Goal: Task Accomplishment & Management: Manage account settings

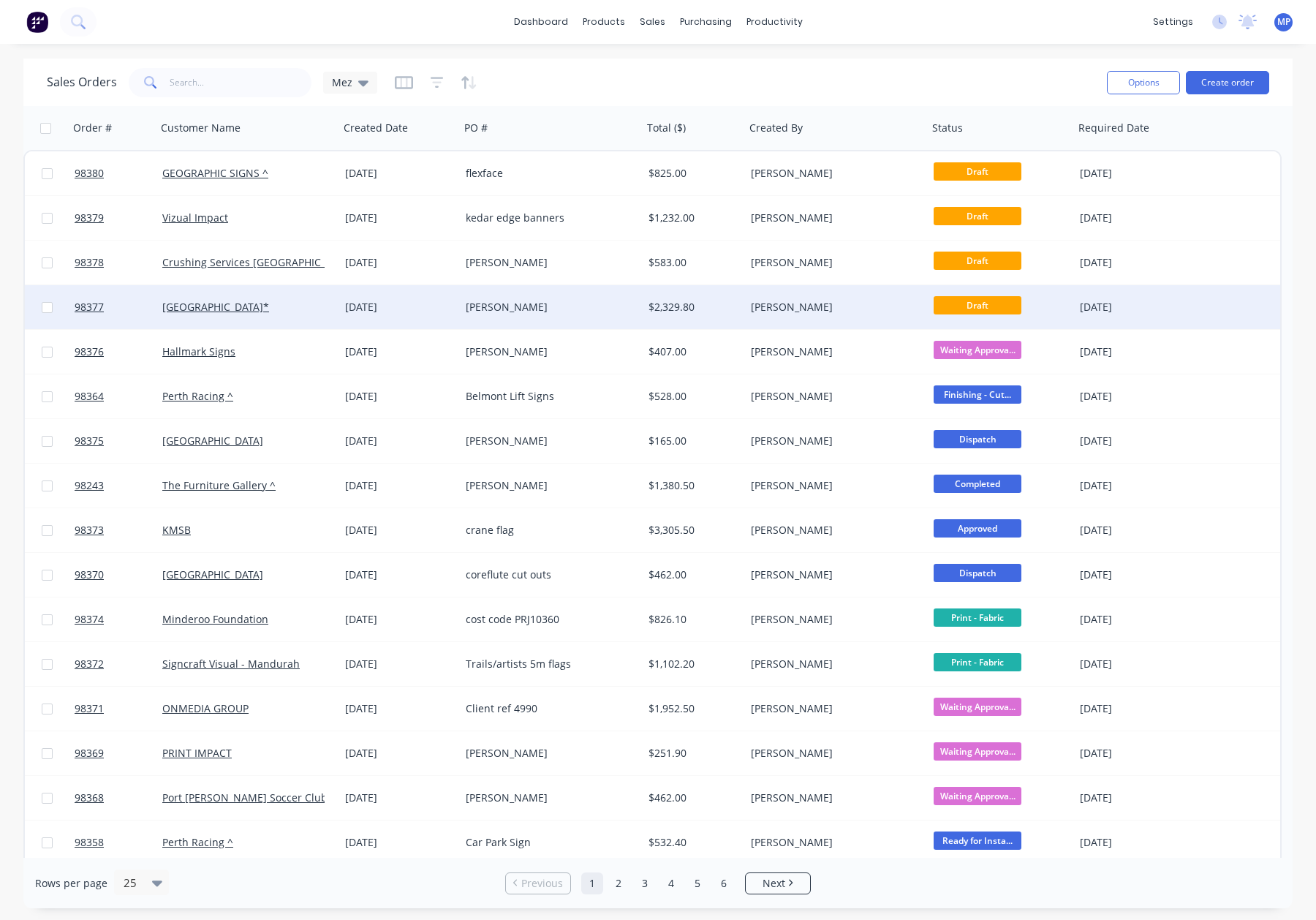
click at [564, 312] on div "[PERSON_NAME]" at bounding box center [546, 308] width 162 height 15
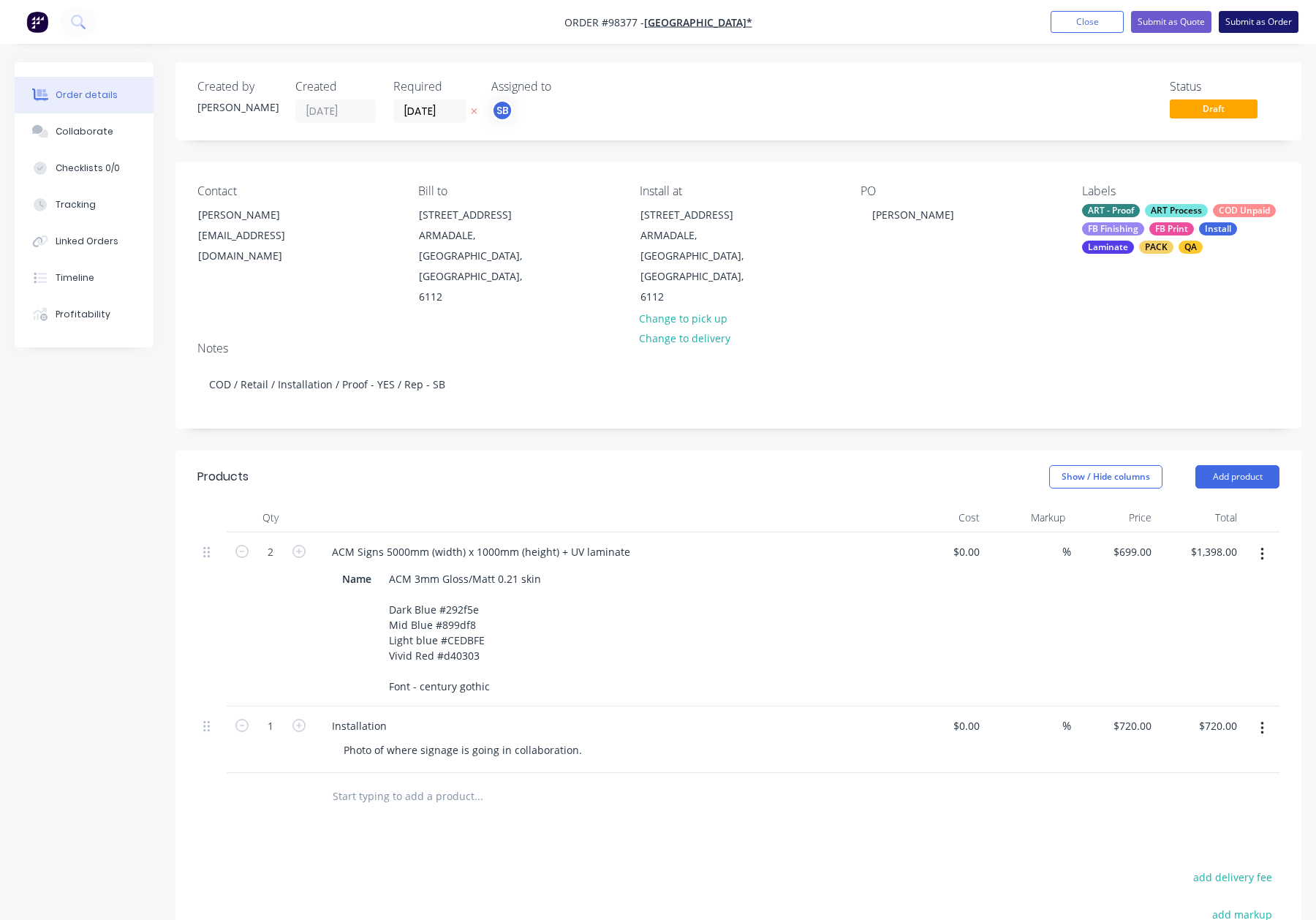
click at [1244, 19] on button "Submit as Order" at bounding box center [1259, 22] width 80 height 22
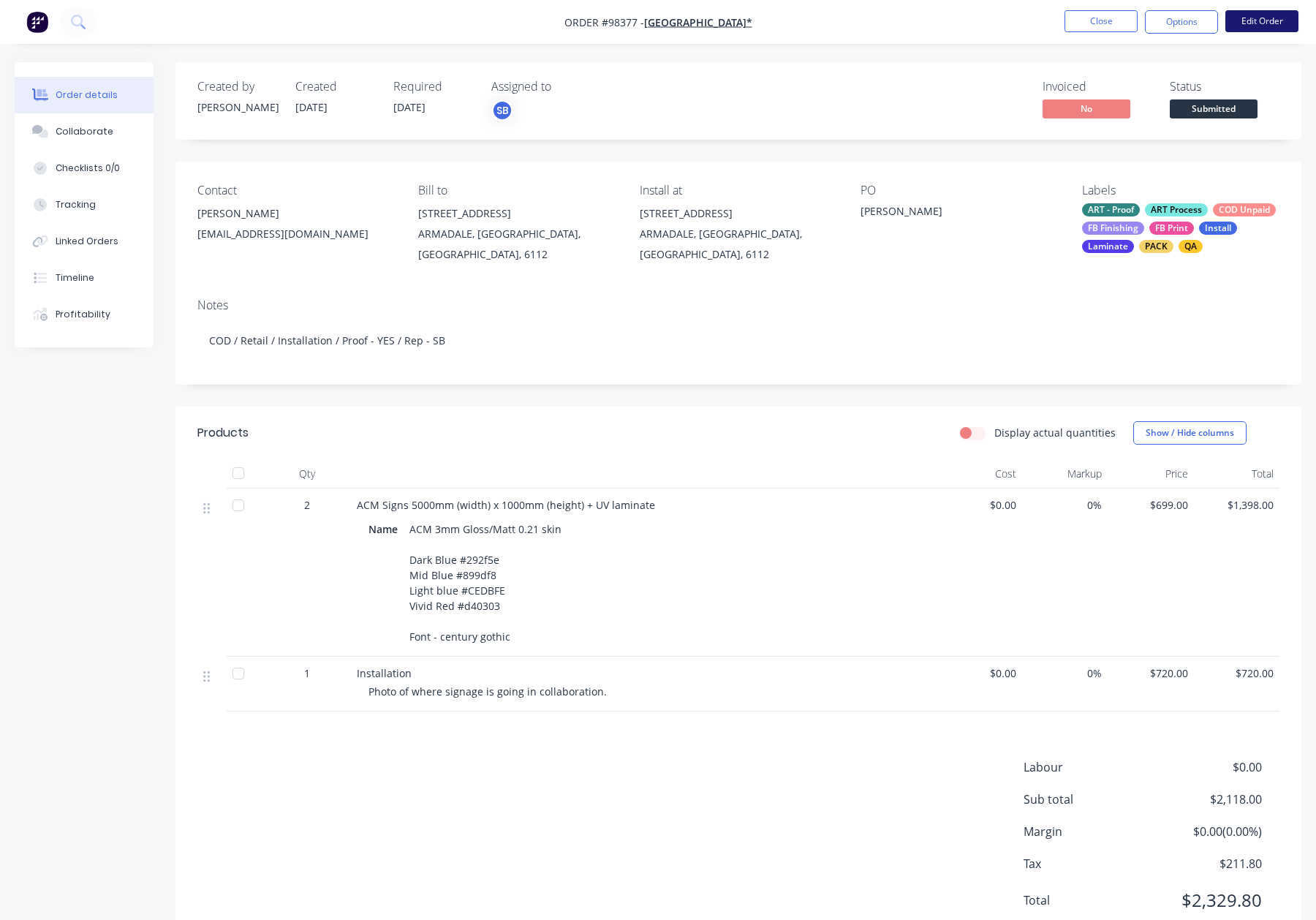
click at [1256, 27] on button "Edit Order" at bounding box center [1263, 21] width 73 height 22
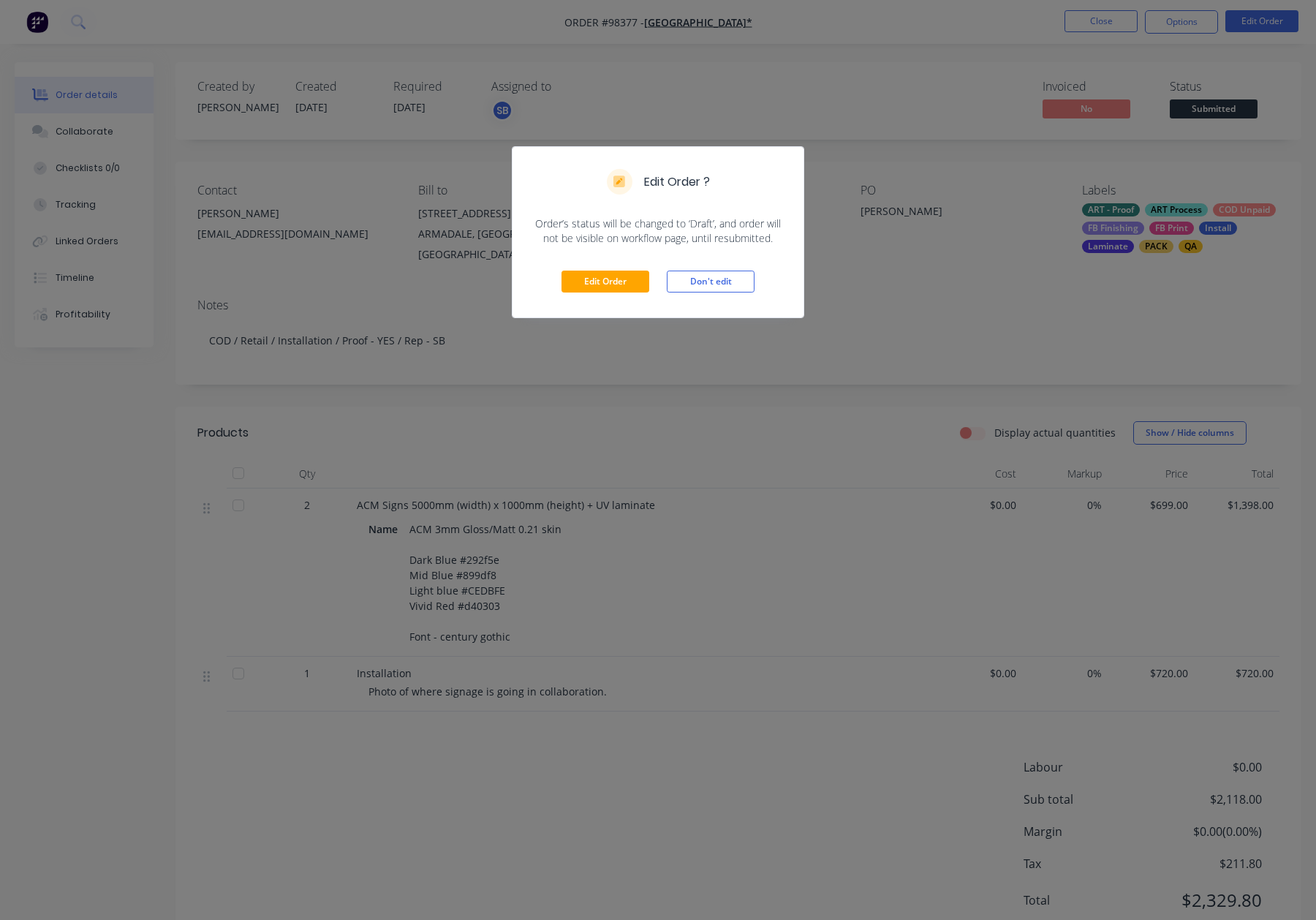
click at [875, 101] on div "Edit Order ? Order’s status will be changed to ‘Draft’, and order will not be v…" at bounding box center [658, 460] width 1316 height 920
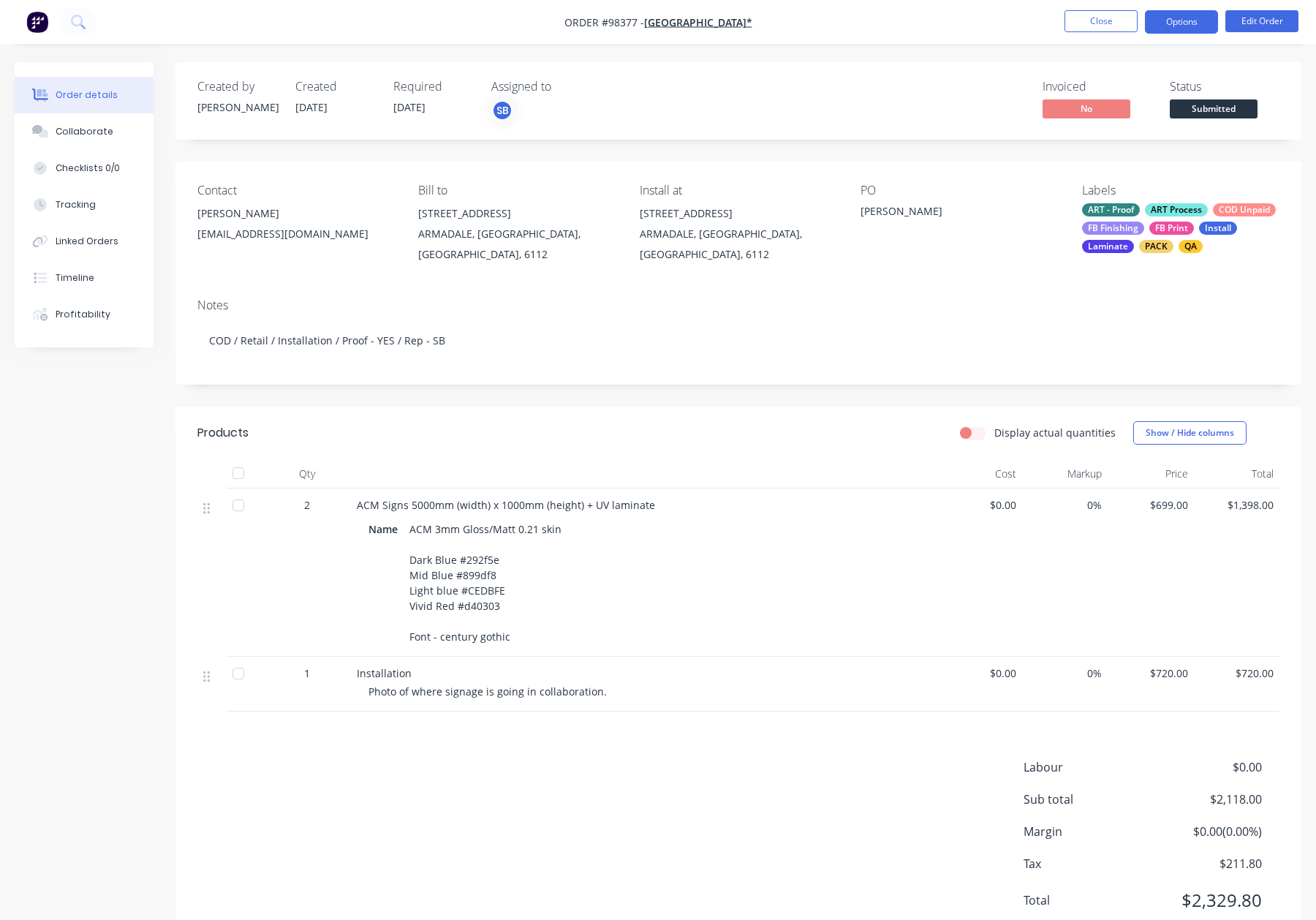
click at [1182, 15] on button "Options" at bounding box center [1182, 22] width 73 height 23
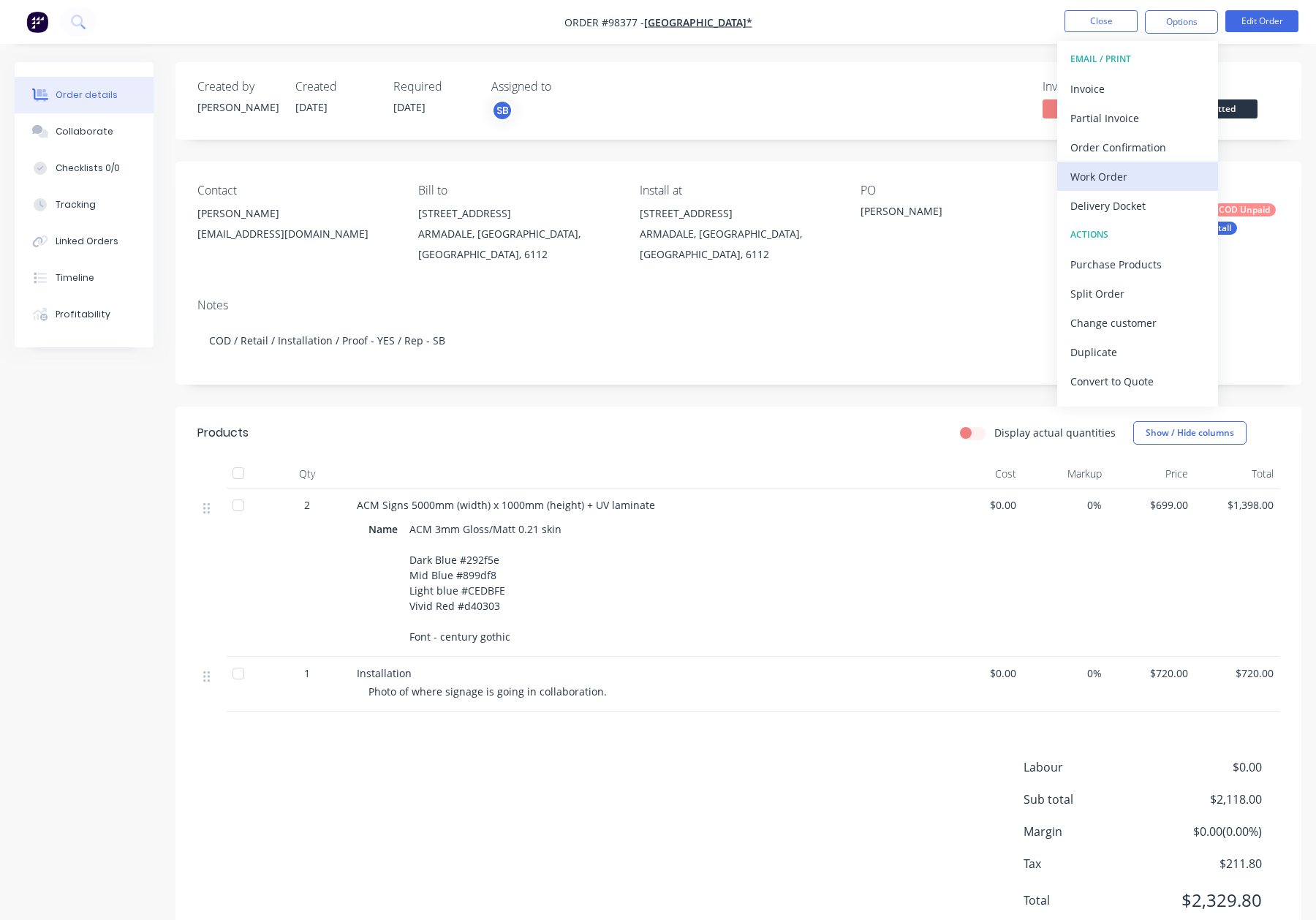
click at [1121, 173] on div "Work Order" at bounding box center [1138, 176] width 135 height 22
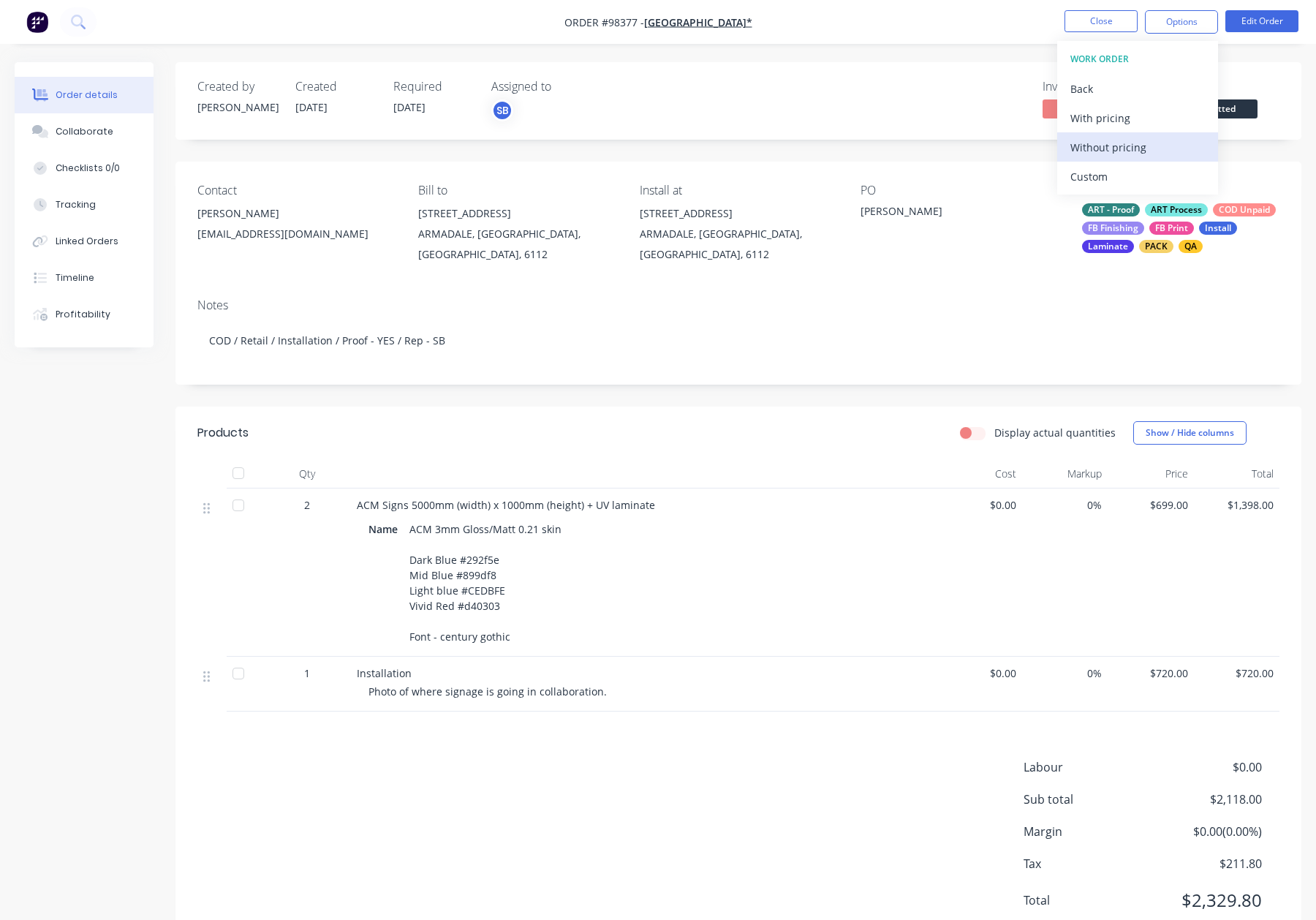
click at [1125, 143] on div "Without pricing" at bounding box center [1138, 147] width 135 height 22
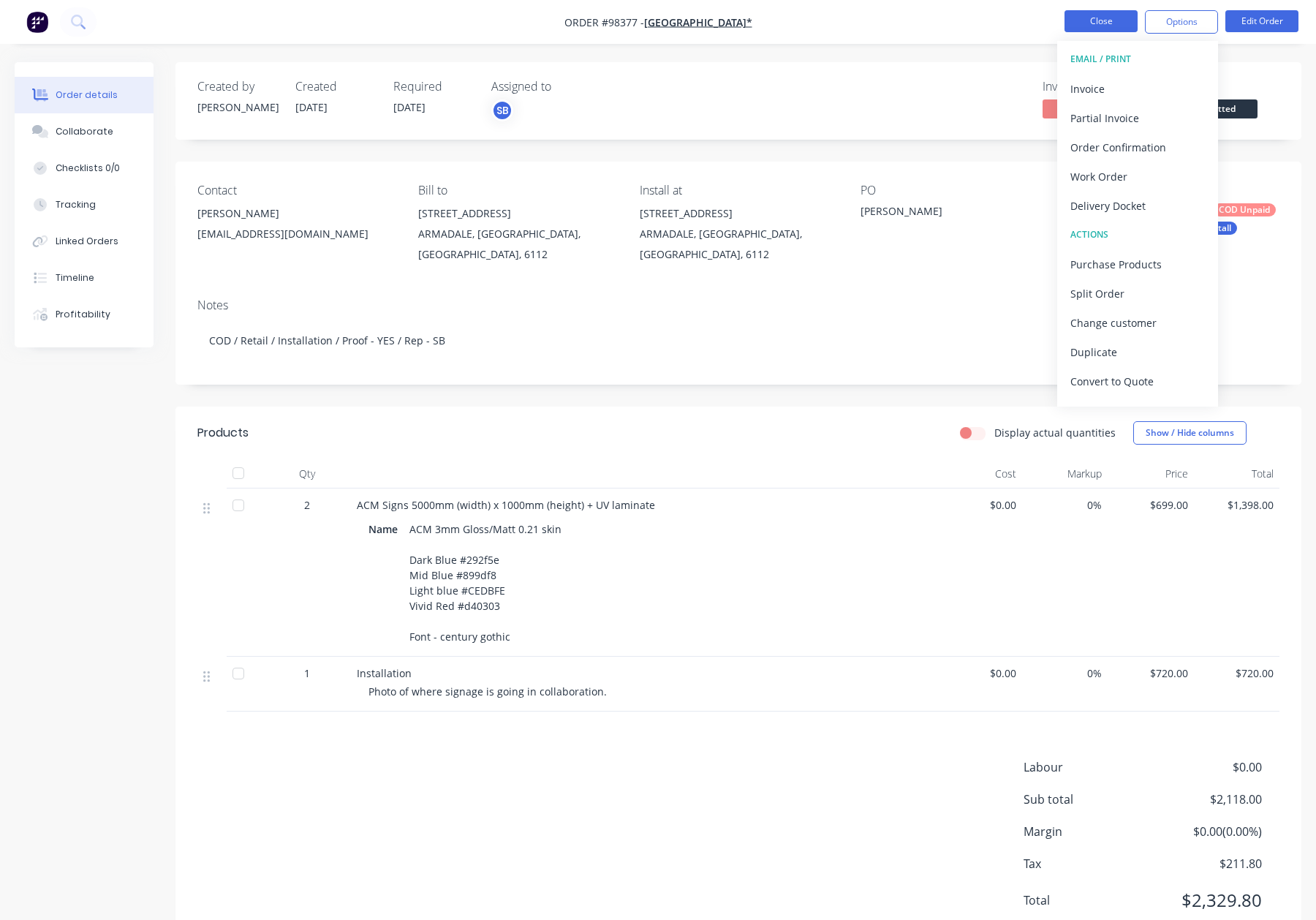
click at [1105, 23] on button "Close" at bounding box center [1101, 21] width 73 height 22
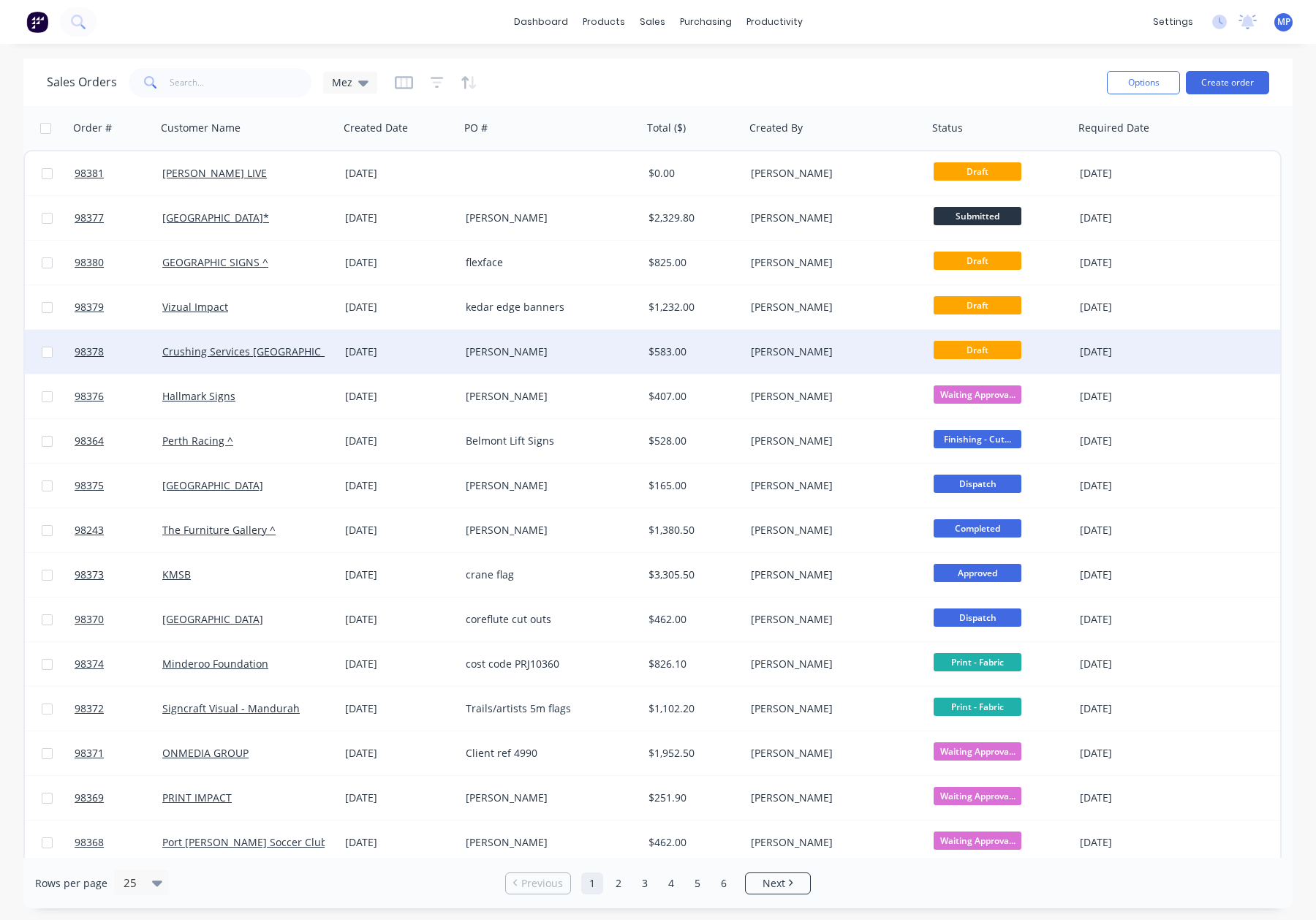
click at [604, 351] on div "[PERSON_NAME]" at bounding box center [546, 352] width 162 height 15
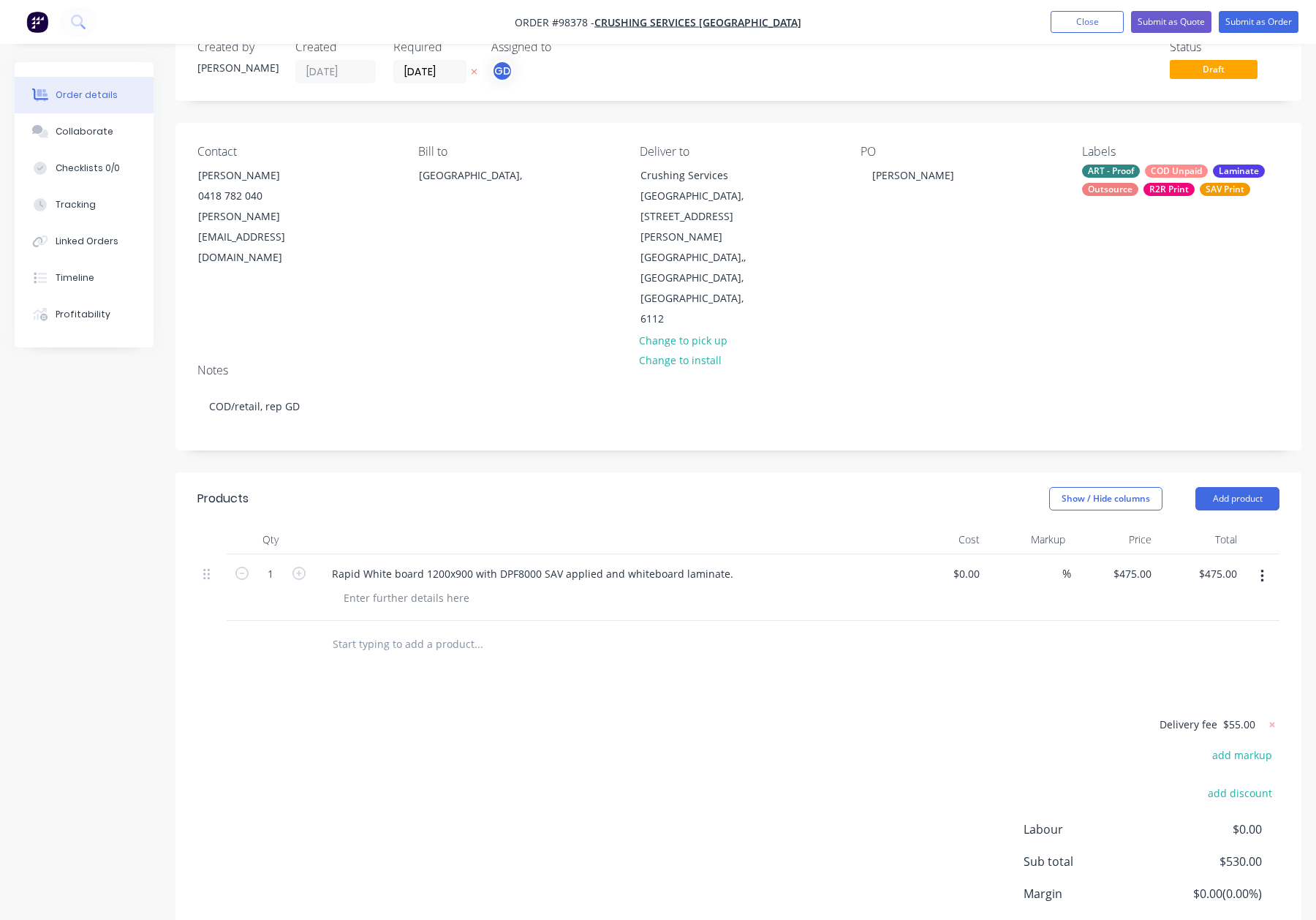
scroll to position [41, 0]
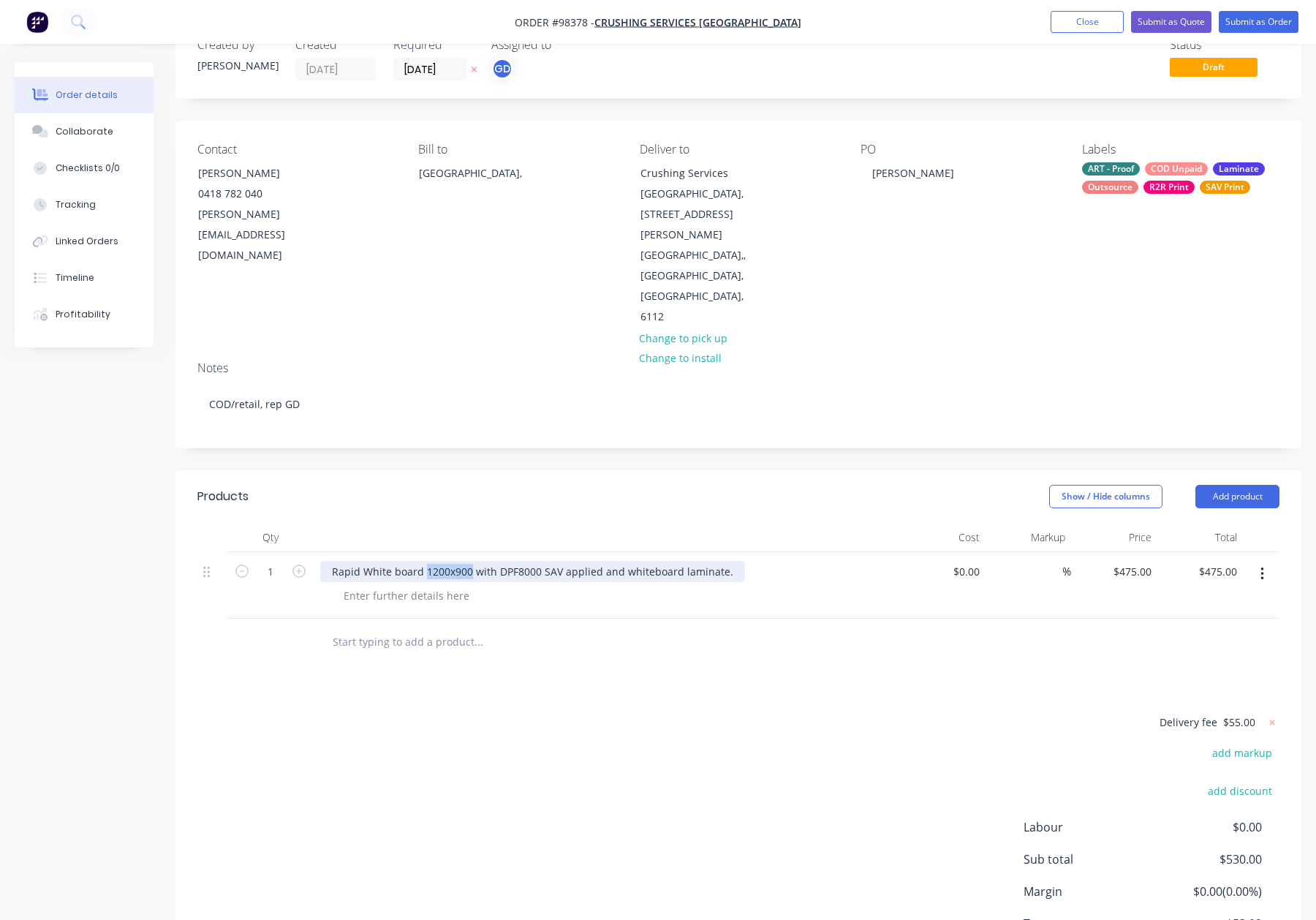
drag, startPoint x: 425, startPoint y: 489, endPoint x: 468, endPoint y: 492, distance: 43.1
click at [468, 561] on div "Rapid White board 1200x900 with DPF8000 SAV applied and whiteboard laminate." at bounding box center [532, 571] width 425 height 22
copy div "1200x900"
click at [416, 585] on div at bounding box center [406, 596] width 149 height 22
drag, startPoint x: 469, startPoint y: 490, endPoint x: 441, endPoint y: 494, distance: 28.3
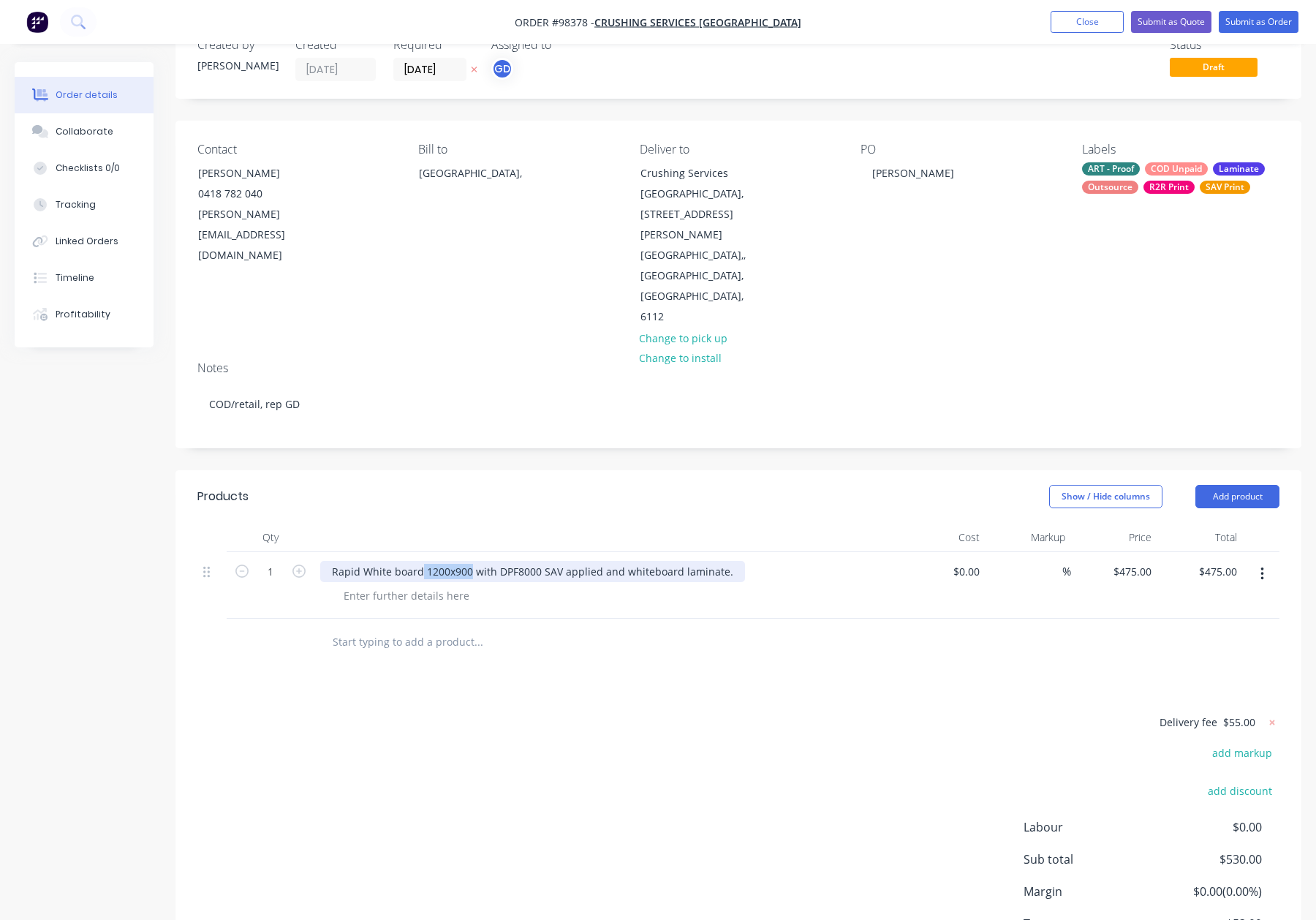
click at [421, 561] on div "Rapid White board 1200x900 with DPF8000 SAV applied and whiteboard laminate." at bounding box center [532, 571] width 425 height 22
click at [569, 485] on div "Show / Hide columns Add product" at bounding box center [853, 496] width 852 height 23
click at [1236, 485] on button "Add product" at bounding box center [1238, 496] width 84 height 23
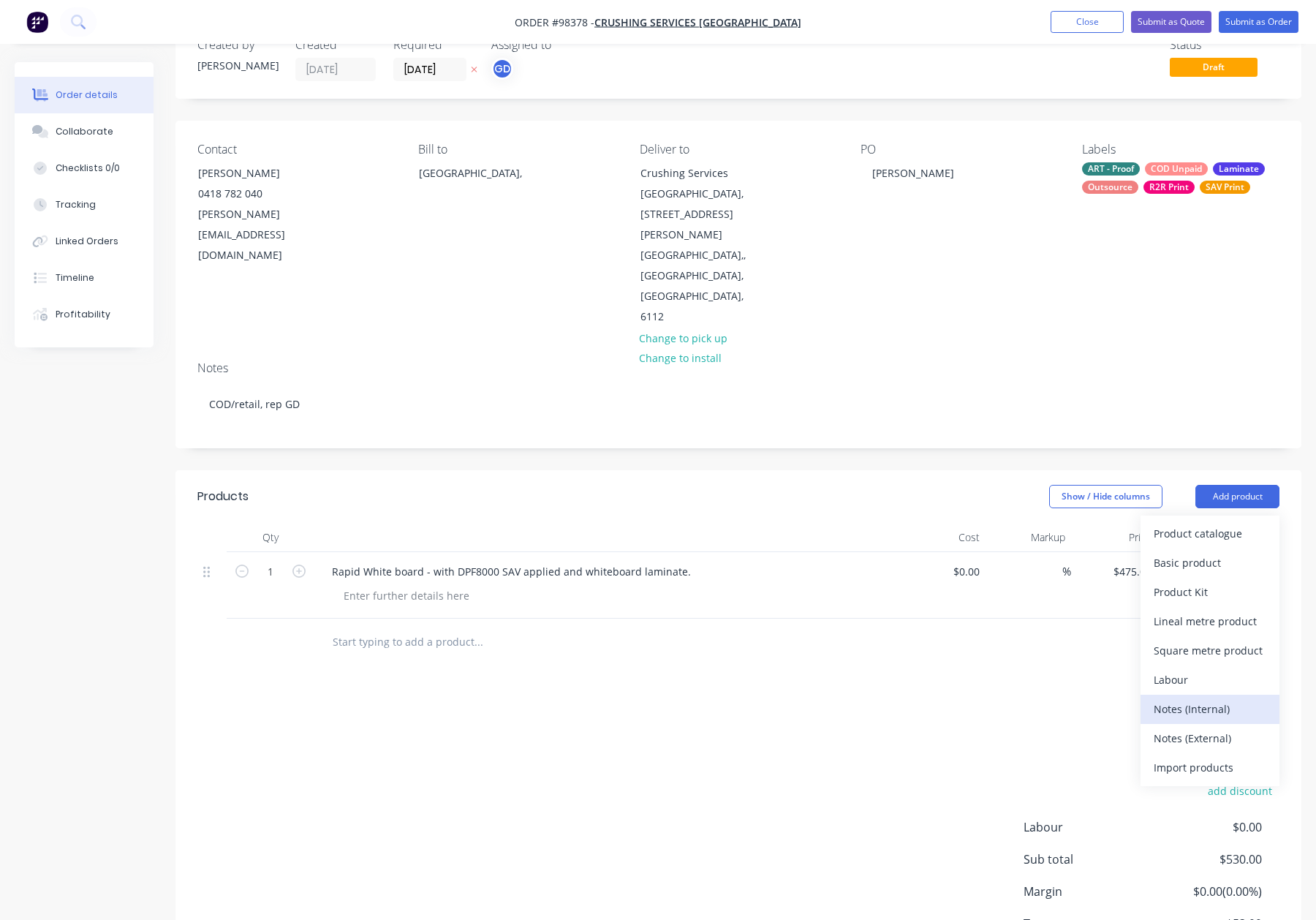
click at [1212, 699] on div "Notes (Internal)" at bounding box center [1210, 709] width 112 height 22
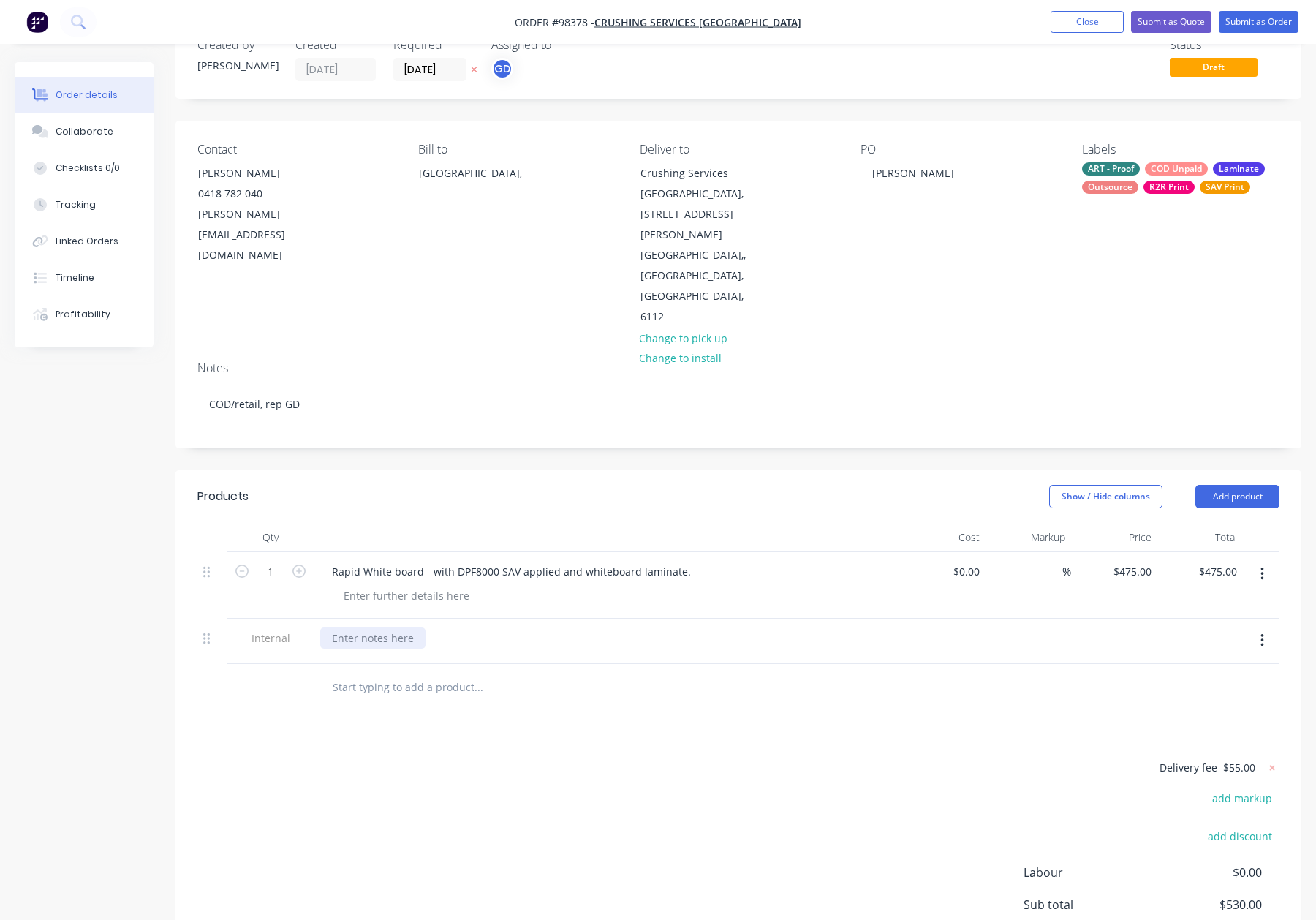
click at [356, 627] on div at bounding box center [373, 638] width 105 height 22
paste div
click at [738, 673] on div at bounding box center [540, 687] width 439 height 29
click at [1213, 485] on button "Add product" at bounding box center [1238, 496] width 84 height 23
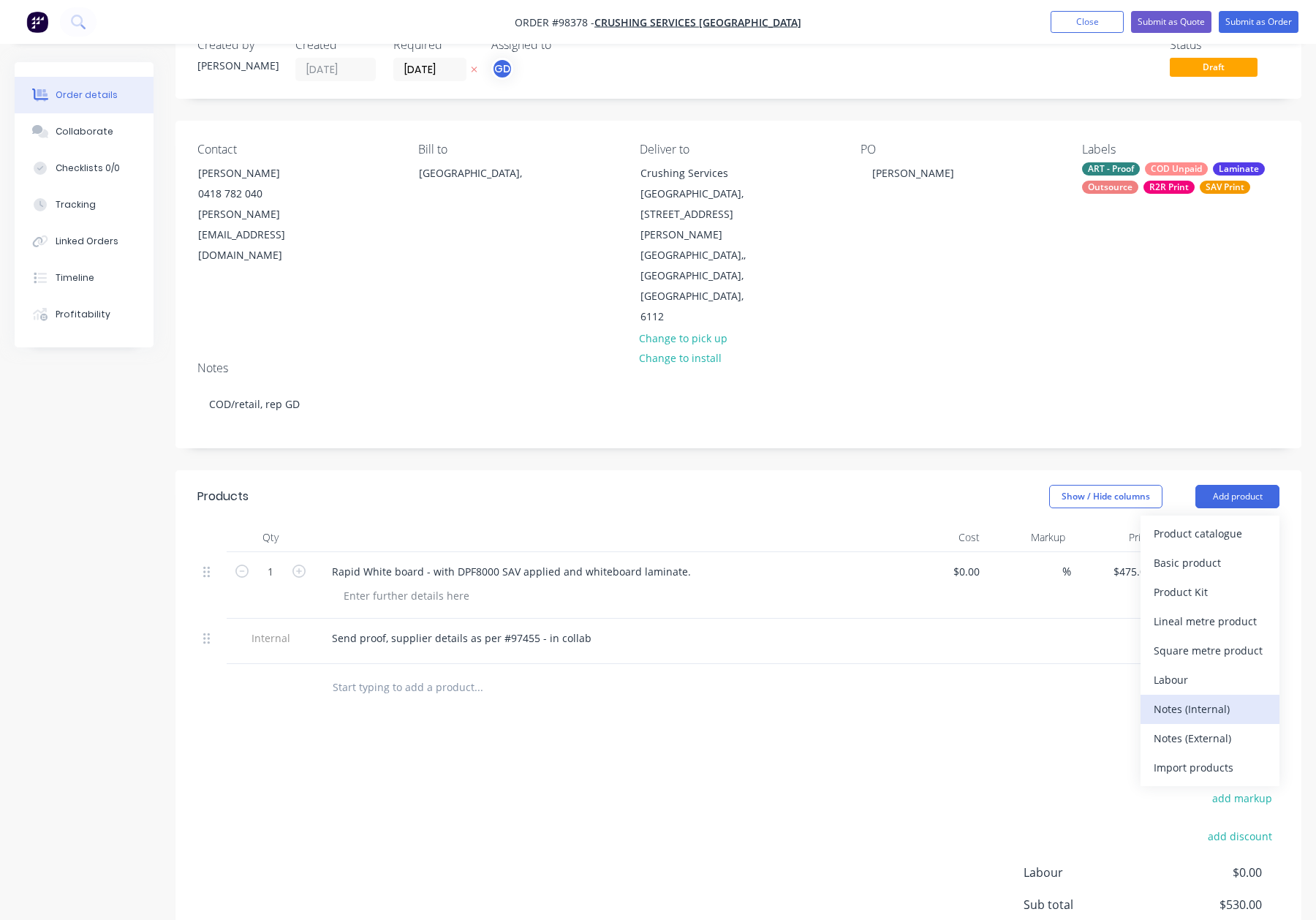
click at [1203, 695] on button "Notes (Internal)" at bounding box center [1210, 709] width 139 height 29
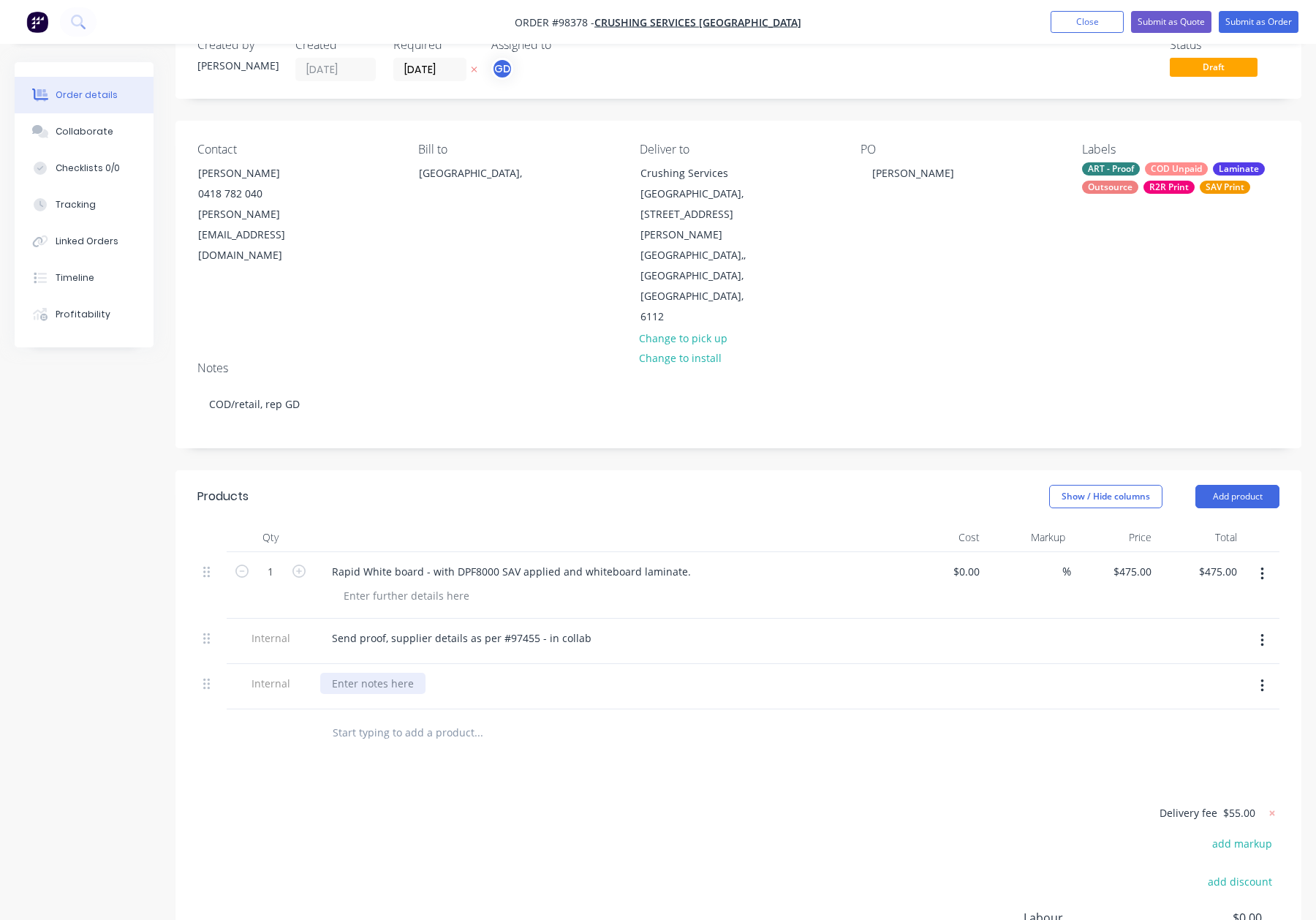
click at [395, 673] on div at bounding box center [373, 684] width 105 height 22
paste div
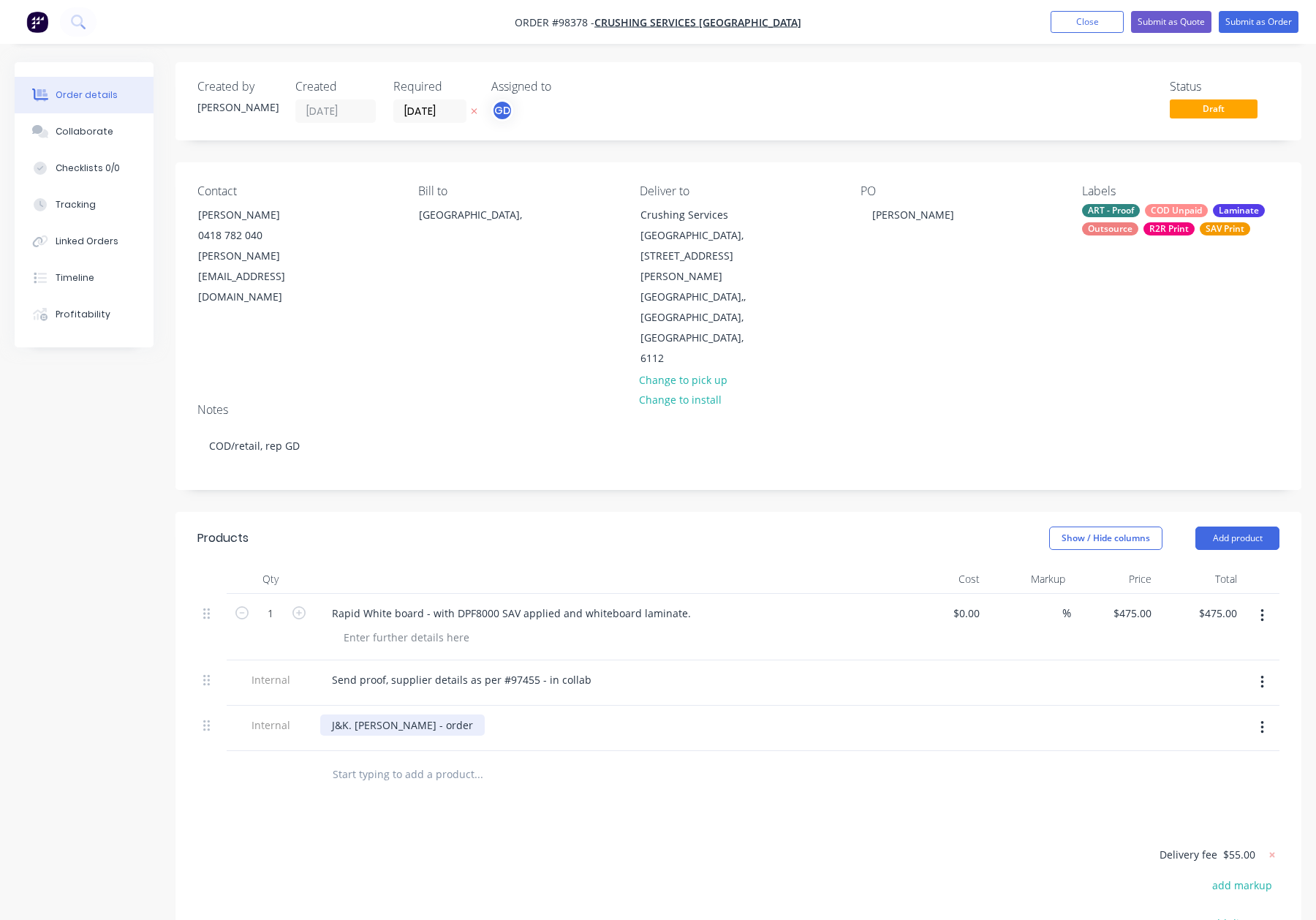
click at [436, 715] on div "J&K. Sundeep - order" at bounding box center [403, 725] width 165 height 22
click at [574, 527] on div "Show / Hide columns Add product" at bounding box center [853, 538] width 852 height 23
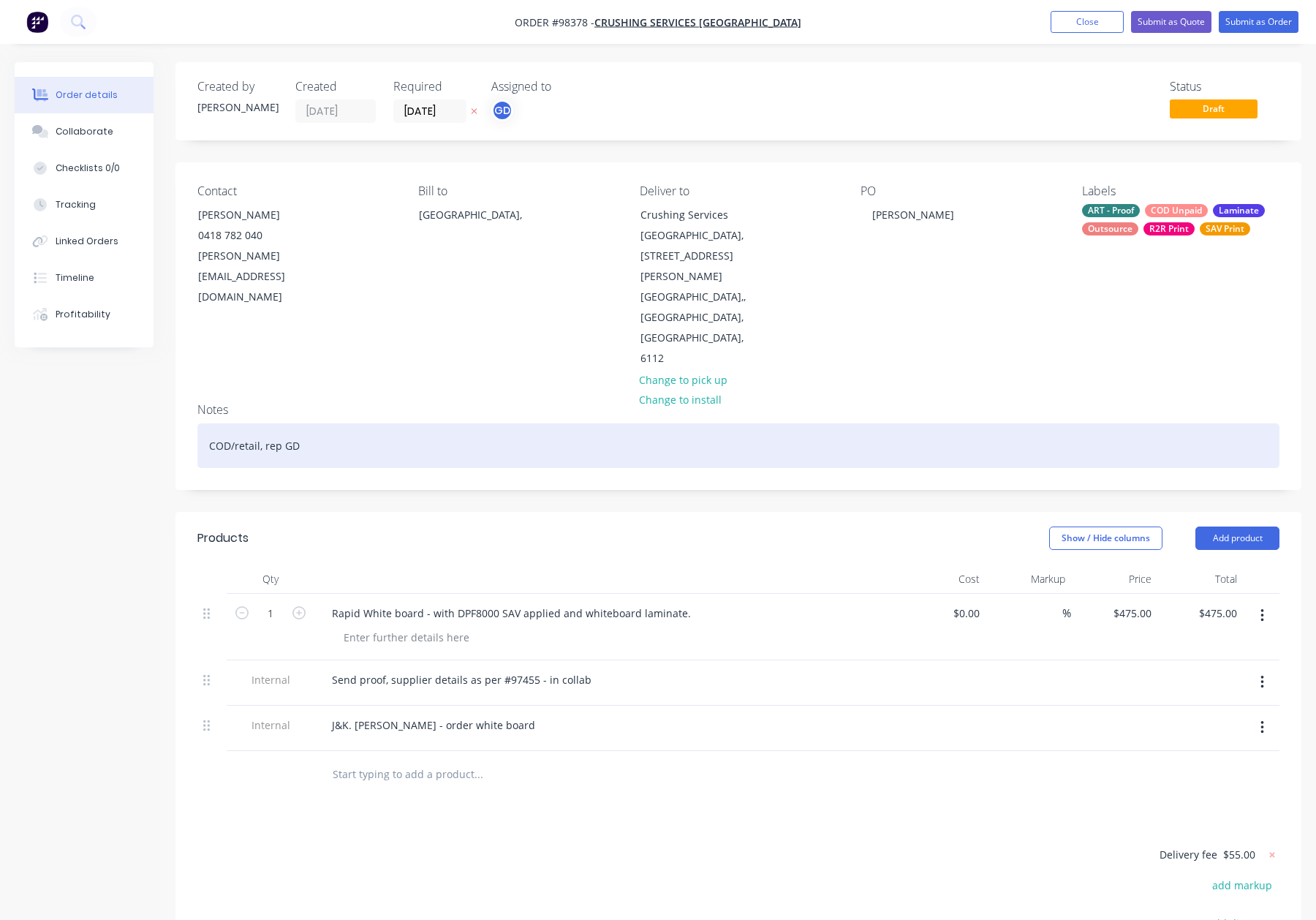
click at [451, 424] on div "COD/retail, rep GD" at bounding box center [739, 446] width 1083 height 45
drag, startPoint x: 584, startPoint y: 380, endPoint x: 556, endPoint y: 354, distance: 38.2
click at [583, 424] on div "COD/retail, rep GD" at bounding box center [739, 446] width 1083 height 45
drag, startPoint x: 234, startPoint y: 367, endPoint x: 259, endPoint y: 379, distance: 27.7
click at [234, 424] on div "COD/retail, rep GD," at bounding box center [739, 446] width 1083 height 45
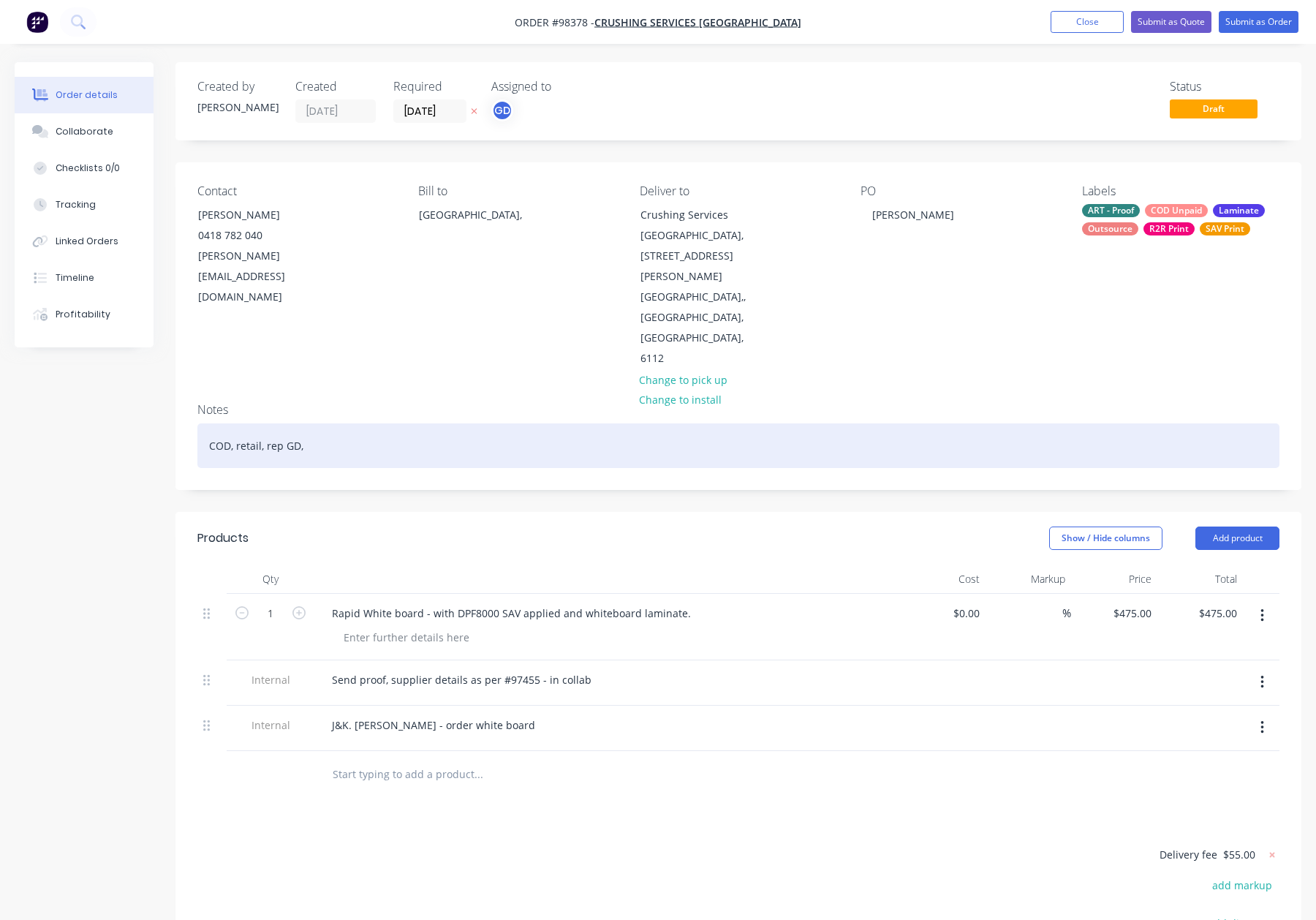
click at [748, 424] on div "COD, retail, rep GD," at bounding box center [739, 446] width 1083 height 45
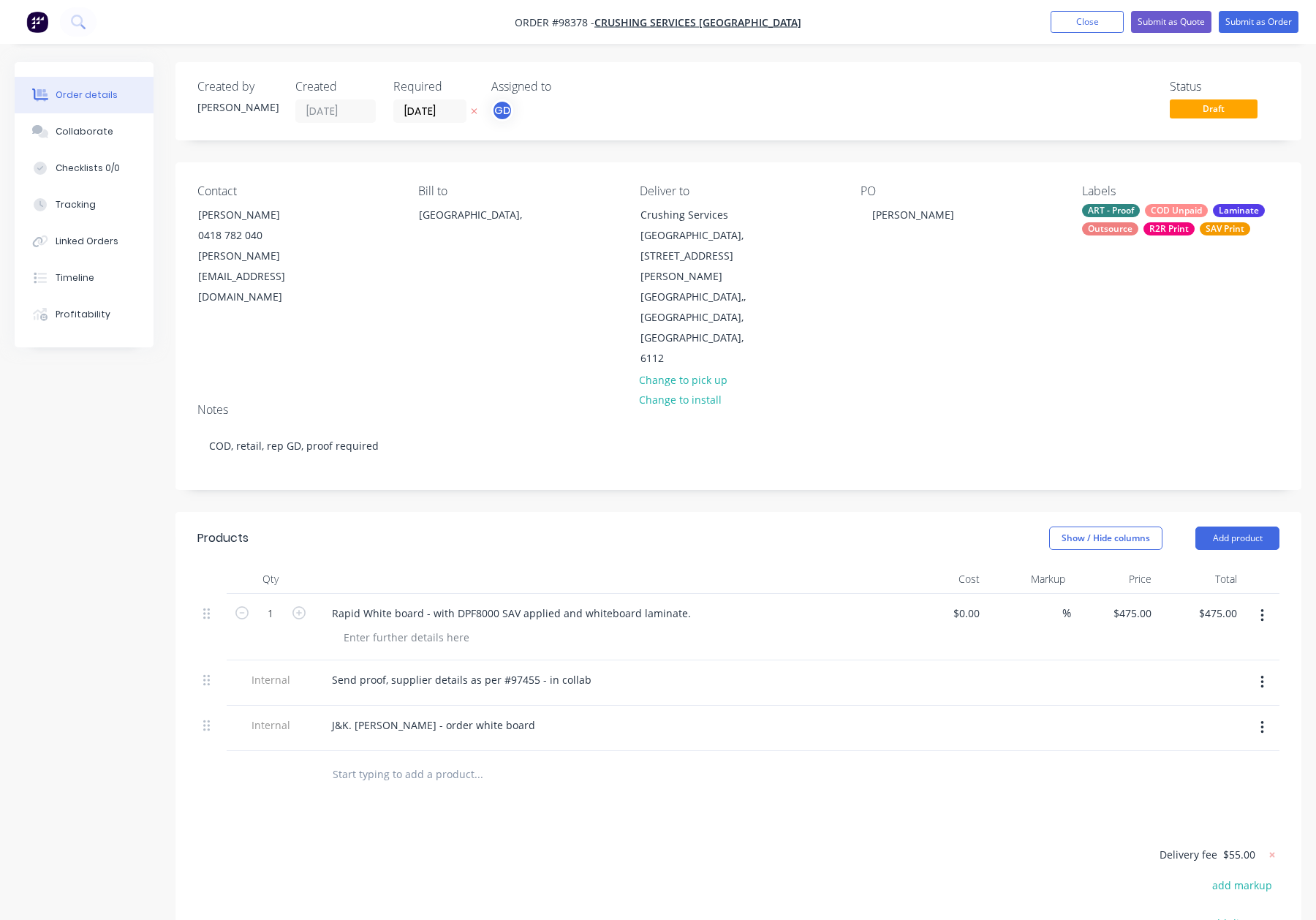
click at [1214, 218] on div "ART - Proof COD Unpaid Laminate Outsource R2R Print SAV Print" at bounding box center [1181, 220] width 198 height 32
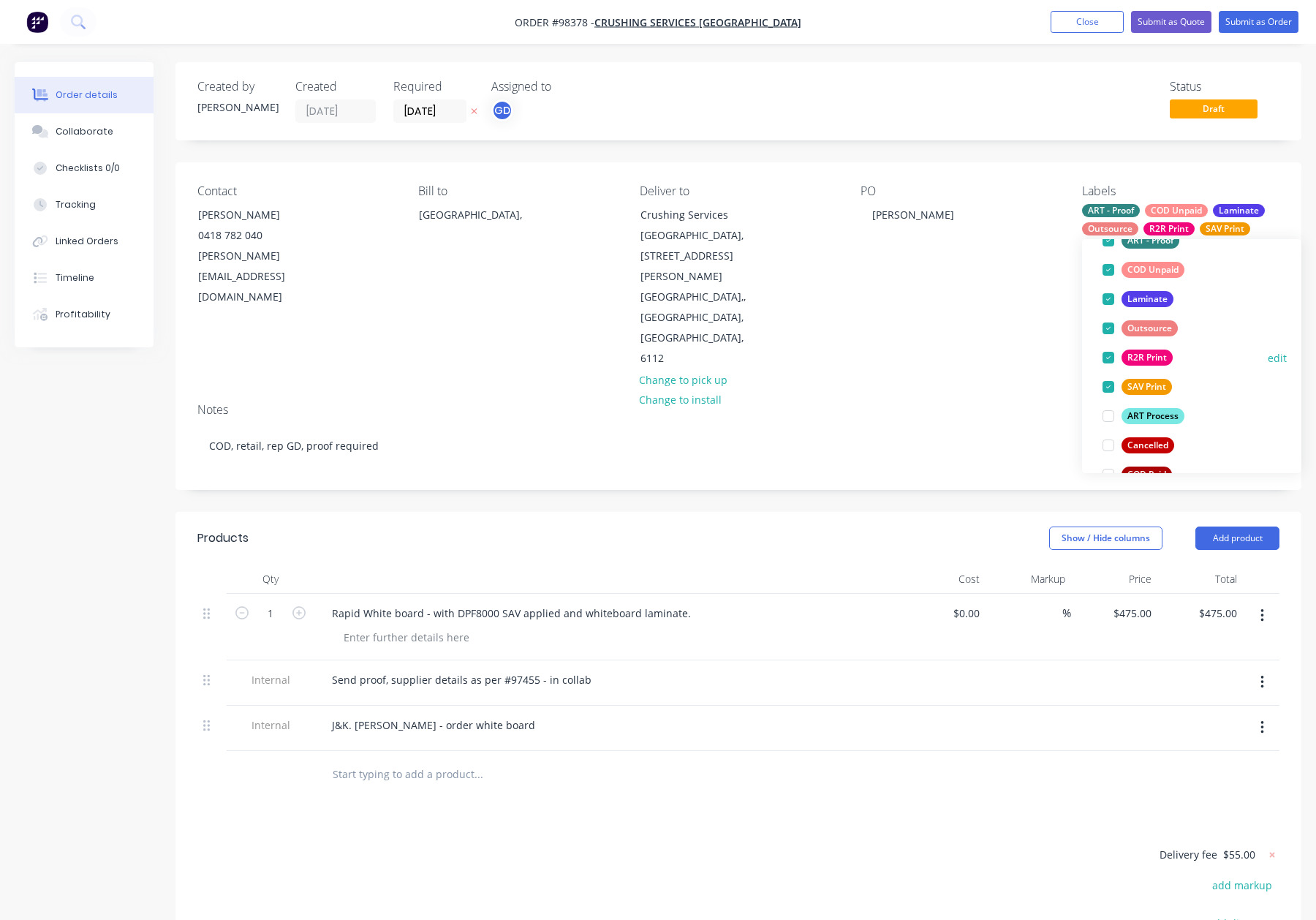
click at [1157, 354] on div "R2R Print" at bounding box center [1147, 357] width 52 height 16
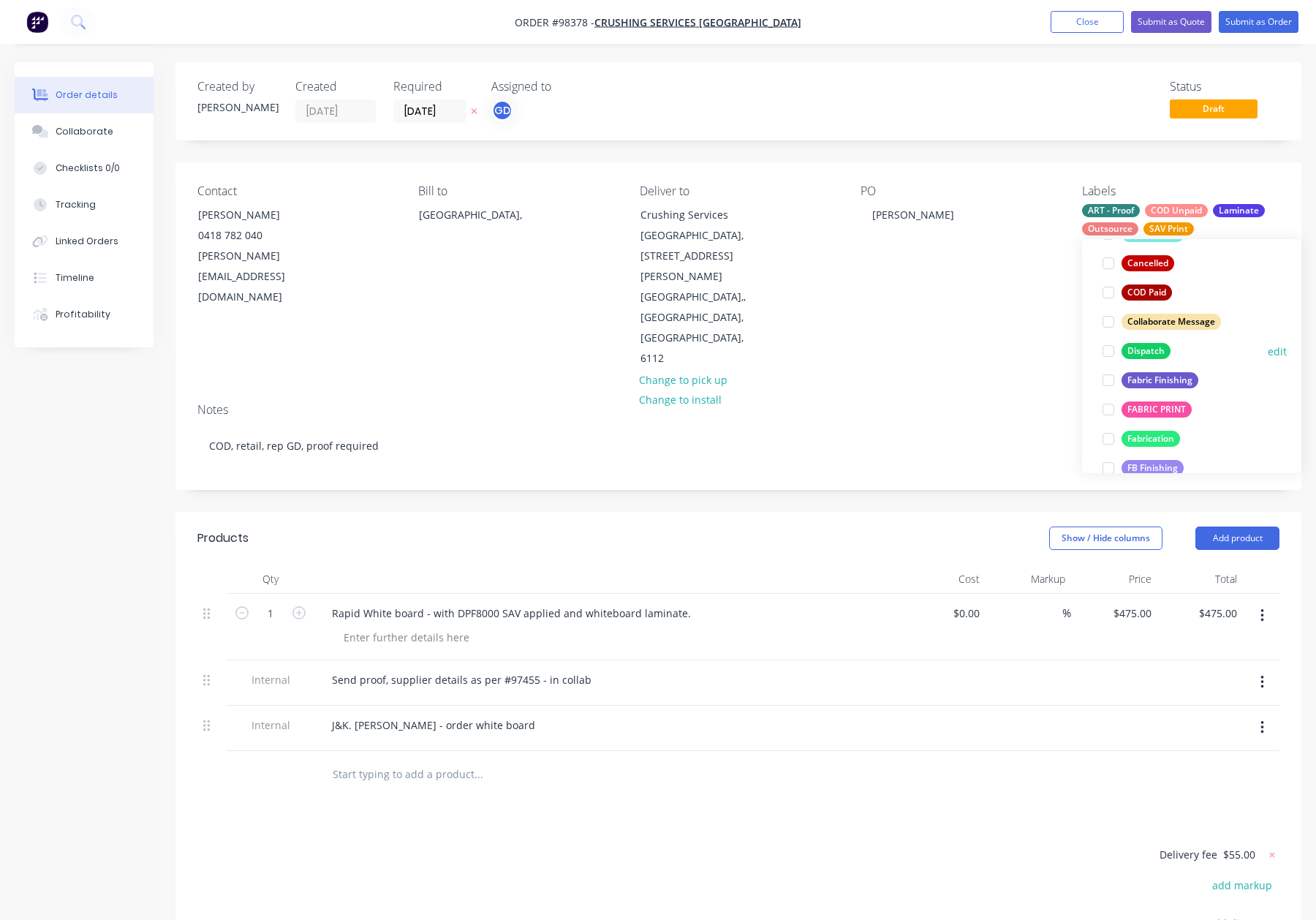
click at [1156, 350] on div "Dispatch" at bounding box center [1146, 351] width 49 height 16
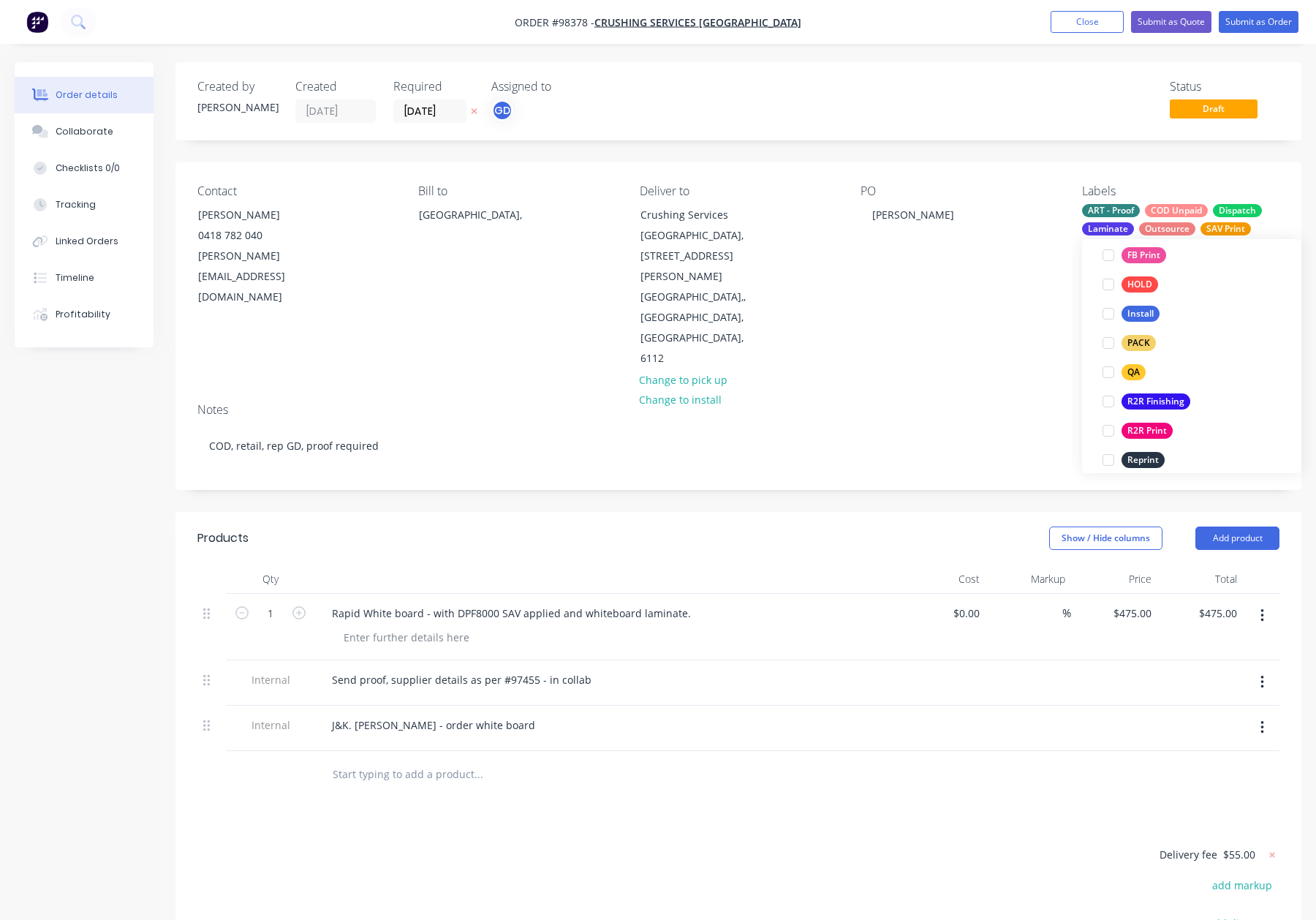
drag, startPoint x: 1151, startPoint y: 341, endPoint x: 1172, endPoint y: 332, distance: 22.8
click at [1152, 341] on div "PACK" at bounding box center [1139, 342] width 35 height 16
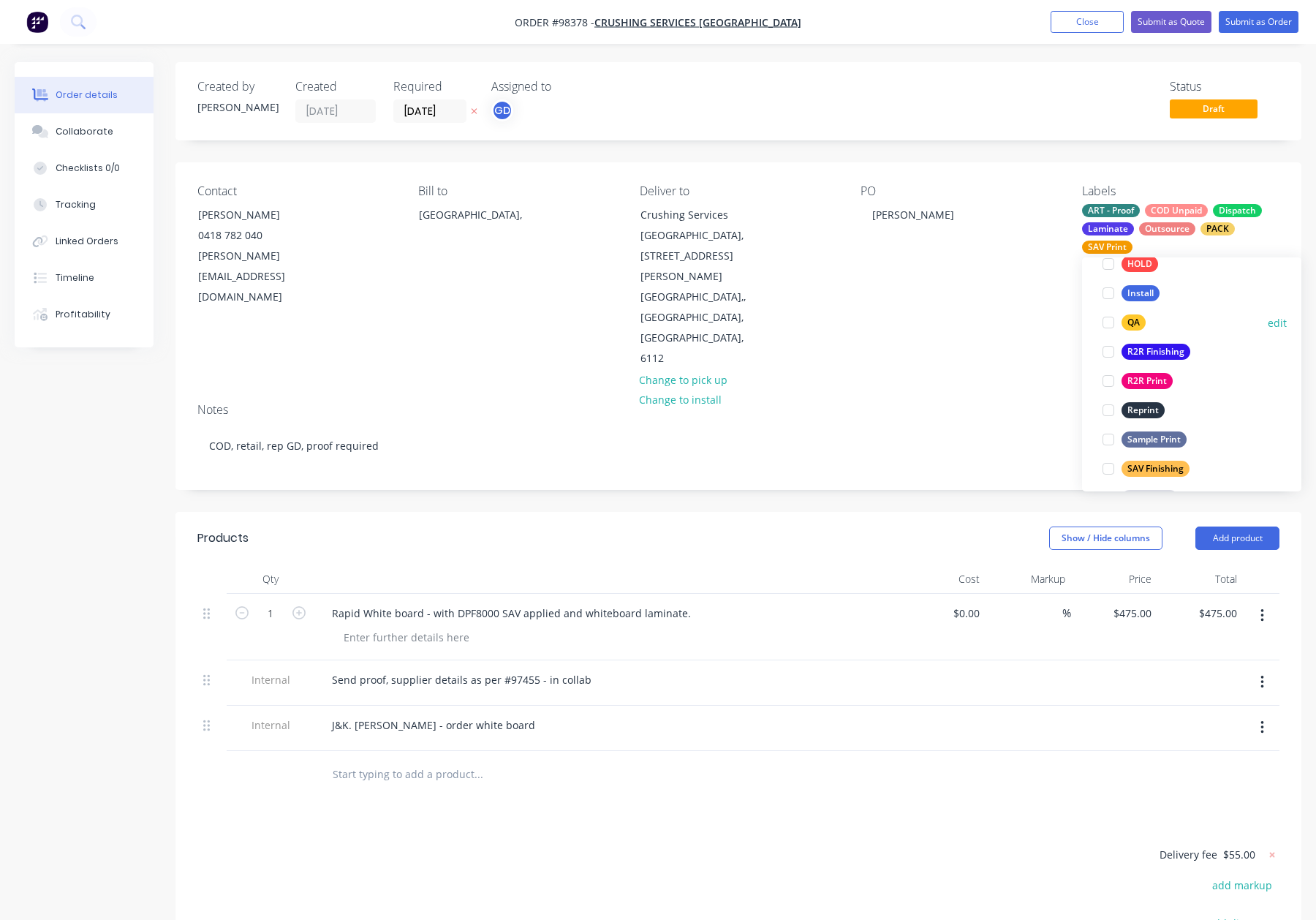
click at [1117, 314] on div at bounding box center [1108, 322] width 29 height 29
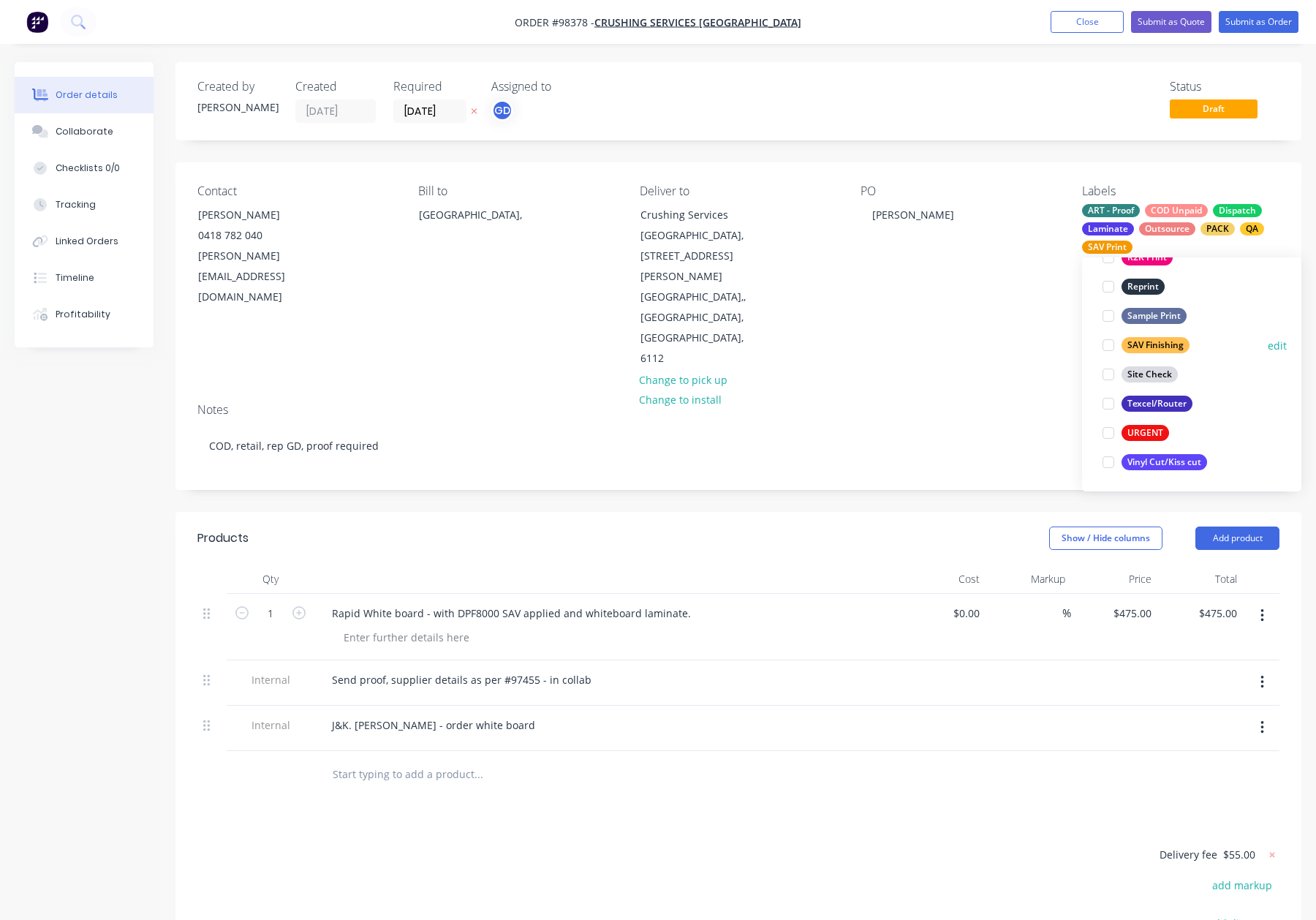
drag, startPoint x: 1159, startPoint y: 341, endPoint x: 1105, endPoint y: 332, distance: 54.7
click at [1159, 341] on div "SAV Finishing" at bounding box center [1156, 345] width 68 height 16
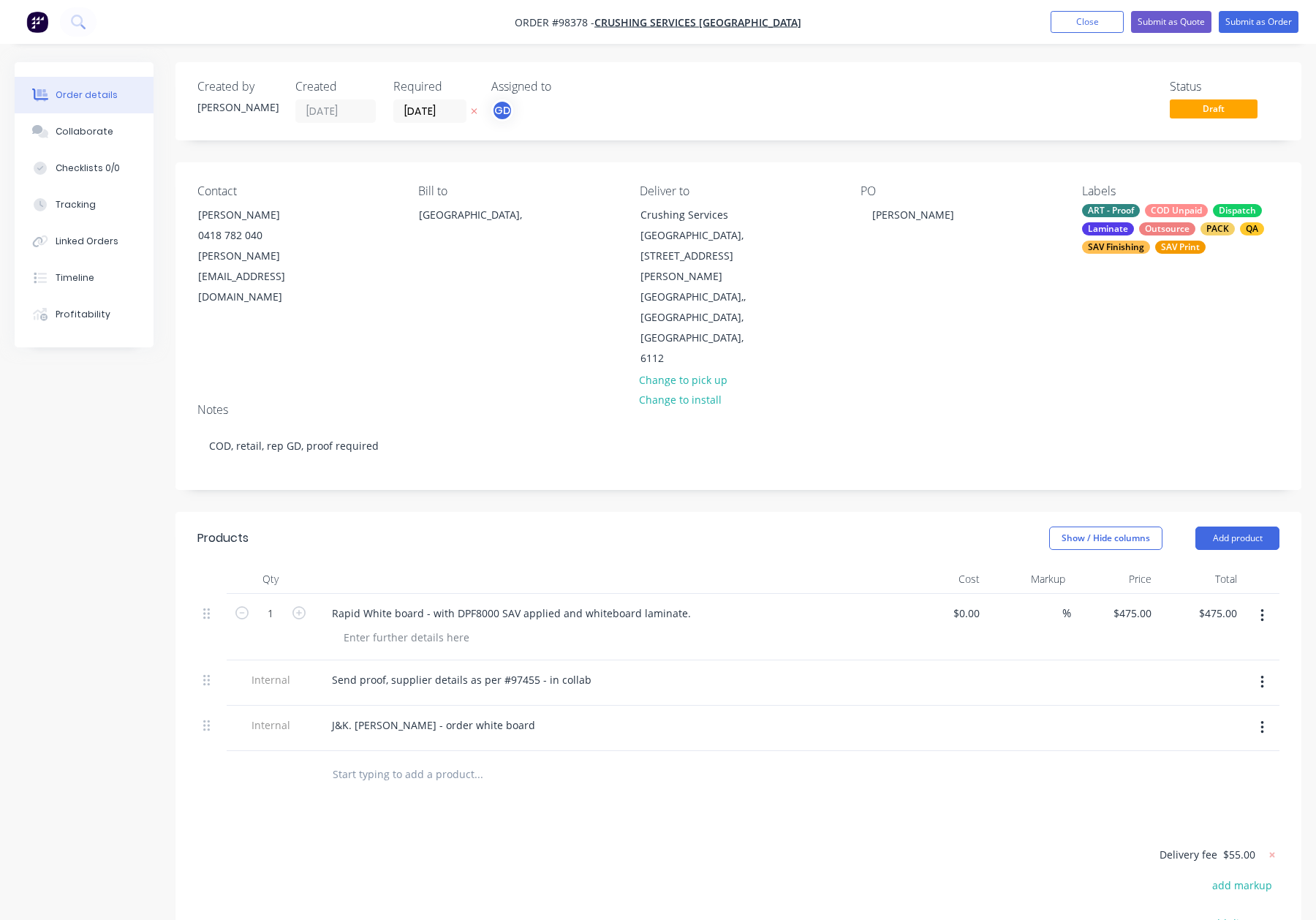
click at [966, 391] on div "Notes COD, retail, rep GD, proof required" at bounding box center [738, 440] width 1126 height 98
click at [1051, 14] on button "Close" at bounding box center [1087, 22] width 73 height 22
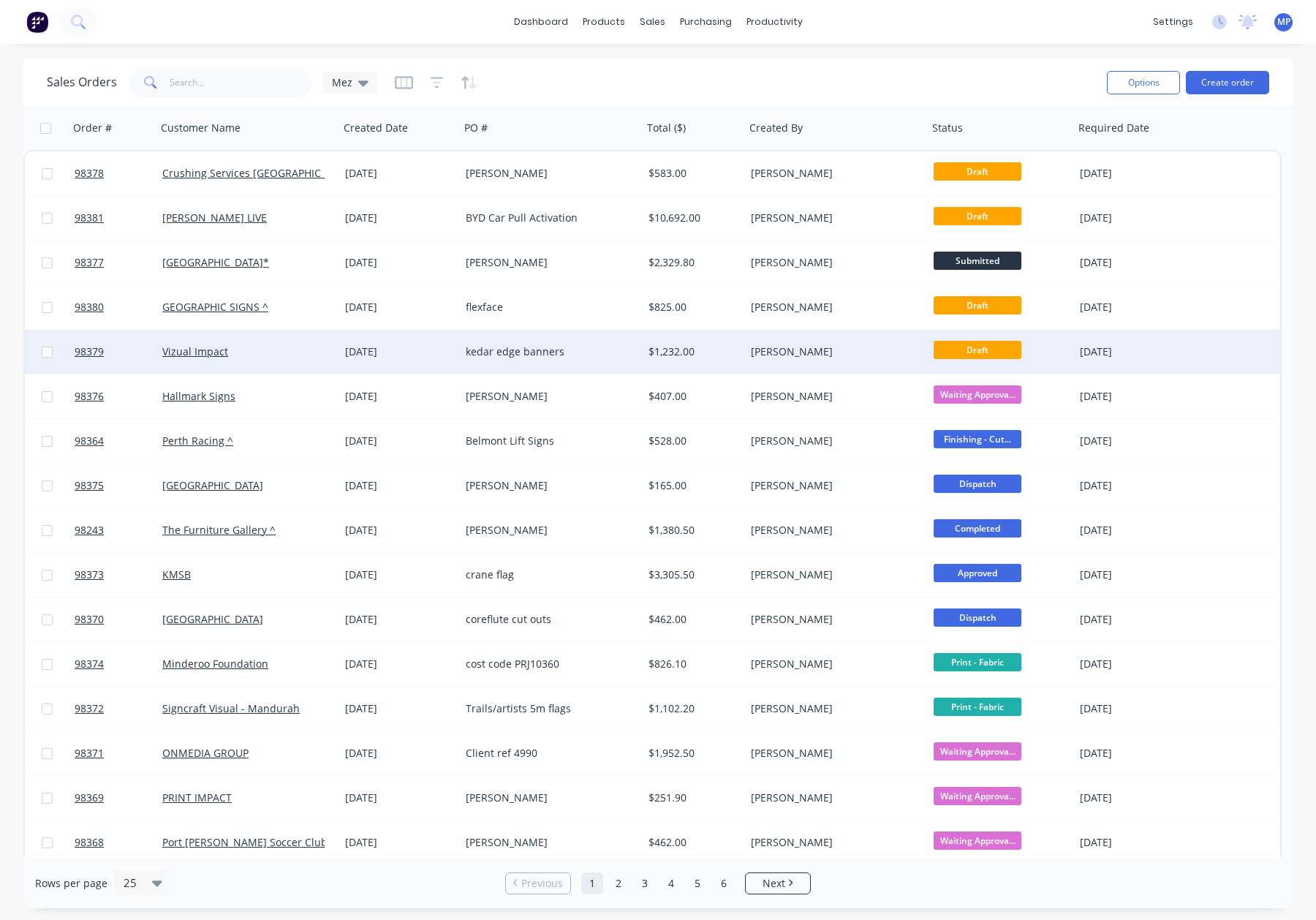
click at [587, 349] on div "kedar edge banners" at bounding box center [546, 352] width 162 height 15
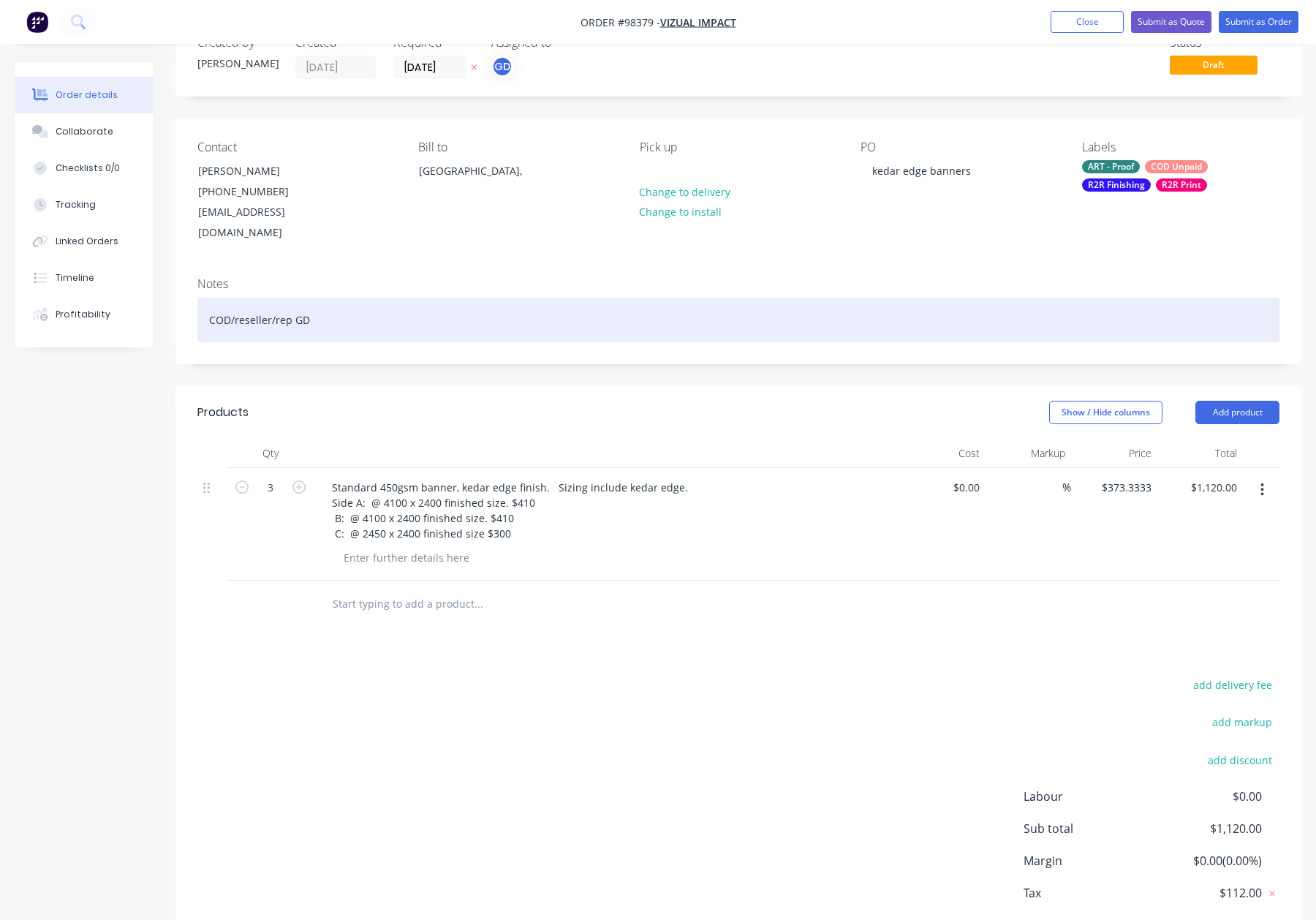
scroll to position [65, 0]
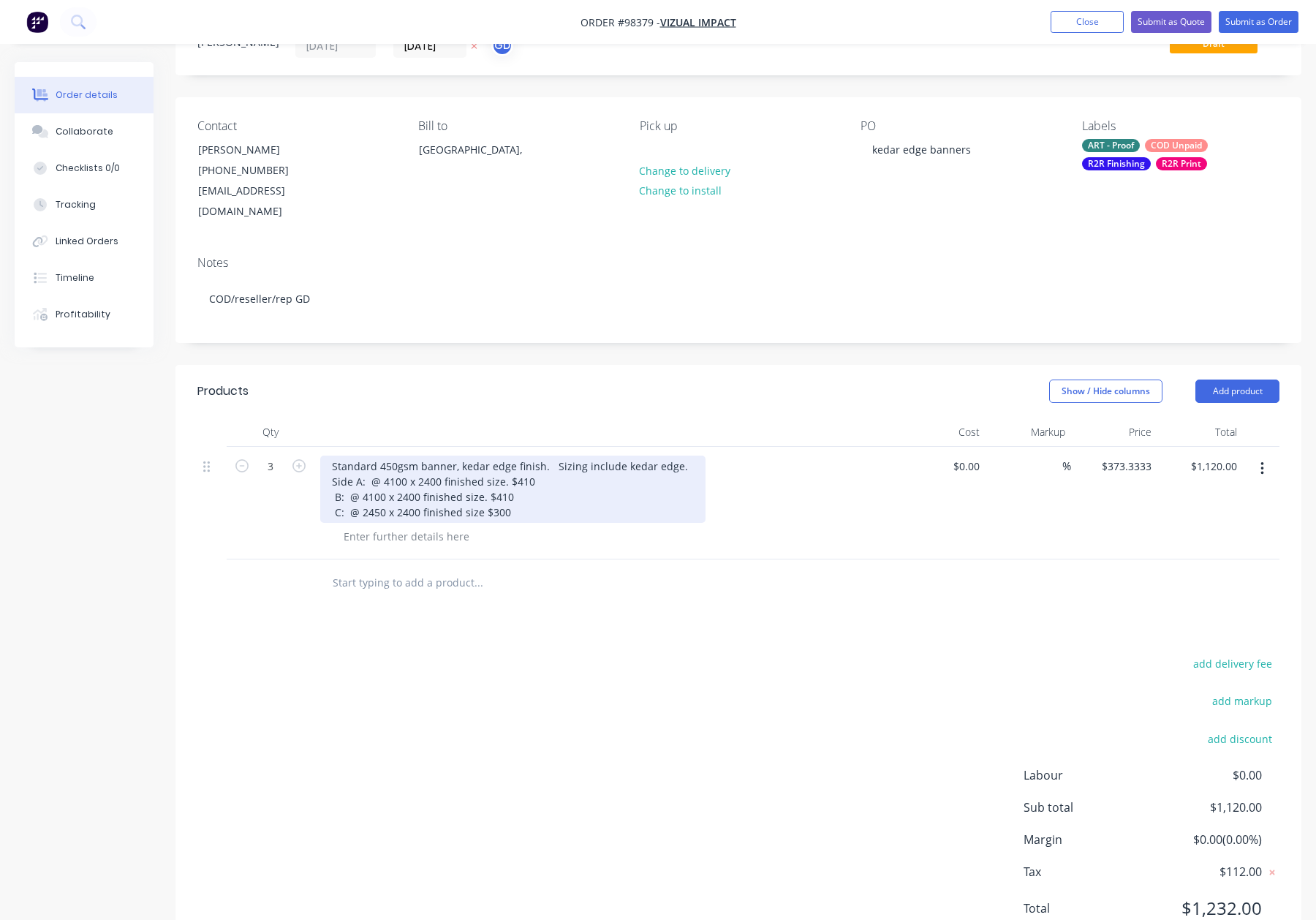
click at [326, 456] on div "Standard 450gsm banner, kedar edge finish. Sizing include kedar edge. Side A: @…" at bounding box center [513, 490] width 385 height 68
drag, startPoint x: 485, startPoint y: 445, endPoint x: 532, endPoint y: 449, distance: 47.2
click at [524, 456] on div "Digi Banner - Standard 450gsm banner, kedar edge finish. Sizing include kedar e…" at bounding box center [546, 490] width 453 height 68
click at [354, 460] on div "Digi Banner - Standard 450gsm - kedar edge finish. Sizing include kedar edge. S…" at bounding box center [530, 490] width 418 height 68
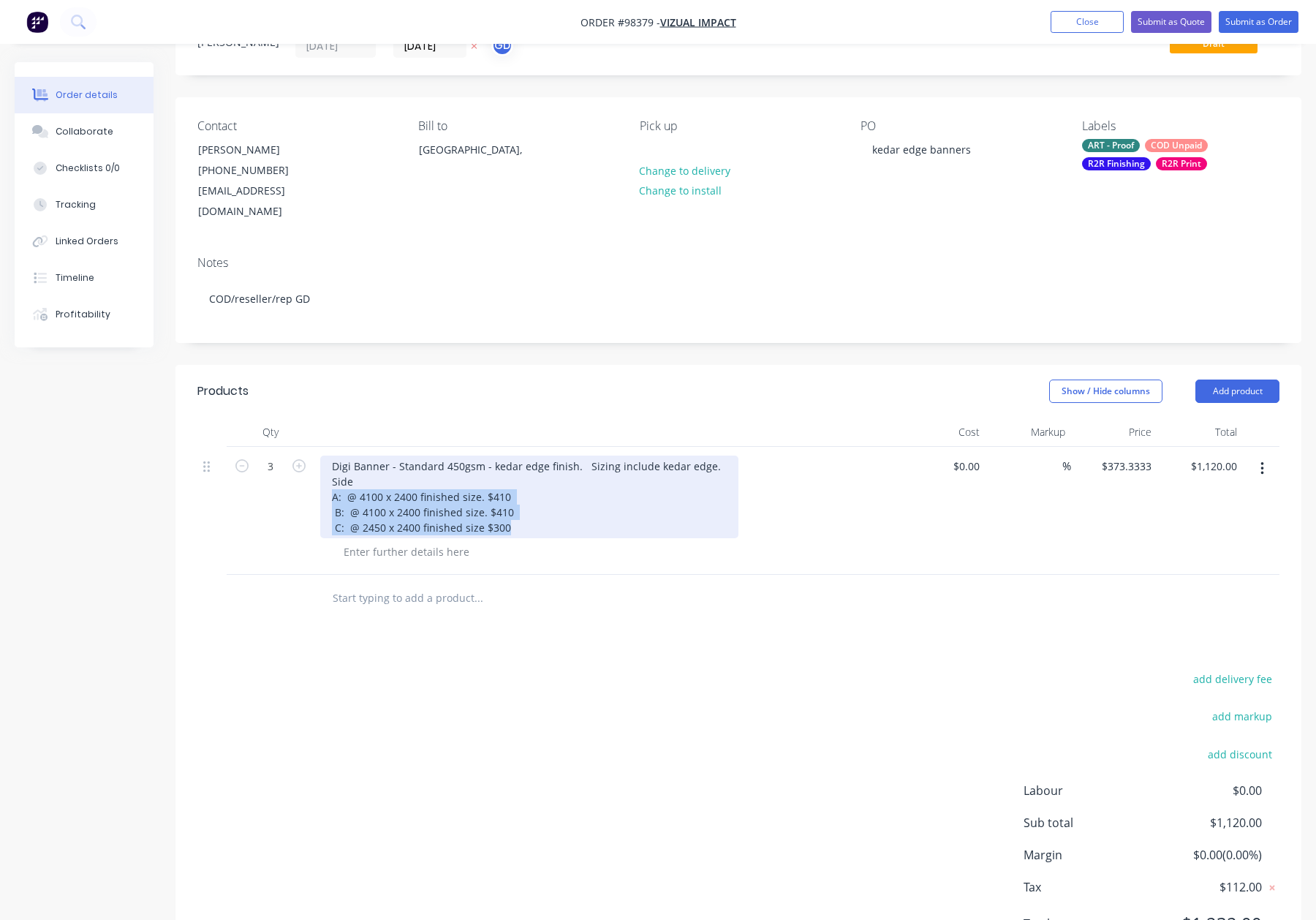
drag, startPoint x: 332, startPoint y: 475, endPoint x: 520, endPoint y: 518, distance: 192.9
click at [520, 518] on div "Digi Banner - Standard 450gsm - kedar edge finish. Sizing include kedar edge. S…" at bounding box center [606, 511] width 585 height 128
copy div "A: @ 4100 x 2400 finished size. $410 B: @ 4100 x 2400 finished size. $410 C: @ …"
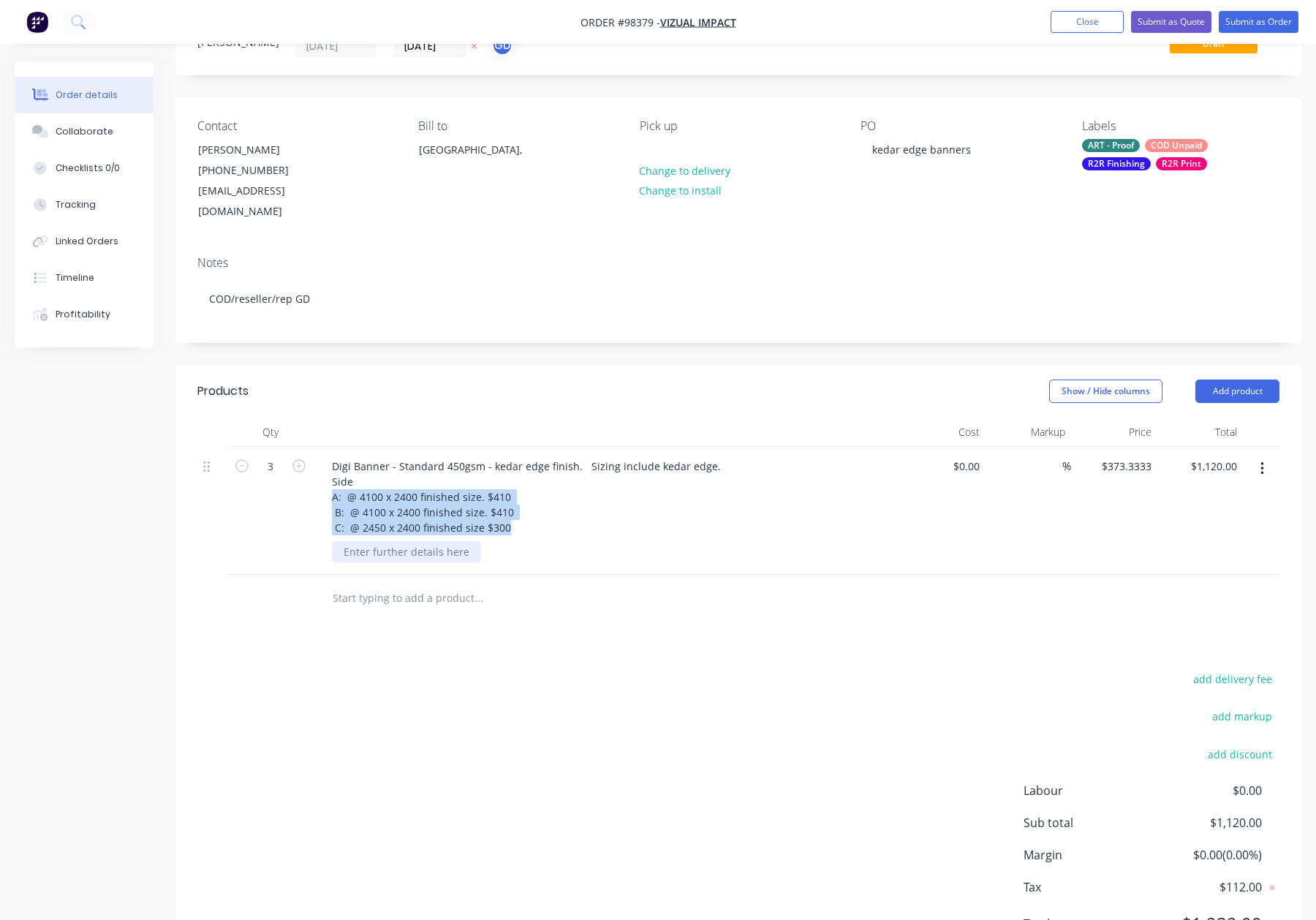
click at [392, 541] on div at bounding box center [406, 551] width 149 height 22
click at [382, 541] on div at bounding box center [406, 551] width 149 height 22
paste div
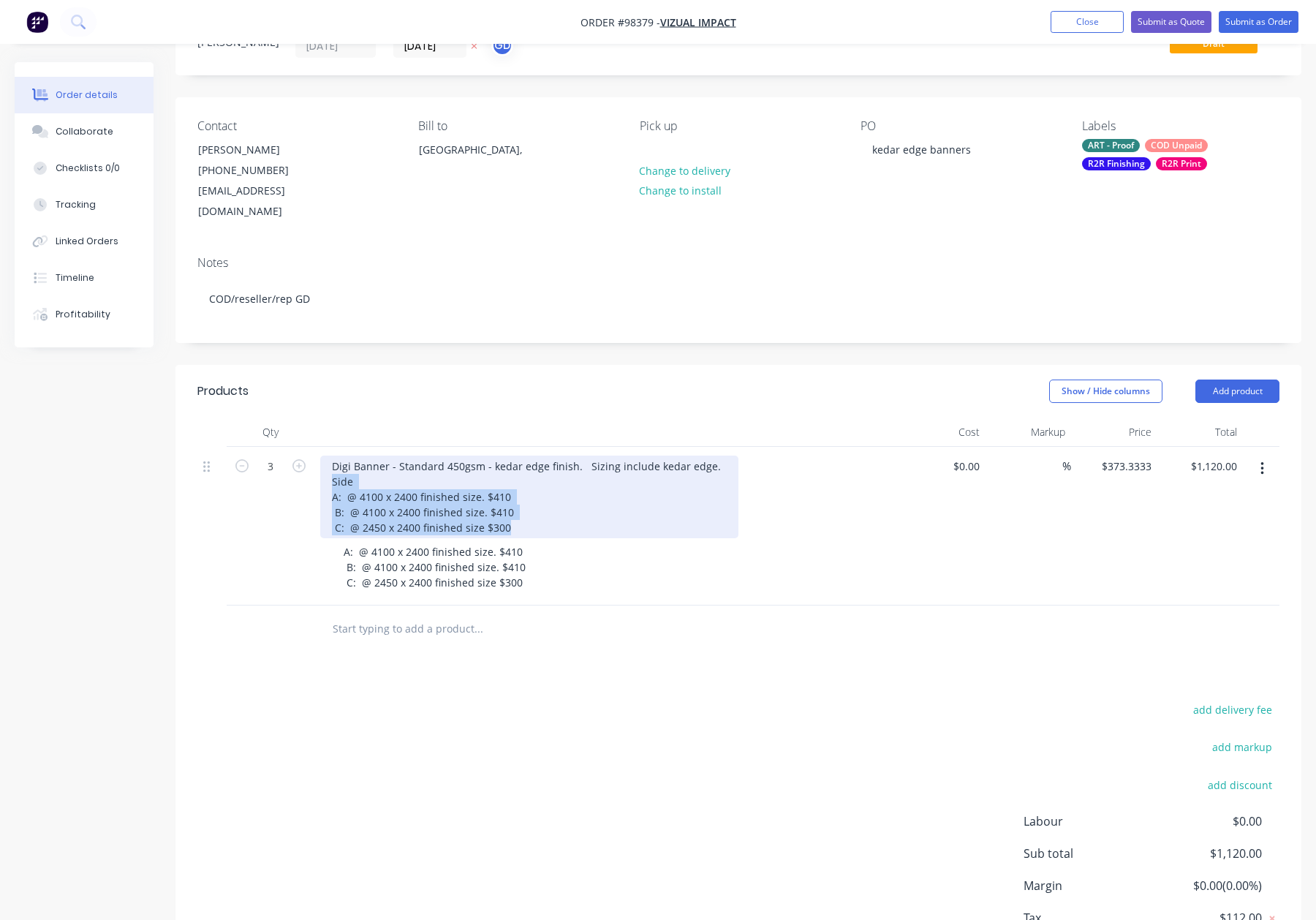
drag, startPoint x: 487, startPoint y: 505, endPoint x: 318, endPoint y: 460, distance: 174.9
click at [318, 460] on div "Digi Banner - Standard 450gsm - kedar edge finish. Sizing include kedar edge. S…" at bounding box center [606, 526] width 585 height 158
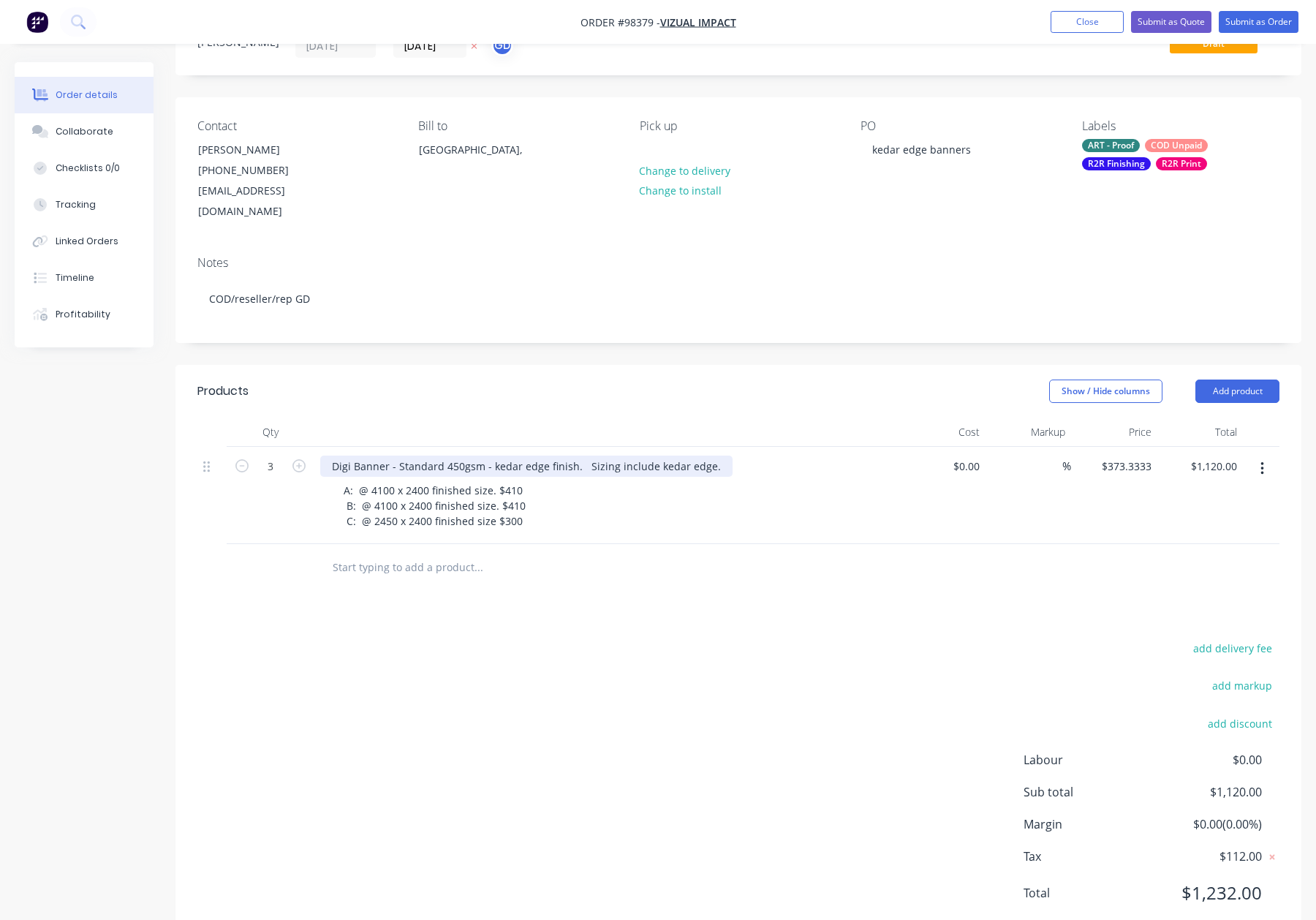
click at [581, 456] on div "Digi Banner - Standard 450gsm - kedar edge finish. Sizing include kedar edge." at bounding box center [527, 466] width 412 height 22
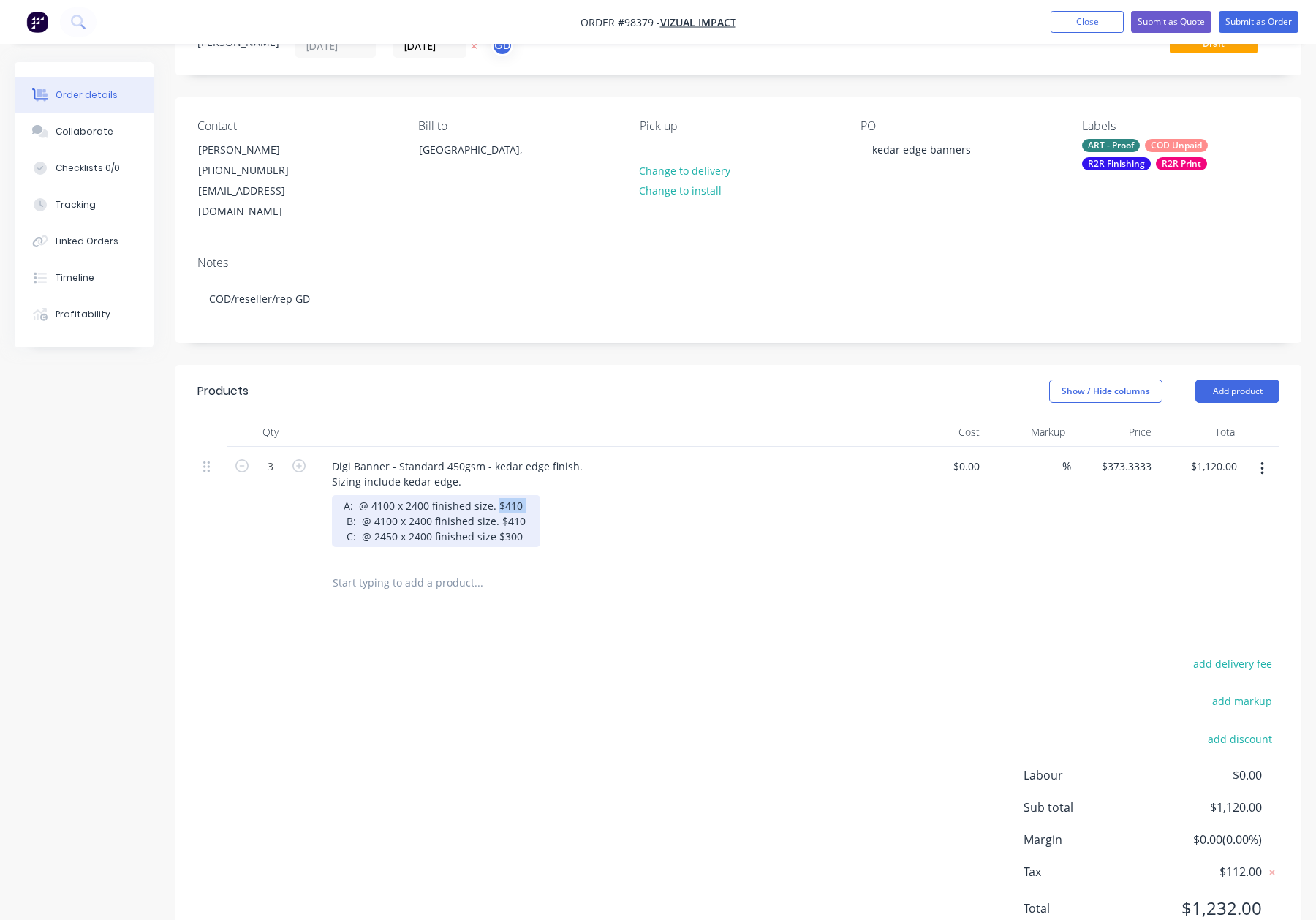
drag, startPoint x: 497, startPoint y: 486, endPoint x: 539, endPoint y: 487, distance: 42.0
click at [540, 495] on div "A: @ 4100 x 2400 finished size. $410 B: @ 4100 x 2400 finished size. $410 C: @ …" at bounding box center [612, 520] width 561 height 52
drag, startPoint x: 508, startPoint y: 490, endPoint x: 518, endPoint y: 490, distance: 10.0
click at [509, 495] on div "A: @ 4100 x 2400 finished size. $410 B: @ 4100 x 2400 finished size. $410 C: @ …" at bounding box center [436, 520] width 208 height 52
click at [519, 495] on div "A: @ 4100 x 2400 finished size. $410 B: @ 4100 x 2400 finished size. $410 C: @ …" at bounding box center [436, 520] width 208 height 52
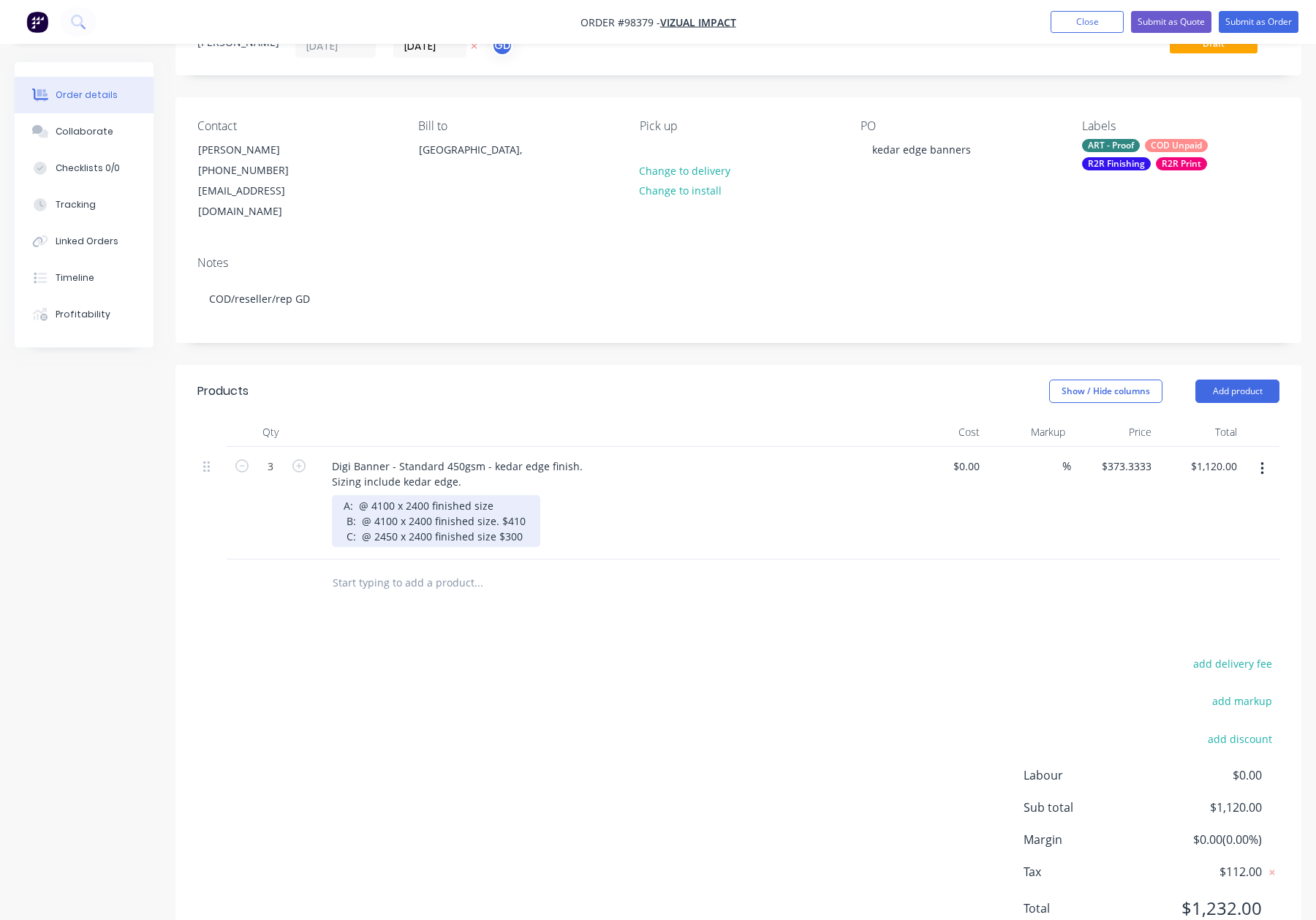
click at [521, 499] on div "A: @ 4100 x 2400 finished size B: @ 4100 x 2400 finished size. $410 C: @ 2450 x…" at bounding box center [436, 520] width 208 height 52
click at [526, 518] on div "A: @ 4100 x 2400 finished size B: @ 4100 x 2400 finished size C: @ 2450 x 2400 …" at bounding box center [433, 520] width 202 height 52
click at [567, 595] on div "Products Show / Hide columns Add product Qty Cost Markup Price Total 3 Digi Ban…" at bounding box center [738, 661] width 1126 height 594
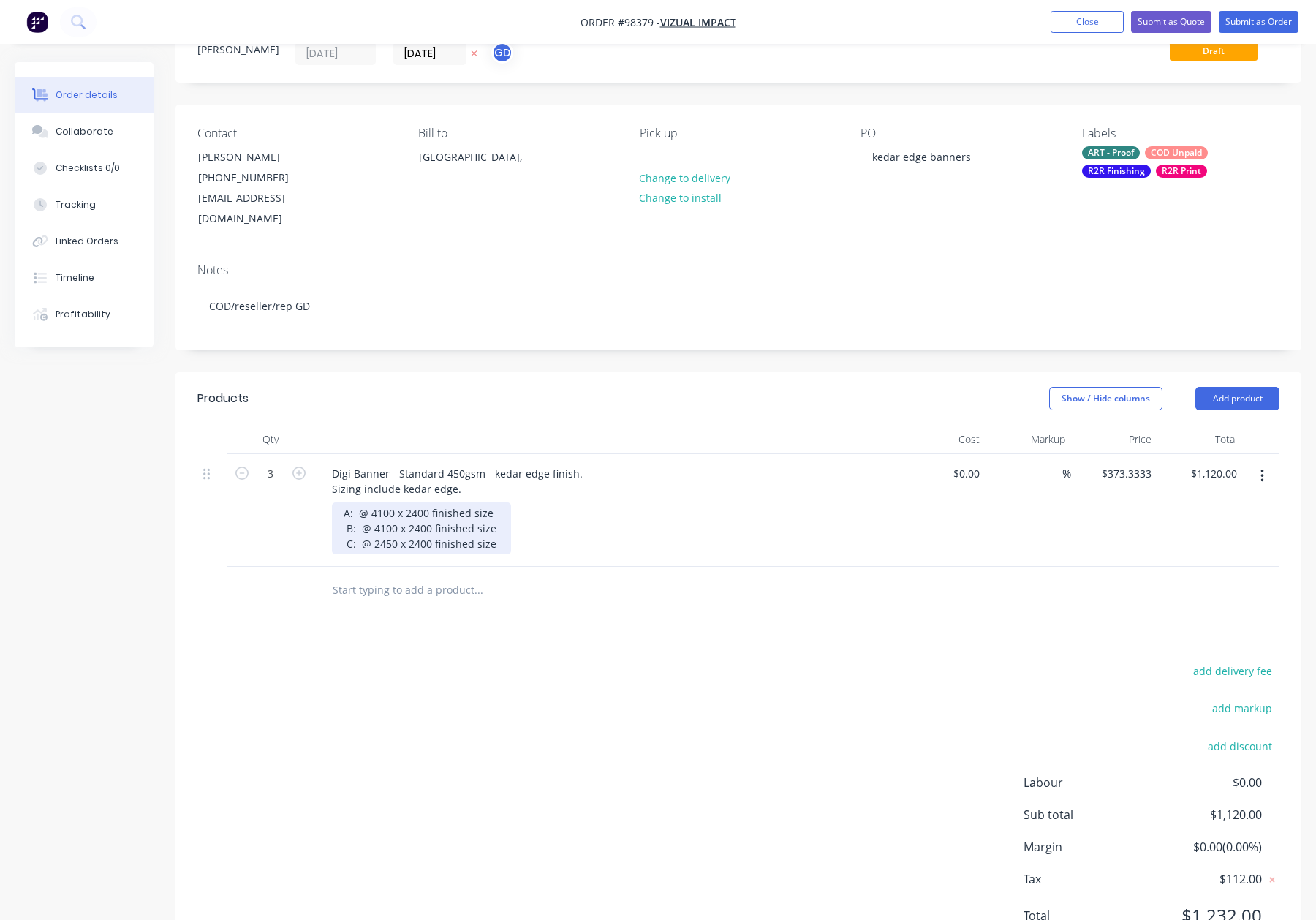
click at [358, 503] on div "A: @ 4100 x 2400 finished size B: @ 4100 x 2400 finished size C: @ 2450 x 2400 …" at bounding box center [421, 528] width 179 height 52
click at [345, 503] on div "A @ 4100 x 2400 finished size B: @ 4100 x 2400 finished size C: @ 2450 x 2400 f…" at bounding box center [421, 528] width 179 height 52
click at [346, 505] on div "A @ 4100 x 2400 finished size B: @ 4100 x 2400 finished size C: @ 2450 x 2400 f…" at bounding box center [421, 528] width 179 height 52
click at [349, 524] on div "A @ 4100 x 2400 finished size B: @ 4100 x 2400 finished size C: @ 2450 x 2400 f…" at bounding box center [420, 528] width 176 height 52
click at [352, 507] on div "A @ 4100 x 2400 finished size B: @ 4100 x 2400 finished size C: @ 2450 x 2400 f…" at bounding box center [420, 528] width 176 height 52
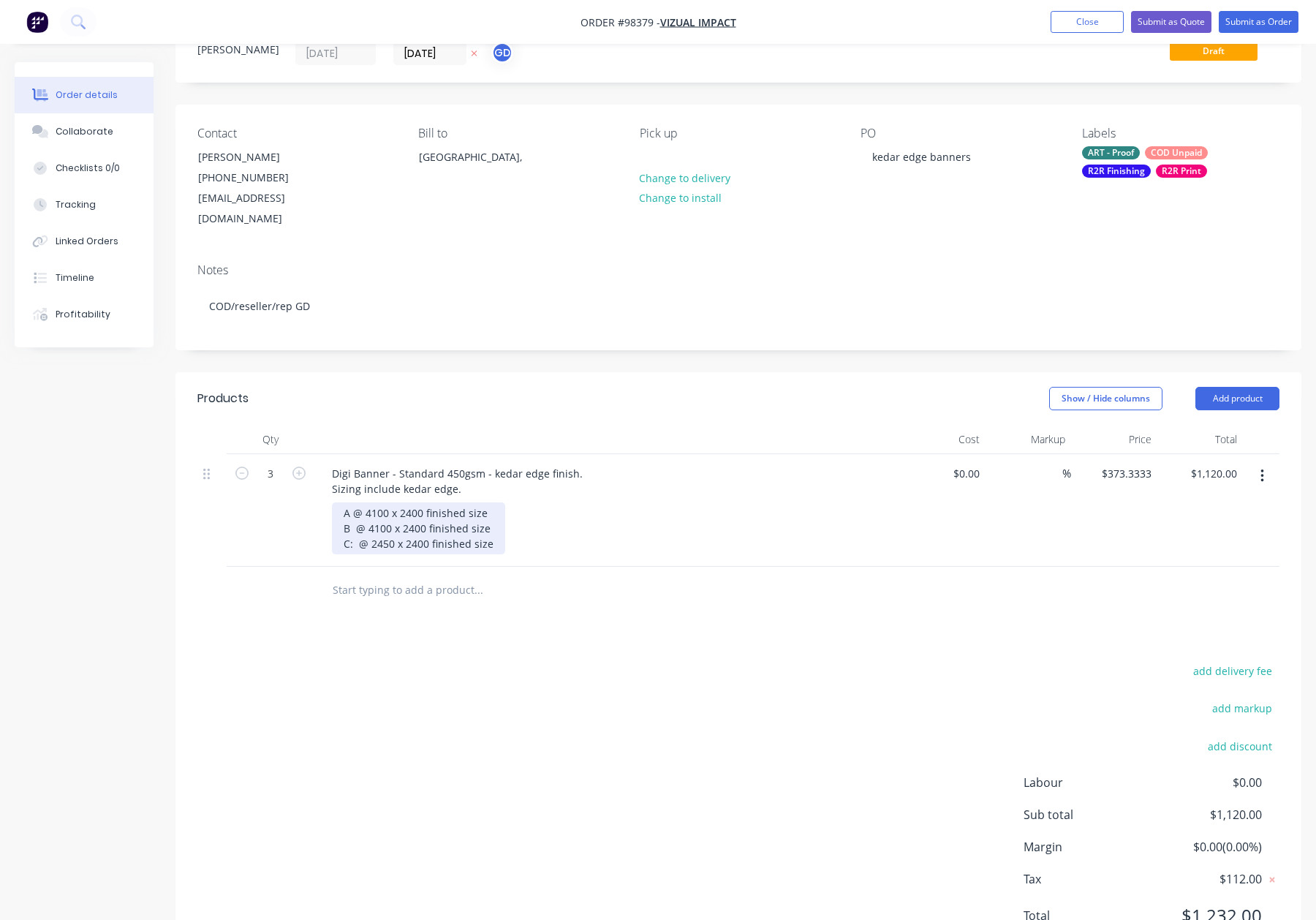
click at [354, 525] on div "A @ 4100 x 2400 finished size B @ 4100 x 2400 finished size C: @ 2450 x 2400 fi…" at bounding box center [418, 528] width 173 height 52
click at [623, 581] on input "text" at bounding box center [478, 590] width 292 height 29
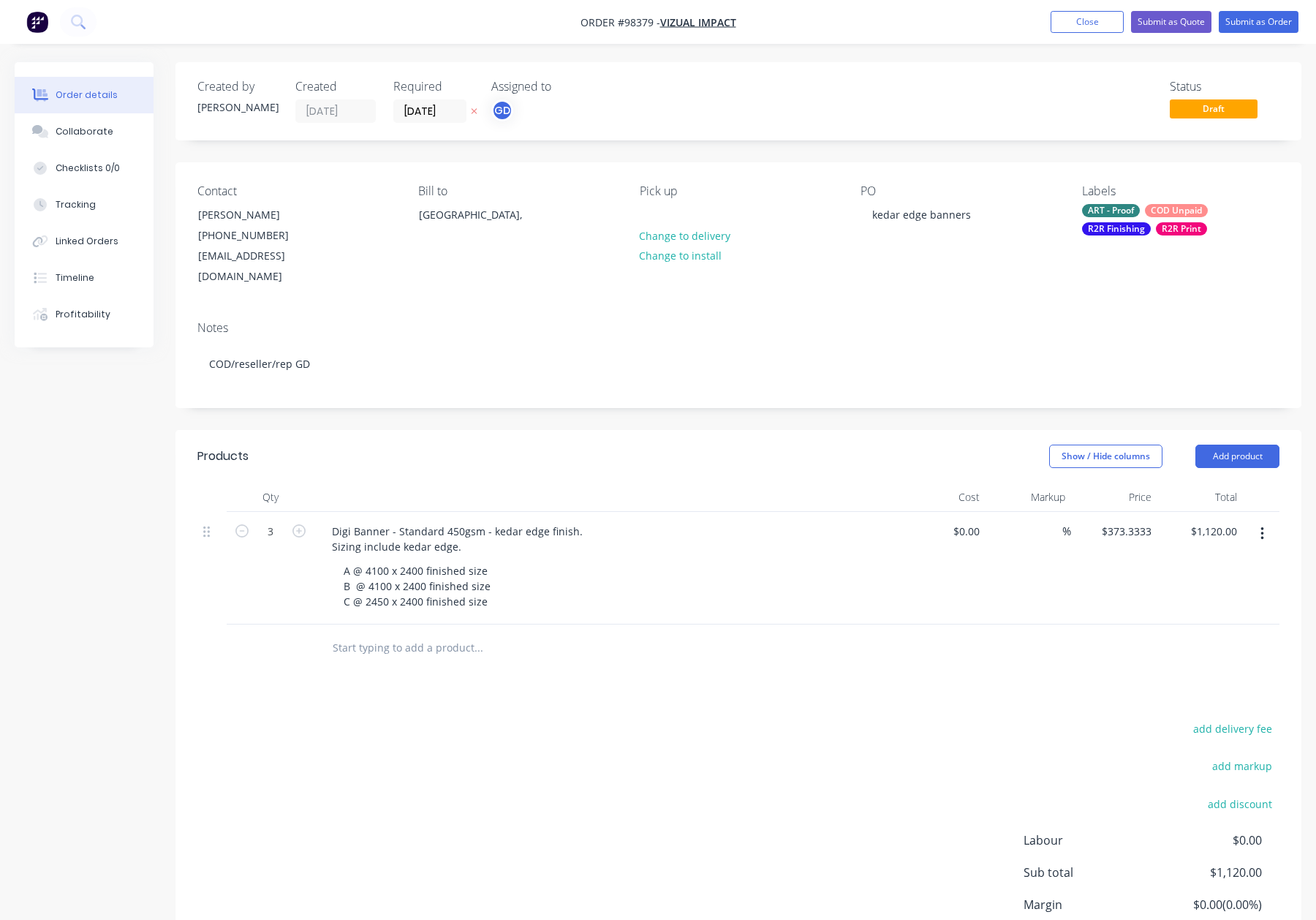
click at [504, 445] on div "Show / Hide columns Add product" at bounding box center [853, 456] width 852 height 23
click at [1092, 25] on button "Close" at bounding box center [1087, 22] width 73 height 22
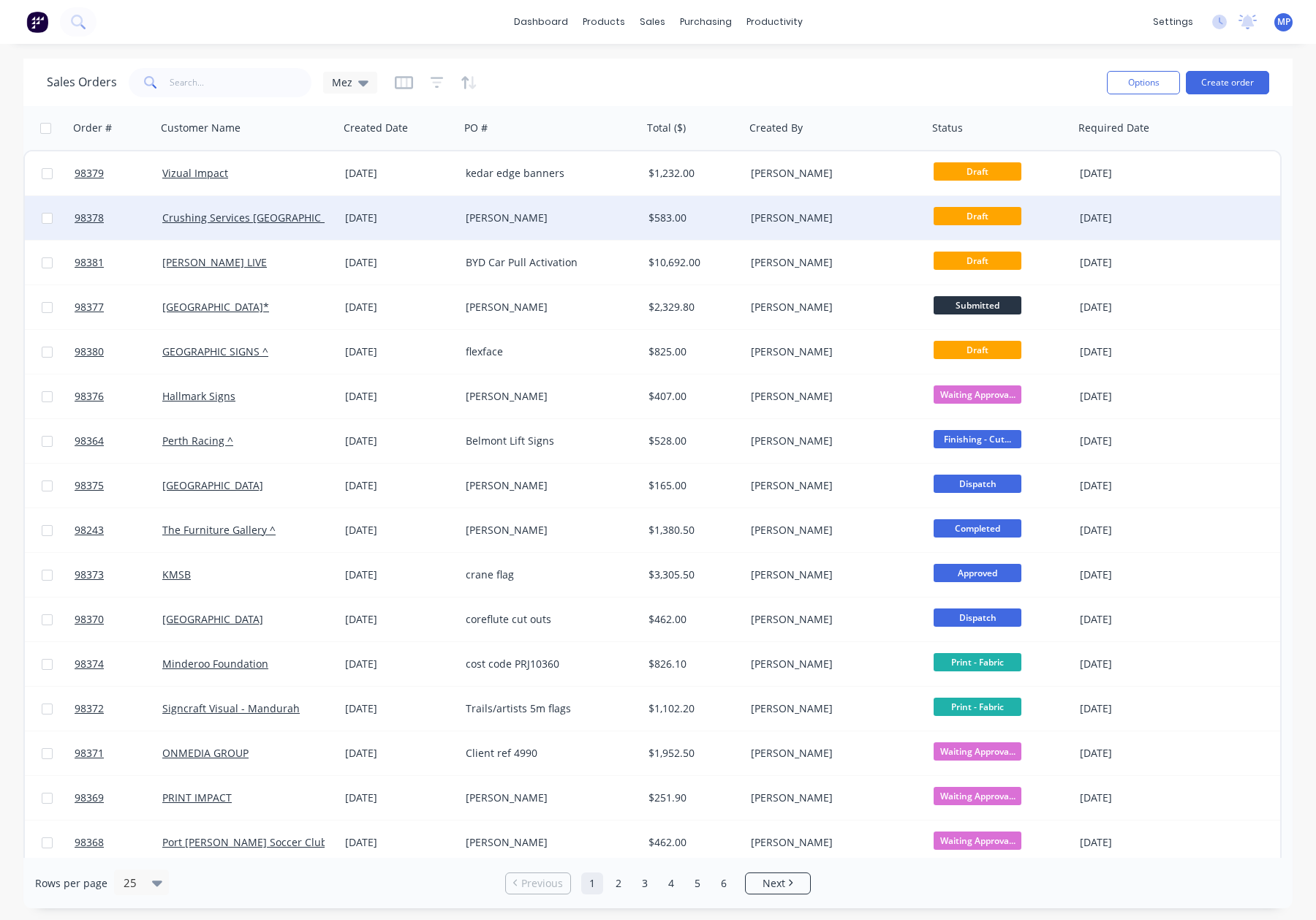
click at [573, 216] on div "[PERSON_NAME]" at bounding box center [546, 219] width 162 height 15
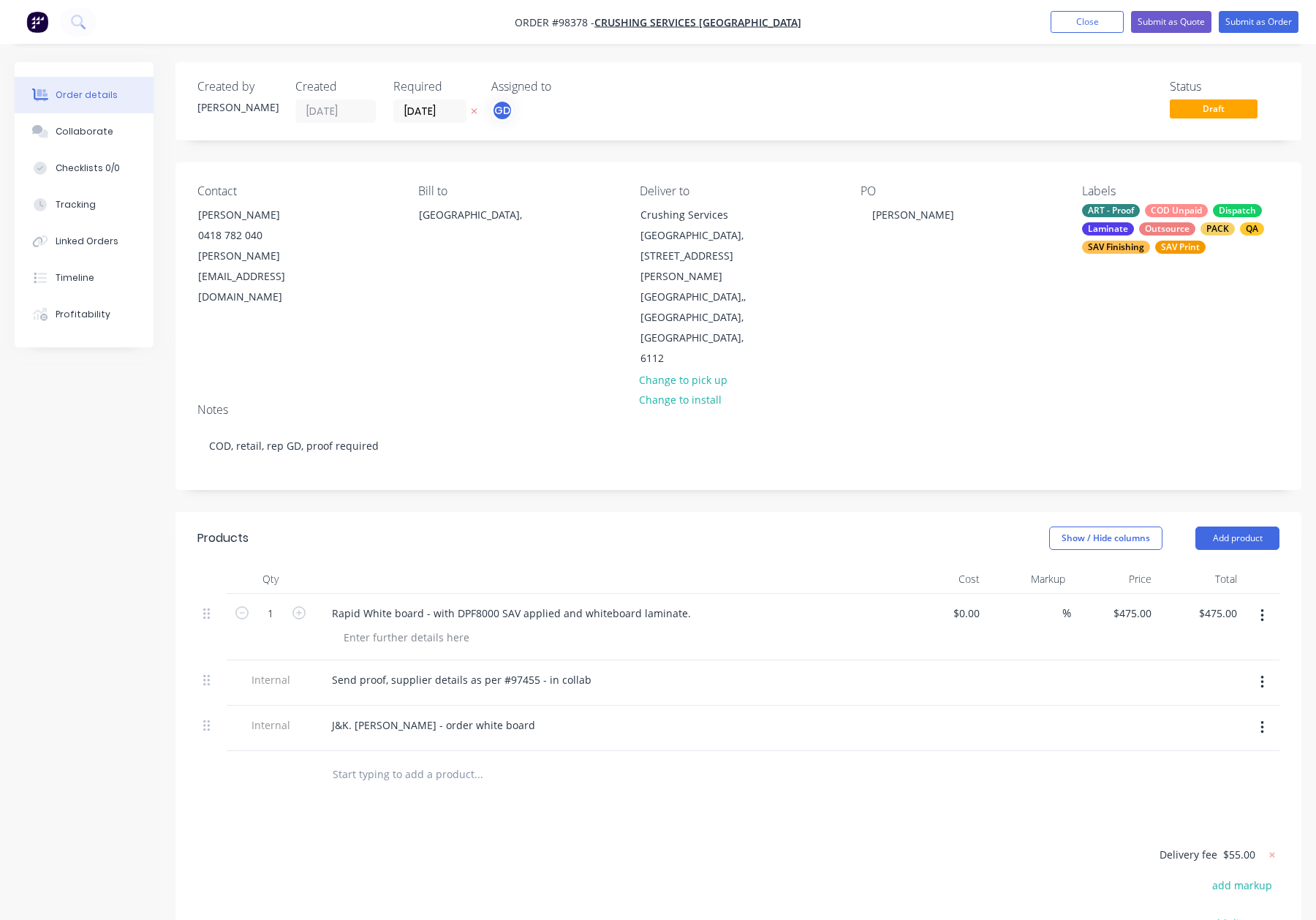
click at [523, 715] on div "J&K. Sundeep - order white board" at bounding box center [607, 725] width 574 height 22
drag, startPoint x: 498, startPoint y: 645, endPoint x: 517, endPoint y: 649, distance: 19.4
click at [498, 715] on div "J&K. Sundeep - order white board" at bounding box center [434, 725] width 227 height 22
click at [628, 761] on div at bounding box center [540, 775] width 439 height 29
click at [518, 715] on div "J&K. Sundeep - order white board from" at bounding box center [447, 725] width 253 height 22
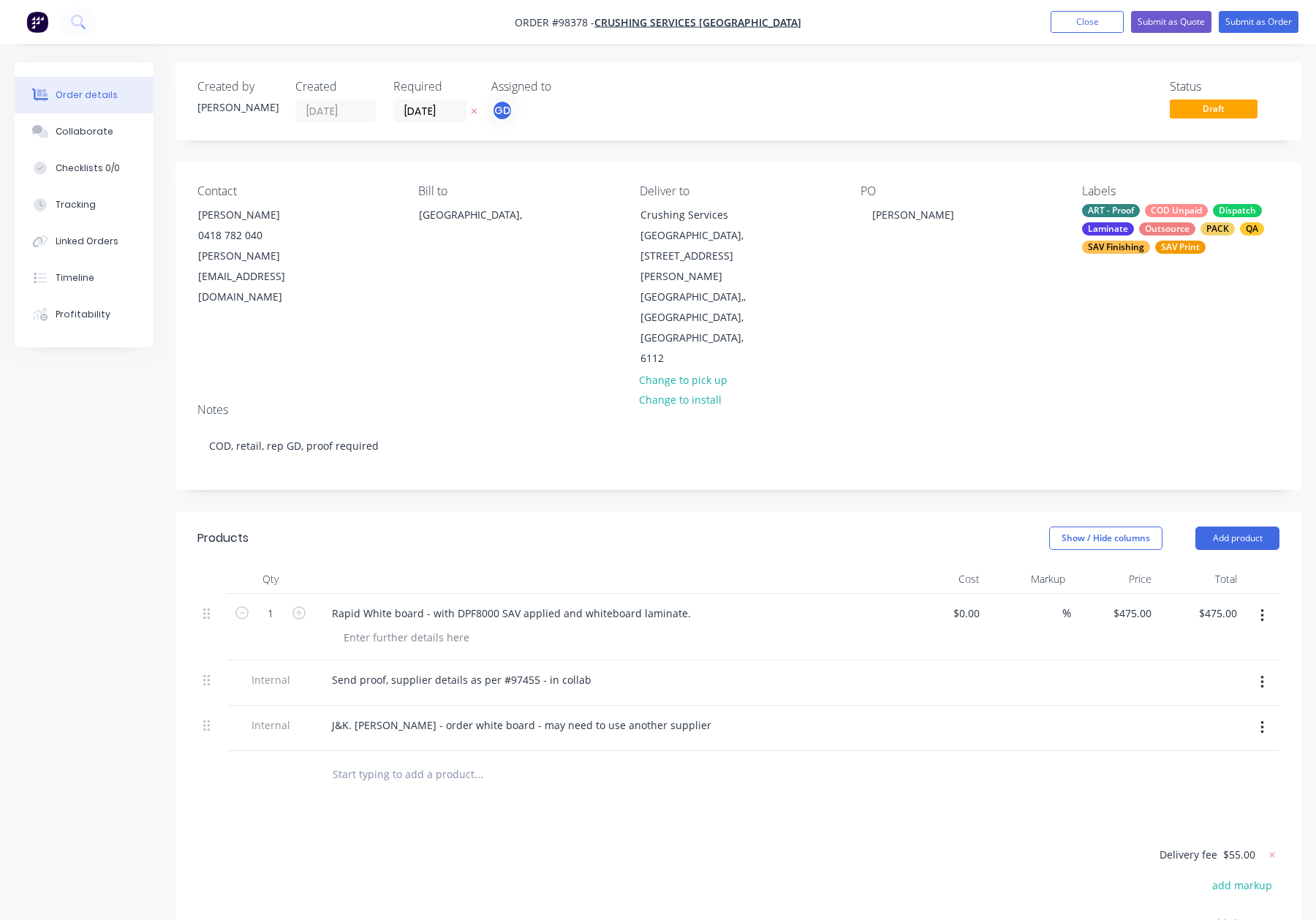
click at [730, 751] on div at bounding box center [577, 775] width 527 height 48
drag, startPoint x: 428, startPoint y: 565, endPoint x: 418, endPoint y: 562, distance: 10.4
click at [427, 627] on div at bounding box center [406, 638] width 149 height 22
click at [492, 417] on div "Created by Gino Created 27/08/25 Required 02/09/25 Assigned to GD Status Draft …" at bounding box center [738, 602] width 1126 height 1080
click at [1259, 19] on button "Submit as Order" at bounding box center [1259, 22] width 80 height 22
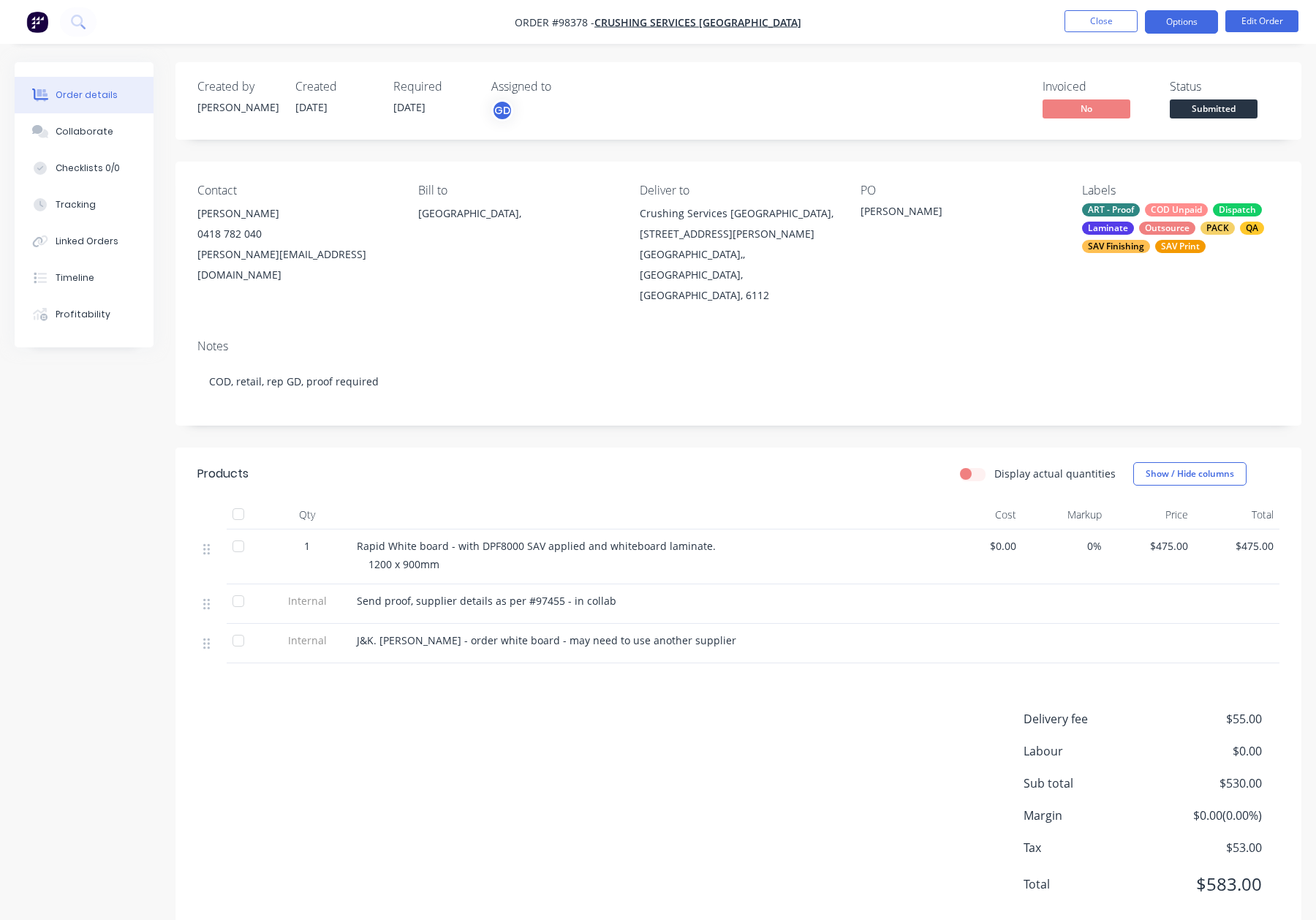
click at [1172, 21] on button "Options" at bounding box center [1182, 22] width 73 height 23
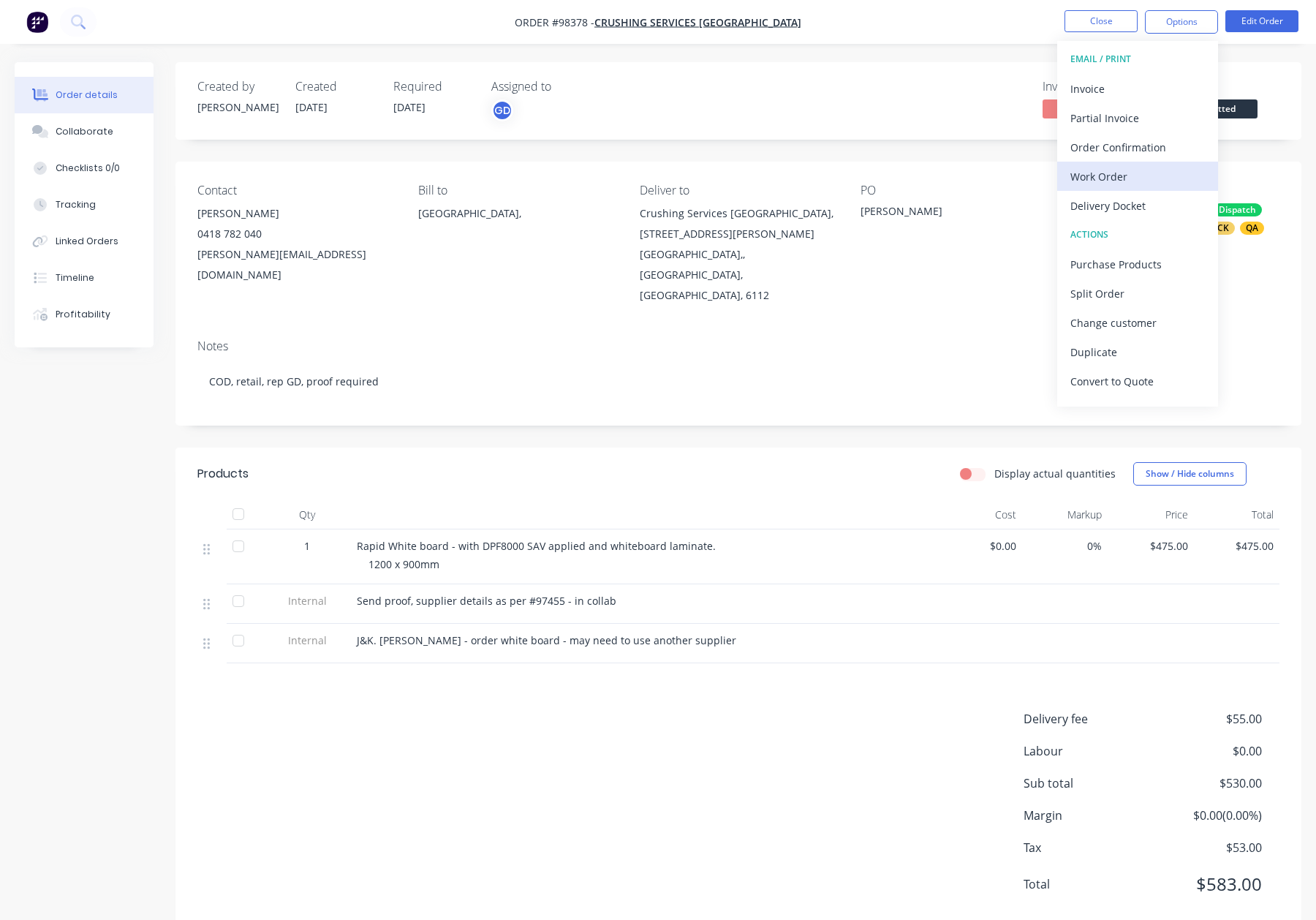
click at [1146, 173] on div "Work Order" at bounding box center [1138, 176] width 135 height 22
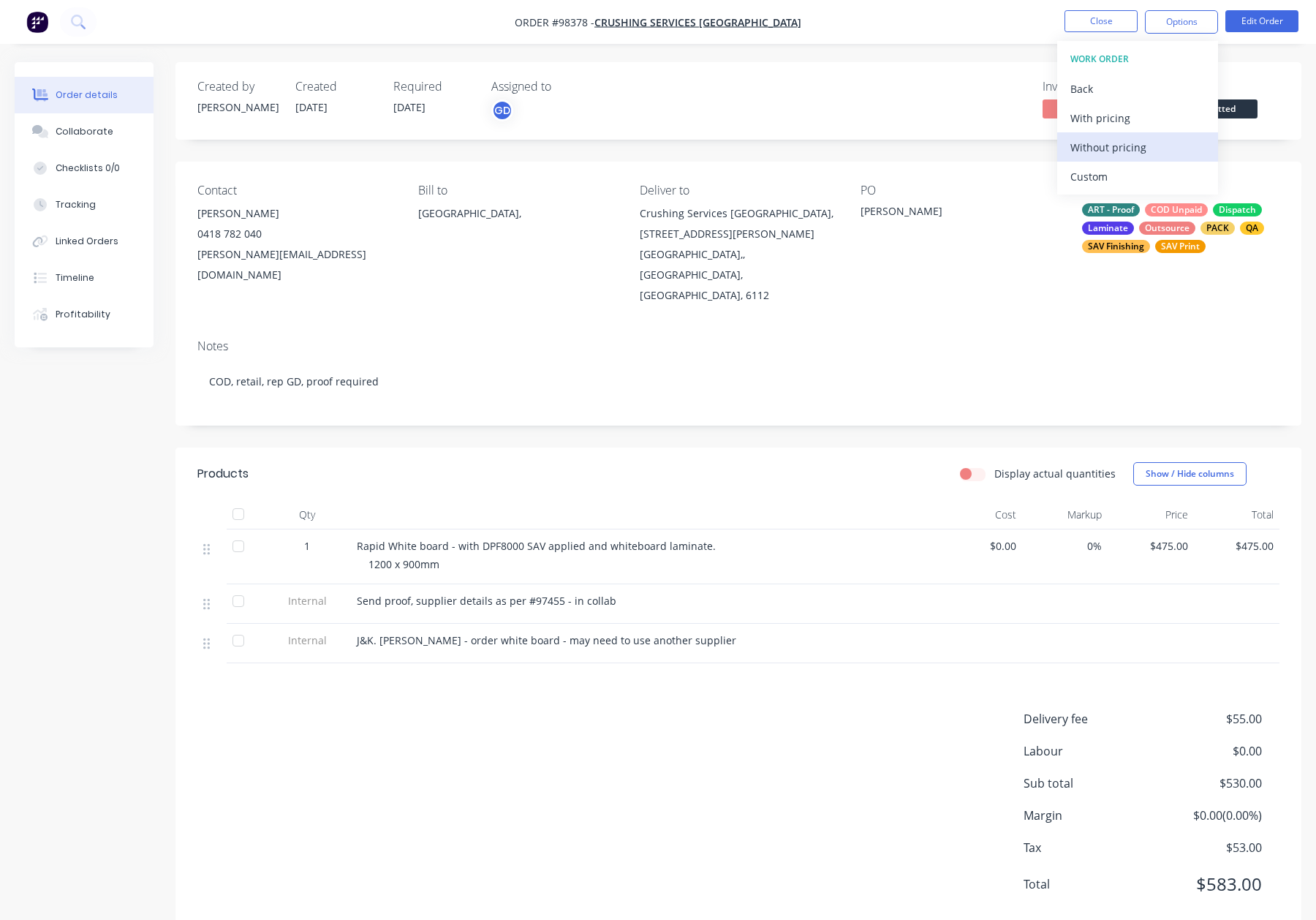
click at [1147, 152] on div "Without pricing" at bounding box center [1138, 147] width 135 height 22
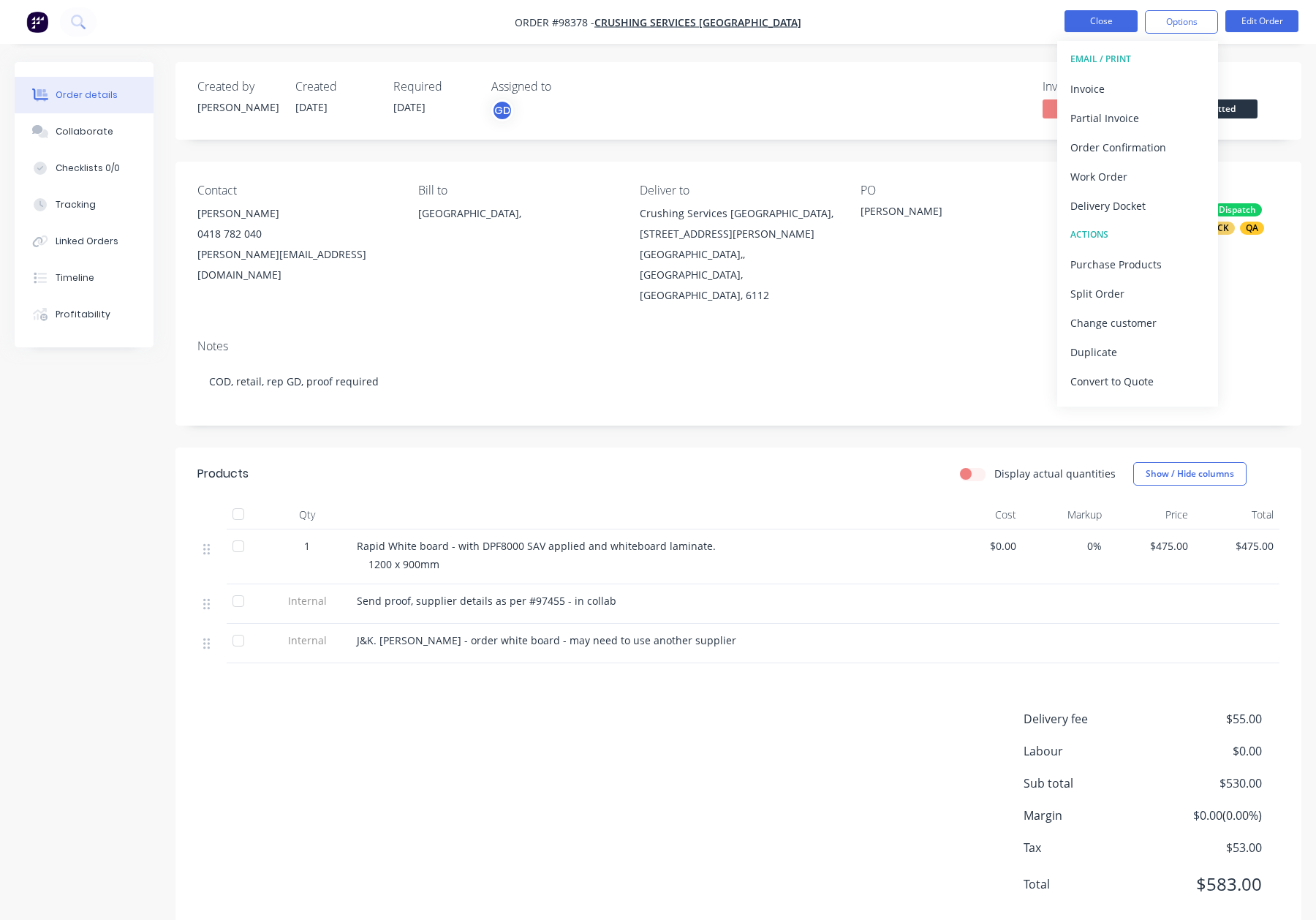
click at [1100, 23] on button "Close" at bounding box center [1101, 21] width 73 height 22
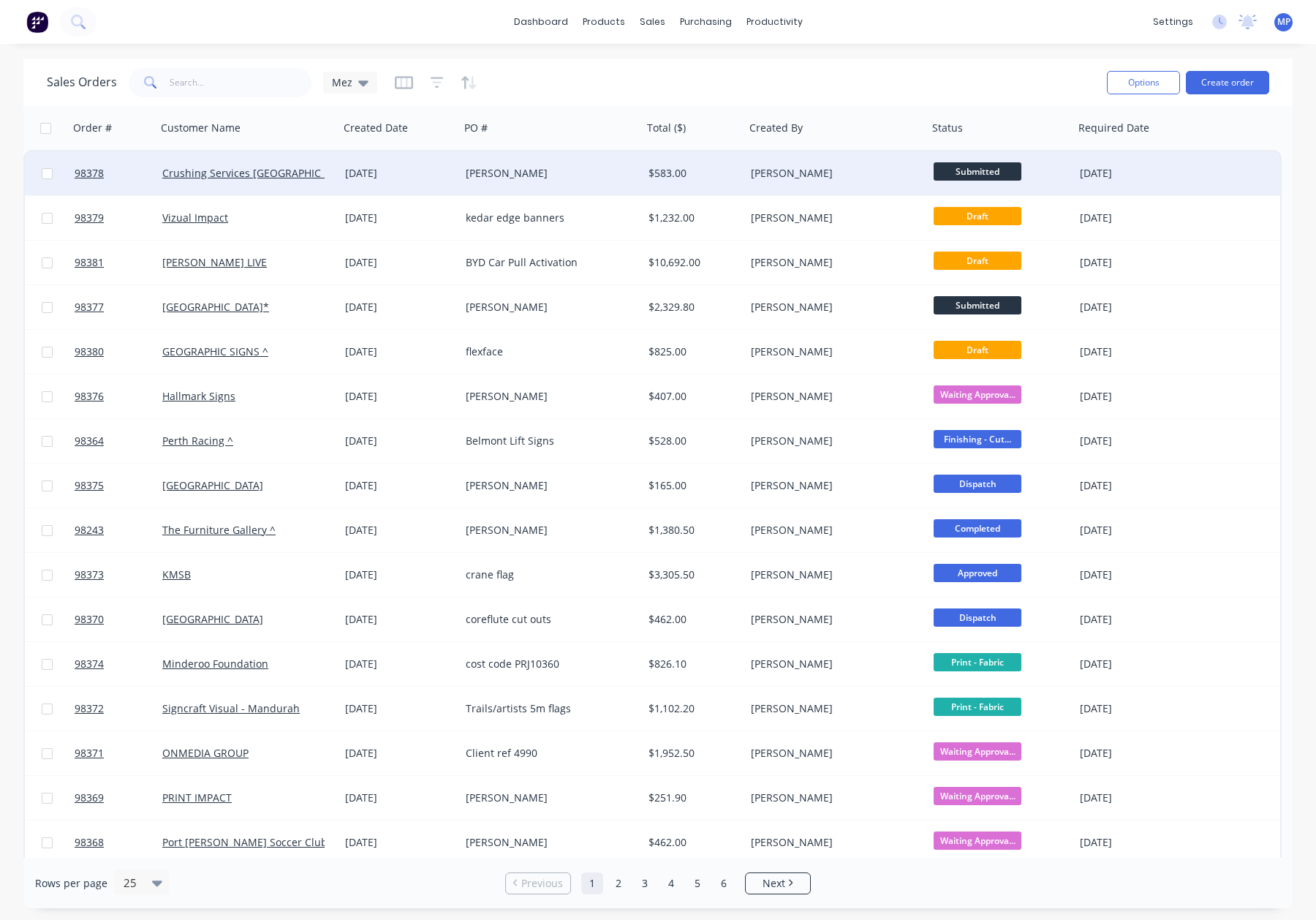
click at [822, 173] on div "[PERSON_NAME]" at bounding box center [831, 173] width 162 height 15
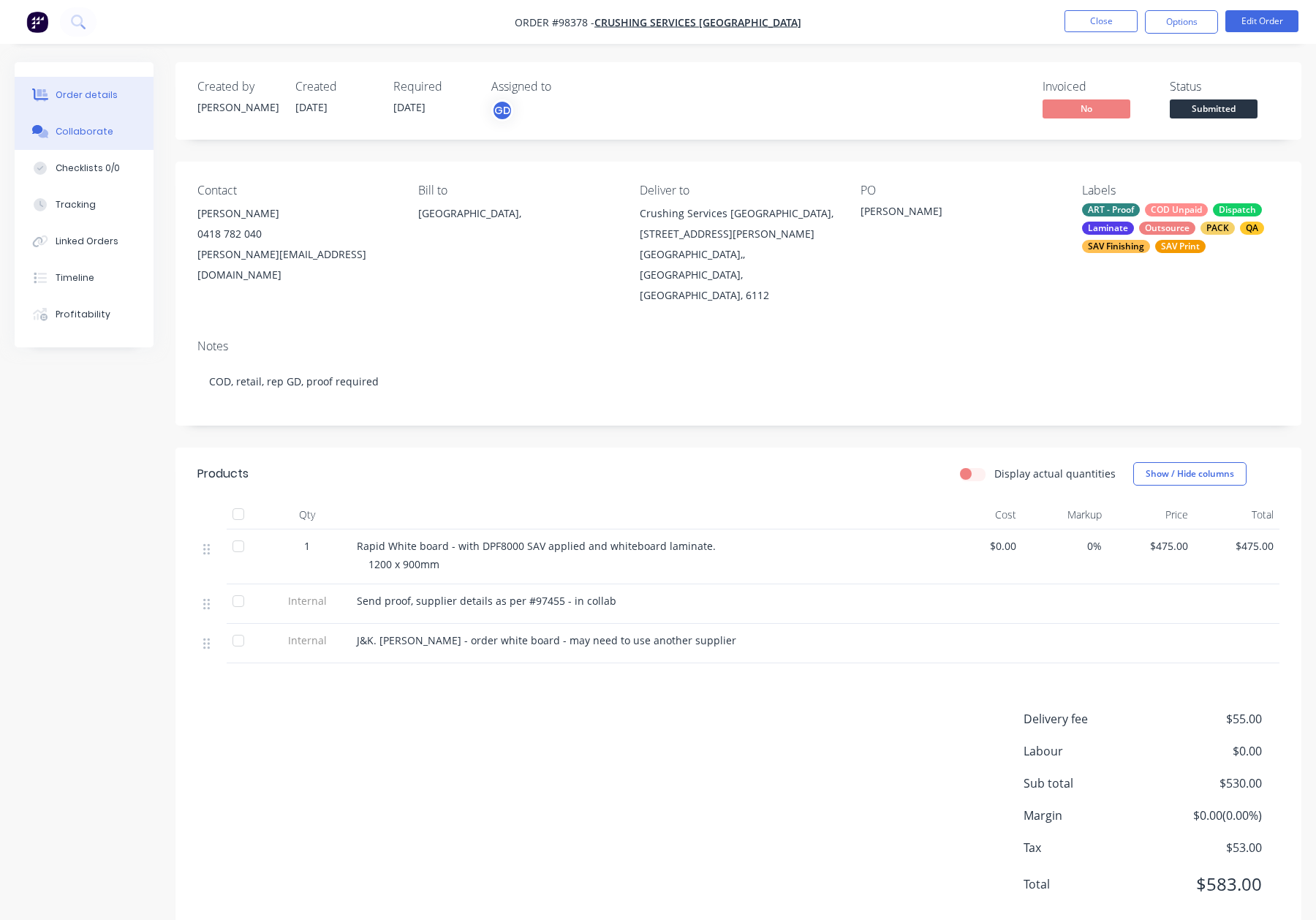
click at [107, 144] on button "Collaborate" at bounding box center [84, 131] width 139 height 37
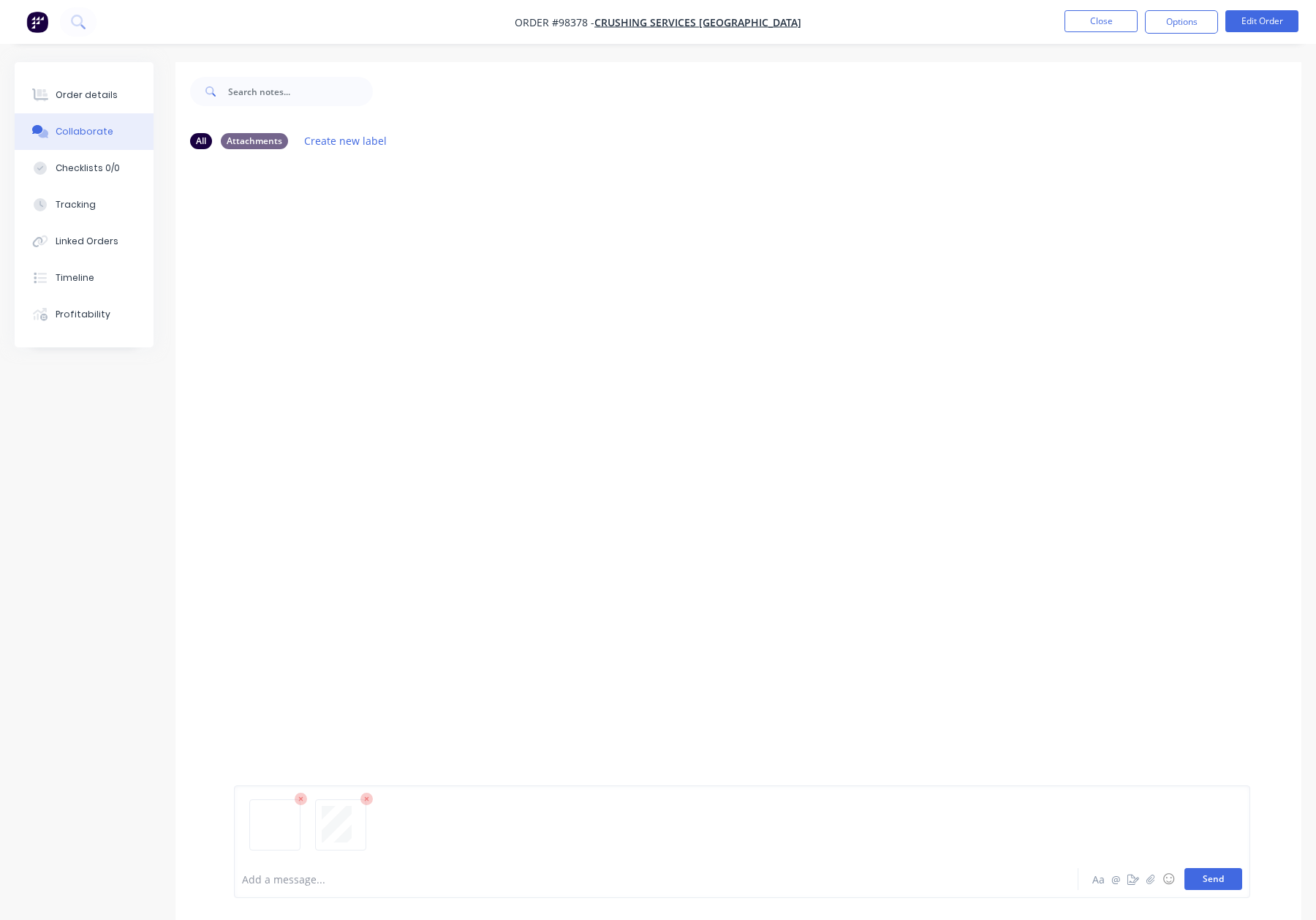
click at [1201, 882] on button "Send" at bounding box center [1214, 879] width 58 height 22
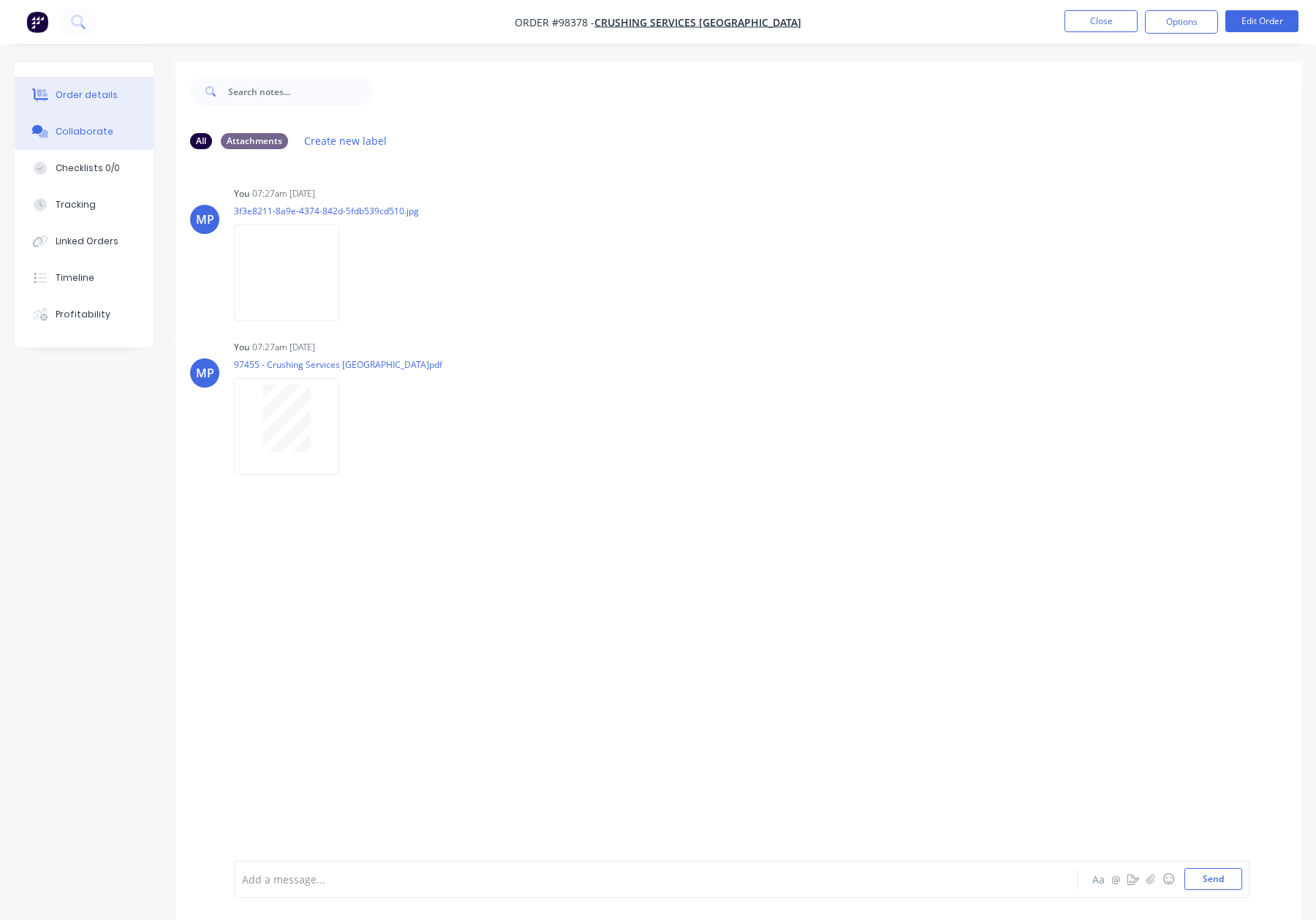
click at [125, 92] on button "Order details" at bounding box center [84, 95] width 139 height 37
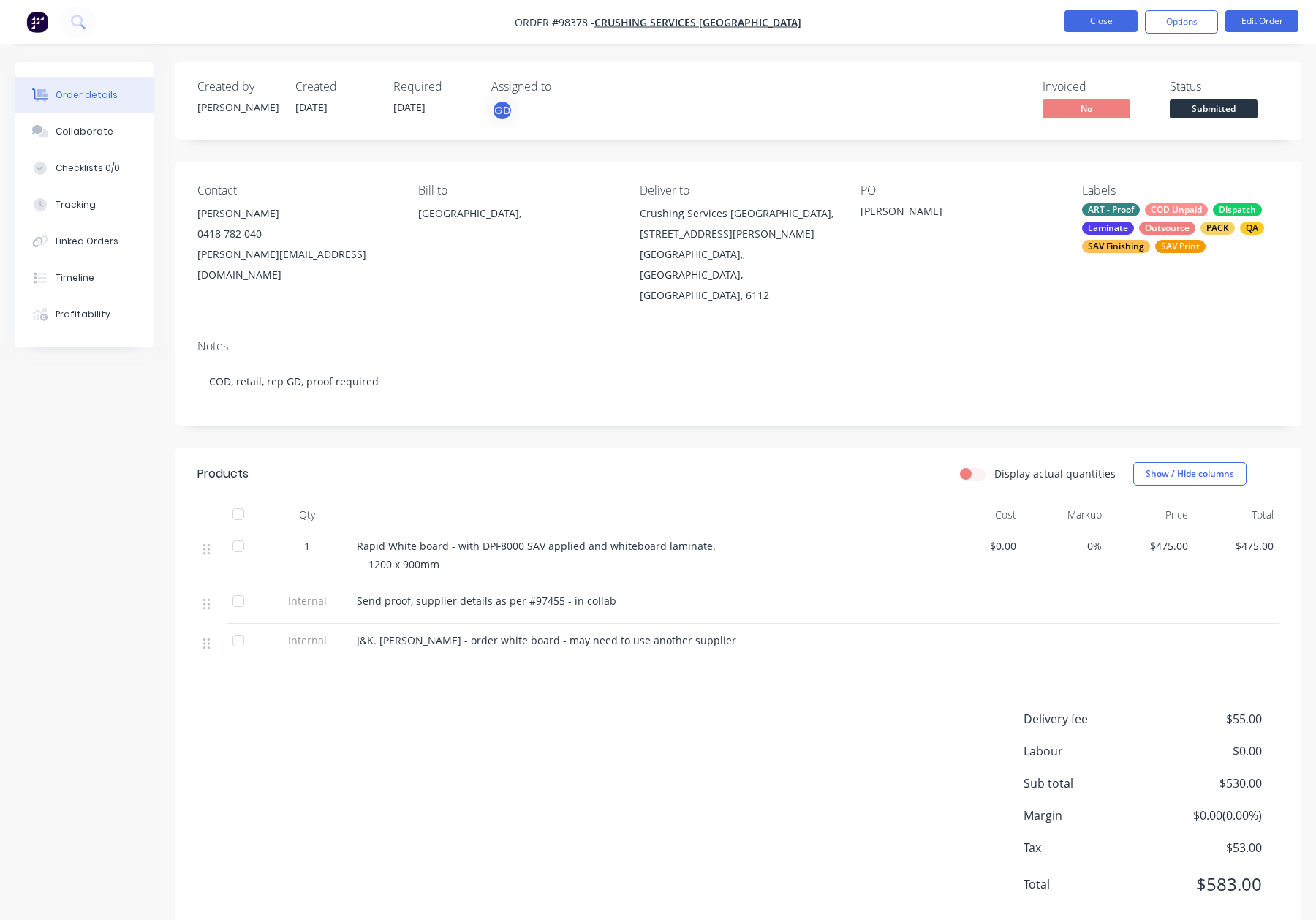
click at [1094, 15] on button "Close" at bounding box center [1101, 21] width 73 height 22
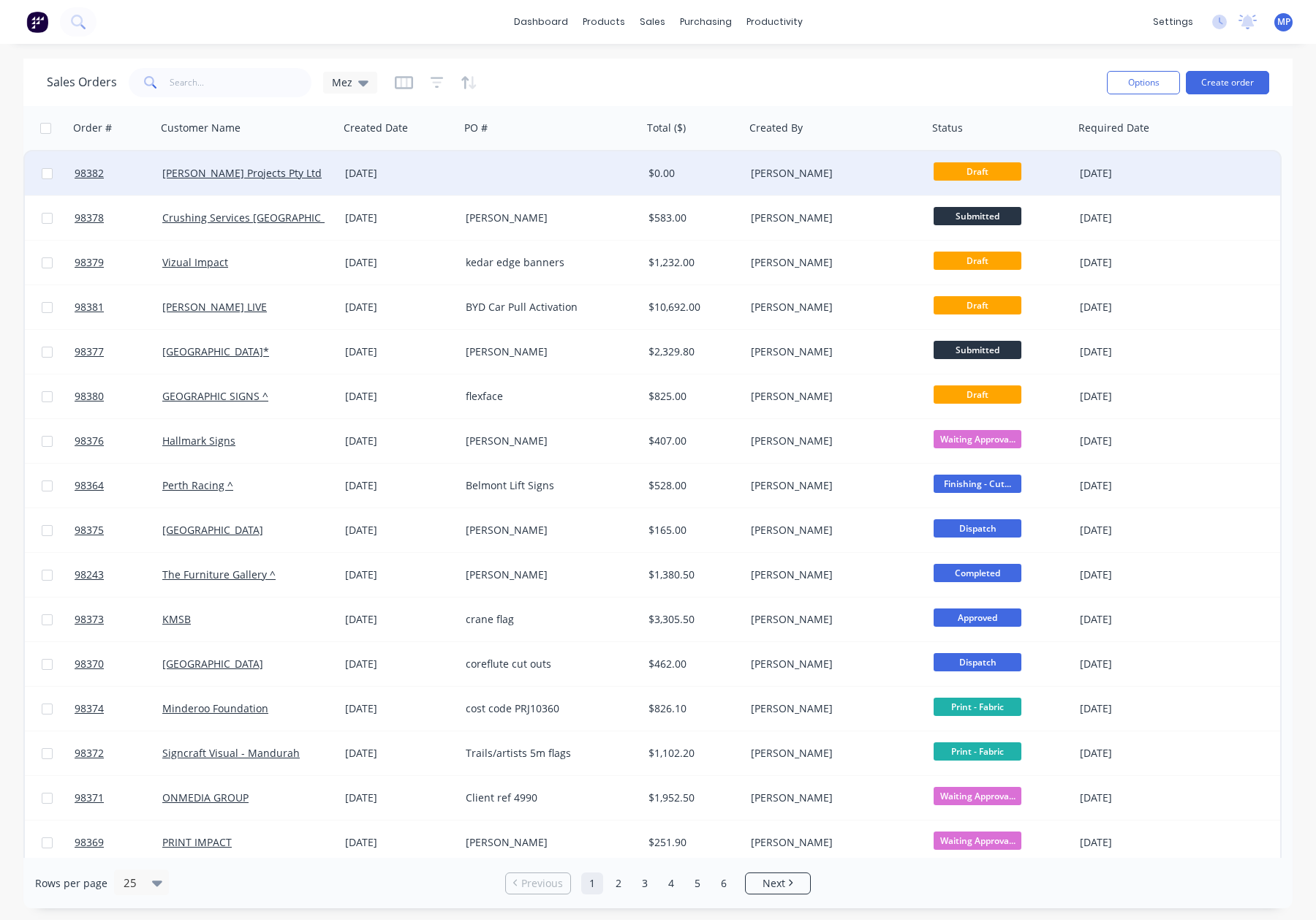
click at [814, 172] on div "[PERSON_NAME]" at bounding box center [831, 173] width 162 height 15
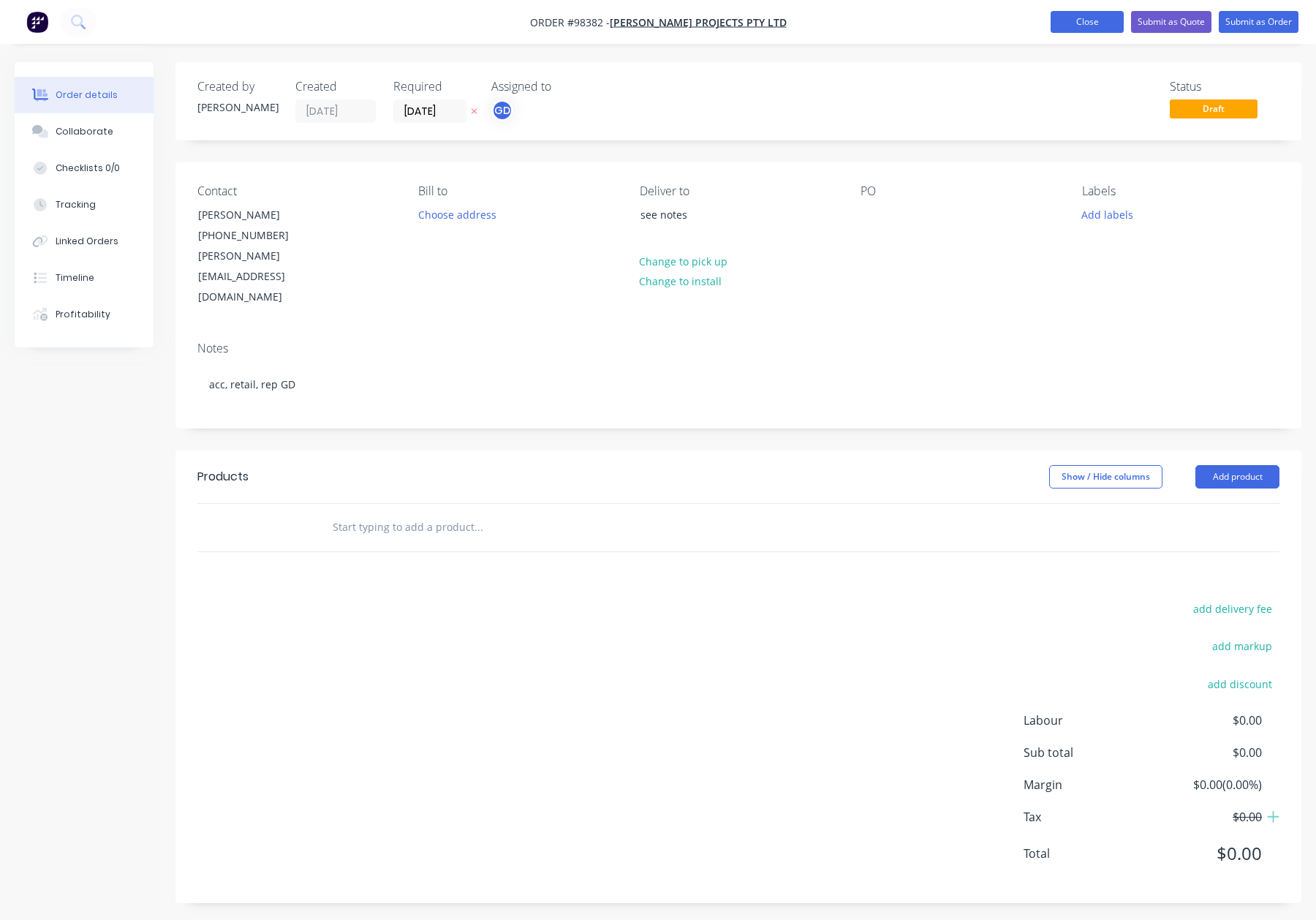
click at [1100, 31] on button "Close" at bounding box center [1087, 22] width 73 height 22
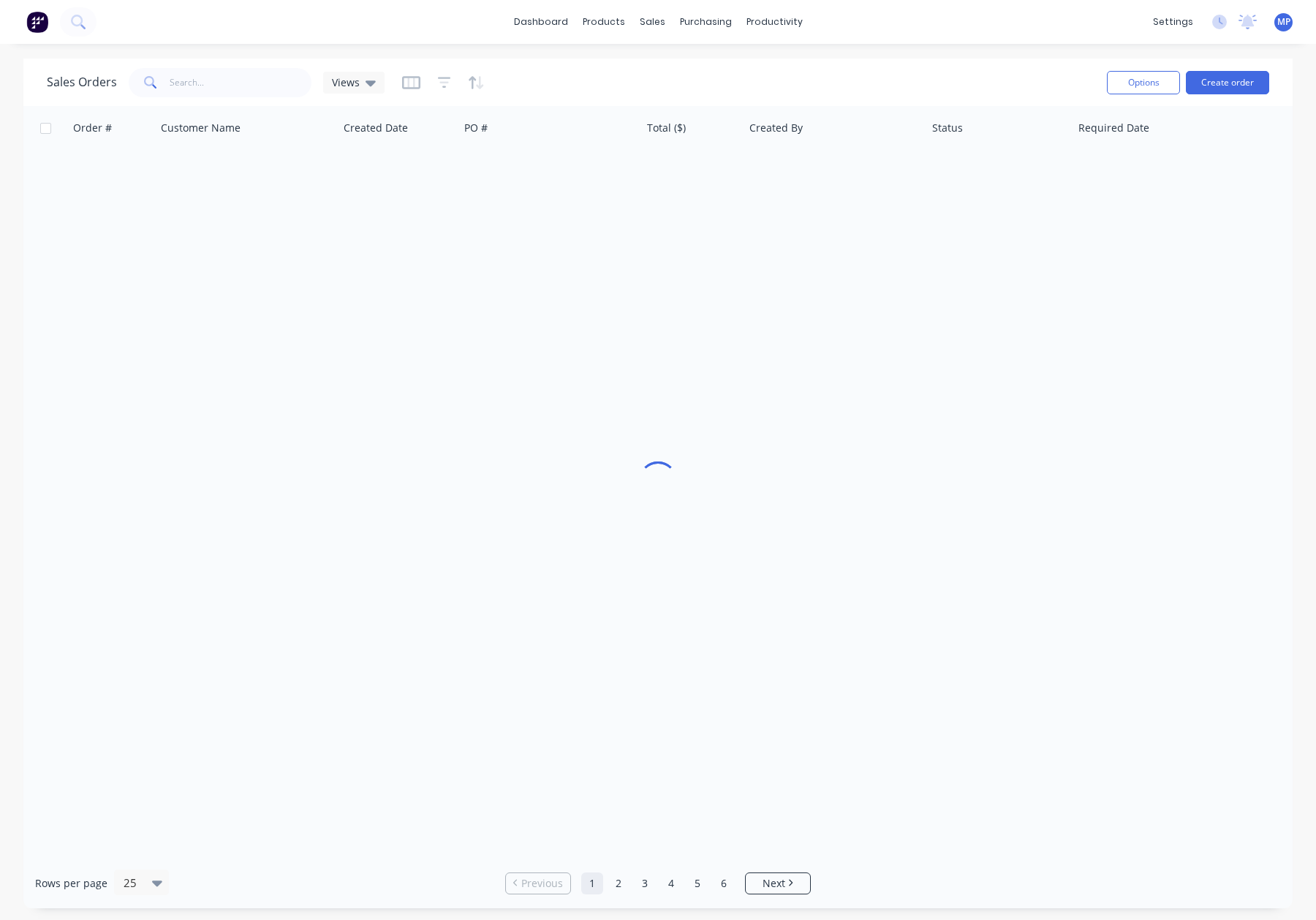
click at [1096, 23] on div "dashboard products sales purchasing productivity dashboard products Product Cat…" at bounding box center [658, 22] width 1316 height 44
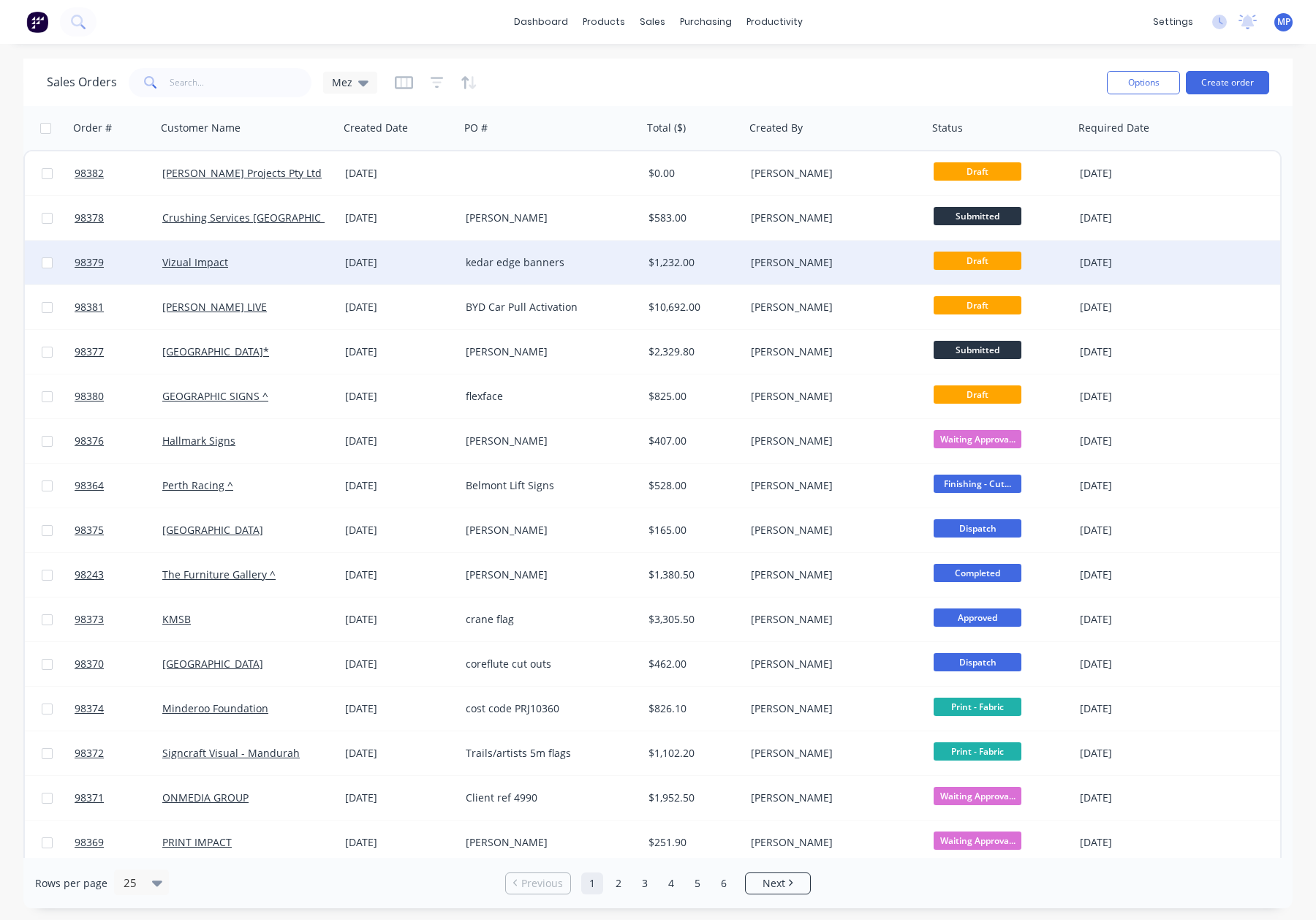
click at [860, 253] on div "[PERSON_NAME]" at bounding box center [836, 263] width 183 height 44
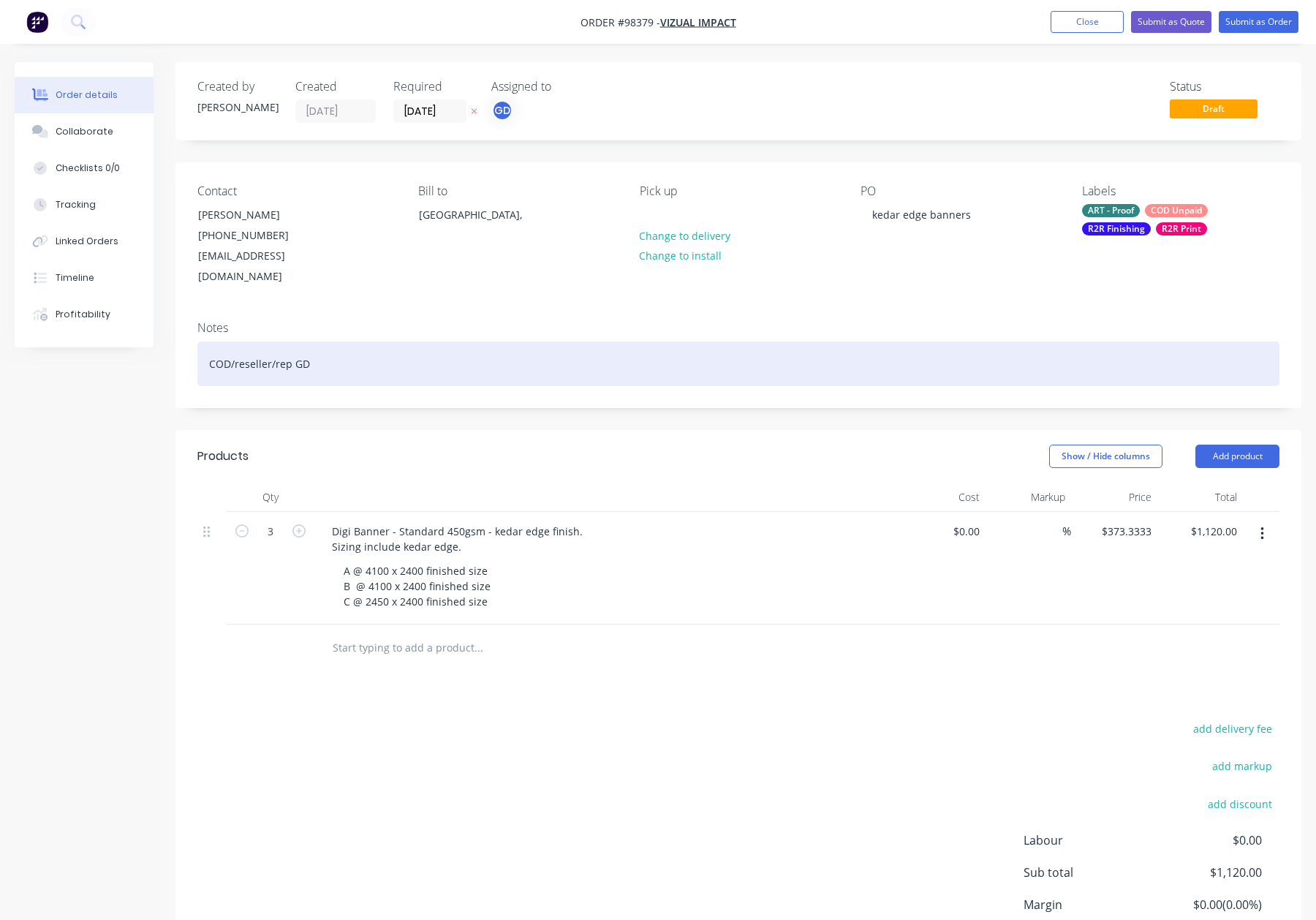
click at [414, 347] on div "COD/reseller/rep GD" at bounding box center [739, 364] width 1083 height 45
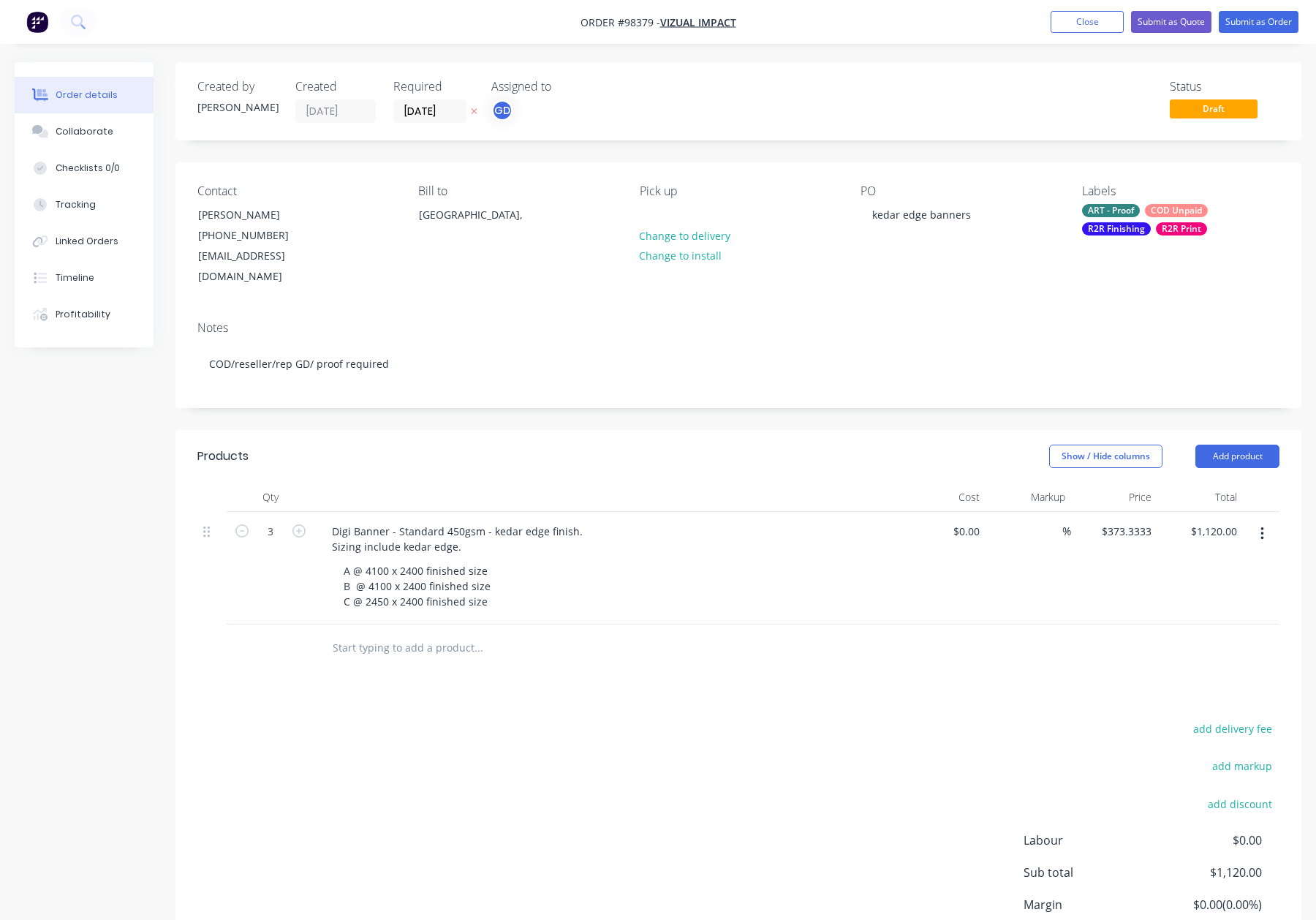
click at [1174, 222] on div "R2R Print" at bounding box center [1181, 229] width 52 height 13
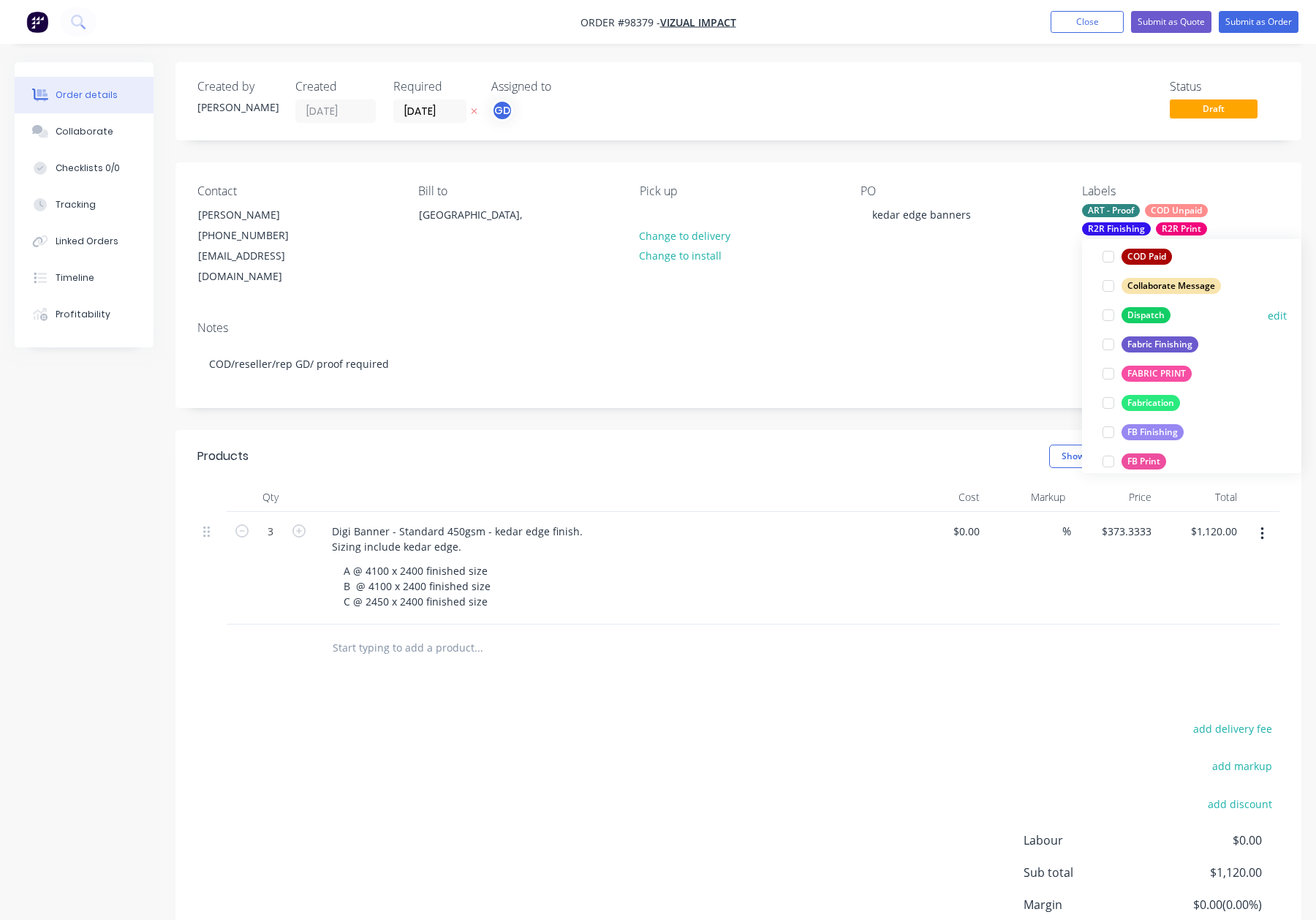
click at [1143, 309] on div "Dispatch" at bounding box center [1146, 315] width 49 height 16
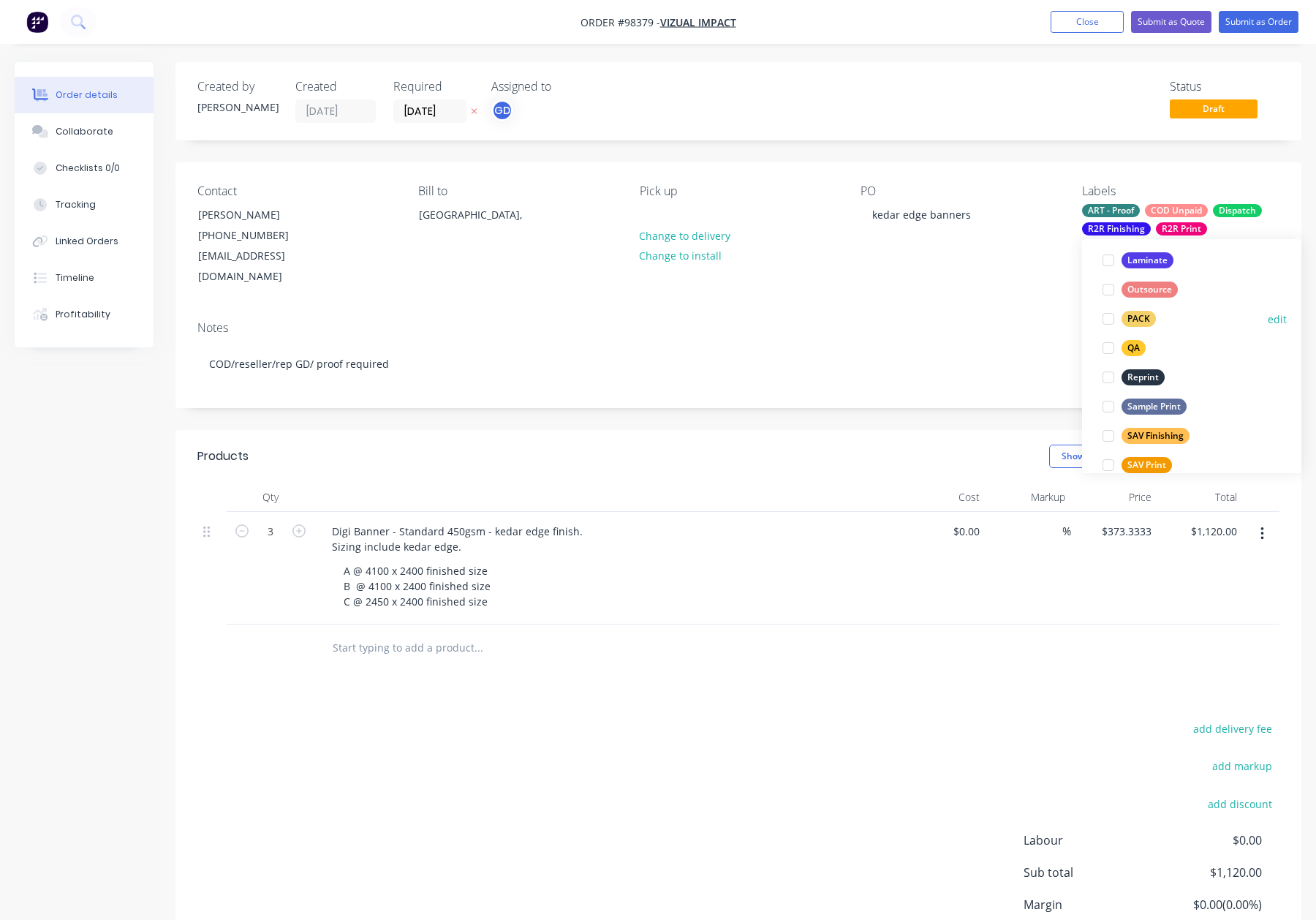
click at [1140, 317] on div "PACK" at bounding box center [1139, 319] width 35 height 16
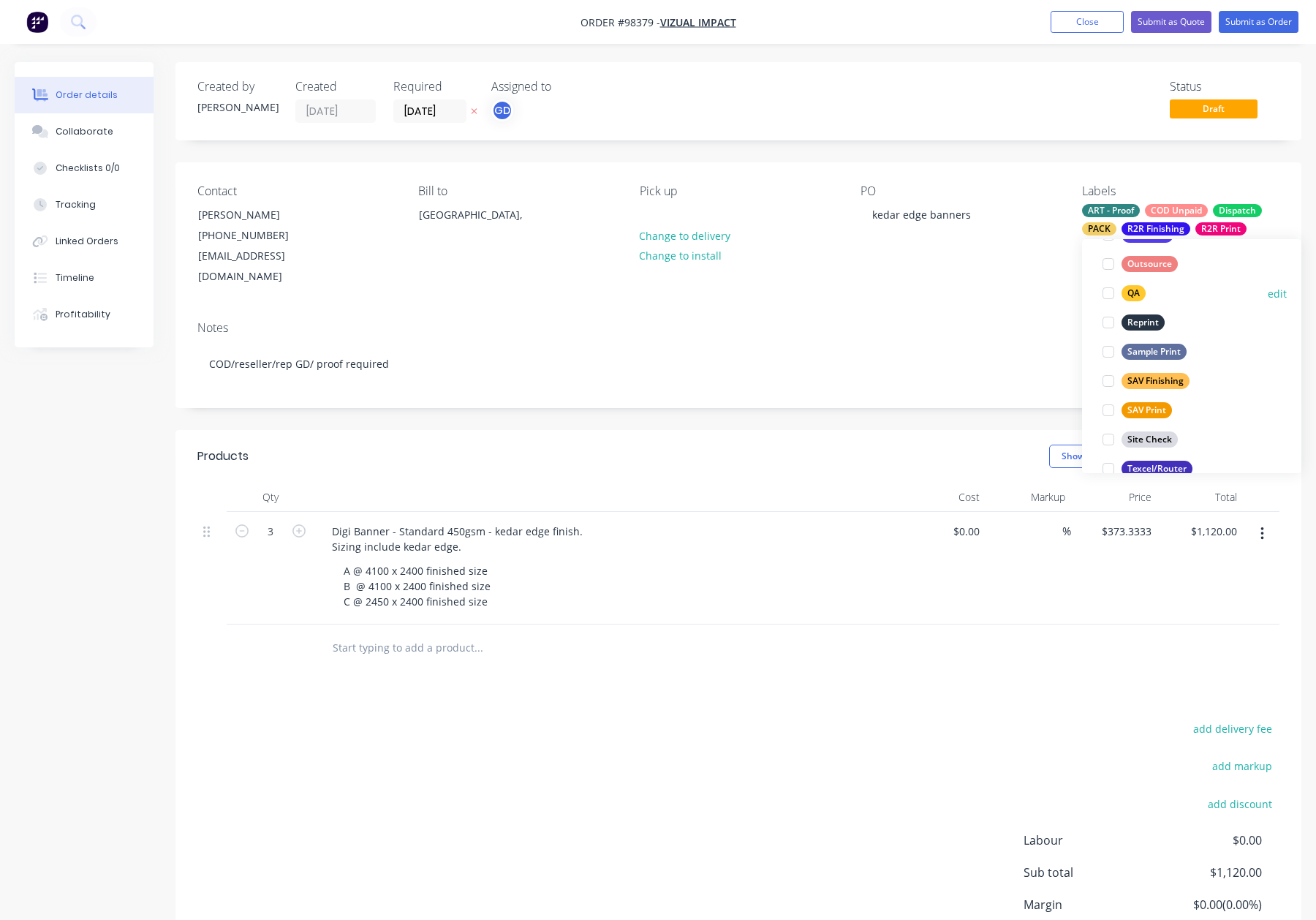
click at [1138, 294] on div "QA" at bounding box center [1134, 293] width 24 height 16
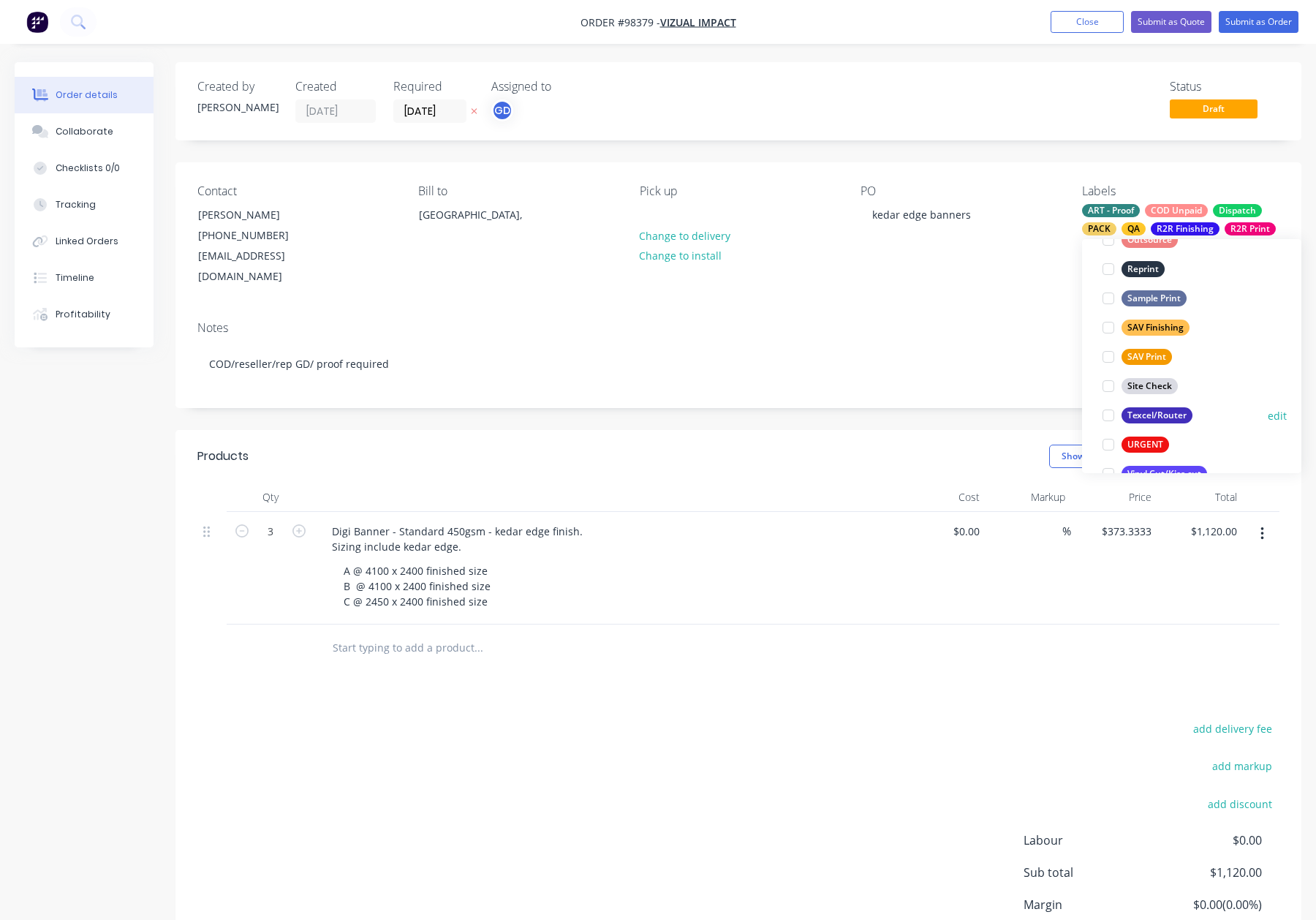
scroll to position [702, 0]
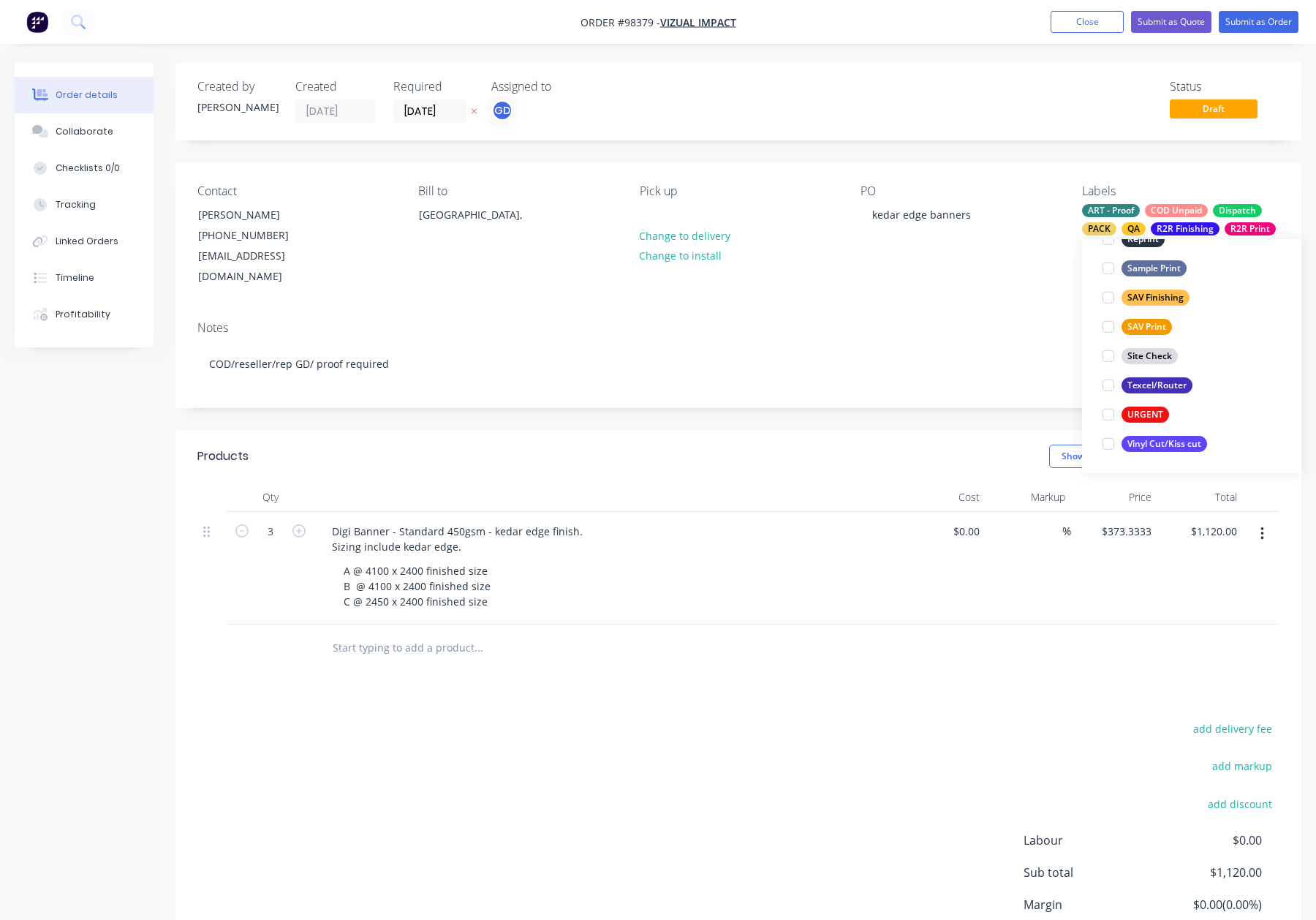
click at [980, 309] on div "Notes COD/reseller/rep GD/ proof required" at bounding box center [738, 358] width 1126 height 98
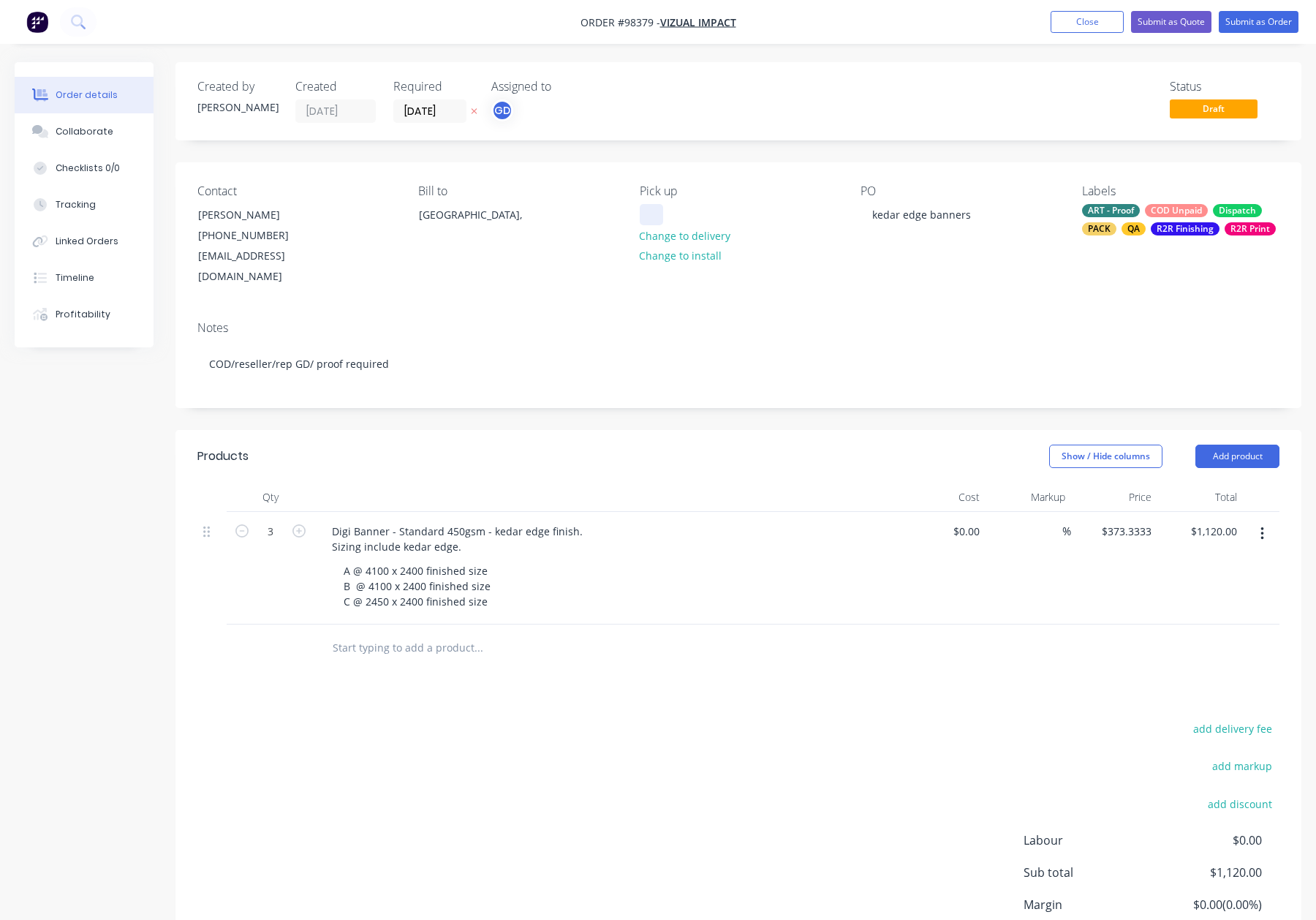
click at [656, 208] on div at bounding box center [651, 215] width 23 height 22
click at [644, 403] on div "Created by Gino Created 27/08/25 Required 01/09/25 Assigned to GD Status Draft …" at bounding box center [738, 542] width 1126 height 961
click at [1260, 23] on button "Submit as Order" at bounding box center [1259, 22] width 80 height 22
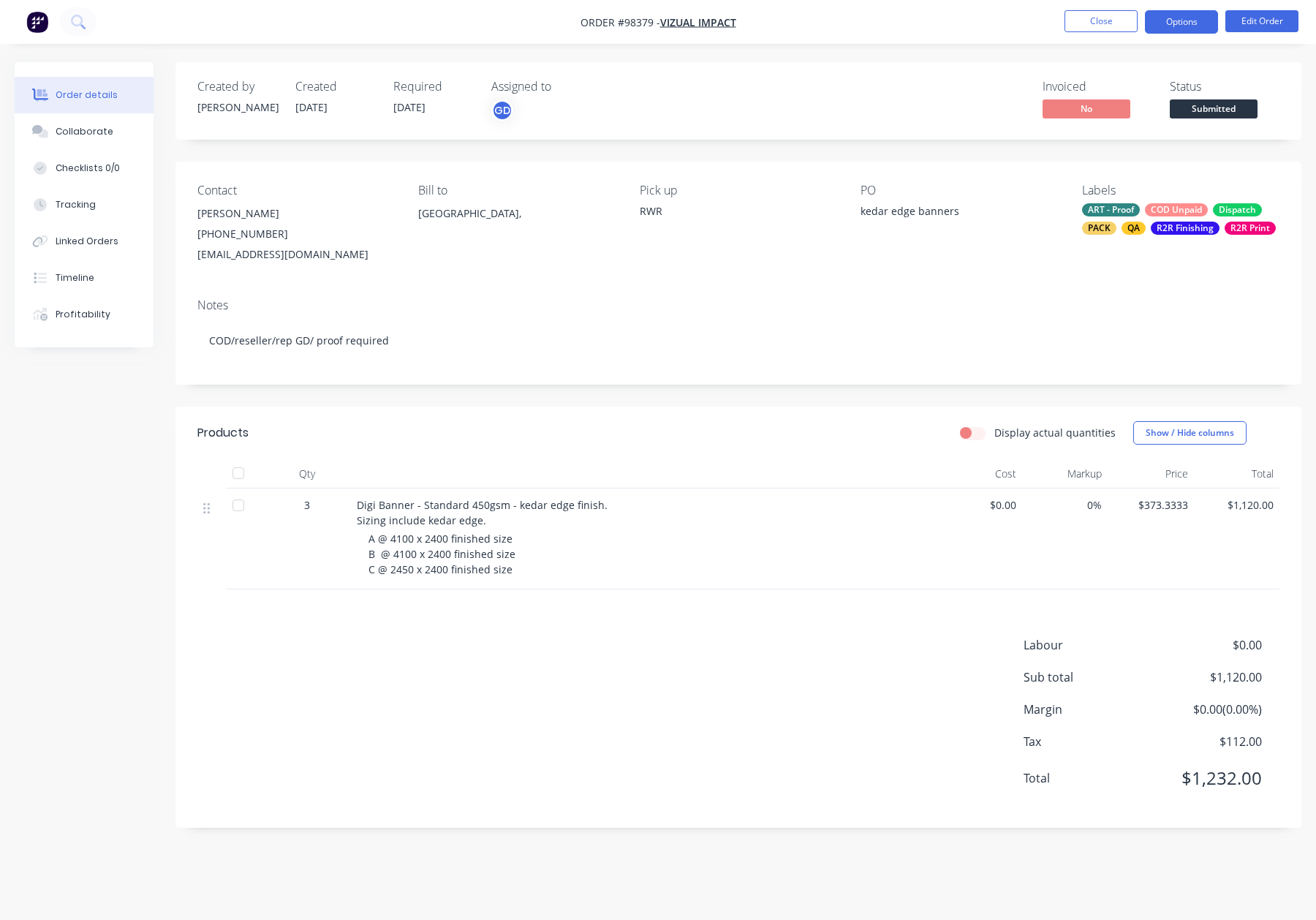
click at [1177, 21] on button "Options" at bounding box center [1182, 22] width 73 height 23
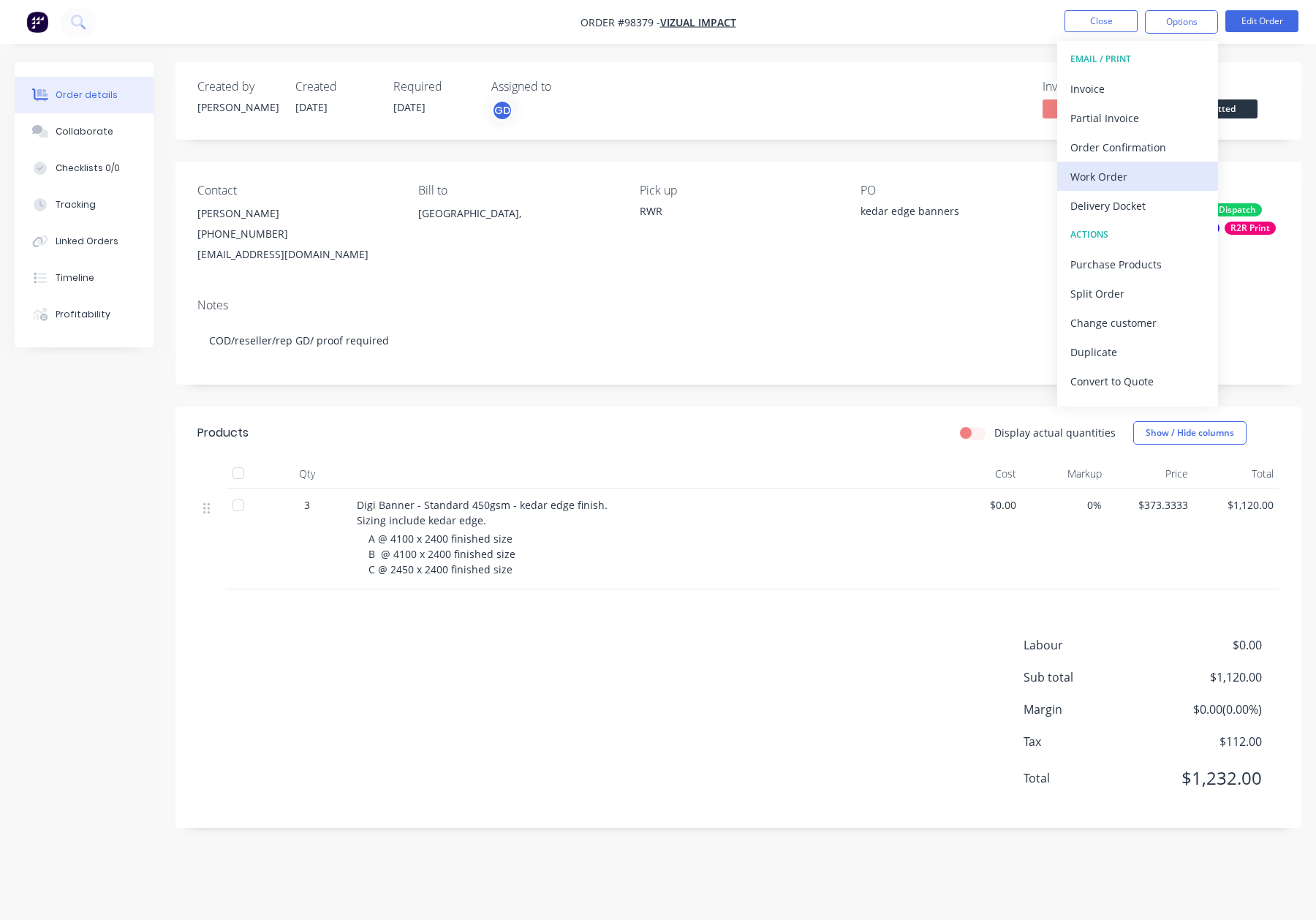
click at [1123, 166] on div "Work Order" at bounding box center [1138, 176] width 135 height 22
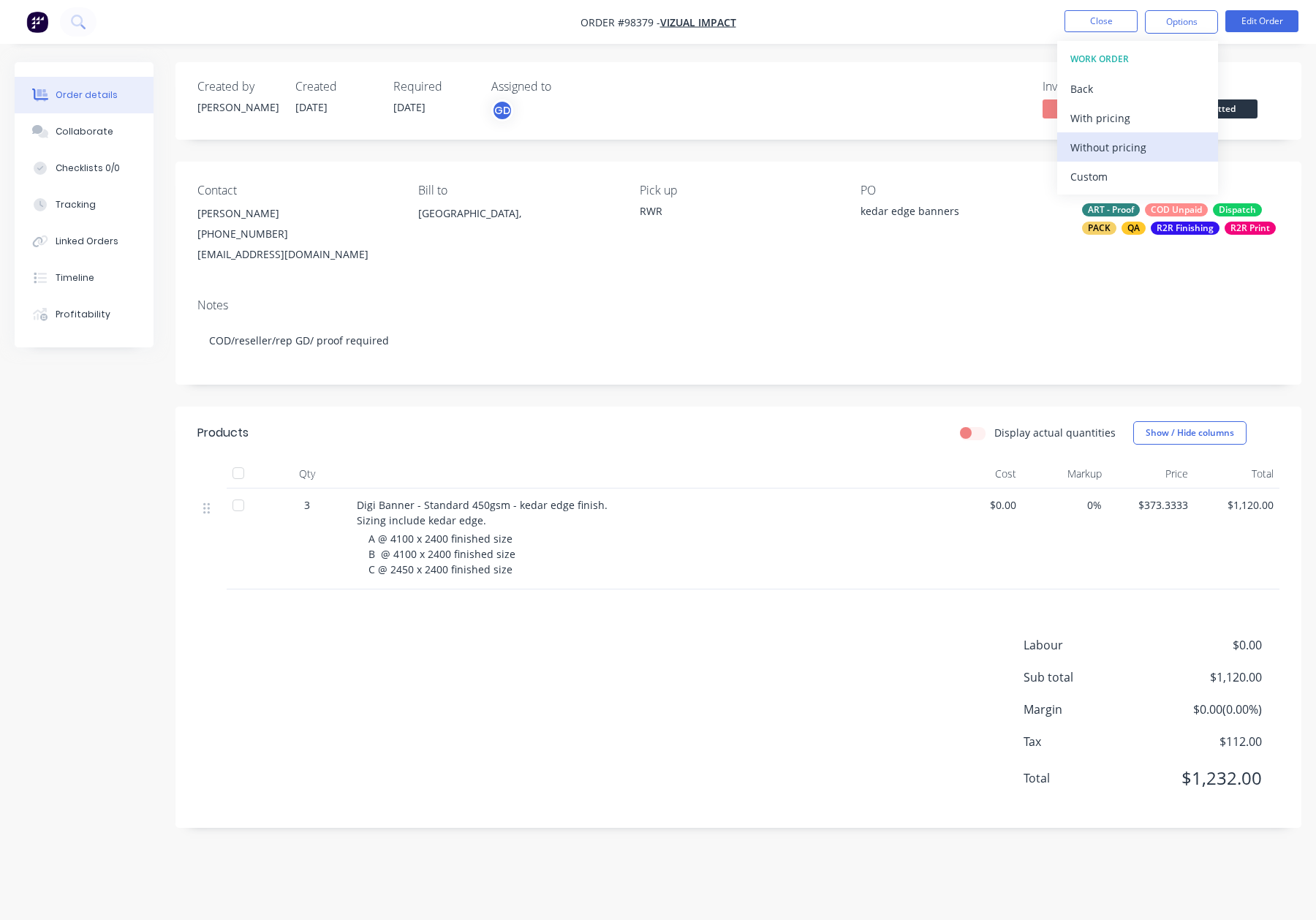
click at [1128, 148] on div "Without pricing" at bounding box center [1138, 147] width 135 height 22
click at [936, 91] on div "Invoiced No Status Submitted" at bounding box center [958, 100] width 642 height 42
click at [1099, 16] on button "Close" at bounding box center [1101, 21] width 73 height 22
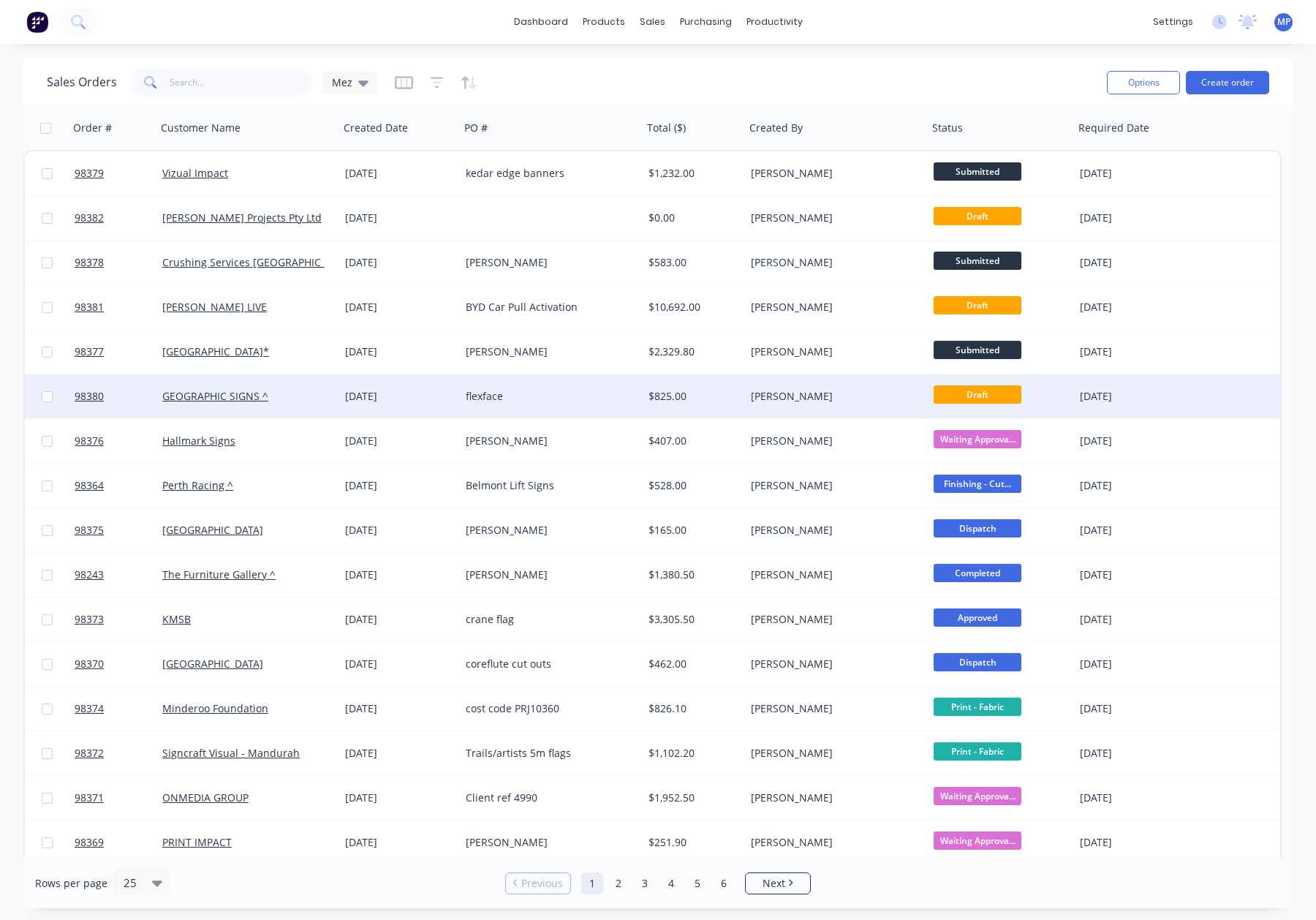
click at [783, 404] on div "[PERSON_NAME]" at bounding box center [836, 396] width 183 height 44
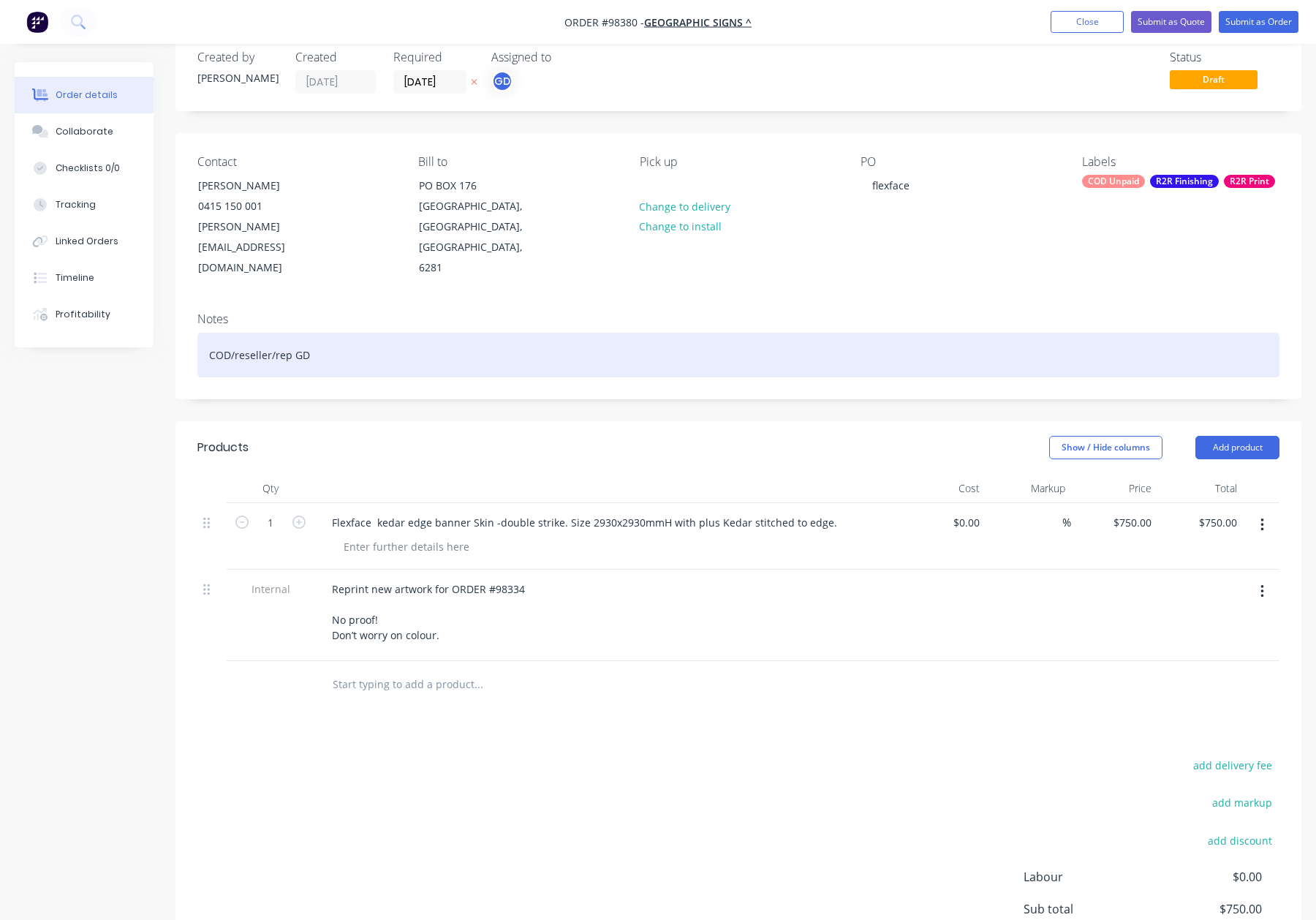
scroll to position [35, 0]
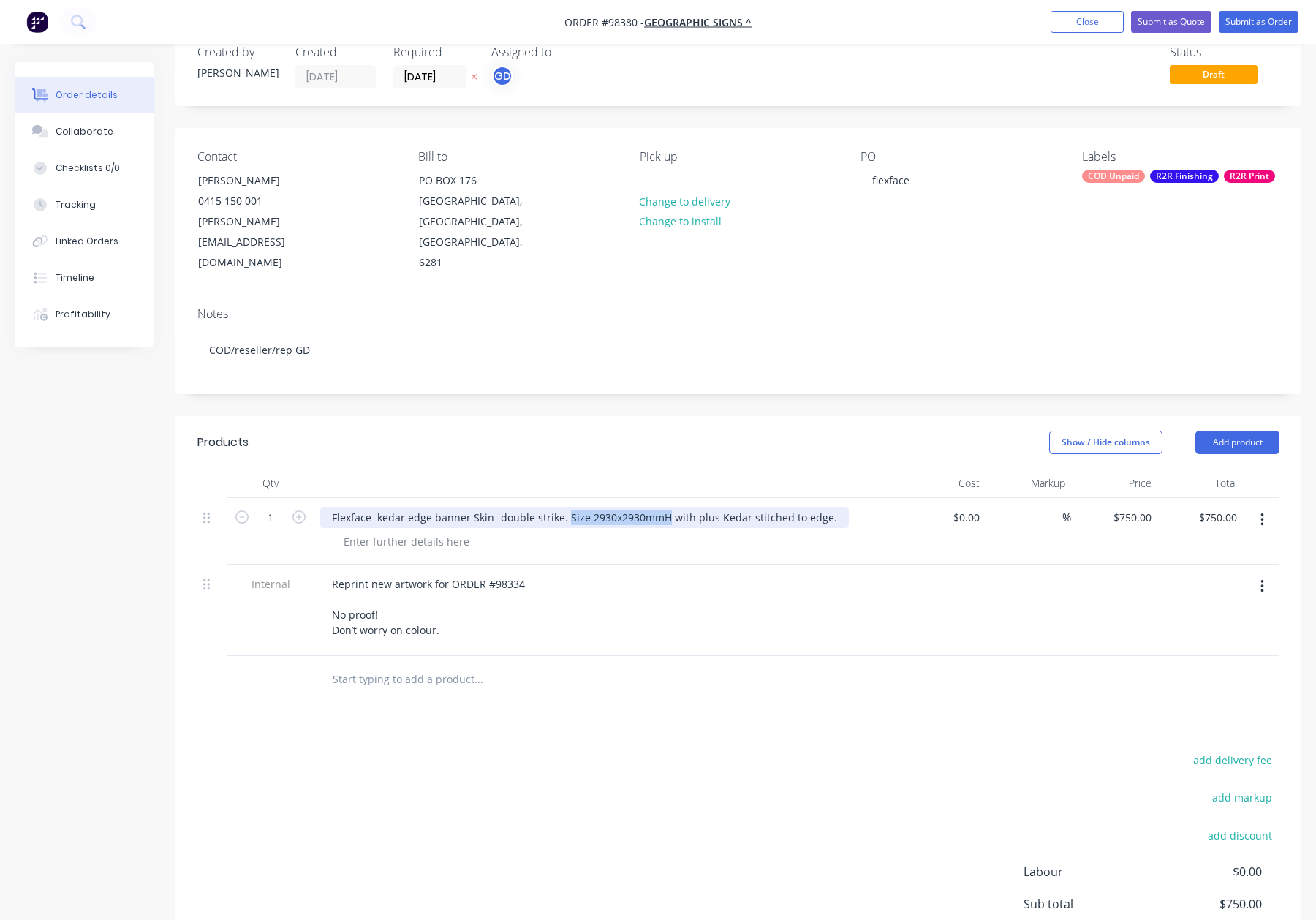
drag, startPoint x: 562, startPoint y: 497, endPoint x: 660, endPoint y: 496, distance: 98.0
click at [660, 507] on div "Flexface kedar edge banner Skin -double strike. Size 2930x2930mmH with plus Ked…" at bounding box center [585, 518] width 529 height 22
copy div "Size 2930x2930mmH"
click at [381, 531] on div at bounding box center [406, 541] width 149 height 22
click at [384, 531] on div at bounding box center [406, 541] width 149 height 22
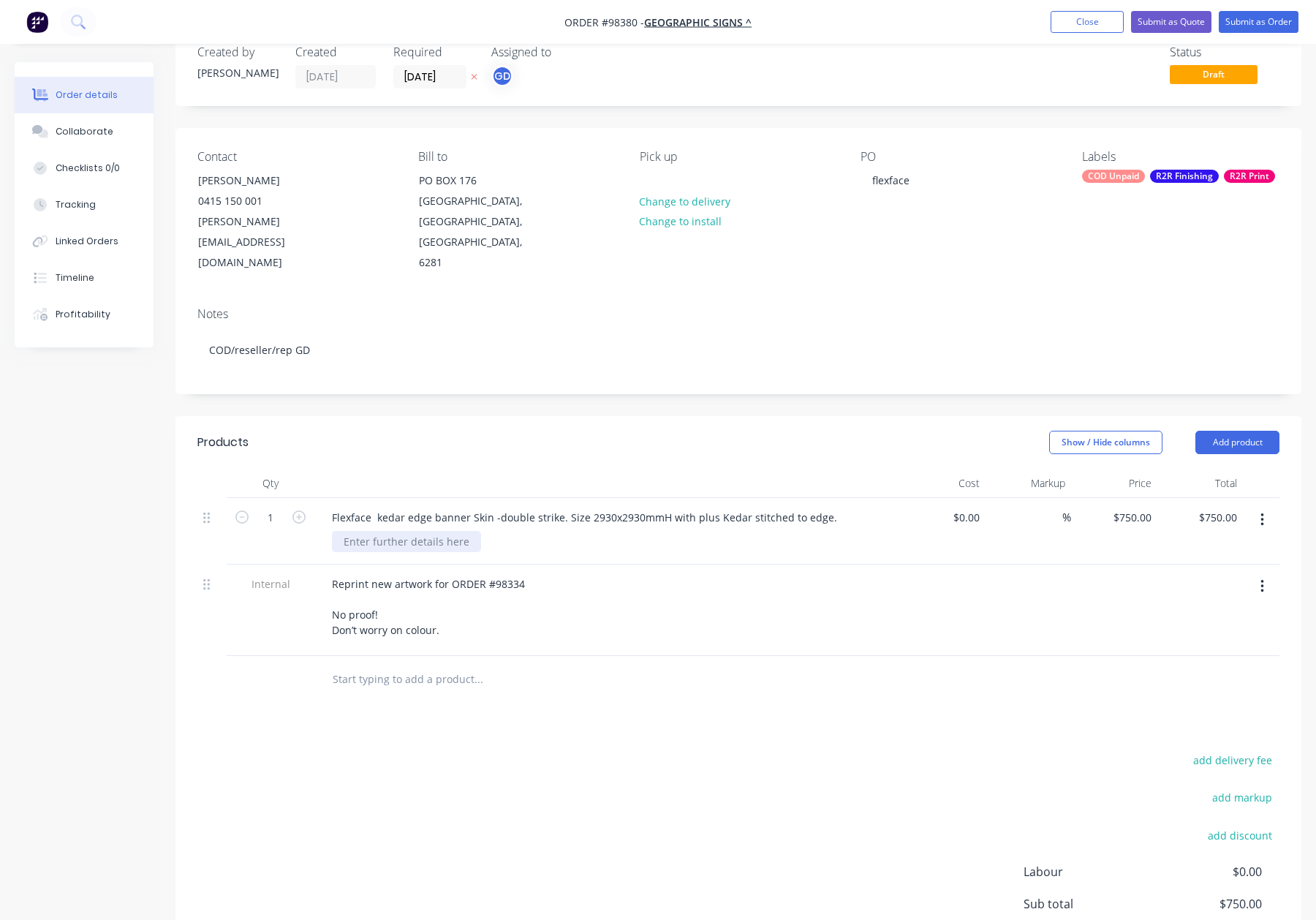
paste div
drag, startPoint x: 561, startPoint y: 497, endPoint x: 663, endPoint y: 501, distance: 102.1
click at [663, 507] on div "Flexface kedar edge banner Skin -double strike. Size 2930x2930mmH with plus Ked…" at bounding box center [585, 518] width 529 height 22
drag, startPoint x: 567, startPoint y: 498, endPoint x: 725, endPoint y: 496, distance: 158.0
click at [718, 507] on div "Flexface kedar edge banner Skin -double strike. with plus Kedar stitched to edg…" at bounding box center [561, 518] width 481 height 22
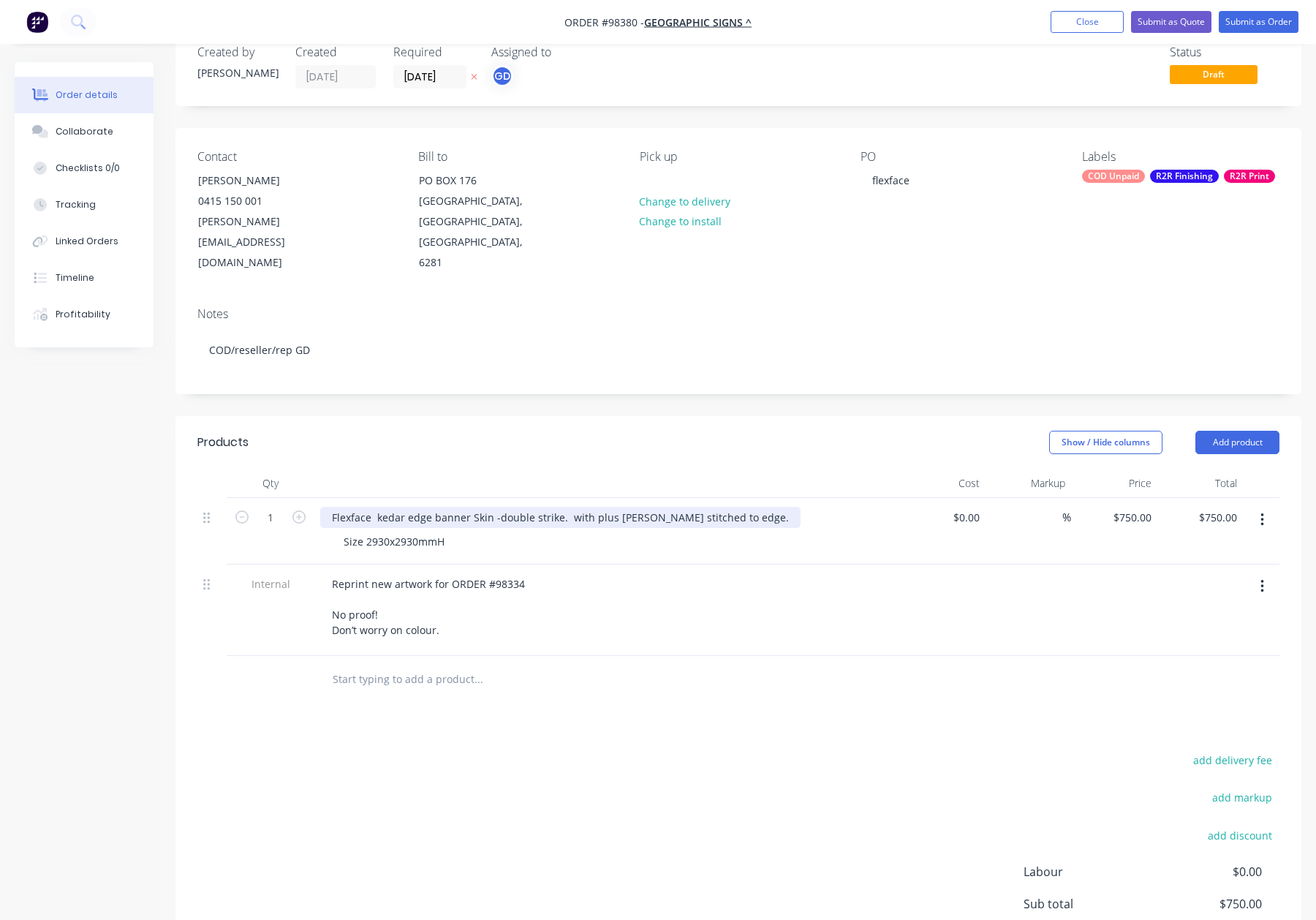
click at [725, 507] on div "Flexface kedar edge banner Skin -double strike. with plus Kedar stitched to edg…" at bounding box center [561, 518] width 481 height 22
click at [331, 507] on div "Flexface kedar edge banner Skin -double strike. with plus Kedar stitched to edg…" at bounding box center [561, 518] width 481 height 22
click at [468, 507] on div "Flexface kedar edge banner Skin -double strike. with plus Kedar stitched to edg…" at bounding box center [561, 518] width 481 height 22
click at [504, 507] on div "Flexface kedar edge banner - Skin -double strike. with plus Kedar stitched to e…" at bounding box center [564, 518] width 487 height 22
drag, startPoint x: 475, startPoint y: 498, endPoint x: 486, endPoint y: 499, distance: 11.0
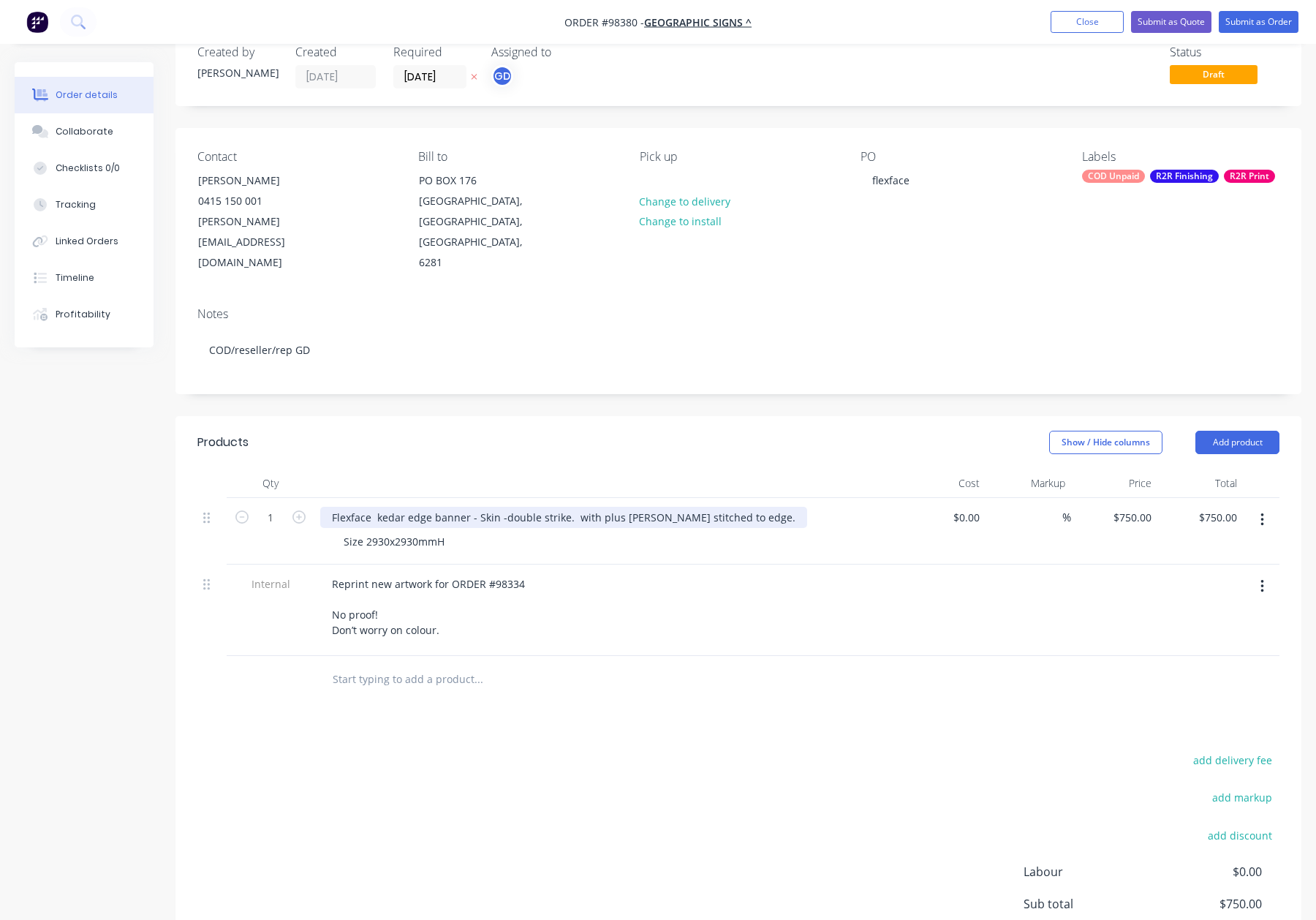
click at [476, 507] on div "Flexface kedar edge banner - Skin -double strike. with plus Kedar stitched to e…" at bounding box center [564, 518] width 487 height 22
click at [494, 507] on div "Flexface kedar edge banner Skin -double strike. with plus Kedar stitched to edg…" at bounding box center [561, 518] width 481 height 22
drag, startPoint x: 567, startPoint y: 494, endPoint x: 571, endPoint y: 502, distance: 8.9
click at [567, 507] on div "Flexface kedar edge banner Skin - double strike. with plus Kedar stitched to ed…" at bounding box center [562, 518] width 484 height 22
click at [331, 507] on div "Flexface kedar edge banner Skin - double strike - with plus Kedar stitched to e…" at bounding box center [536, 518] width 431 height 22
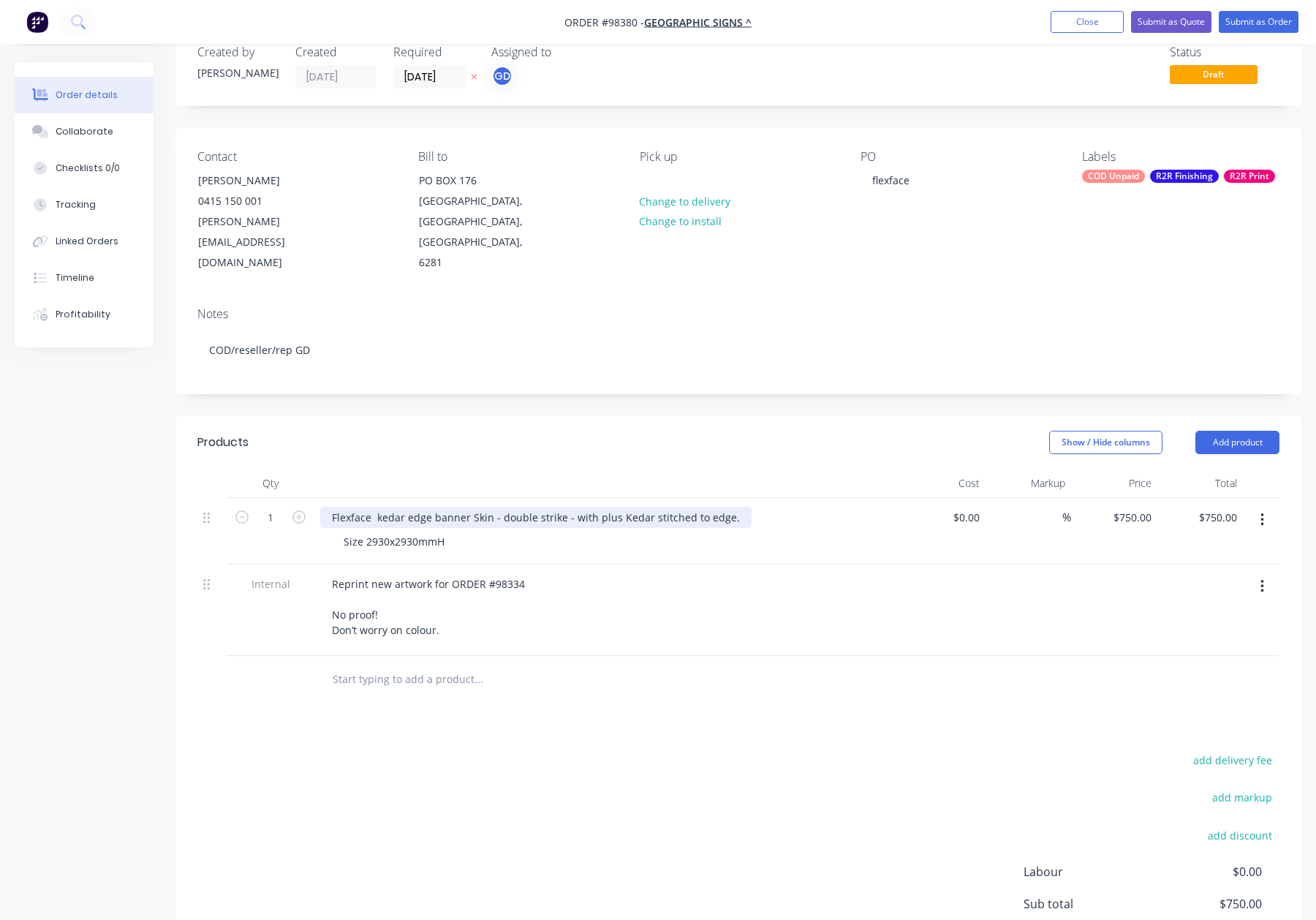
click at [377, 507] on div "Flexface kedar edge banner Skin - double strike - with plus Kedar stitched to e…" at bounding box center [536, 518] width 431 height 22
click at [404, 431] on div "Products" at bounding box center [313, 443] width 231 height 23
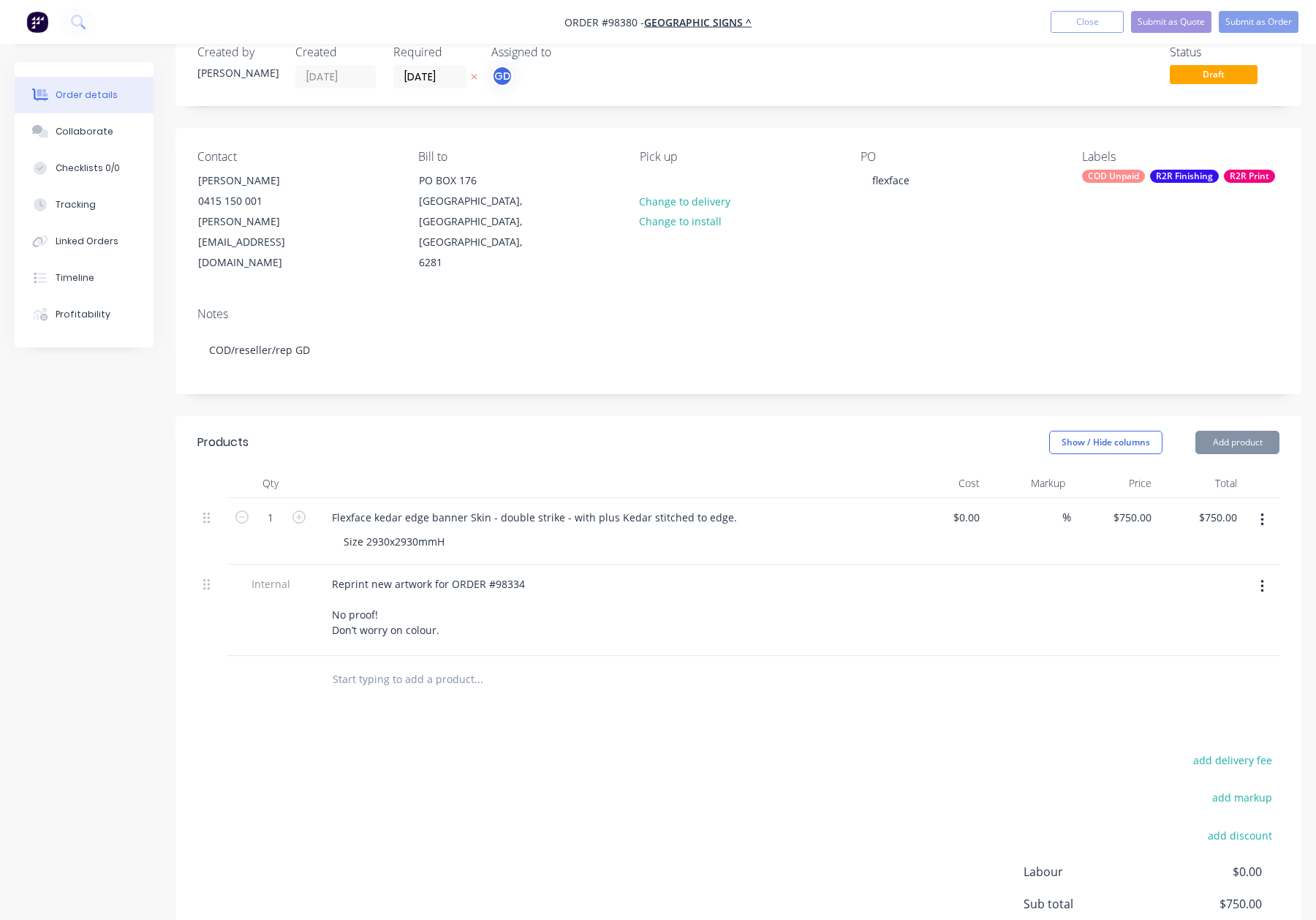
scroll to position [0, 0]
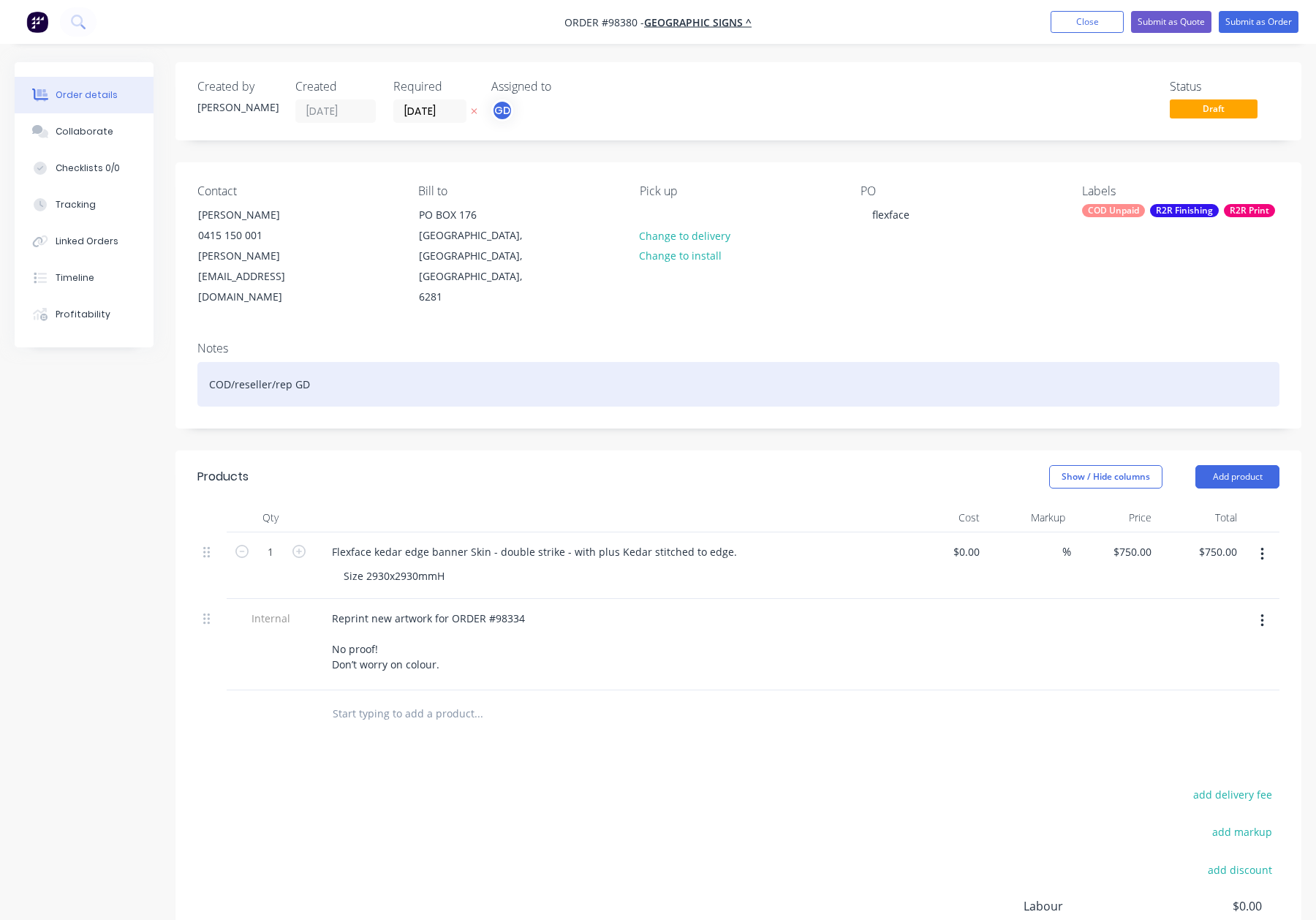
click at [400, 377] on div "COD/reseller/rep GD" at bounding box center [739, 385] width 1083 height 45
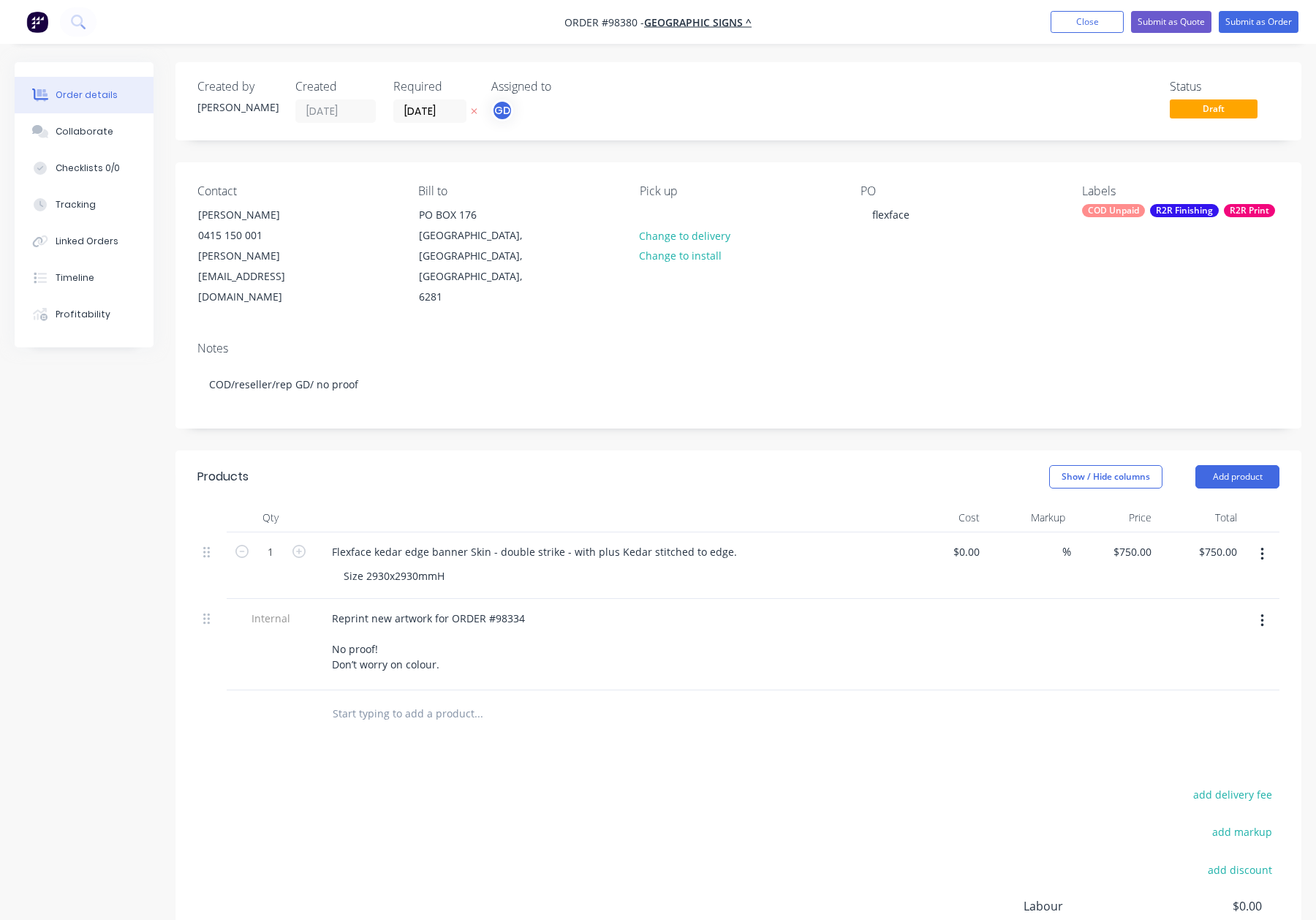
click at [542, 451] on header "Products Show / Hide columns Add product" at bounding box center [738, 477] width 1126 height 53
click at [1132, 215] on div "COD Unpaid" at bounding box center [1114, 211] width 63 height 13
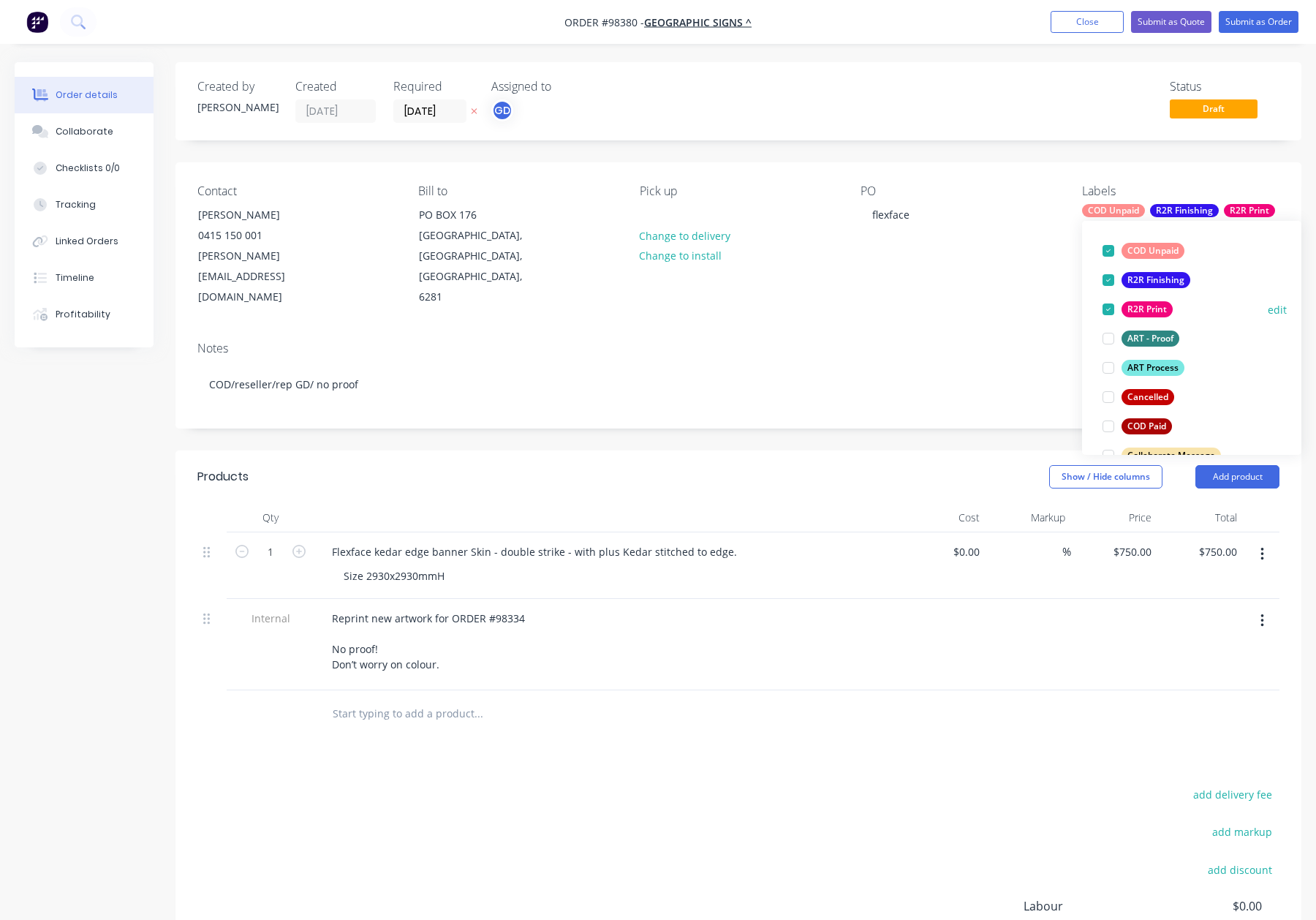
scroll to position [98, 0]
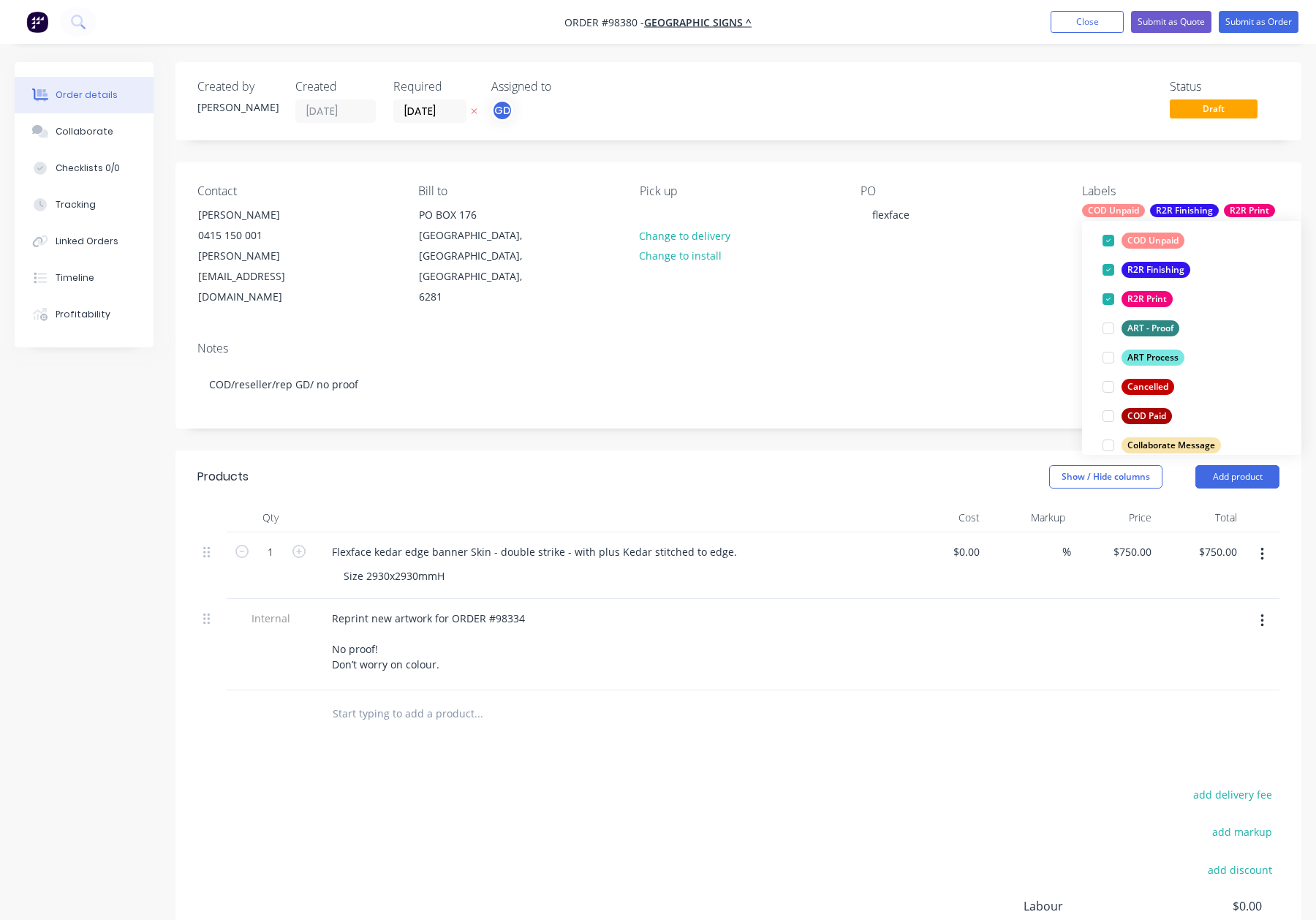
drag, startPoint x: 1160, startPoint y: 357, endPoint x: 1168, endPoint y: 336, distance: 22.5
click at [1160, 358] on div "ART Process" at bounding box center [1153, 357] width 63 height 16
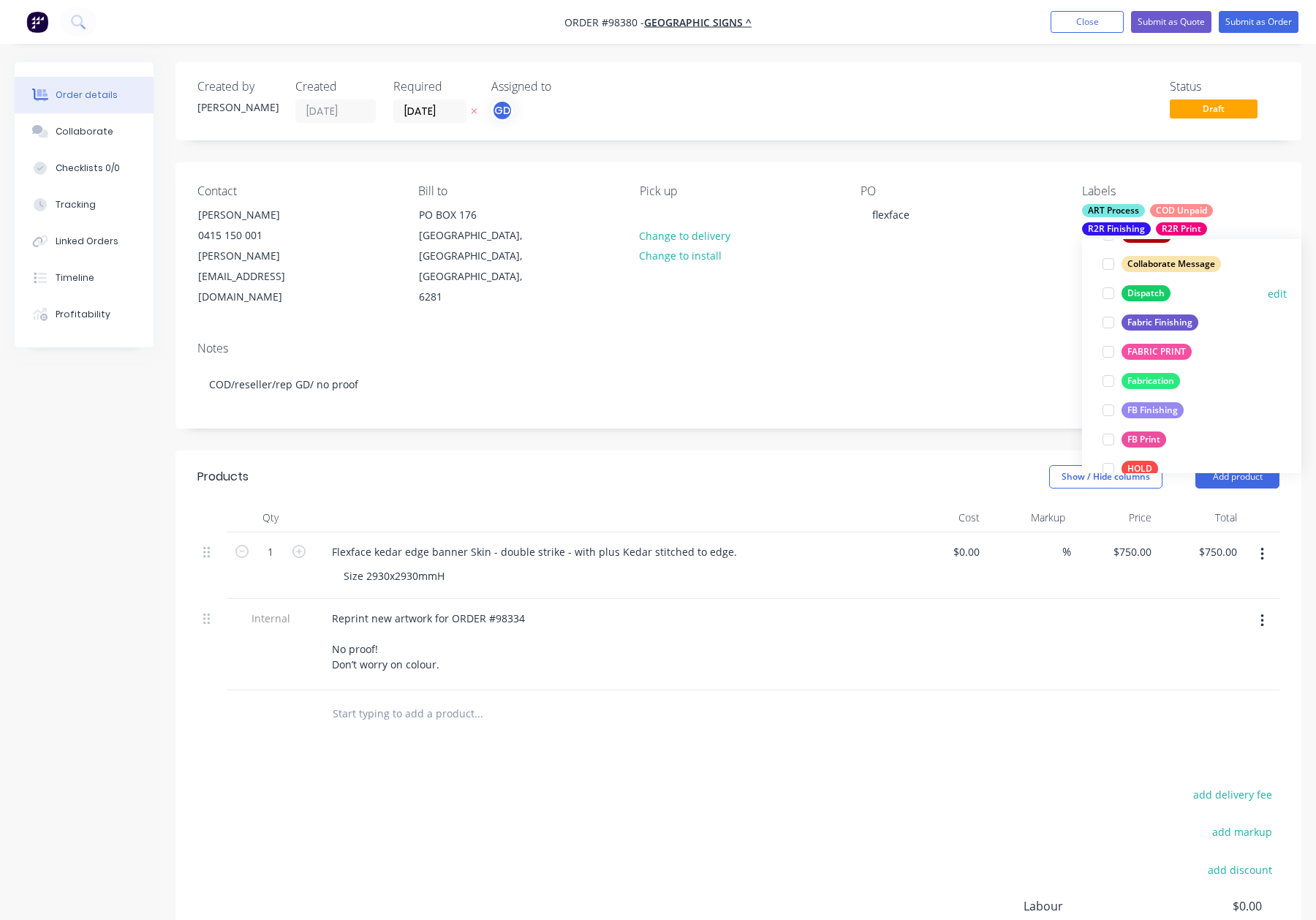
drag, startPoint x: 1159, startPoint y: 292, endPoint x: 1182, endPoint y: 285, distance: 24.0
click at [1159, 292] on div "Dispatch" at bounding box center [1146, 293] width 49 height 16
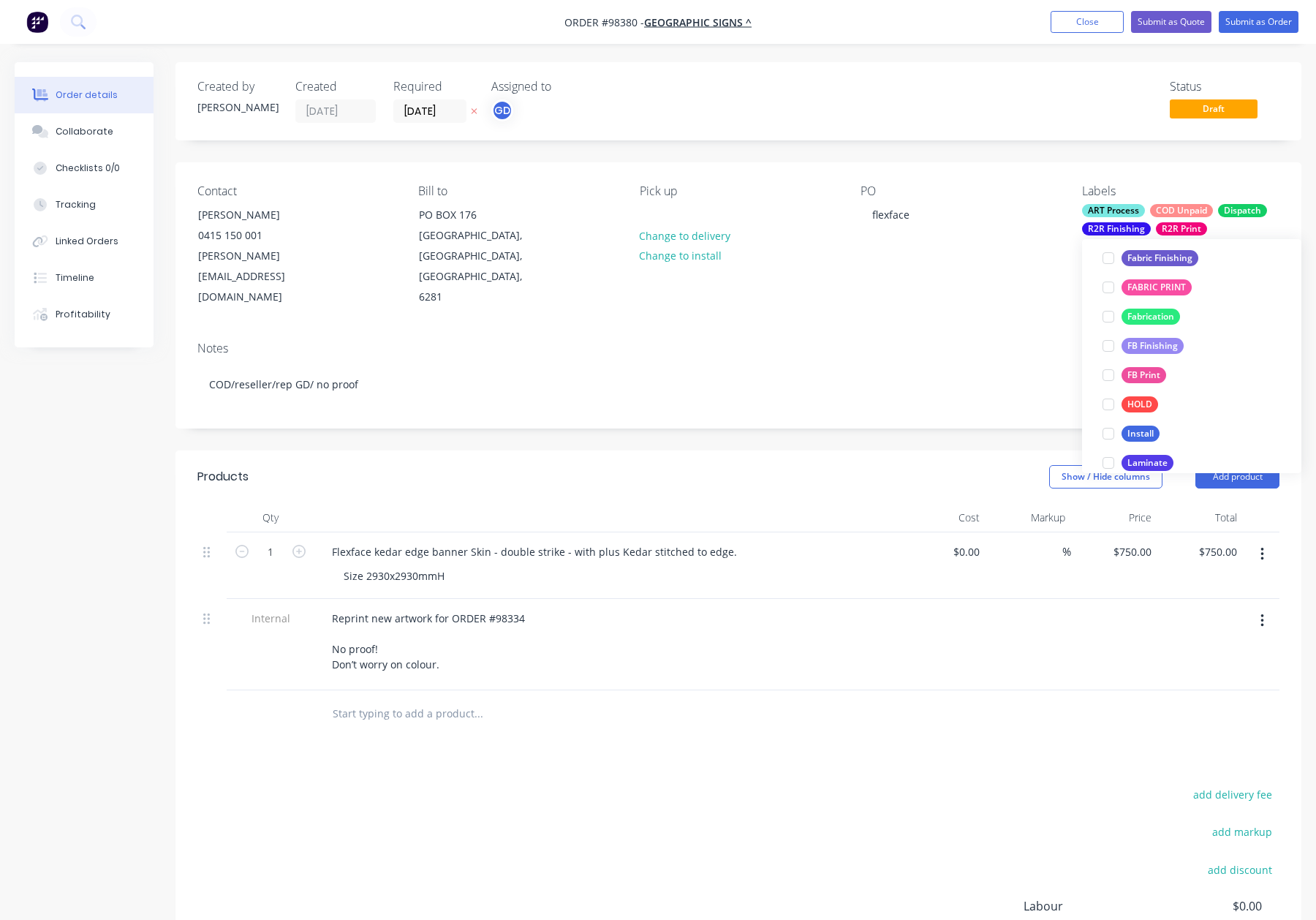
scroll to position [368, 0]
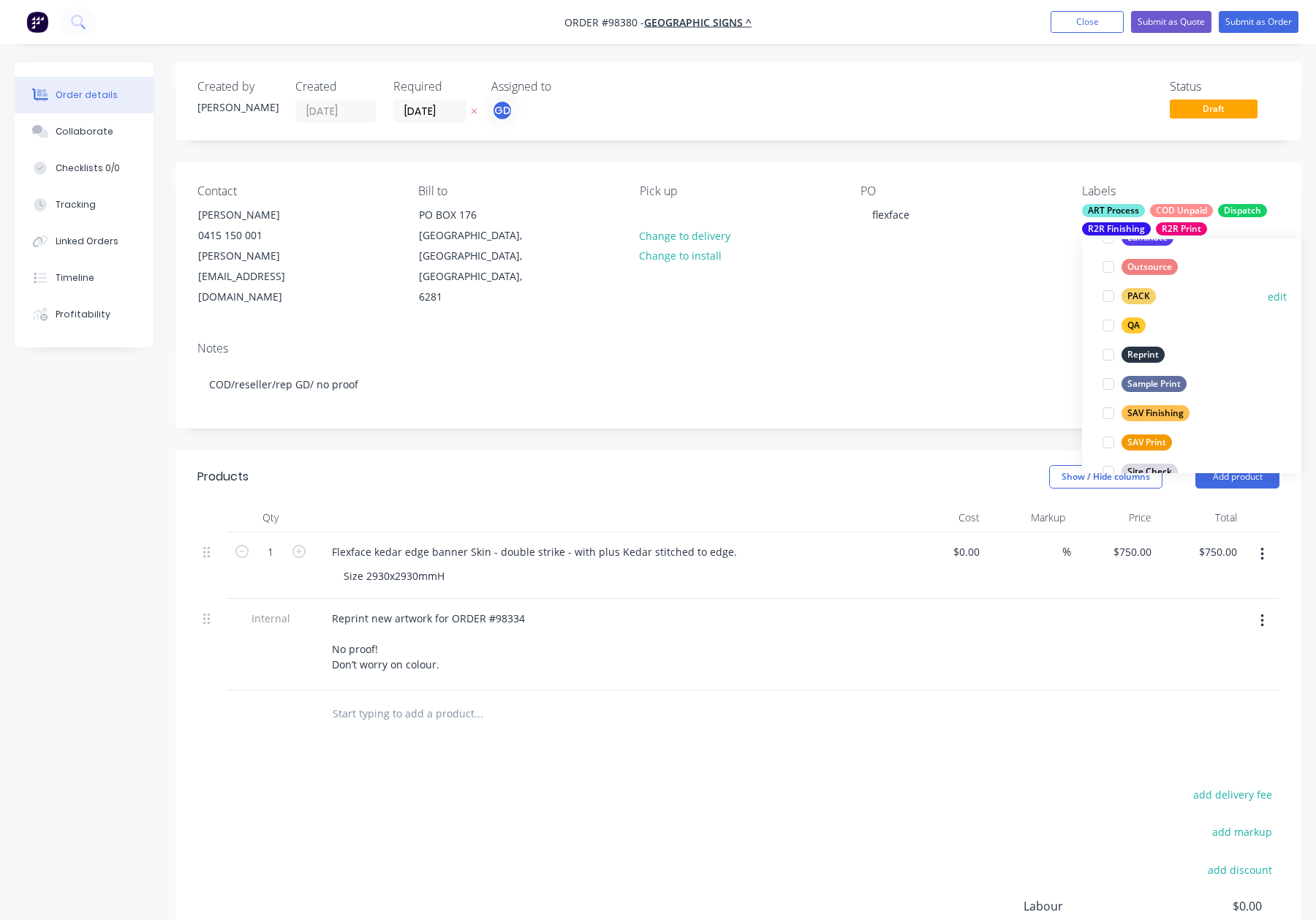
drag, startPoint x: 1142, startPoint y: 295, endPoint x: 1153, endPoint y: 294, distance: 11.0
click at [1142, 295] on div "PACK" at bounding box center [1139, 295] width 35 height 16
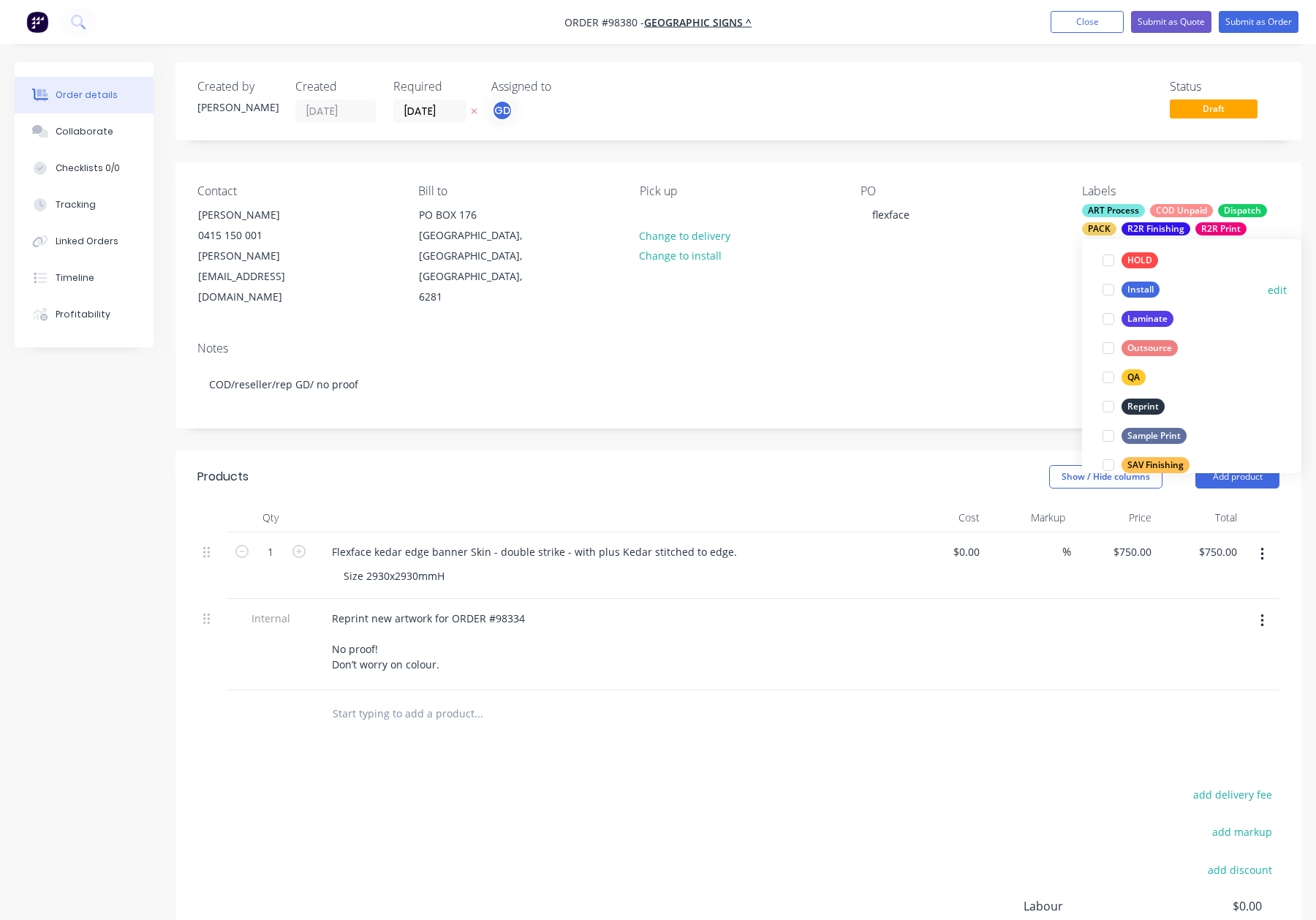
scroll to position [581, 0]
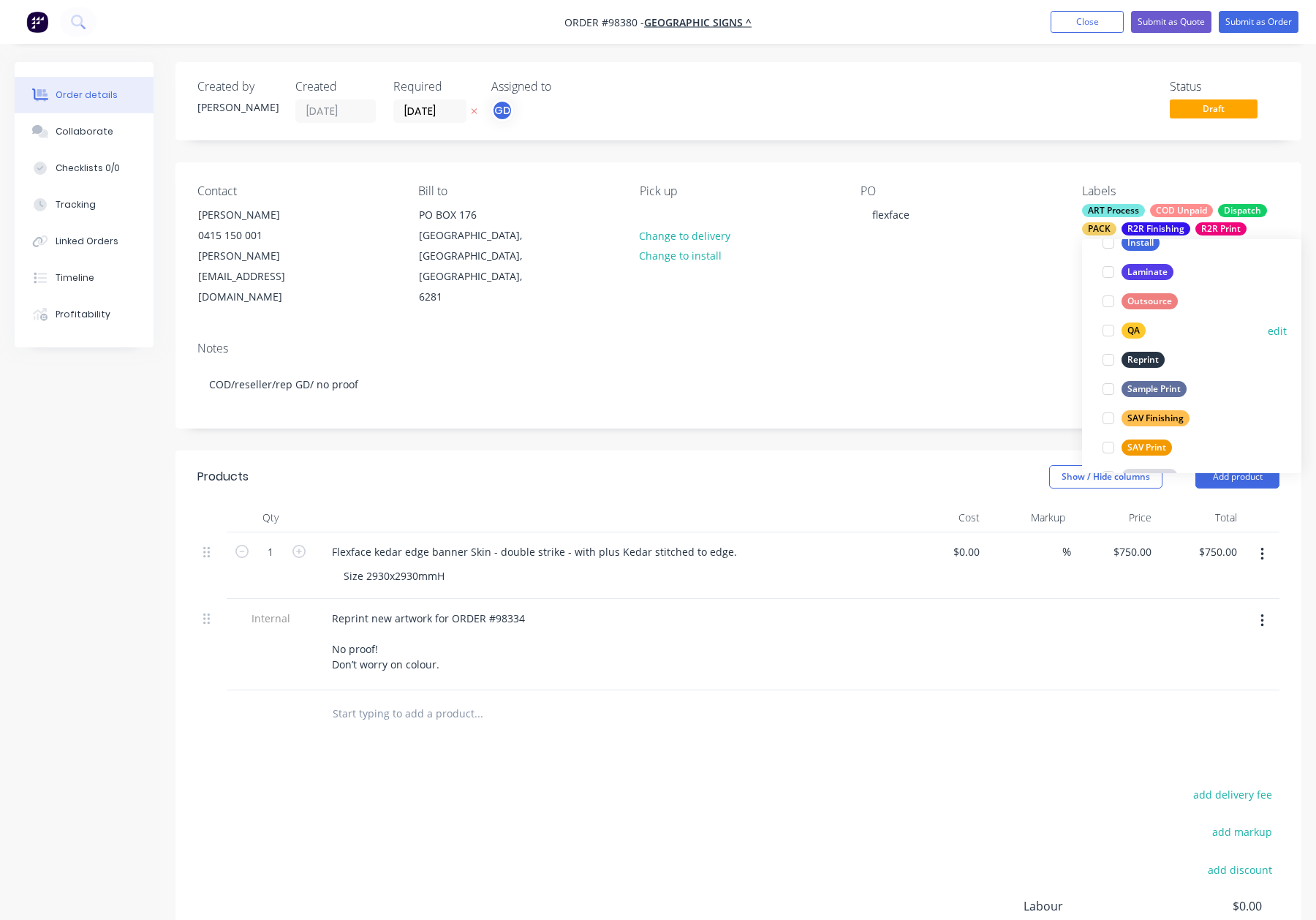
drag, startPoint x: 1132, startPoint y: 331, endPoint x: 1122, endPoint y: 328, distance: 10.4
click at [1131, 331] on div "QA" at bounding box center [1134, 330] width 24 height 16
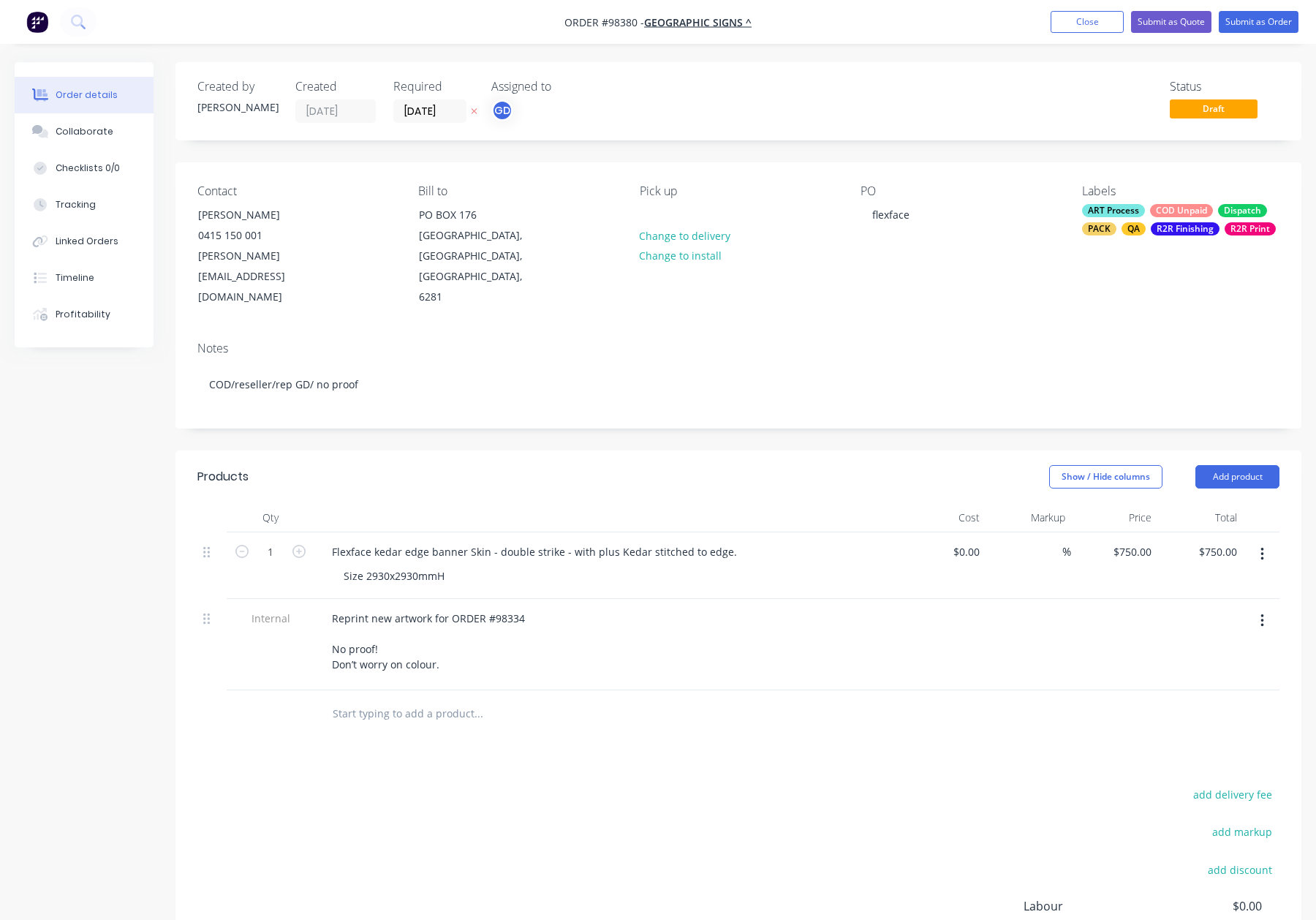
click at [958, 279] on div "PO flexface" at bounding box center [959, 247] width 198 height 124
click at [647, 211] on div at bounding box center [651, 215] width 23 height 22
click at [736, 338] on div "Notes COD/reseller/rep GD/ no proof" at bounding box center [738, 379] width 1126 height 98
click at [1270, 27] on button "Submit as Order" at bounding box center [1259, 22] width 80 height 22
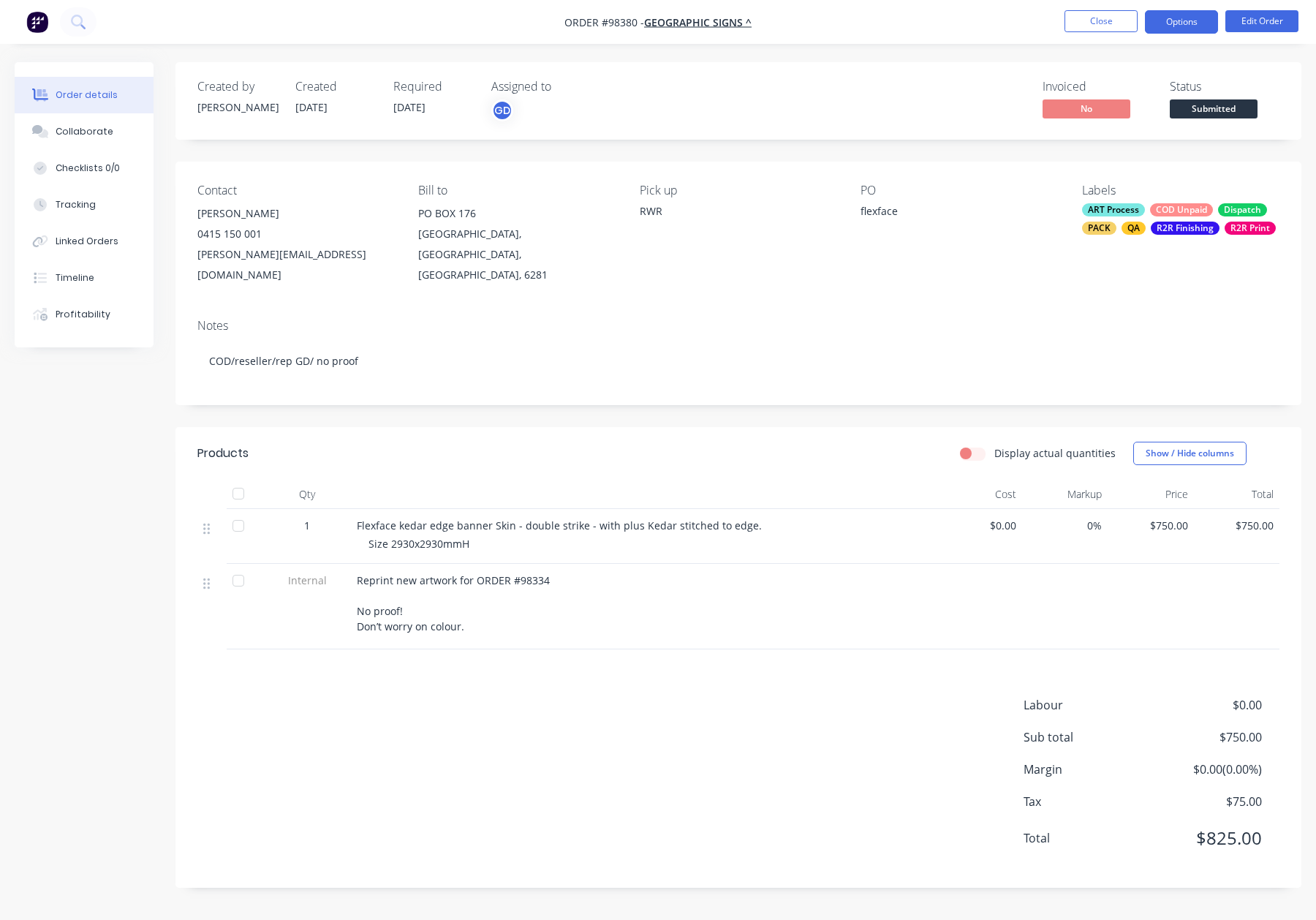
click at [1176, 22] on button "Options" at bounding box center [1182, 22] width 73 height 23
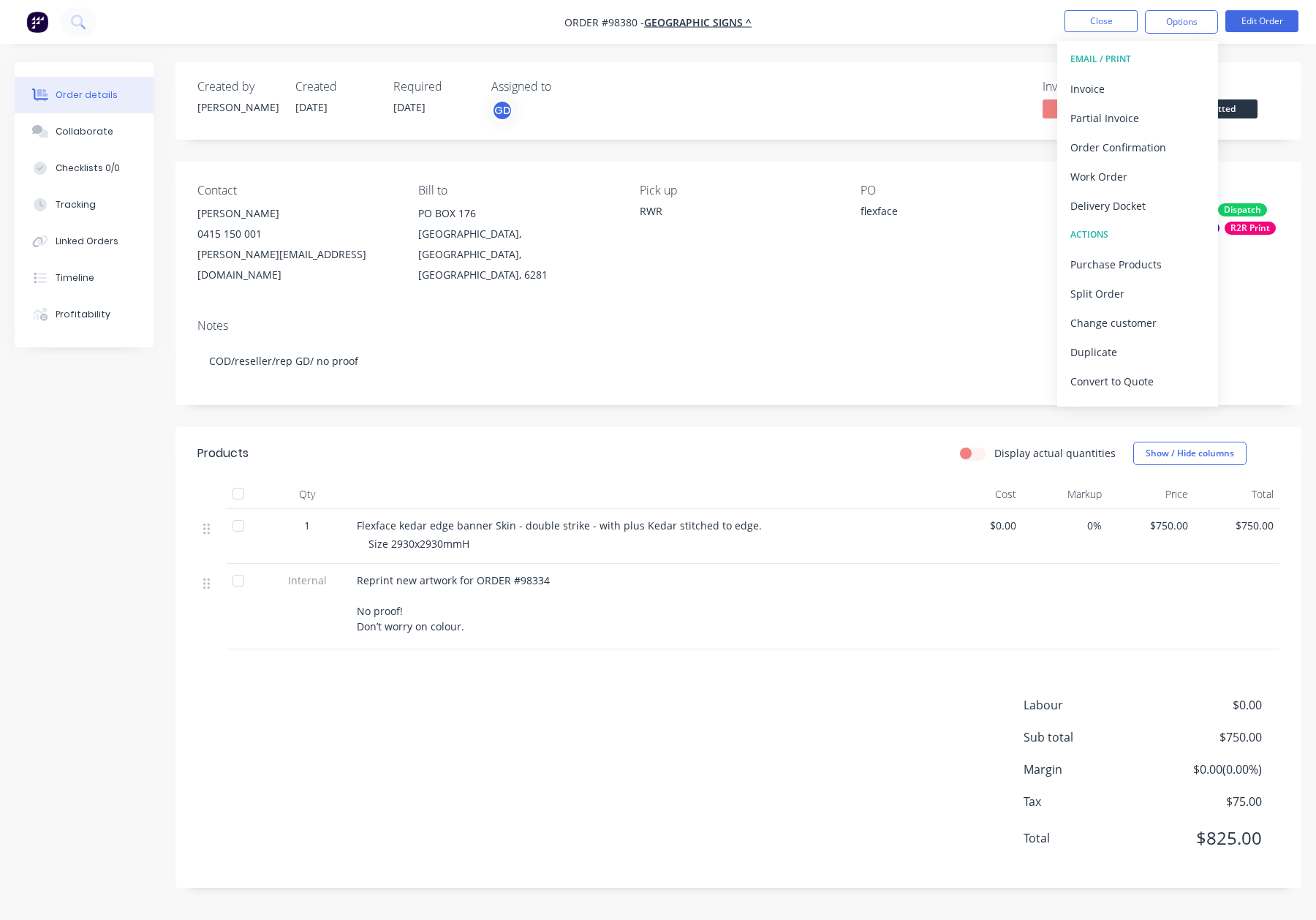
click at [1154, 199] on div "Delivery Docket" at bounding box center [1138, 205] width 135 height 22
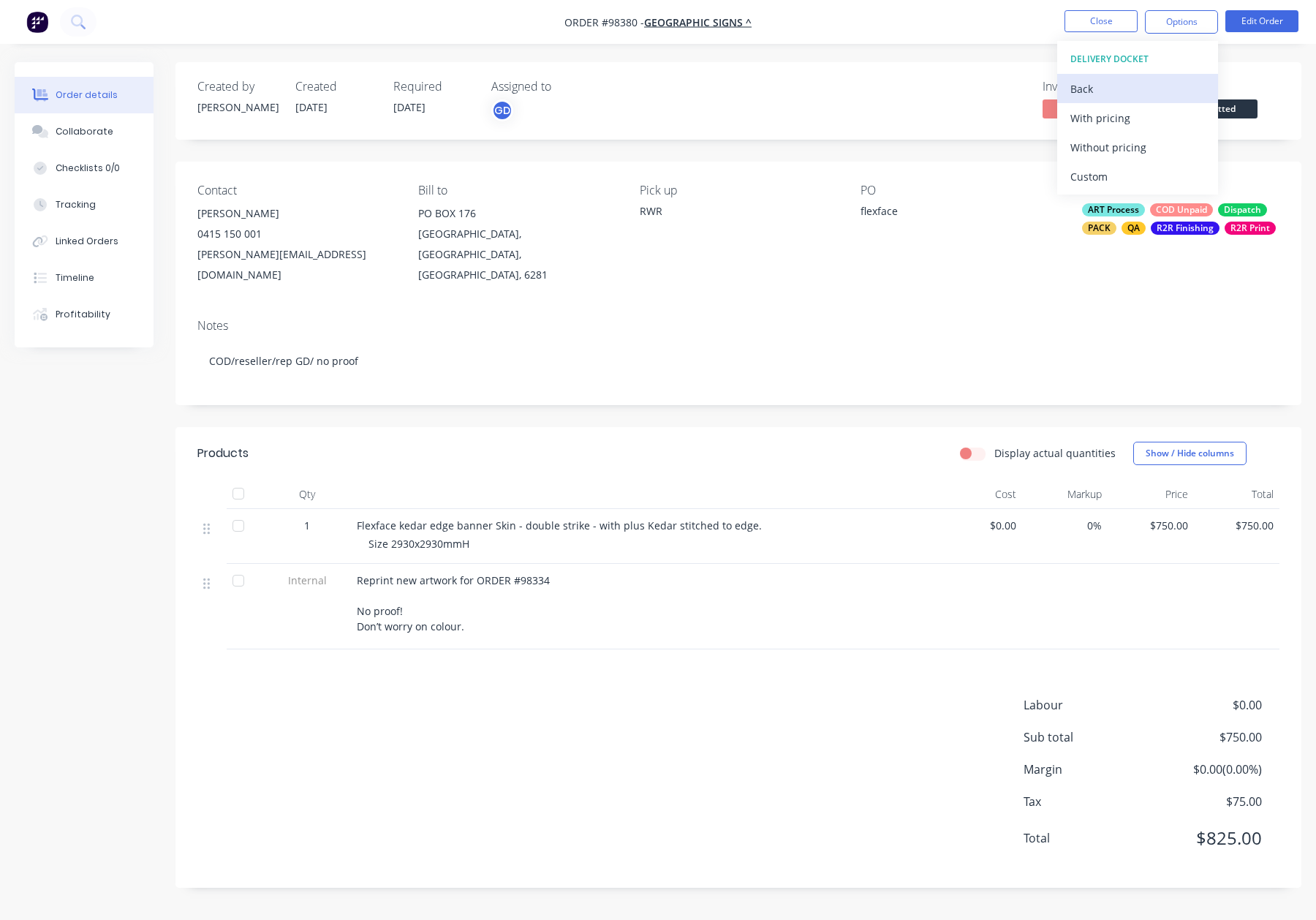
click at [1129, 97] on div "Back" at bounding box center [1138, 88] width 135 height 22
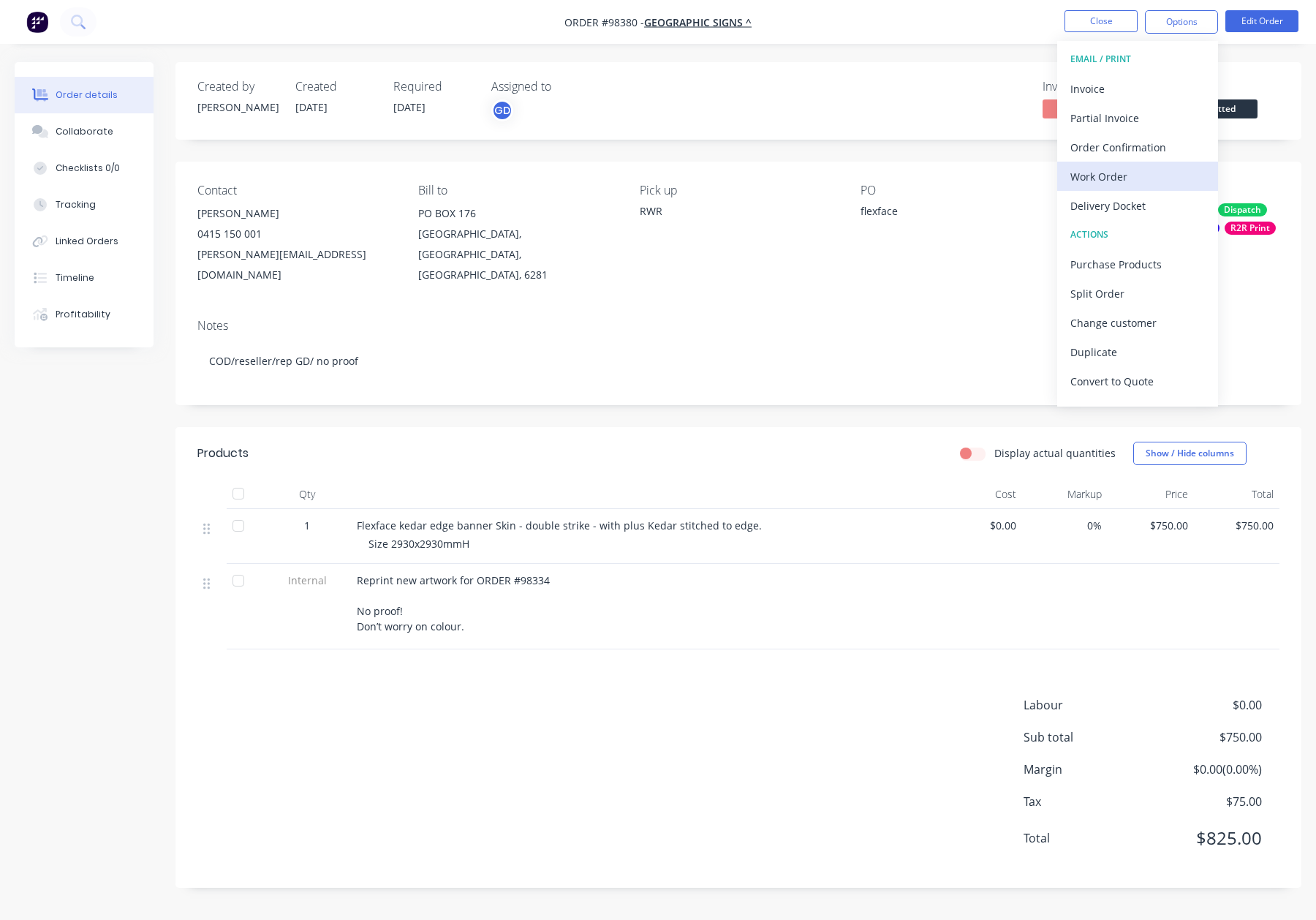
click at [1132, 169] on div "Work Order" at bounding box center [1138, 176] width 135 height 22
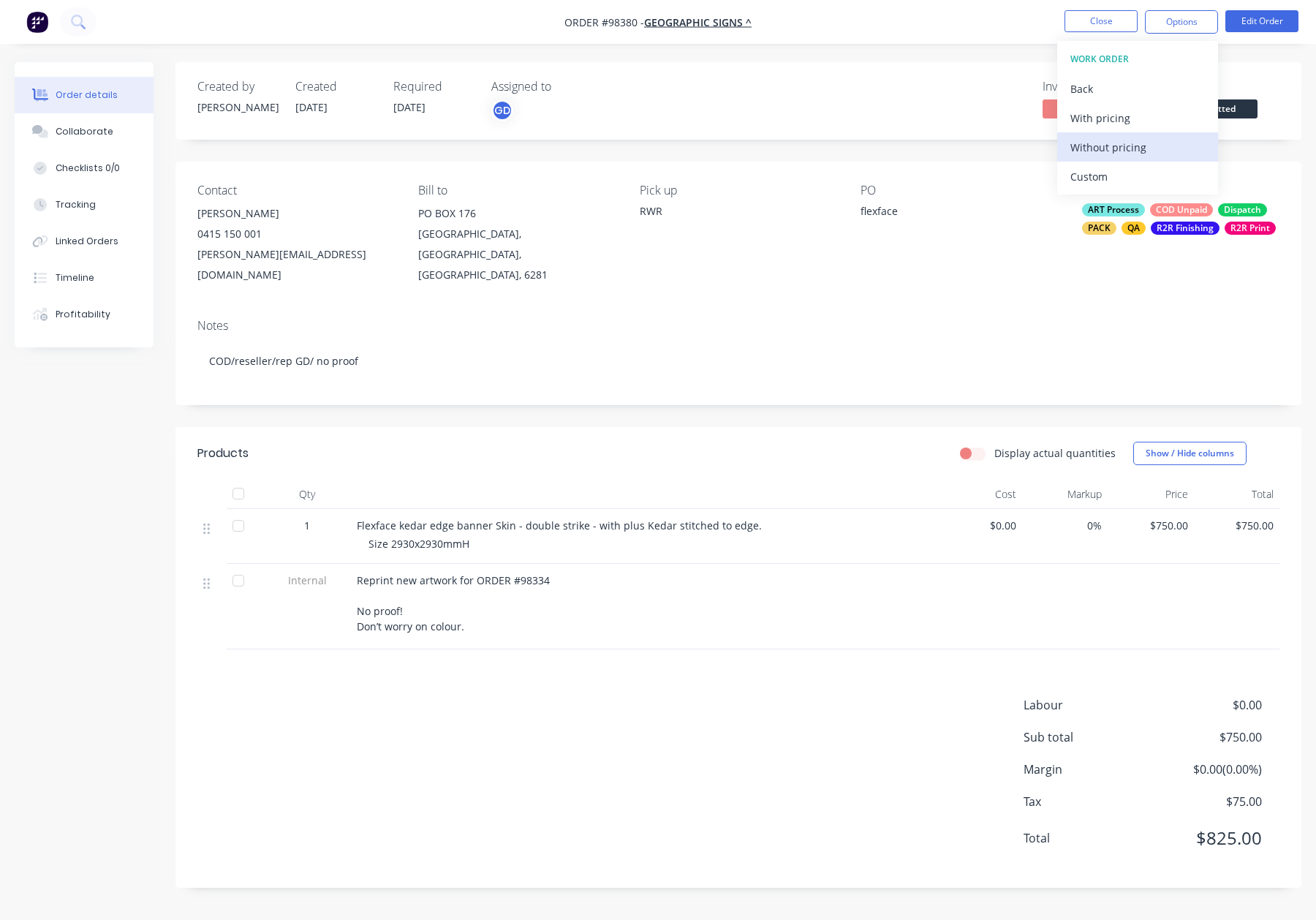
click at [1153, 151] on div "Without pricing" at bounding box center [1138, 147] width 135 height 22
click at [1105, 16] on button "Close" at bounding box center [1101, 21] width 73 height 22
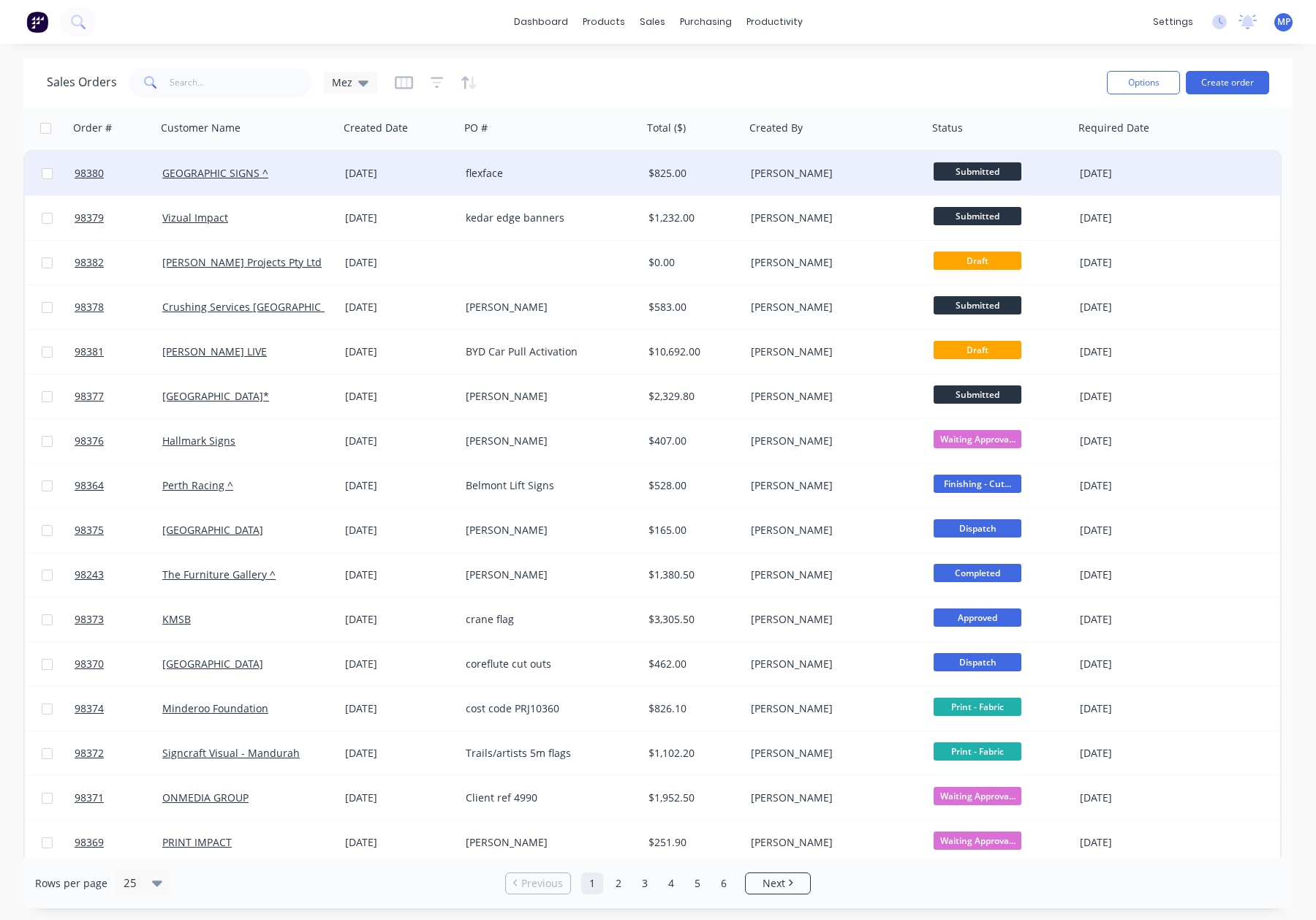
click at [584, 174] on div "flexface" at bounding box center [546, 173] width 162 height 15
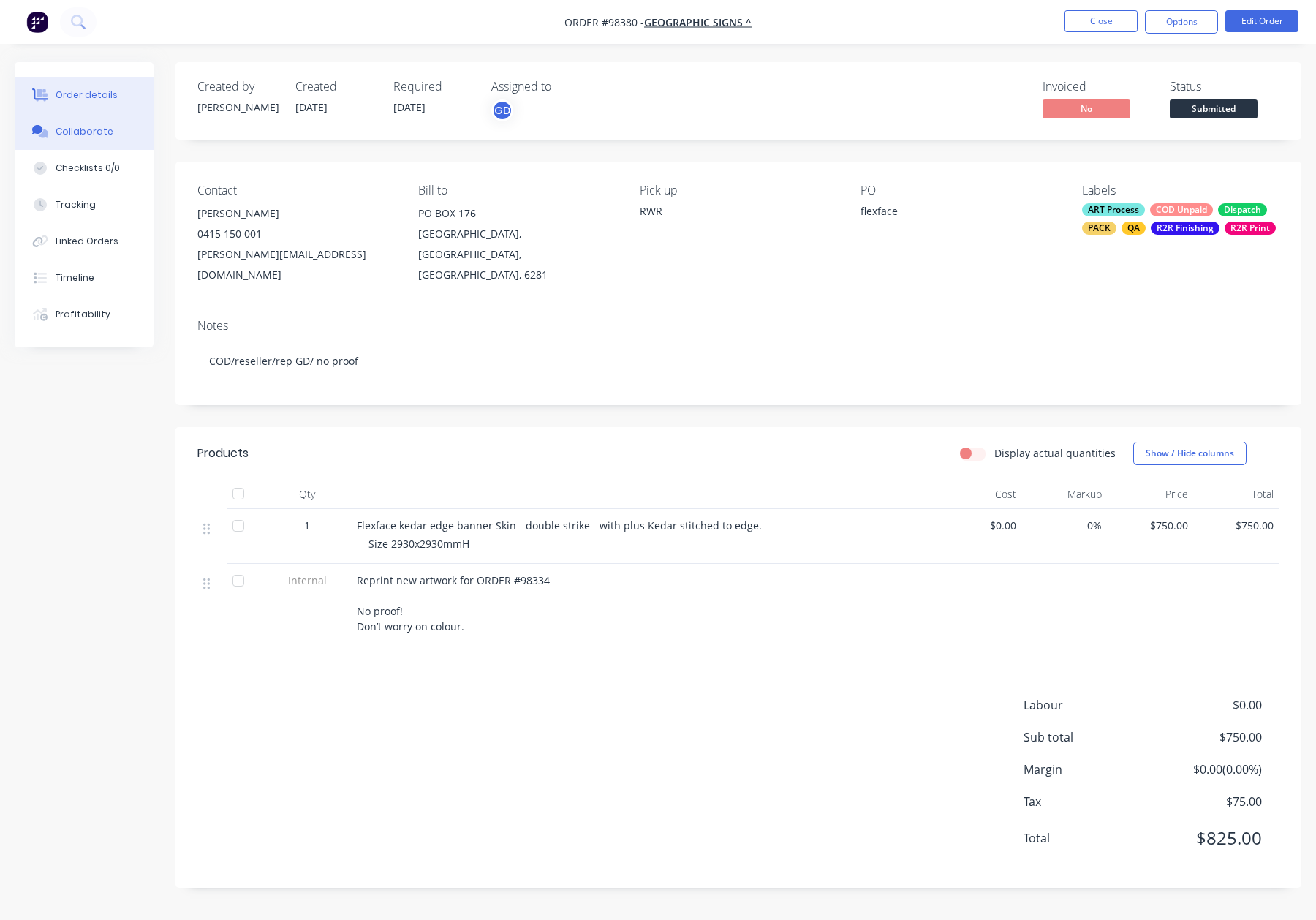
click at [107, 132] on button "Collaborate" at bounding box center [84, 131] width 139 height 37
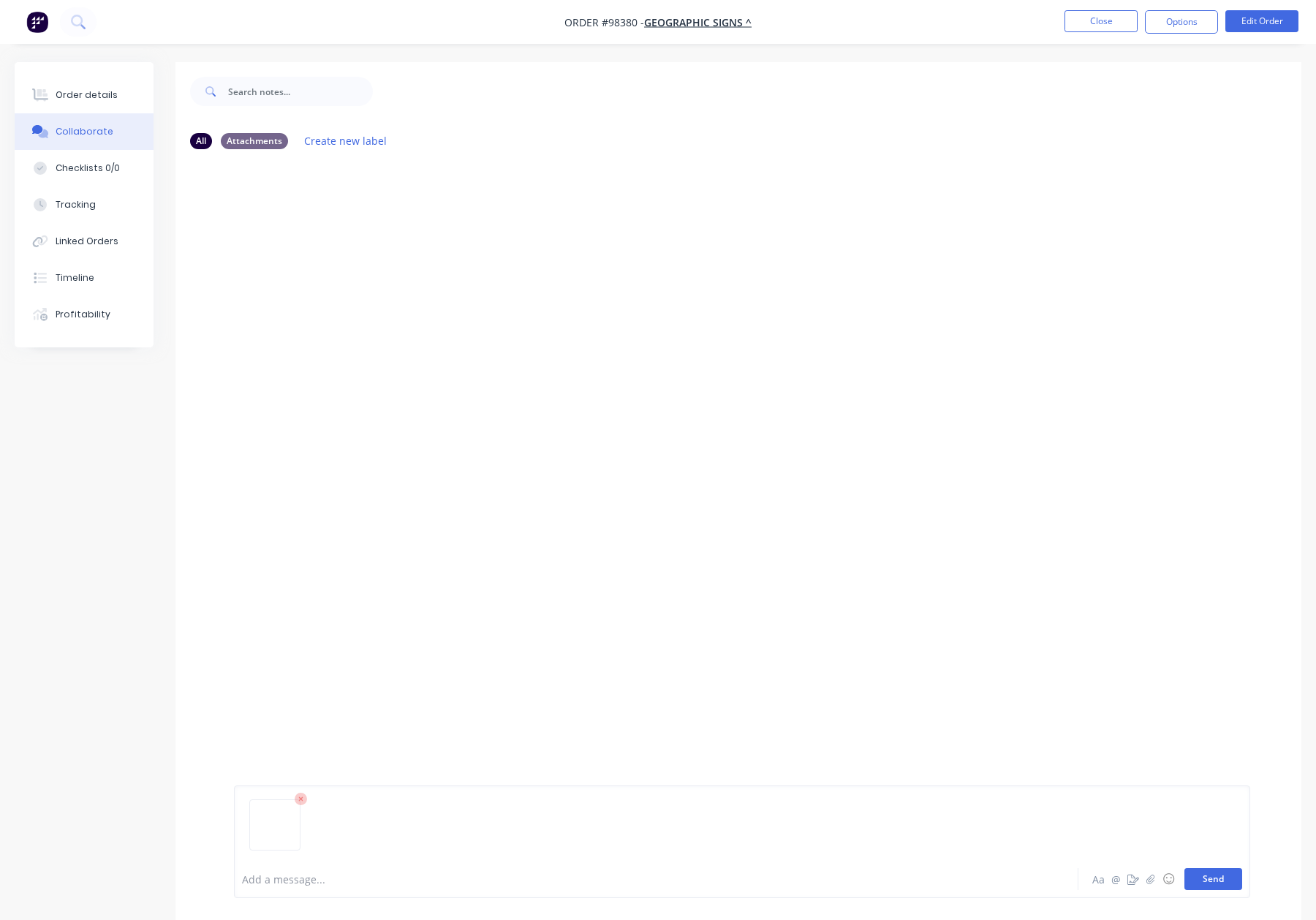
click at [1215, 882] on button "Send" at bounding box center [1214, 879] width 58 height 22
click at [79, 98] on div "Order details" at bounding box center [86, 95] width 62 height 13
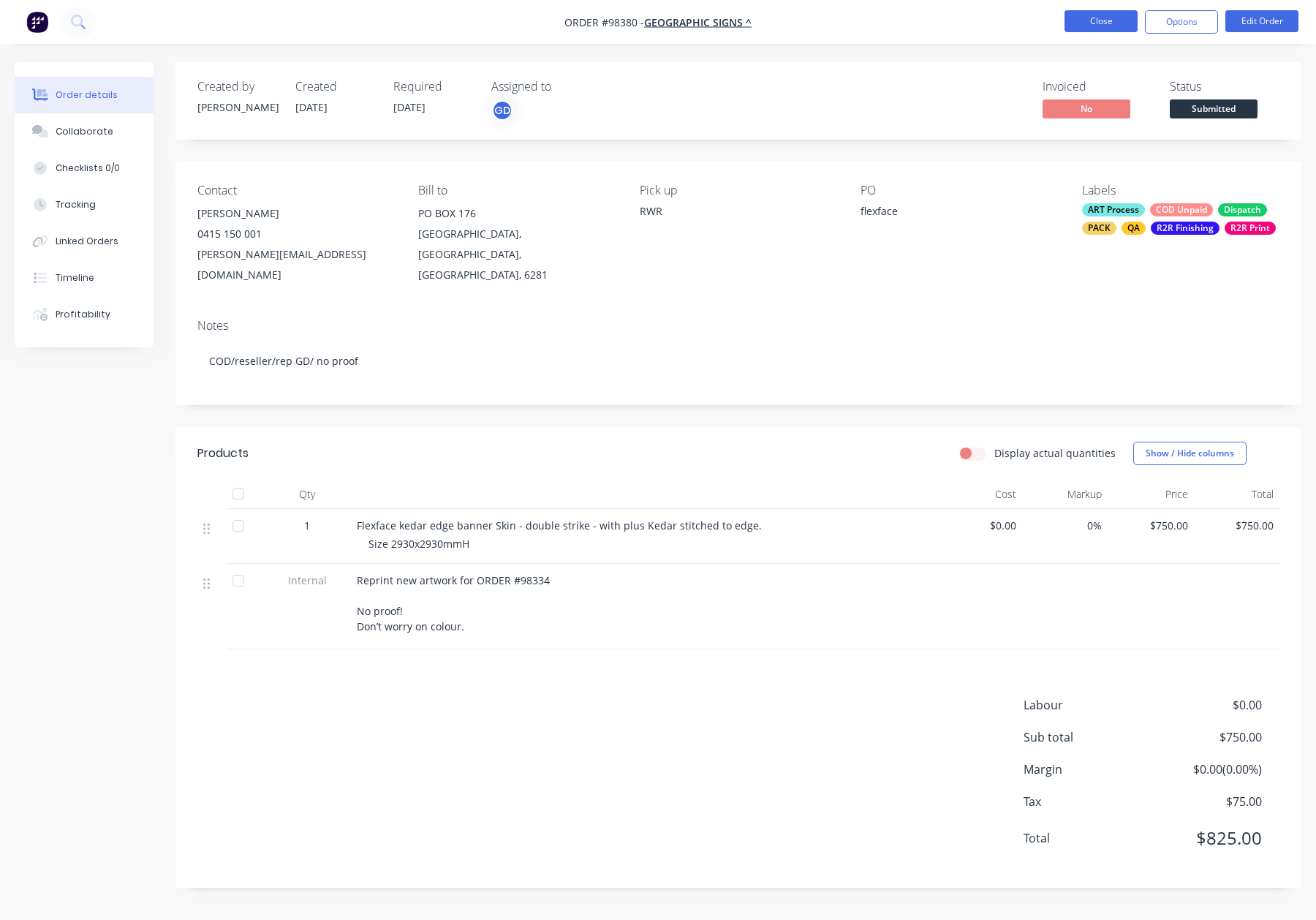
click at [1095, 30] on button "Close" at bounding box center [1101, 21] width 73 height 22
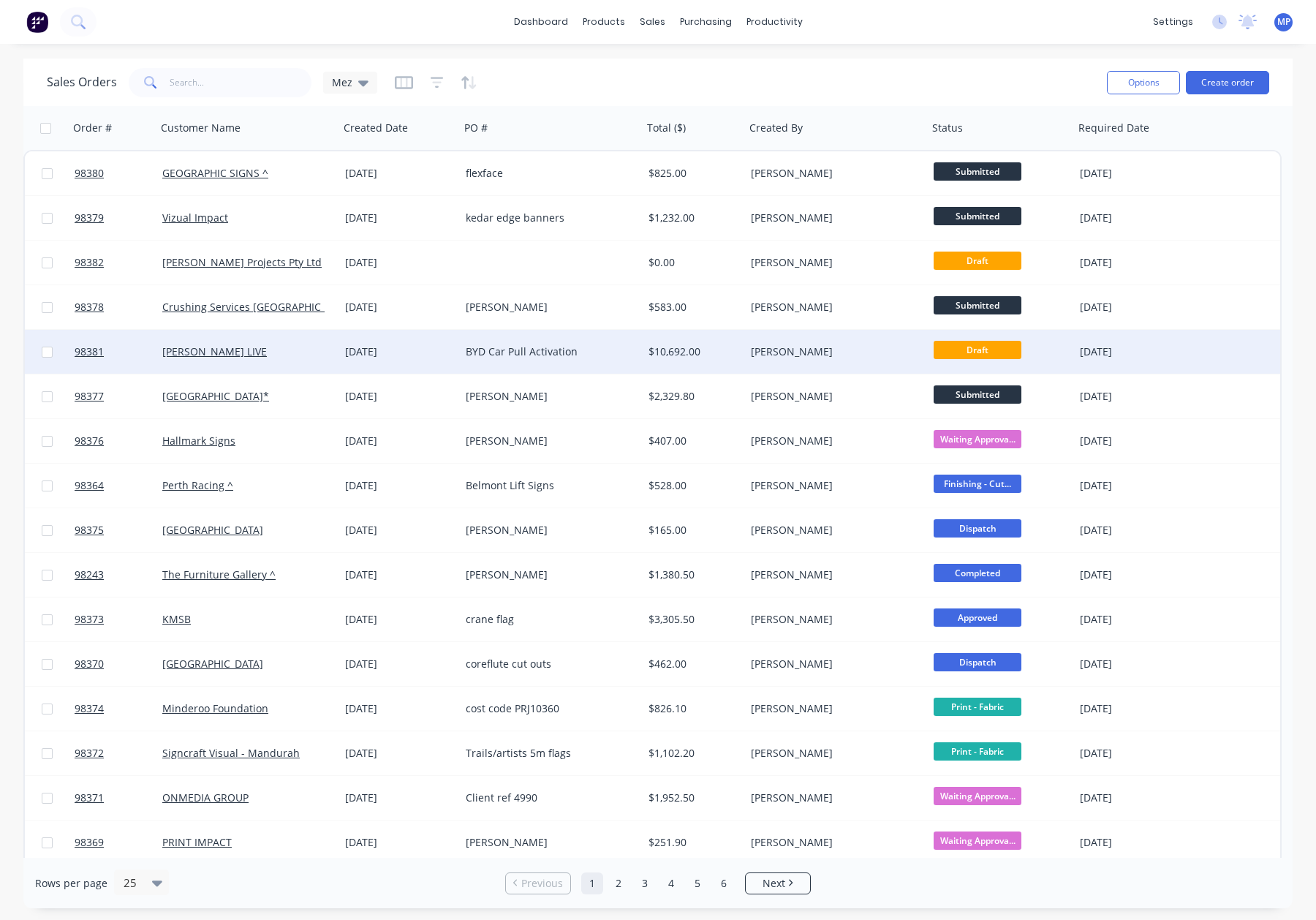
click at [610, 351] on div "BYD Car Pull Activation" at bounding box center [546, 352] width 162 height 15
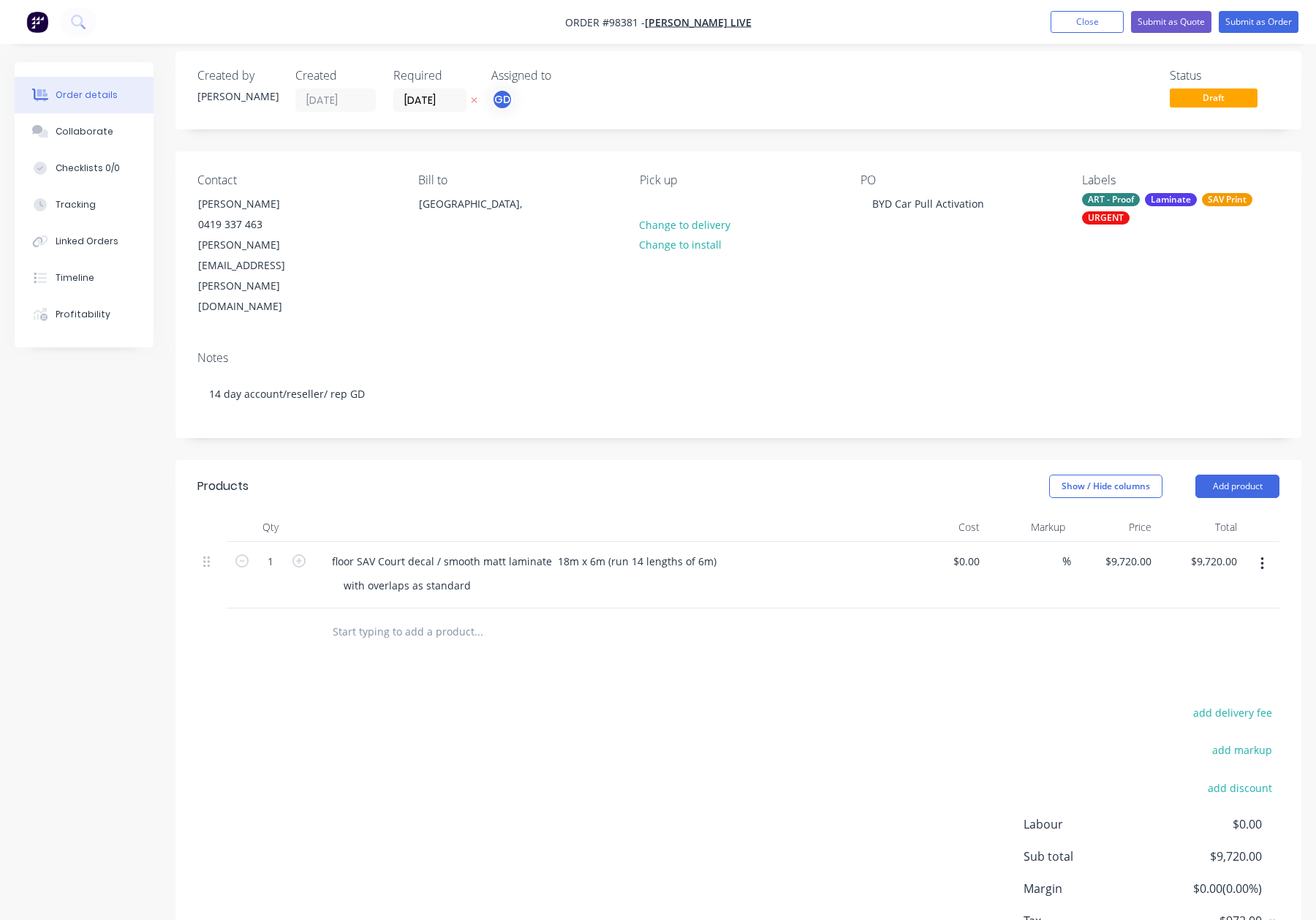
scroll to position [16, 0]
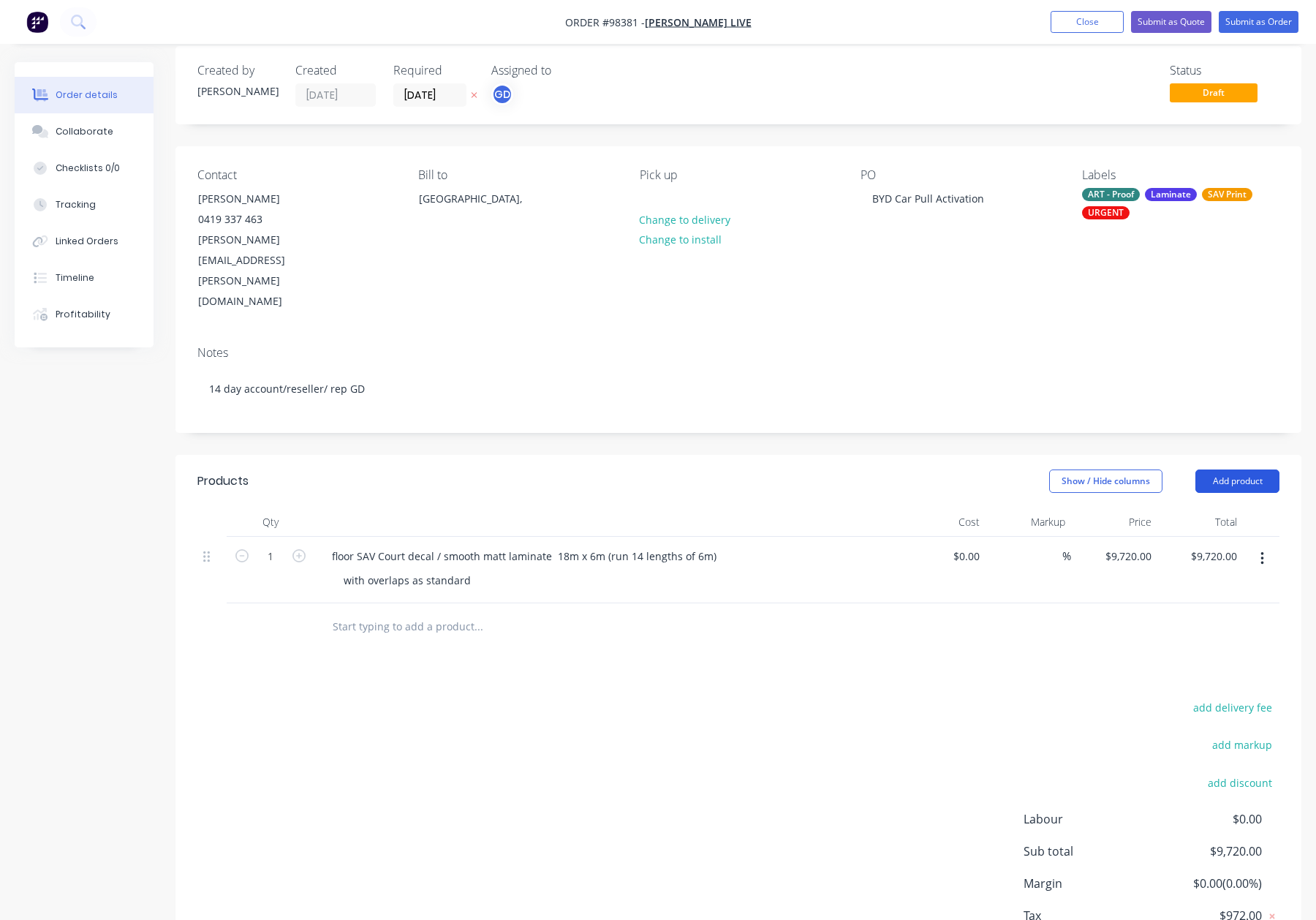
click at [1230, 470] on button "Add product" at bounding box center [1238, 481] width 84 height 23
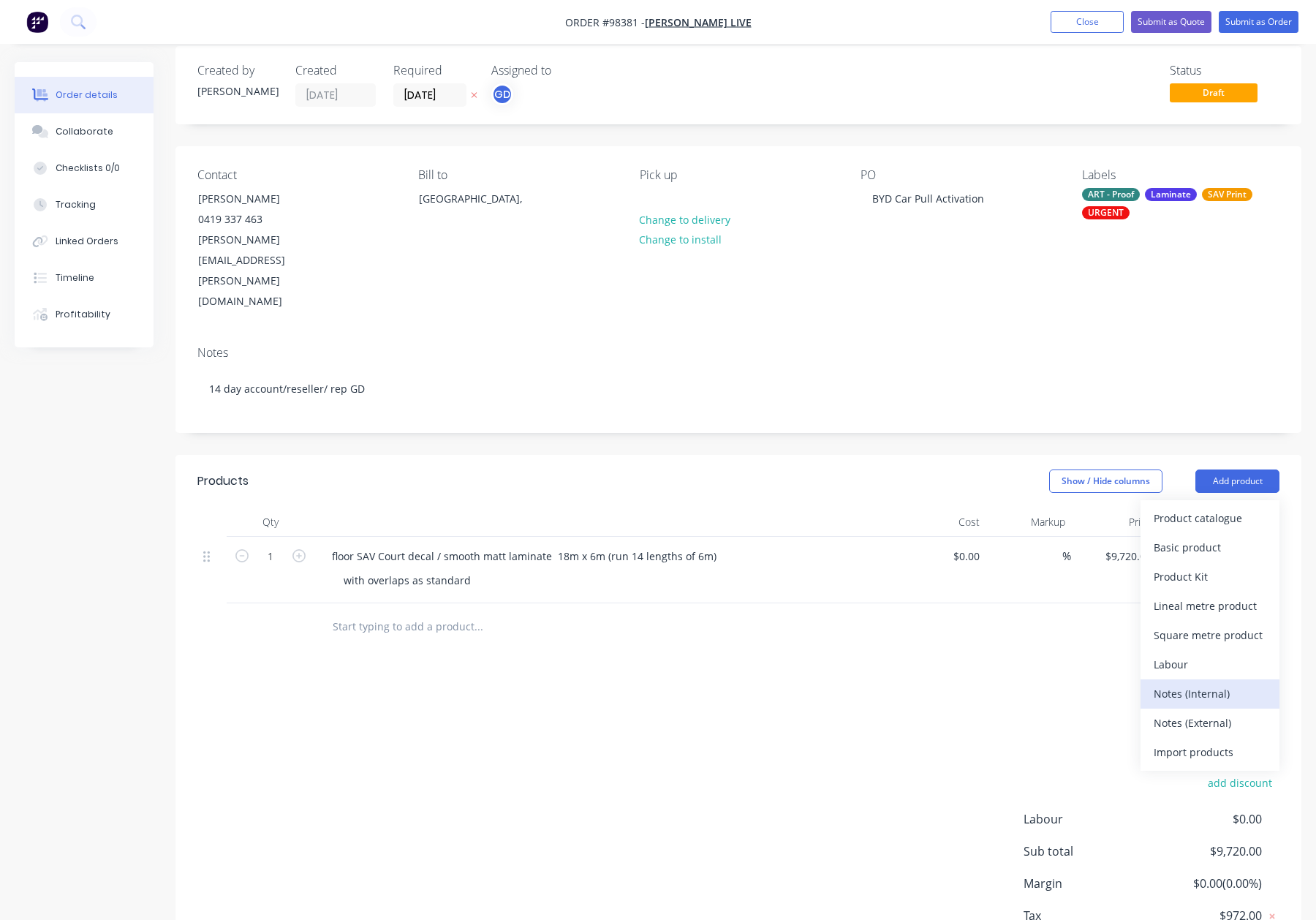
click at [1228, 684] on div "Notes (Internal)" at bounding box center [1210, 694] width 112 height 22
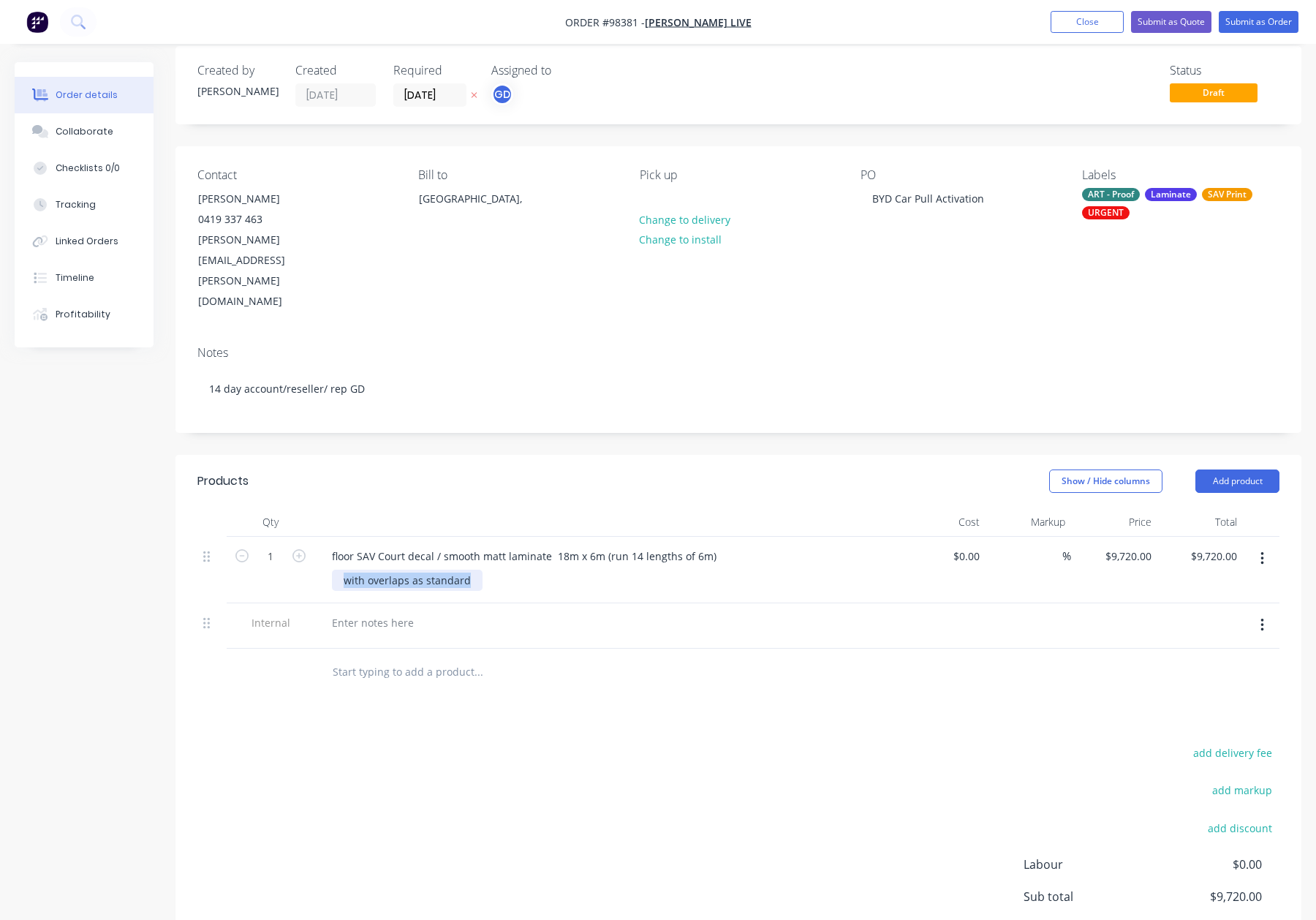
drag, startPoint x: 343, startPoint y: 518, endPoint x: 524, endPoint y: 524, distance: 181.1
click at [524, 570] on div "with overlaps as standard" at bounding box center [612, 581] width 561 height 22
copy div "with overlaps as standard"
click at [365, 612] on div at bounding box center [373, 623] width 105 height 22
paste div
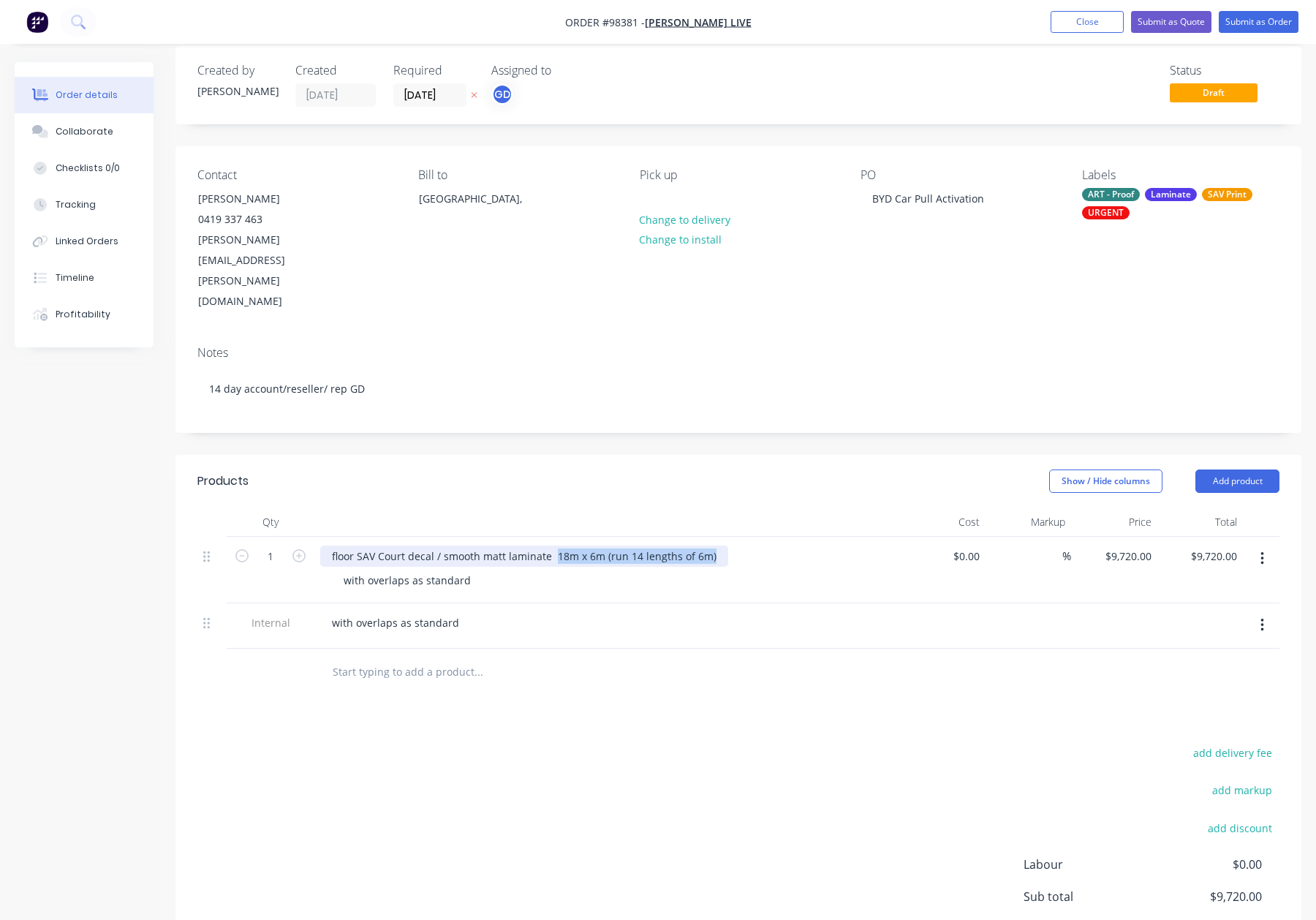
drag, startPoint x: 553, startPoint y: 494, endPoint x: 749, endPoint y: 498, distance: 196.0
click at [749, 546] on div "floor SAV Court decal / smooth matt laminate 18m x 6m (run 14 lengths of 6m)" at bounding box center [607, 556] width 574 height 22
copy div "18m x 6m (run 14 lengths of 6m)"
drag, startPoint x: 468, startPoint y: 521, endPoint x: 308, endPoint y: 520, distance: 160.0
click at [308, 537] on div "1 floor SAV Court decal / smooth matt laminate 18m x 6m (run 14 lengths of 6m) …" at bounding box center [739, 570] width 1083 height 67
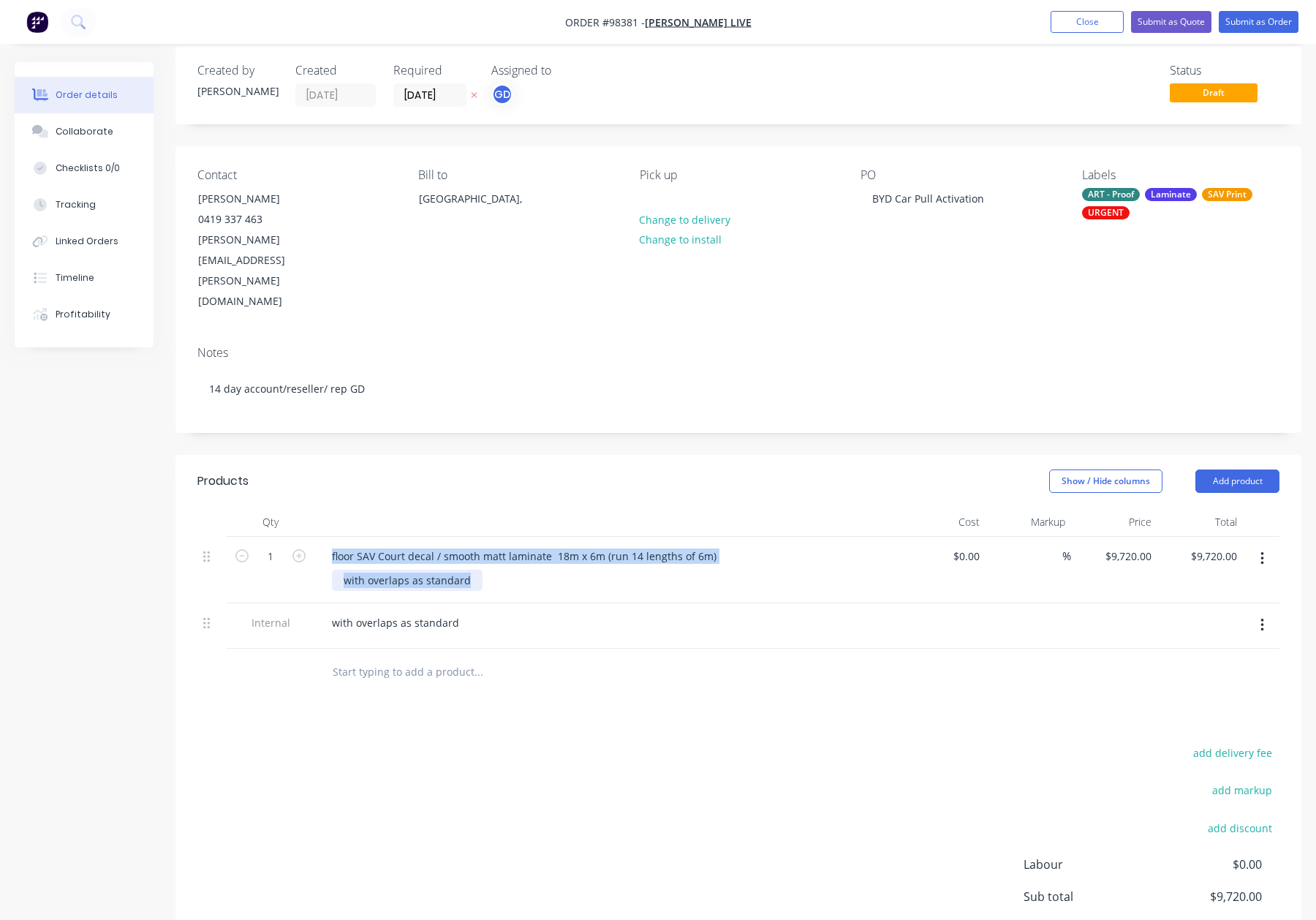
drag, startPoint x: 411, startPoint y: 520, endPoint x: 384, endPoint y: 518, distance: 27.1
click at [411, 570] on div "with overlaps as standard" at bounding box center [407, 581] width 151 height 22
drag, startPoint x: 378, startPoint y: 520, endPoint x: 504, endPoint y: 523, distance: 126.0
click at [504, 570] on div "with overlaps as standard" at bounding box center [612, 581] width 561 height 22
paste div
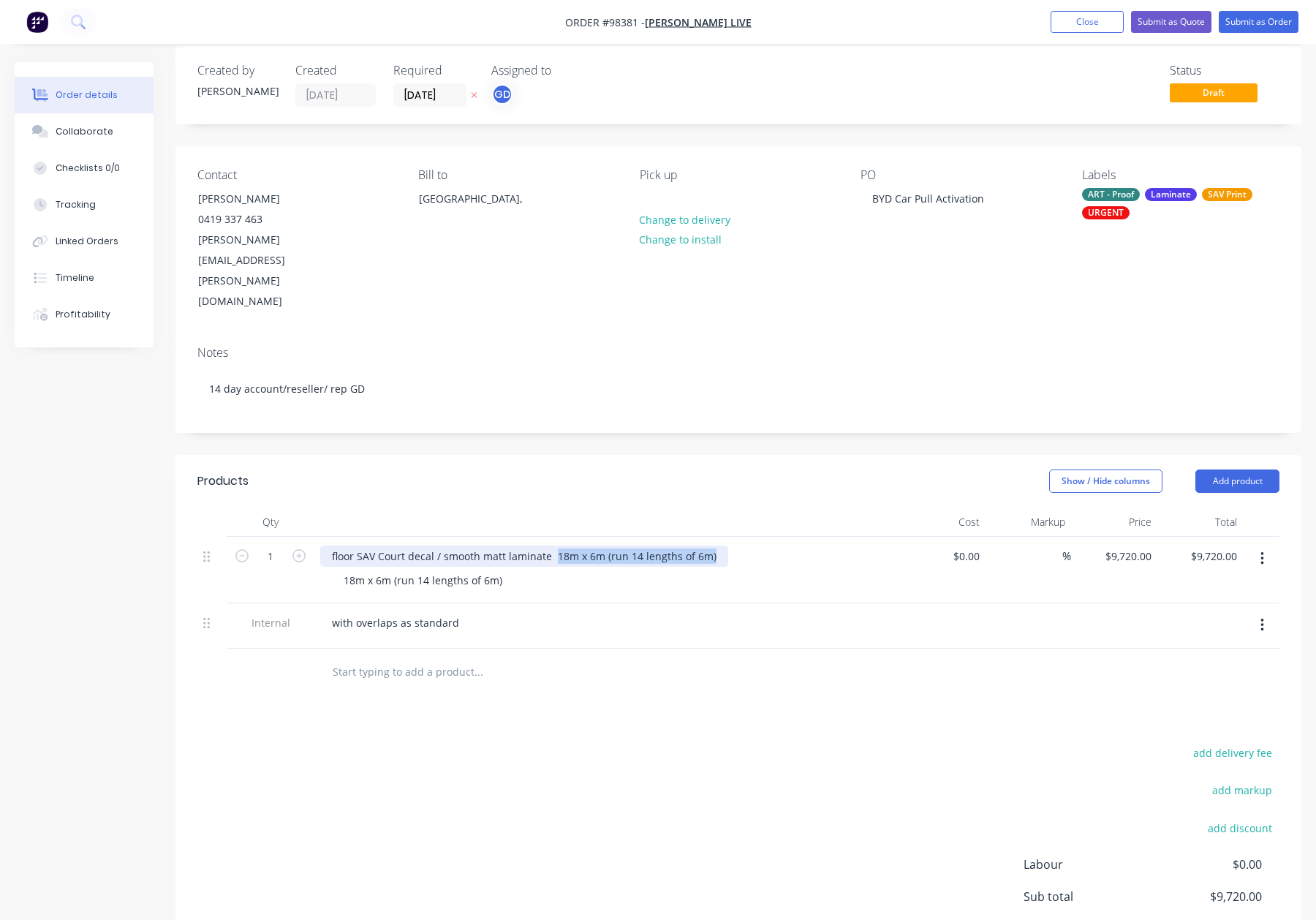
drag, startPoint x: 567, startPoint y: 496, endPoint x: 764, endPoint y: 497, distance: 197.0
click at [765, 546] on div "floor SAV Court decal / smooth matt laminate 18m x 6m (run 14 lengths of 6m)" at bounding box center [607, 556] width 574 height 22
drag, startPoint x: 439, startPoint y: 493, endPoint x: 457, endPoint y: 502, distance: 20.1
click at [440, 546] on div "floor SAV Court decal / smooth matt laminate" at bounding box center [442, 556] width 244 height 22
click at [570, 455] on header "Products Show / Hide columns Add product" at bounding box center [738, 481] width 1126 height 53
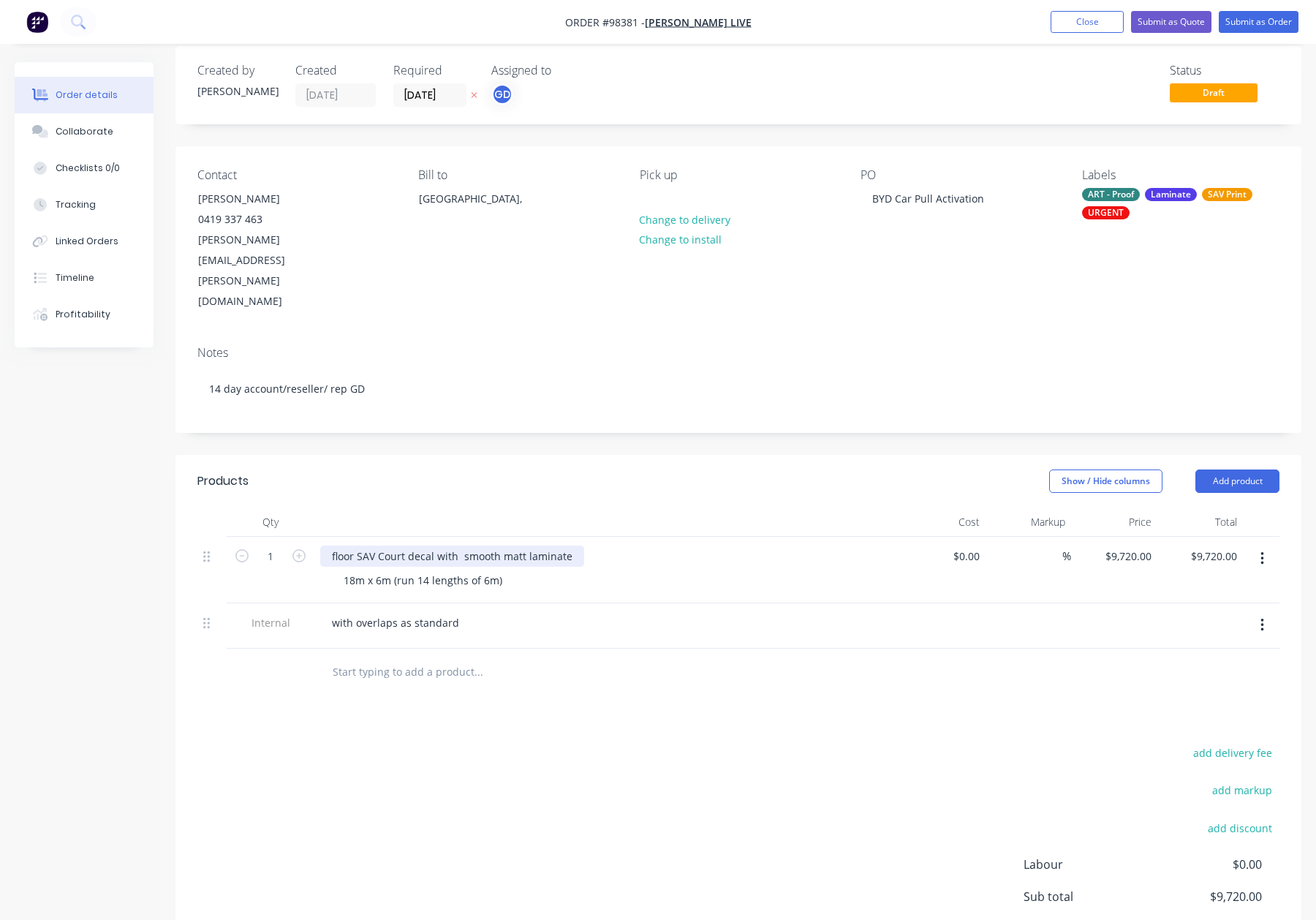
drag, startPoint x: 460, startPoint y: 493, endPoint x: 474, endPoint y: 500, distance: 15.7
click at [461, 546] on div "floor SAV Court decal with smooth matt laminate" at bounding box center [453, 556] width 264 height 22
click at [550, 507] on div at bounding box center [606, 521] width 585 height 29
click at [1244, 470] on button "Add product" at bounding box center [1238, 481] width 84 height 23
click at [1190, 684] on div "Notes (Internal)" at bounding box center [1210, 694] width 112 height 22
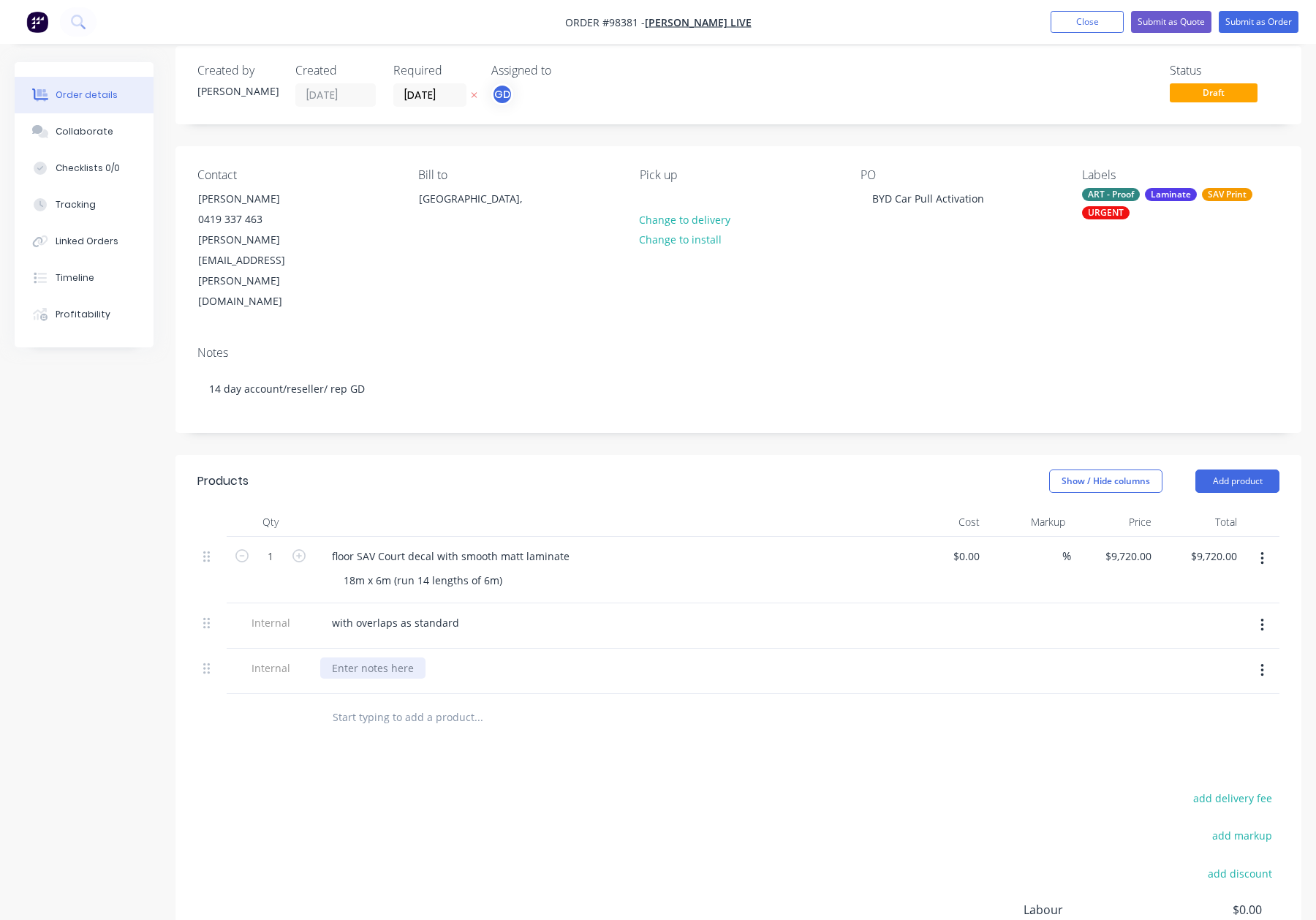
drag, startPoint x: 381, startPoint y: 604, endPoint x: 427, endPoint y: 610, distance: 46.4
click at [383, 657] on div at bounding box center [373, 668] width 105 height 22
click at [363, 657] on div "Cusotmer has been made aware the matte laminate will not be nonslip" at bounding box center [507, 668] width 373 height 22
drag, startPoint x: 356, startPoint y: 608, endPoint x: 378, endPoint y: 613, distance: 22.6
click at [357, 657] on div "Cusotmer has been made aware the matte laminate will not be nonslip" at bounding box center [507, 668] width 373 height 22
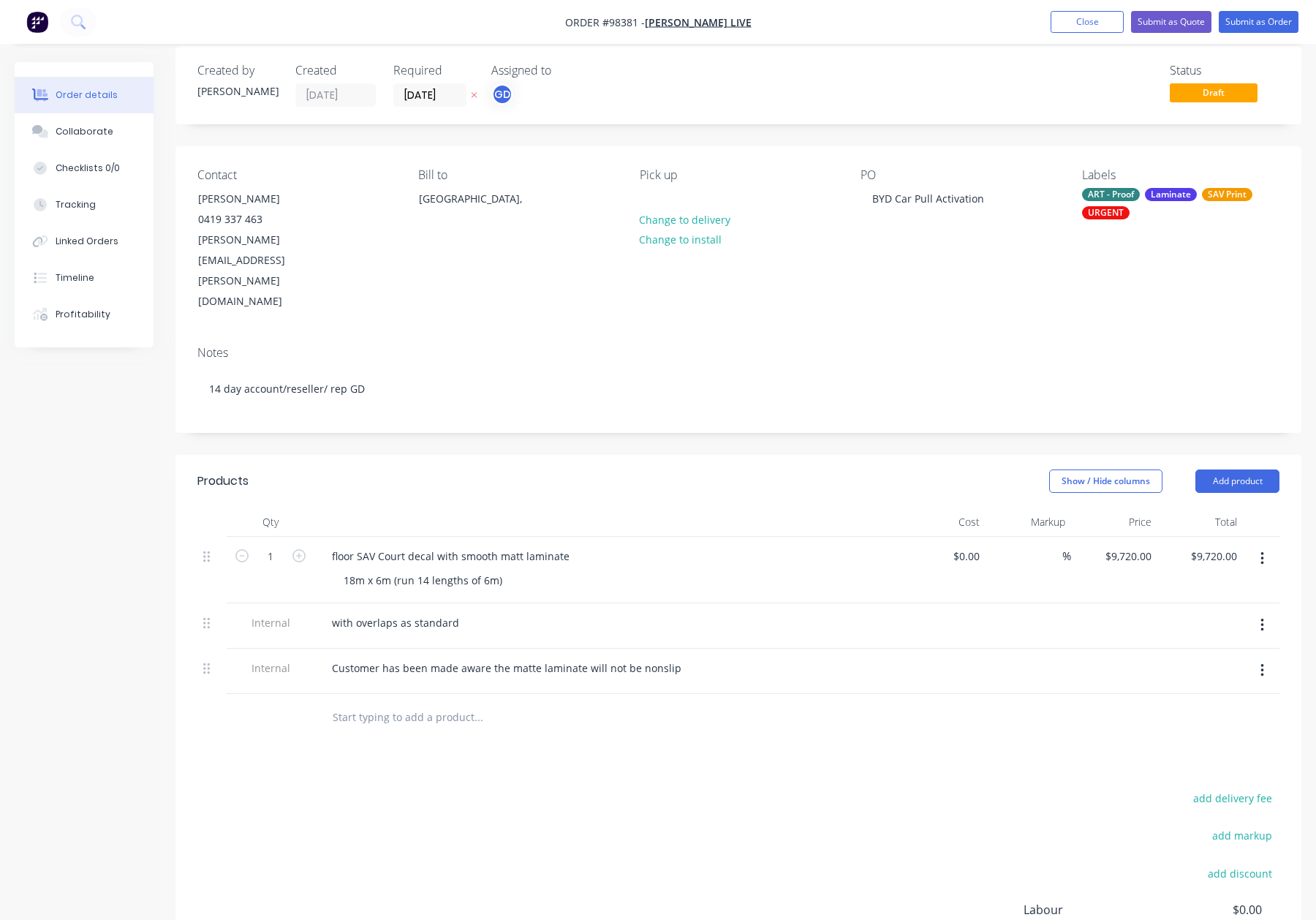
click at [573, 703] on input "text" at bounding box center [478, 717] width 292 height 29
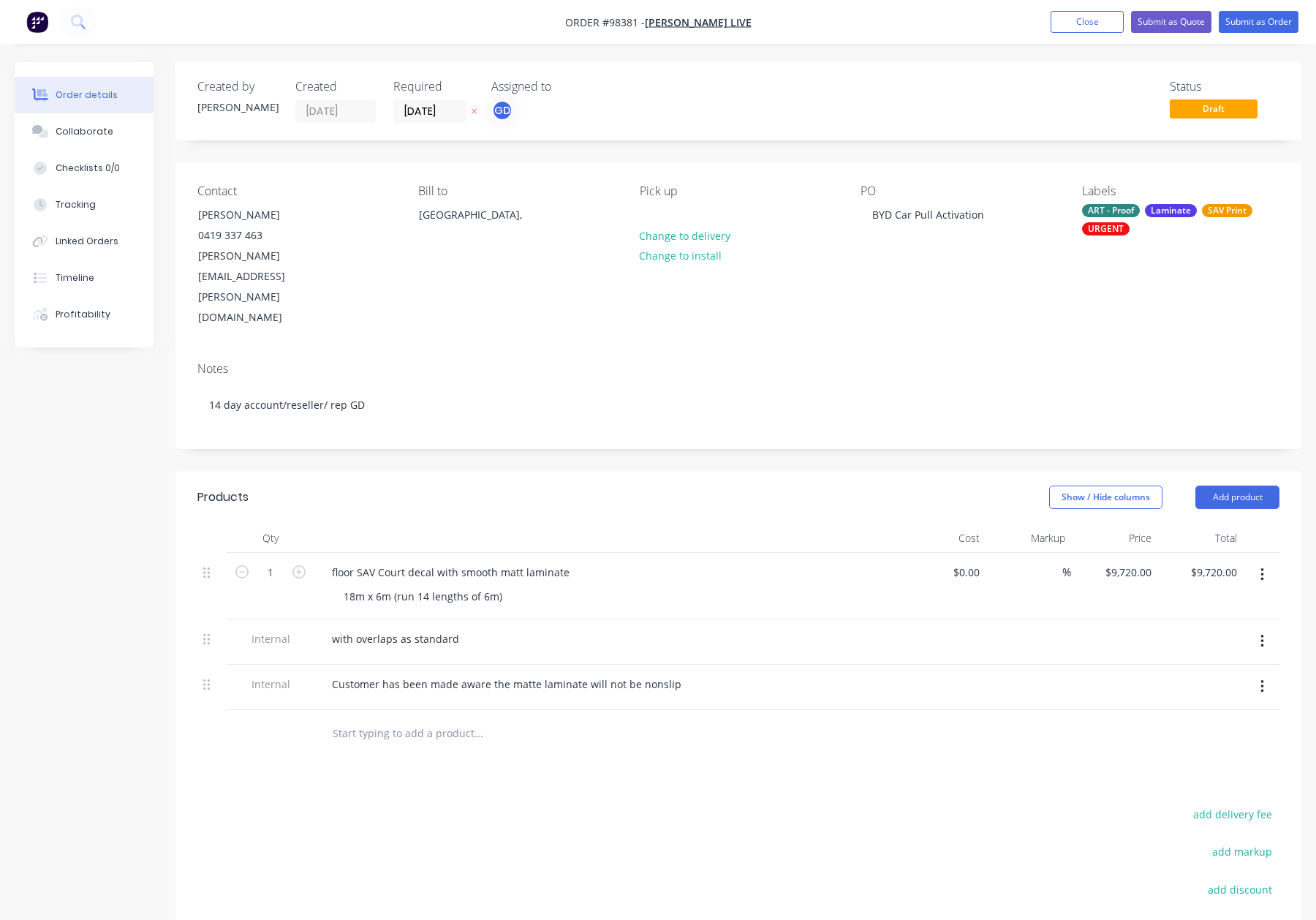
click at [335, 562] on div "floor SAV Court decal with smooth matt laminate" at bounding box center [451, 572] width 262 height 22
click at [441, 486] on div "Show / Hide columns Add product" at bounding box center [853, 497] width 852 height 23
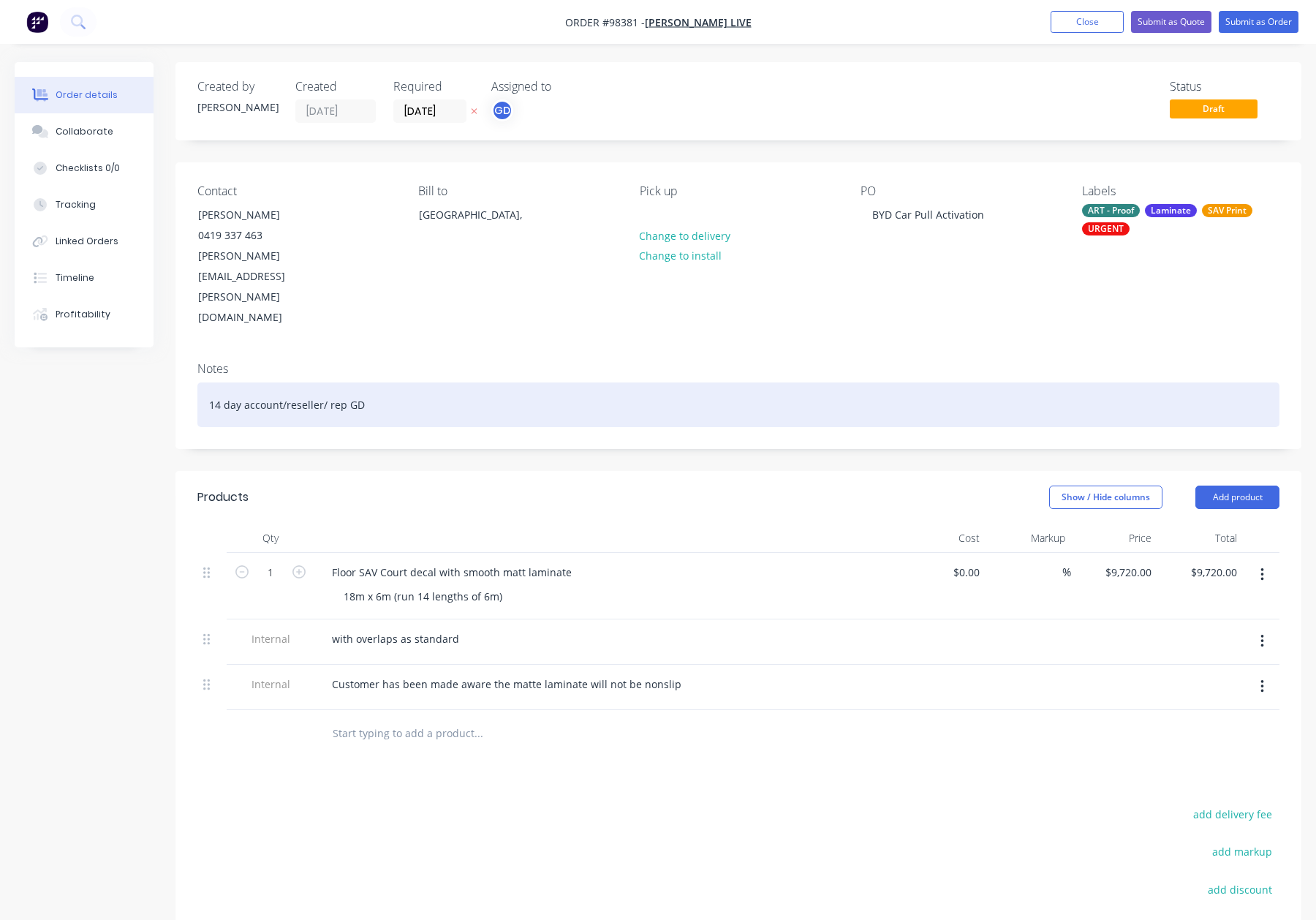
click at [447, 383] on div "14 day account/reseller/ rep GD" at bounding box center [739, 405] width 1083 height 45
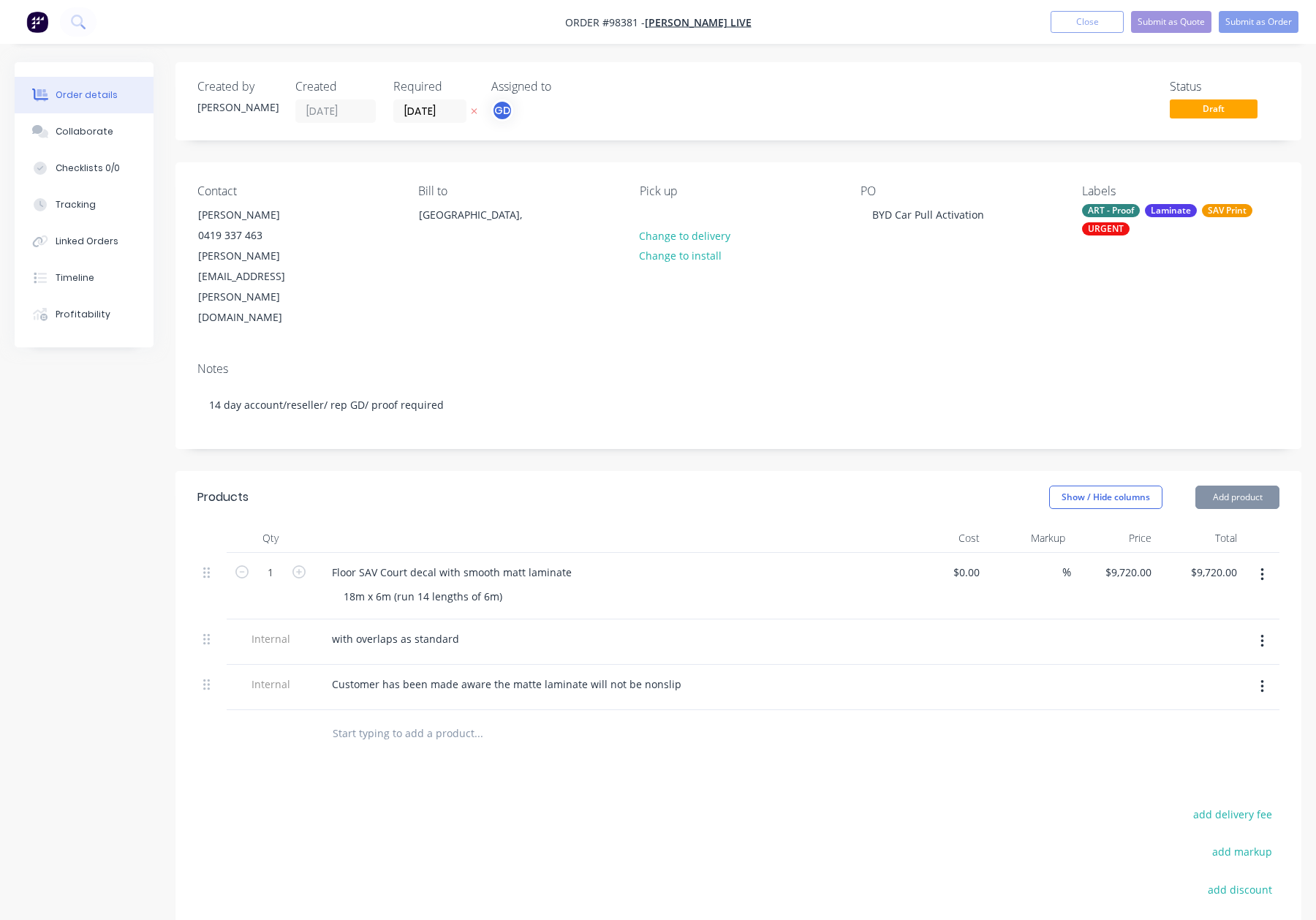
click at [487, 471] on header "Products Show / Hide columns Add product" at bounding box center [738, 497] width 1126 height 53
click at [1256, 486] on button "Add product" at bounding box center [1238, 497] width 84 height 23
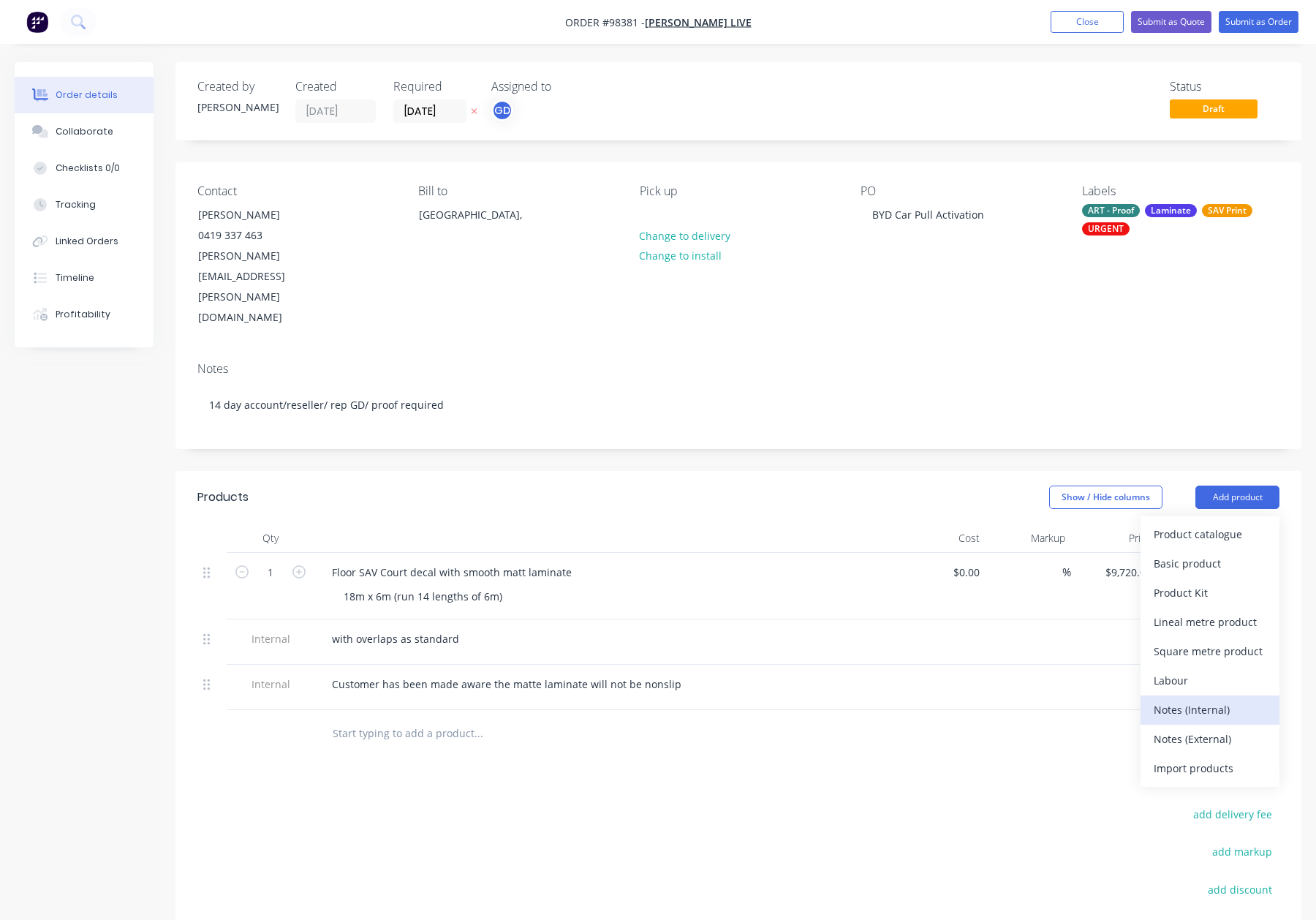
click at [1225, 700] on div "Notes (Internal)" at bounding box center [1210, 710] width 112 height 22
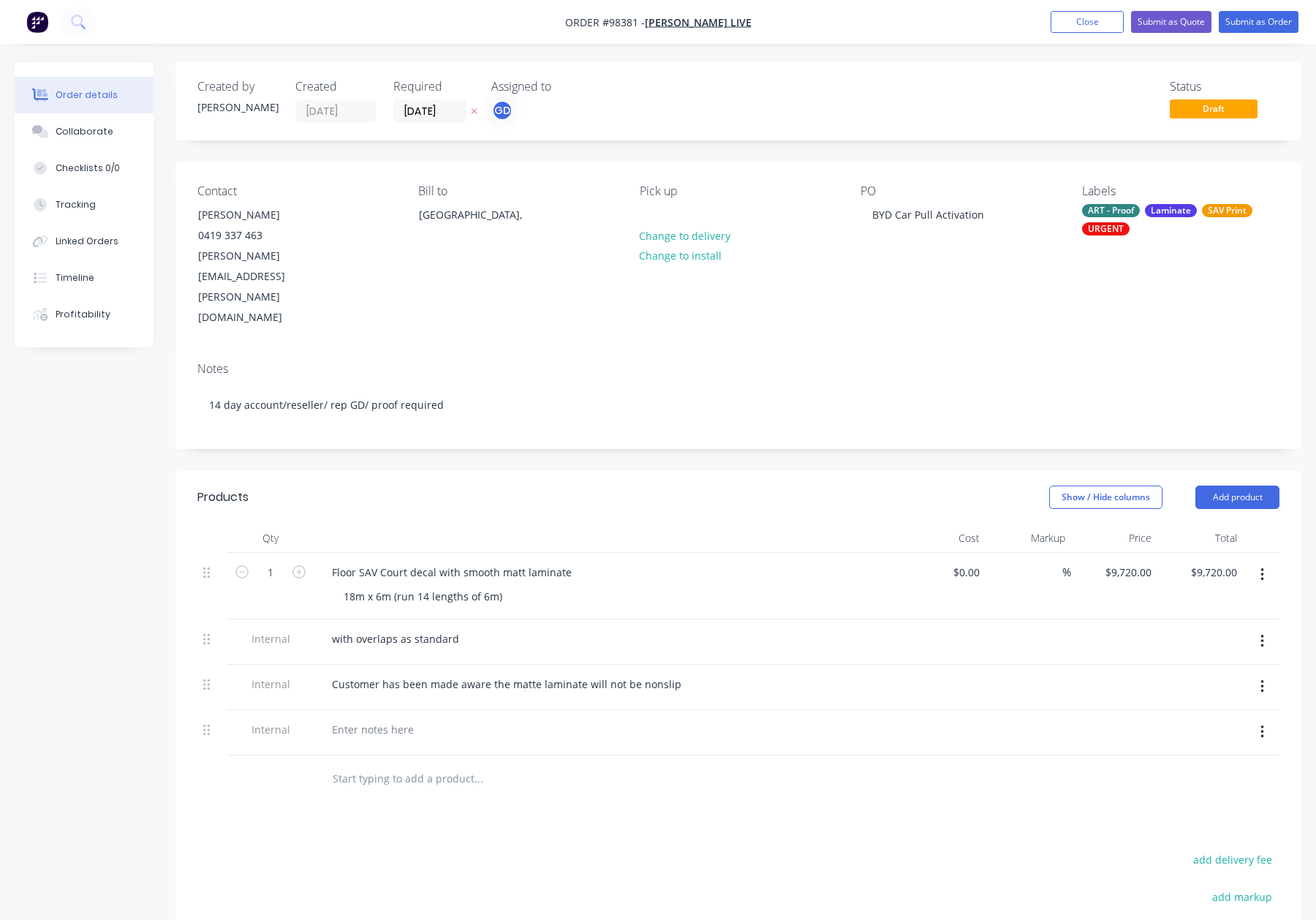
click at [341, 711] on div at bounding box center [606, 733] width 585 height 45
drag, startPoint x: 340, startPoint y: 656, endPoint x: 499, endPoint y: 682, distance: 161.1
click at [341, 711] on div at bounding box center [606, 733] width 585 height 45
click at [397, 719] on div at bounding box center [373, 730] width 105 height 22
click at [612, 764] on input "text" at bounding box center [478, 778] width 292 height 29
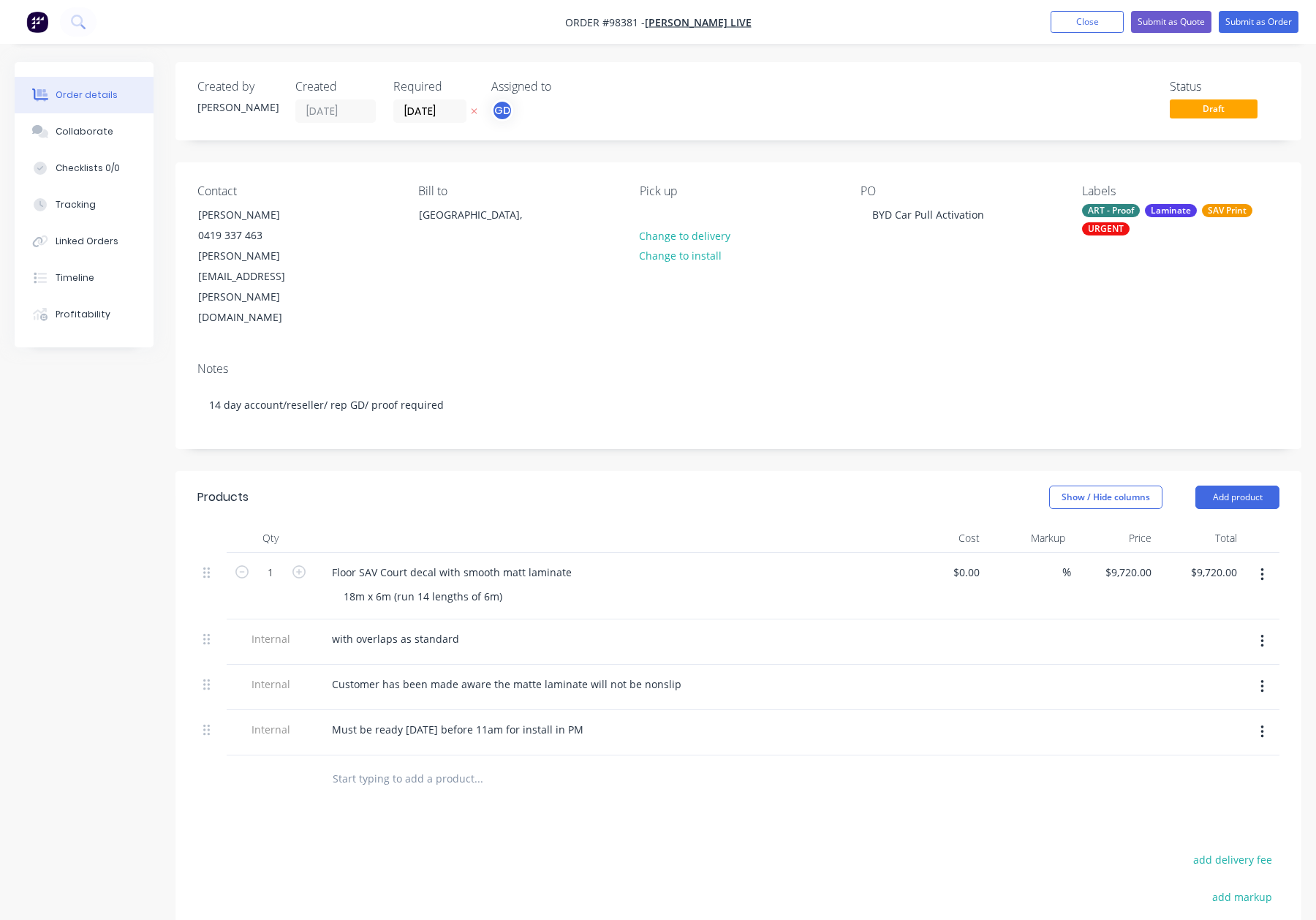
click at [647, 779] on div "Products Show / Hide columns Add product Qty Cost Markup Price Total 1 Floor SA…" at bounding box center [738, 812] width 1126 height 684
click at [658, 215] on div at bounding box center [651, 215] width 23 height 22
drag, startPoint x: 1222, startPoint y: 436, endPoint x: 1226, endPoint y: 447, distance: 11.7
click at [1222, 486] on button "Add product" at bounding box center [1238, 497] width 84 height 23
click at [1222, 700] on div "Notes (Internal)" at bounding box center [1210, 710] width 112 height 22
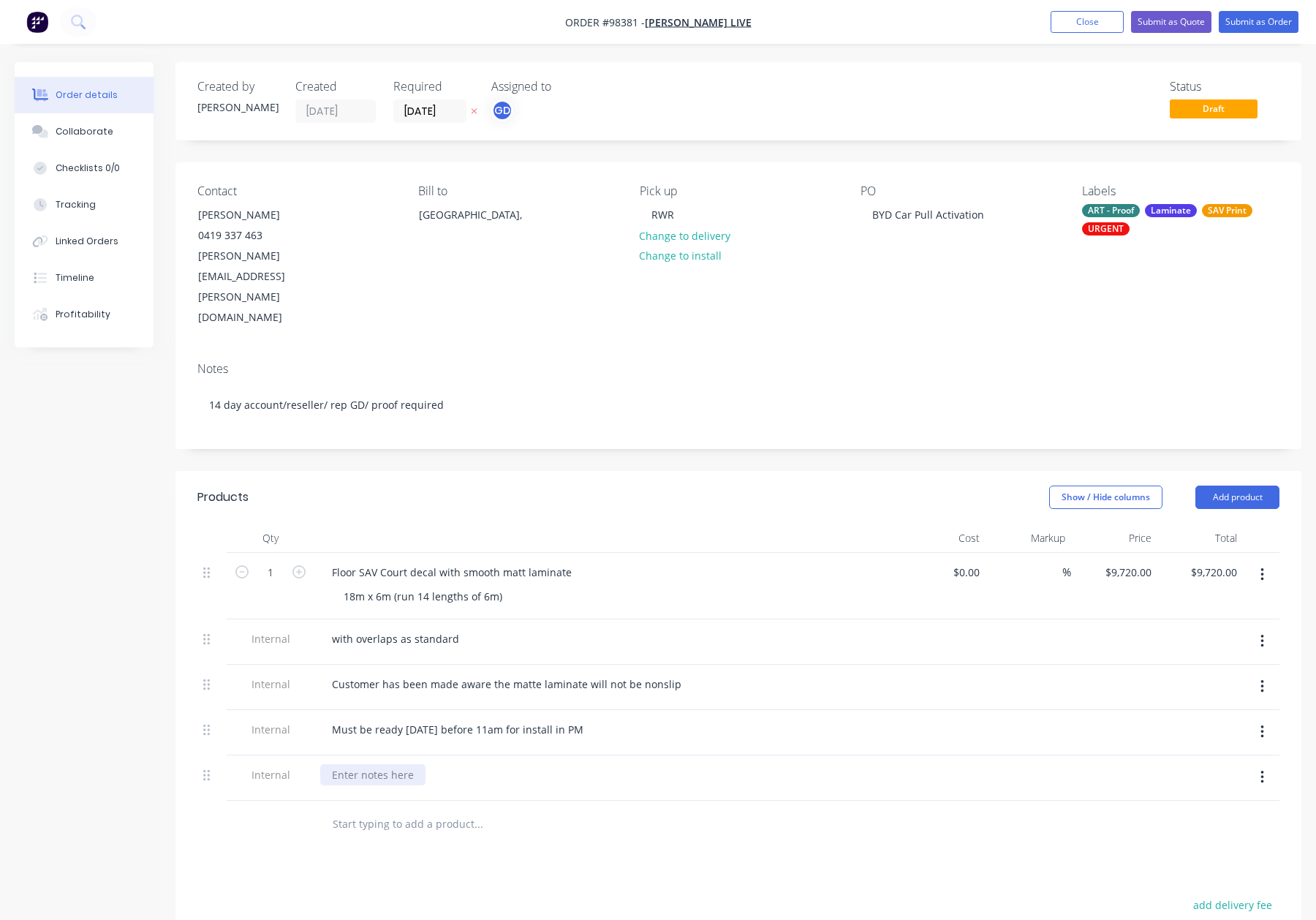
click at [362, 764] on div at bounding box center [373, 775] width 105 height 22
paste div
click at [677, 832] on div at bounding box center [577, 855] width 527 height 48
click at [1155, 218] on div "Laminate" at bounding box center [1171, 211] width 52 height 13
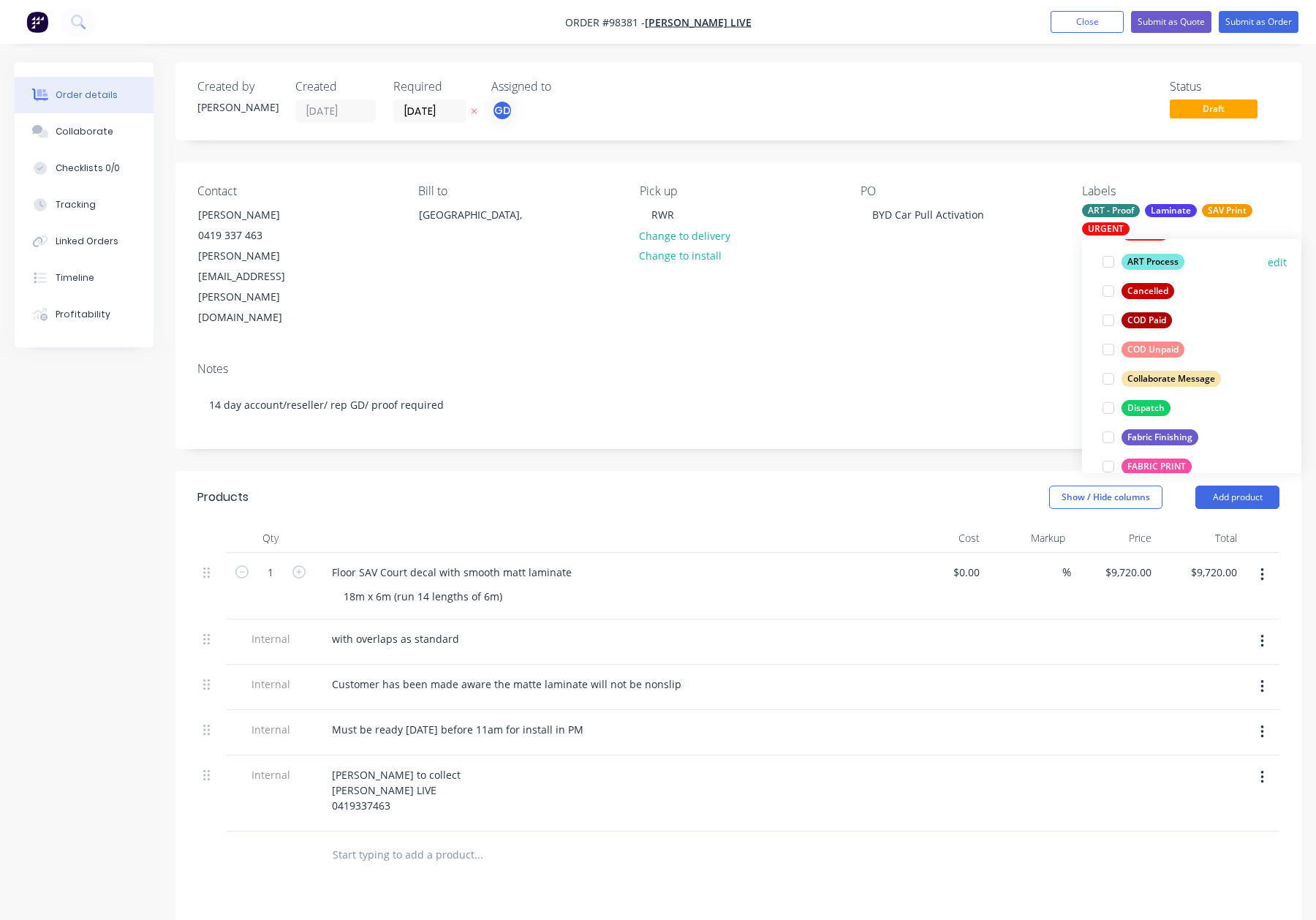
scroll to position [212, 0]
drag, startPoint x: 1154, startPoint y: 405, endPoint x: 1169, endPoint y: 368, distance: 39.9
click at [1154, 405] on div "Dispatch" at bounding box center [1146, 407] width 49 height 16
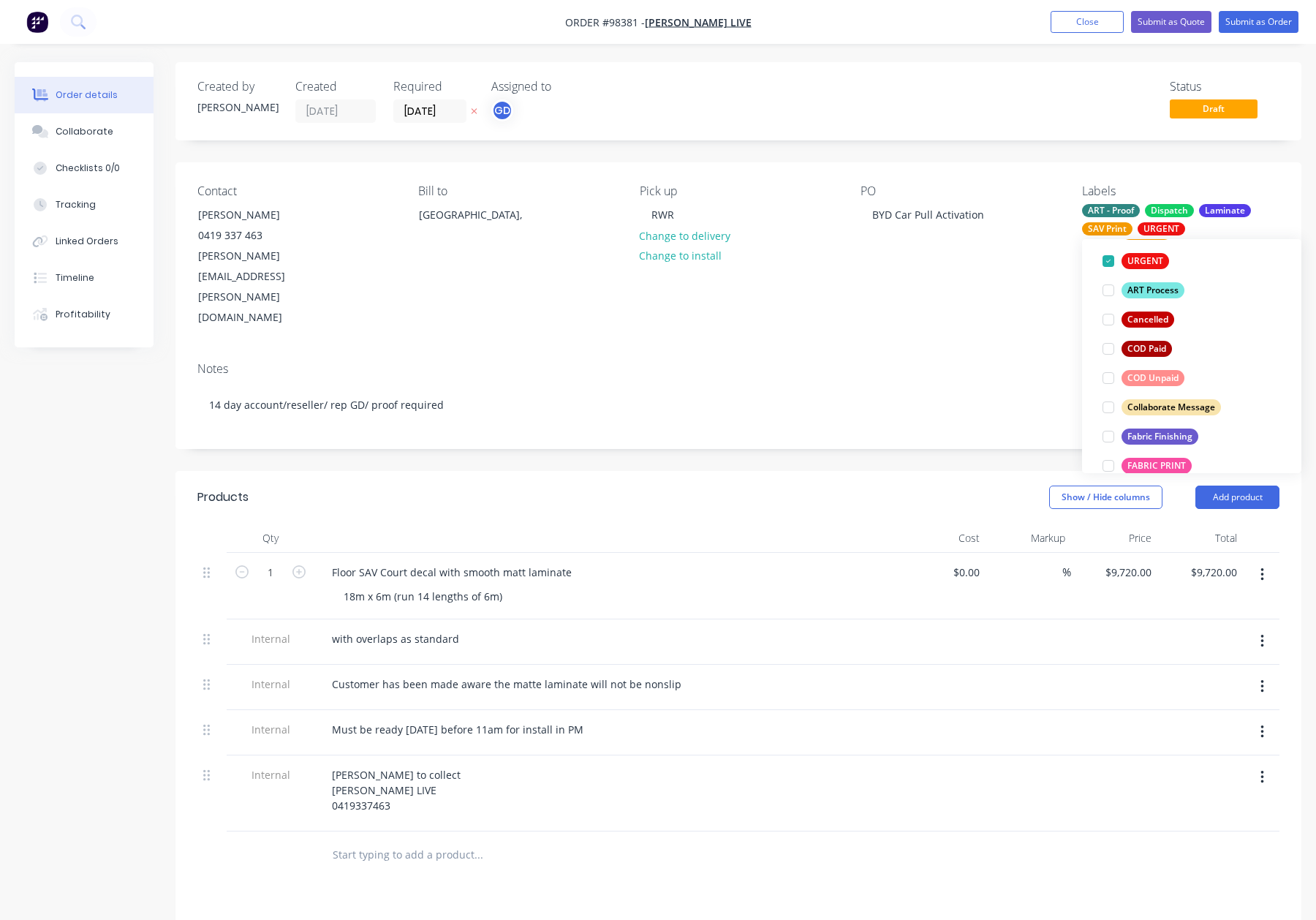
scroll to position [0, 0]
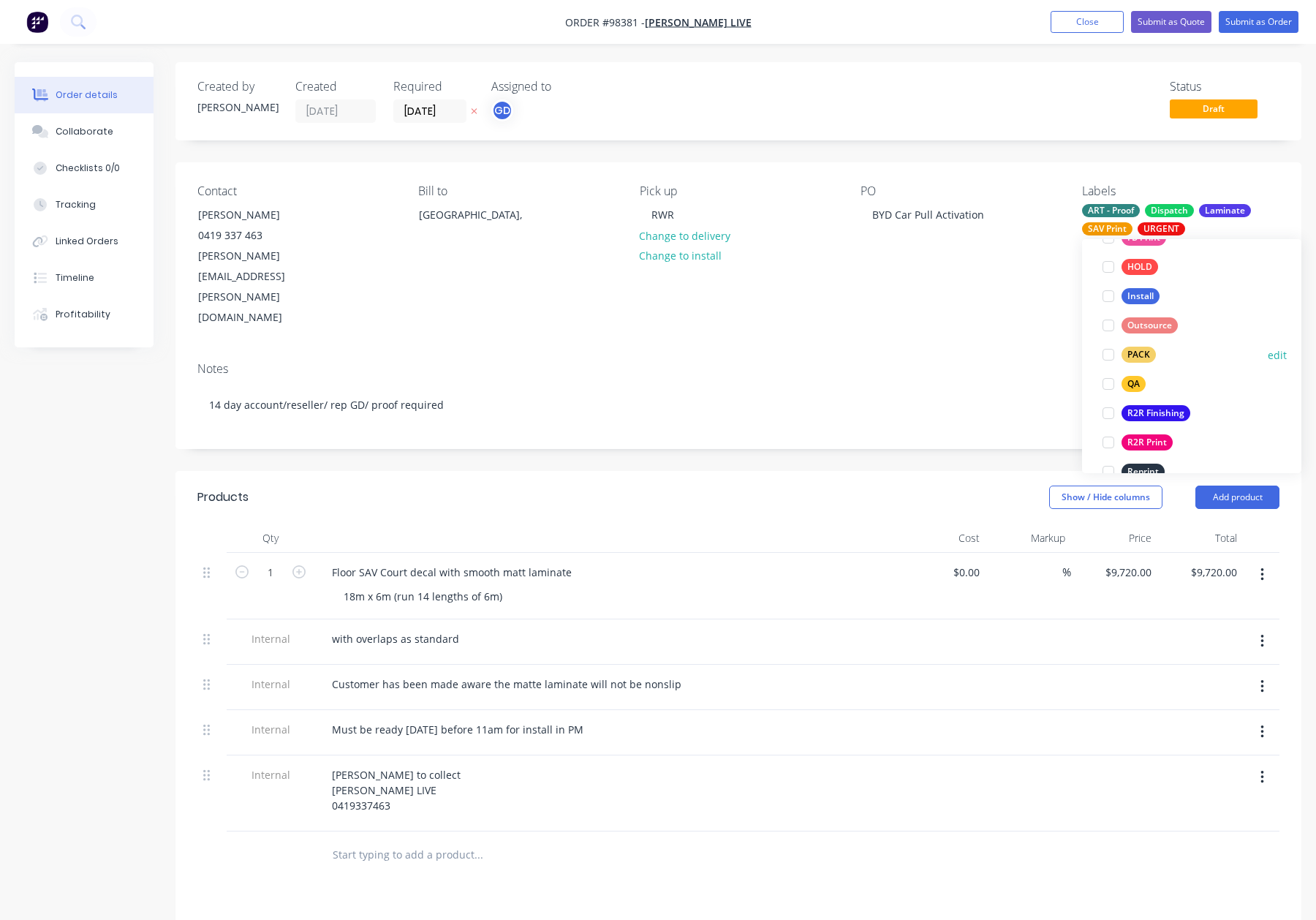
click at [1142, 354] on div "PACK" at bounding box center [1139, 354] width 35 height 16
drag, startPoint x: 1141, startPoint y: 353, endPoint x: 1171, endPoint y: 344, distance: 31.3
click at [1143, 353] on div "QA" at bounding box center [1134, 351] width 24 height 16
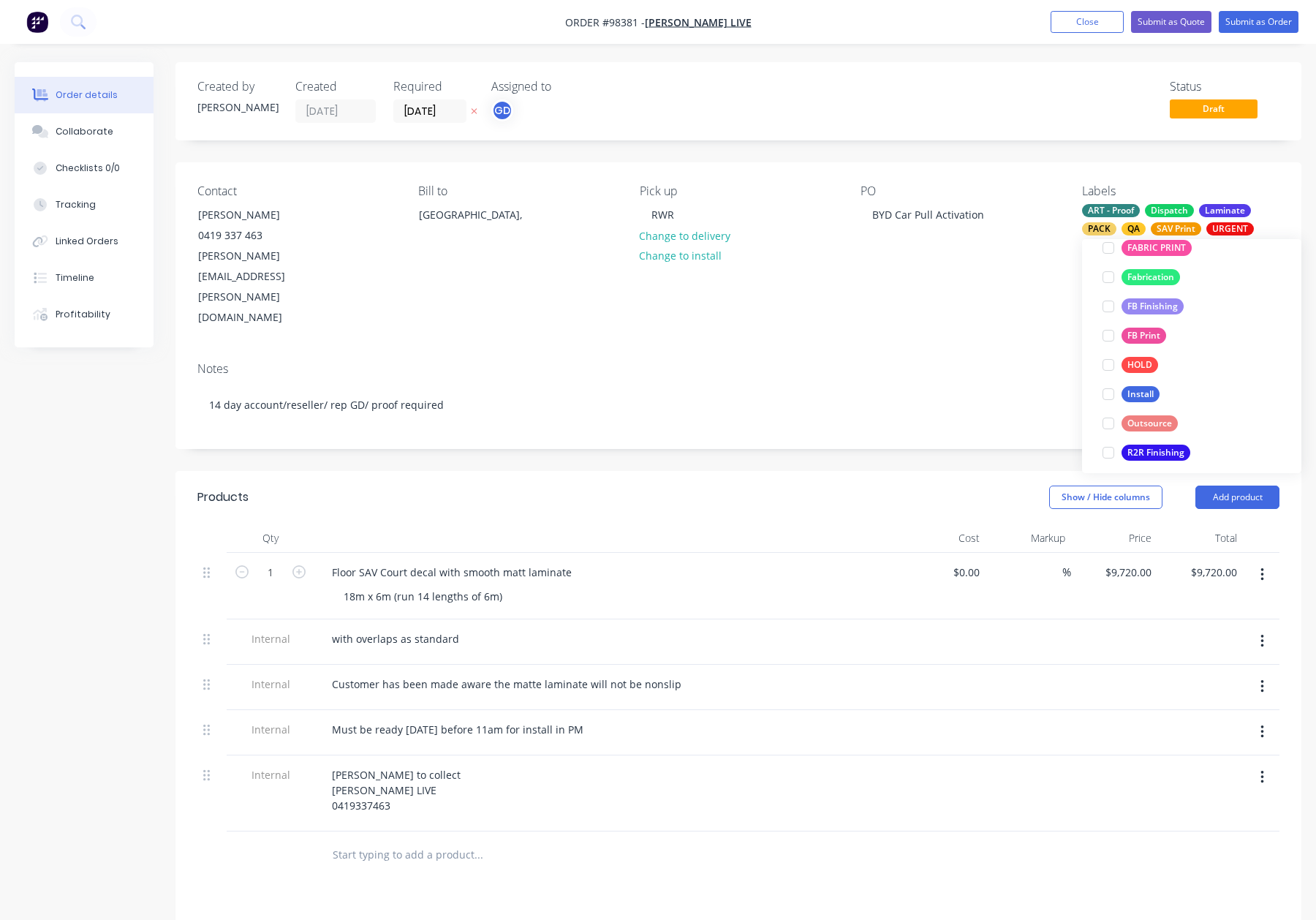
scroll to position [702, 0]
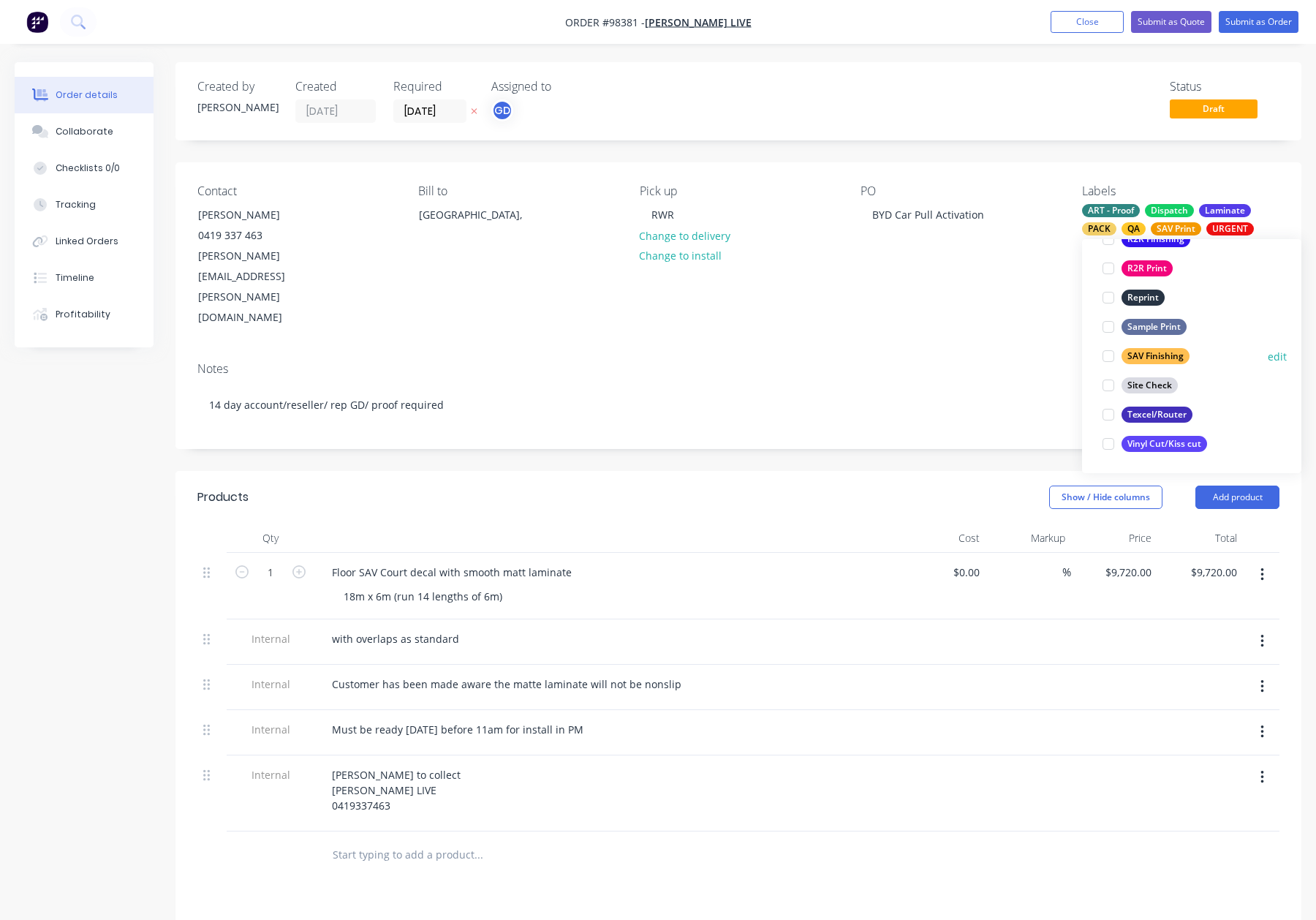
click at [1146, 360] on div "SAV Finishing" at bounding box center [1156, 355] width 68 height 16
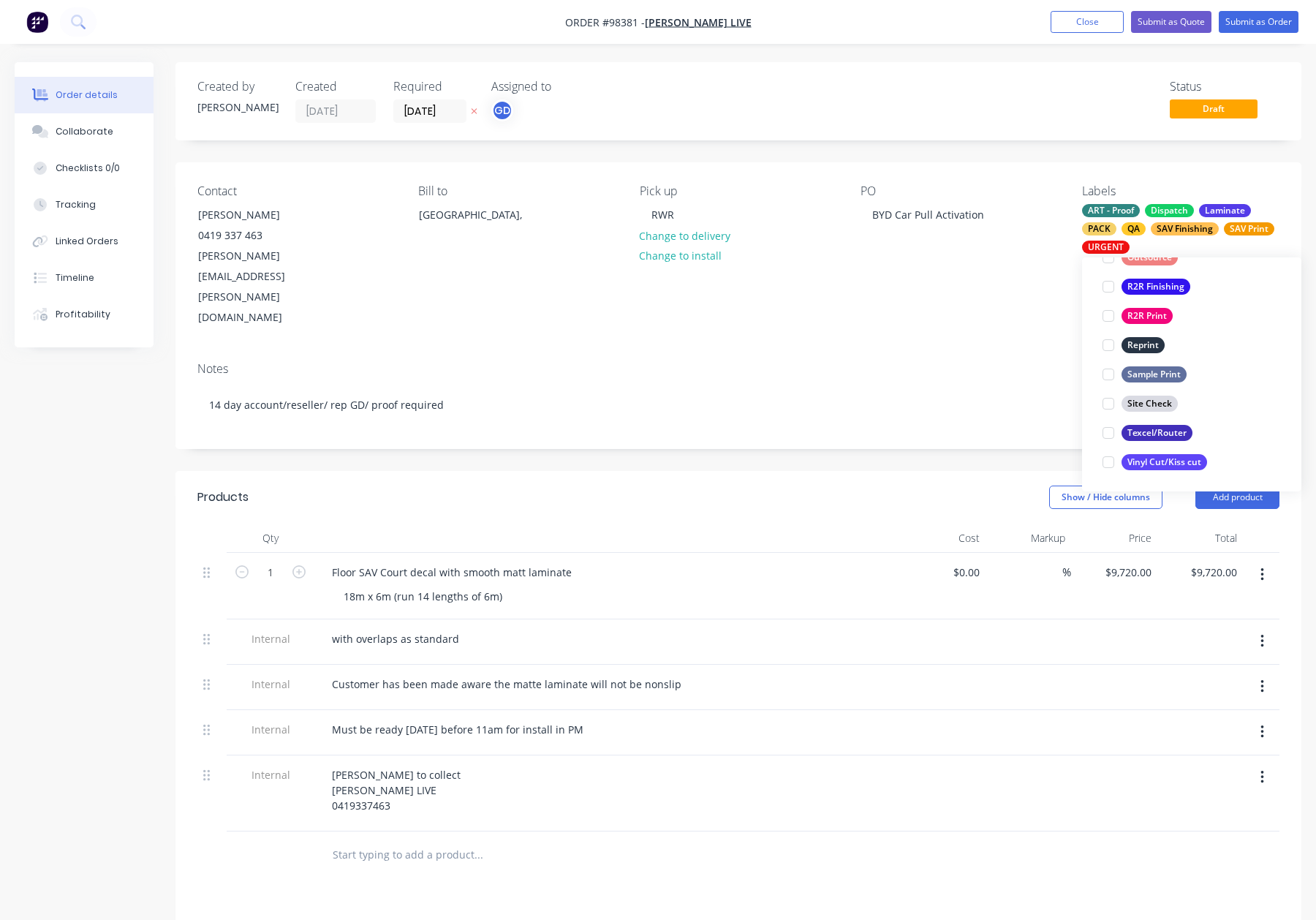
scroll to position [146, 0]
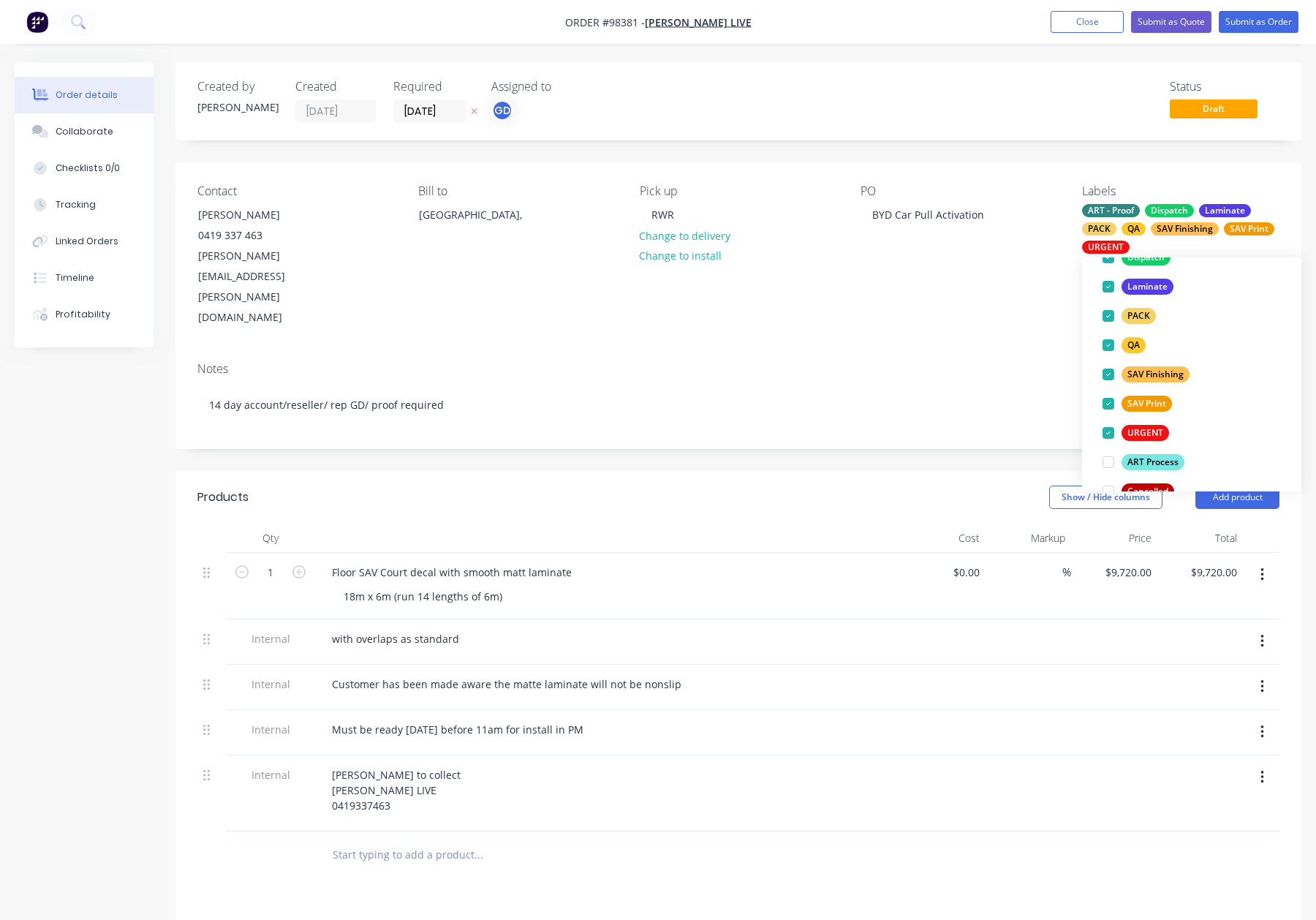
click at [1020, 362] on div "Notes" at bounding box center [739, 369] width 1083 height 14
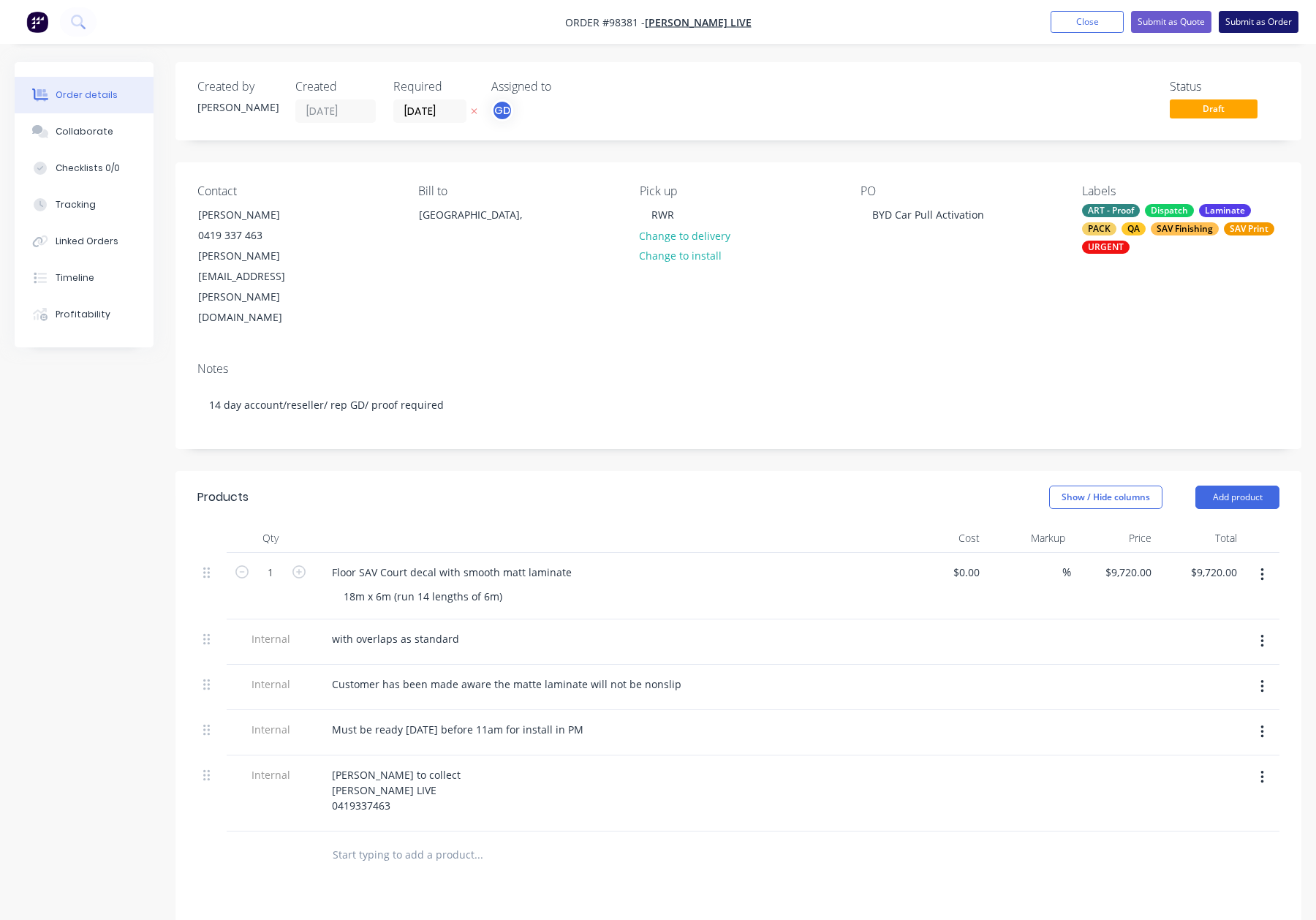
click at [1259, 23] on button "Submit as Order" at bounding box center [1259, 22] width 80 height 22
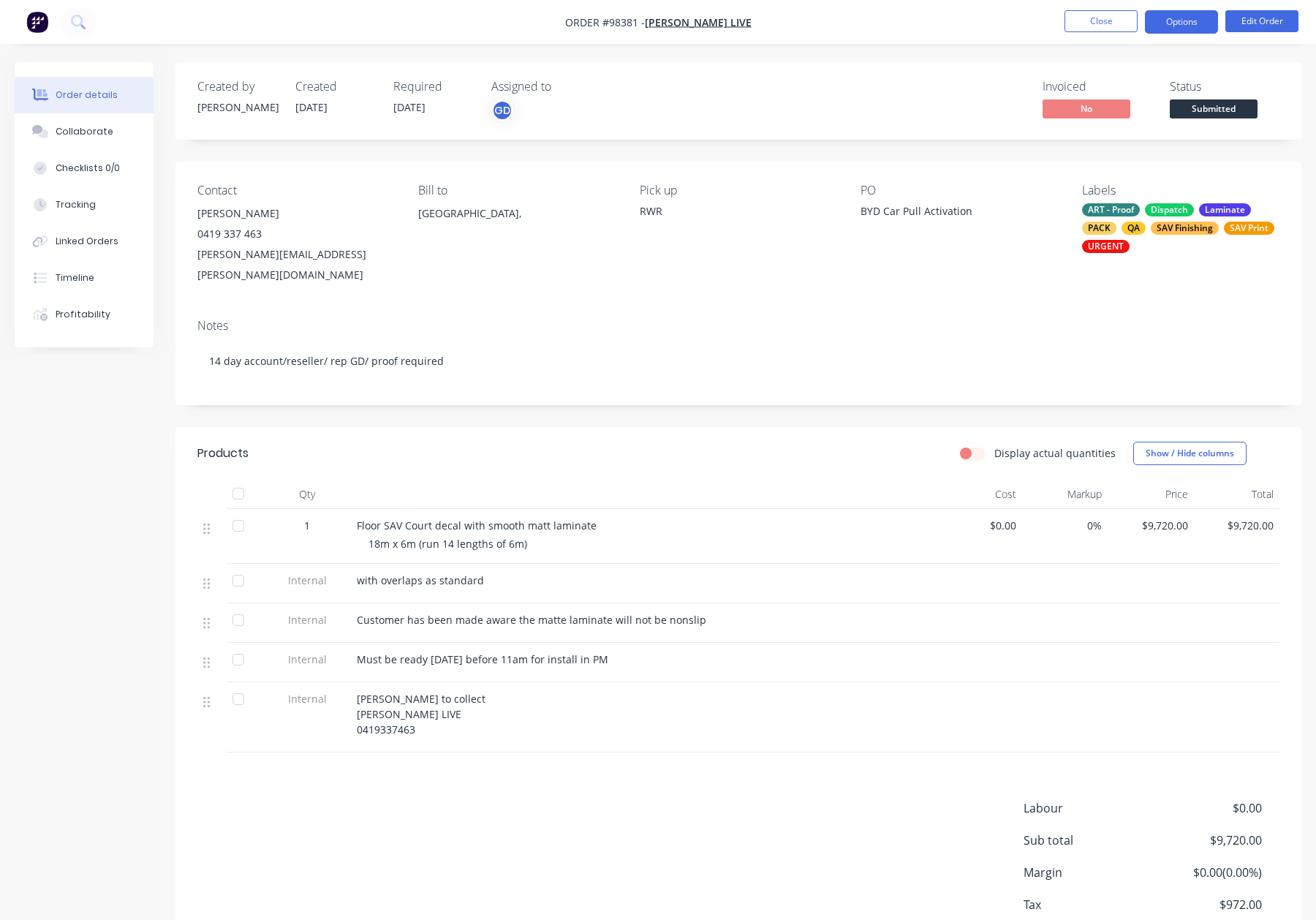
click at [1169, 17] on button "Options" at bounding box center [1182, 22] width 73 height 23
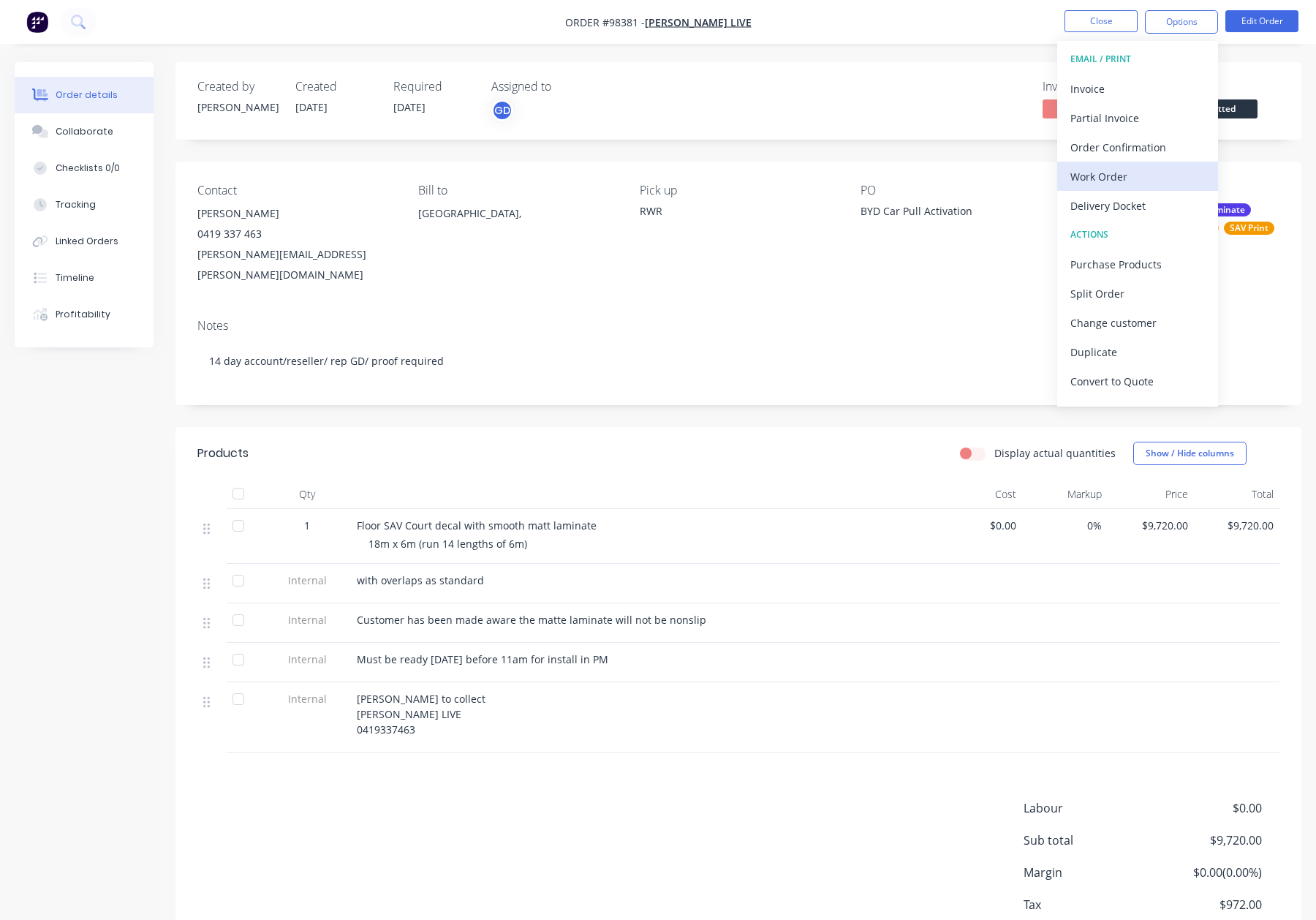
click at [1150, 172] on div "Work Order" at bounding box center [1138, 176] width 135 height 22
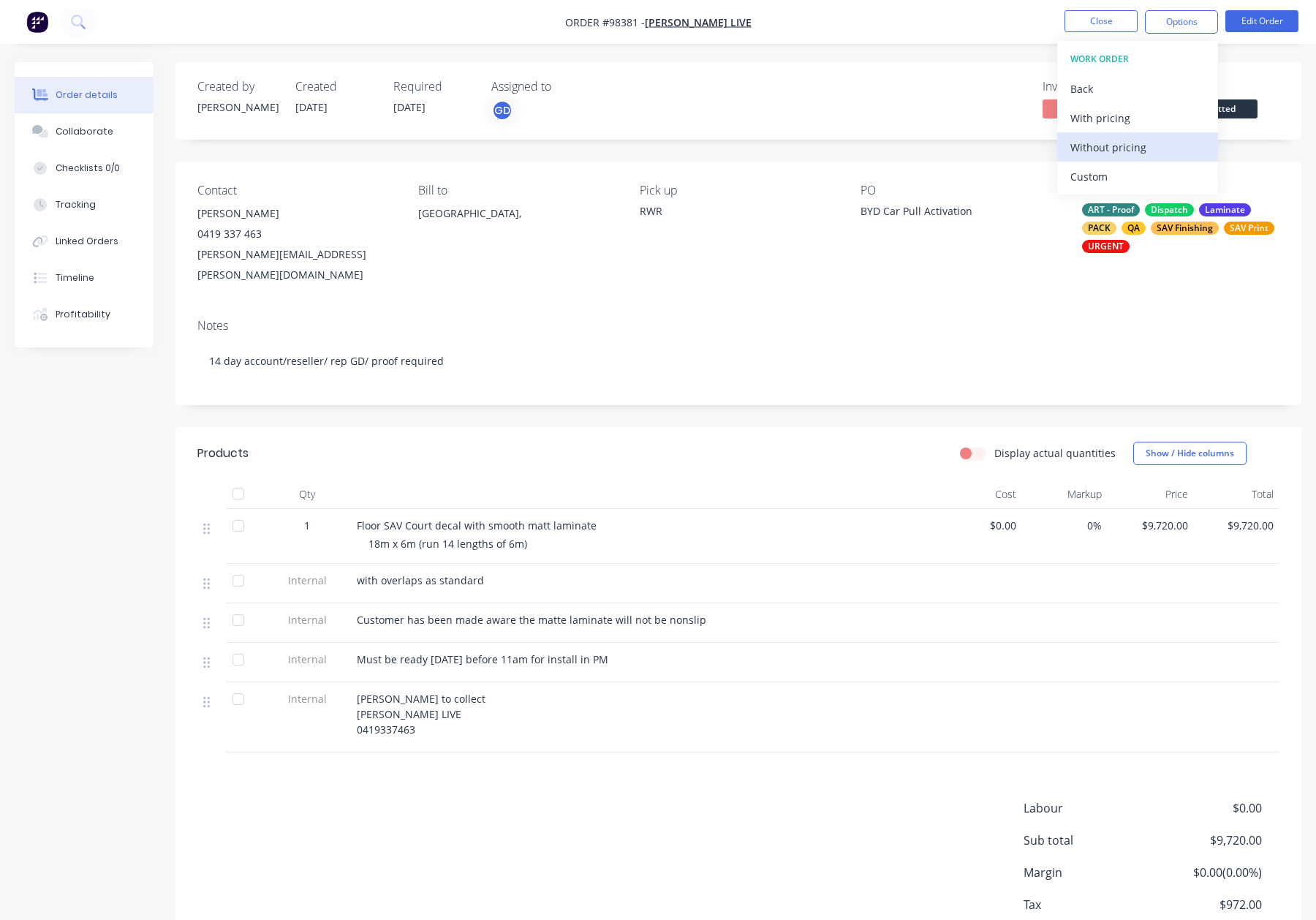
click at [1149, 151] on div "Without pricing" at bounding box center [1138, 147] width 135 height 22
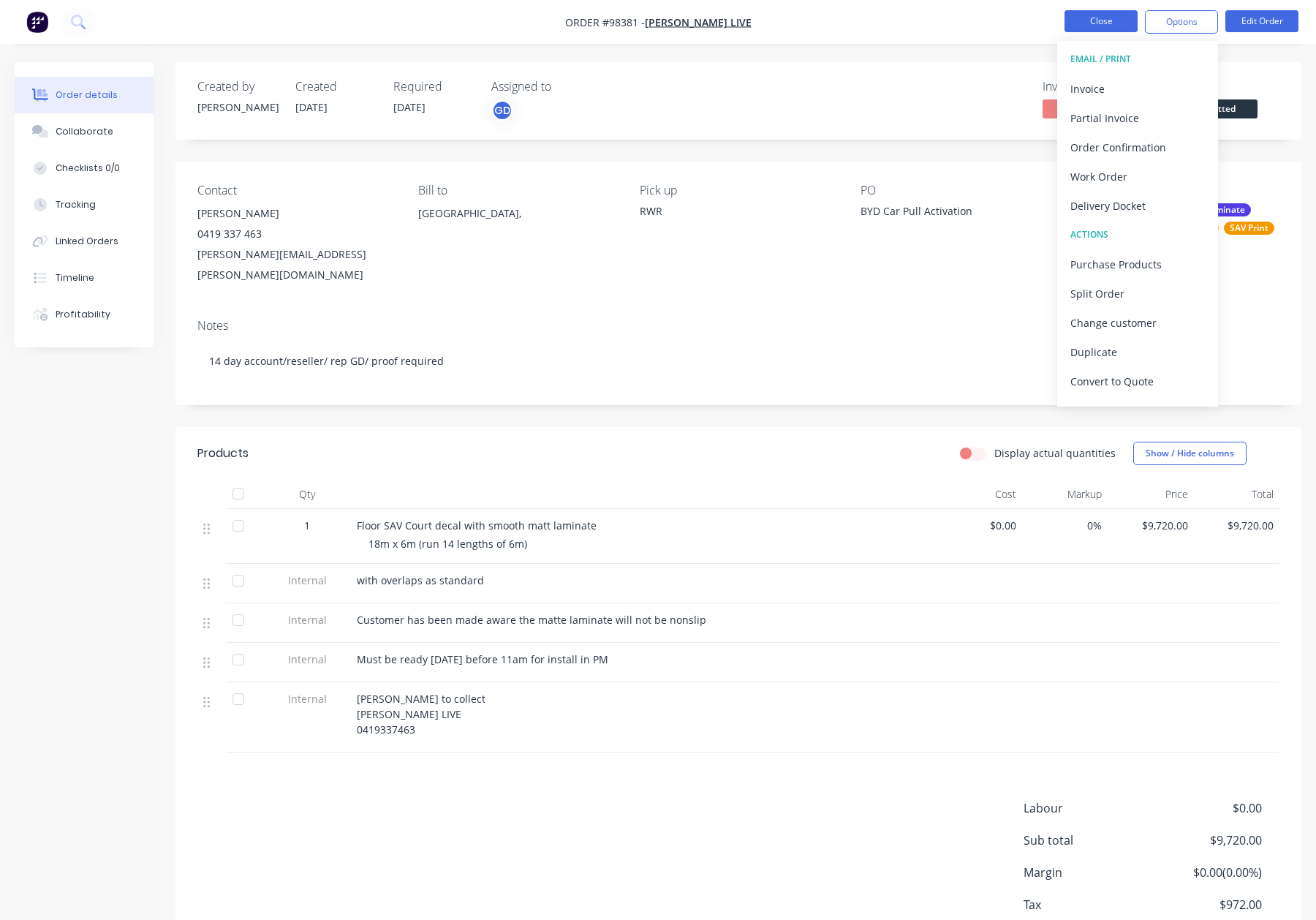
click at [1108, 22] on button "Close" at bounding box center [1101, 21] width 73 height 22
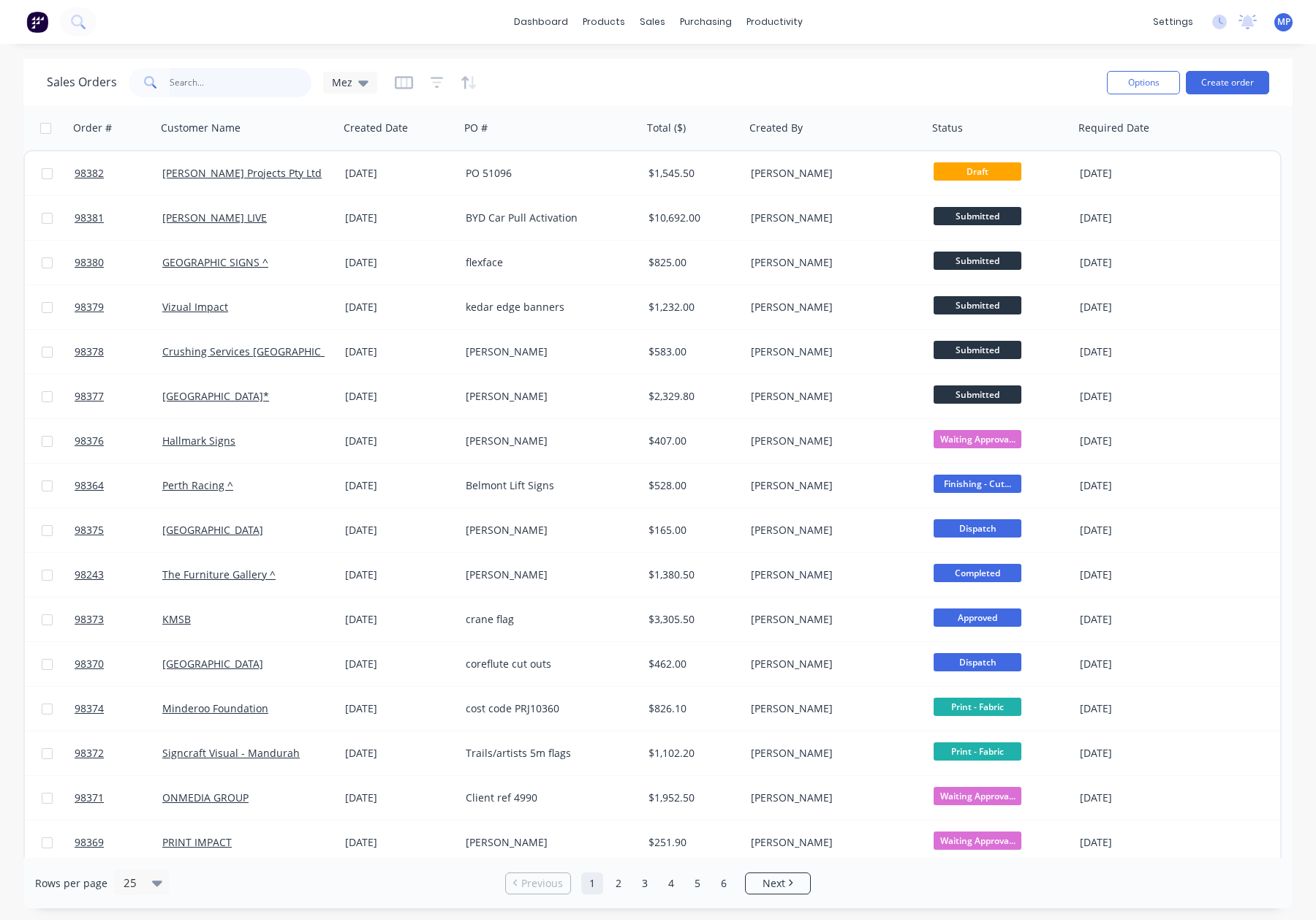
click at [230, 82] on input "text" at bounding box center [241, 83] width 142 height 29
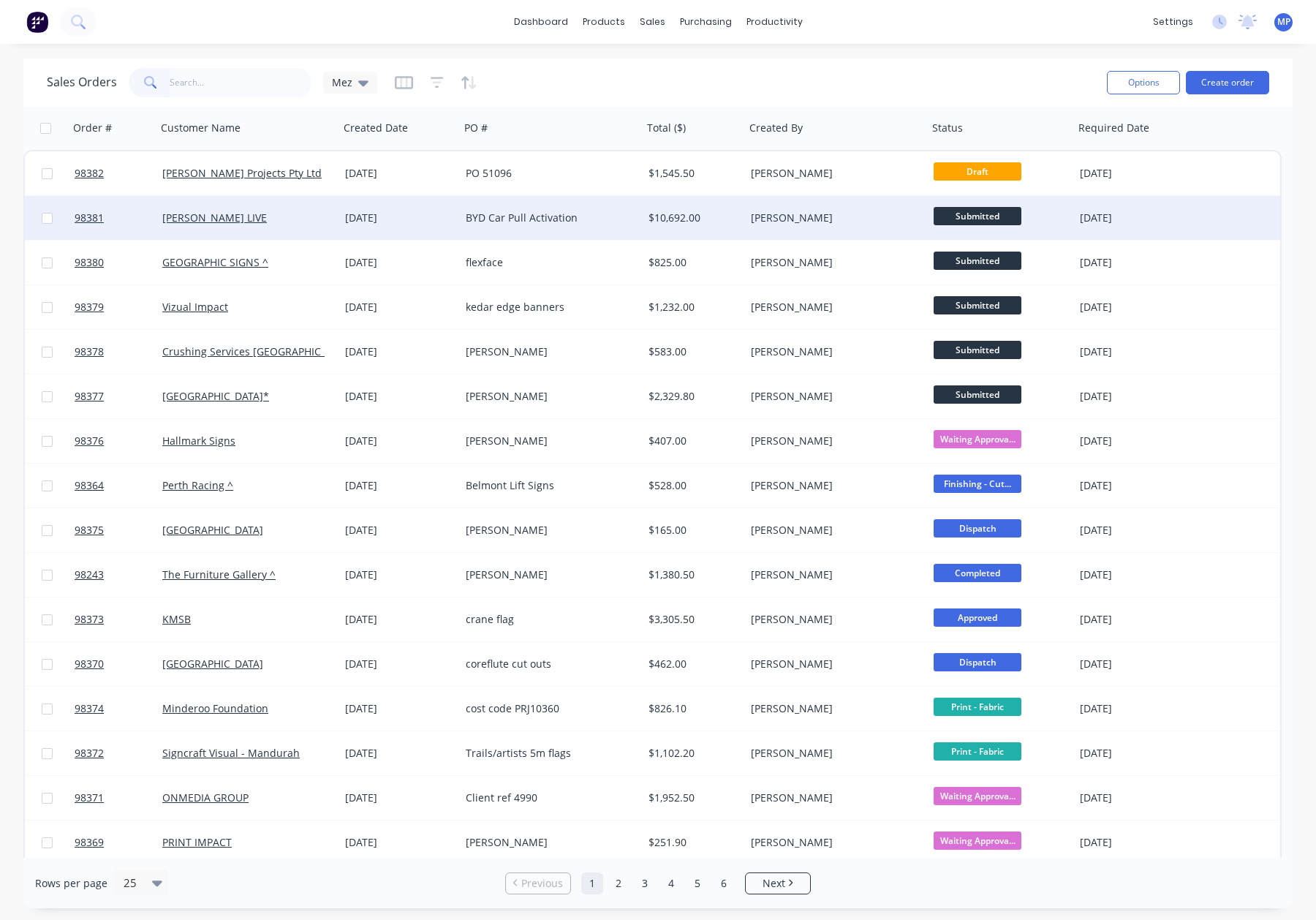
click at [726, 218] on div "$10,692.00" at bounding box center [692, 219] width 86 height 15
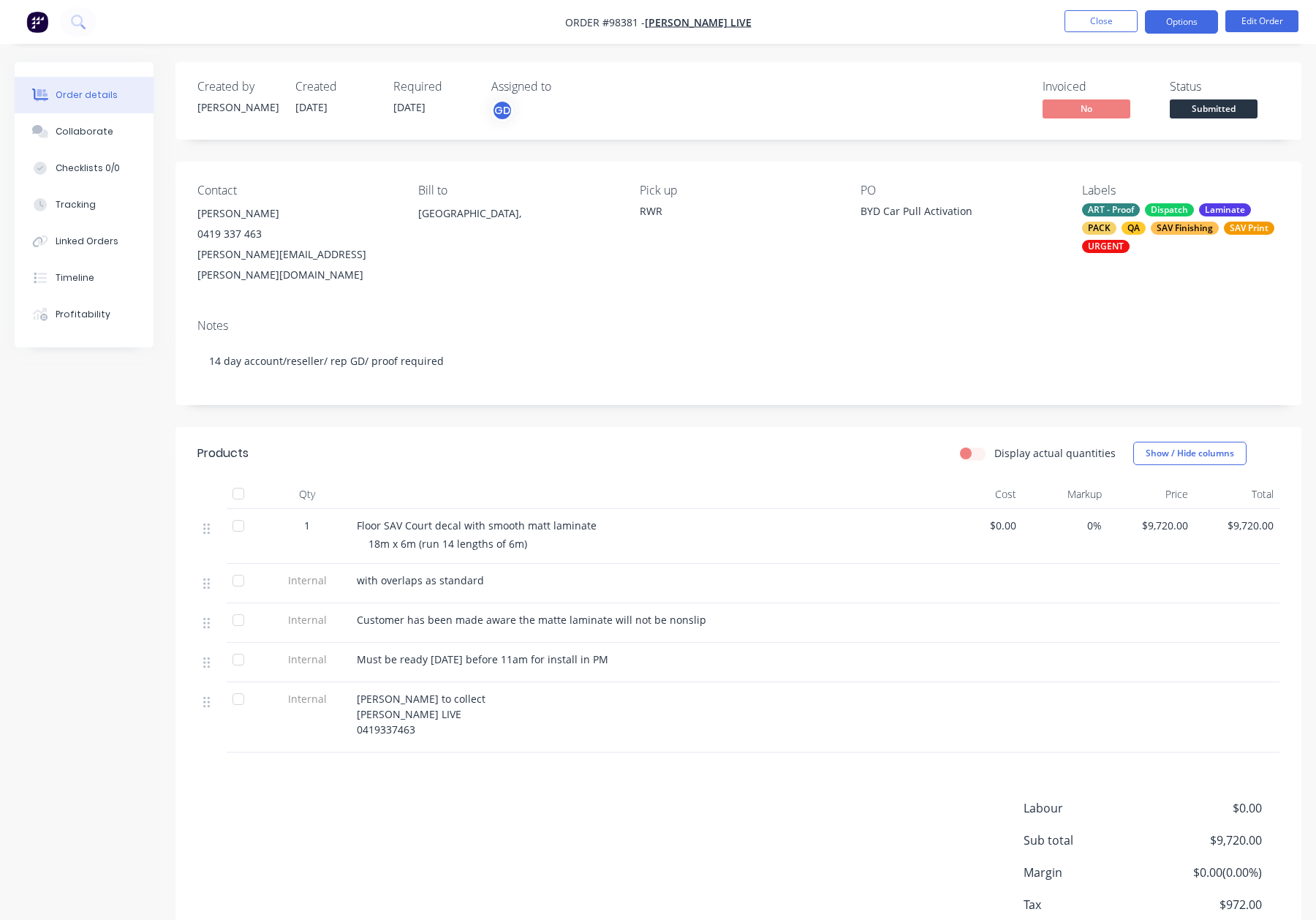
drag, startPoint x: 1214, startPoint y: 19, endPoint x: 1212, endPoint y: 27, distance: 8.2
click at [1214, 19] on button "Options" at bounding box center [1182, 22] width 73 height 23
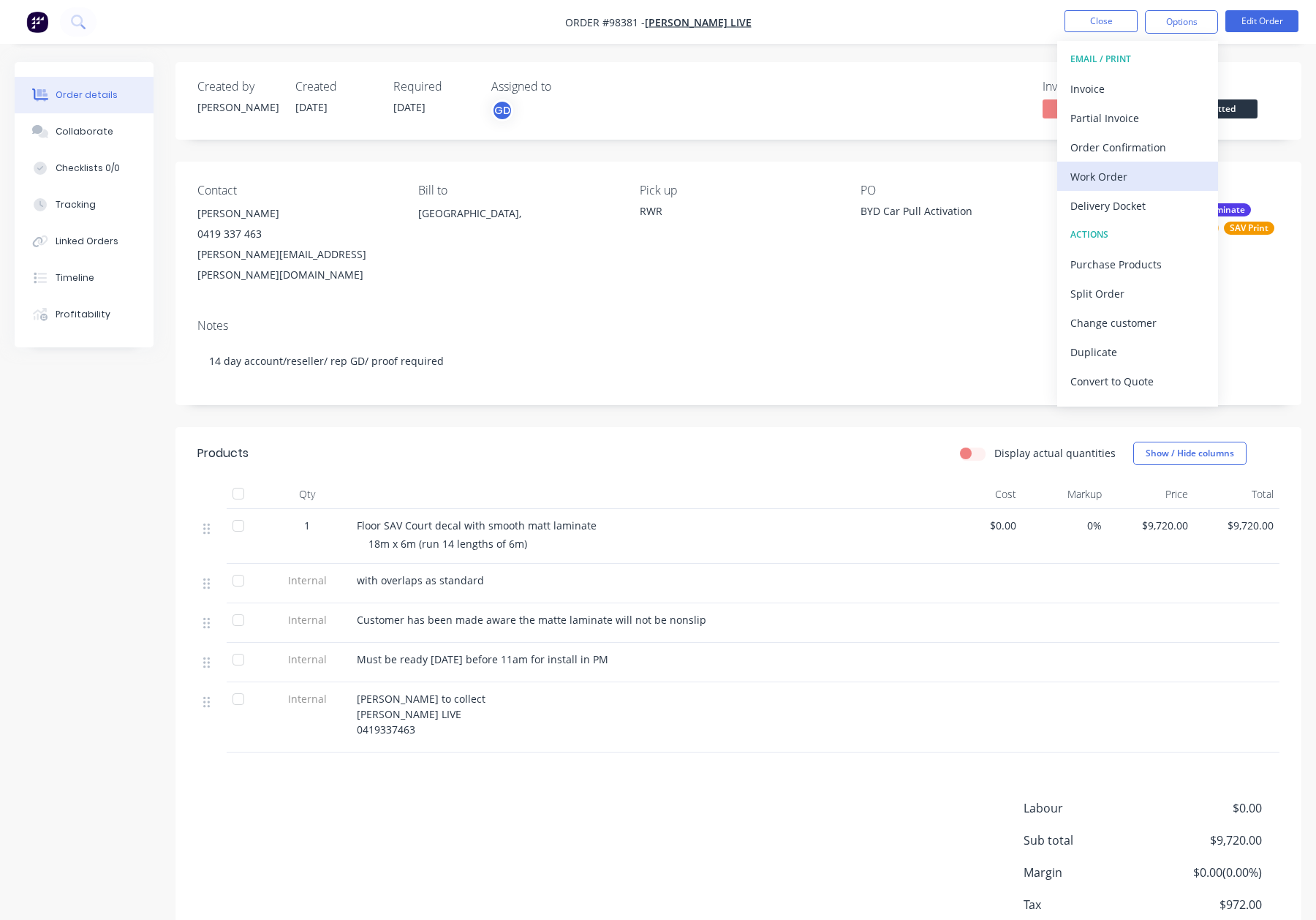
click at [1126, 176] on div "Work Order" at bounding box center [1138, 176] width 135 height 22
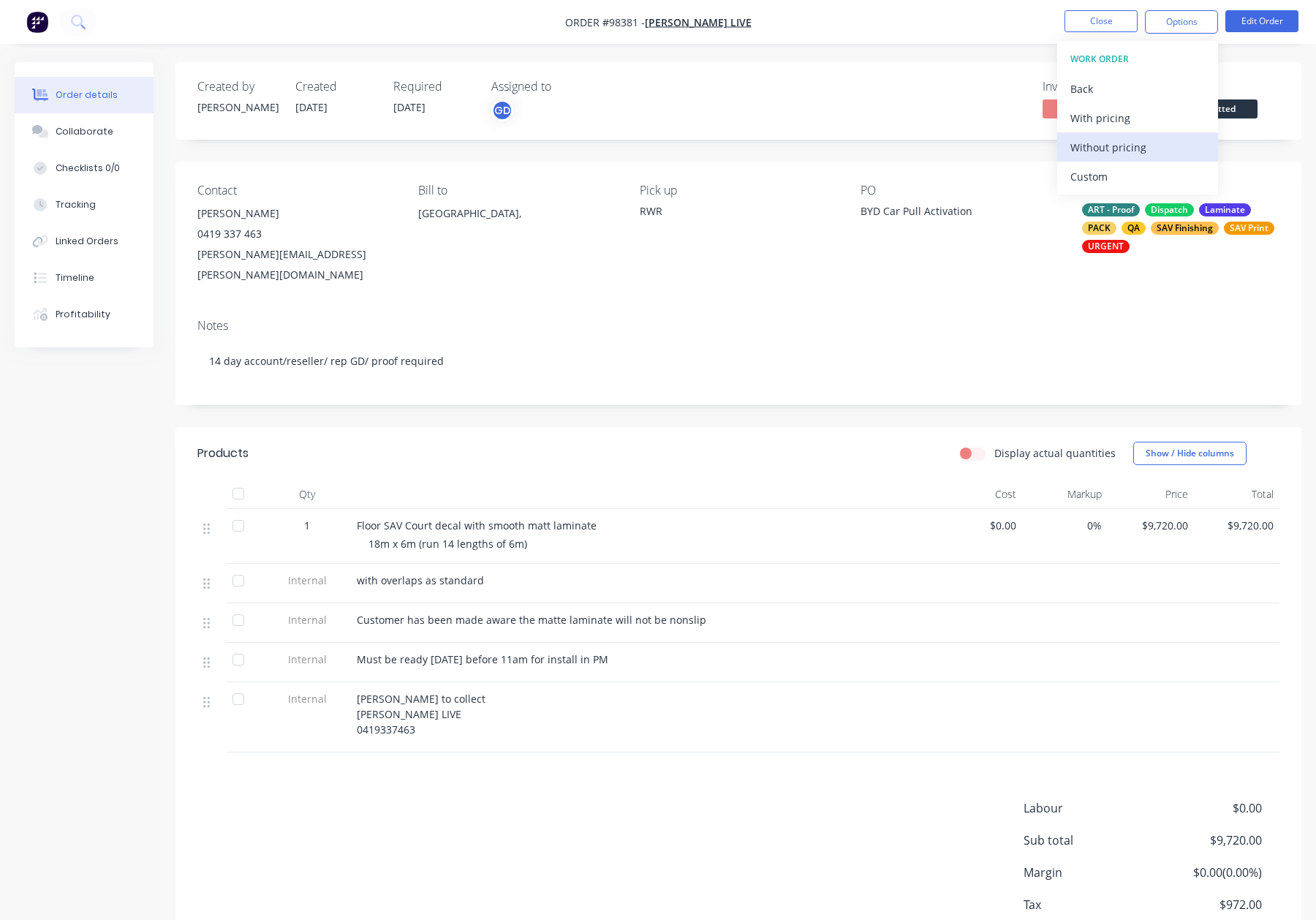
drag, startPoint x: 1126, startPoint y: 176, endPoint x: 1143, endPoint y: 148, distance: 32.8
click at [1143, 148] on div "Without pricing" at bounding box center [1138, 147] width 135 height 22
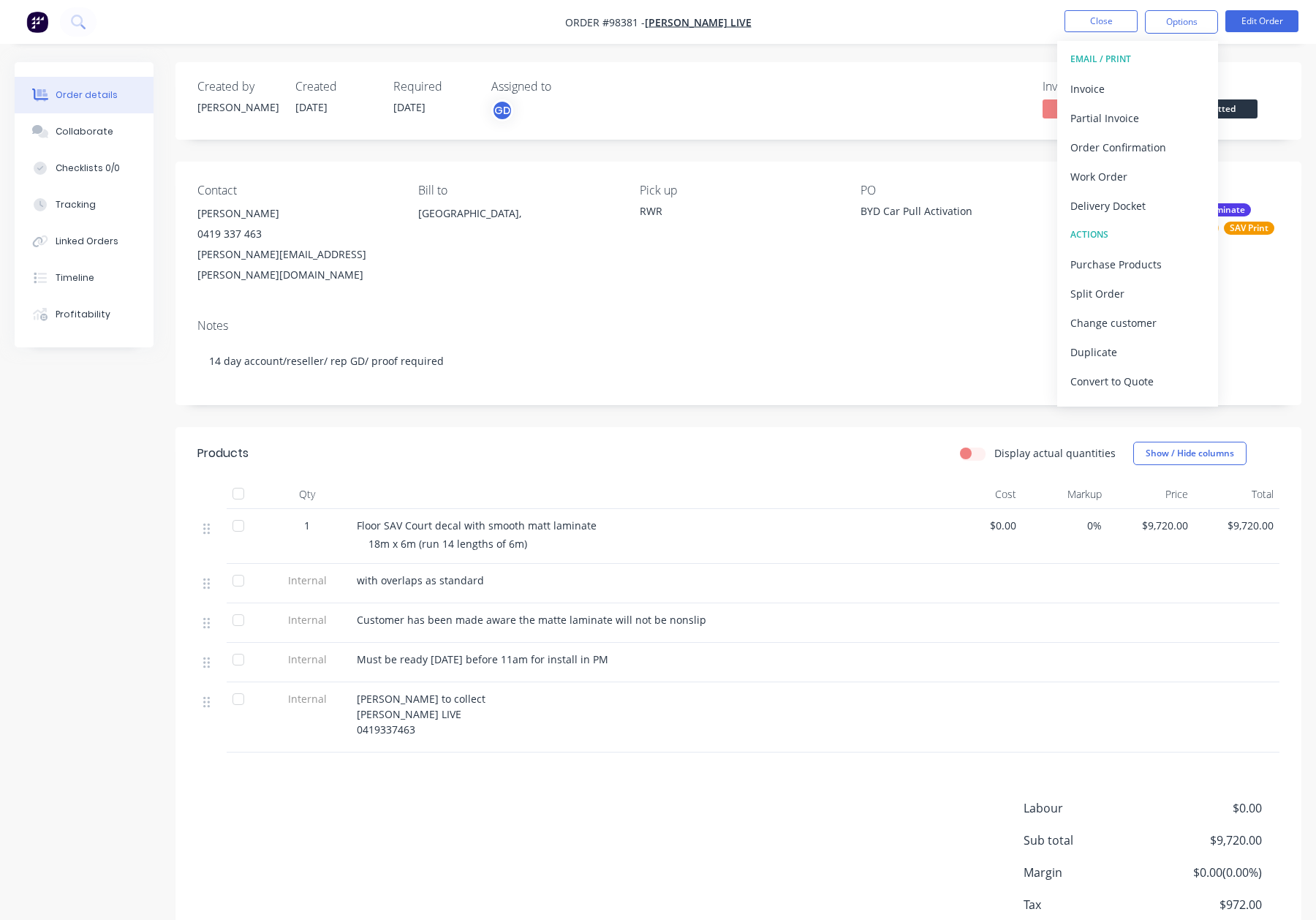
click at [1235, 104] on span "Submitted" at bounding box center [1214, 109] width 88 height 19
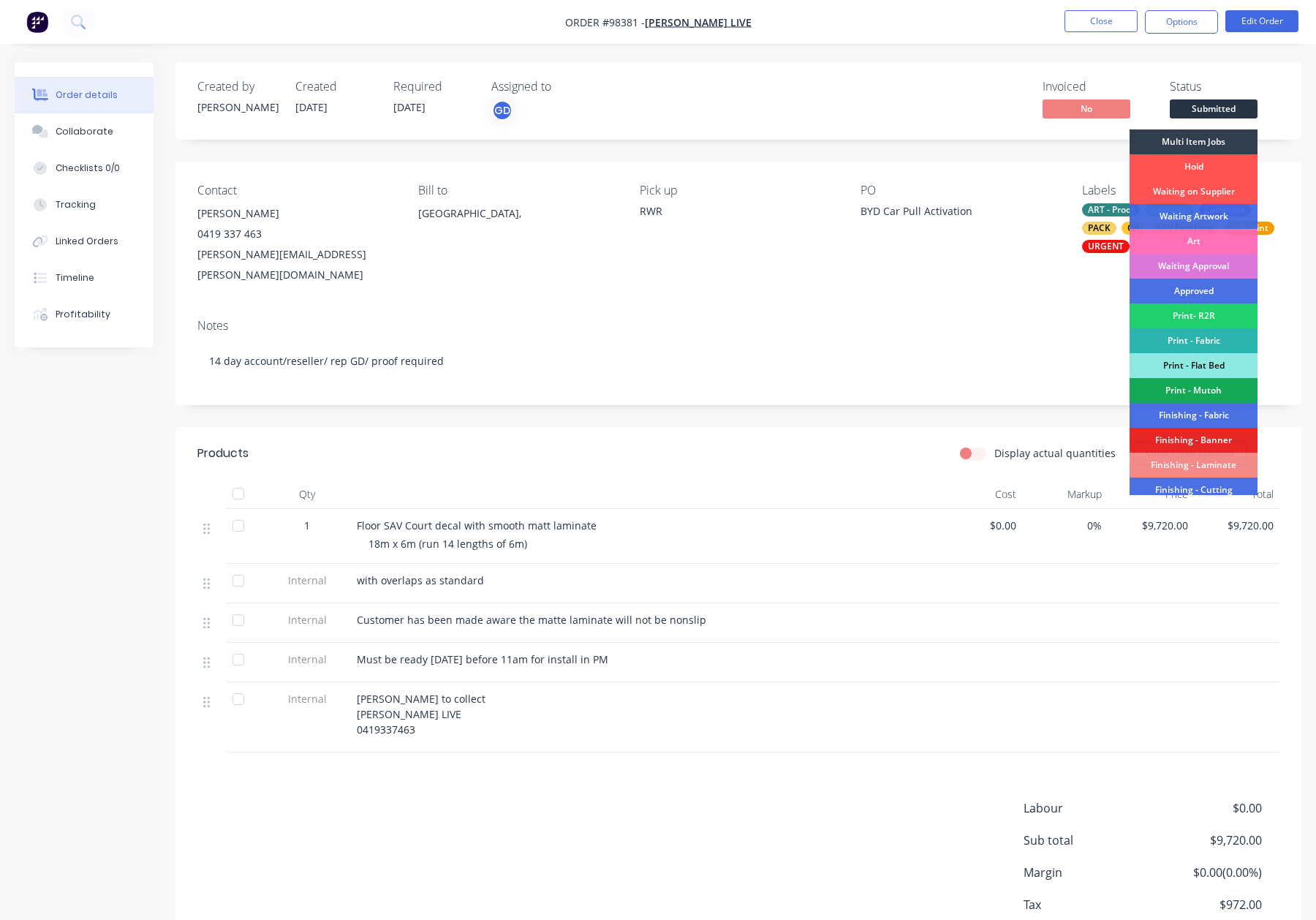
drag, startPoint x: 1215, startPoint y: 215, endPoint x: 1203, endPoint y: 210, distance: 13.0
click at [1215, 215] on div "Waiting Artwork" at bounding box center [1193, 217] width 128 height 25
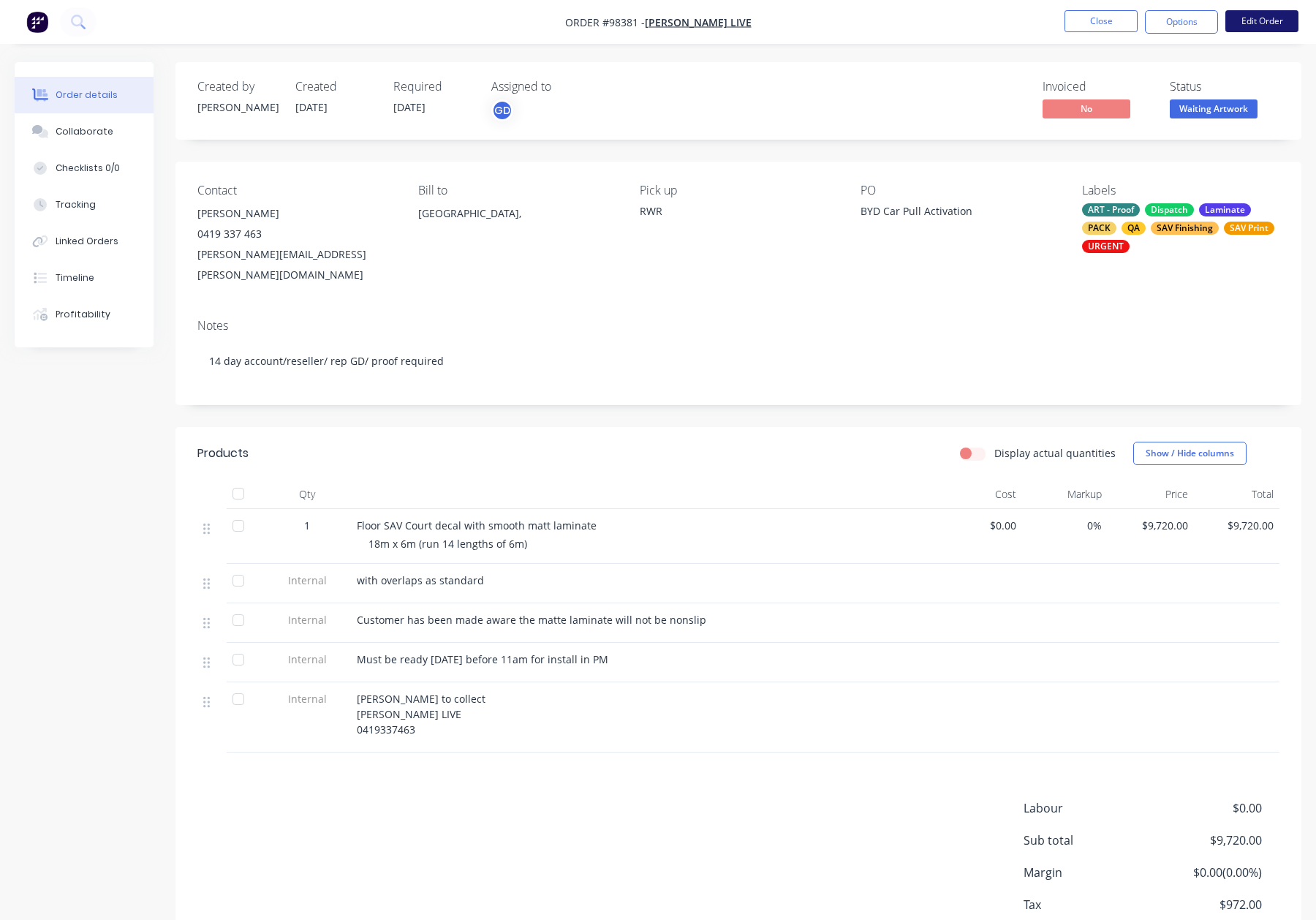
click at [1259, 21] on button "Edit Order" at bounding box center [1263, 21] width 73 height 22
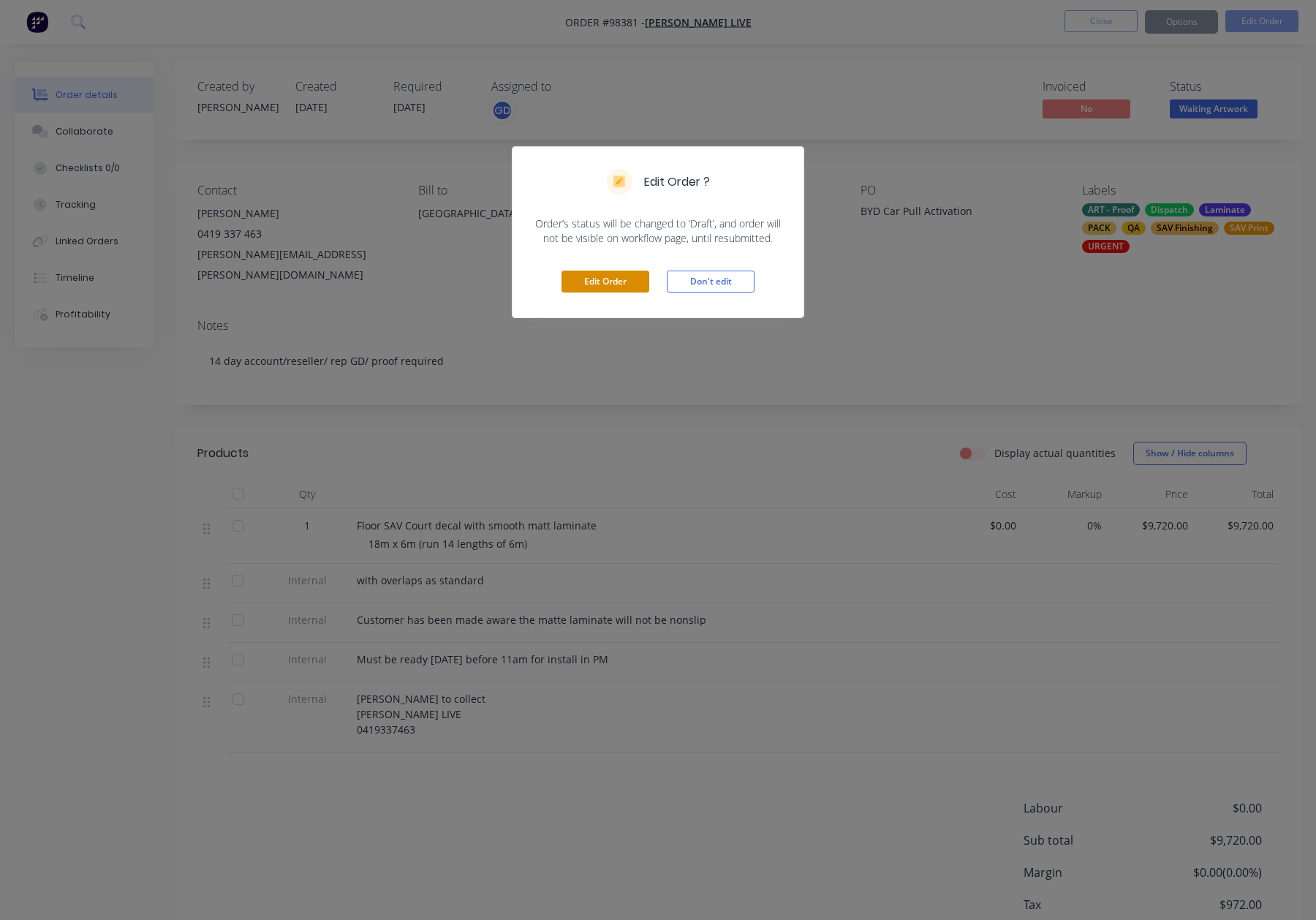
click at [617, 276] on button "Edit Order" at bounding box center [606, 281] width 88 height 22
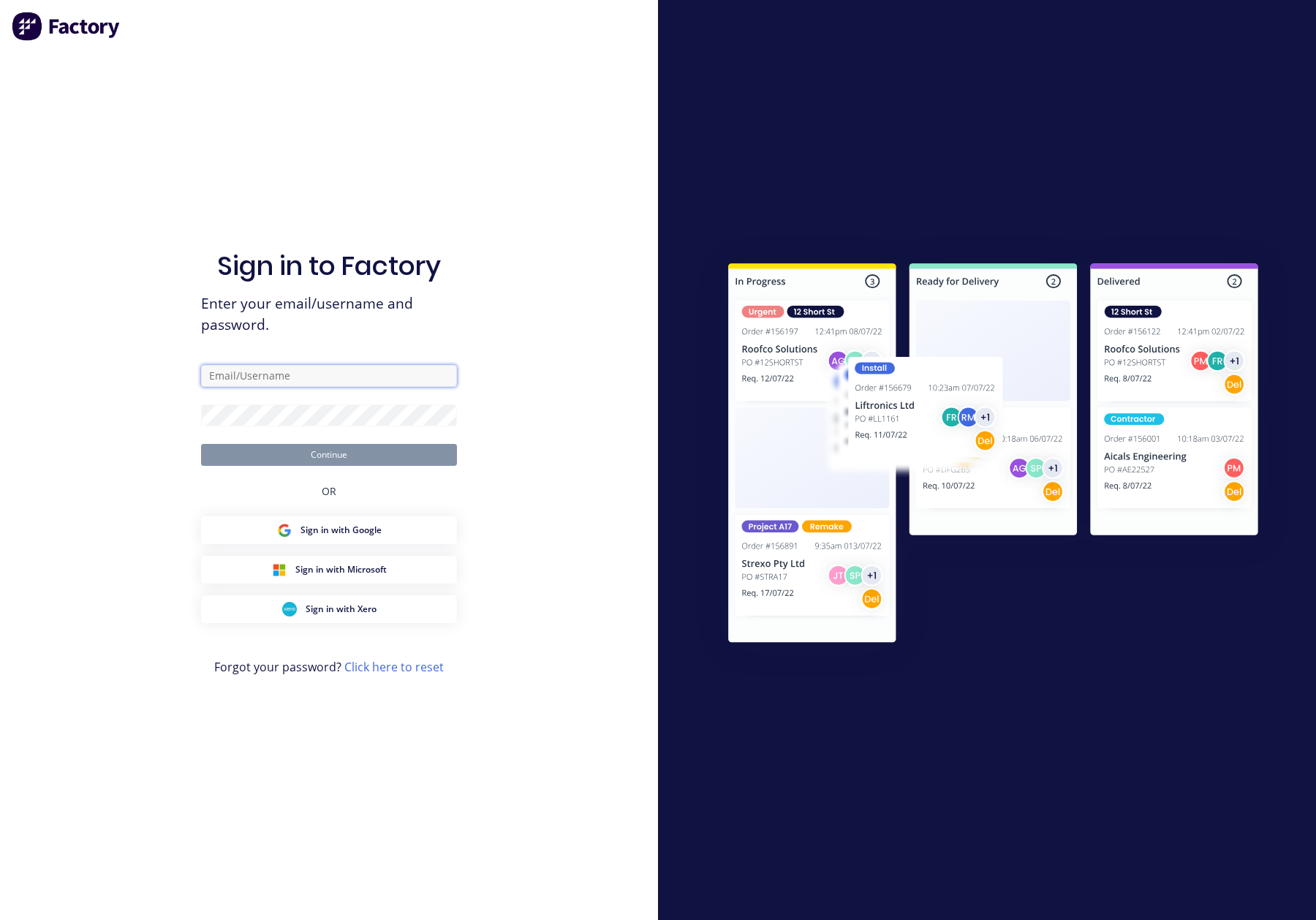
type input "orders@allflags.com.au"
click at [335, 454] on button "Continue" at bounding box center [329, 455] width 256 height 22
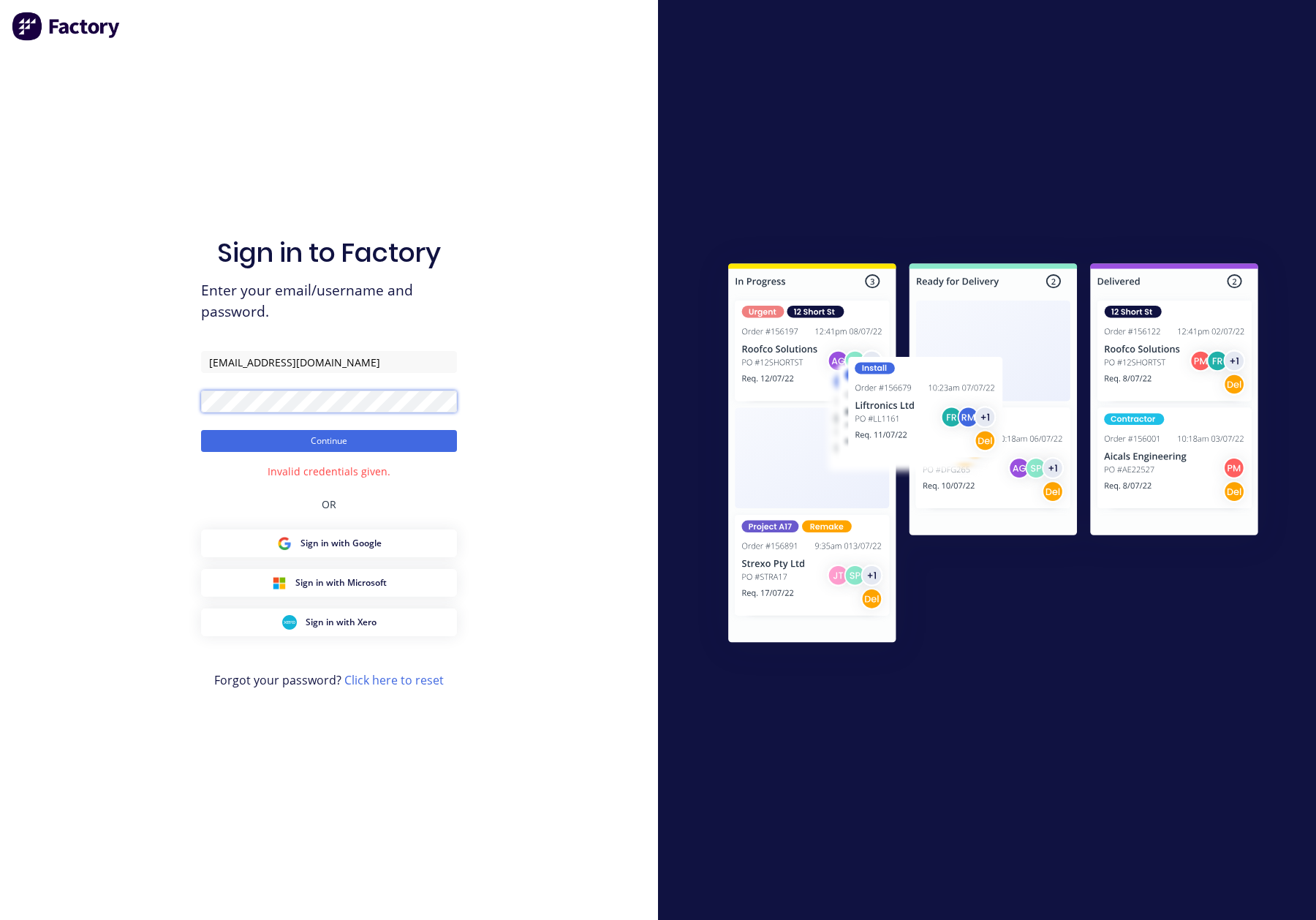
click at [165, 401] on div "Sign in to Factory Enter your email/username and password. orders@allflags.com.…" at bounding box center [329, 460] width 658 height 920
click at [202, 430] on button "Continue" at bounding box center [329, 441] width 256 height 22
click at [348, 444] on button "Continue" at bounding box center [329, 441] width 256 height 22
click at [165, 395] on div "Sign in to Factory Enter your email/username and password. orders@allflags.com.…" at bounding box center [329, 460] width 658 height 920
click button "Continue" at bounding box center [329, 441] width 256 height 22
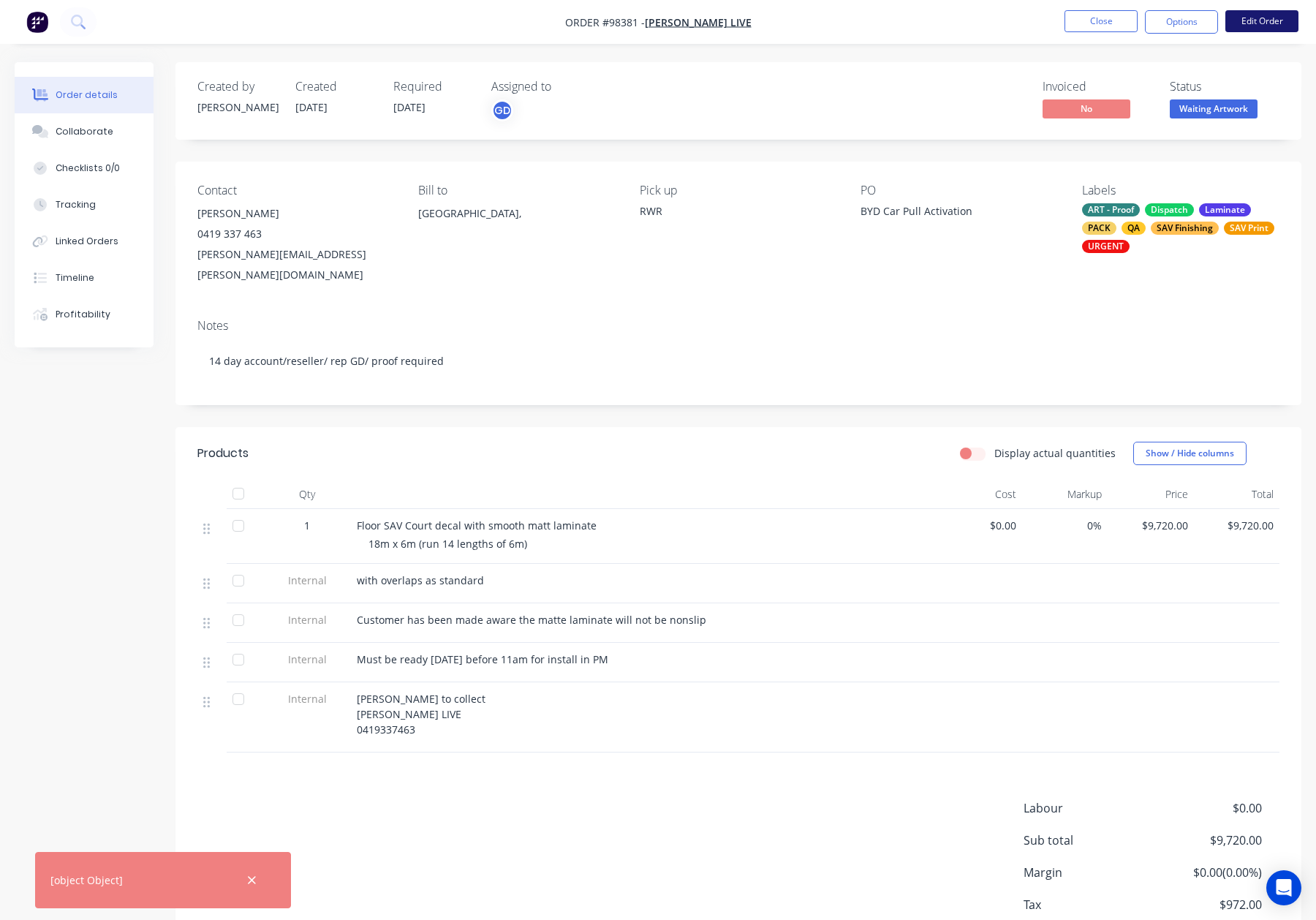
click at [1265, 20] on button "Edit Order" at bounding box center [1263, 21] width 73 height 22
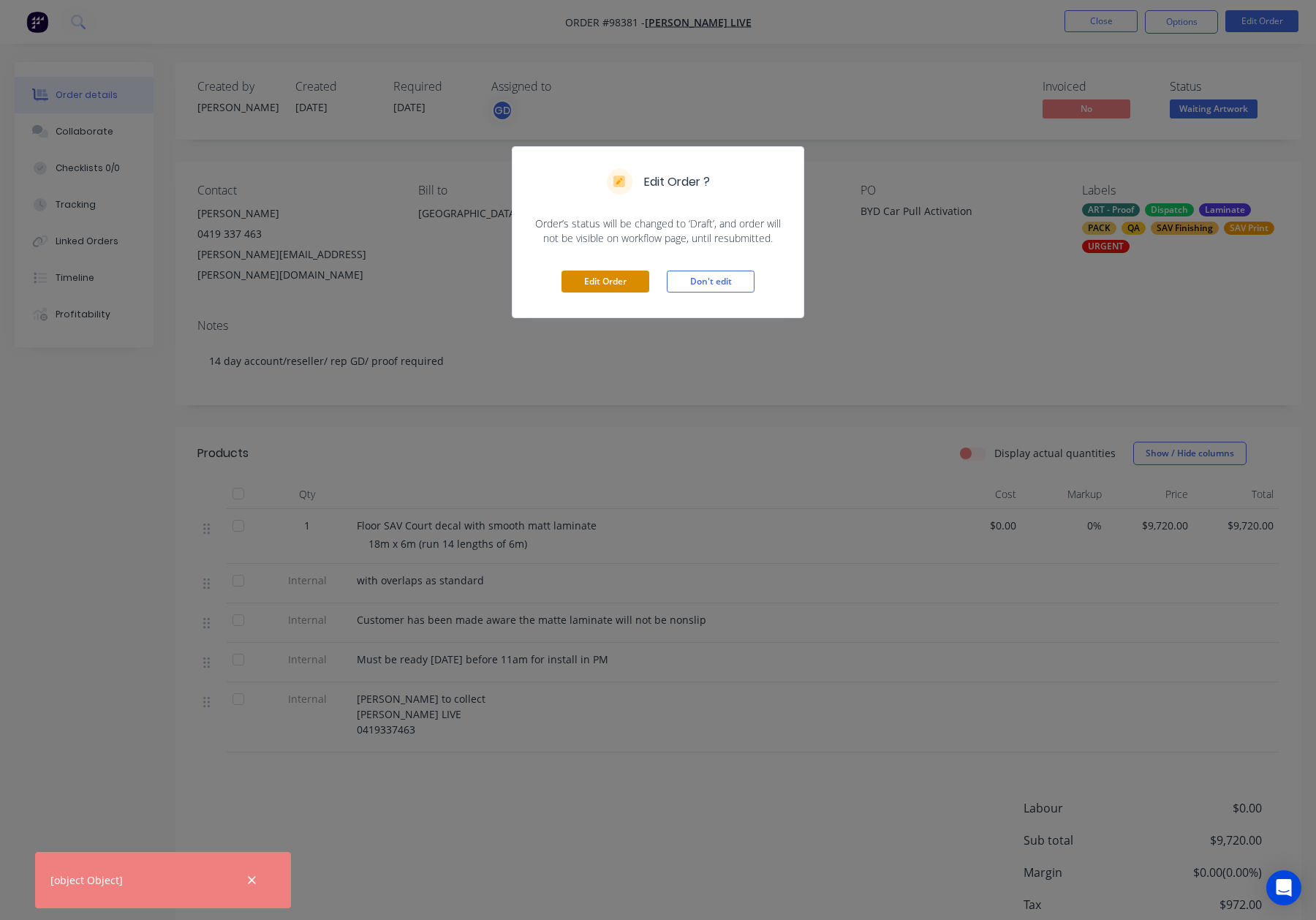
click at [610, 280] on button "Edit Order" at bounding box center [606, 281] width 88 height 22
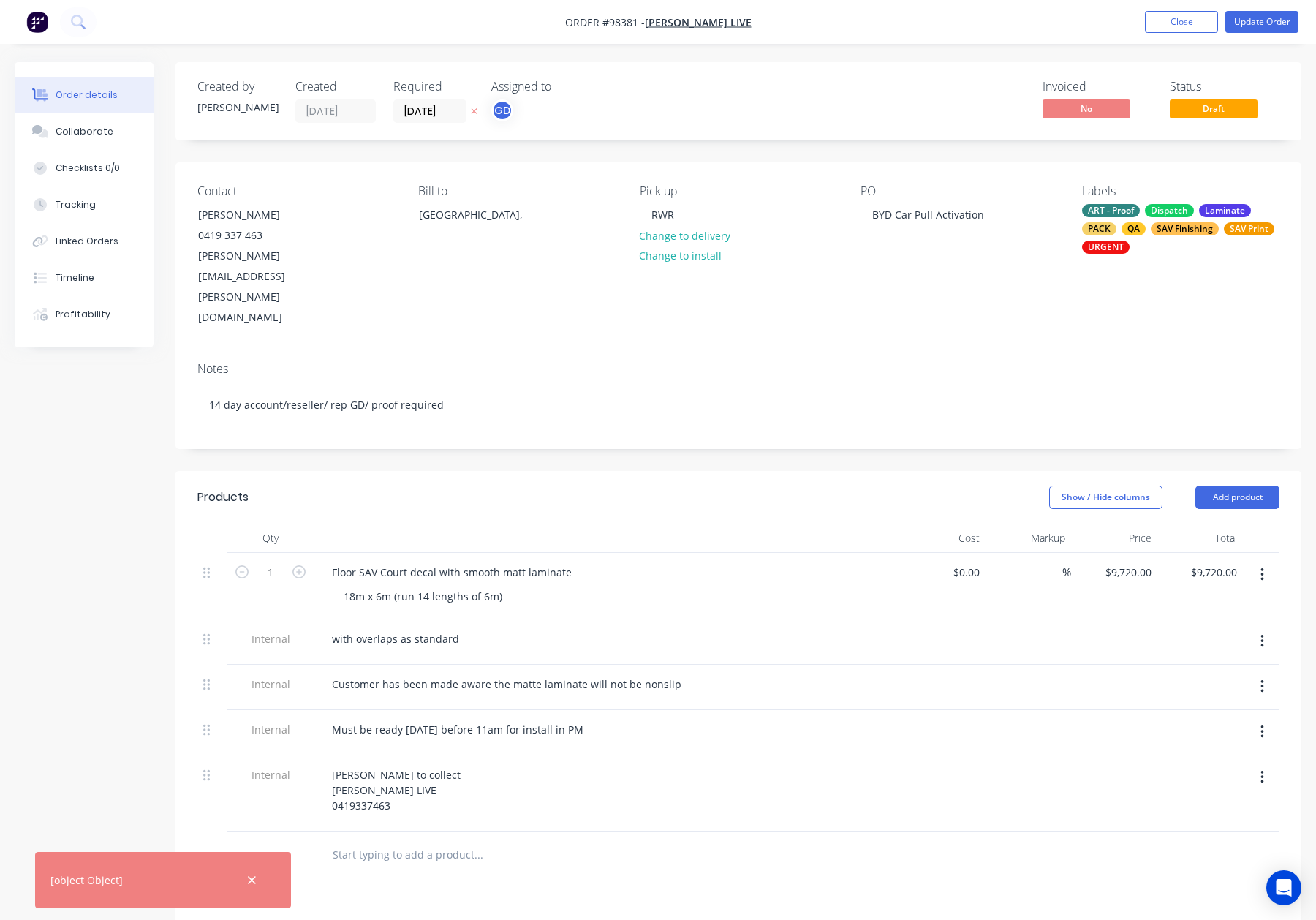
click at [807, 486] on div "Show / Hide columns Add product" at bounding box center [853, 497] width 852 height 23
click at [249, 881] on icon "button" at bounding box center [252, 881] width 9 height 13
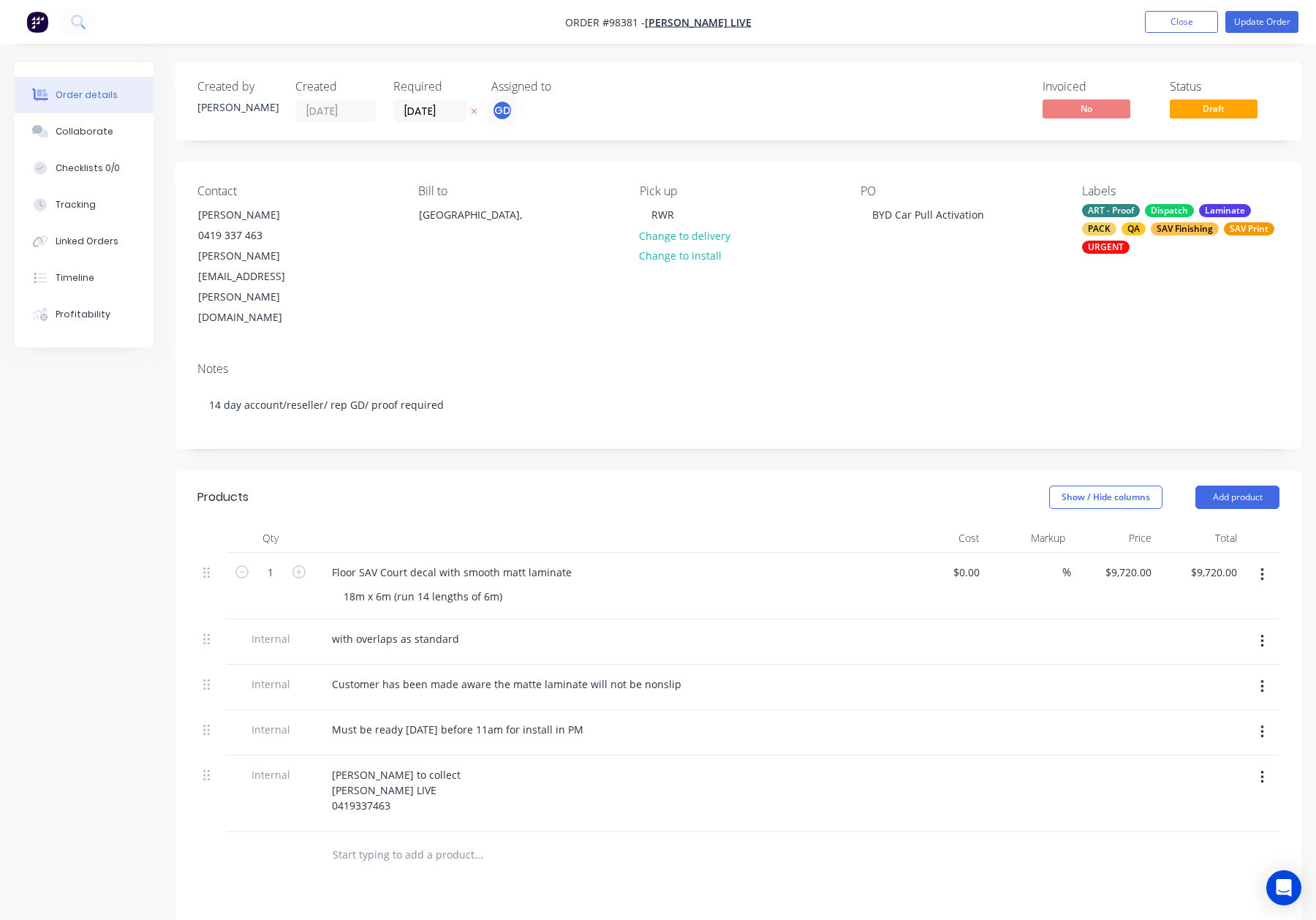
click at [688, 486] on div "Show / Hide columns Add product" at bounding box center [853, 497] width 852 height 23
click at [1179, 23] on button "Close" at bounding box center [1182, 22] width 73 height 22
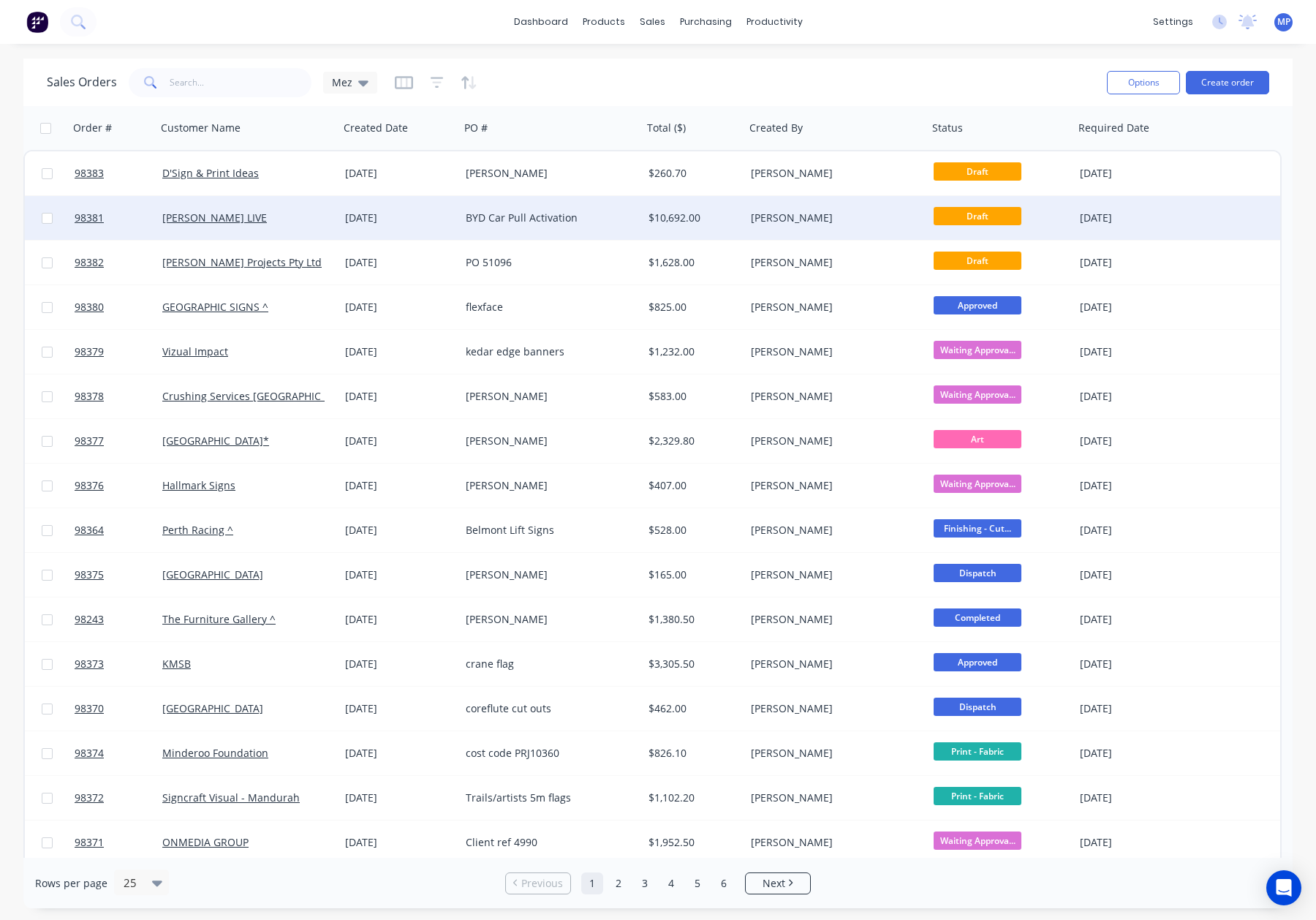
click at [580, 215] on div "BYD Car Pull Activation" at bounding box center [546, 219] width 162 height 15
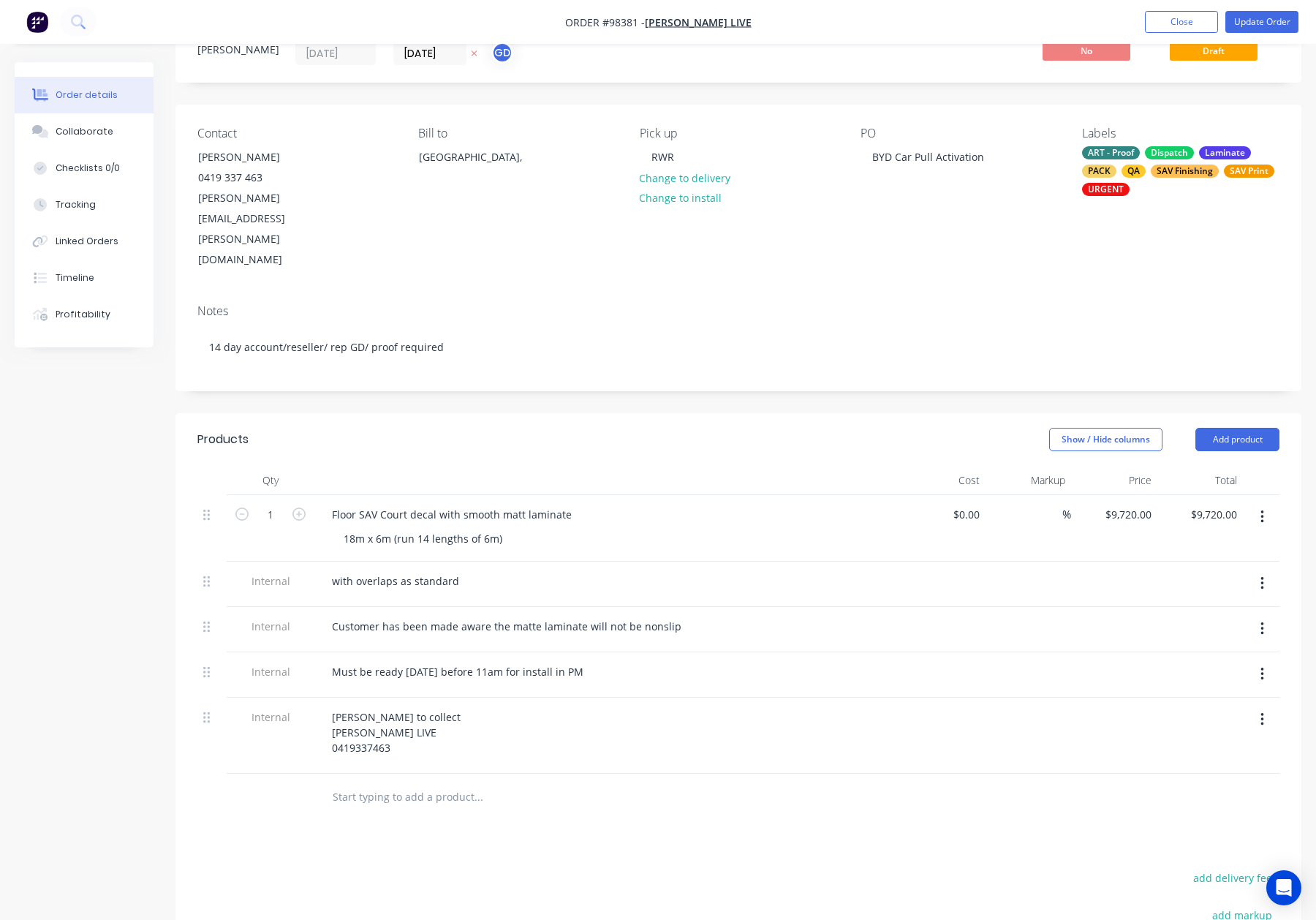
scroll to position [68, 0]
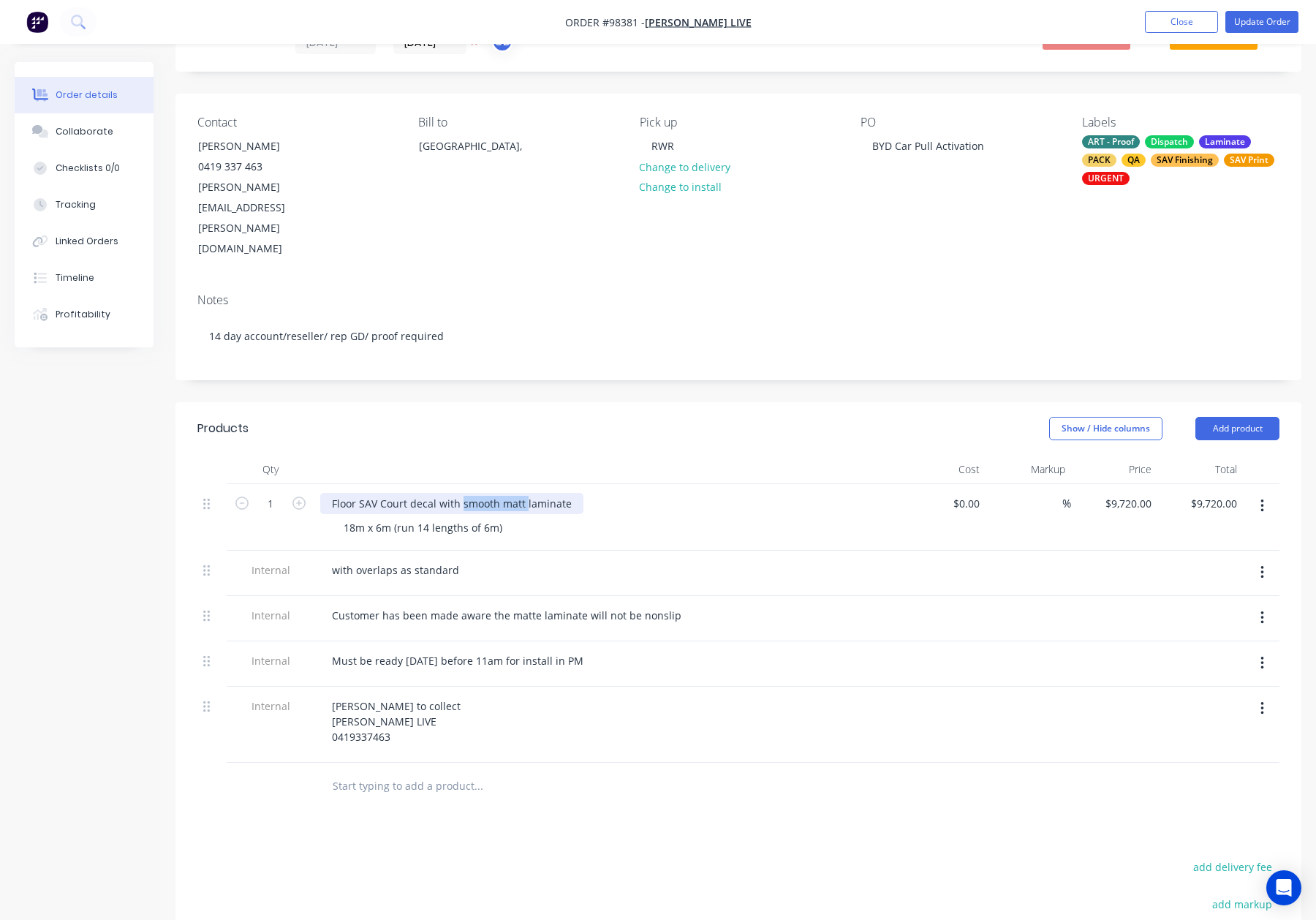
drag, startPoint x: 473, startPoint y: 443, endPoint x: 522, endPoint y: 445, distance: 49.0
click at [524, 493] on div "Floor SAV Court decal with smooth matt laminate" at bounding box center [452, 504] width 263 height 22
click at [580, 402] on header "Products Show / Hide columns Add product" at bounding box center [738, 429] width 1126 height 53
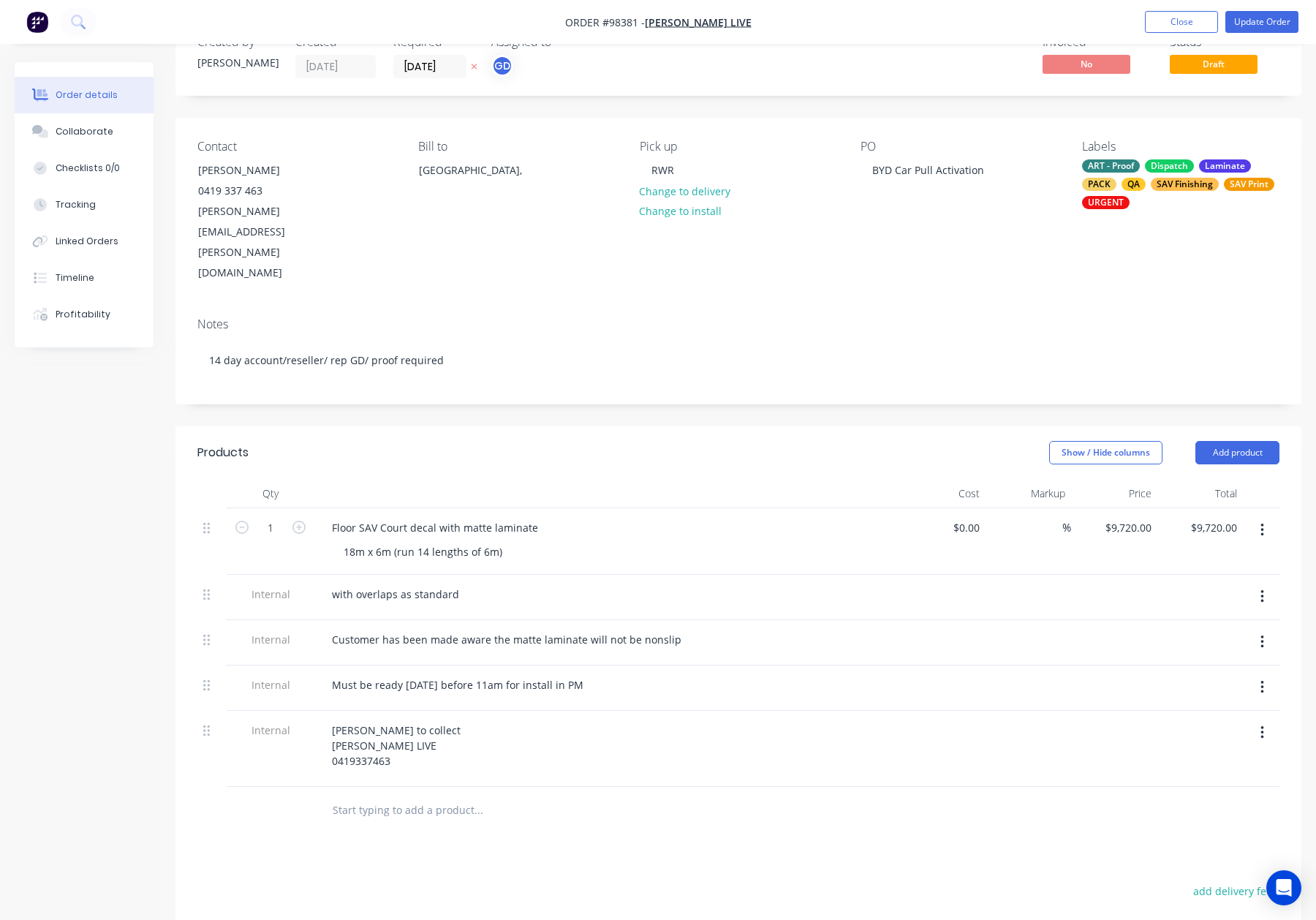
scroll to position [48, 0]
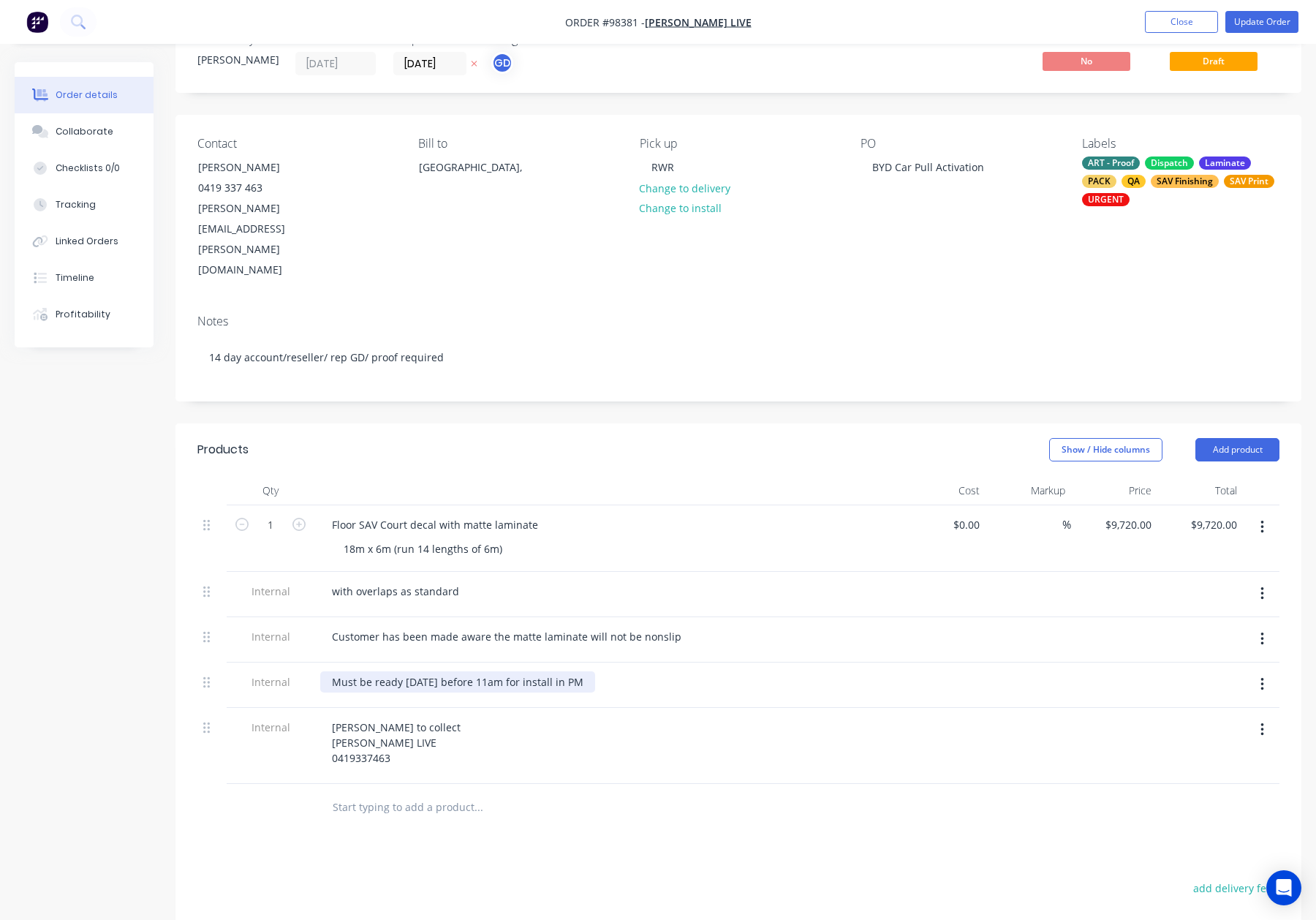
drag, startPoint x: 507, startPoint y: 620, endPoint x: 545, endPoint y: 641, distance: 43.4
click at [507, 671] on div "Must be ready Wednesday before 11am for install in PM" at bounding box center [457, 682] width 275 height 22
click at [593, 424] on header "Products Show / Hide columns Add product" at bounding box center [738, 450] width 1126 height 53
click at [595, 671] on div "Must be ready Wednesday before 10am for install in PM" at bounding box center [457, 682] width 275 height 22
click at [610, 671] on div "Must be ready Wednesday before 10am for install in PM wednesday" at bounding box center [475, 682] width 310 height 22
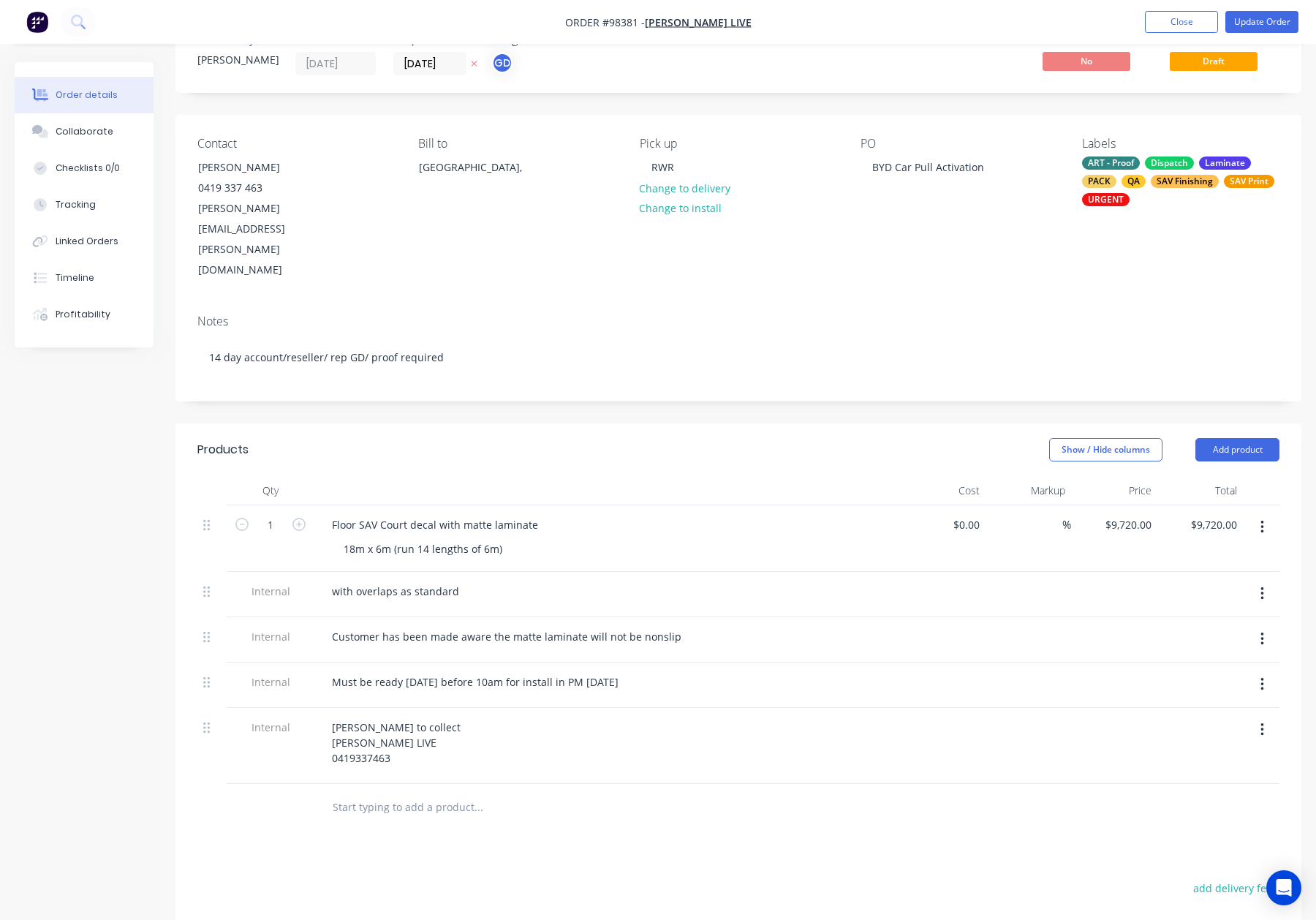
click at [625, 476] on div at bounding box center [606, 490] width 585 height 29
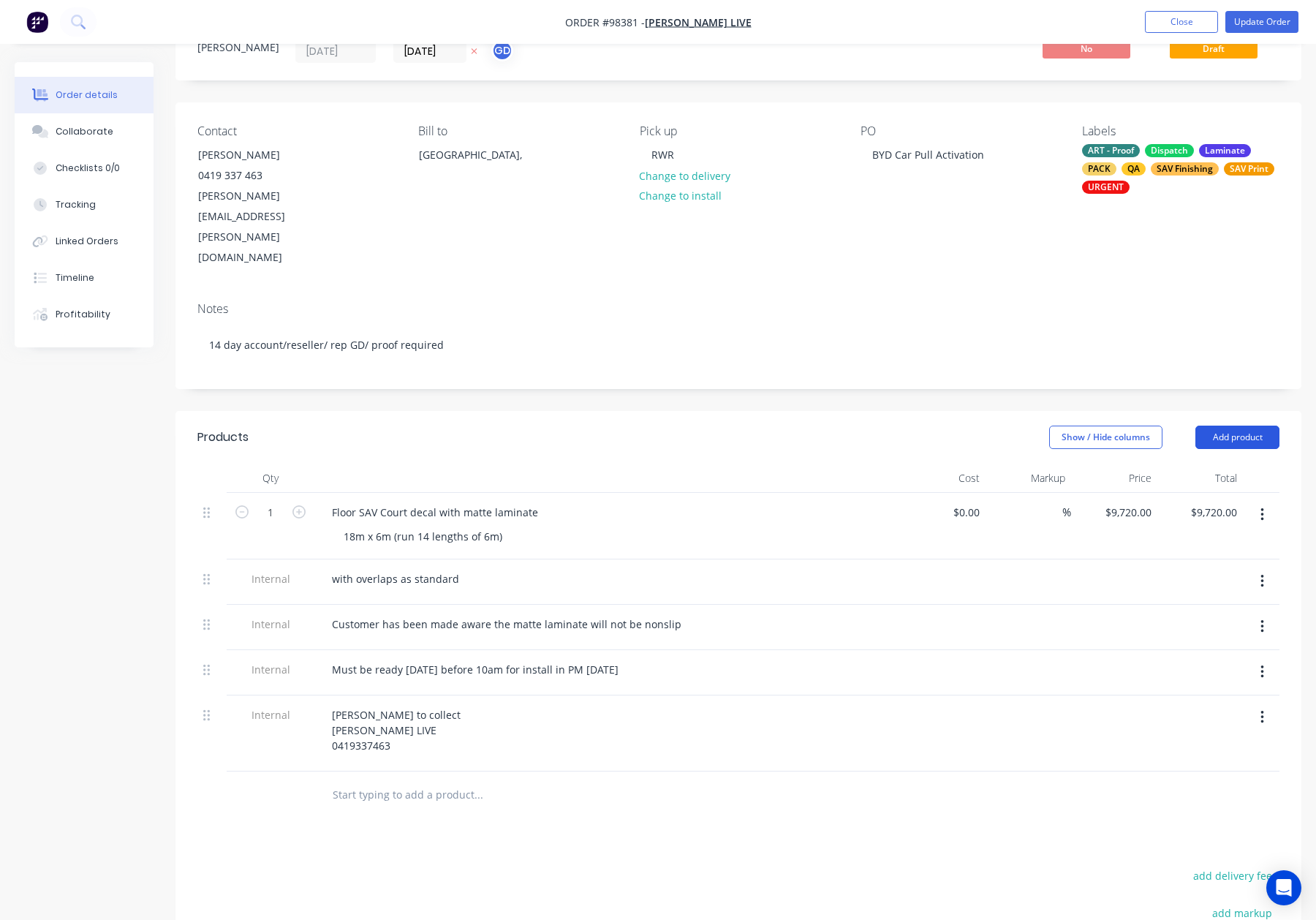
click at [1219, 426] on button "Add product" at bounding box center [1238, 437] width 84 height 23
click at [1229, 640] on div "Notes (Internal)" at bounding box center [1210, 650] width 112 height 22
click at [345, 780] on div at bounding box center [373, 791] width 105 height 22
click at [520, 857] on input "text" at bounding box center [478, 871] width 292 height 29
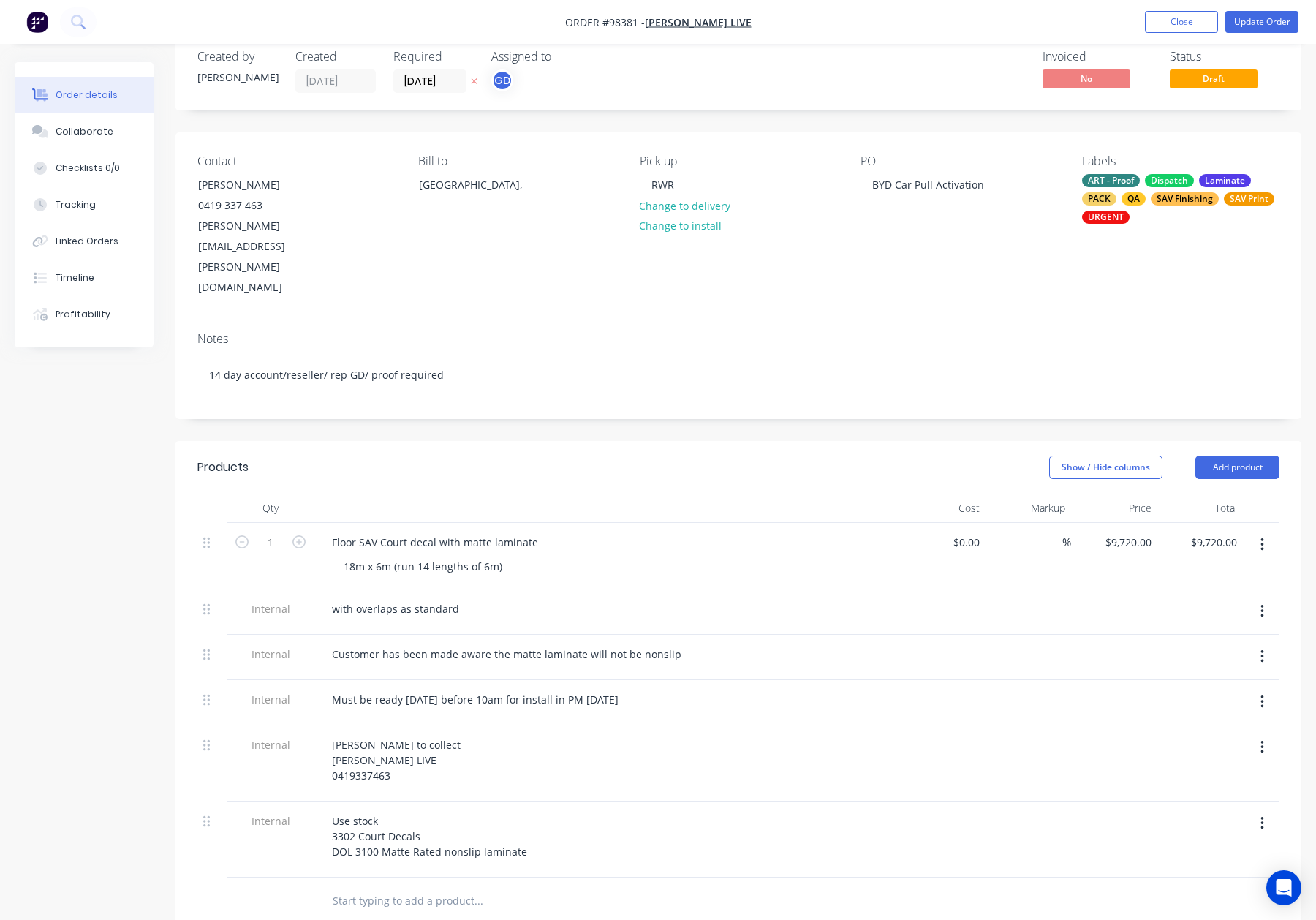
scroll to position [26, 0]
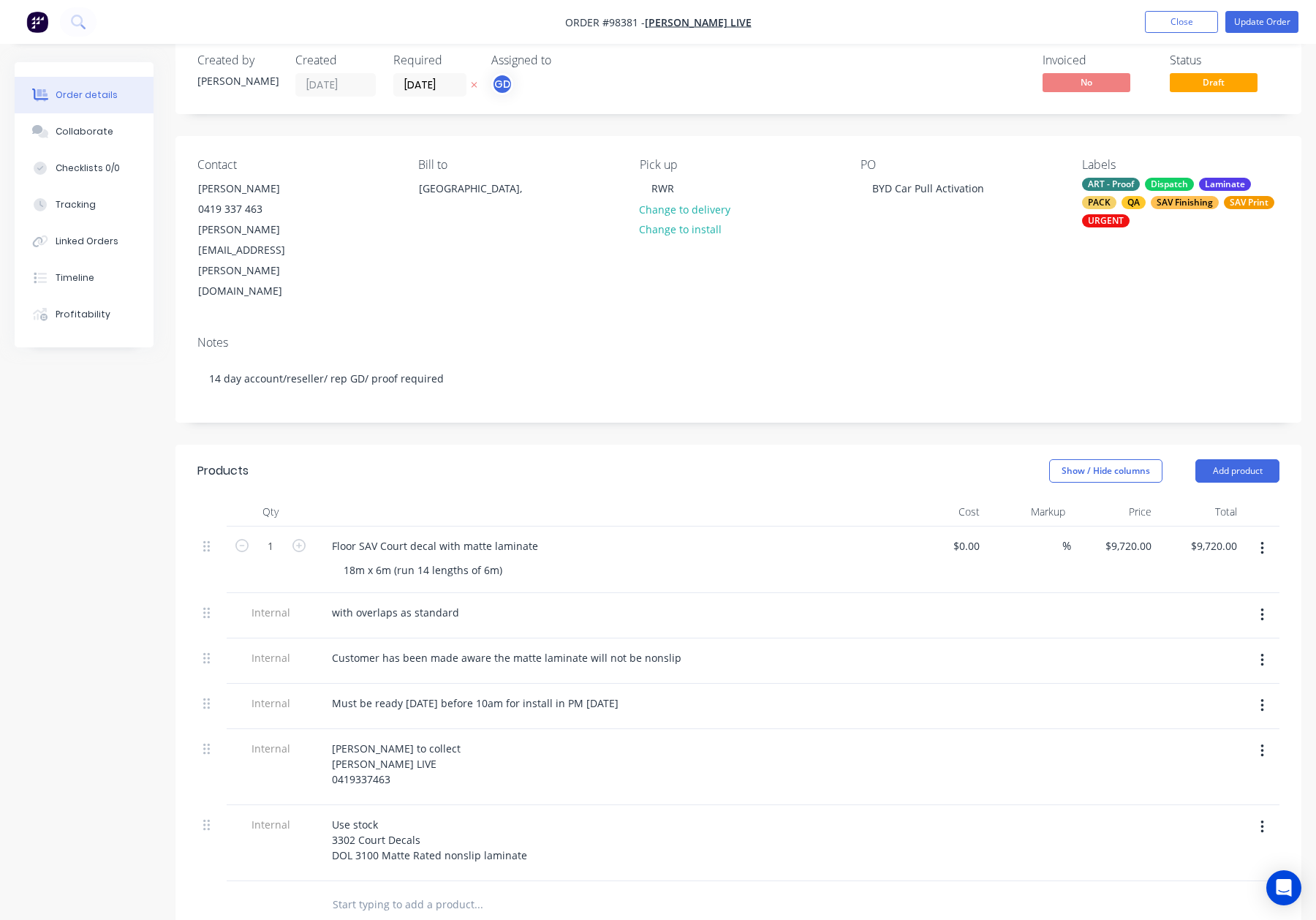
click at [523, 890] on input "text" at bounding box center [478, 904] width 292 height 29
click at [528, 867] on div "Products Show / Hide columns Add product Qty Cost Markup Price Total 1 Floor SA…" at bounding box center [738, 862] width 1126 height 836
click at [447, 814] on div "Use stock 3302 Court Decals DOL 3100 Matte Rated nonslip laminate" at bounding box center [429, 839] width 218 height 52
drag, startPoint x: 486, startPoint y: 793, endPoint x: 491, endPoint y: 804, distance: 12.1
click at [486, 814] on div "Use stock 3302 Court Decals DOL 3100 Matte Rated Nonslip laminate" at bounding box center [454, 832] width 266 height 37
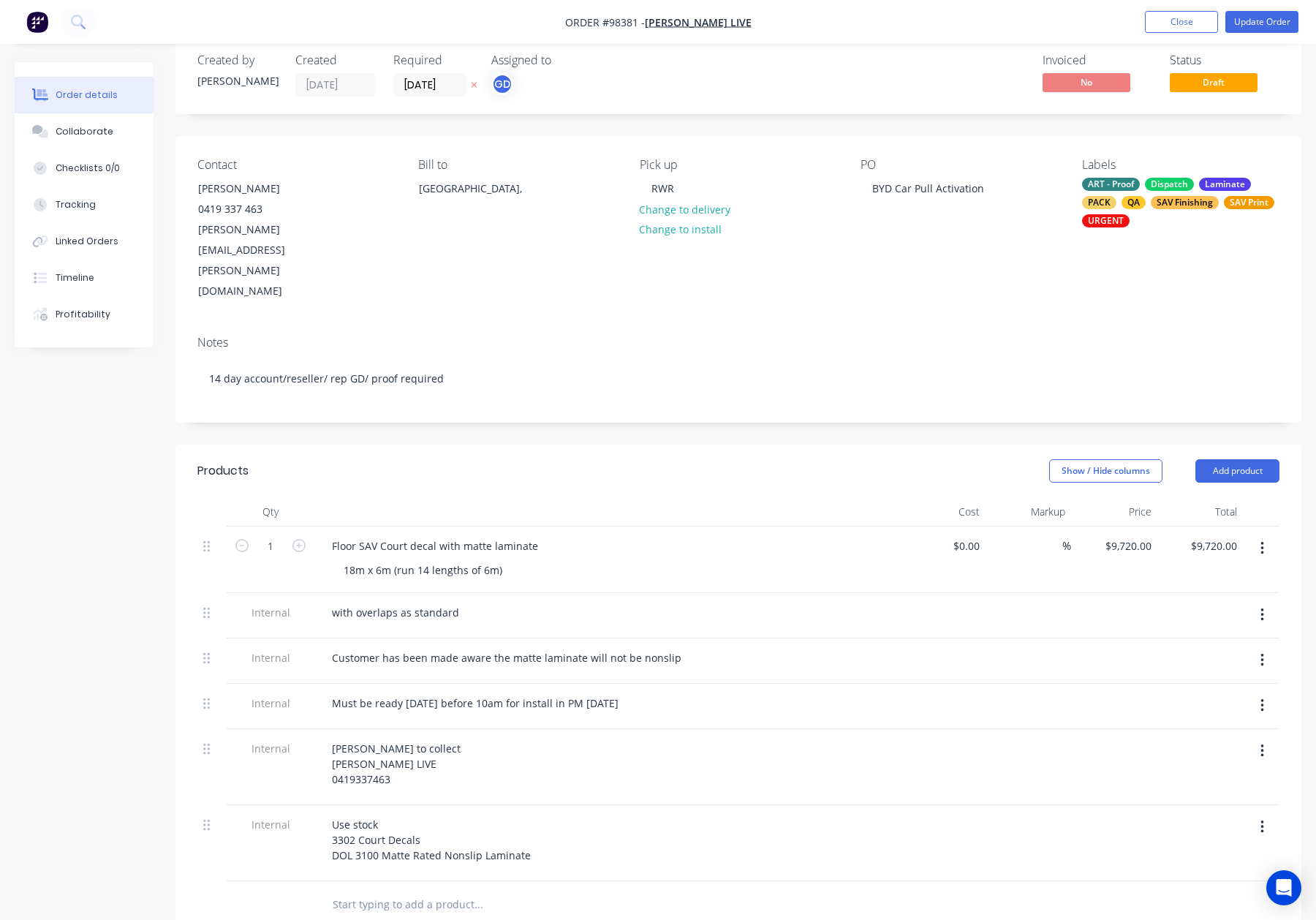
click at [245, 816] on div "Internal" at bounding box center [271, 843] width 88 height 76
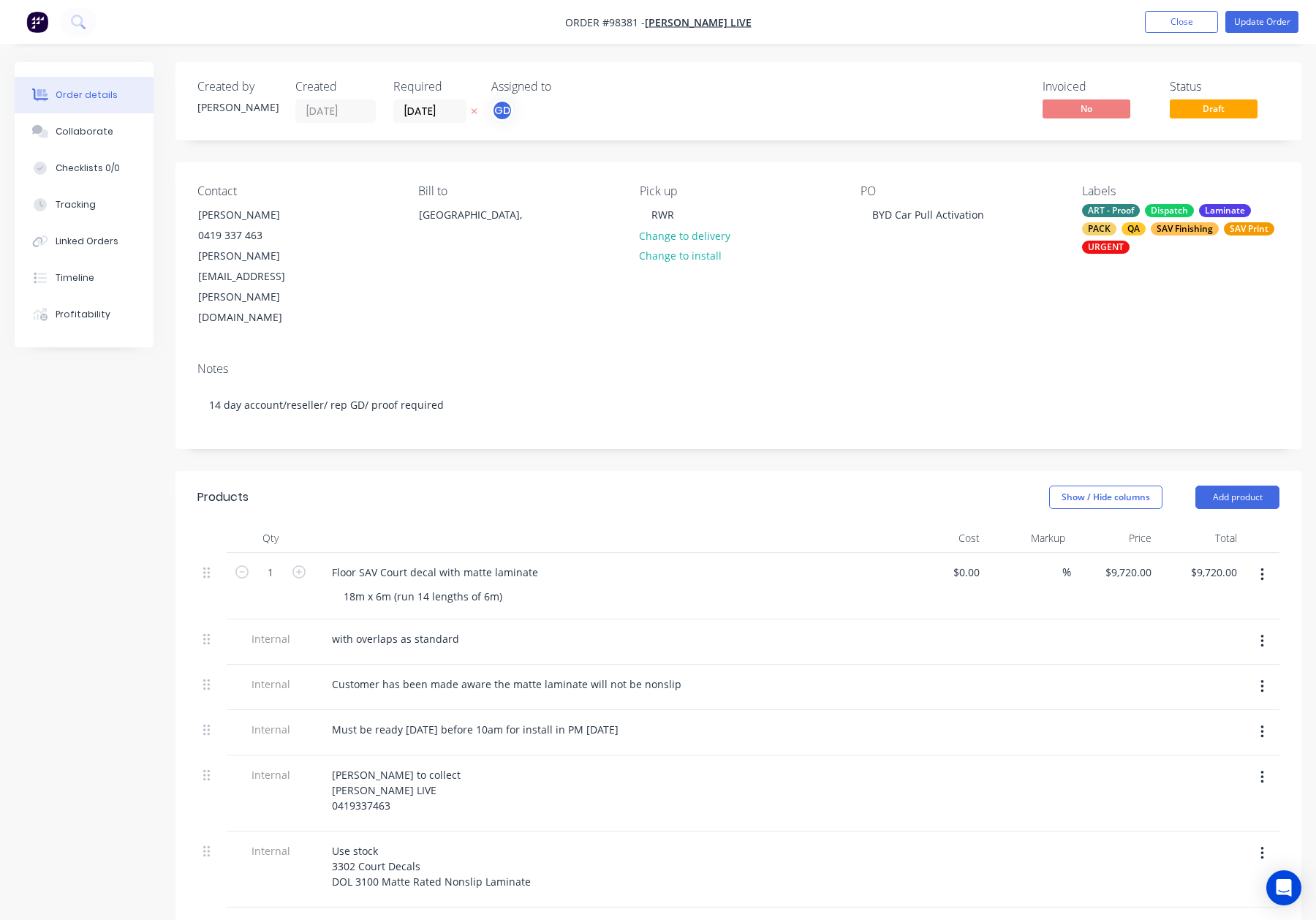
click at [1270, 674] on button "button" at bounding box center [1263, 687] width 35 height 26
click at [655, 674] on div "Customer has been made aware the matte laminate will not be nonslip" at bounding box center [507, 685] width 373 height 22
drag, startPoint x: 543, startPoint y: 627, endPoint x: 329, endPoint y: 627, distance: 214.0
click at [329, 674] on div "Customer has been made aware the matte laminate will not be nonslip" at bounding box center [507, 685] width 373 height 22
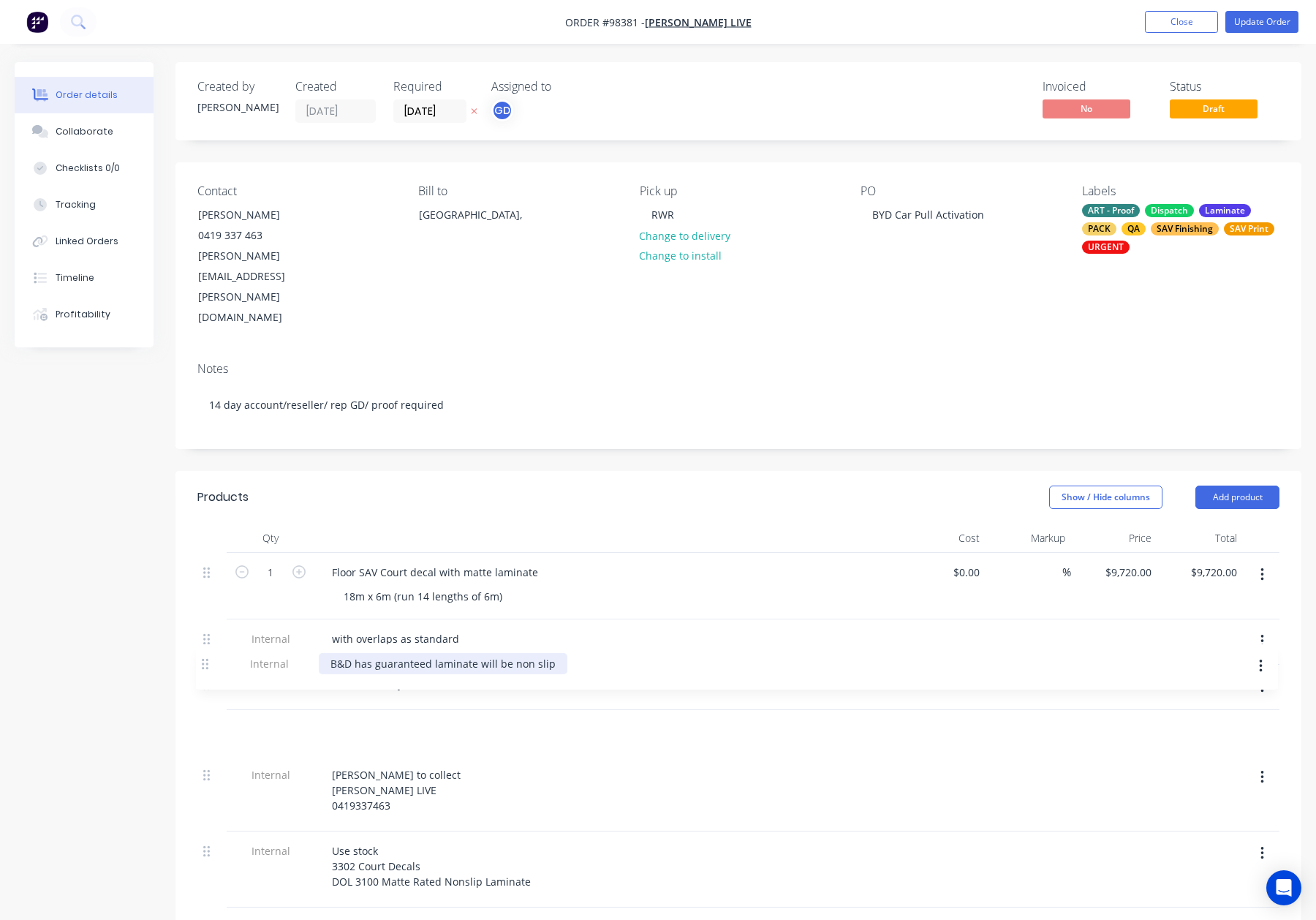
drag, startPoint x: 205, startPoint y: 658, endPoint x: 204, endPoint y: 673, distance: 15.0
click at [204, 674] on div "1 Floor SAV Court decal with matte laminate 18m x 6m (run 14 lengths of 6m) $0.…" at bounding box center [739, 731] width 1083 height 354
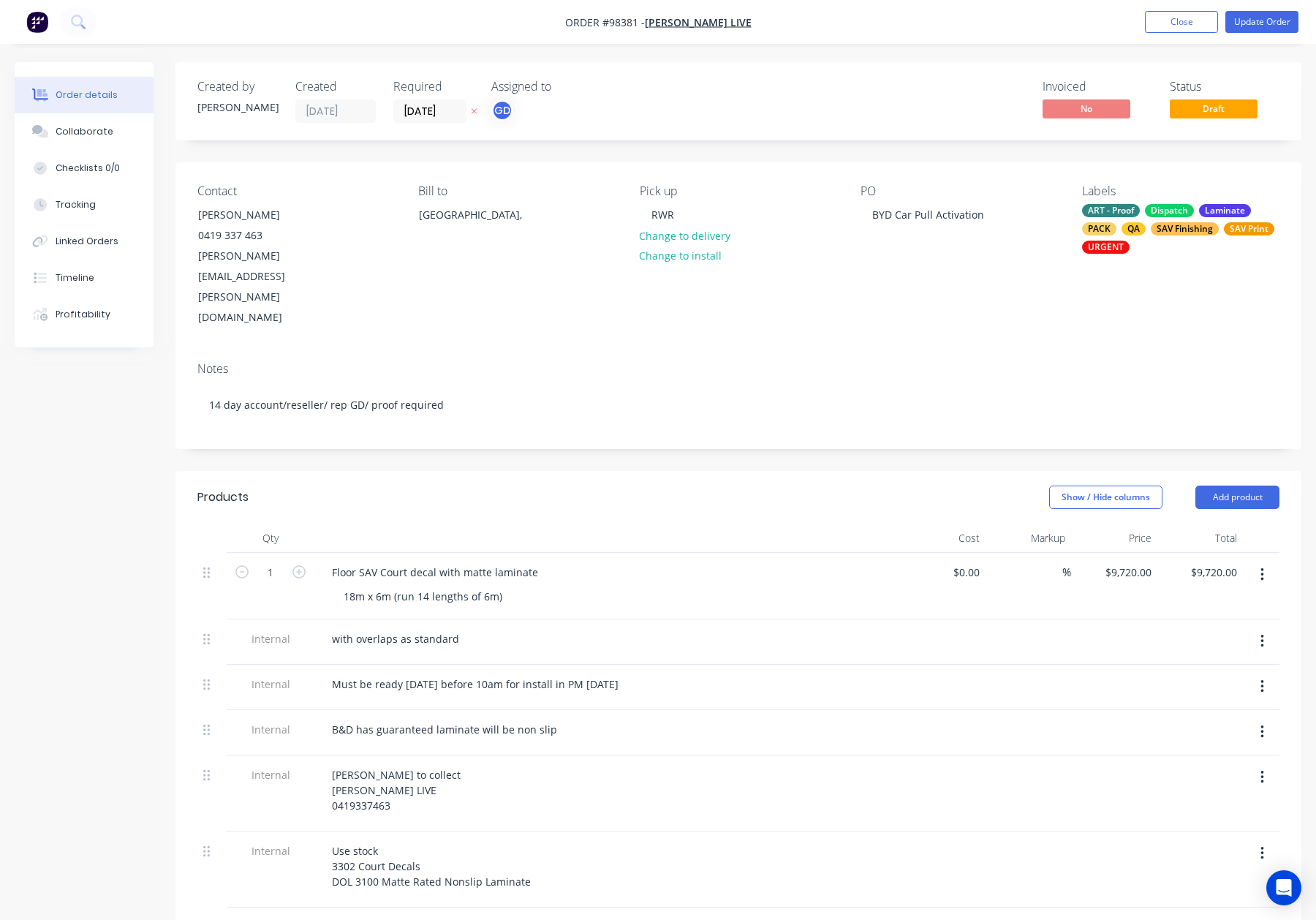
click at [623, 471] on header "Products Show / Hide columns Add product" at bounding box center [738, 497] width 1126 height 53
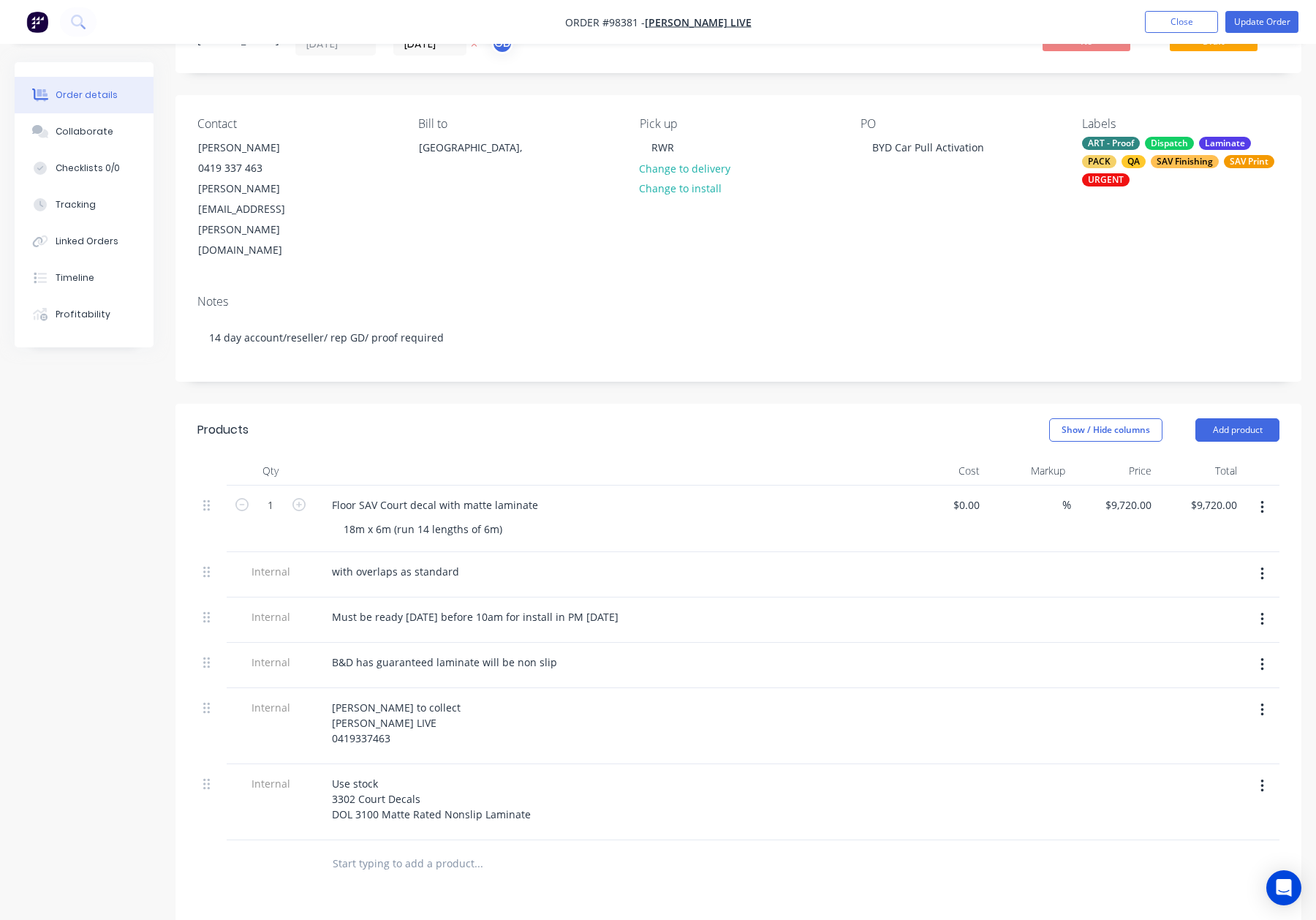
scroll to position [79, 0]
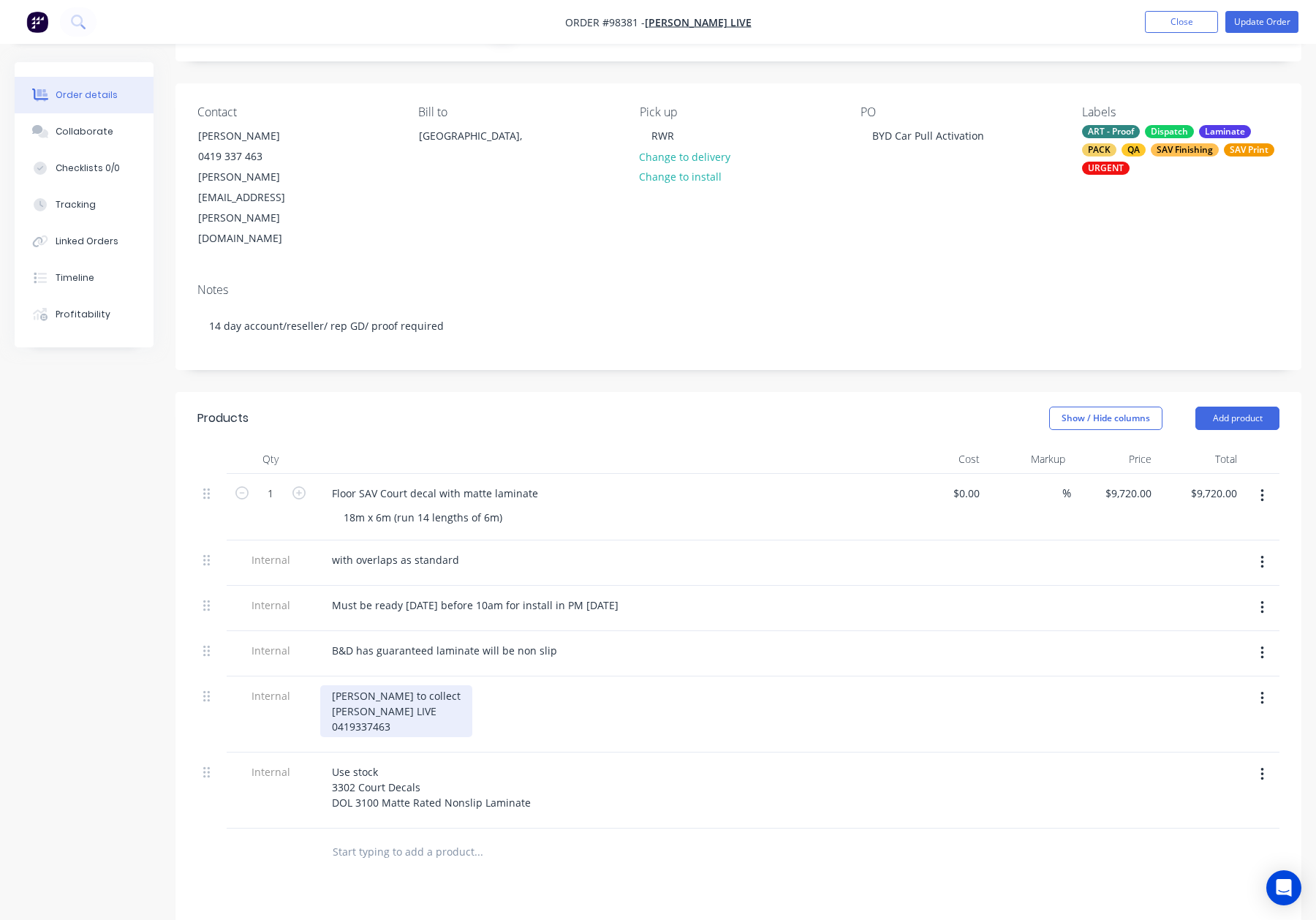
click at [328, 686] on div "William to collect WASSERMAN LIVE 0419337463" at bounding box center [396, 711] width 152 height 52
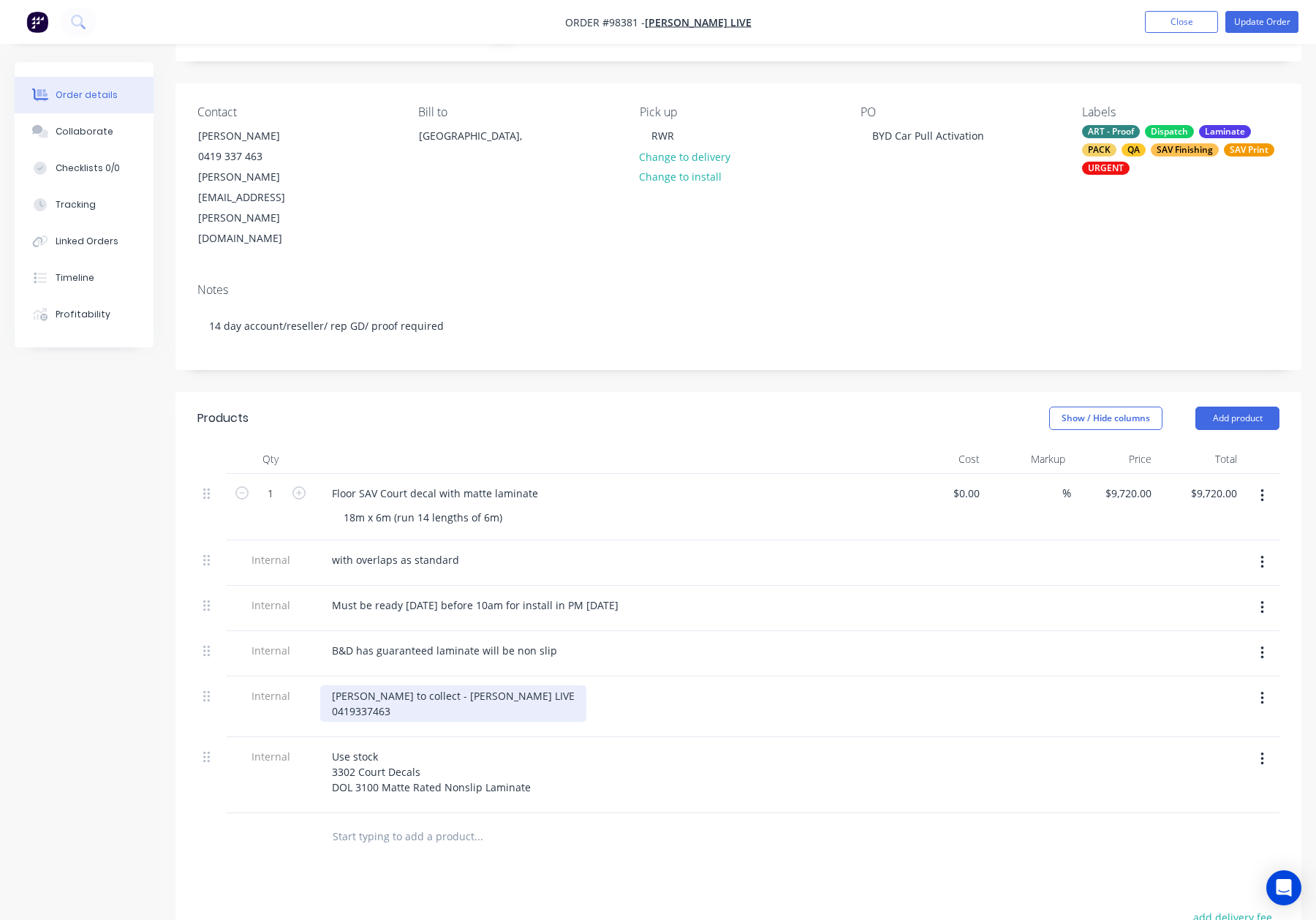
click at [327, 686] on div "William to collect - WASSERMAN LIVE 0419337463" at bounding box center [454, 703] width 266 height 37
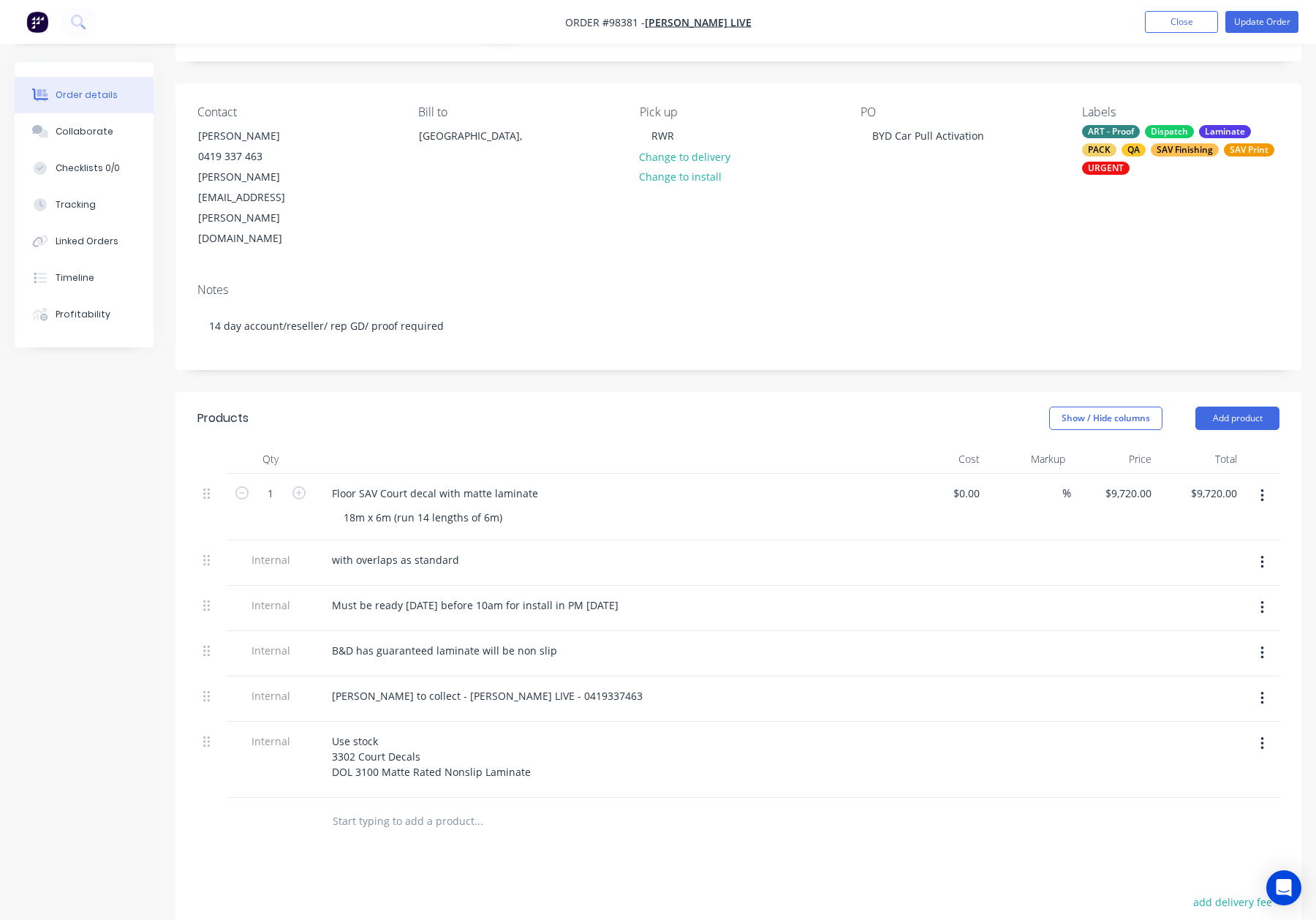
click at [617, 804] on div "Products Show / Hide columns Add product Qty Cost Markup Price Total 1 Floor SA…" at bounding box center [738, 794] width 1126 height 805
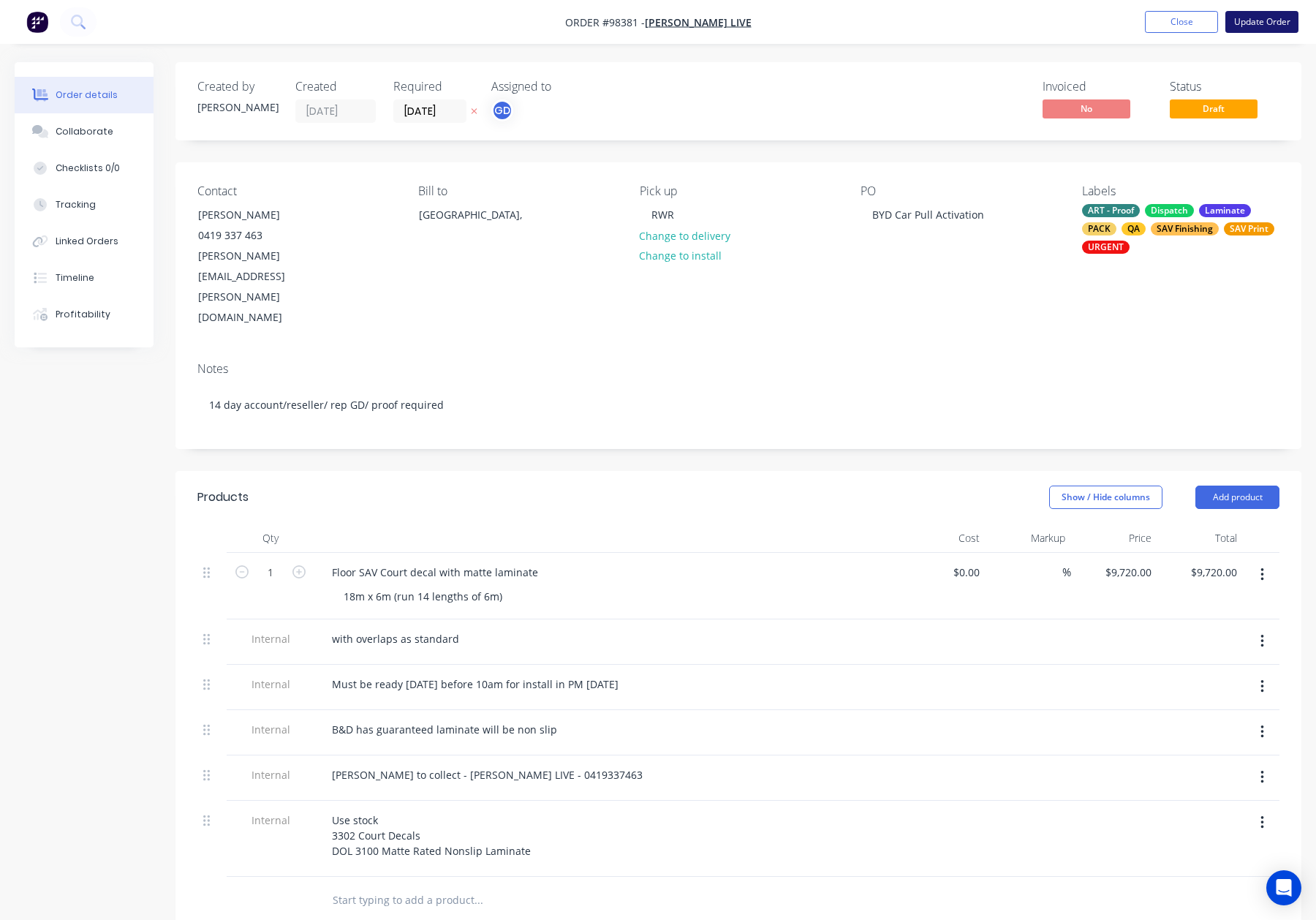
click at [1252, 28] on button "Update Order" at bounding box center [1263, 22] width 73 height 22
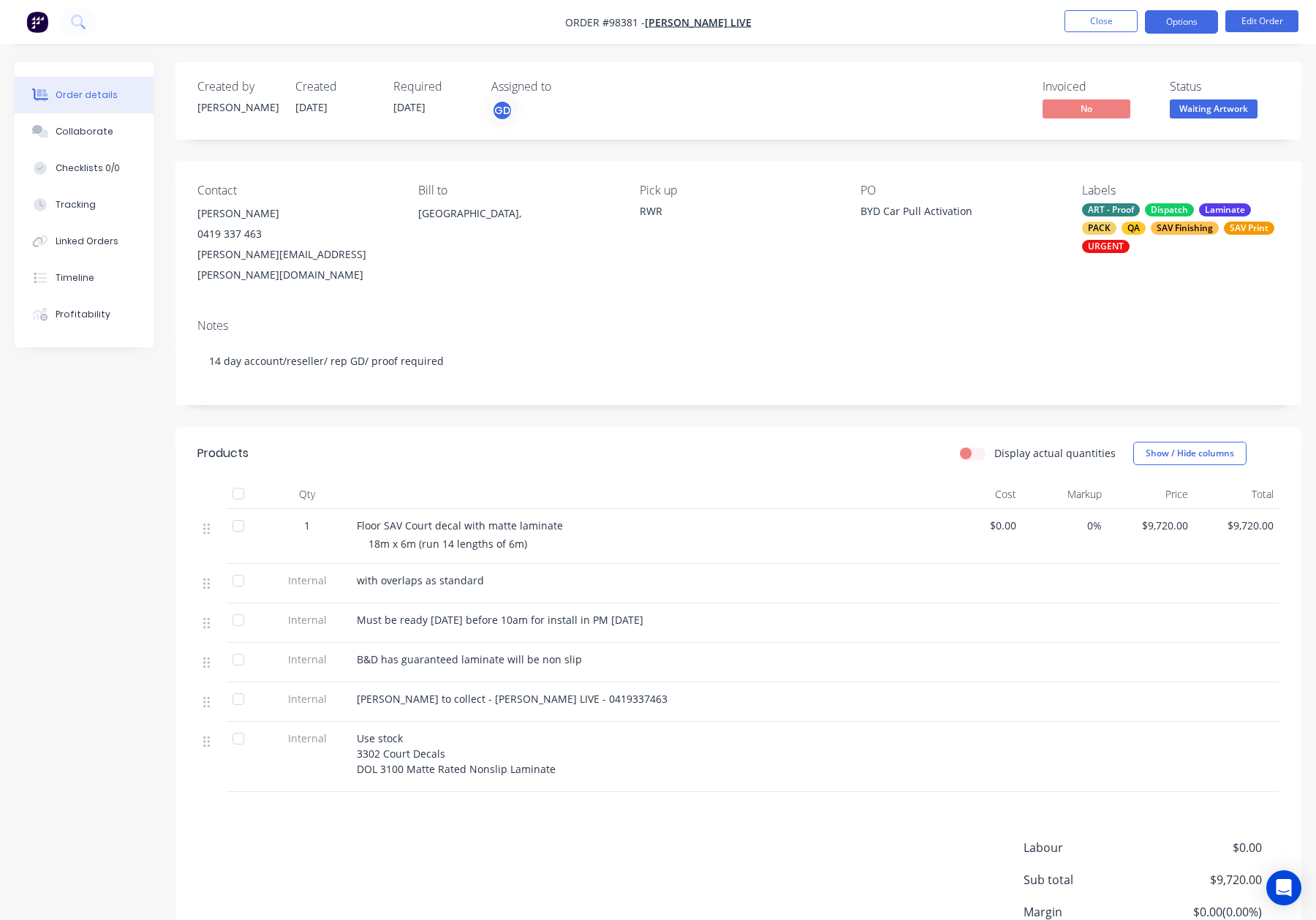
click at [1179, 21] on button "Options" at bounding box center [1182, 22] width 73 height 23
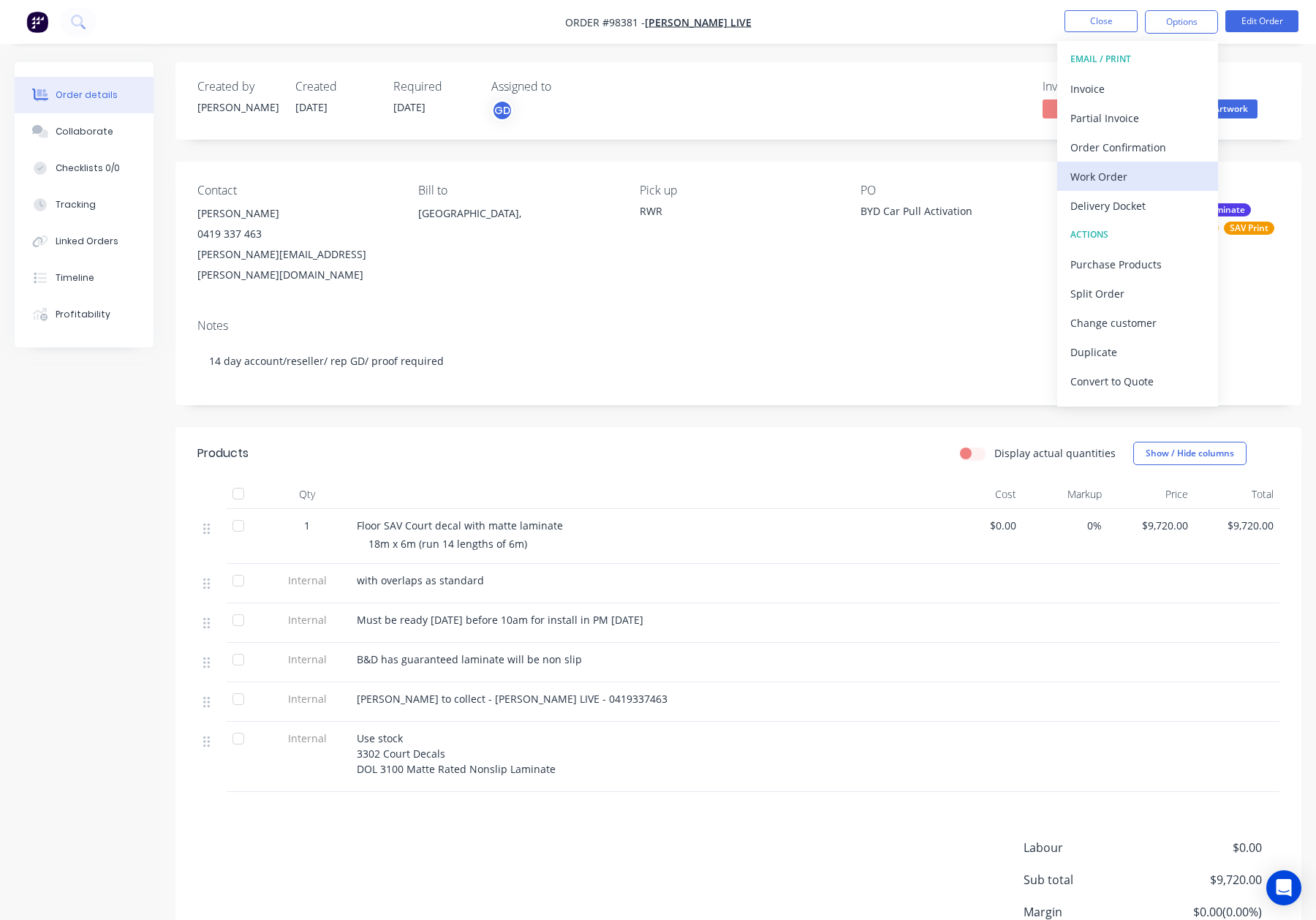
click at [1129, 172] on div "Work Order" at bounding box center [1138, 176] width 135 height 22
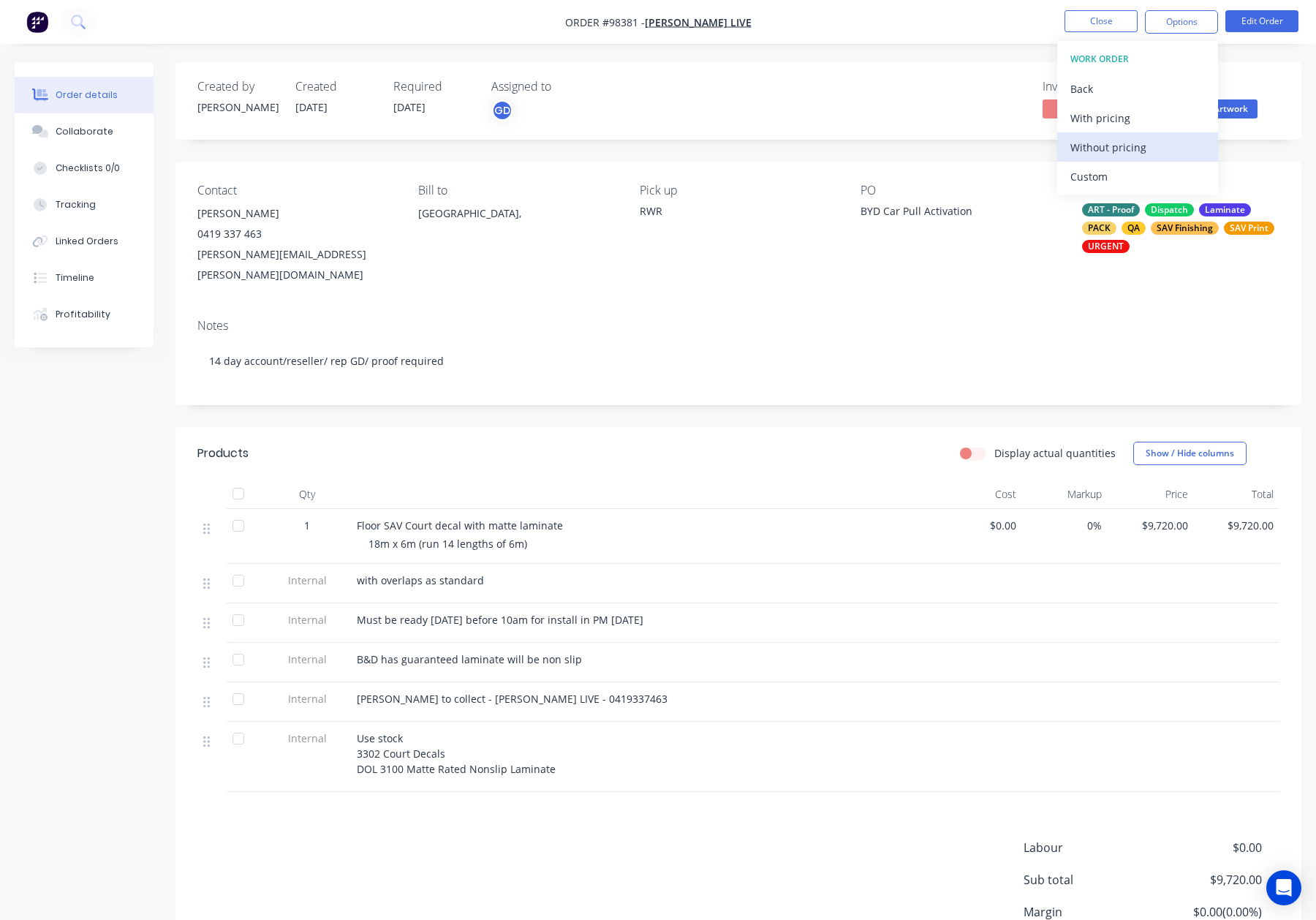
click at [1141, 154] on div "Without pricing" at bounding box center [1138, 147] width 135 height 22
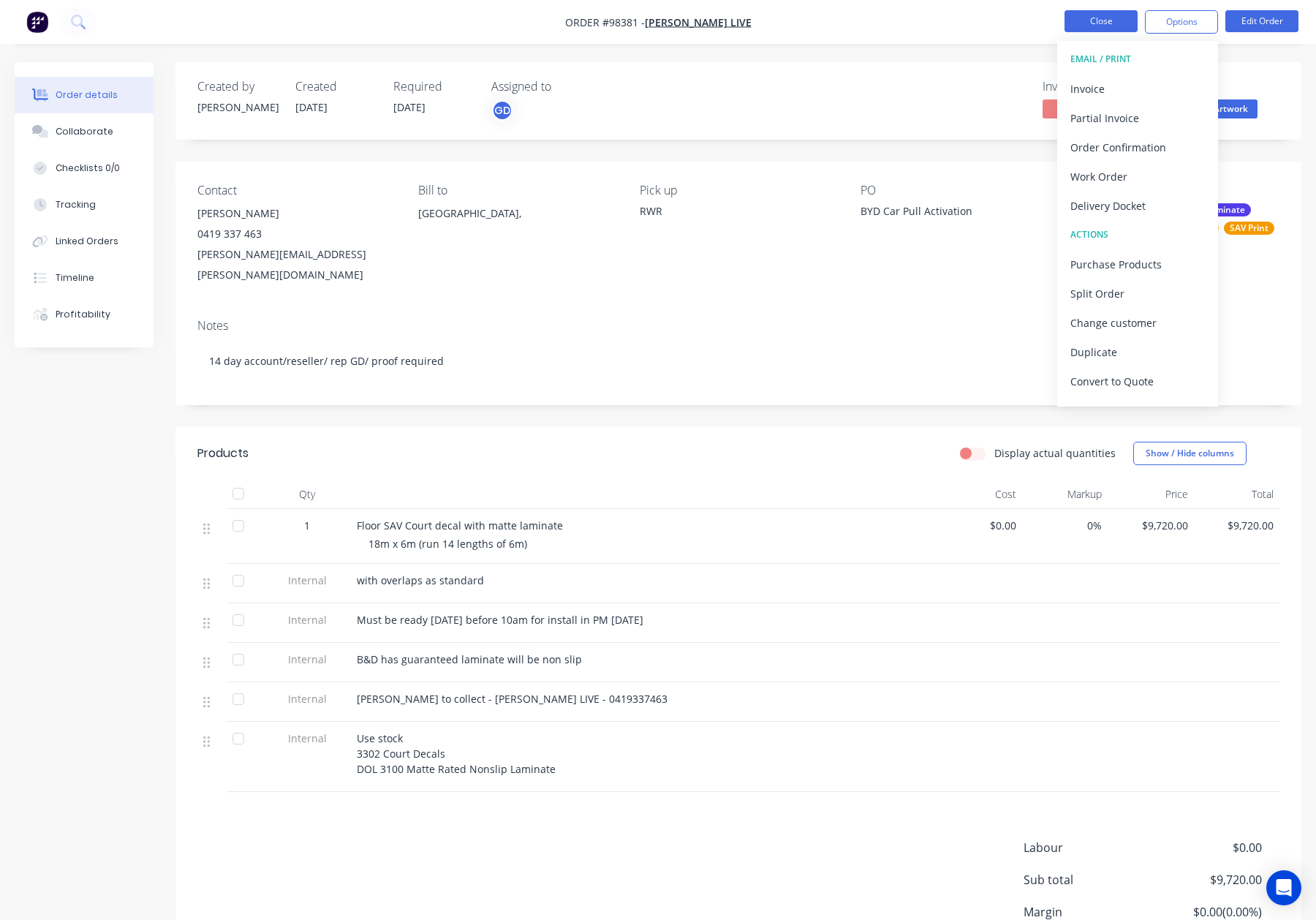
click at [1098, 23] on button "Close" at bounding box center [1101, 21] width 73 height 22
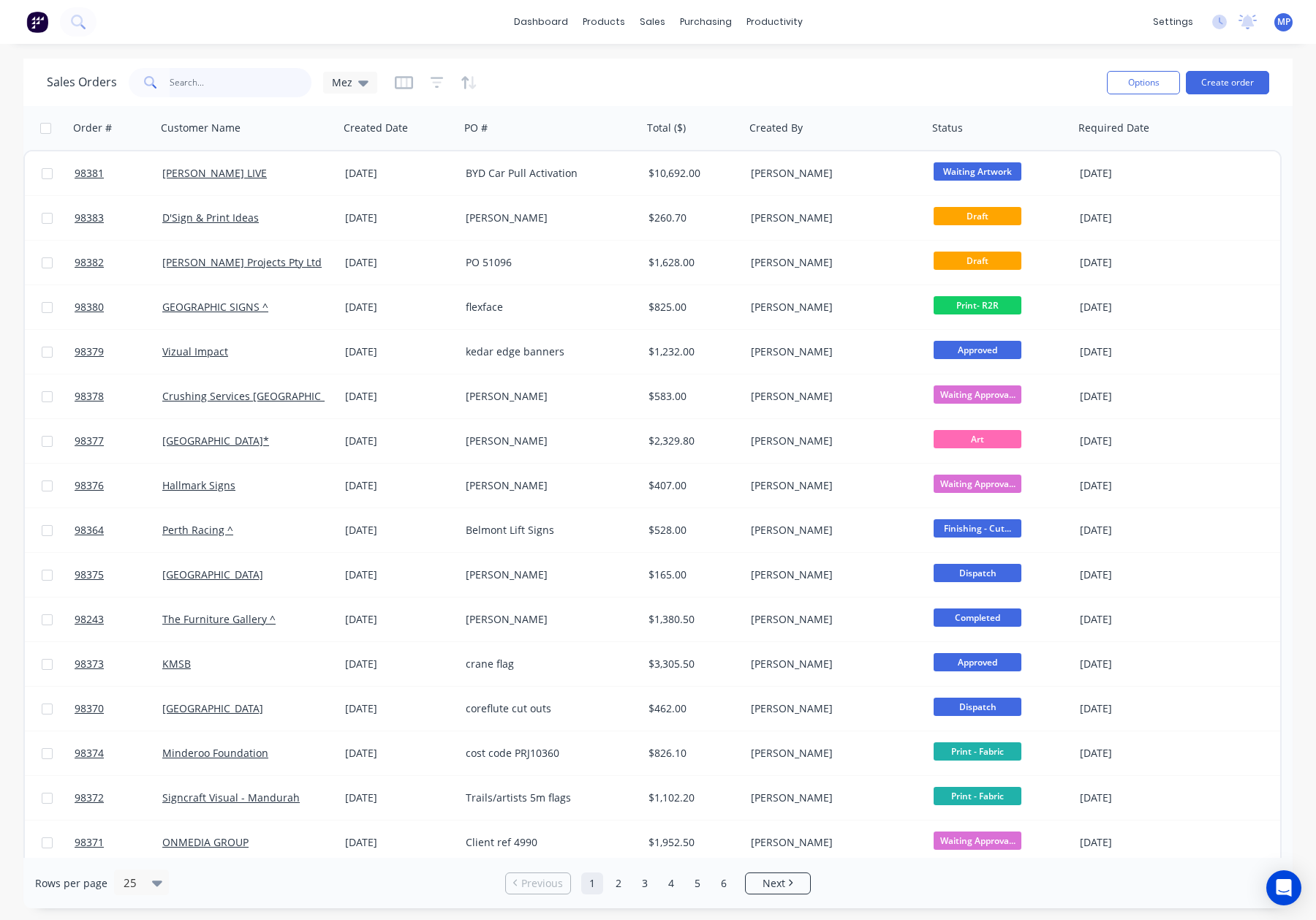
click at [217, 83] on input "text" at bounding box center [241, 83] width 142 height 29
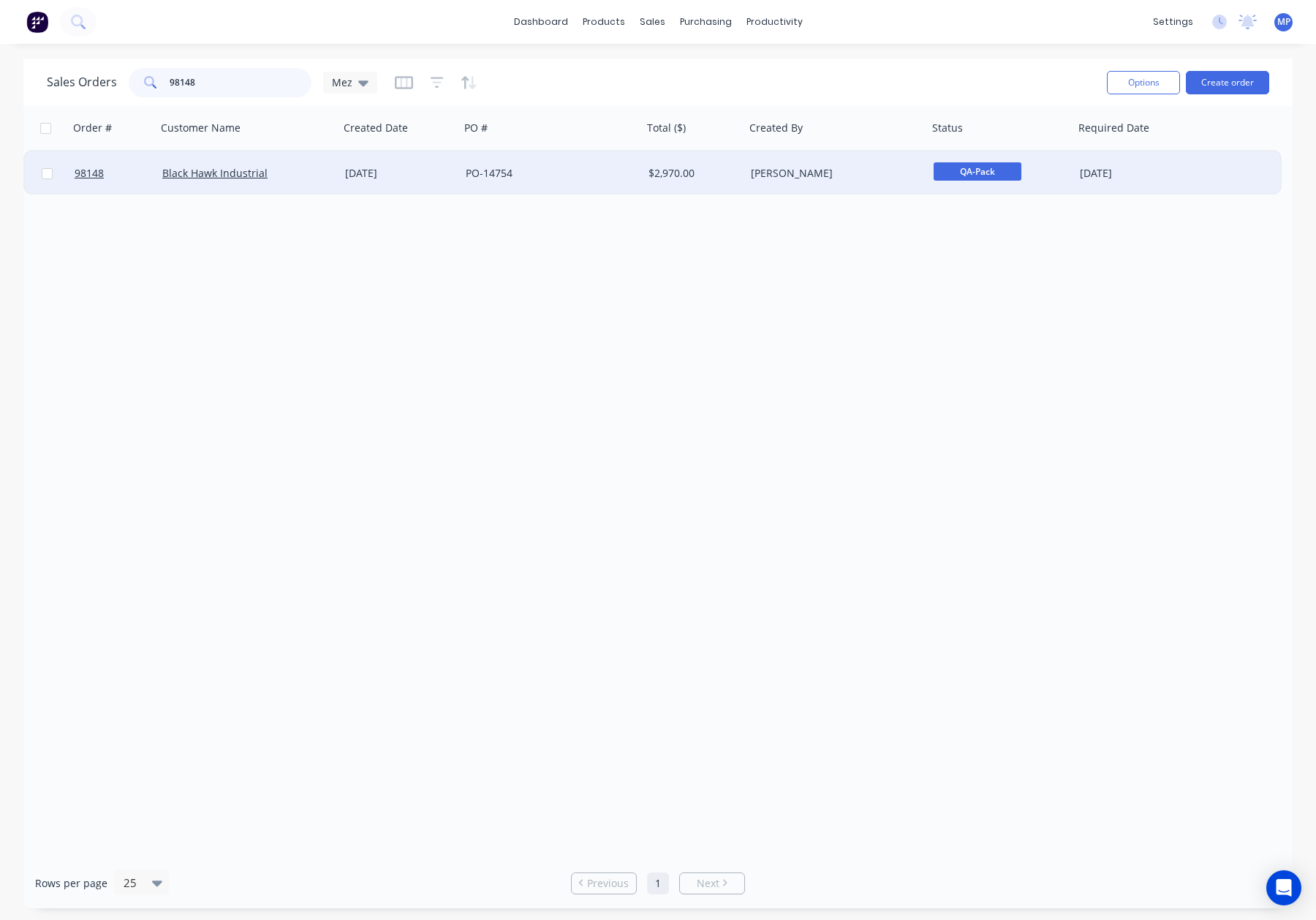
type input "98148"
click at [318, 181] on div "Black Hawk Industrial" at bounding box center [247, 173] width 183 height 44
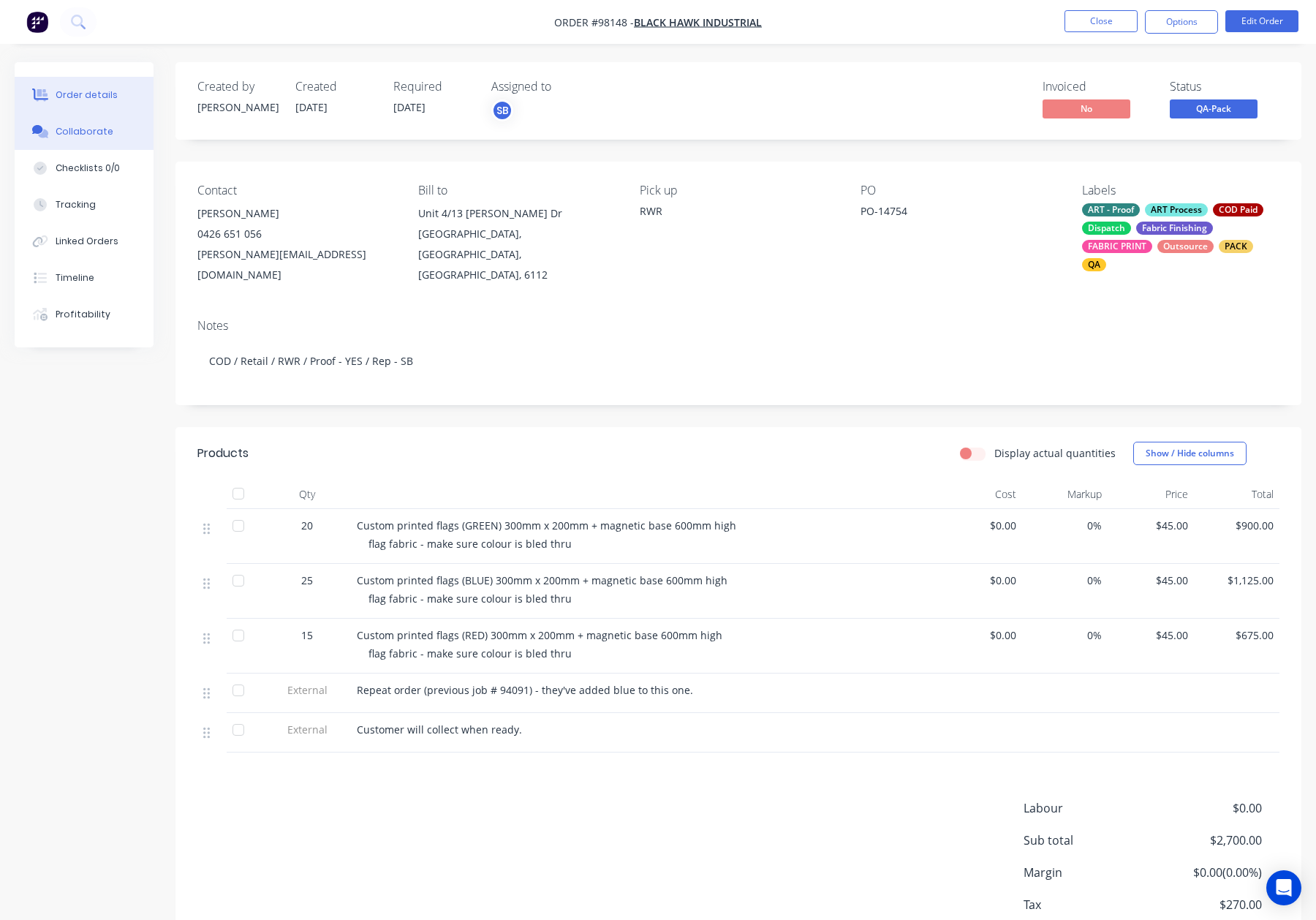
click at [92, 128] on div "Collaborate" at bounding box center [84, 131] width 58 height 13
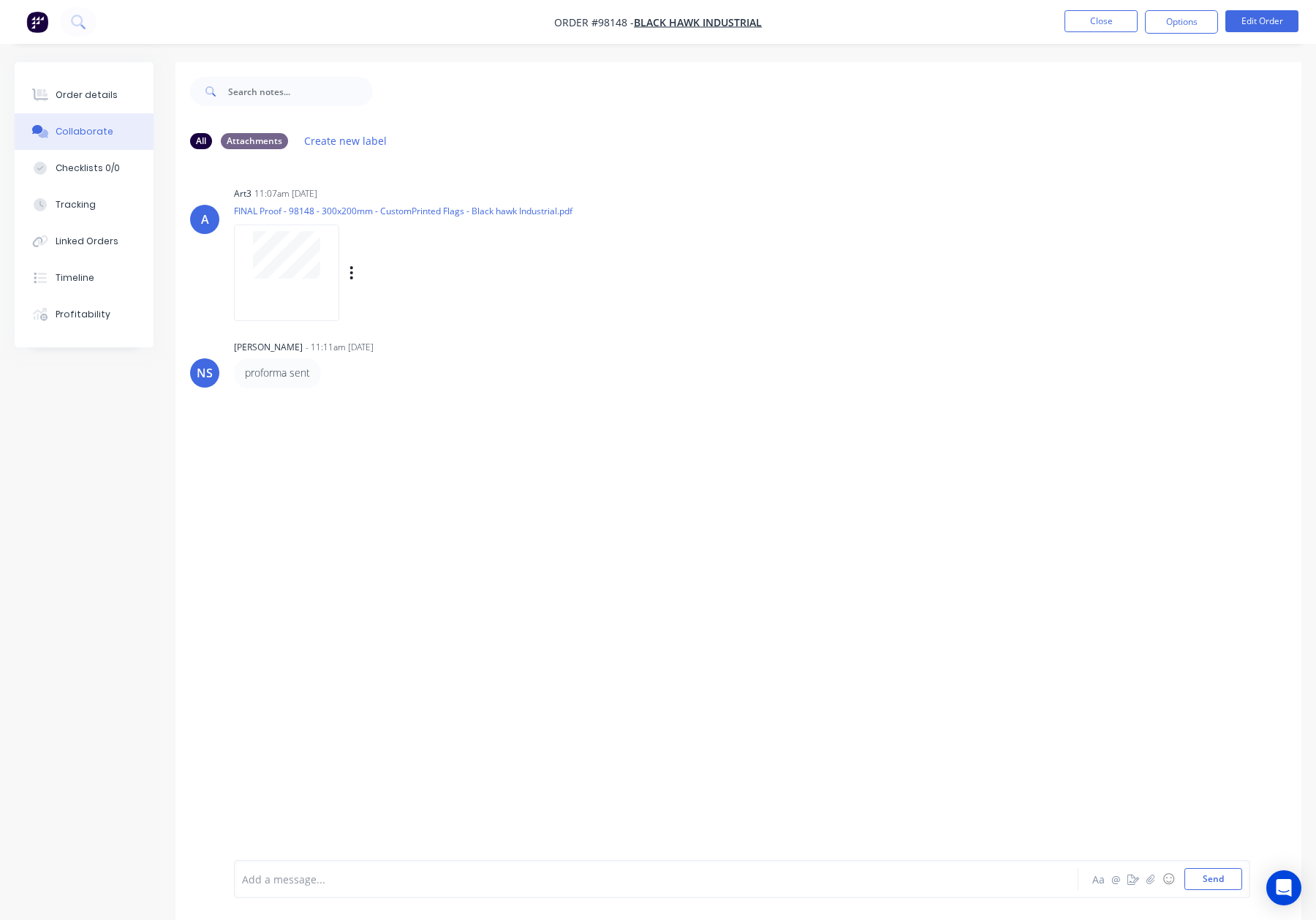
click at [286, 281] on div at bounding box center [287, 273] width 105 height 96
click at [112, 102] on button "Order details" at bounding box center [84, 95] width 139 height 37
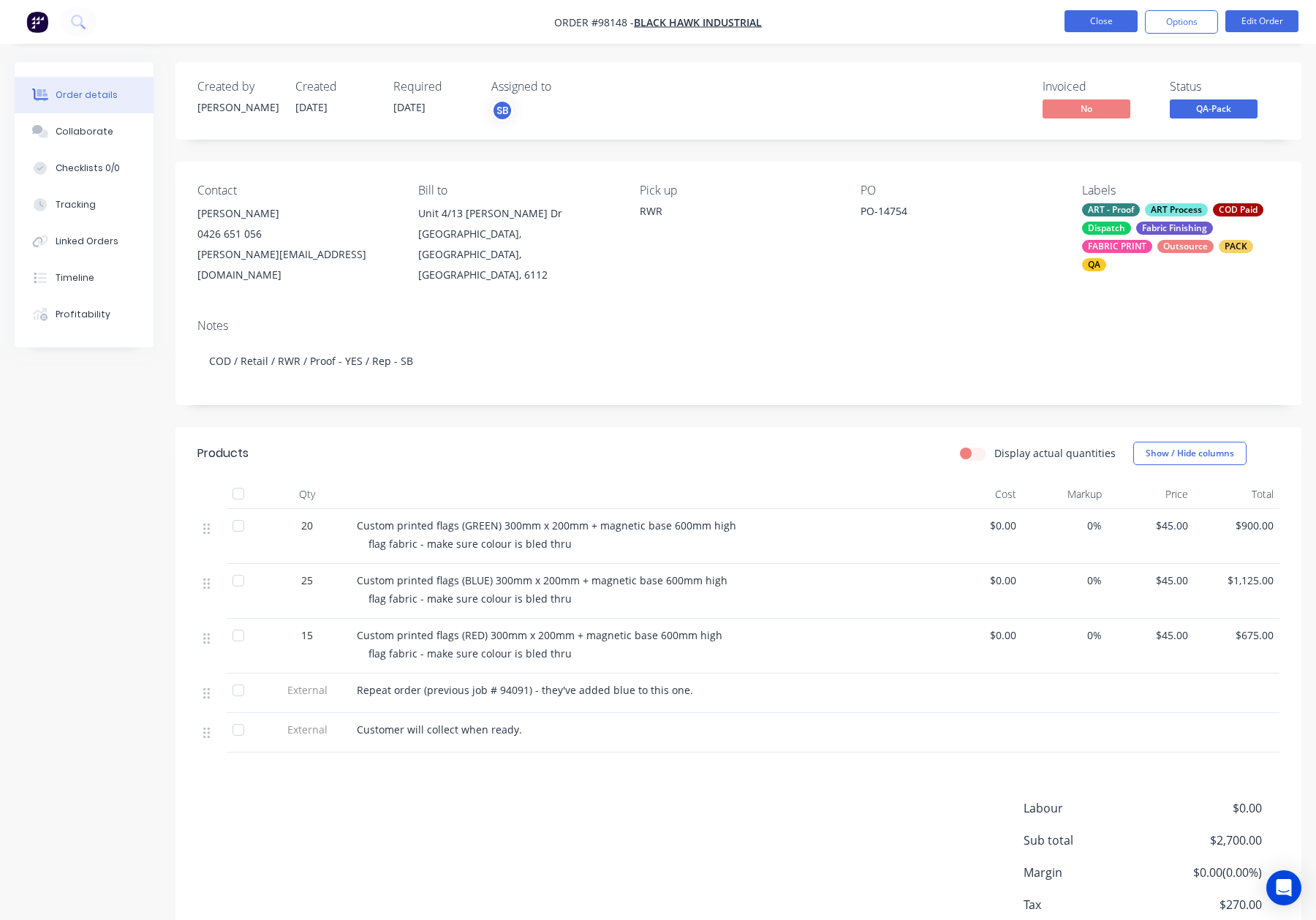
click at [1088, 21] on button "Close" at bounding box center [1101, 21] width 73 height 22
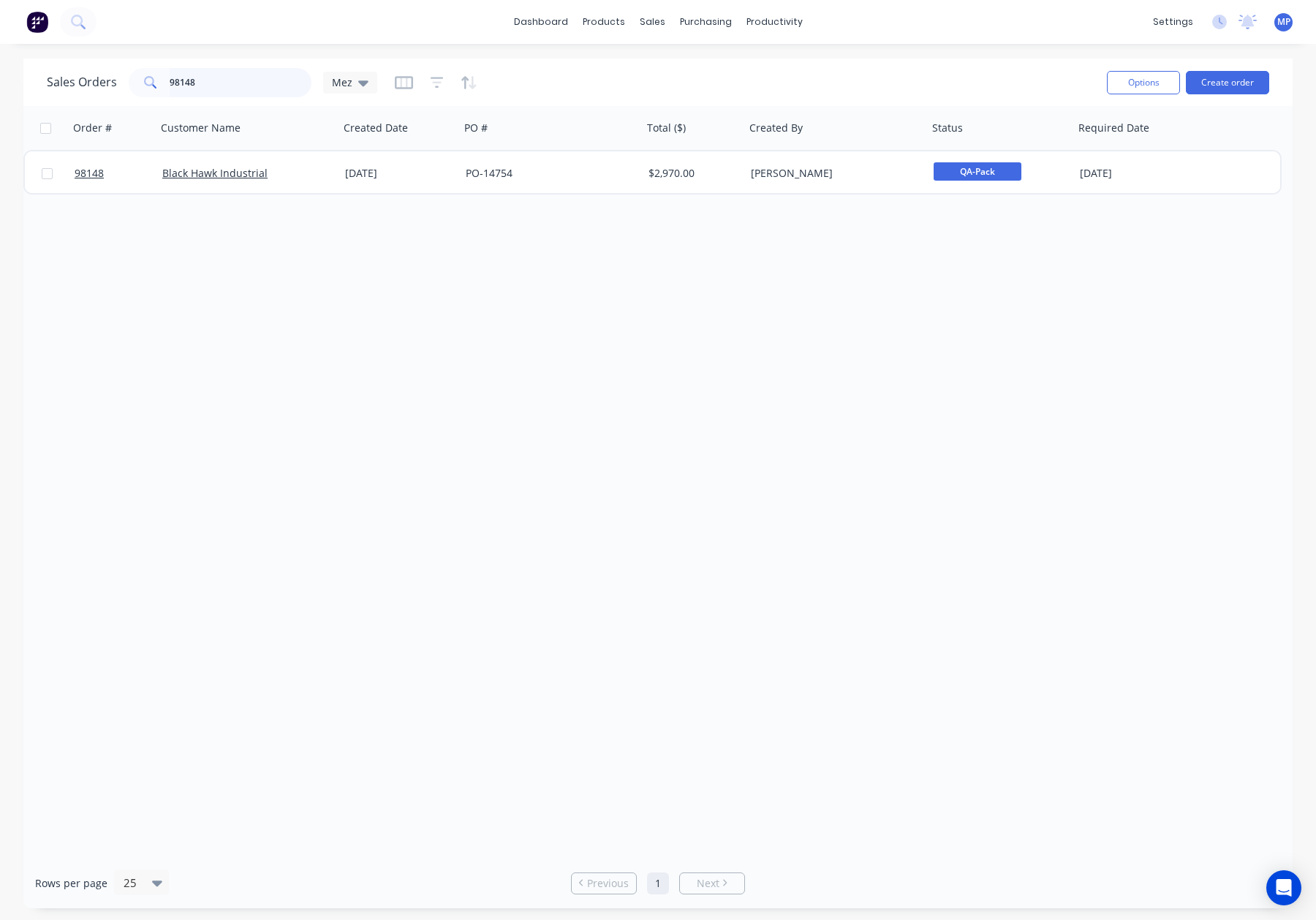
click at [262, 84] on input "98148" at bounding box center [241, 83] width 142 height 29
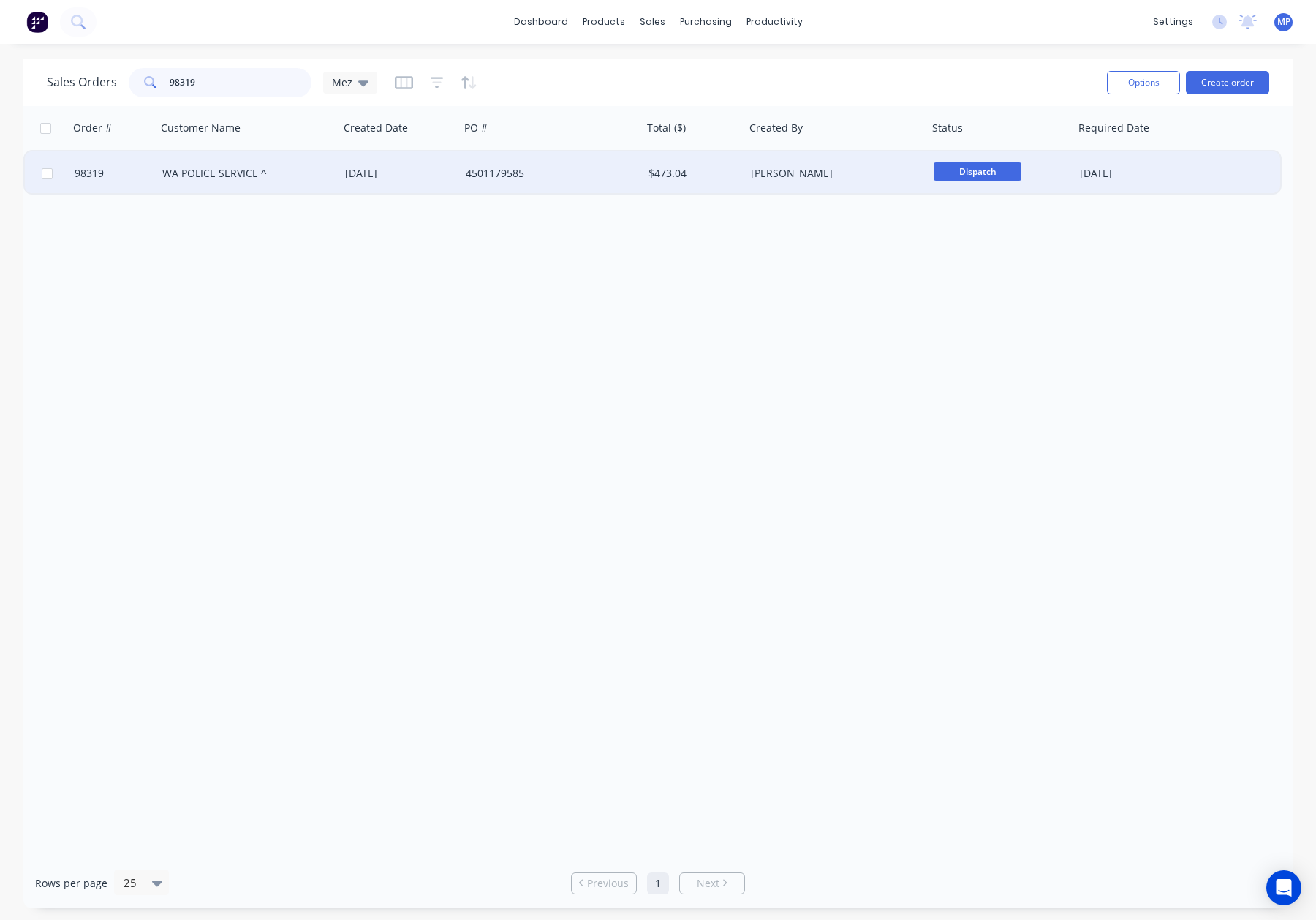
type input "98319"
click at [283, 170] on div "WA POLICE SERVICE ^" at bounding box center [243, 173] width 162 height 15
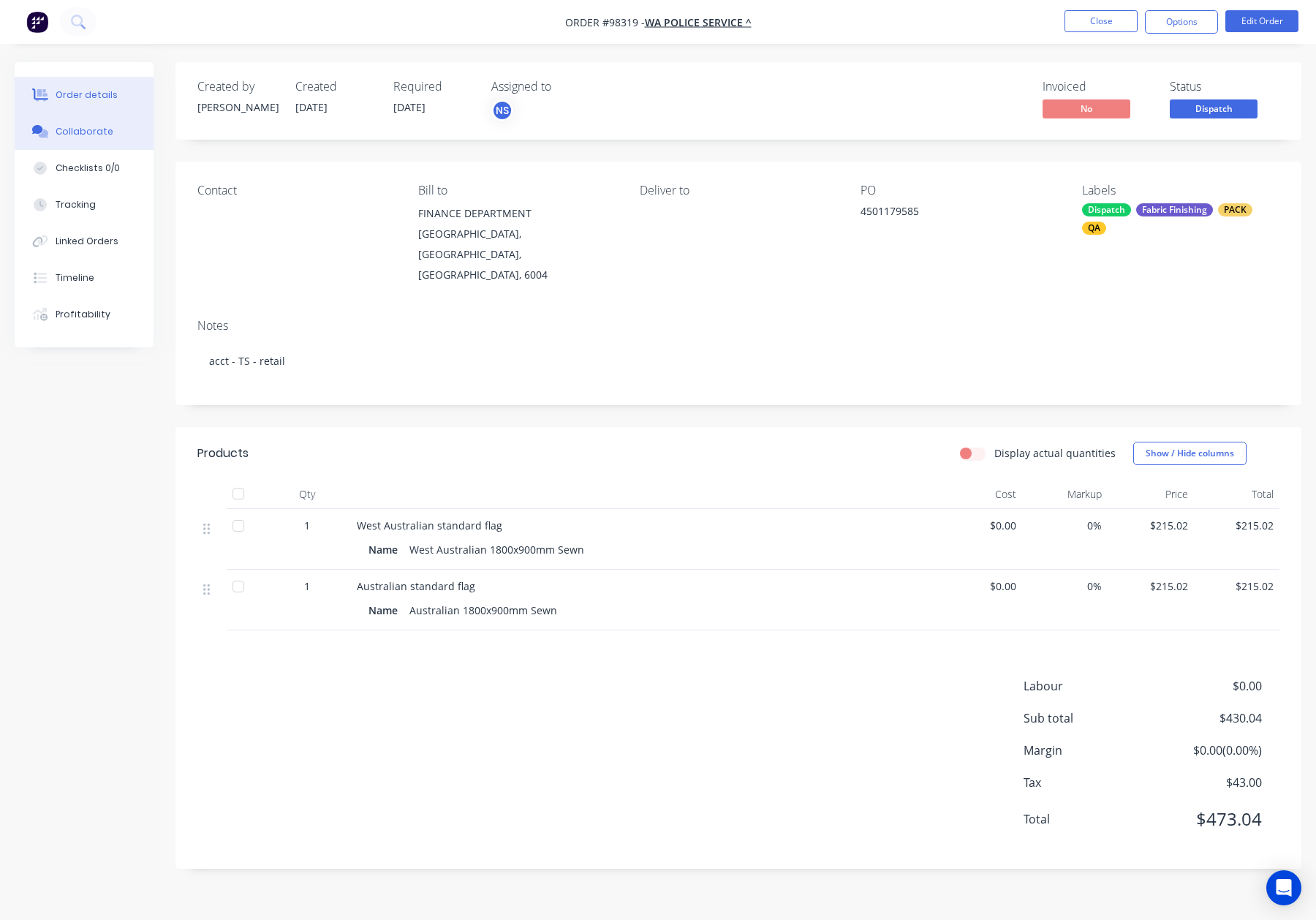
click at [98, 124] on button "Collaborate" at bounding box center [84, 131] width 139 height 37
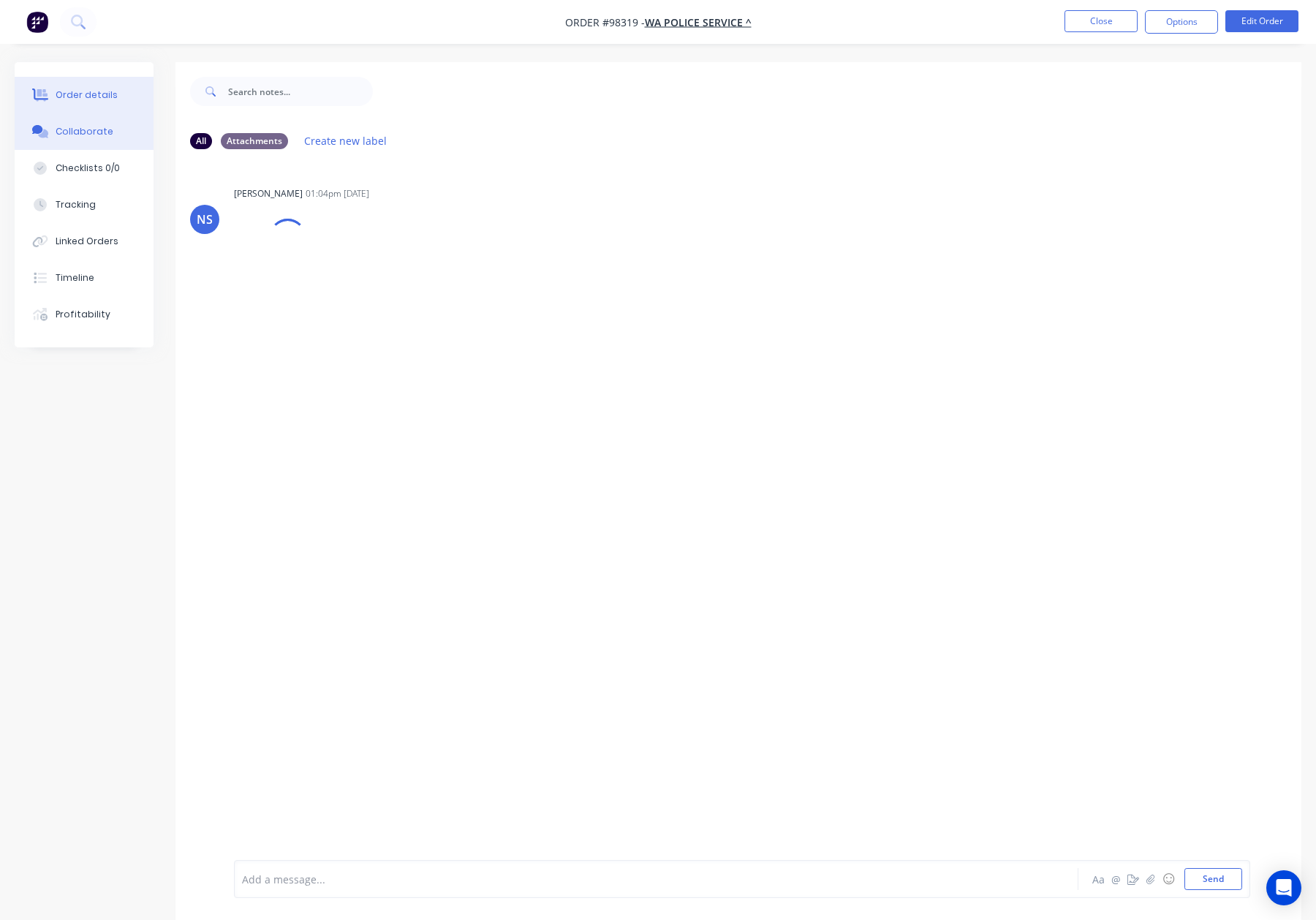
click at [92, 92] on div "Order details" at bounding box center [86, 95] width 62 height 13
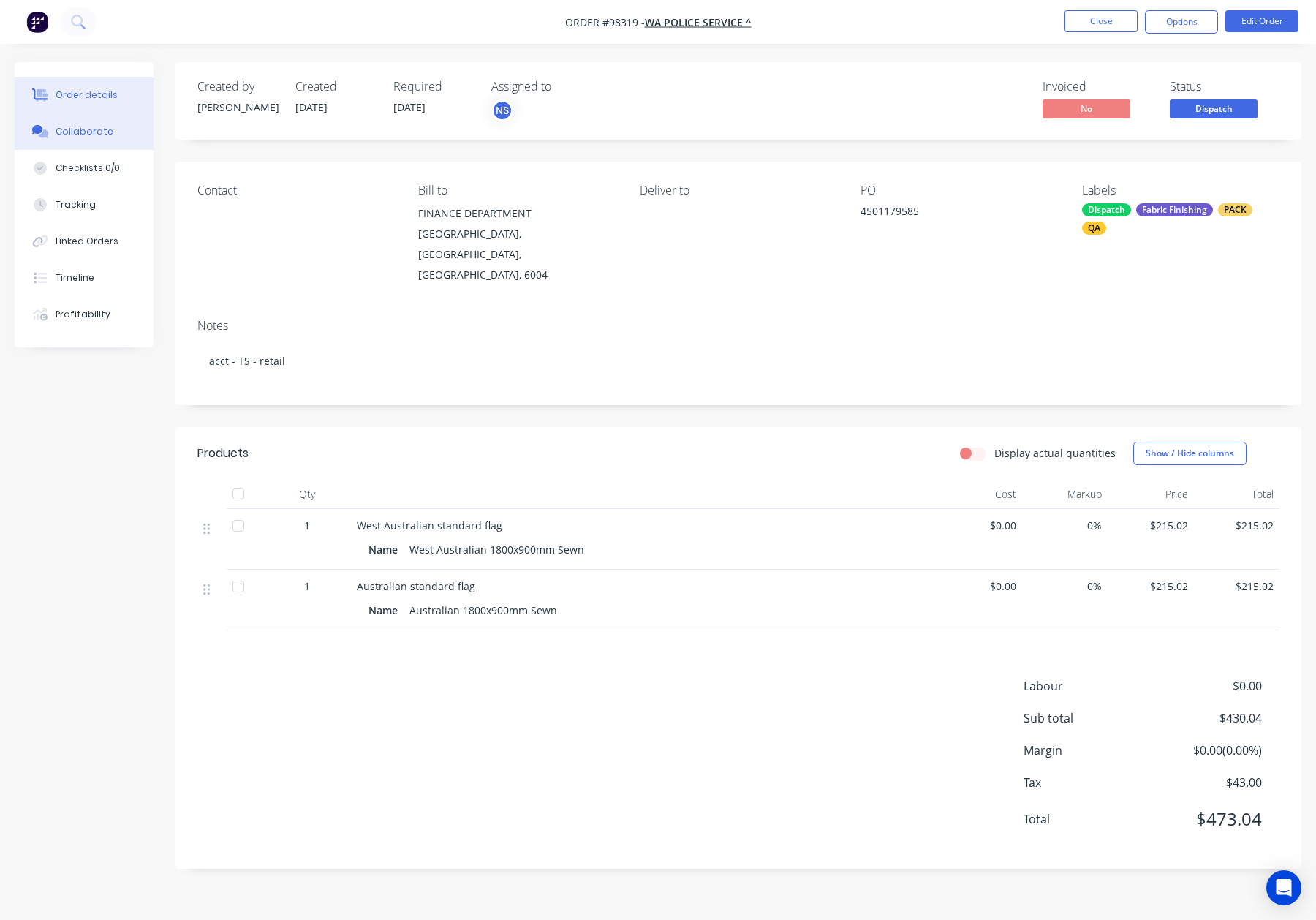
click at [103, 141] on button "Collaborate" at bounding box center [84, 131] width 139 height 37
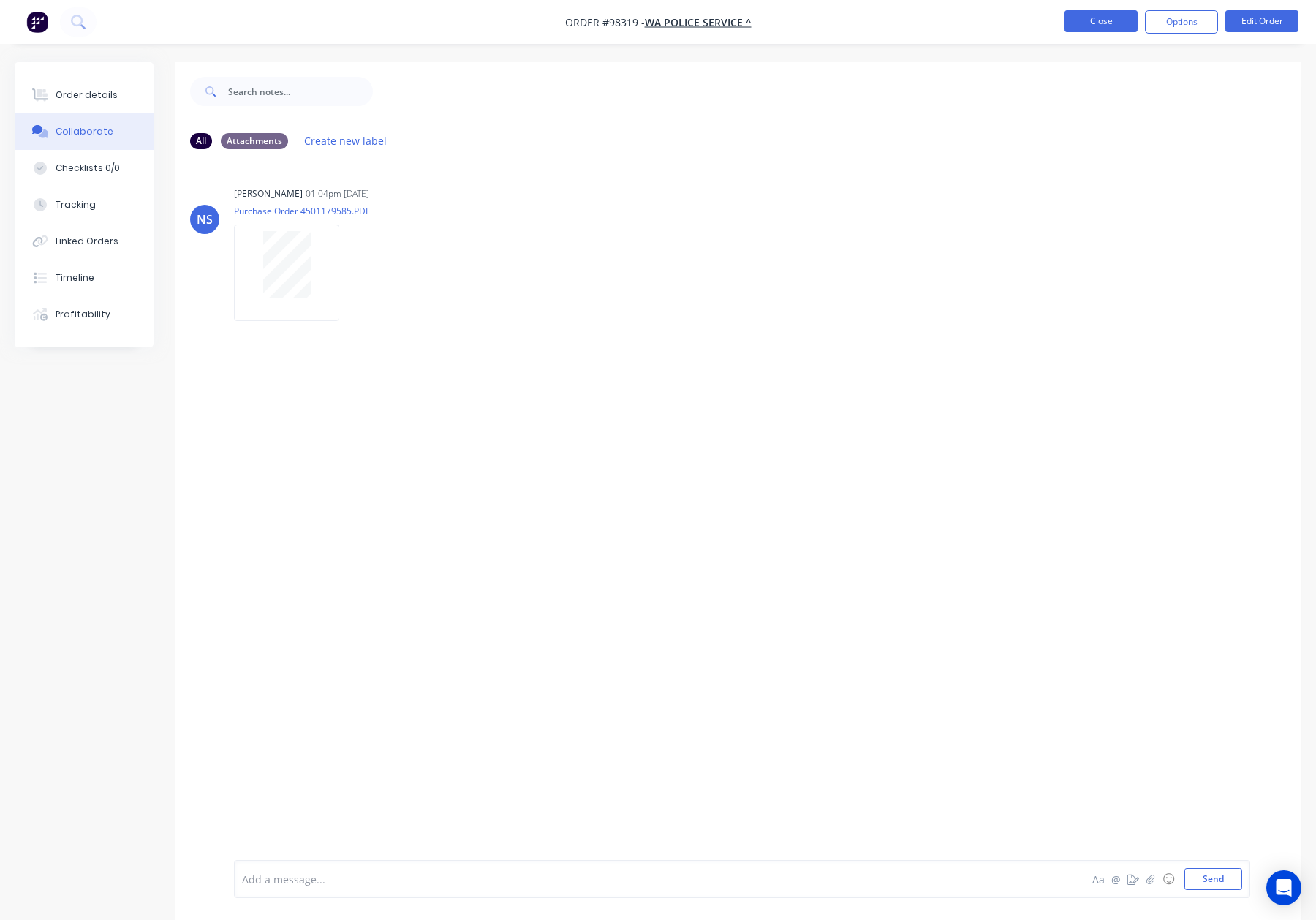
click at [1094, 21] on button "Close" at bounding box center [1101, 21] width 73 height 22
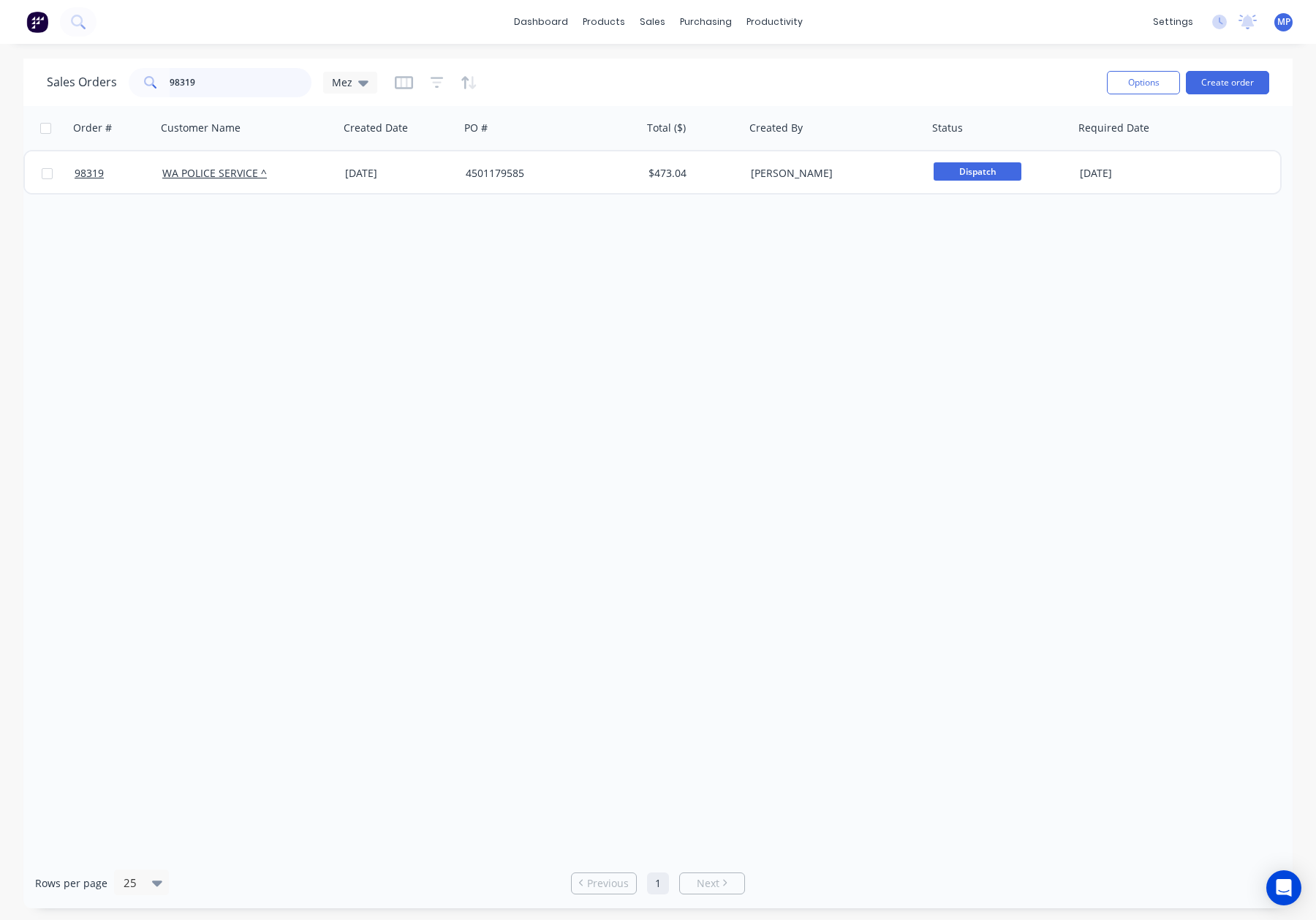
click at [221, 89] on input "98319" at bounding box center [241, 83] width 142 height 29
drag, startPoint x: 117, startPoint y: 84, endPoint x: 105, endPoint y: 86, distance: 12.2
click at [95, 84] on div "Sales Orders 98319 Mez" at bounding box center [212, 83] width 331 height 29
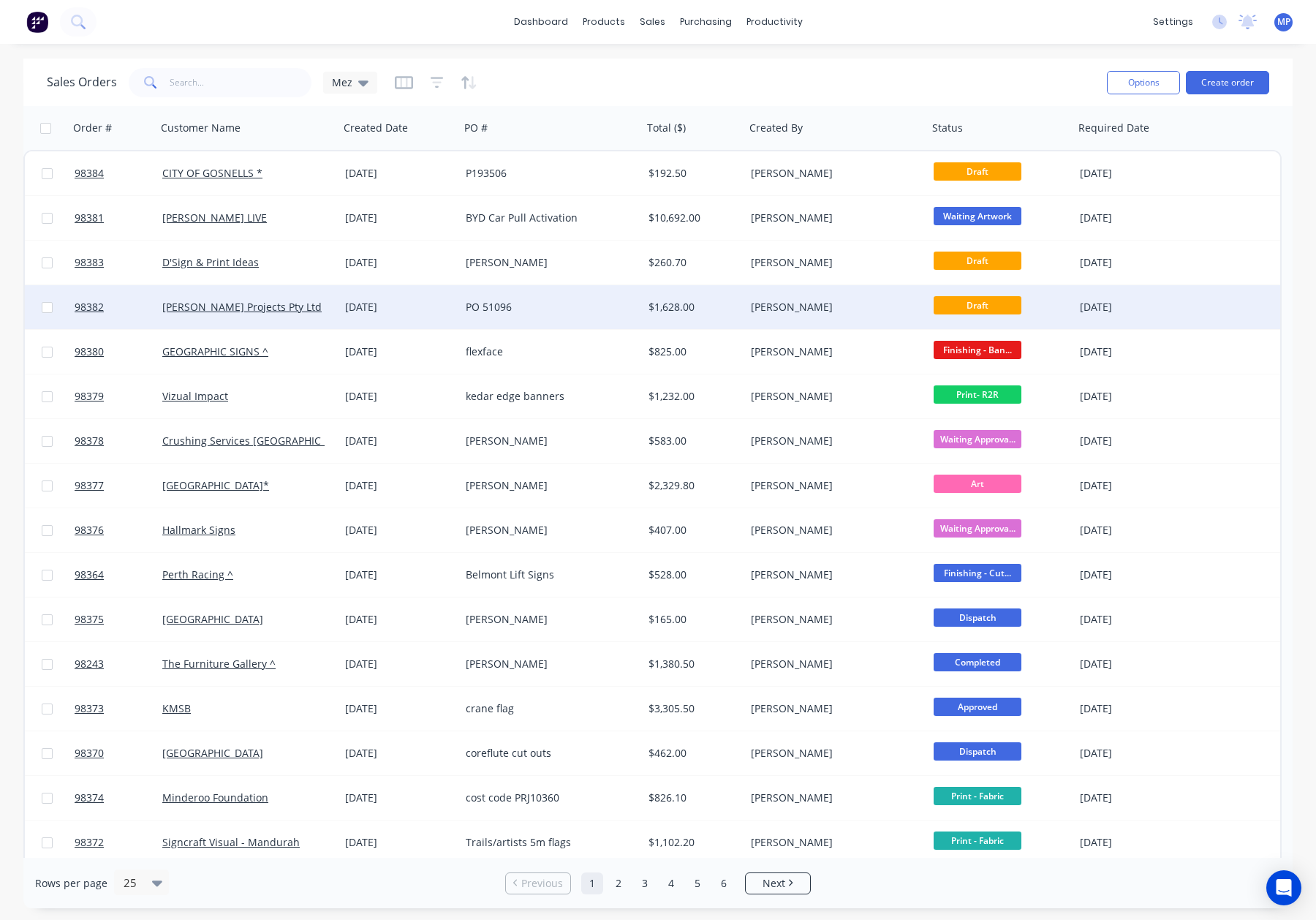
click at [743, 305] on div "$1,628.00" at bounding box center [694, 307] width 102 height 44
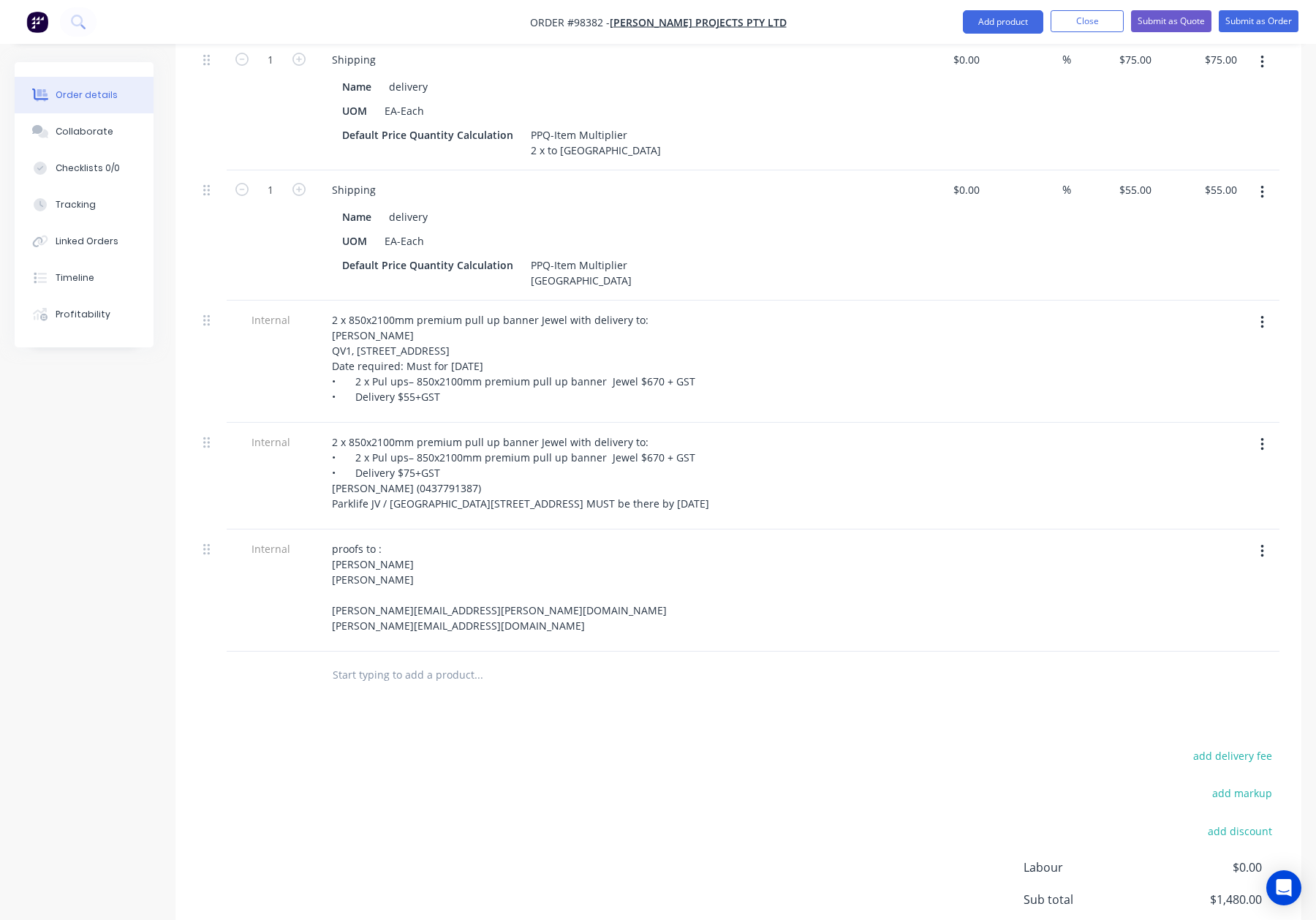
scroll to position [641, 0]
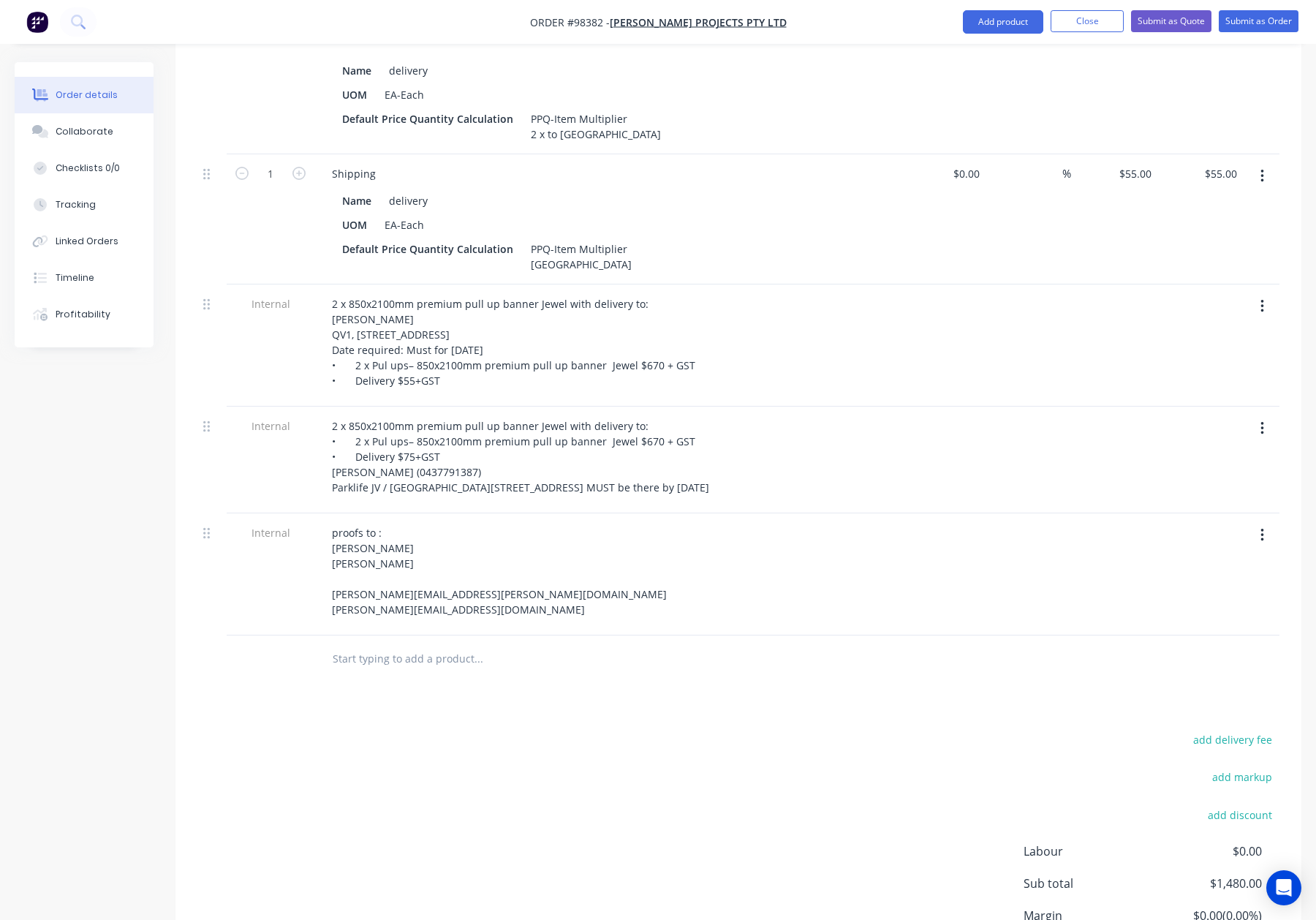
click at [384, 667] on div at bounding box center [577, 659] width 527 height 48
click at [405, 656] on input "text" at bounding box center [478, 658] width 292 height 29
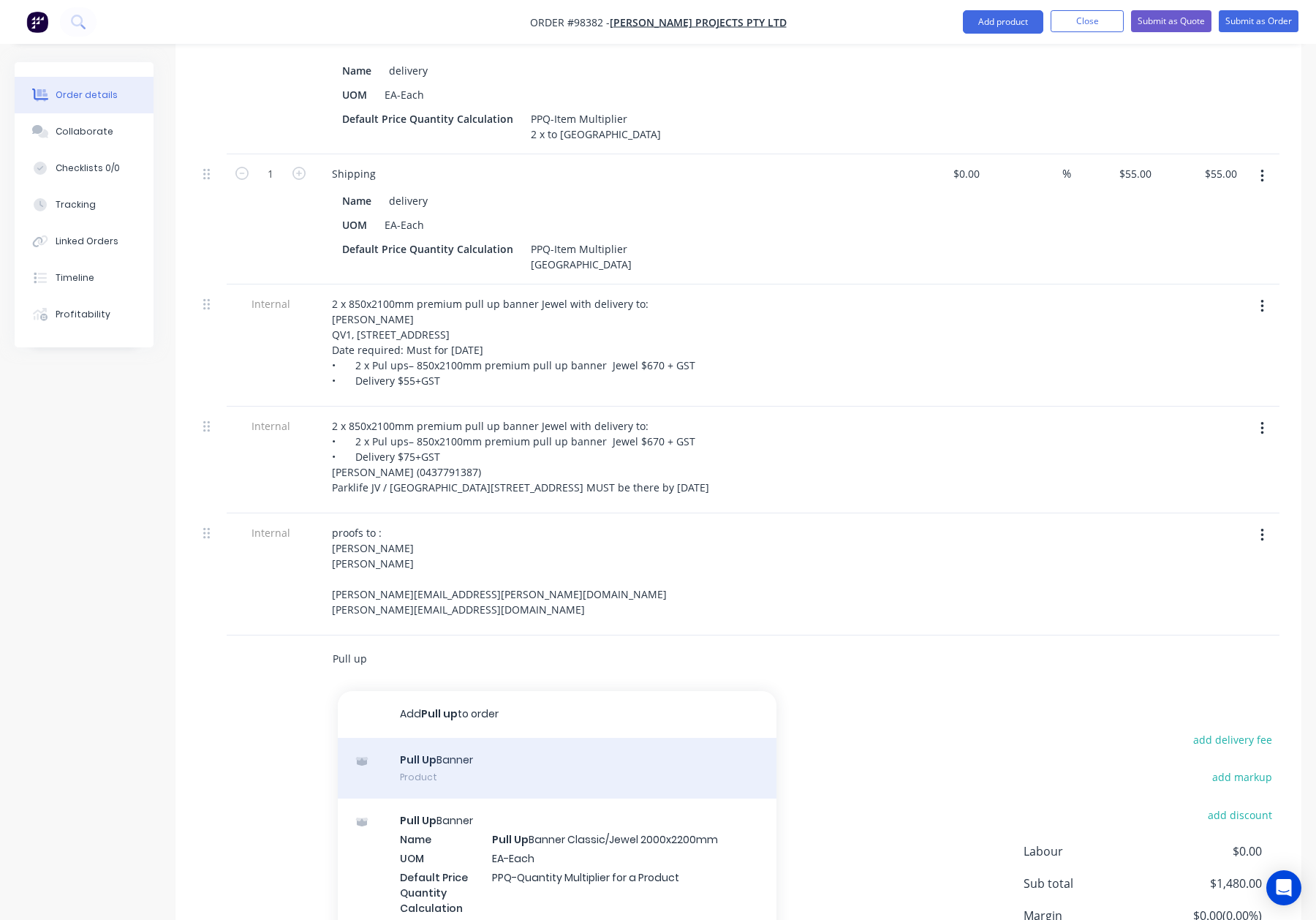
type input "Pull up"
click at [496, 762] on div "Pull Up Banner Product" at bounding box center [557, 769] width 439 height 62
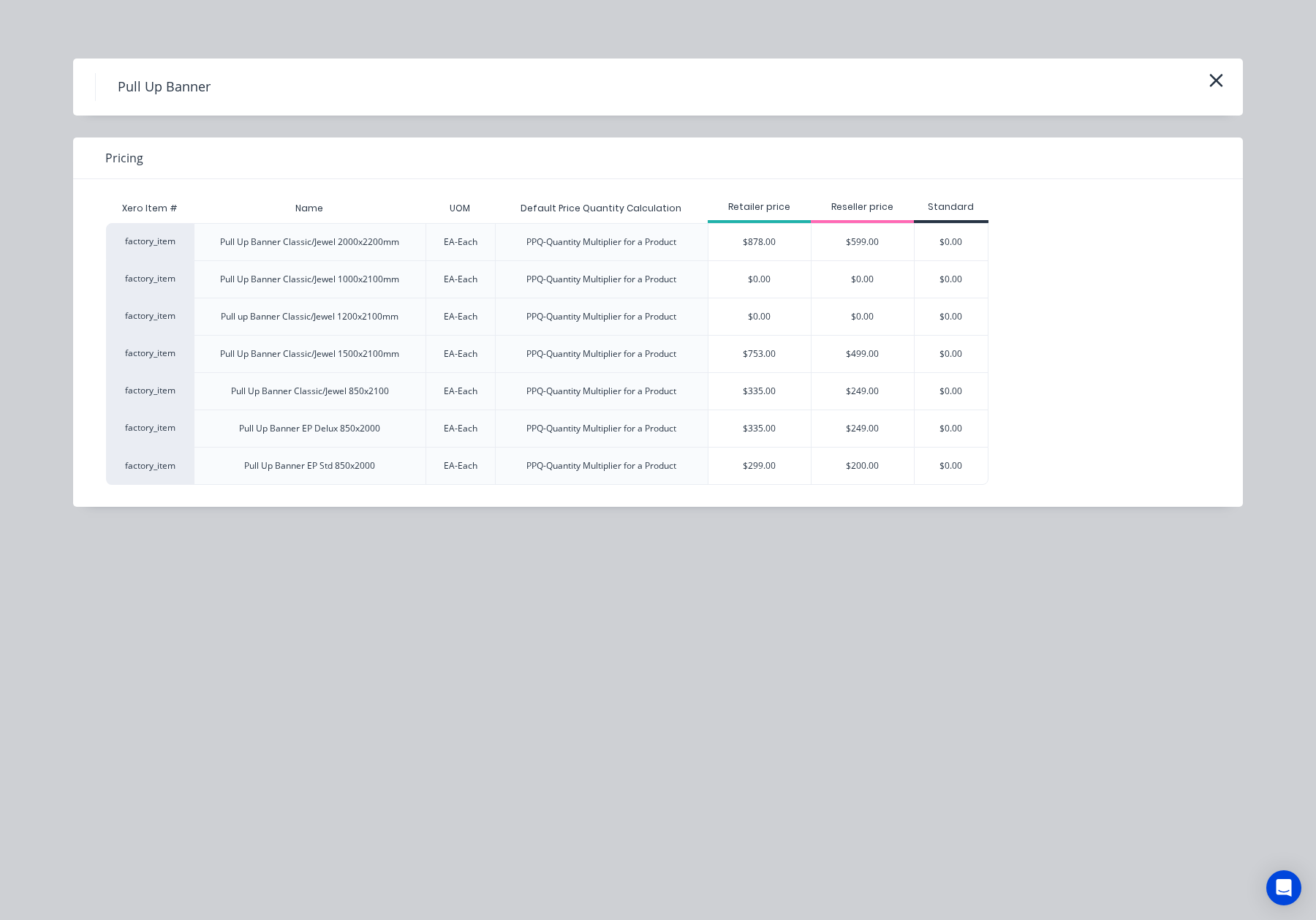
click at [875, 388] on div "$249.00" at bounding box center [862, 391] width 102 height 37
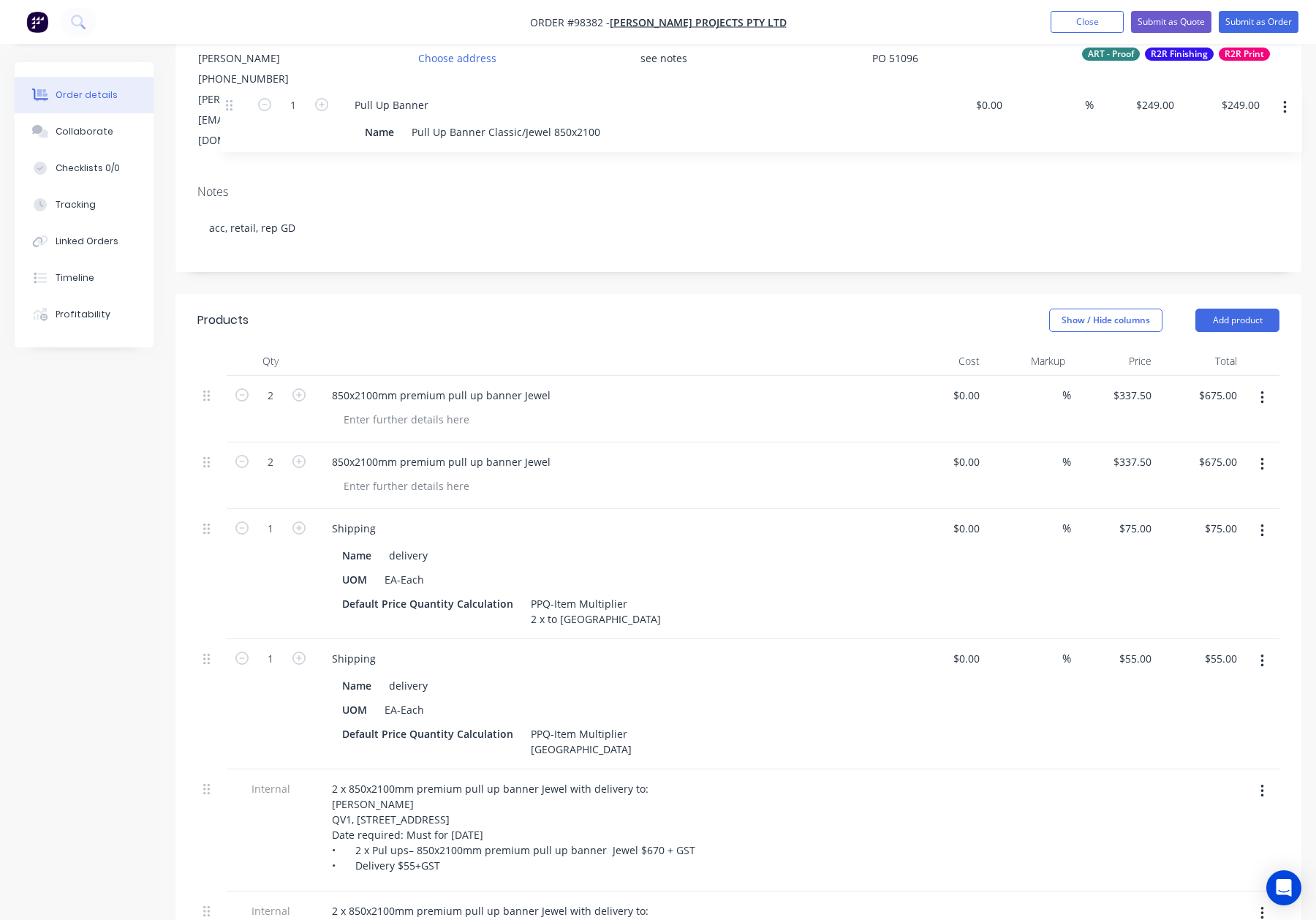
scroll to position [155, 0]
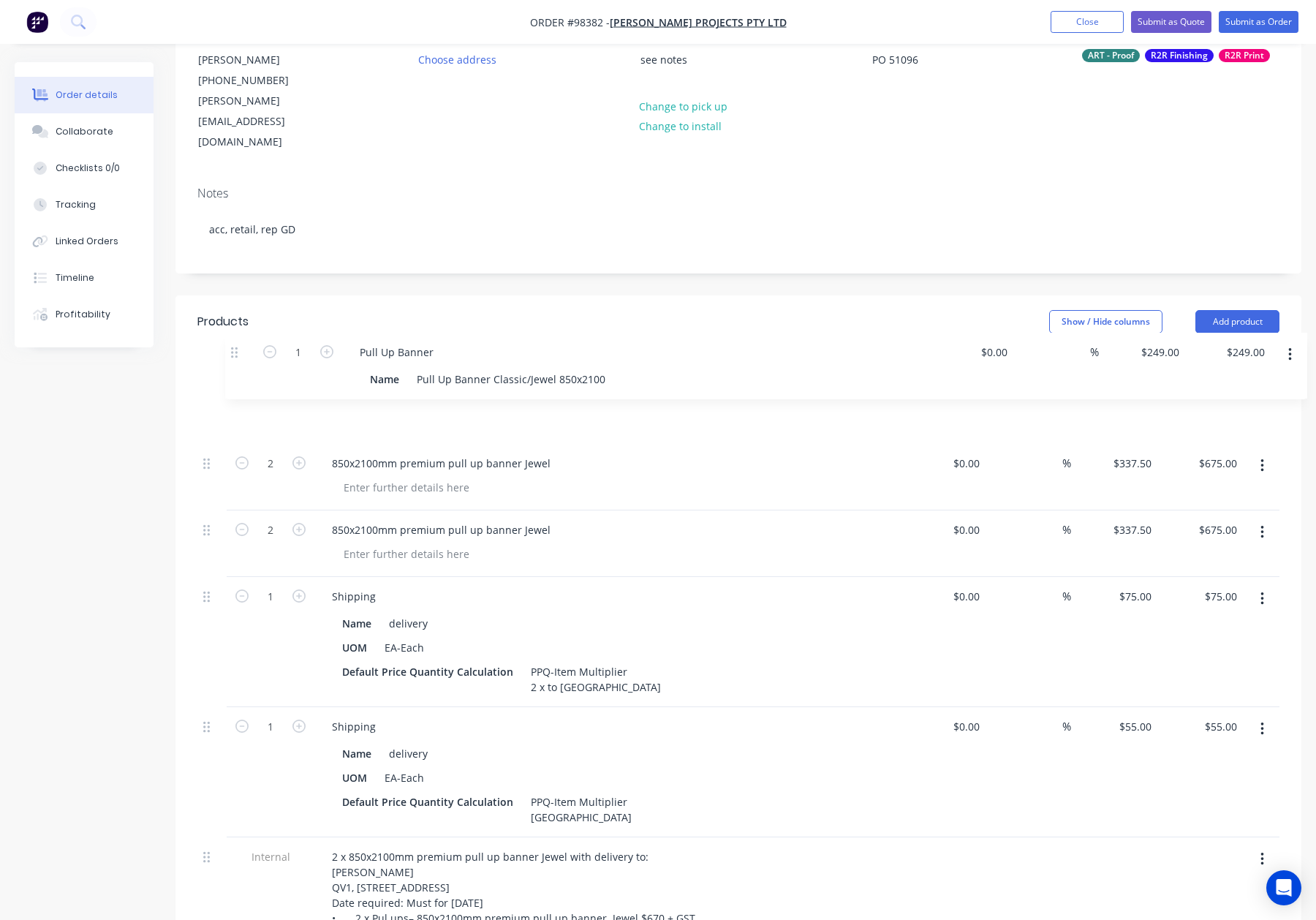
drag, startPoint x: 212, startPoint y: 647, endPoint x: 238, endPoint y: 351, distance: 297.1
click at [240, 378] on div "2 850x2100mm premium pull up banner Jewel $0.00 $0.00 % $337.50 $337.50 $675.00…" at bounding box center [739, 783] width 1083 height 811
click at [1256, 386] on button "button" at bounding box center [1263, 400] width 35 height 26
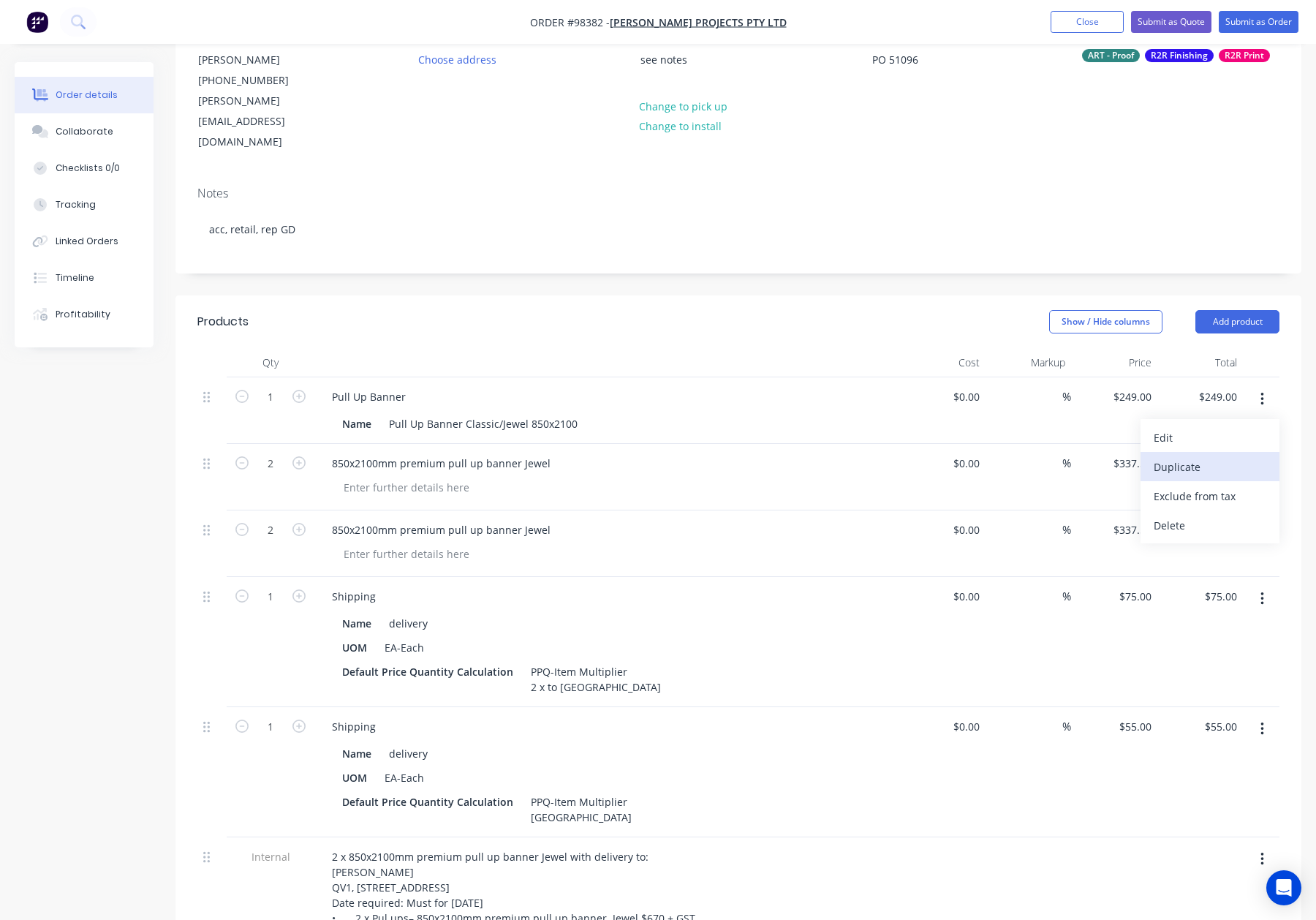
click at [1220, 457] on div "Duplicate" at bounding box center [1210, 467] width 112 height 22
click at [1264, 391] on icon "button" at bounding box center [1263, 399] width 4 height 16
click at [863, 638] on div "UOM EA-Each" at bounding box center [604, 648] width 535 height 22
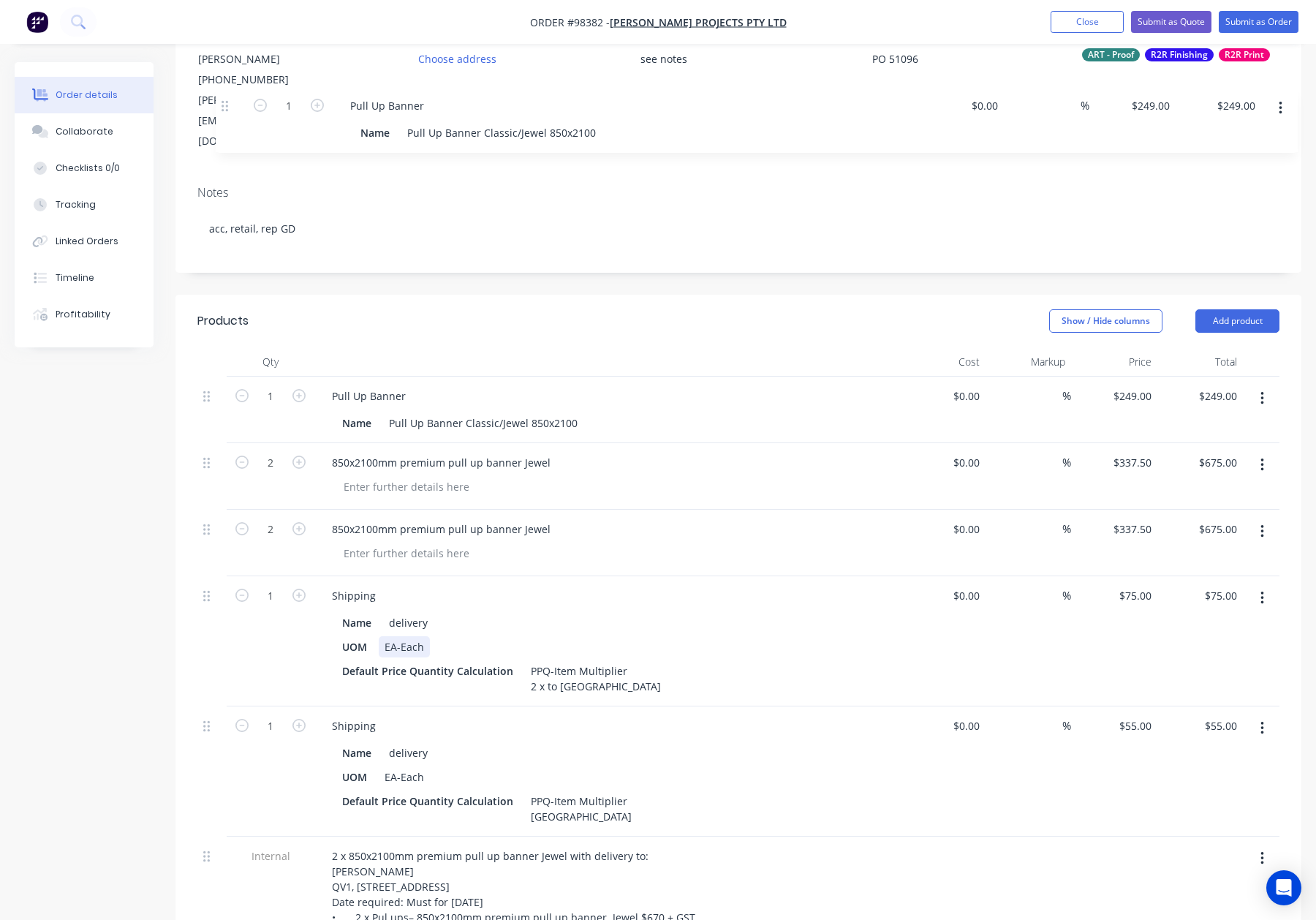
scroll to position [137, 0]
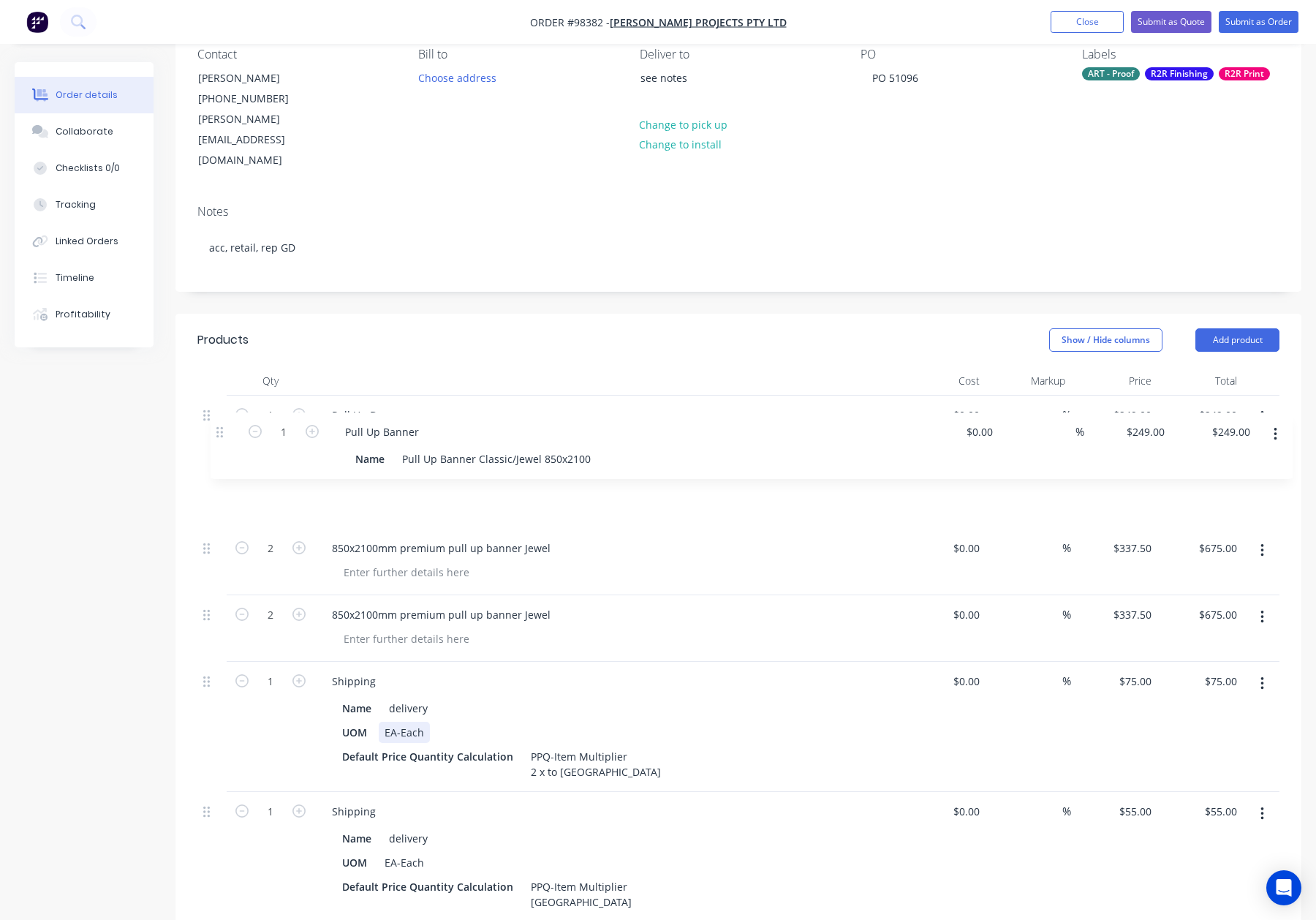
drag, startPoint x: 213, startPoint y: 456, endPoint x: 220, endPoint y: 430, distance: 26.9
click at [222, 430] on div "1 Pull Up Banner Name Pull Up Banner Classic/Jewel 850x2100 $0.00 $0.00 % $249.…" at bounding box center [739, 835] width 1083 height 878
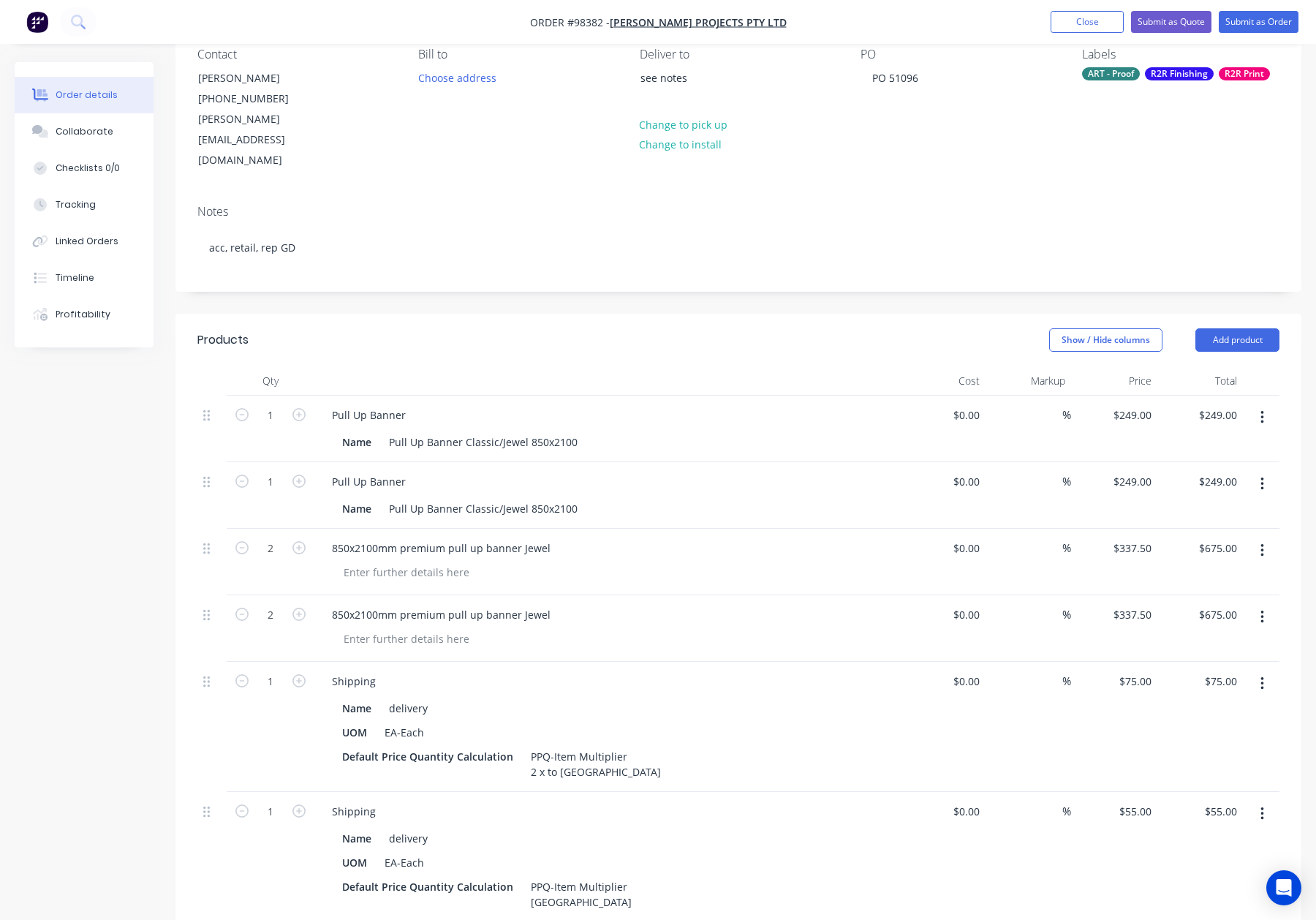
click at [302, 408] on icon "button" at bounding box center [299, 415] width 13 height 13
type input "2"
type input "$498.00"
click at [294, 475] on icon "button" at bounding box center [299, 481] width 13 height 13
type input "2"
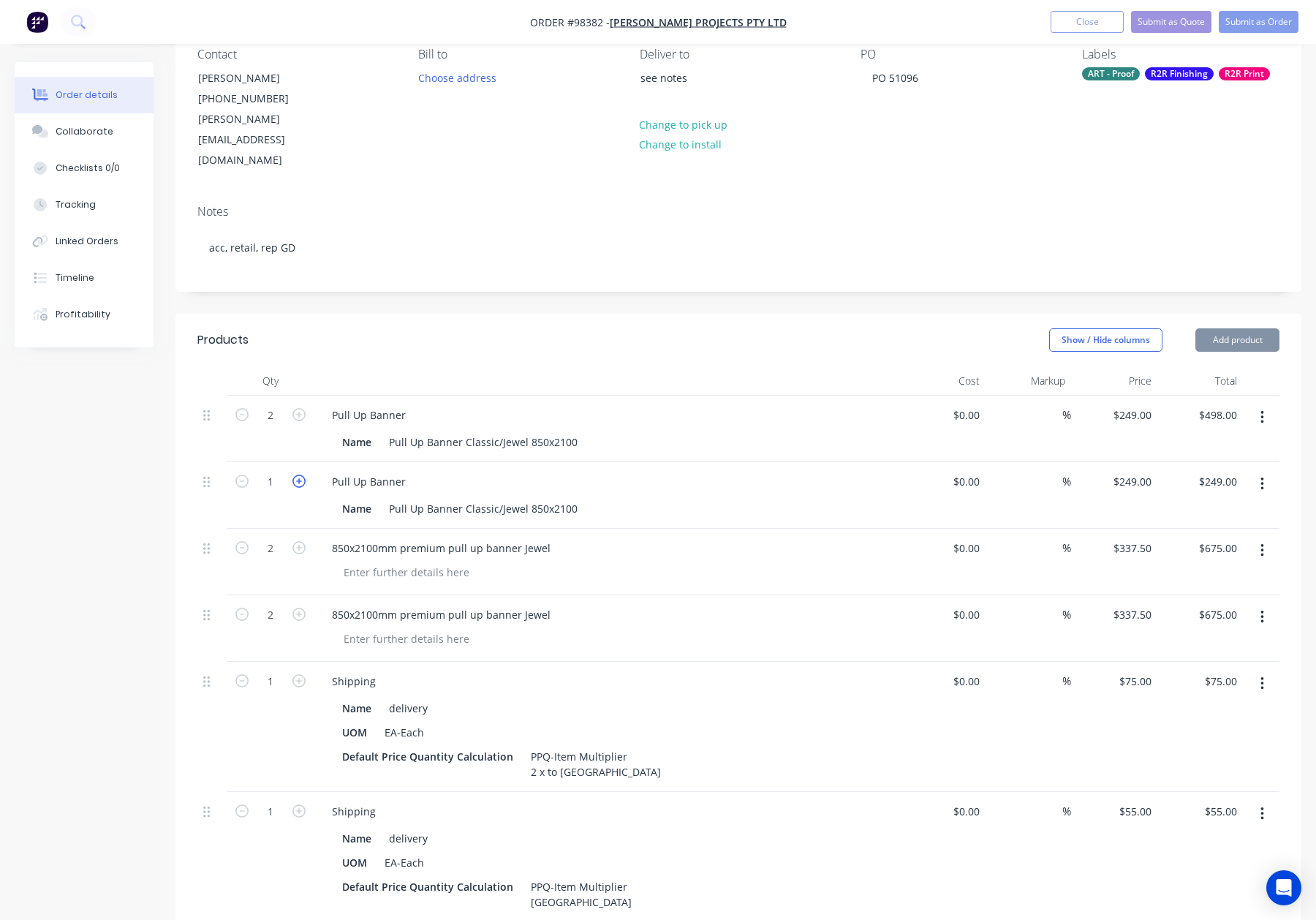
type input "$498.00"
click at [1128, 404] on div "249 $249.00" at bounding box center [1131, 415] width 52 height 22
type input "$337.50"
type input "$675.00"
click at [1127, 471] on div "249 $249.00" at bounding box center [1131, 481] width 52 height 22
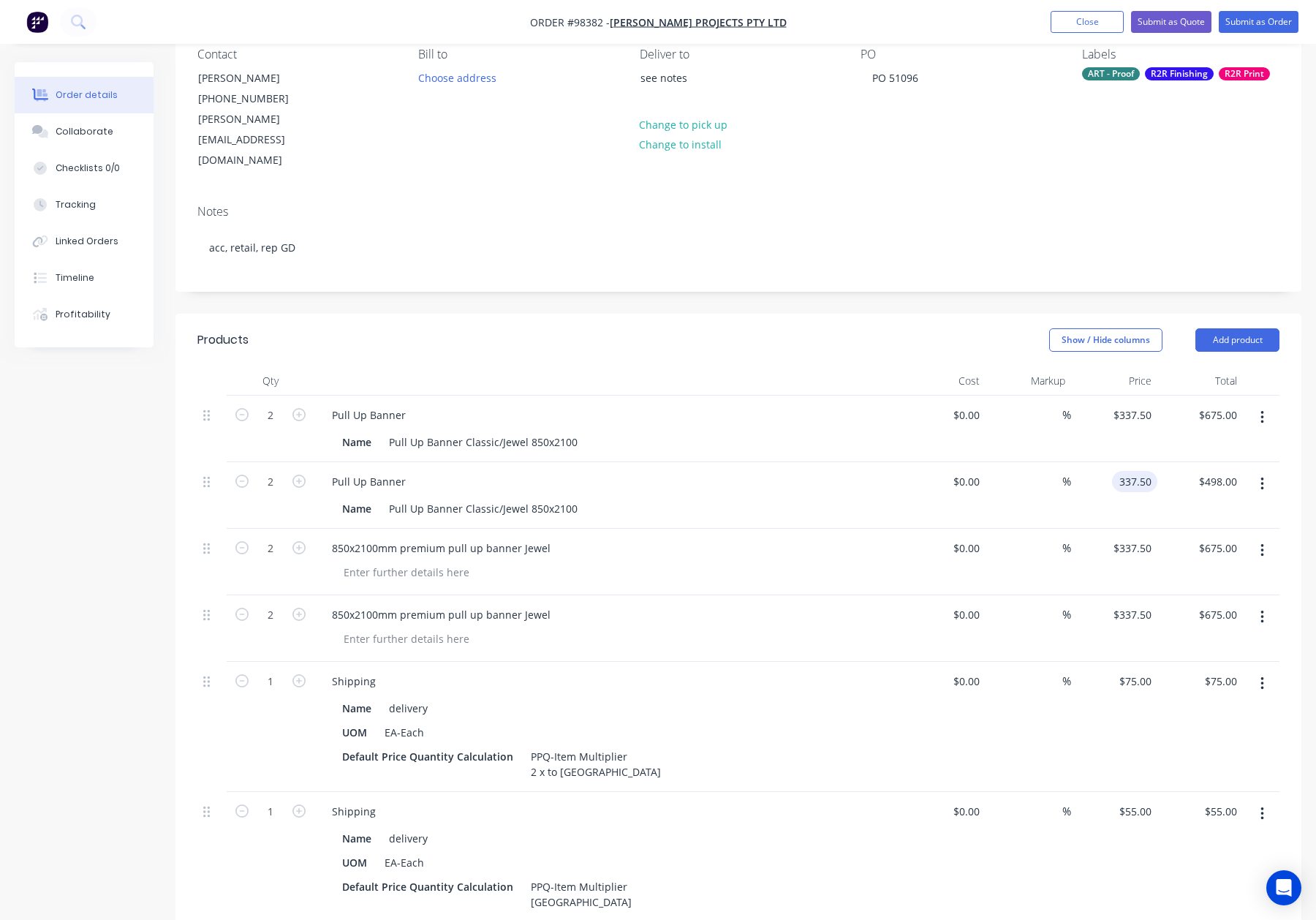
type input "$337.50"
type input "$675.00"
click at [966, 537] on div "$0.00 $0.00" at bounding box center [943, 562] width 86 height 67
click at [1263, 543] on icon "button" at bounding box center [1263, 550] width 4 height 16
click at [1213, 667] on div "Delete" at bounding box center [1210, 677] width 112 height 22
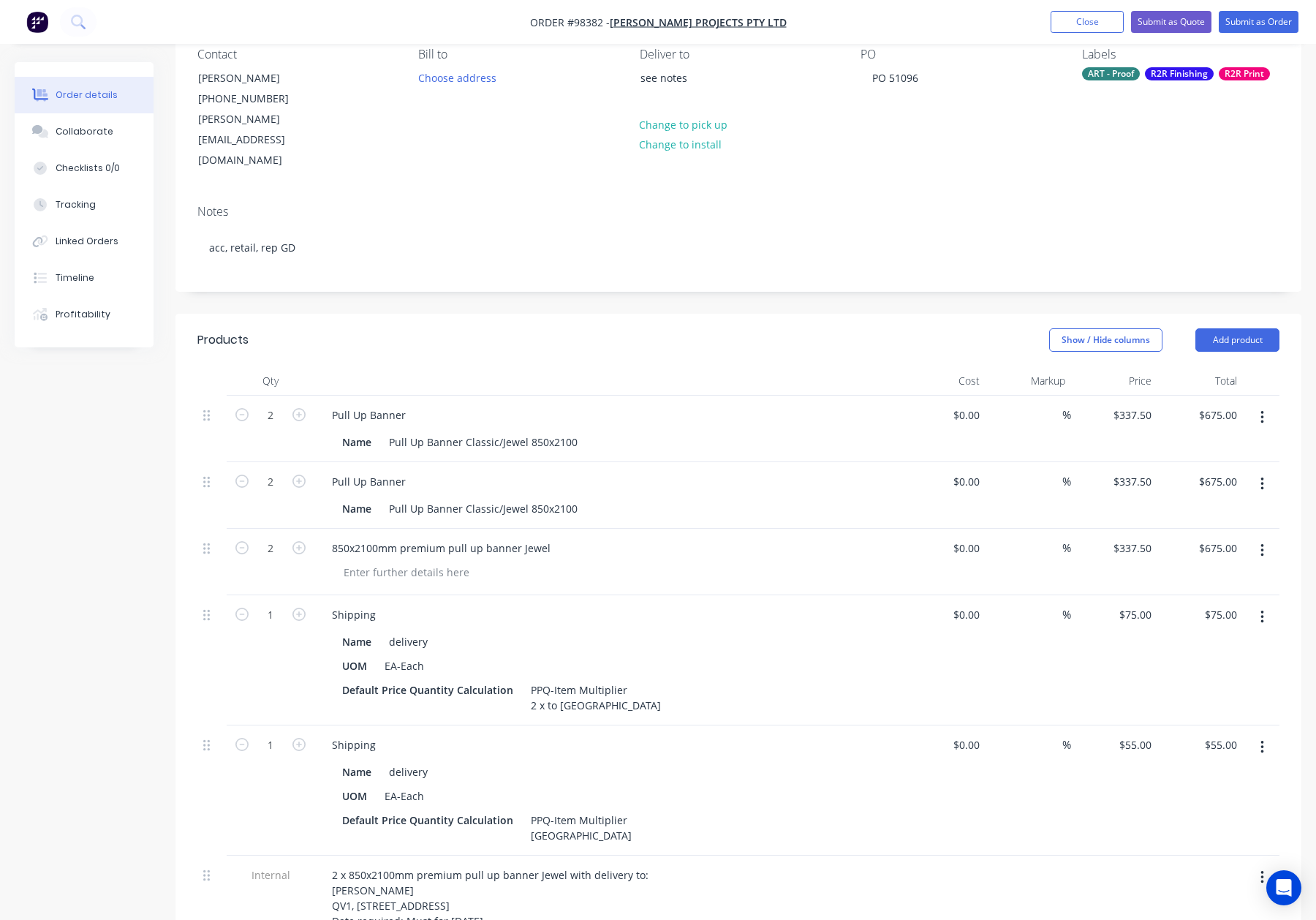
click at [1269, 537] on button "button" at bounding box center [1263, 550] width 35 height 26
click at [1208, 662] on button "Delete" at bounding box center [1210, 676] width 139 height 29
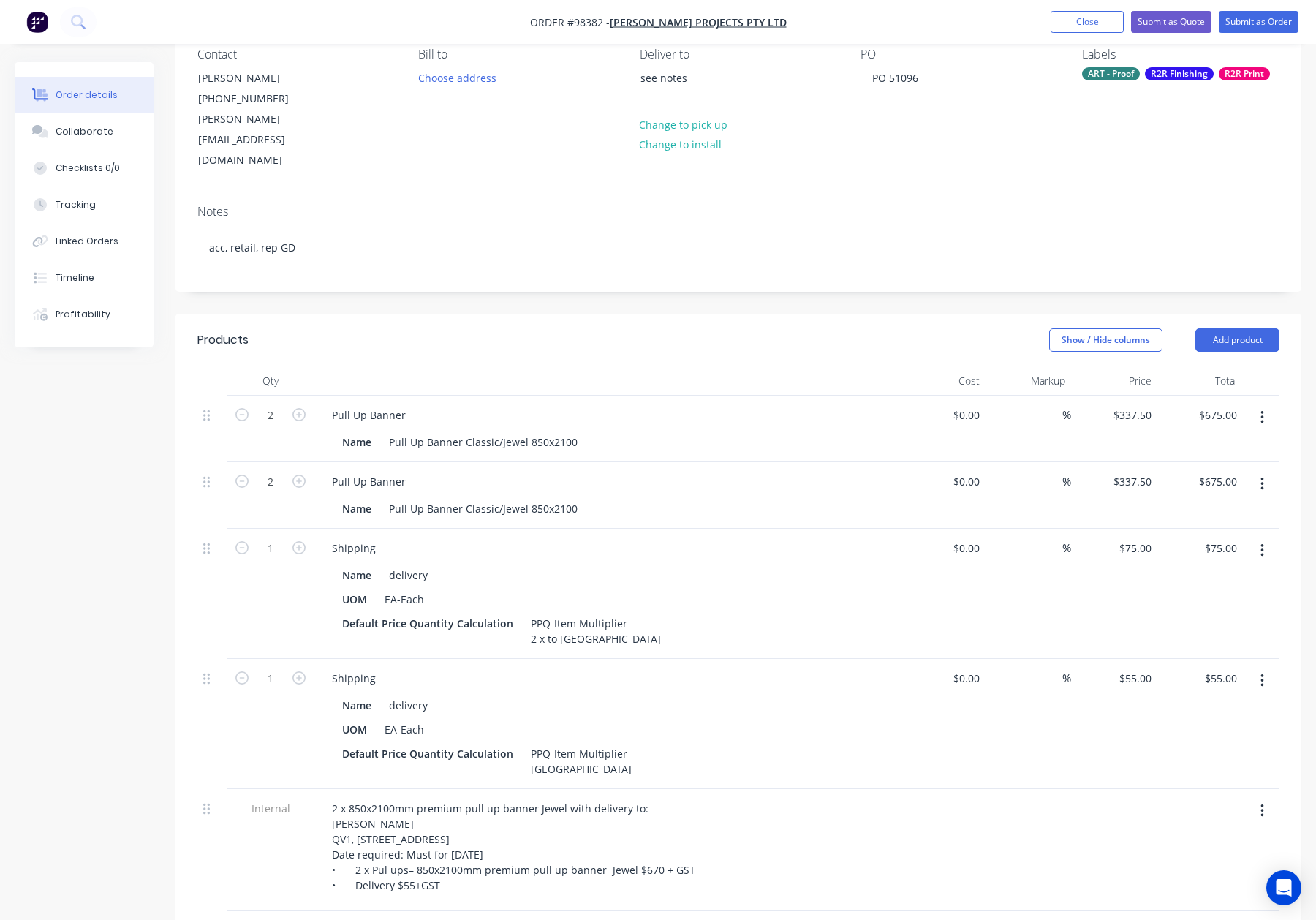
scroll to position [176, 0]
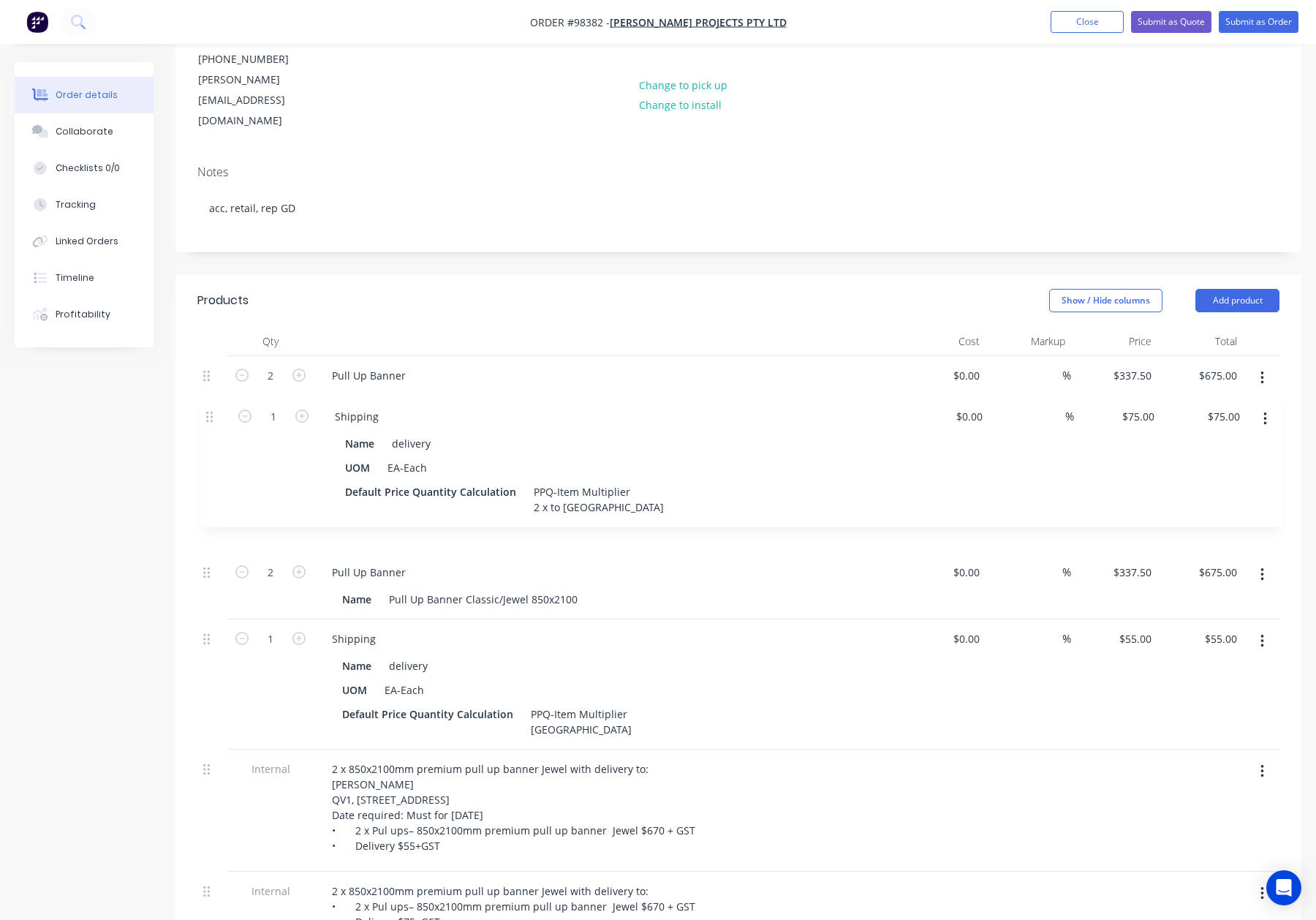
drag, startPoint x: 210, startPoint y: 426, endPoint x: 210, endPoint y: 400, distance: 26.0
click at [210, 400] on div "2 Pull Up Banner Name Pull Up Banner Classic/Jewel 850x2100 $0.00 $0.00 % $337.…" at bounding box center [739, 729] width 1083 height 745
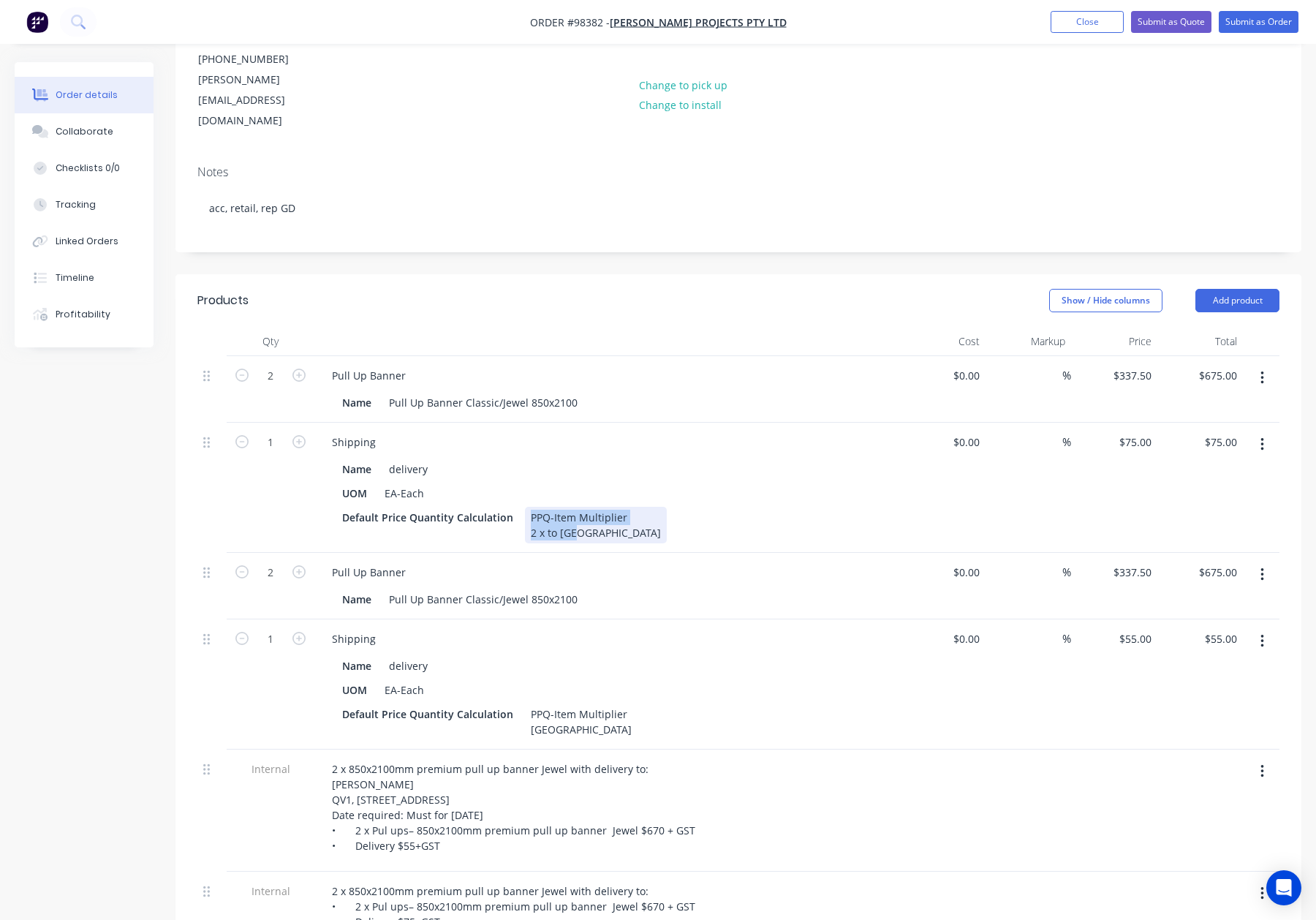
drag, startPoint x: 600, startPoint y: 493, endPoint x: 517, endPoint y: 465, distance: 87.6
click at [517, 507] on div "Default Price Quantity Calculation PPQ-Item Multiplier 2 x to NSW" at bounding box center [604, 525] width 535 height 37
click at [1263, 438] on icon "button" at bounding box center [1262, 445] width 3 height 13
click at [708, 656] on div "Name delivery" at bounding box center [604, 666] width 535 height 22
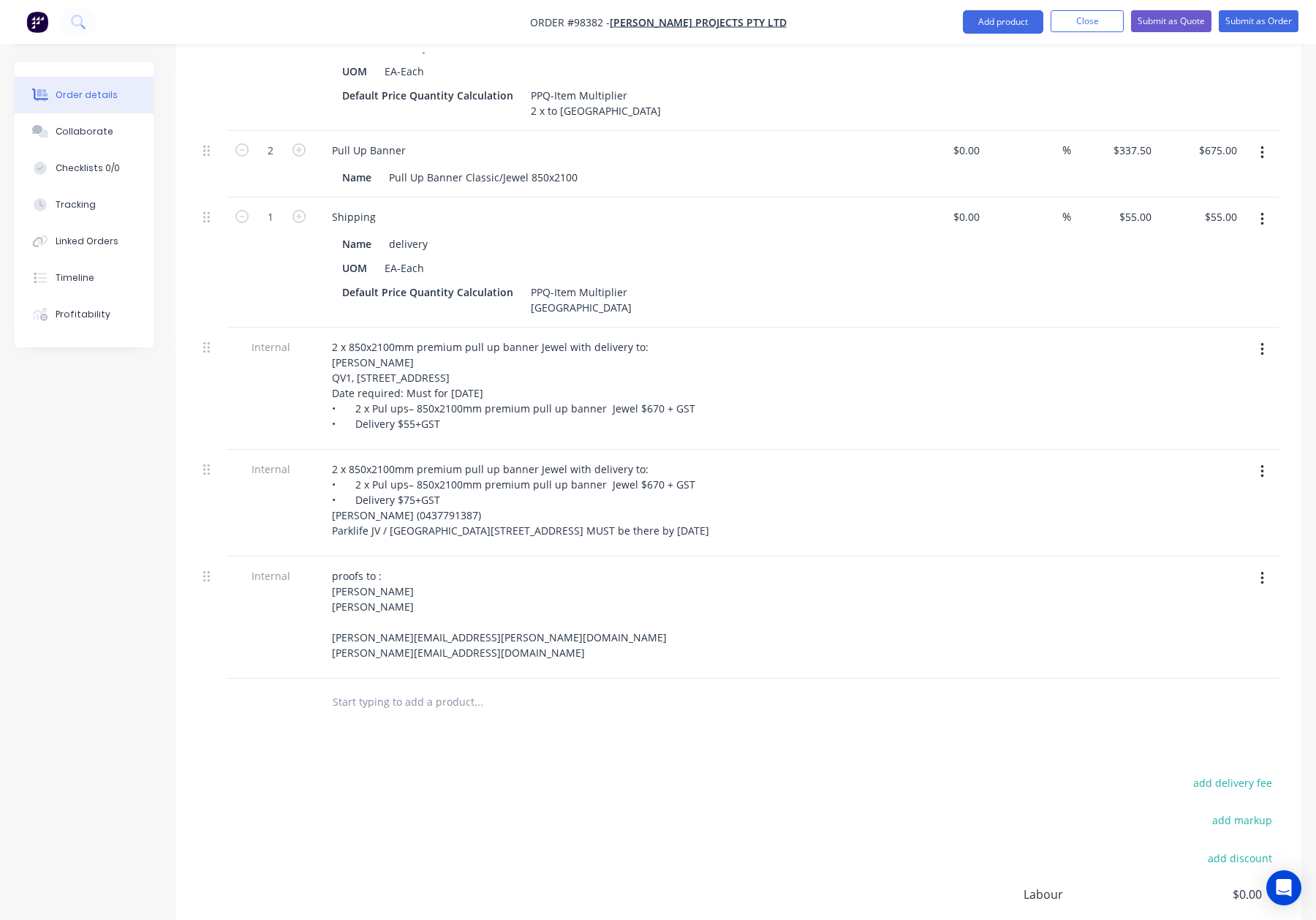
scroll to position [597, 0]
drag, startPoint x: 341, startPoint y: 697, endPoint x: 377, endPoint y: 697, distance: 36.0
click at [341, 697] on input "text" at bounding box center [478, 703] width 292 height 29
type input "S"
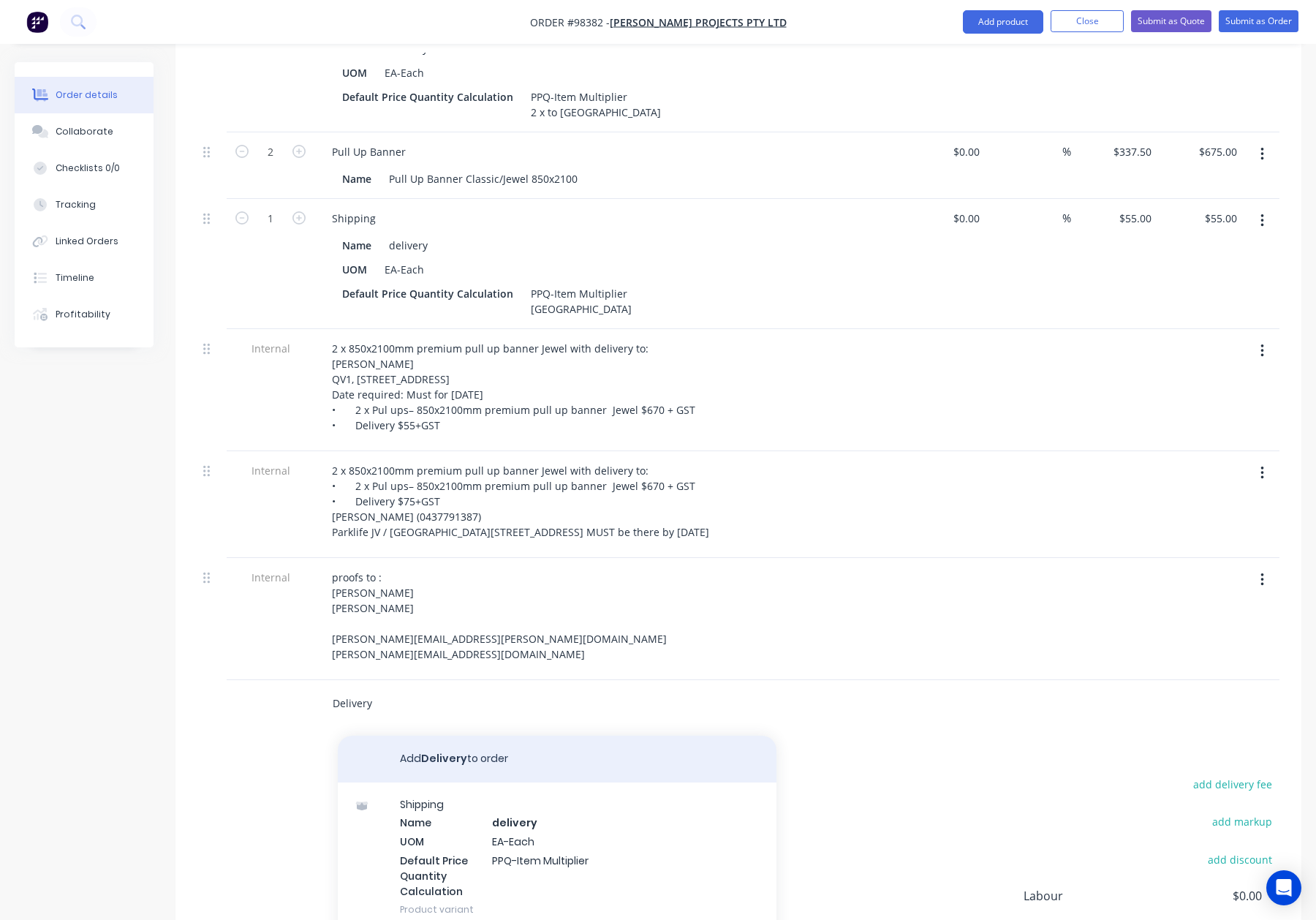
type input "Delivery"
click at [554, 755] on button "Add Delivery to order" at bounding box center [557, 760] width 439 height 47
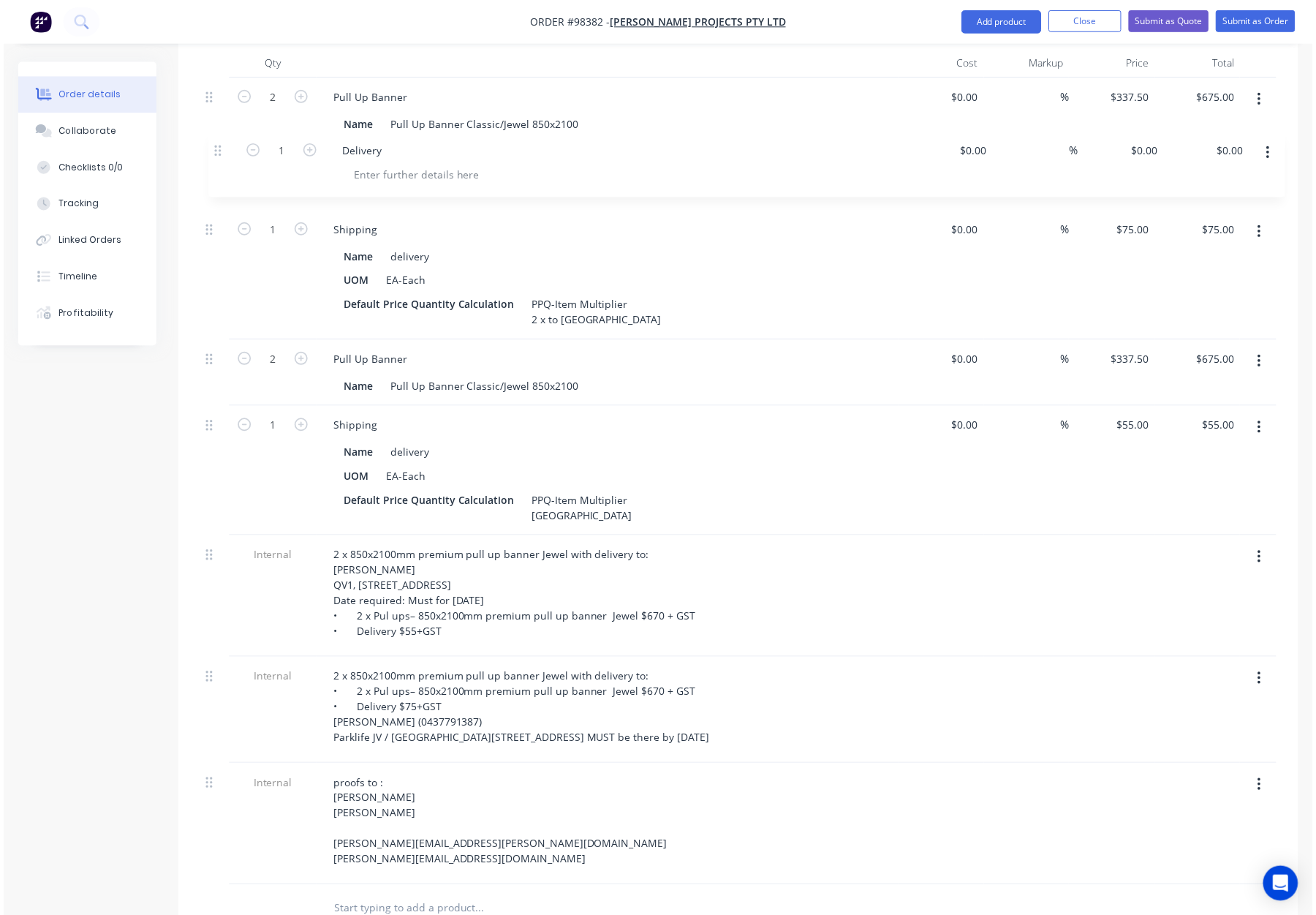
scroll to position [434, 0]
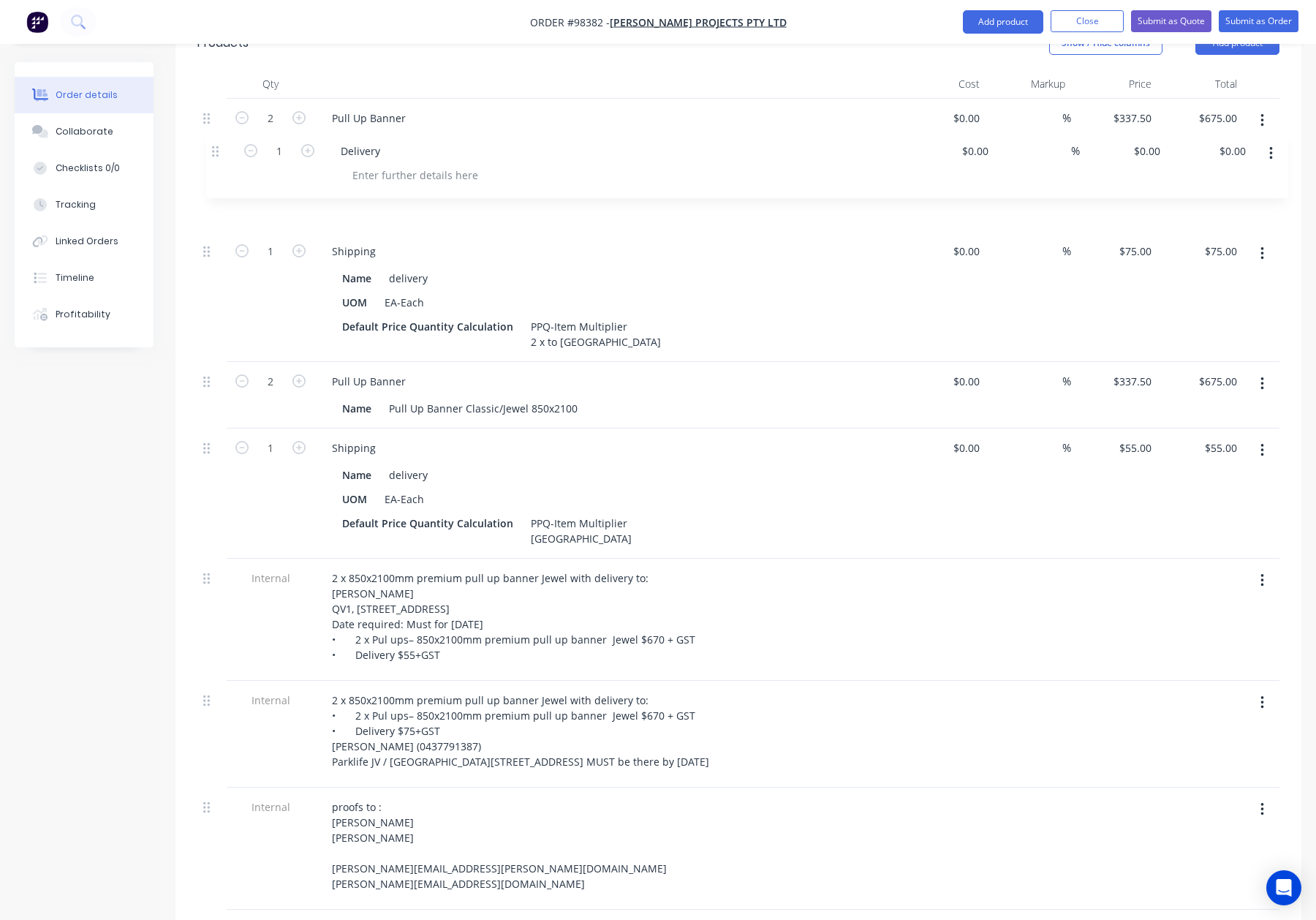
drag, startPoint x: 211, startPoint y: 637, endPoint x: 216, endPoint y: 157, distance: 480.0
click at [217, 148] on div "2 Pull Up Banner Name Pull Up Banner Classic/Jewel 850x2100 $0.00 $0.00 % $337.…" at bounding box center [739, 504] width 1083 height 811
click at [1261, 179] on icon "button" at bounding box center [1263, 187] width 4 height 16
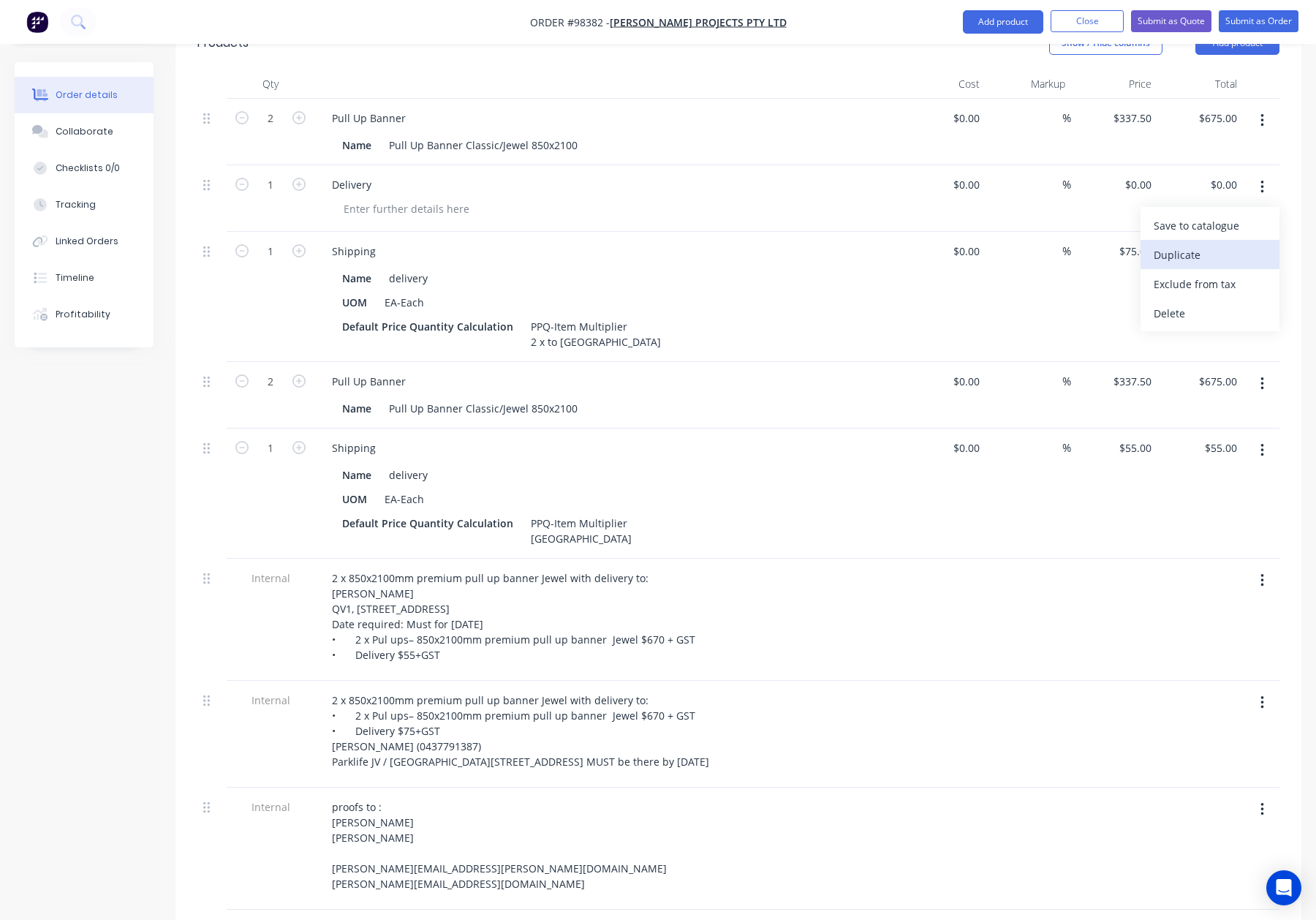
click at [1183, 245] on div "Duplicate" at bounding box center [1210, 255] width 112 height 22
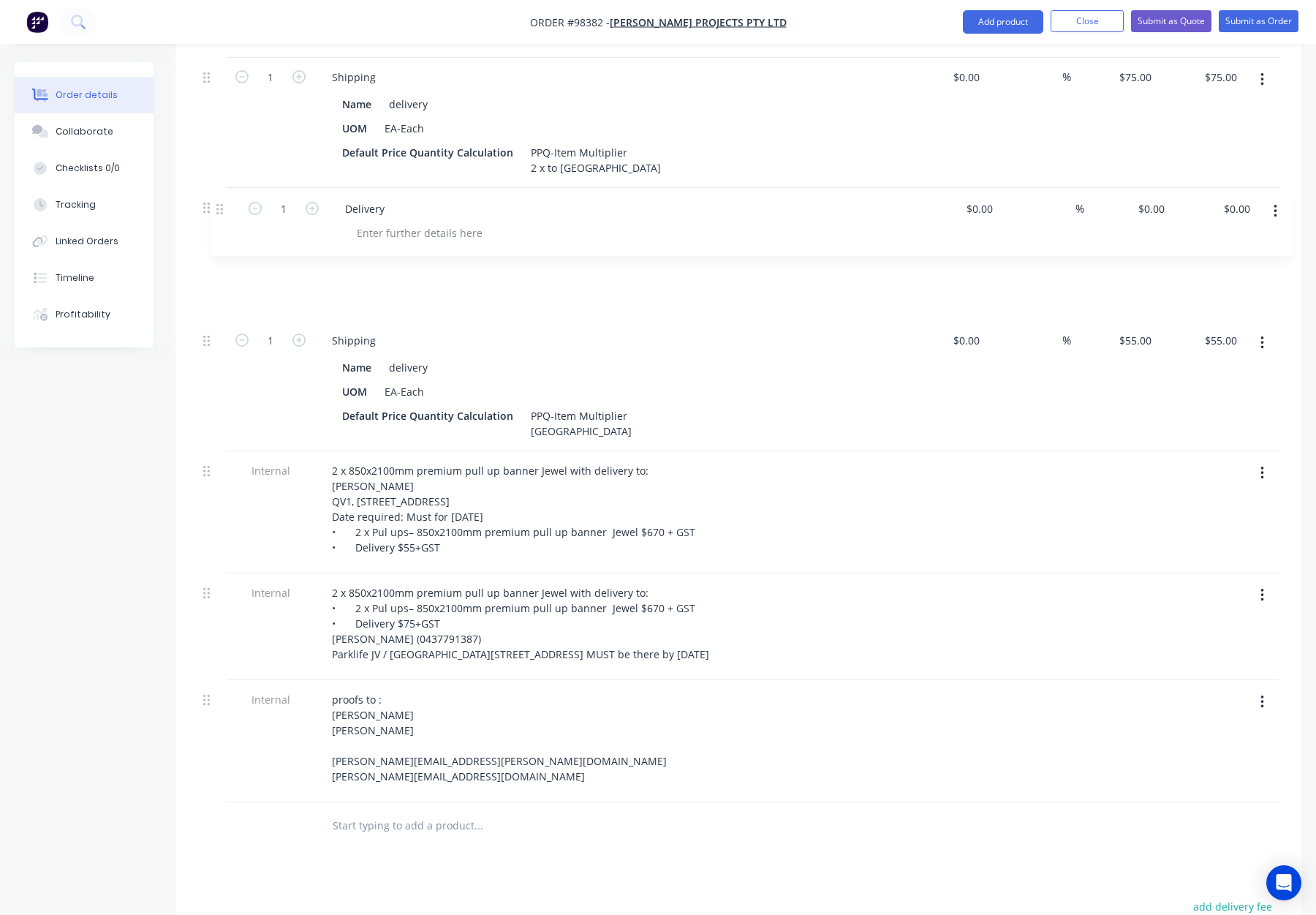
scroll to position [604, 0]
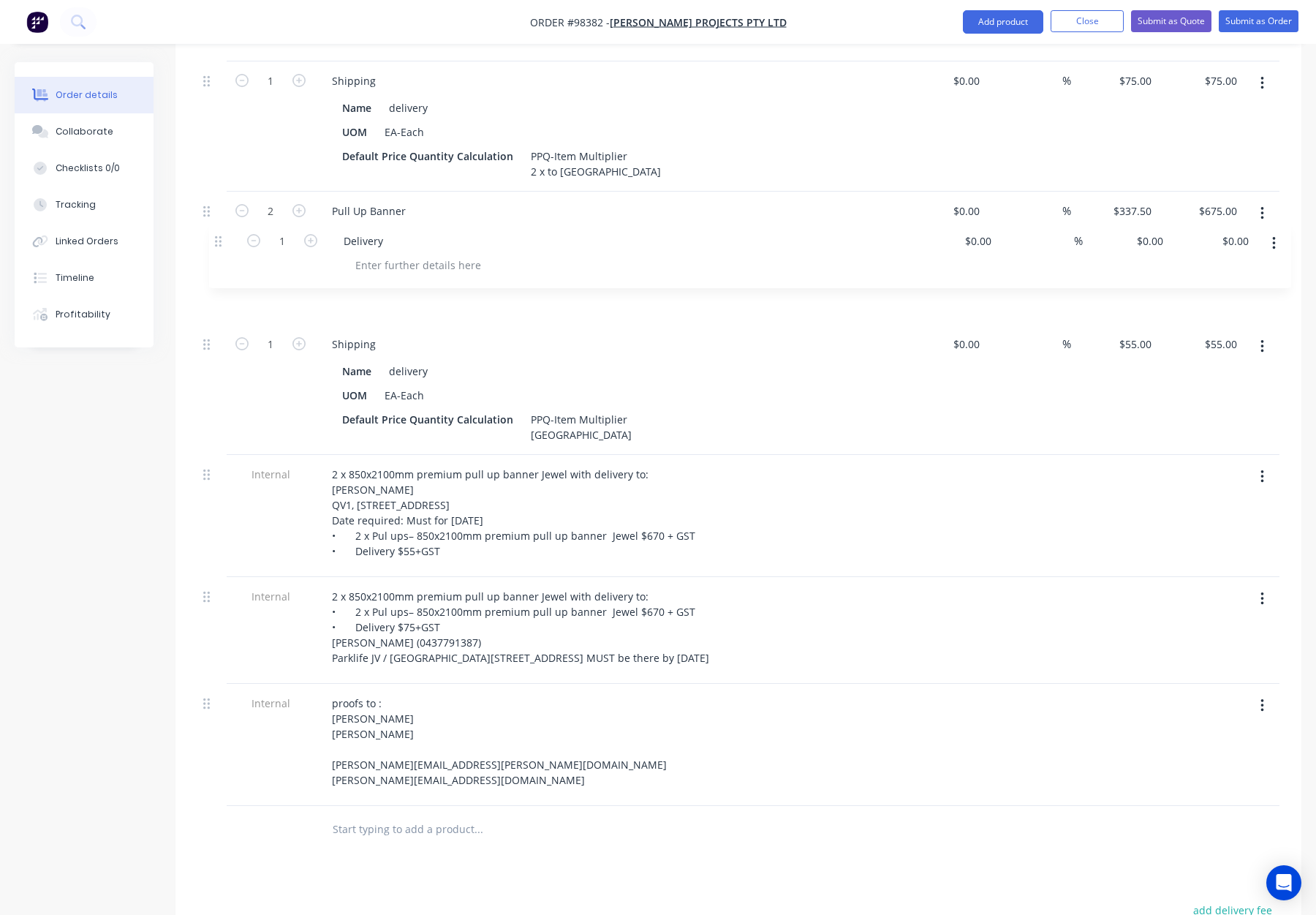
drag, startPoint x: 206, startPoint y: 743, endPoint x: 218, endPoint y: 241, distance: 502.1
click at [218, 241] on div "2 Pull Up Banner Name Pull Up Banner Classic/Jewel 850x2100 $0.00 $0.00 % $337.…" at bounding box center [739, 368] width 1083 height 878
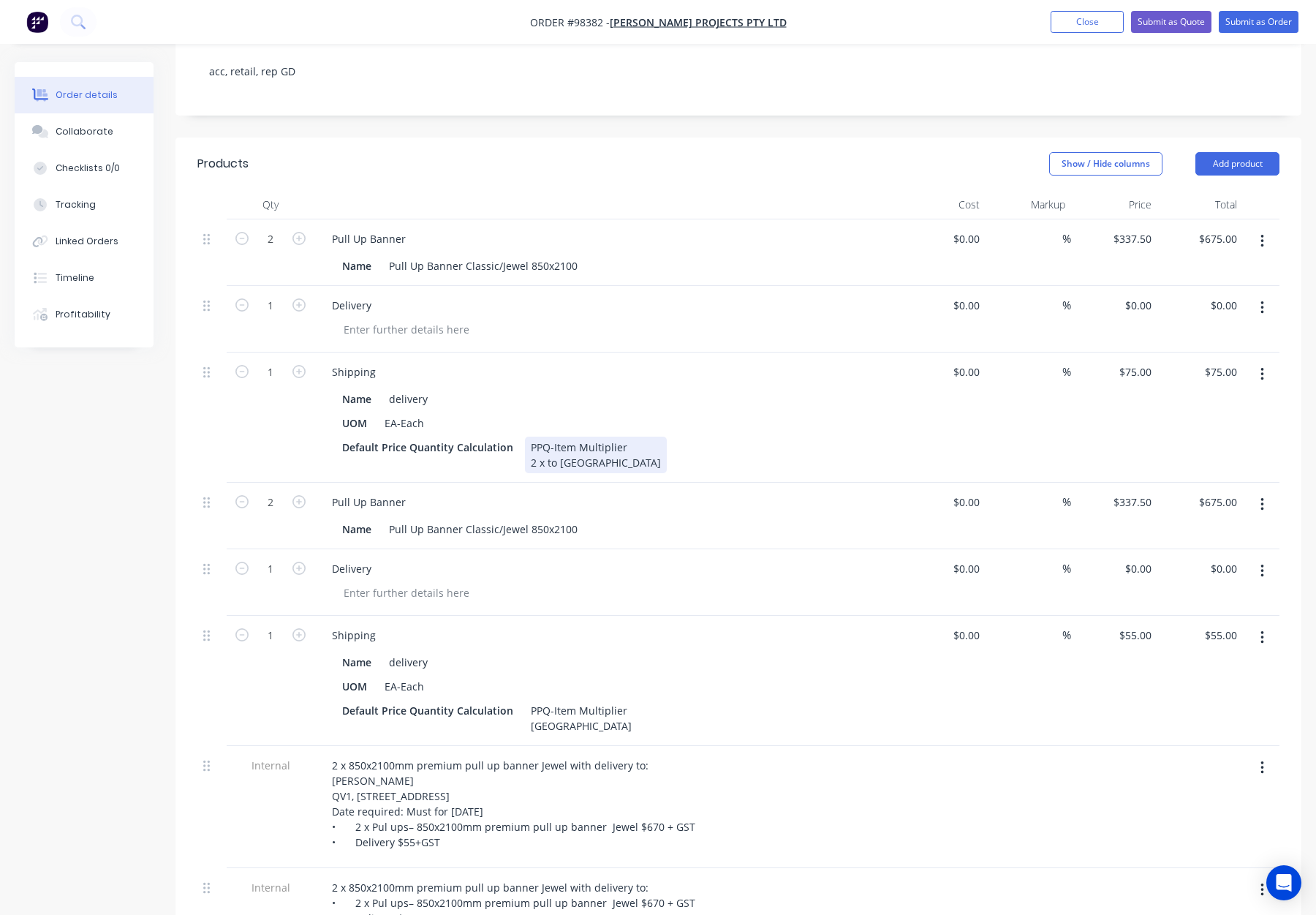
scroll to position [314, 0]
drag, startPoint x: 1140, startPoint y: 261, endPoint x: 1151, endPoint y: 268, distance: 13.0
click at [1141, 293] on div "0 0" at bounding box center [1149, 304] width 17 height 22
type input "$75.00"
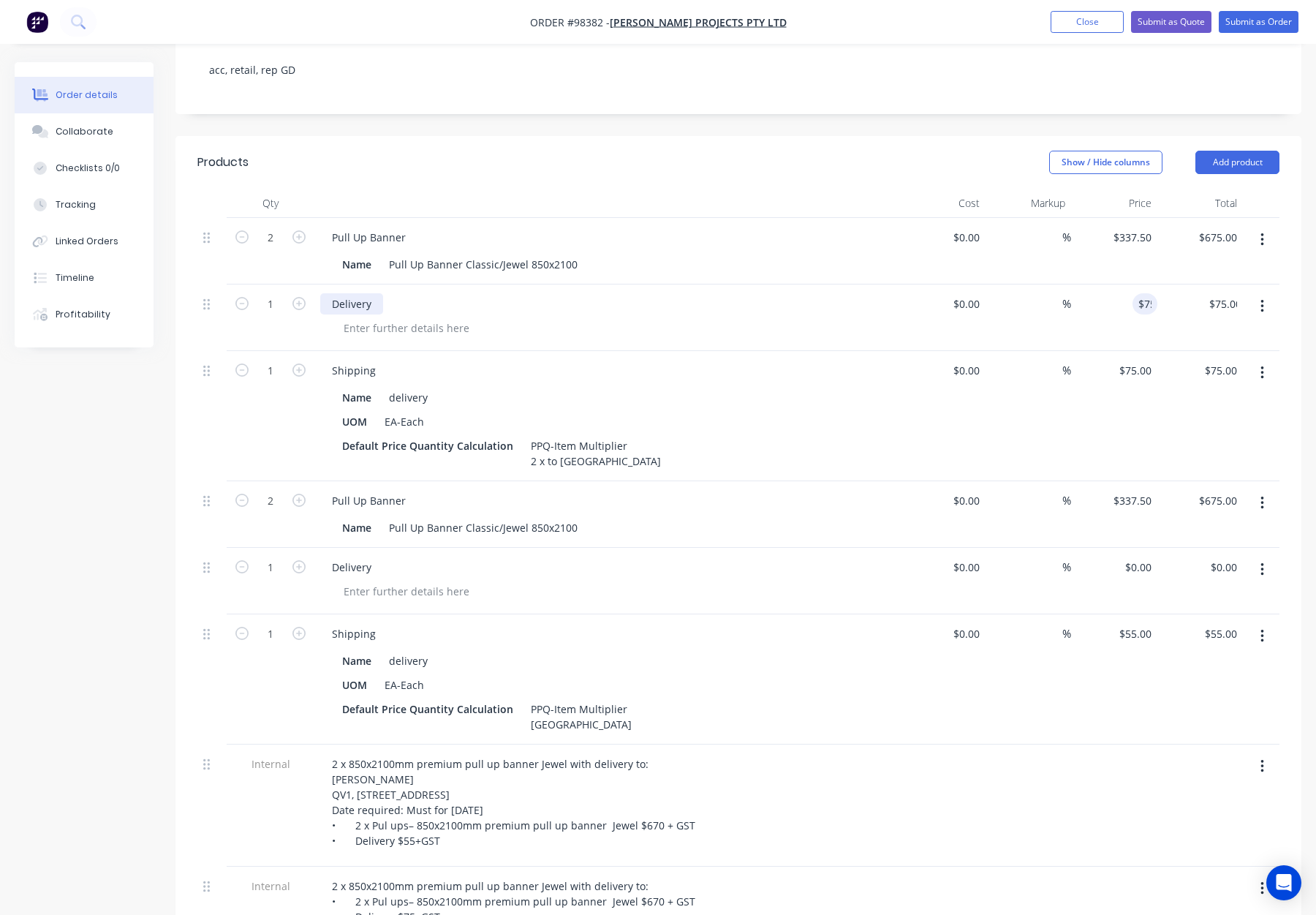
click at [372, 293] on div "Delivery" at bounding box center [351, 304] width 63 height 22
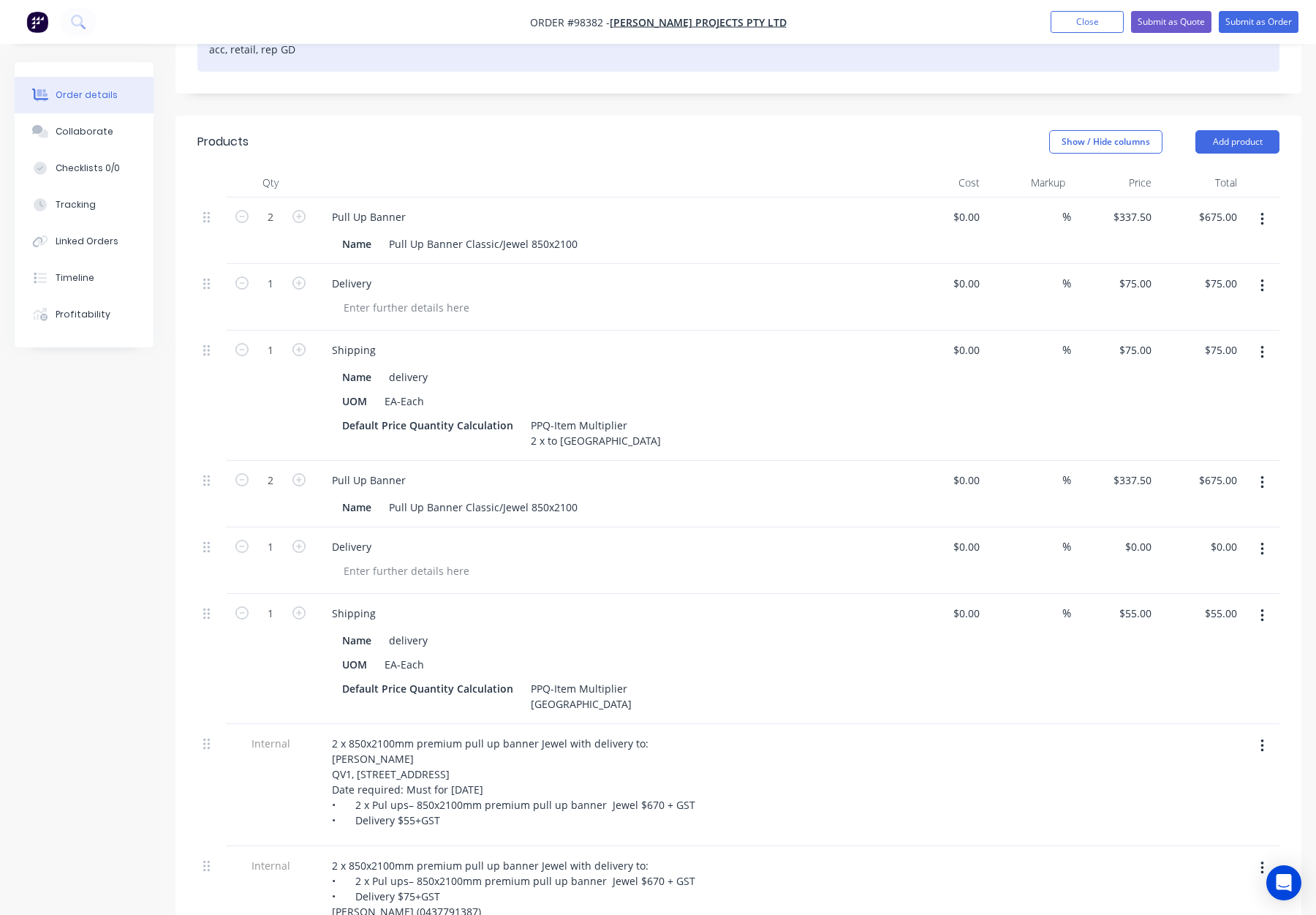
scroll to position [335, 0]
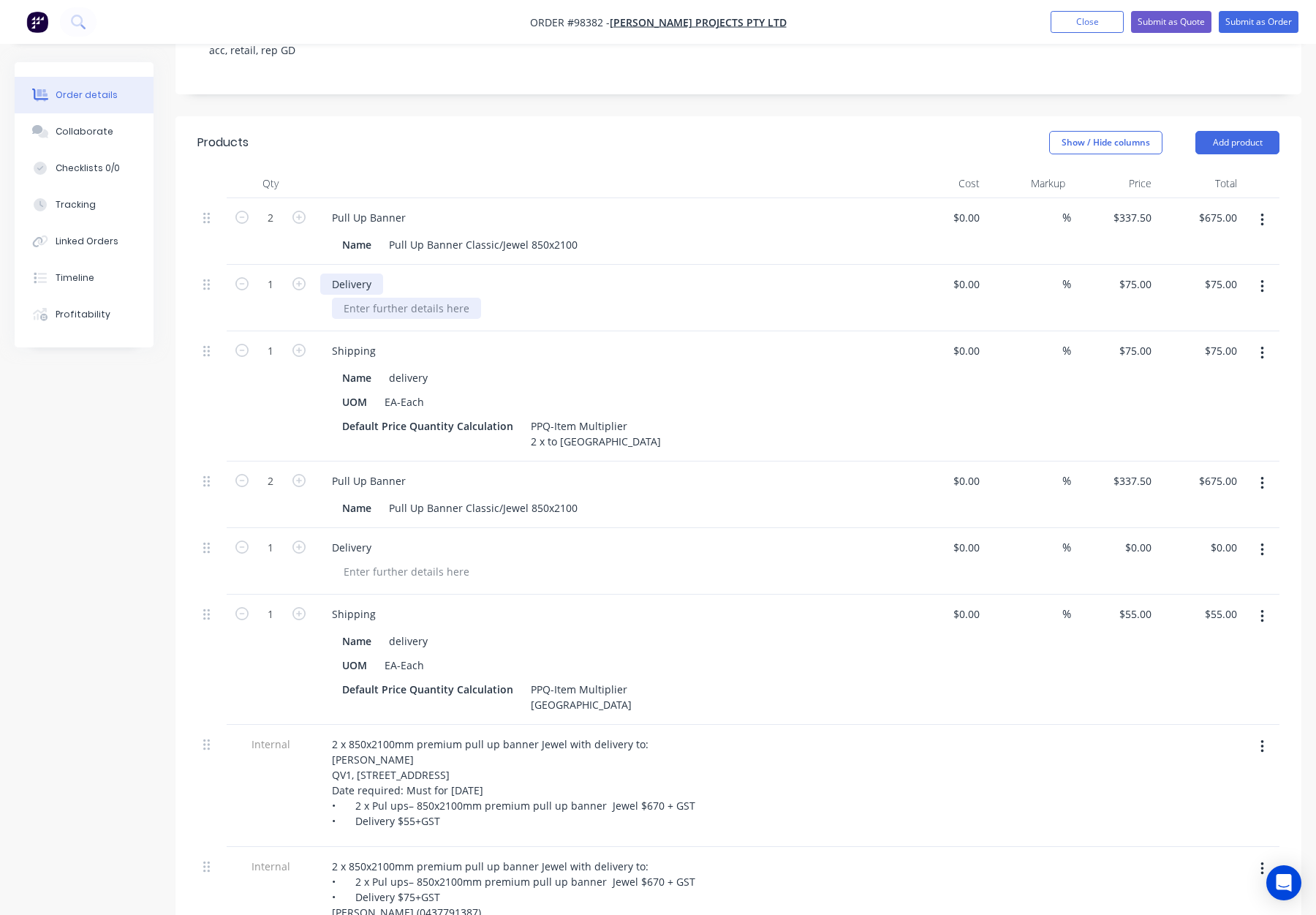
drag, startPoint x: 370, startPoint y: 242, endPoint x: 414, endPoint y: 257, distance: 46.5
click at [371, 274] on div "Delivery" at bounding box center [351, 284] width 63 height 22
click at [639, 298] on div at bounding box center [612, 308] width 561 height 22
click at [711, 368] on div "Name delivery" at bounding box center [604, 378] width 535 height 22
drag, startPoint x: 1263, startPoint y: 313, endPoint x: 1252, endPoint y: 323, distance: 14.9
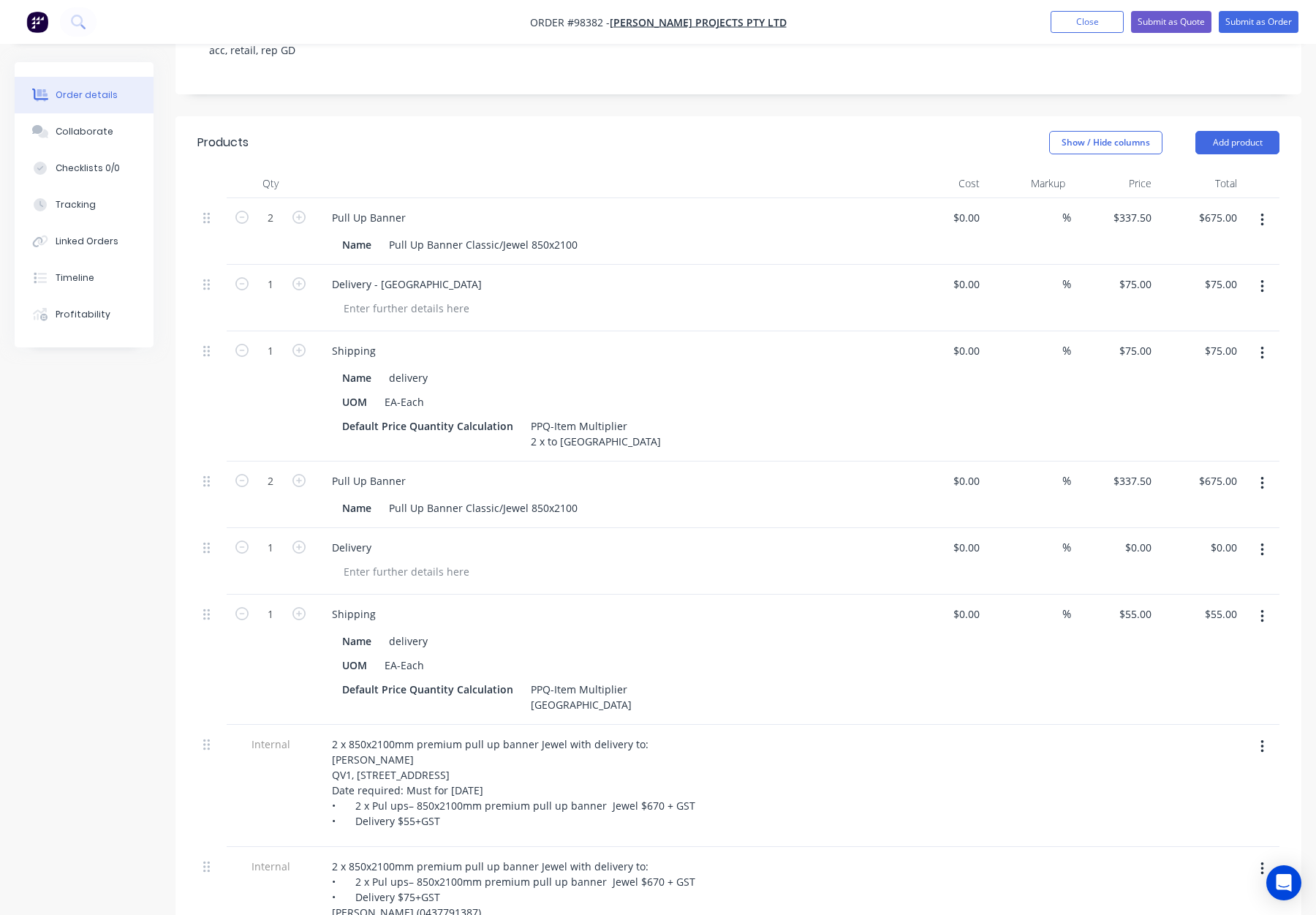
click at [1263, 347] on icon "button" at bounding box center [1262, 353] width 3 height 13
click at [1189, 469] on div "Delete" at bounding box center [1210, 479] width 112 height 22
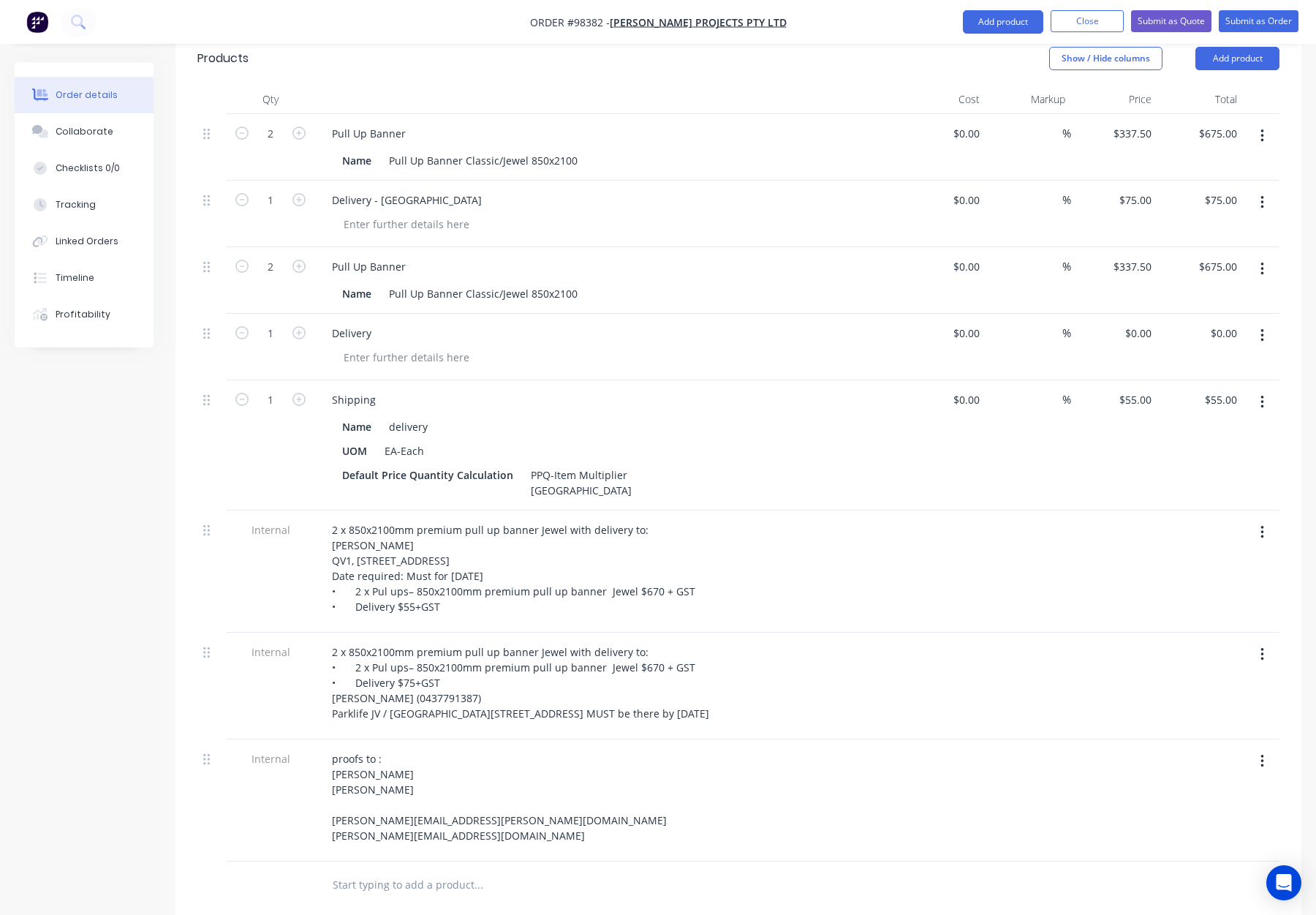
scroll to position [421, 0]
click at [381, 321] on div "Delivery" at bounding box center [607, 331] width 574 height 22
click at [1130, 311] on div "0 0" at bounding box center [1114, 344] width 86 height 67
click at [1146, 321] on input "0" at bounding box center [1149, 331] width 17 height 22
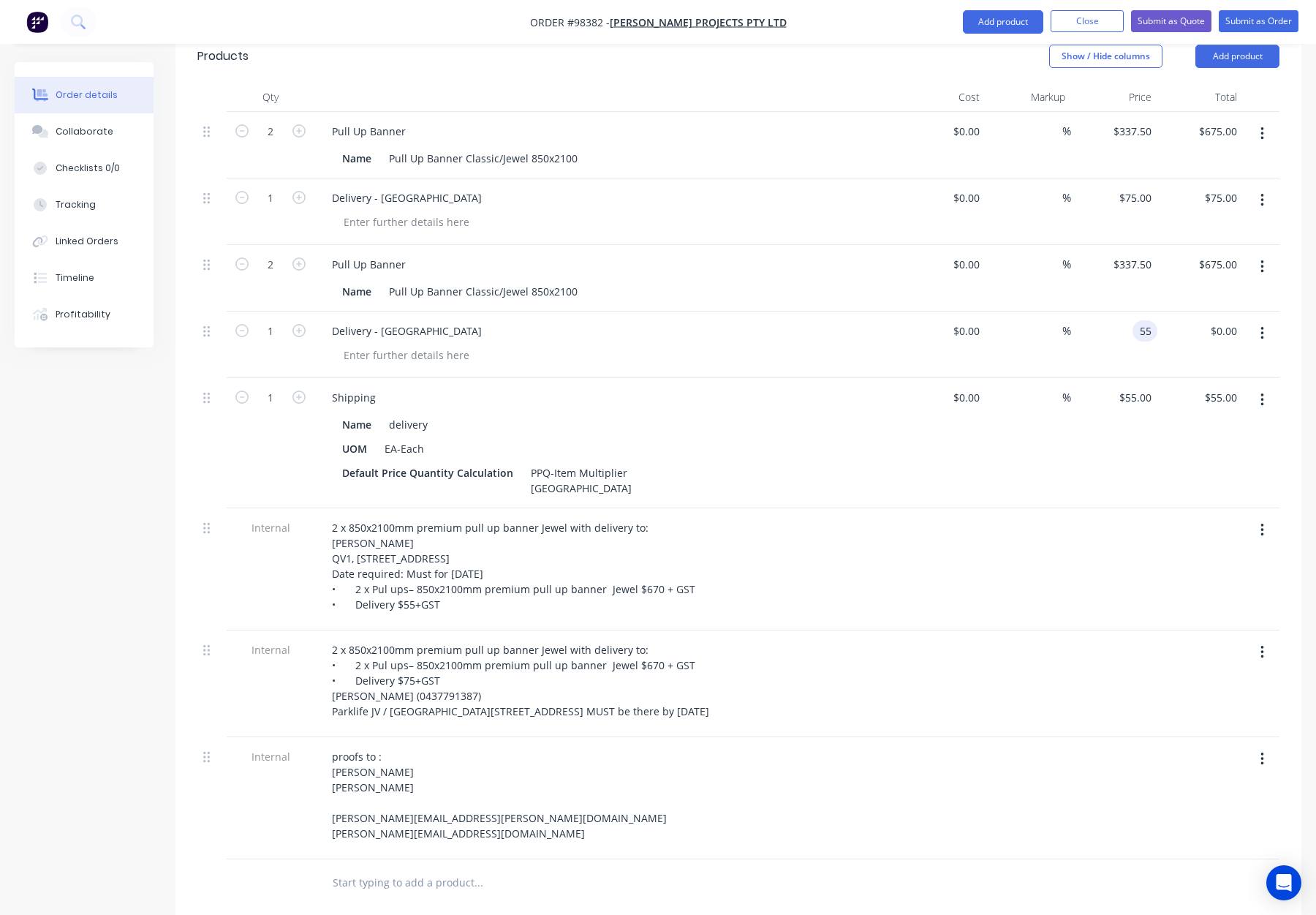
type input "$55.00"
click at [1147, 399] on div "$55.00 $55.00" at bounding box center [1114, 442] width 86 height 130
click at [1263, 394] on icon "button" at bounding box center [1262, 400] width 3 height 13
click at [1221, 516] on div "Delete" at bounding box center [1210, 526] width 112 height 22
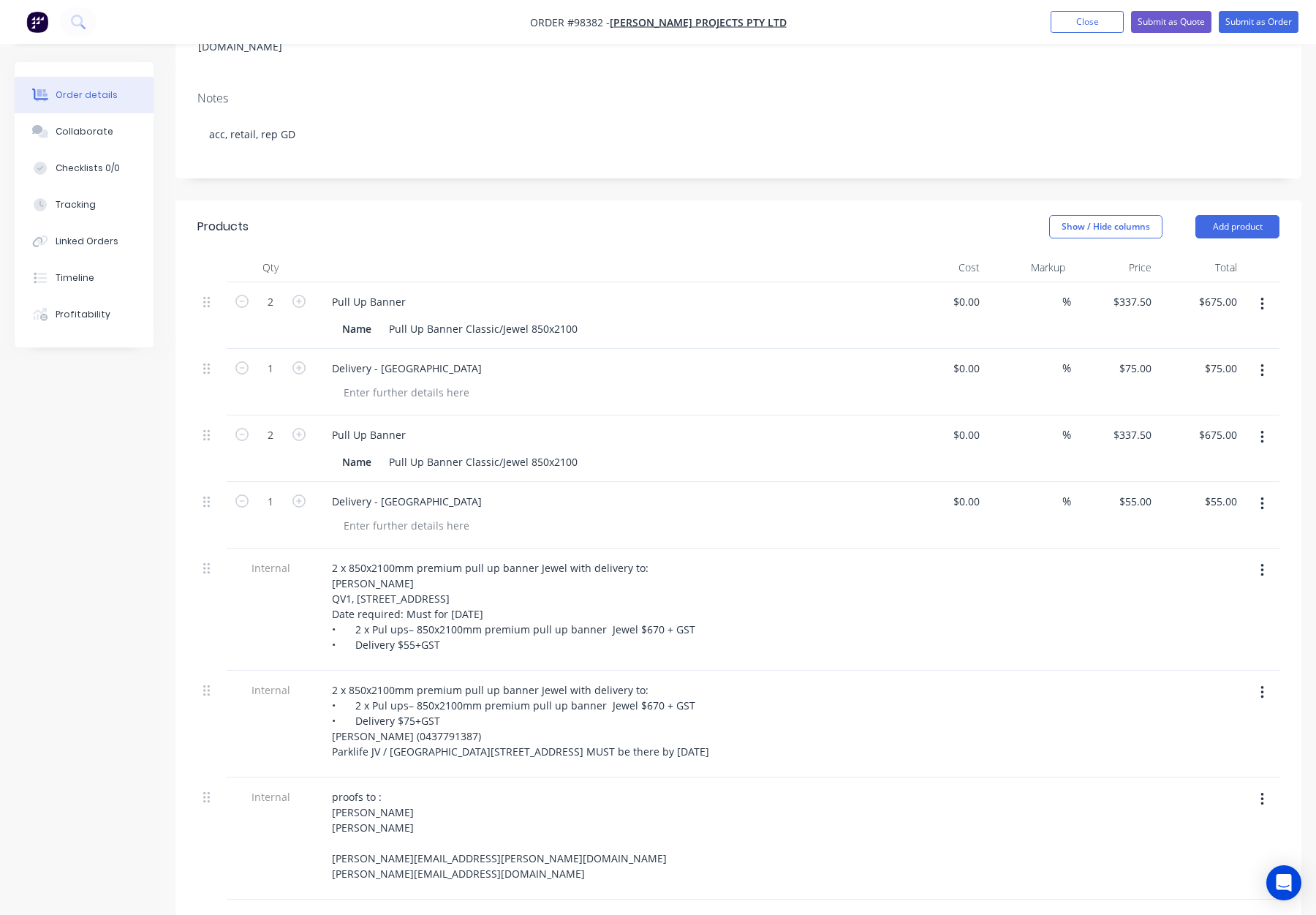
scroll to position [252, 0]
click at [360, 380] on div at bounding box center [406, 390] width 149 height 22
paste div
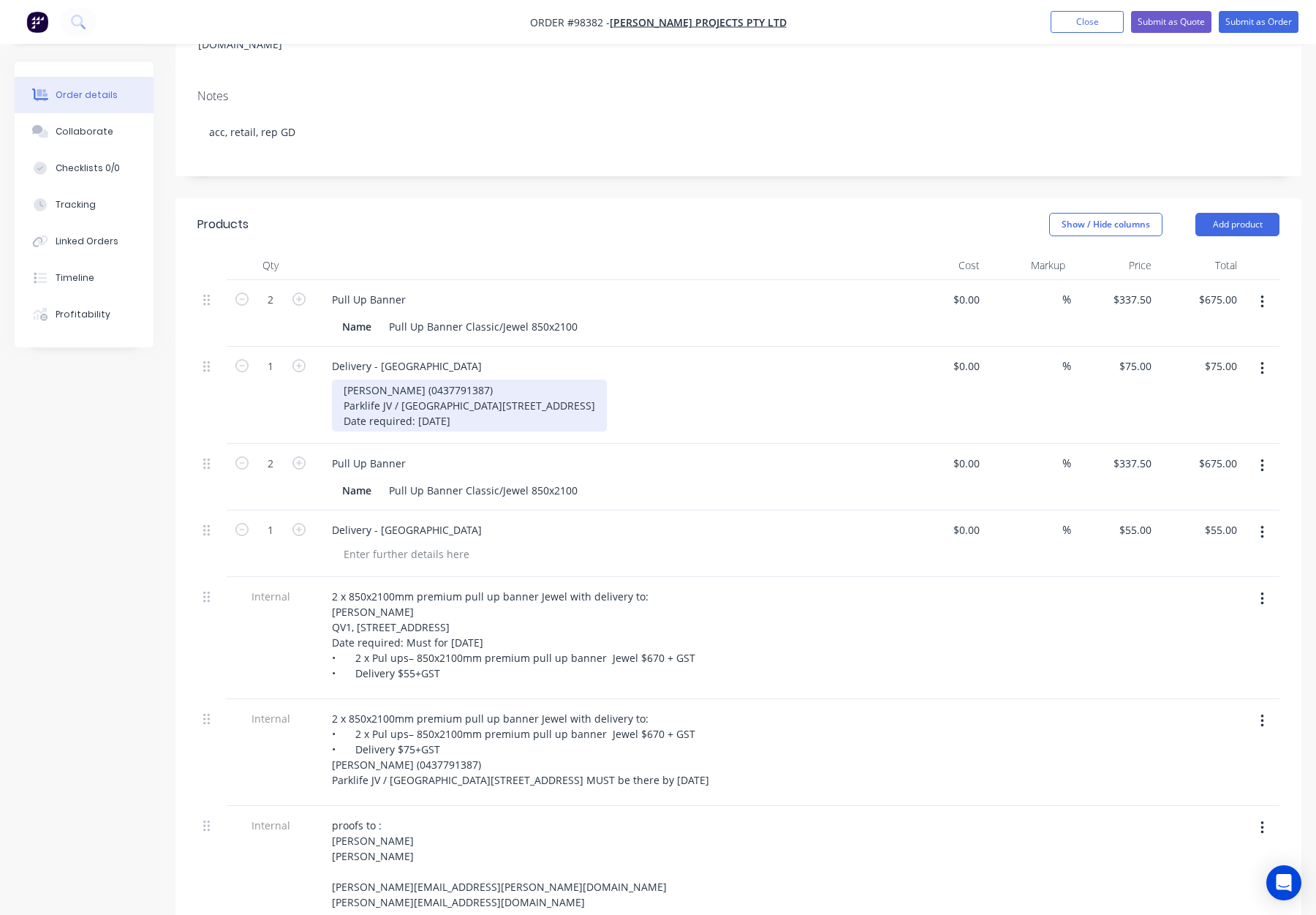
drag, startPoint x: 339, startPoint y: 395, endPoint x: 402, endPoint y: 411, distance: 65.0
click at [339, 395] on div "Jamie Pericleous (0437791387) Parklife JV / Webuild Level 7, 175 Liverpool Stre…" at bounding box center [469, 405] width 275 height 52
click at [427, 380] on div "Jamie Pericleous (0437791387) Parklife JV / Webuild Level 7, 175 Liverpool Stre…" at bounding box center [469, 405] width 275 height 52
click at [503, 380] on div "Jamie Pericleous - 0437791387) Parklife JV / Webuild Level 7, 175 Liverpool Str…" at bounding box center [469, 405] width 275 height 52
click at [668, 380] on div "Jamie Pericleous - 0437791387 Parklife JV / Webuild Level 7, 175 Liverpool Stre…" at bounding box center [612, 405] width 561 height 52
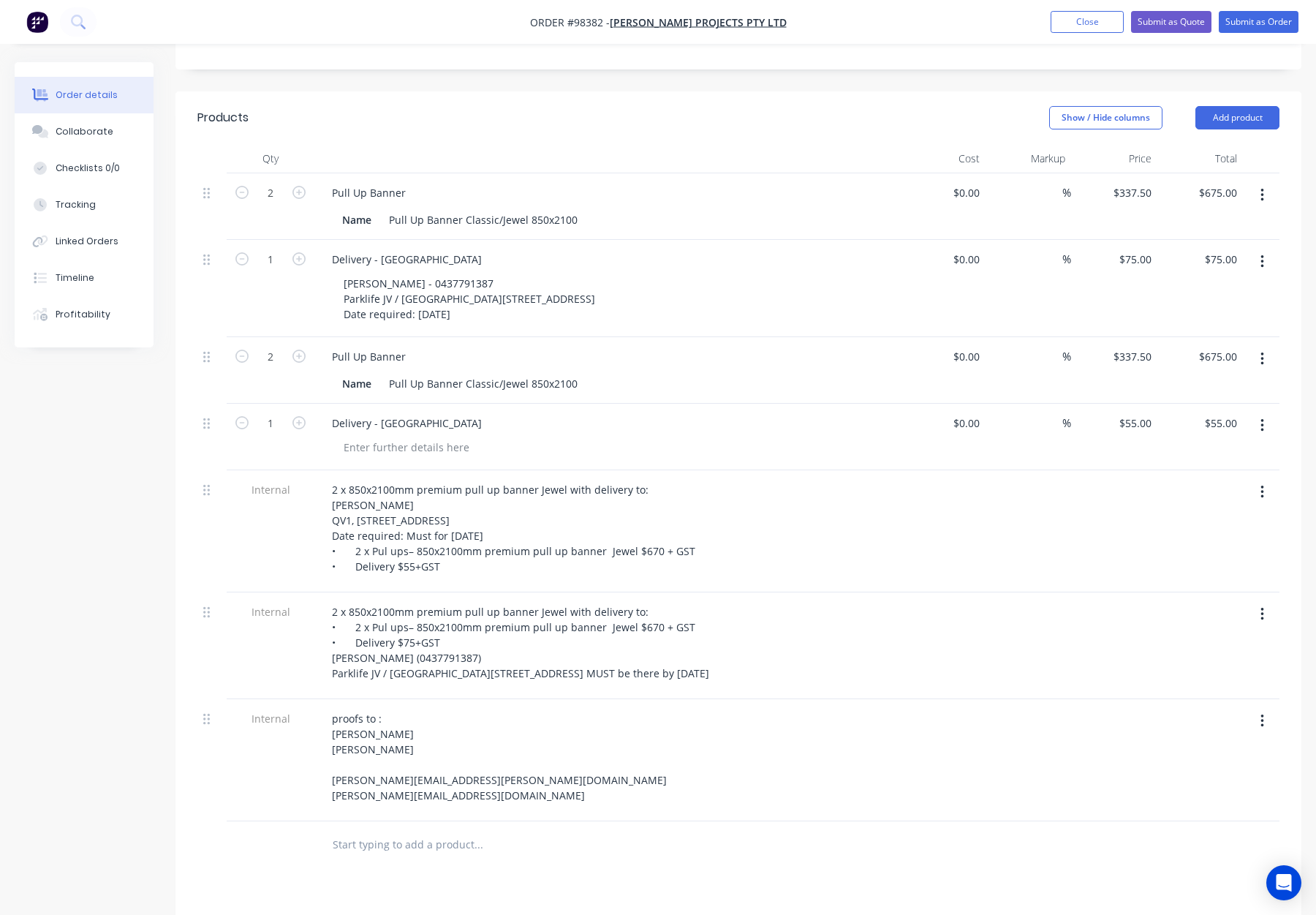
scroll to position [365, 0]
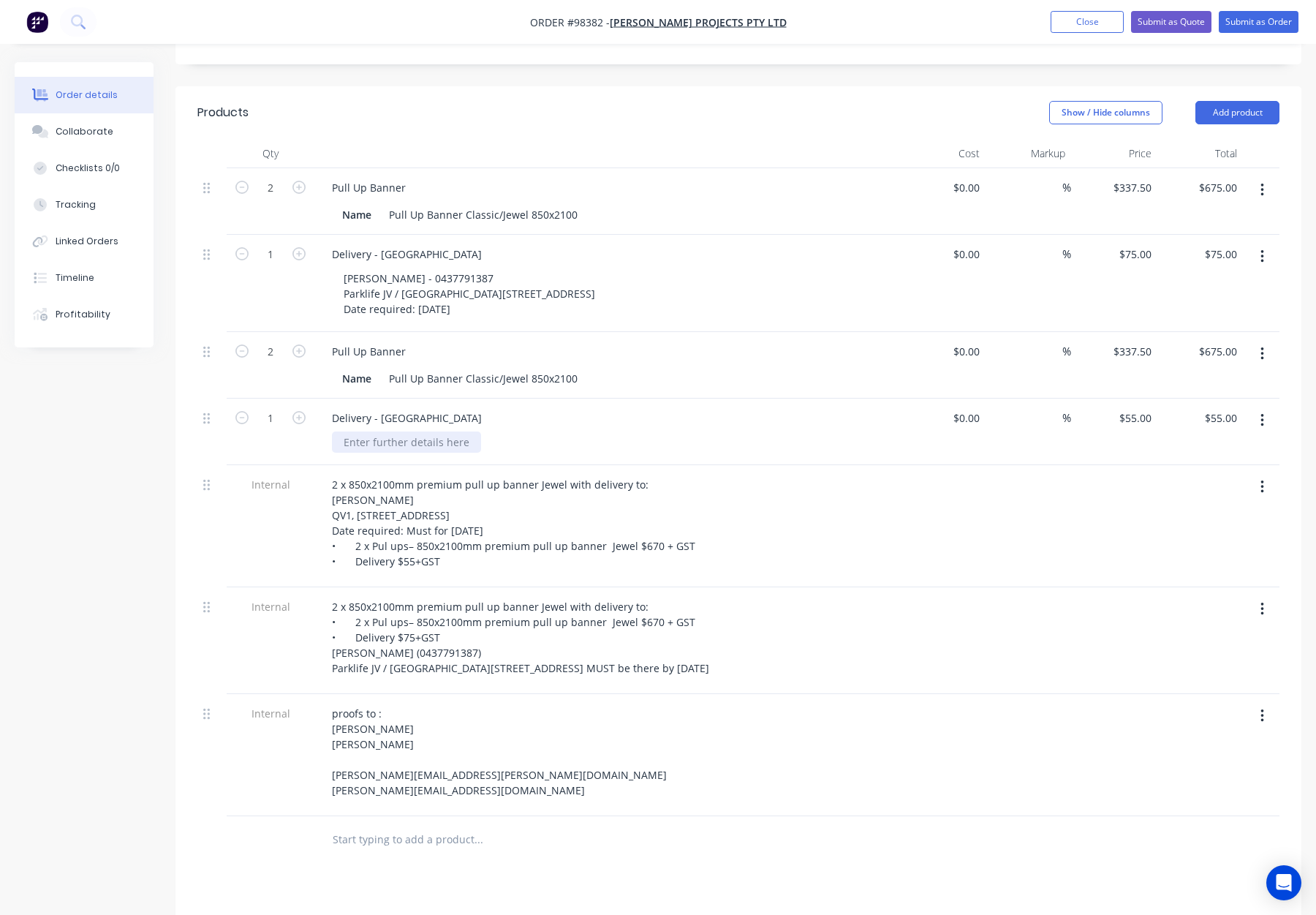
click at [391, 431] on div at bounding box center [406, 442] width 149 height 22
paste div
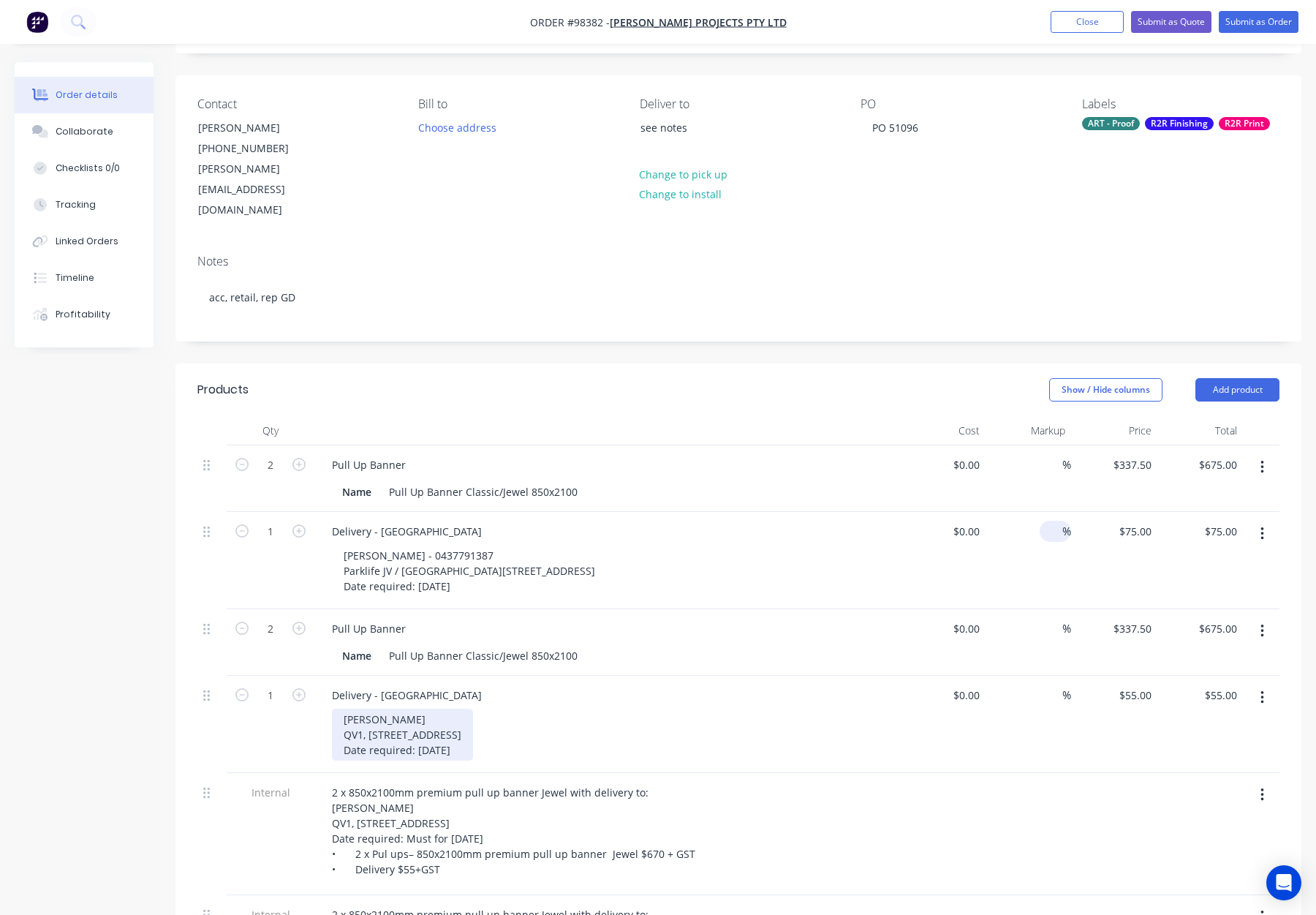
scroll to position [118, 0]
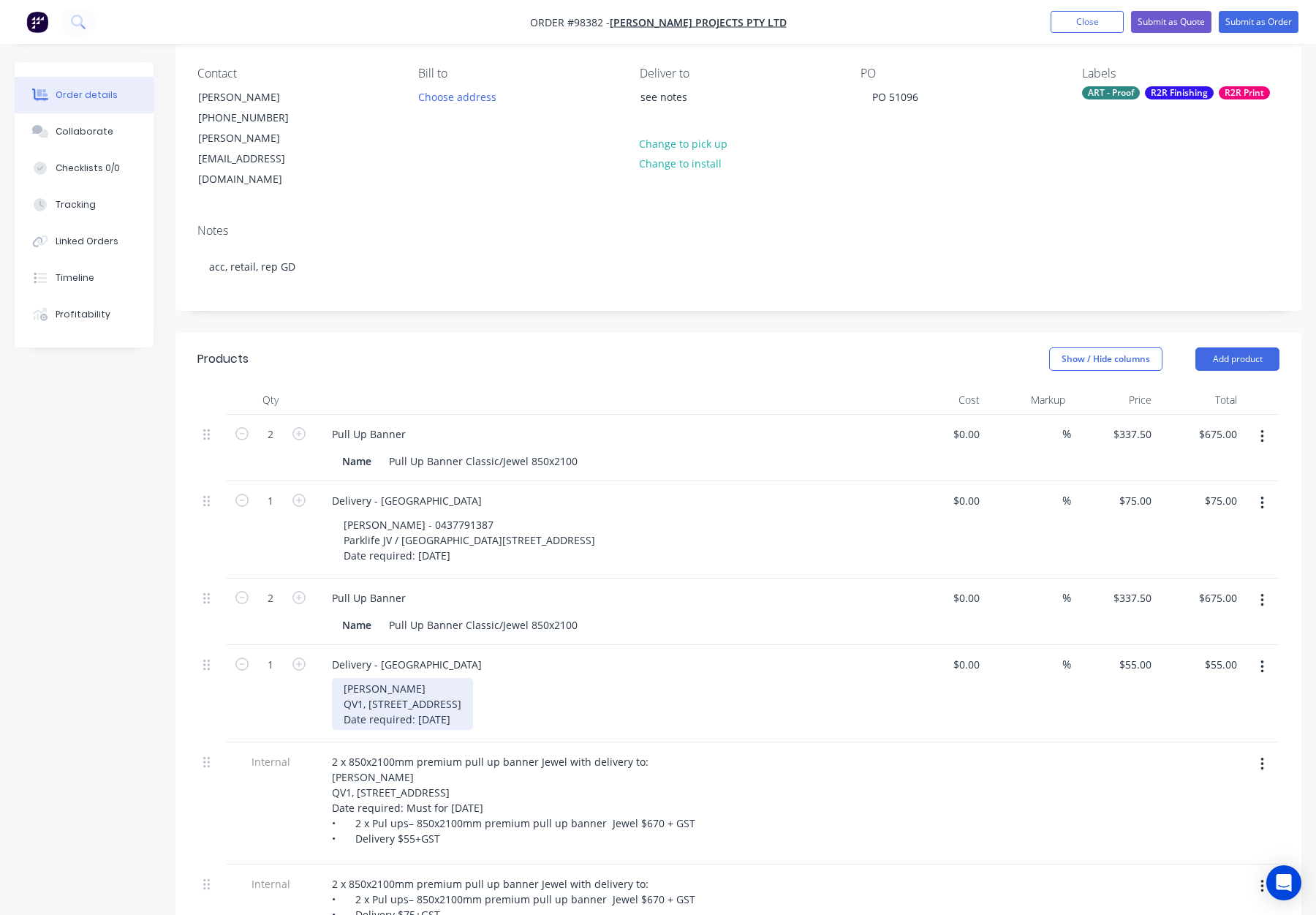
click at [441, 678] on div "Laura Loughnan QV1, Level 6, 250 St Georges Terrace Perth WA 6000 Date required…" at bounding box center [402, 703] width 142 height 52
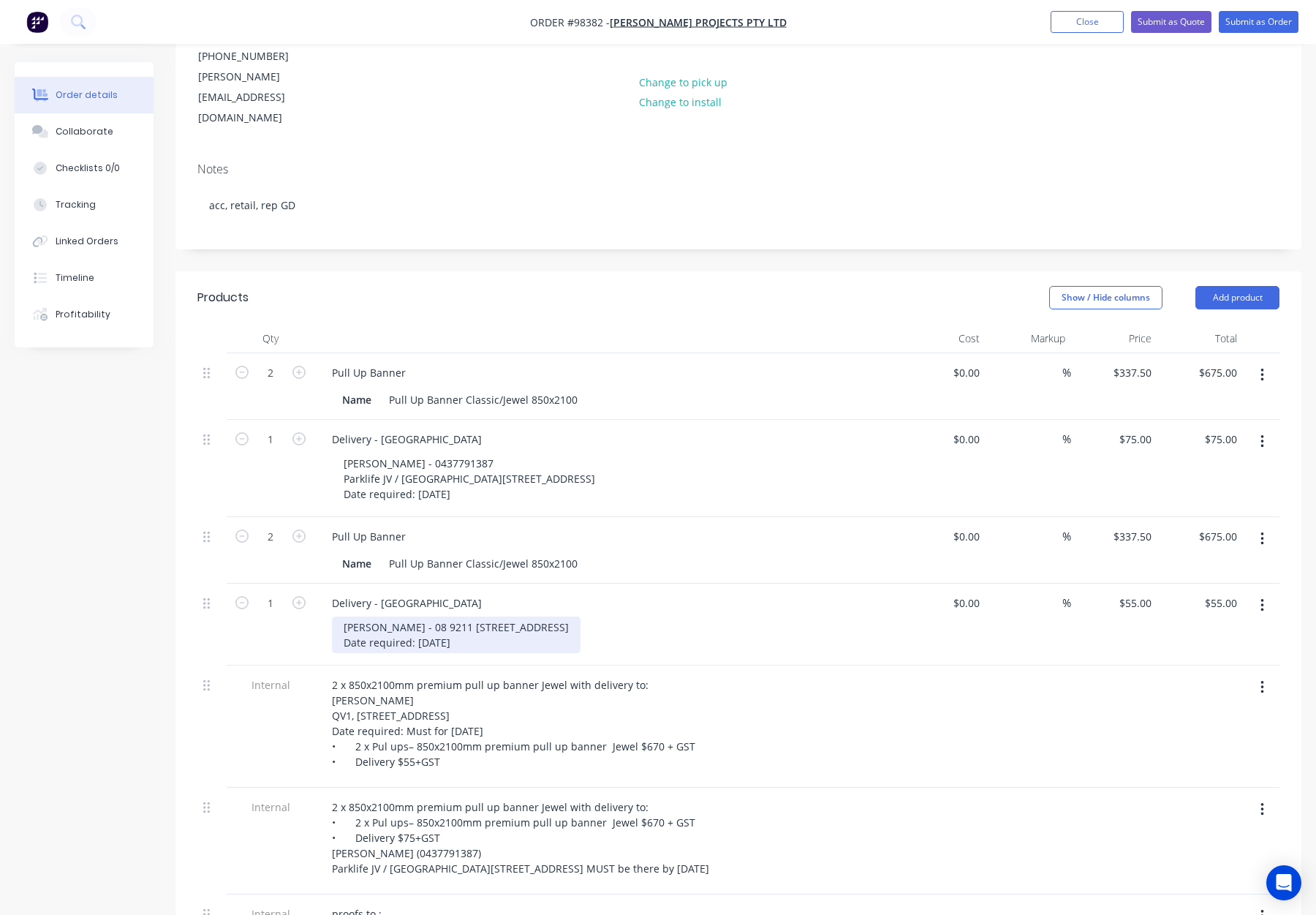
scroll to position [180, 0]
drag, startPoint x: 342, startPoint y: 633, endPoint x: 363, endPoint y: 638, distance: 21.6
click at [342, 633] on div "Laura Loughnan - 08 9211 3985 QV1, Level 6, 250 St Georges Terrace Perth WA 600…" at bounding box center [456, 634] width 248 height 37
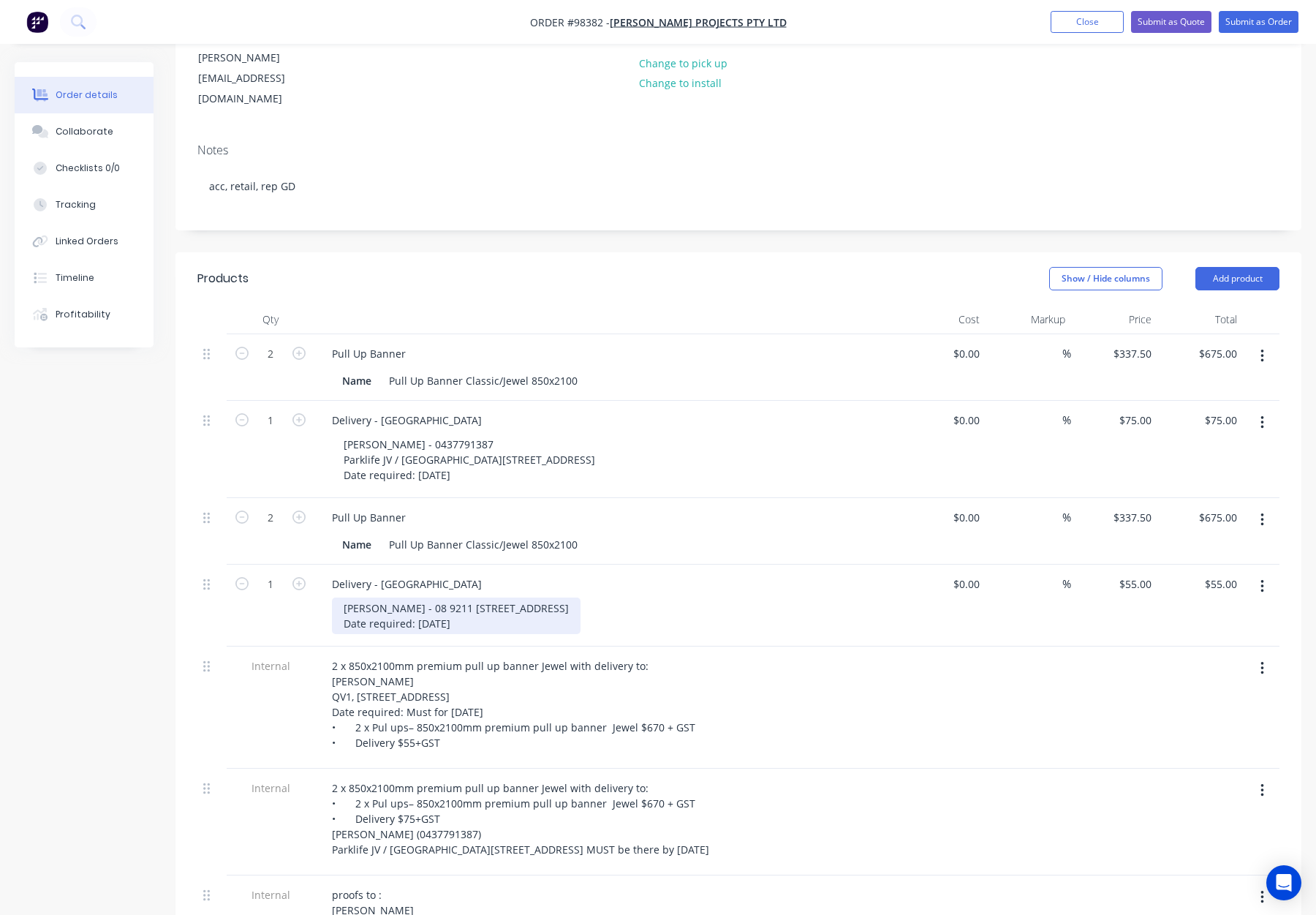
scroll to position [202, 0]
click at [509, 593] on div "Laura Loughnan - 08 9211 3985 QV1, Level 6, 250 St Georges Terrace, Perth WA 60…" at bounding box center [456, 611] width 248 height 37
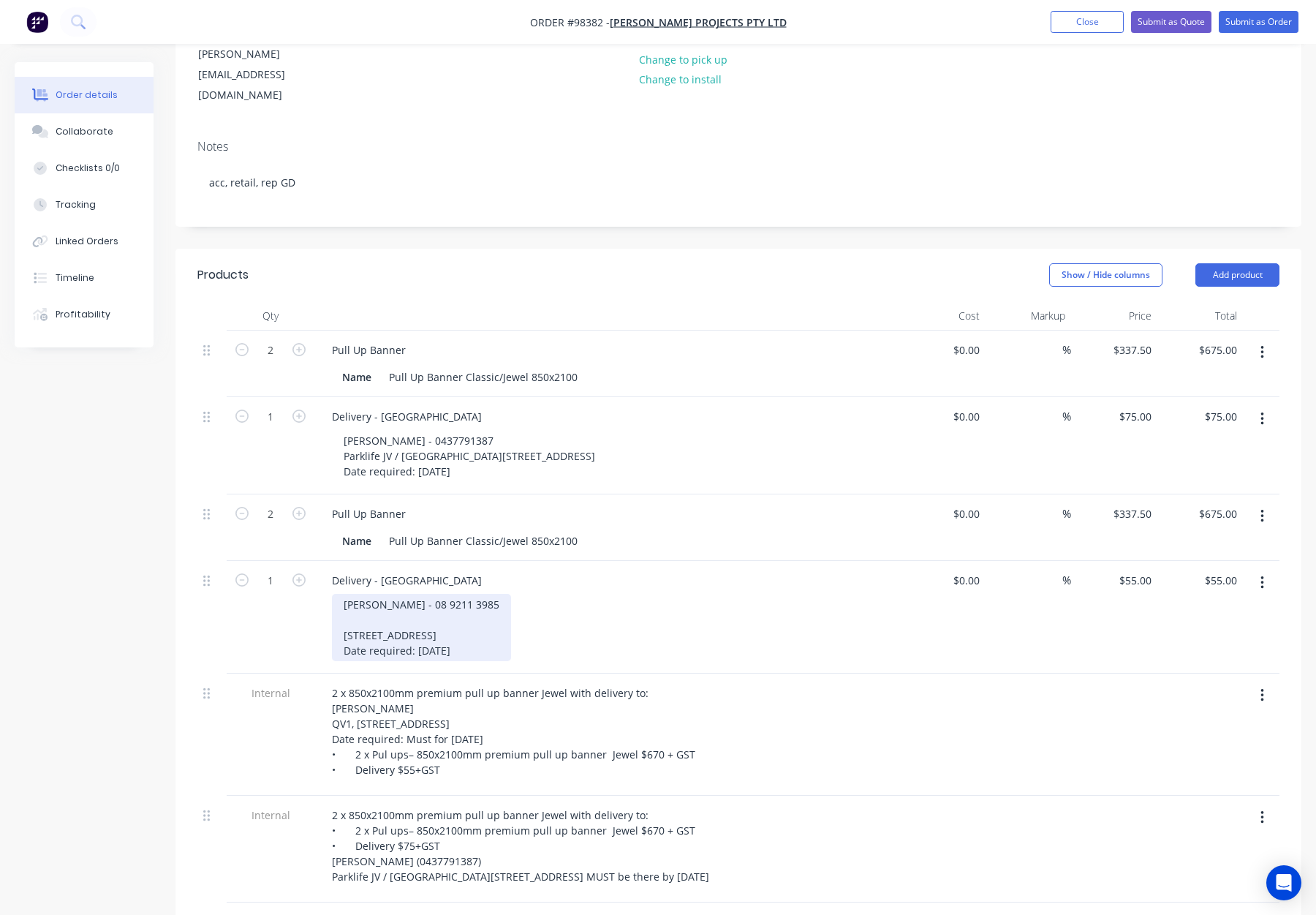
click at [358, 597] on div "Laura Loughnan - 08 9211 3985 QV1, Level 6, 250 St Georges Terrace, Perth WA 60…" at bounding box center [421, 627] width 179 height 68
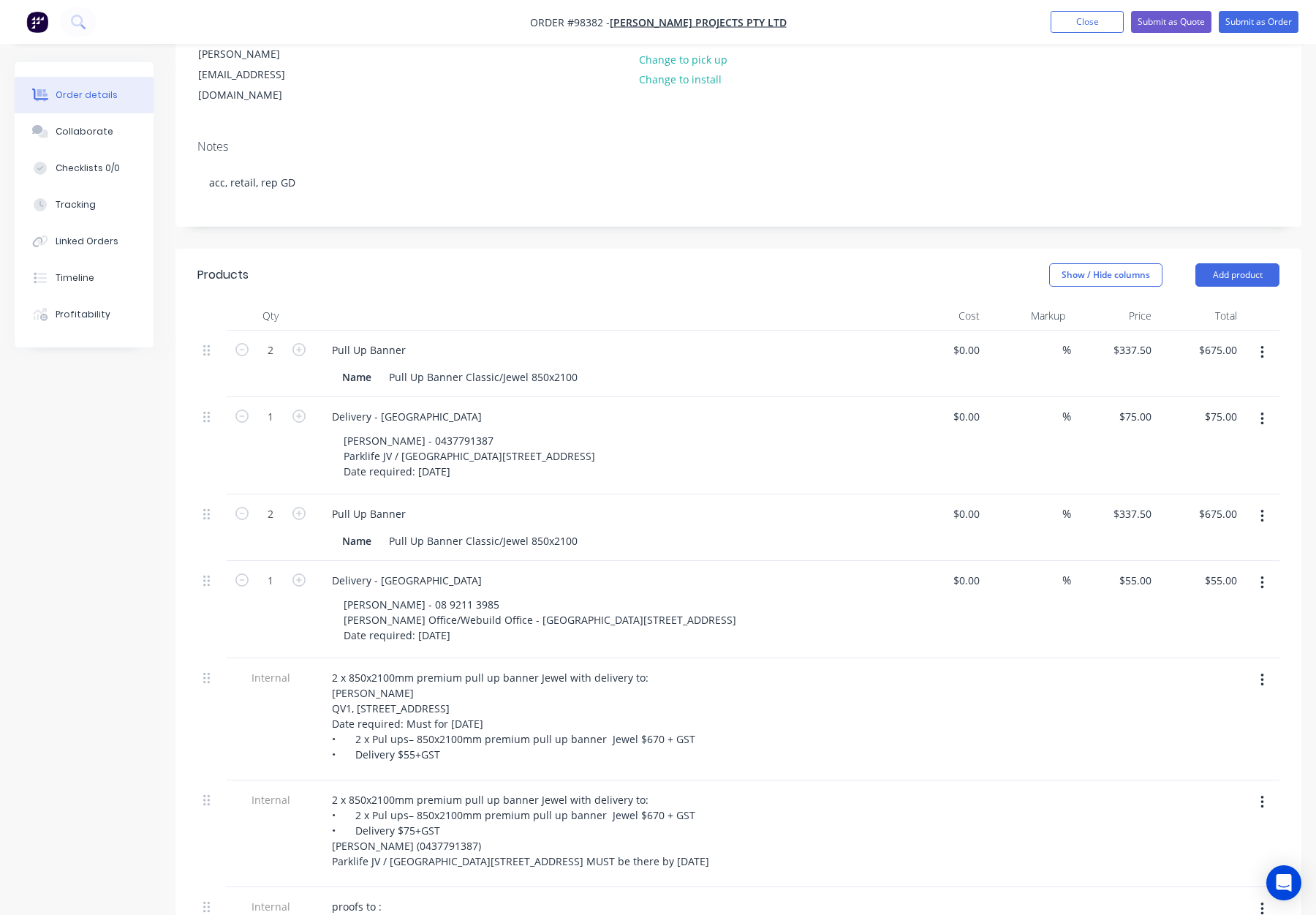
click at [722, 602] on div "Laura Loughnan - 08 9211 3985 Clough Office/Webuild Office - Perth QV1, Level 6…" at bounding box center [612, 619] width 561 height 52
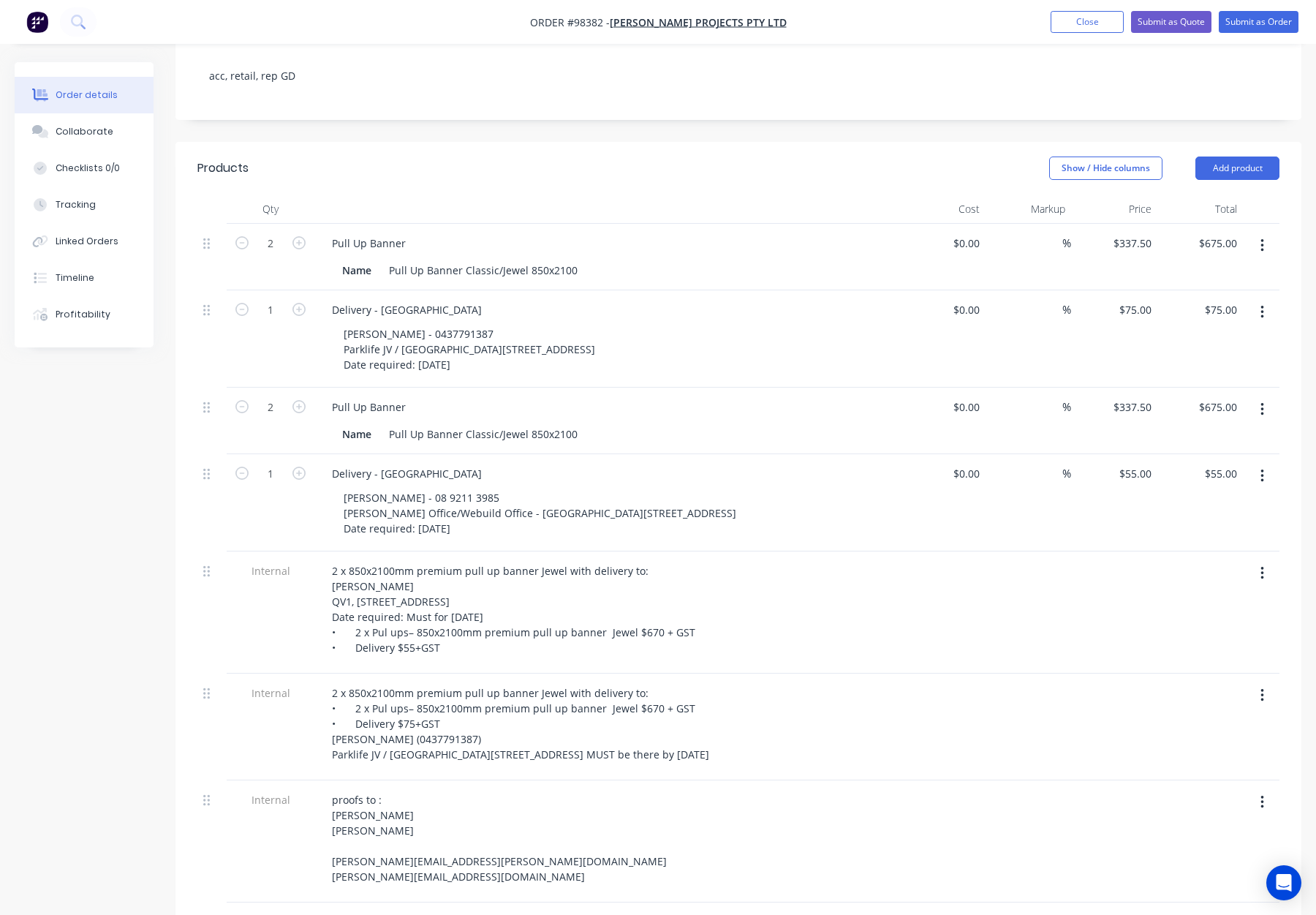
scroll to position [305, 0]
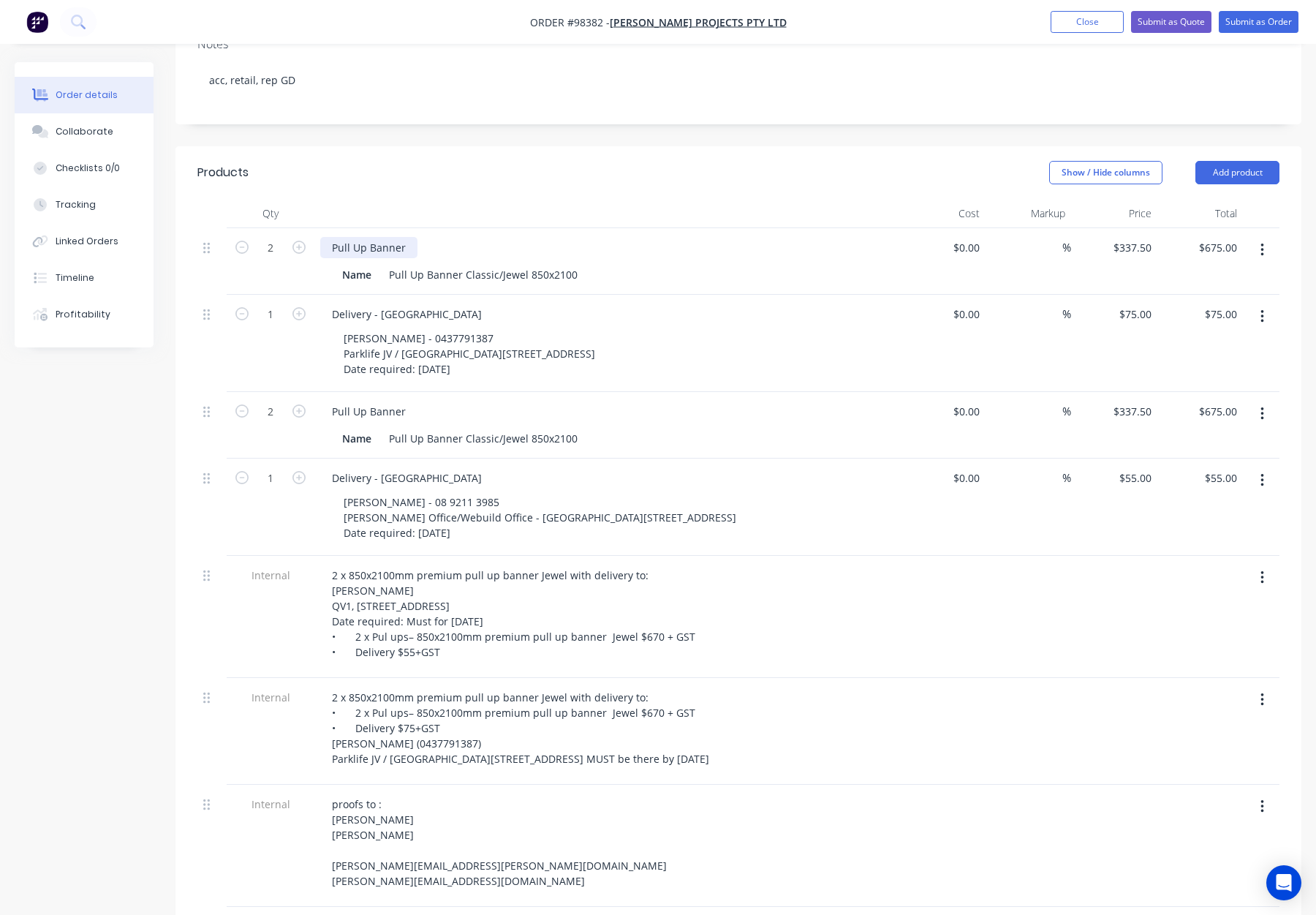
click at [408, 237] on div "Pull Up Banner" at bounding box center [369, 248] width 97 height 22
drag, startPoint x: 404, startPoint y: 386, endPoint x: 430, endPoint y: 396, distance: 27.9
click at [405, 401] on div "Pull Up Banner" at bounding box center [369, 412] width 97 height 22
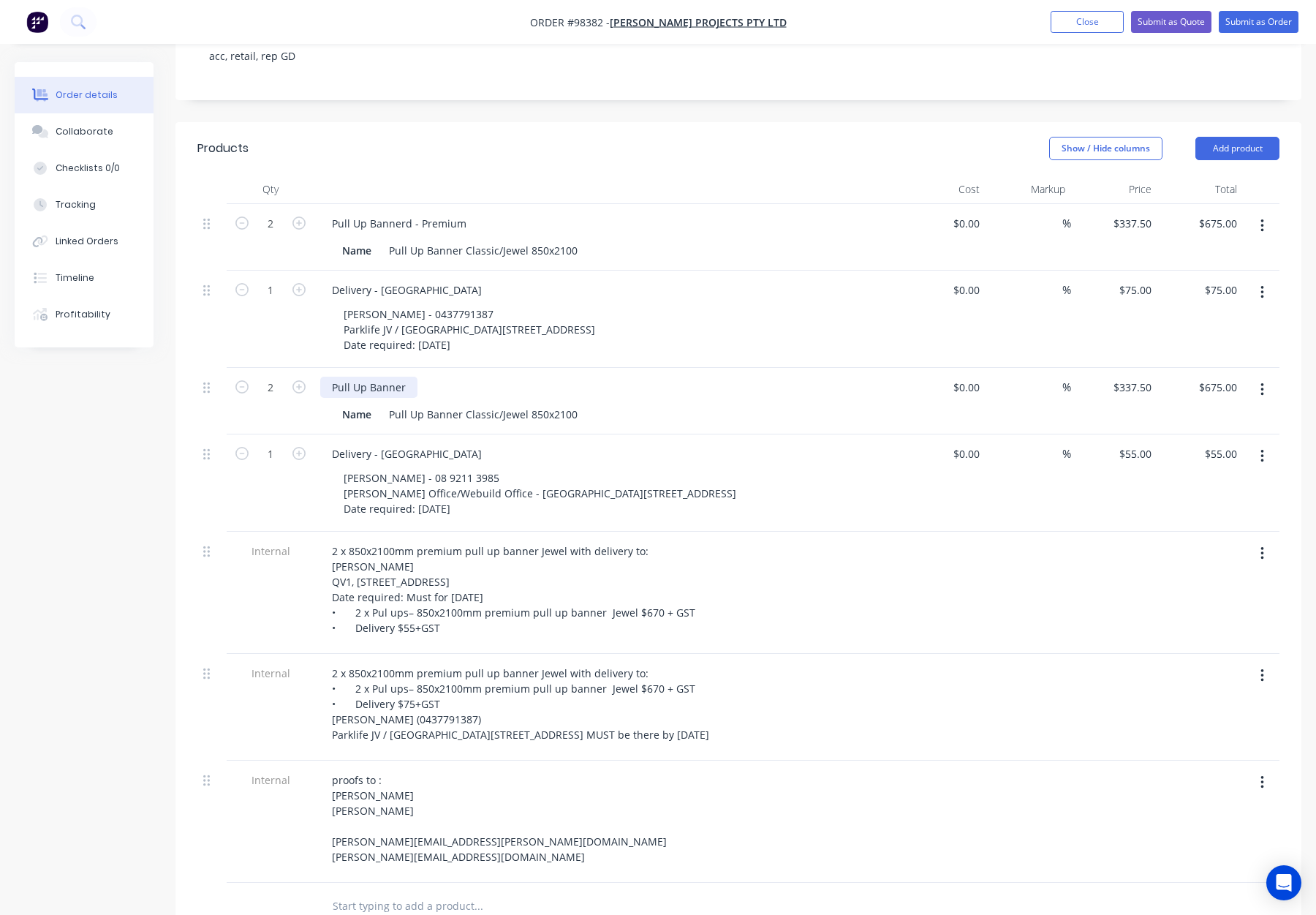
drag, startPoint x: 409, startPoint y: 360, endPoint x: 427, endPoint y: 365, distance: 18.7
click at [409, 377] on div "Pull Up Banner" at bounding box center [369, 387] width 97 height 22
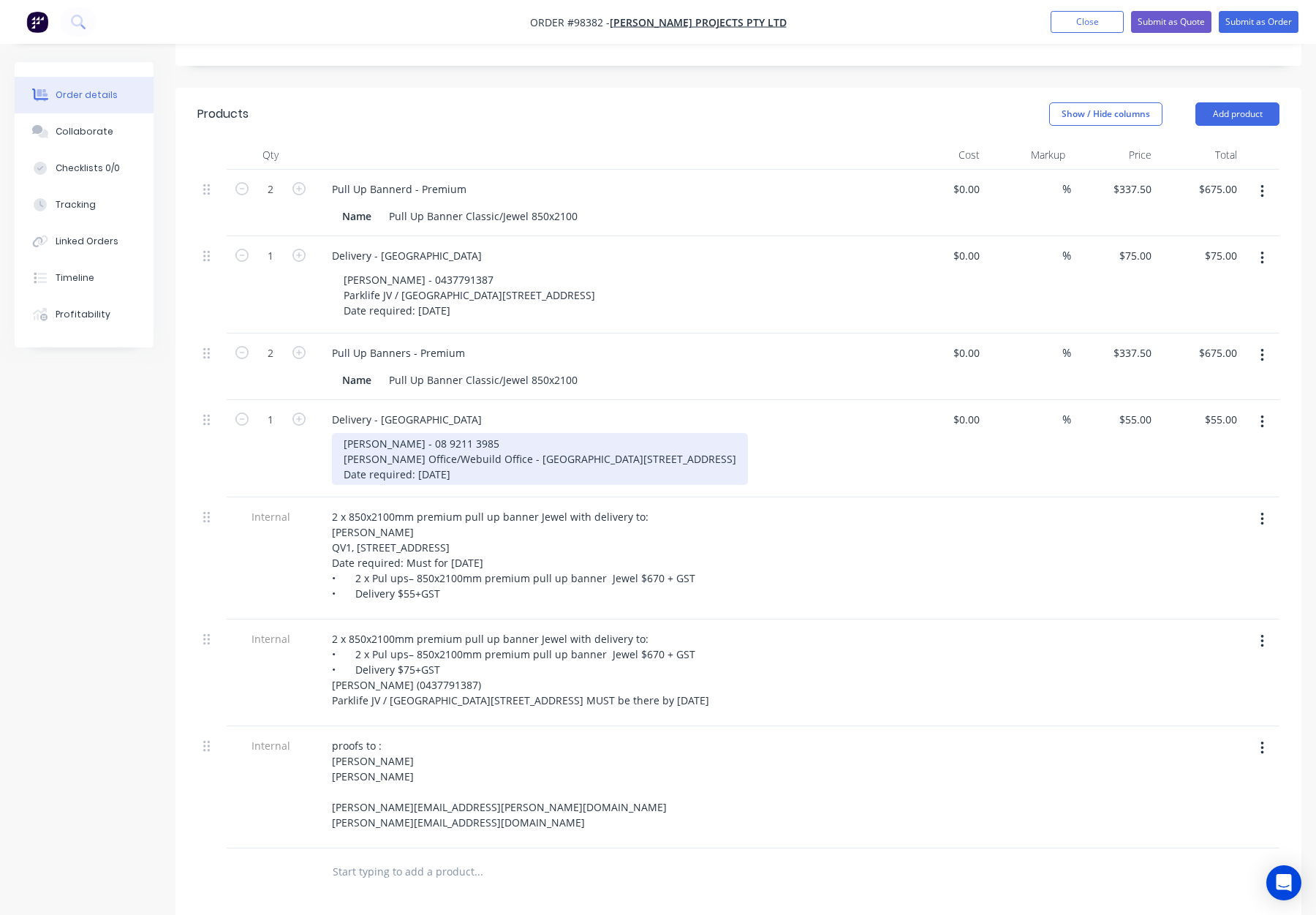
click at [411, 437] on div "Laura Loughnan - 08 9211 3985 Clough Office/Webuild Office - Perth QV1, Level 6…" at bounding box center [540, 458] width 416 height 52
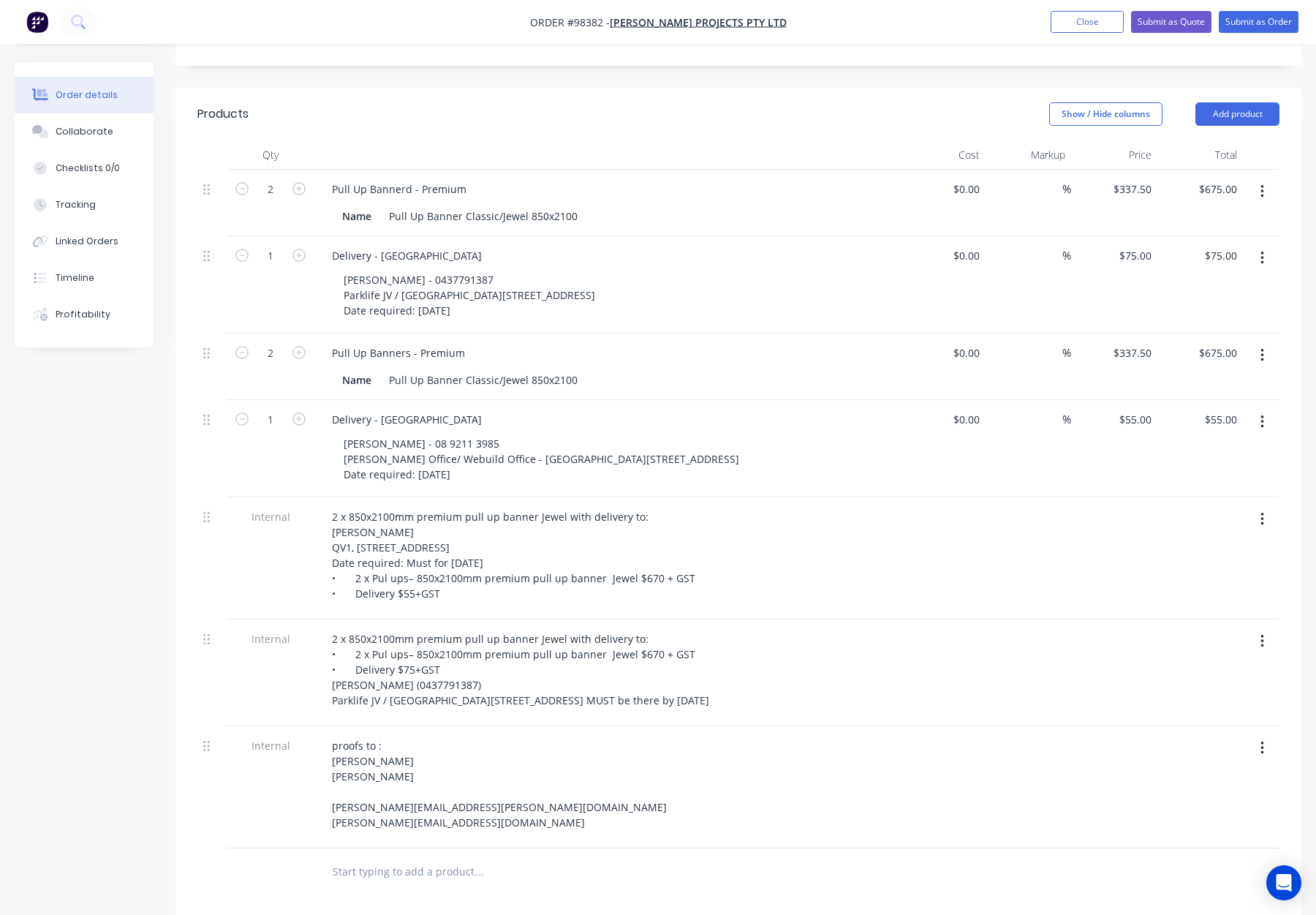
click at [724, 400] on div "Delivery - Perth Laura Loughnan - 08 9211 3985 Clough Office/ Webuild Office - …" at bounding box center [606, 449] width 585 height 98
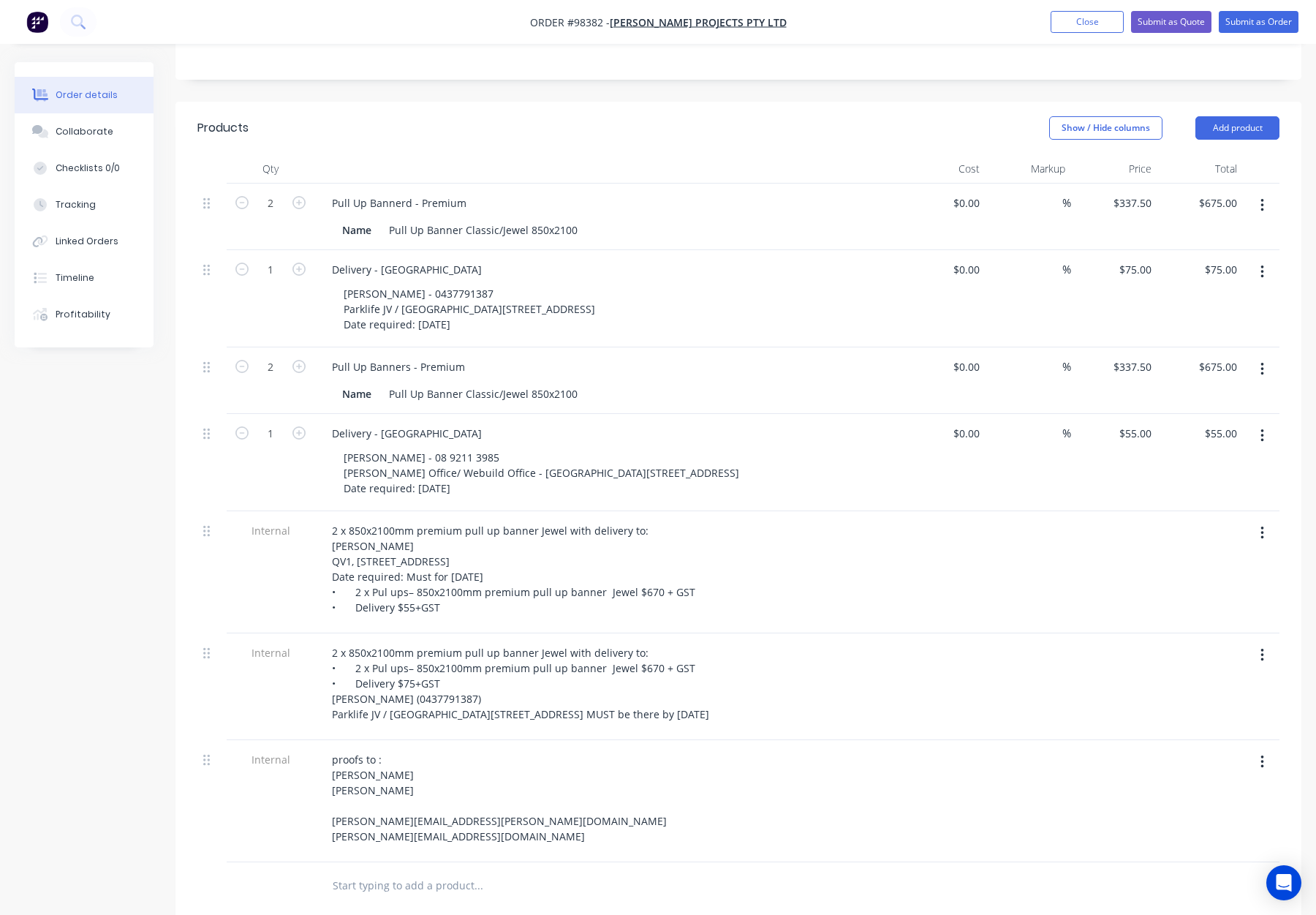
scroll to position [346, 0]
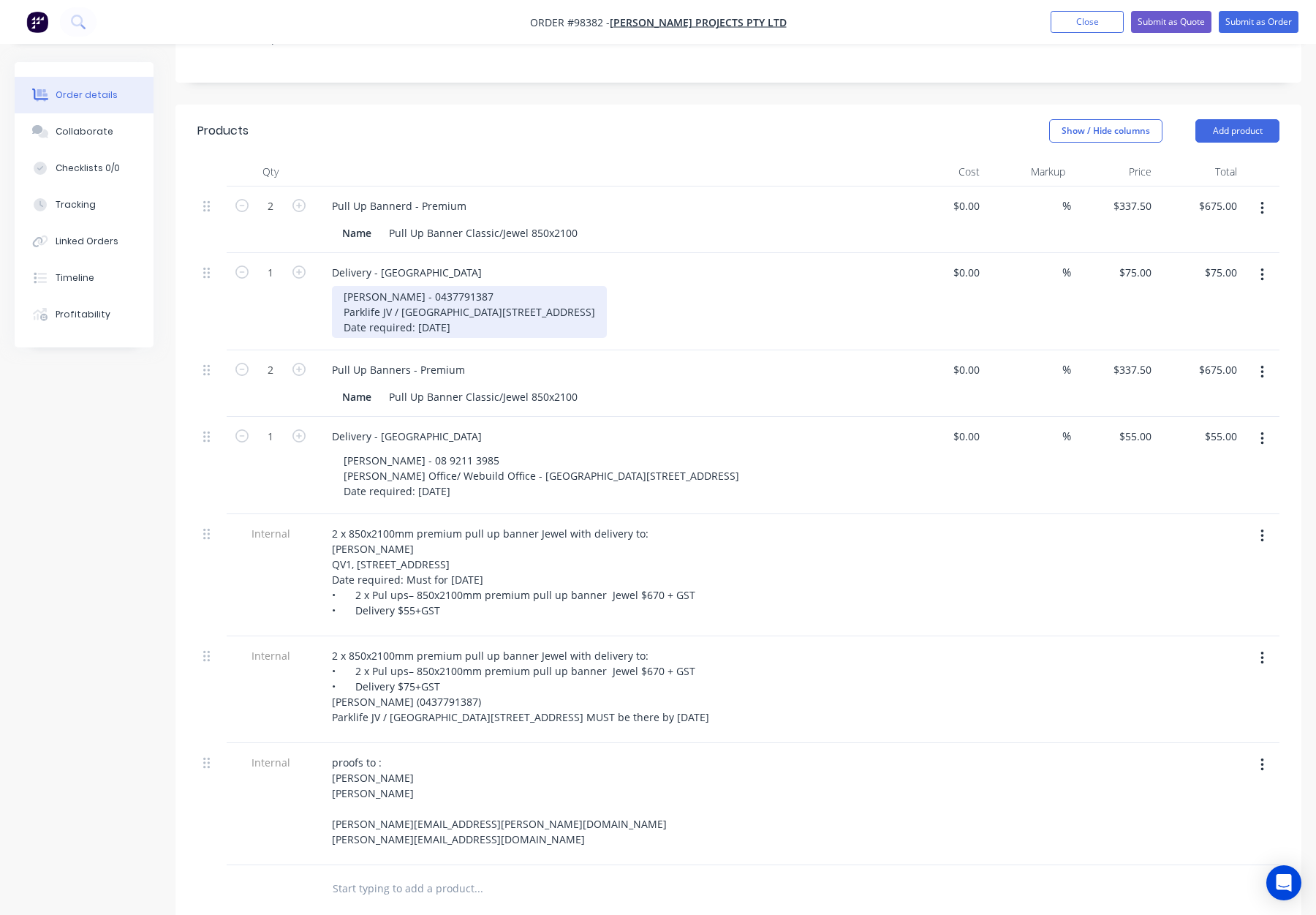
click at [454, 286] on div "Jamie Pericleous - 0437791387 Parklife JV / Webuild Level 7, 175 Liverpool Stre…" at bounding box center [469, 311] width 275 height 52
click at [871, 290] on div "Jamie Pericleous - 0437791387 Parklife JV / Webuild Office NSW Level 7, 175 Liv…" at bounding box center [612, 311] width 561 height 52
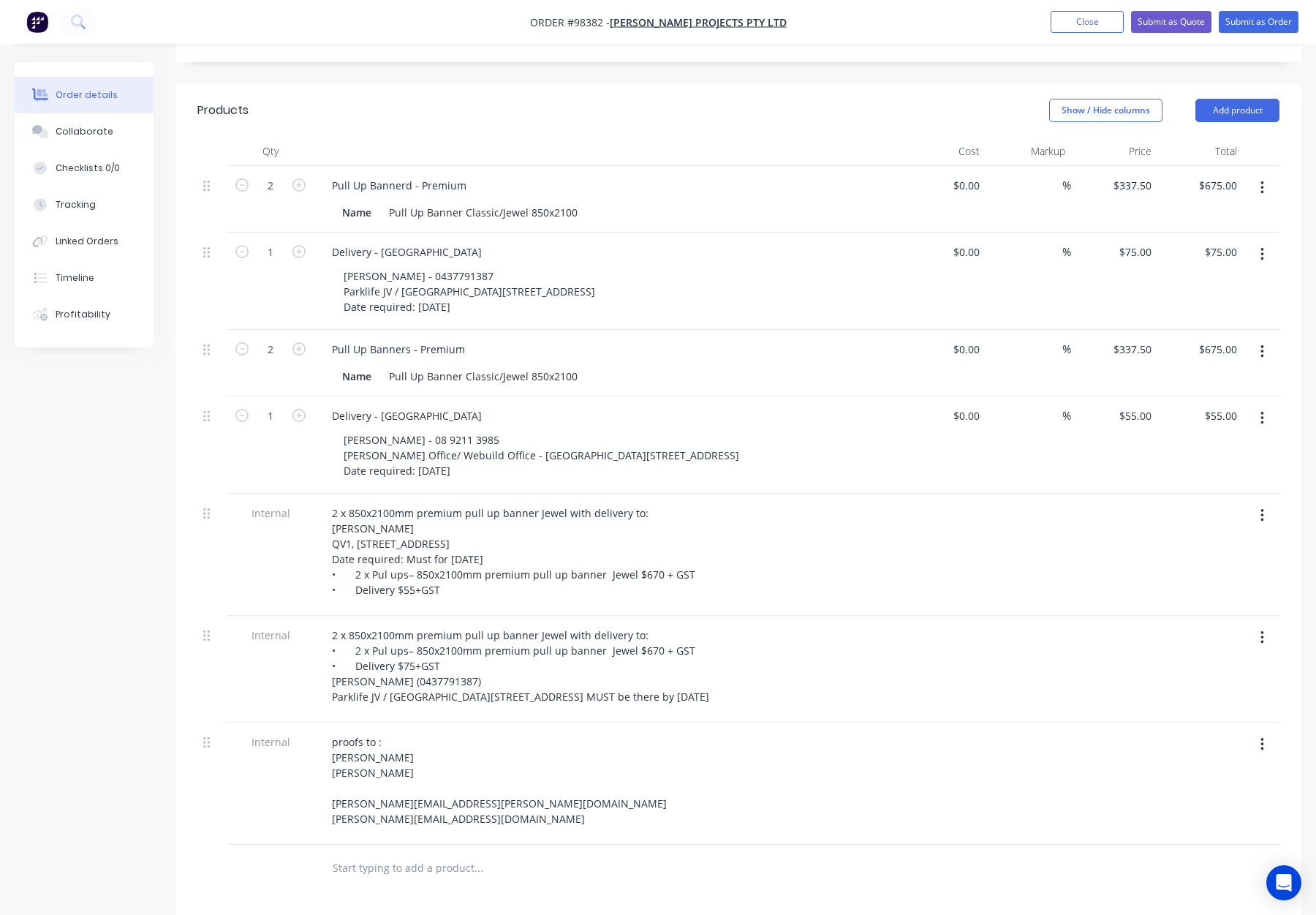
scroll to position [364, 0]
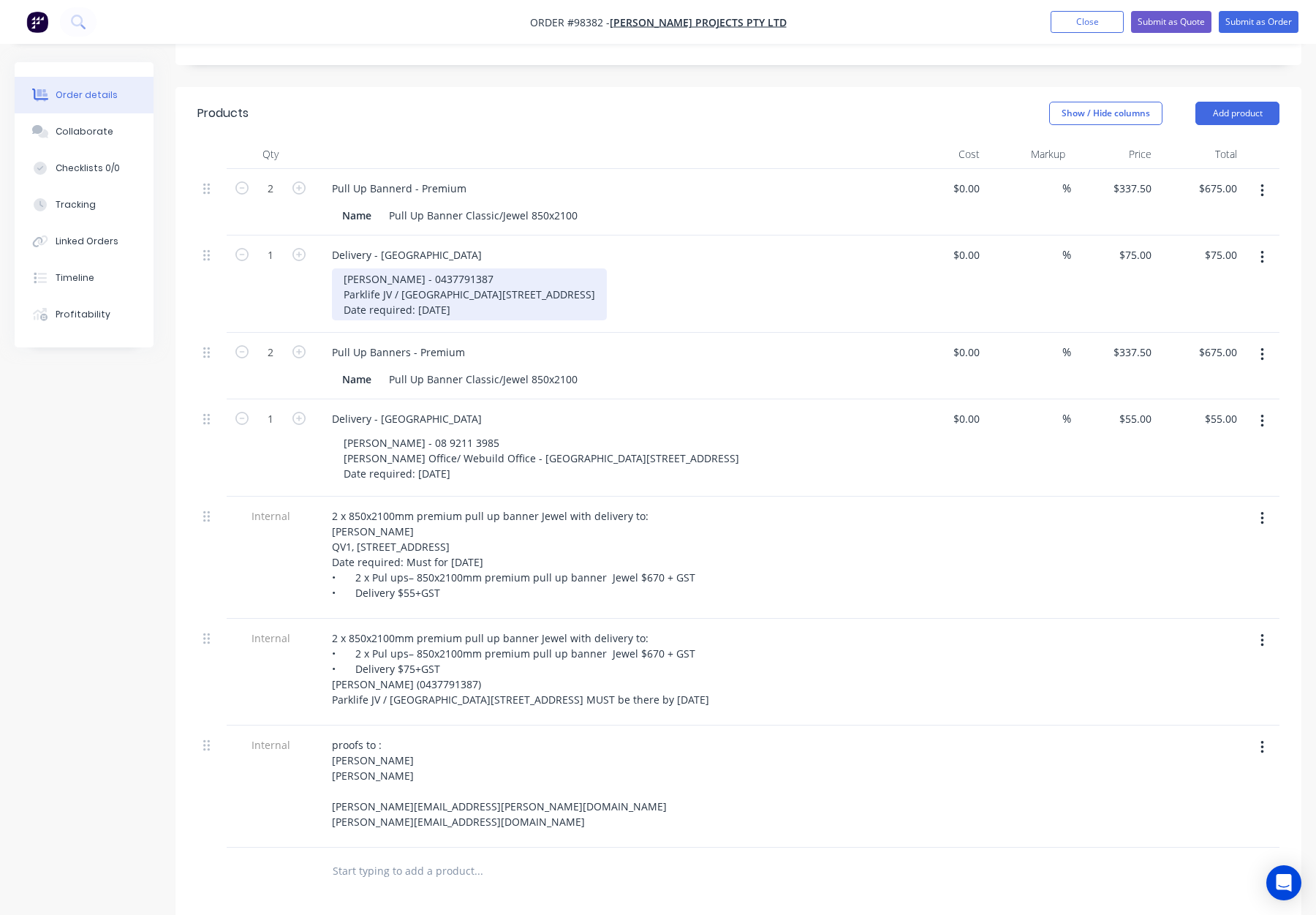
drag, startPoint x: 472, startPoint y: 258, endPoint x: 509, endPoint y: 274, distance: 40.3
click at [472, 268] on div "Jamie Pericleous - 0437791387 Parklife JV / Webuild Office NSW Level 7, 175 Liv…" at bounding box center [469, 293] width 275 height 52
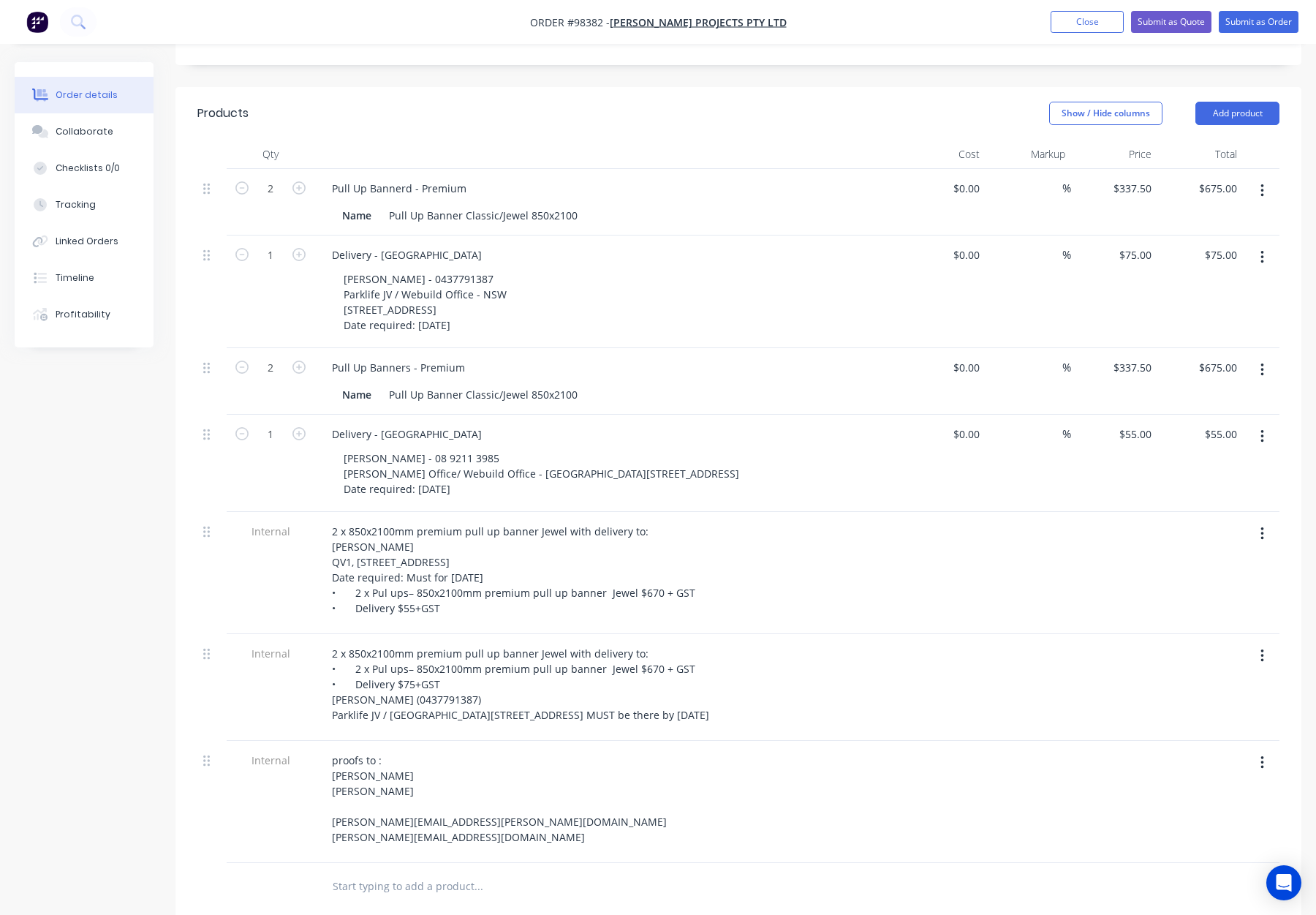
click at [710, 268] on div "Jamie Pericleous - 0437791387 Parklife JV / Webuild Office - NSW Level 7, 175 L…" at bounding box center [612, 302] width 561 height 68
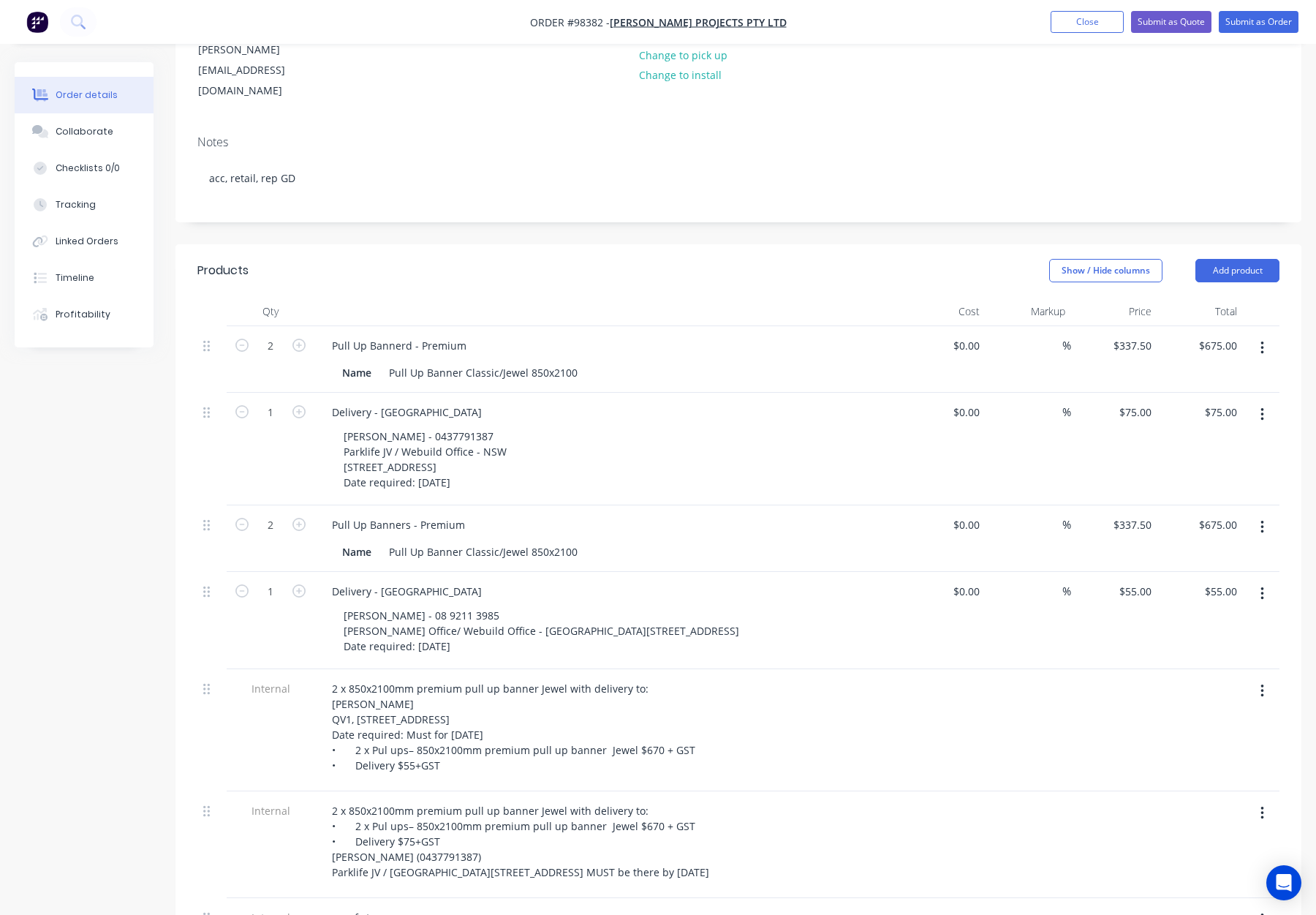
scroll to position [196, 0]
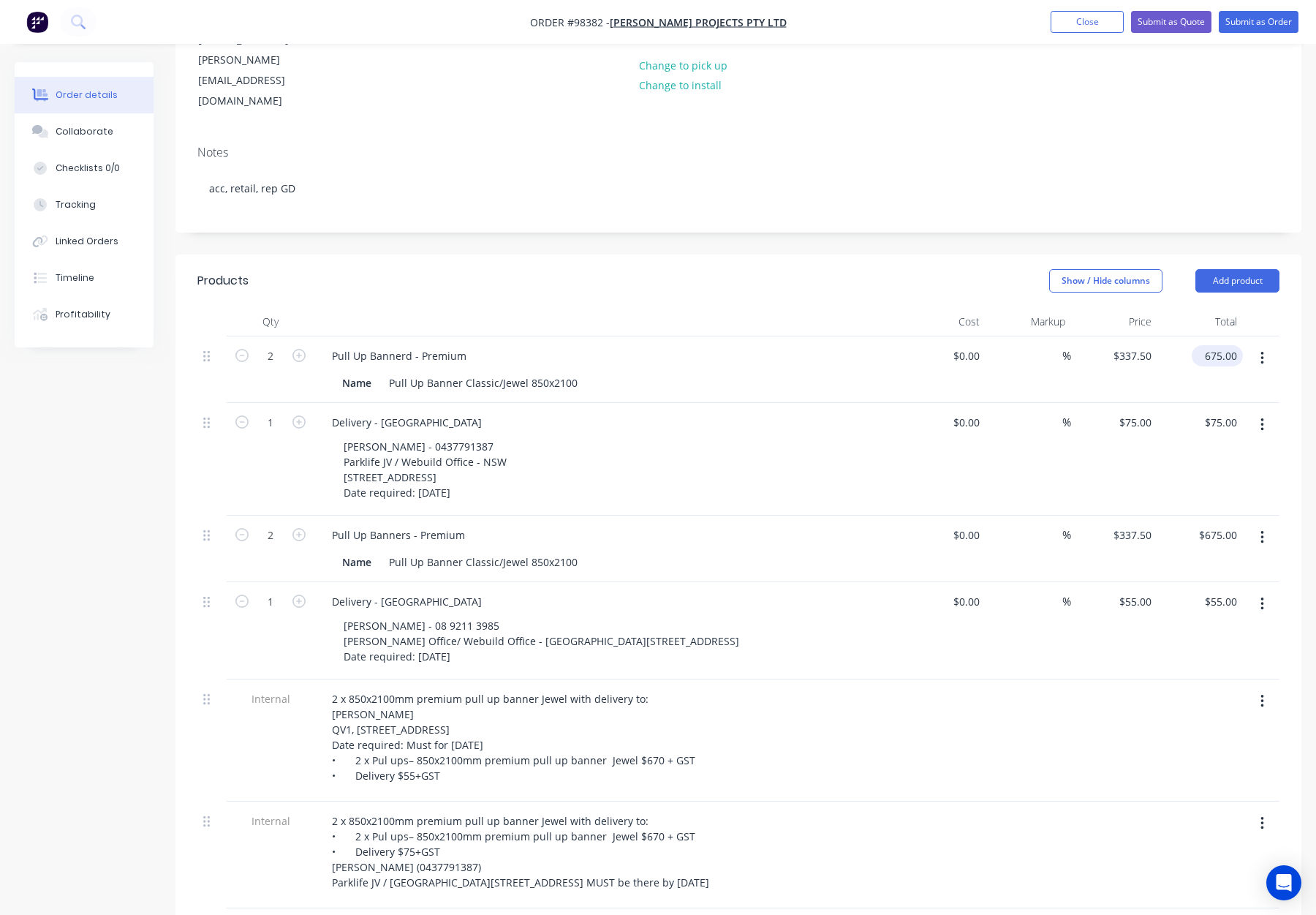
drag, startPoint x: 1215, startPoint y: 315, endPoint x: 1233, endPoint y: 319, distance: 18.4
click at [1215, 345] on input "675.00" at bounding box center [1220, 355] width 45 height 22
type input "670"
type input "$335.00"
type input "$670.00"
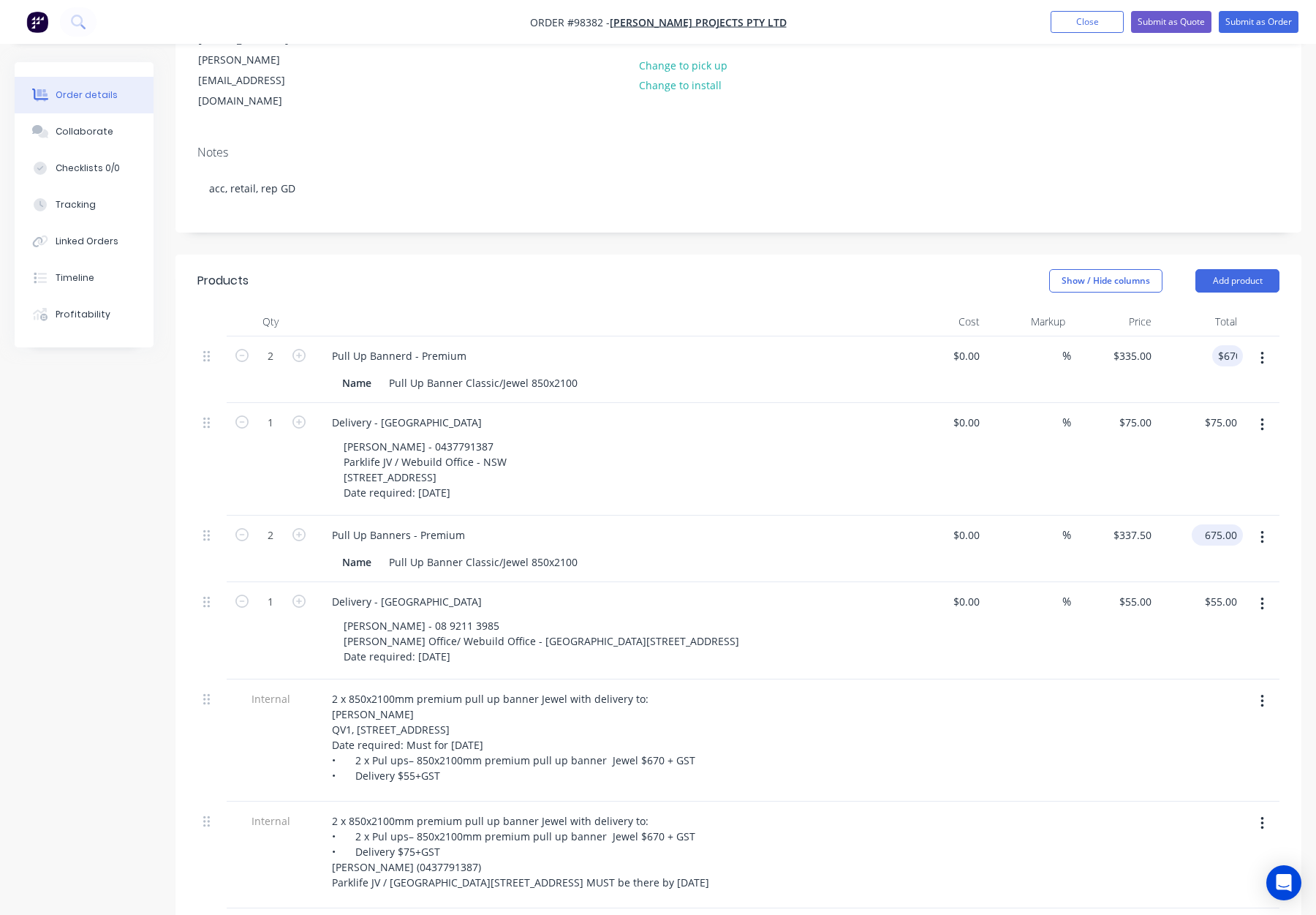
click at [1213, 524] on input "675.00" at bounding box center [1220, 534] width 45 height 22
type input "670"
type input "$335.00"
type input "$670.00"
click at [1096, 437] on div "$75.00 $75.00" at bounding box center [1114, 459] width 86 height 112
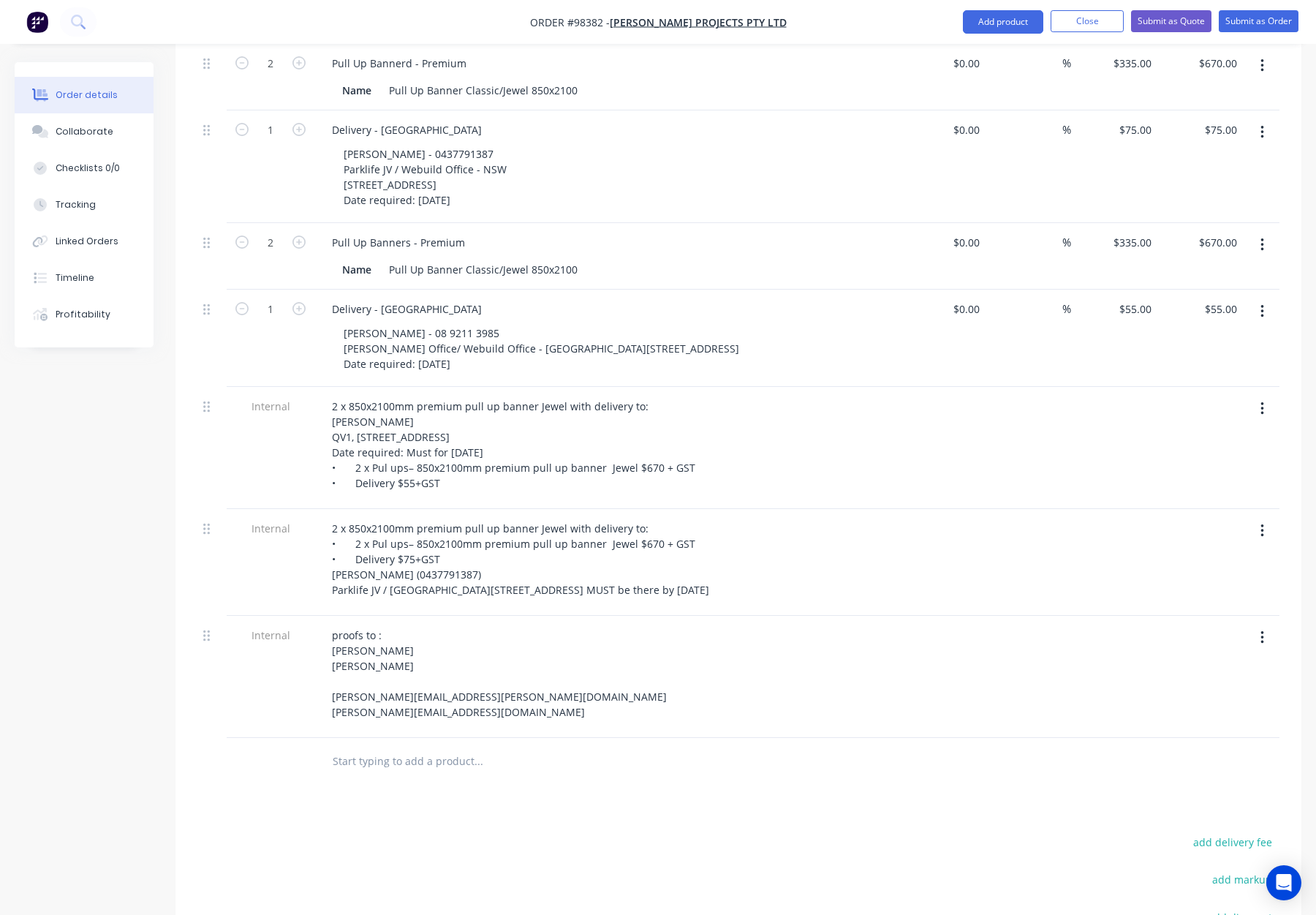
scroll to position [492, 0]
click at [1259, 392] on button "button" at bounding box center [1263, 405] width 35 height 26
click at [1174, 462] on div "Delete" at bounding box center [1210, 472] width 112 height 22
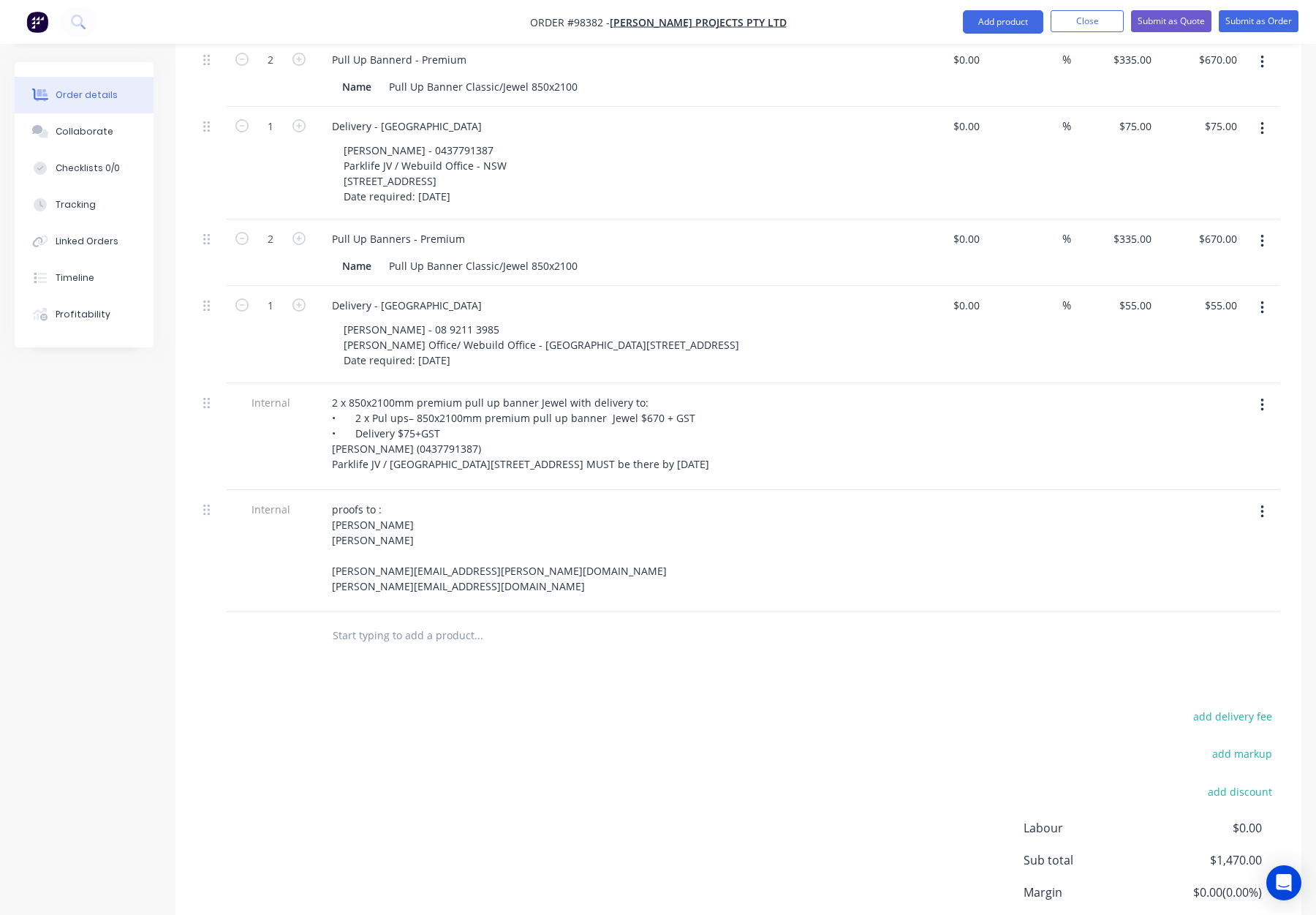
drag, startPoint x: 1258, startPoint y: 378, endPoint x: 1259, endPoint y: 389, distance: 11.0
click at [1258, 392] on button "button" at bounding box center [1263, 405] width 35 height 26
click at [1187, 462] on div "Delete" at bounding box center [1210, 472] width 112 height 22
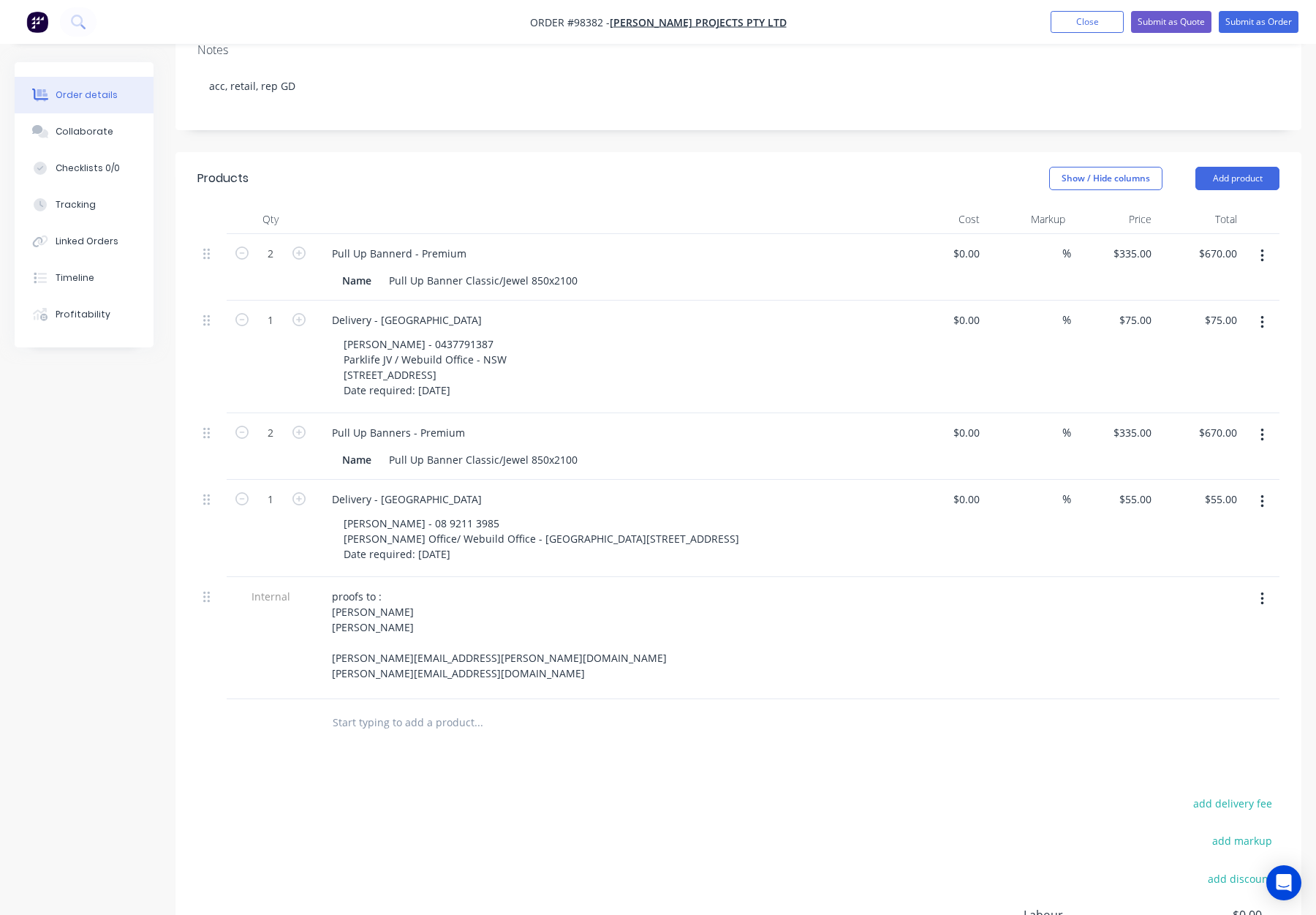
scroll to position [303, 0]
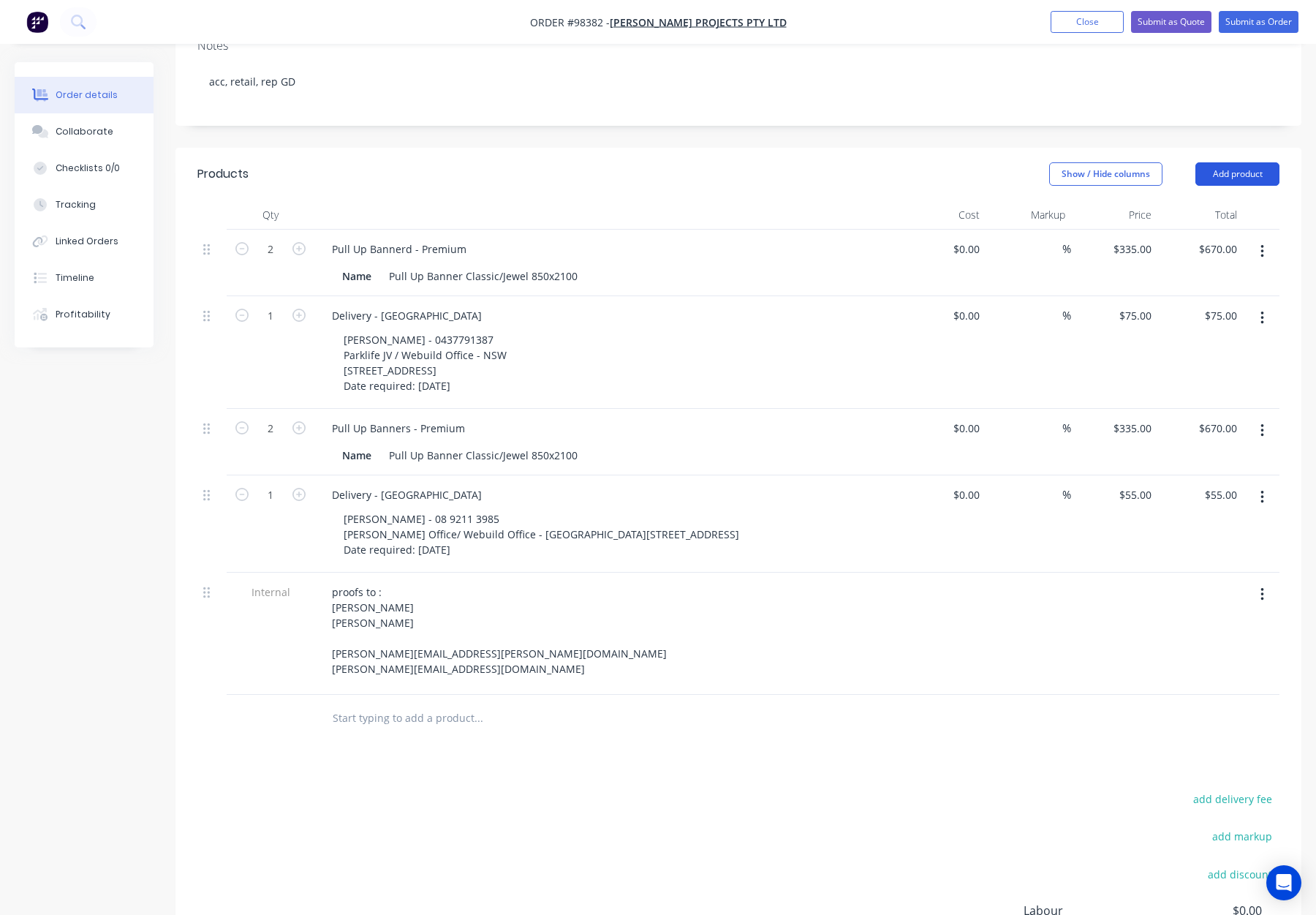
drag, startPoint x: 1244, startPoint y: 128, endPoint x: 1243, endPoint y: 140, distance: 12.0
click at [1244, 162] on button "Add product" at bounding box center [1238, 173] width 84 height 23
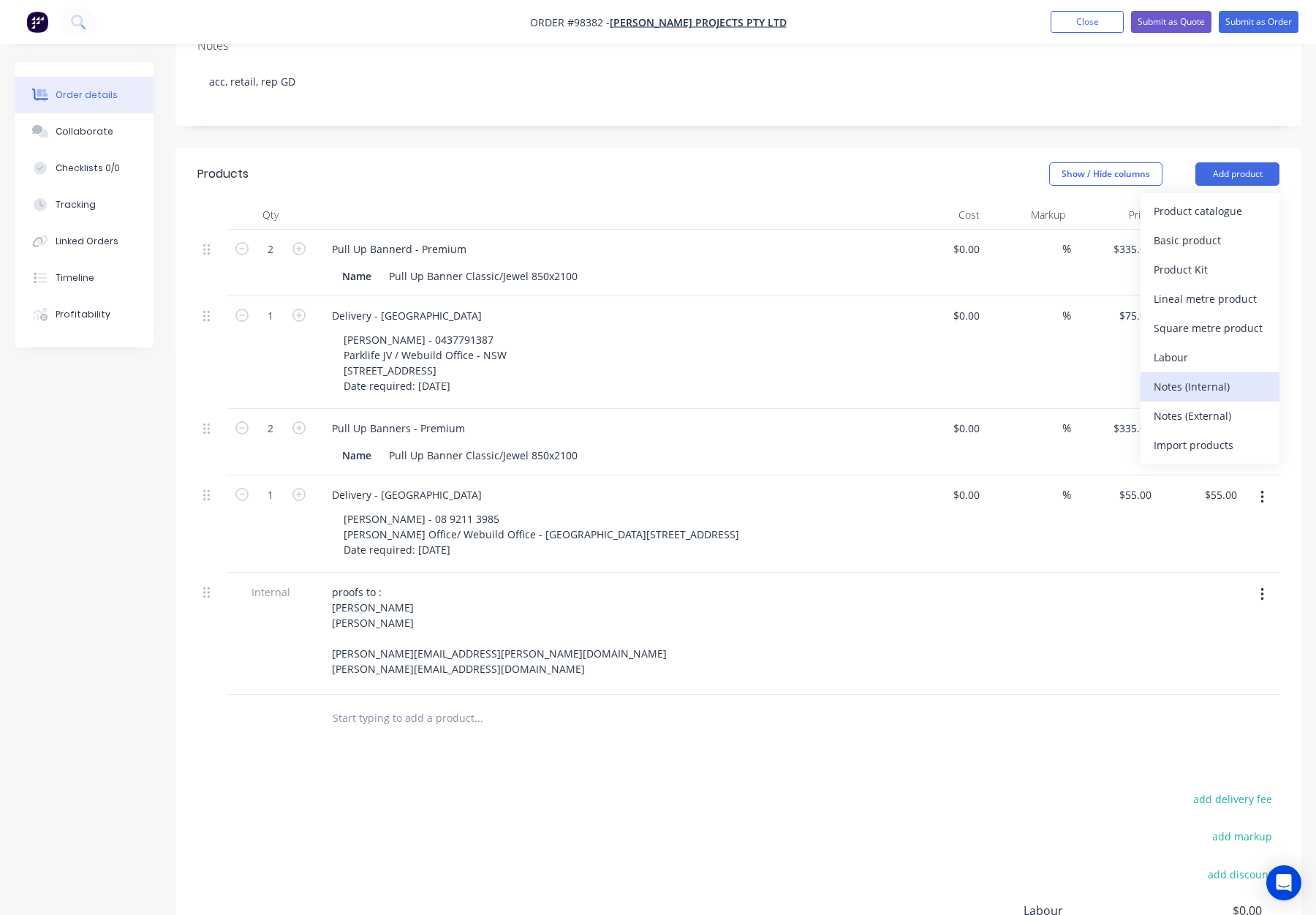
click at [1213, 376] on div "Notes (Internal)" at bounding box center [1210, 386] width 112 height 22
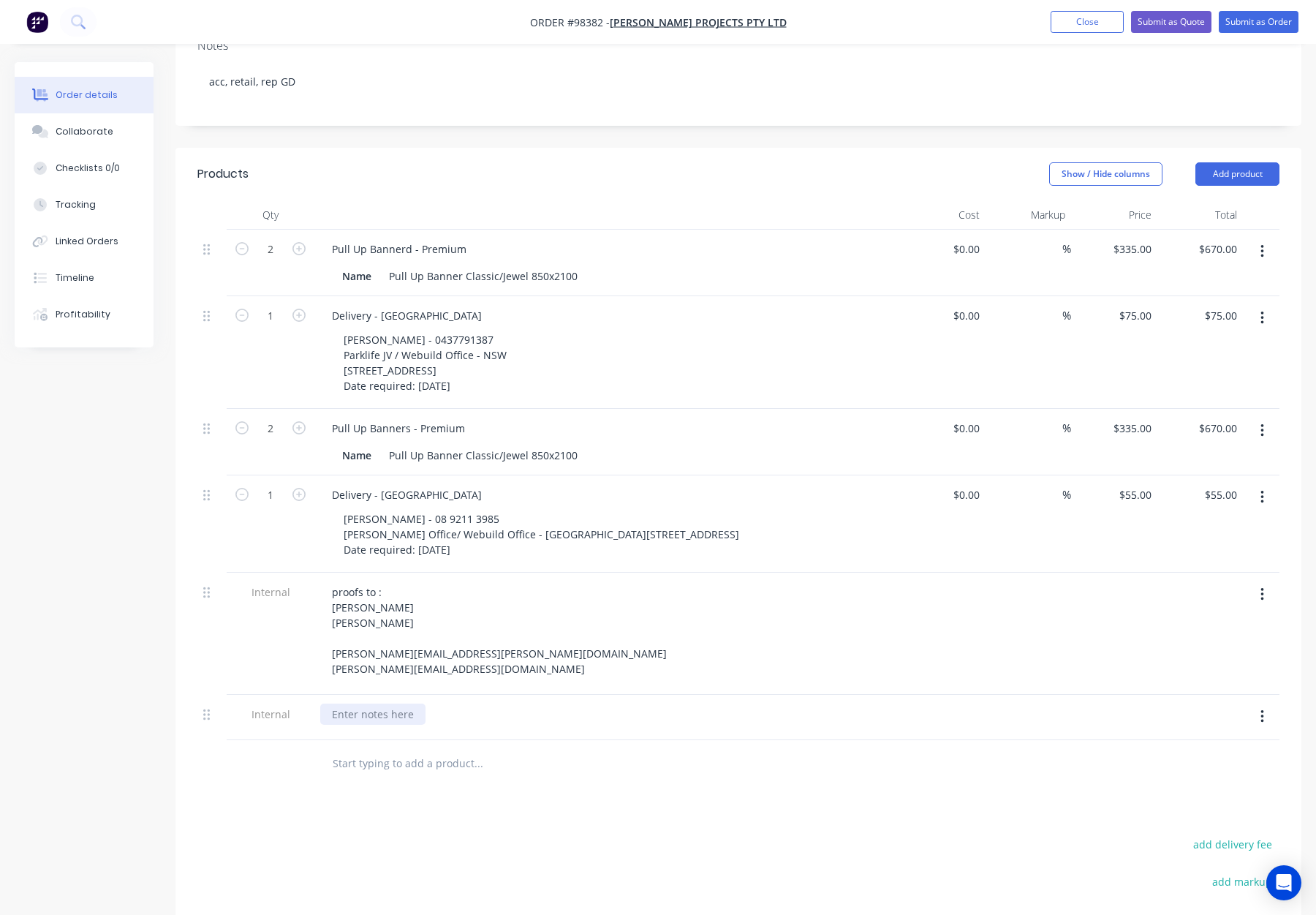
click at [362, 704] on div at bounding box center [373, 714] width 105 height 22
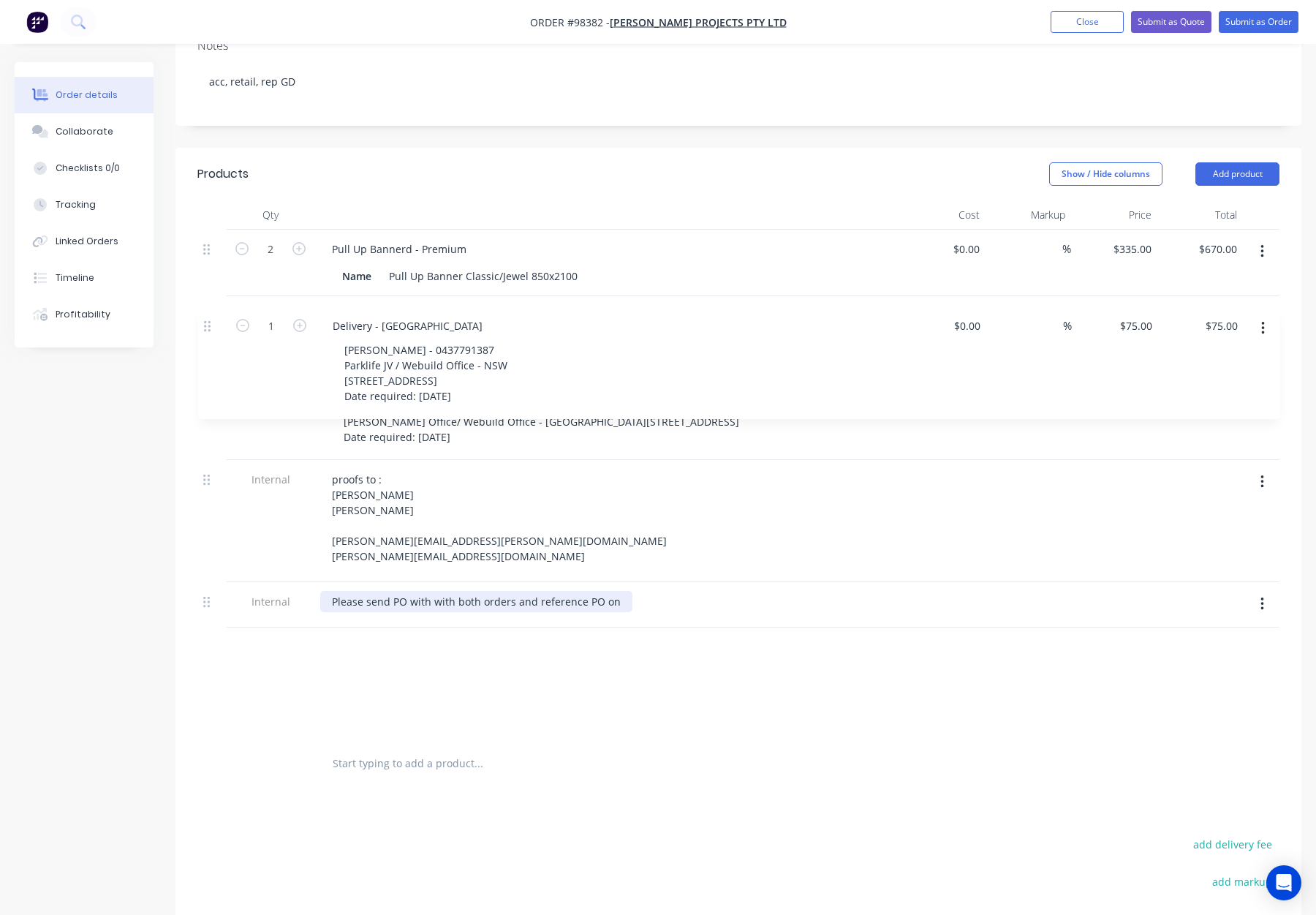
drag, startPoint x: 208, startPoint y: 275, endPoint x: 209, endPoint y: 325, distance: 50.0
click at [209, 325] on div "2 Pull Up Bannerd - Premium Name Pull Up Banner Classic/Jewel 850x2100 $0.00 $0…" at bounding box center [739, 485] width 1083 height 511
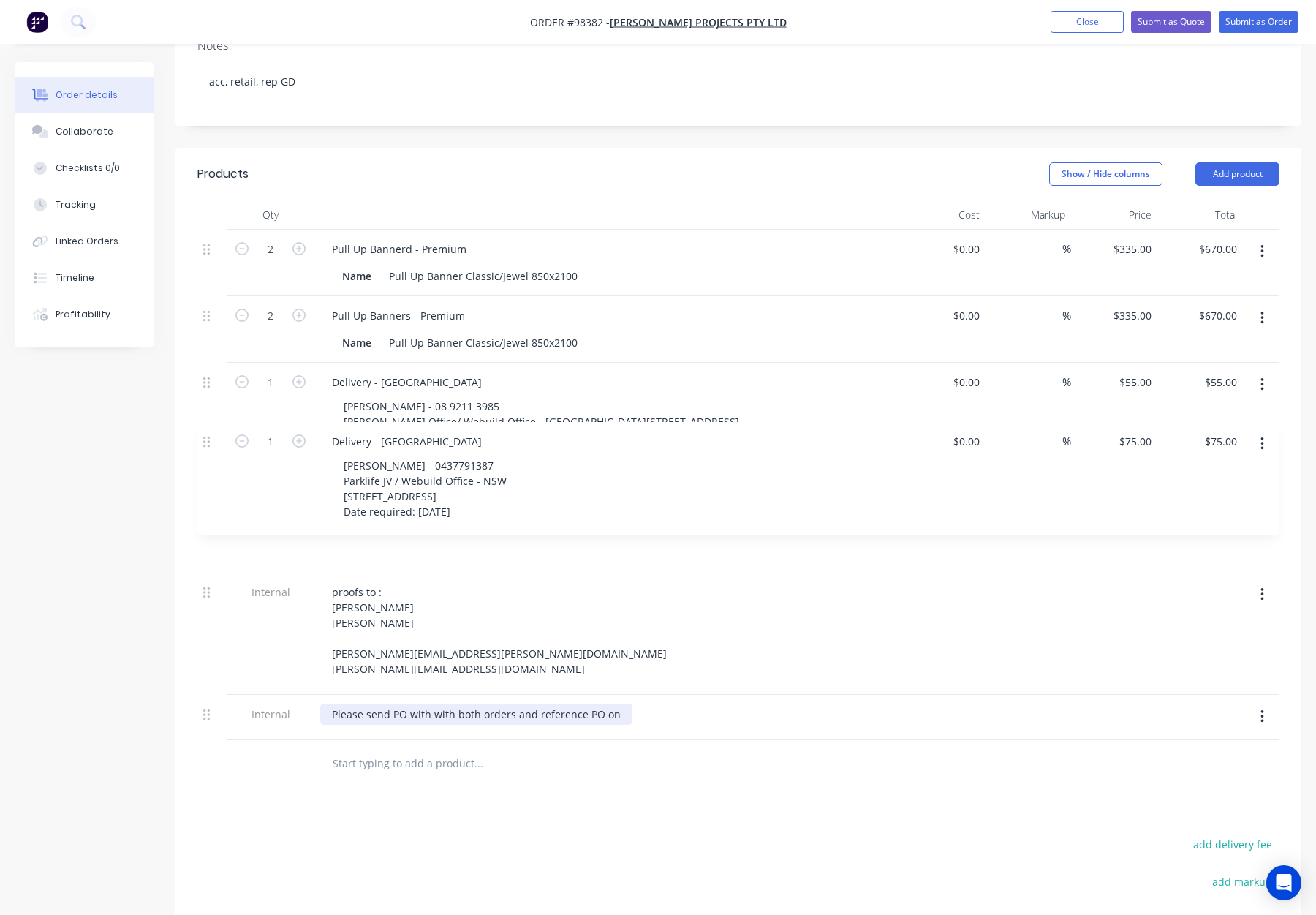
drag, startPoint x: 204, startPoint y: 624, endPoint x: 205, endPoint y: 441, distance: 183.0
click at [205, 441] on div "2 Pull Up Bannerd - Premium Name Pull Up Banner Classic/Jewel 850x2100 $0.00 $0…" at bounding box center [739, 485] width 1083 height 511
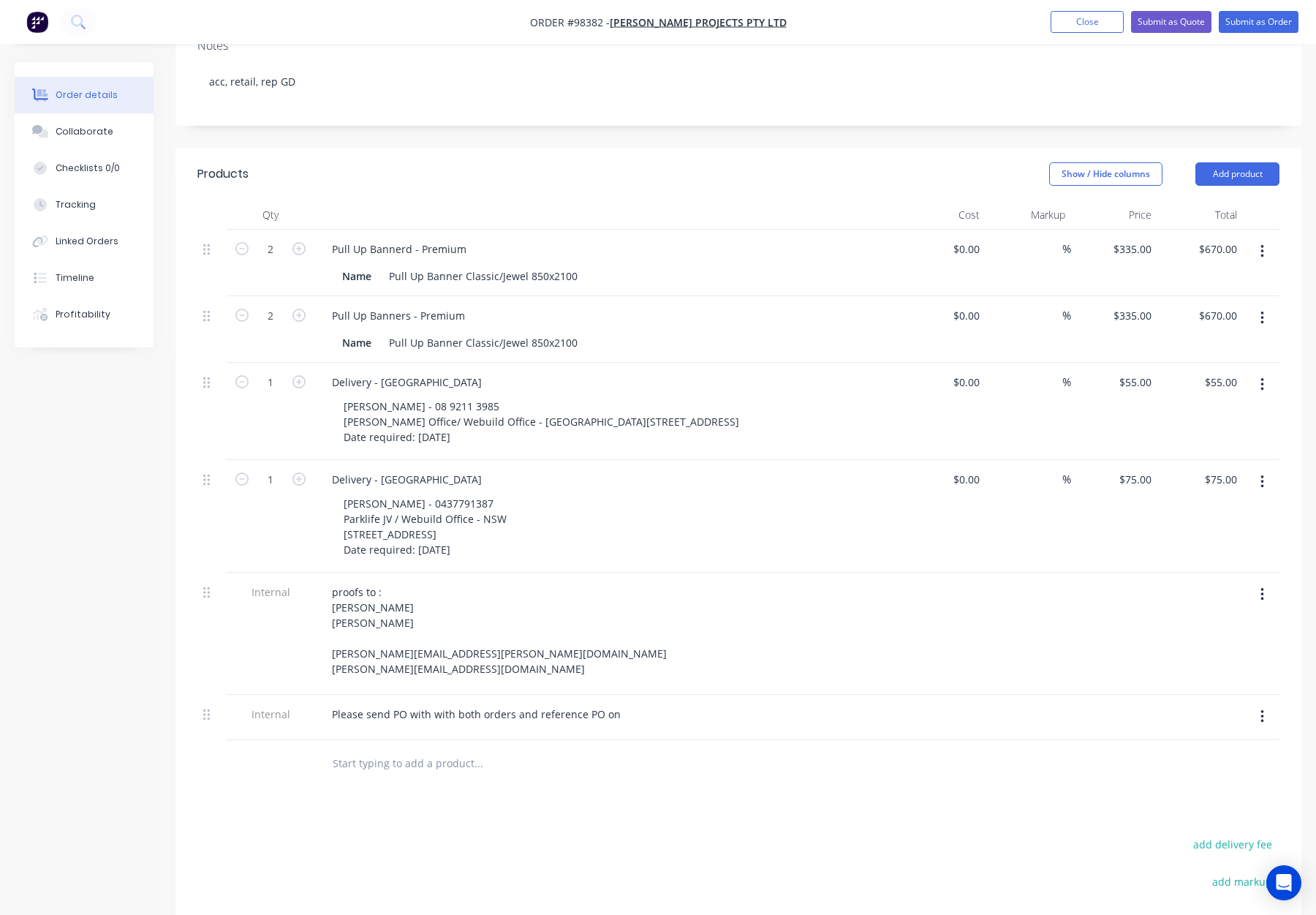
scroll to position [320, 0]
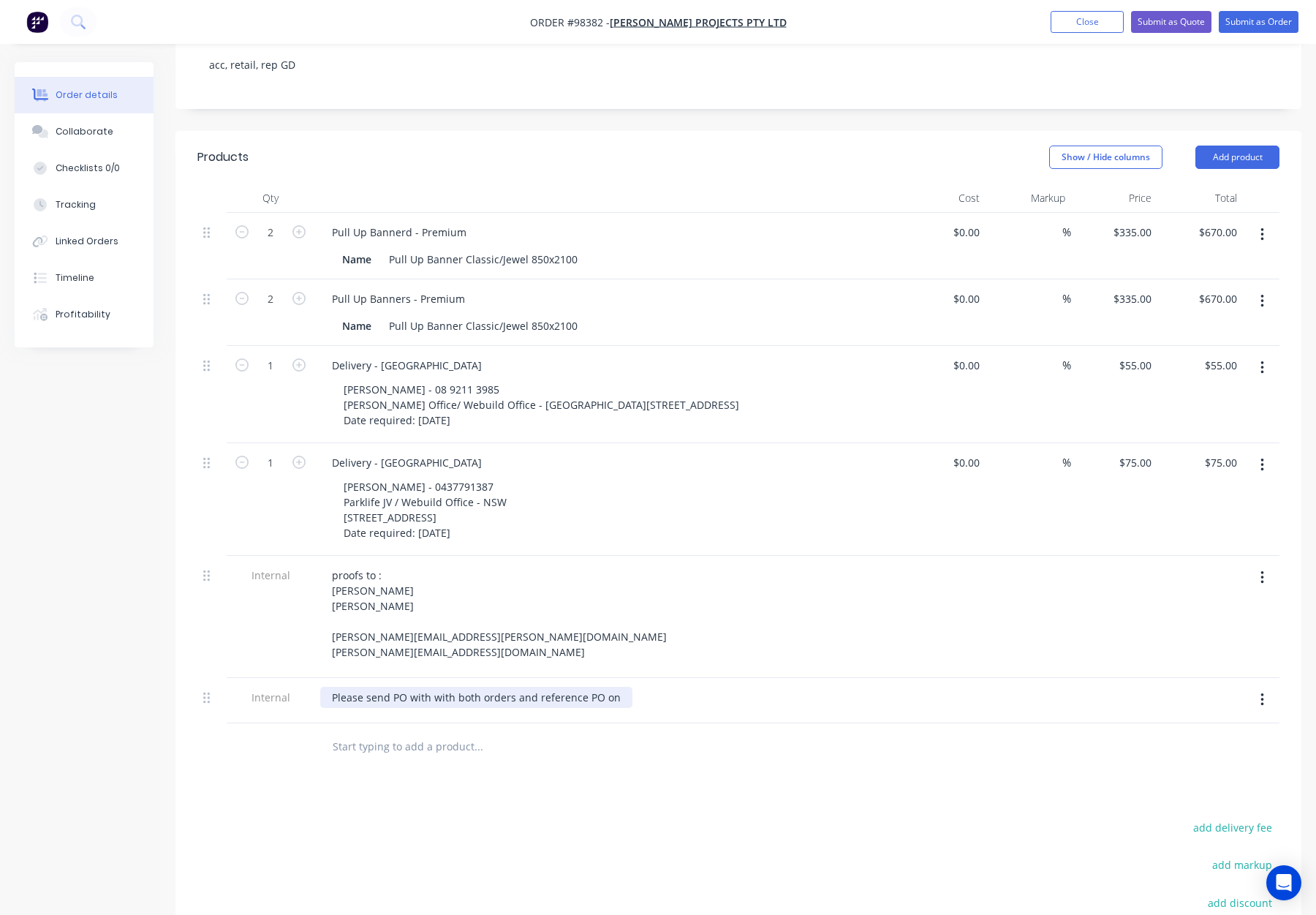
click at [611, 687] on div "Please send PO with with both orders and reference PO on" at bounding box center [476, 698] width 312 height 22
click at [683, 734] on div at bounding box center [540, 746] width 439 height 29
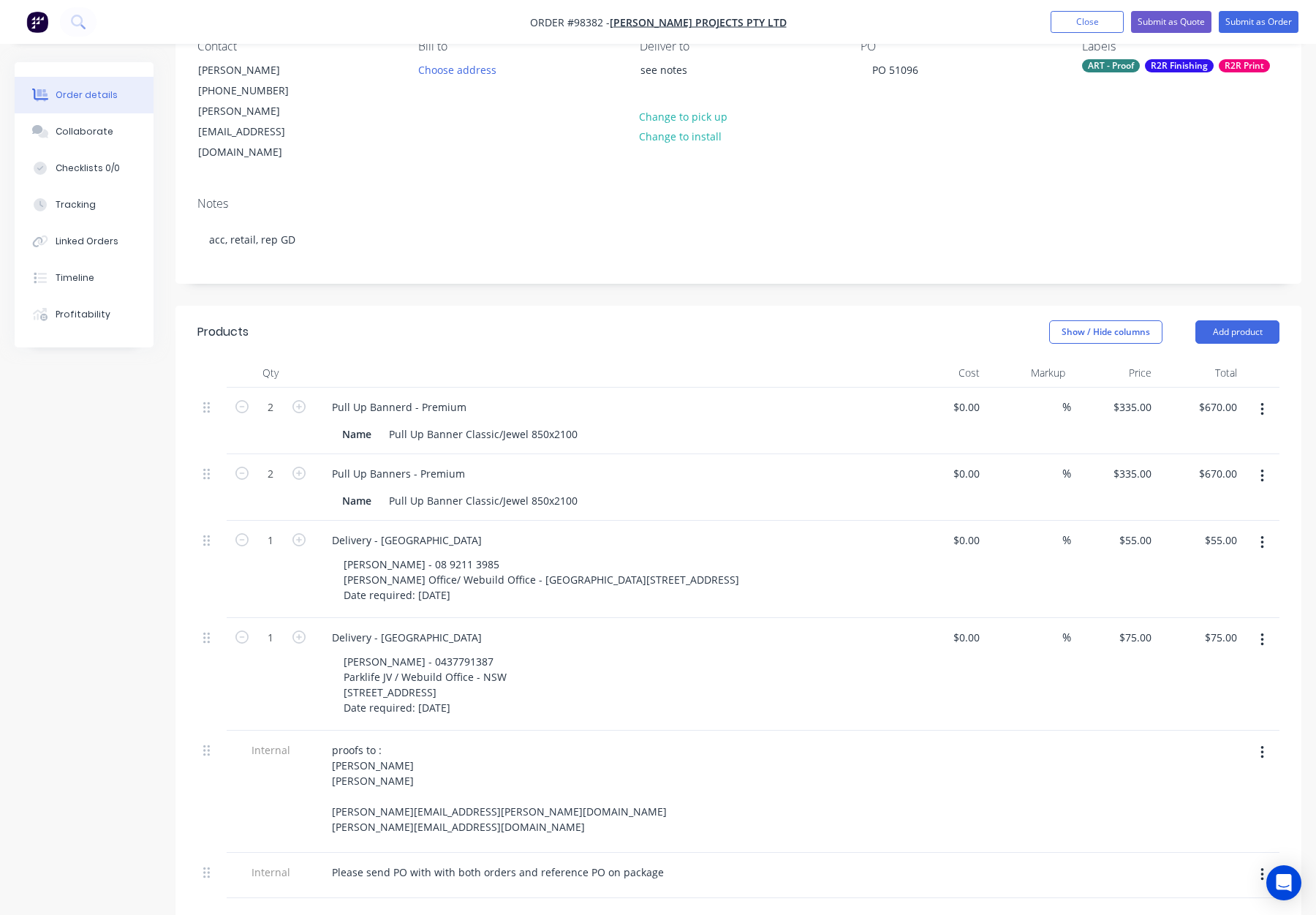
scroll to position [141, 0]
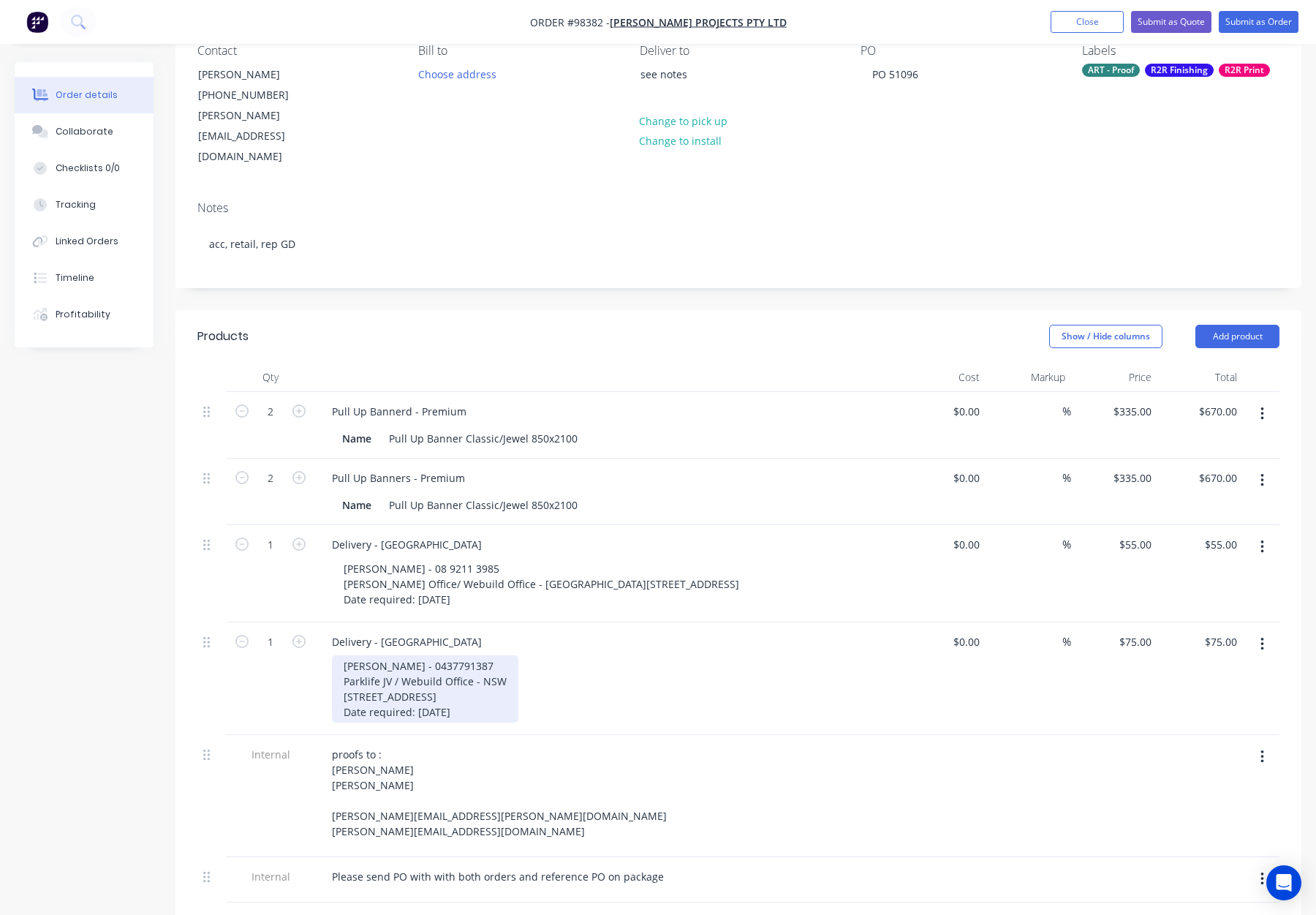
click at [457, 655] on div "Jamie Pericleous - 0437791387 Parklife JV / Webuild Office - NSW Level 7, 175 L…" at bounding box center [425, 689] width 187 height 68
drag, startPoint x: 456, startPoint y: 638, endPoint x: 471, endPoint y: 654, distance: 21.9
click at [456, 655] on div "Jamie Pericleous - 0437791387 Parklife JV / Webuild Office - NSW Level 7, 175 L…" at bounding box center [425, 689] width 187 height 68
click at [474, 655] on div "Jamie Pericleous - 0437 791387 Parklife JV / Webuild Office - NSW Level 7, 175 …" at bounding box center [455, 689] width 247 height 68
click at [686, 656] on div "Jamie Pericleous - 0437 791 387 Parklife JV / Webuild Office - NSW Level 7, 175…" at bounding box center [612, 689] width 561 height 68
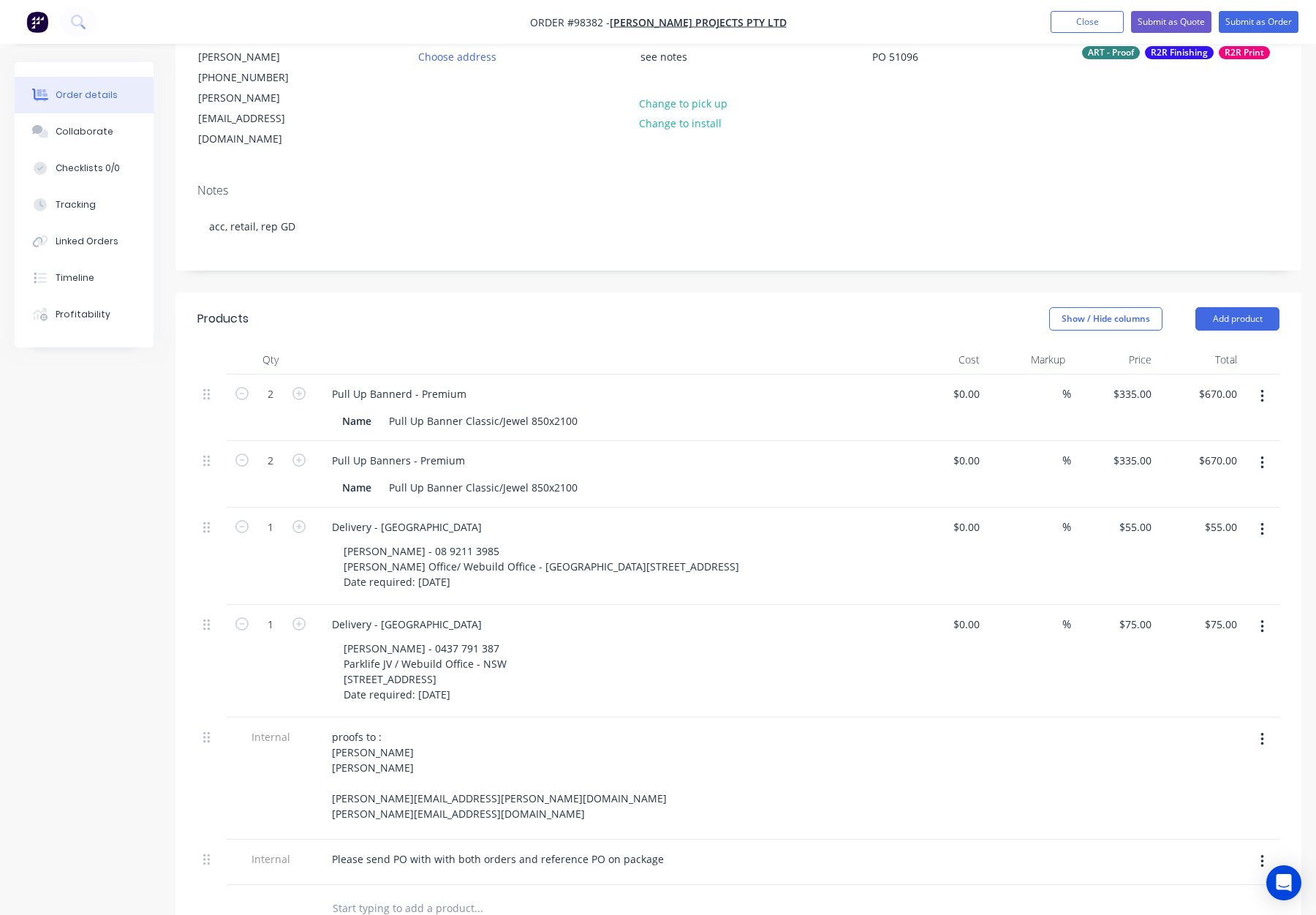
scroll to position [148, 0]
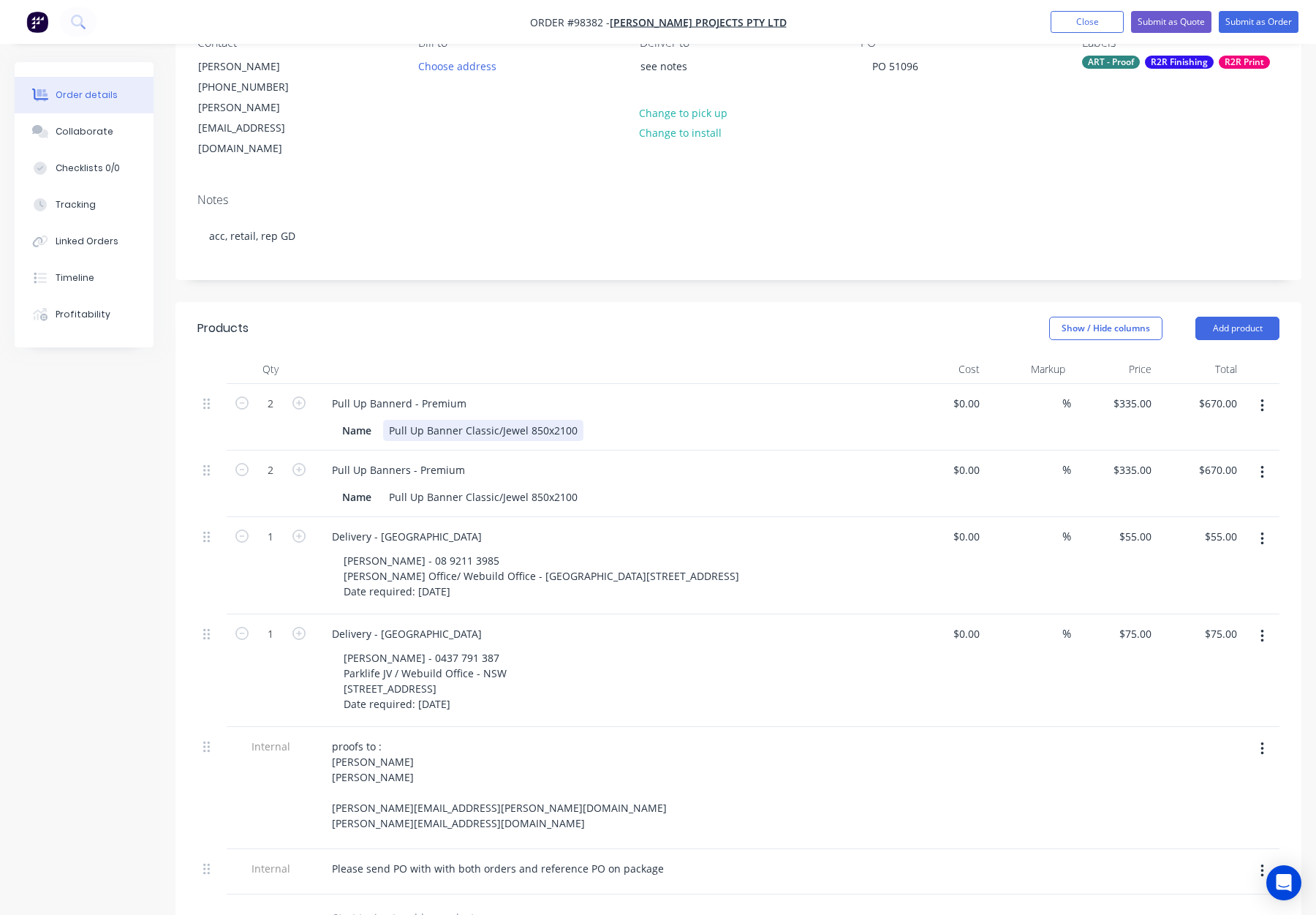
click at [545, 420] on div "Pull Up Banner Classic/Jewel 850x2100" at bounding box center [484, 430] width 201 height 22
drag, startPoint x: 553, startPoint y: 393, endPoint x: 561, endPoint y: 415, distance: 23.4
click at [553, 420] on div "Pull Up Banner Classic/Jewel 850 x2100" at bounding box center [485, 430] width 203 height 22
click at [543, 487] on div "Pull Up Banner Classic/Jewel 850x2100" at bounding box center [484, 497] width 201 height 22
click at [551, 487] on div "Pull Up Banner Classic/Jewel 850 x2100" at bounding box center [485, 497] width 203 height 22
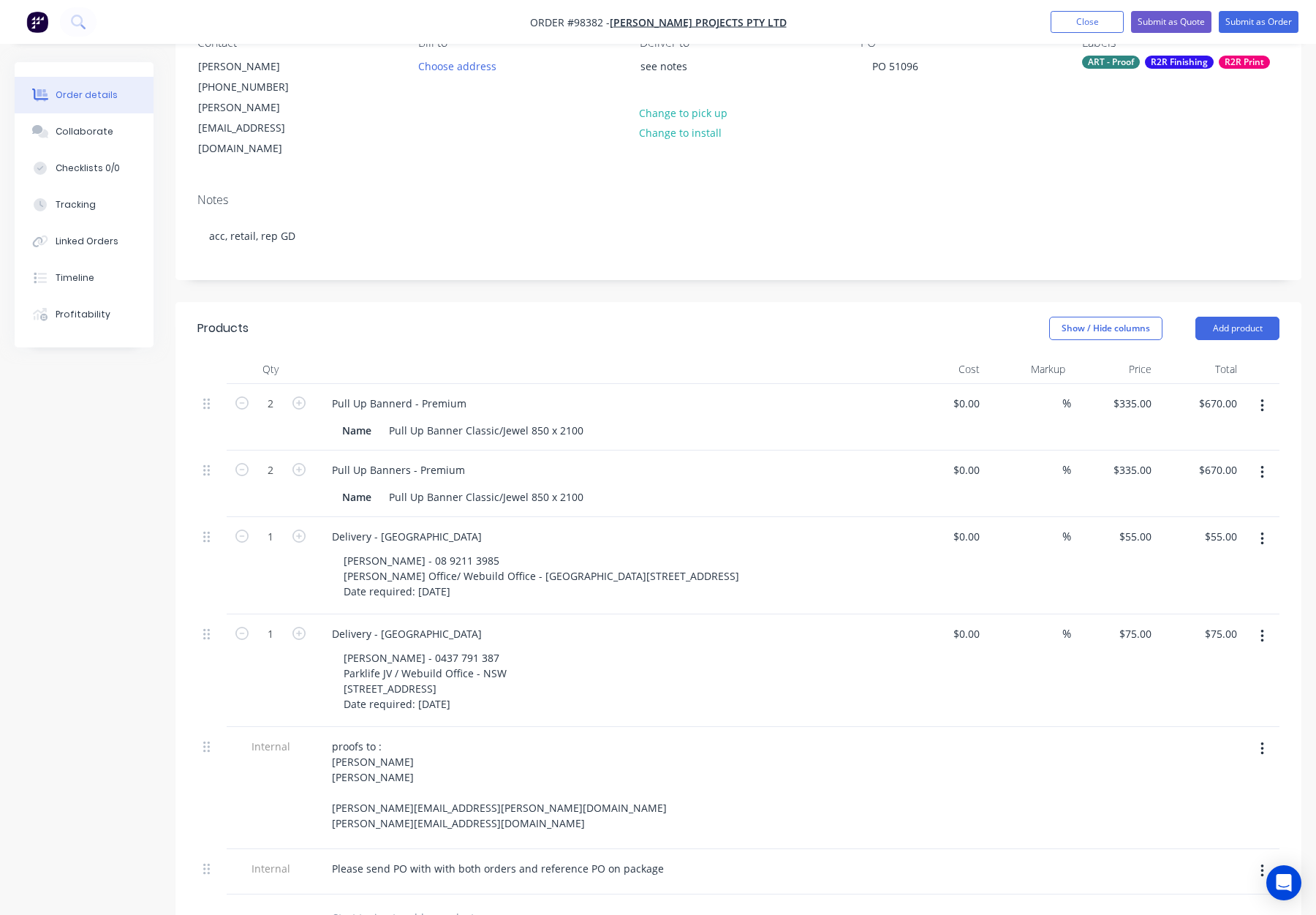
click at [528, 317] on div "Show / Hide columns Add product" at bounding box center [853, 328] width 852 height 23
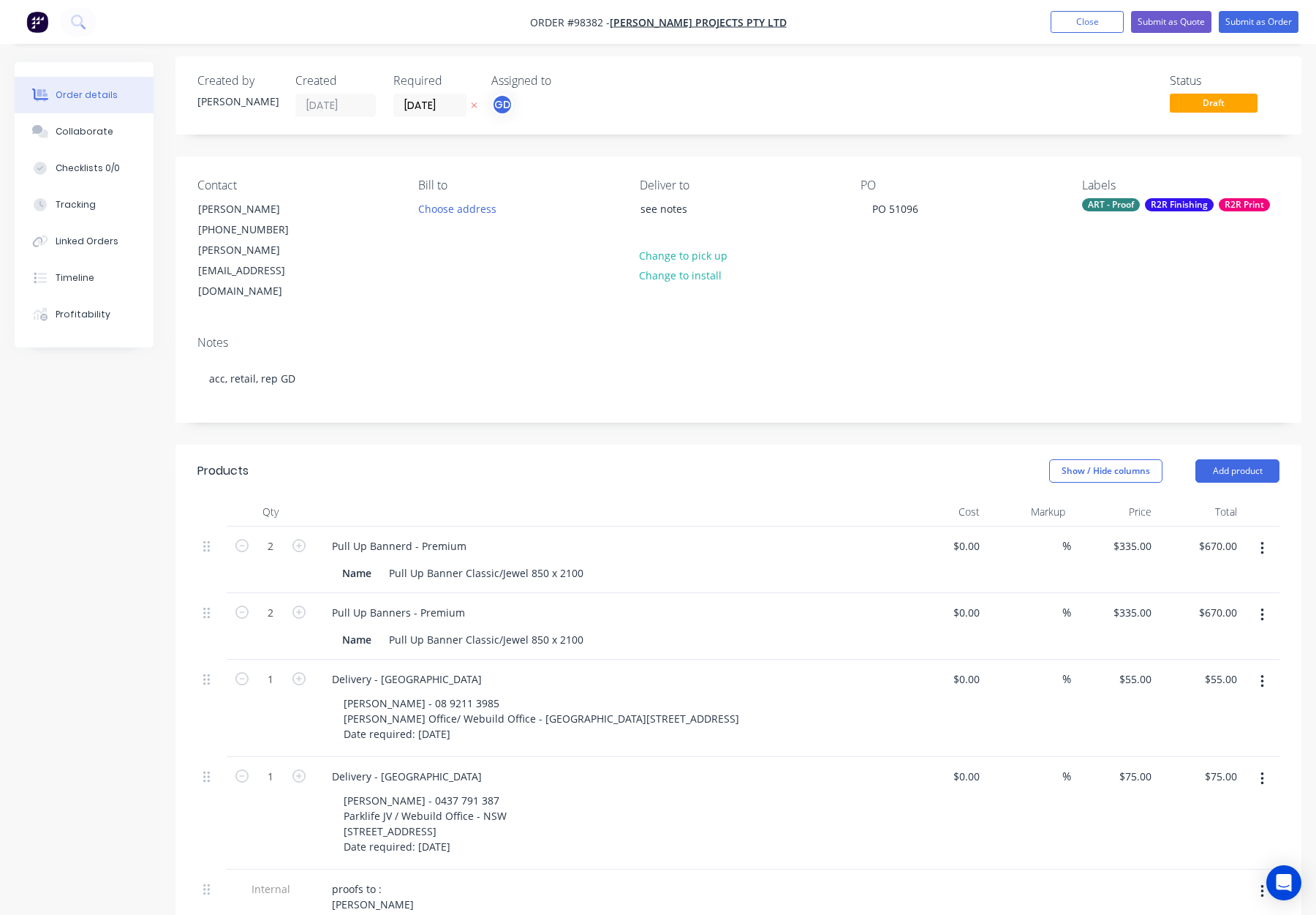
scroll to position [0, 0]
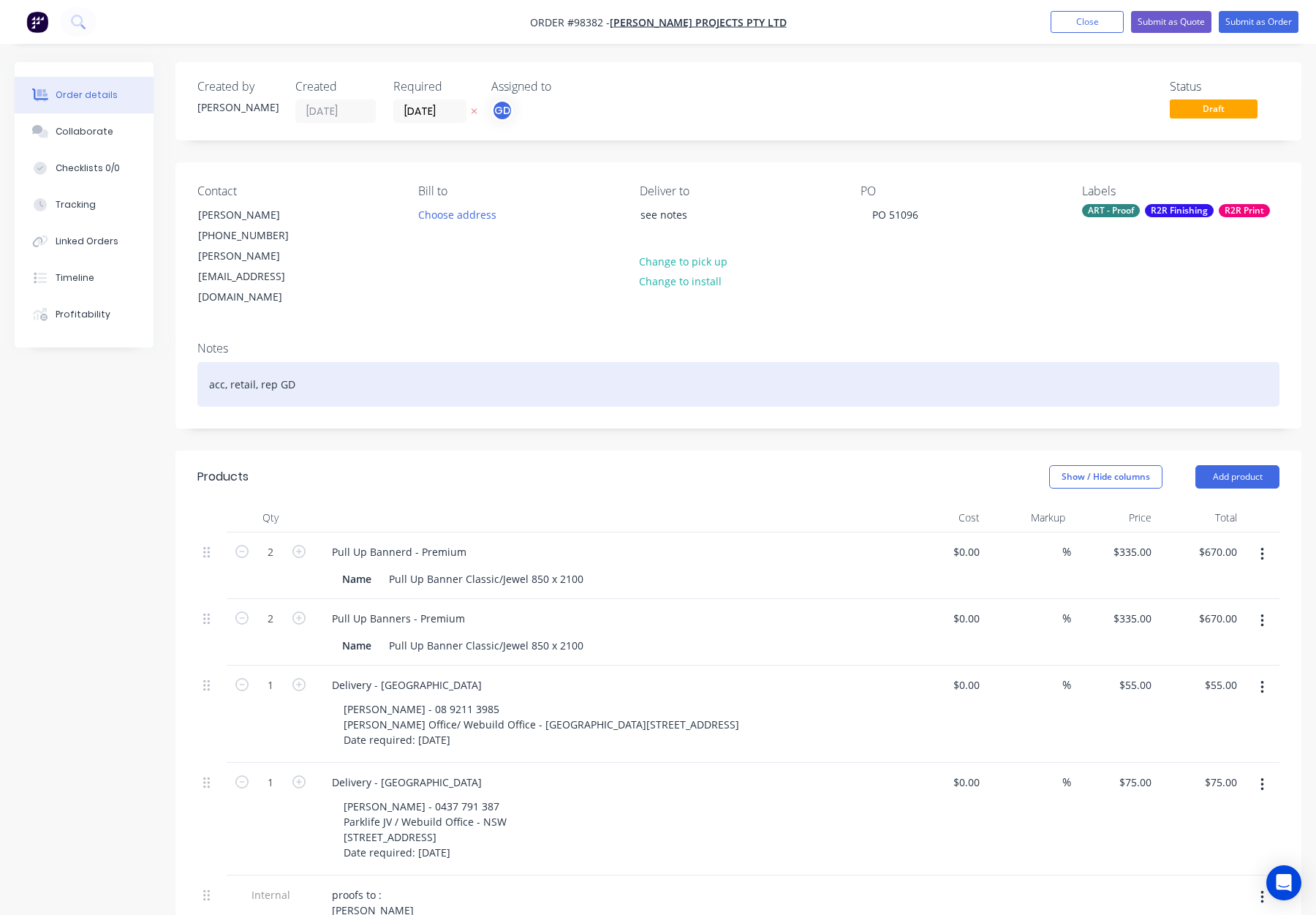
drag, startPoint x: 544, startPoint y: 326, endPoint x: 561, endPoint y: 331, distance: 17.7
click at [544, 362] on div "acc, retail, rep GD" at bounding box center [739, 384] width 1083 height 45
click at [559, 362] on div "acc, retail, rep GD" at bounding box center [739, 384] width 1083 height 45
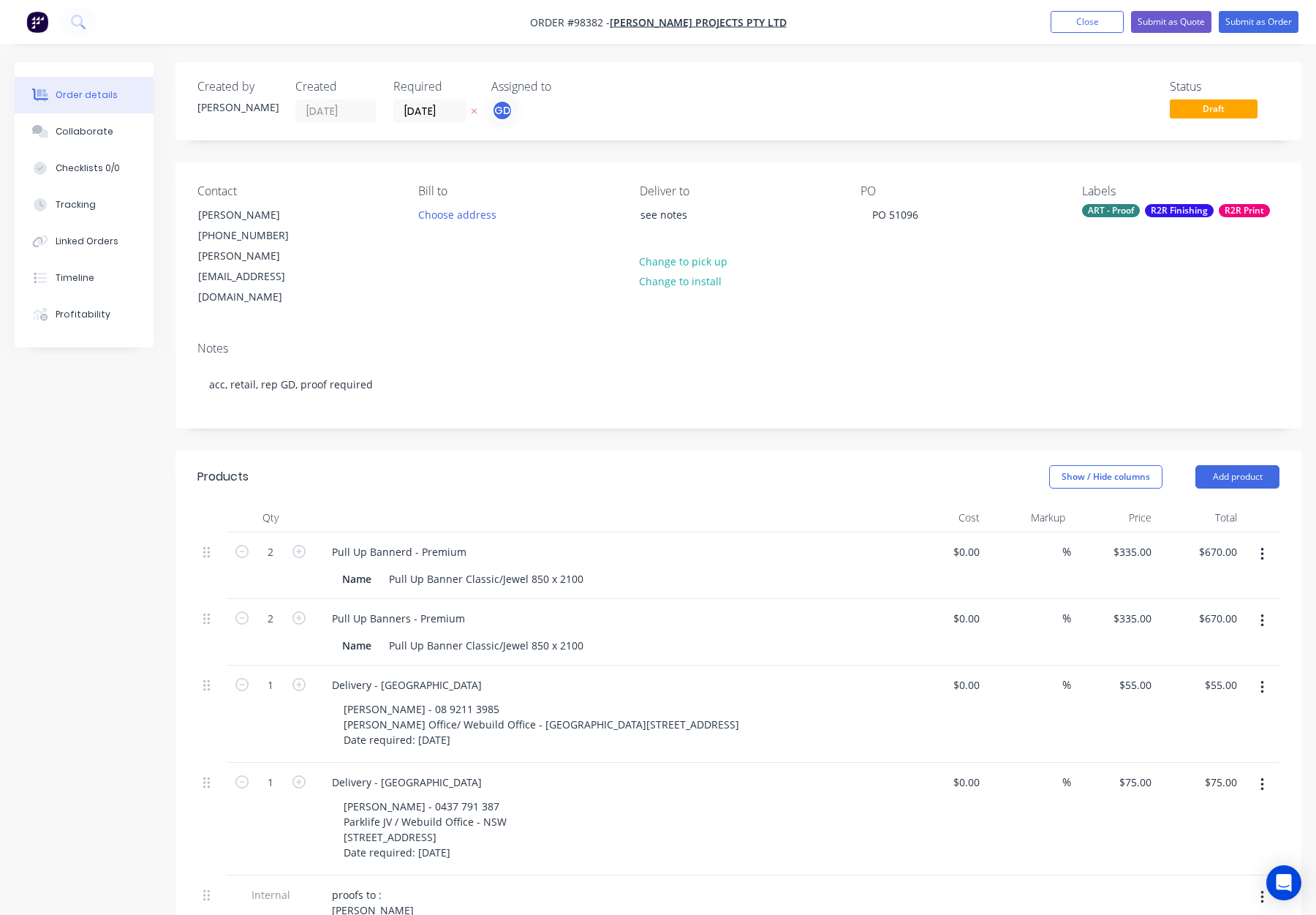
click at [628, 390] on div "Created by Gino Created 28/08/25 Required 04/09/25 Assigned to GD Status Draft …" at bounding box center [738, 751] width 1126 height 1379
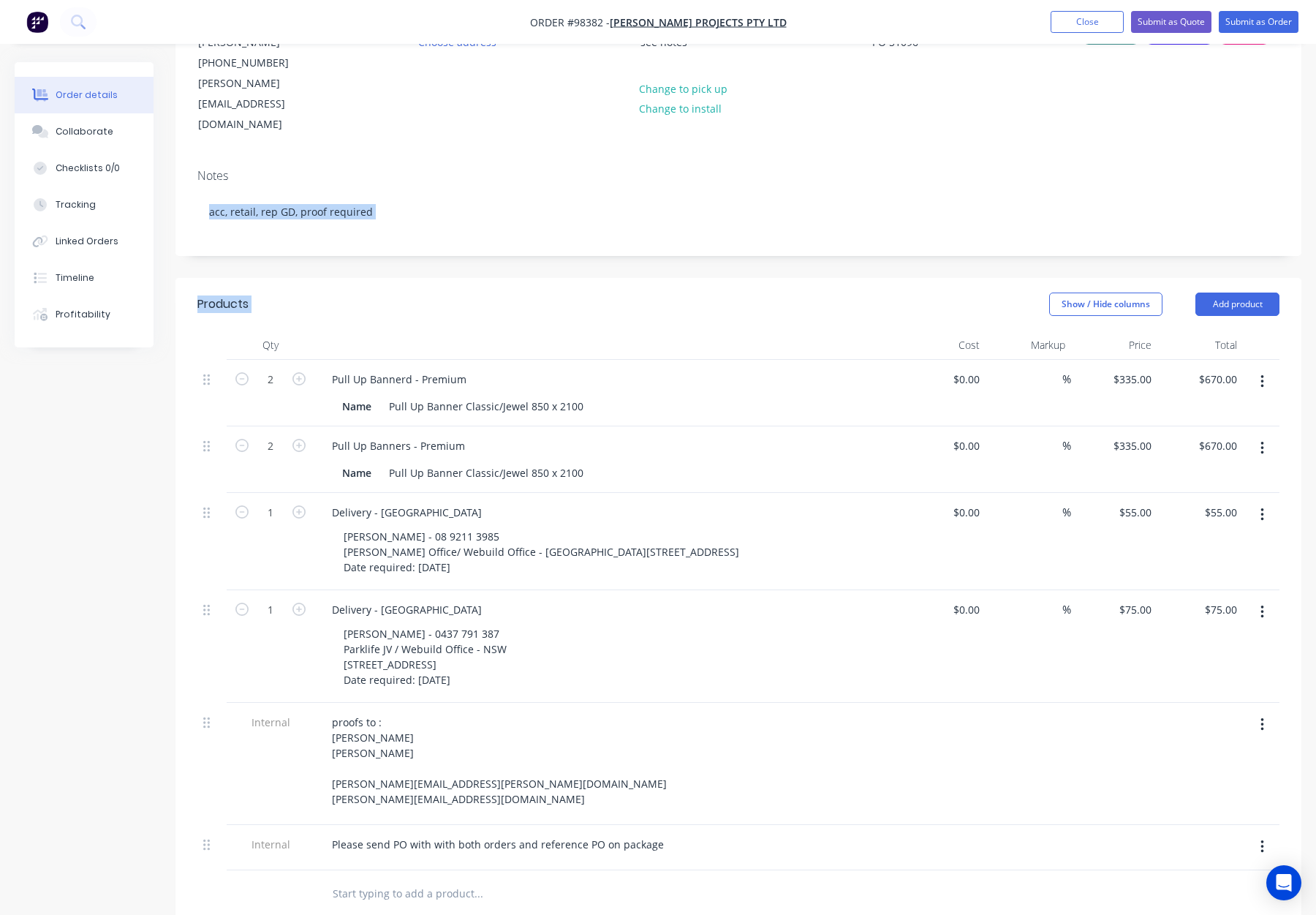
scroll to position [177, 0]
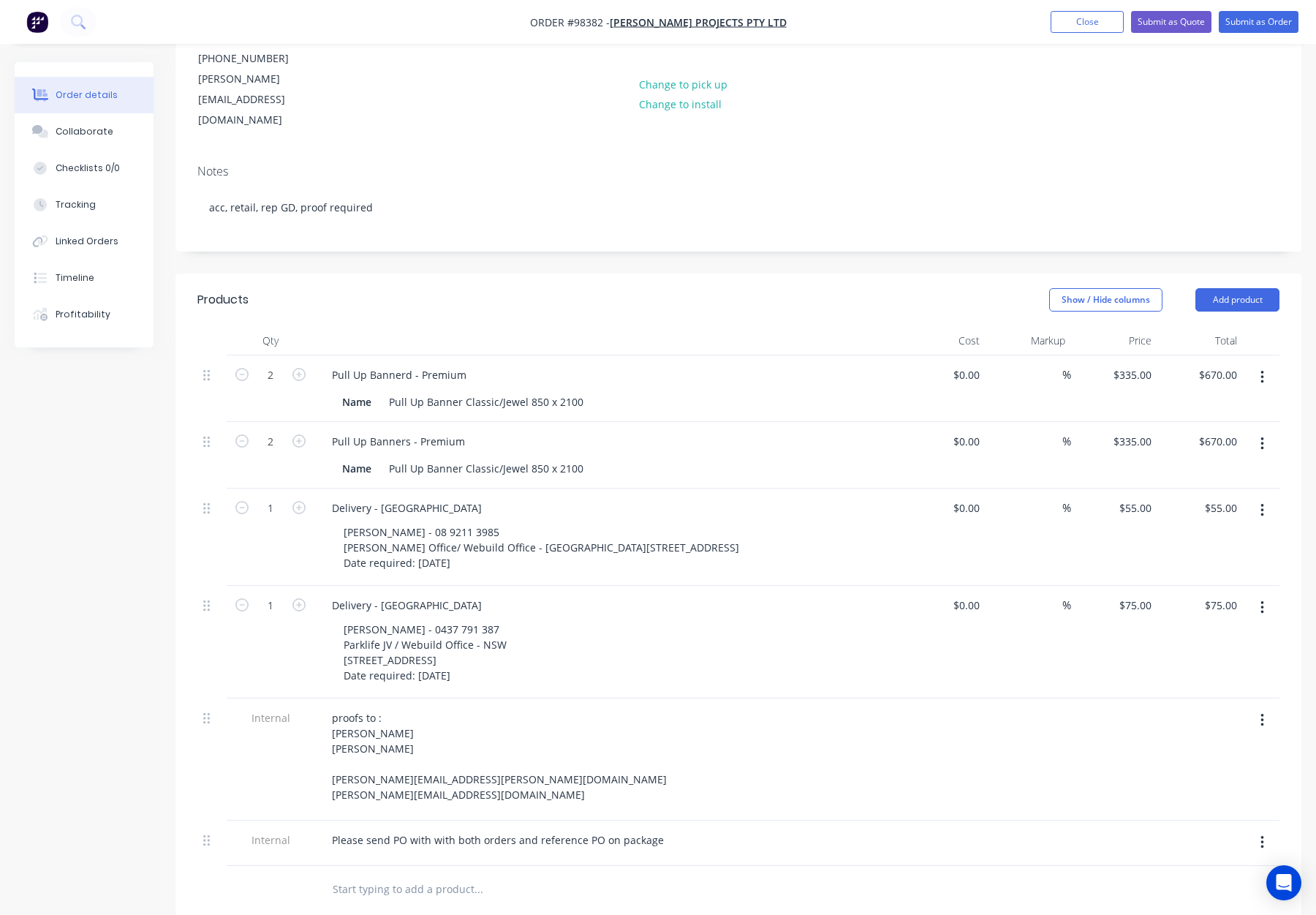
click at [438, 288] on div "Show / Hide columns Add product" at bounding box center [853, 299] width 852 height 23
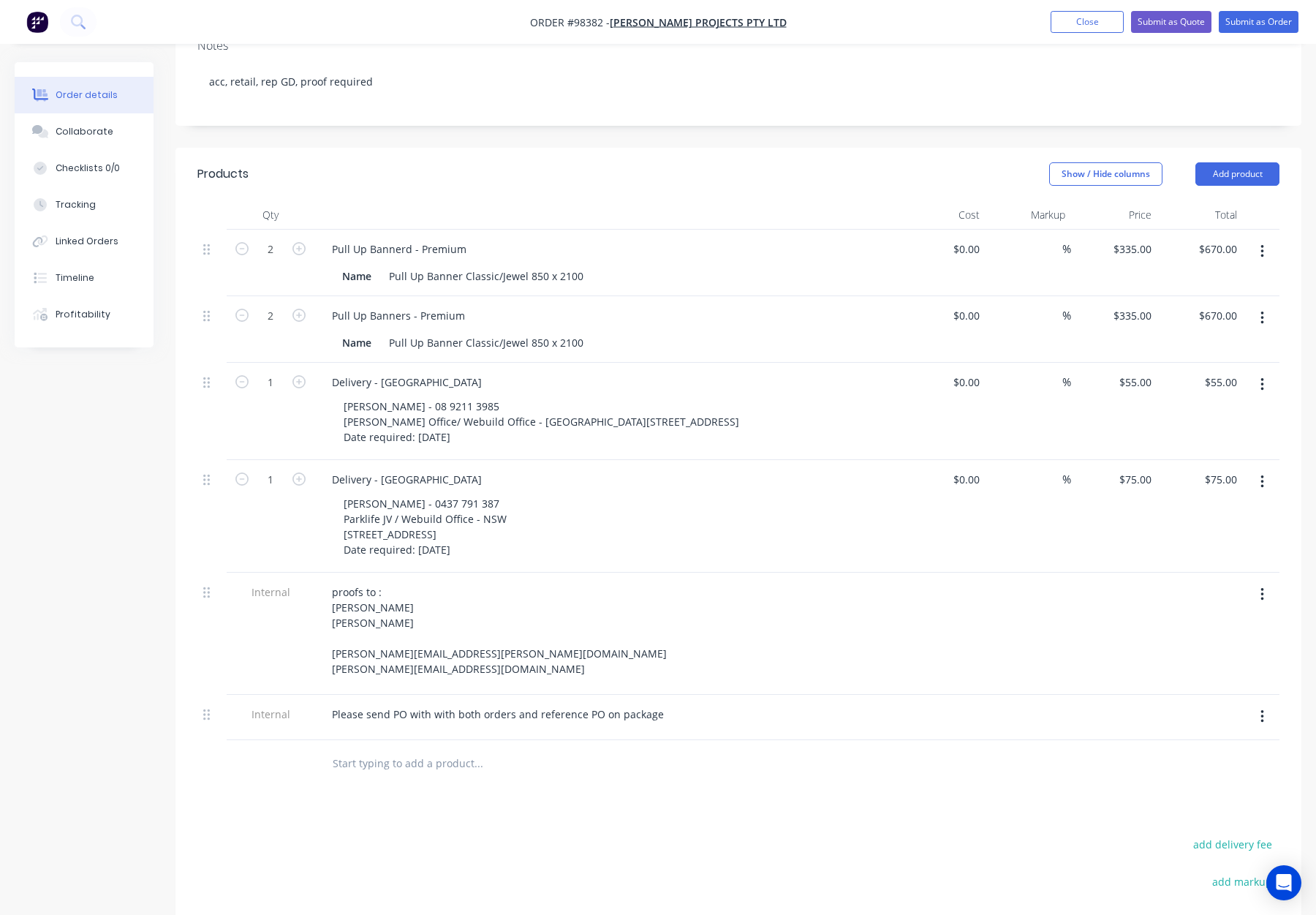
scroll to position [300, 0]
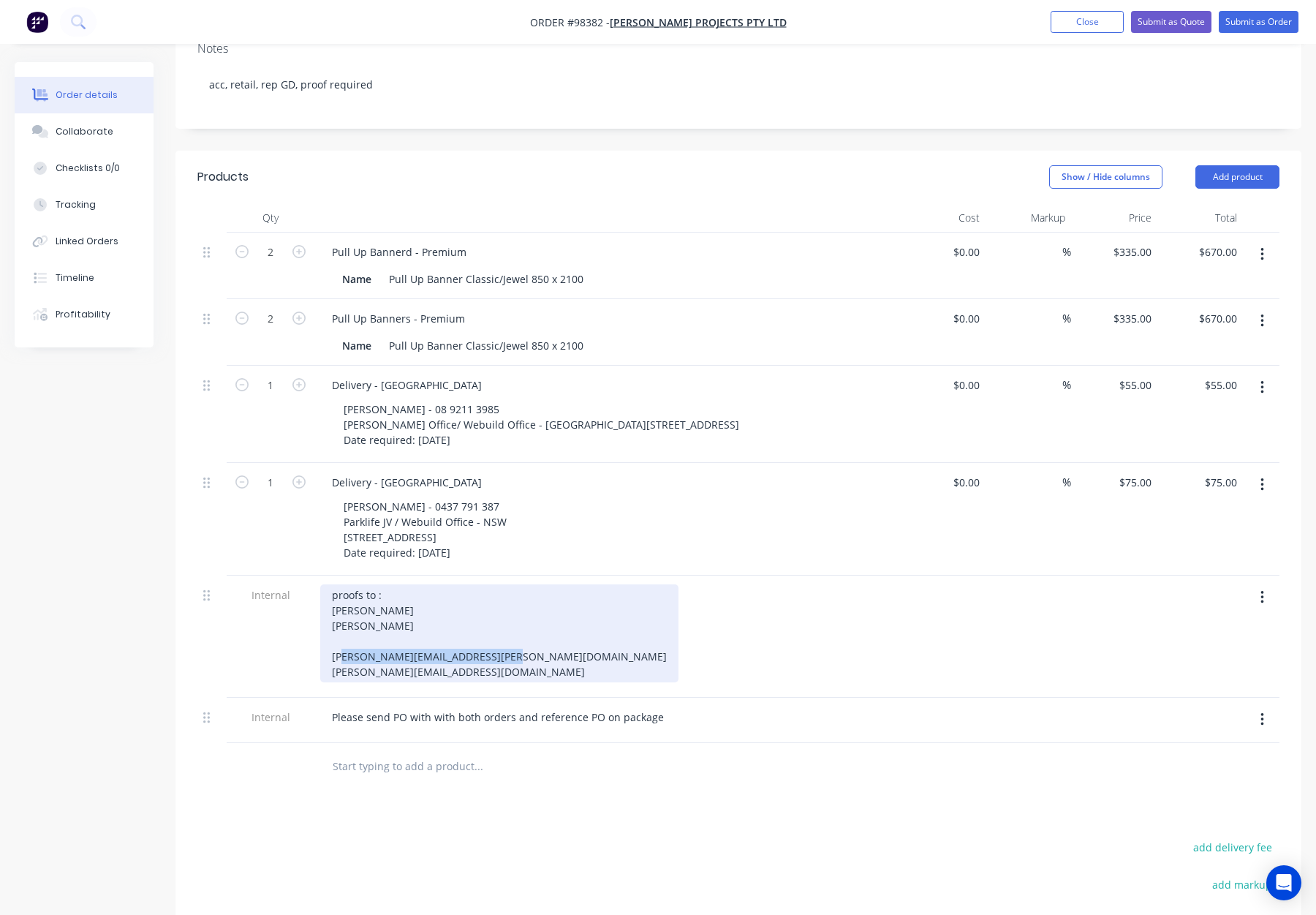
drag, startPoint x: 331, startPoint y: 630, endPoint x: 502, endPoint y: 635, distance: 171.1
click at [502, 635] on div "proofs to : Stacey Collins Laura Loughnan Stacey.Collins@webuildgroup.au Laura.…" at bounding box center [500, 633] width 358 height 98
copy div "Stacey.Collins@webuildgroup.au"
click at [418, 585] on div "proofs to : Stacey Collins Laura Loughnan Stacey.Collins@webuildgroup.au Laura.…" at bounding box center [500, 633] width 358 height 98
drag, startPoint x: 507, startPoint y: 643, endPoint x: 334, endPoint y: 639, distance: 173.0
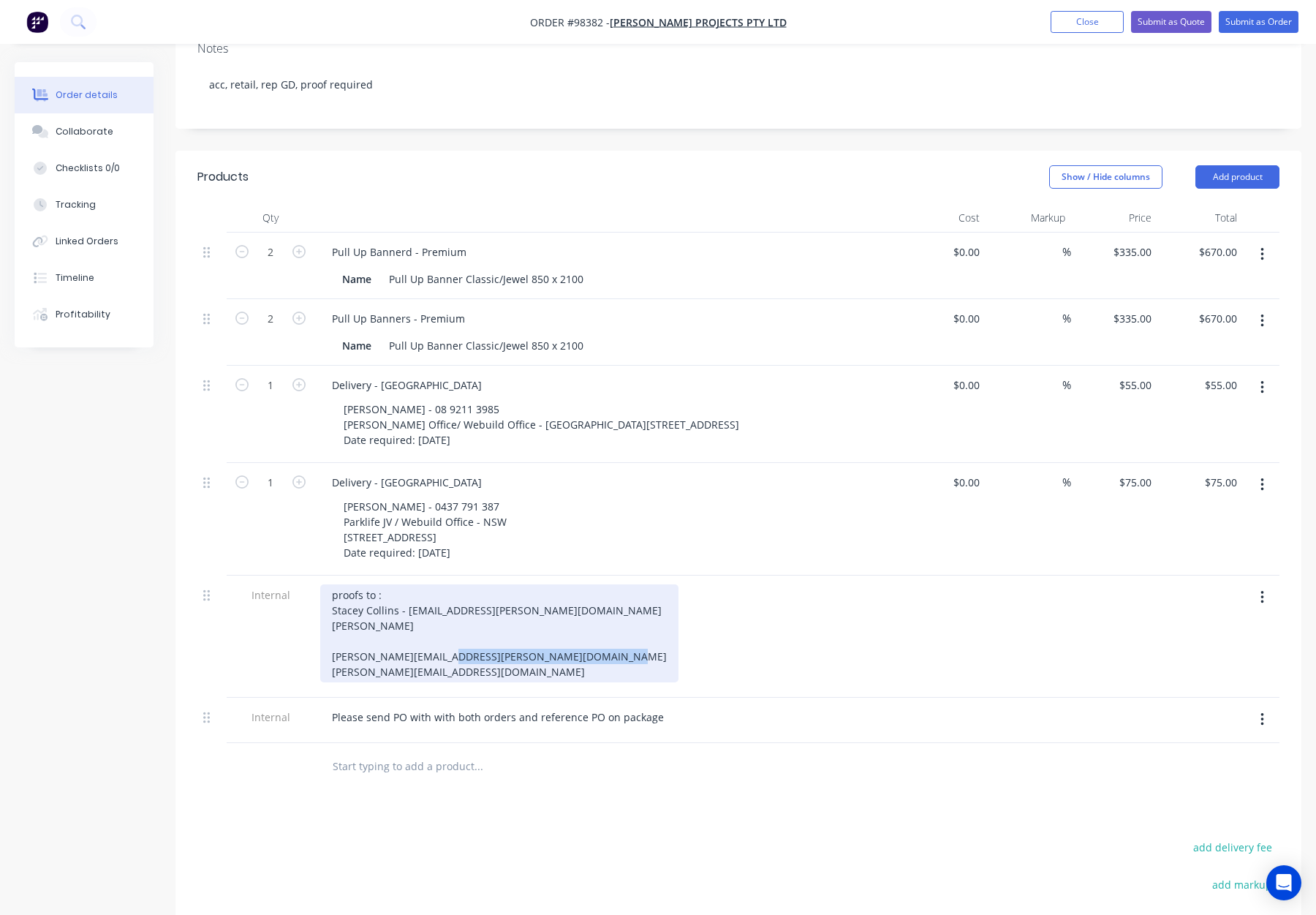
click at [334, 639] on div "proofs to : Stacey Collins - Stacey.Collins@webuildgroup.au Laura Loughnan Stac…" at bounding box center [500, 633] width 358 height 98
copy div "Laura.Loughnan@webuildgroup.au"
click at [421, 604] on div "proofs to : Stacey Collins - Stacey.Collins@webuildgroup.au Laura Loughnan Stac…" at bounding box center [500, 633] width 358 height 98
drag, startPoint x: 401, startPoint y: 625, endPoint x: 338, endPoint y: 614, distance: 64.0
click at [338, 614] on div "proofs to : Stacey Collins - Stacey.Collins@webuildgroup.au Laura Loughnan - La…" at bounding box center [504, 633] width 367 height 98
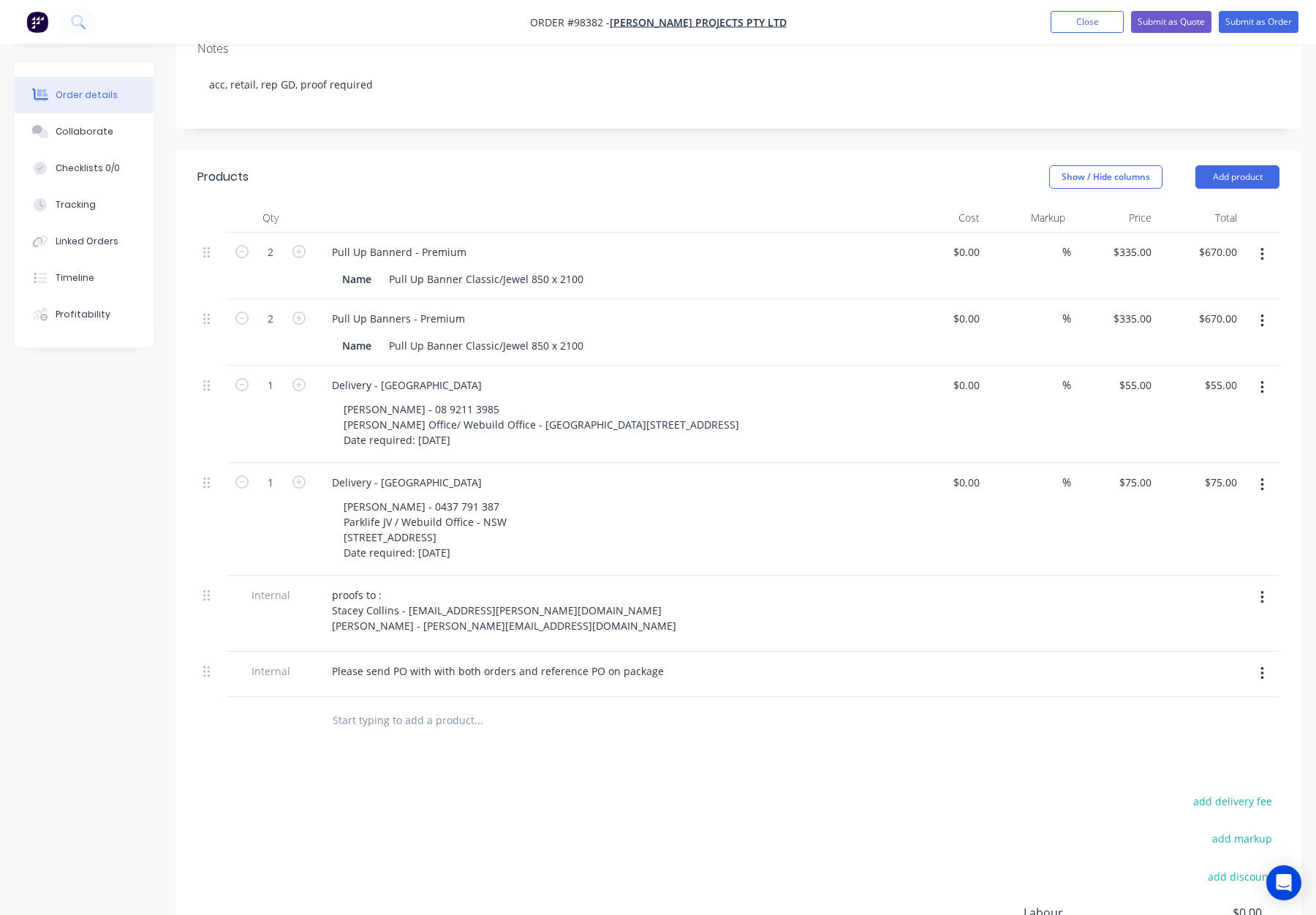
click at [550, 757] on div "Products Show / Hide columns Add product Qty Cost Markup Price Total 2 Pull Up …" at bounding box center [738, 623] width 1126 height 945
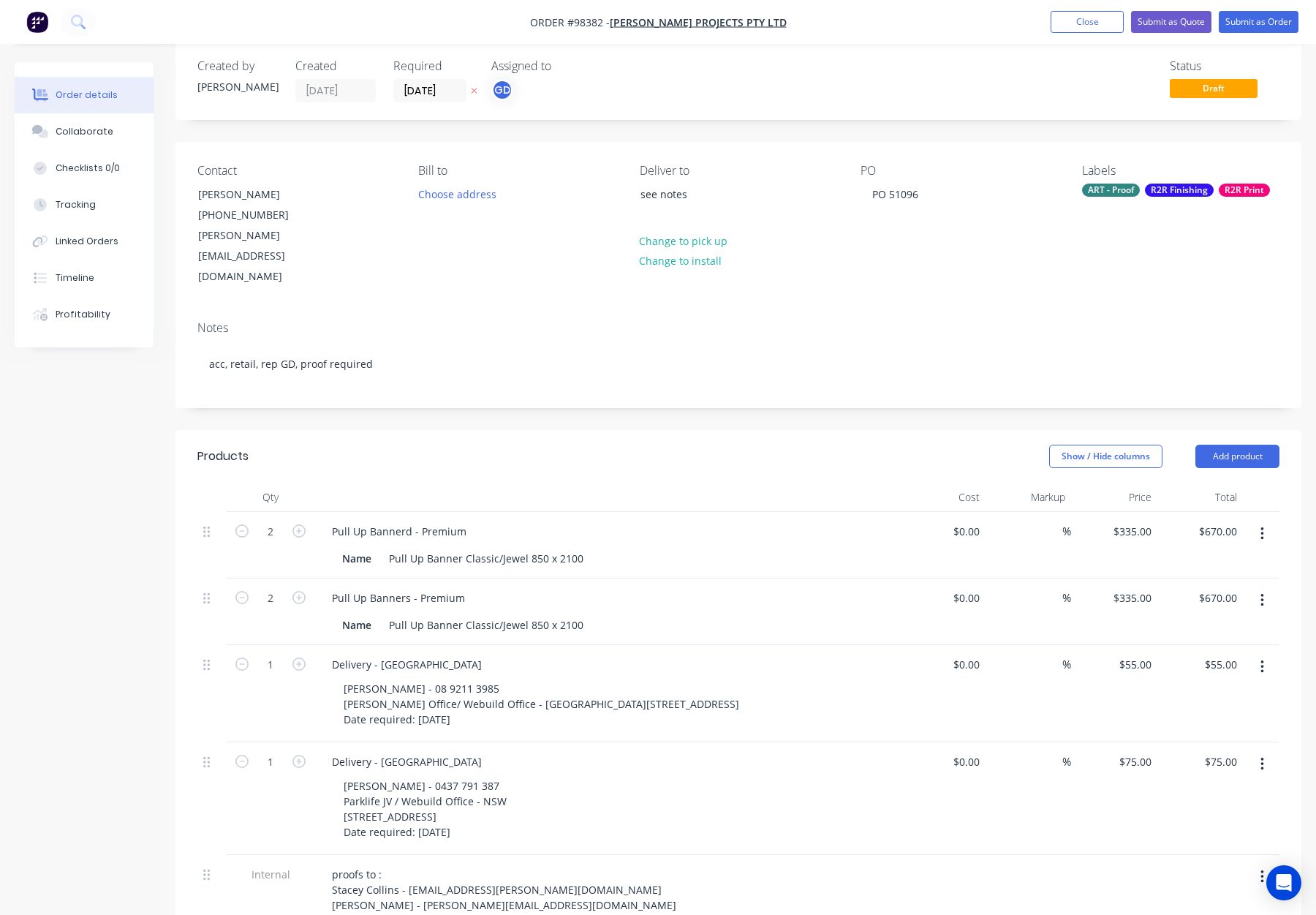
scroll to position [0, 0]
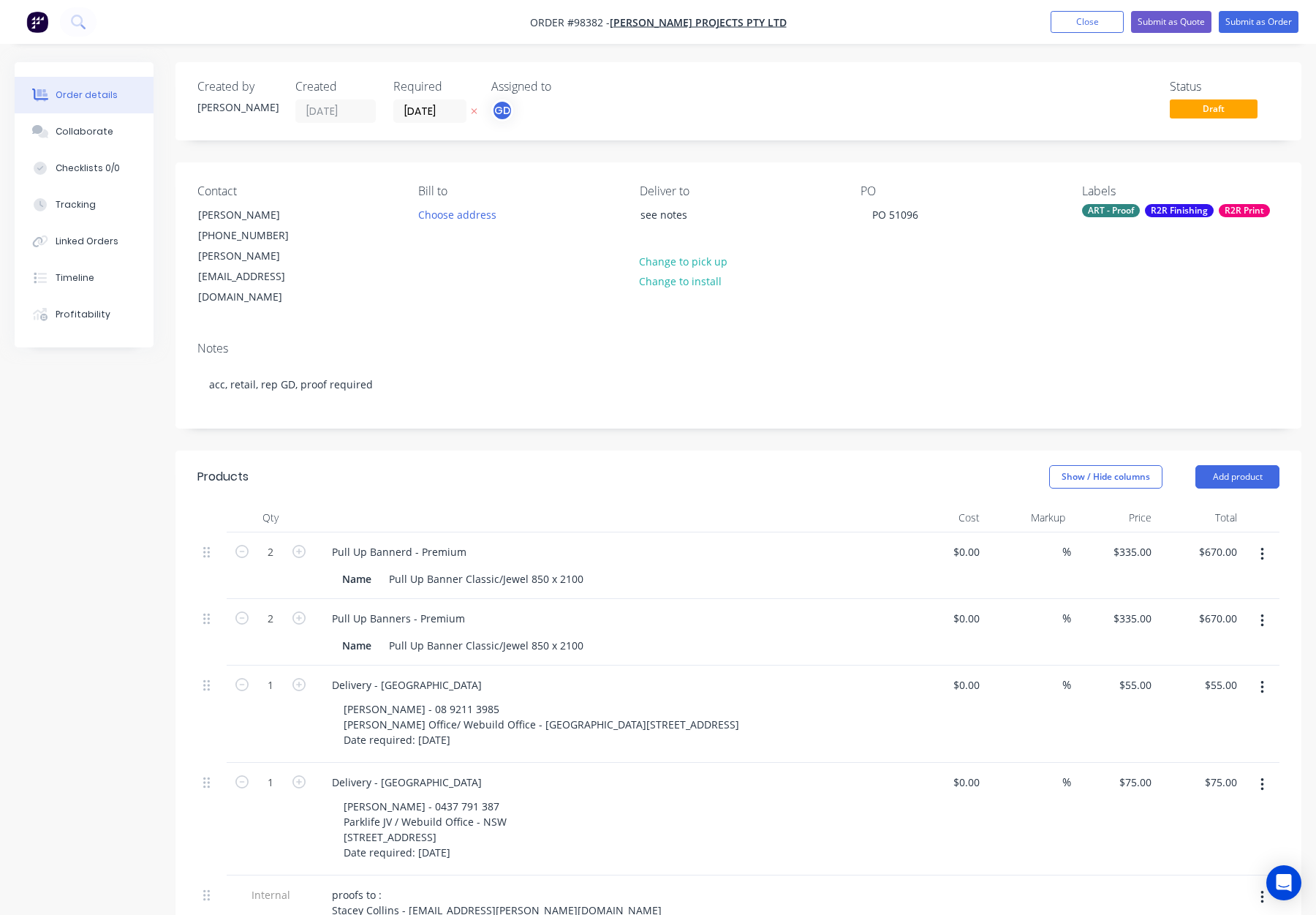
click at [1173, 208] on div "R2R Finishing" at bounding box center [1179, 211] width 68 height 13
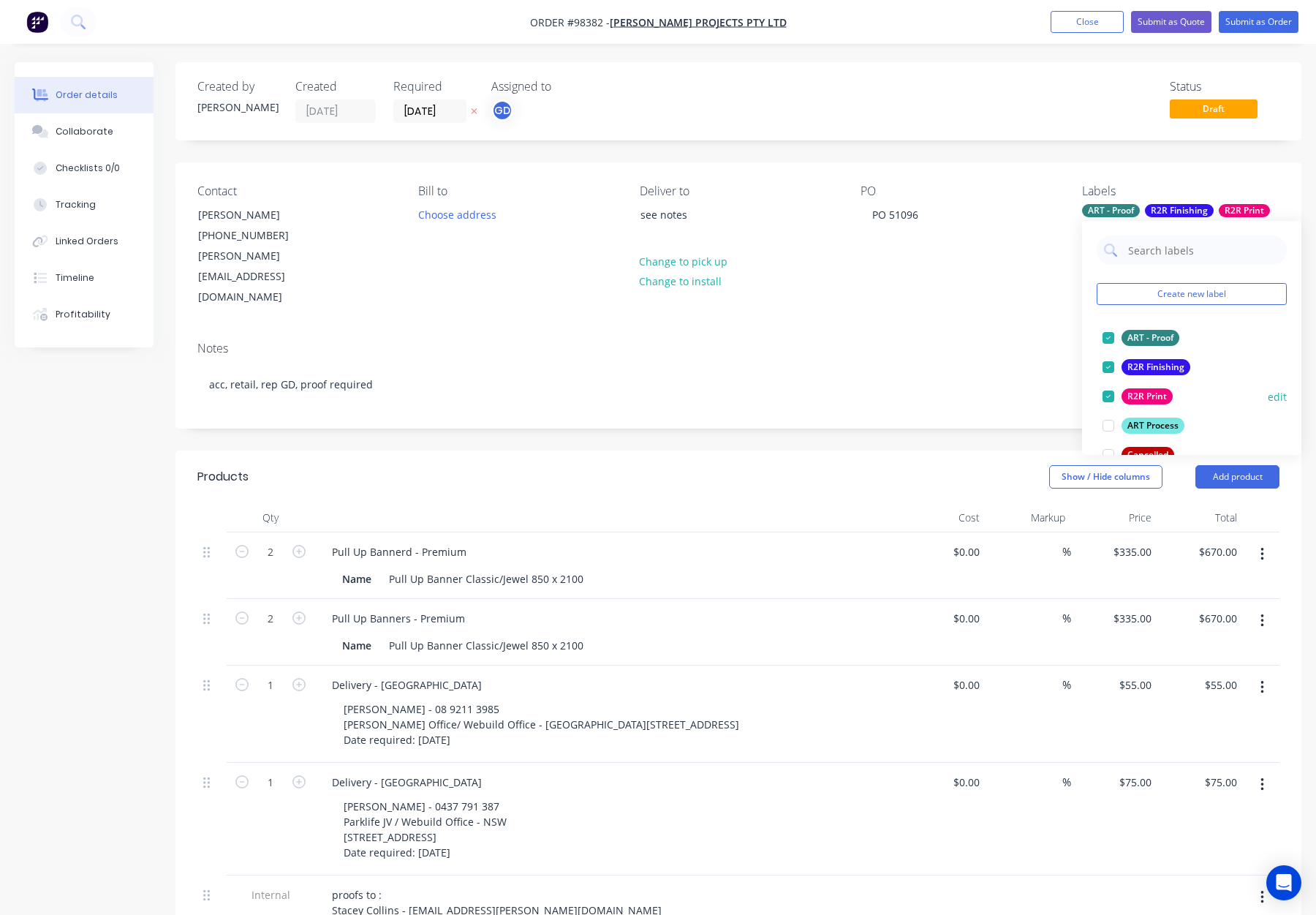
click at [1150, 360] on div "R2R Finishing" at bounding box center [1156, 367] width 68 height 16
click at [1154, 360] on div "R2R Print" at bounding box center [1147, 367] width 52 height 16
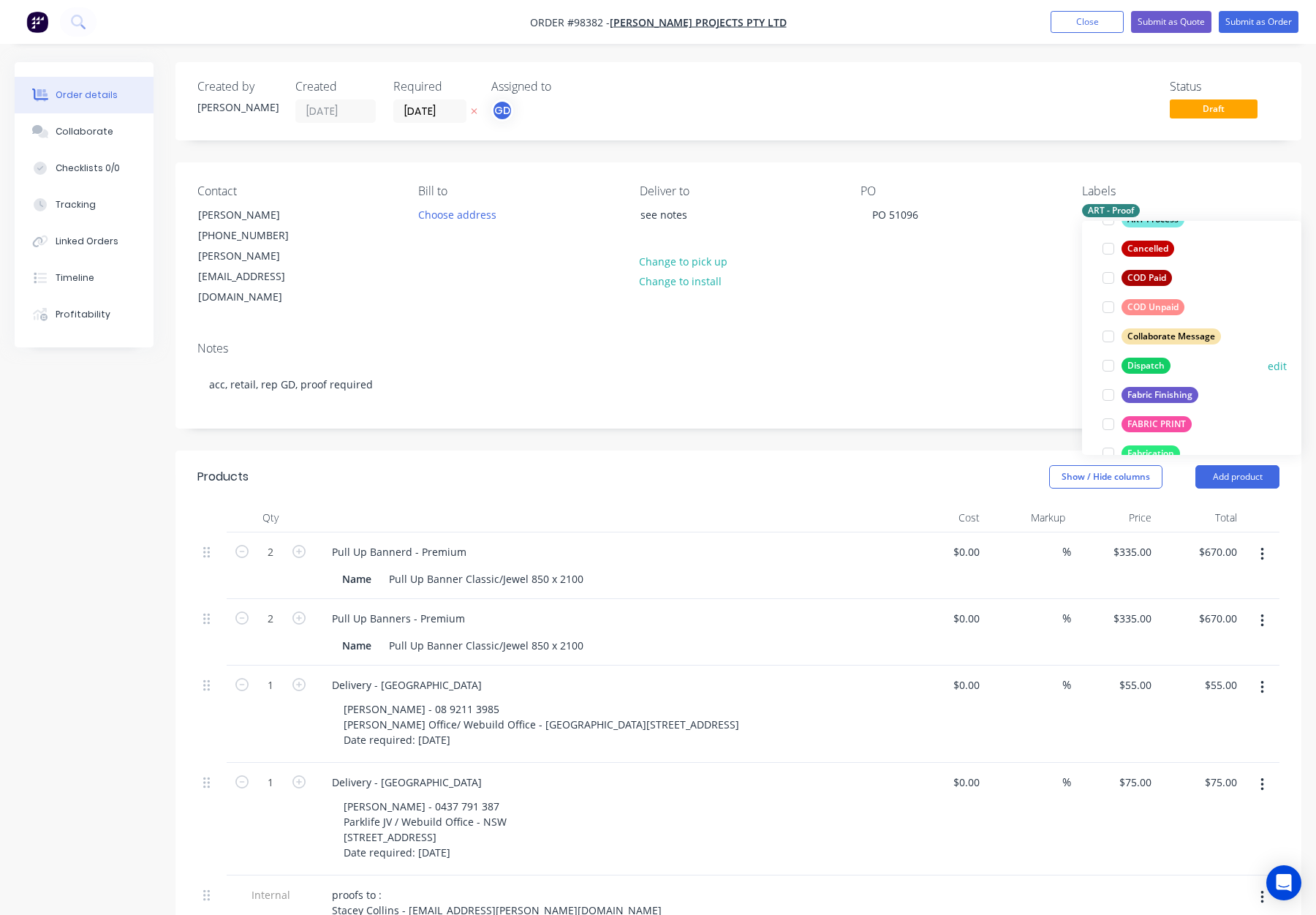
click at [1144, 366] on div "Dispatch" at bounding box center [1146, 366] width 49 height 16
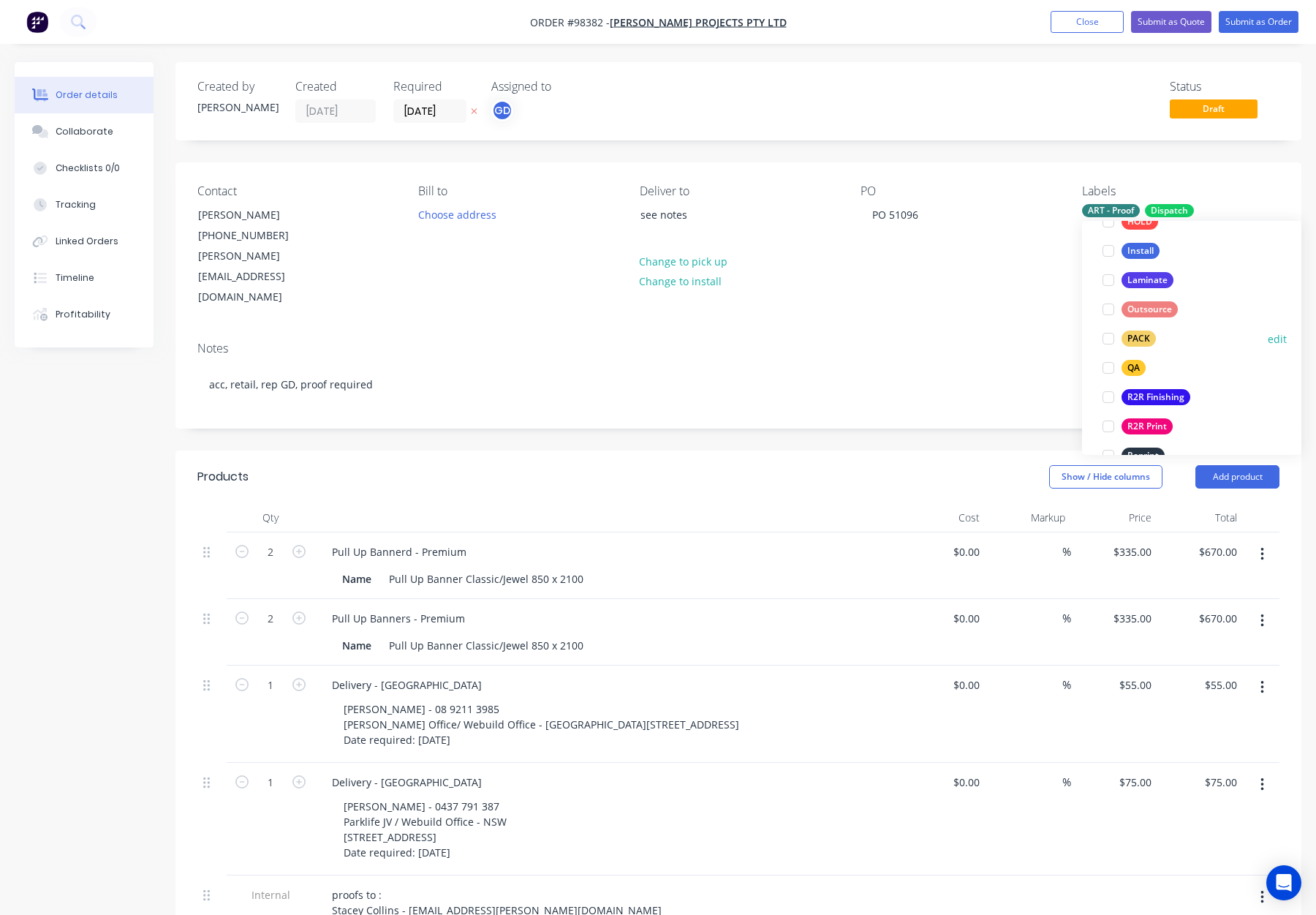
click at [1140, 338] on div "PACK" at bounding box center [1139, 338] width 35 height 16
drag, startPoint x: 1140, startPoint y: 327, endPoint x: 1164, endPoint y: 319, distance: 25.3
click at [1140, 327] on div "QA" at bounding box center [1134, 334] width 24 height 16
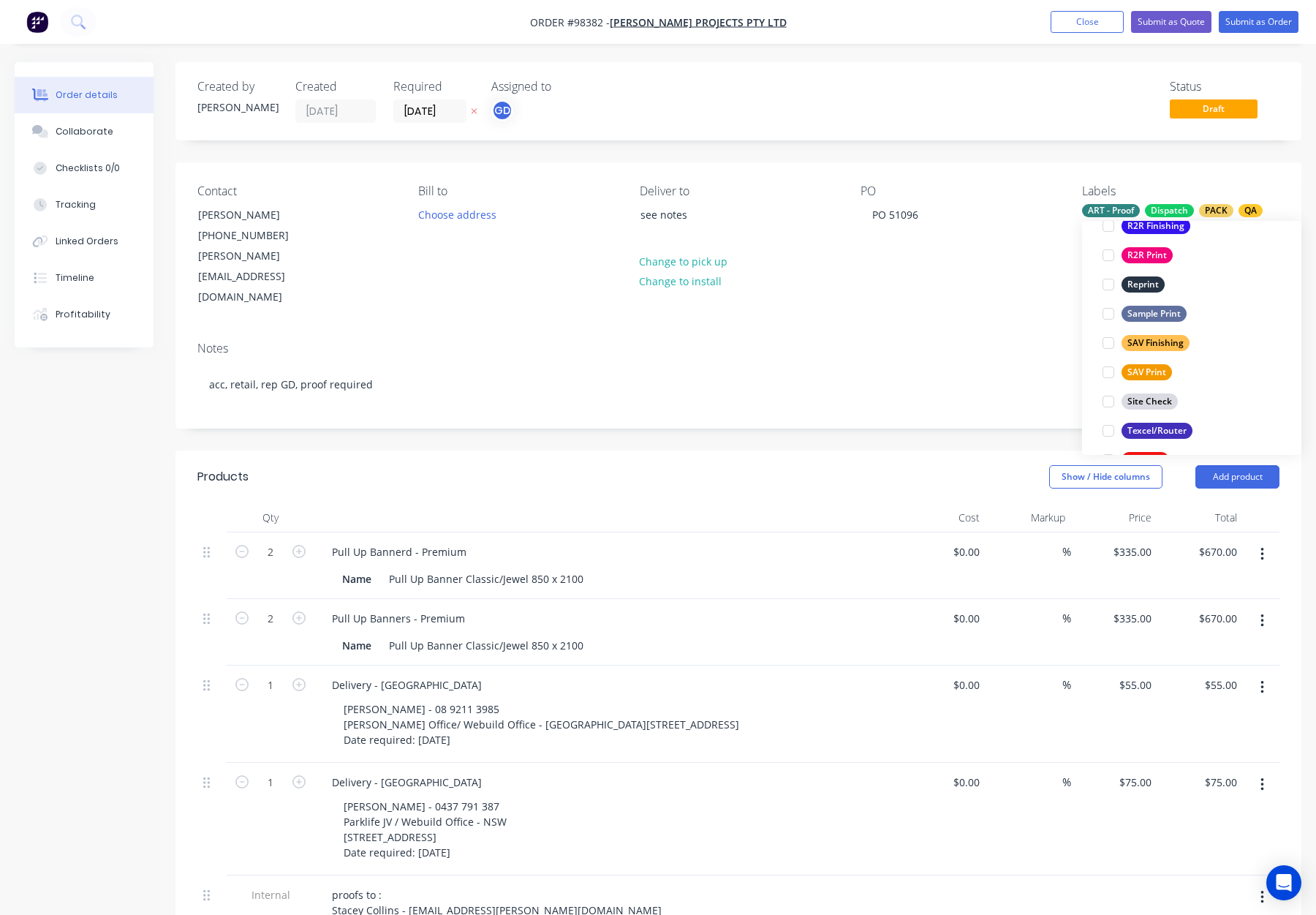
scroll to position [702, 0]
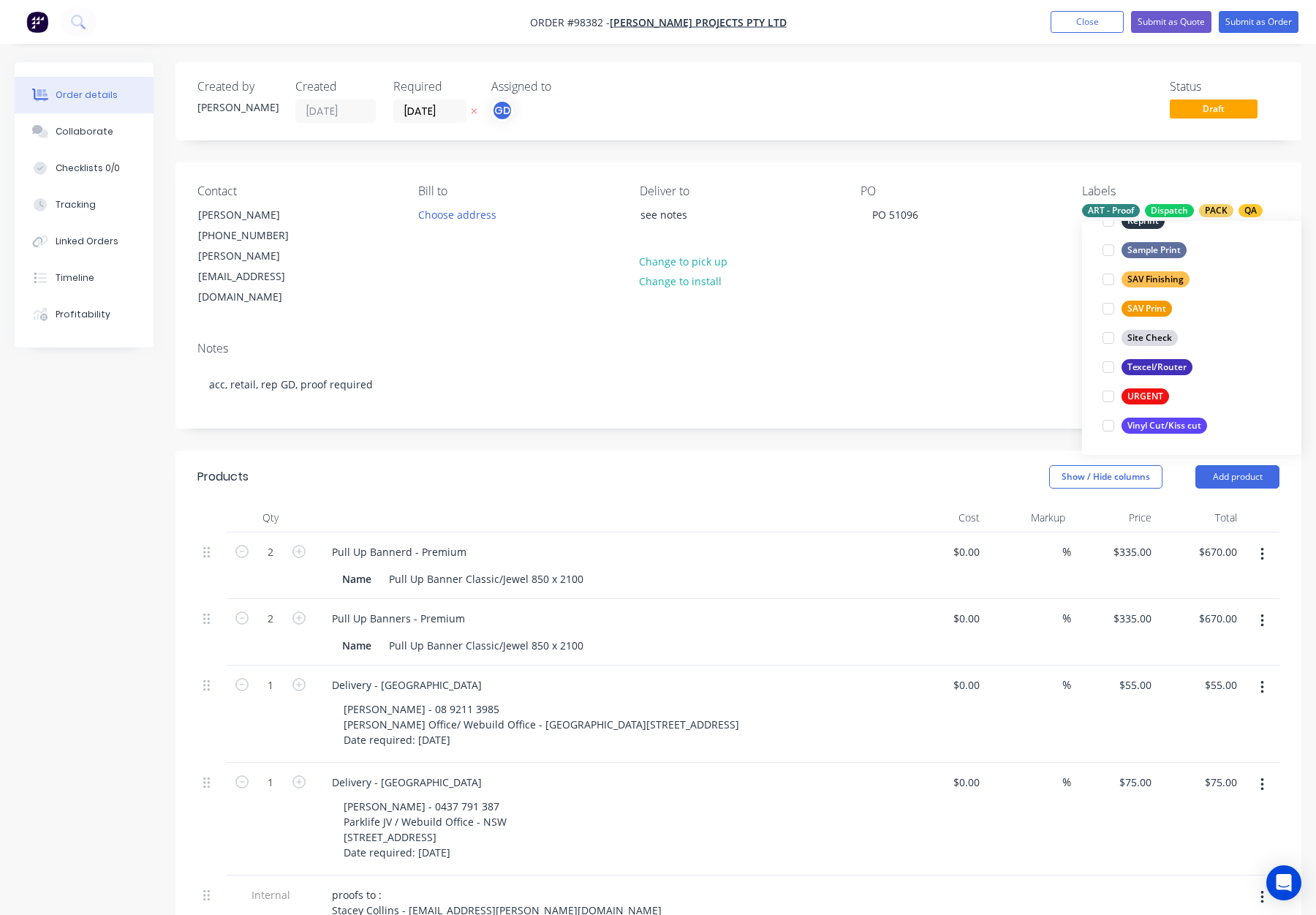
click at [961, 341] on div "Notes" at bounding box center [739, 348] width 1083 height 14
click at [1153, 212] on div "Dispatch" at bounding box center [1170, 211] width 49 height 13
click at [1142, 283] on div "SAV Finishing" at bounding box center [1156, 278] width 68 height 16
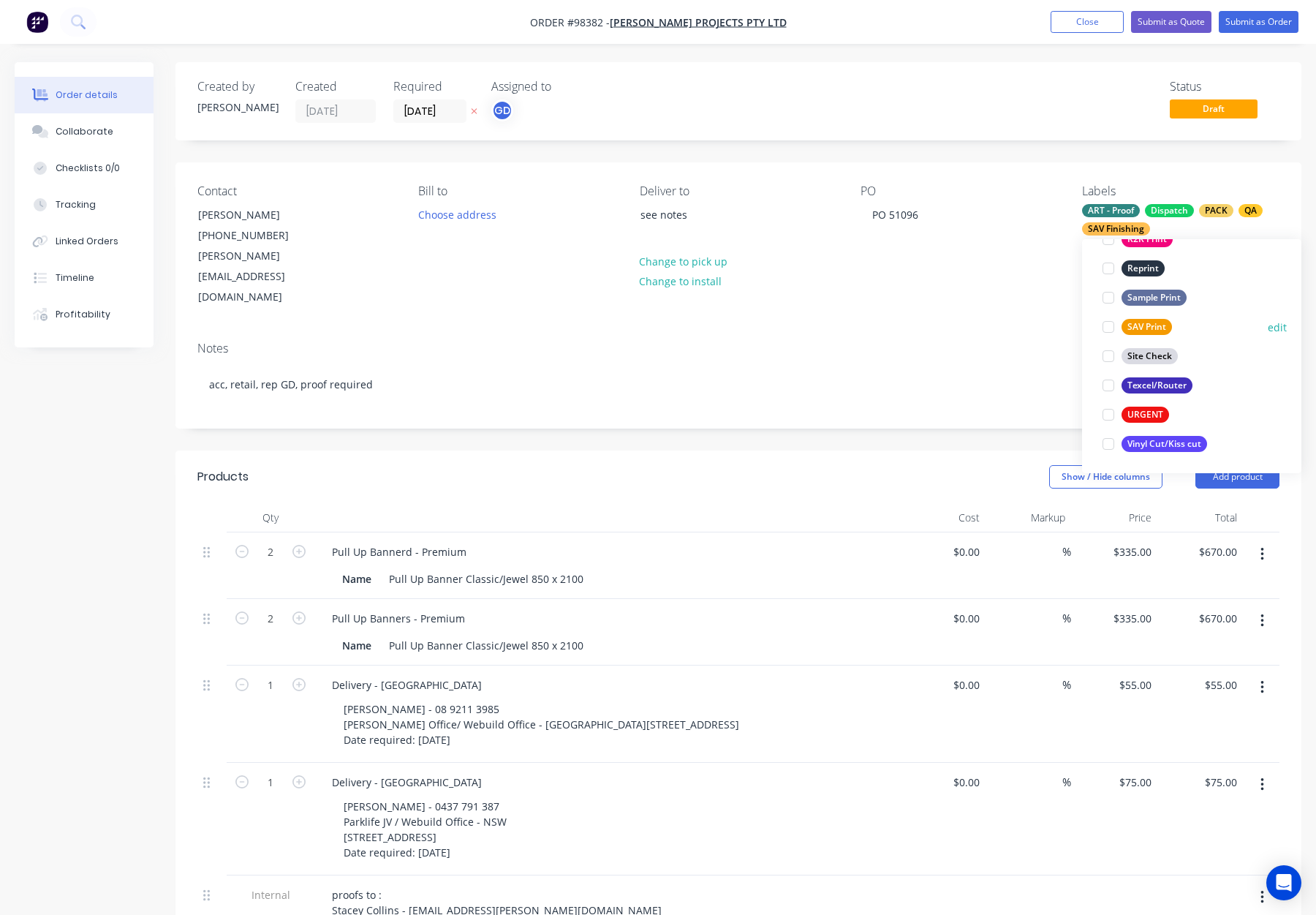
click at [1162, 324] on div "SAV Print" at bounding box center [1147, 326] width 51 height 16
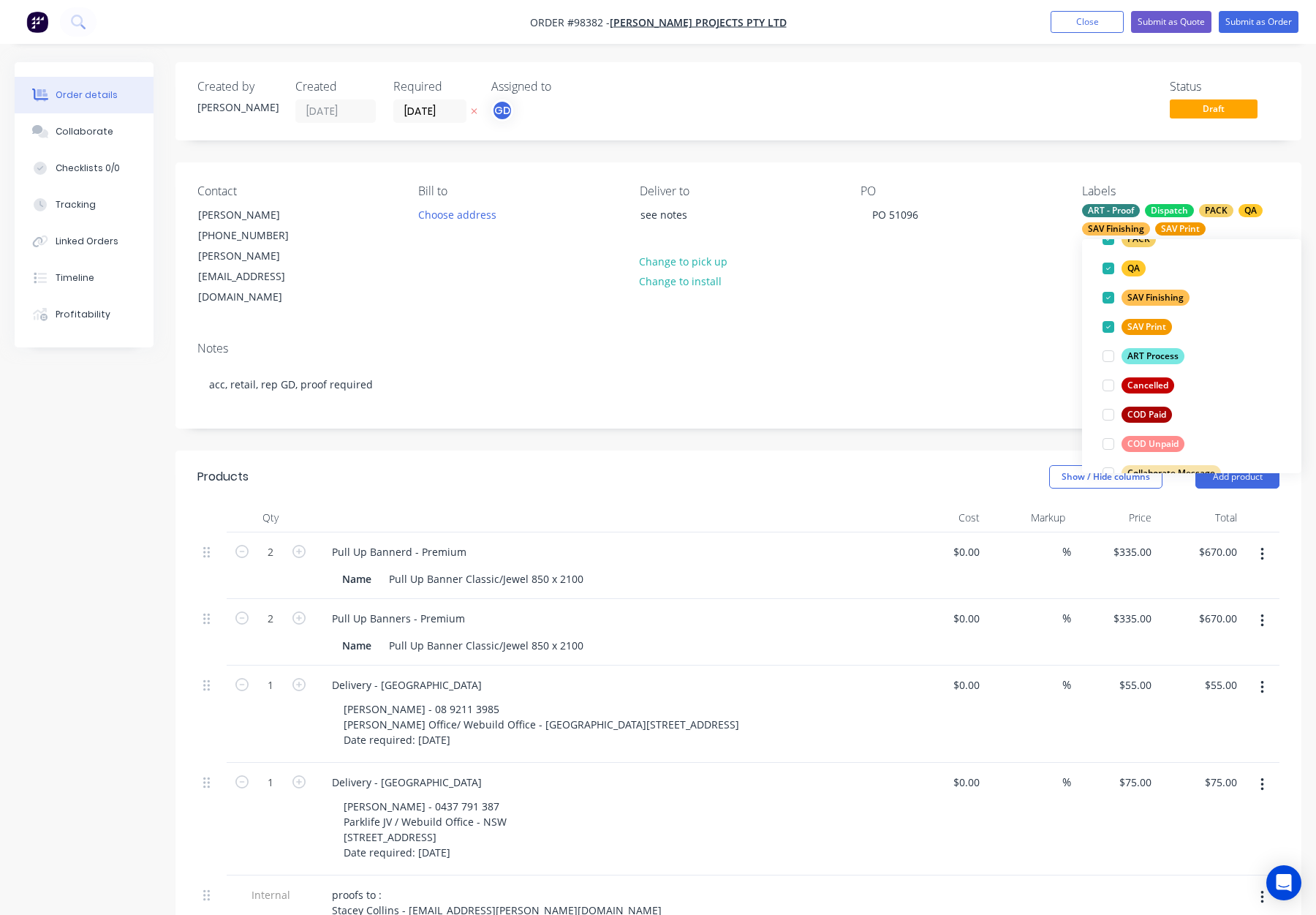
click at [972, 273] on div "Contact Laura Loughnan (08) 9211 3985 Laura.Loughnan@webuildgroup.au Bill to Ch…" at bounding box center [738, 246] width 1126 height 168
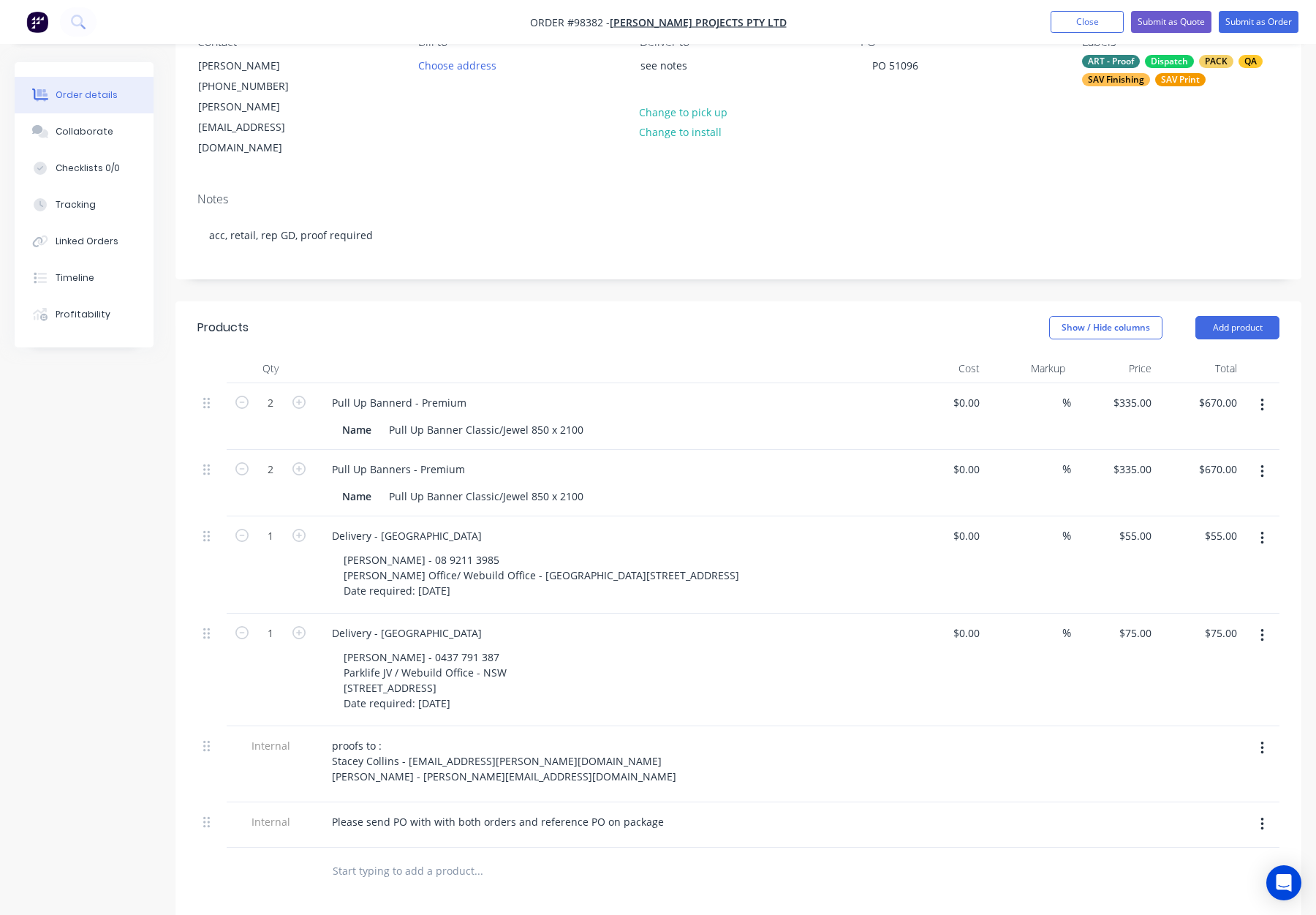
scroll to position [0, 0]
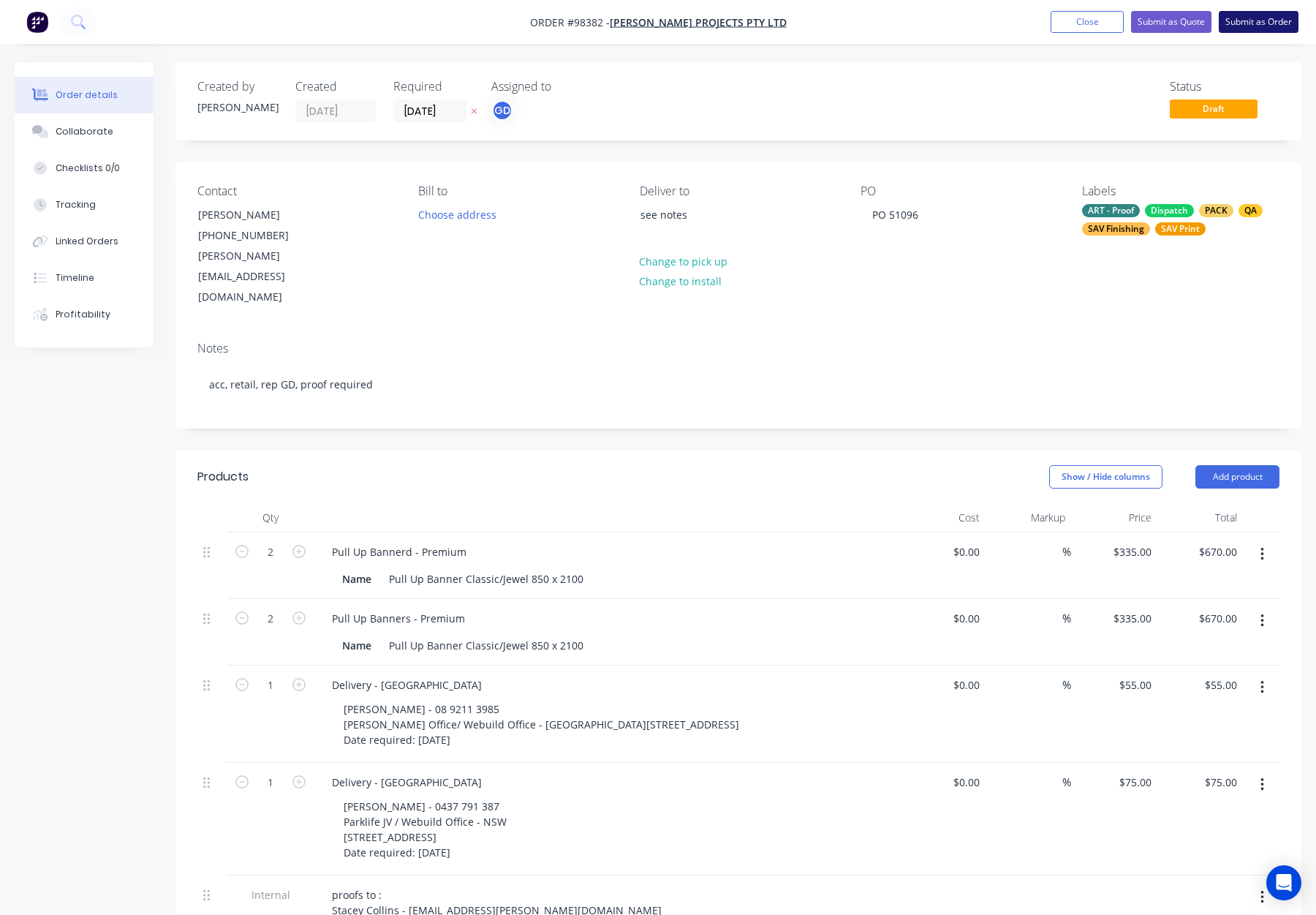
click at [1244, 21] on button "Submit as Order" at bounding box center [1259, 22] width 80 height 22
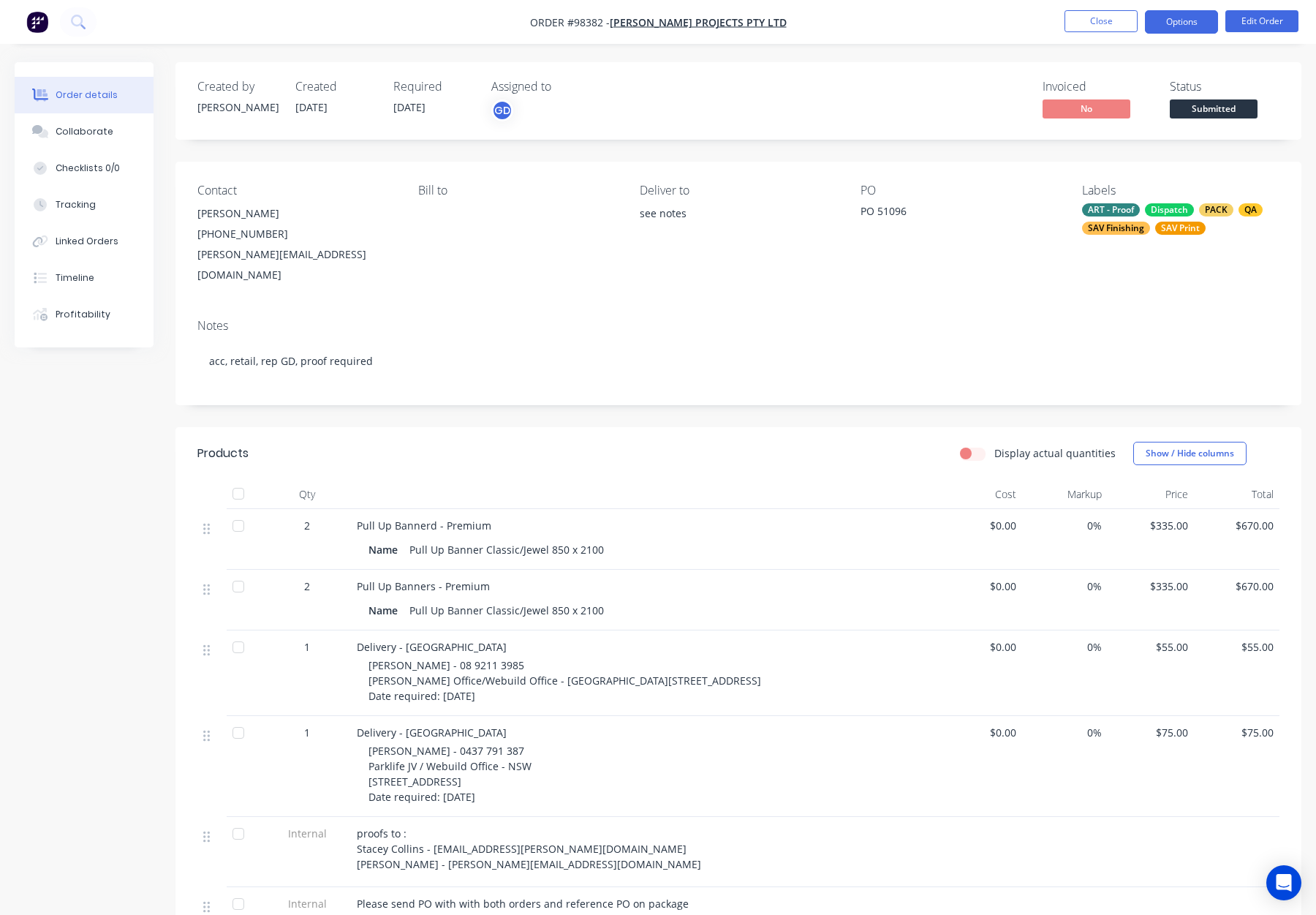
click at [1189, 17] on button "Options" at bounding box center [1182, 22] width 73 height 23
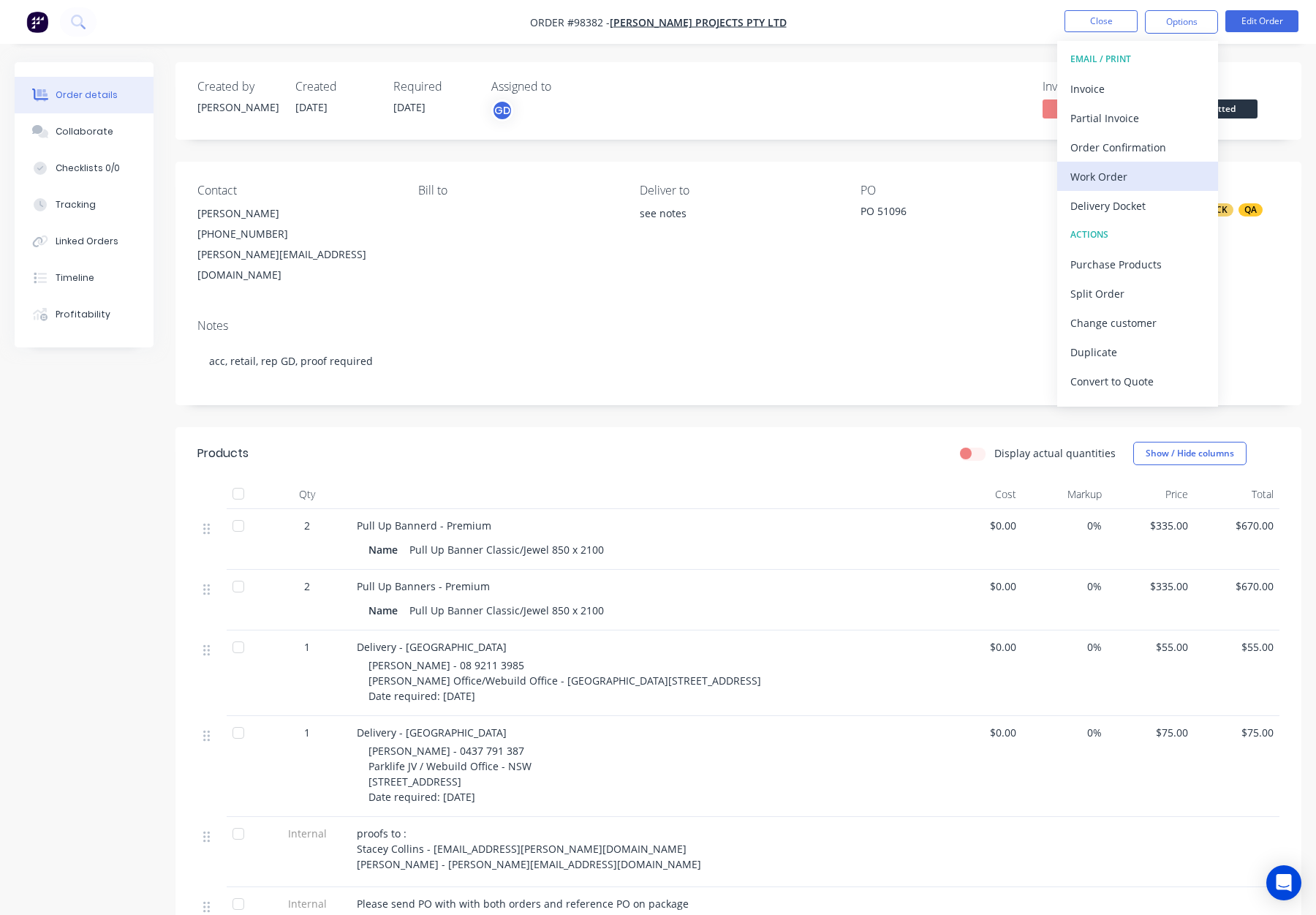
click at [1127, 172] on div "Work Order" at bounding box center [1138, 176] width 135 height 22
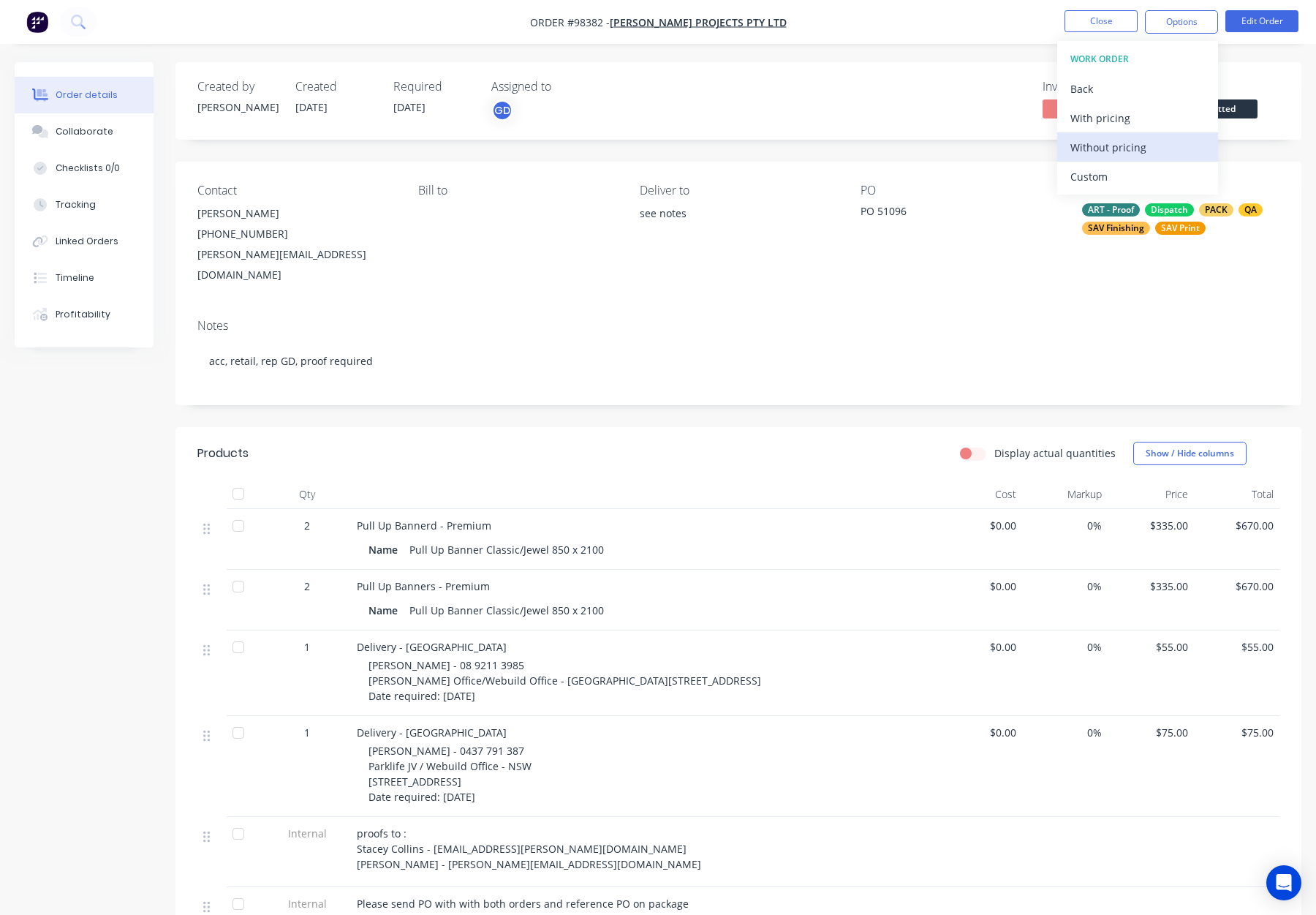
click at [1136, 144] on div "Without pricing" at bounding box center [1138, 147] width 135 height 22
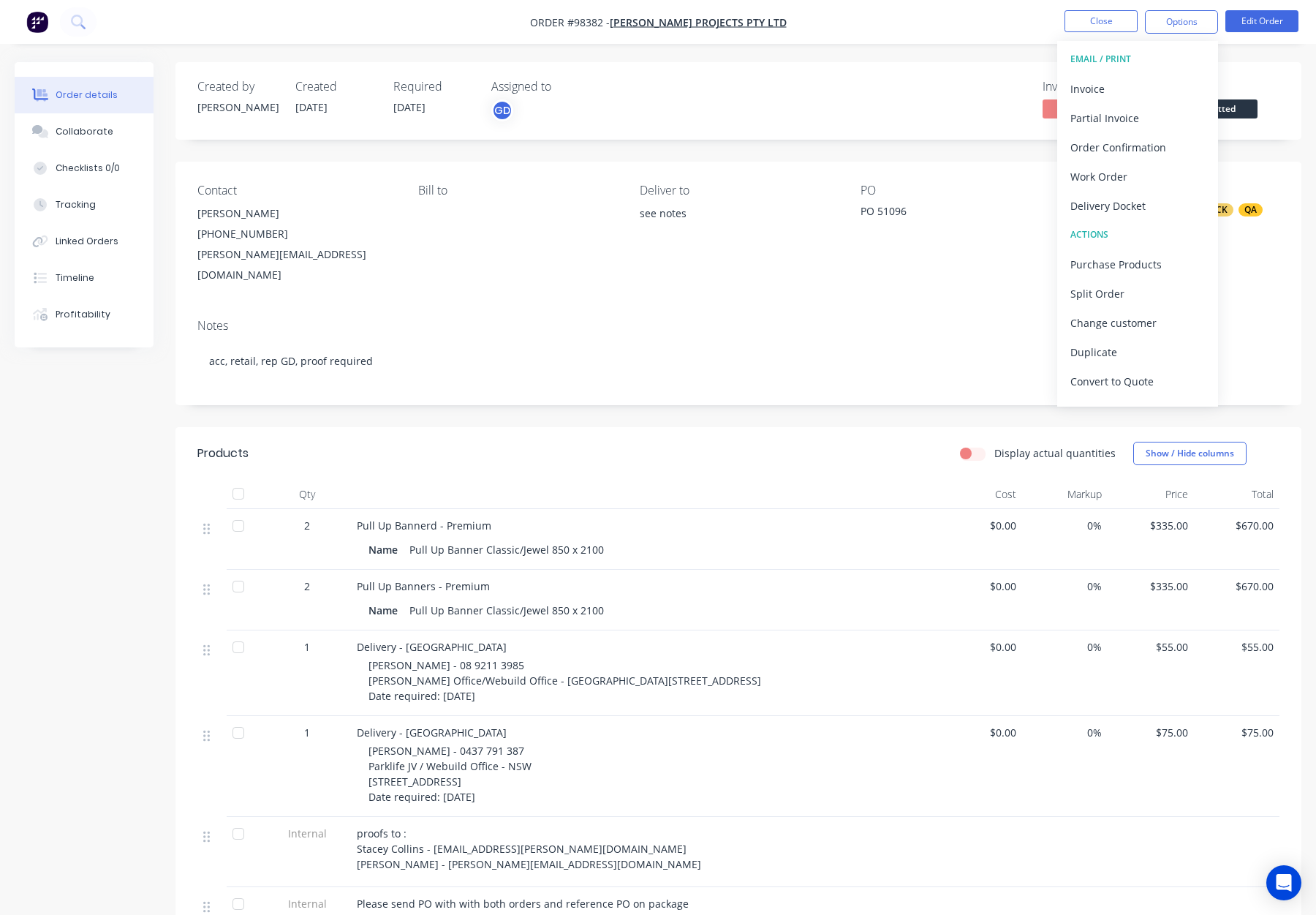
click at [821, 442] on div "Display actual quantities Show / Hide columns" at bounding box center [853, 453] width 852 height 23
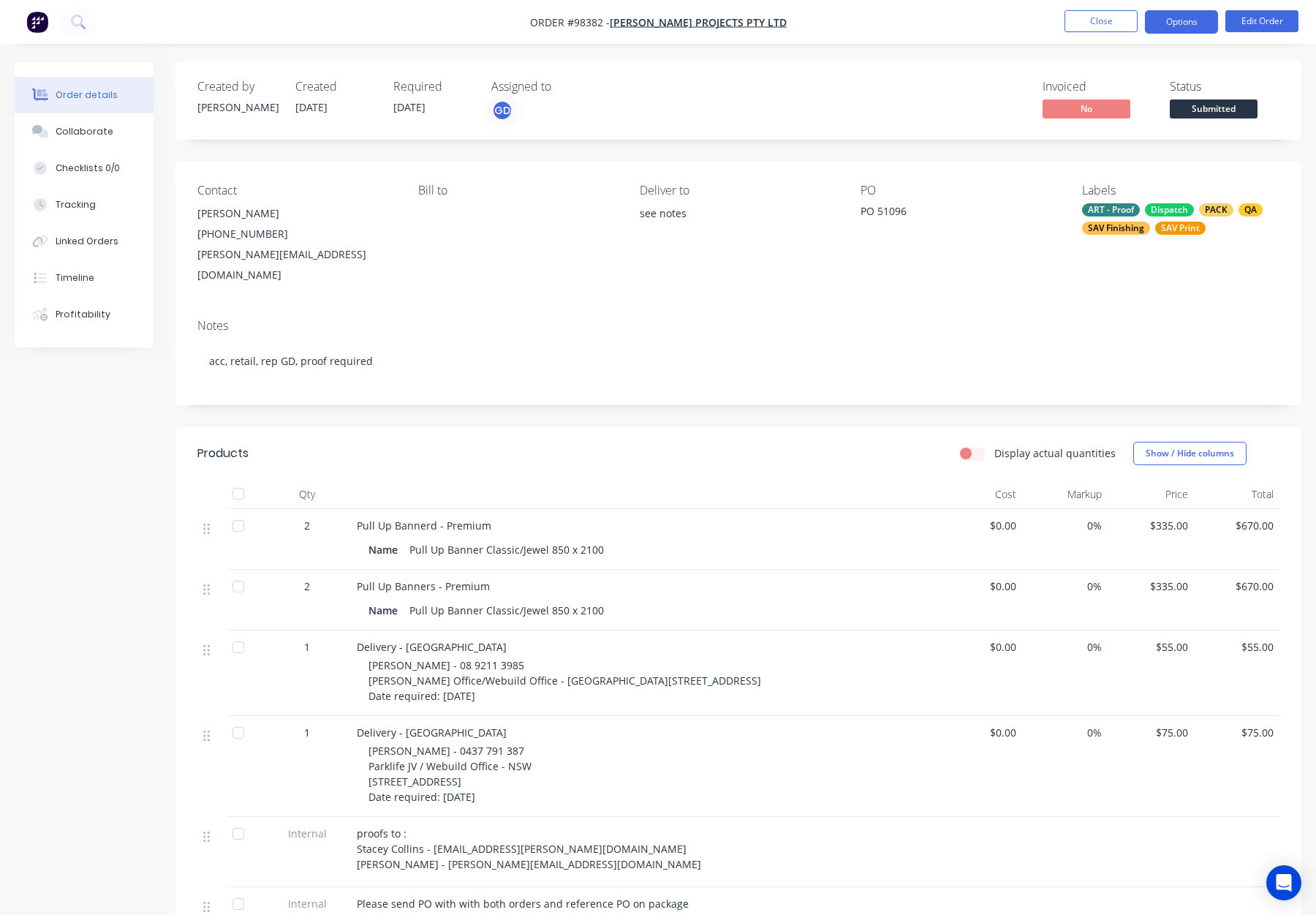
click at [1187, 19] on button "Options" at bounding box center [1182, 22] width 73 height 23
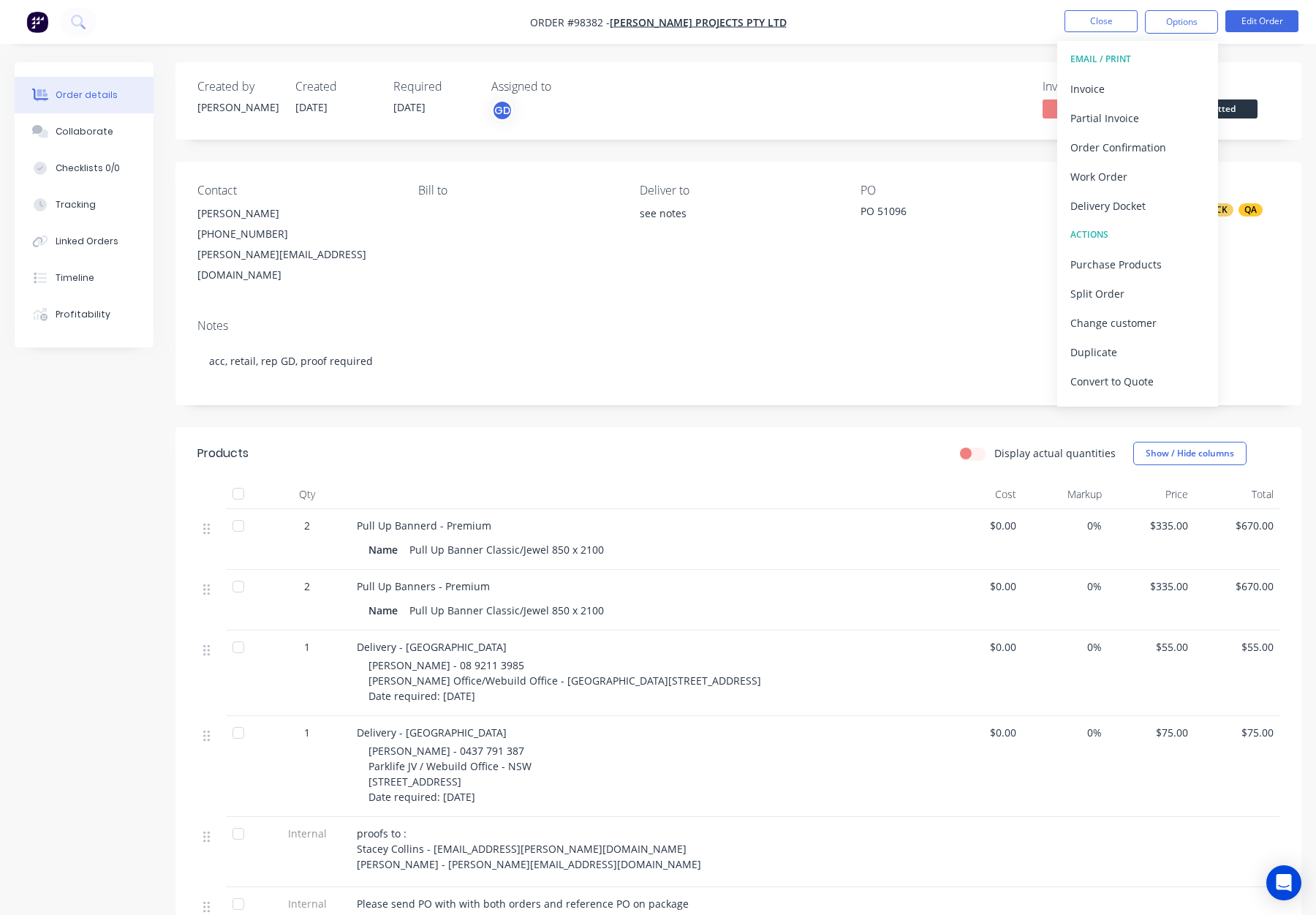
drag, startPoint x: 943, startPoint y: 109, endPoint x: 980, endPoint y: 101, distance: 37.9
click at [943, 109] on div "Invoiced No Status Submitted" at bounding box center [958, 100] width 642 height 42
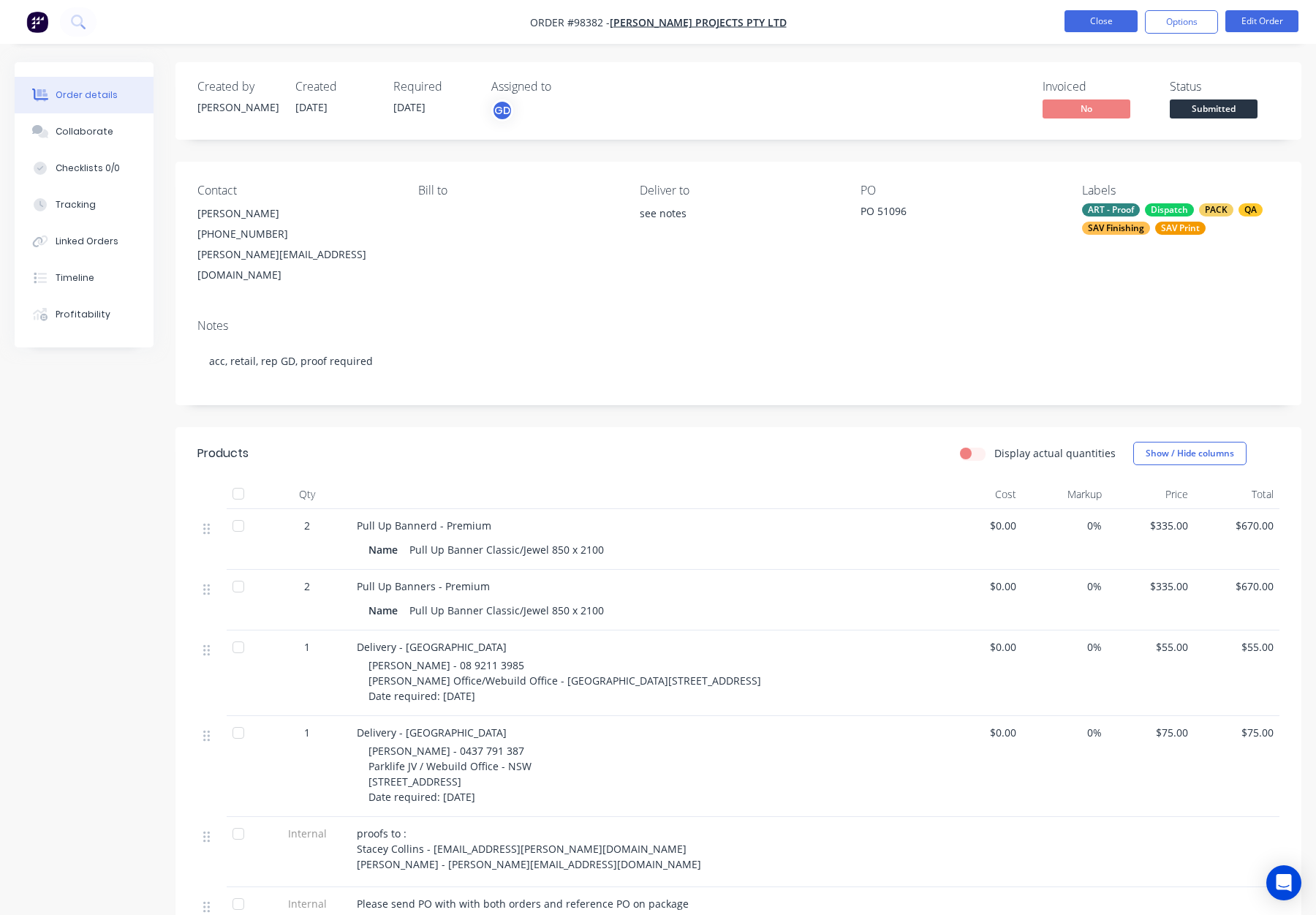
click at [1074, 19] on button "Close" at bounding box center [1101, 21] width 73 height 22
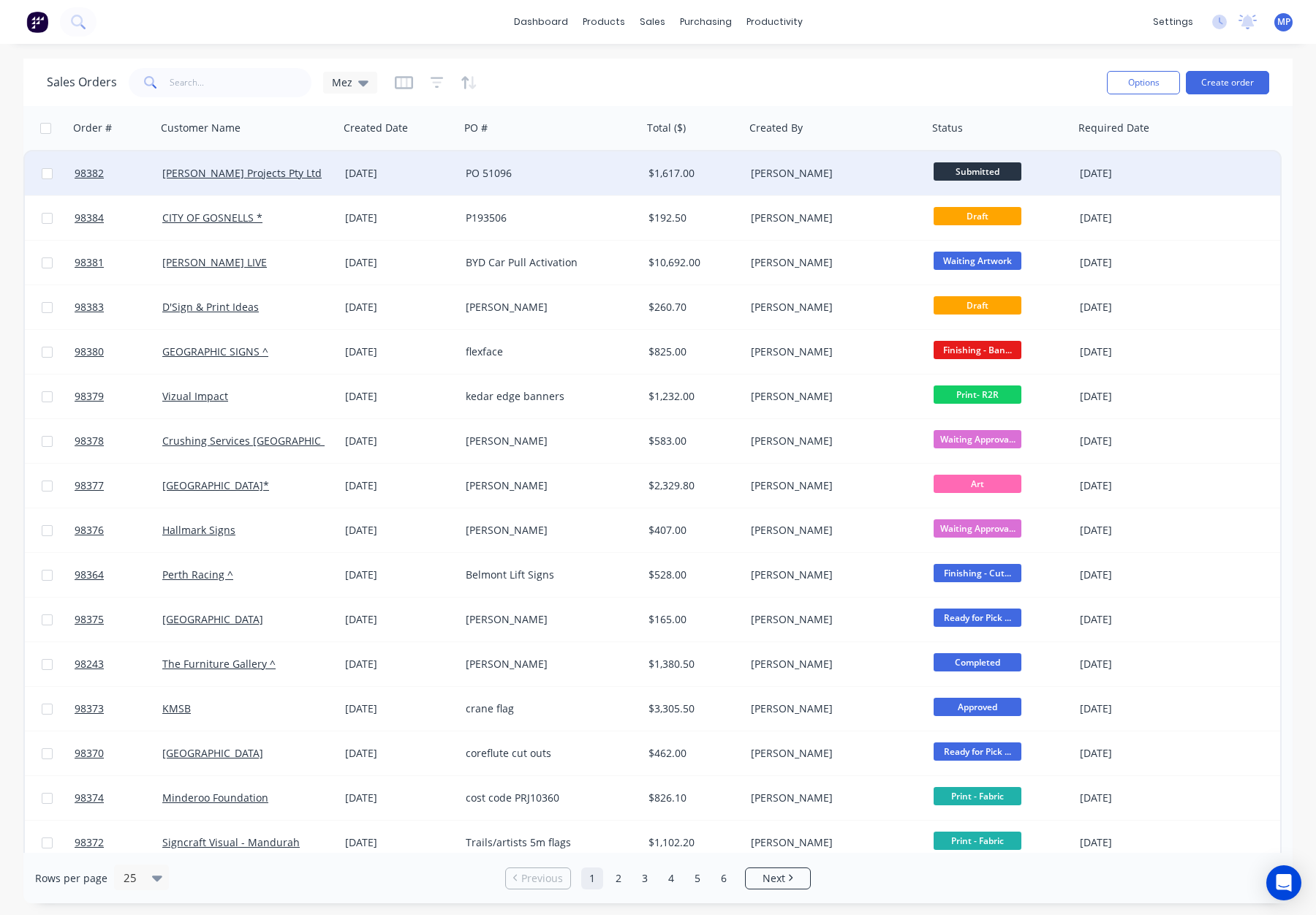
click at [607, 162] on div "PO 51096" at bounding box center [551, 172] width 183 height 44
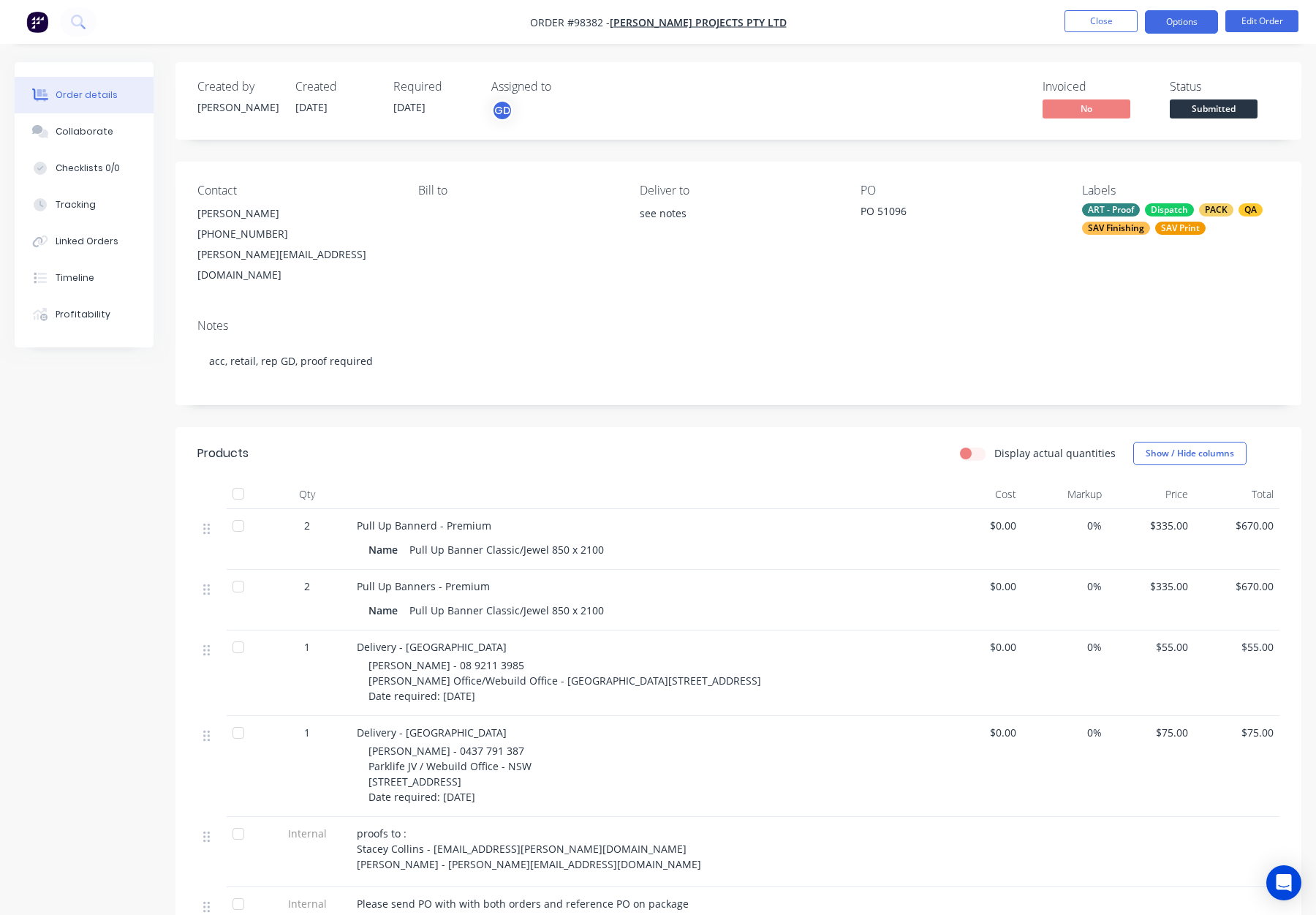
click at [1184, 22] on button "Options" at bounding box center [1182, 22] width 73 height 23
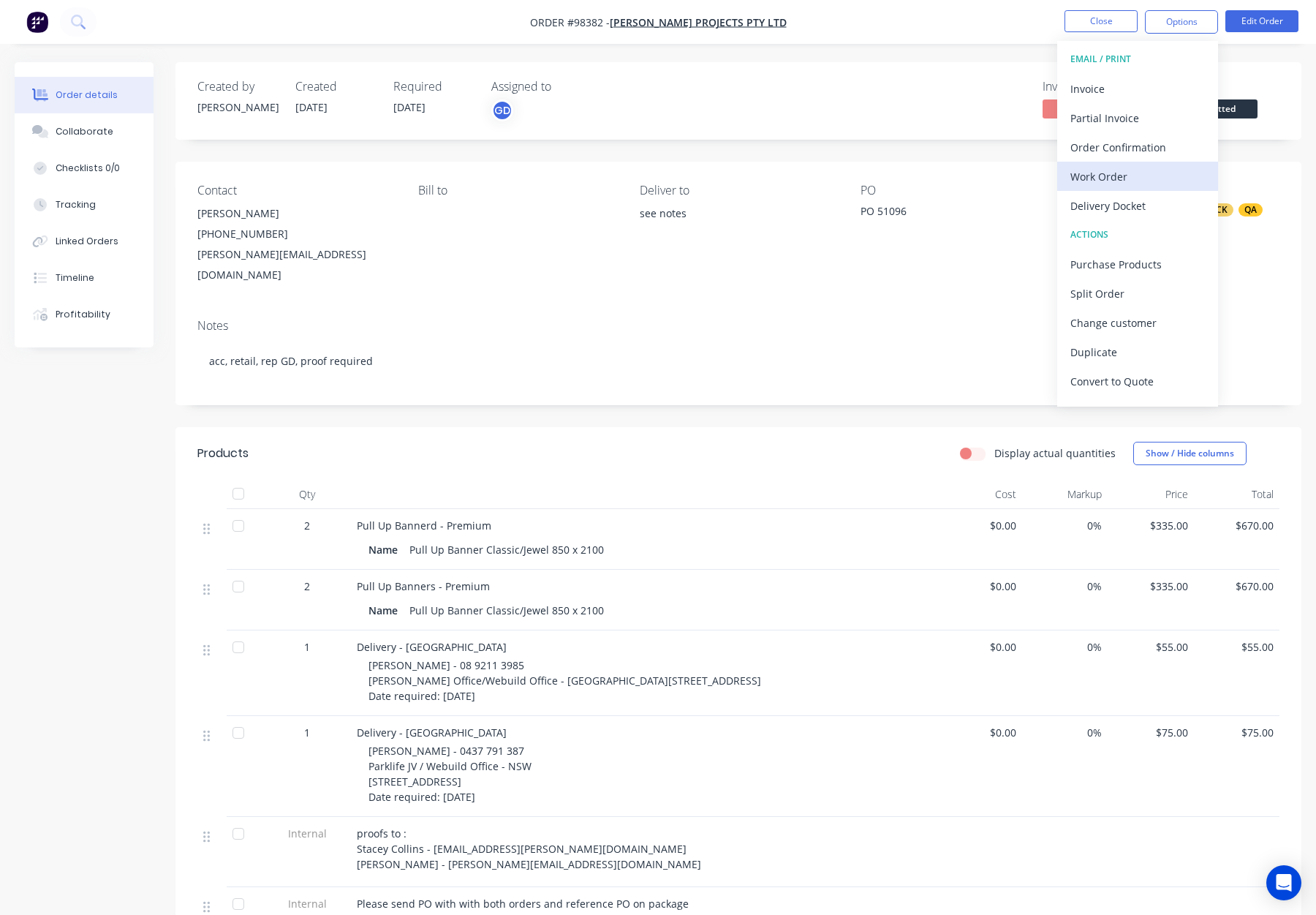
click at [1146, 182] on div "Work Order" at bounding box center [1138, 176] width 135 height 22
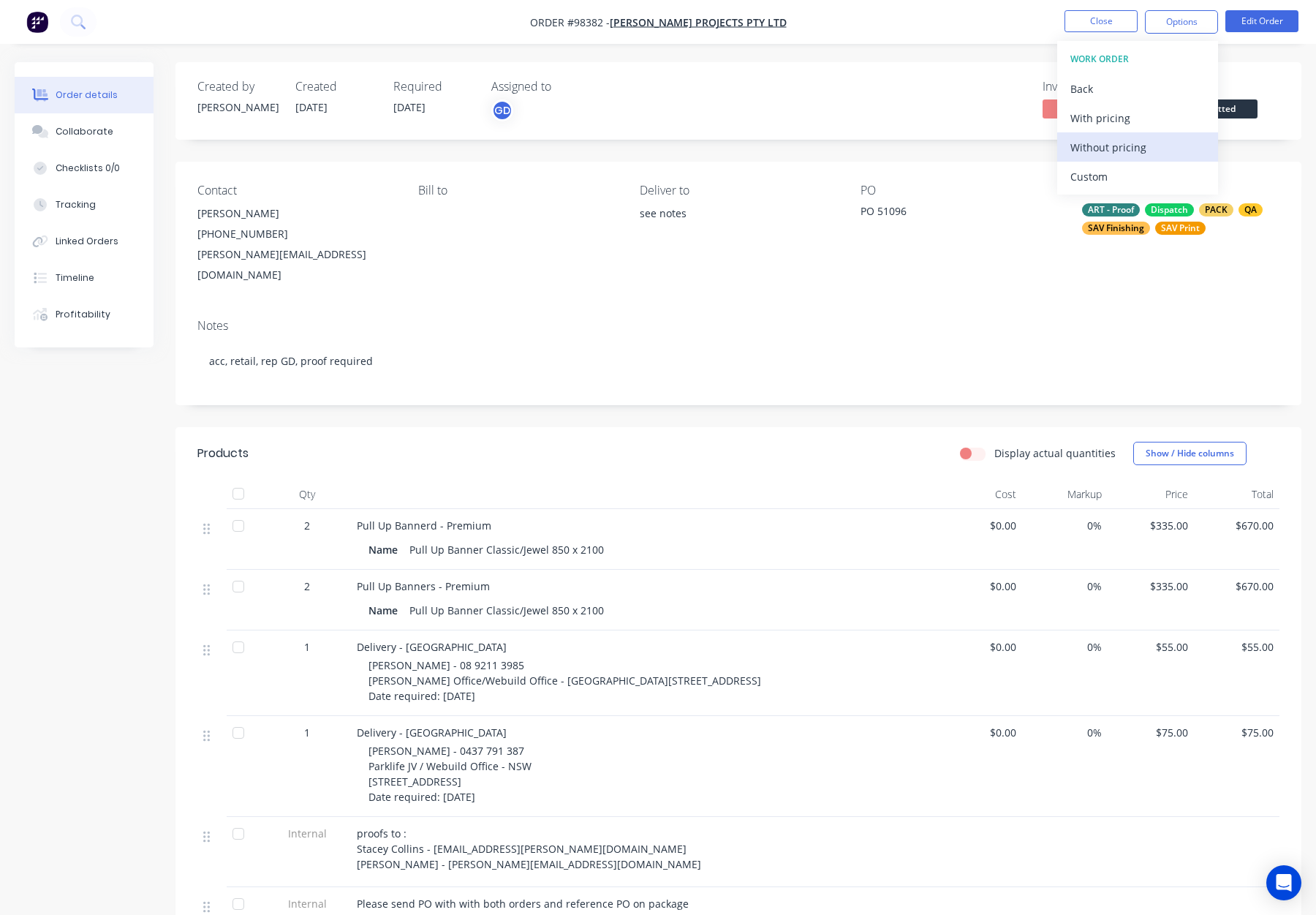
click at [1140, 144] on div "Without pricing" at bounding box center [1138, 147] width 135 height 22
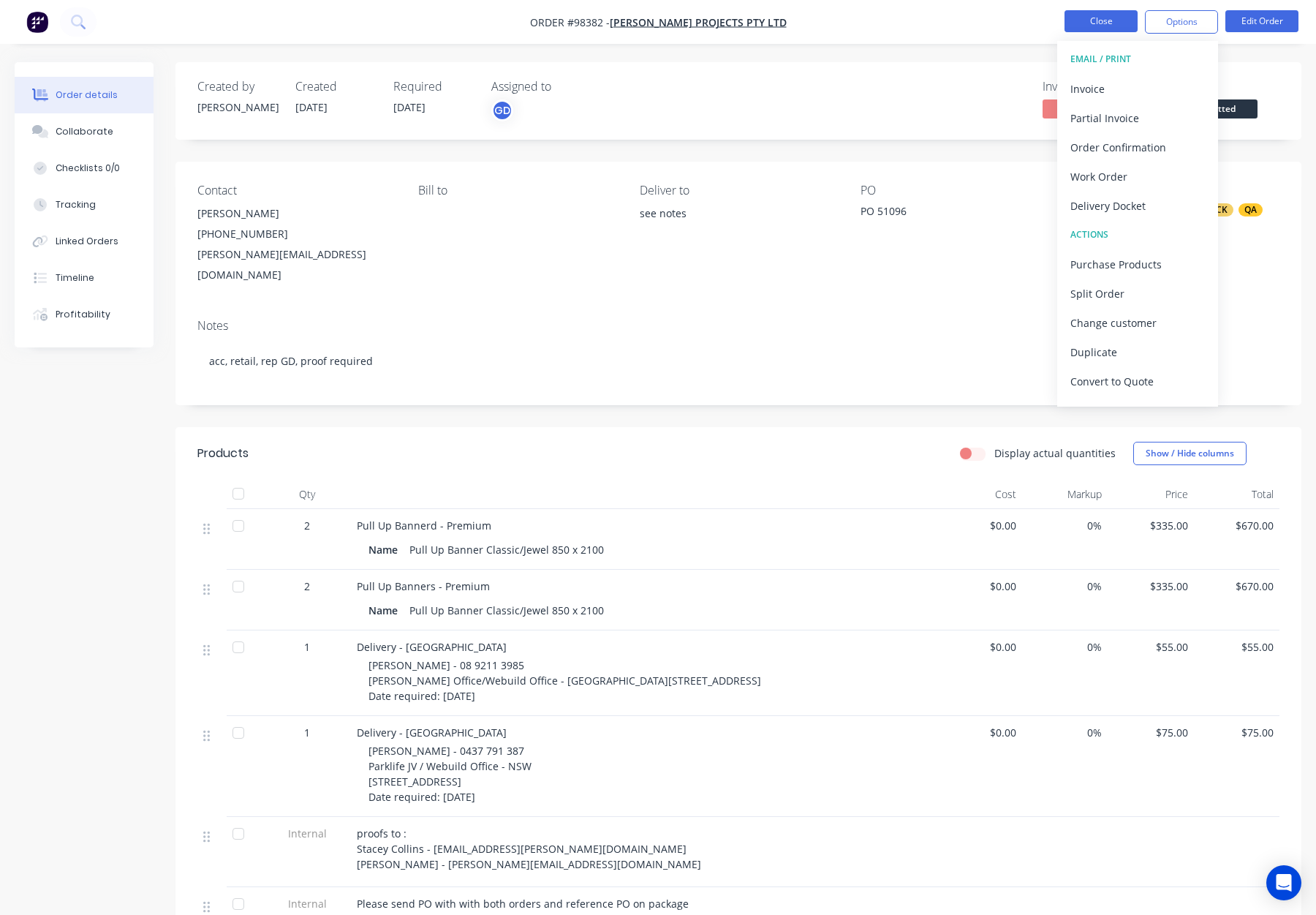
click at [1086, 21] on button "Close" at bounding box center [1101, 21] width 73 height 22
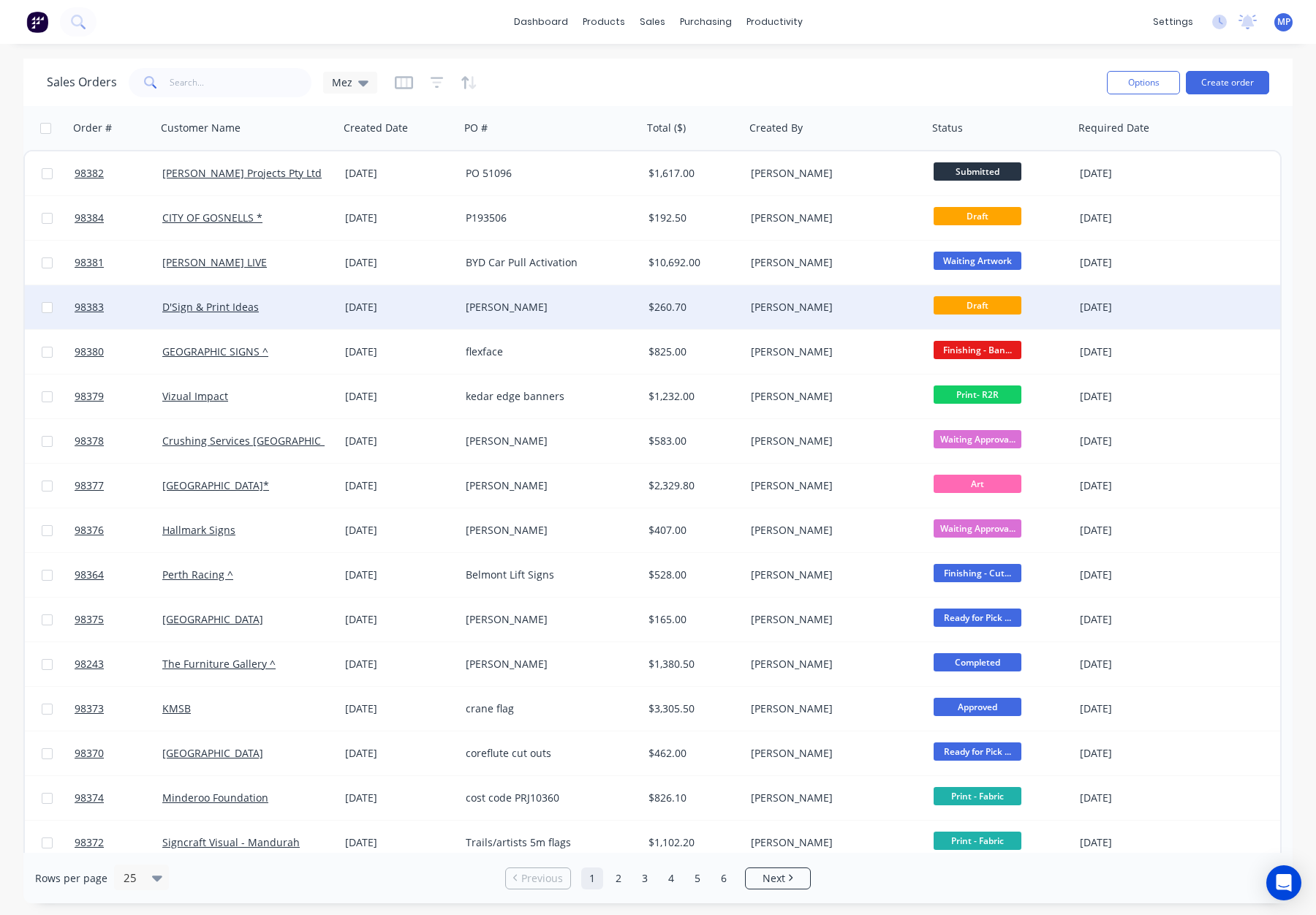
click at [573, 308] on div "[PERSON_NAME]" at bounding box center [546, 308] width 162 height 15
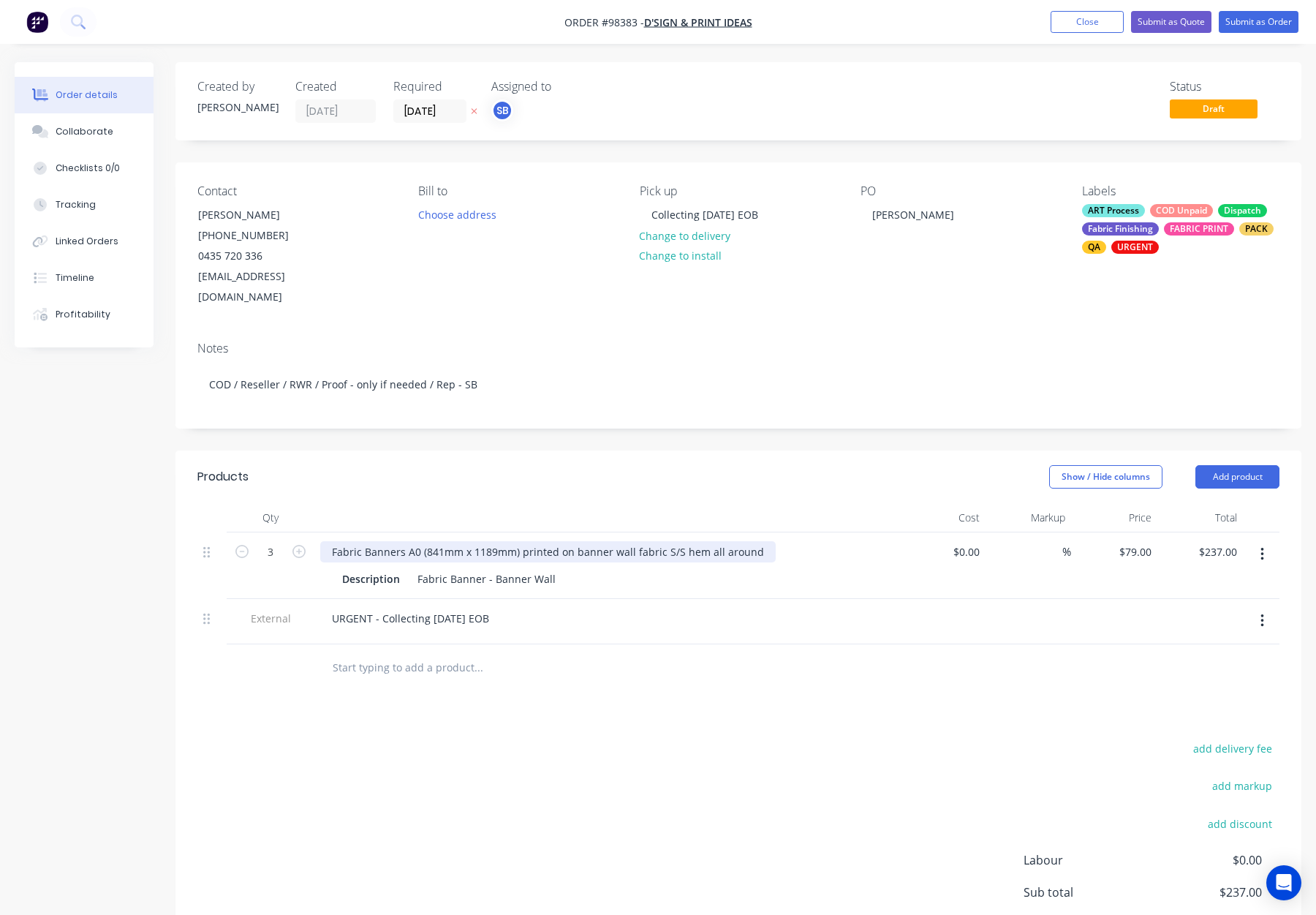
drag, startPoint x: 751, startPoint y: 531, endPoint x: 768, endPoint y: 541, distance: 19.7
click at [753, 541] on div "Fabric Banners A0 (841mm x 1189mm) printed on banner wall fabric S/S hem all ar…" at bounding box center [548, 551] width 456 height 22
click at [677, 541] on div "Fabric Banners A0 (841mm x 1189mm) printed on banner wall fabric S/S hem all ar…" at bounding box center [561, 551] width 481 height 22
click at [608, 451] on header "Products Show / Hide columns Add product" at bounding box center [738, 477] width 1126 height 52
click at [1258, 19] on button "Submit as Order" at bounding box center [1259, 22] width 80 height 22
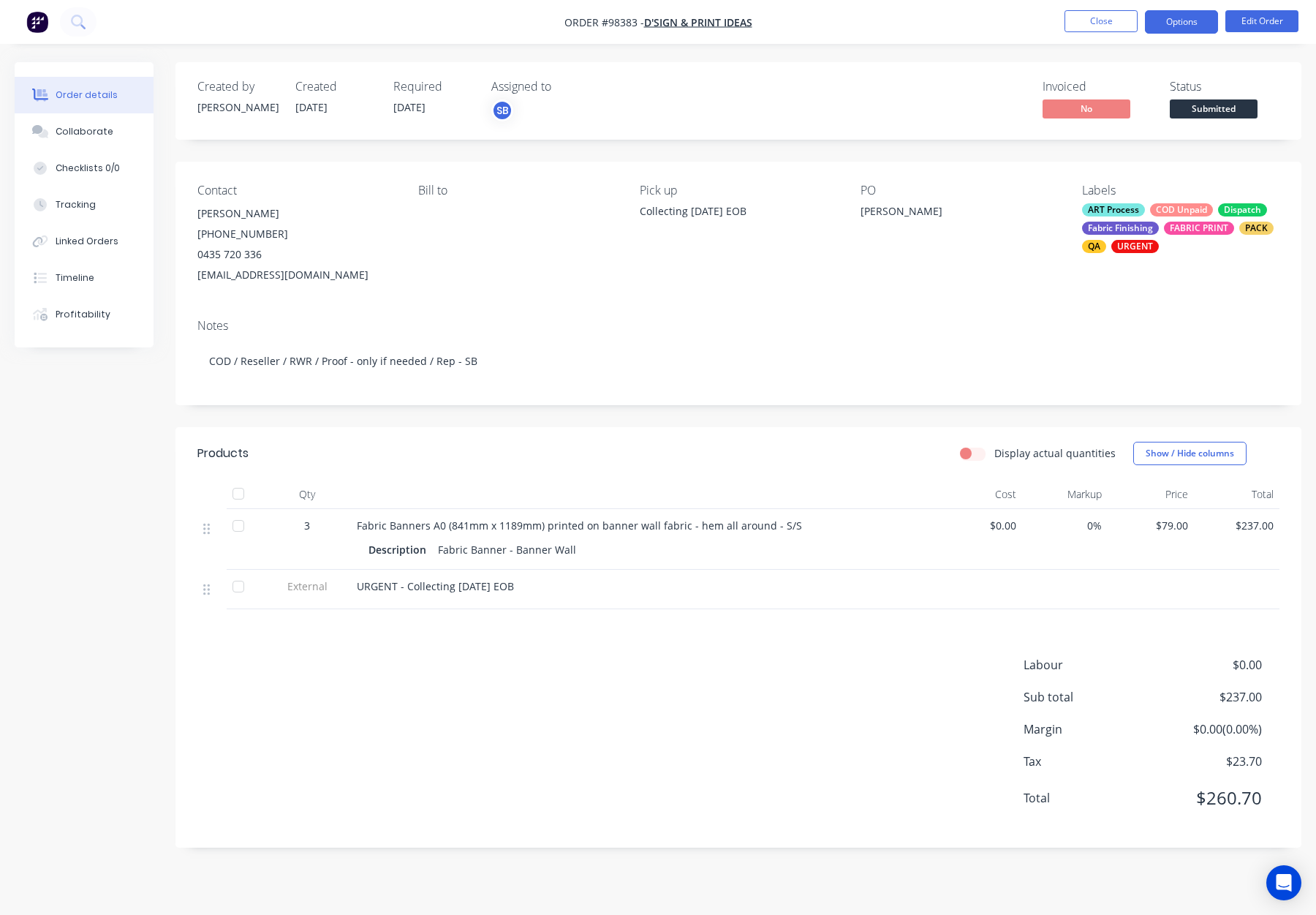
click at [1173, 22] on button "Options" at bounding box center [1182, 22] width 73 height 23
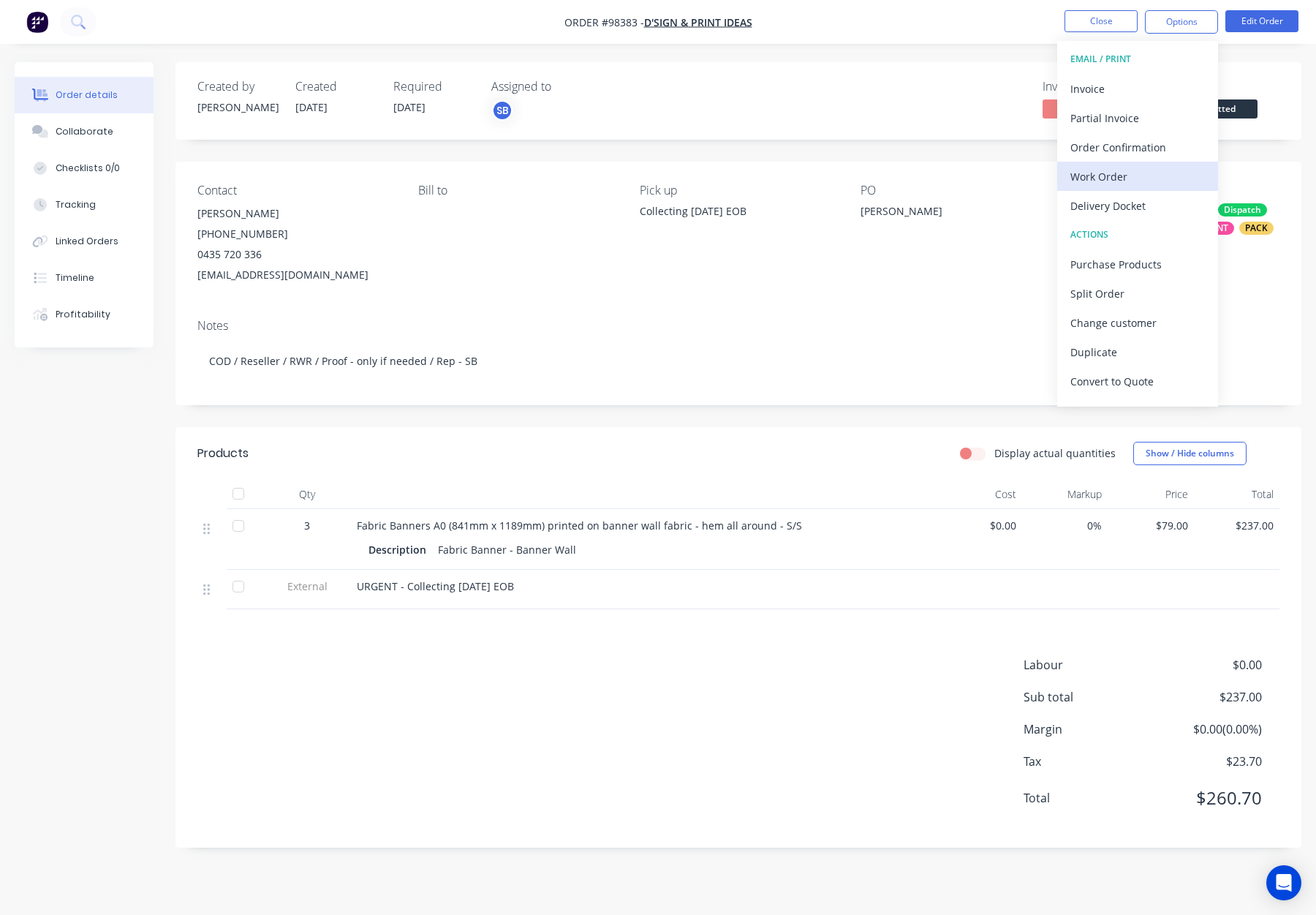
click at [1127, 180] on div "Work Order" at bounding box center [1138, 176] width 135 height 22
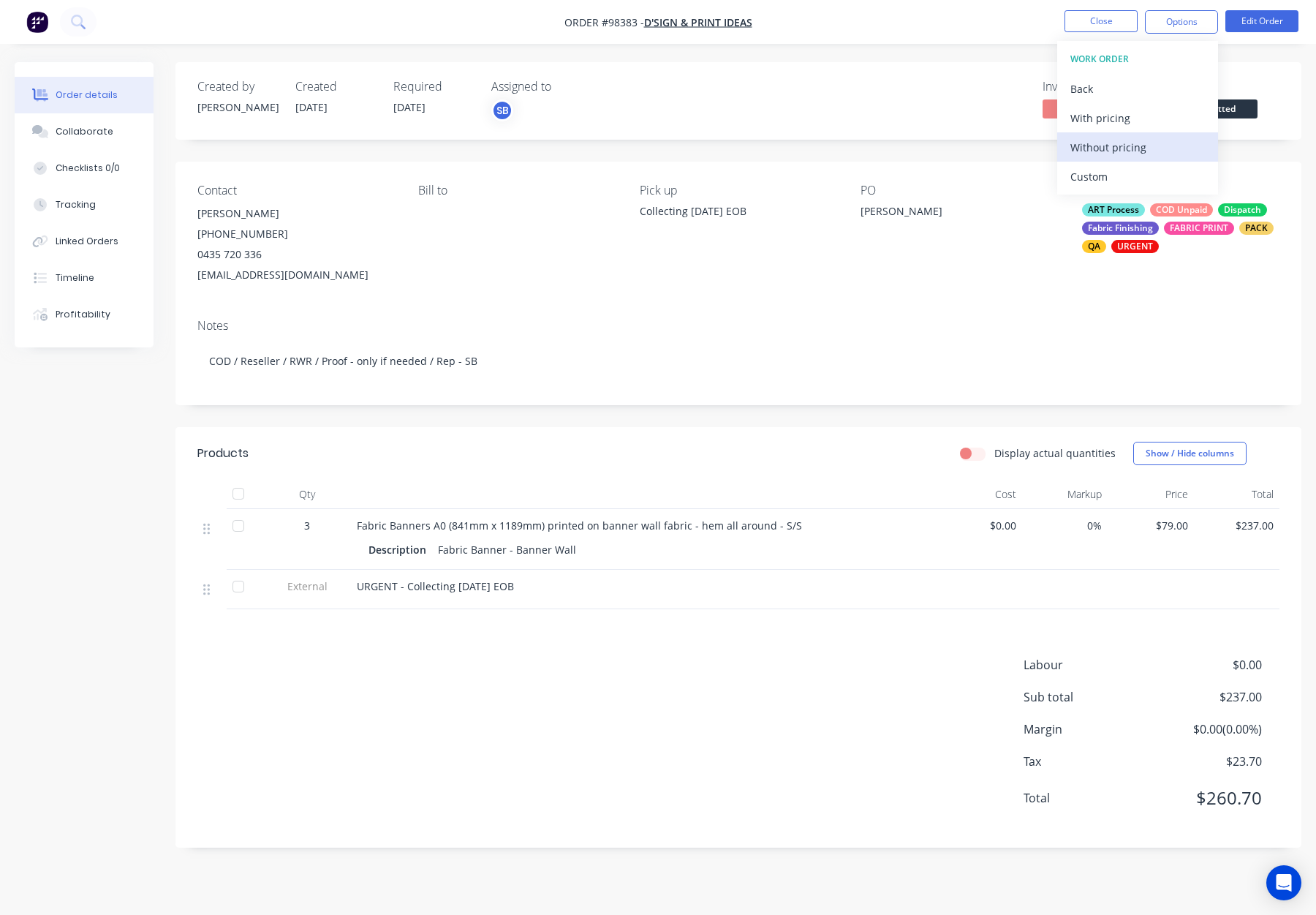
click at [1130, 148] on div "Without pricing" at bounding box center [1138, 147] width 135 height 22
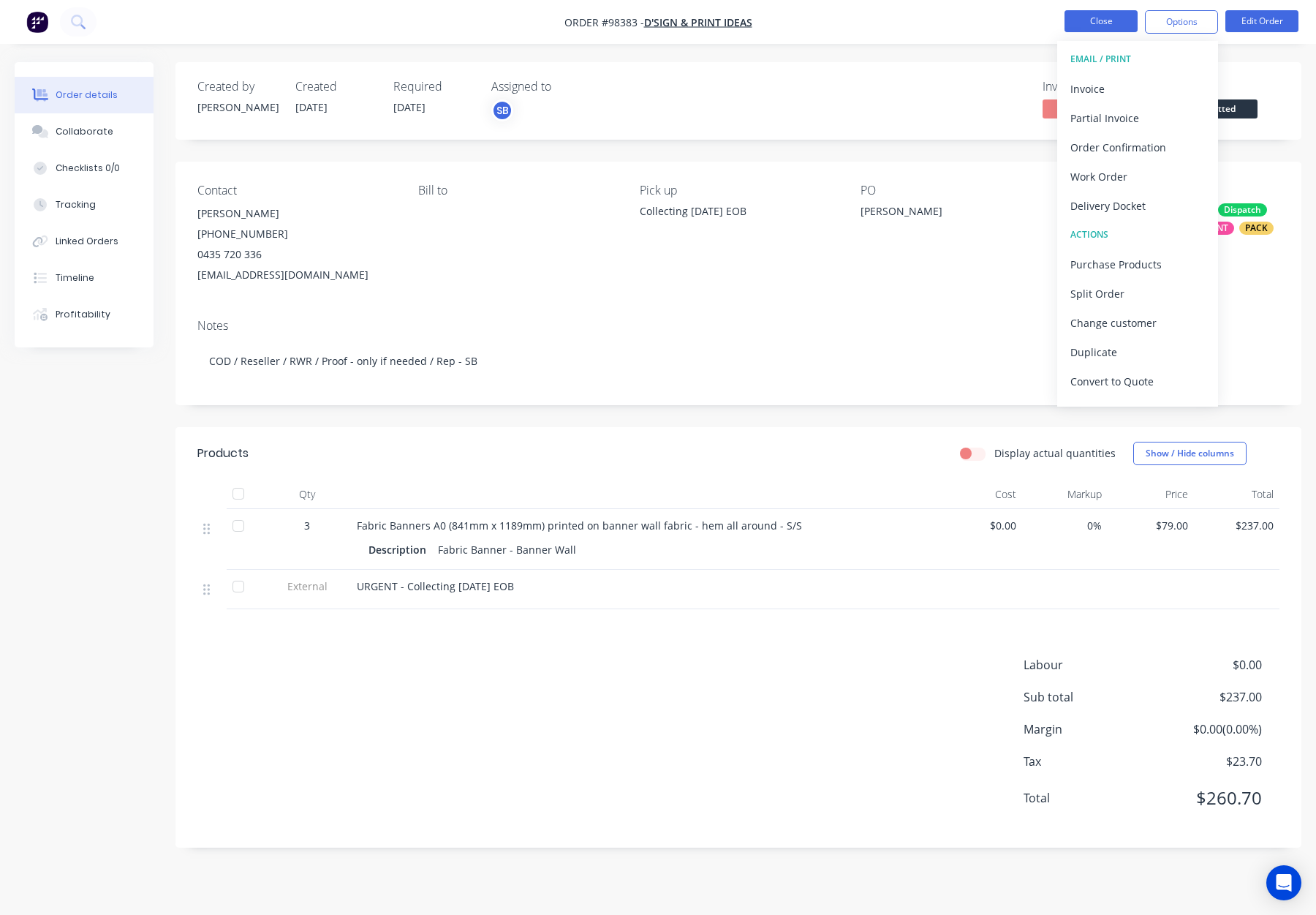
click at [1095, 24] on button "Close" at bounding box center [1101, 21] width 73 height 22
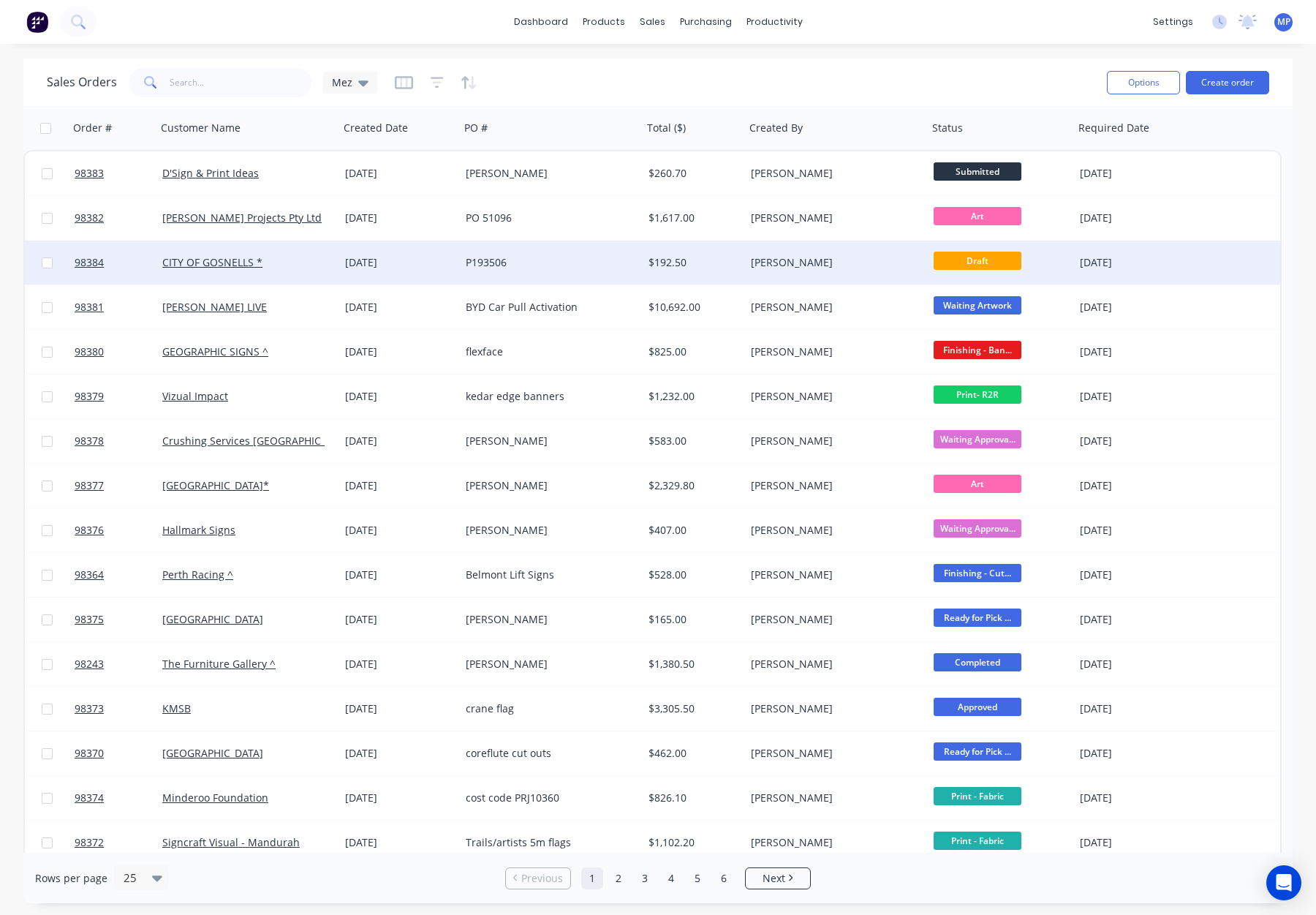
click at [879, 257] on div "[PERSON_NAME]" at bounding box center [831, 262] width 162 height 15
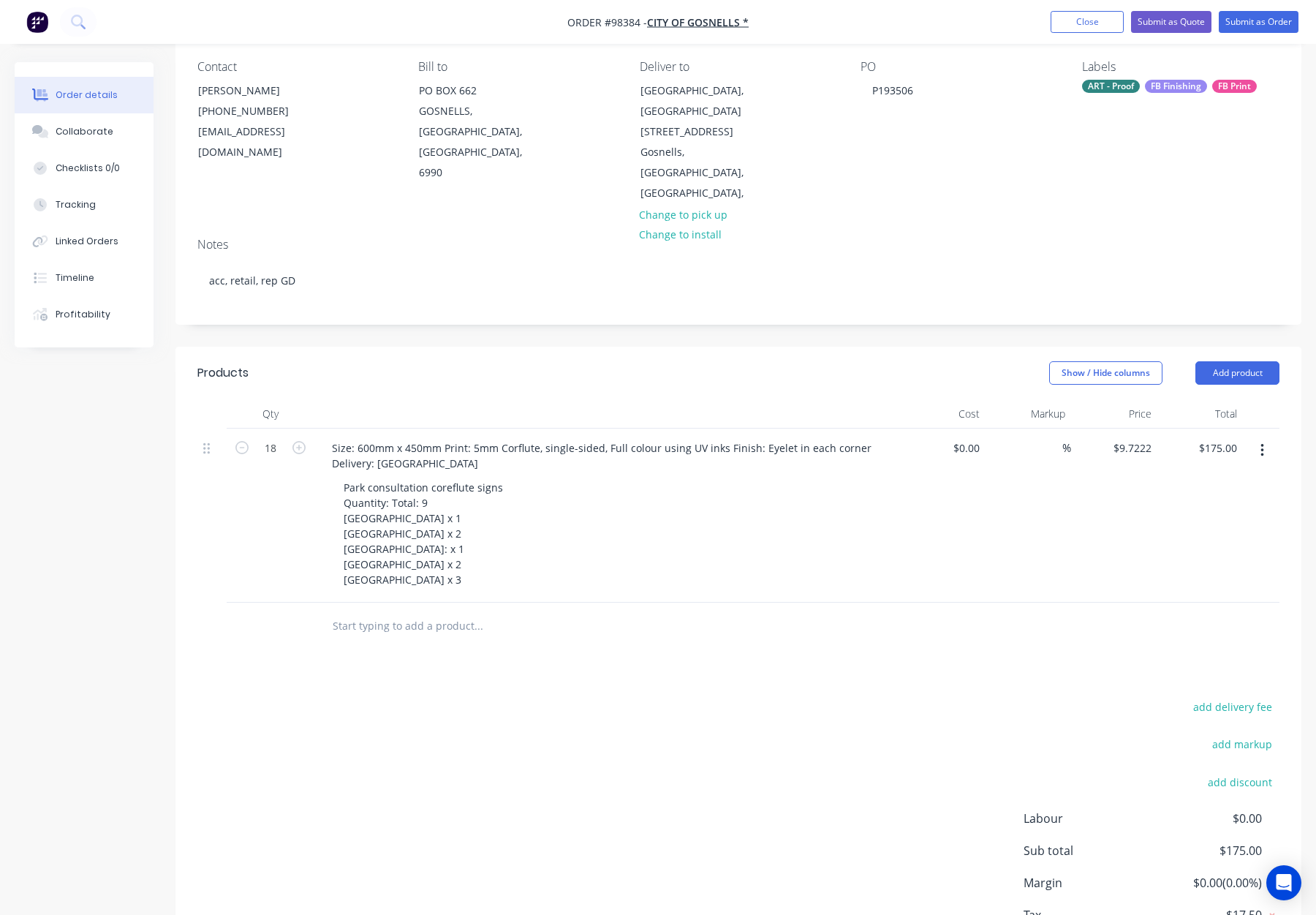
scroll to position [138, 0]
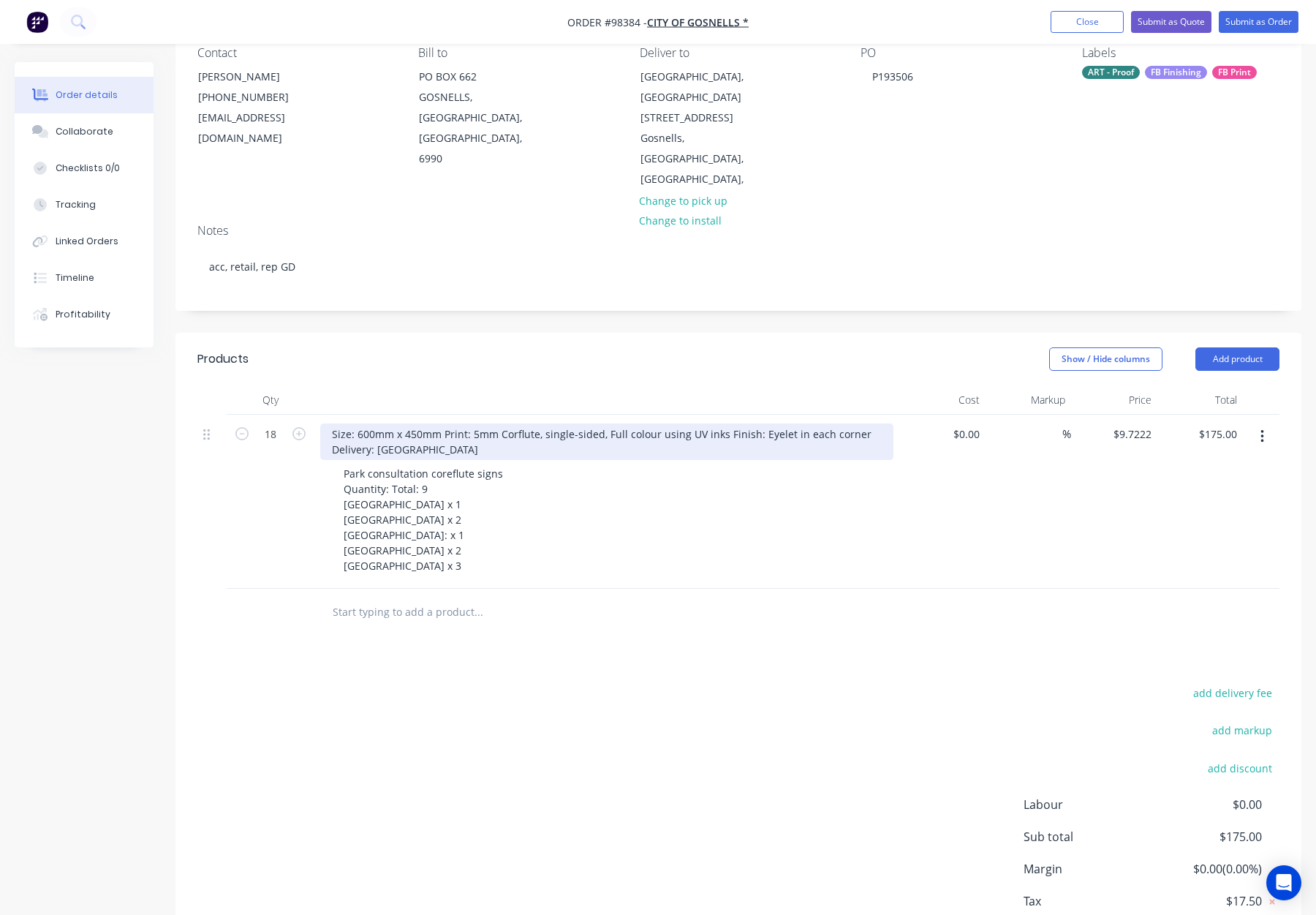
click at [724, 424] on div "Size: 600mm x 450mm Print: 5mm Corflute, single-sided, Full colour using UV ink…" at bounding box center [607, 442] width 574 height 37
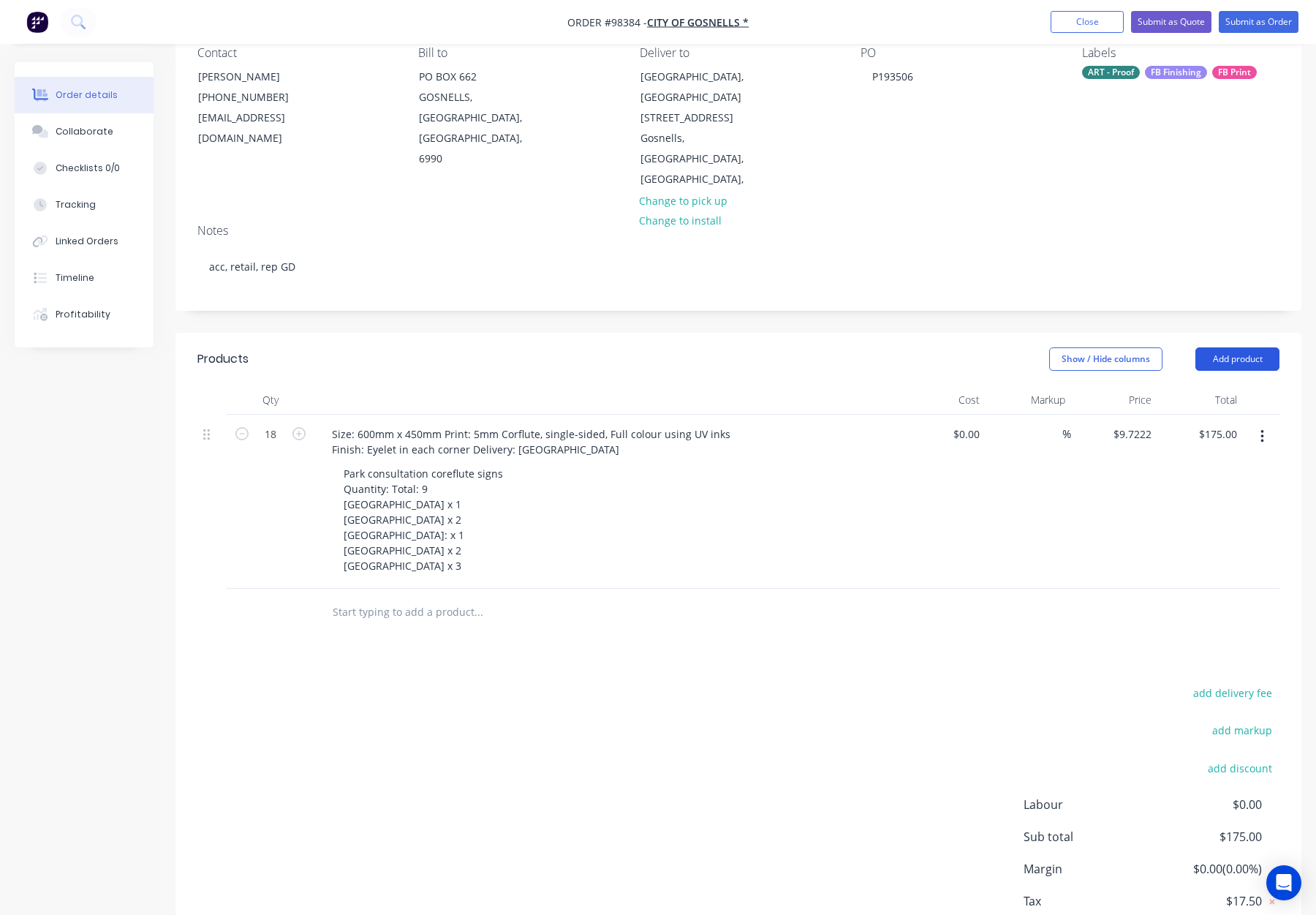
click at [1246, 348] on button "Add product" at bounding box center [1238, 359] width 84 height 23
click at [1203, 561] on div "Notes (Internal)" at bounding box center [1210, 571] width 112 height 22
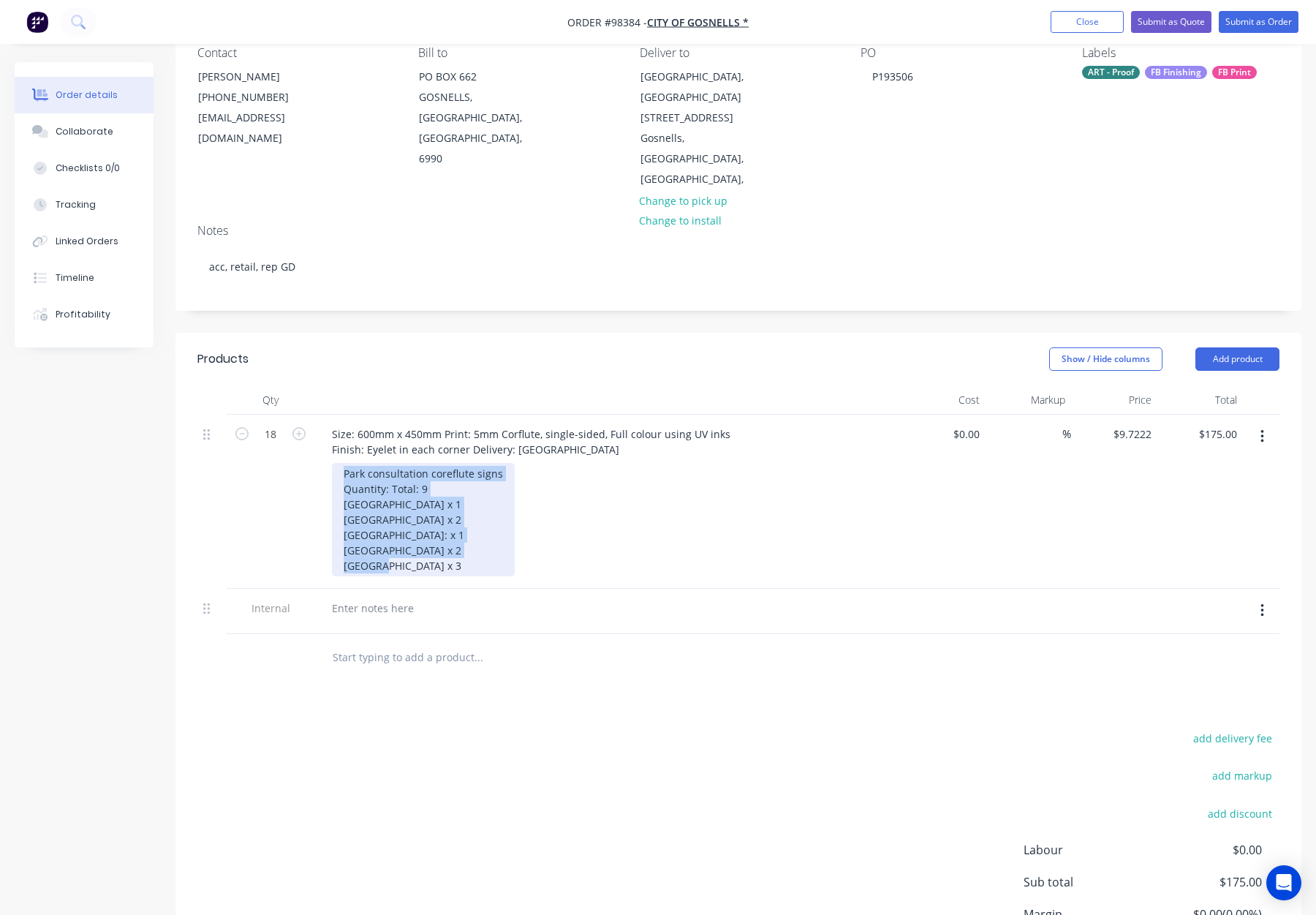
drag, startPoint x: 357, startPoint y: 459, endPoint x: 468, endPoint y: 548, distance: 142.3
click at [468, 548] on div "Park consultation coreflute signs Quantity: Total: 9 Aldenham Park x 1 Alexandr…" at bounding box center [423, 519] width 183 height 113
copy div "Park consultation coreflute signs Quantity: Total: 9 Aldenham Park x 1 Alexandr…"
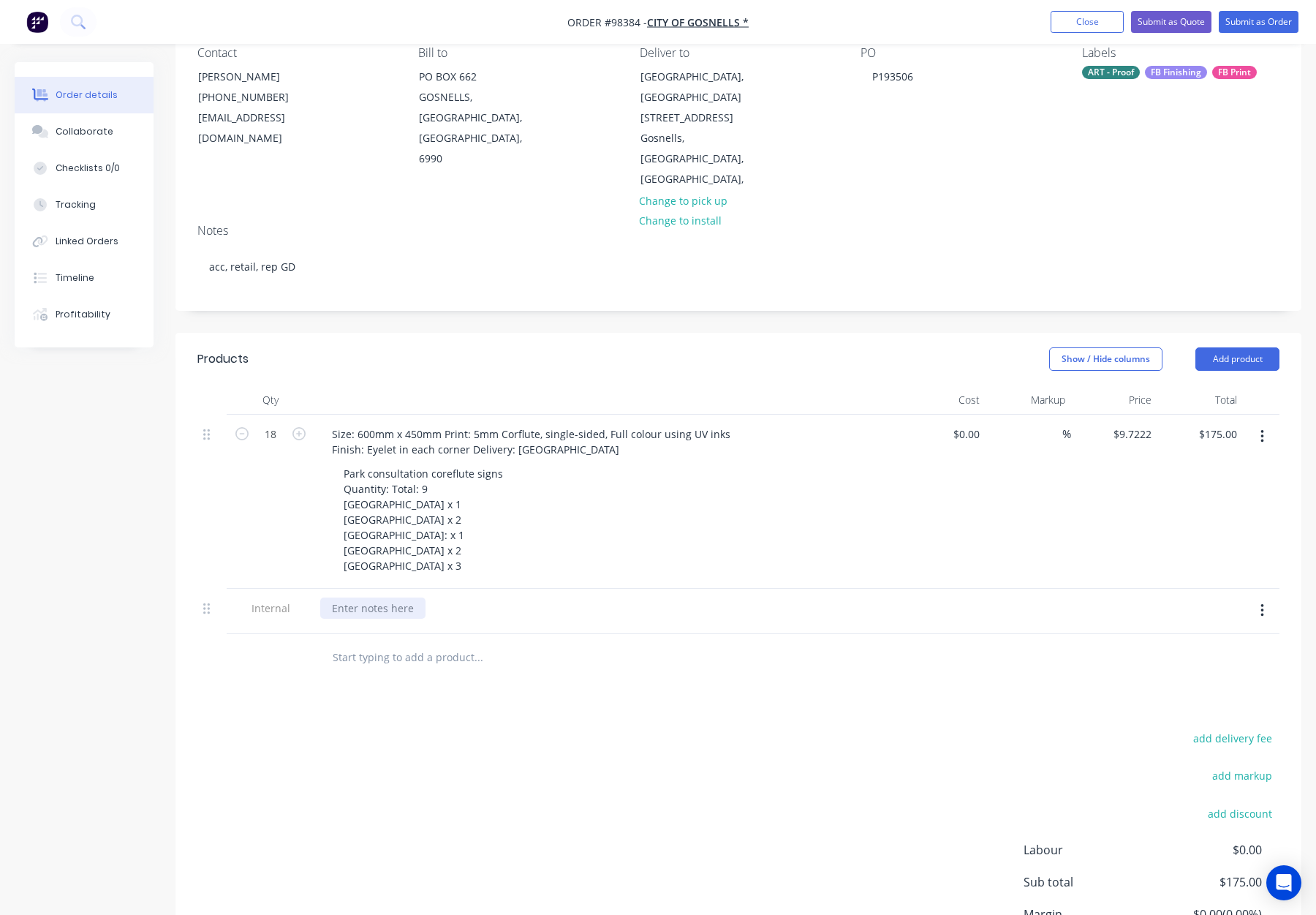
click at [354, 597] on div at bounding box center [373, 608] width 105 height 22
paste div
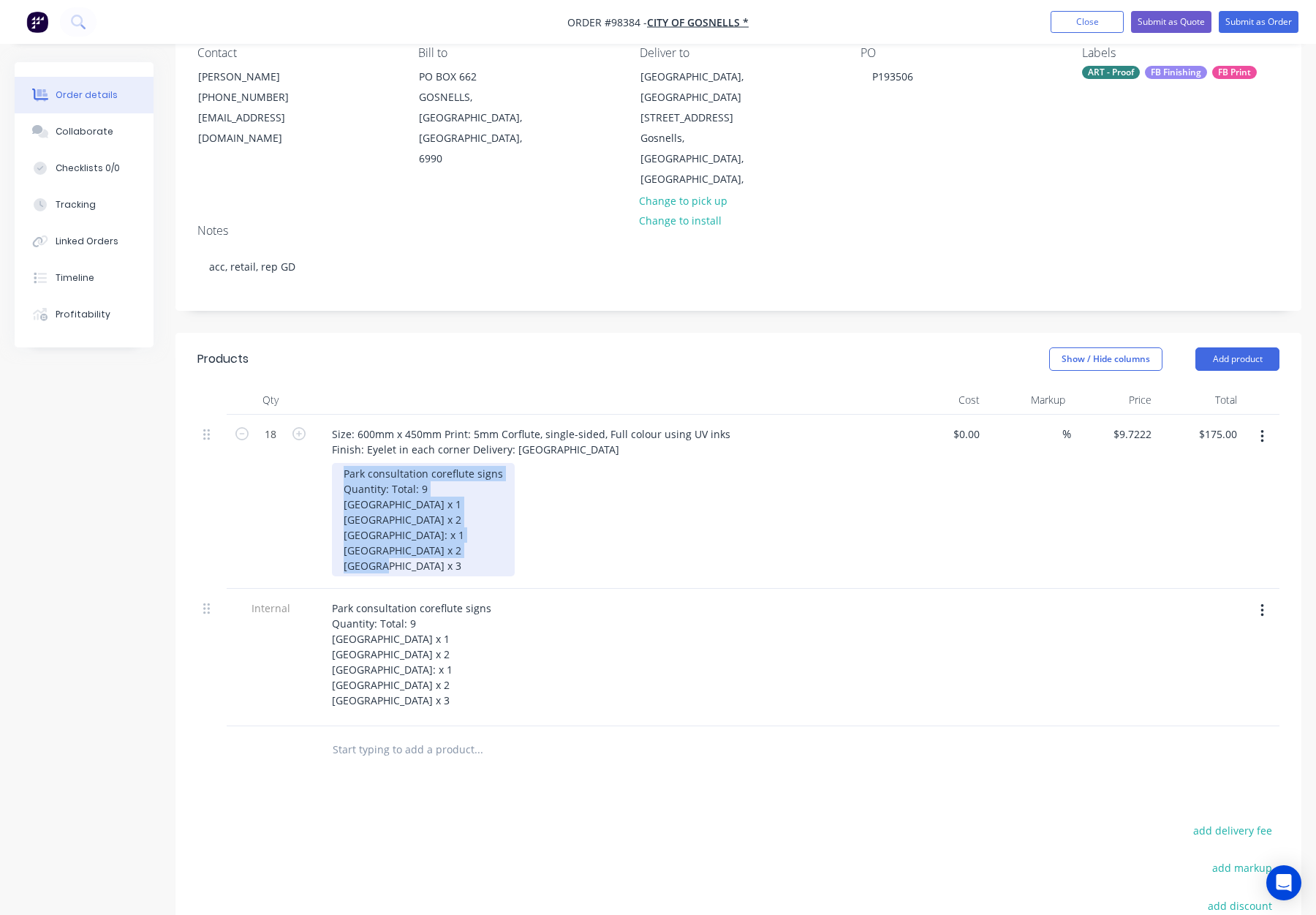
drag, startPoint x: 425, startPoint y: 539, endPoint x: 325, endPoint y: 453, distance: 131.9
click at [325, 453] on div "Size: 600mm x 450mm Print: 5mm Corflute, single-sided, Full colour using UV ink…" at bounding box center [606, 502] width 585 height 174
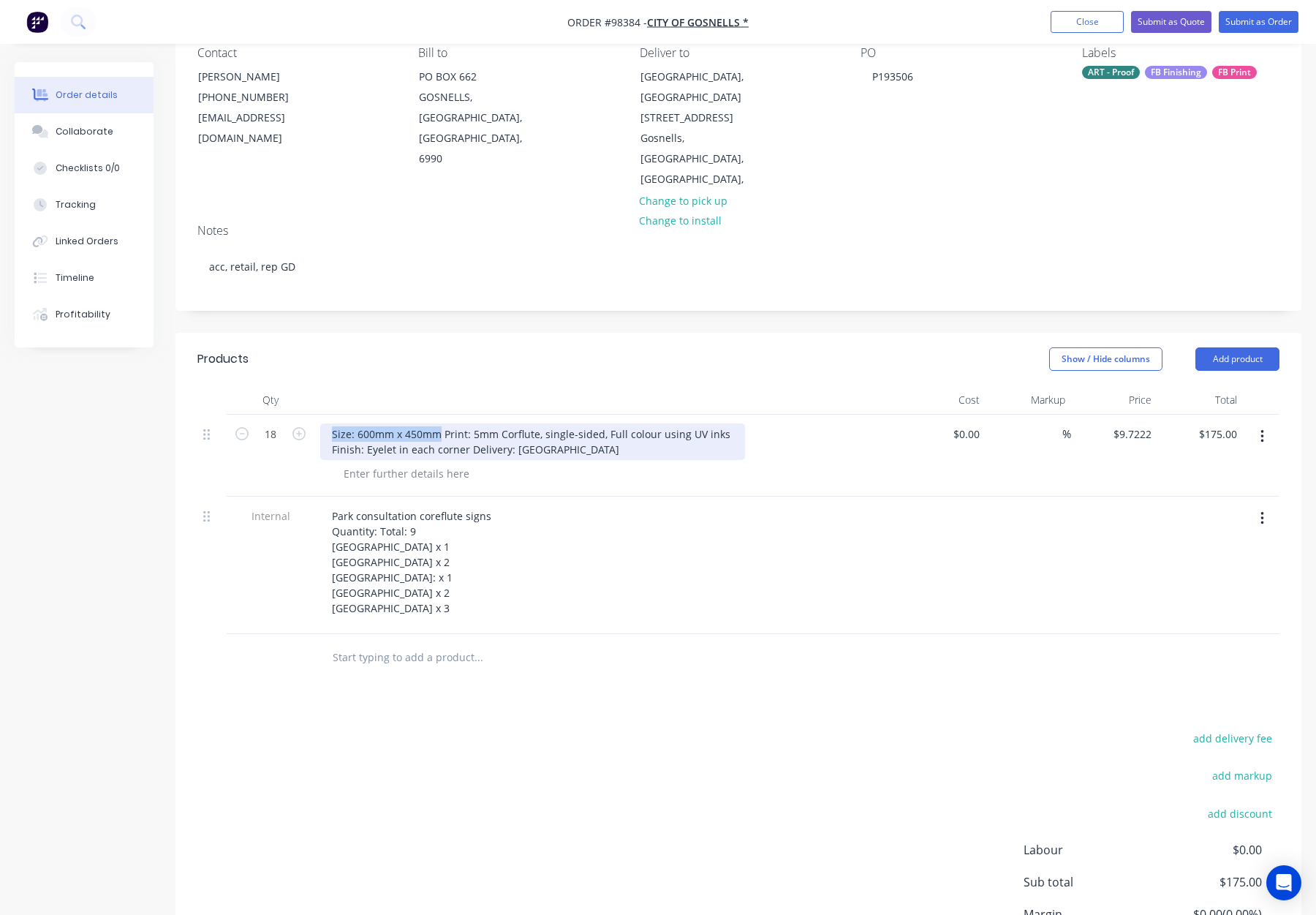
drag, startPoint x: 331, startPoint y: 413, endPoint x: 439, endPoint y: 413, distance: 108.0
click at [439, 424] on div "Size: 600mm x 450mm Print: 5mm Corflute, single-sided, Full colour using UV ink…" at bounding box center [532, 442] width 425 height 37
copy div "Size: 600mm x 450mm"
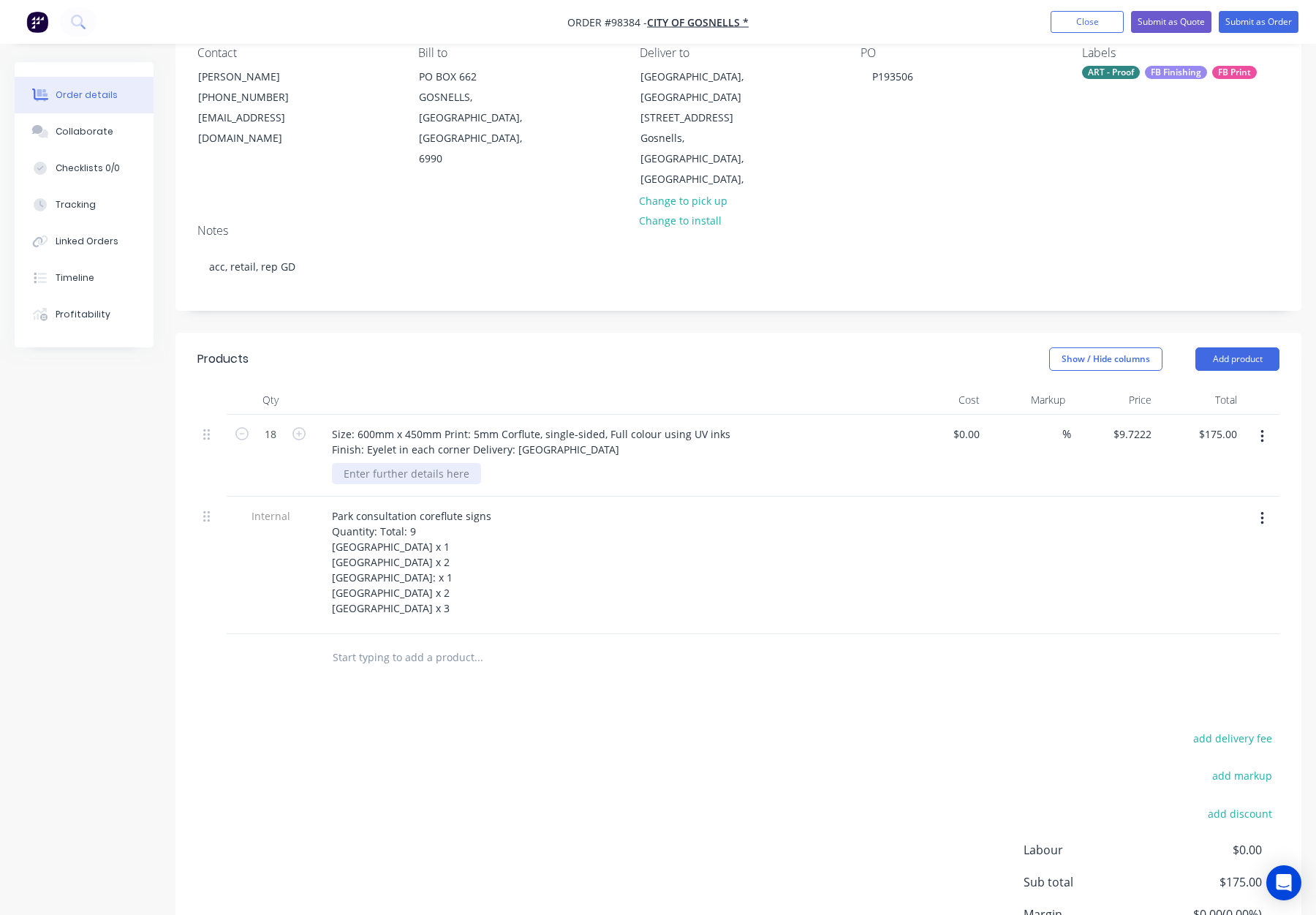
click at [395, 463] on div at bounding box center [406, 473] width 149 height 22
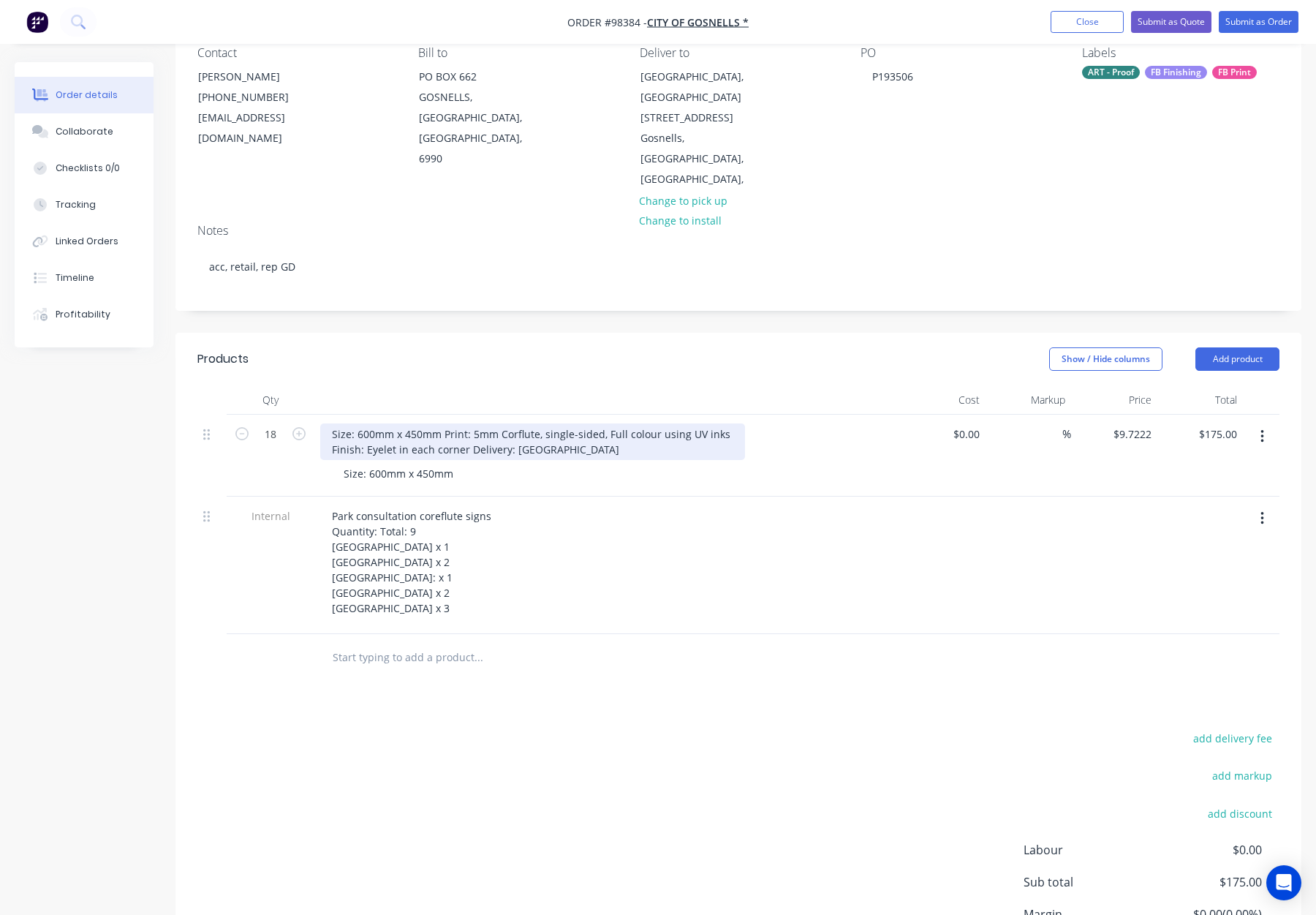
drag, startPoint x: 470, startPoint y: 411, endPoint x: 322, endPoint y: 419, distance: 148.2
click at [322, 424] on div "Size: 600mm x 450mm Print: 5mm Corflute, single-sided, Full colour using UV ink…" at bounding box center [532, 442] width 425 height 37
drag, startPoint x: 471, startPoint y: 413, endPoint x: 346, endPoint y: 417, distance: 125.1
click at [346, 424] on div "Size: 600mm x 450mm Print: 5mm Corflute, single-sided, Full colour using UV ink…" at bounding box center [532, 442] width 425 height 37
click at [588, 424] on div "5mm Corflute, single-sided, Full colour using UV inks Finish: Eyelet in each co…" at bounding box center [476, 442] width 311 height 37
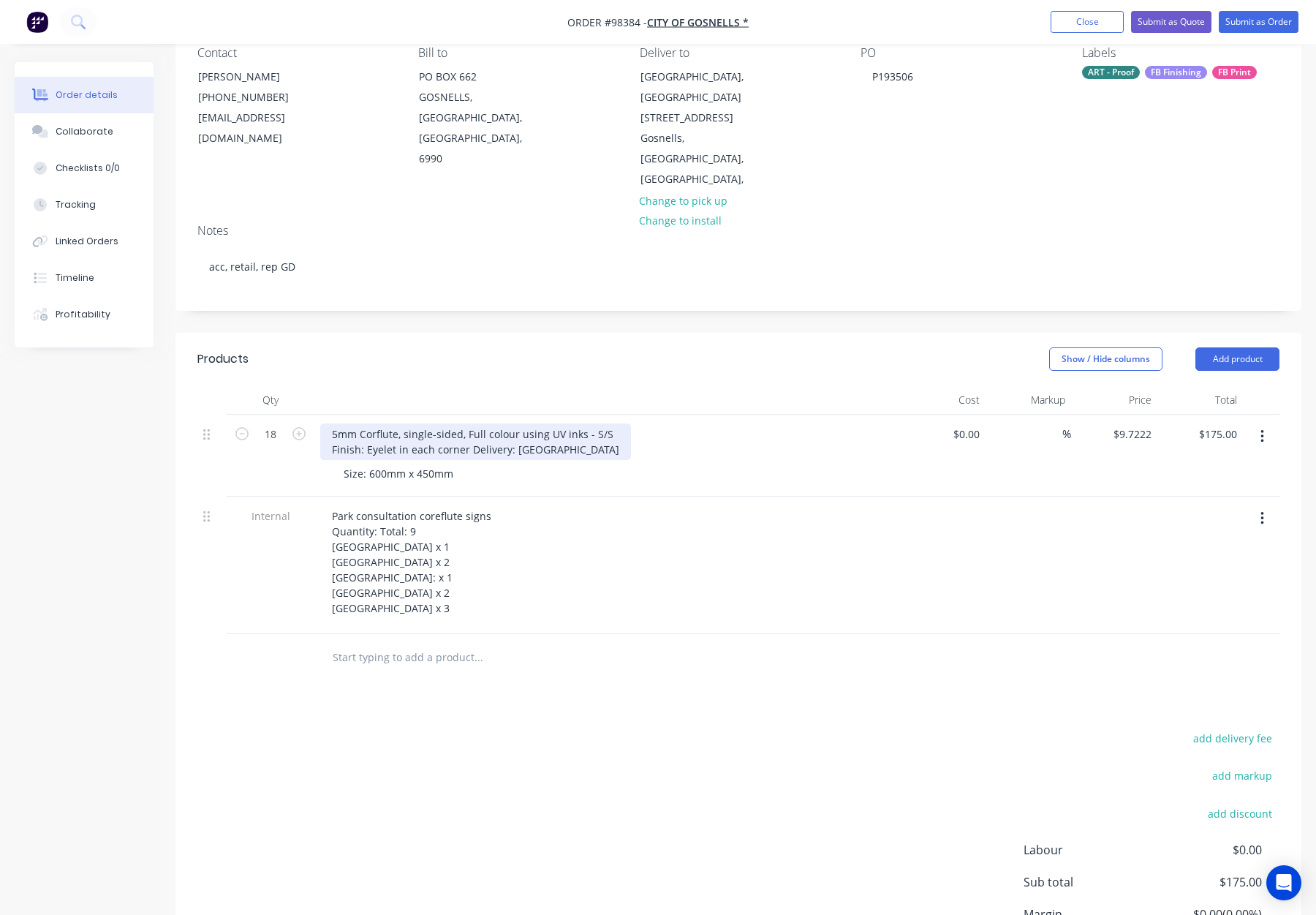
click at [468, 429] on div "5mm Corflute, single-sided, Full colour using UV inks - S/S Finish: Eyelet in e…" at bounding box center [476, 442] width 311 height 37
drag, startPoint x: 468, startPoint y: 430, endPoint x: 481, endPoint y: 430, distance: 13.0
click at [481, 430] on div "5mm Corflute, single-sided, Full colour using UV inks - S/S Finish: Eyelet in e…" at bounding box center [476, 442] width 311 height 37
click at [490, 429] on div "5mm Corflute, single-sided, Full colour using UV inks - S/S Finish: Eyelet in e…" at bounding box center [476, 442] width 311 height 37
click at [468, 429] on div "5mm Corflute, single-sided, Full colour using UV inks - S/S Finish: Eyelet in e…" at bounding box center [476, 442] width 311 height 37
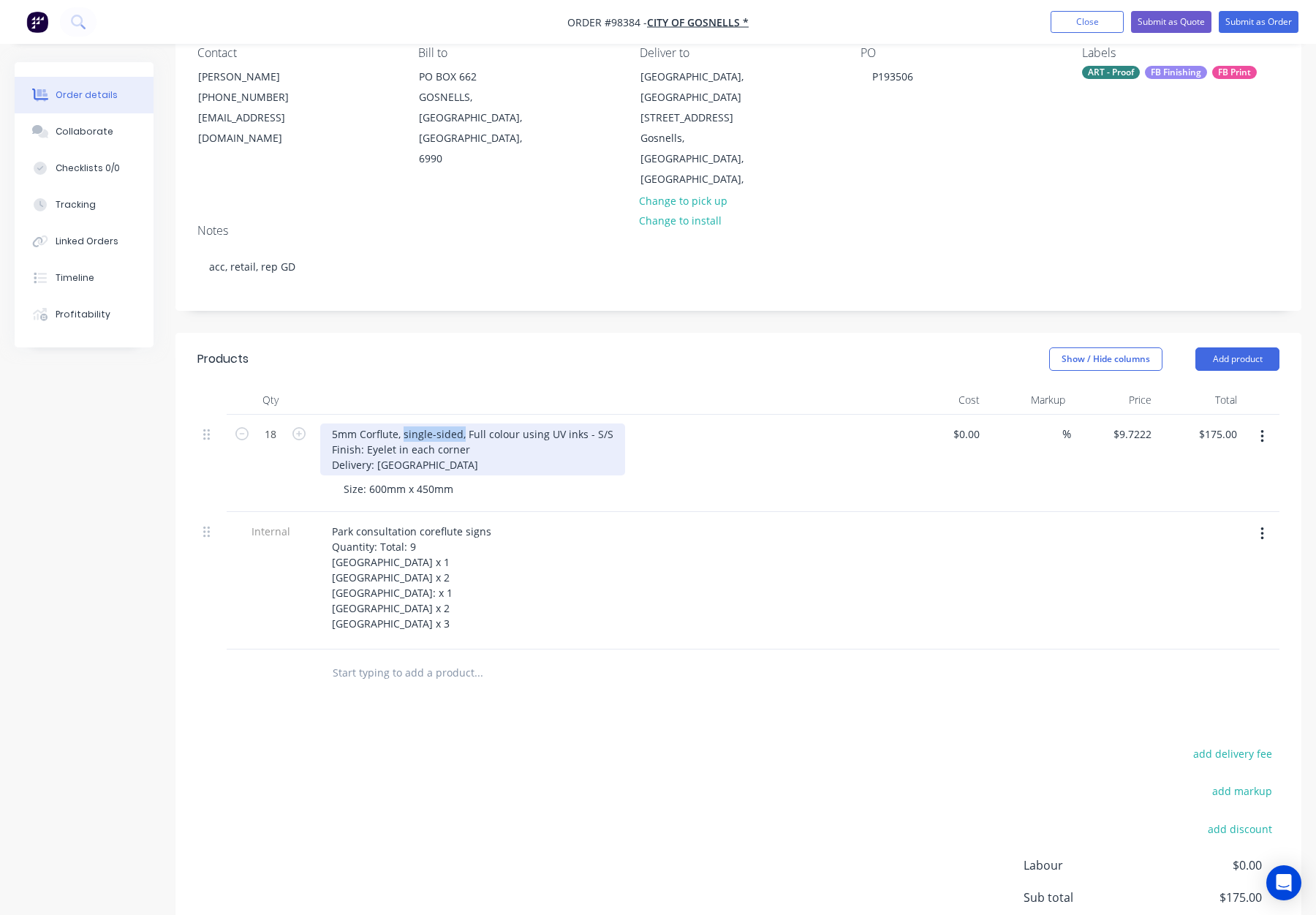
drag, startPoint x: 403, startPoint y: 414, endPoint x: 464, endPoint y: 414, distance: 61.0
click at [464, 424] on div "5mm Corflute, single-sided, Full colour using UV inks - S/S Finish: Eyelet in e…" at bounding box center [472, 449] width 305 height 52
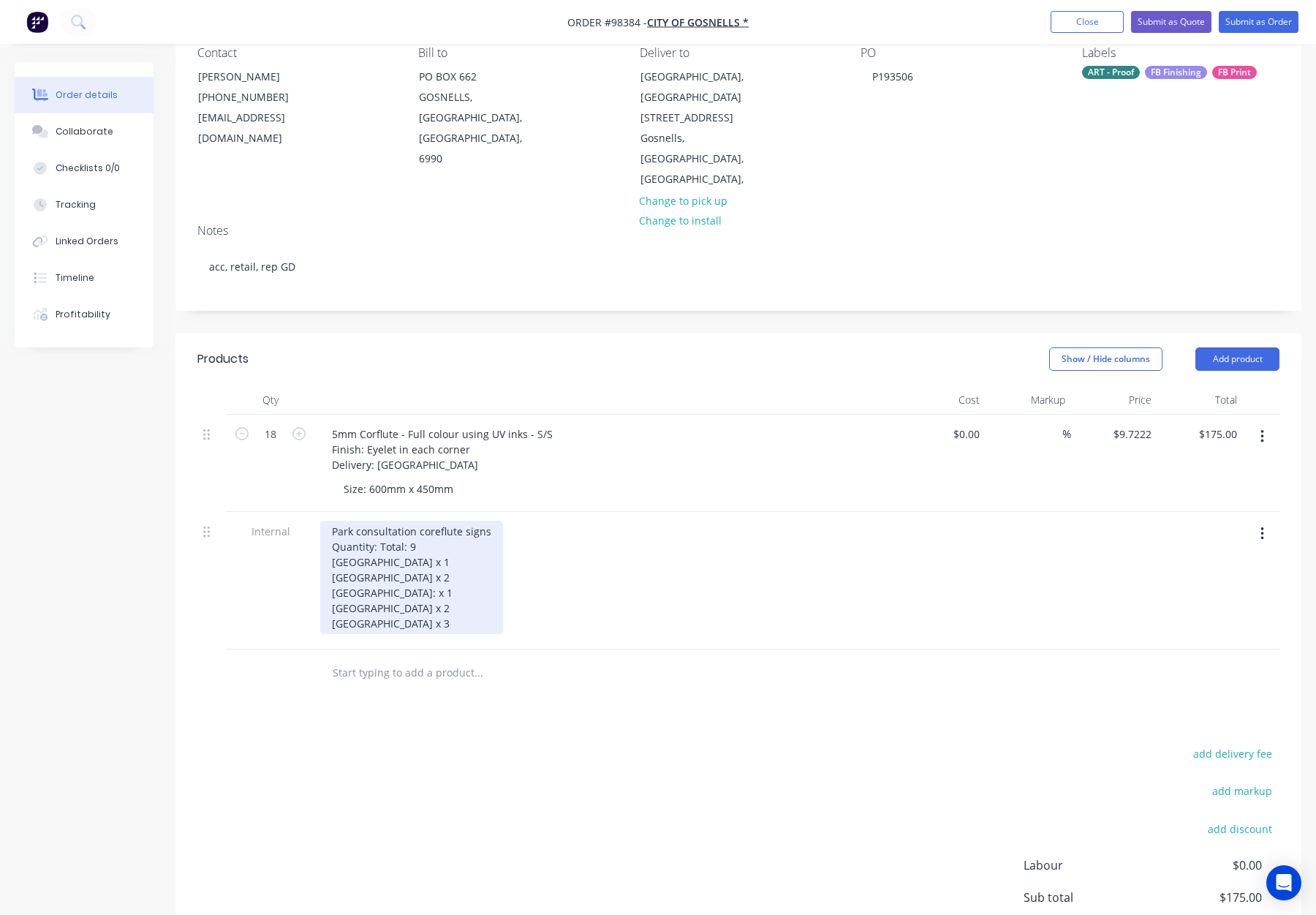
click at [418, 528] on div "Park consultation coreflute signs Quantity: Total: 9 Aldenham Park x 1 Alexandr…" at bounding box center [411, 577] width 183 height 113
drag, startPoint x: 416, startPoint y: 530, endPoint x: 316, endPoint y: 528, distance: 100.0
click at [316, 528] on div "Park consultation coreflute signs Quantity: Total: 9 Aldenham Park x 1 Alexandr…" at bounding box center [606, 580] width 585 height 138
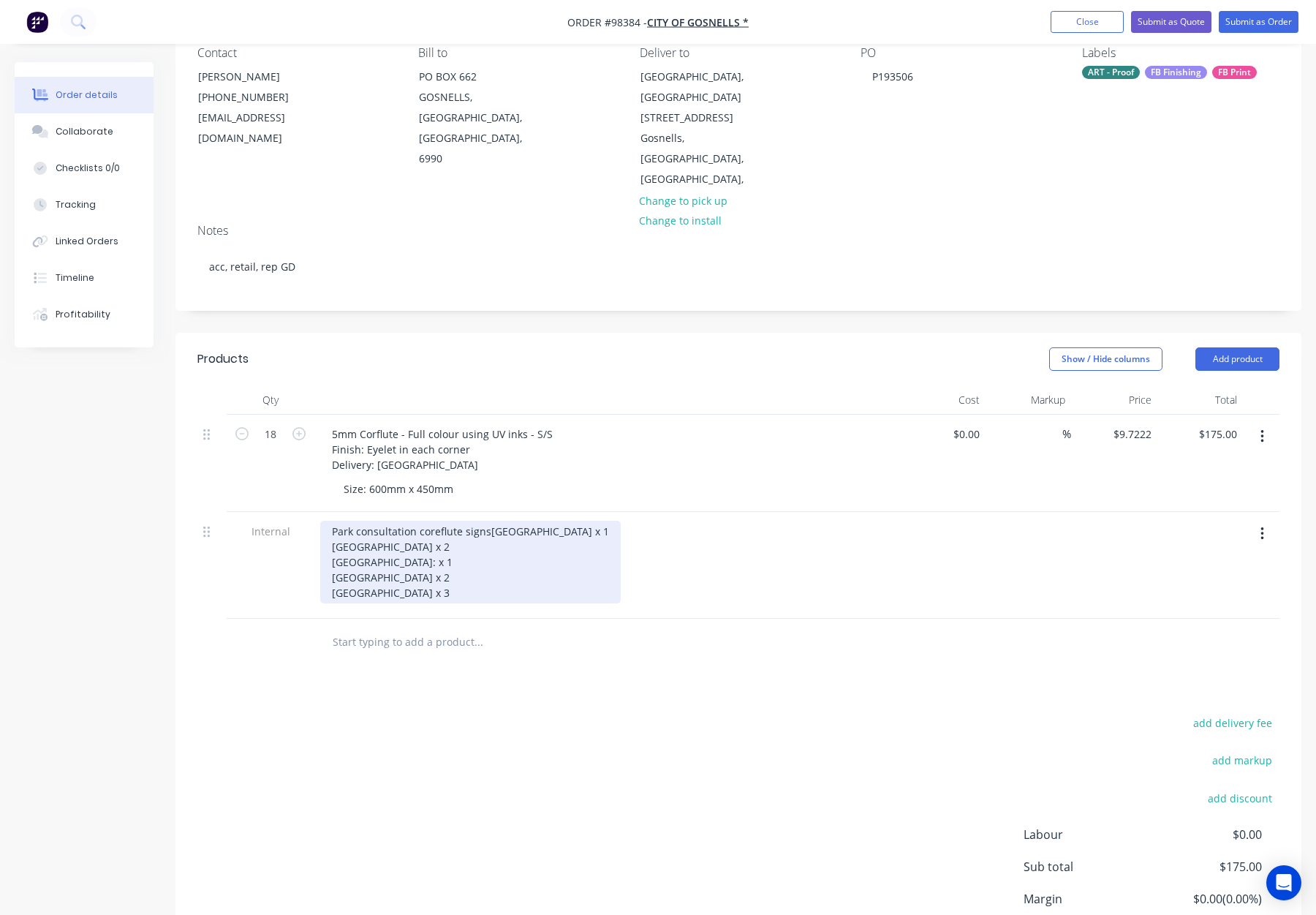
click at [444, 520] on div "Park consultation coreflute signs Aldenham Park x 1 Alexandria Park x 2 Lexingt…" at bounding box center [471, 562] width 301 height 82
click at [439, 520] on div "Park consultation coreflute signs Aldenham Park x 1 Alexandria Park x 2 Lexingt…" at bounding box center [471, 562] width 301 height 82
click at [462, 529] on div "Park consultation corflute signs Aldenham Park x 1 Alexandria Park x 2 Lexingto…" at bounding box center [468, 562] width 294 height 82
click at [330, 538] on div "Park consultation corflute signs Aldenham Park x 1 Alexandria Park x 2 Lexingto…" at bounding box center [468, 562] width 294 height 82
click at [329, 553] on div "Park consultation corflute signs 1 @ Aldenham Park x 1 Alexandria Park x 2 Lexi…" at bounding box center [478, 562] width 316 height 82
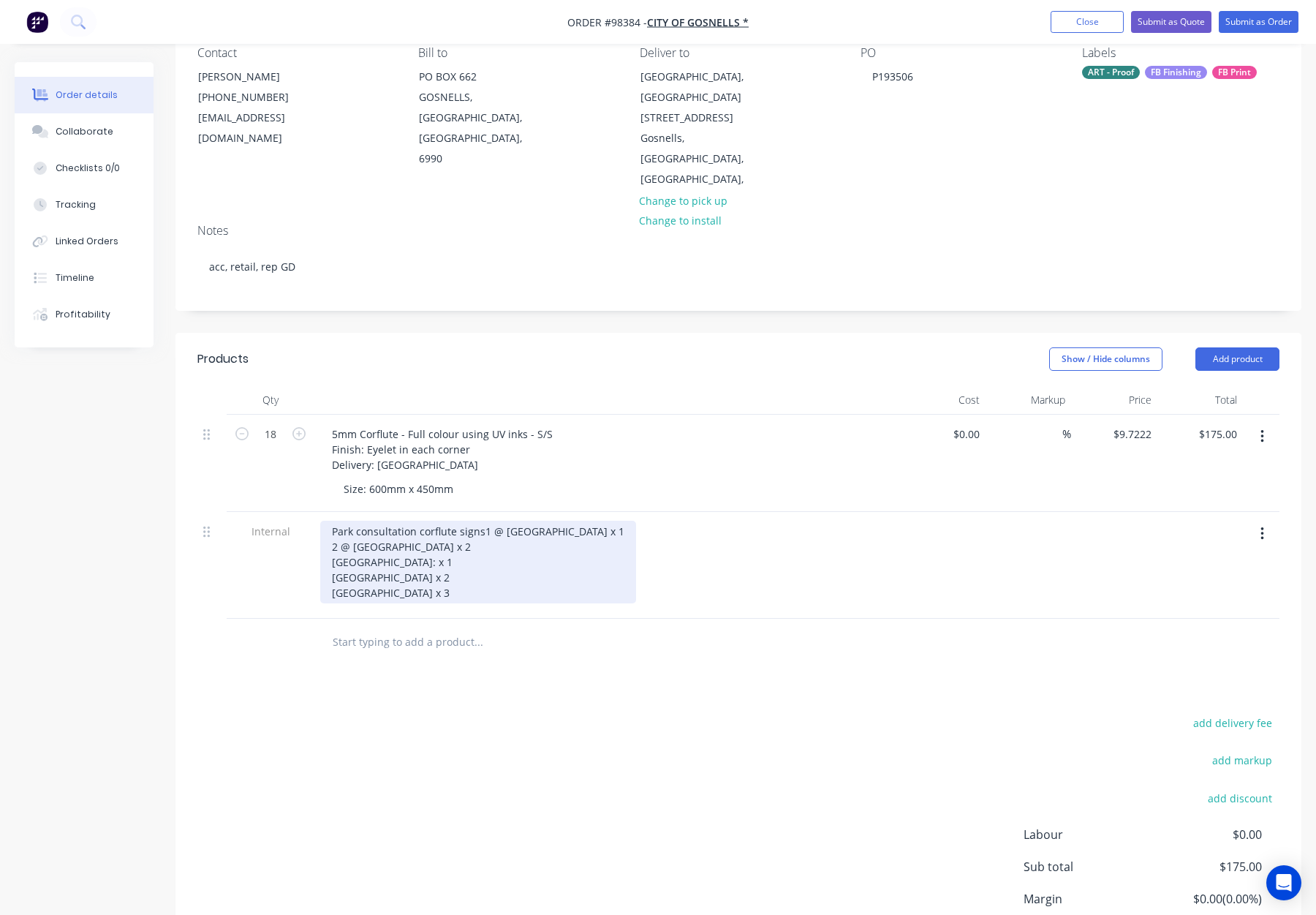
click at [333, 571] on div "Park consultation corflute signs 1 @ Aldenham Park x 1 2 @ Alexandria Park x 2 …" at bounding box center [478, 562] width 316 height 82
click at [329, 587] on div "Park consultation corflute signs 1 @ Aldenham Park x 1 2 @ Alexandria Park x 2 …" at bounding box center [478, 562] width 316 height 82
click at [331, 601] on div "Park consultation corflute signs 1 @ Aldenham Park x 1 2 @ Alexandria Park x 2 …" at bounding box center [478, 562] width 316 height 82
drag, startPoint x: 431, startPoint y: 544, endPoint x: 444, endPoint y: 544, distance: 13.0
click at [444, 544] on div "Park consultation corflute signs 1 @ Aldenham Park x 1 2 @ Alexandria Park x 2 …" at bounding box center [478, 562] width 316 height 82
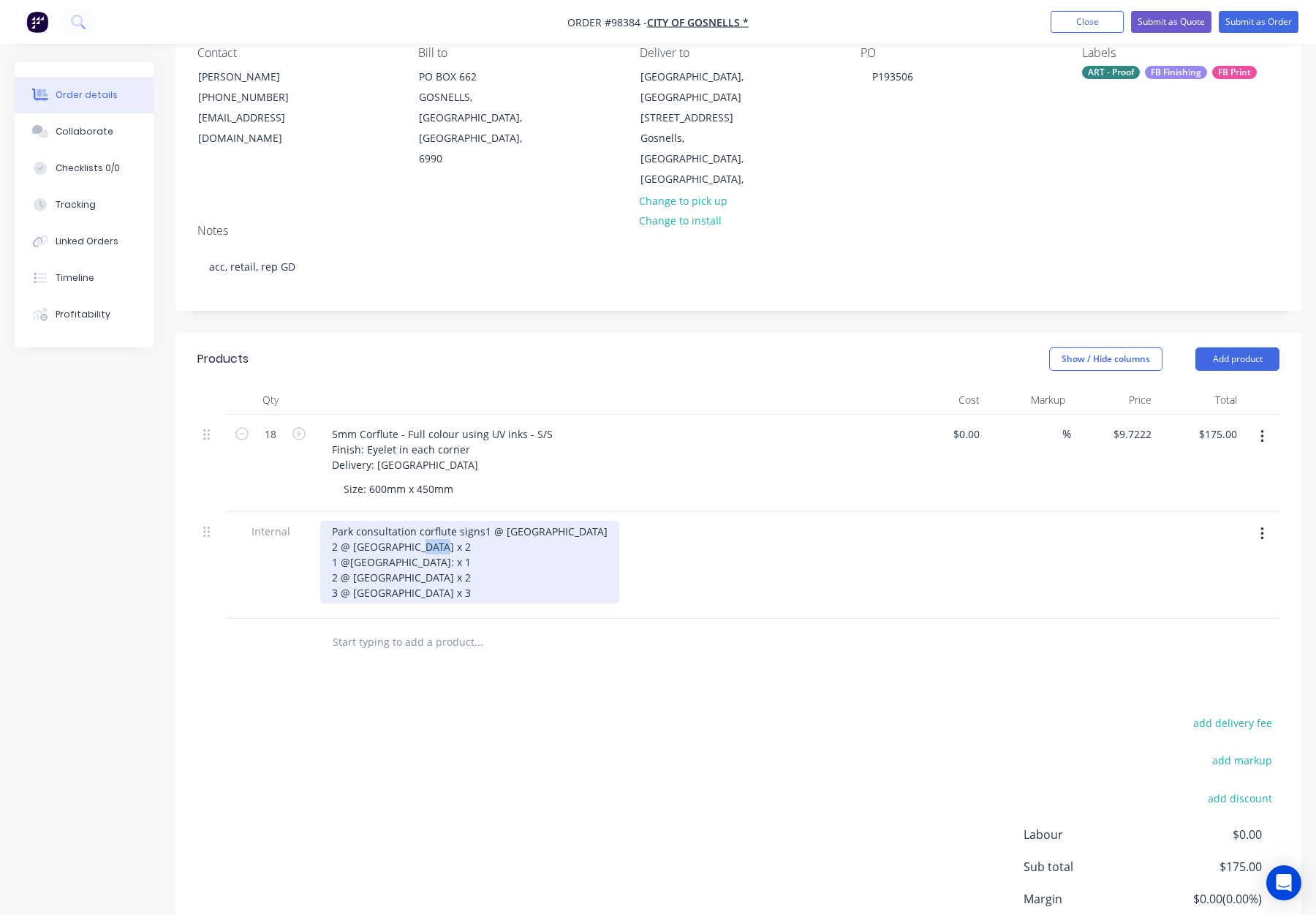
drag, startPoint x: 447, startPoint y: 561, endPoint x: 458, endPoint y: 561, distance: 11.0
click at [458, 561] on div "Park consultation corflute signs 1 @ Aldenham Park 2 @ Alexandria Park x 2 1 @L…" at bounding box center [470, 562] width 299 height 82
click at [444, 574] on div "Park consultation corflute signs 1 @ Aldenham Park 2 @ Alexandria Park 1 @Lexin…" at bounding box center [470, 562] width 299 height 82
drag, startPoint x: 441, startPoint y: 590, endPoint x: 428, endPoint y: 591, distance: 13.0
click at [425, 591] on div "Park consultation corflute signs 1 @ Aldenham Park 2 @ Alexandria Park 1 @Lexin…" at bounding box center [470, 562] width 299 height 82
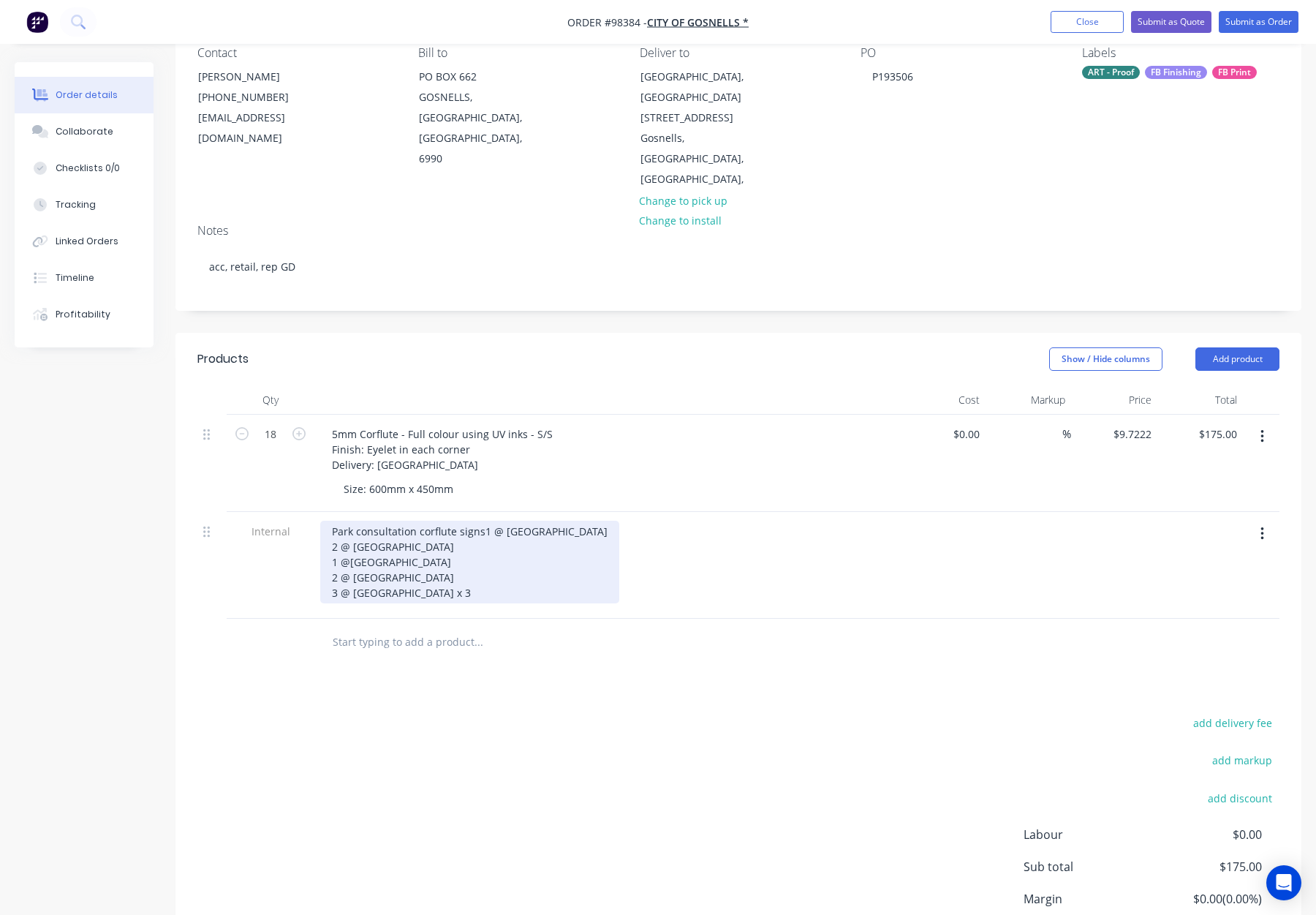
click at [456, 604] on div "Park consultation corflute signs 1 @ Aldenham Park 2 @ Alexandria Park 1 @Lexin…" at bounding box center [470, 562] width 299 height 82
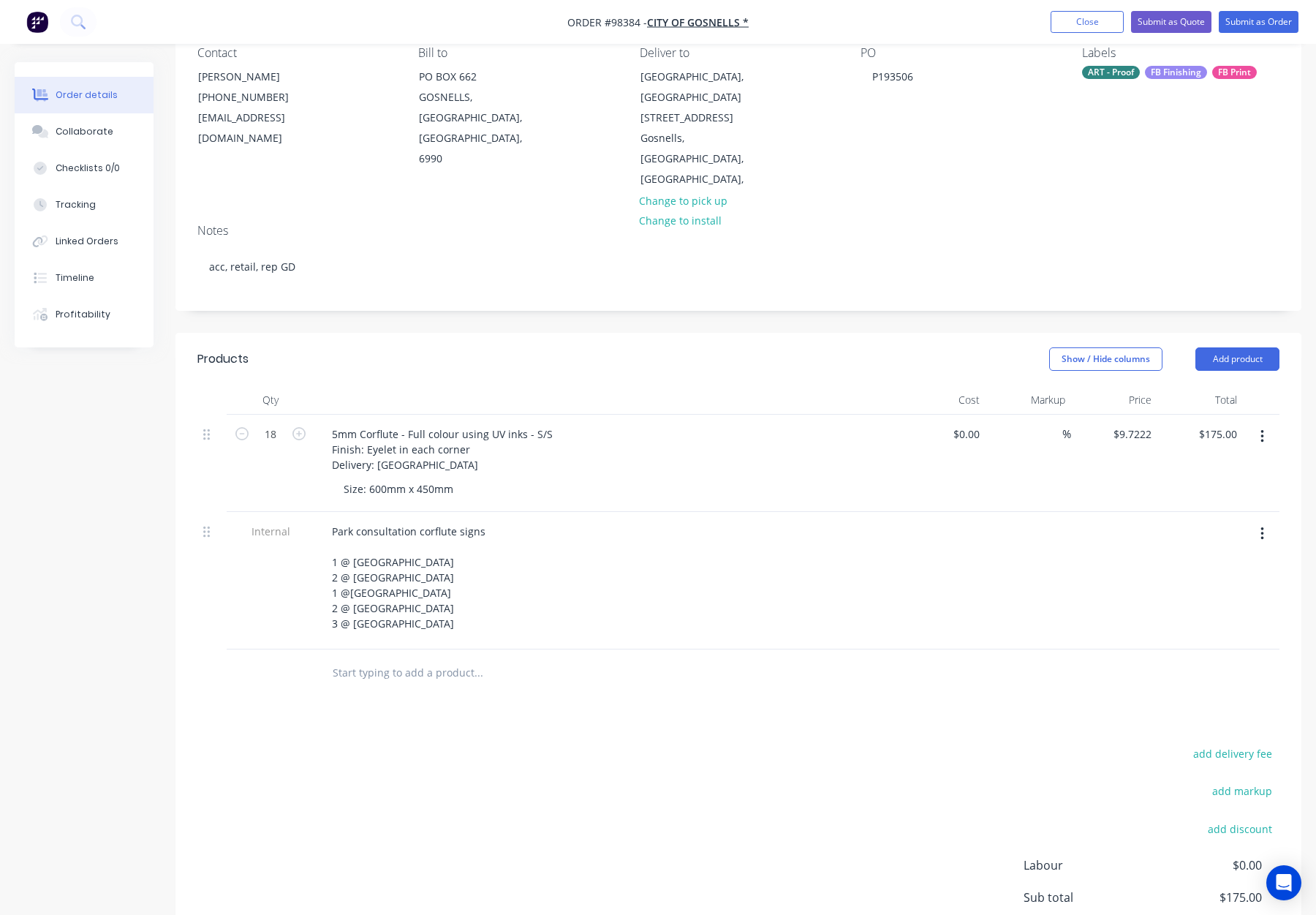
click at [602, 551] on div "Park consultation corflute signs 1 @ Aldenham Park 2 @ Alexandria Park 1 @Lexin…" at bounding box center [607, 577] width 574 height 113
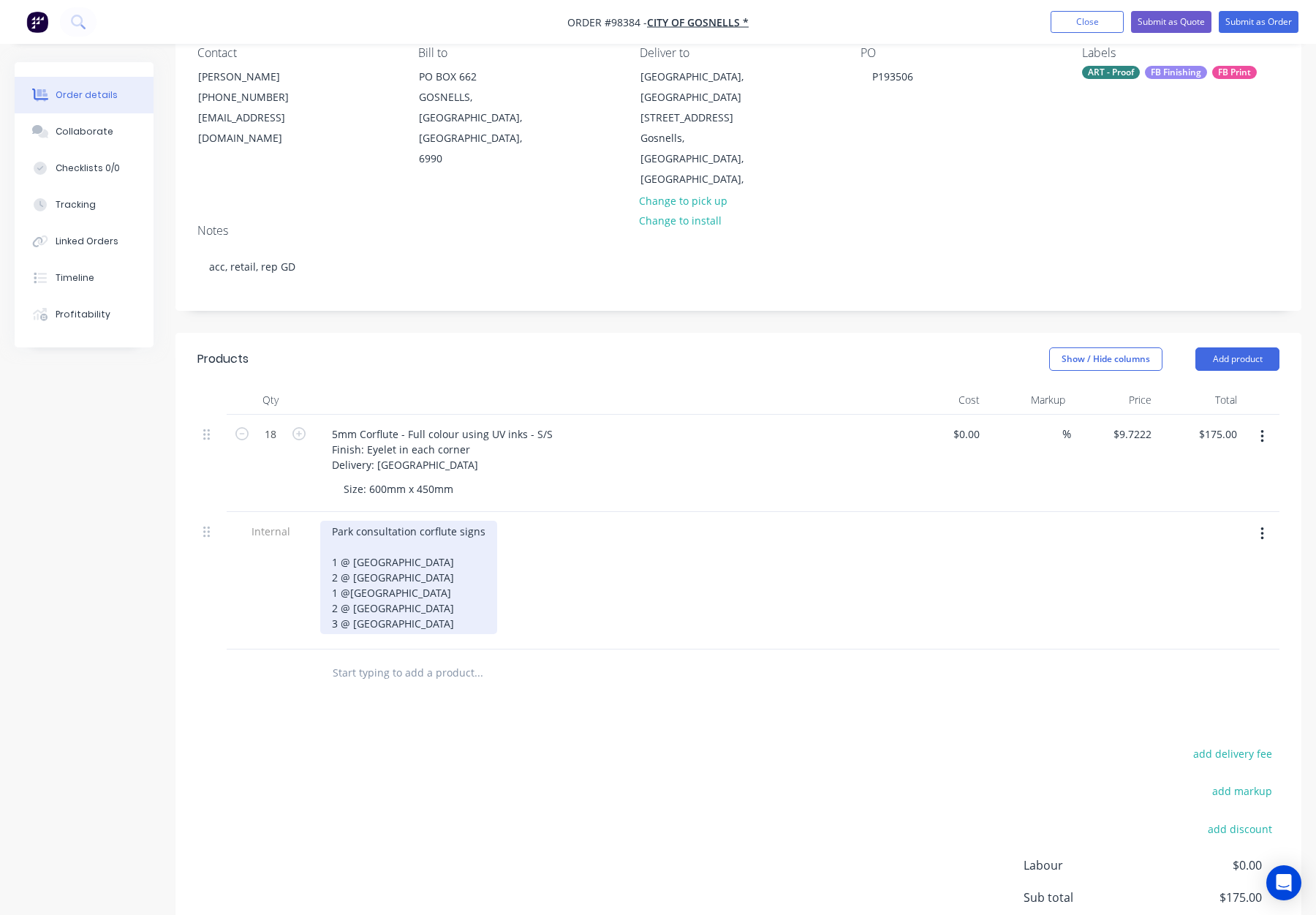
click at [341, 532] on div "Park consultation corflute signs 1 @ Aldenham Park 2 @ Alexandria Park 1 @Lexin…" at bounding box center [409, 577] width 177 height 113
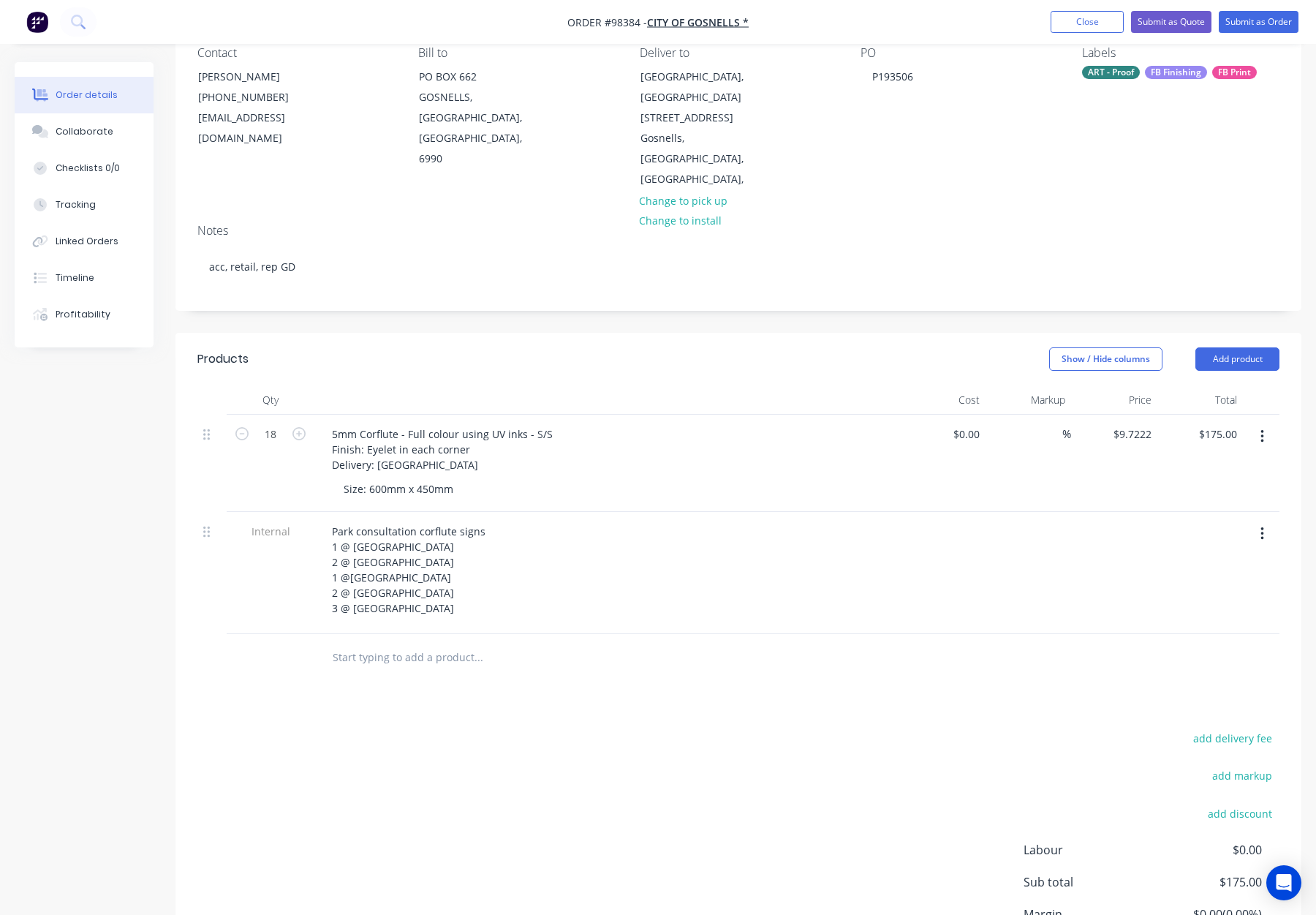
click at [664, 572] on div "Park consultation corflute signs 1 @ Aldenham Park 2 @ Alexandria Park 1 @Lexin…" at bounding box center [607, 569] width 574 height 98
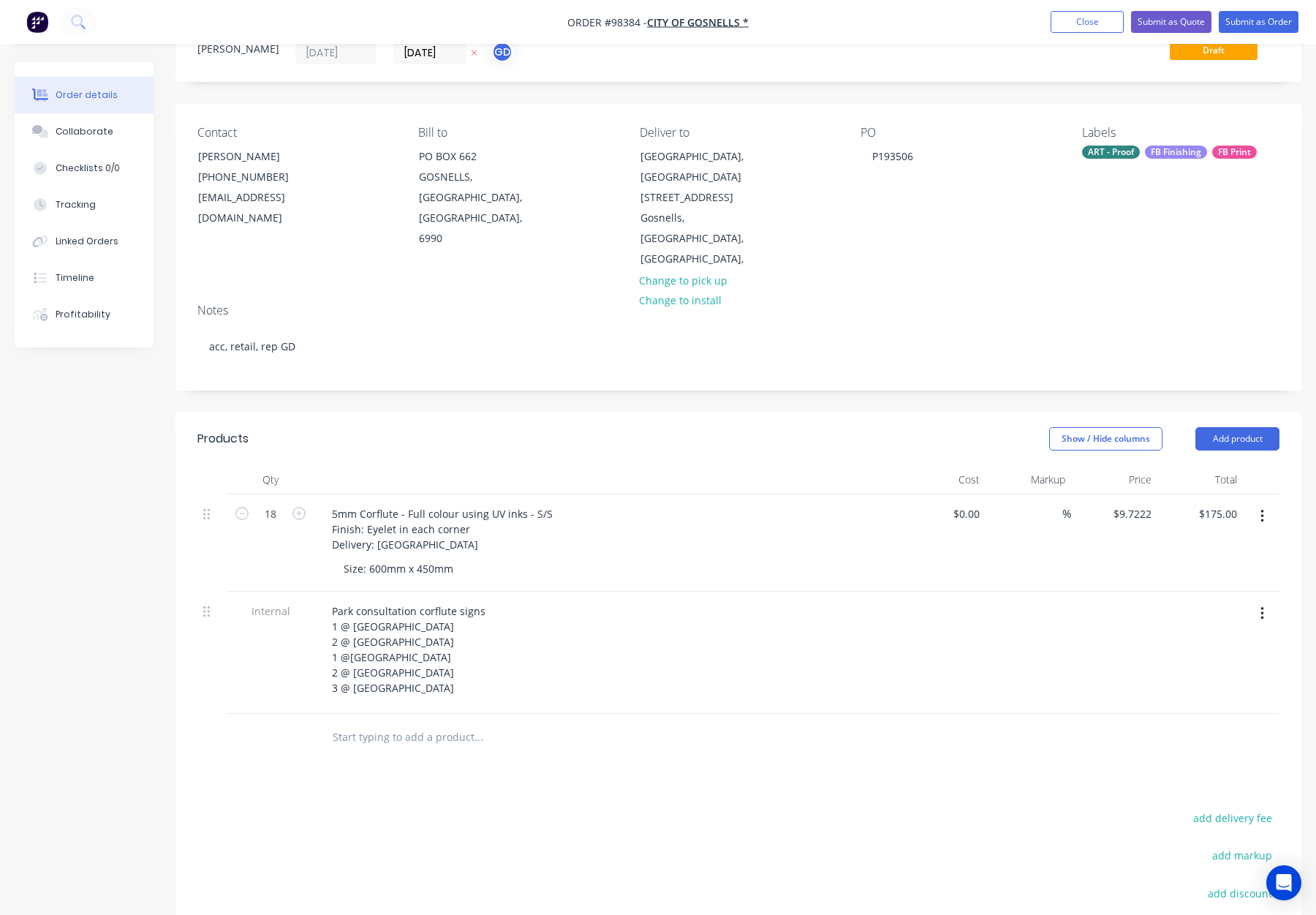
scroll to position [0, 0]
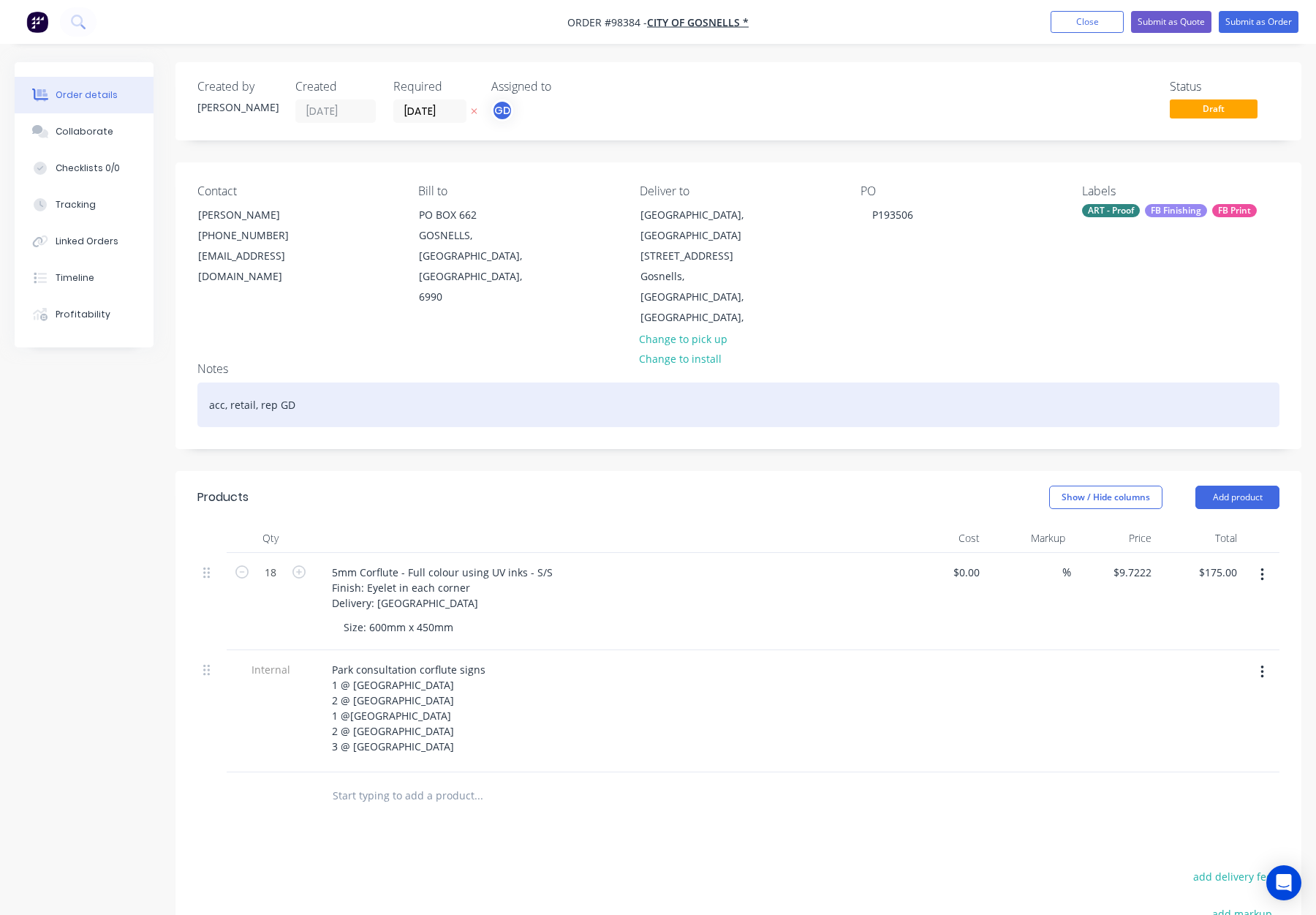
click at [381, 382] on div "acc, retail, rep GD" at bounding box center [739, 405] width 1083 height 45
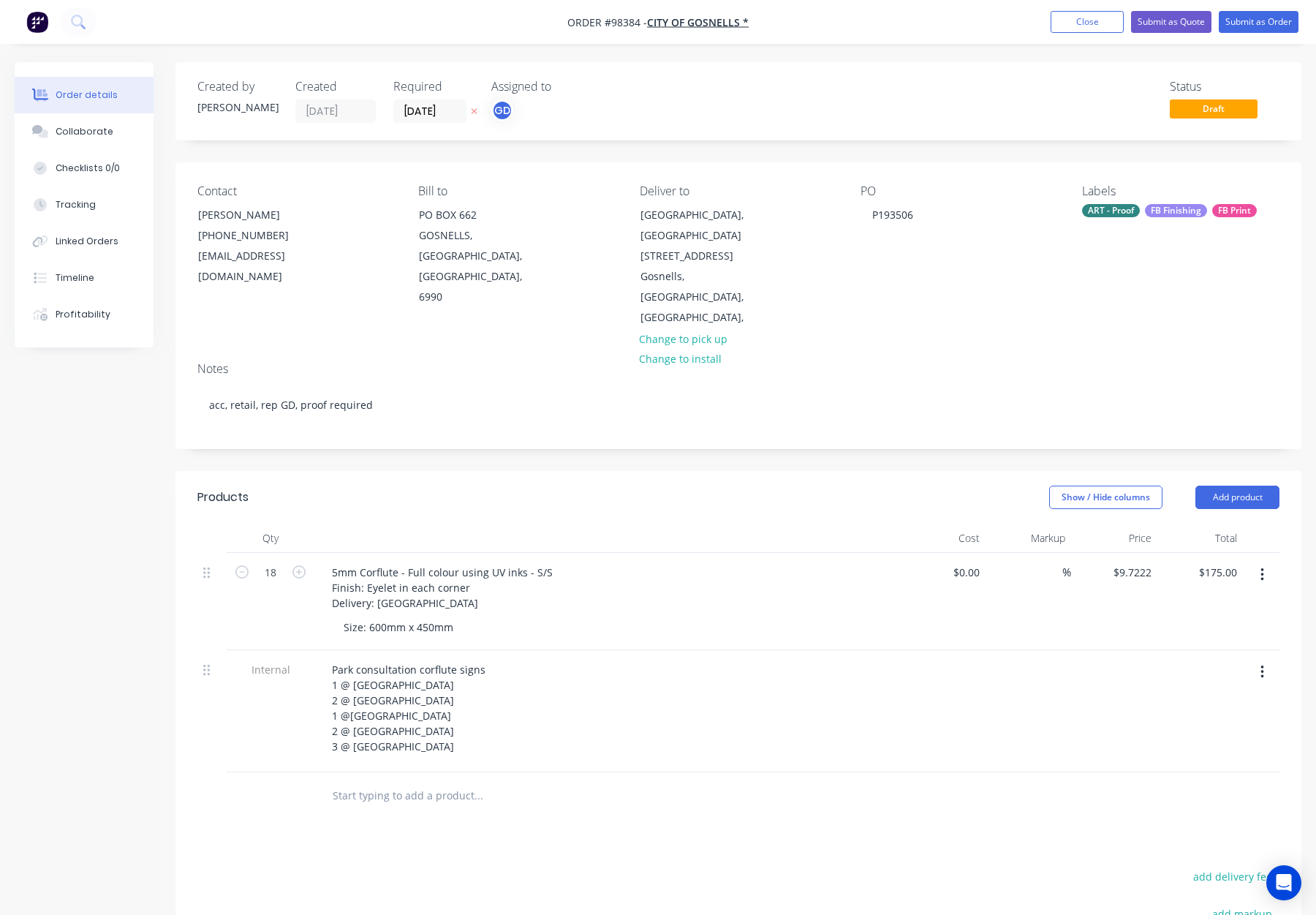
click at [1179, 217] on div "FB Finishing" at bounding box center [1176, 211] width 62 height 13
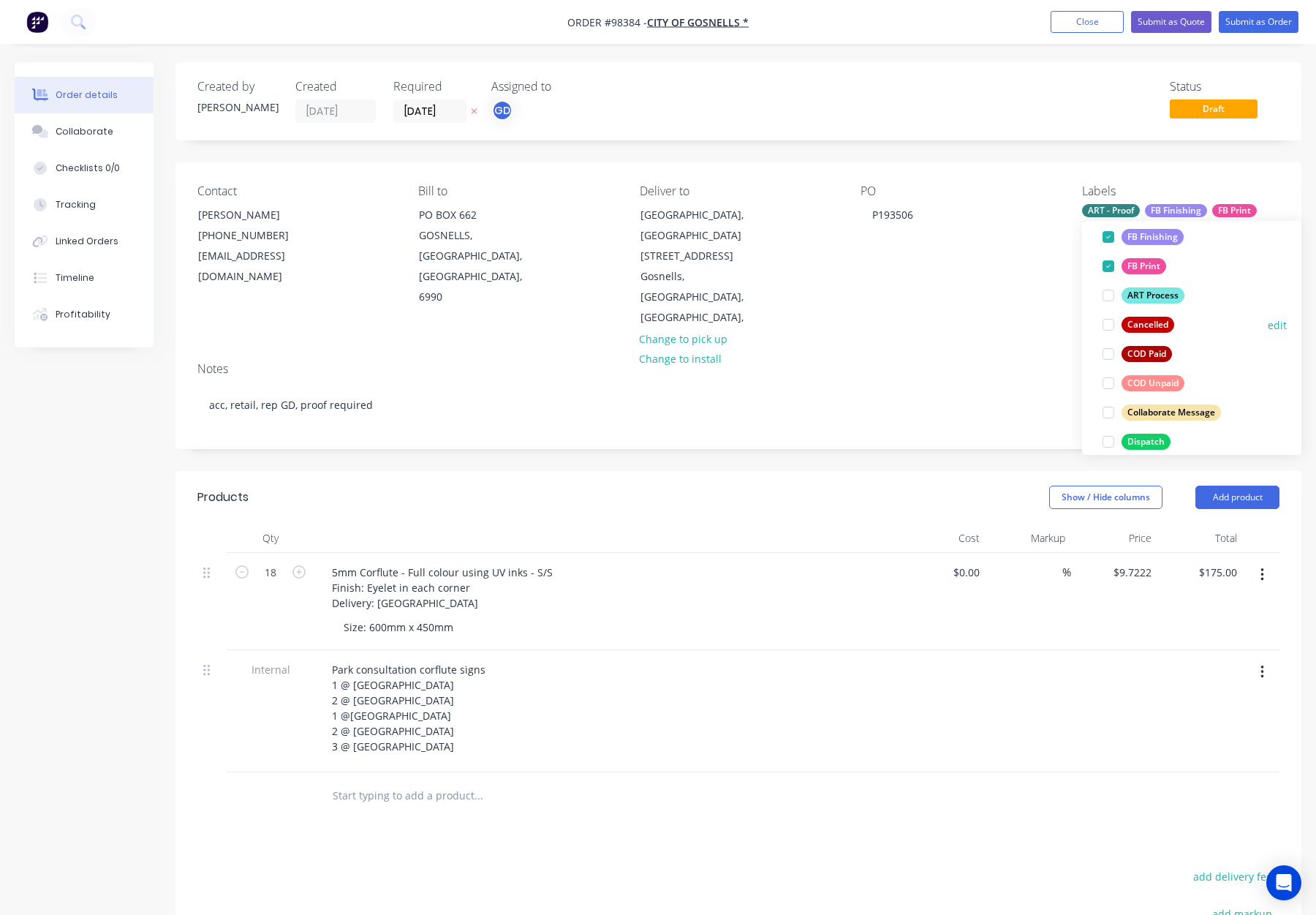
scroll to position [135, 0]
click at [1153, 428] on button "Dispatch" at bounding box center [1136, 437] width 80 height 21
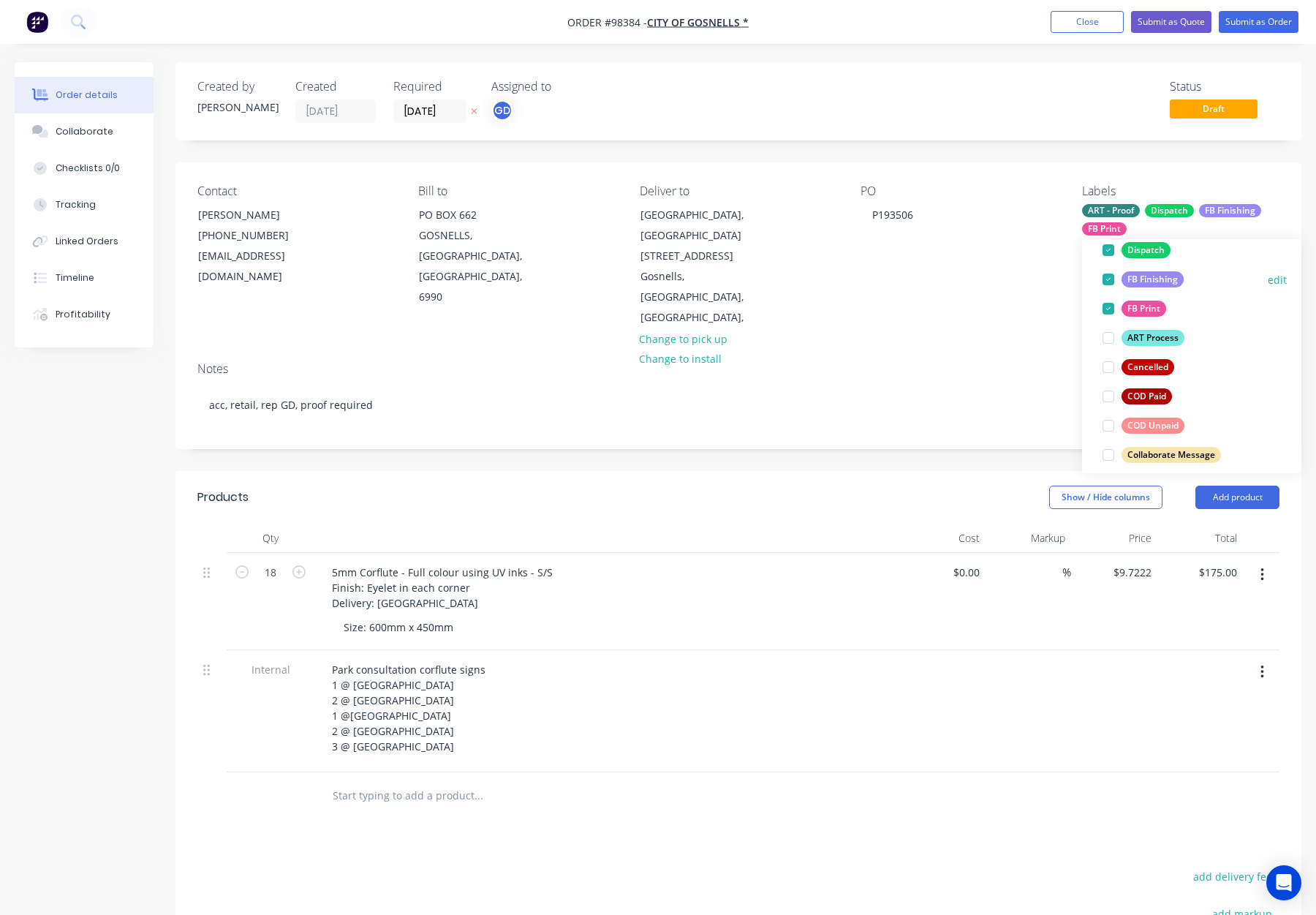
scroll to position [0, 0]
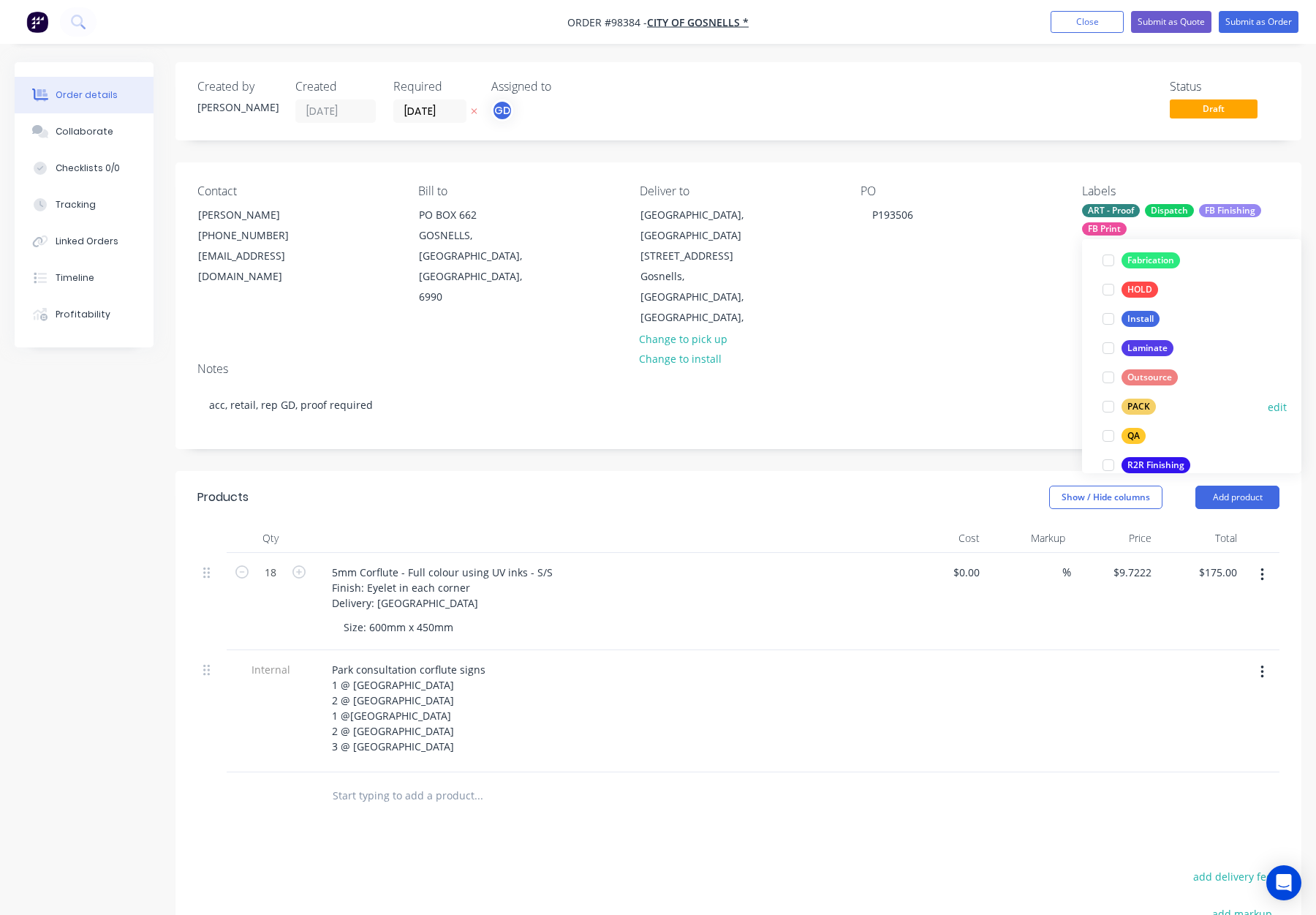
click at [1138, 403] on div "PACK" at bounding box center [1139, 406] width 35 height 16
drag, startPoint x: 1129, startPoint y: 315, endPoint x: 1149, endPoint y: 314, distance: 20.0
click at [1129, 315] on div "QA" at bounding box center [1134, 319] width 24 height 16
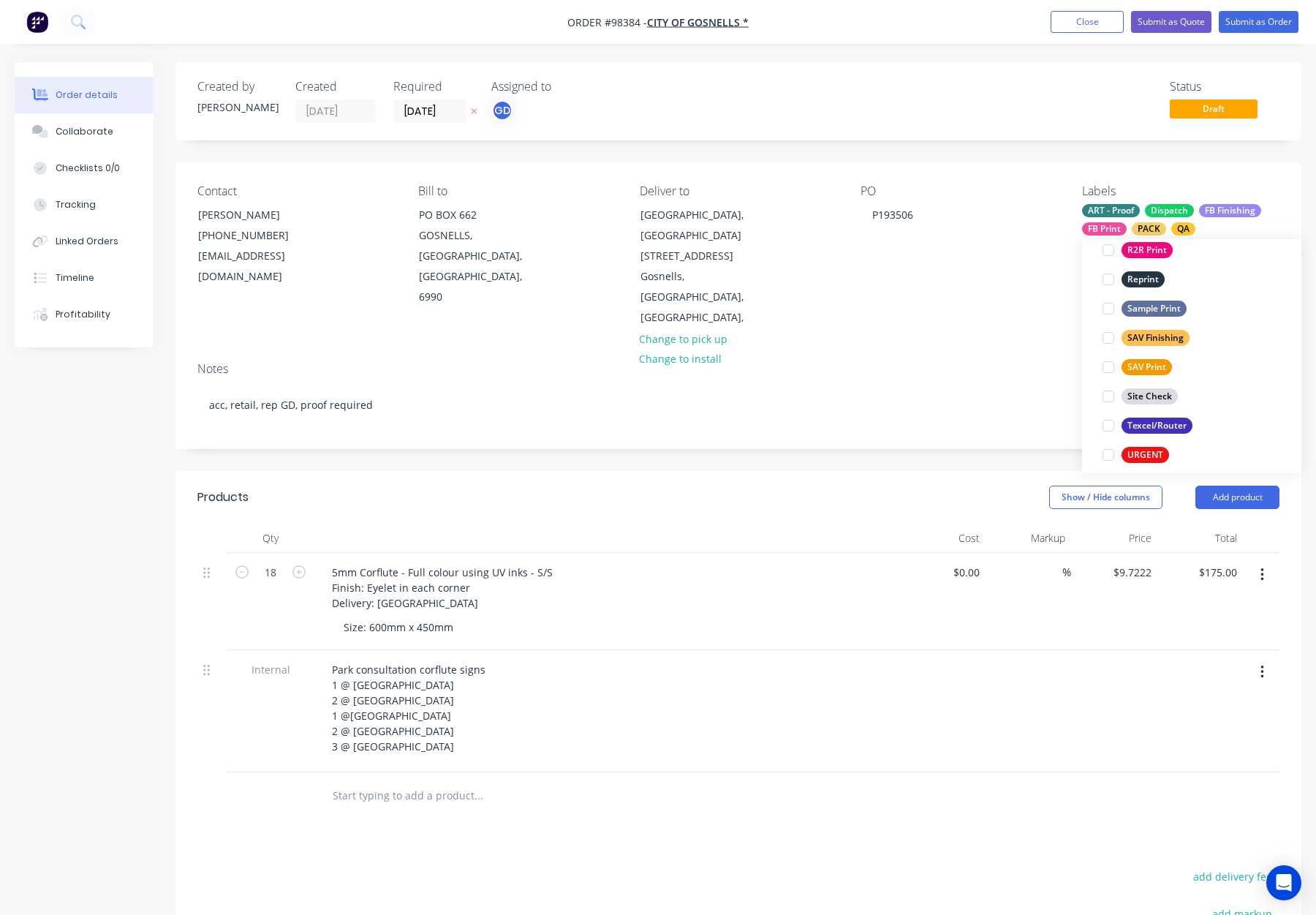
scroll to position [702, 0]
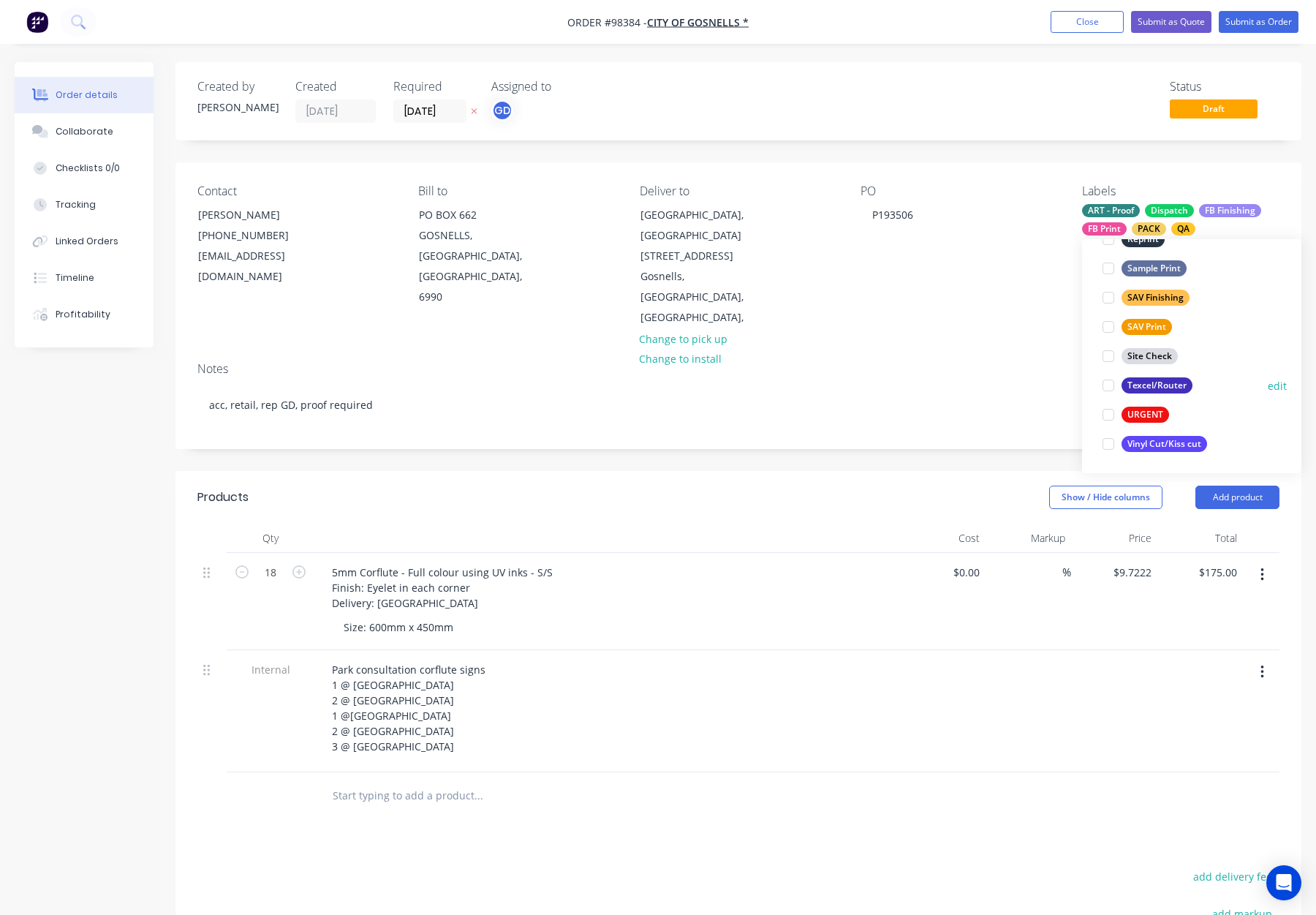
click at [1166, 383] on div "Texcel/Router" at bounding box center [1158, 385] width 71 height 16
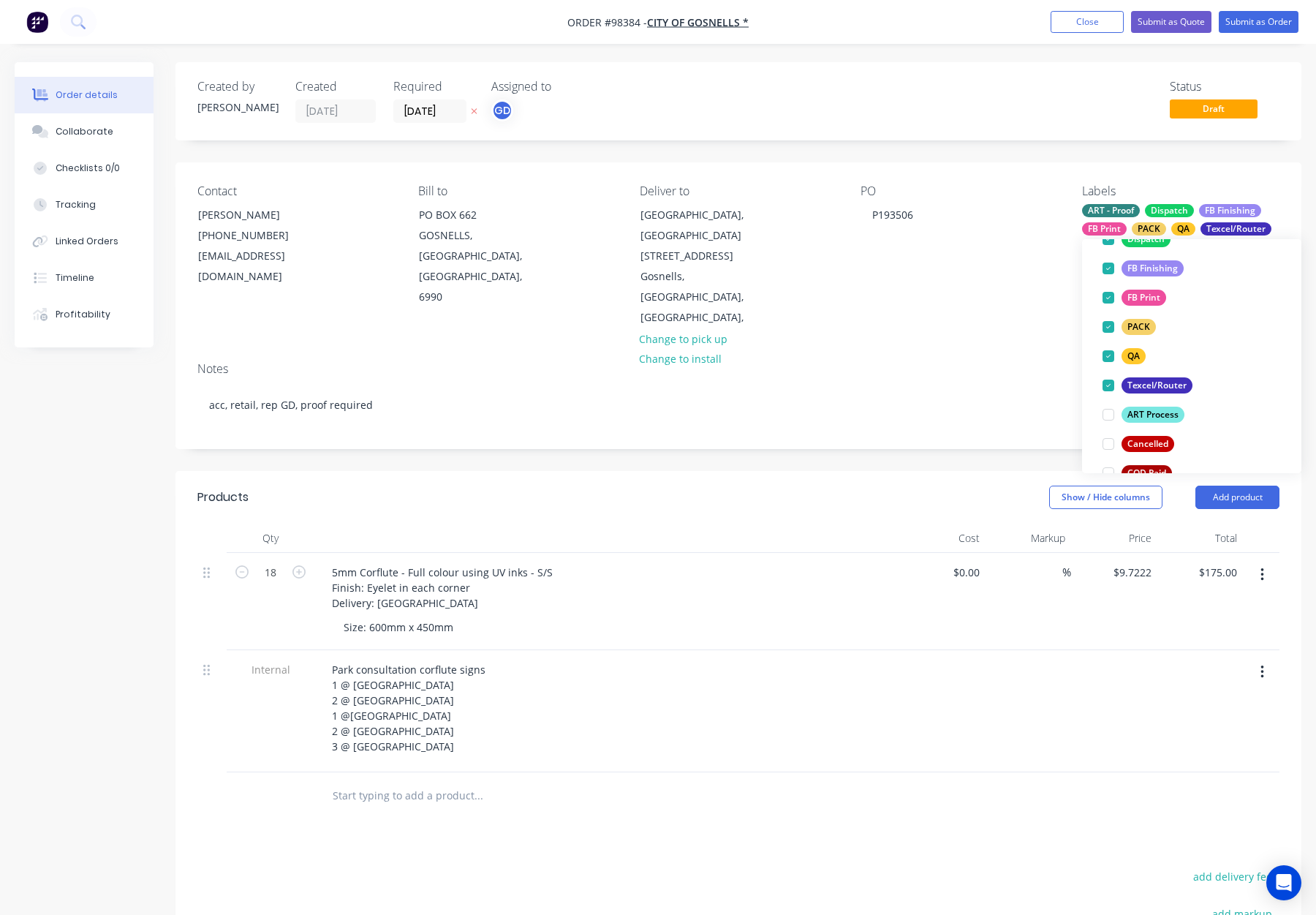
click at [889, 278] on div "PO P193506" at bounding box center [959, 257] width 198 height 144
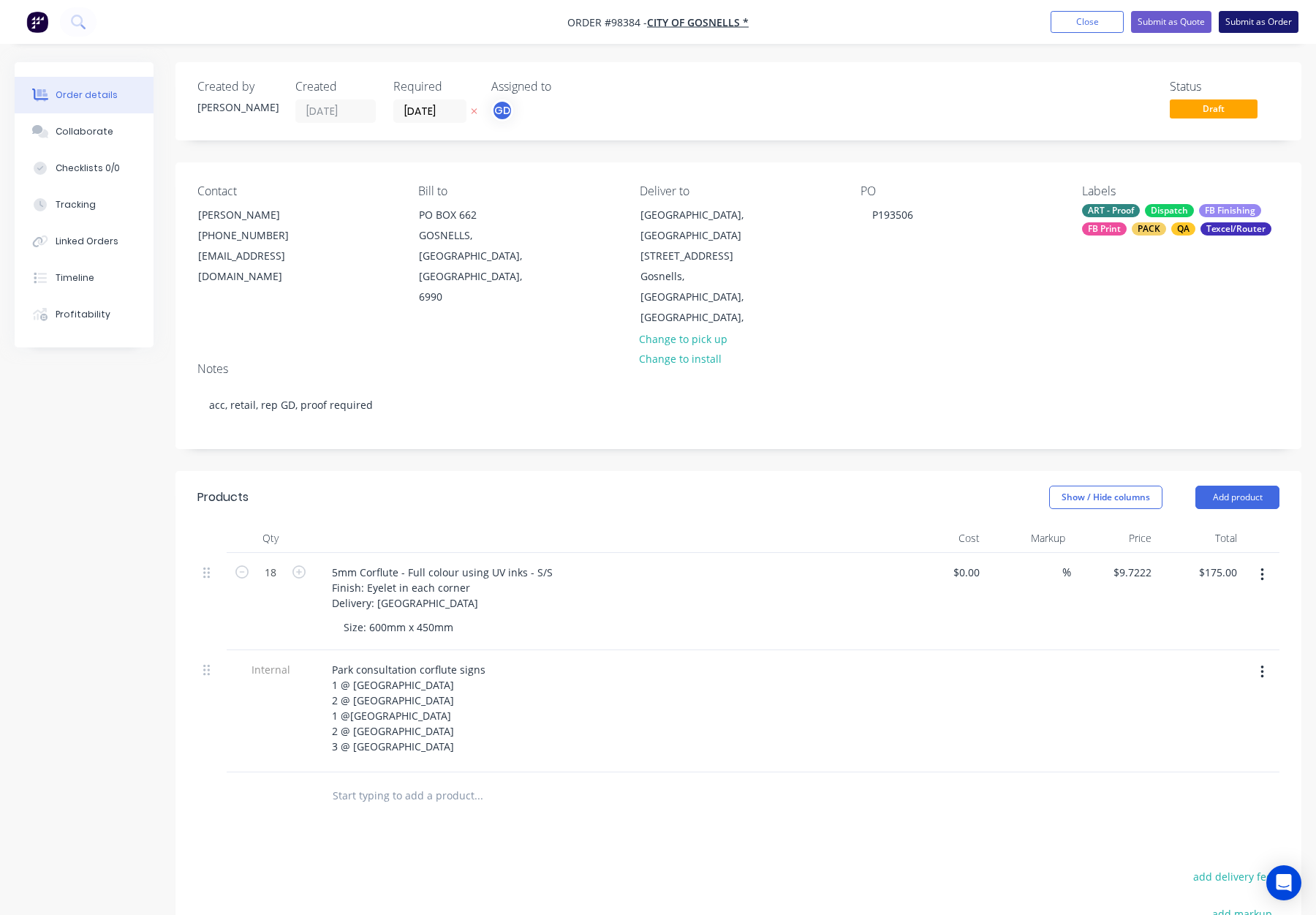
click at [1262, 22] on button "Submit as Order" at bounding box center [1259, 22] width 80 height 22
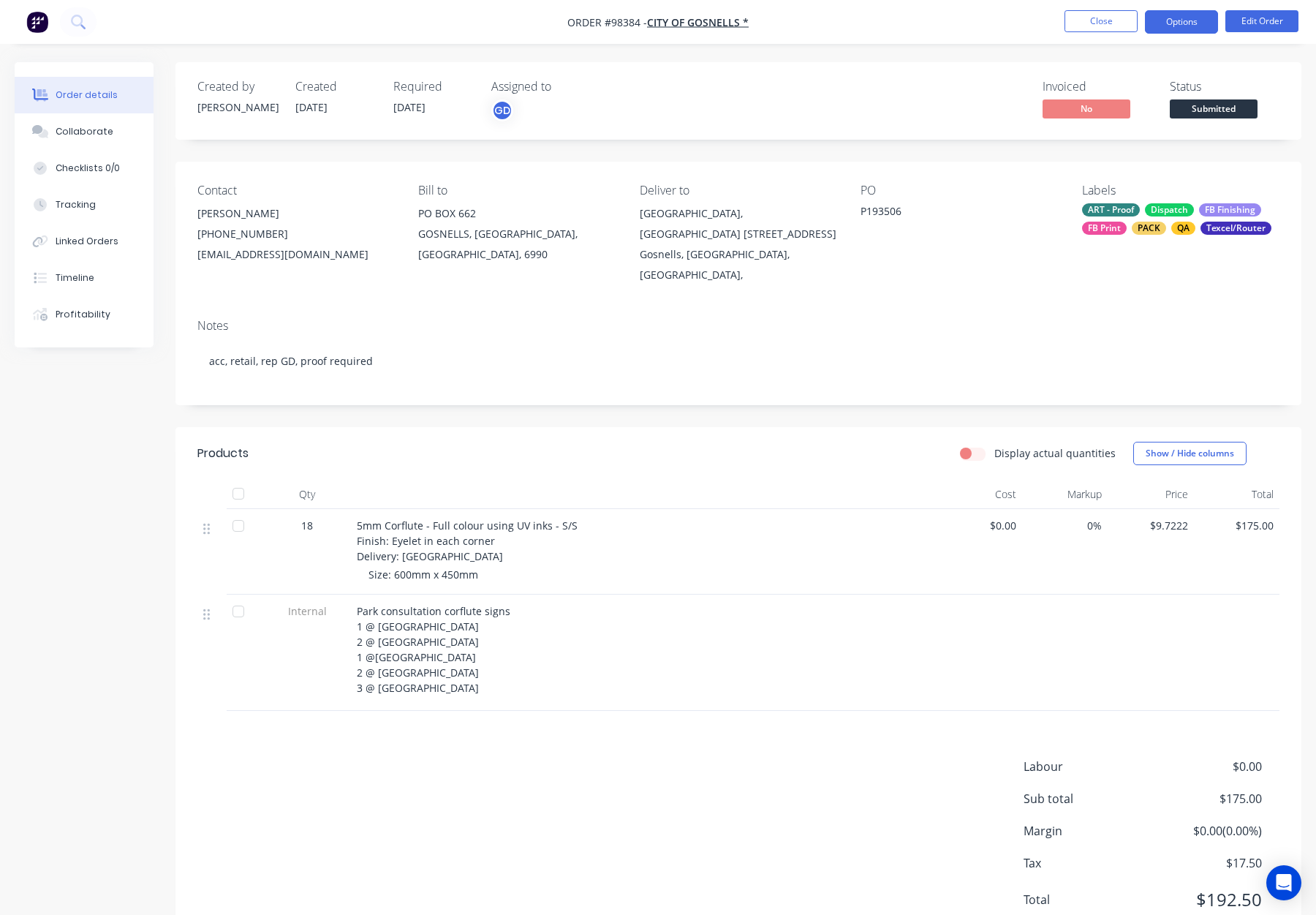
click at [1174, 19] on button "Options" at bounding box center [1182, 22] width 73 height 23
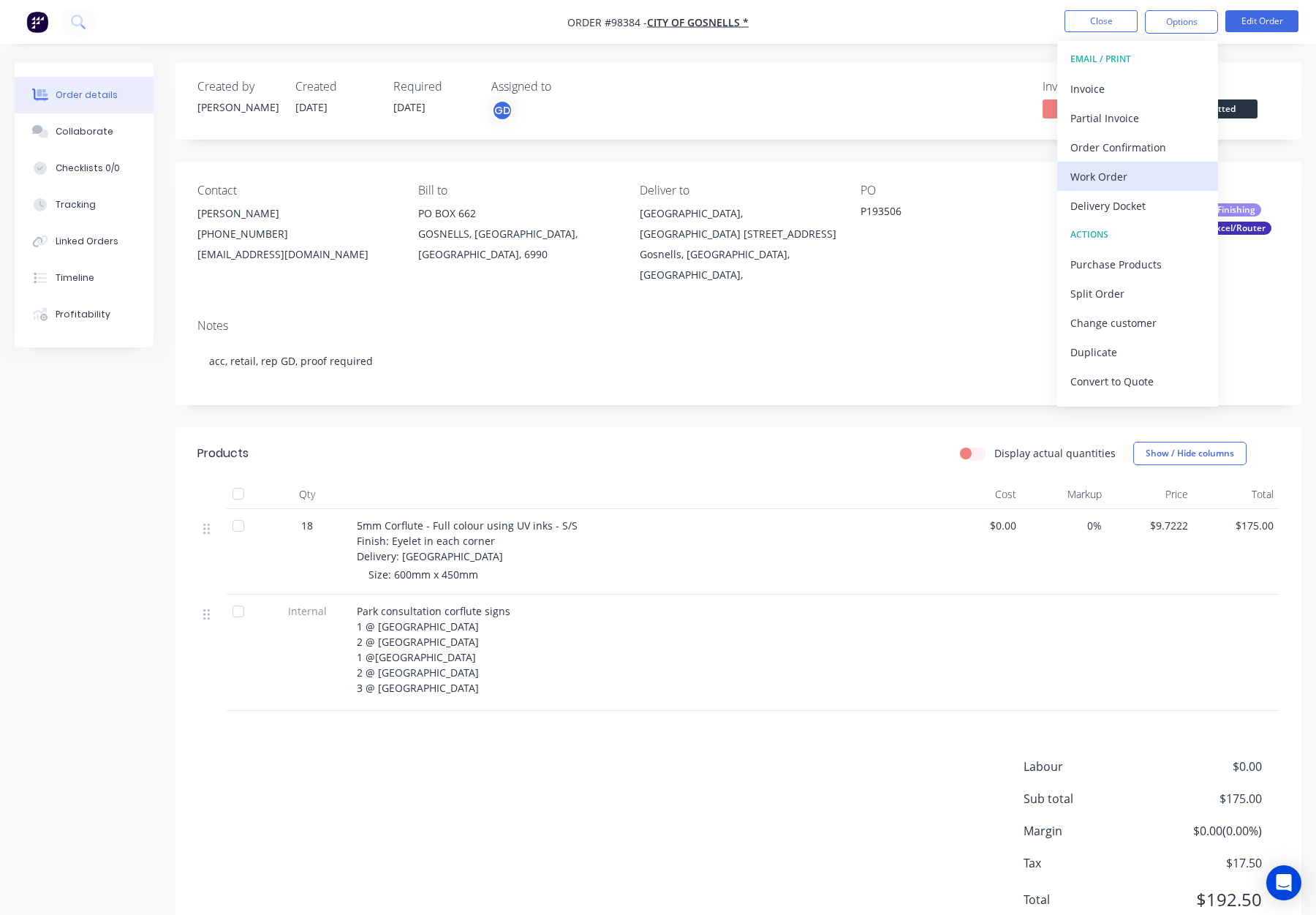
click at [1136, 181] on div "Work Order" at bounding box center [1138, 176] width 135 height 22
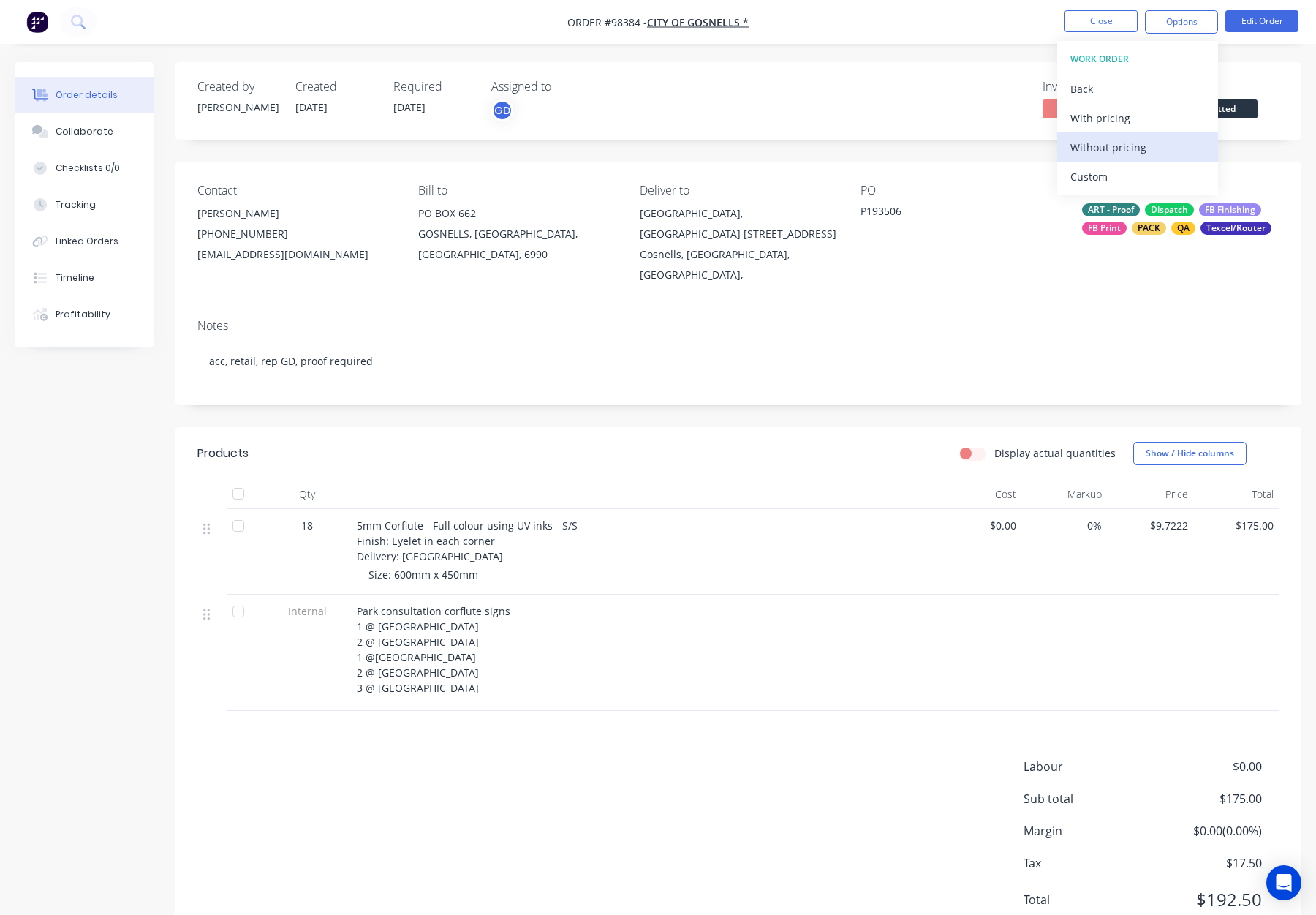
click at [1136, 155] on div "Without pricing" at bounding box center [1138, 147] width 135 height 22
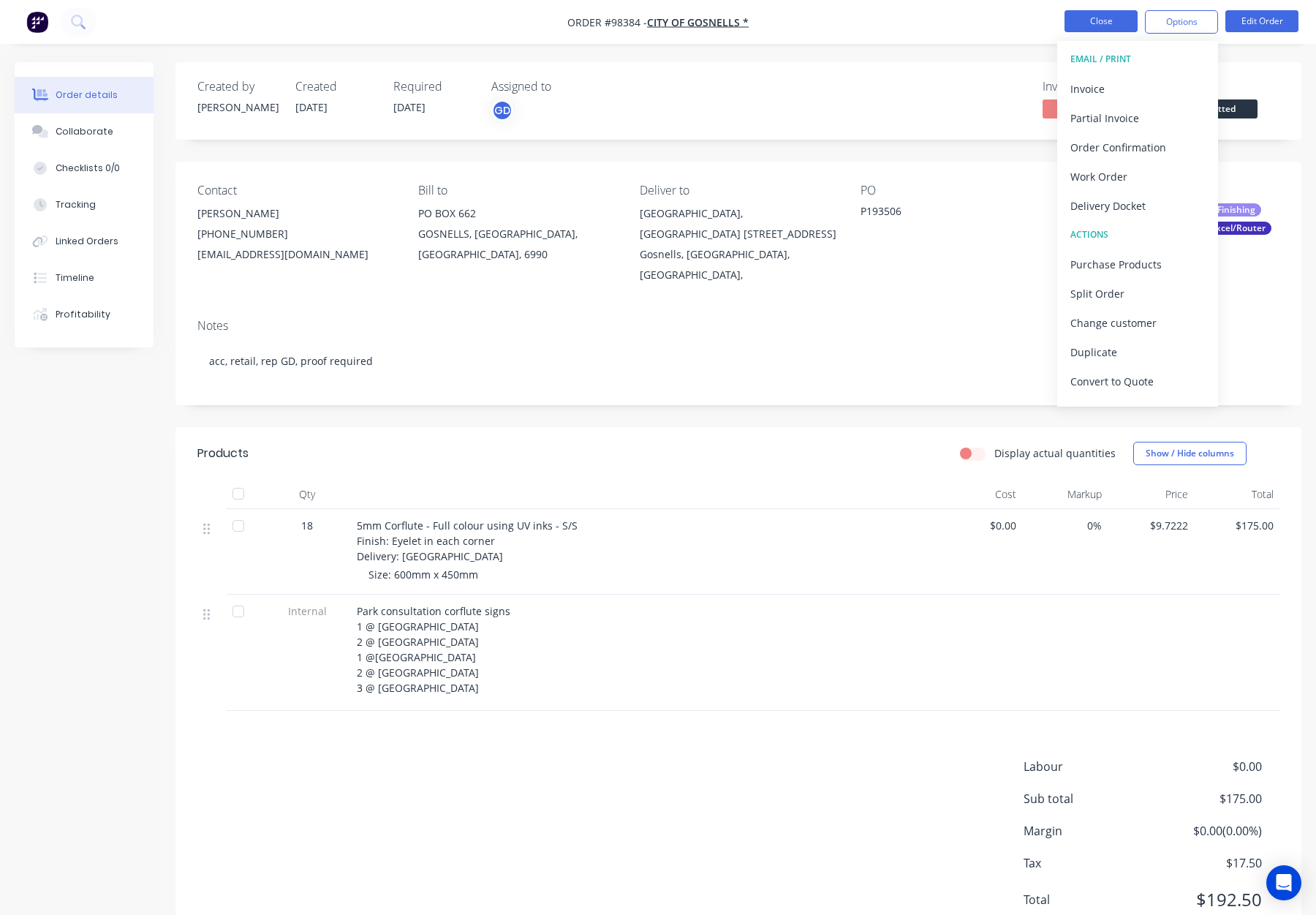
click at [1089, 22] on button "Close" at bounding box center [1101, 21] width 73 height 22
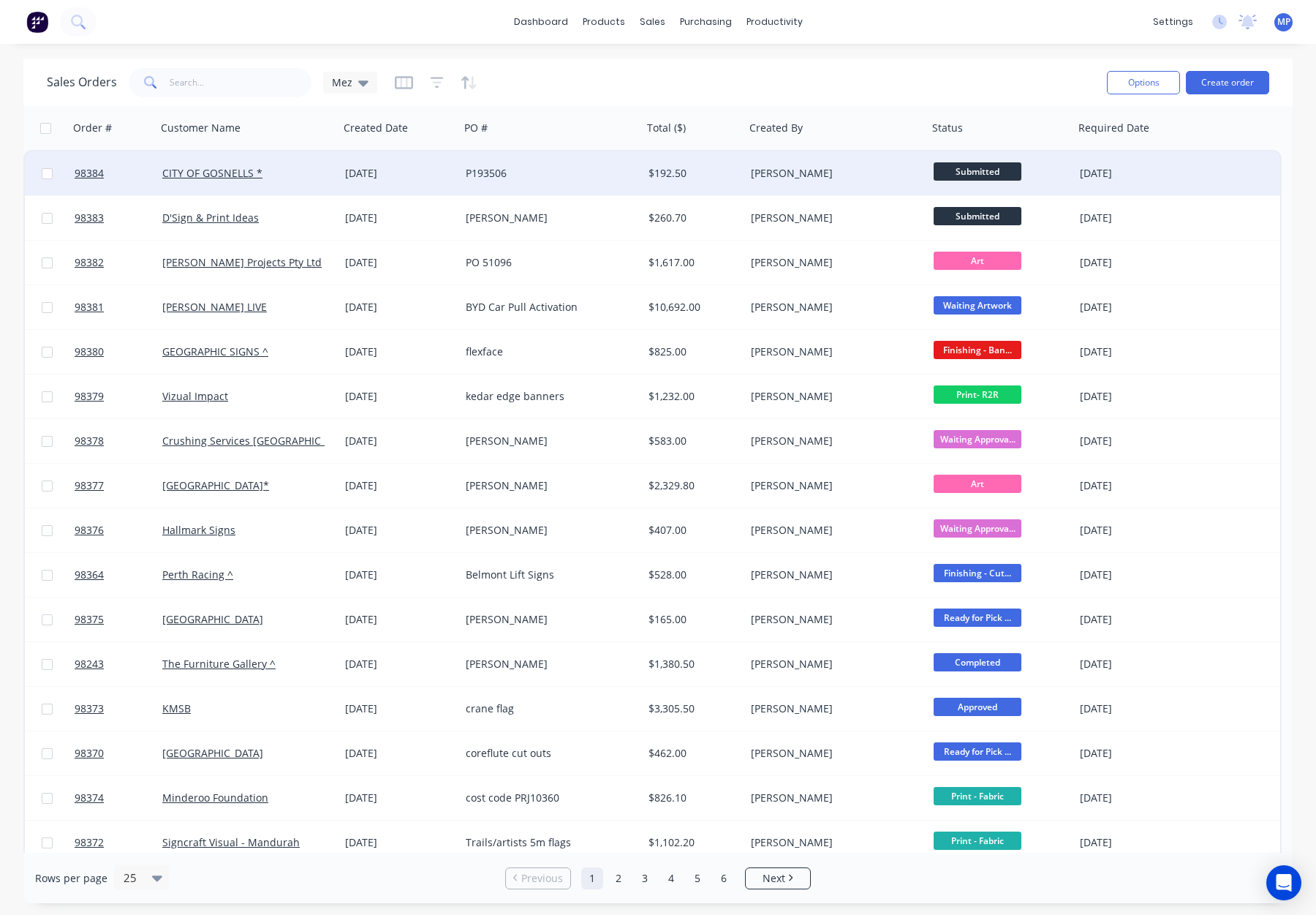
click at [323, 172] on div "CITY OF GOSNELLS *" at bounding box center [243, 173] width 162 height 15
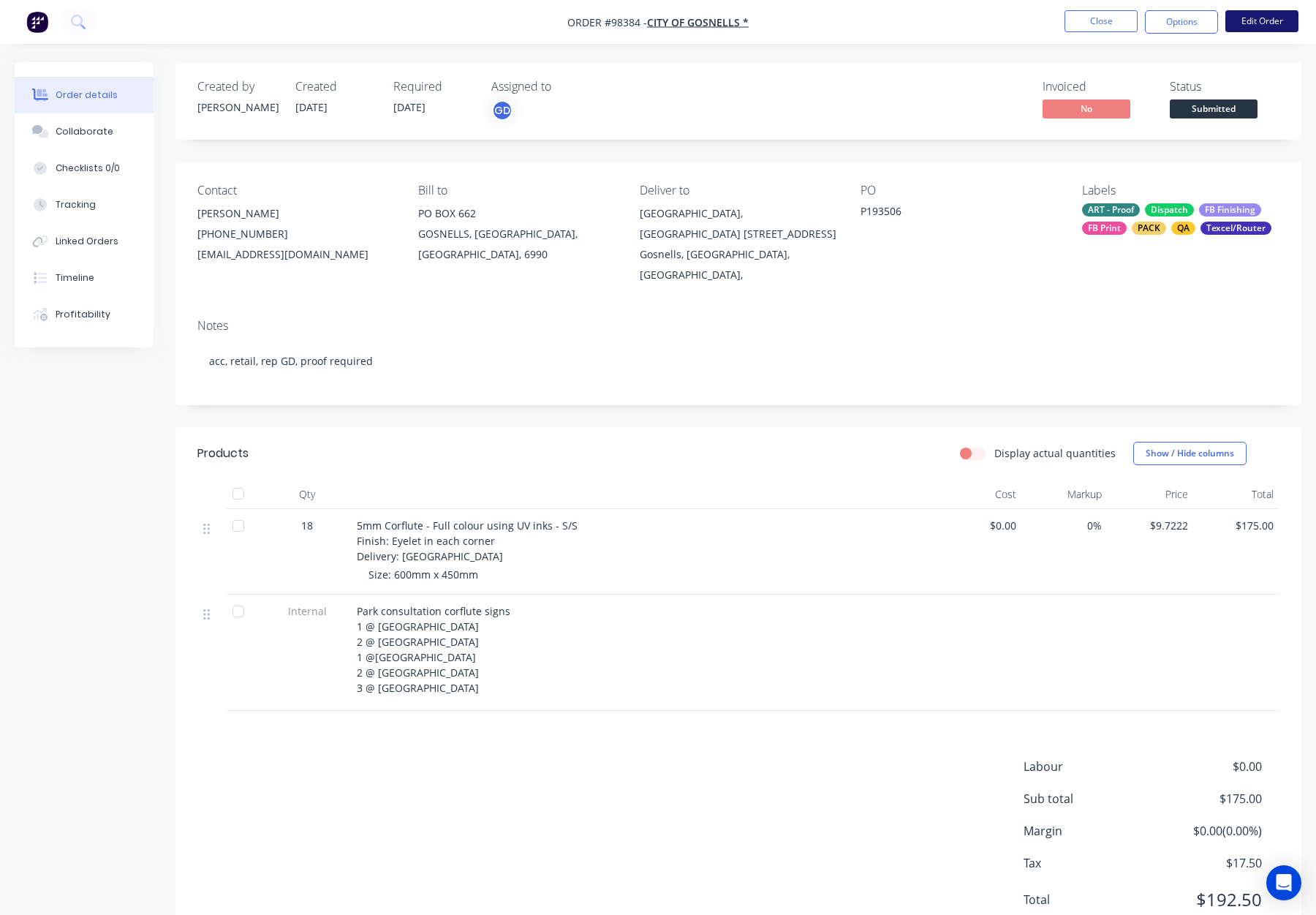
click at [1249, 22] on button "Edit Order" at bounding box center [1263, 21] width 73 height 22
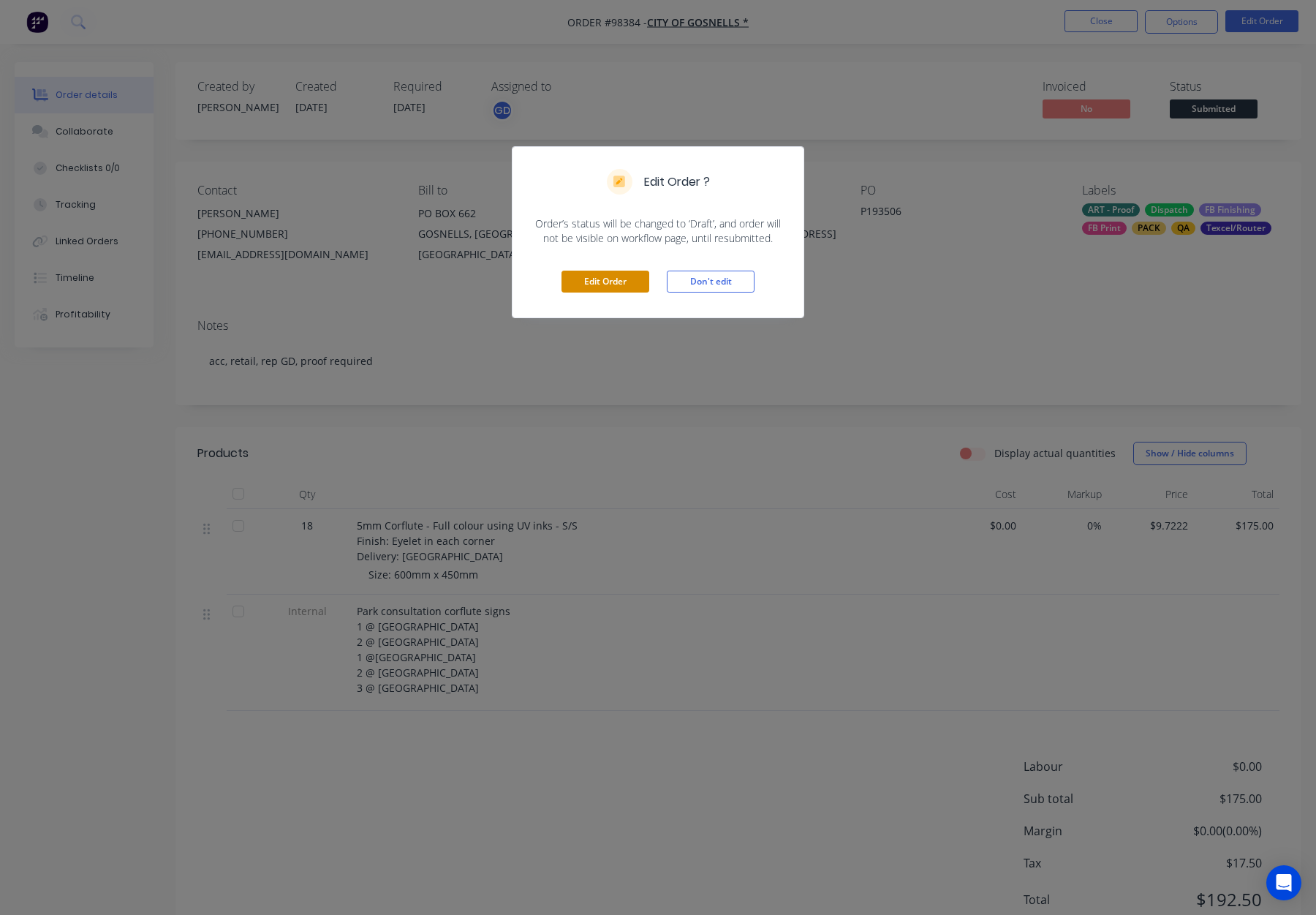
click at [610, 280] on button "Edit Order" at bounding box center [606, 281] width 88 height 22
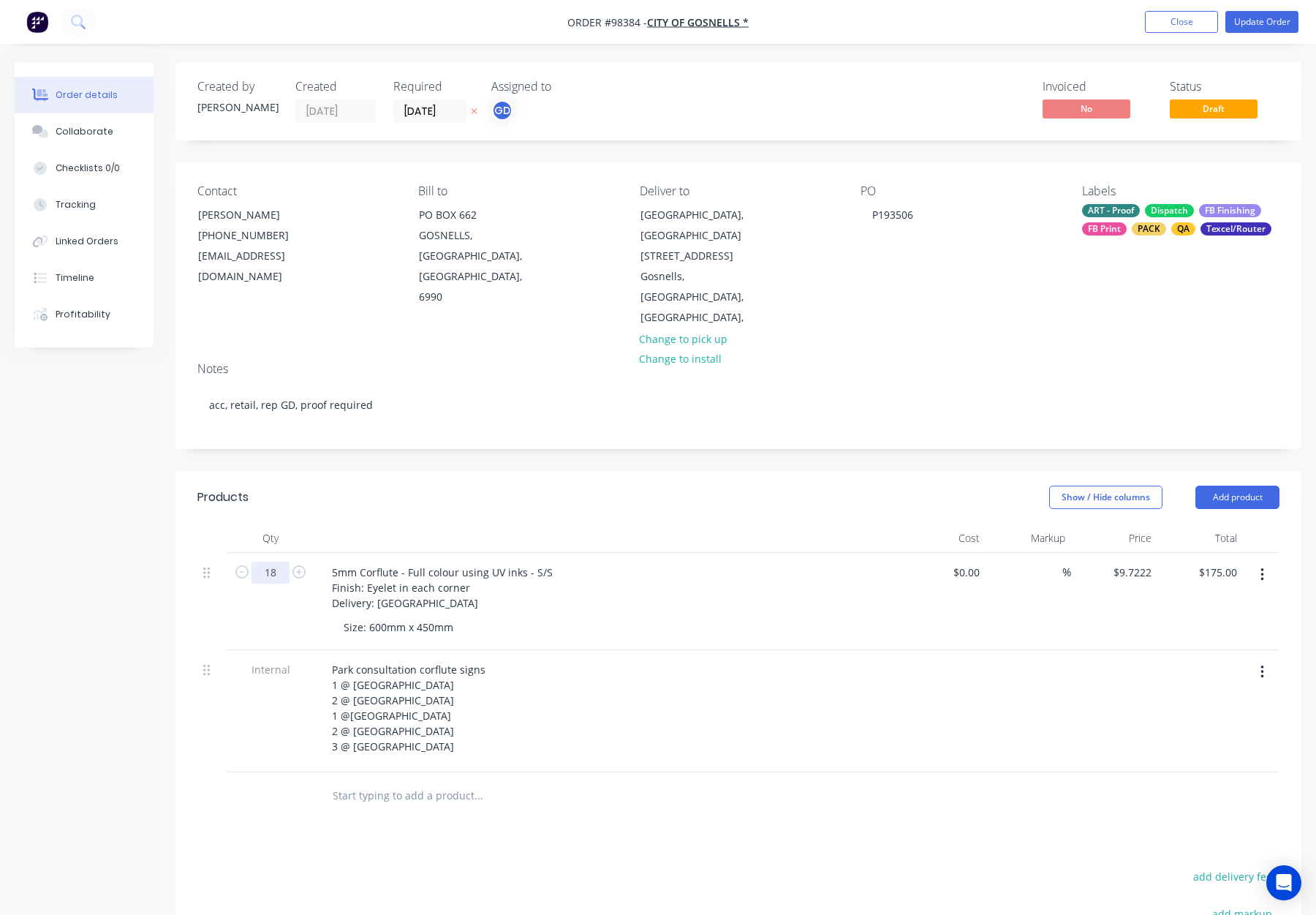
click at [282, 562] on input "18" at bounding box center [270, 572] width 38 height 22
click at [281, 562] on input "18" at bounding box center [270, 572] width 38 height 22
type input "9"
type input "$87.50"
click at [397, 486] on div "Products" at bounding box center [313, 497] width 231 height 23
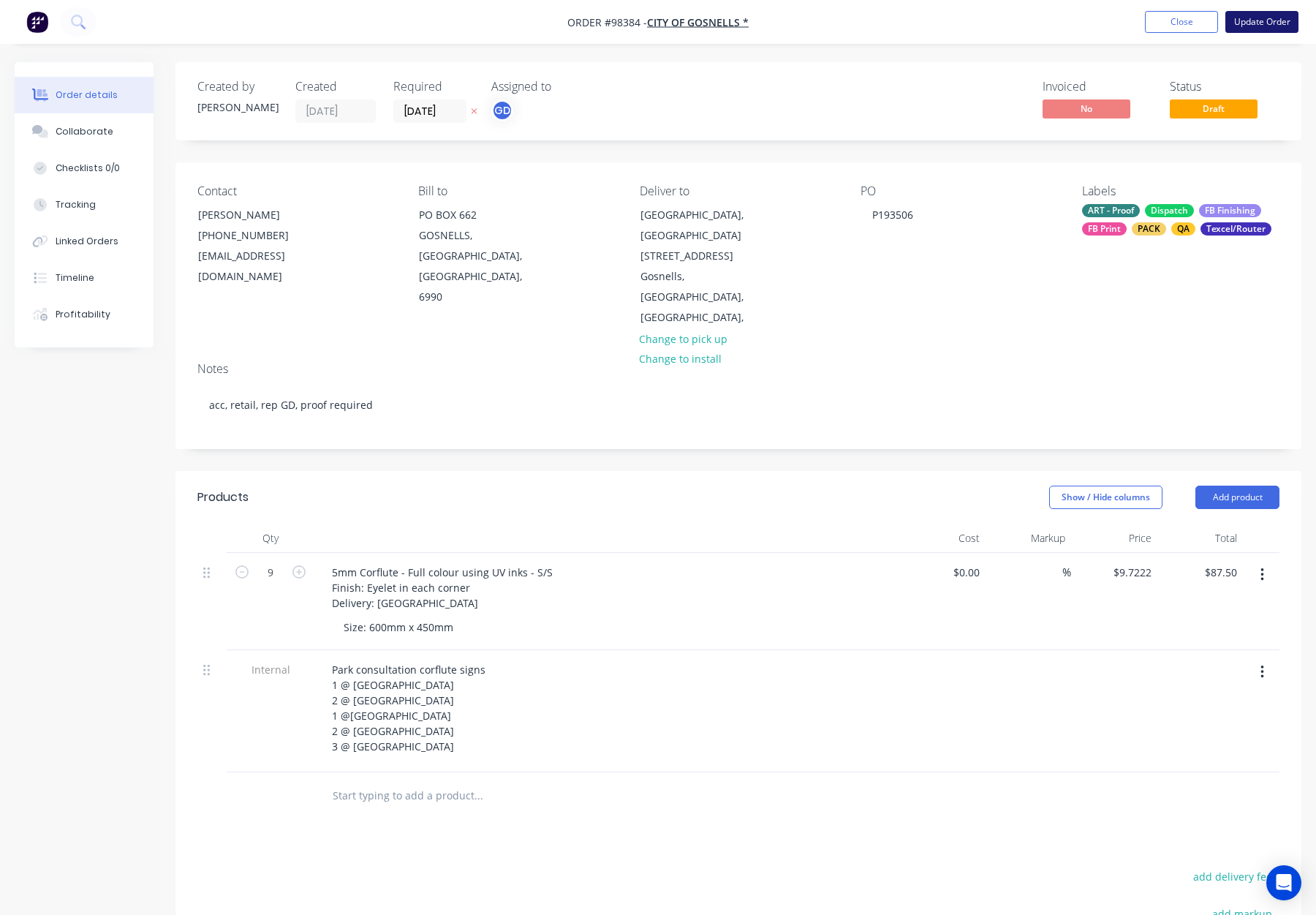
click at [1257, 17] on button "Update Order" at bounding box center [1263, 22] width 73 height 22
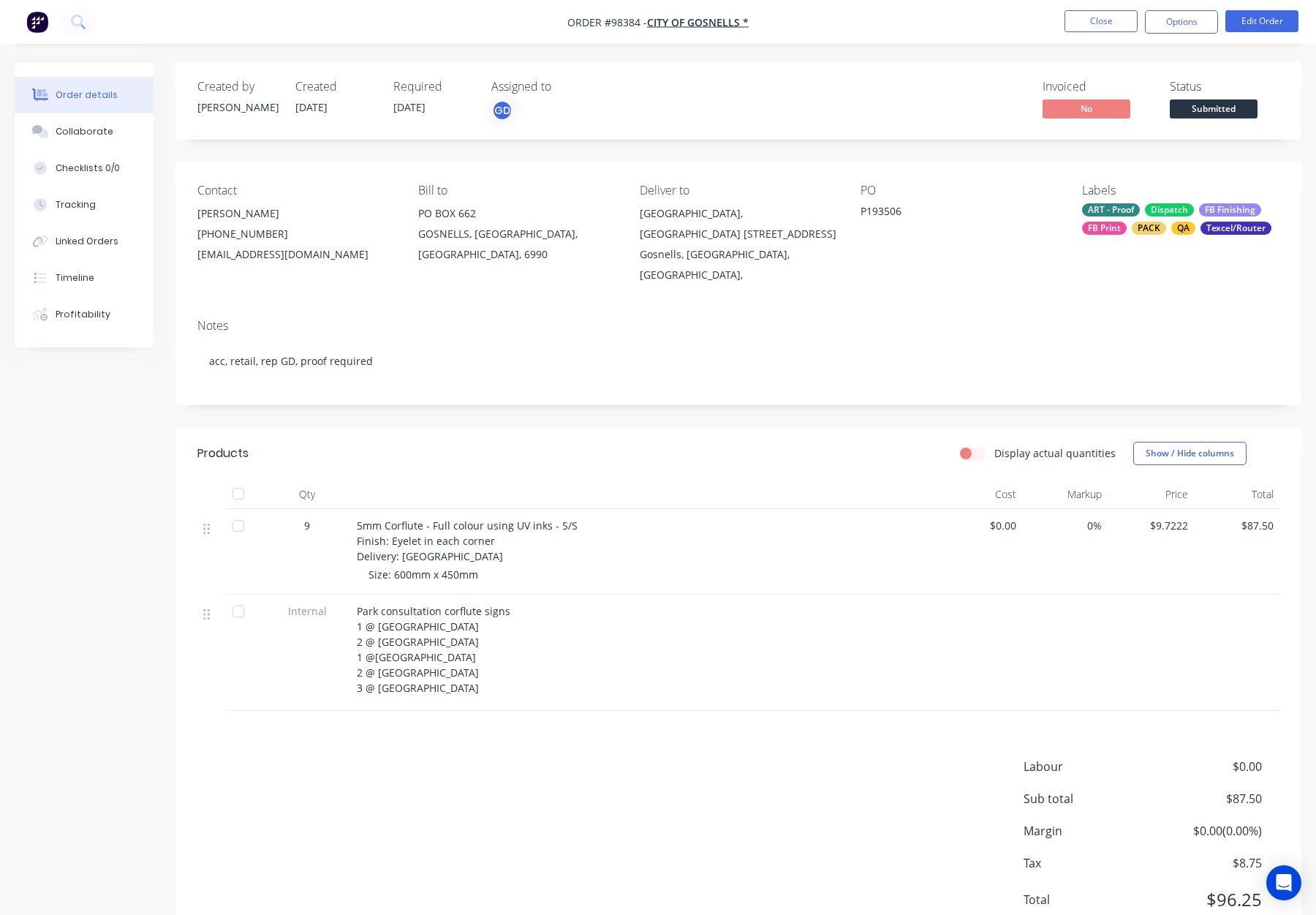
scroll to position [36, 0]
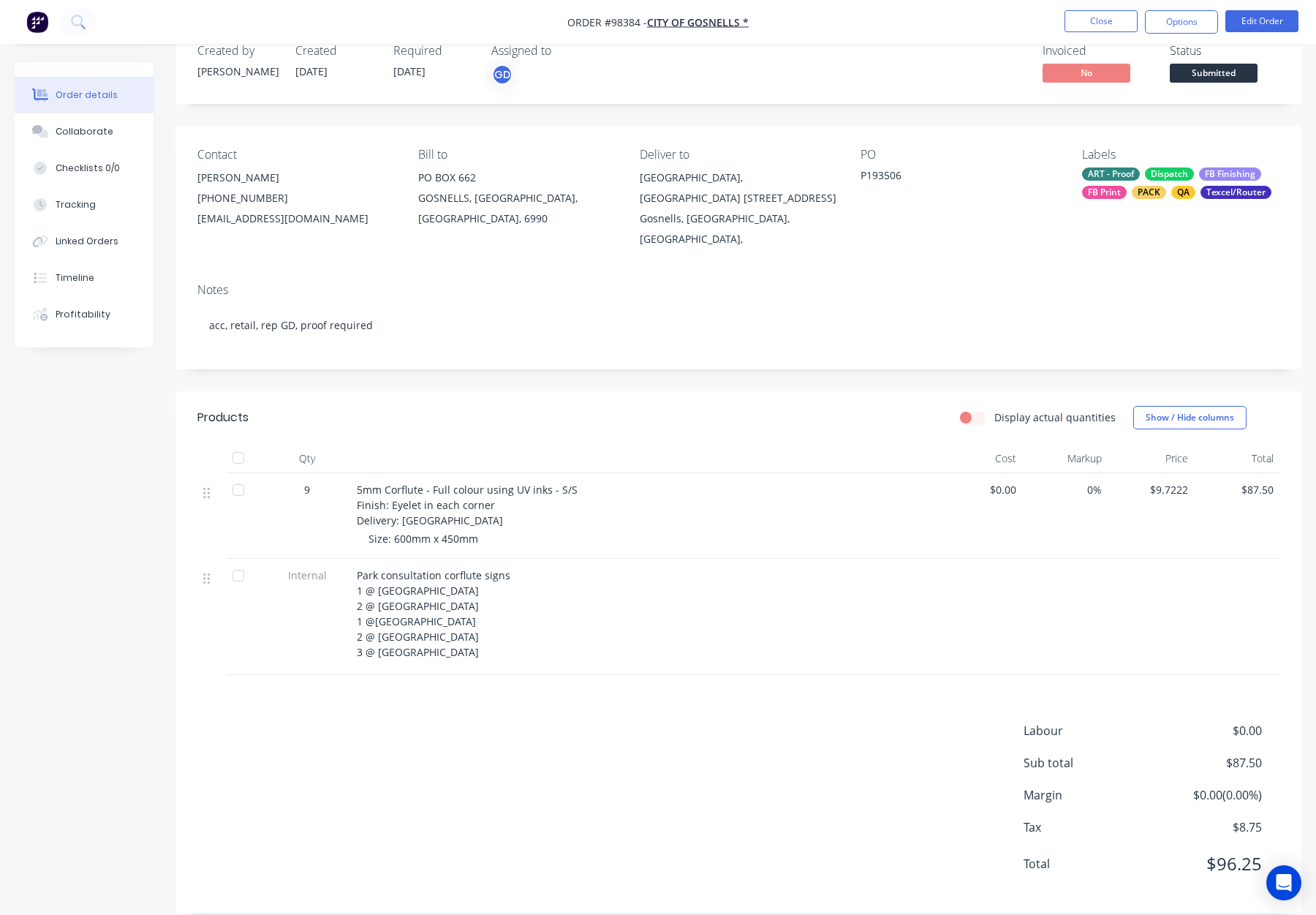
click at [1256, 482] on span "$87.50" at bounding box center [1237, 489] width 75 height 15
click at [1255, 482] on span "$87.50" at bounding box center [1237, 489] width 75 height 15
click at [1263, 10] on button "Edit Order" at bounding box center [1263, 21] width 73 height 22
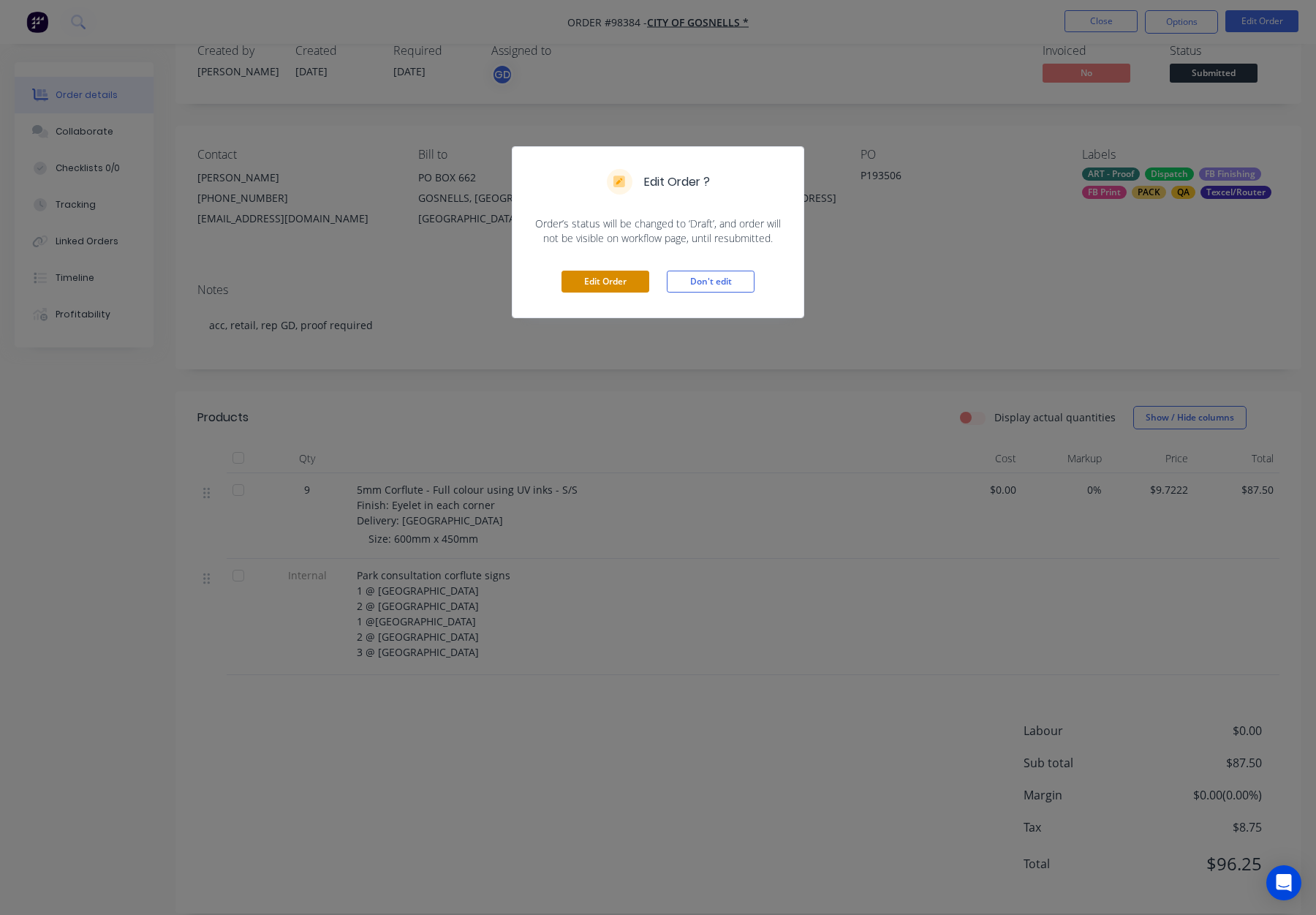
click at [594, 282] on button "Edit Order" at bounding box center [606, 281] width 88 height 22
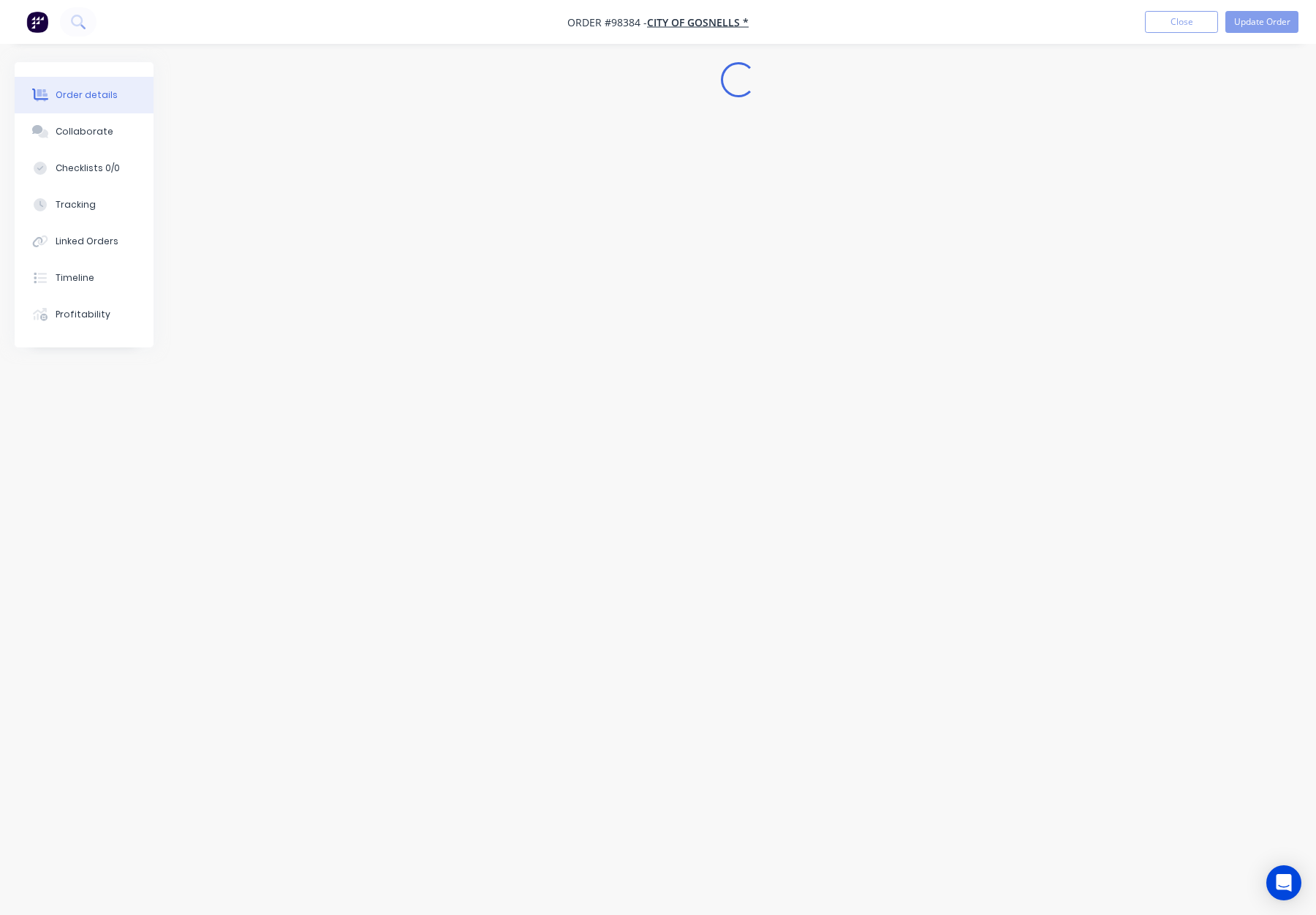
scroll to position [0, 0]
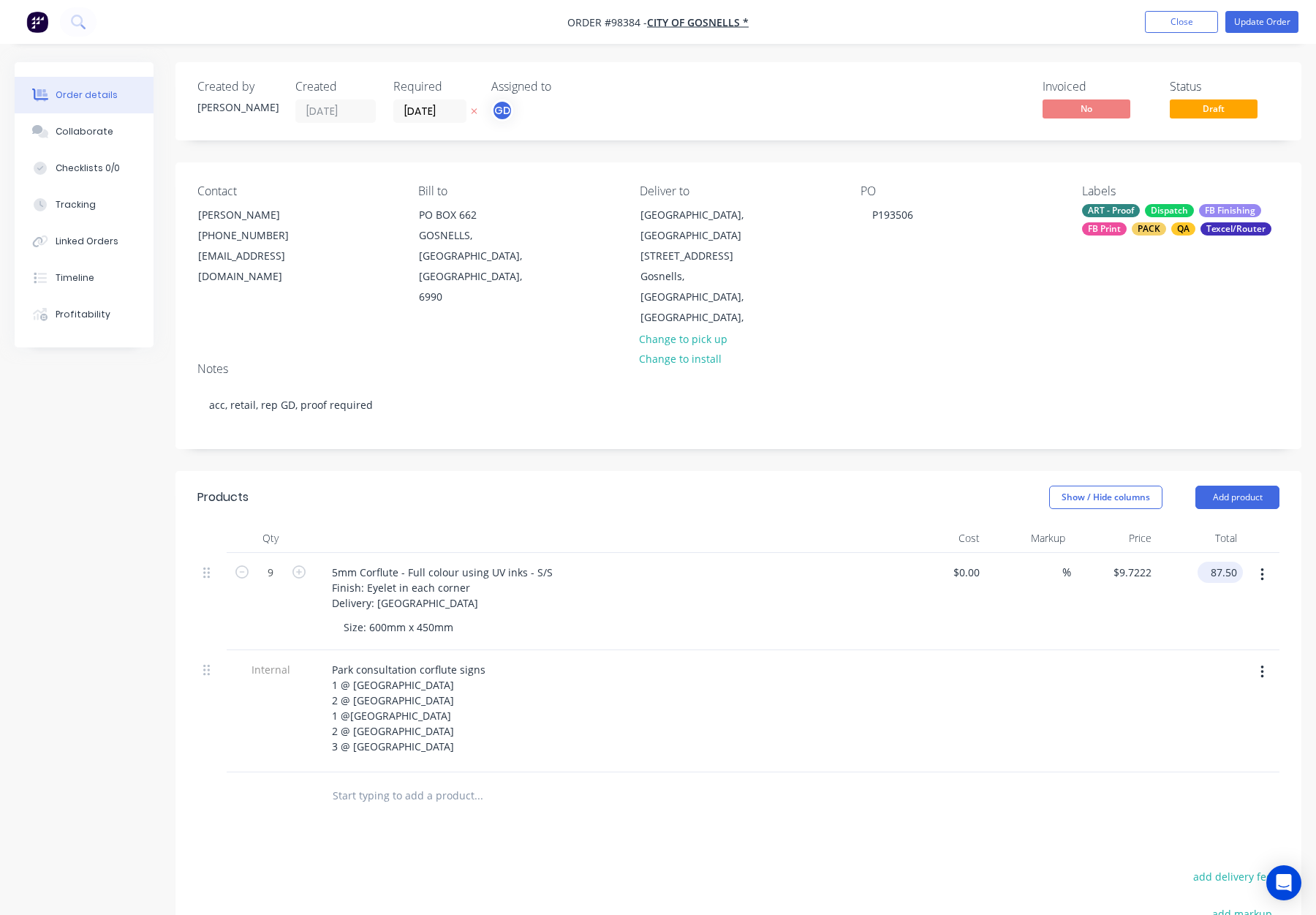
click at [1214, 562] on input "87.50" at bounding box center [1223, 572] width 39 height 22
type input "175"
type input "$19.4444"
type input "$175.00"
click at [1189, 573] on div "$175.00 $175.00" at bounding box center [1201, 602] width 86 height 98
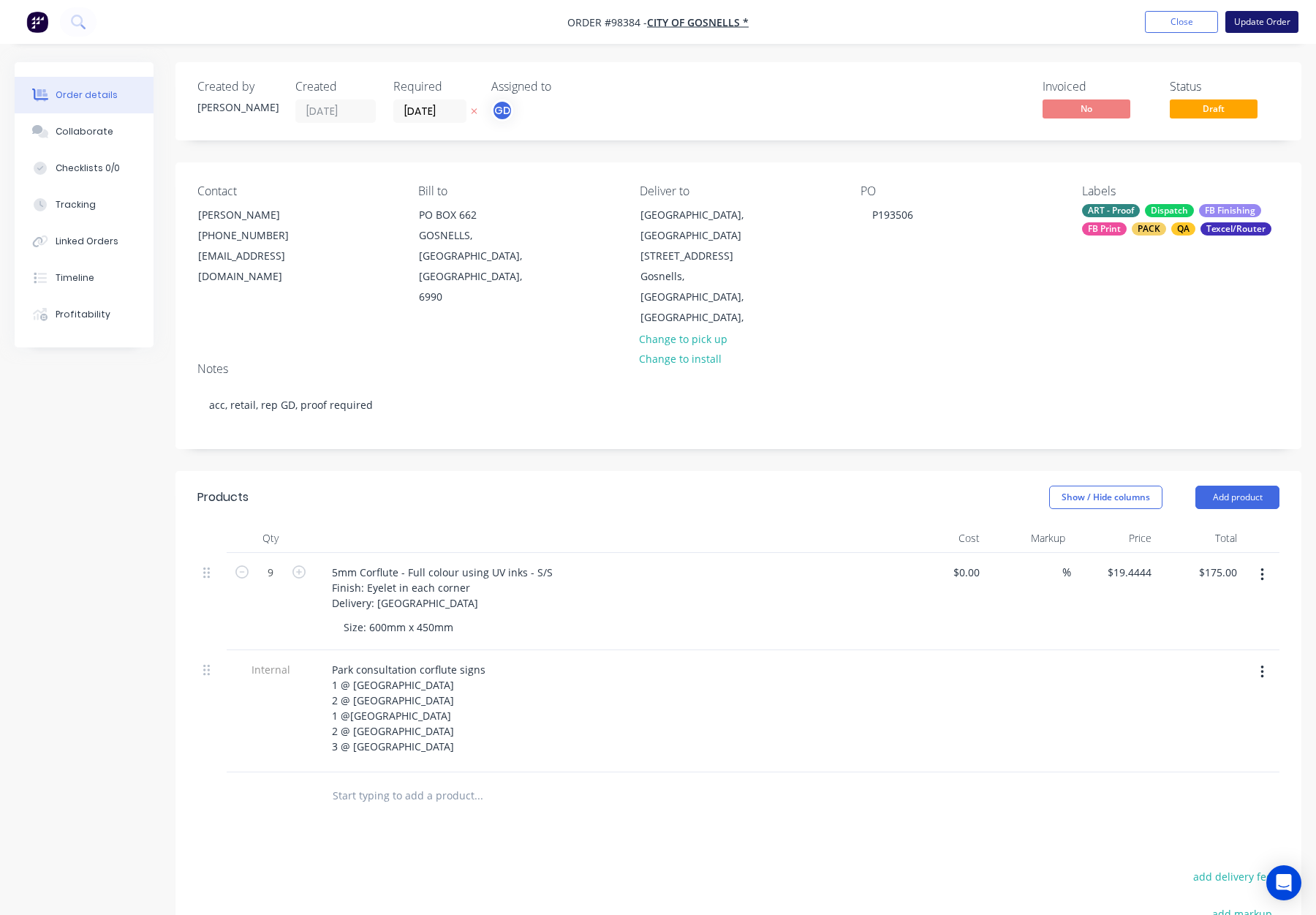
click at [1262, 20] on button "Update Order" at bounding box center [1263, 22] width 73 height 22
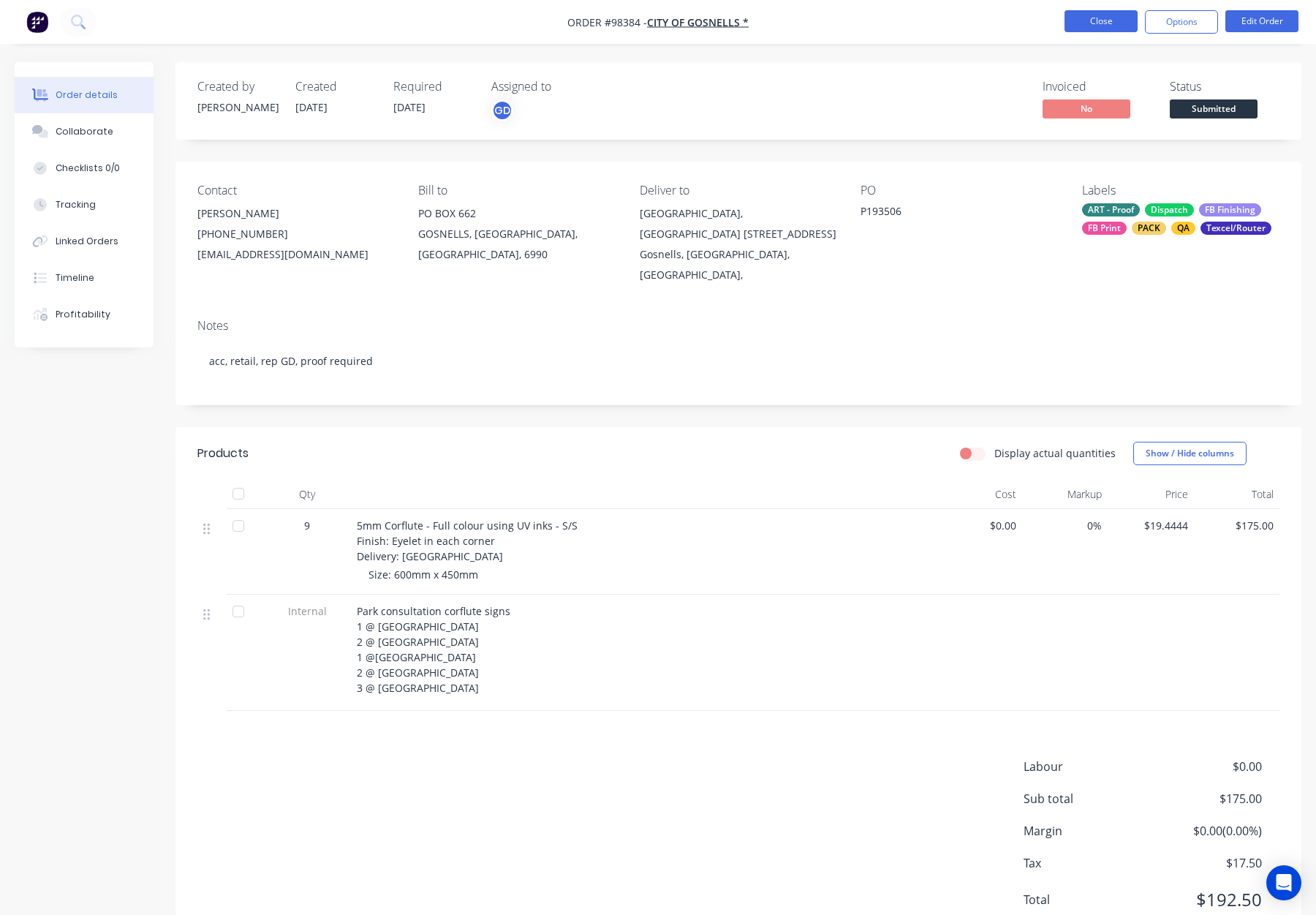
click at [1094, 22] on button "Close" at bounding box center [1101, 21] width 73 height 22
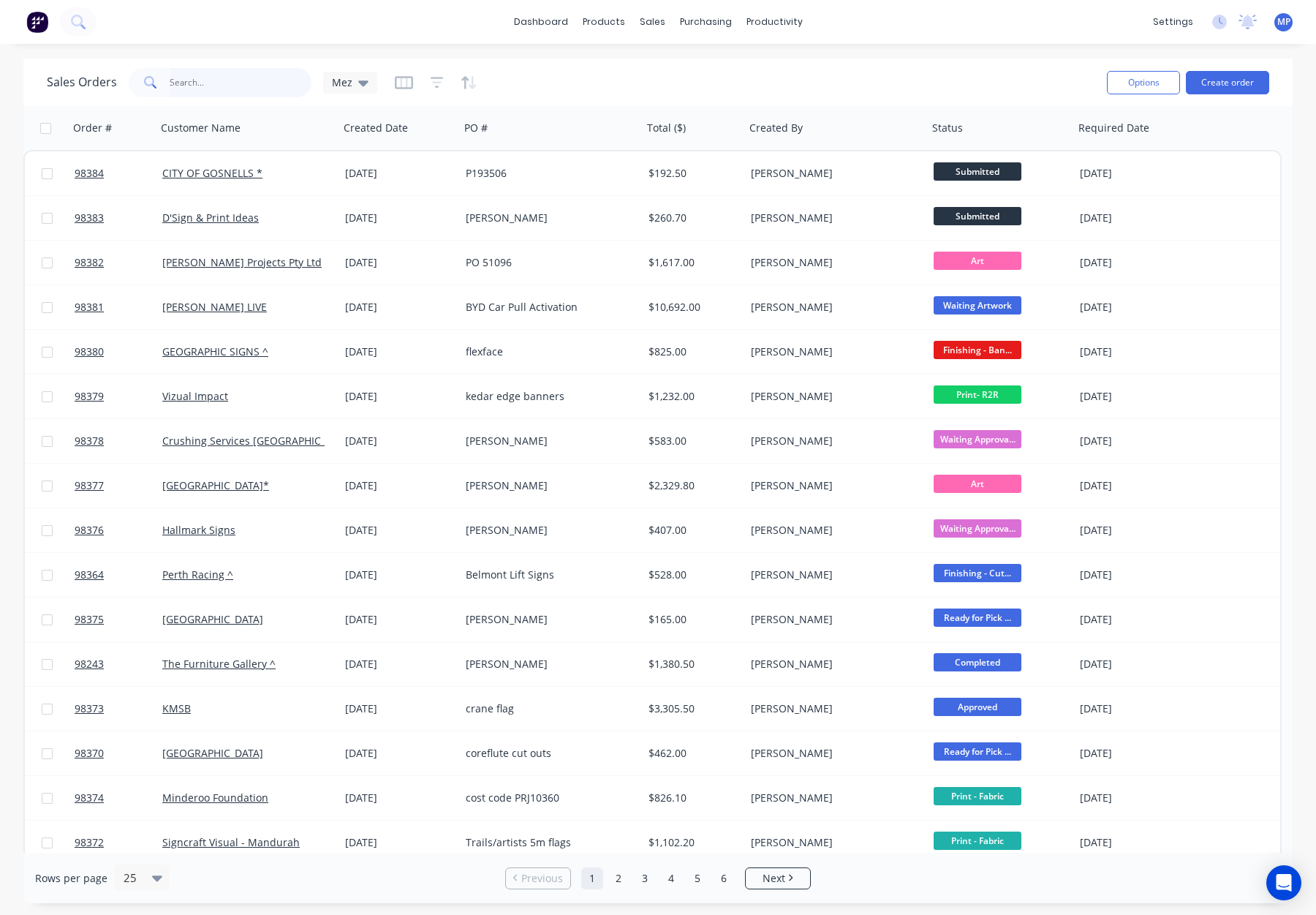
click at [171, 81] on input "text" at bounding box center [241, 82] width 142 height 29
type input "98244"
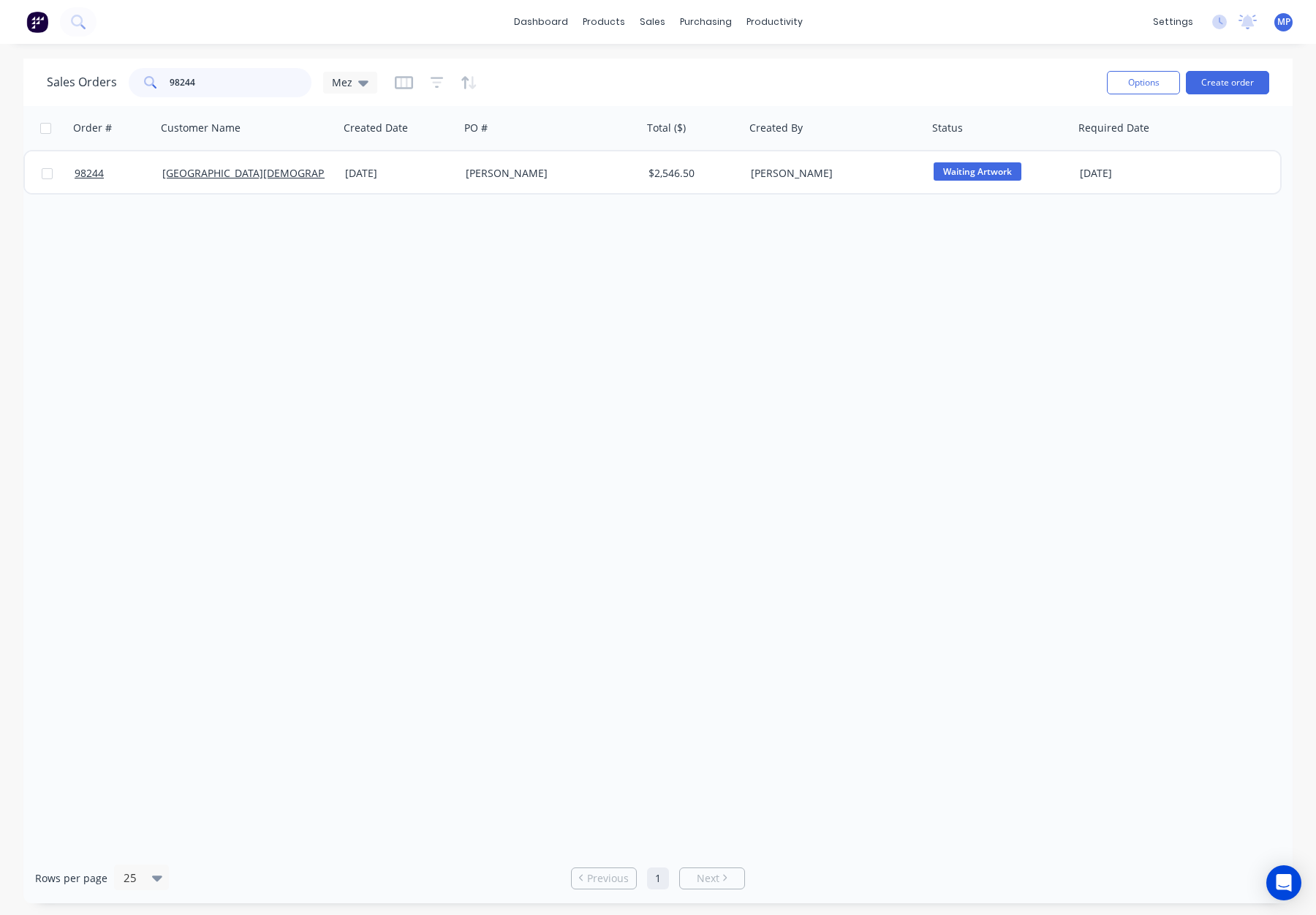
drag, startPoint x: 179, startPoint y: 87, endPoint x: 154, endPoint y: 86, distance: 25.0
click at [154, 86] on div "98244" at bounding box center [219, 82] width 183 height 29
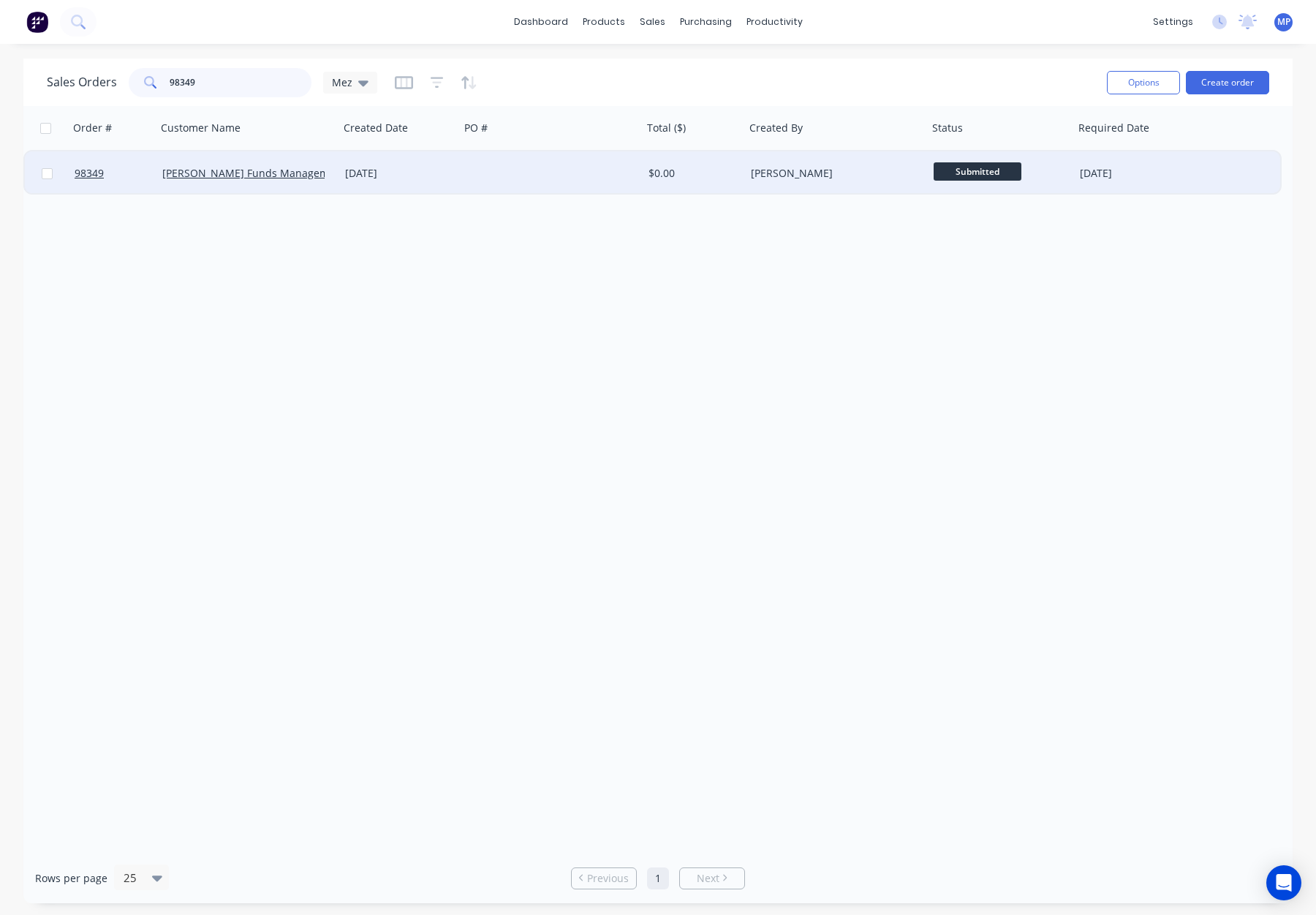
type input "98349"
click at [528, 171] on div at bounding box center [551, 172] width 183 height 44
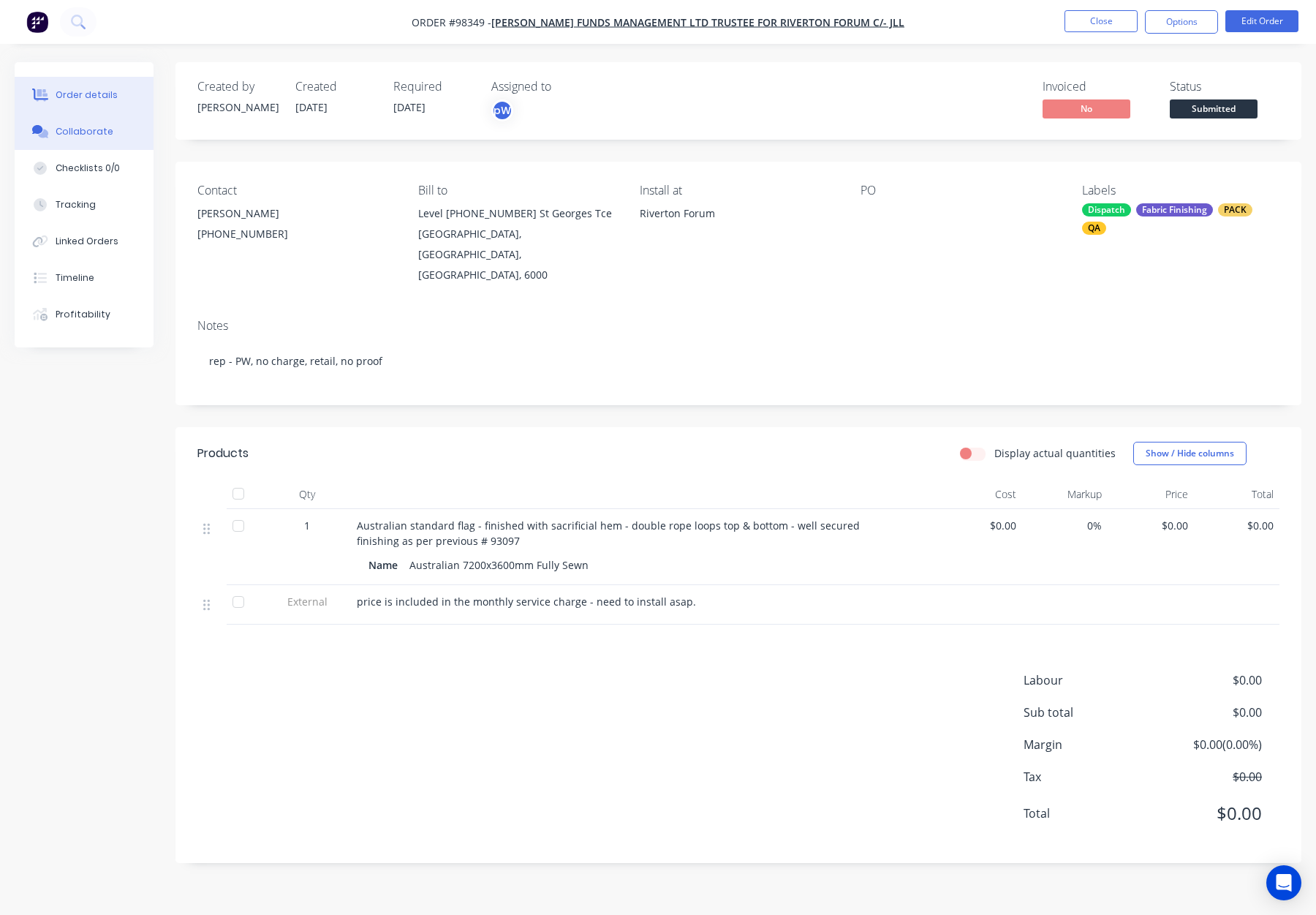
click at [84, 131] on div "Collaborate" at bounding box center [84, 131] width 58 height 13
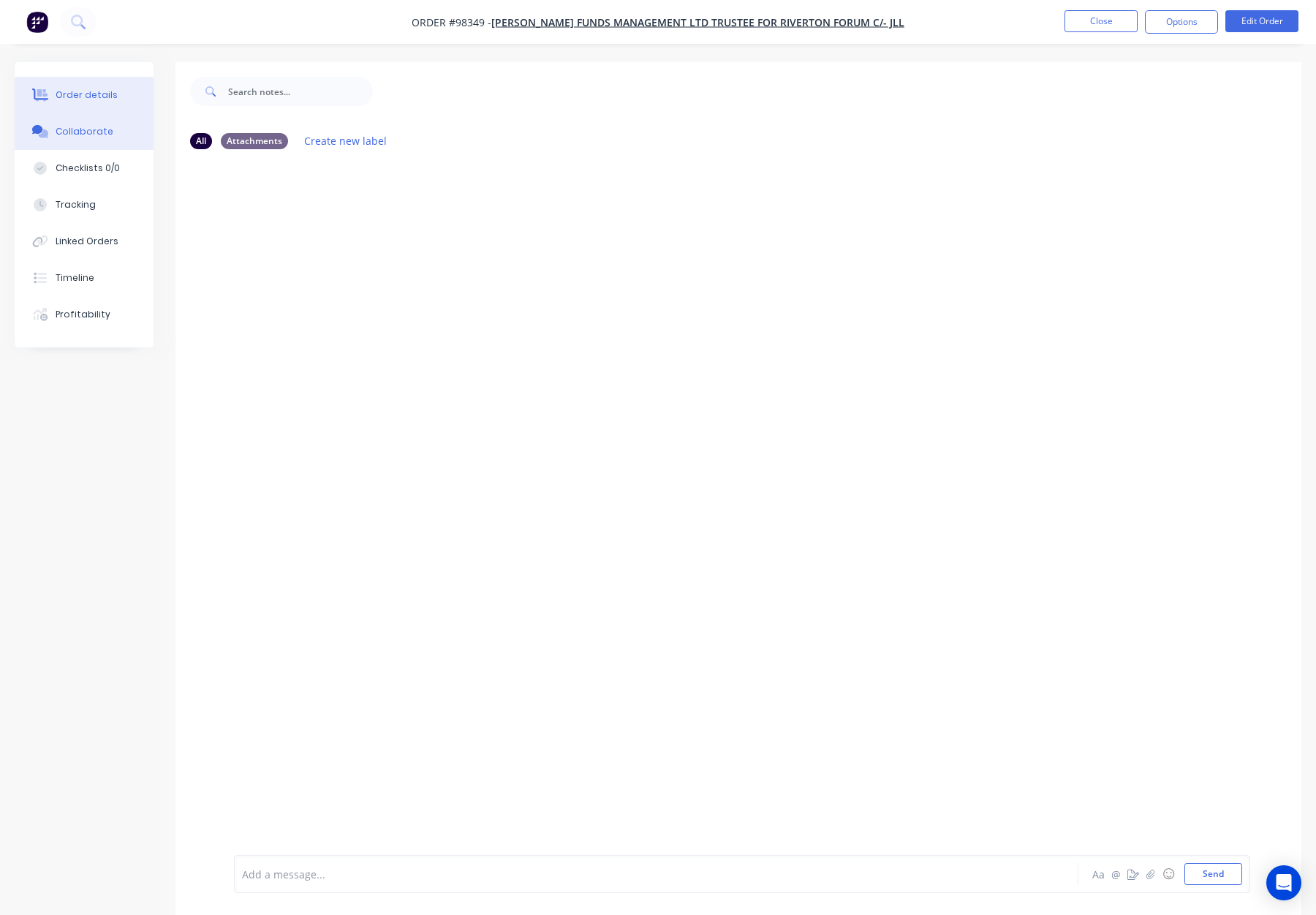
click at [114, 94] on button "Order details" at bounding box center [84, 95] width 139 height 37
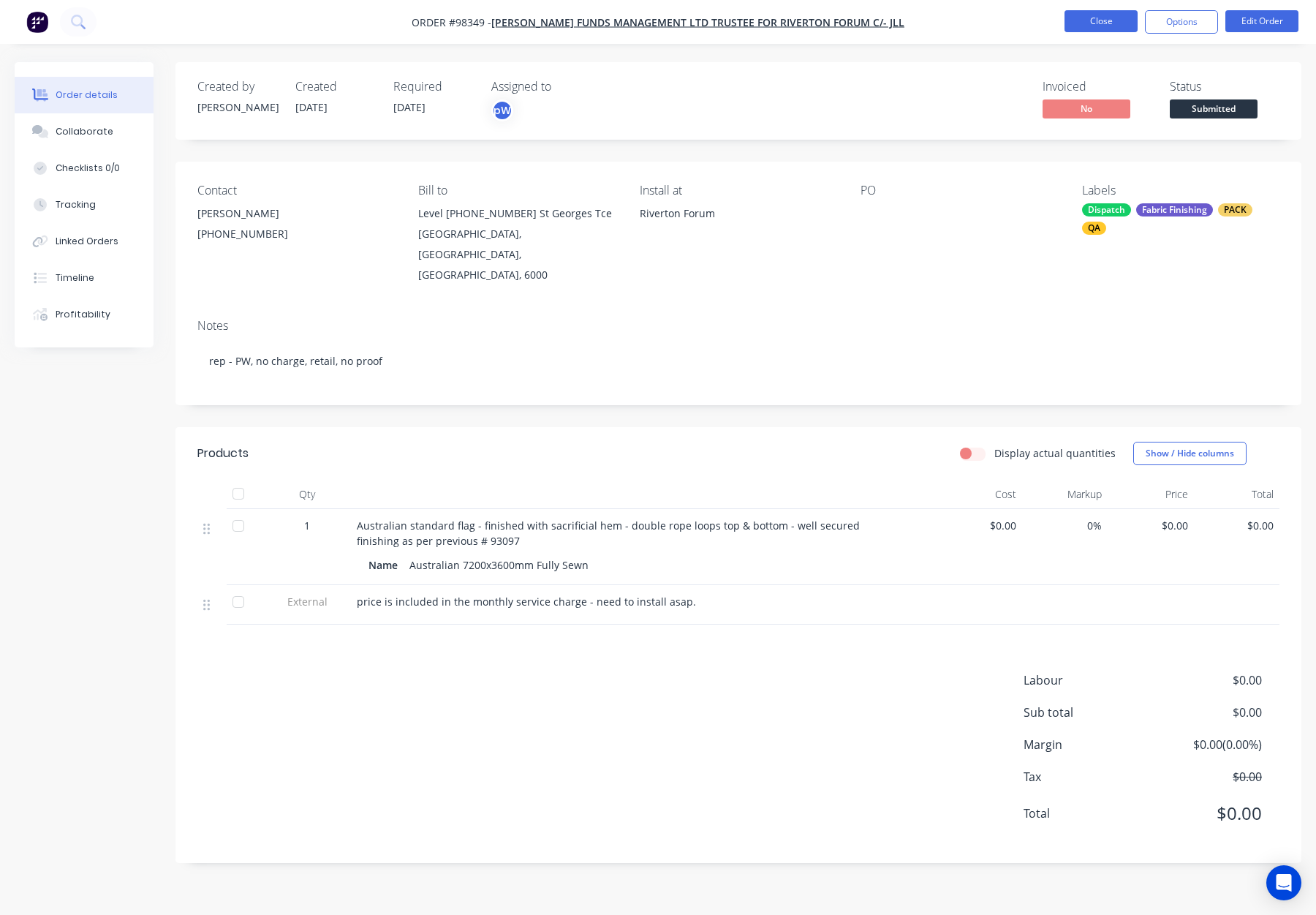
click at [1099, 23] on button "Close" at bounding box center [1101, 21] width 73 height 22
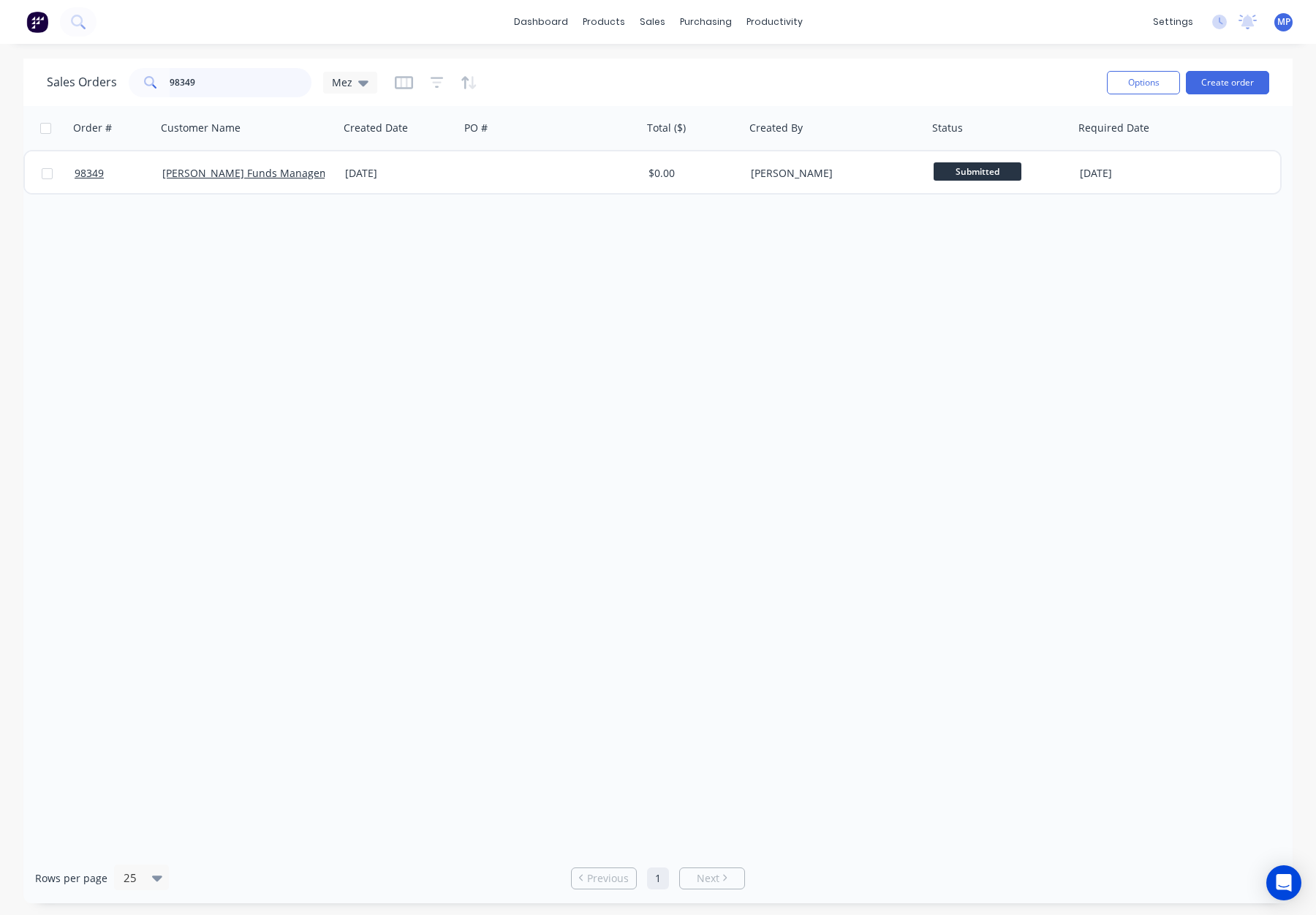
click at [214, 73] on input "98349" at bounding box center [241, 82] width 142 height 29
drag, startPoint x: 226, startPoint y: 82, endPoint x: 186, endPoint y: 76, distance: 40.4
click at [155, 78] on div "98349" at bounding box center [219, 82] width 183 height 29
type input "98338"
drag, startPoint x: 206, startPoint y: 82, endPoint x: 141, endPoint y: 84, distance: 65.0
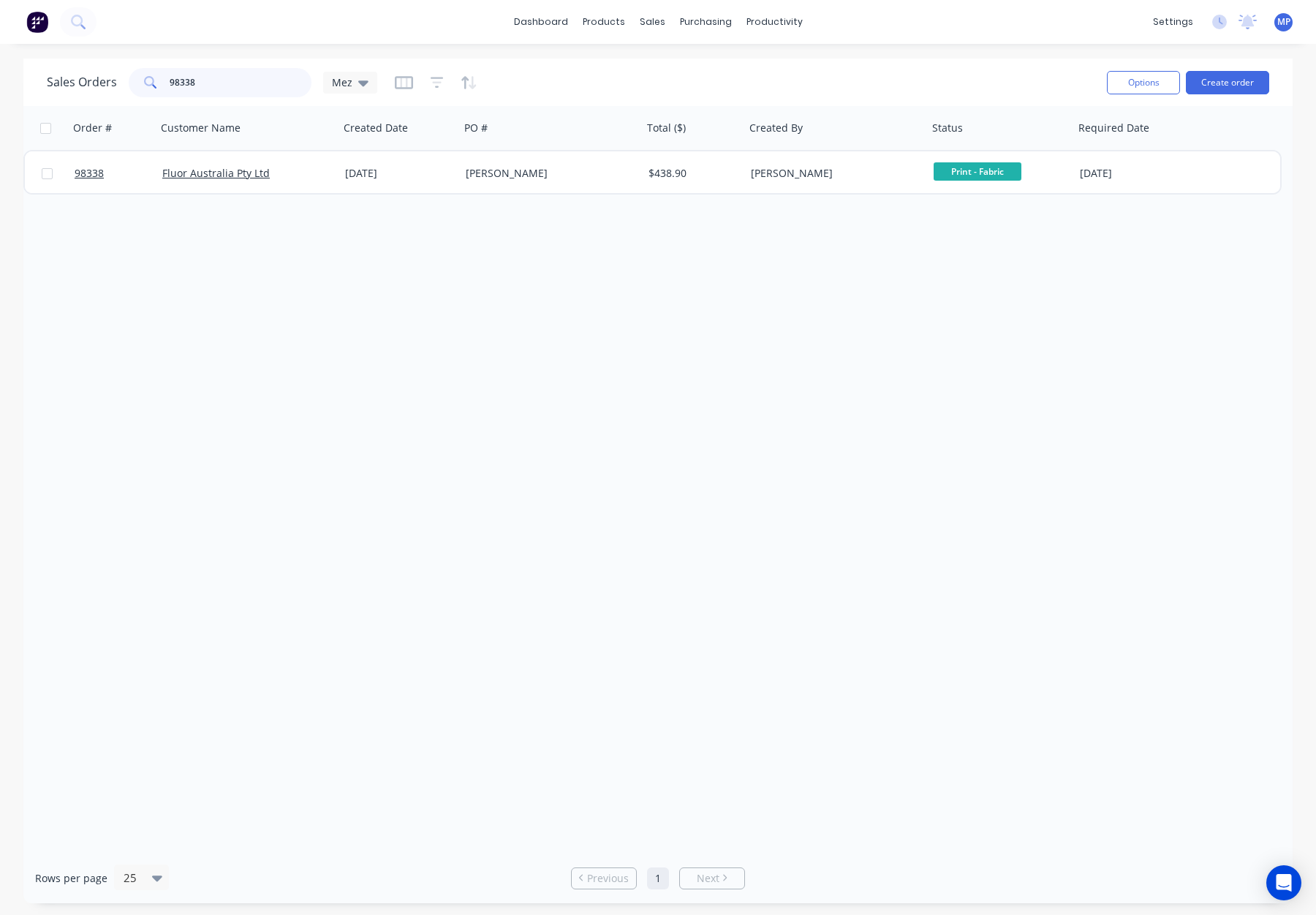
click at [146, 84] on div "98338" at bounding box center [219, 82] width 183 height 29
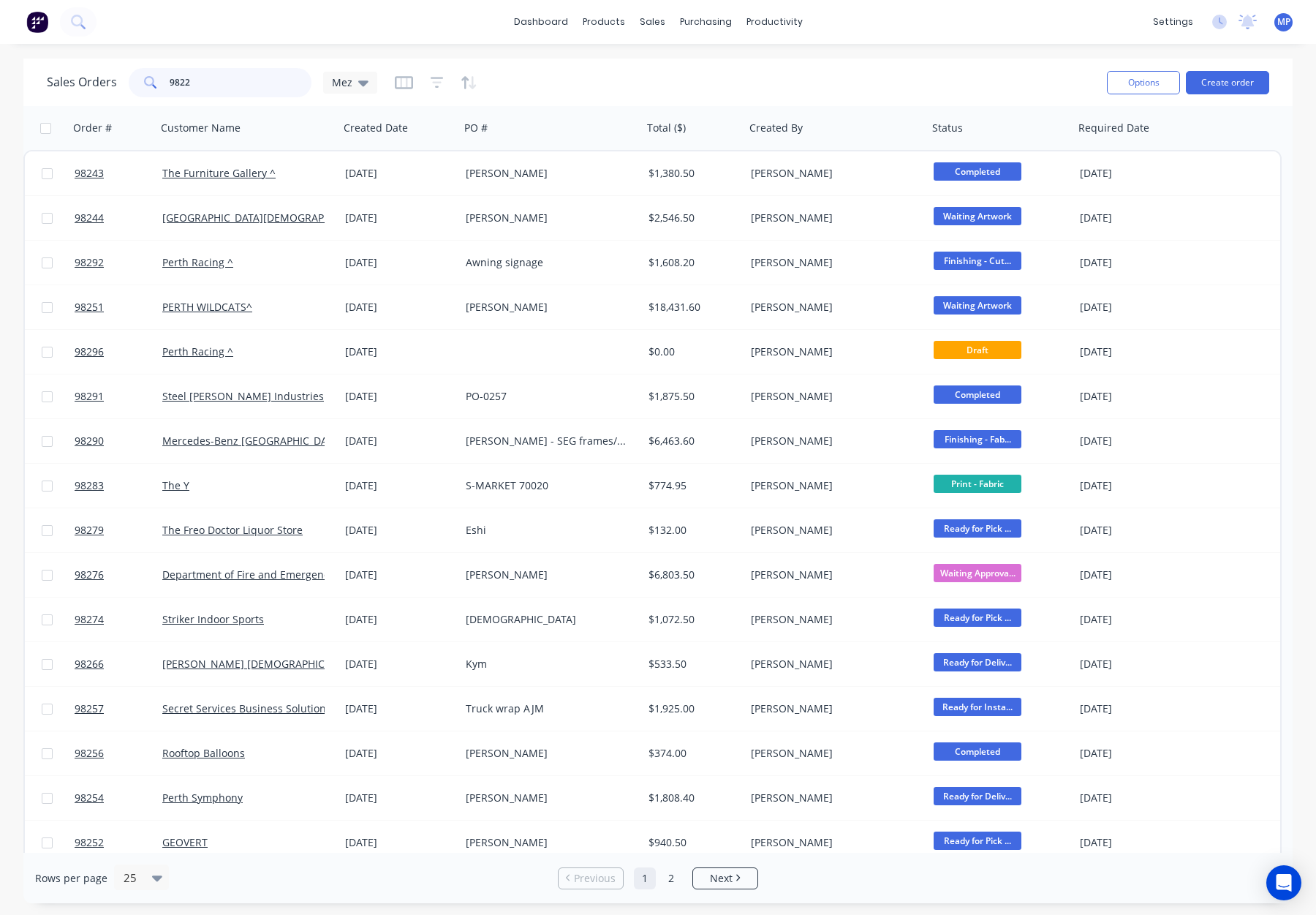
type input "98220"
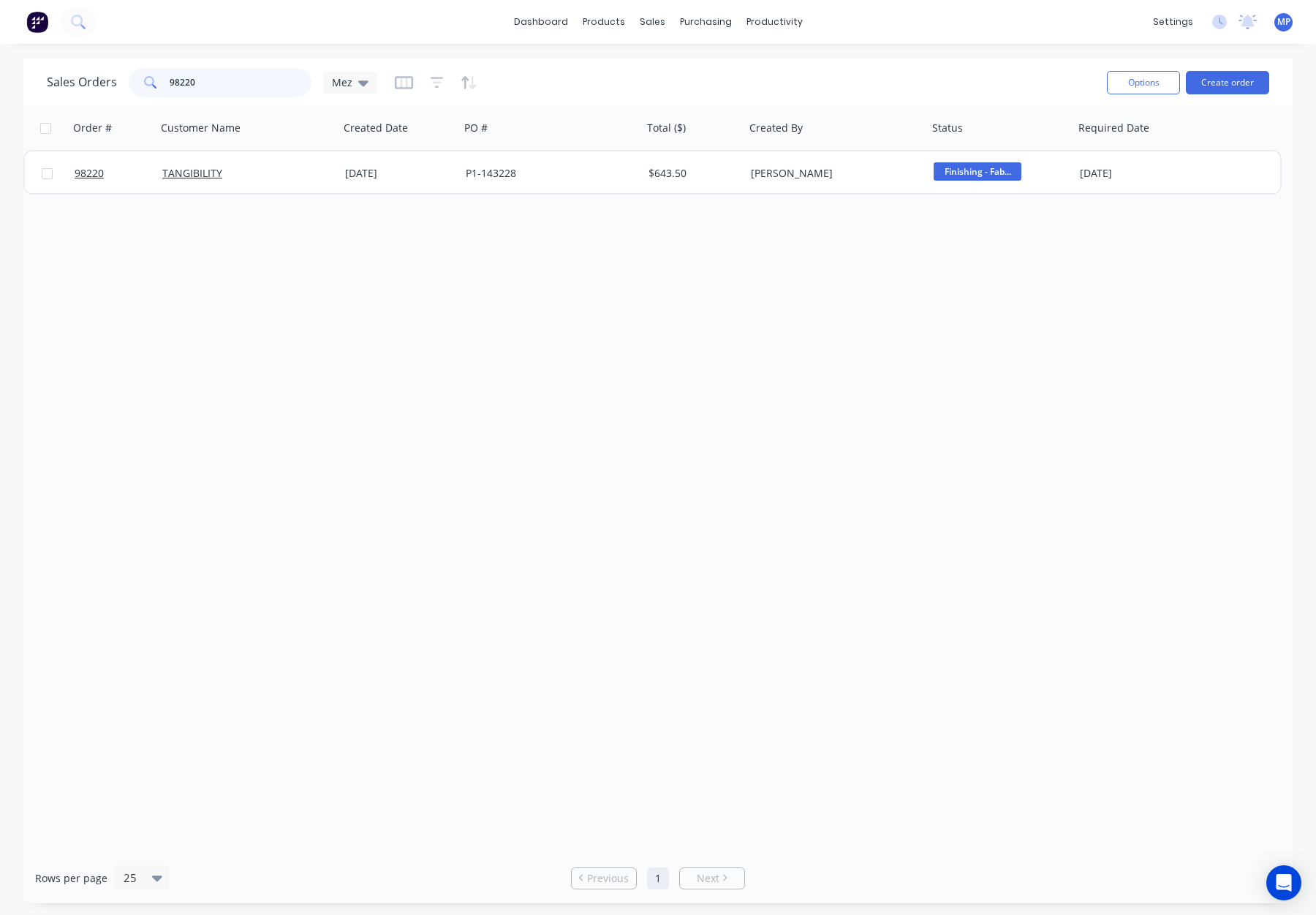
drag, startPoint x: 205, startPoint y: 81, endPoint x: 154, endPoint y: 81, distance: 51.0
click at [154, 81] on div "98220" at bounding box center [219, 82] width 183 height 29
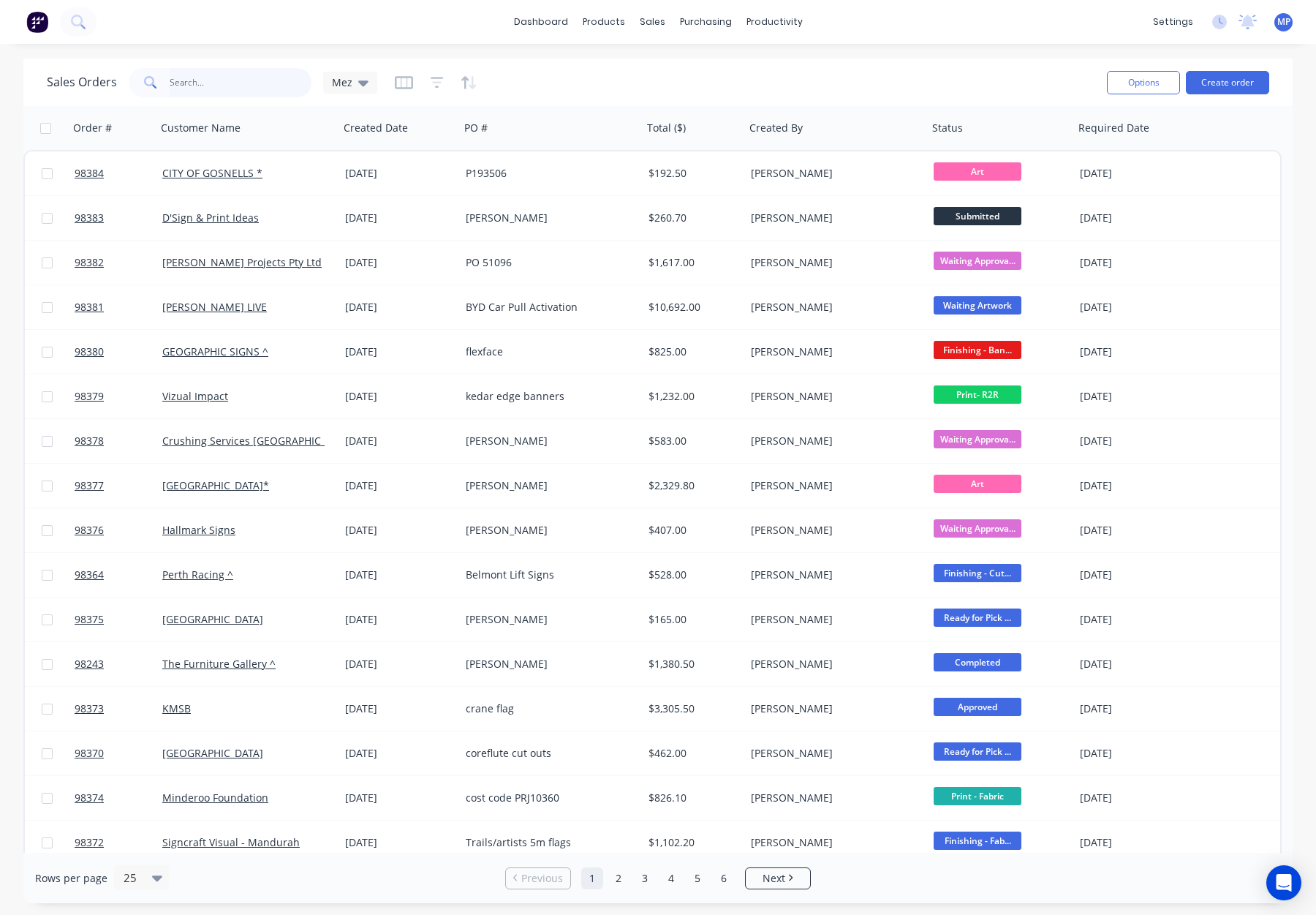
click at [191, 83] on input "text" at bounding box center [241, 82] width 142 height 29
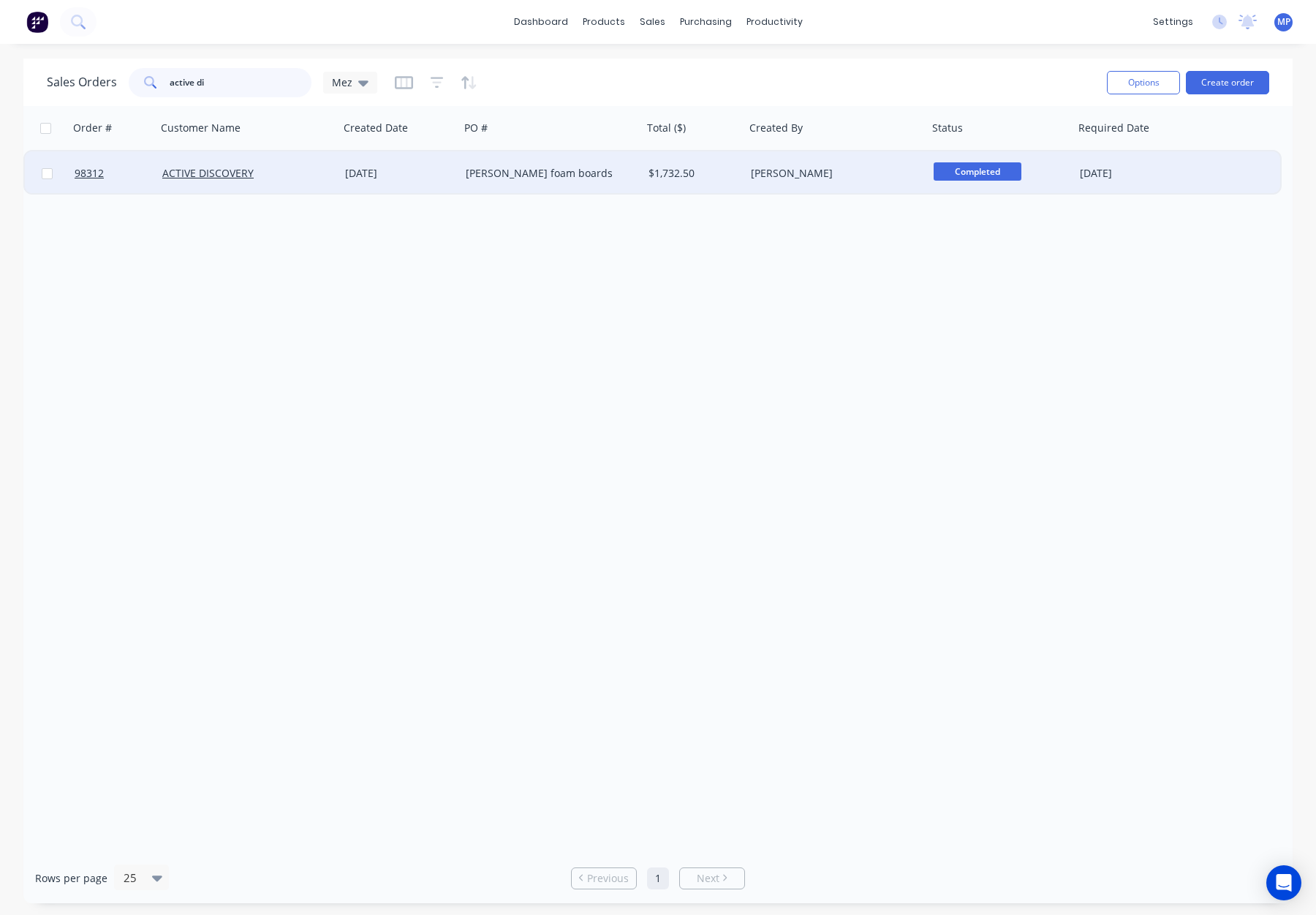
type input "active di"
click at [593, 176] on div "[PERSON_NAME] foam boards" at bounding box center [546, 173] width 162 height 15
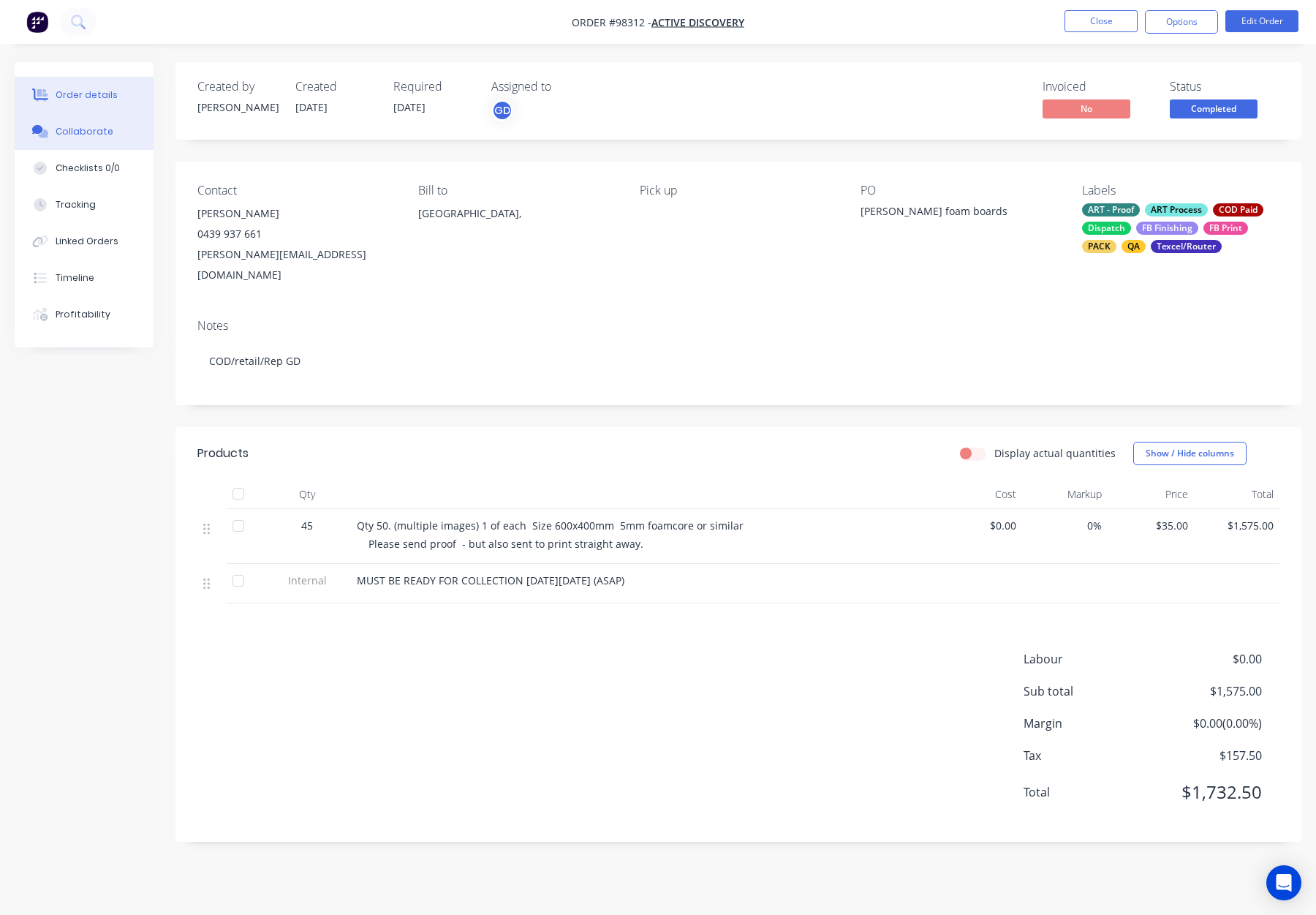
click at [82, 131] on div "Collaborate" at bounding box center [84, 131] width 58 height 13
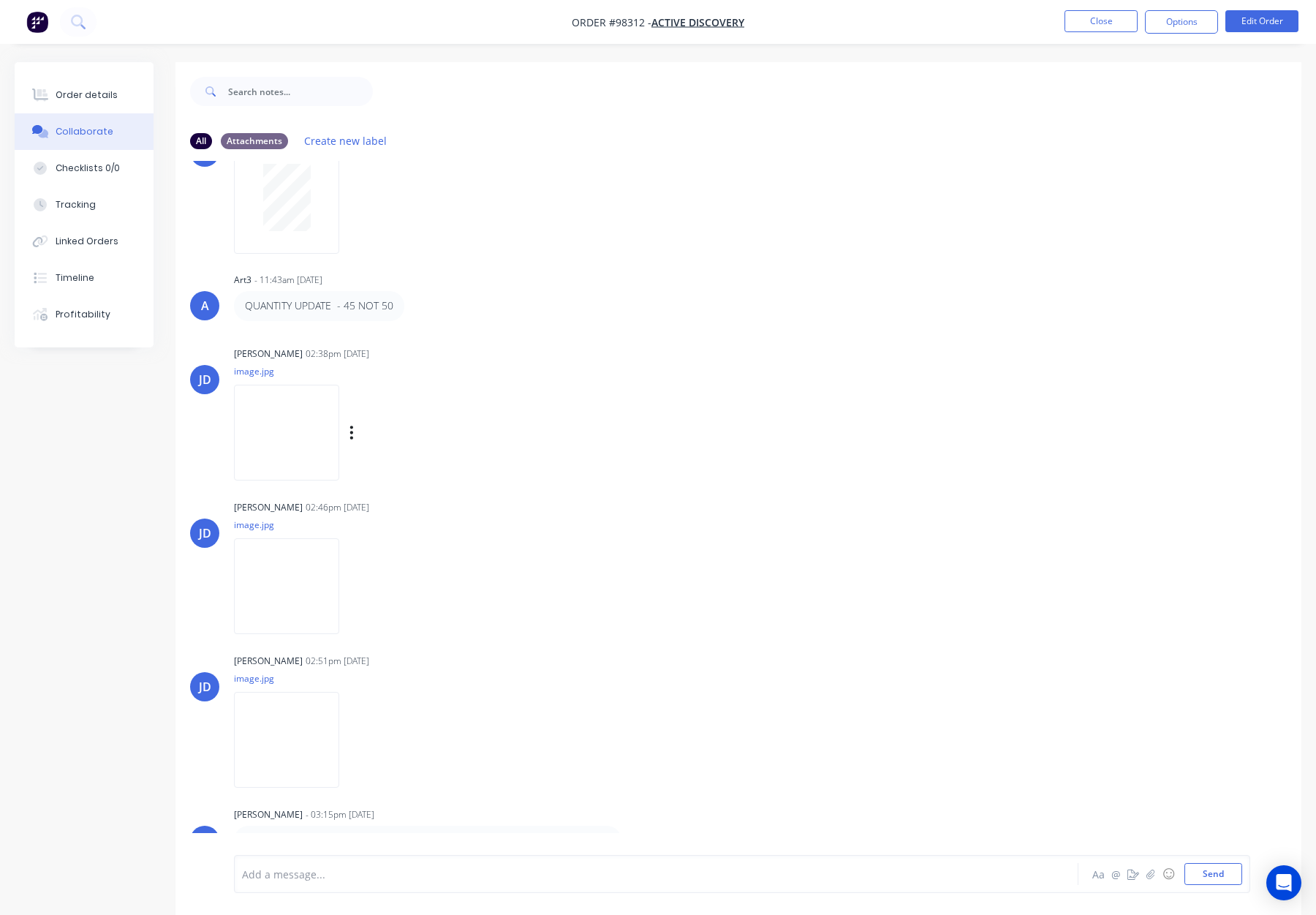
scroll to position [22, 0]
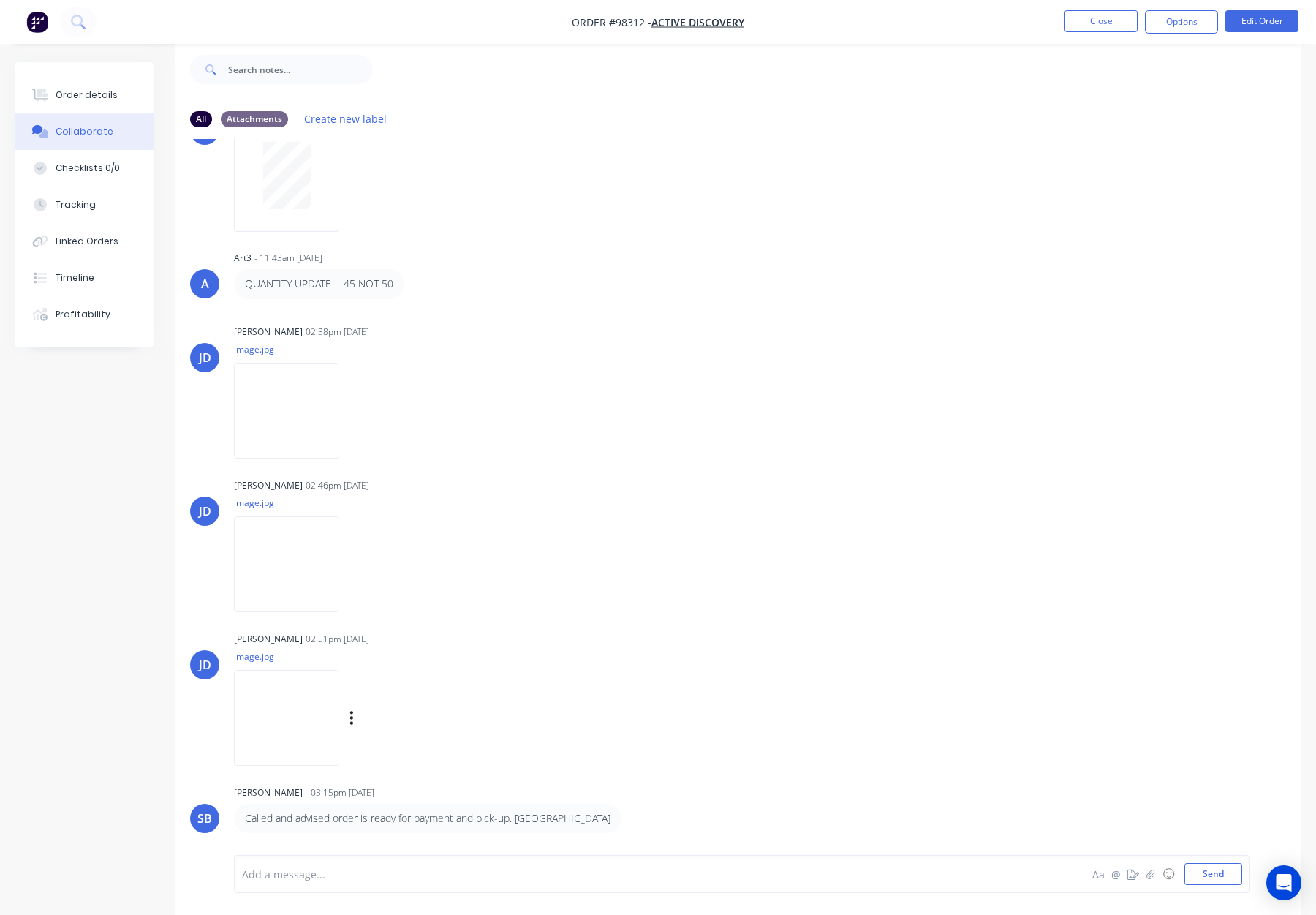
click at [305, 717] on img at bounding box center [287, 718] width 105 height 96
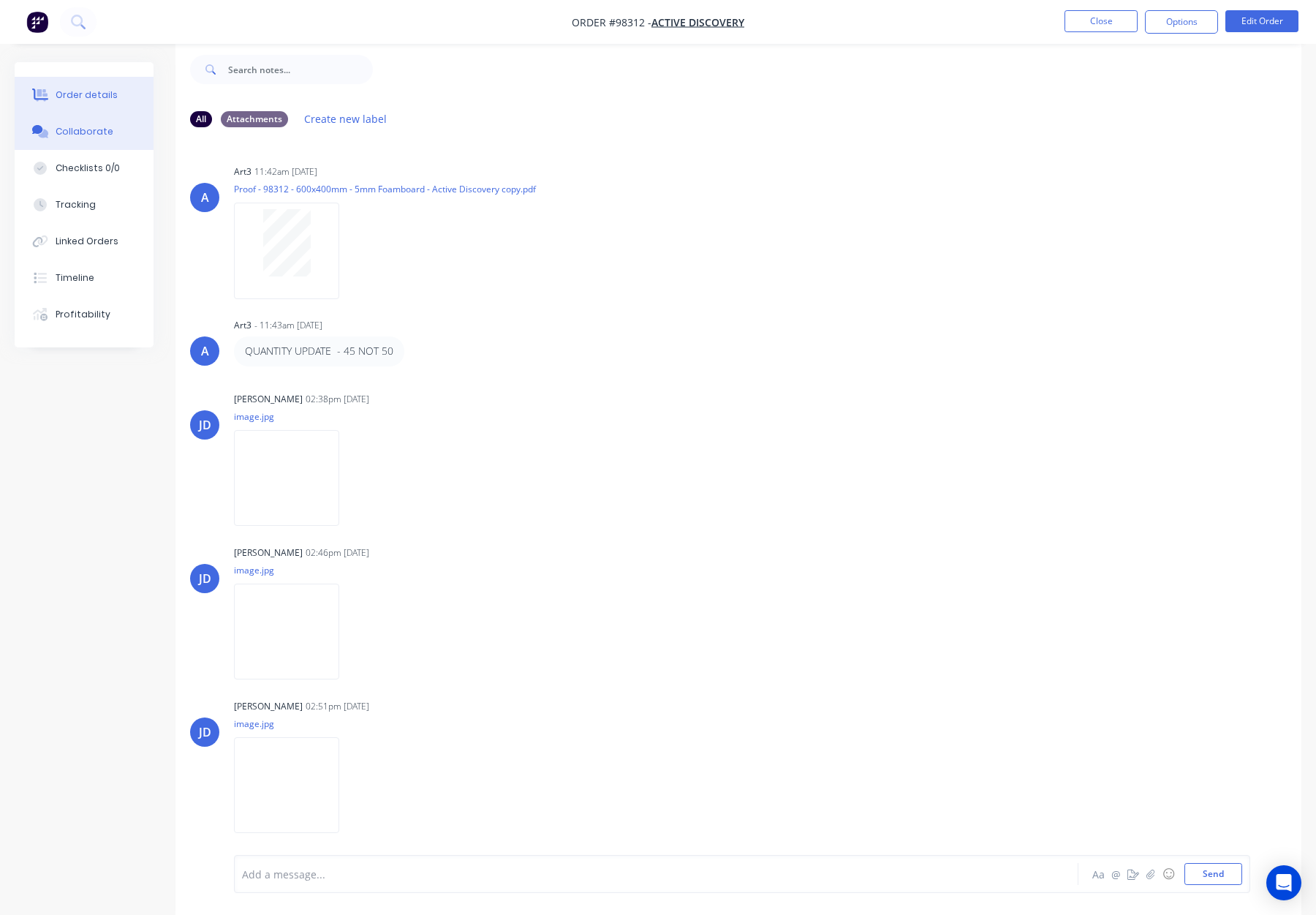
click at [114, 94] on button "Order details" at bounding box center [84, 95] width 139 height 37
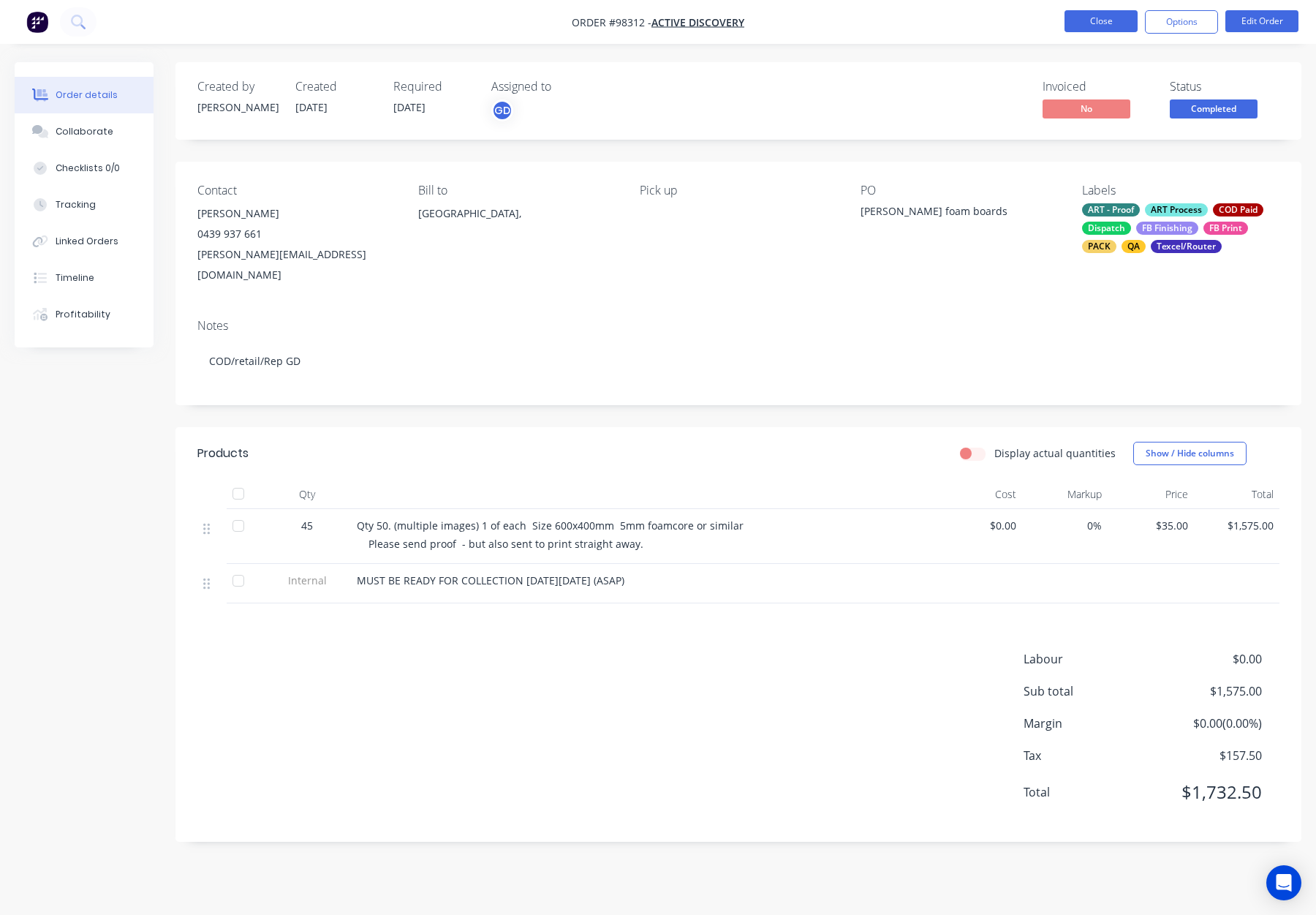
click at [1108, 18] on button "Close" at bounding box center [1101, 21] width 73 height 22
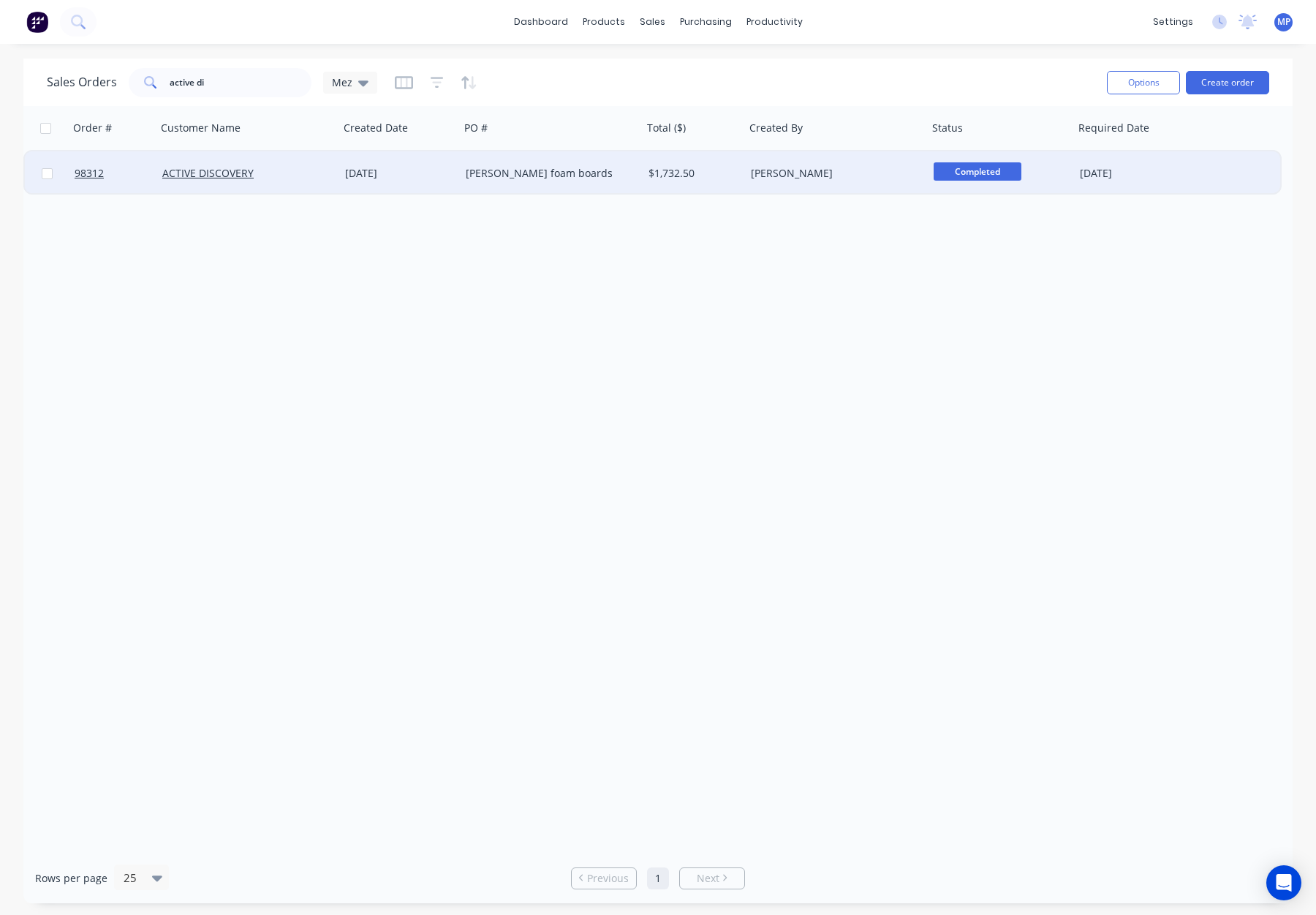
click at [605, 170] on div "[PERSON_NAME] foam boards" at bounding box center [546, 173] width 162 height 15
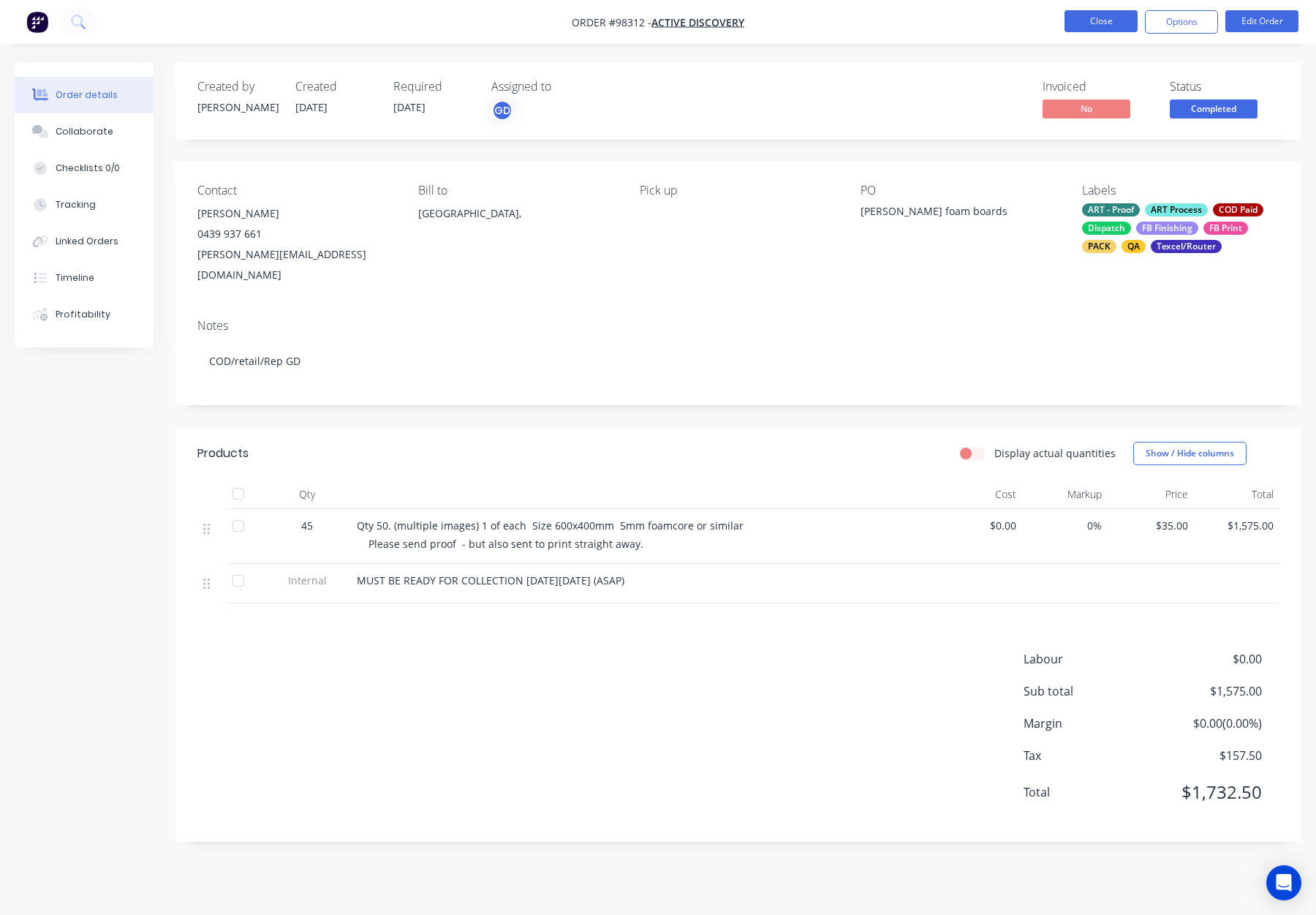
click at [1099, 18] on button "Close" at bounding box center [1101, 21] width 73 height 22
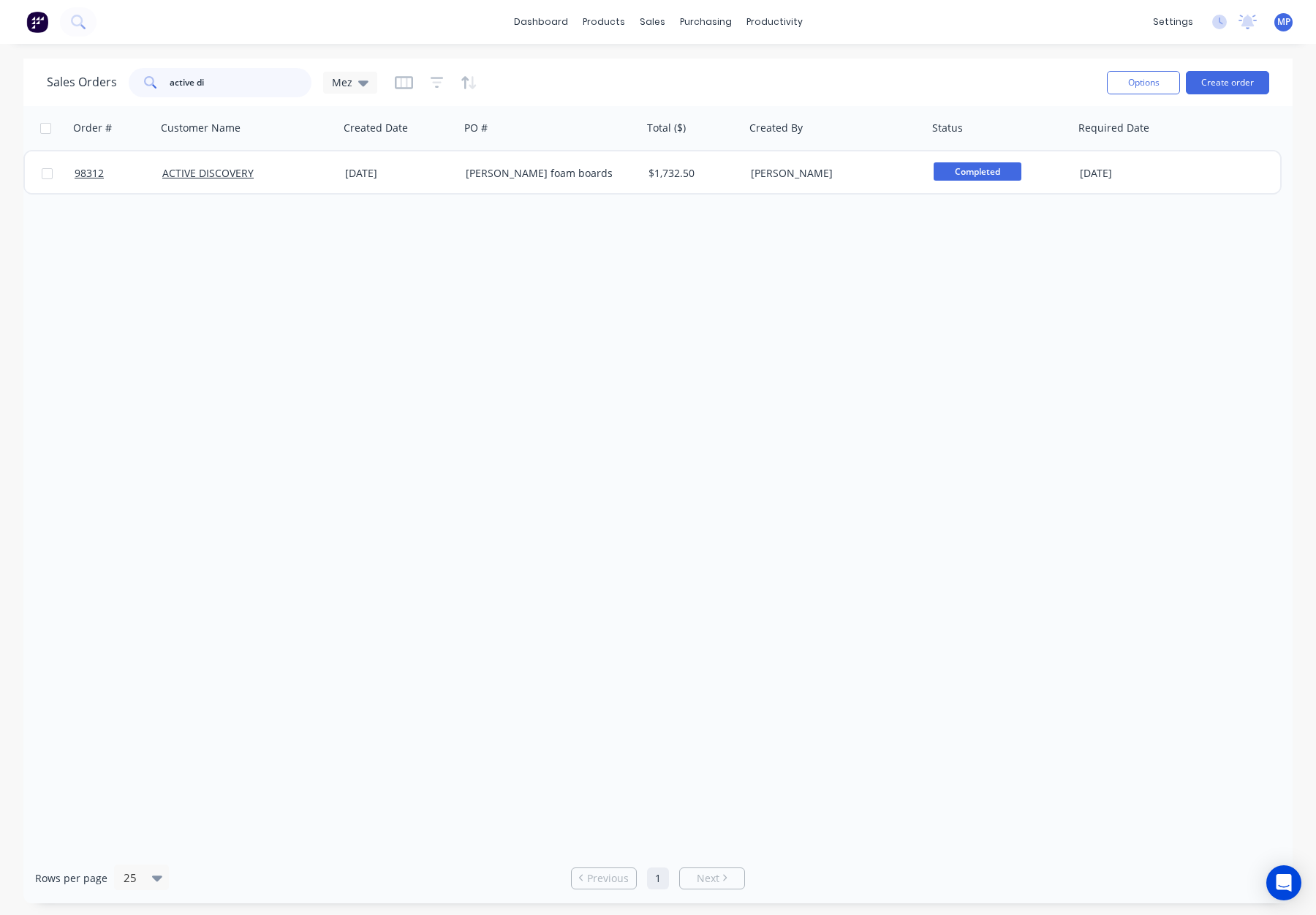
drag, startPoint x: 217, startPoint y: 79, endPoint x: 232, endPoint y: 81, distance: 15.1
click at [217, 79] on input "active di" at bounding box center [241, 82] width 142 height 29
drag, startPoint x: 227, startPoint y: 81, endPoint x: 142, endPoint y: 78, distance: 85.1
click at [142, 78] on div "active di" at bounding box center [219, 82] width 183 height 29
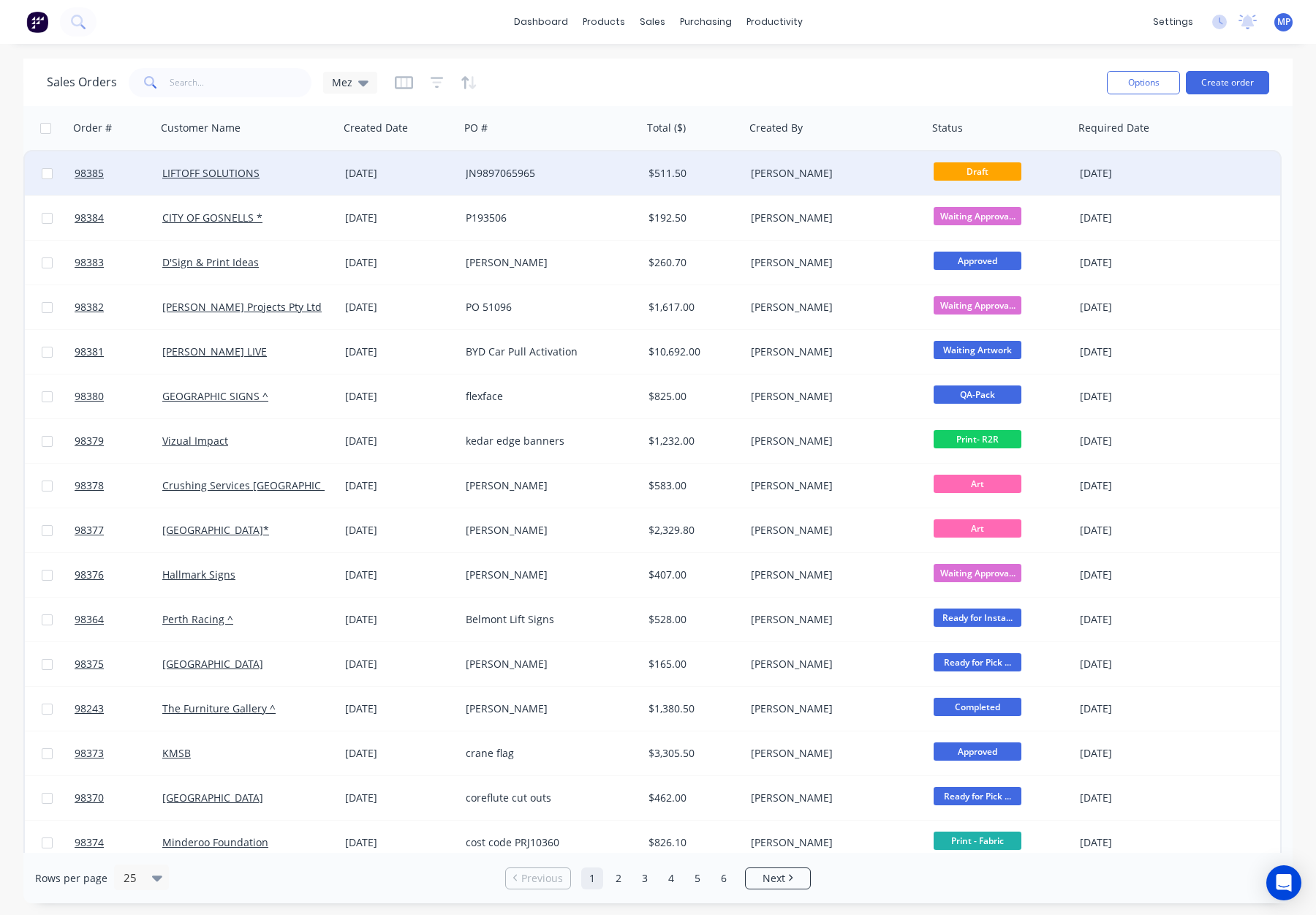
click at [554, 179] on div "JN9897065965" at bounding box center [546, 173] width 162 height 15
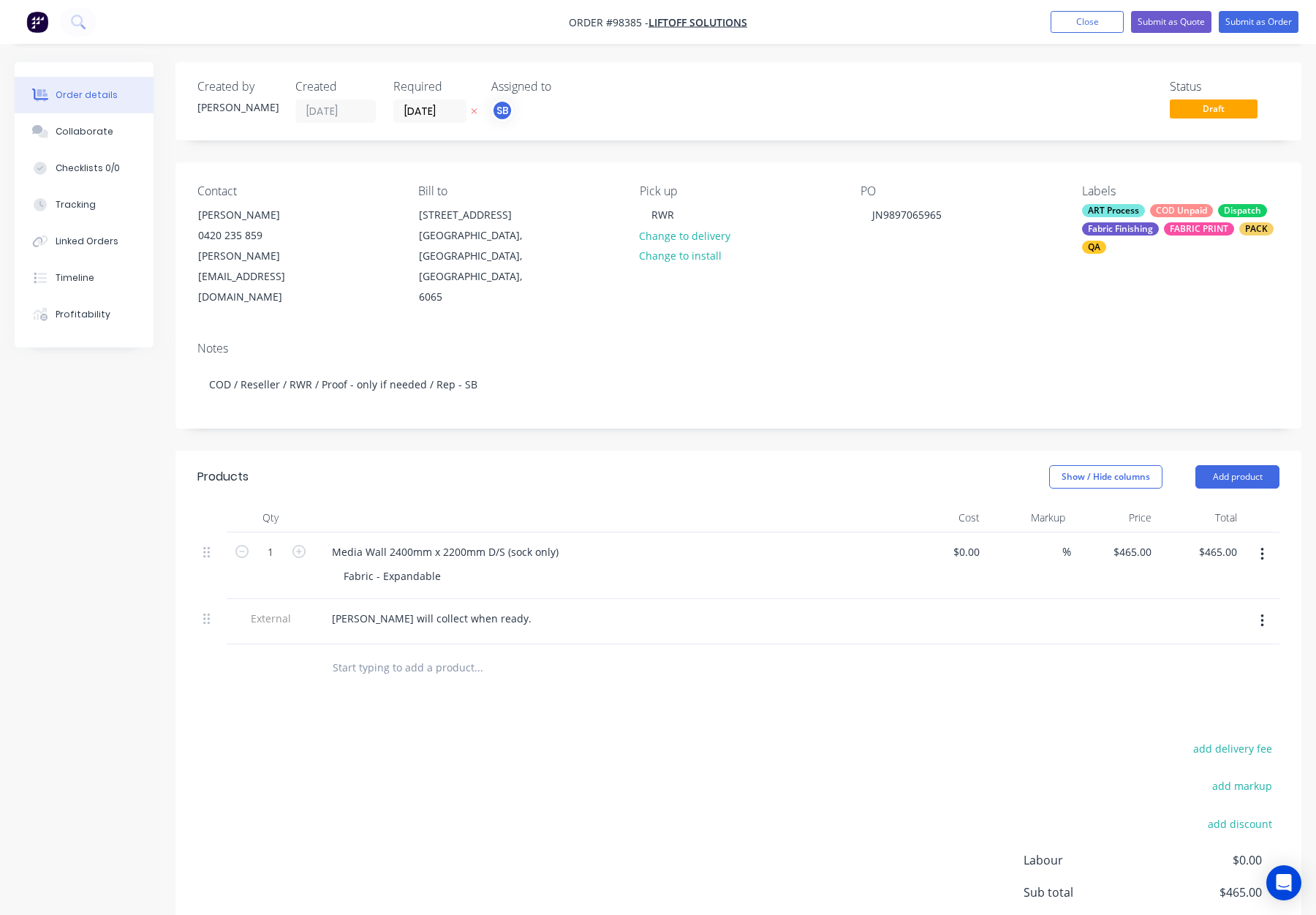
click at [384, 653] on input "text" at bounding box center [478, 668] width 292 height 29
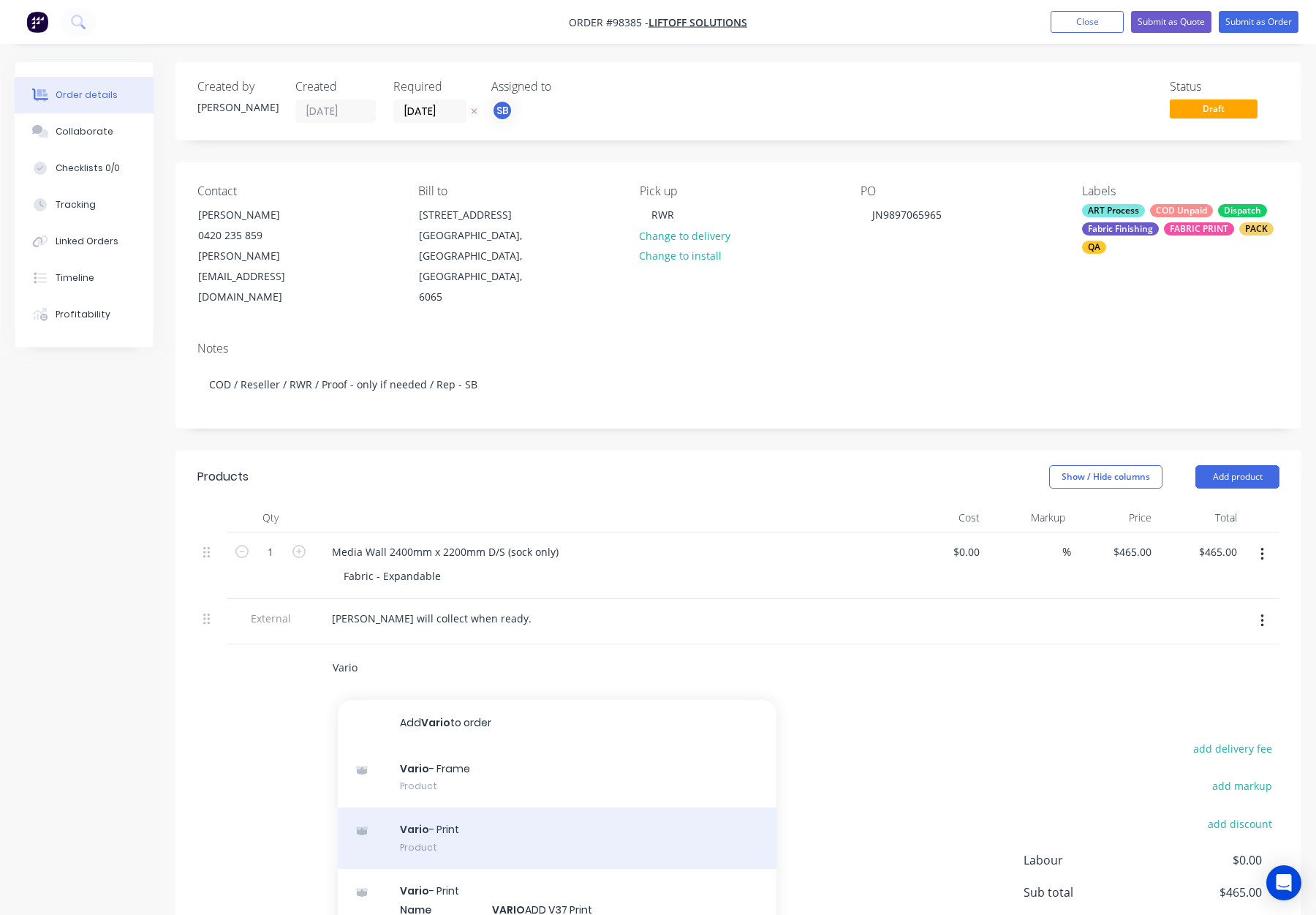
type input "Vario"
click at [602, 807] on div "Vario - Print Product" at bounding box center [557, 838] width 439 height 62
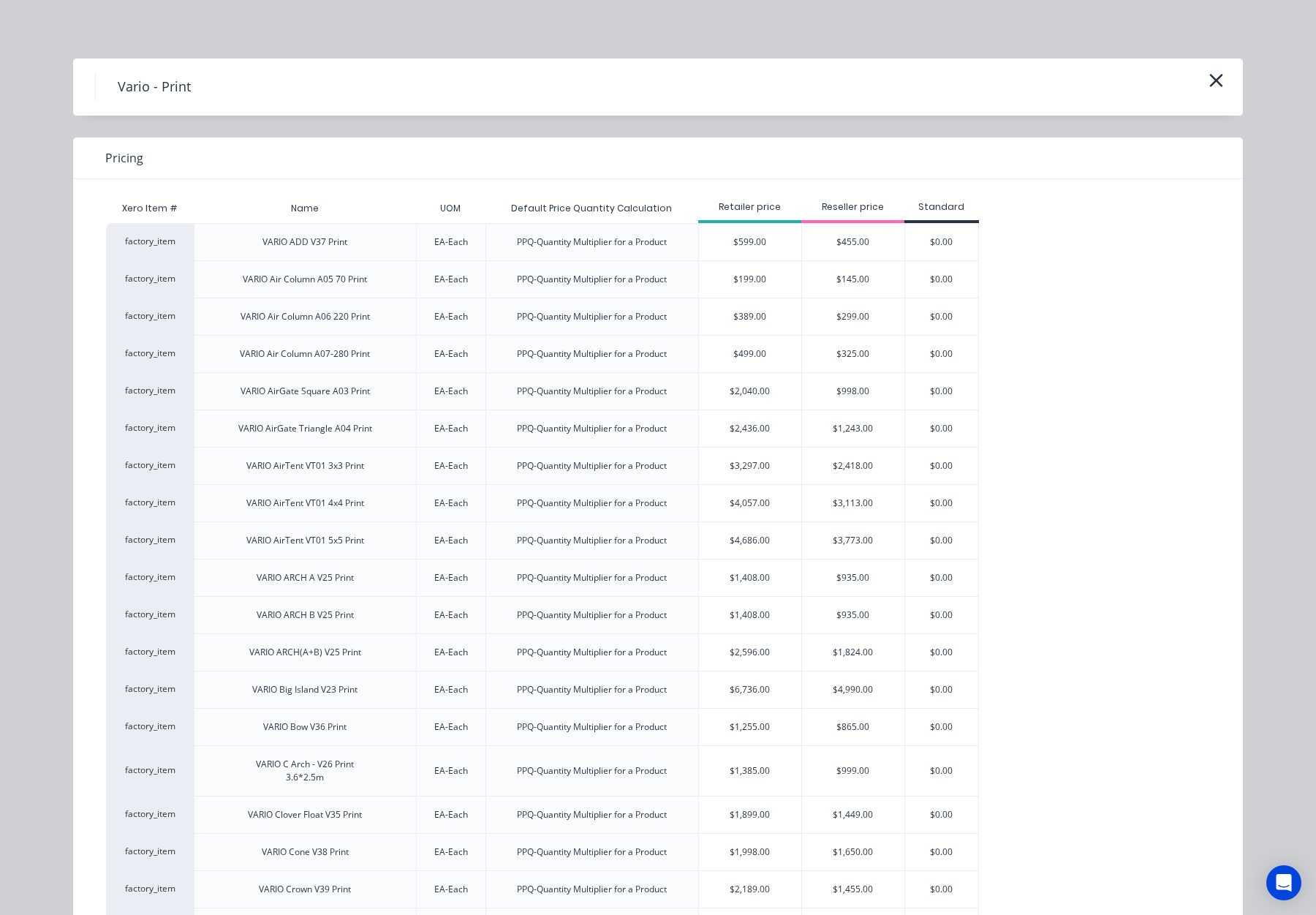
click at [1226, 86] on button "button" at bounding box center [1217, 81] width 24 height 23
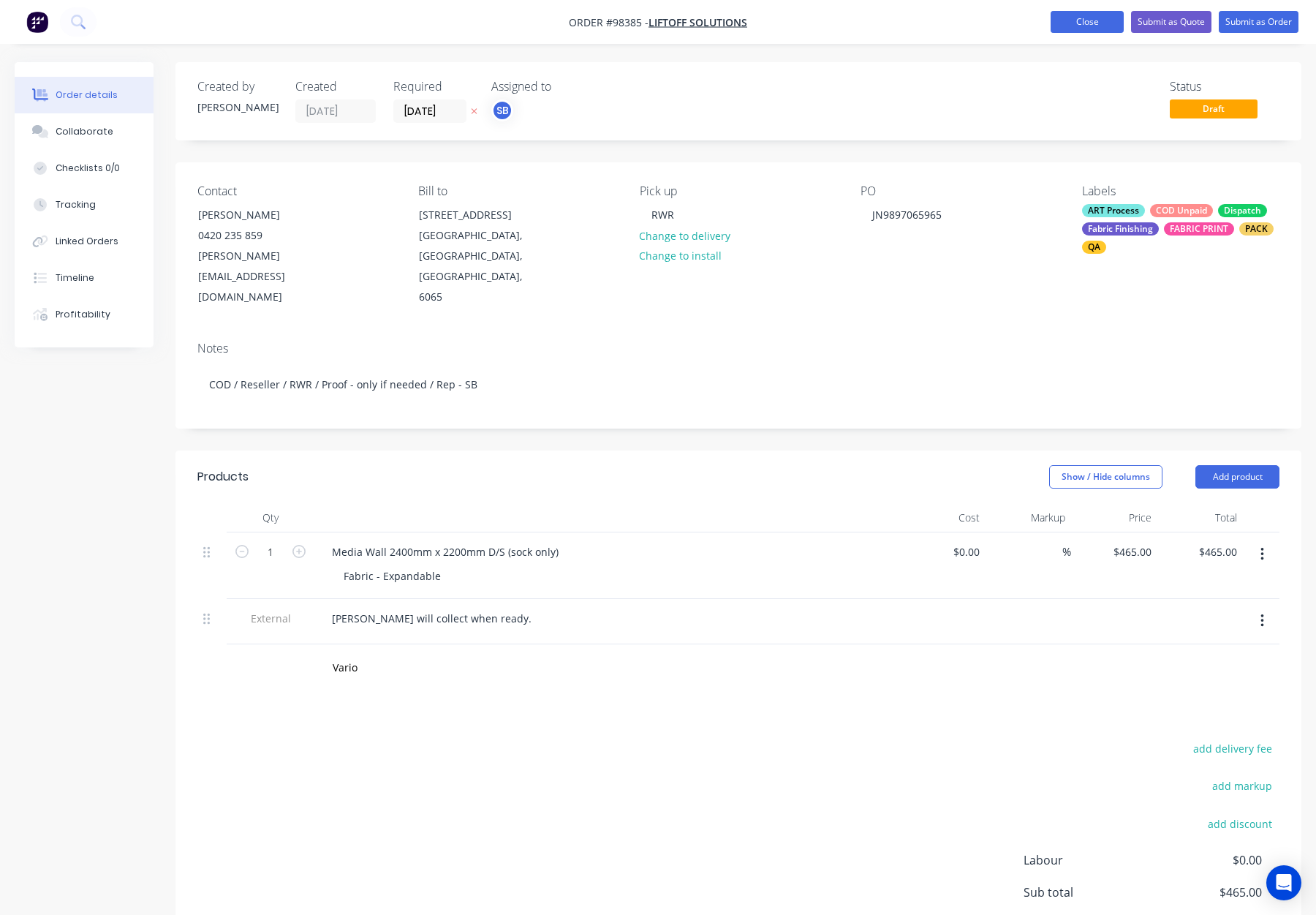
click at [1083, 22] on button "Close" at bounding box center [1087, 22] width 73 height 22
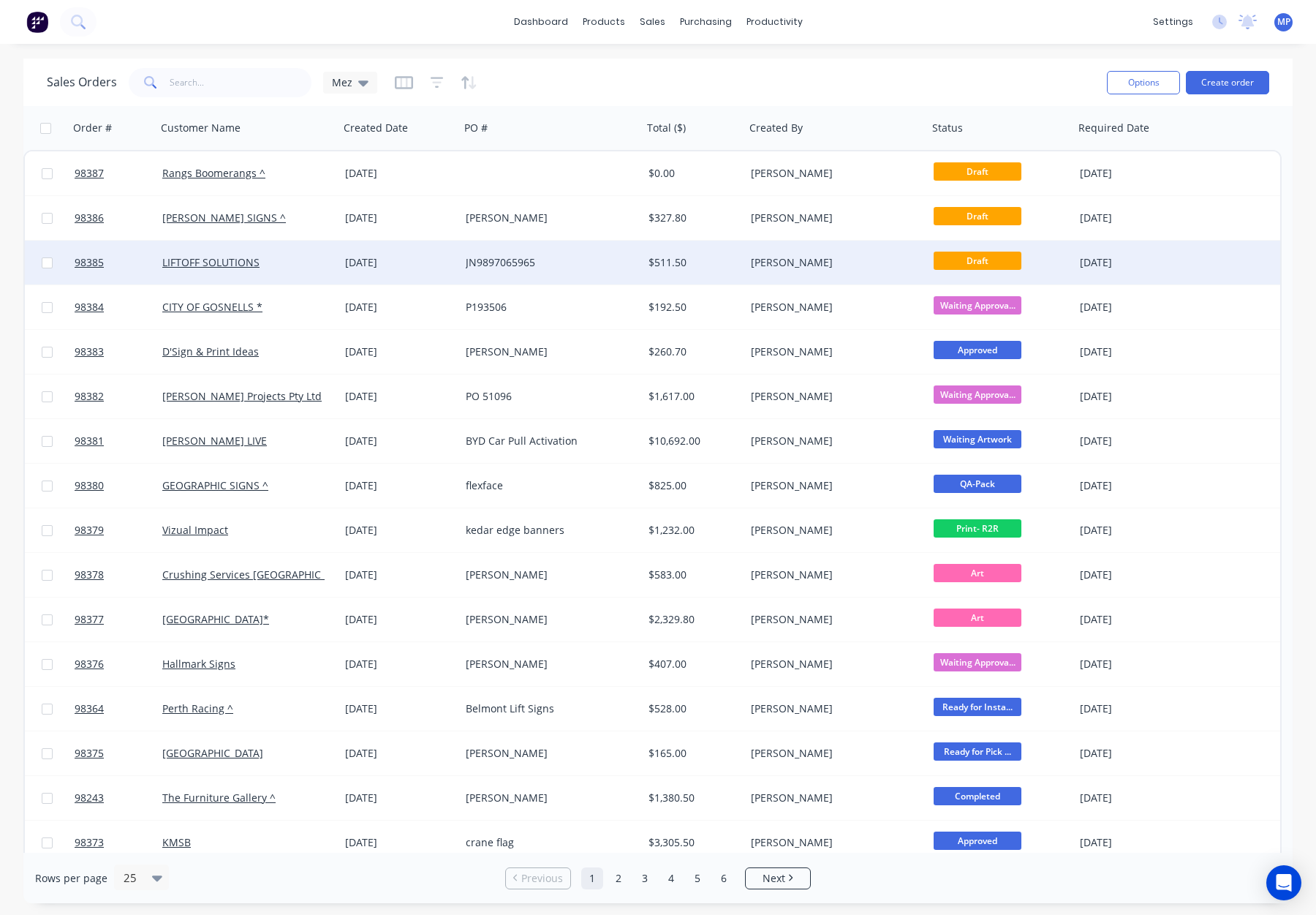
click at [572, 264] on div "JN9897065965" at bounding box center [546, 262] width 162 height 15
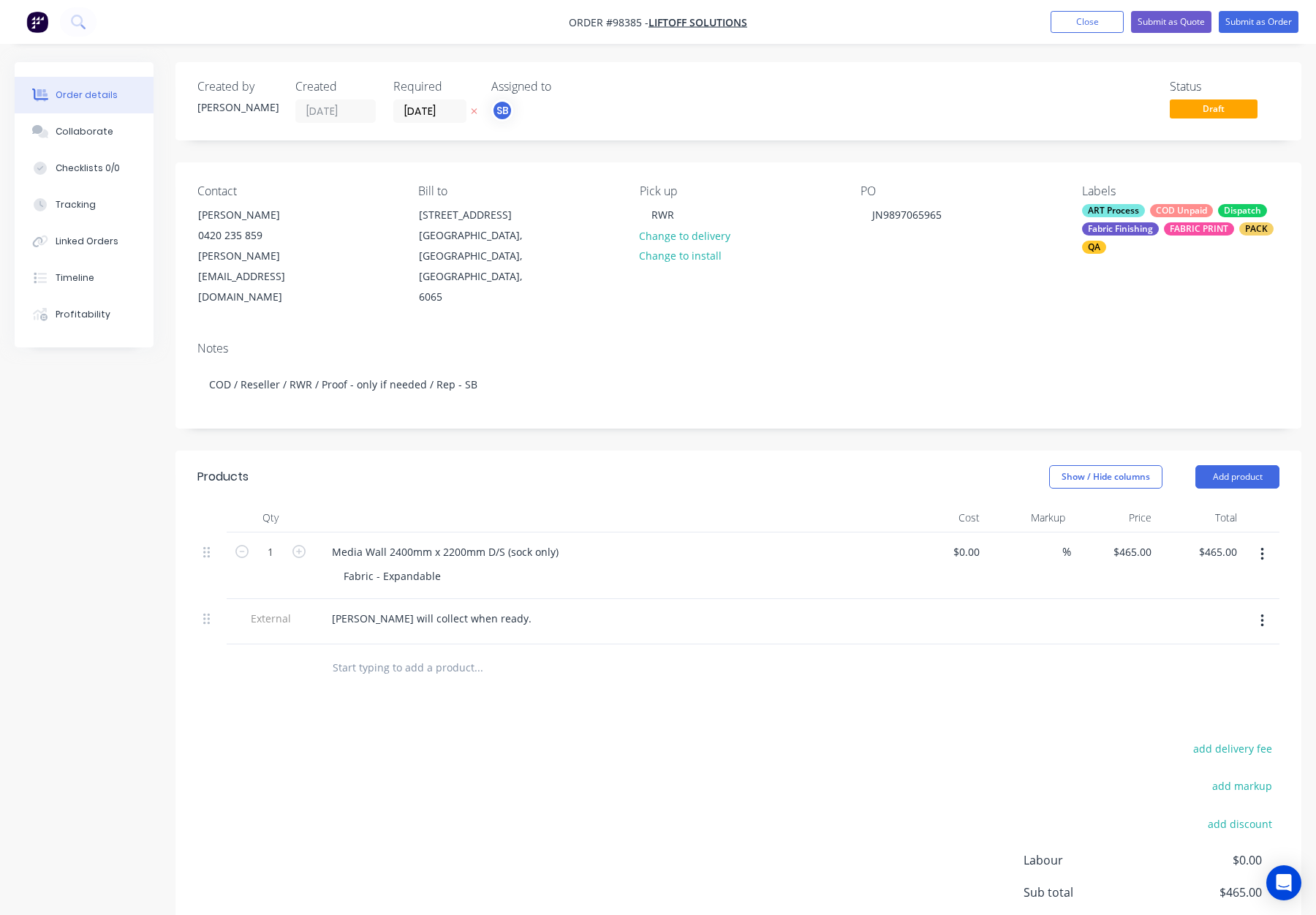
drag, startPoint x: 406, startPoint y: 628, endPoint x: 428, endPoint y: 629, distance: 22.0
click at [407, 653] on input "text" at bounding box center [478, 668] width 292 height 29
drag, startPoint x: 407, startPoint y: 625, endPoint x: 308, endPoint y: 622, distance: 99.0
click at [308, 643] on div "Vairo Add Vairo to order No results found" at bounding box center [739, 667] width 1083 height 48
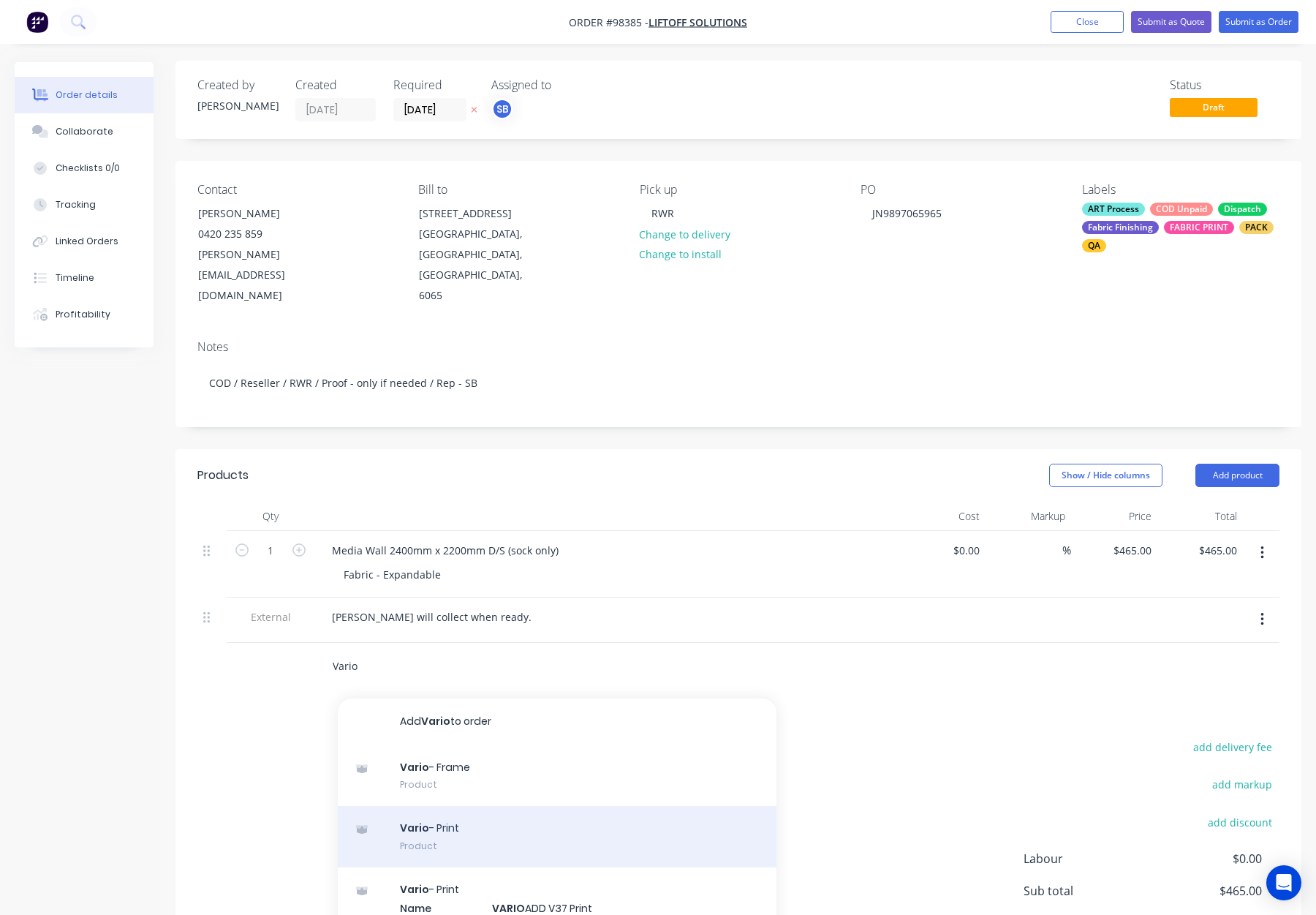
type input "Vario"
click at [528, 806] on div "Vario - Print Product" at bounding box center [557, 837] width 439 height 62
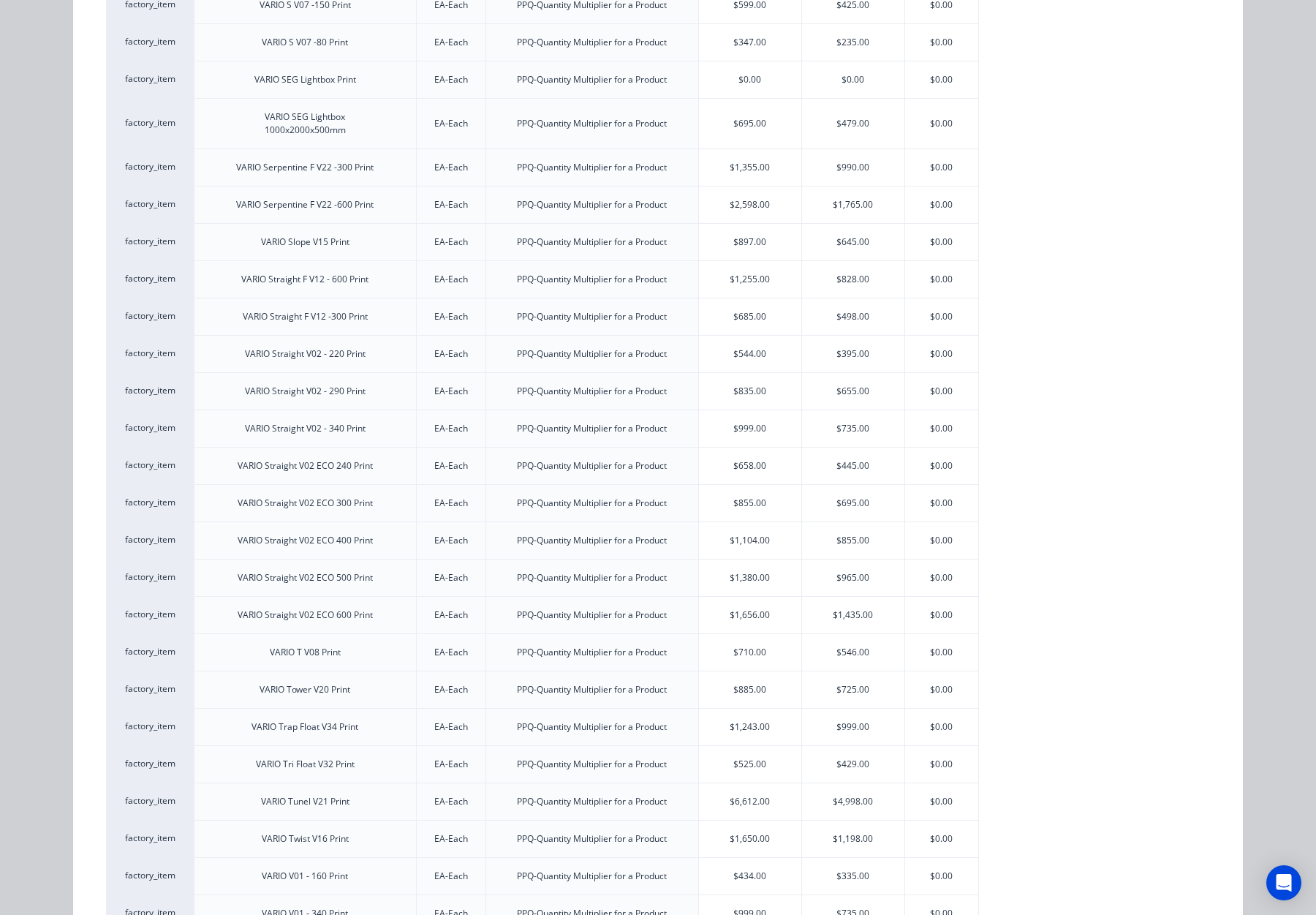
scroll to position [2290, 0]
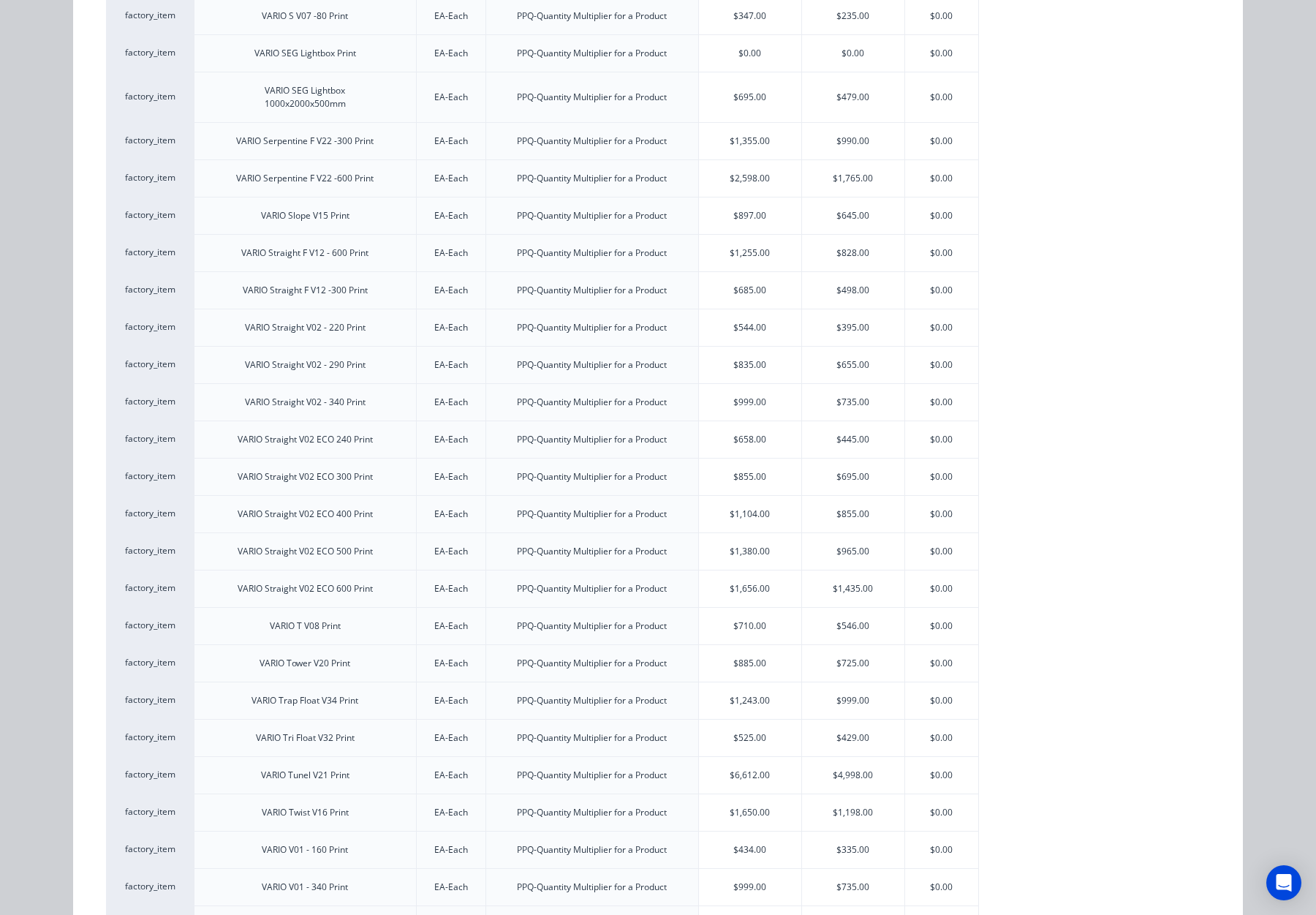
click at [724, 434] on div "$658.00" at bounding box center [750, 439] width 102 height 37
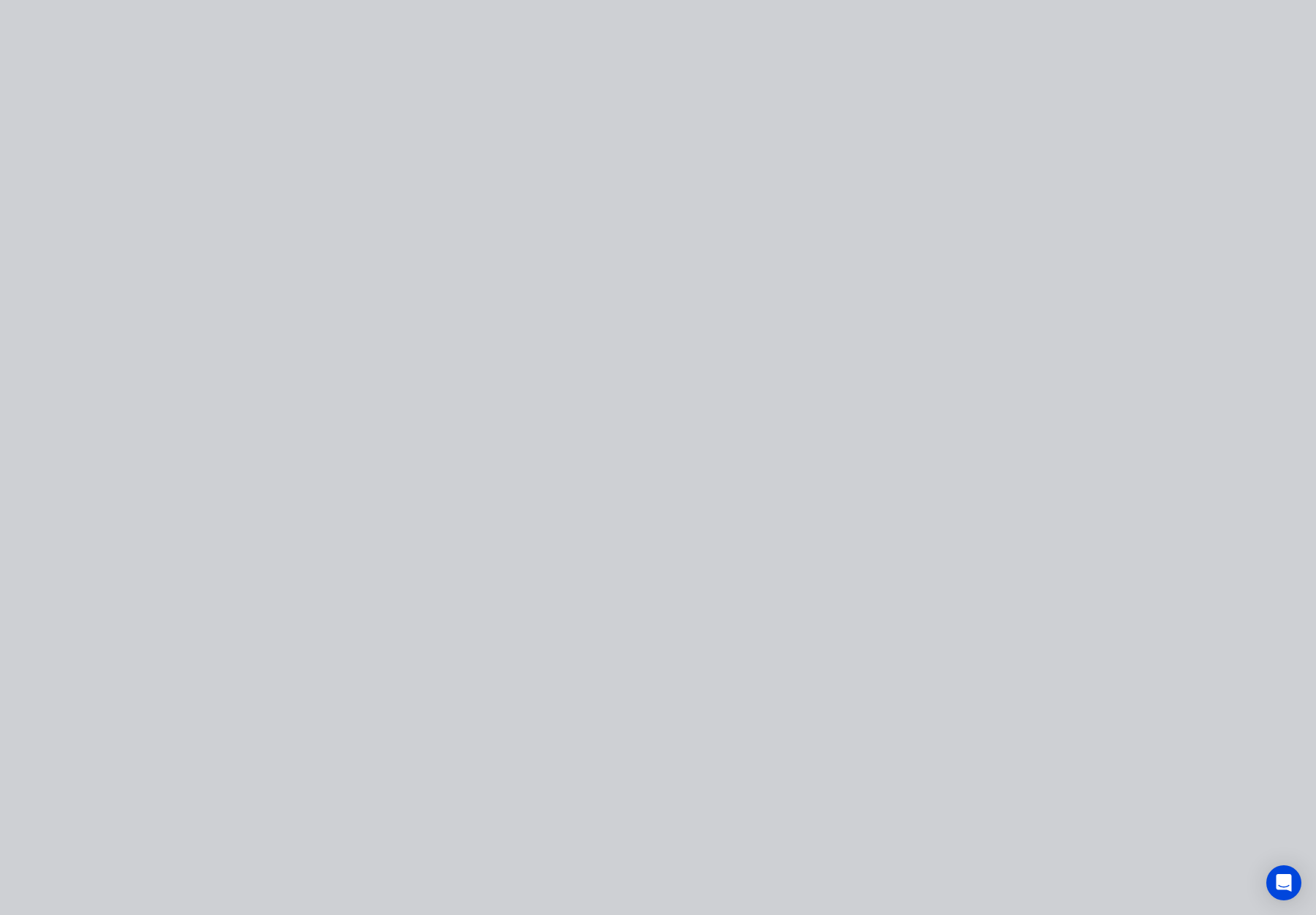
scroll to position [0, 0]
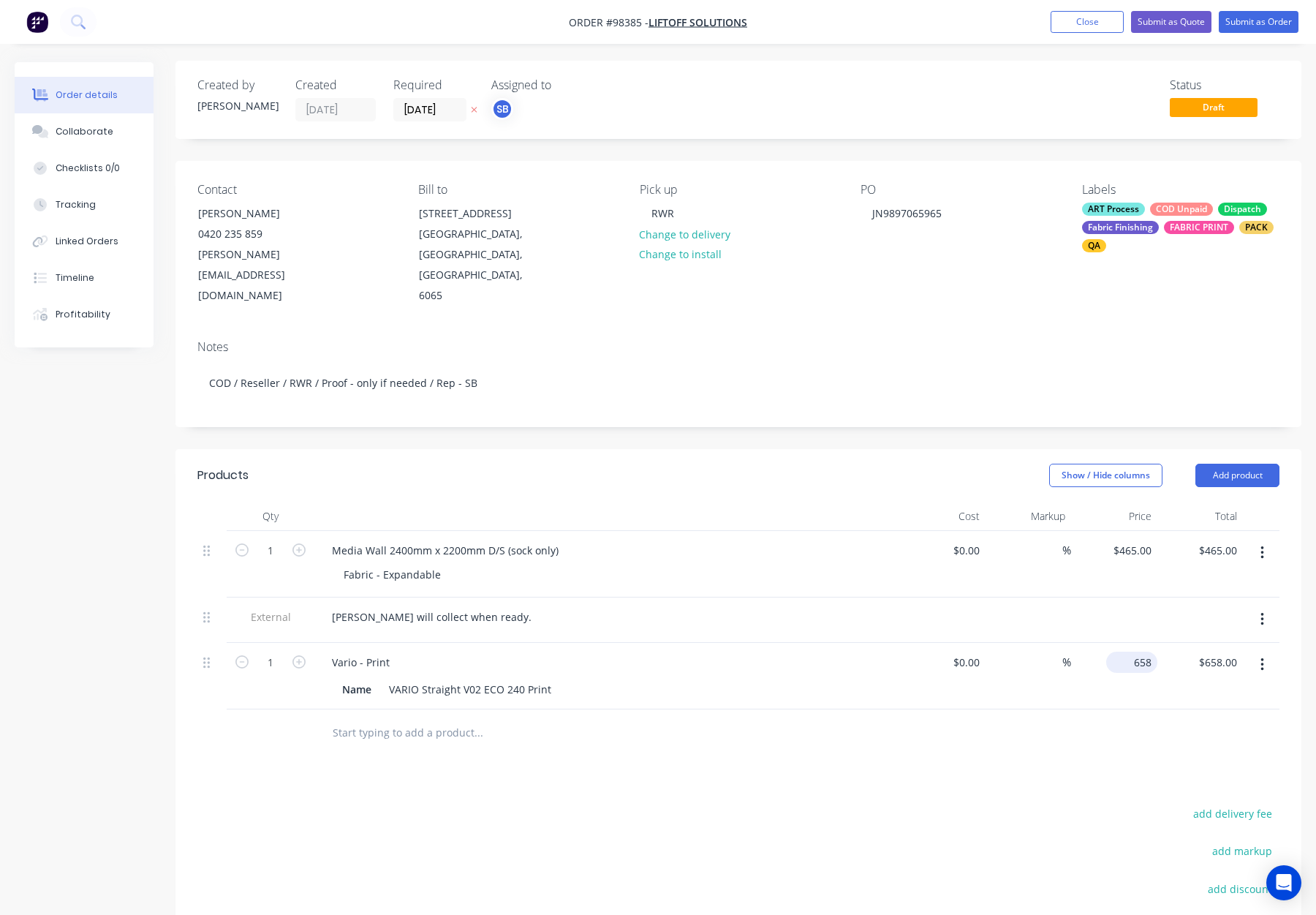
click at [1136, 652] on input "658" at bounding box center [1135, 662] width 45 height 22
type input "$465.00"
click at [1021, 712] on div at bounding box center [739, 733] width 1083 height 48
click at [396, 652] on div "Vario - Print" at bounding box center [361, 662] width 82 height 22
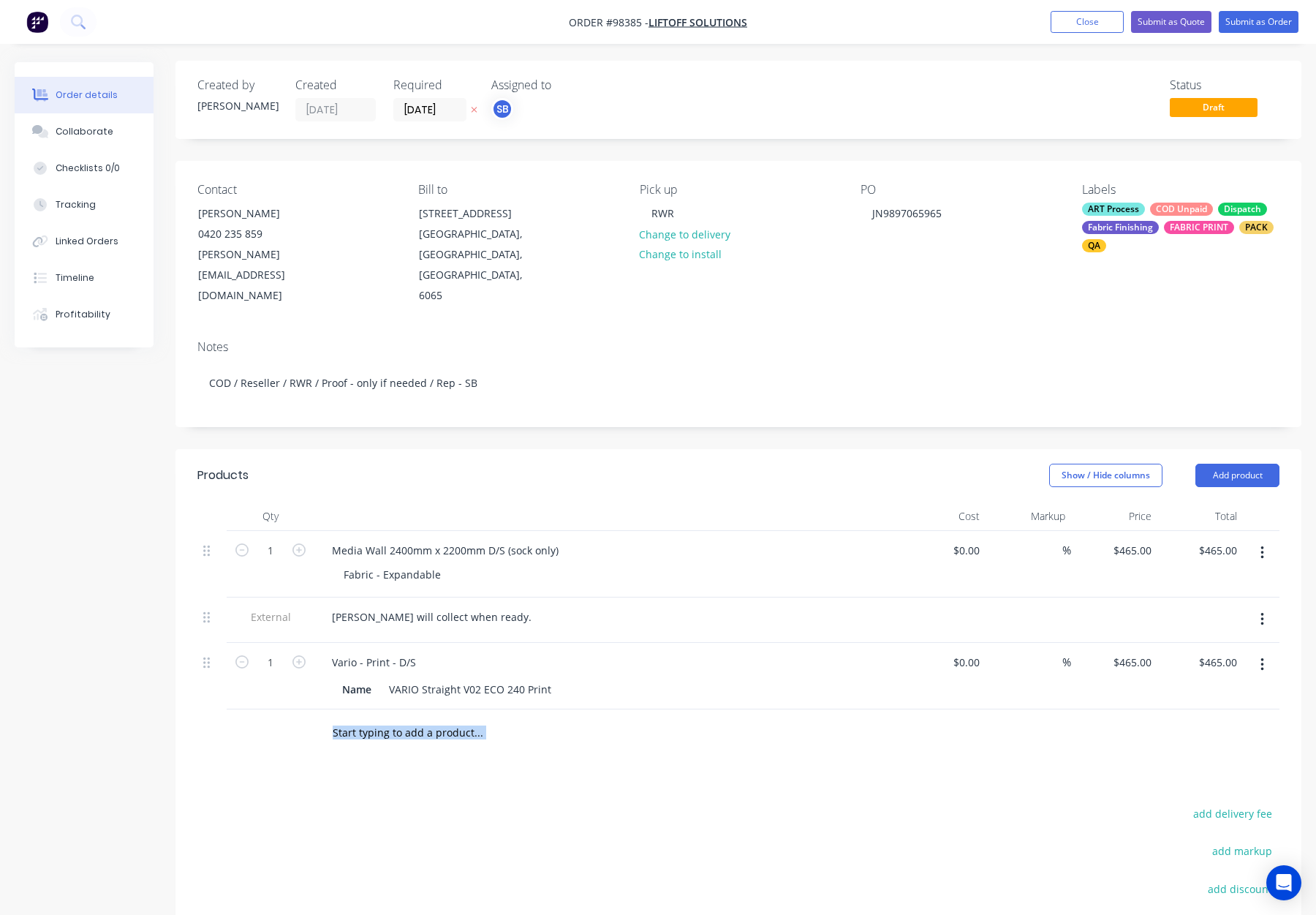
click at [767, 717] on div "Products Show / Hide columns Add product Qty Cost Markup Price Total 1 Media Wa…" at bounding box center [738, 778] width 1126 height 659
click at [1261, 545] on icon "button" at bounding box center [1263, 552] width 4 height 16
click at [1203, 668] on div "Delete" at bounding box center [1210, 679] width 112 height 22
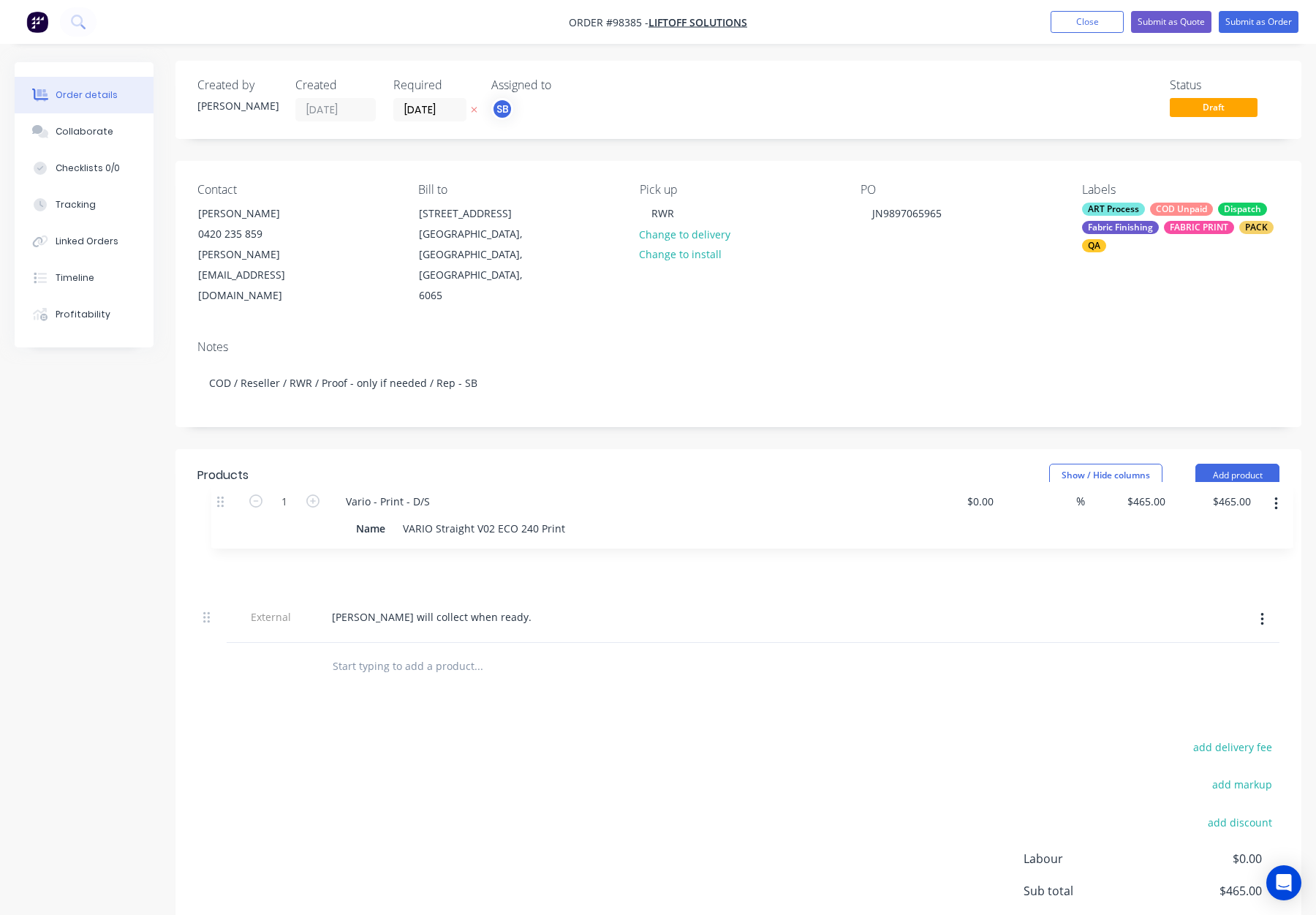
drag, startPoint x: 211, startPoint y: 534, endPoint x: 217, endPoint y: 495, distance: 39.5
click at [217, 531] on div "External Warren will collect when ready. 1 Vario - Print - D/S Name VARIO Strai…" at bounding box center [739, 586] width 1083 height 112
click at [674, 737] on div "add delivery fee add markup add discount Labour $0.00 Sub total $465.00 Margin …" at bounding box center [739, 878] width 1083 height 282
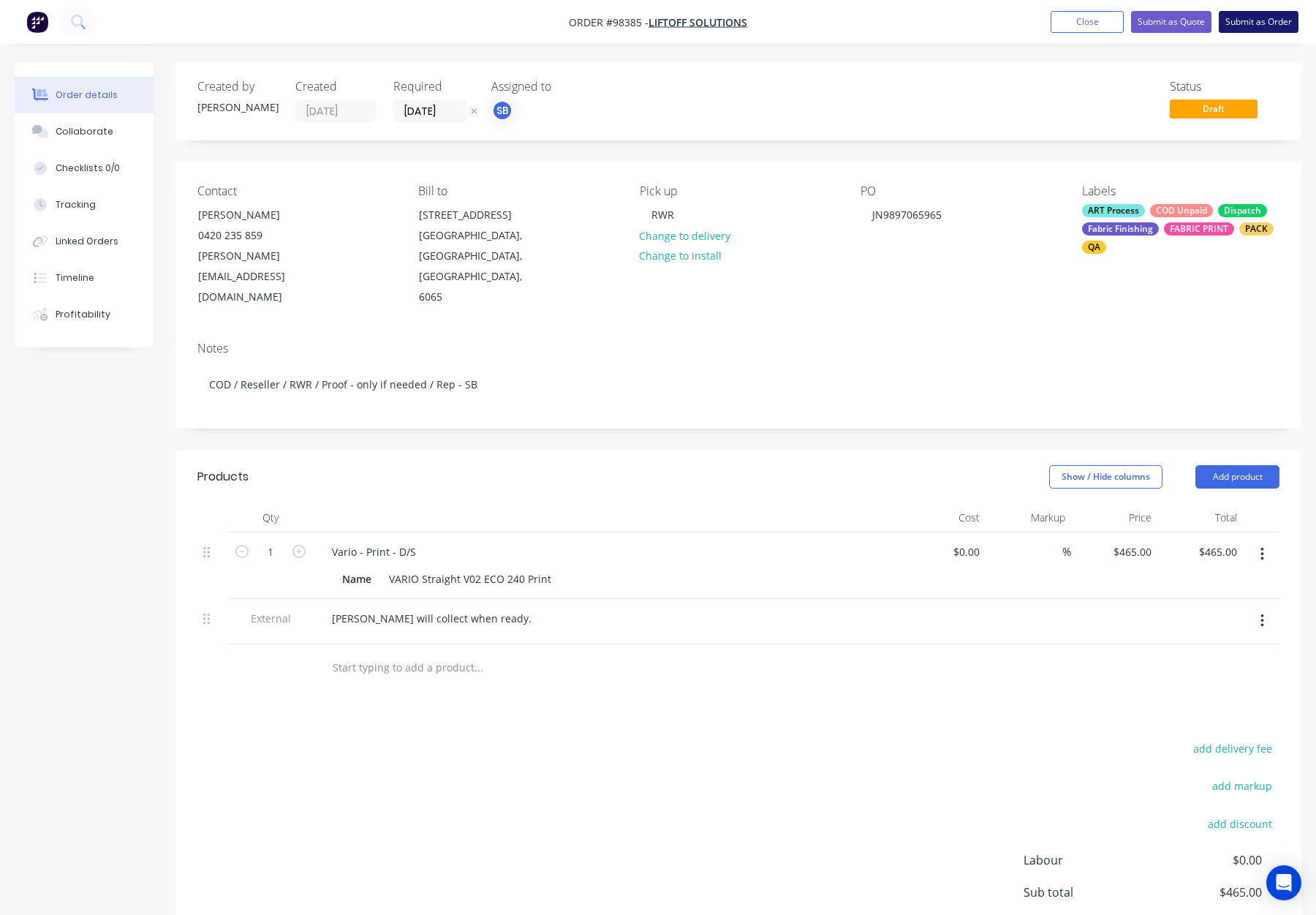
click at [1264, 17] on button "Submit as Order" at bounding box center [1259, 22] width 80 height 22
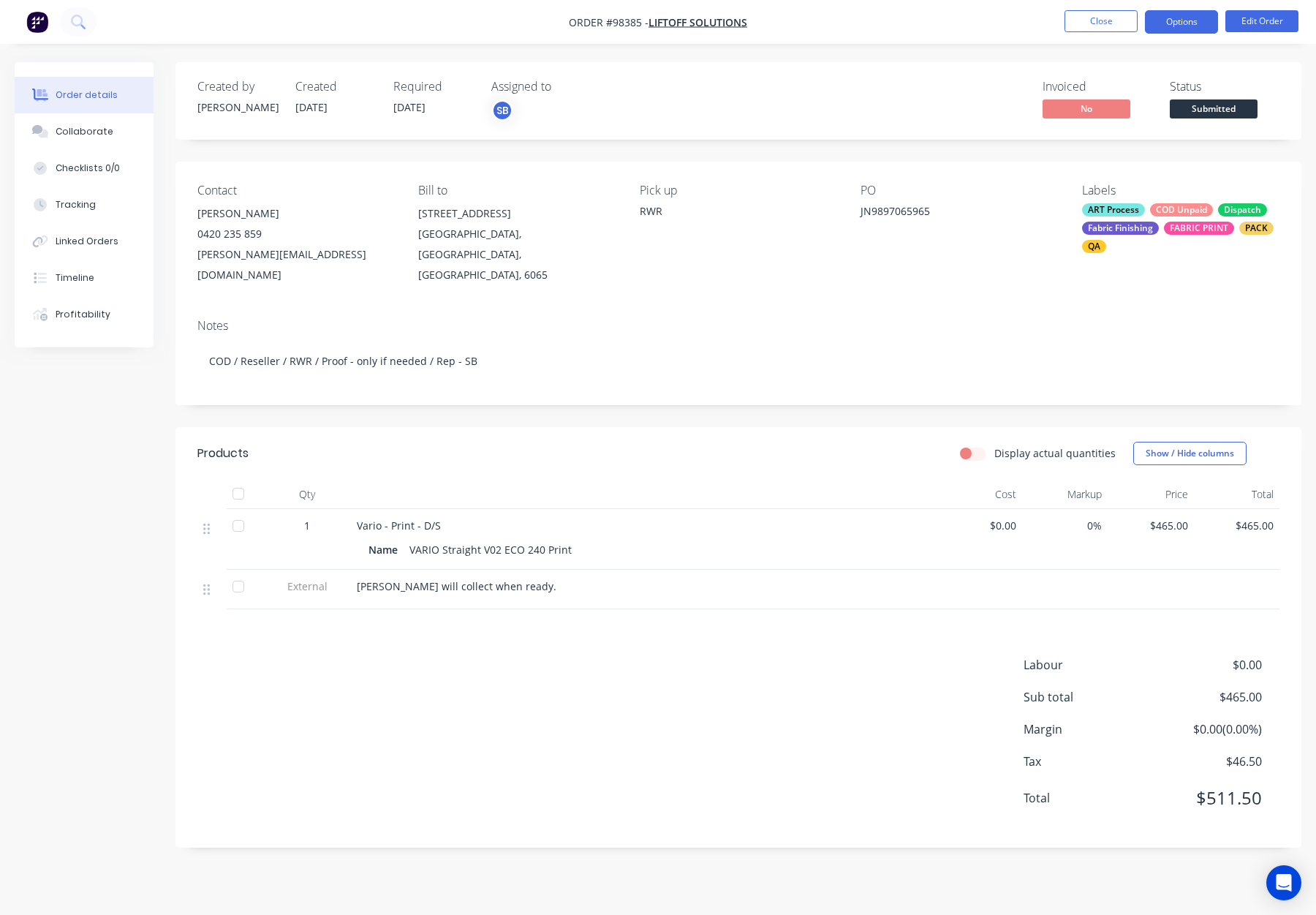
click at [1166, 19] on button "Options" at bounding box center [1182, 22] width 73 height 23
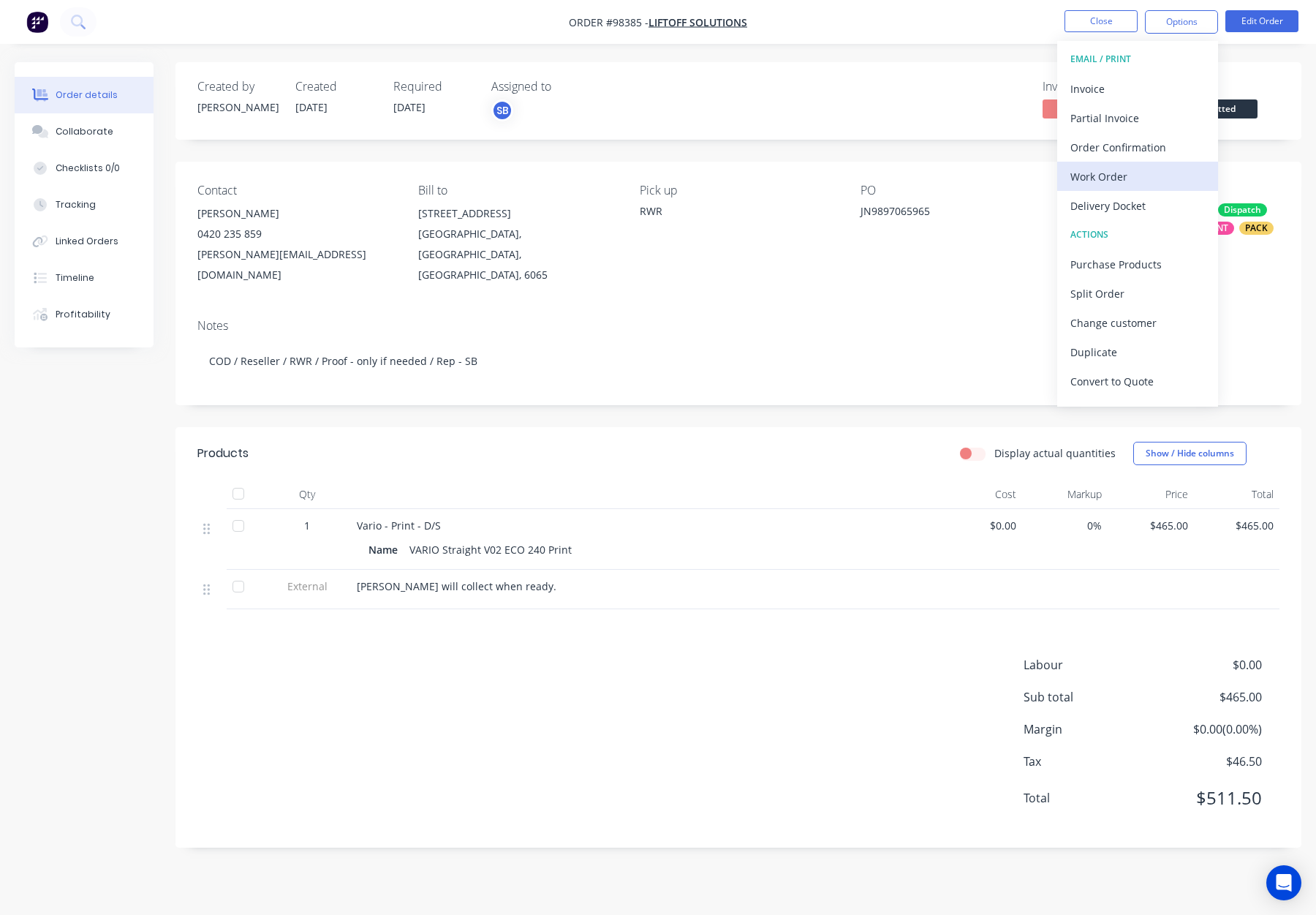
click at [1121, 182] on div "Work Order" at bounding box center [1138, 176] width 135 height 22
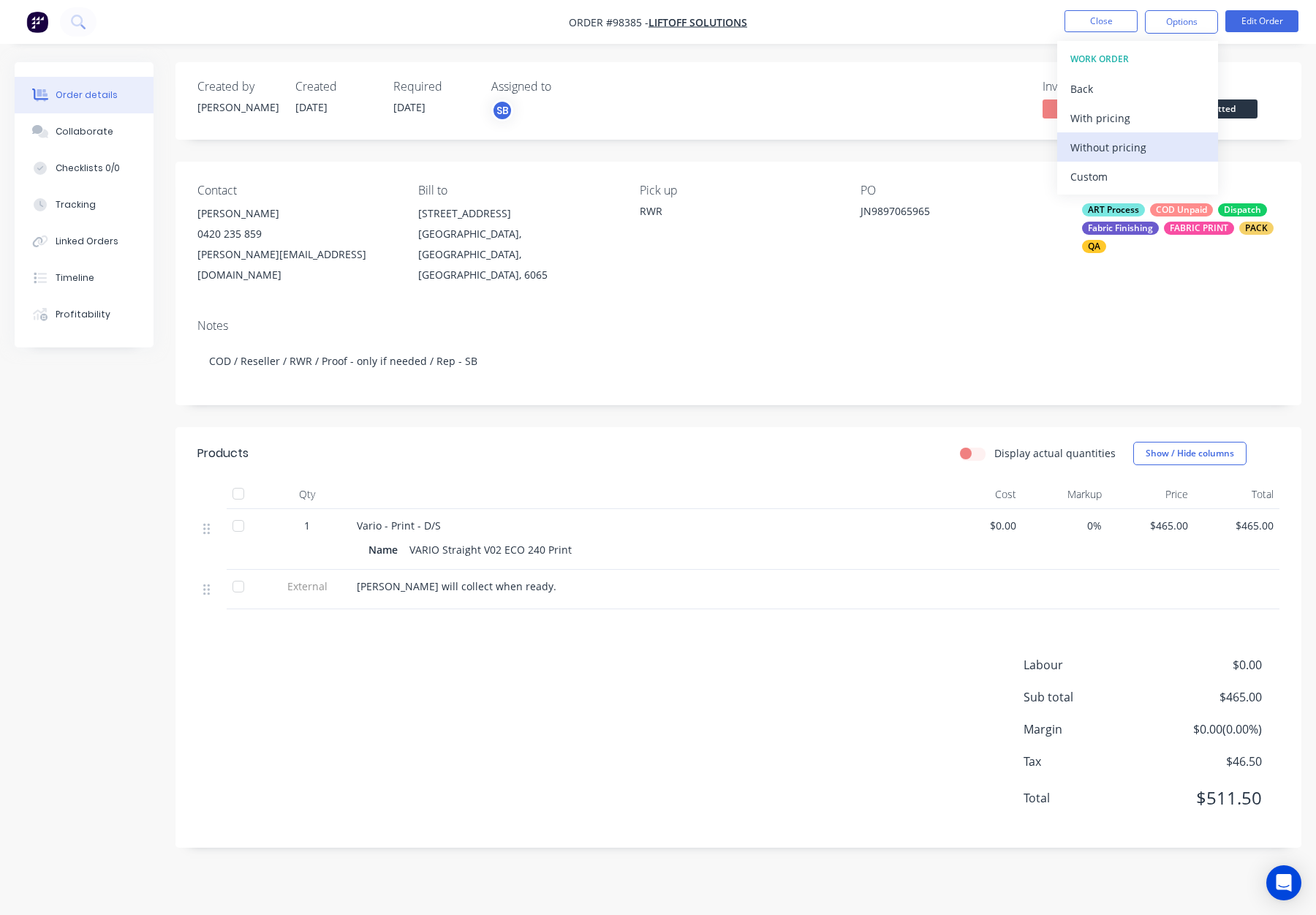
click at [1123, 149] on div "Without pricing" at bounding box center [1138, 147] width 135 height 22
click at [1090, 19] on button "Close" at bounding box center [1101, 21] width 73 height 22
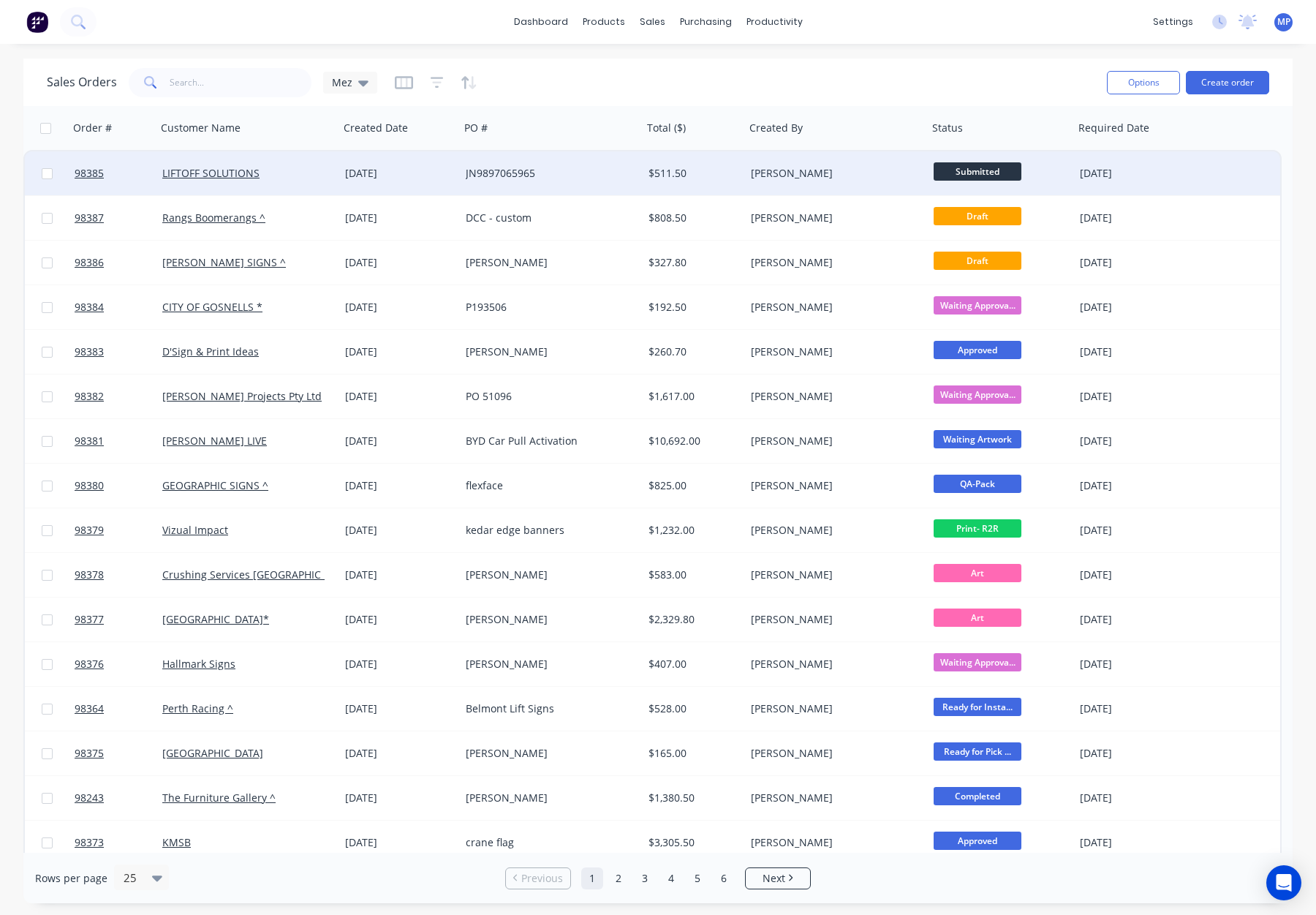
click at [725, 168] on div "$511.50" at bounding box center [692, 173] width 86 height 15
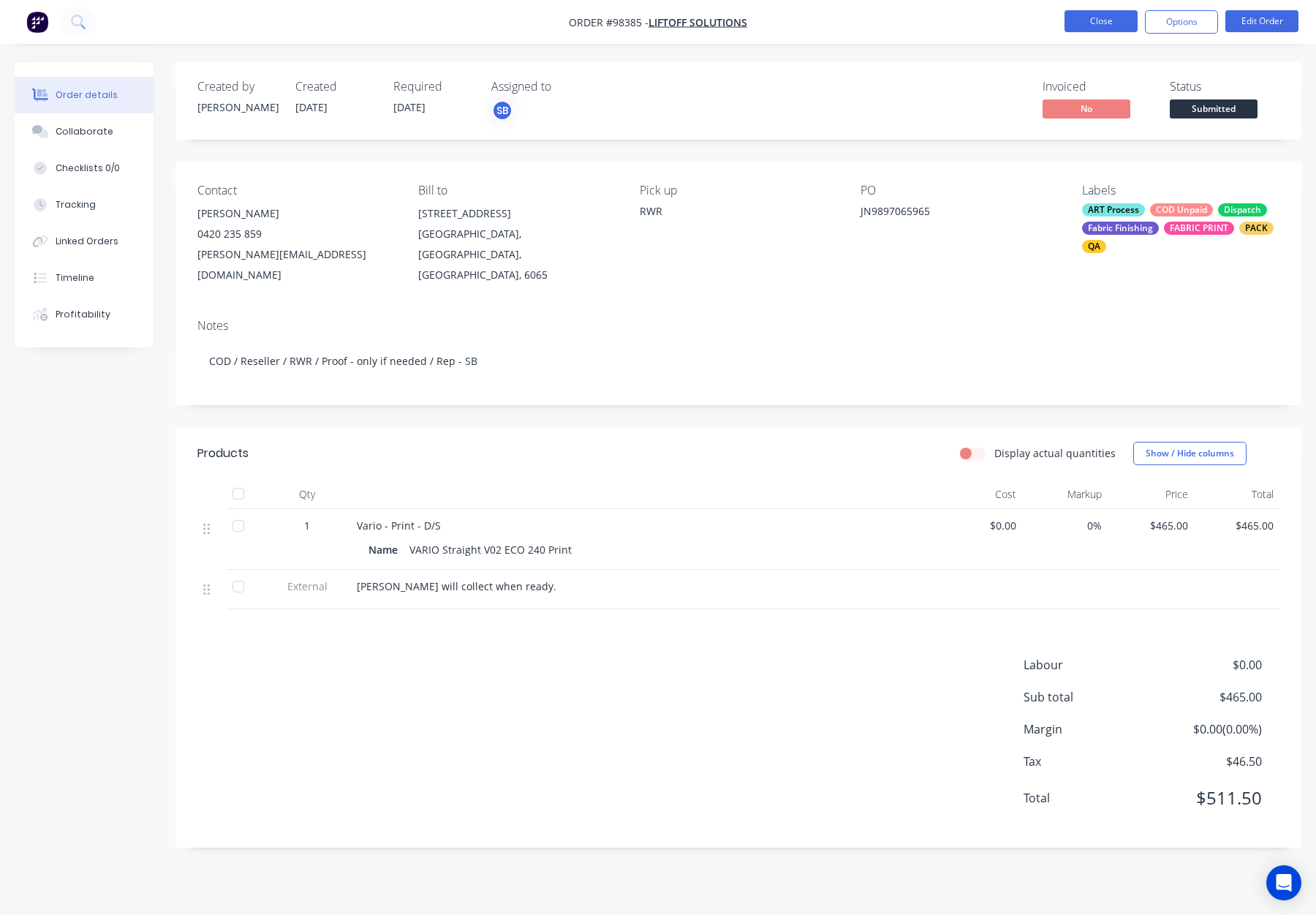
click at [1099, 22] on button "Close" at bounding box center [1101, 21] width 73 height 22
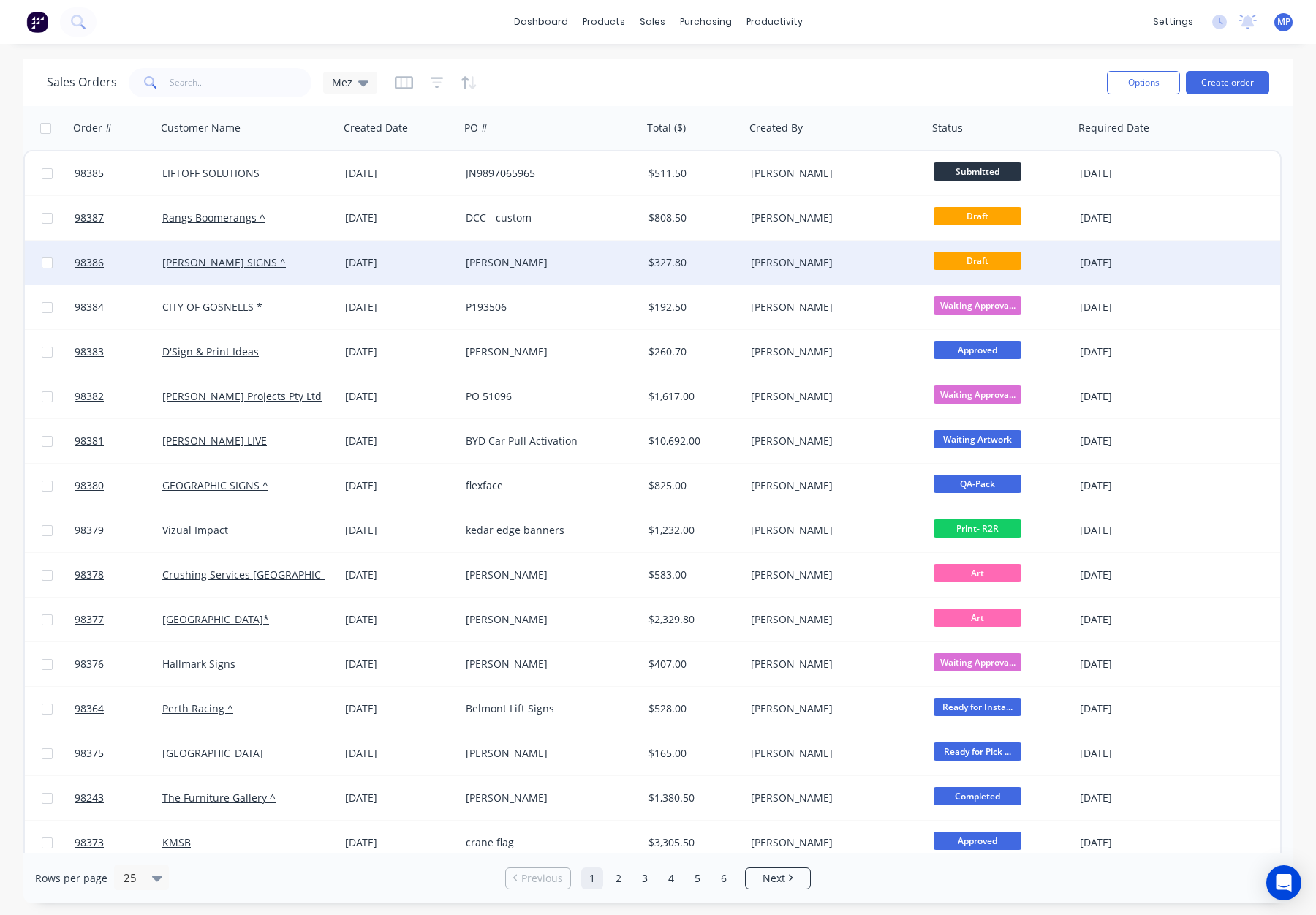
click at [710, 260] on div "$327.80" at bounding box center [692, 262] width 86 height 15
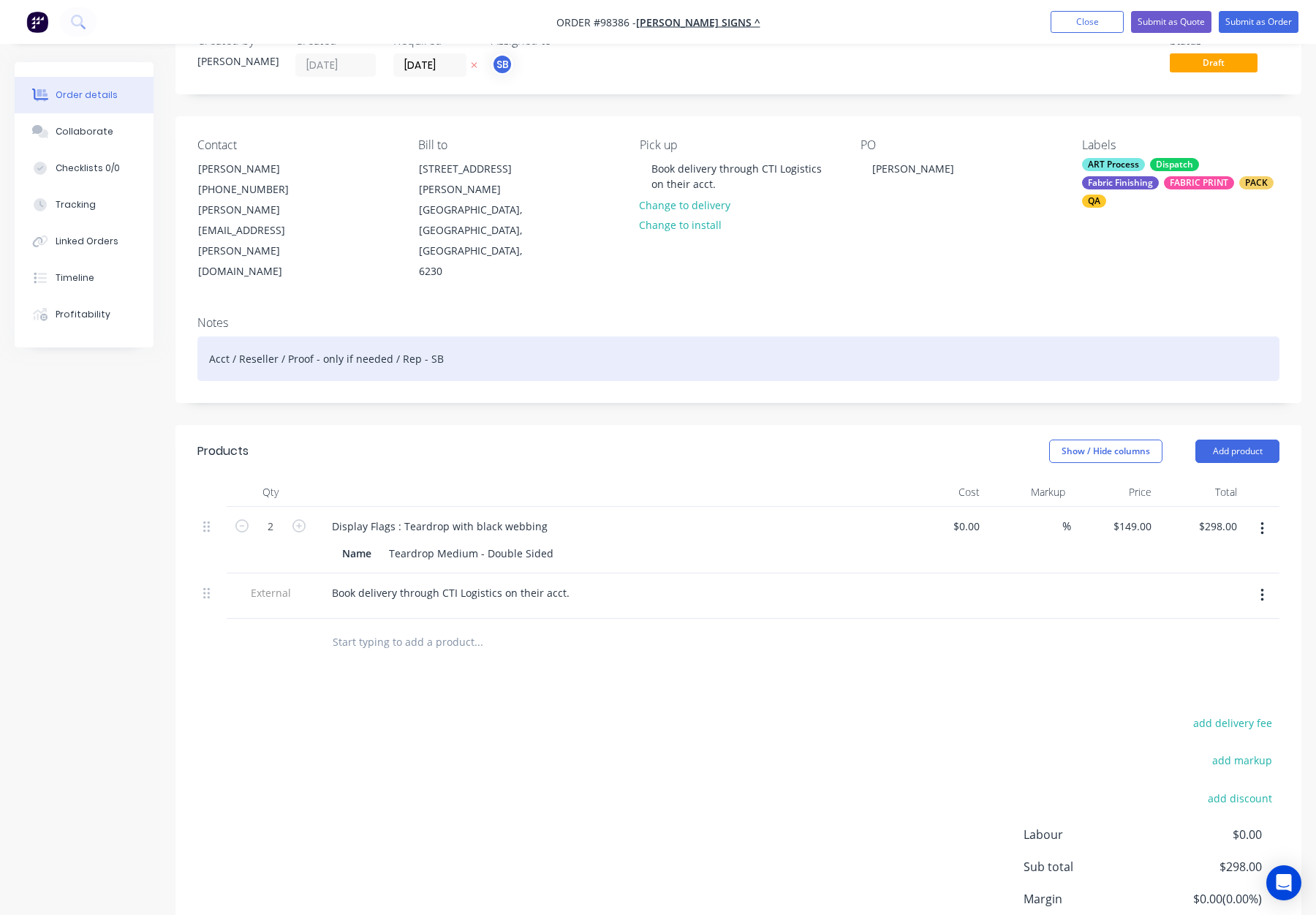
scroll to position [62, 0]
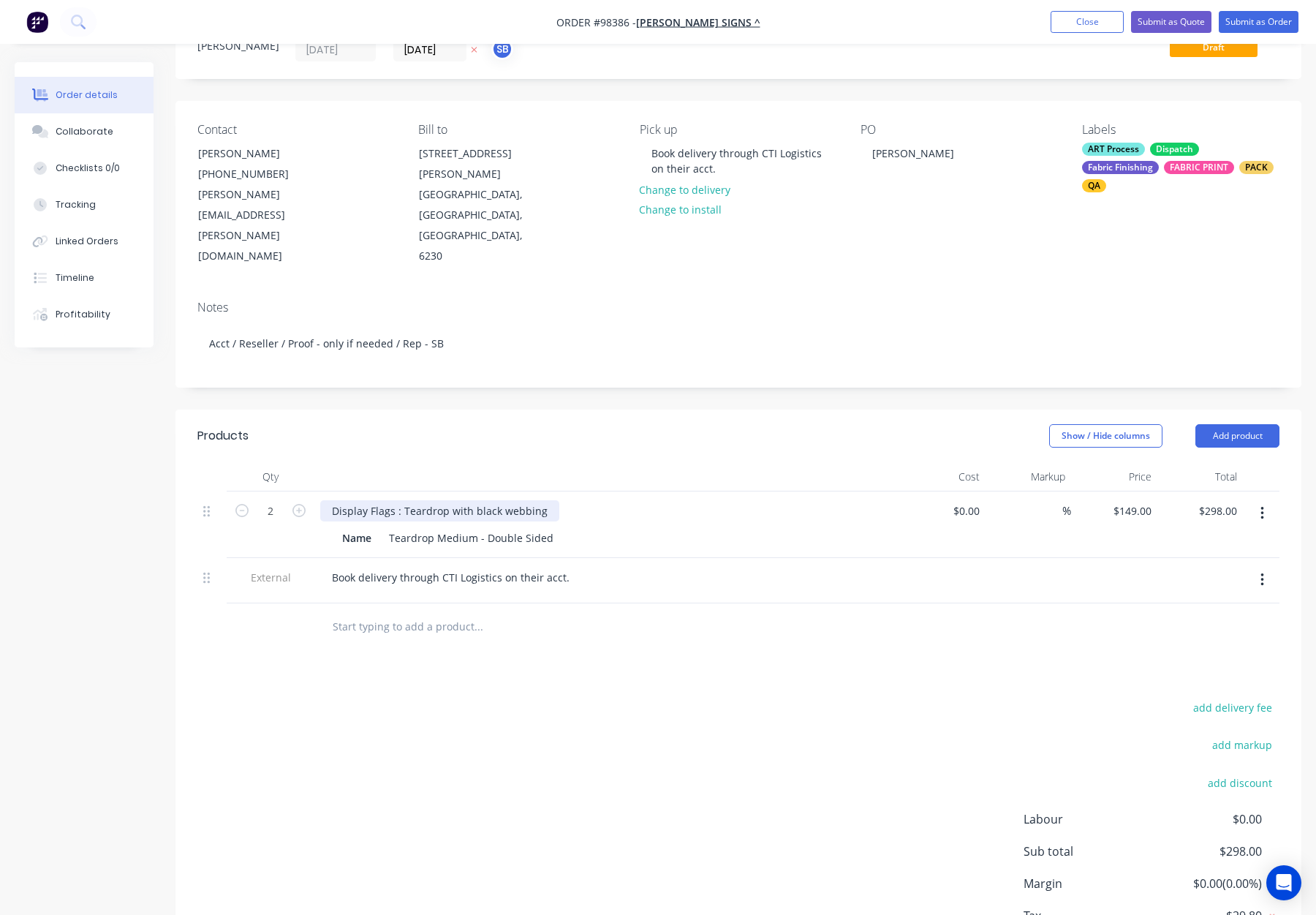
drag, startPoint x: 444, startPoint y: 450, endPoint x: 470, endPoint y: 455, distance: 26.5
click at [444, 501] on div "Display Flags : Teardrop with black webbing" at bounding box center [440, 511] width 239 height 22
click at [648, 424] on div "Show / Hide columns Add product" at bounding box center [853, 435] width 852 height 23
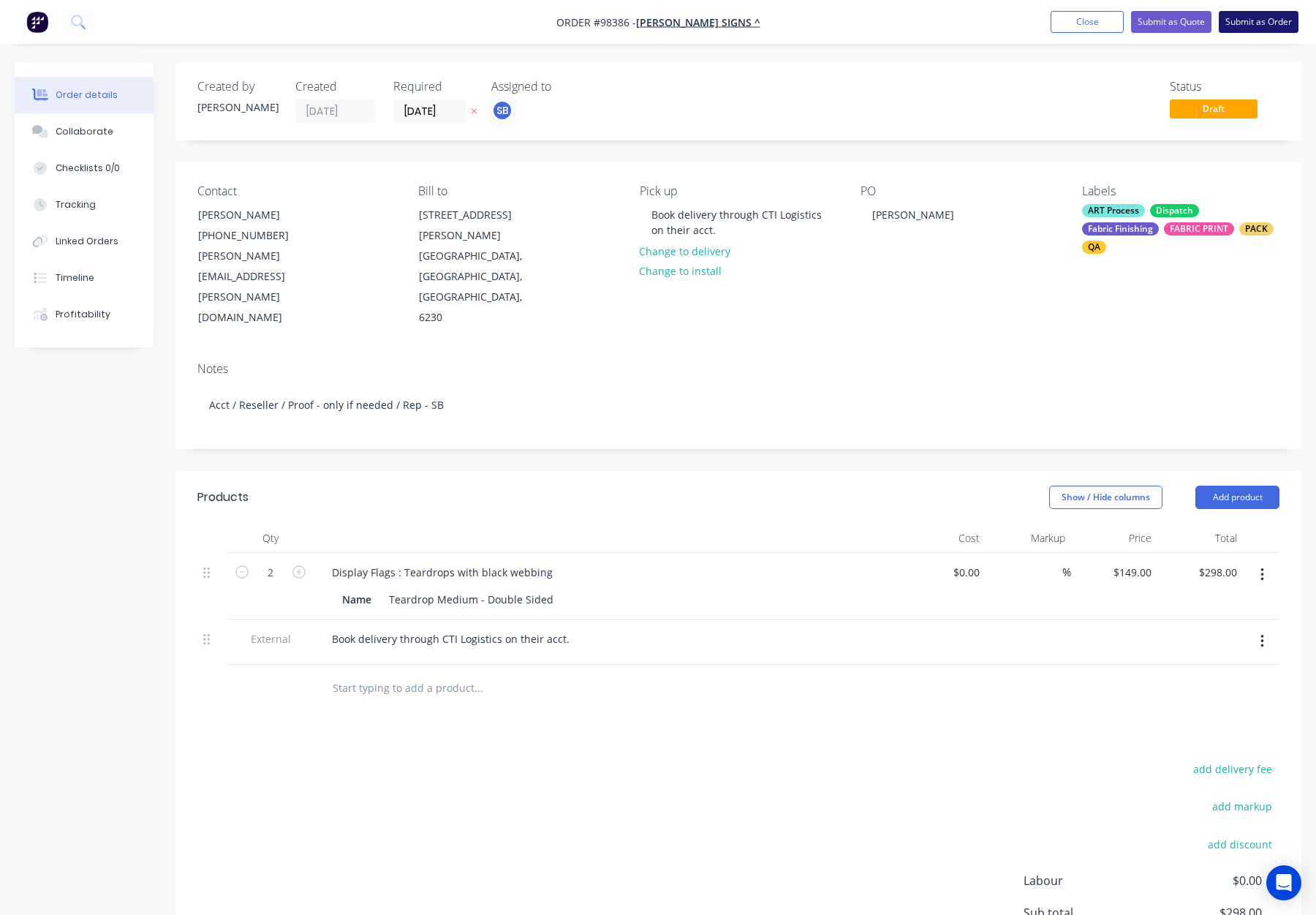
click at [1240, 22] on button "Submit as Order" at bounding box center [1259, 22] width 80 height 22
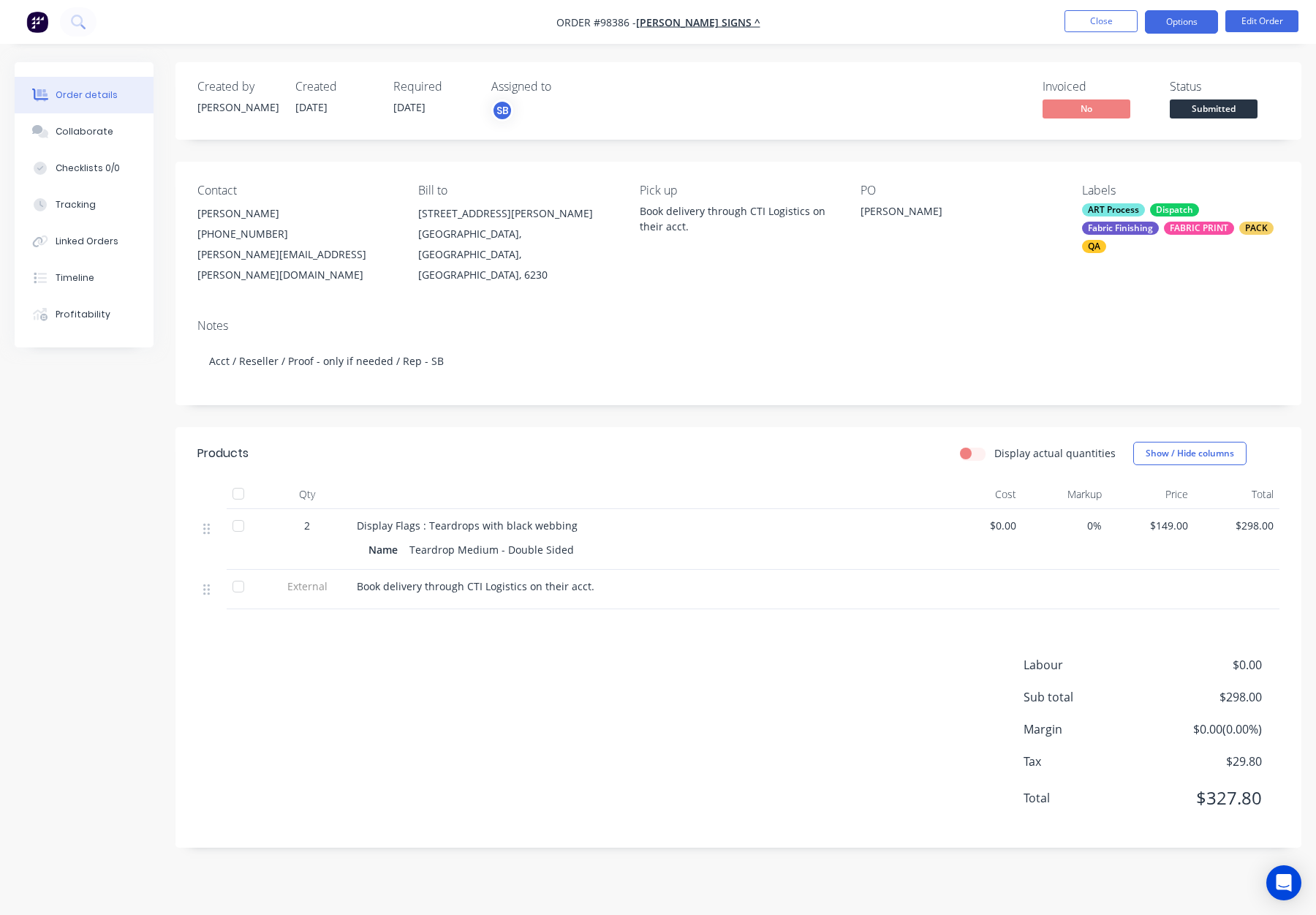
click at [1185, 24] on button "Options" at bounding box center [1182, 22] width 73 height 23
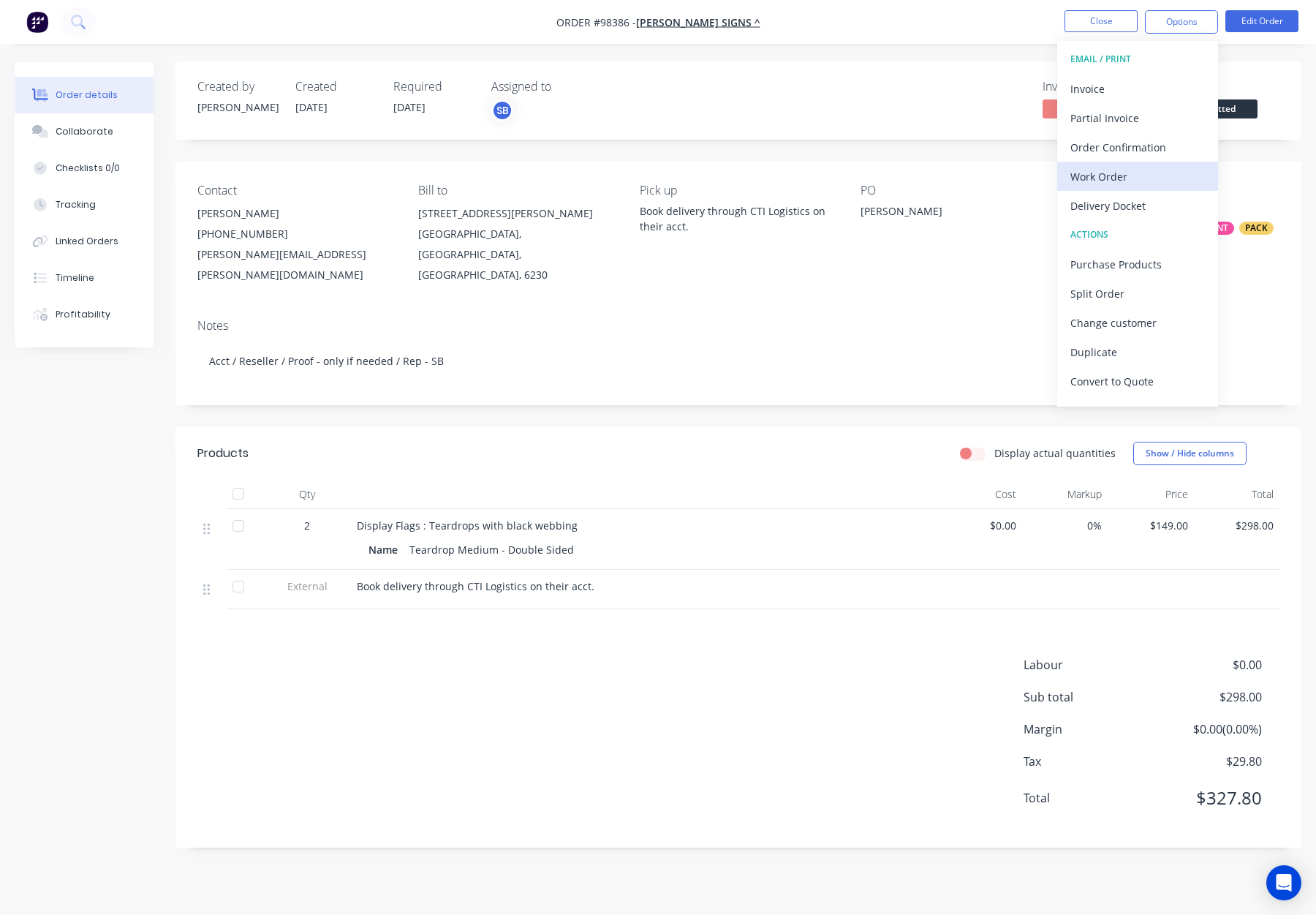
click at [1102, 177] on div "Work Order" at bounding box center [1138, 176] width 135 height 22
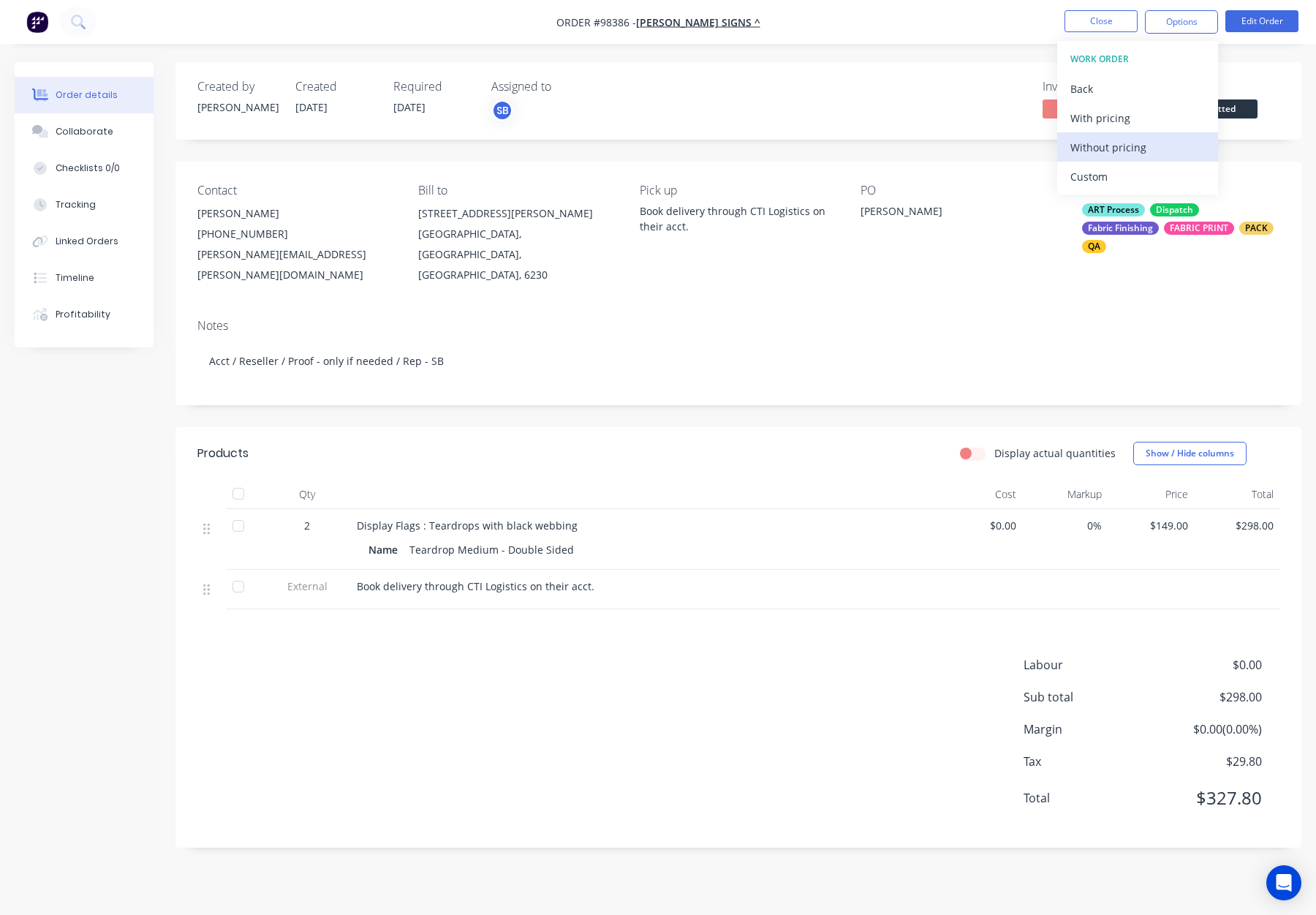
click at [1114, 143] on div "Without pricing" at bounding box center [1138, 147] width 135 height 22
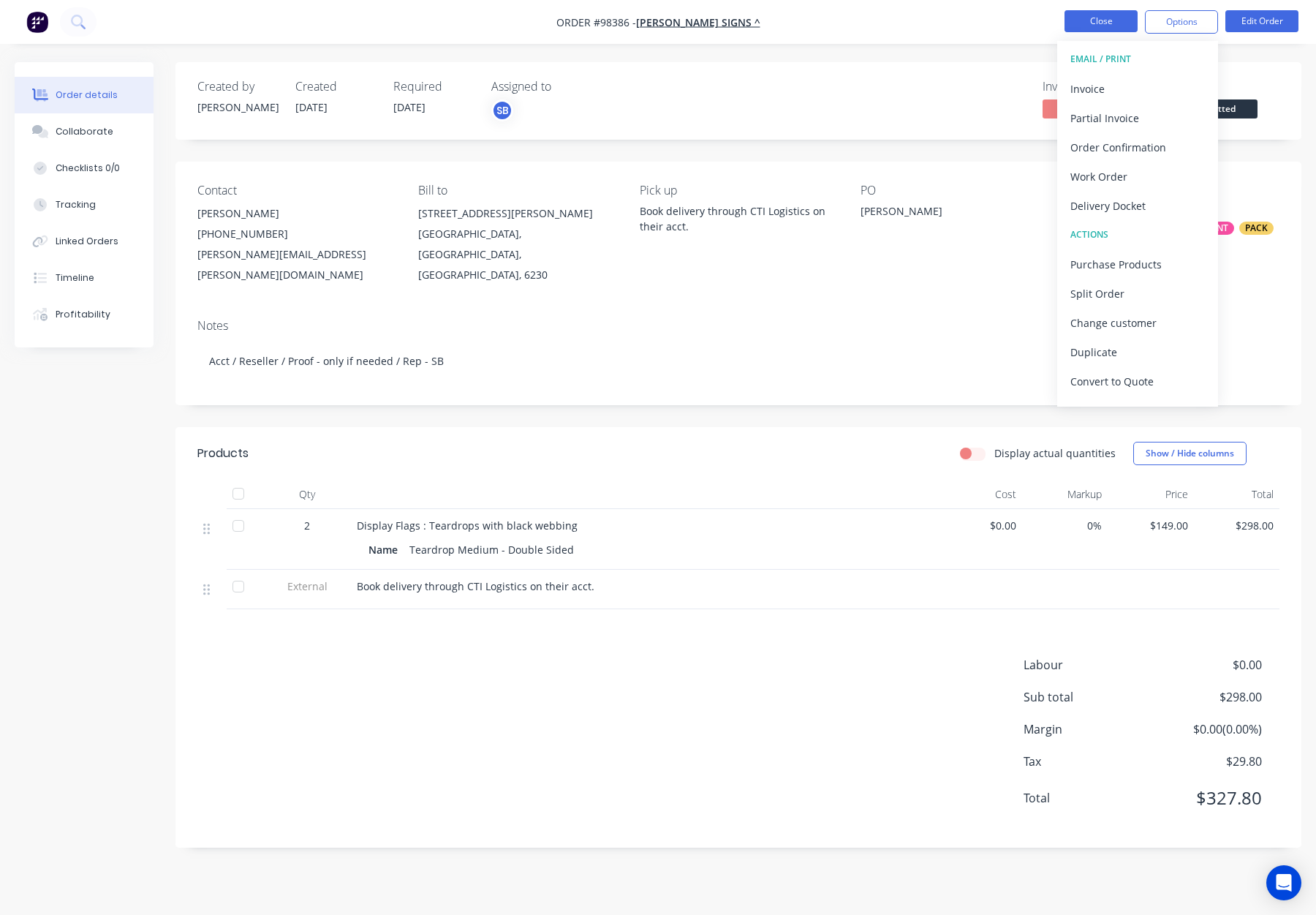
click at [1108, 19] on button "Close" at bounding box center [1101, 21] width 73 height 22
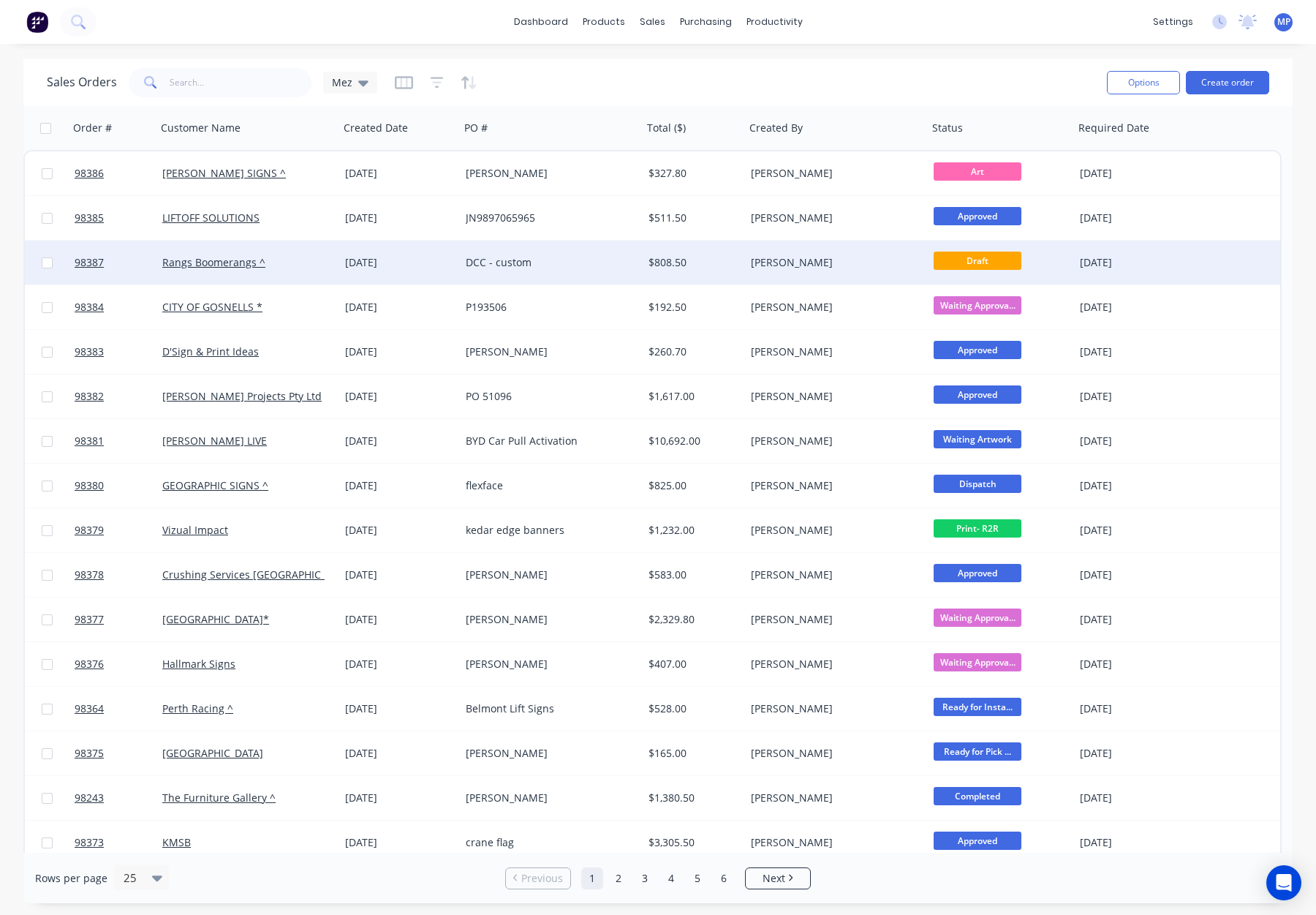
click at [876, 262] on div "[PERSON_NAME]" at bounding box center [831, 262] width 162 height 15
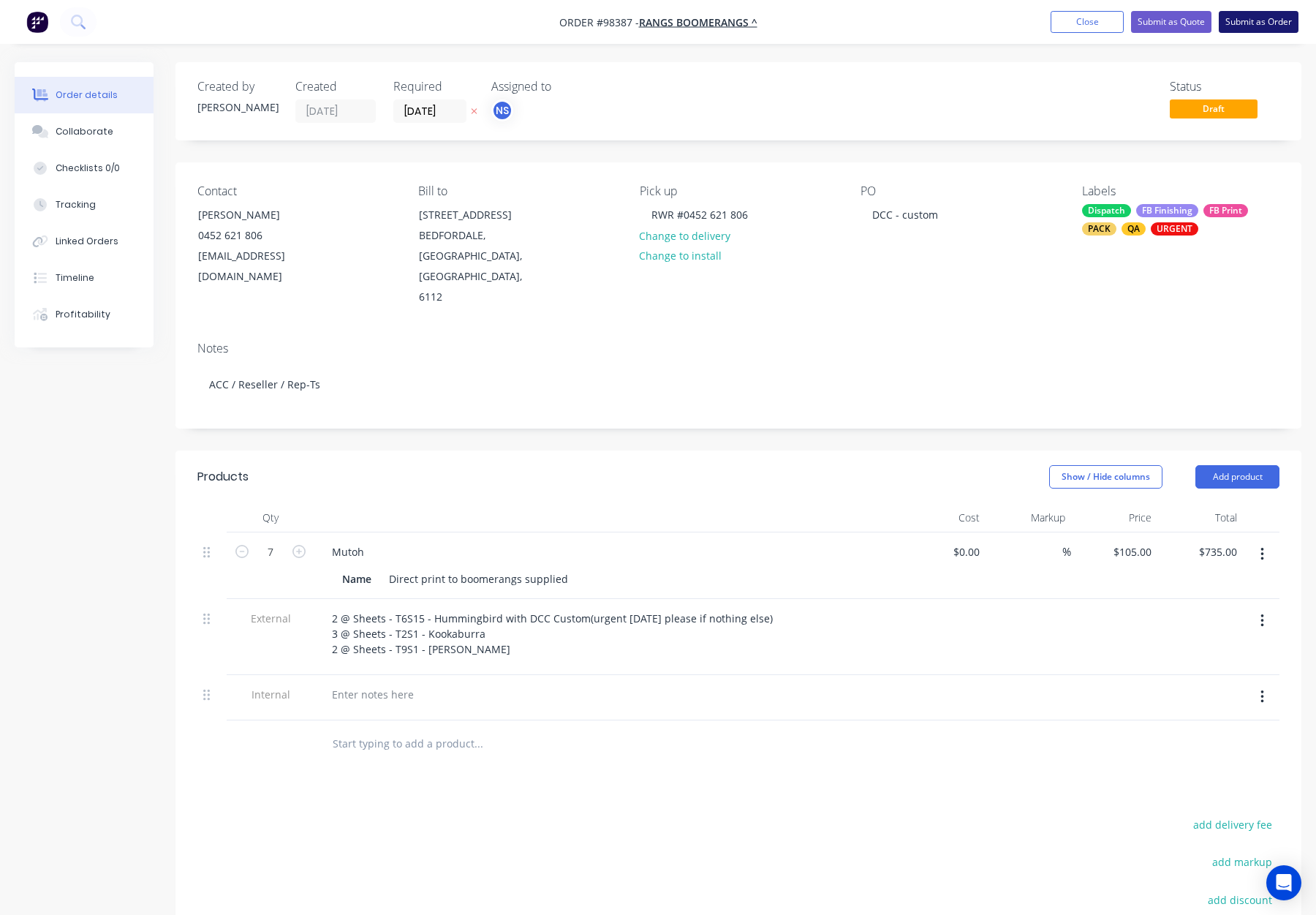
click at [1246, 22] on button "Submit as Order" at bounding box center [1259, 22] width 80 height 22
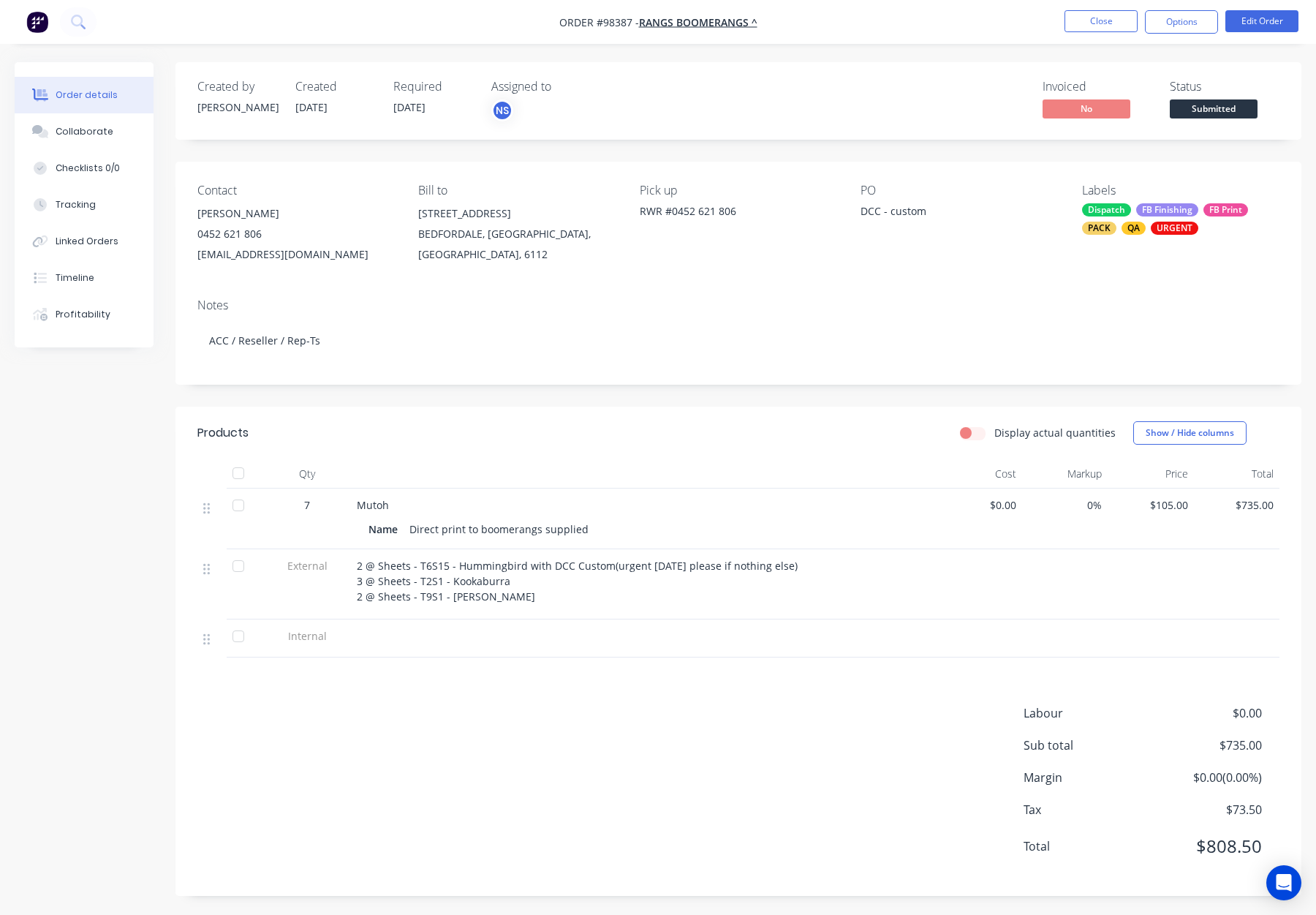
drag, startPoint x: 790, startPoint y: 301, endPoint x: 830, endPoint y: 289, distance: 41.8
click at [790, 301] on div "Notes" at bounding box center [739, 305] width 1083 height 14
click at [1190, 23] on button "Options" at bounding box center [1182, 22] width 73 height 23
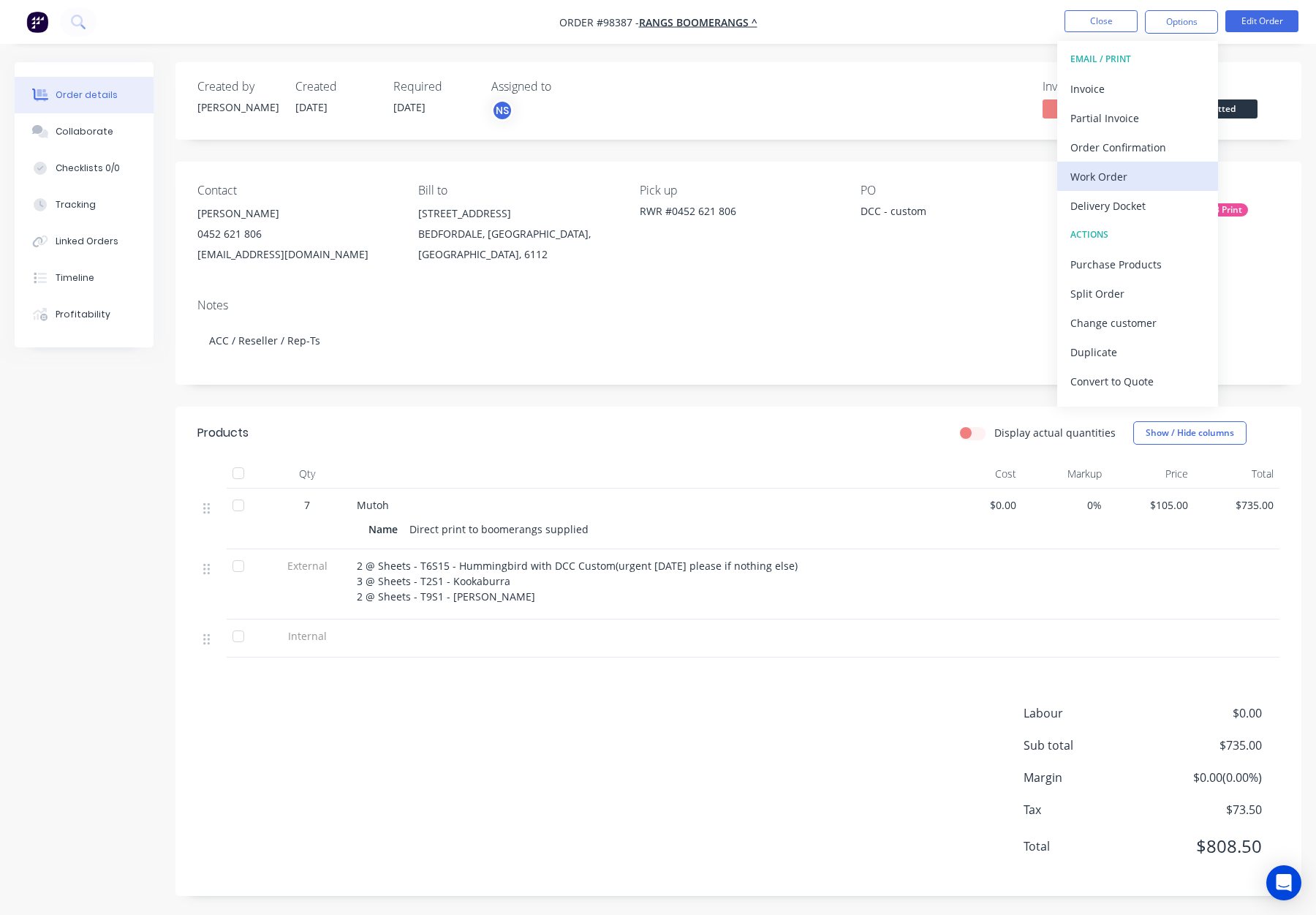
click at [1124, 176] on div "Work Order" at bounding box center [1138, 176] width 135 height 22
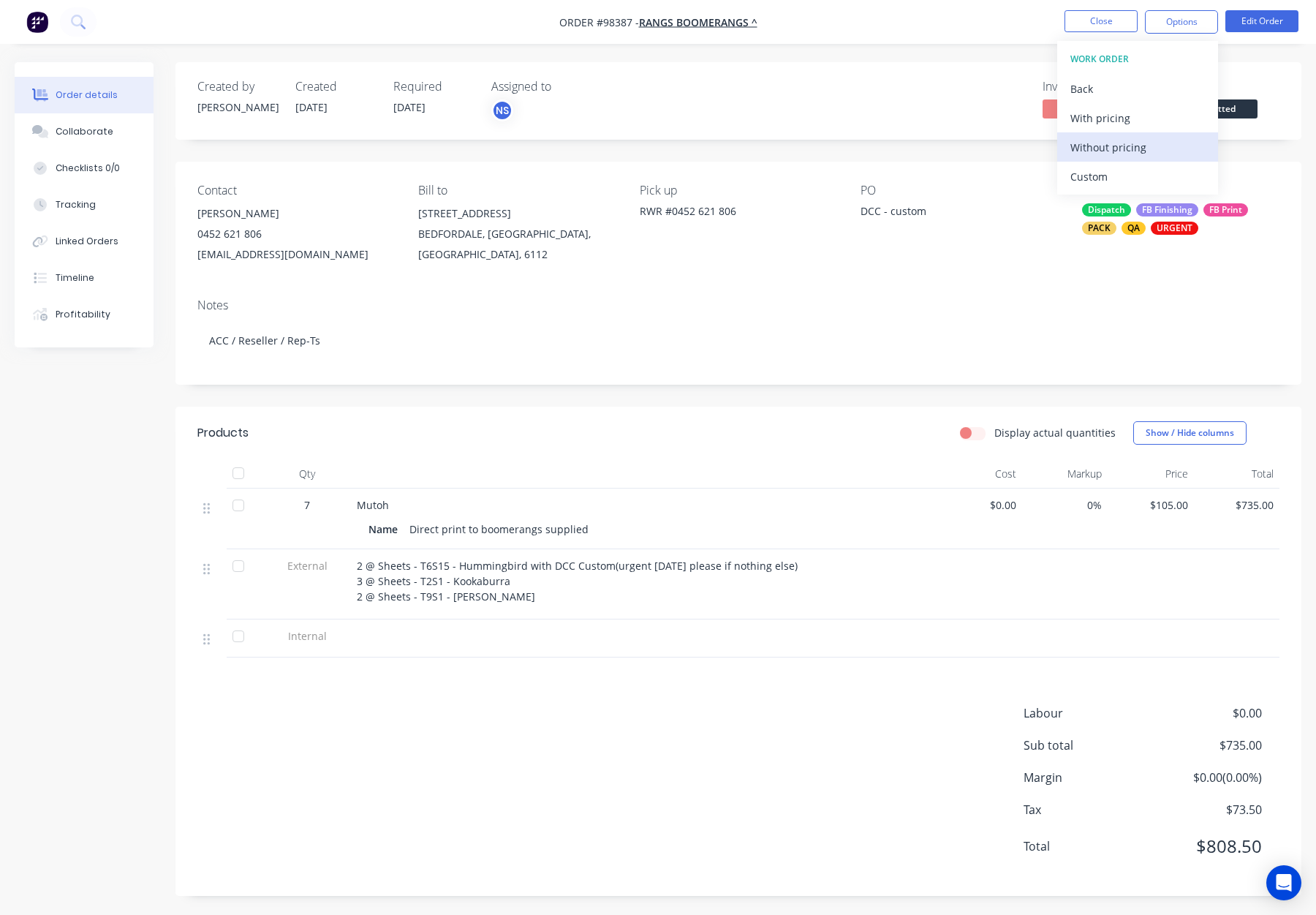
click at [1127, 150] on div "Without pricing" at bounding box center [1138, 147] width 135 height 22
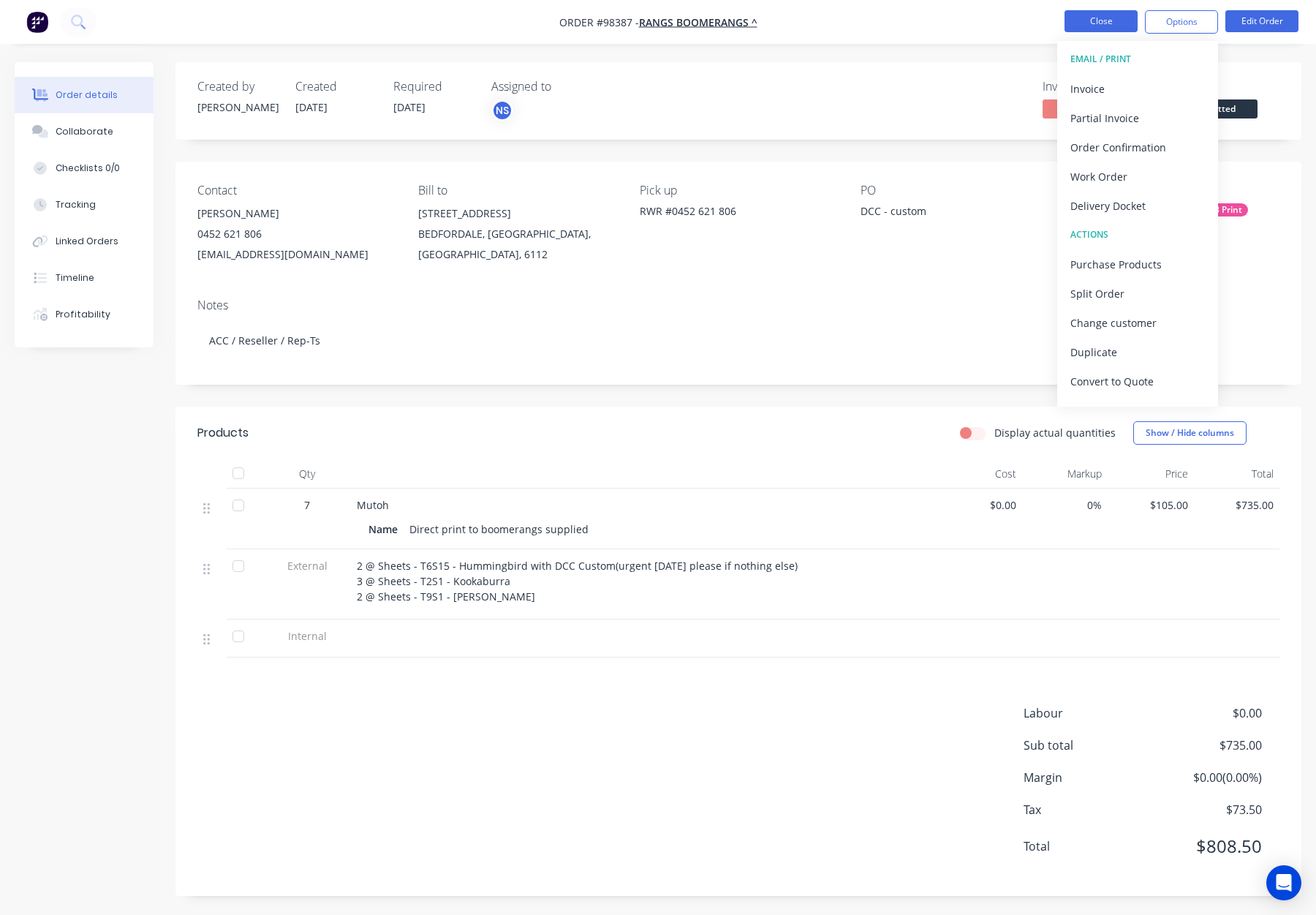
click at [1106, 20] on button "Close" at bounding box center [1101, 21] width 73 height 22
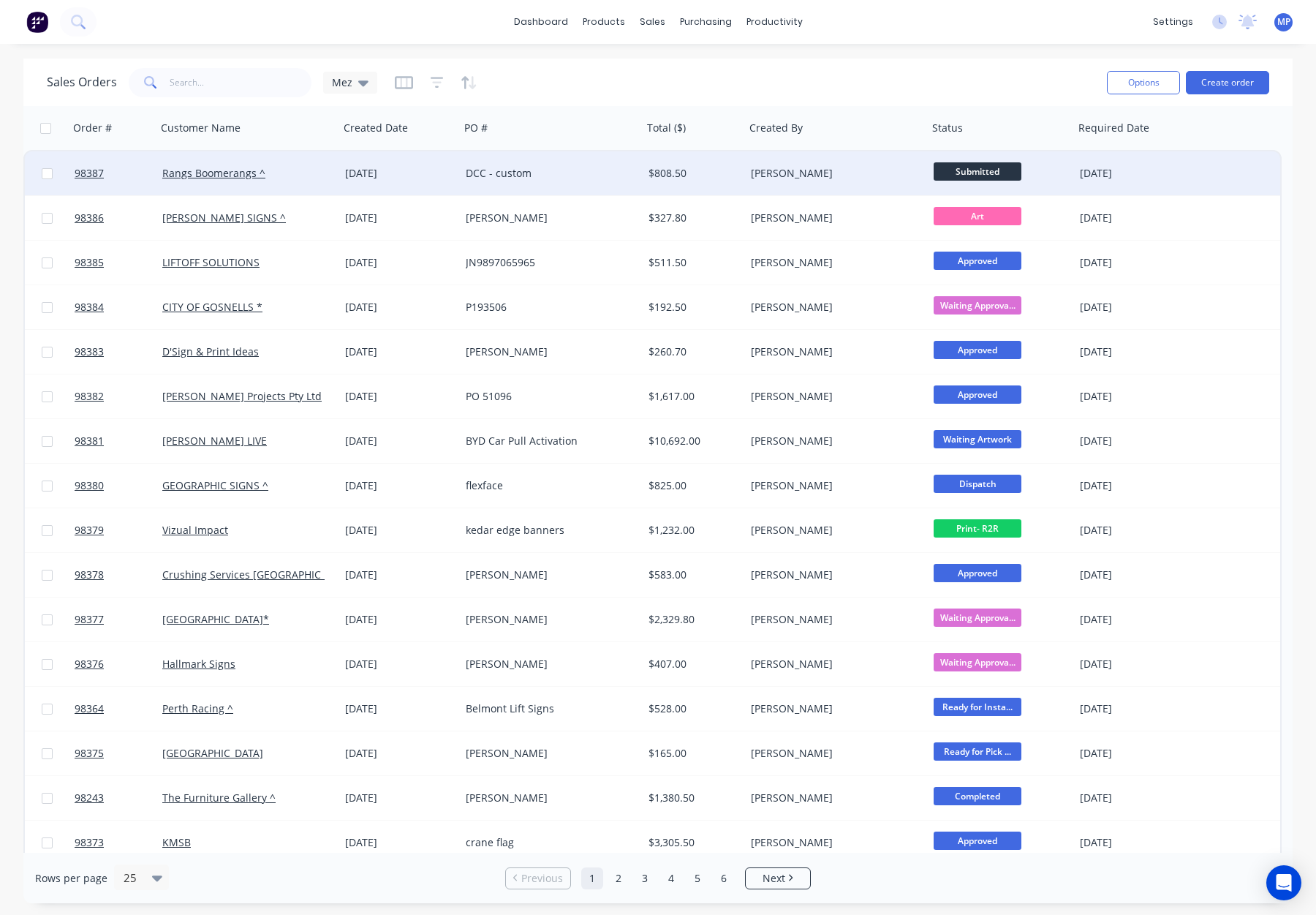
click at [323, 167] on div "Rangs Boomerangs ^" at bounding box center [243, 173] width 162 height 15
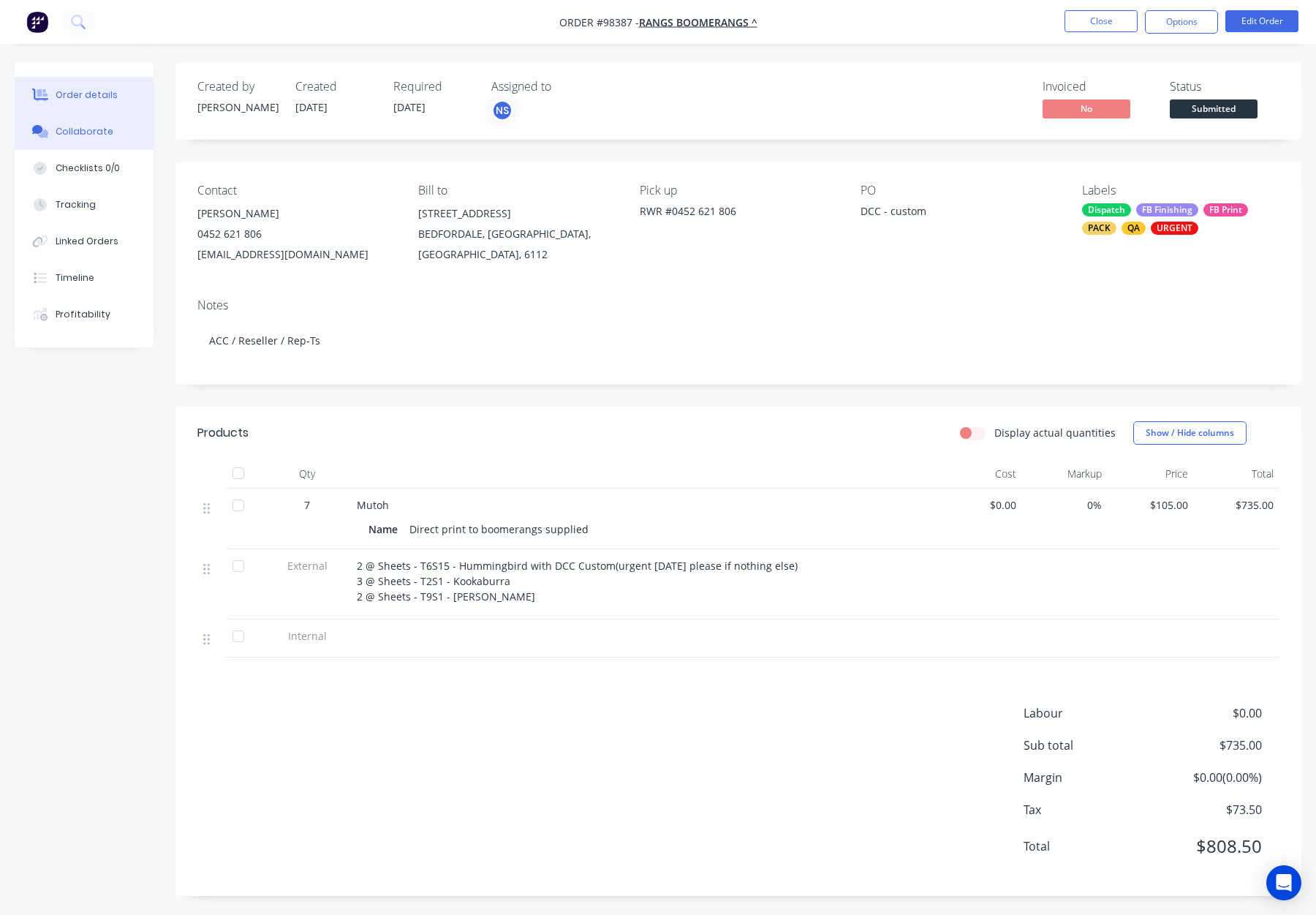
click at [80, 137] on div "Collaborate" at bounding box center [84, 131] width 58 height 13
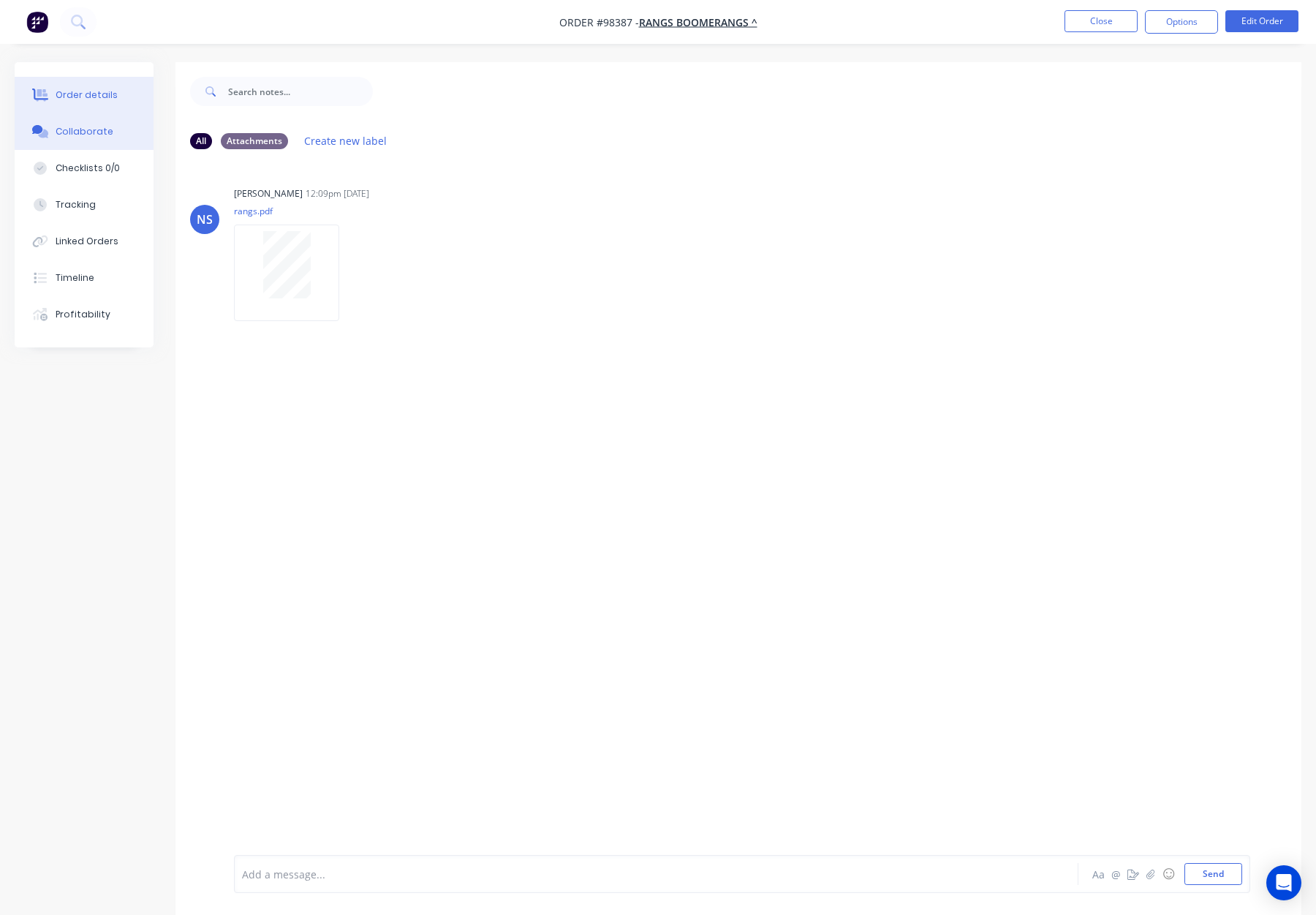
click at [32, 89] on icon at bounding box center [40, 95] width 17 height 13
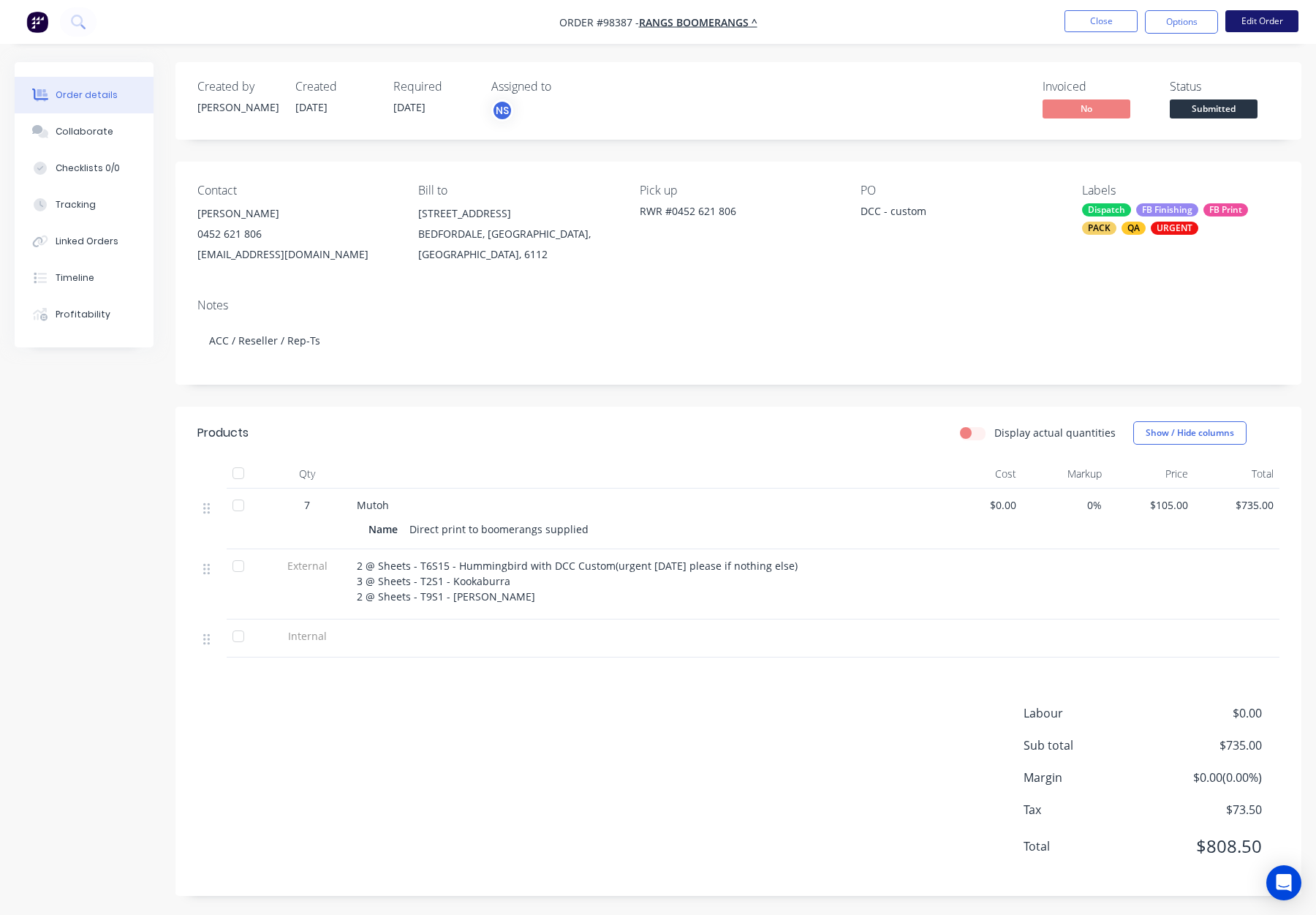
click at [1270, 19] on button "Edit Order" at bounding box center [1263, 21] width 73 height 22
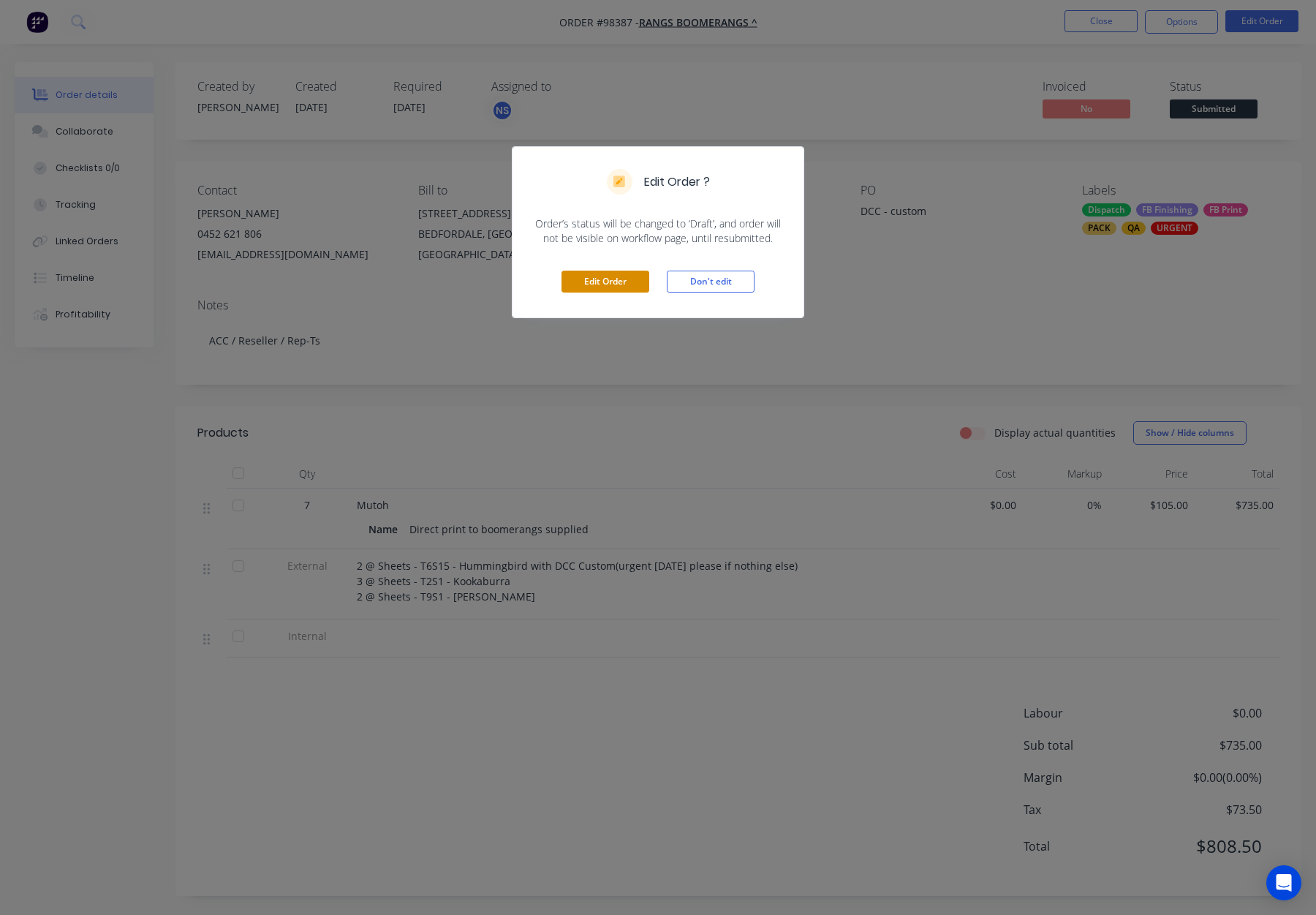
click at [596, 285] on button "Edit Order" at bounding box center [606, 281] width 88 height 22
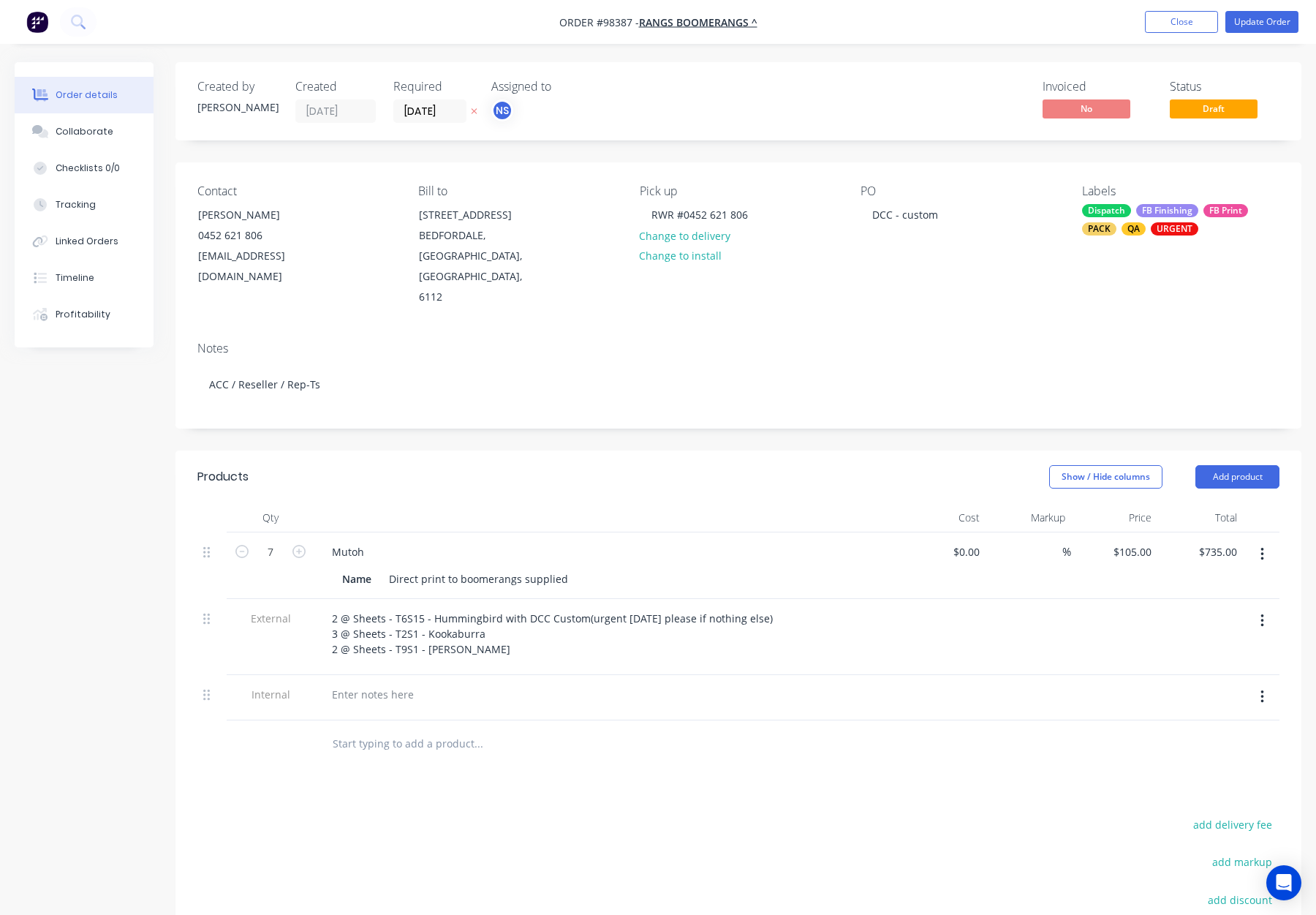
click at [1258, 683] on button "button" at bounding box center [1263, 697] width 35 height 26
click at [1205, 754] on div "Delete" at bounding box center [1210, 764] width 112 height 22
click at [783, 770] on div "add delivery fee add markup add discount Labour $0.00 Sub total $735.00 Margin …" at bounding box center [739, 910] width 1083 height 282
click at [1256, 28] on button "Update Order" at bounding box center [1263, 22] width 73 height 22
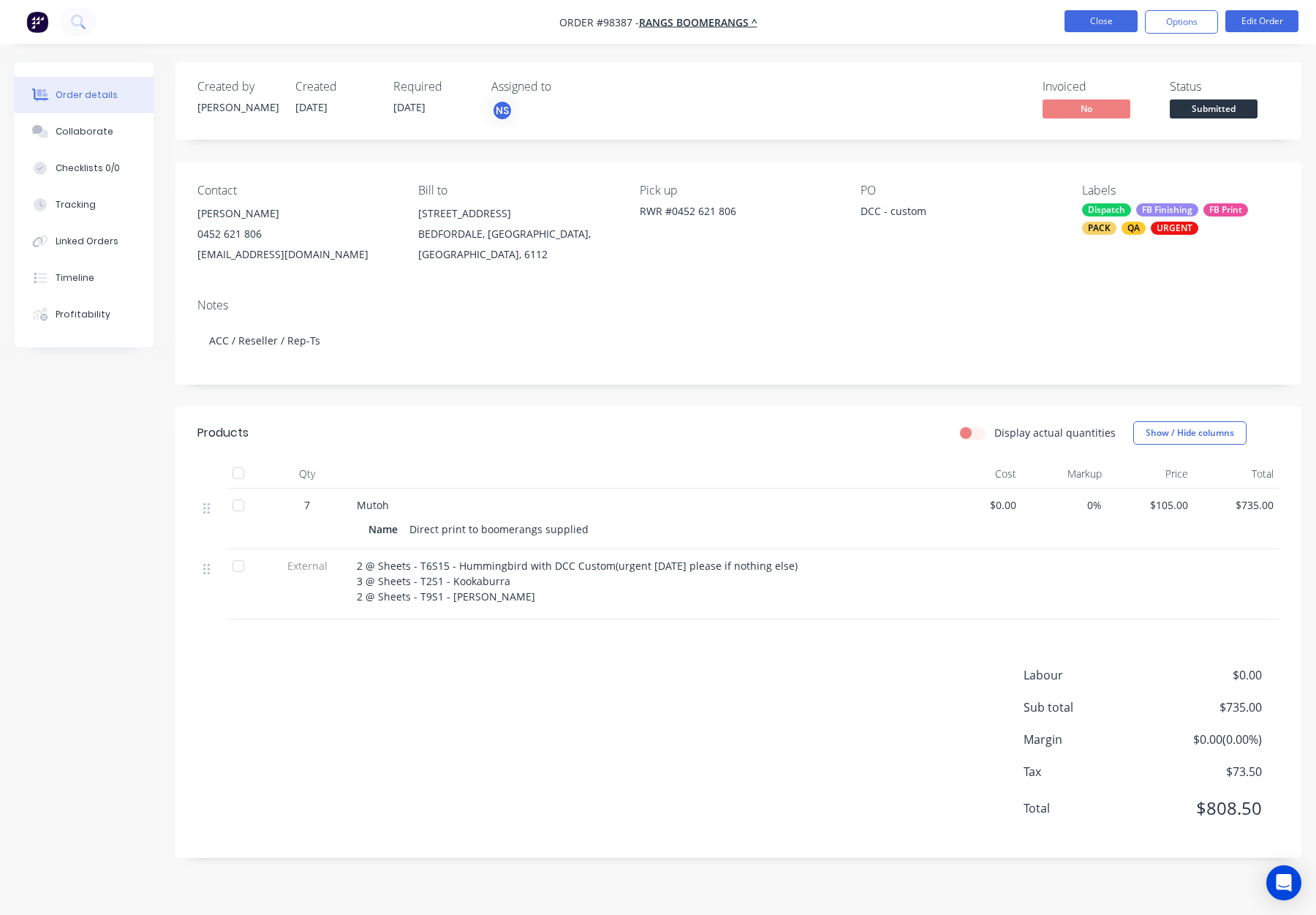
click at [1092, 20] on button "Close" at bounding box center [1101, 21] width 73 height 22
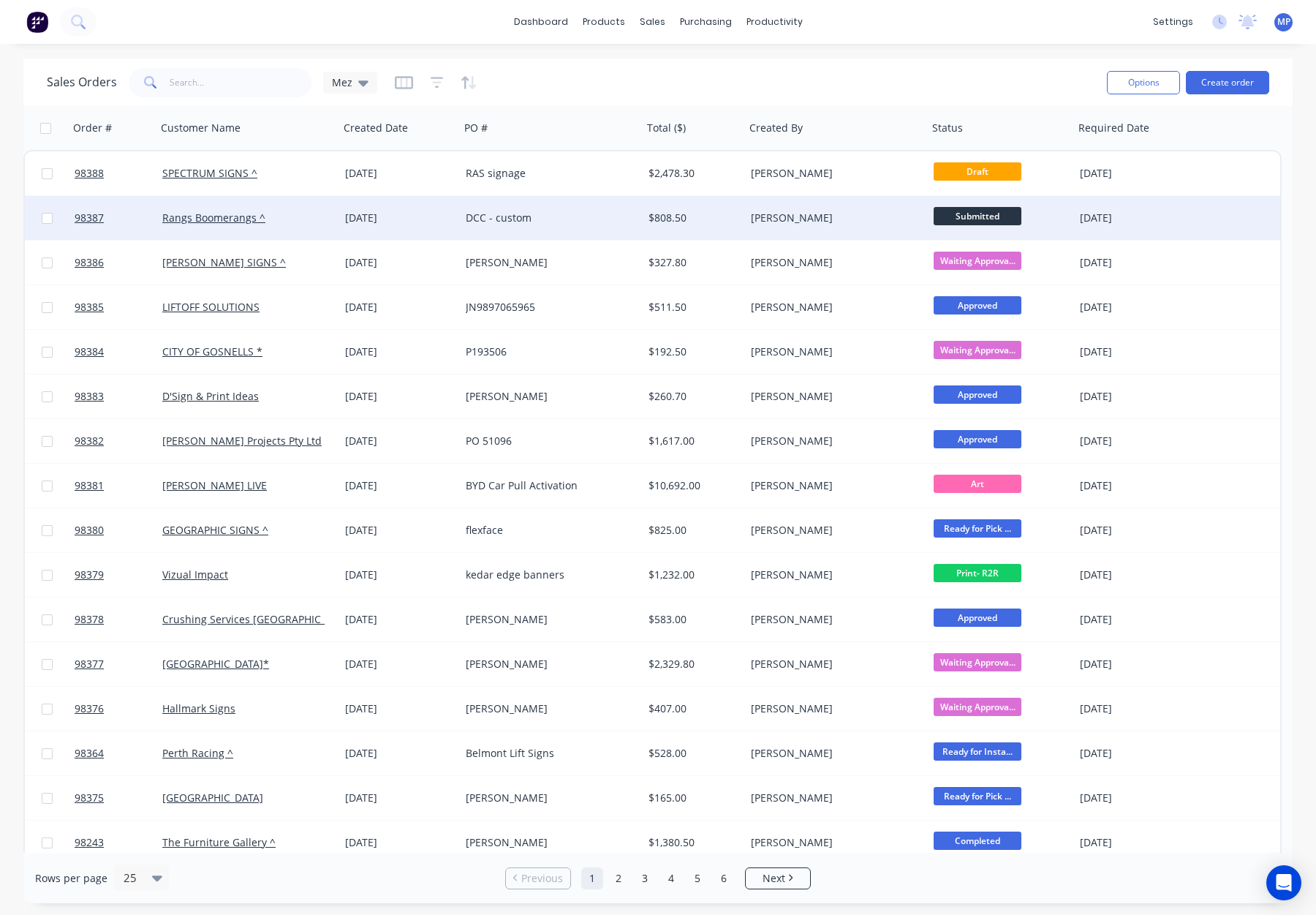
click at [840, 218] on div "[PERSON_NAME]" at bounding box center [831, 218] width 162 height 15
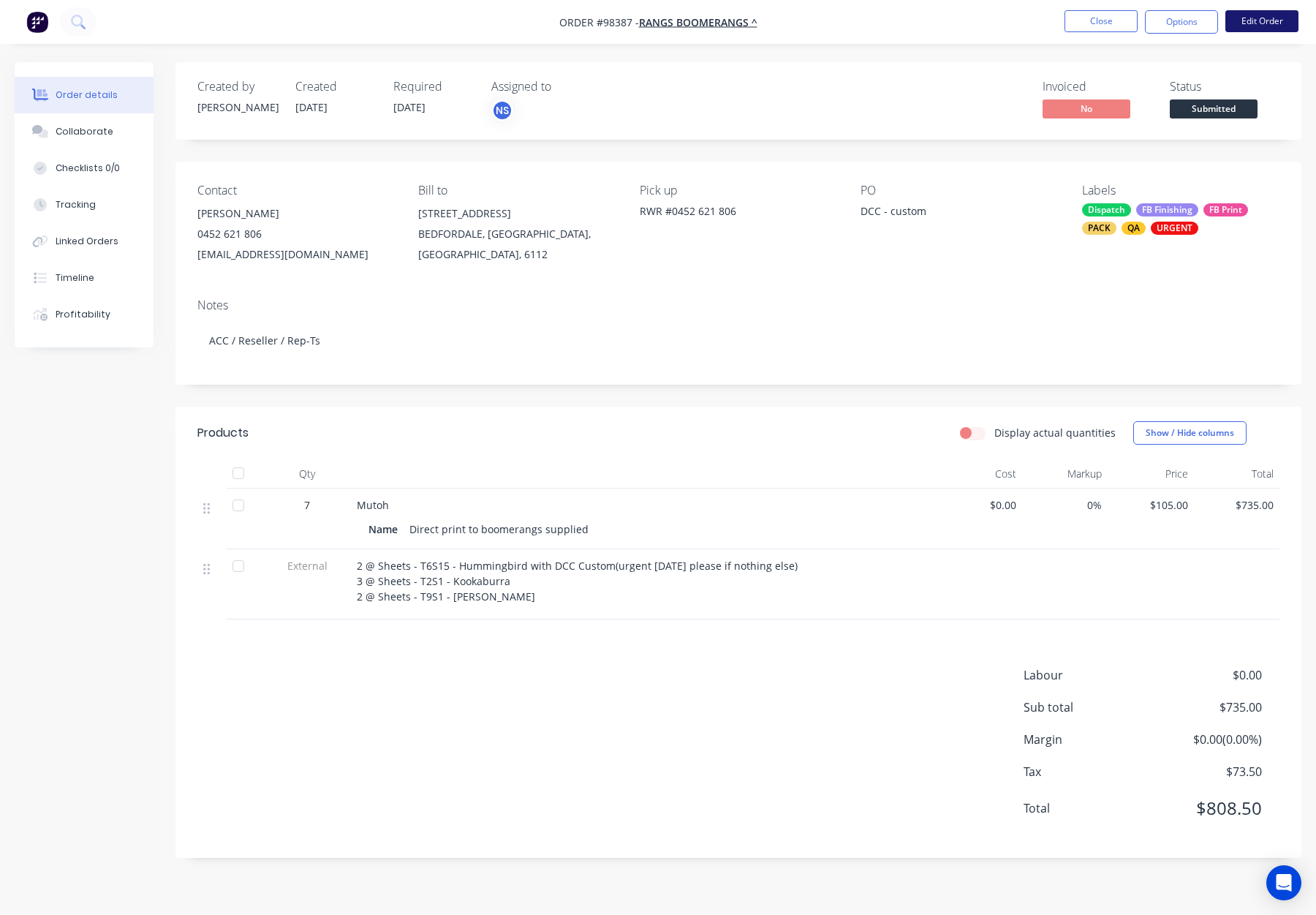
click at [1249, 20] on button "Edit Order" at bounding box center [1263, 21] width 73 height 22
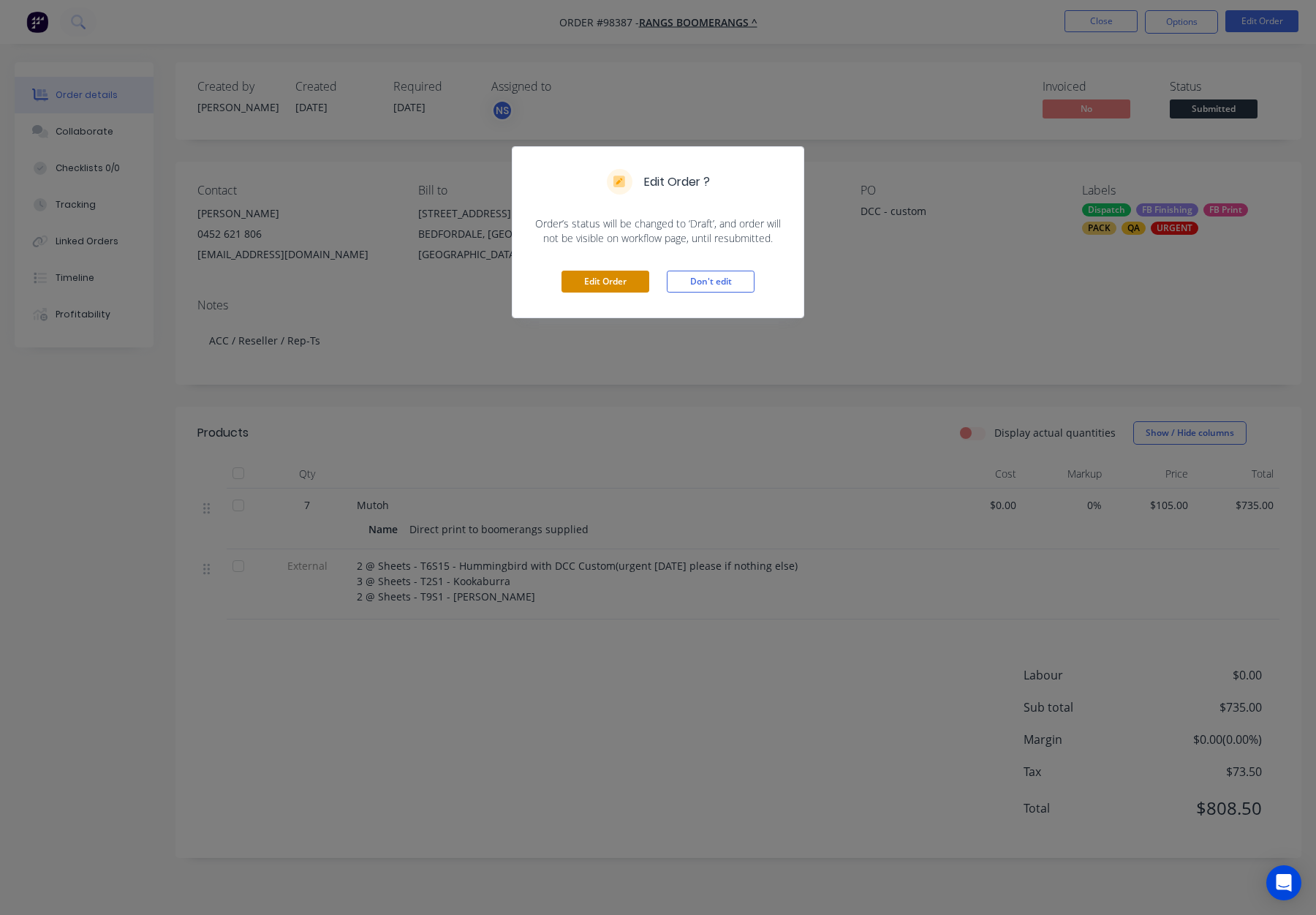
click at [621, 276] on button "Edit Order" at bounding box center [606, 281] width 88 height 22
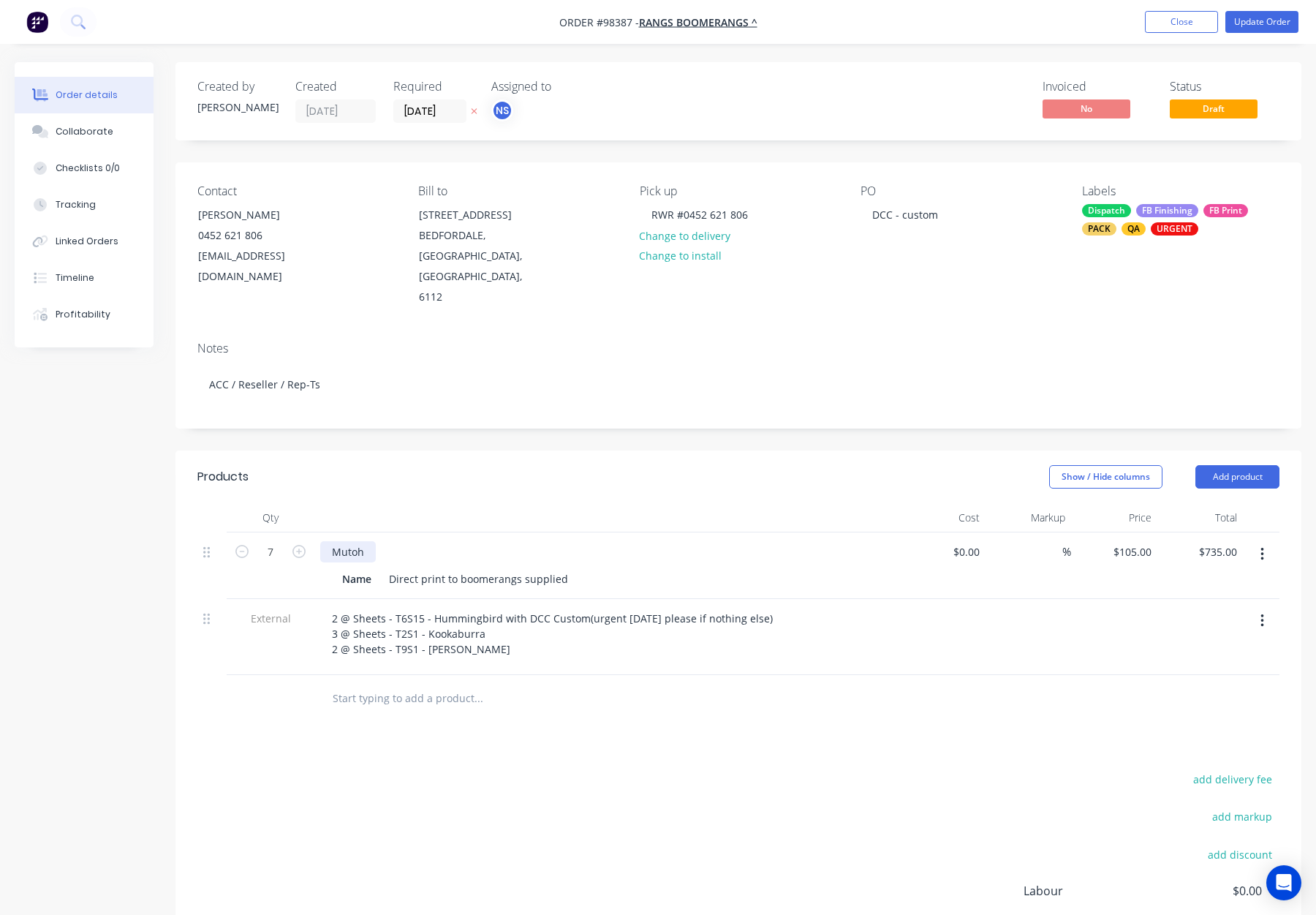
click at [354, 541] on div "Mutoh" at bounding box center [348, 551] width 55 height 22
drag, startPoint x: 337, startPoint y: 511, endPoint x: 301, endPoint y: 511, distance: 36.0
click at [302, 532] on div "7 Mutoh Name Direct print to boomerangs supplied $0.00 $0.00 % $105.00 $105.00 …" at bounding box center [739, 565] width 1083 height 67
click at [337, 541] on div "Wiss Q" at bounding box center [349, 551] width 57 height 22
click at [1271, 20] on button "Update Order" at bounding box center [1263, 22] width 73 height 22
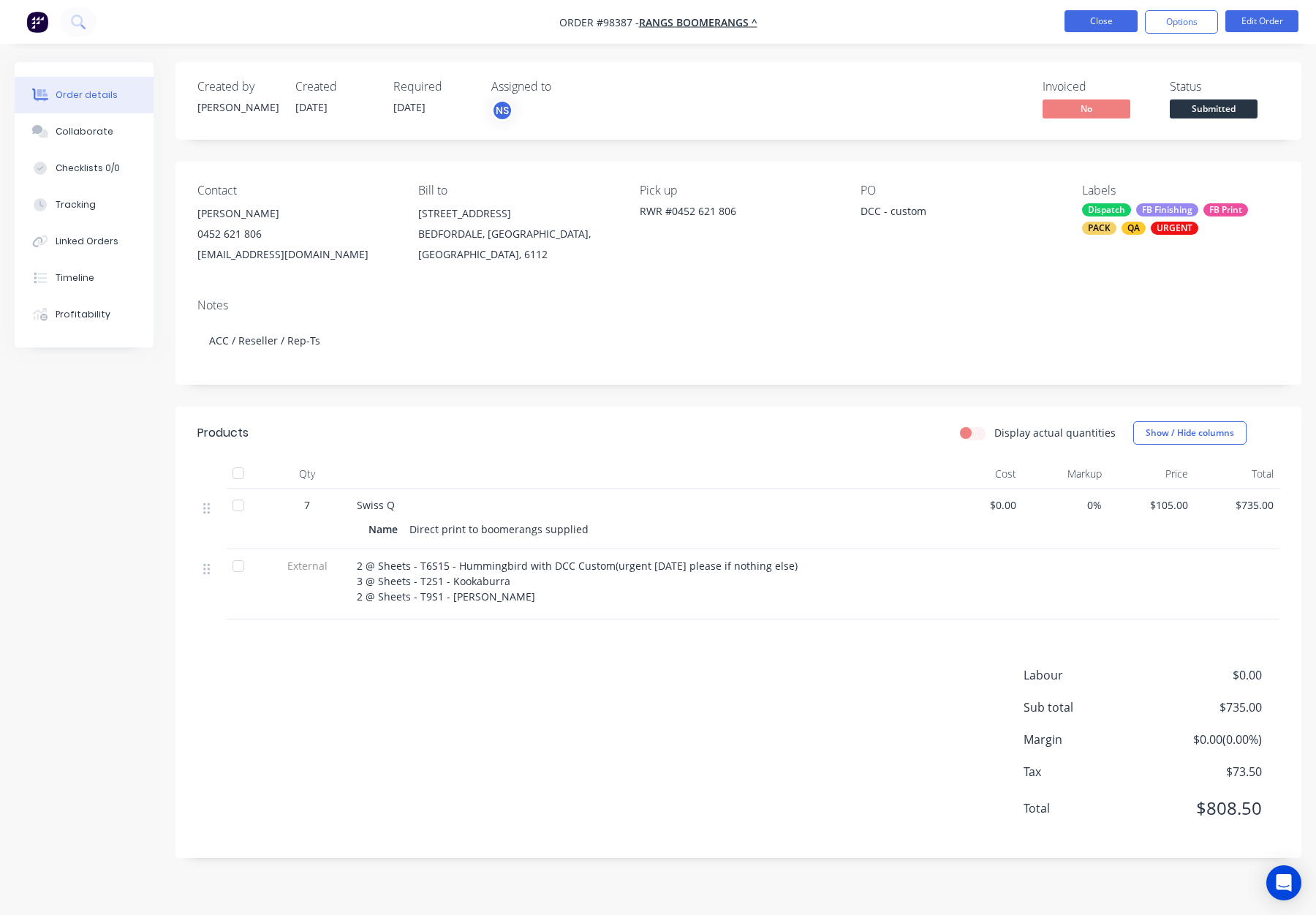
click at [1101, 21] on button "Close" at bounding box center [1101, 21] width 73 height 22
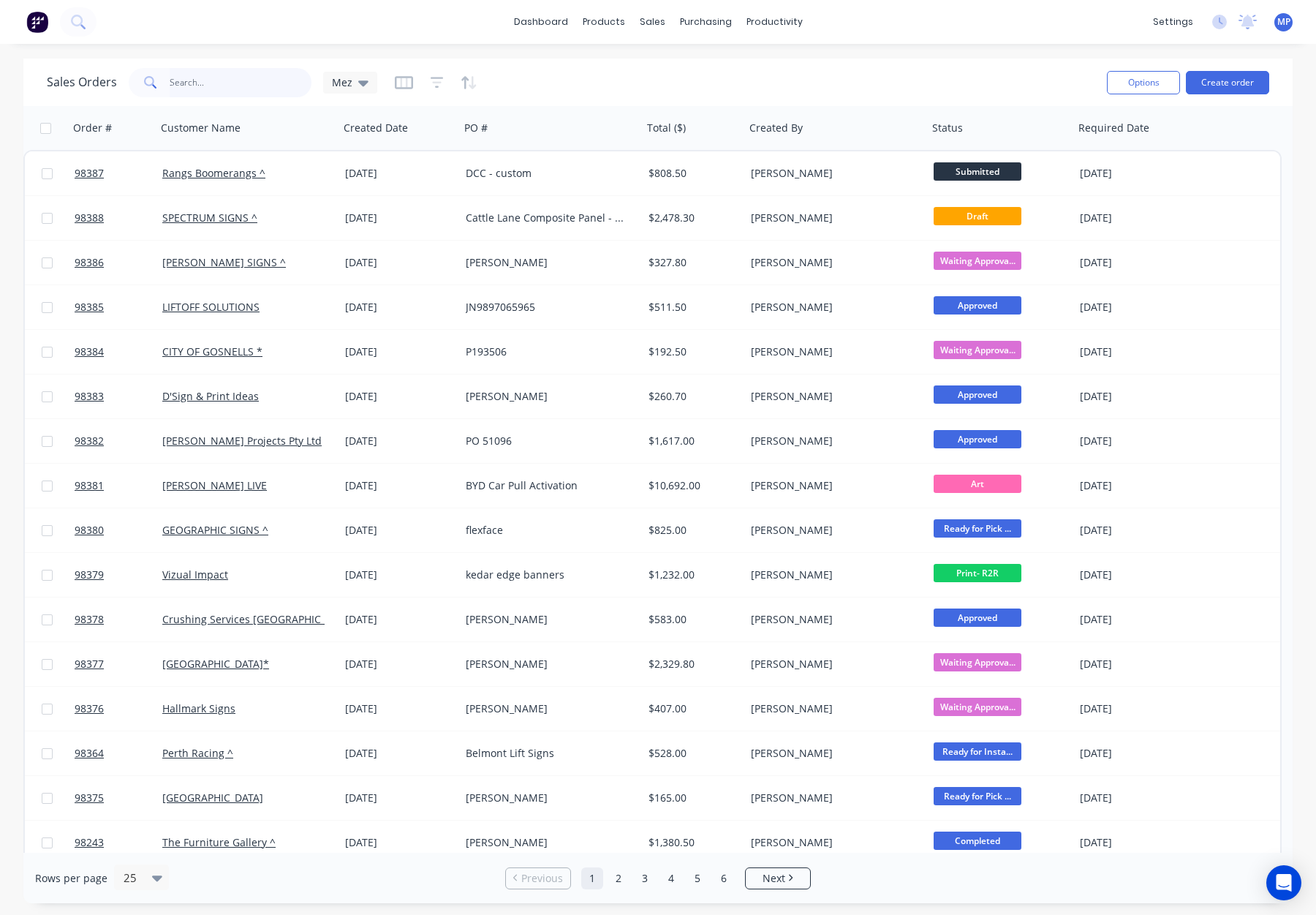
click at [222, 76] on input "text" at bounding box center [241, 82] width 142 height 29
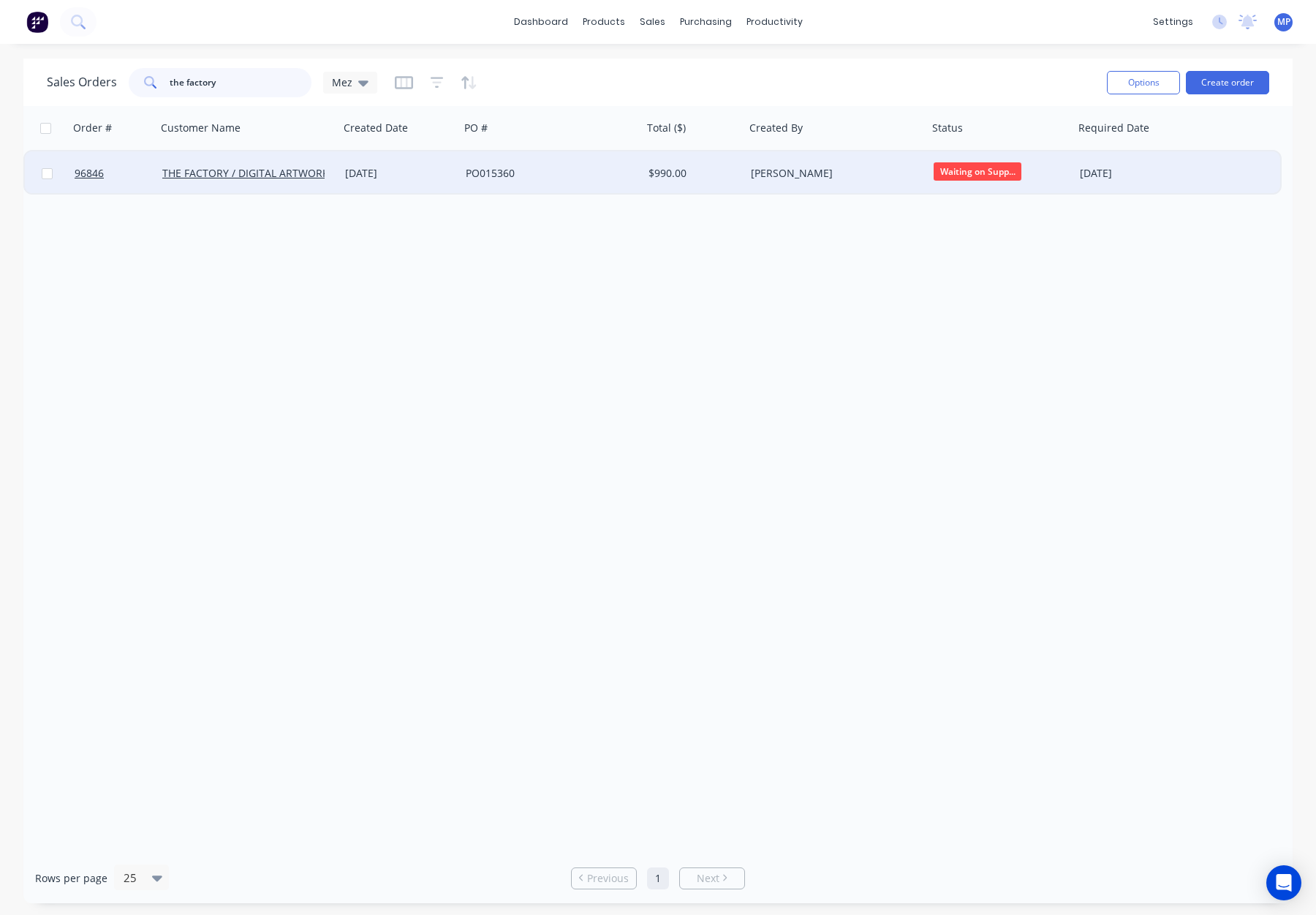
type input "the factory"
click at [612, 176] on div "PO015360" at bounding box center [546, 173] width 162 height 15
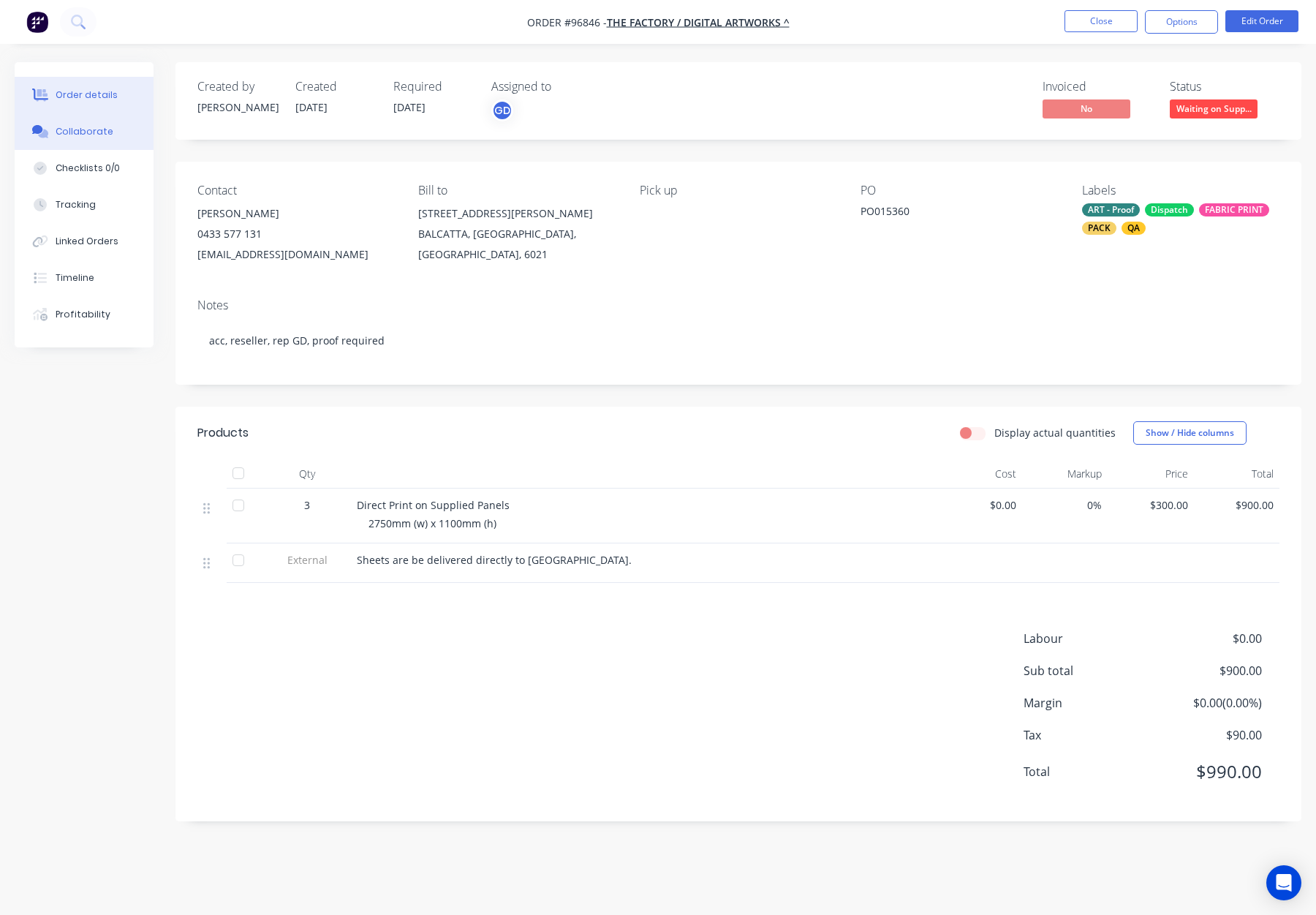
click at [101, 125] on div "Collaborate" at bounding box center [84, 131] width 58 height 13
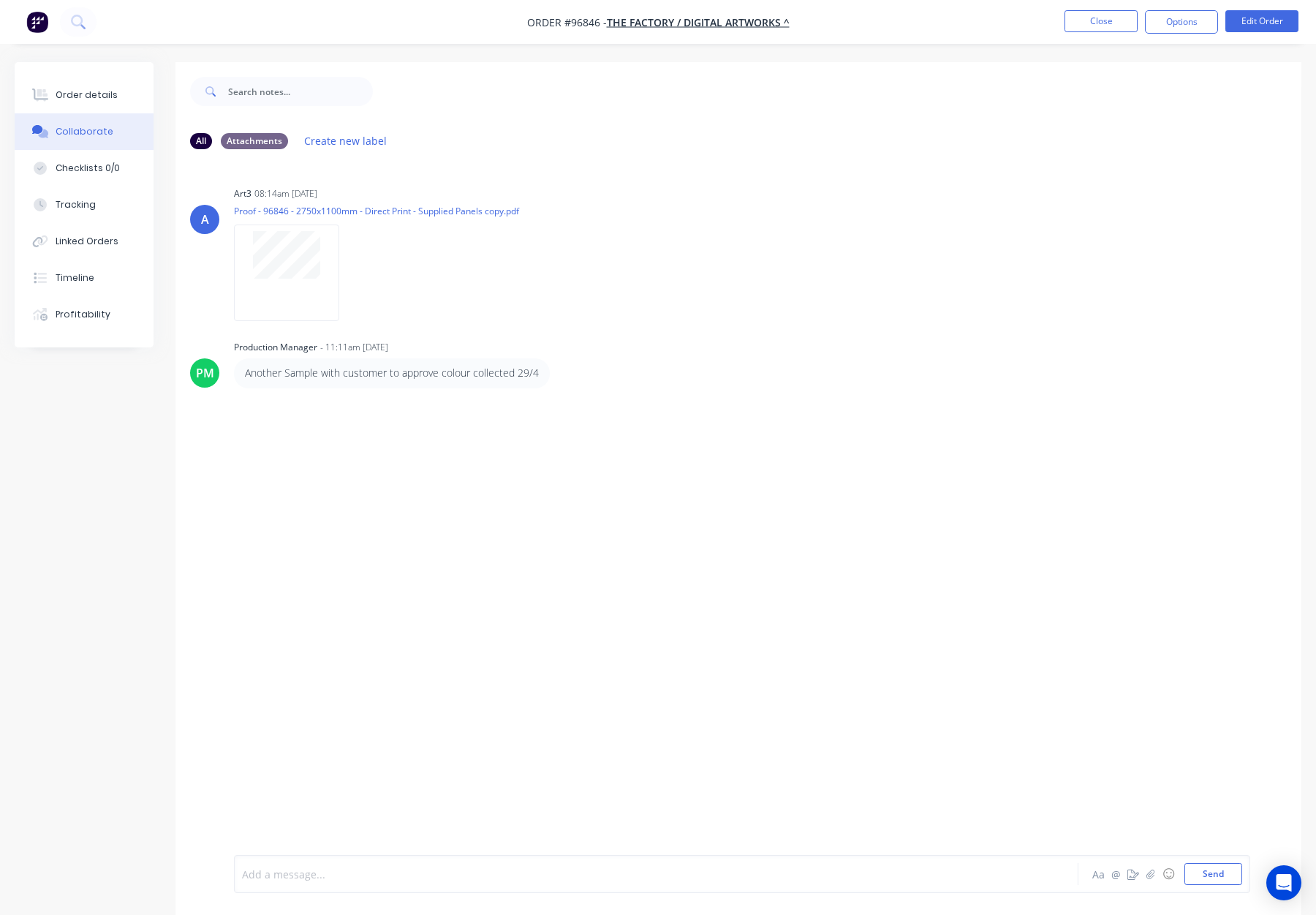
drag, startPoint x: 396, startPoint y: 880, endPoint x: 431, endPoint y: 861, distance: 39.8
click at [396, 880] on div at bounding box center [618, 875] width 750 height 15
click at [73, 98] on div "Order details" at bounding box center [86, 95] width 62 height 13
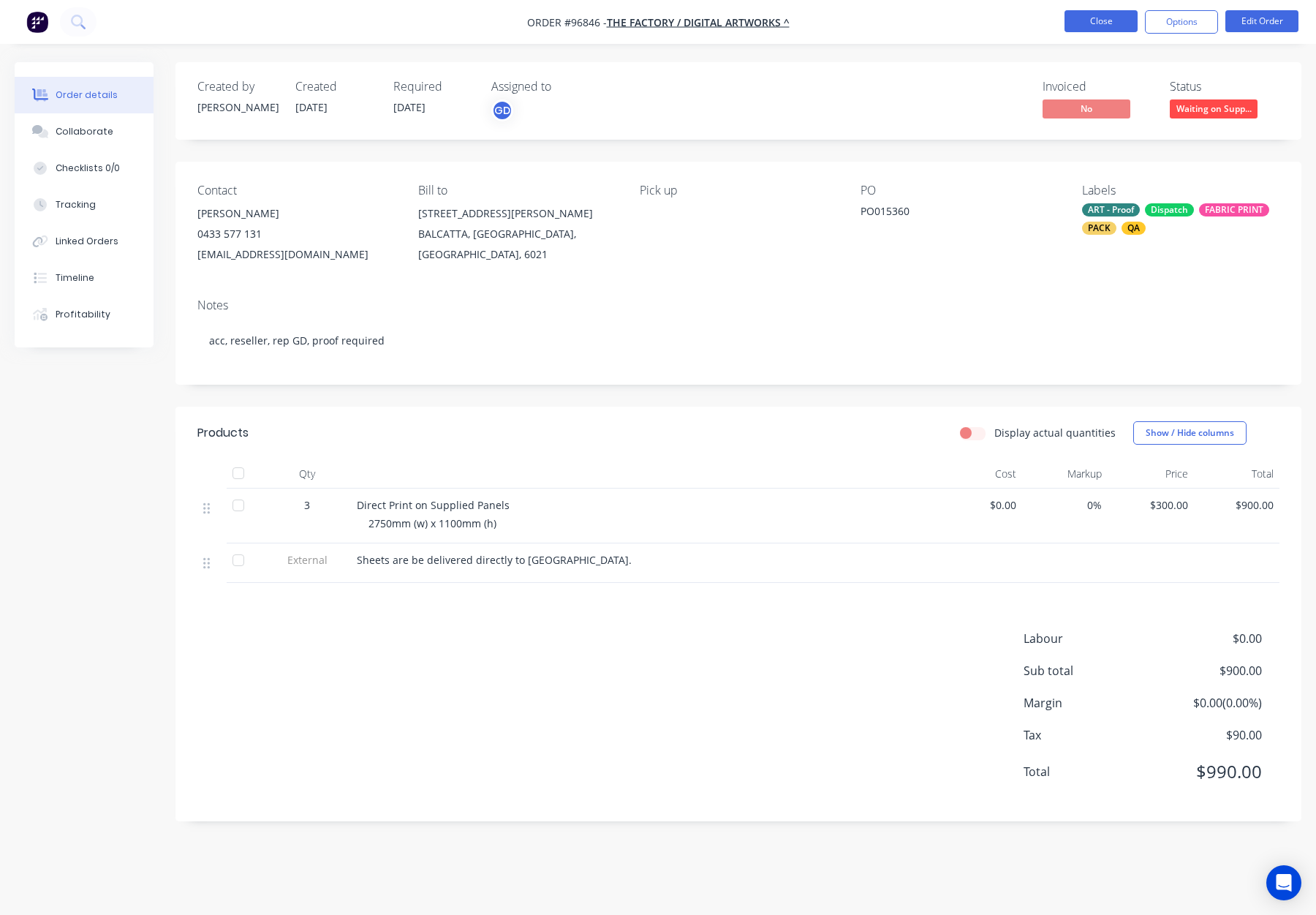
click at [1120, 19] on button "Close" at bounding box center [1101, 21] width 73 height 22
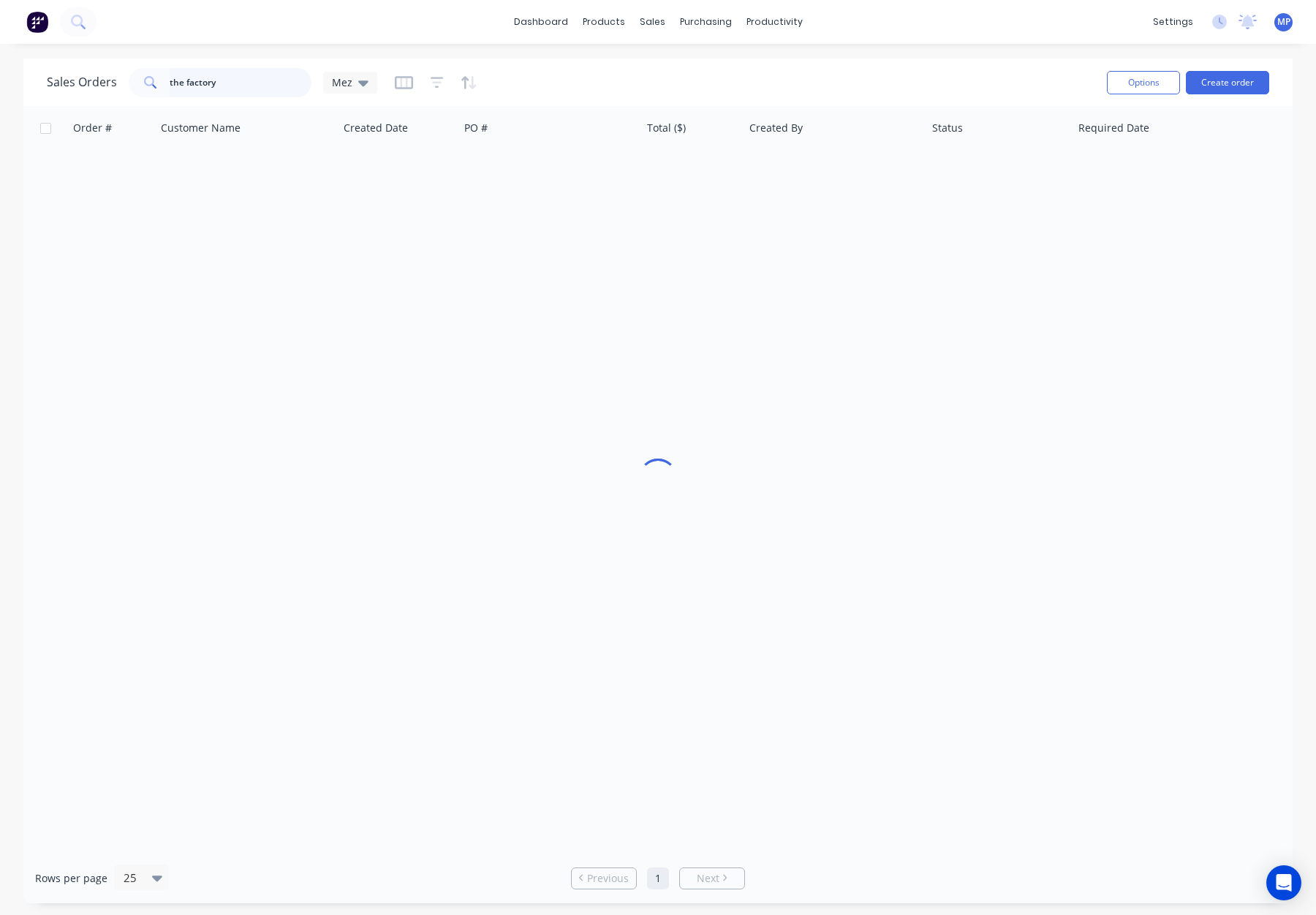
click at [212, 90] on input "the factory" at bounding box center [241, 82] width 142 height 29
drag, startPoint x: 246, startPoint y: 74, endPoint x: 162, endPoint y: 79, distance: 84.1
click at [162, 79] on div "the factory" at bounding box center [219, 82] width 183 height 29
click at [275, 82] on input "the factory" at bounding box center [241, 82] width 142 height 29
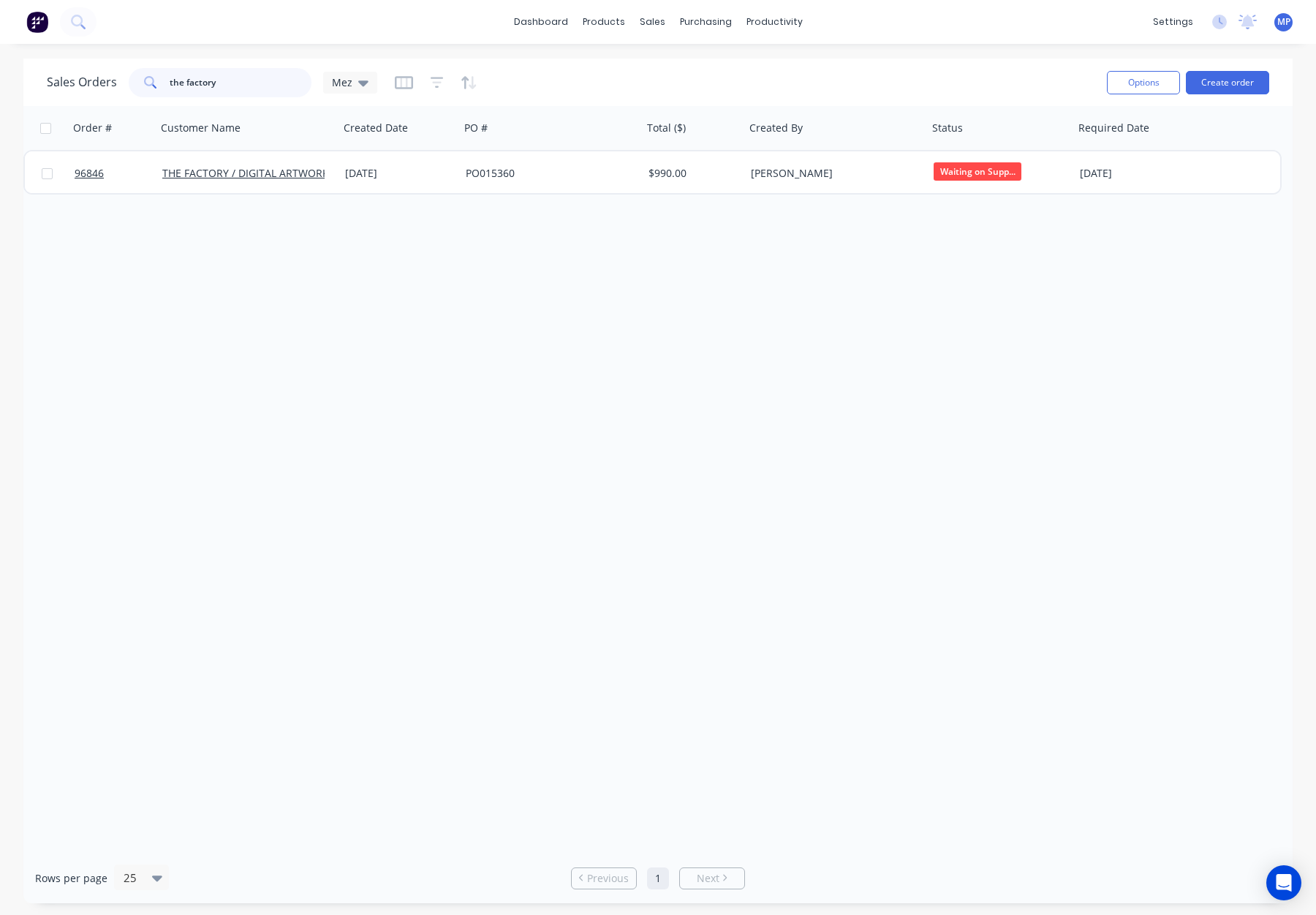
drag, startPoint x: 226, startPoint y: 84, endPoint x: 147, endPoint y: 84, distance: 79.0
click at [147, 84] on div "the factory" at bounding box center [219, 82] width 183 height 29
click at [633, 74] on div "Sales Orders Mez" at bounding box center [571, 82] width 1049 height 36
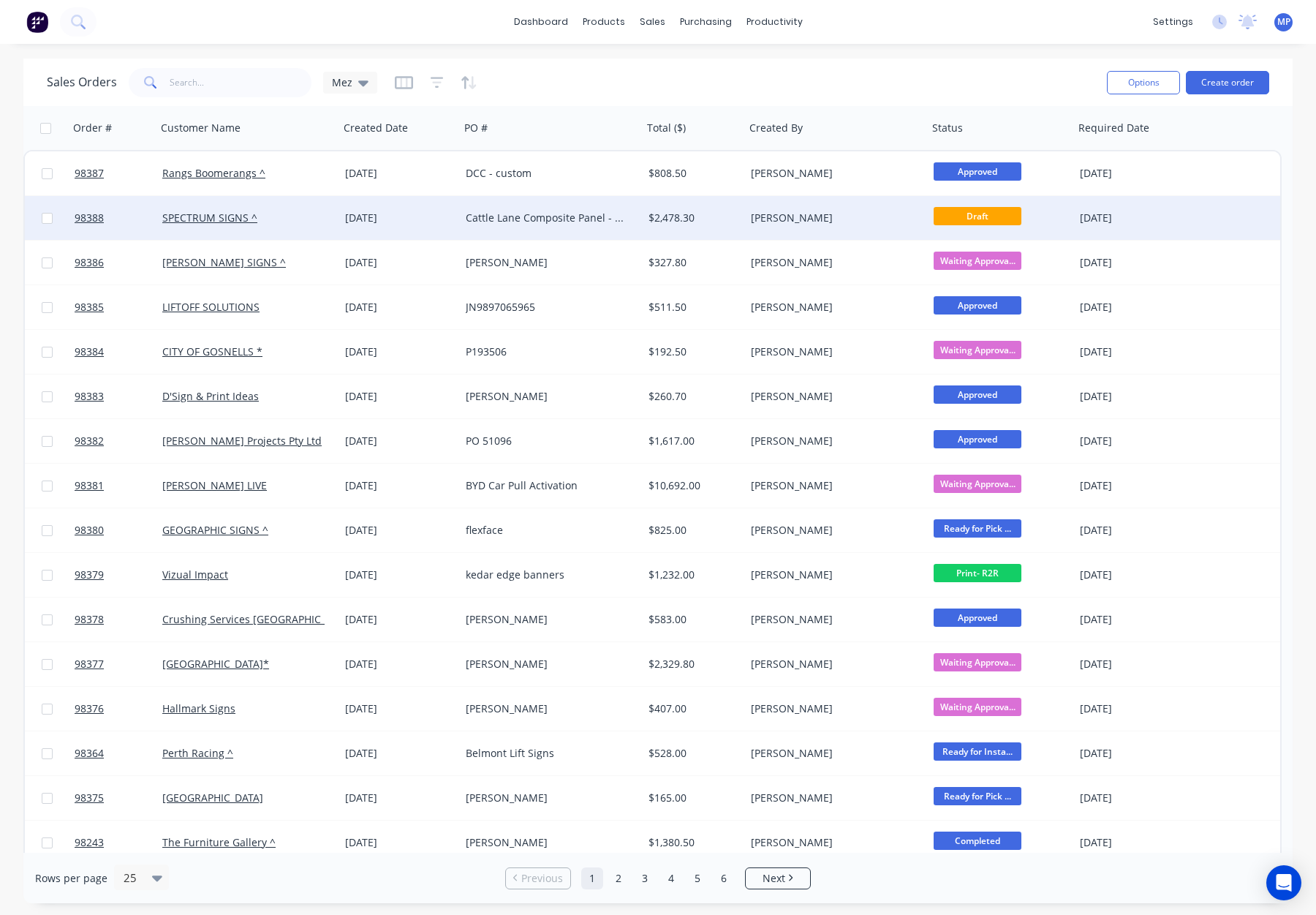
click at [856, 221] on div "[PERSON_NAME]" at bounding box center [831, 218] width 162 height 15
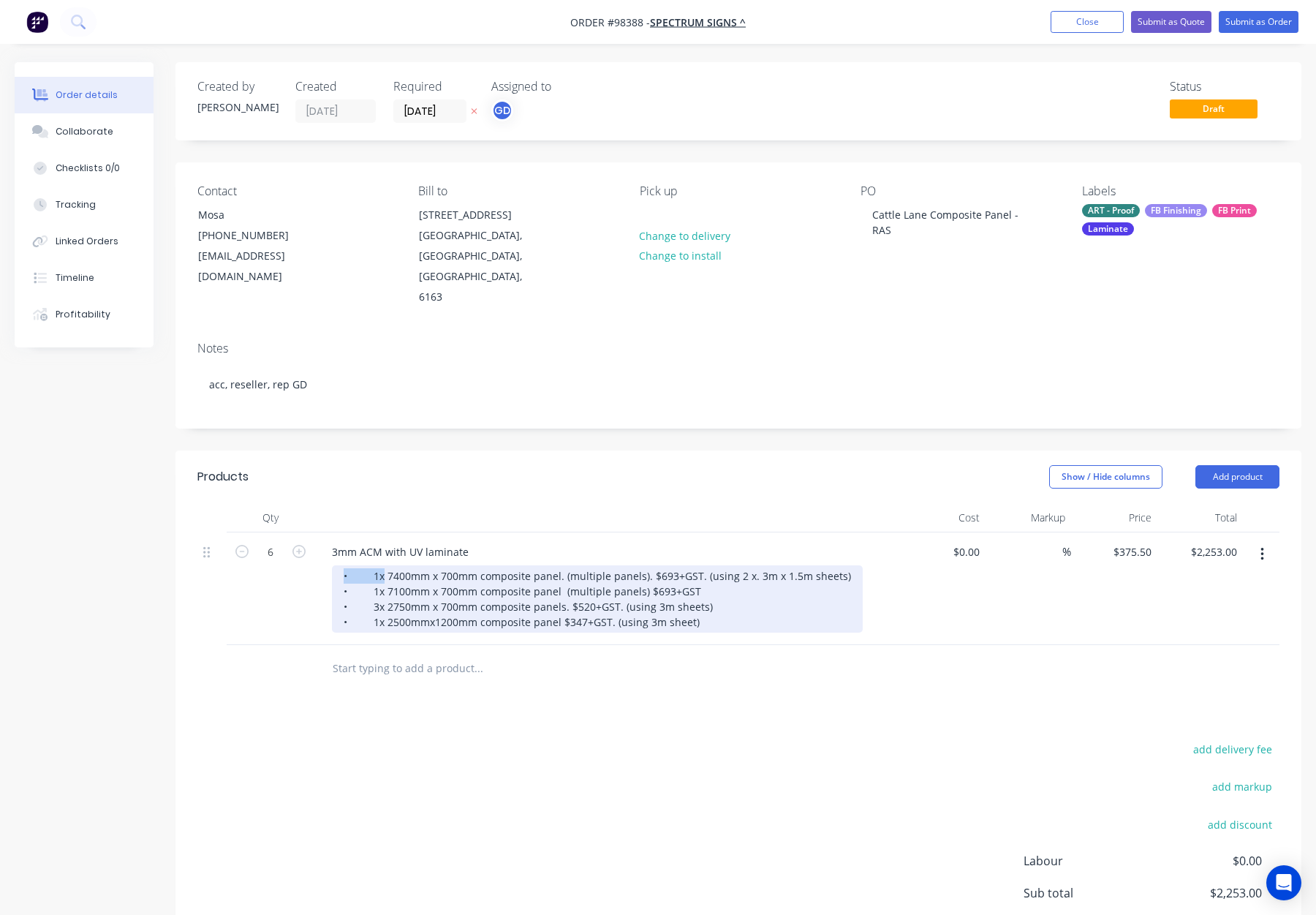
drag, startPoint x: 382, startPoint y: 537, endPoint x: 314, endPoint y: 535, distance: 68.0
click at [314, 535] on div "3mm ACM with UV laminate • 1x 7400mm x 700mm composite panel. (multiple panels)…" at bounding box center [606, 589] width 585 height 112
drag, startPoint x: 386, startPoint y: 550, endPoint x: 322, endPoint y: 551, distance: 64.0
click at [322, 551] on div "3mm ACM with UV laminate 1 @ 7400mm x 700mm composite panel. (multiple panels).…" at bounding box center [606, 589] width 585 height 112
drag, startPoint x: 383, startPoint y: 564, endPoint x: 303, endPoint y: 567, distance: 80.1
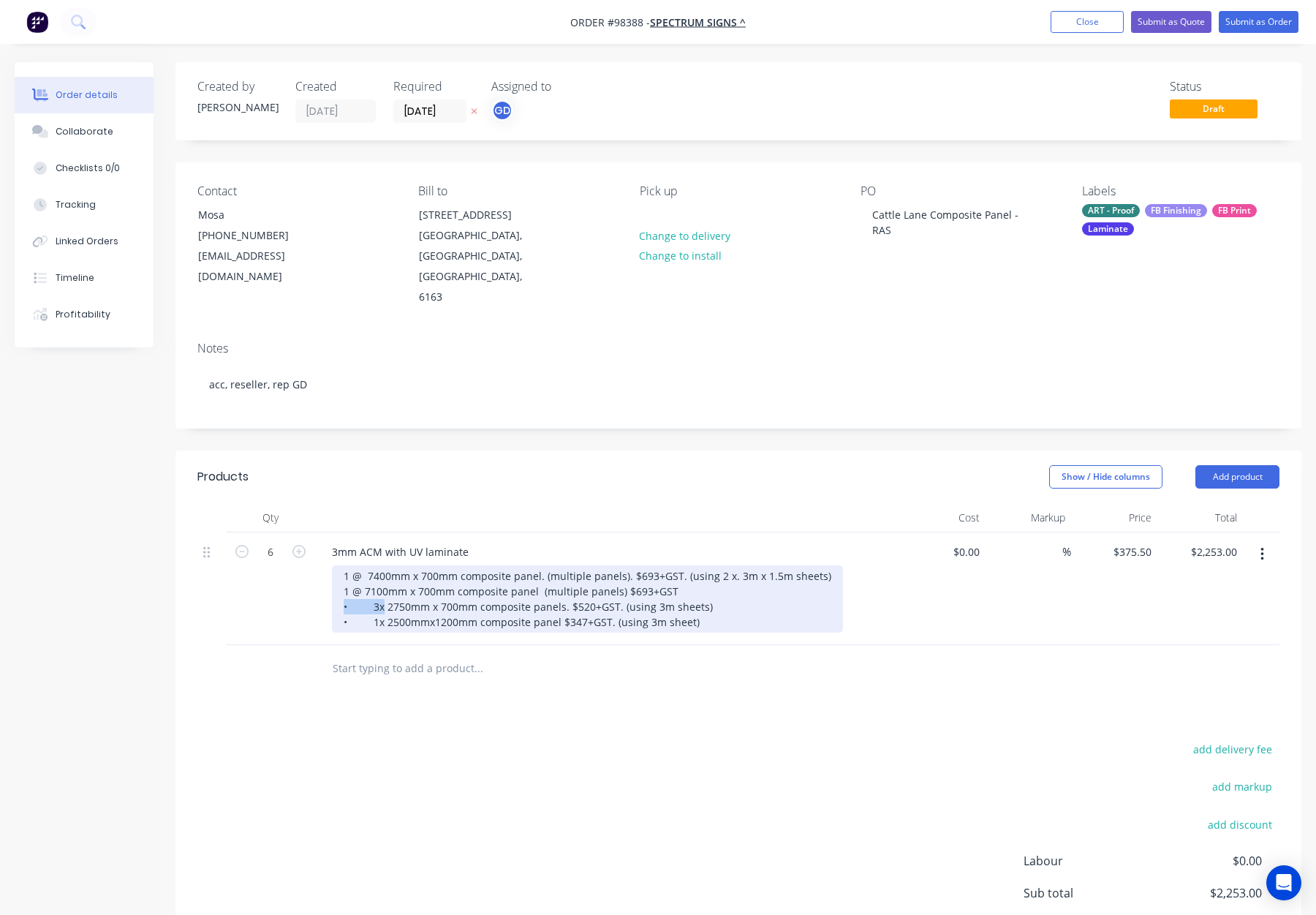
click at [303, 567] on div "6 3mm ACM with UV laminate 1 @ 7400mm x 700mm composite panel. (multiple panels…" at bounding box center [739, 589] width 1083 height 112
drag, startPoint x: 328, startPoint y: 581, endPoint x: 314, endPoint y: 581, distance: 14.0
click at [314, 581] on div "3mm ACM with UV laminate 1 @ 7400mm x 700mm composite panel. (multiple panels).…" at bounding box center [606, 589] width 585 height 112
drag, startPoint x: 366, startPoint y: 534, endPoint x: 407, endPoint y: 549, distance: 43.7
click at [368, 565] on div "1 @ 7400mm x 700mm composite panel. (multiple panels). $693+GST. (using 2 x. 3m…" at bounding box center [587, 599] width 511 height 68
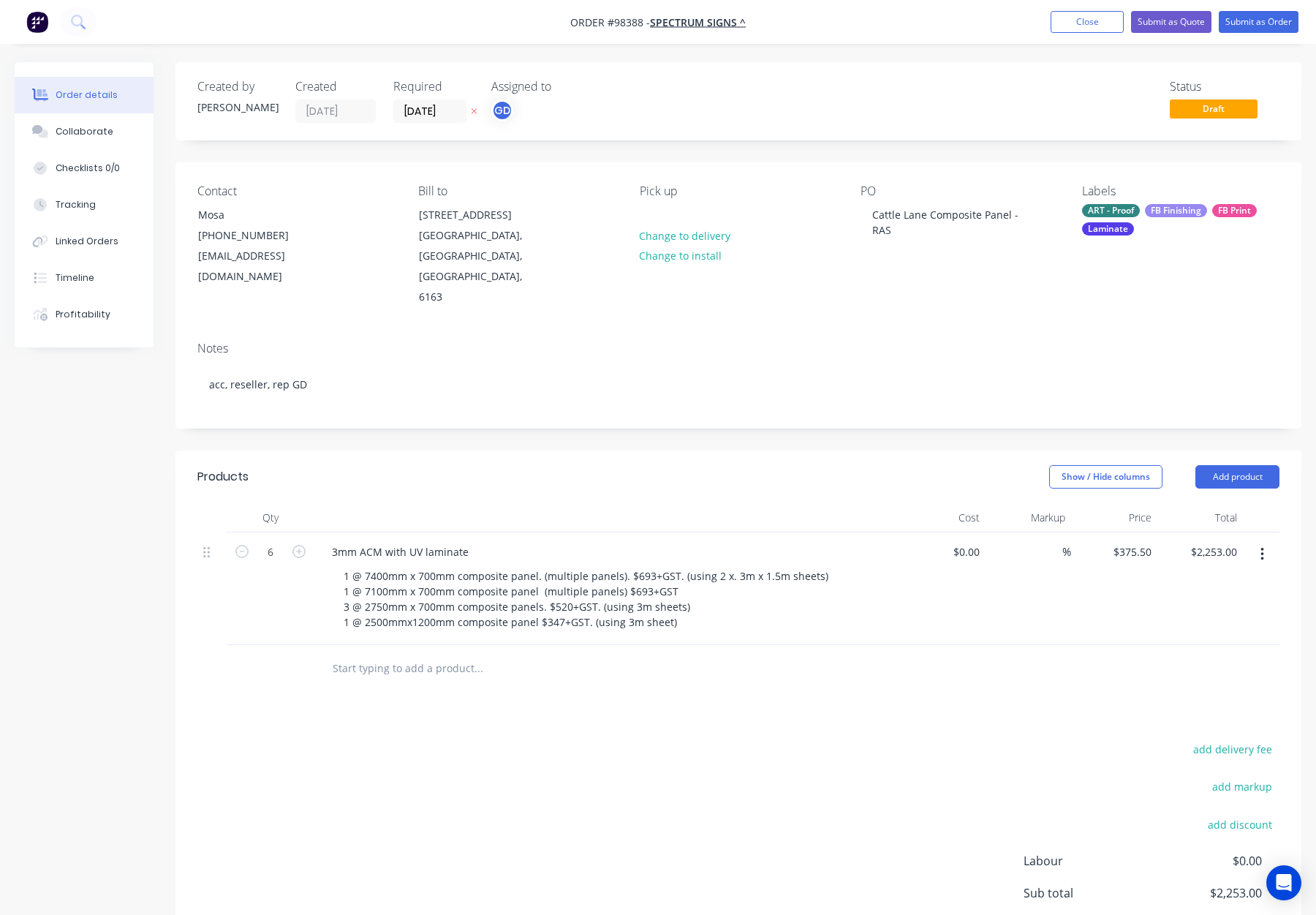
click at [504, 660] on div "Products Show / Hide columns Add product Qty Cost Markup Price Total 6 3mm ACM …" at bounding box center [738, 747] width 1126 height 593
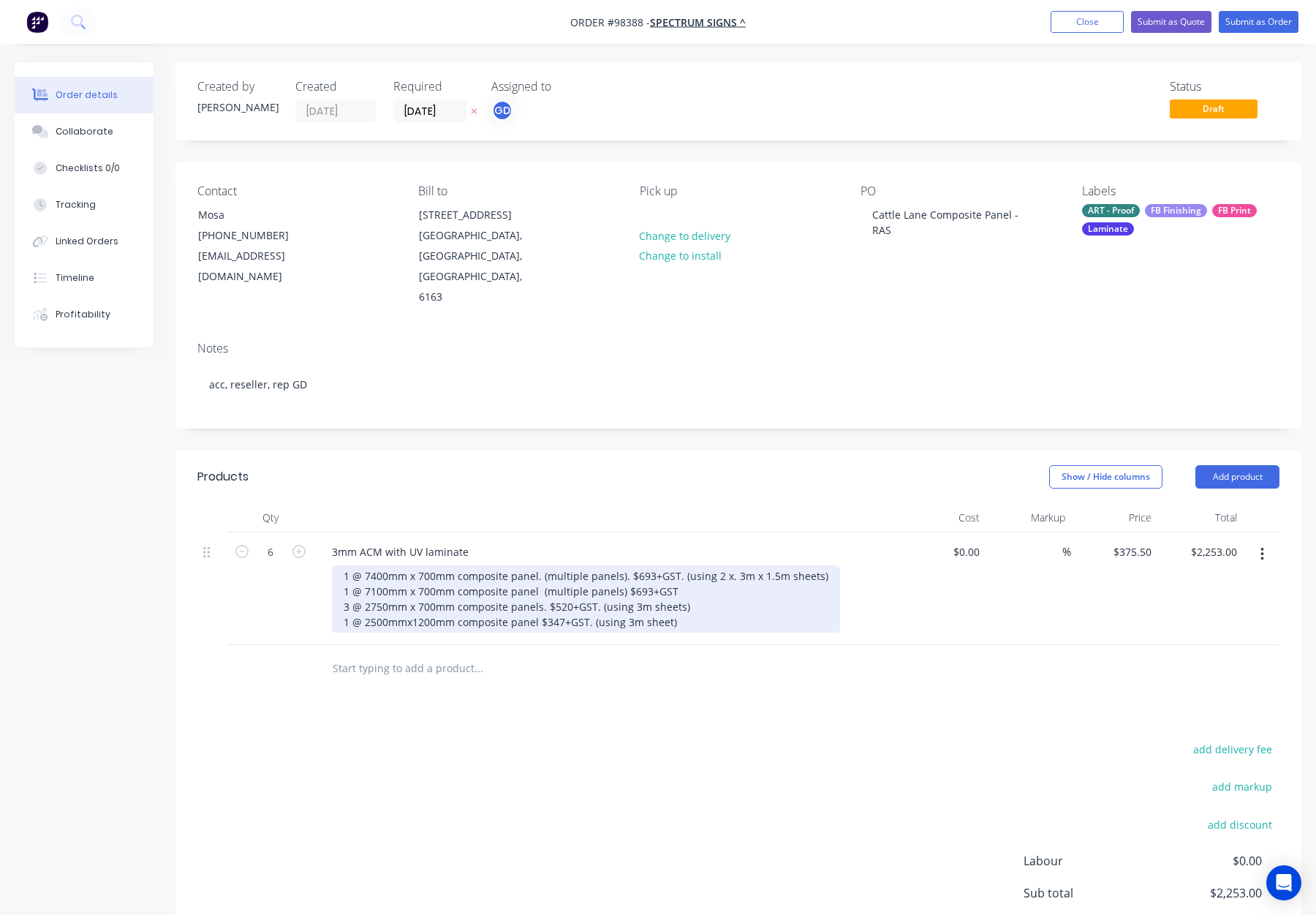
click at [366, 580] on div "1 @ 7400mm x 700mm composite panel. (multiple panels). $693+GST. (using 2 x. 3m…" at bounding box center [586, 599] width 508 height 68
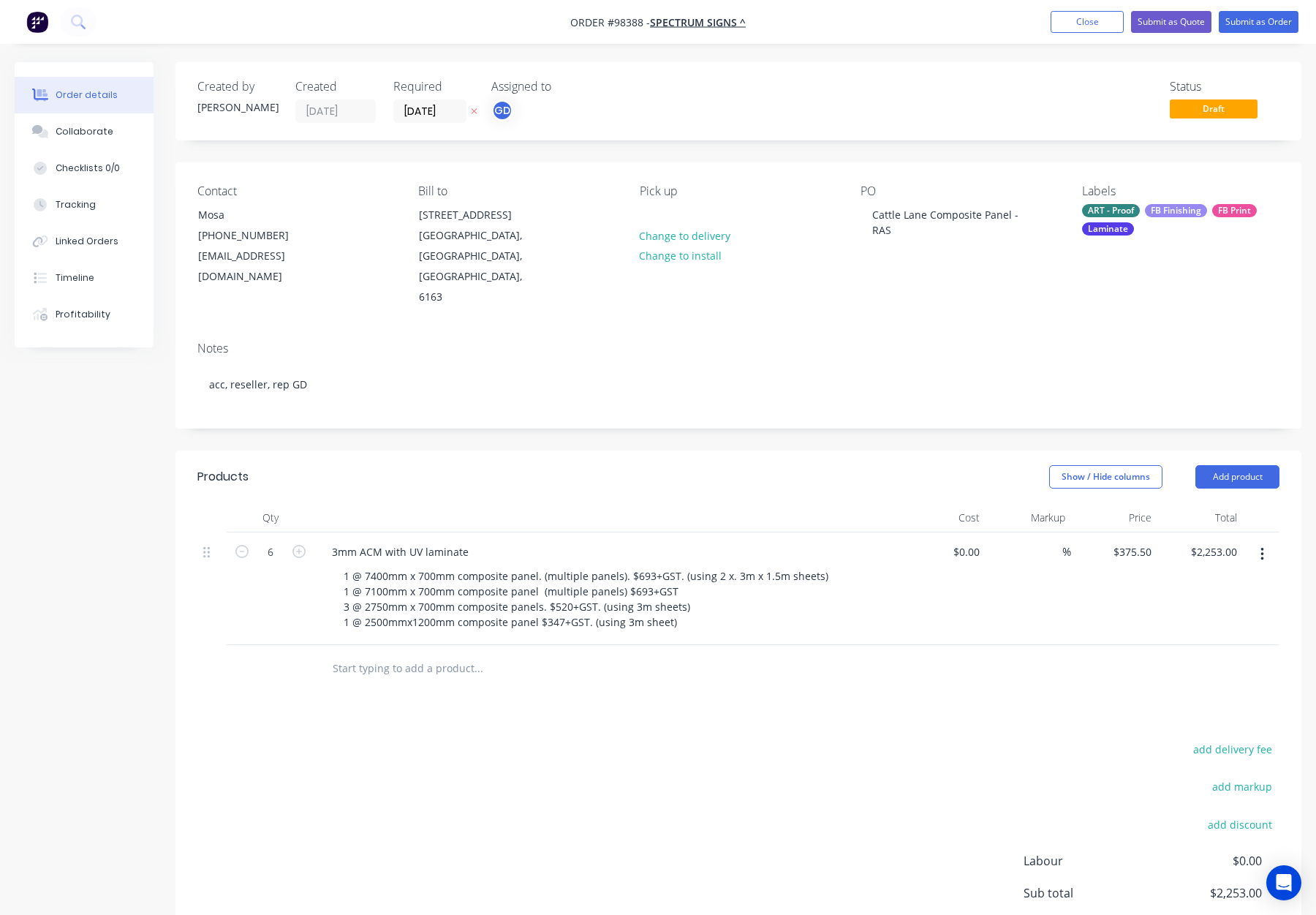
click at [640, 740] on div "add delivery fee add markup add discount Labour $0.00 Sub total $2,253.00 Margi…" at bounding box center [739, 880] width 1083 height 282
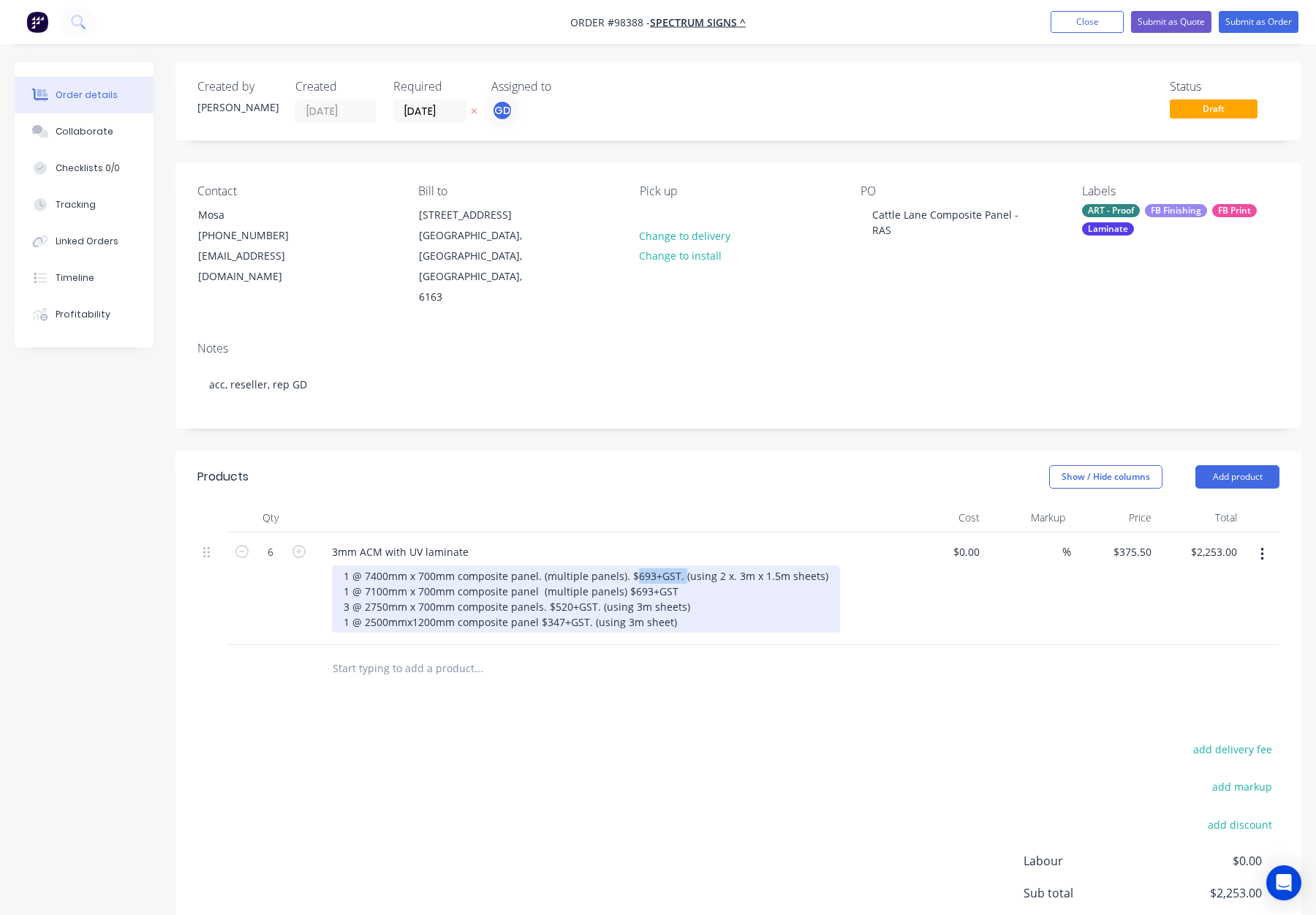
drag, startPoint x: 675, startPoint y: 535, endPoint x: 629, endPoint y: 535, distance: 46.0
click at [629, 565] on div "1 @ 7400mm x 700mm composite panel. (multiple panels). $693+GST. (using 2 x. 3m…" at bounding box center [586, 599] width 508 height 68
drag, startPoint x: 624, startPoint y: 550, endPoint x: 697, endPoint y: 550, distance: 73.0
click at [697, 565] on div "1 @ 7400mm x 700mm composite panel. (multiple panels) (using 2 x. 3m x 1.5m she…" at bounding box center [557, 599] width 451 height 68
drag, startPoint x: 547, startPoint y: 566, endPoint x: 597, endPoint y: 567, distance: 50.0
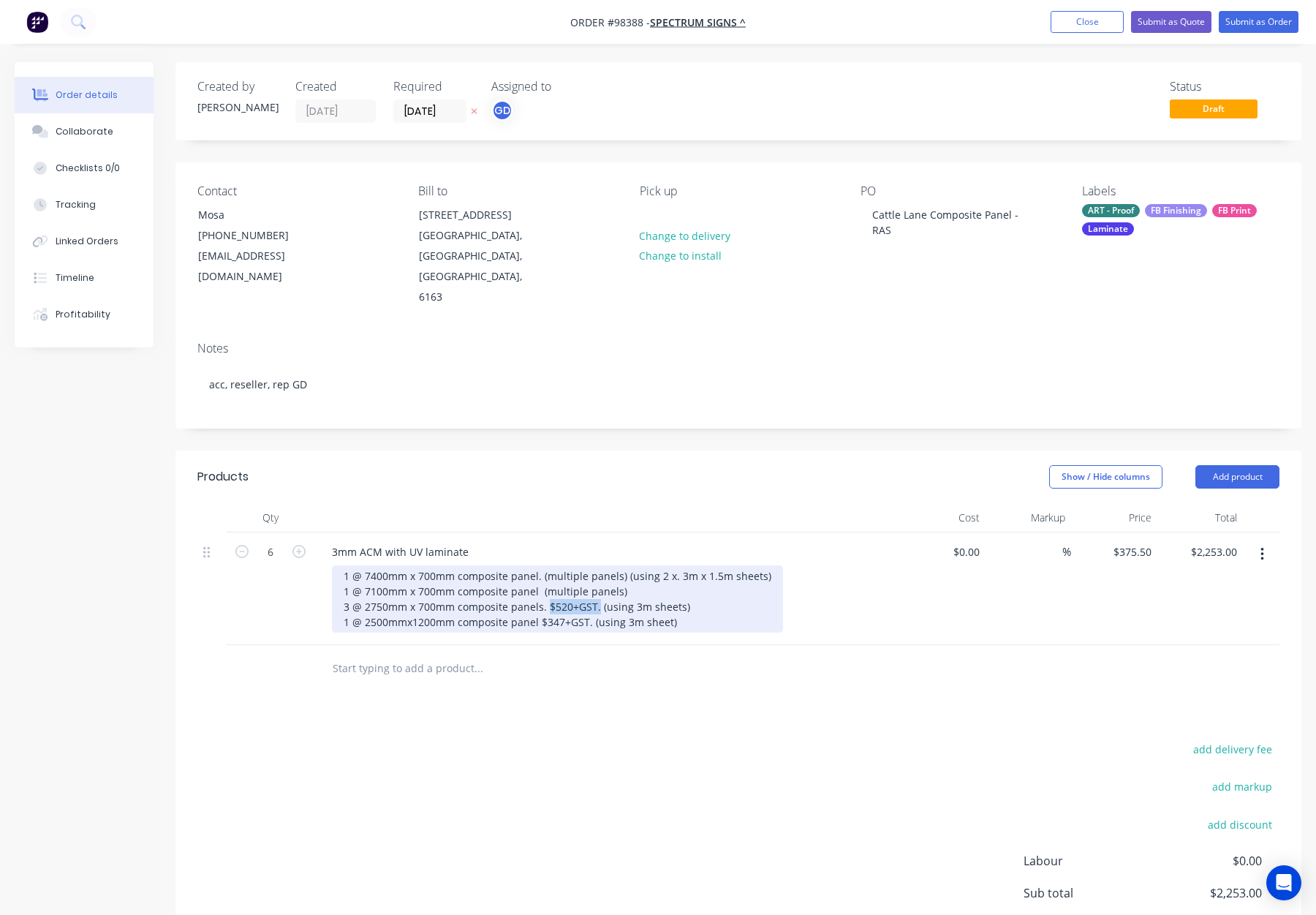
click at [597, 567] on div "1 @ 7400mm x 700mm composite panel. (multiple panels) (using 2 x. 3m x 1.5m she…" at bounding box center [557, 599] width 451 height 68
drag, startPoint x: 558, startPoint y: 581, endPoint x: 591, endPoint y: 584, distance: 33.1
click at [591, 584] on div "1 @ 7400mm x 700mm composite panel. (multiple panels) (using 2 x. 3m x 1.5m she…" at bounding box center [557, 599] width 451 height 68
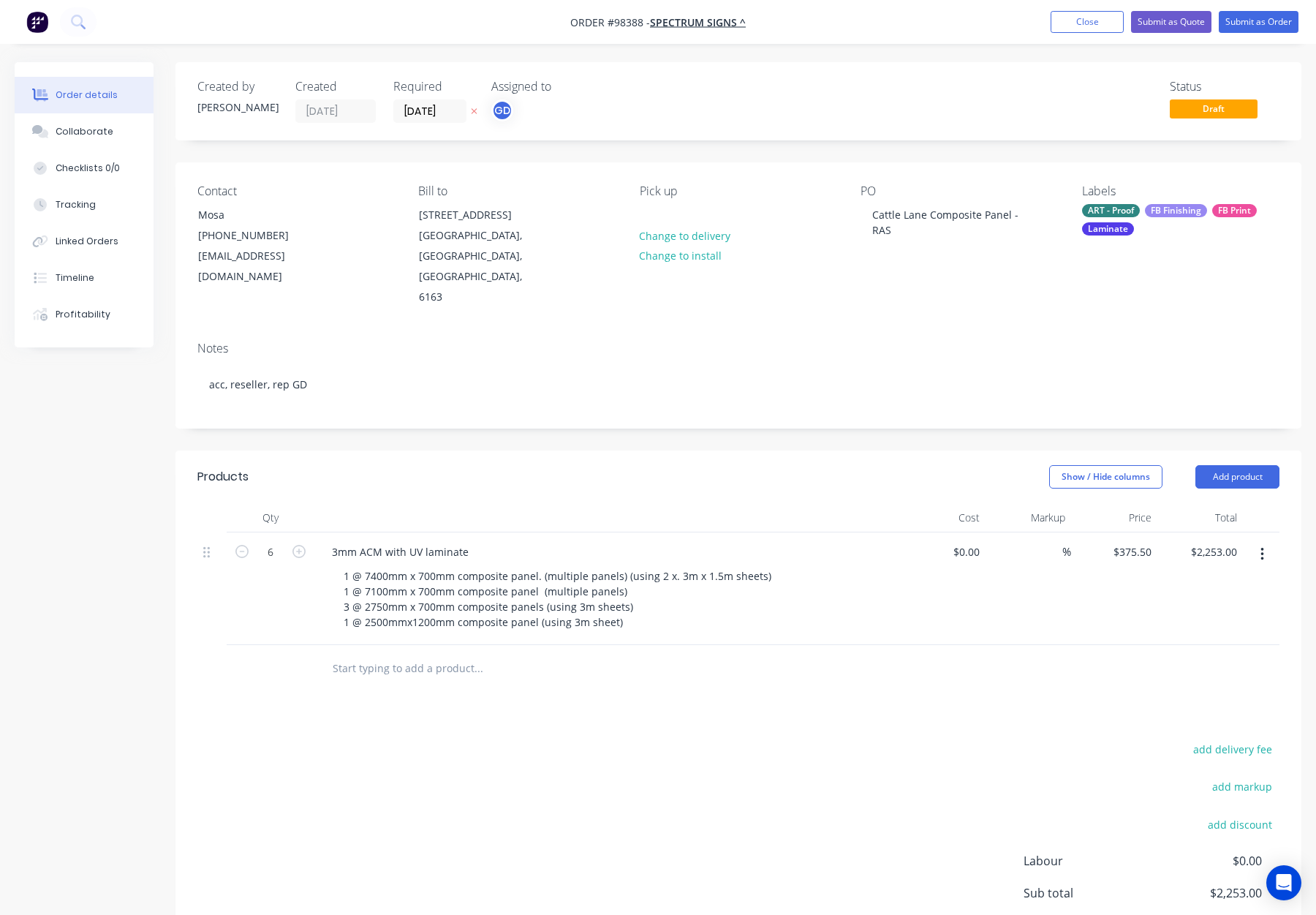
drag, startPoint x: 627, startPoint y: 616, endPoint x: 645, endPoint y: 620, distance: 18.4
click at [626, 653] on div at bounding box center [540, 668] width 439 height 29
click at [651, 213] on div at bounding box center [651, 215] width 23 height 22
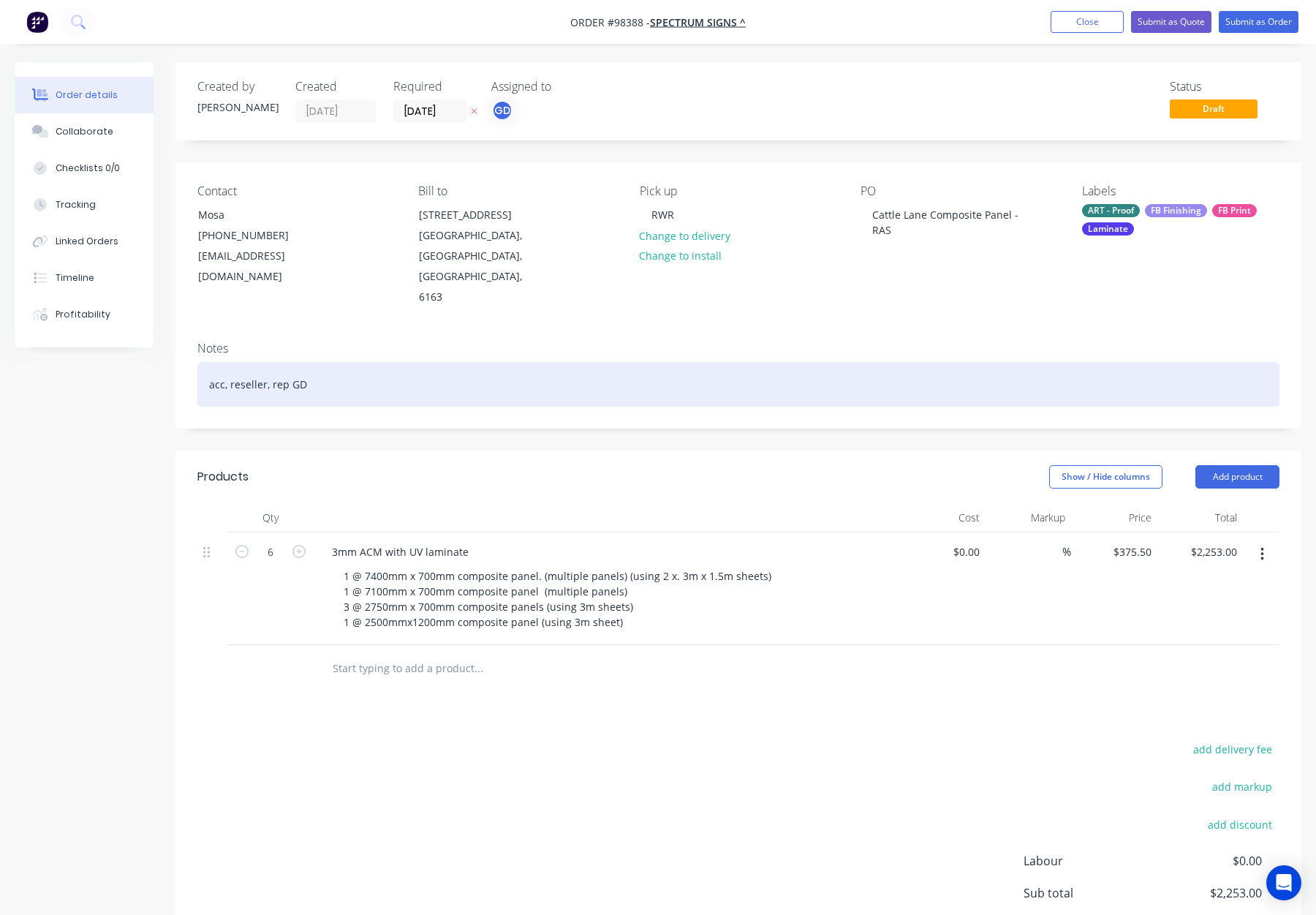
click at [495, 362] on div "acc, reseller, rep GD" at bounding box center [739, 384] width 1083 height 45
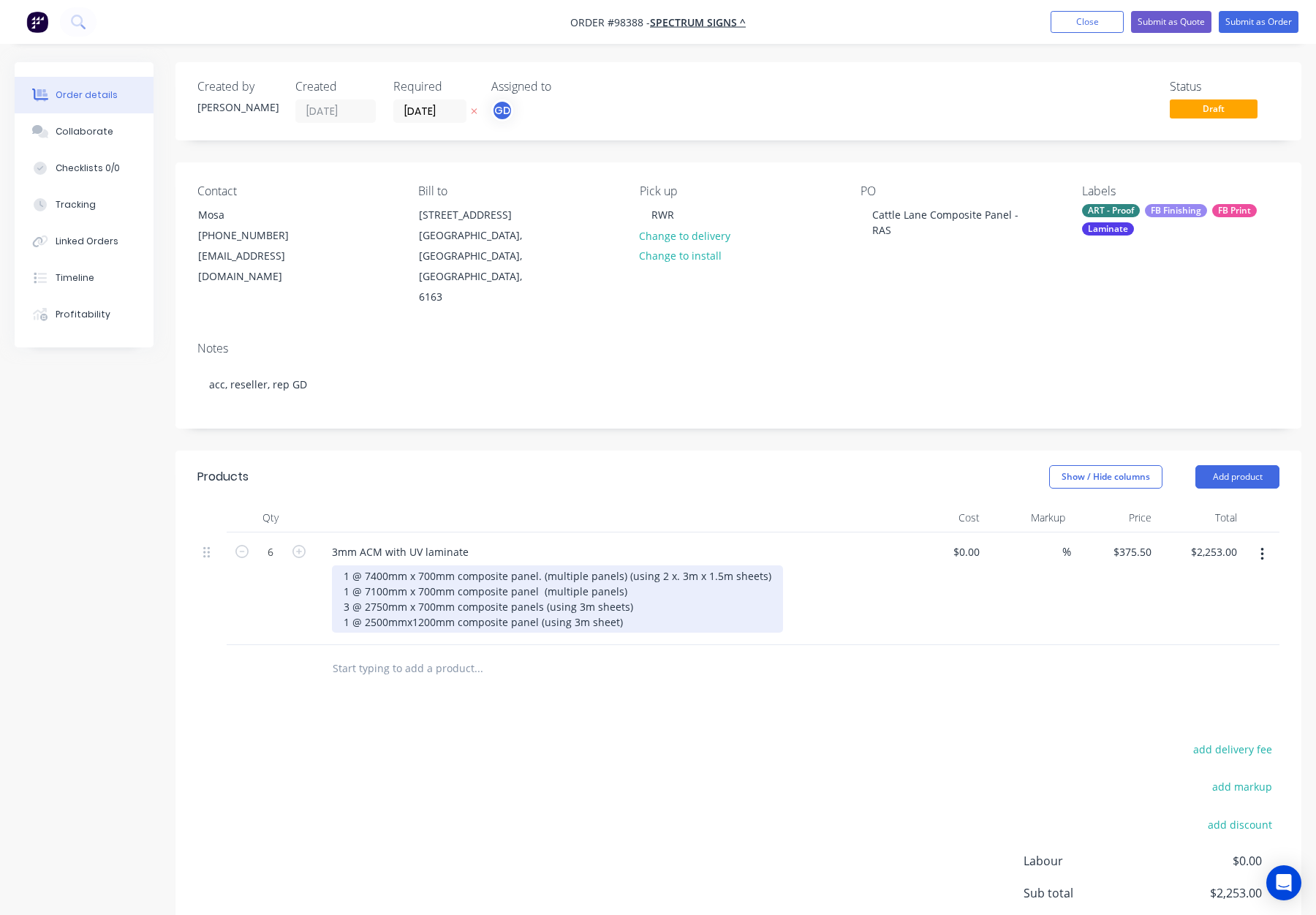
click at [408, 584] on div "1 @ 7400mm x 700mm composite panel. (multiple panels) (using 2 x. 3m x 1.5m she…" at bounding box center [557, 599] width 451 height 68
click at [409, 578] on div "1 @ 7400mm x 700mm composite panel. (multiple panels) (using 2 x. 3m x 1.5m she…" at bounding box center [557, 599] width 451 height 68
drag, startPoint x: 415, startPoint y: 580, endPoint x: 430, endPoint y: 588, distance: 17.0
click at [415, 580] on div "1 @ 7400mm x 700mm composite panel. (multiple panels) (using 2 x. 3m x 1.5m she…" at bounding box center [557, 599] width 451 height 68
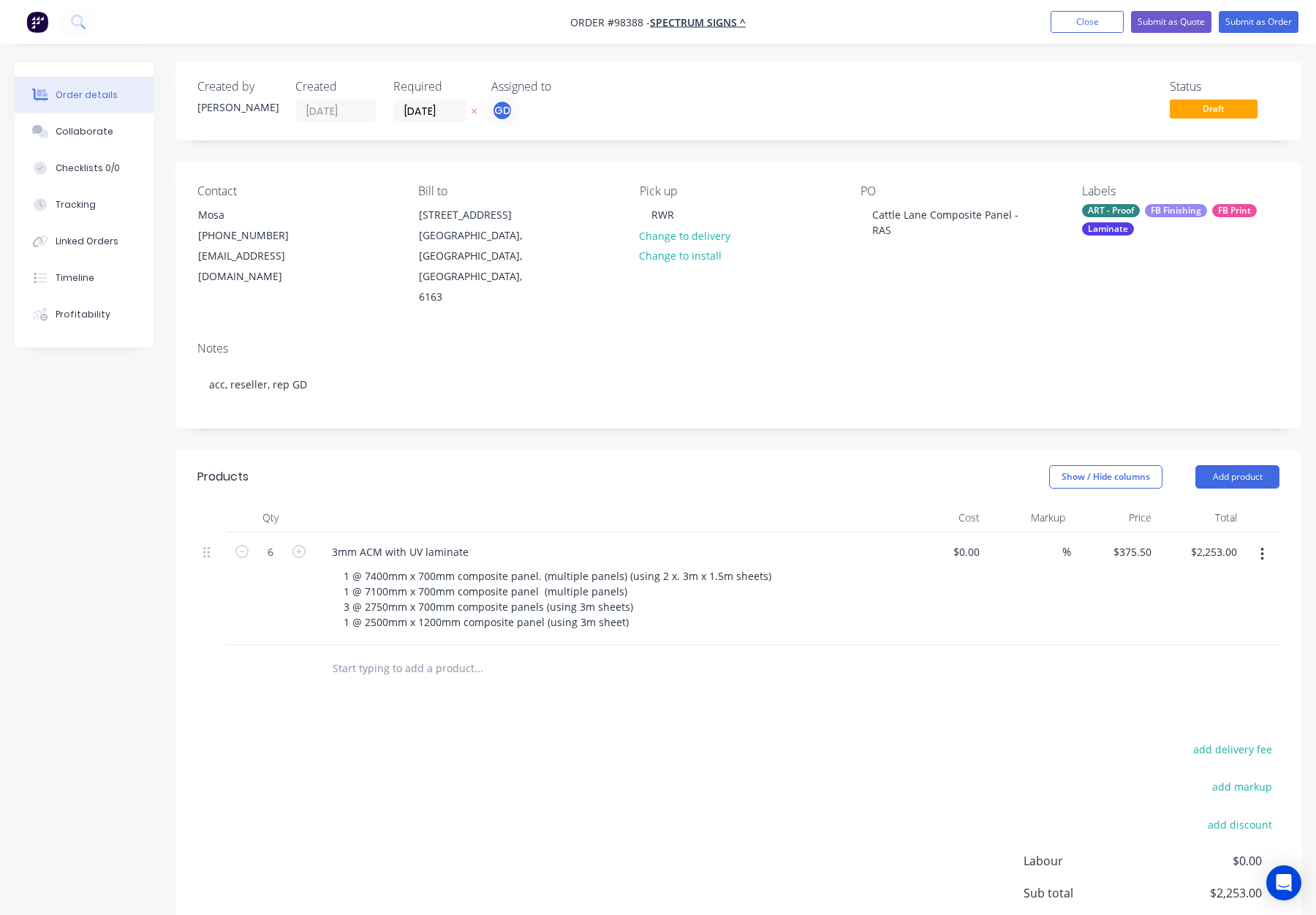
click at [634, 663] on div "Products Show / Hide columns Add product Qty Cost Markup Price Total 6 3mm ACM …" at bounding box center [738, 747] width 1126 height 593
click at [1164, 210] on div "FB Finishing" at bounding box center [1176, 211] width 62 height 13
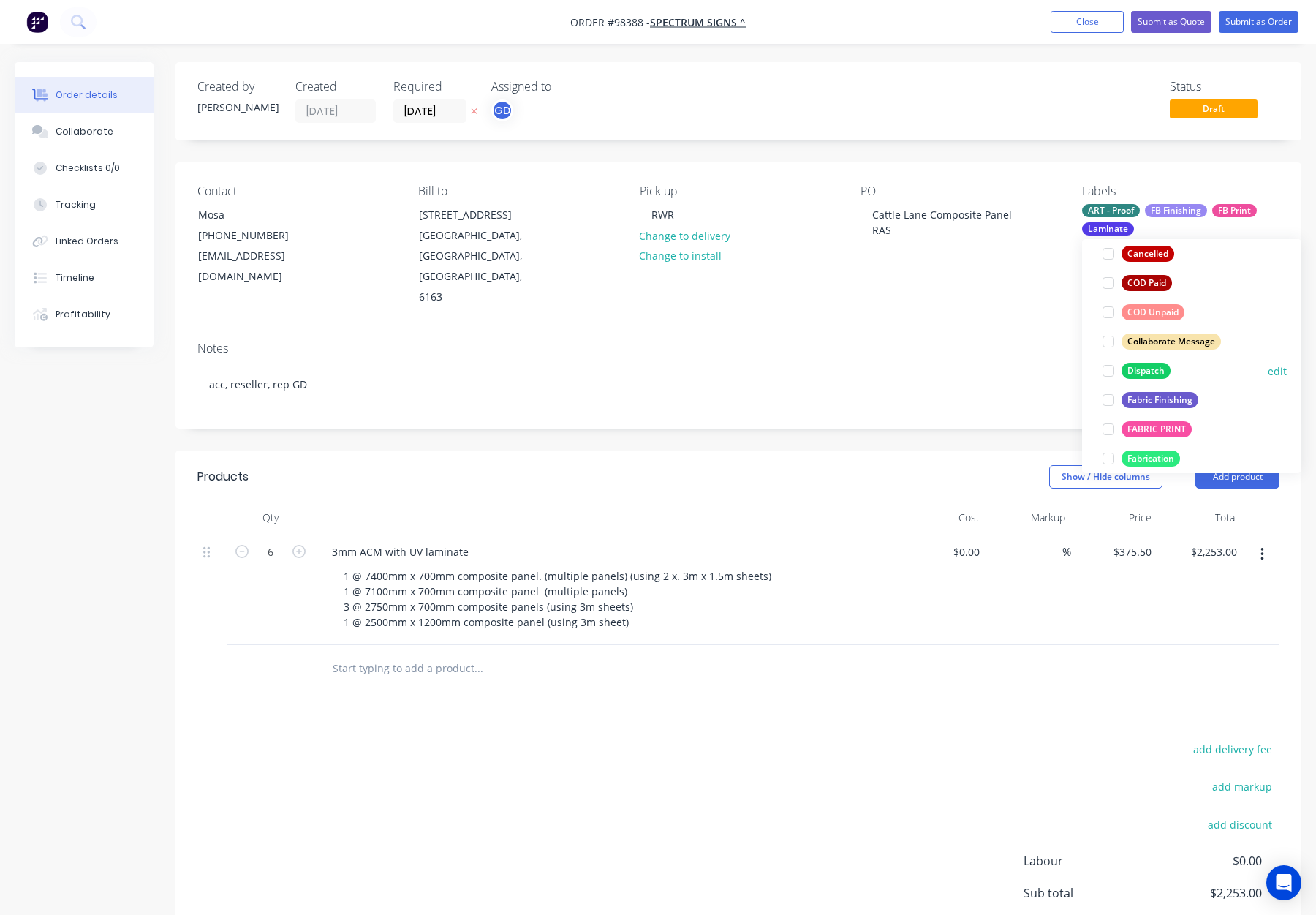
drag, startPoint x: 1150, startPoint y: 365, endPoint x: 1169, endPoint y: 355, distance: 21.5
click at [1150, 365] on div "Dispatch" at bounding box center [1146, 370] width 49 height 16
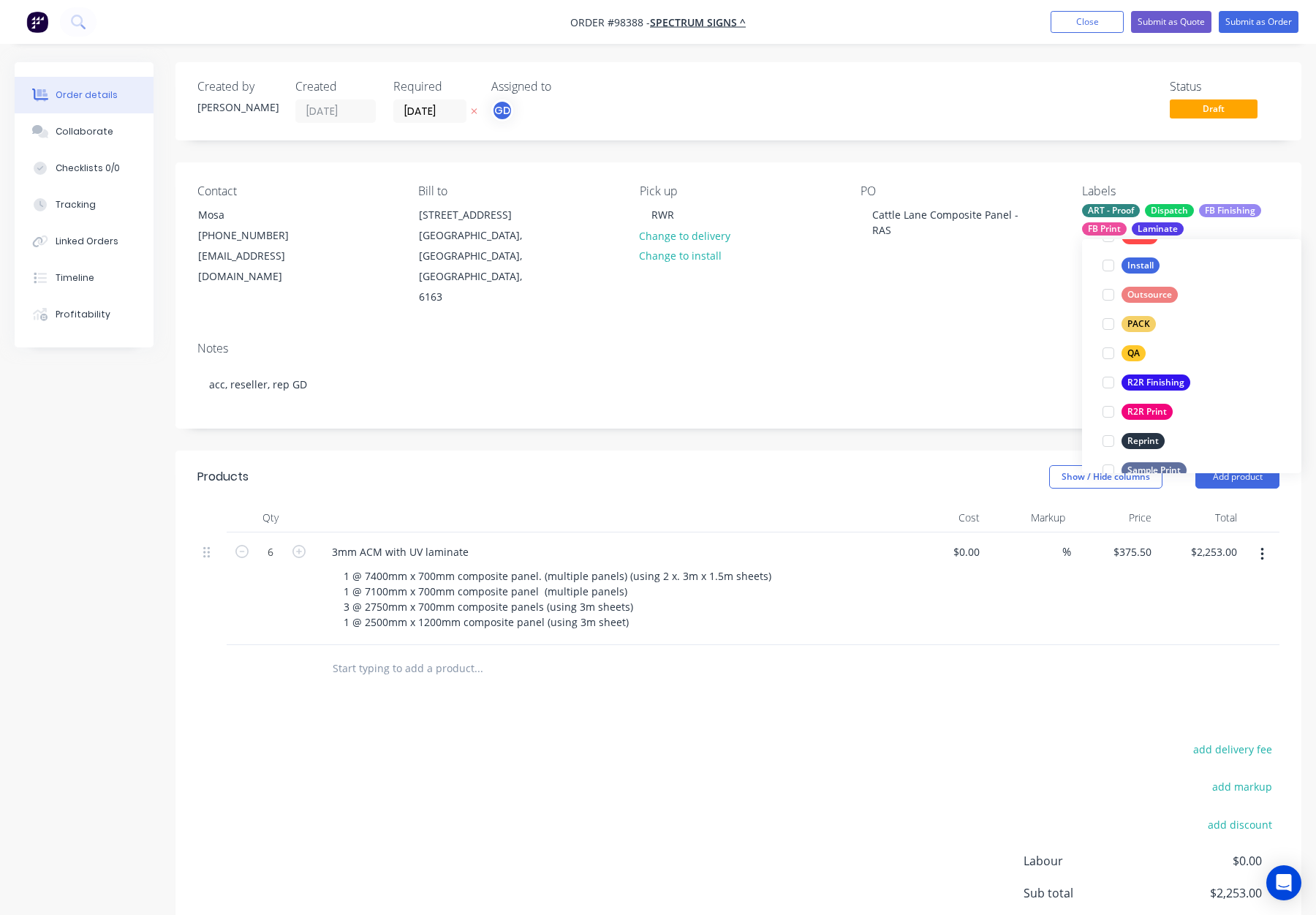
drag, startPoint x: 1149, startPoint y: 323, endPoint x: 1192, endPoint y: 304, distance: 47.0
click at [1153, 322] on div "PACK" at bounding box center [1139, 323] width 35 height 16
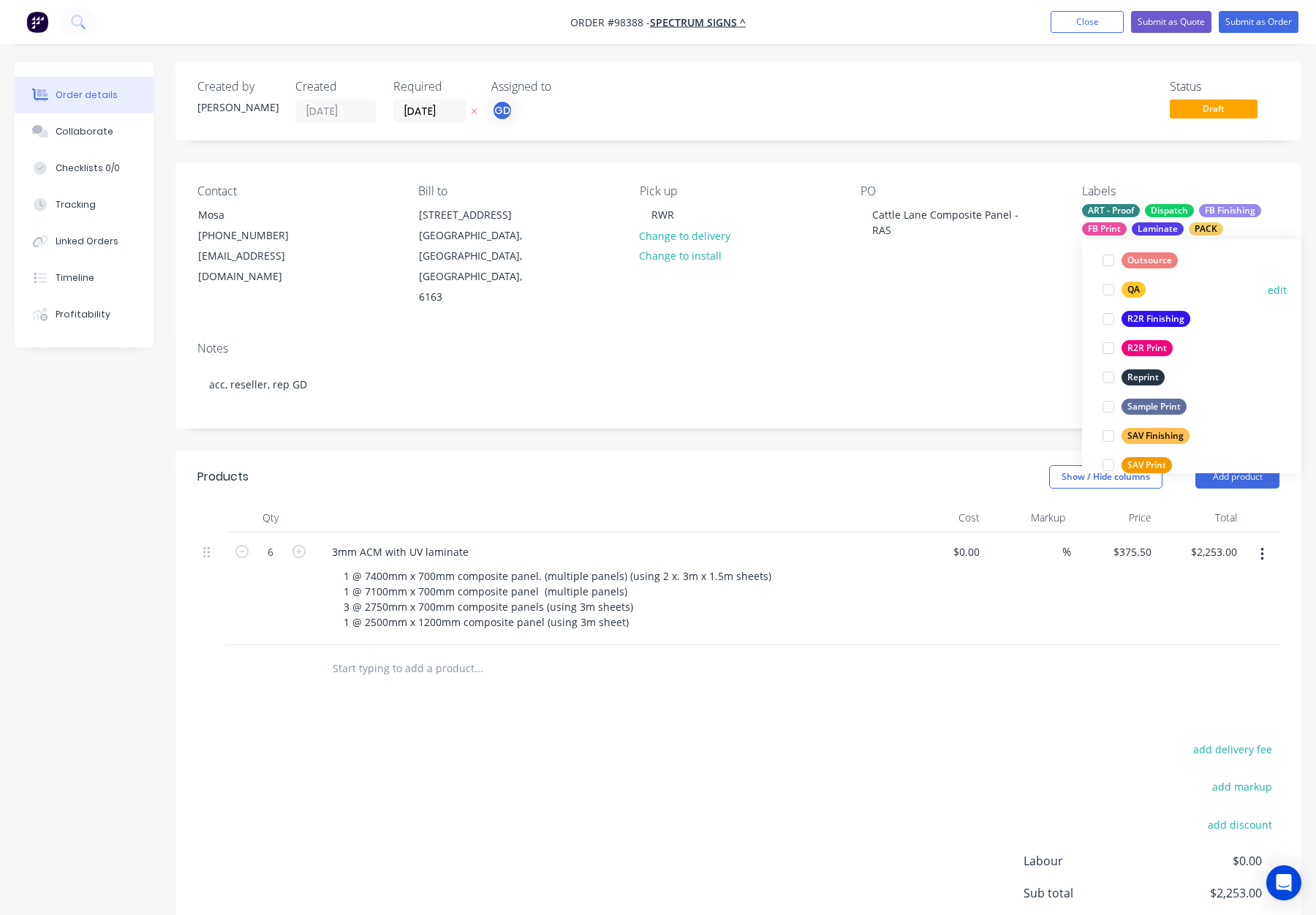
click at [1132, 288] on div "QA" at bounding box center [1134, 289] width 24 height 16
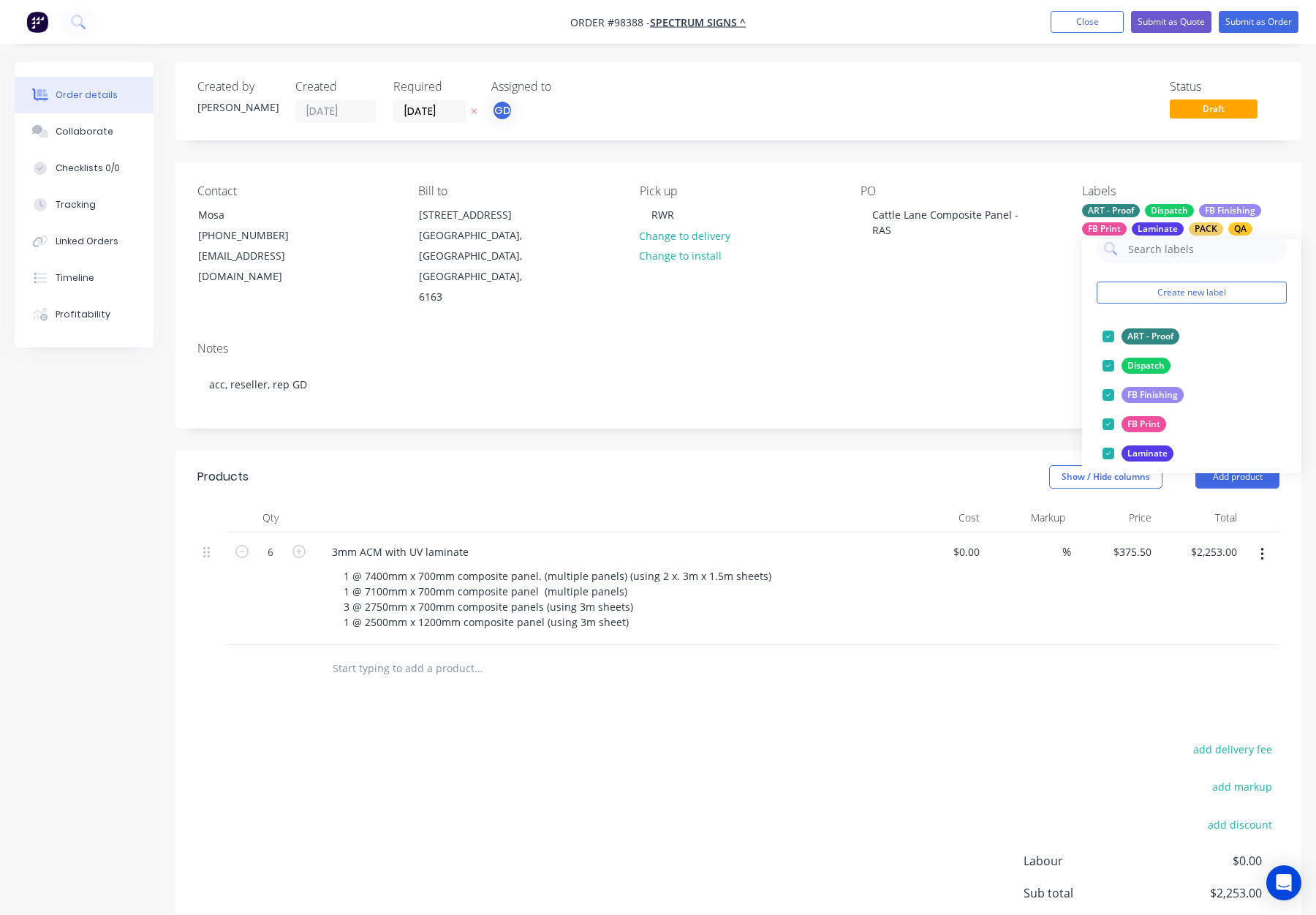
scroll to position [19, 0]
click at [1011, 281] on div "Contact Mosa [PHONE_NUMBER] [EMAIL_ADDRESS][DOMAIN_NAME] Bill to [STREET_ADDRES…" at bounding box center [738, 246] width 1126 height 168
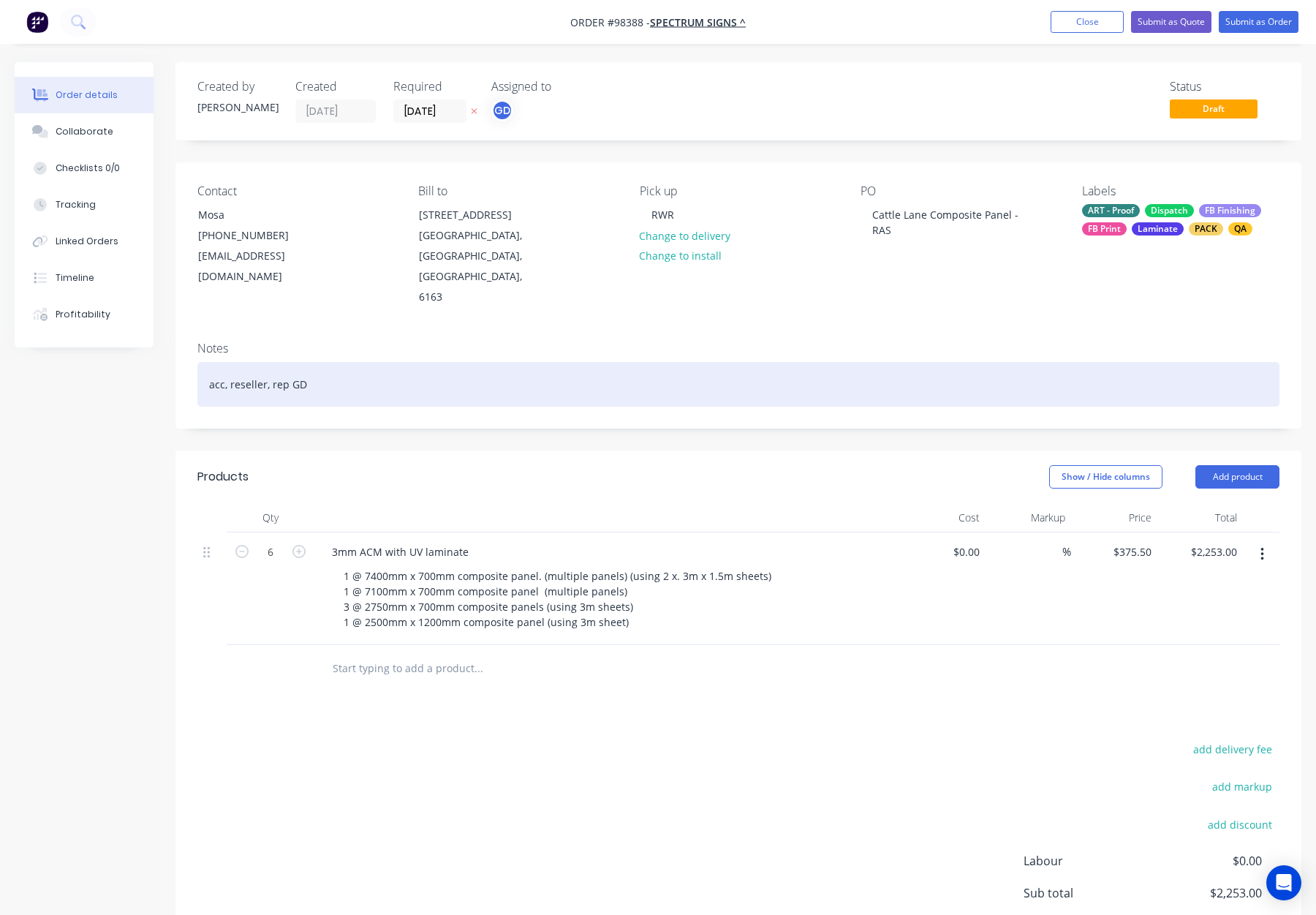
click at [537, 362] on div "acc, reseller, rep GD" at bounding box center [739, 384] width 1083 height 45
click at [329, 362] on div "acc, reseller, rep GD" at bounding box center [739, 384] width 1083 height 45
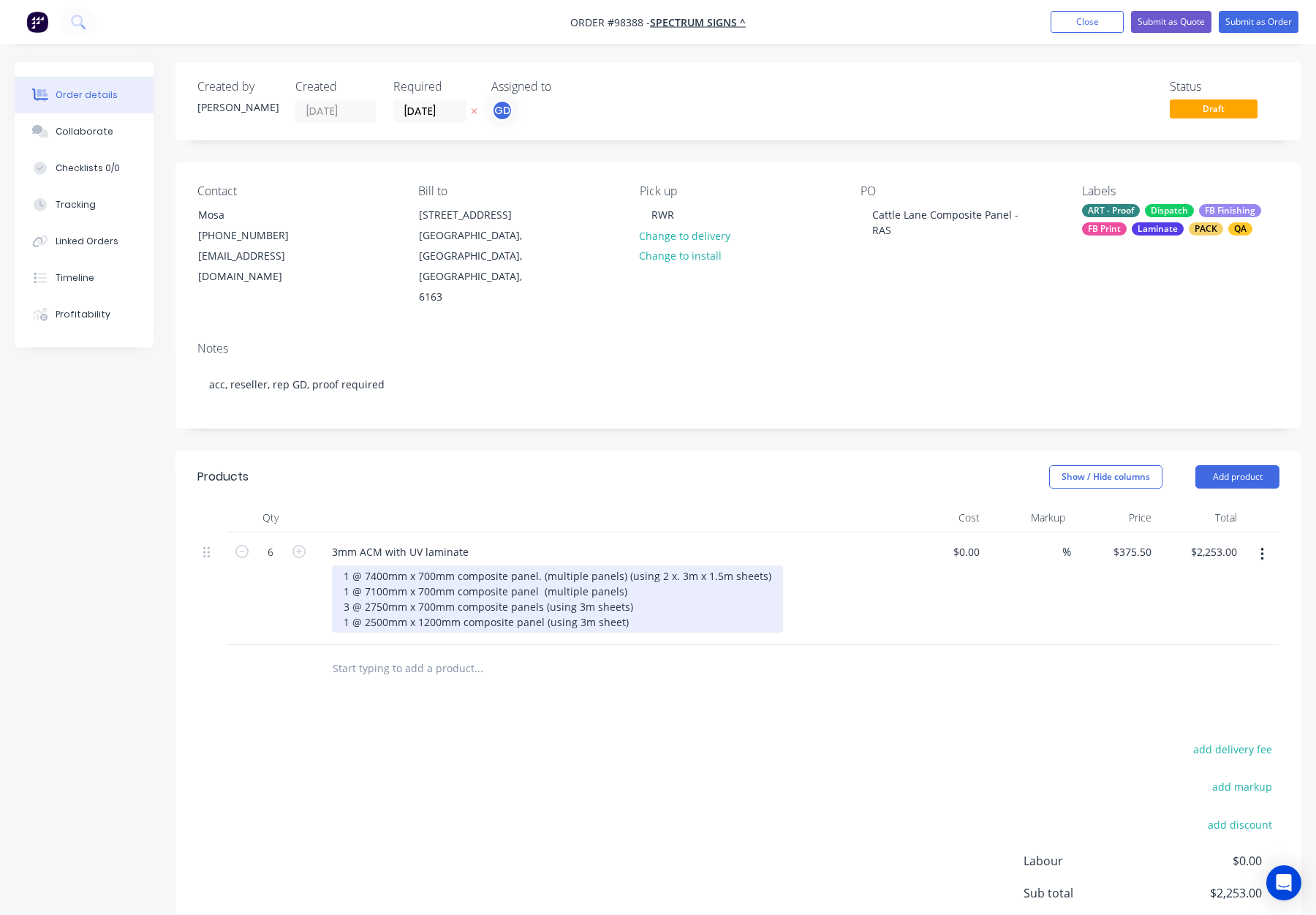
click at [651, 567] on div "1 @ 7400mm x 700mm composite panel. (multiple panels) (using 2 x. 3m x 1.5m she…" at bounding box center [557, 599] width 451 height 68
click at [637, 569] on div "1 @ 7400mm x 700mm composite panel. (multiple panels) (using 2 x. 3m x 1.5m she…" at bounding box center [557, 599] width 451 height 68
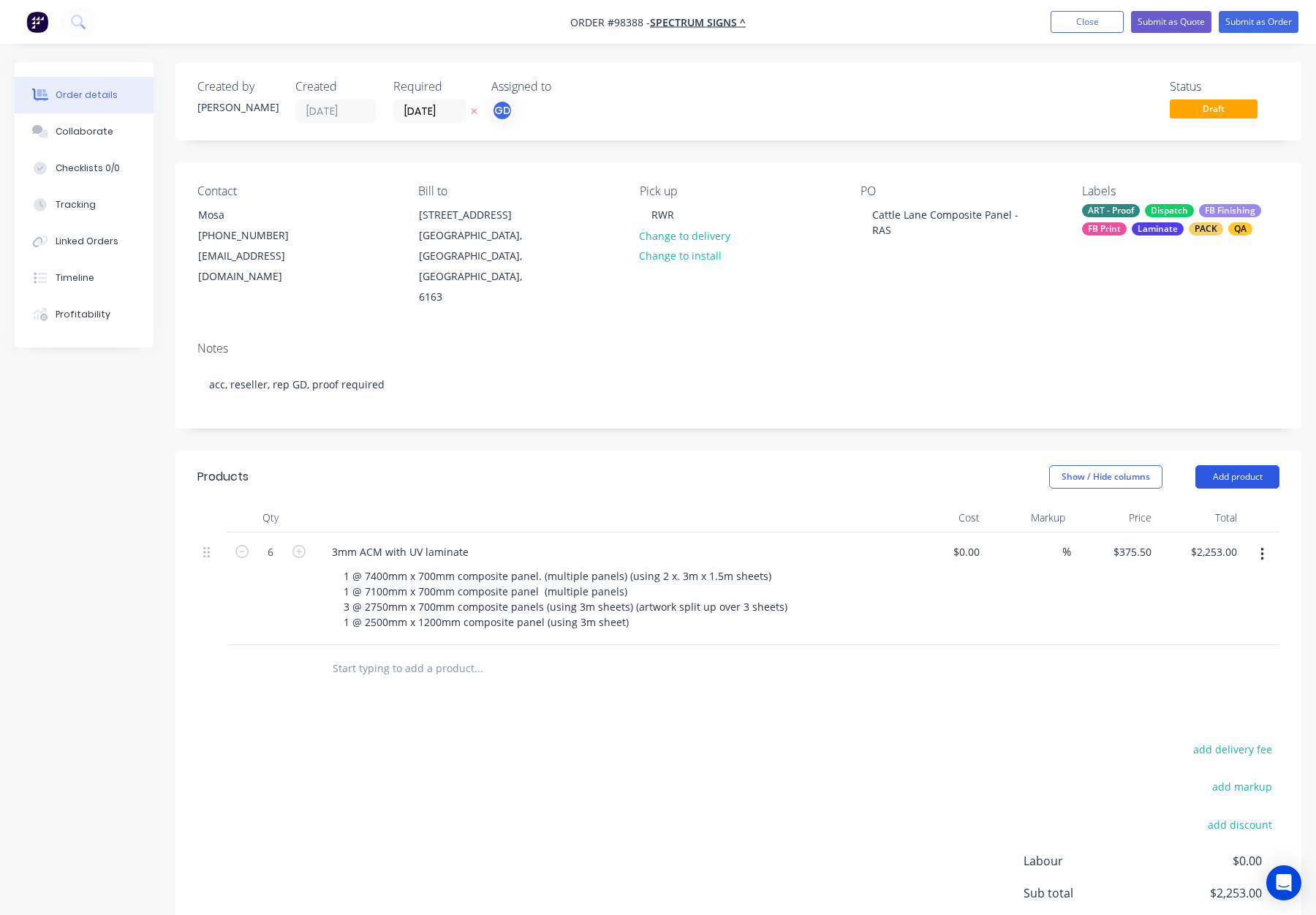
click at [1238, 465] on button "Add product" at bounding box center [1238, 476] width 84 height 23
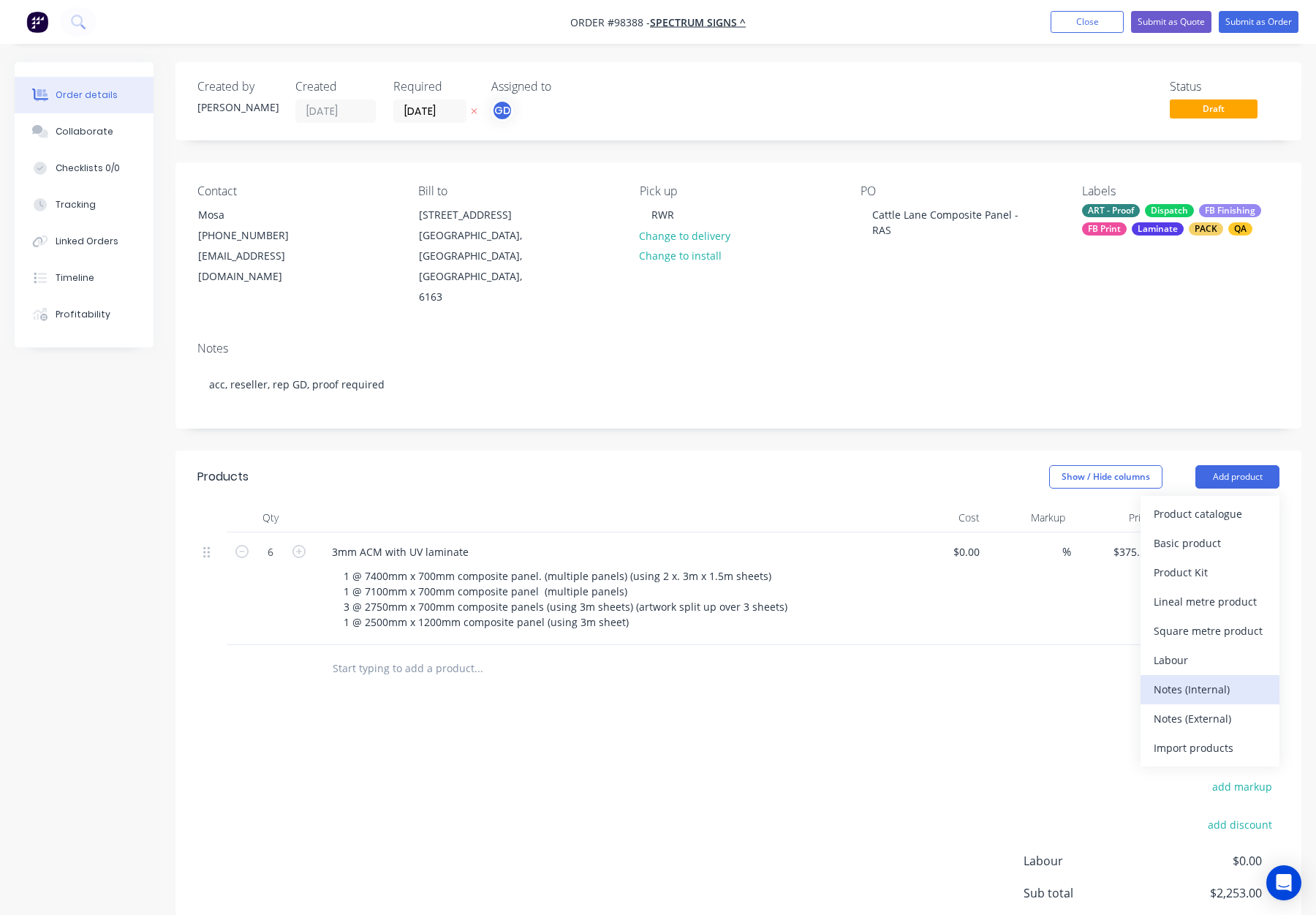
click at [1176, 675] on button "Notes (Internal)" at bounding box center [1210, 689] width 139 height 29
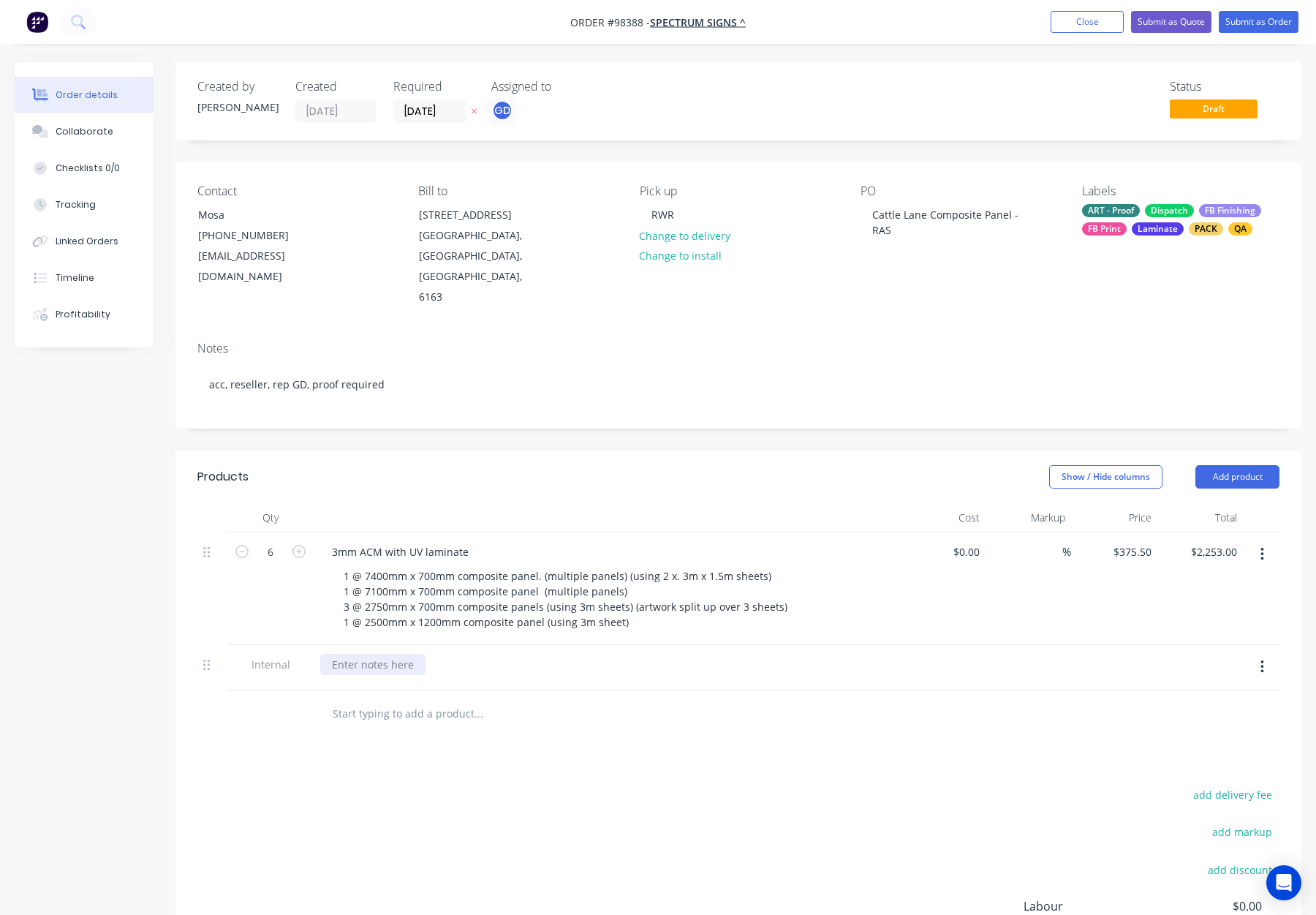
click at [352, 653] on div at bounding box center [373, 664] width 105 height 22
click at [663, 742] on div "Products Show / Hide columns Add product Qty Cost Markup Price Total 6 3mm ACM …" at bounding box center [738, 770] width 1126 height 638
click at [1083, 20] on button "Close" at bounding box center [1087, 22] width 73 height 22
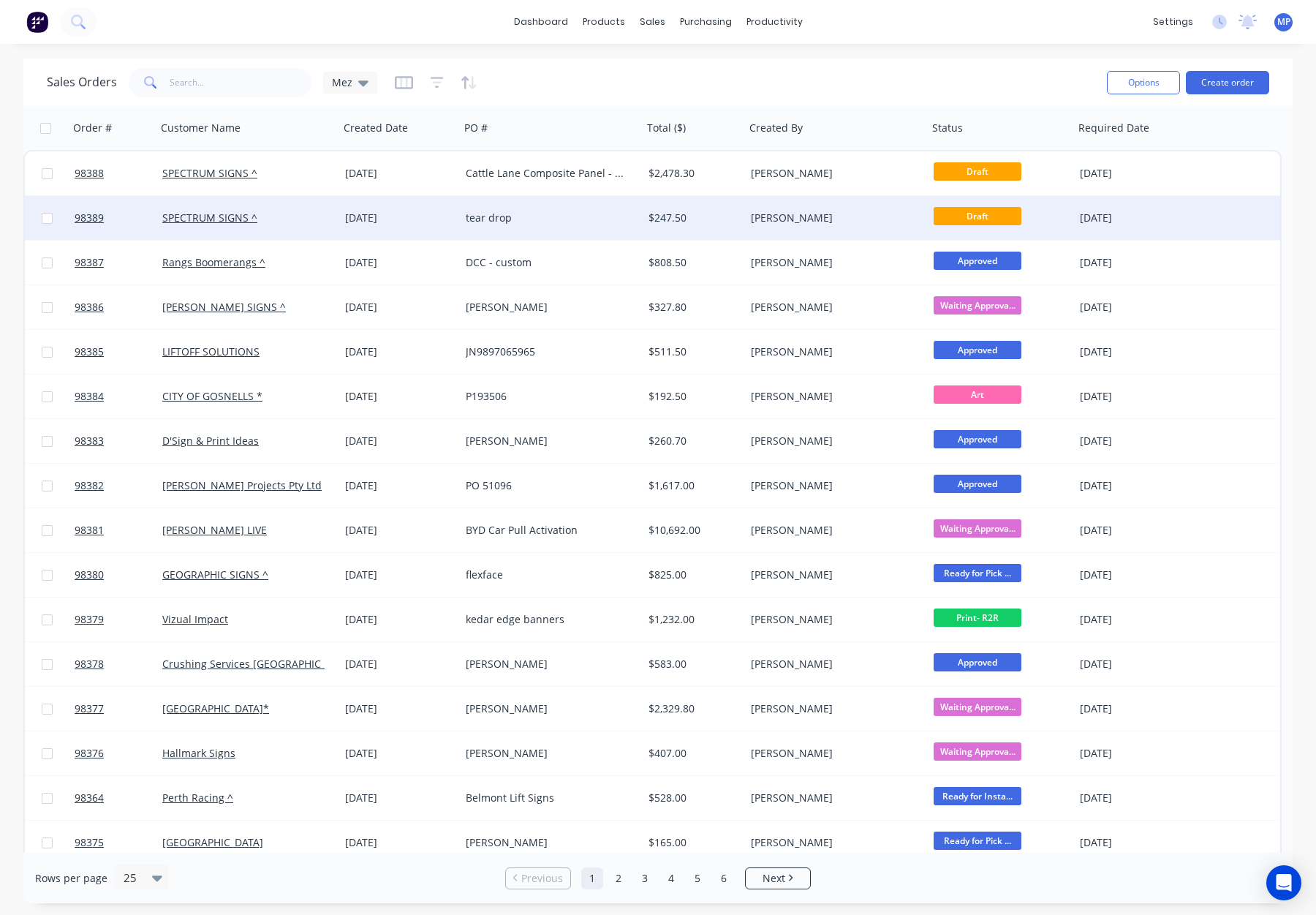
click at [700, 223] on div "$247.50" at bounding box center [692, 218] width 86 height 15
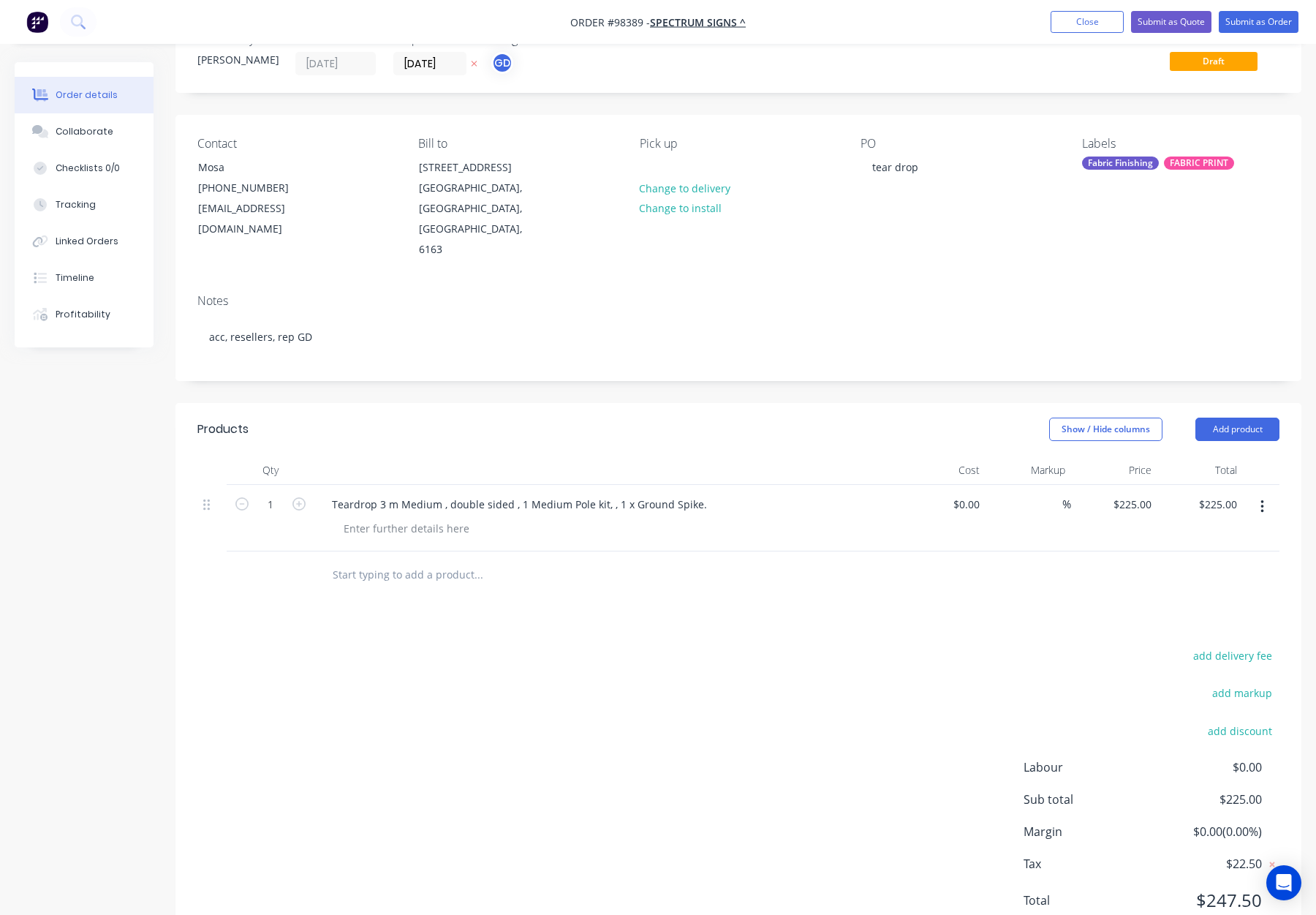
scroll to position [64, 0]
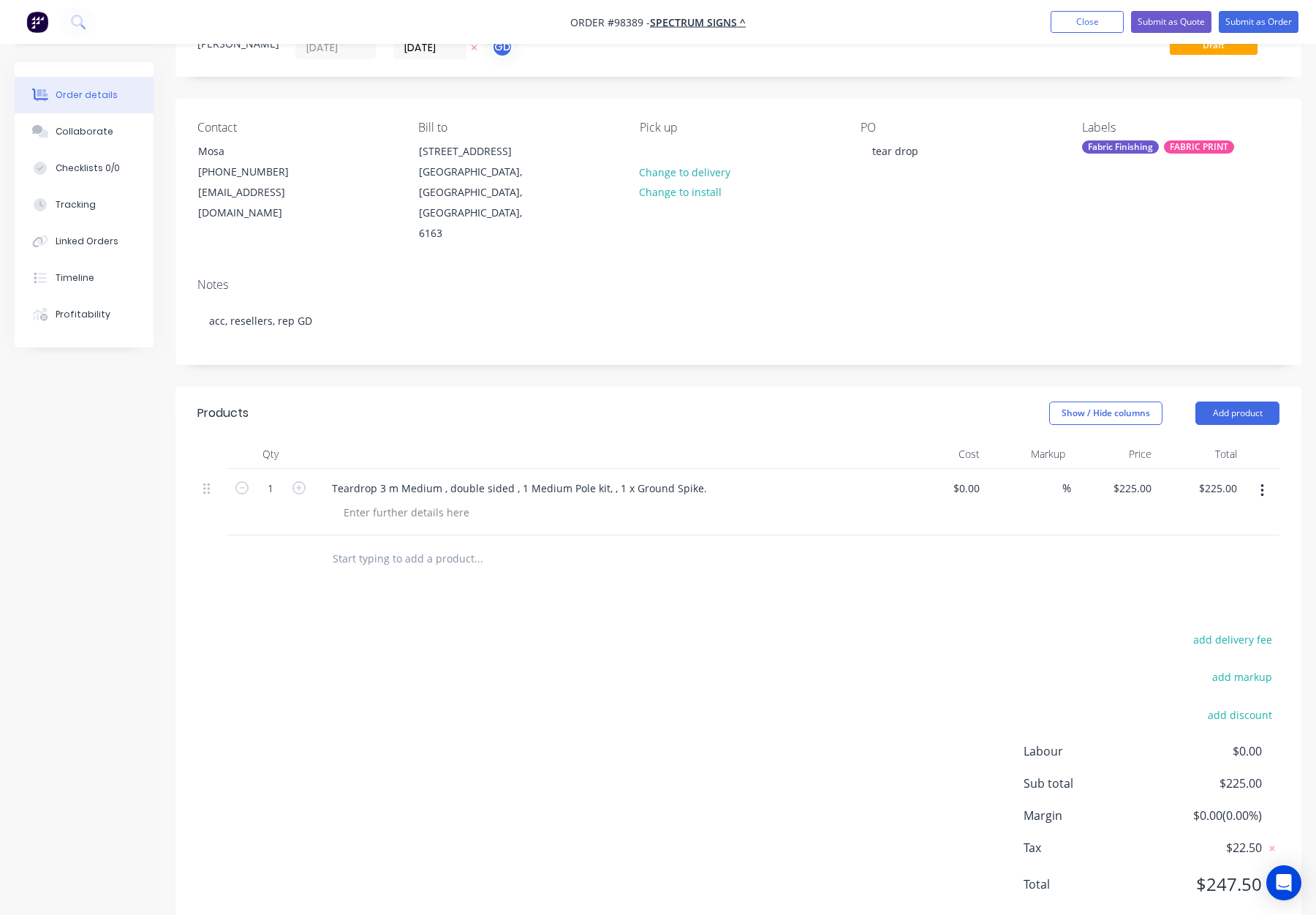
click at [433, 544] on input "text" at bounding box center [478, 558] width 292 height 29
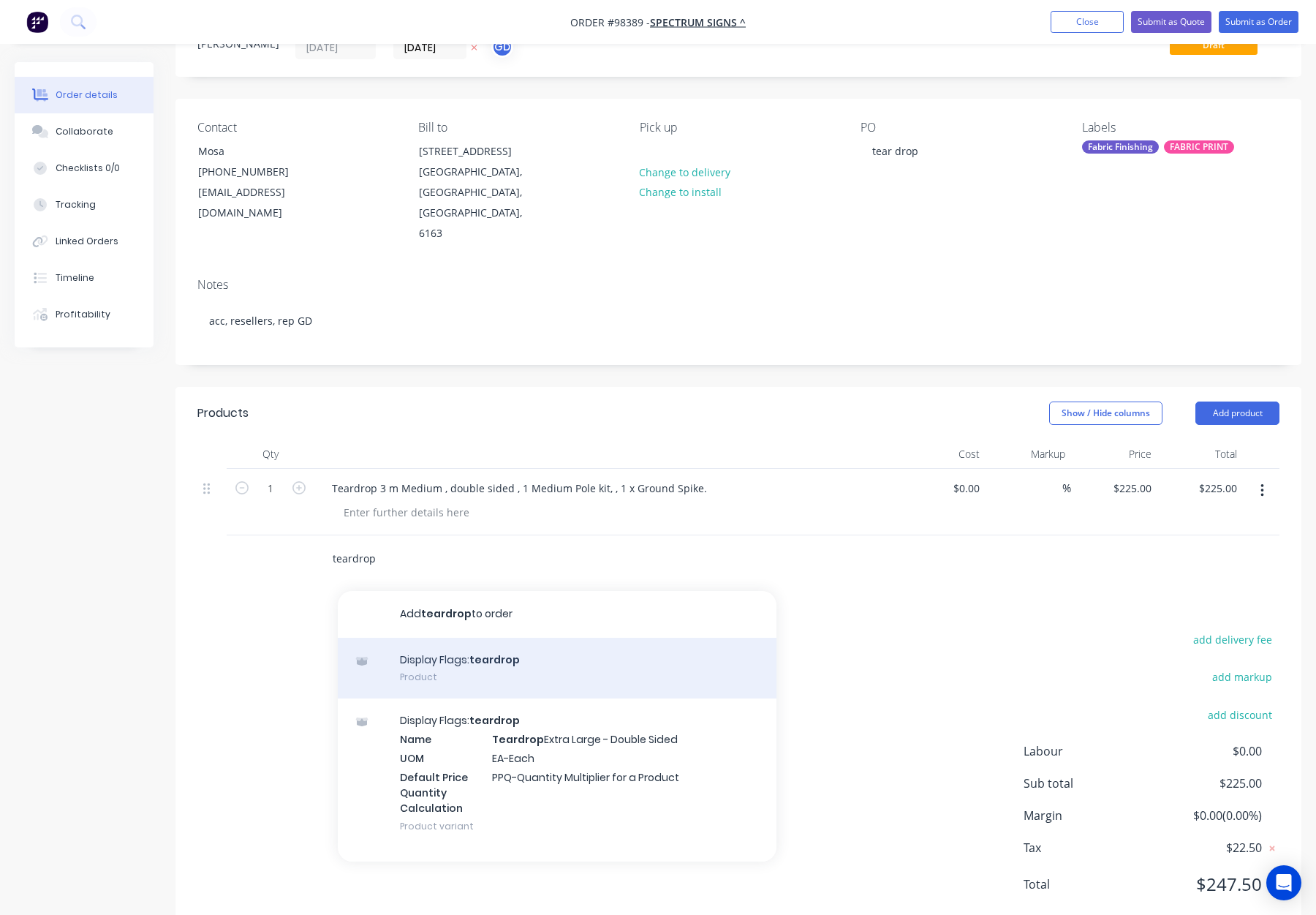
type input "teardrop"
click at [550, 638] on div "Display Flags: teardrop Product" at bounding box center [557, 668] width 439 height 62
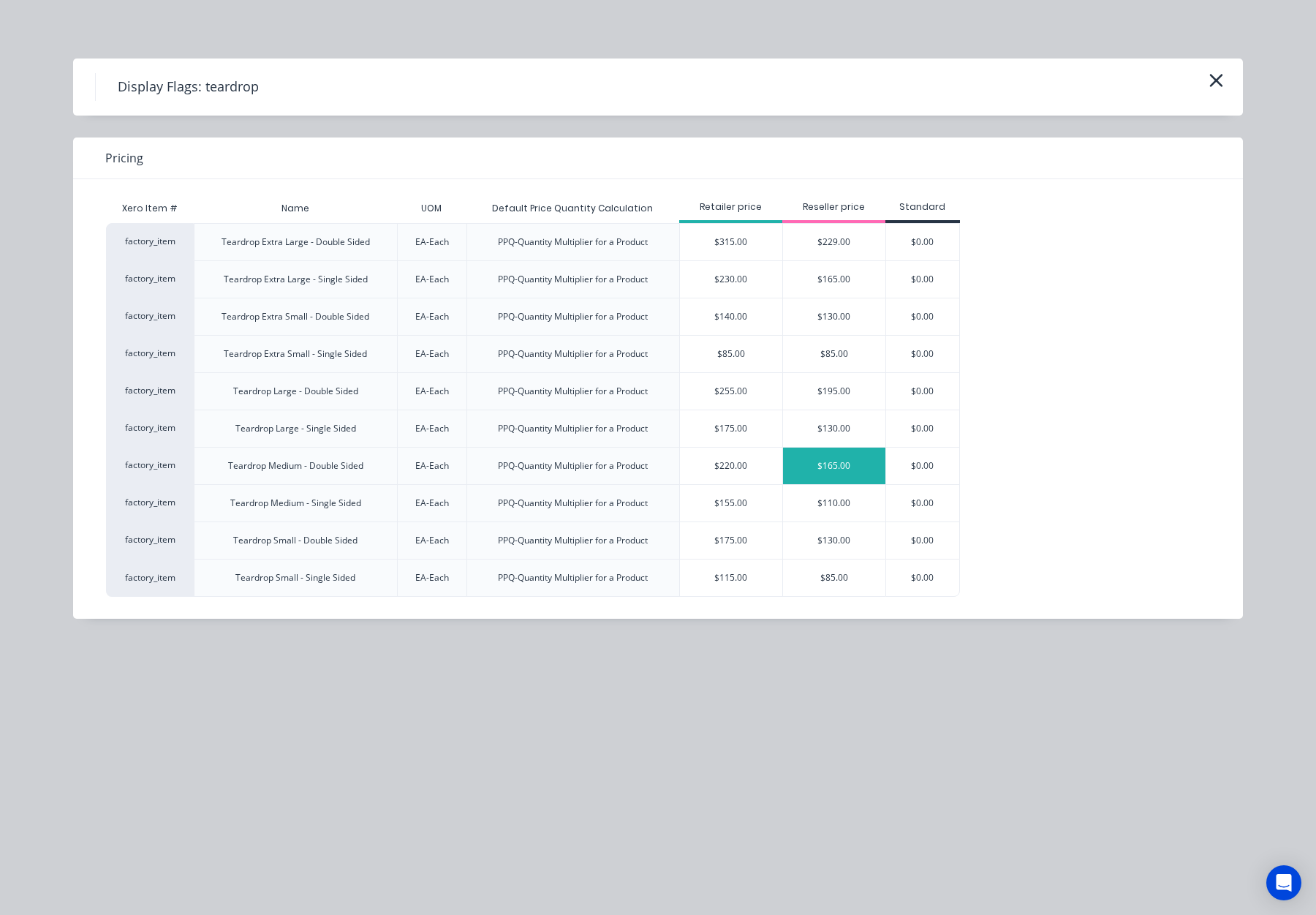
click at [800, 468] on div "$165.00" at bounding box center [834, 465] width 102 height 37
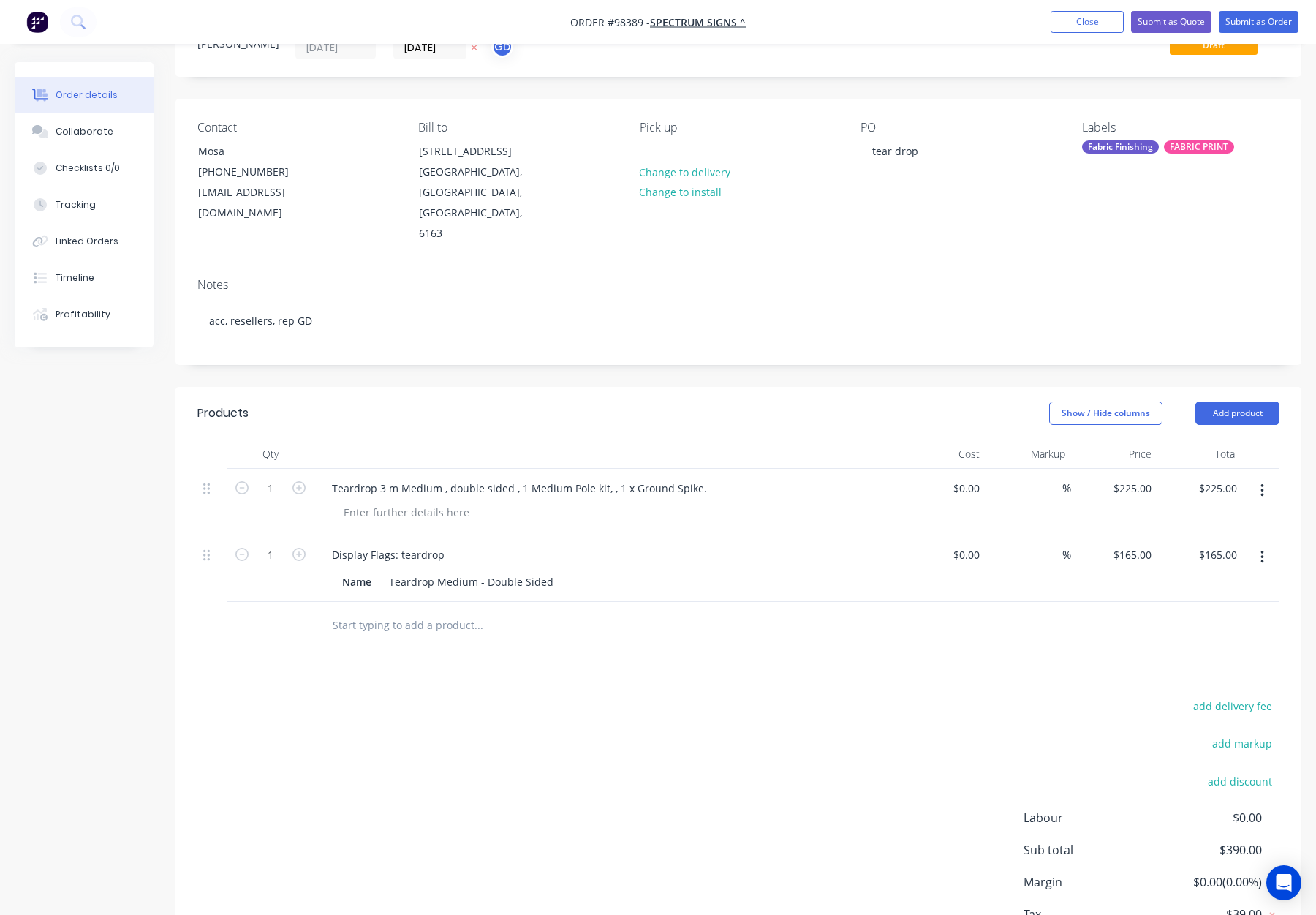
click at [385, 610] on input "text" at bounding box center [478, 624] width 292 height 29
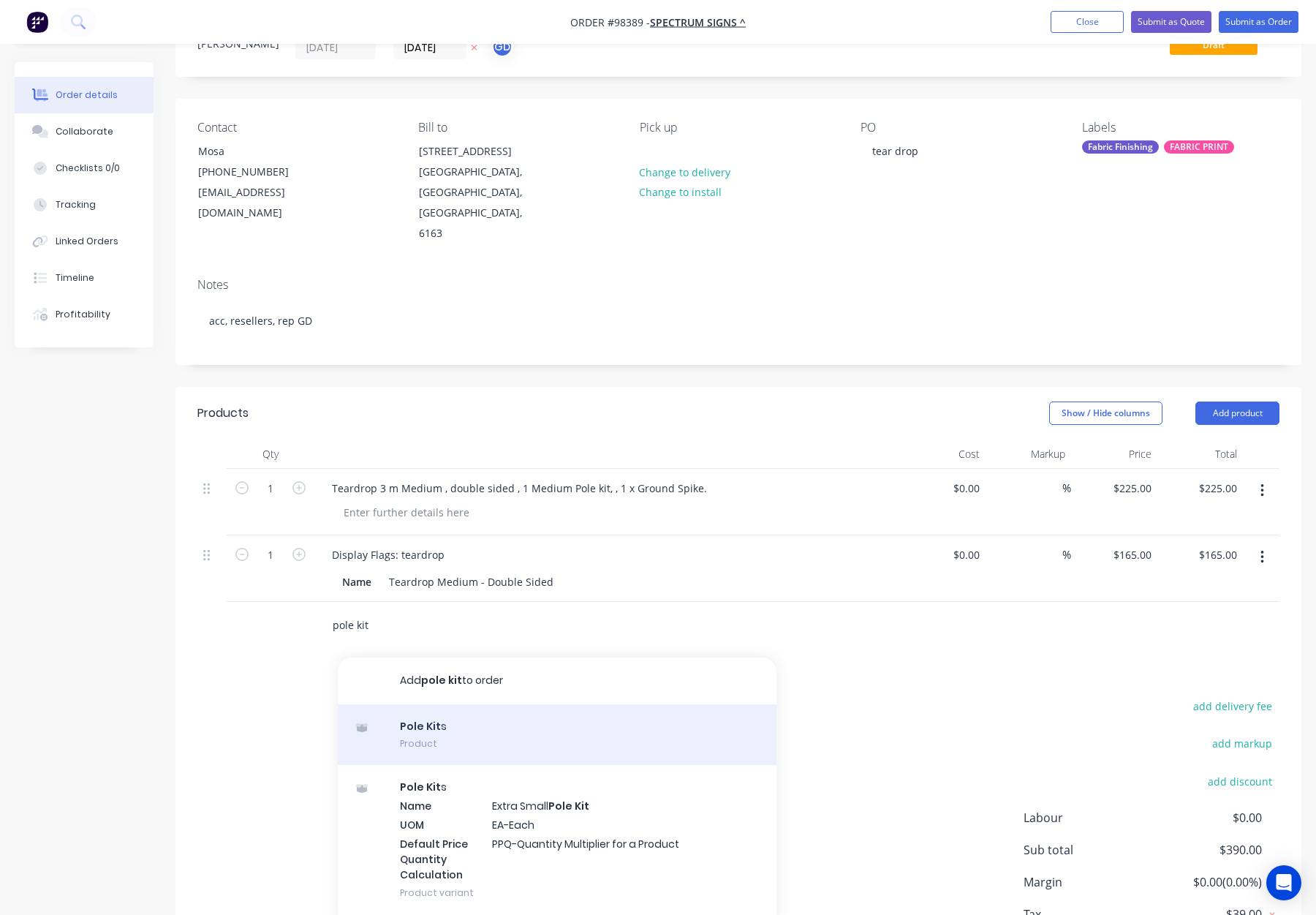
type input "pole kit"
click at [576, 704] on div "Pole Kit s Product" at bounding box center [557, 735] width 439 height 62
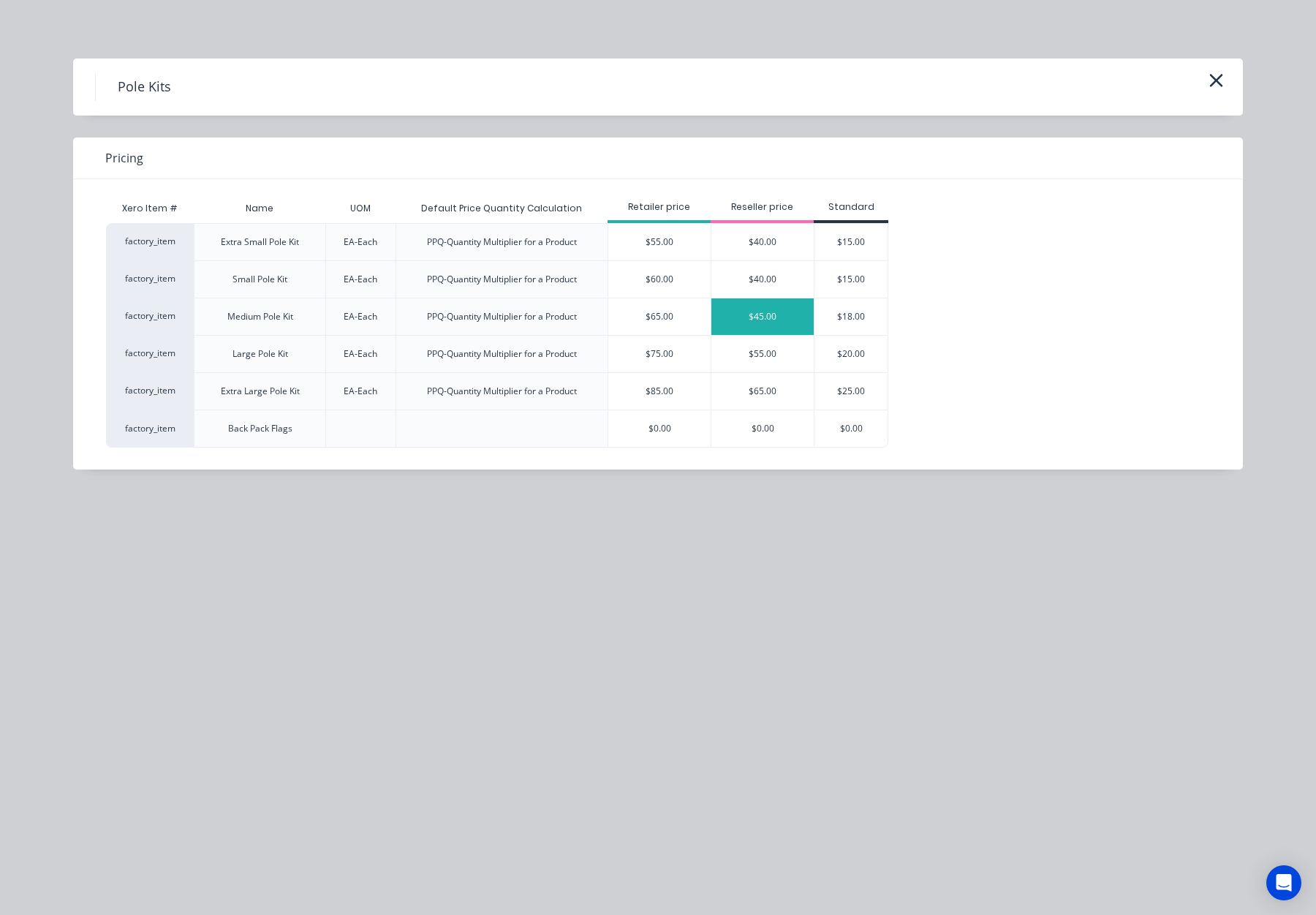
click at [803, 311] on div "$45.00" at bounding box center [762, 316] width 102 height 37
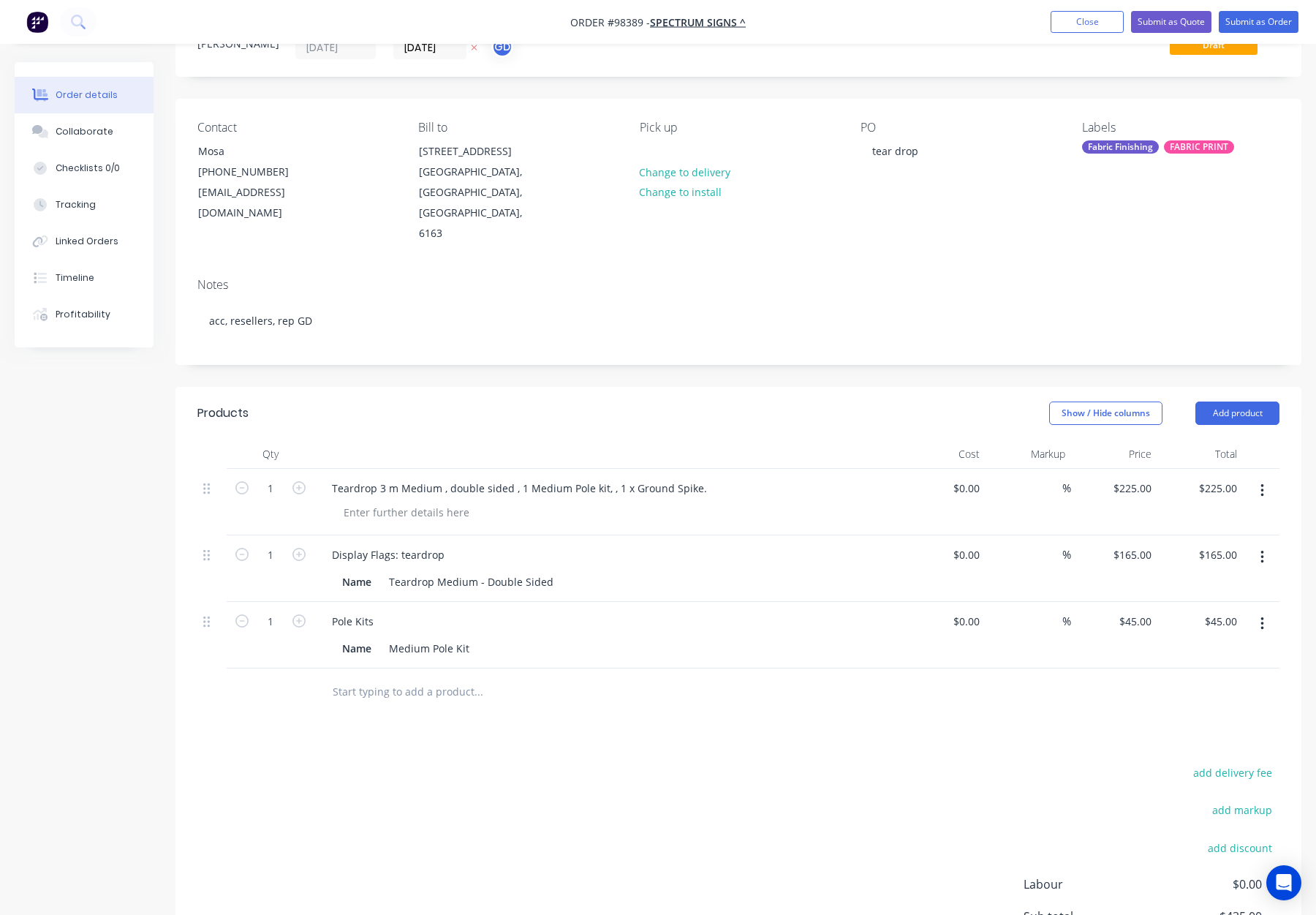
drag, startPoint x: 396, startPoint y: 641, endPoint x: 414, endPoint y: 653, distance: 21.6
click at [396, 677] on input "text" at bounding box center [478, 691] width 292 height 29
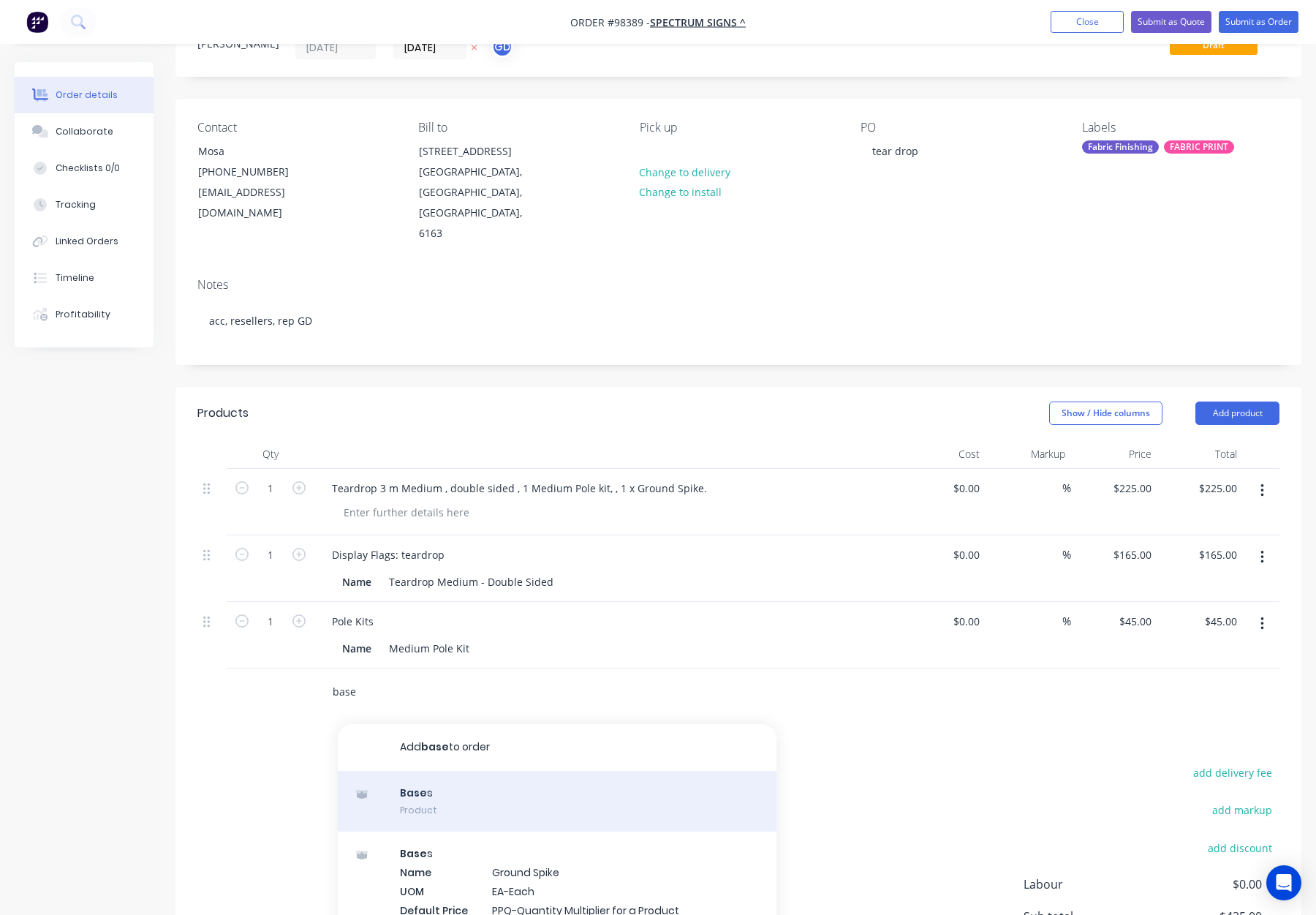
type input "base"
click at [494, 771] on div "Base s Product" at bounding box center [557, 802] width 439 height 62
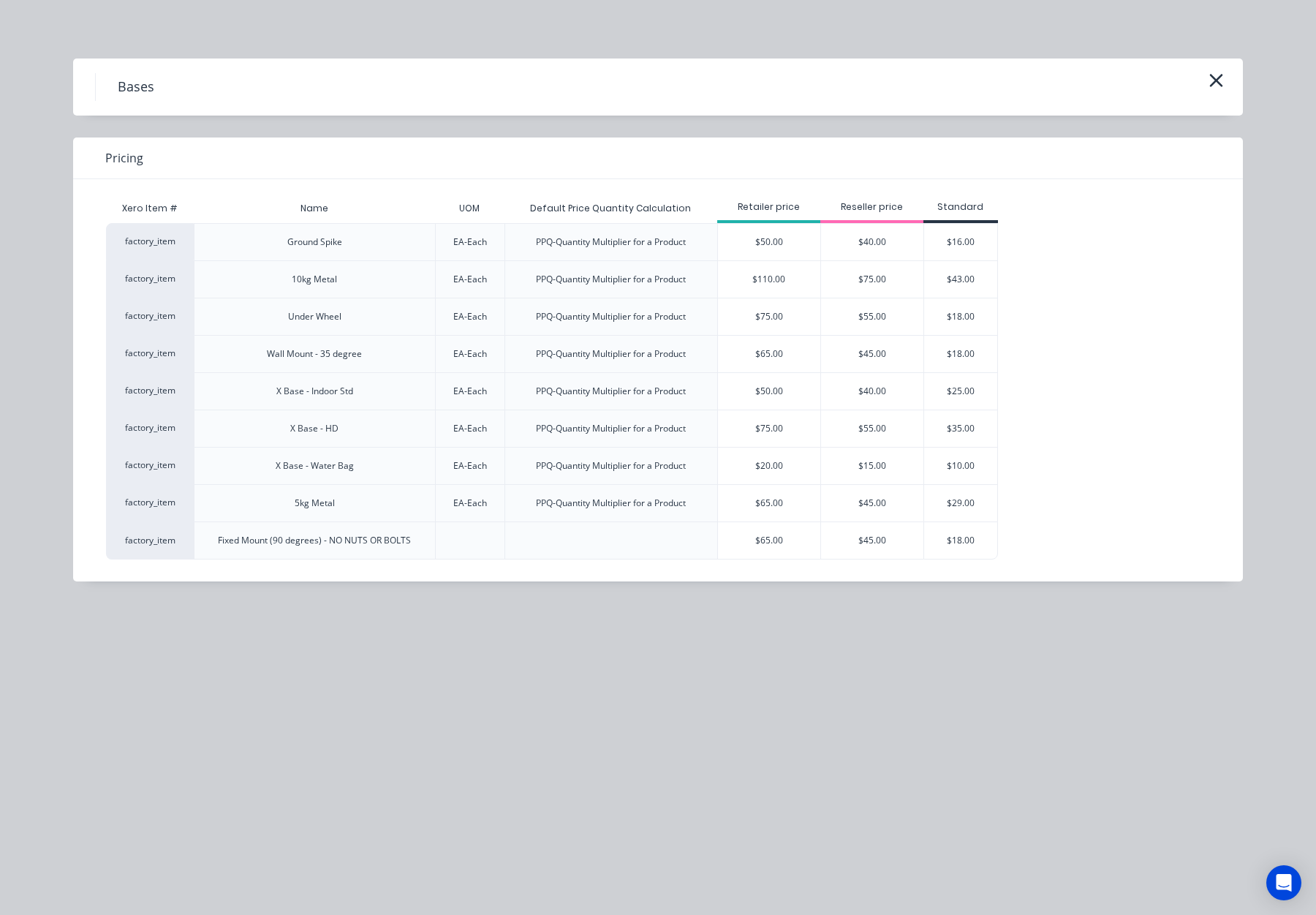
click at [893, 238] on div "$40.00" at bounding box center [872, 242] width 102 height 37
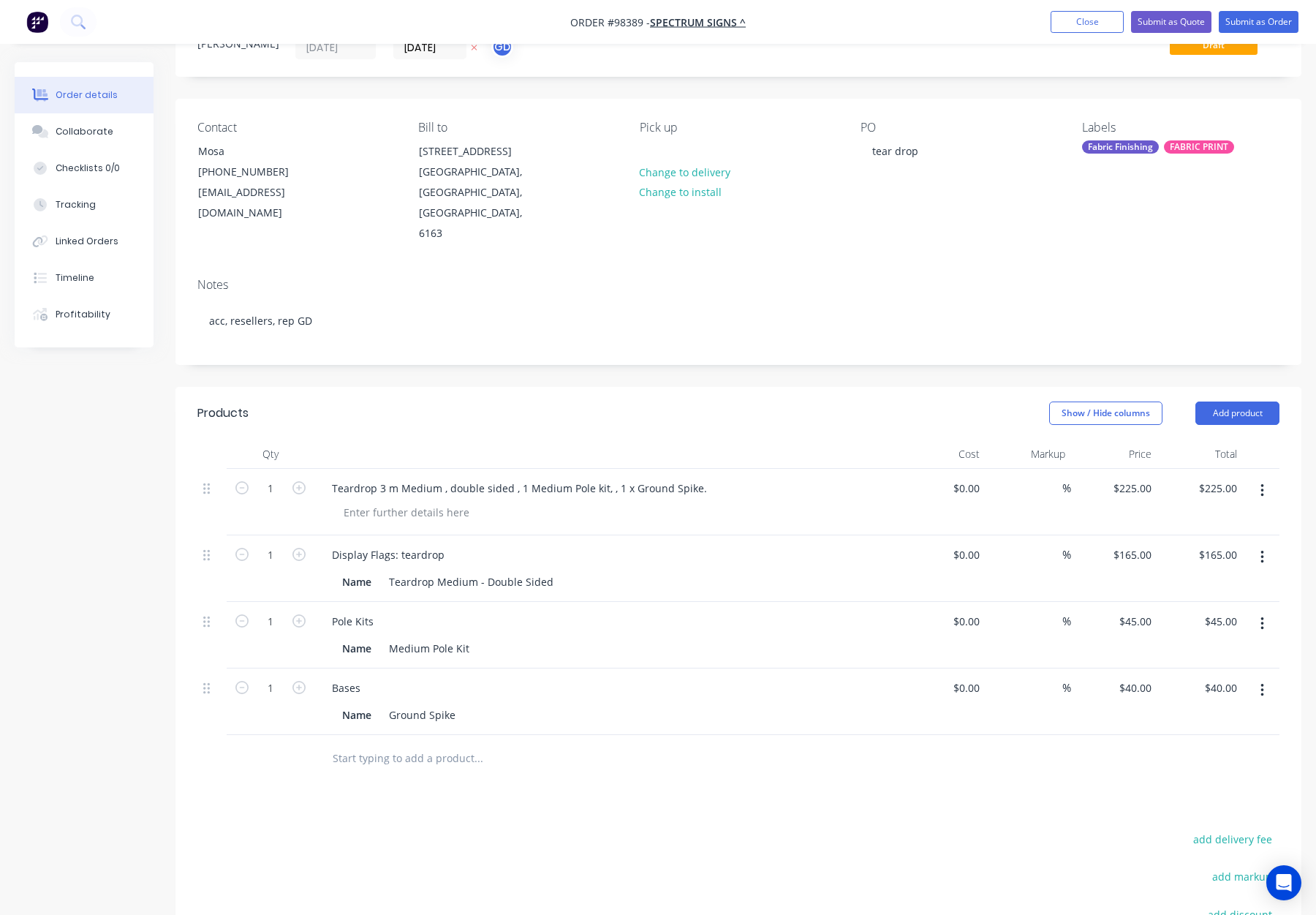
click at [1264, 477] on button "button" at bounding box center [1263, 490] width 35 height 26
click at [1235, 607] on div "Delete" at bounding box center [1210, 617] width 112 height 22
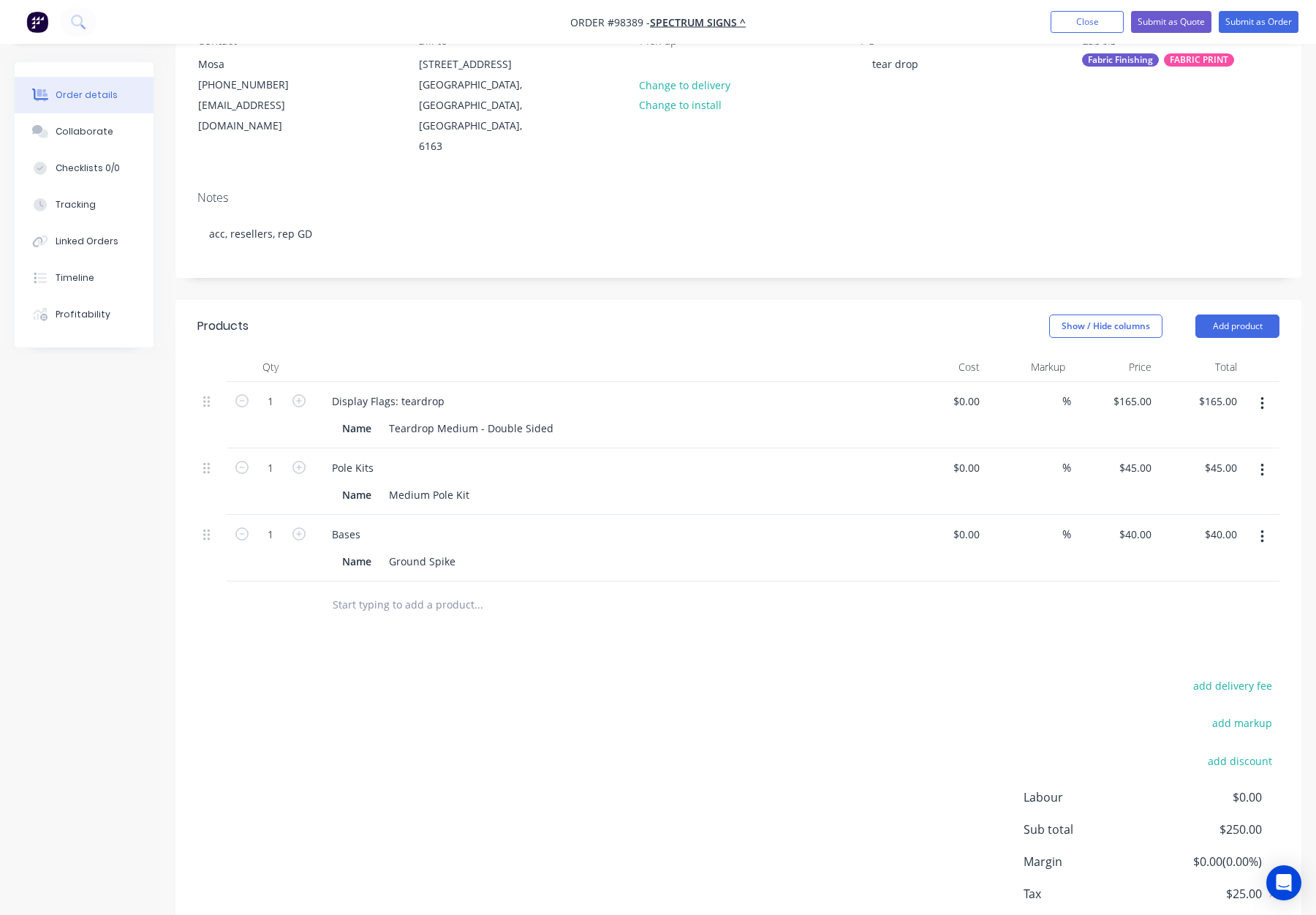
scroll to position [158, 0]
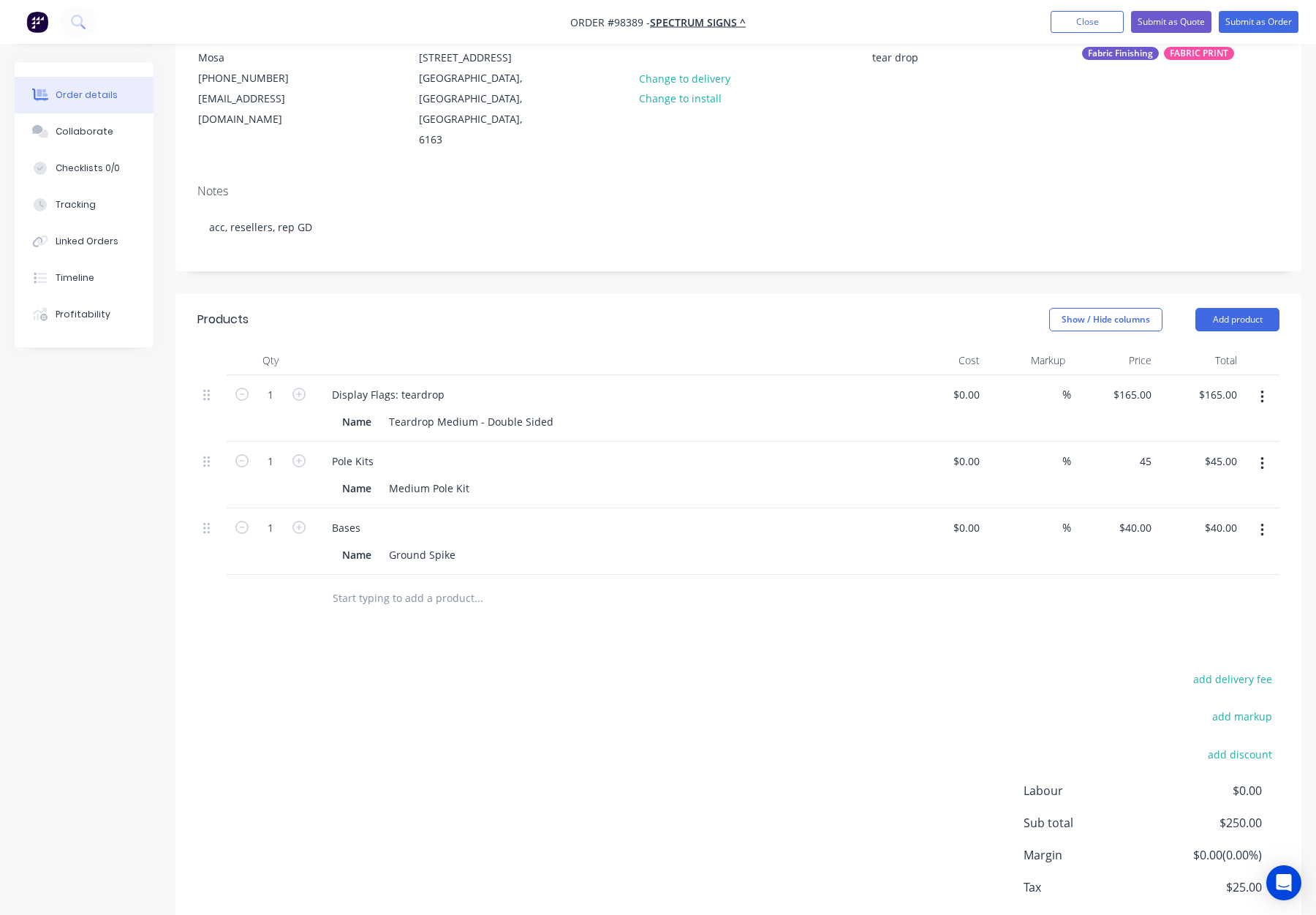
click at [1126, 442] on div "45 $45.00" at bounding box center [1114, 474] width 86 height 67
type input "4"
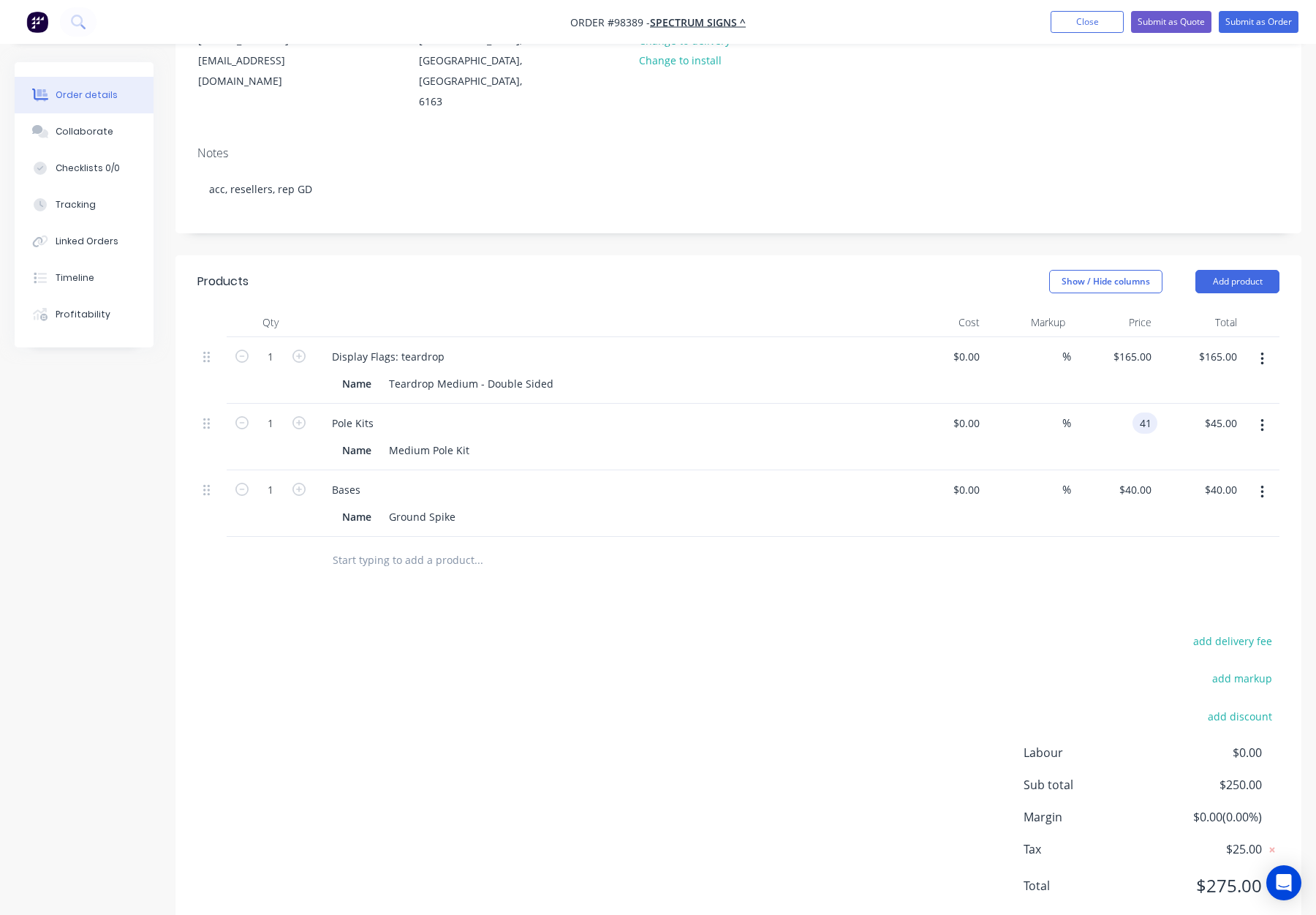
scroll to position [197, 0]
type input "40"
type input "165"
type input "$40.00"
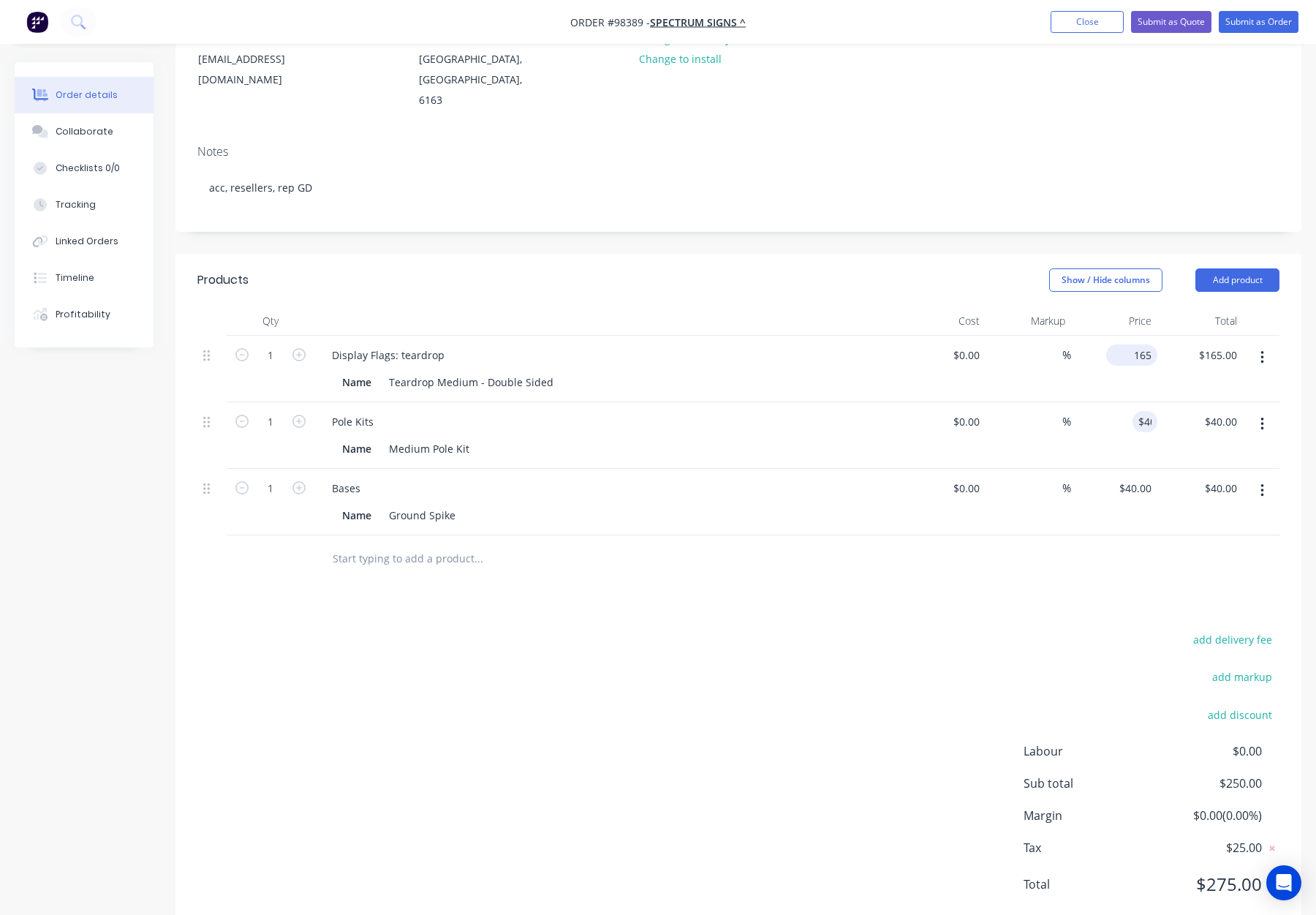
click at [1136, 344] on input "165" at bounding box center [1135, 354] width 45 height 22
type input "$160.00"
click at [1001, 535] on div at bounding box center [739, 559] width 1083 height 48
click at [1133, 411] on div "$40.00 40" at bounding box center [1144, 421] width 25 height 22
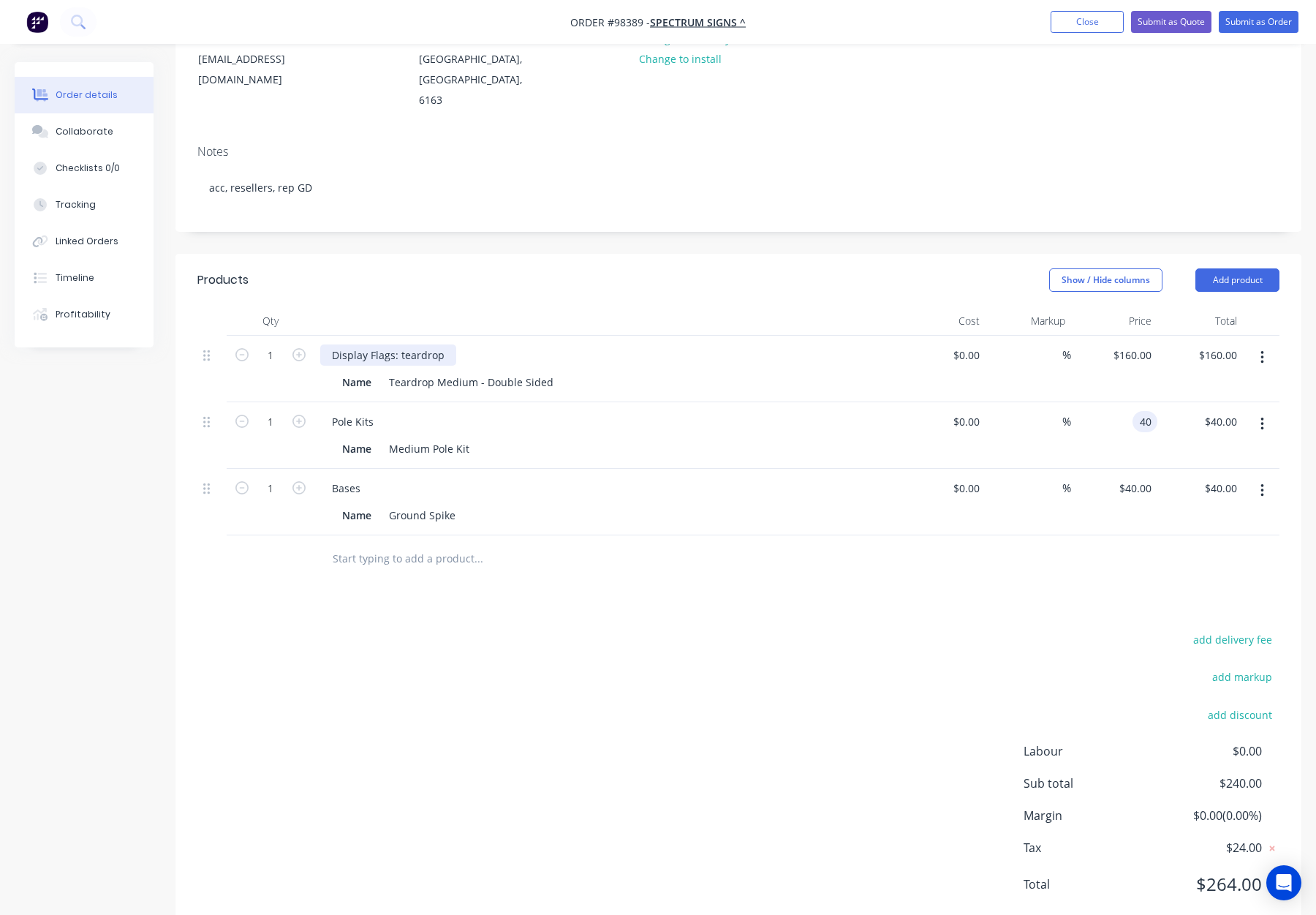
type input "$40.00"
click at [402, 344] on div "Display Flags: teardrop" at bounding box center [388, 354] width 136 height 22
click at [404, 344] on div "Display Flags: teardrop" at bounding box center [388, 354] width 136 height 22
click at [483, 260] on header "Products Show / Hide columns Add product" at bounding box center [738, 280] width 1126 height 52
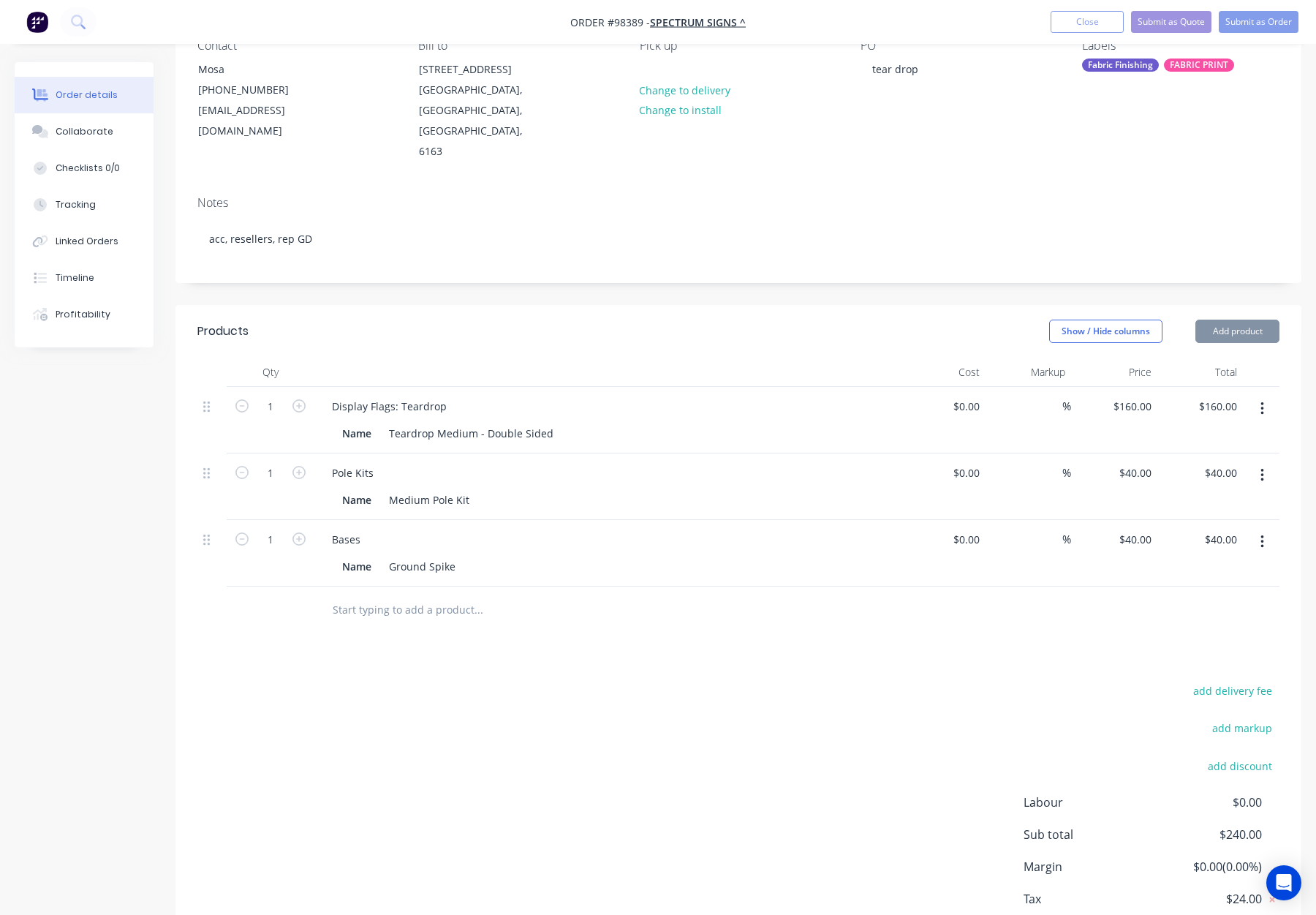
scroll to position [129, 0]
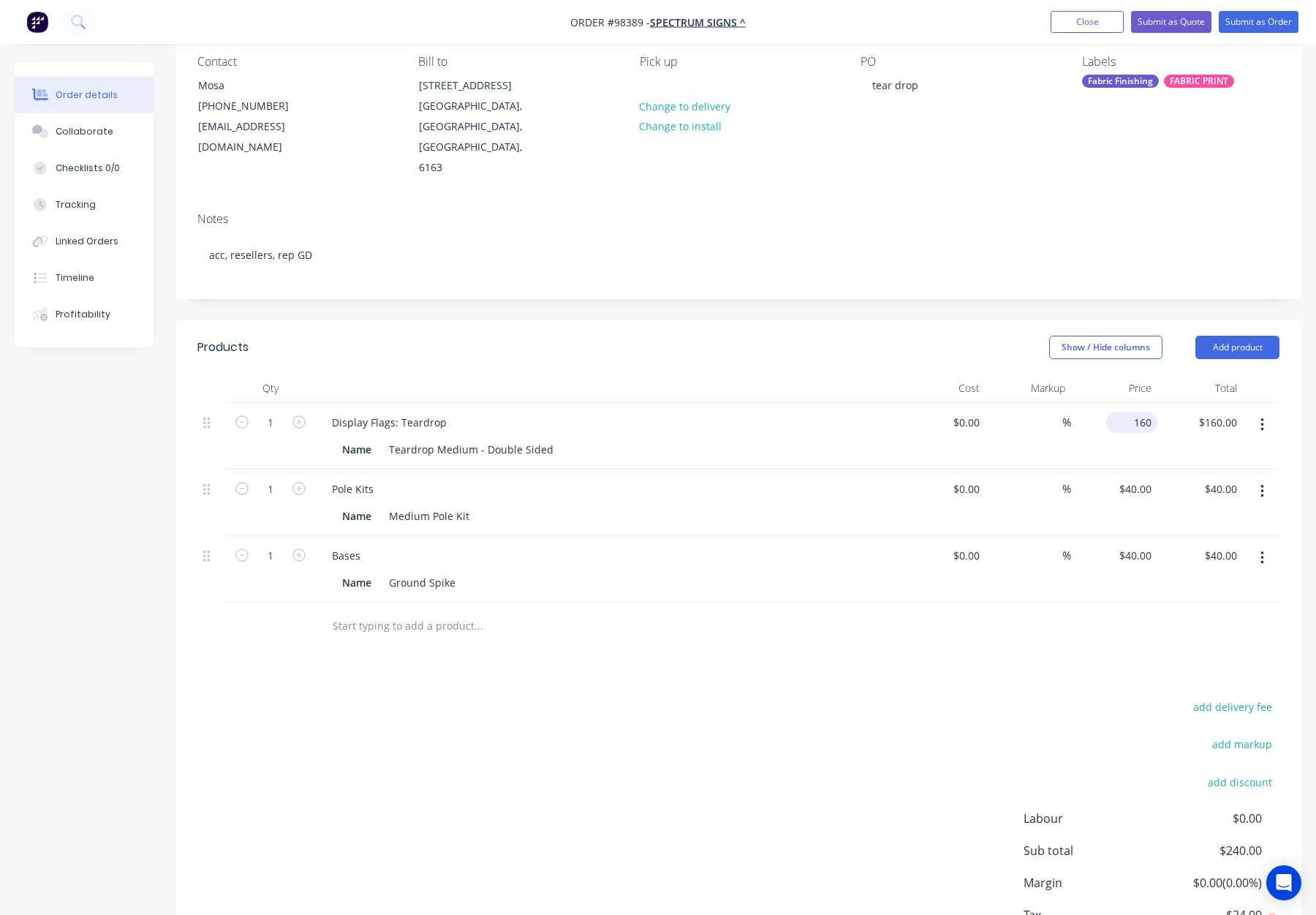
click at [1130, 412] on div "160 $160.00" at bounding box center [1131, 422] width 52 height 22
type input "$155.00"
click at [927, 324] on header "Products Show / Hide columns Add product" at bounding box center [738, 347] width 1126 height 52
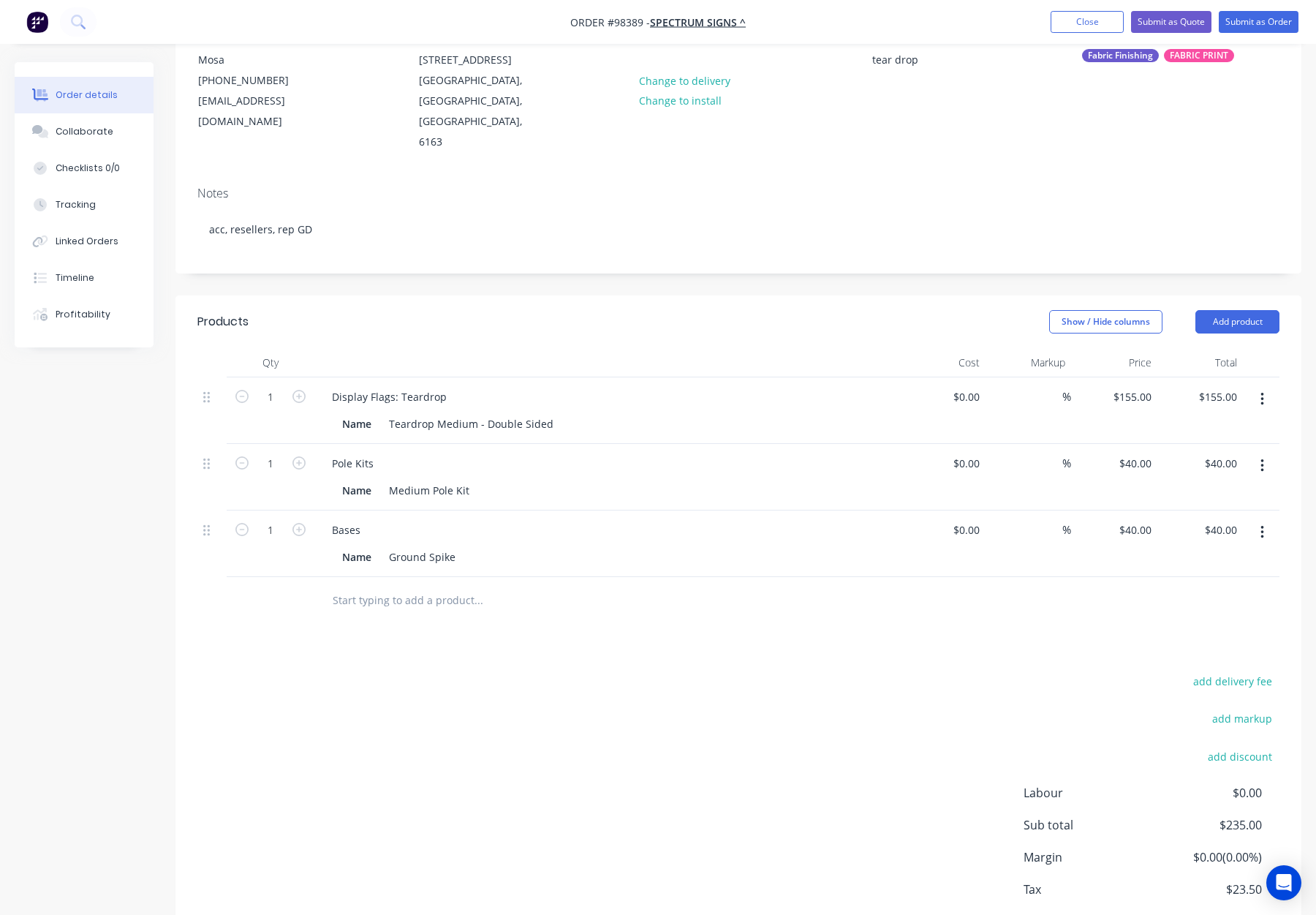
scroll to position [157, 0]
click at [1134, 518] on div "40 40" at bounding box center [1144, 528] width 25 height 22
type input "$35.00"
click at [1009, 576] on div at bounding box center [739, 599] width 1083 height 48
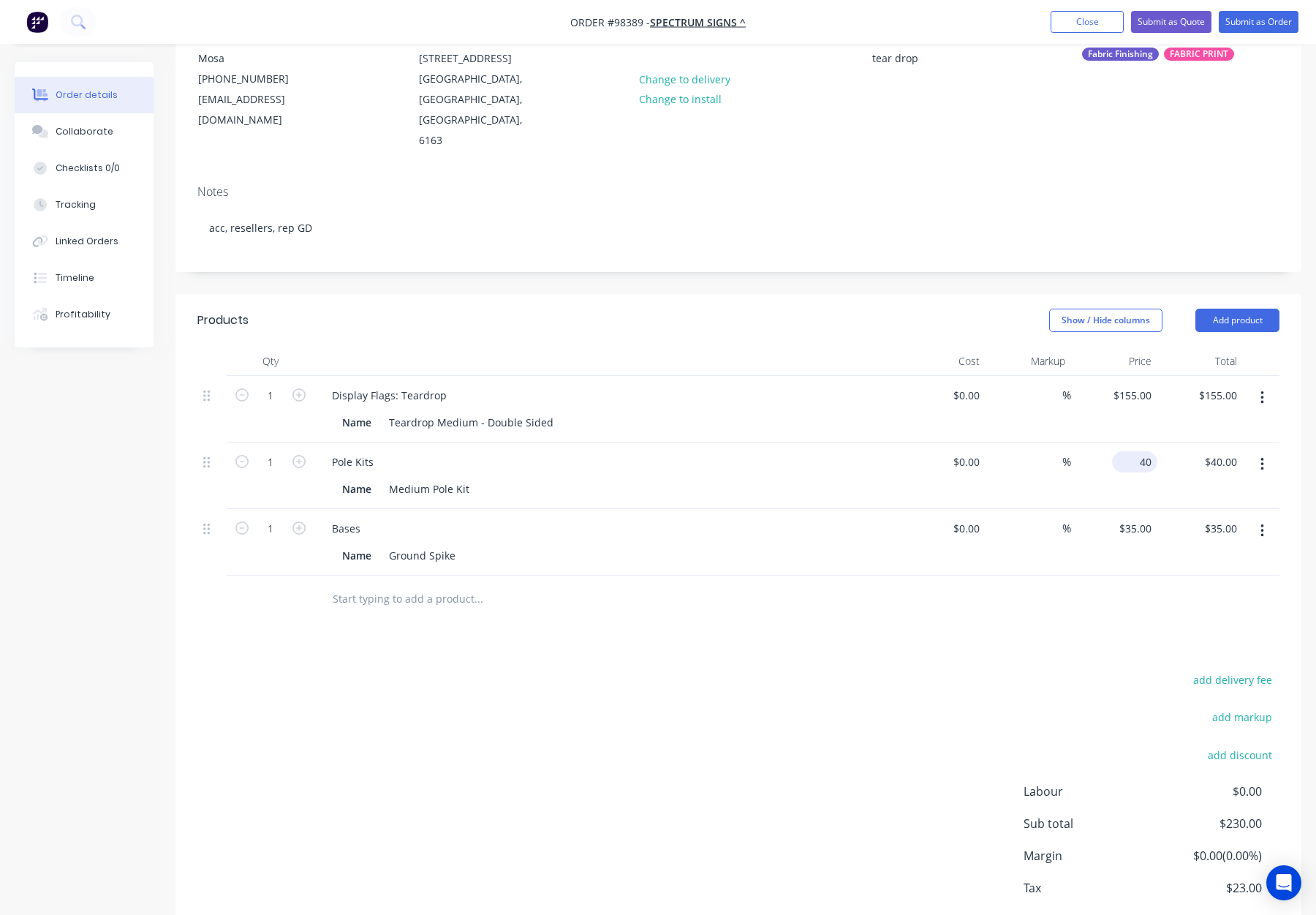
click at [1134, 451] on div "40 $40.00" at bounding box center [1135, 461] width 45 height 22
type input "$35.00"
click at [983, 576] on div at bounding box center [739, 599] width 1083 height 48
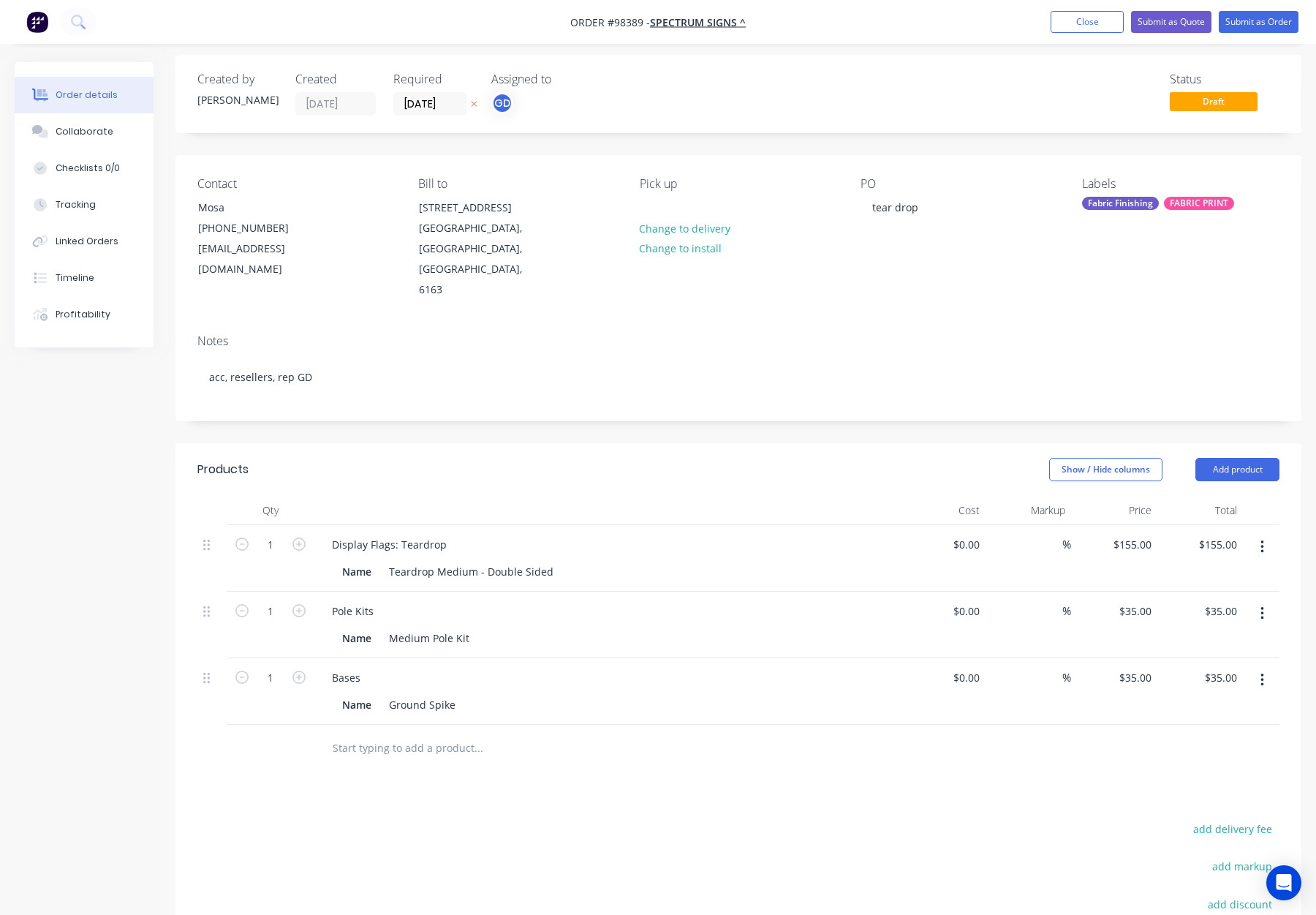
scroll to position [0, 0]
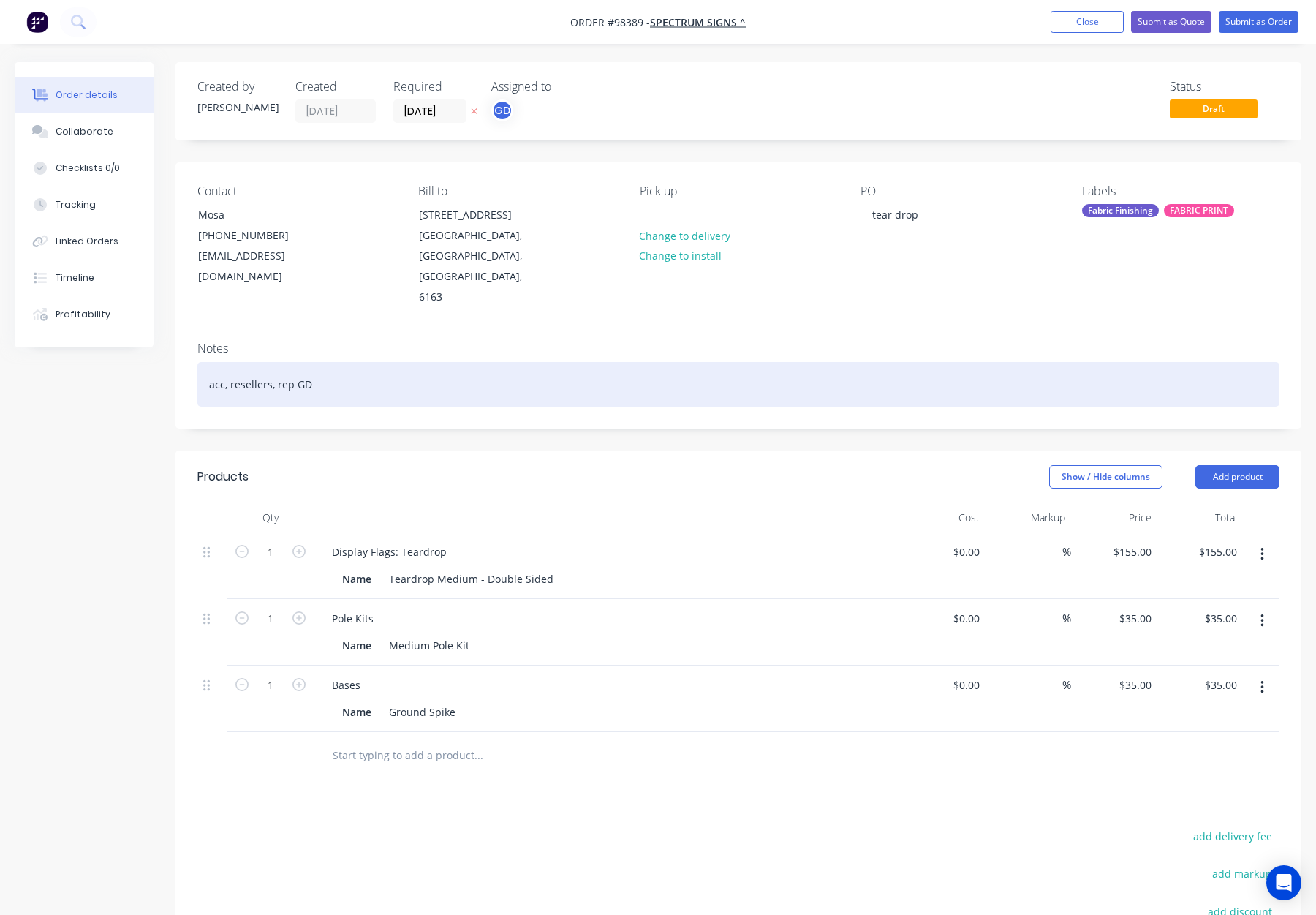
click at [331, 362] on div "acc, resellers, rep GD" at bounding box center [739, 384] width 1083 height 45
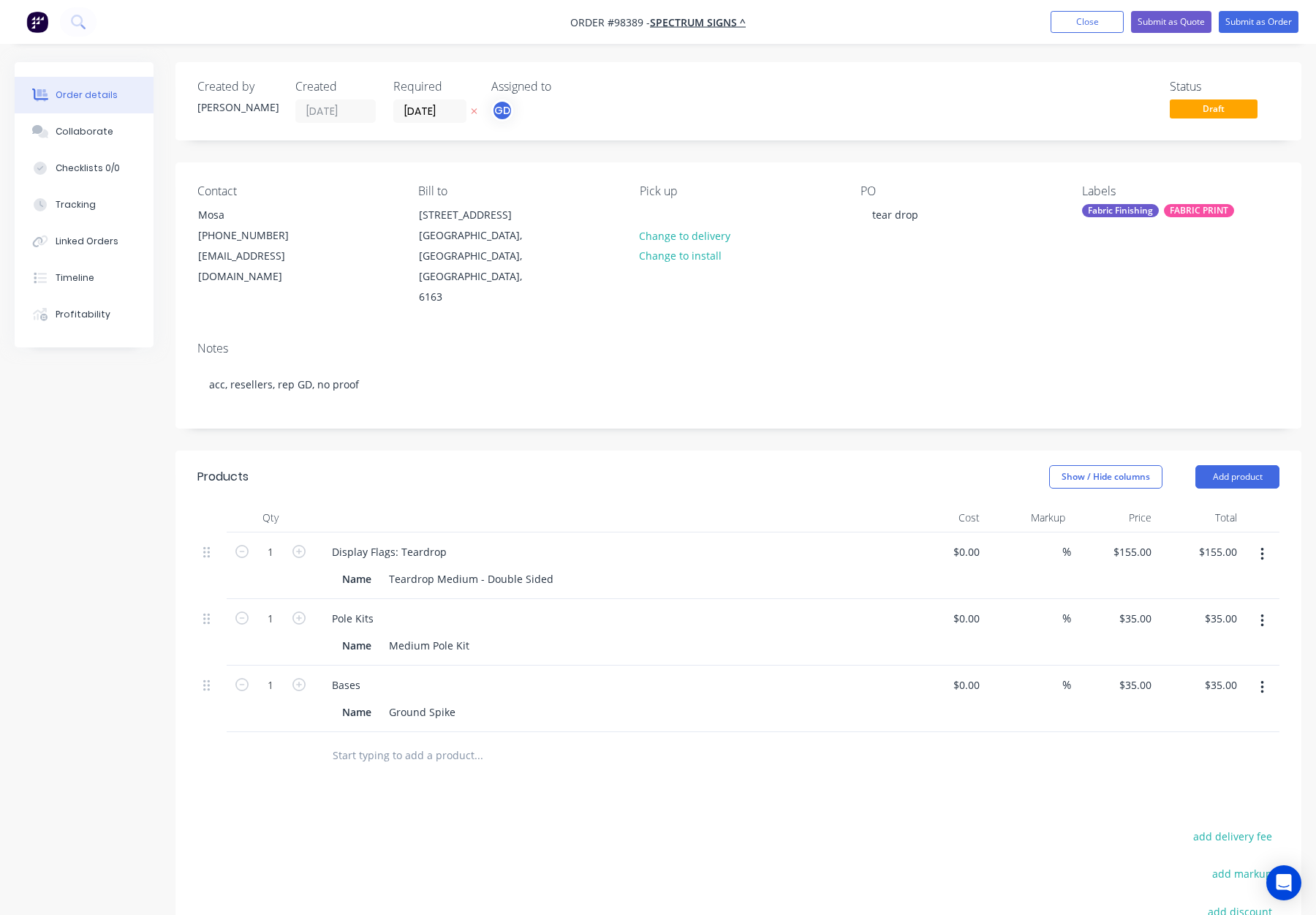
click at [1133, 208] on div "Fabric Finishing" at bounding box center [1121, 211] width 77 height 13
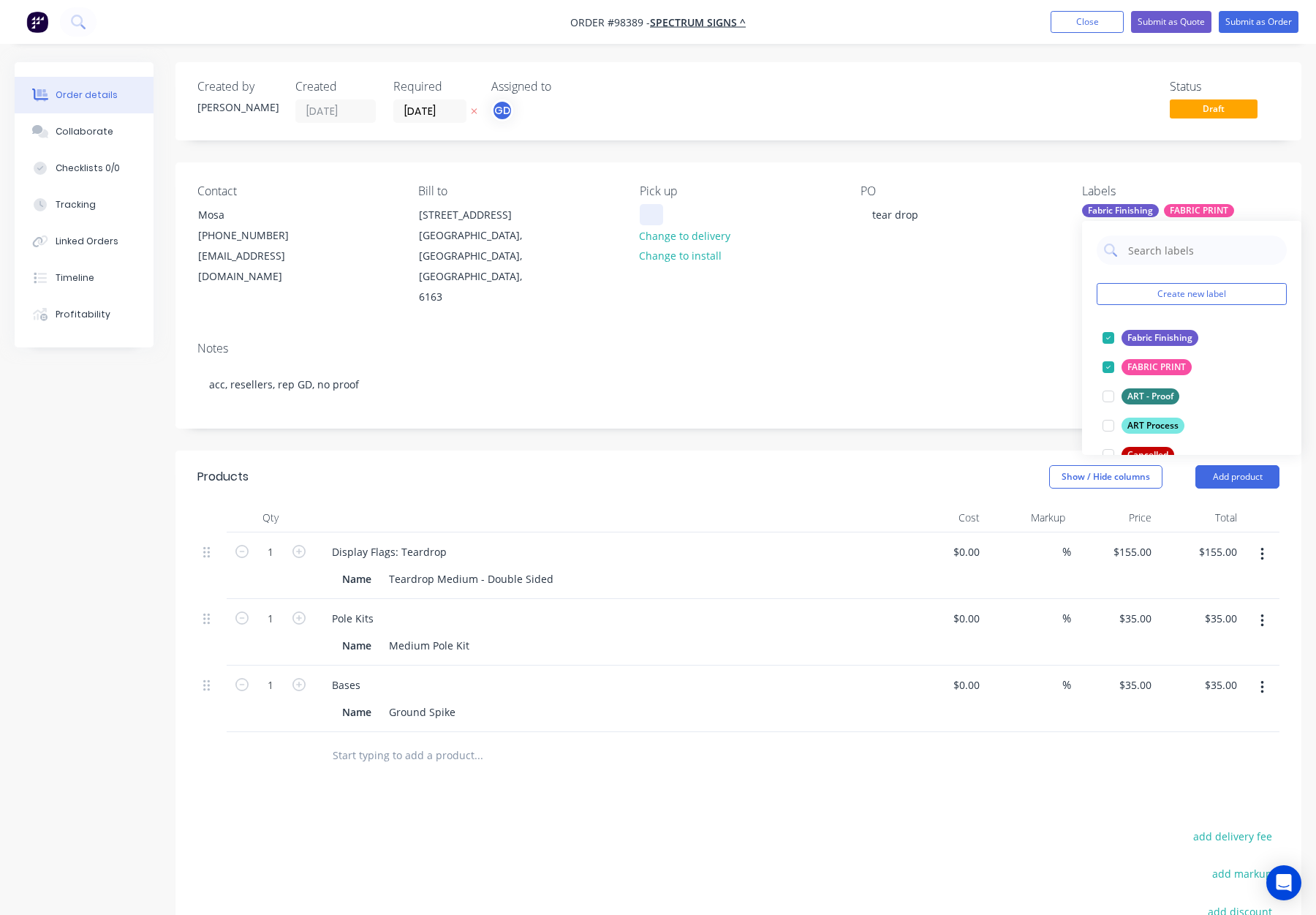
click at [651, 224] on div "Pick up Change to delivery Change to install" at bounding box center [739, 247] width 198 height 124
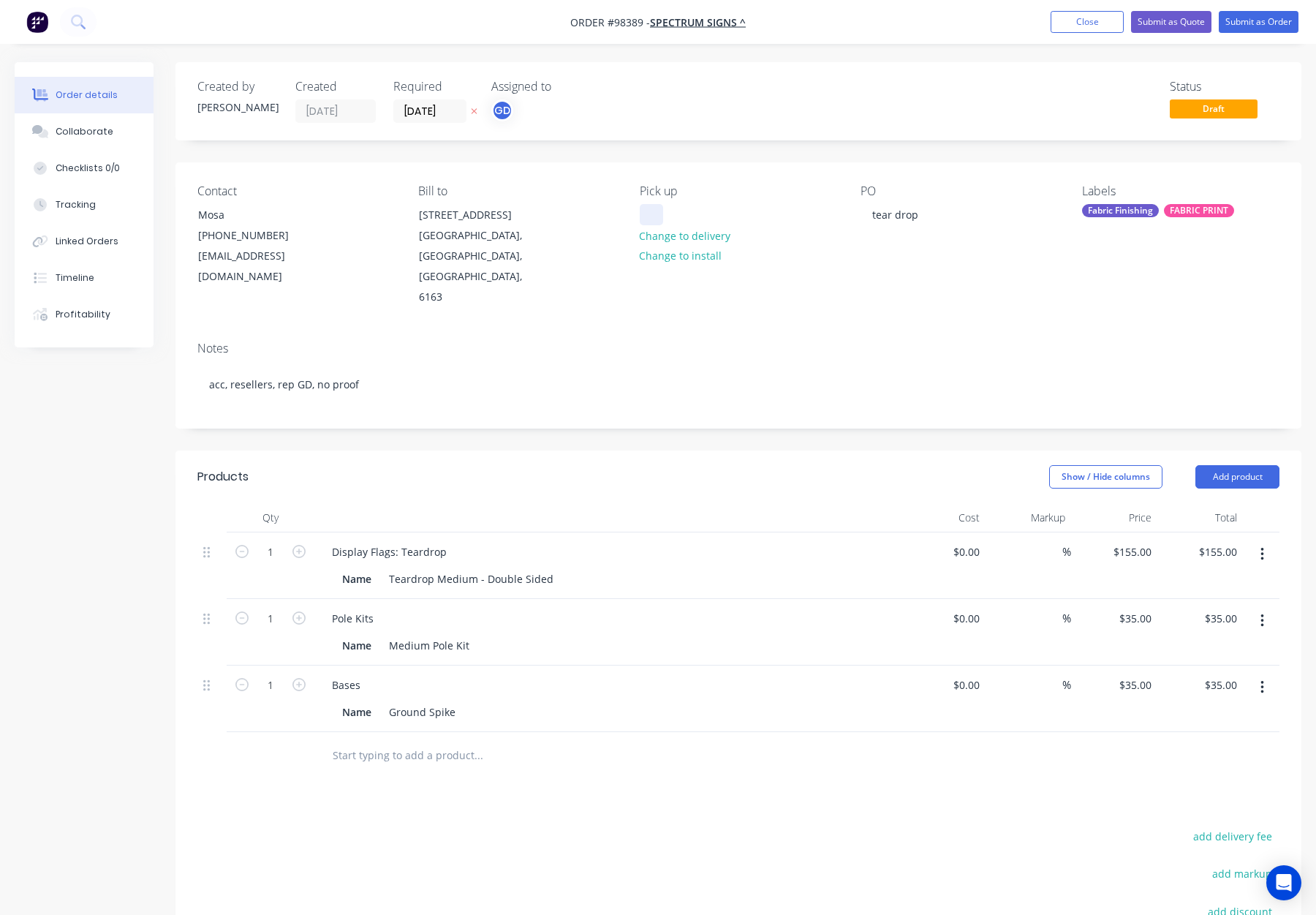
click at [651, 210] on div at bounding box center [651, 215] width 23 height 22
click at [1126, 211] on div "Fabric Finishing" at bounding box center [1121, 211] width 77 height 13
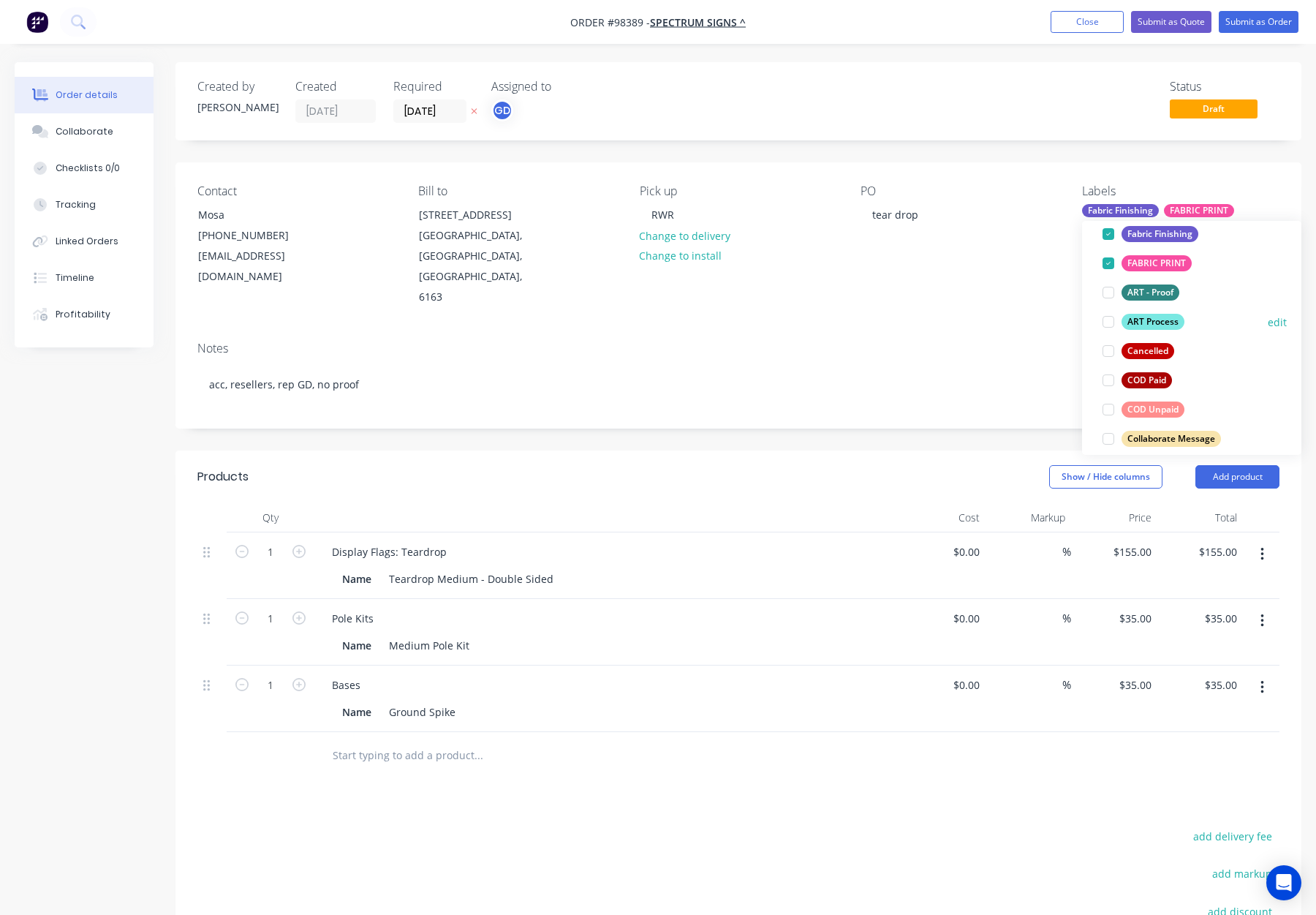
click at [1156, 321] on div "ART Process" at bounding box center [1153, 322] width 63 height 16
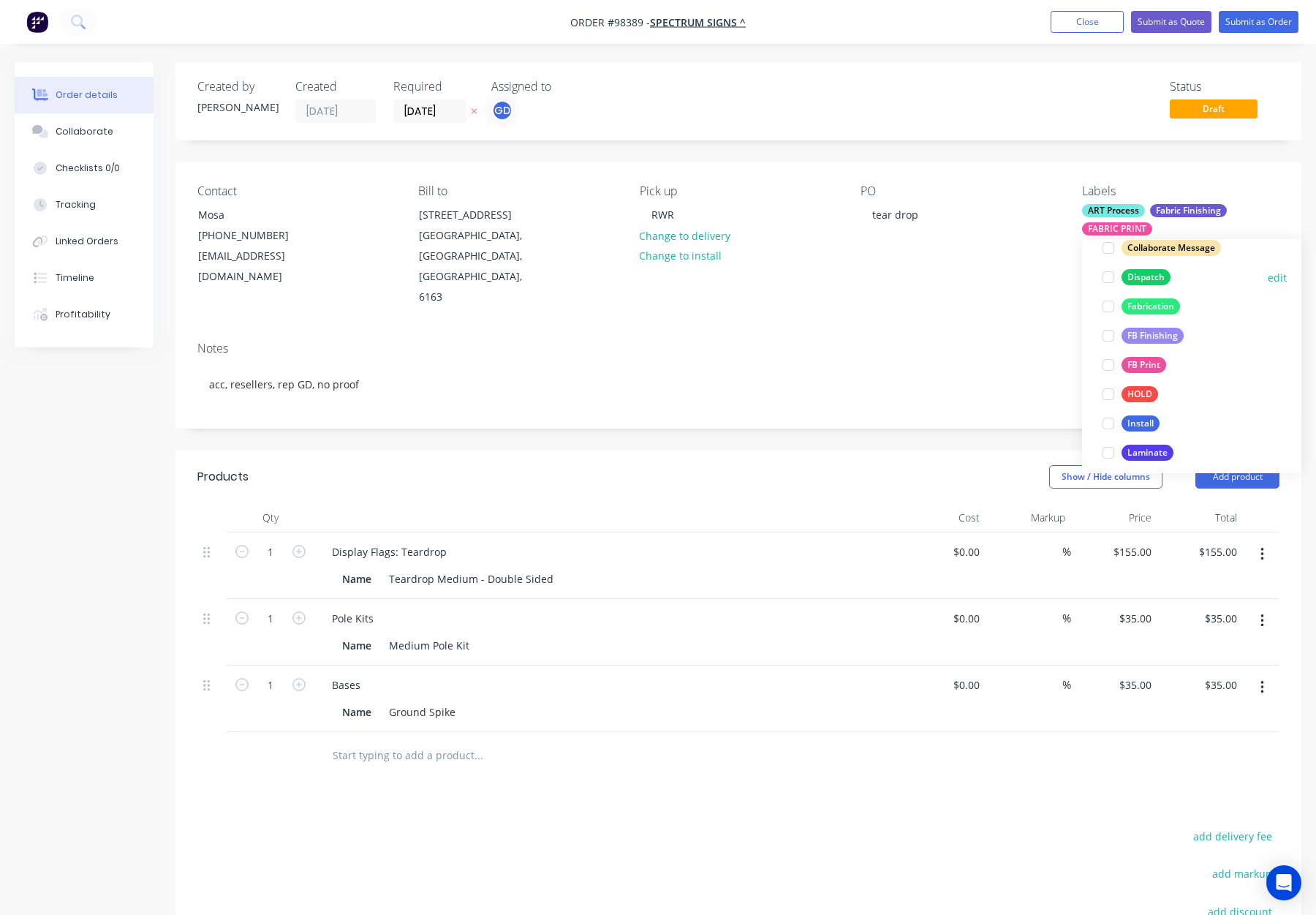
click at [1152, 274] on div "Dispatch" at bounding box center [1146, 277] width 49 height 16
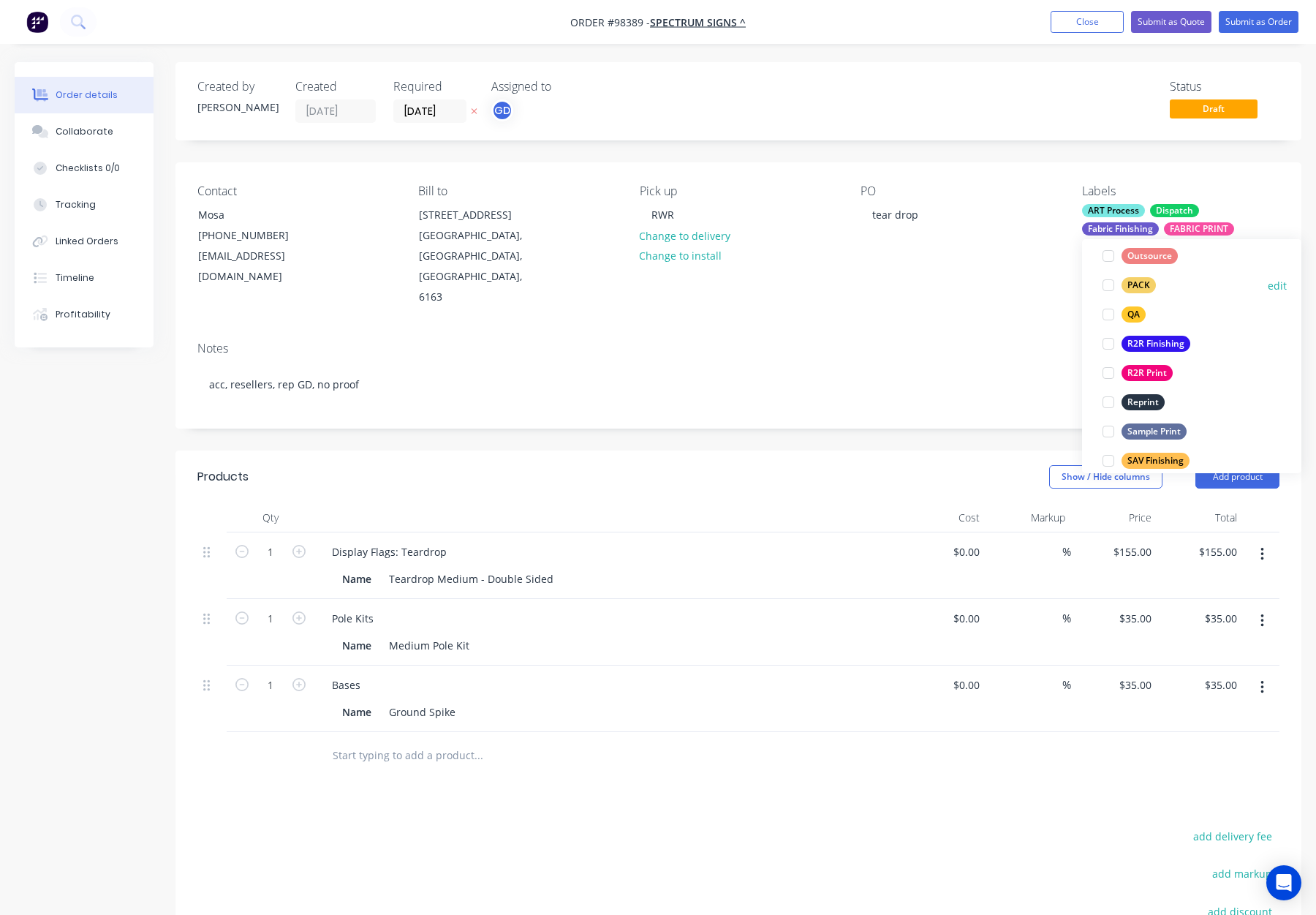
drag, startPoint x: 1136, startPoint y: 291, endPoint x: 1153, endPoint y: 281, distance: 19.7
click at [1138, 291] on div "PACK" at bounding box center [1139, 285] width 35 height 16
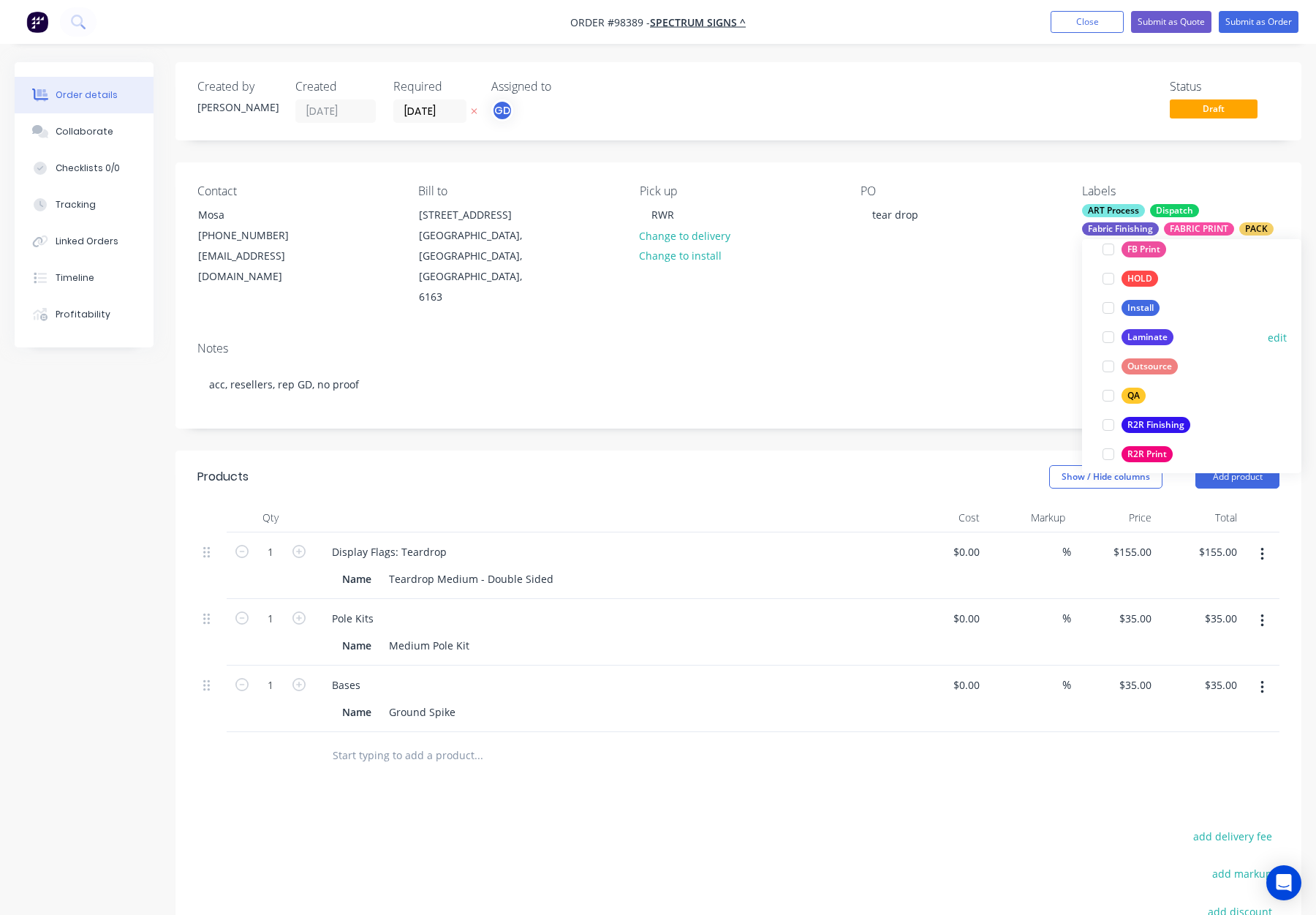
scroll to position [511, 0]
click at [1135, 314] on div "QA" at bounding box center [1134, 315] width 24 height 16
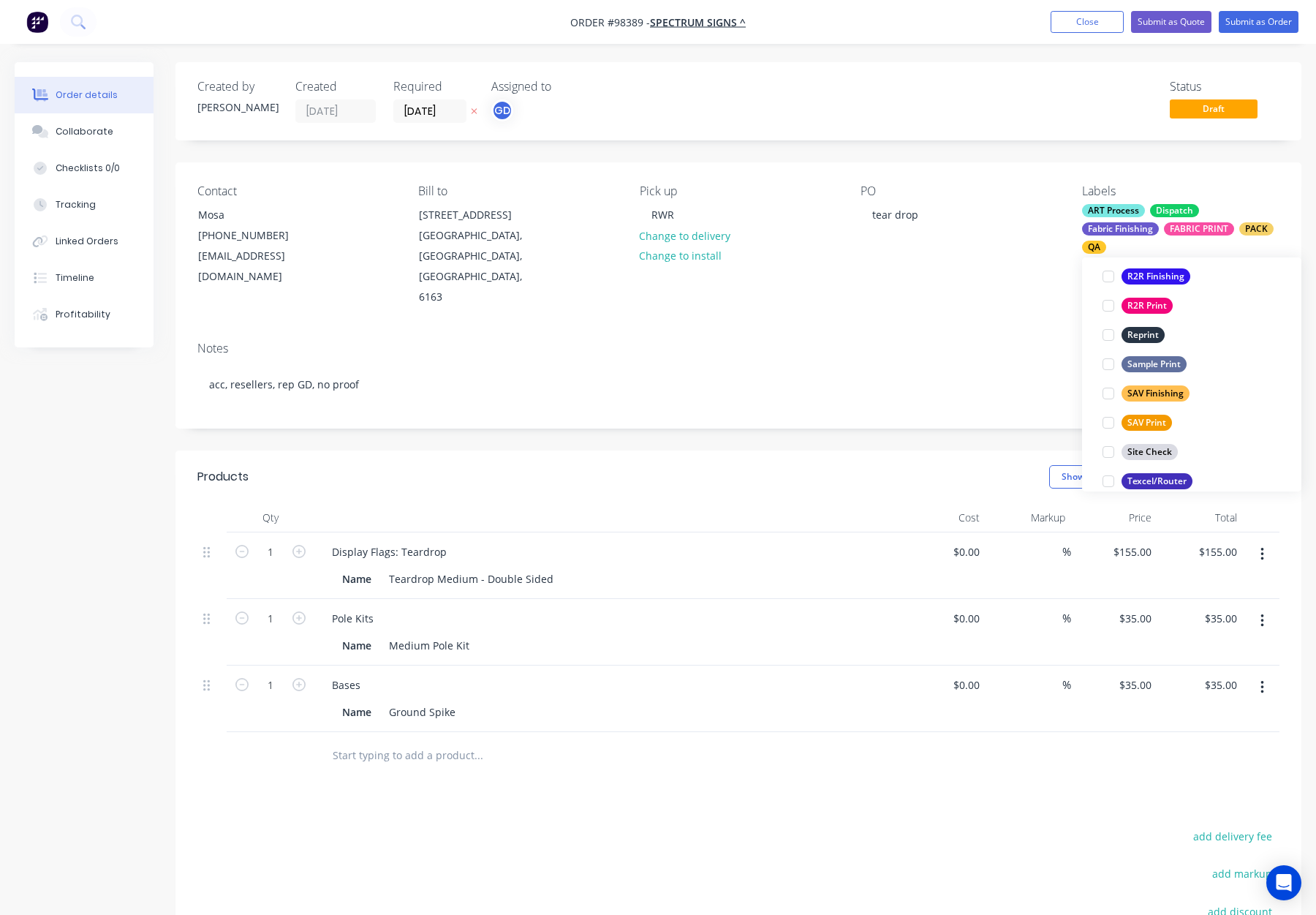
scroll to position [702, 0]
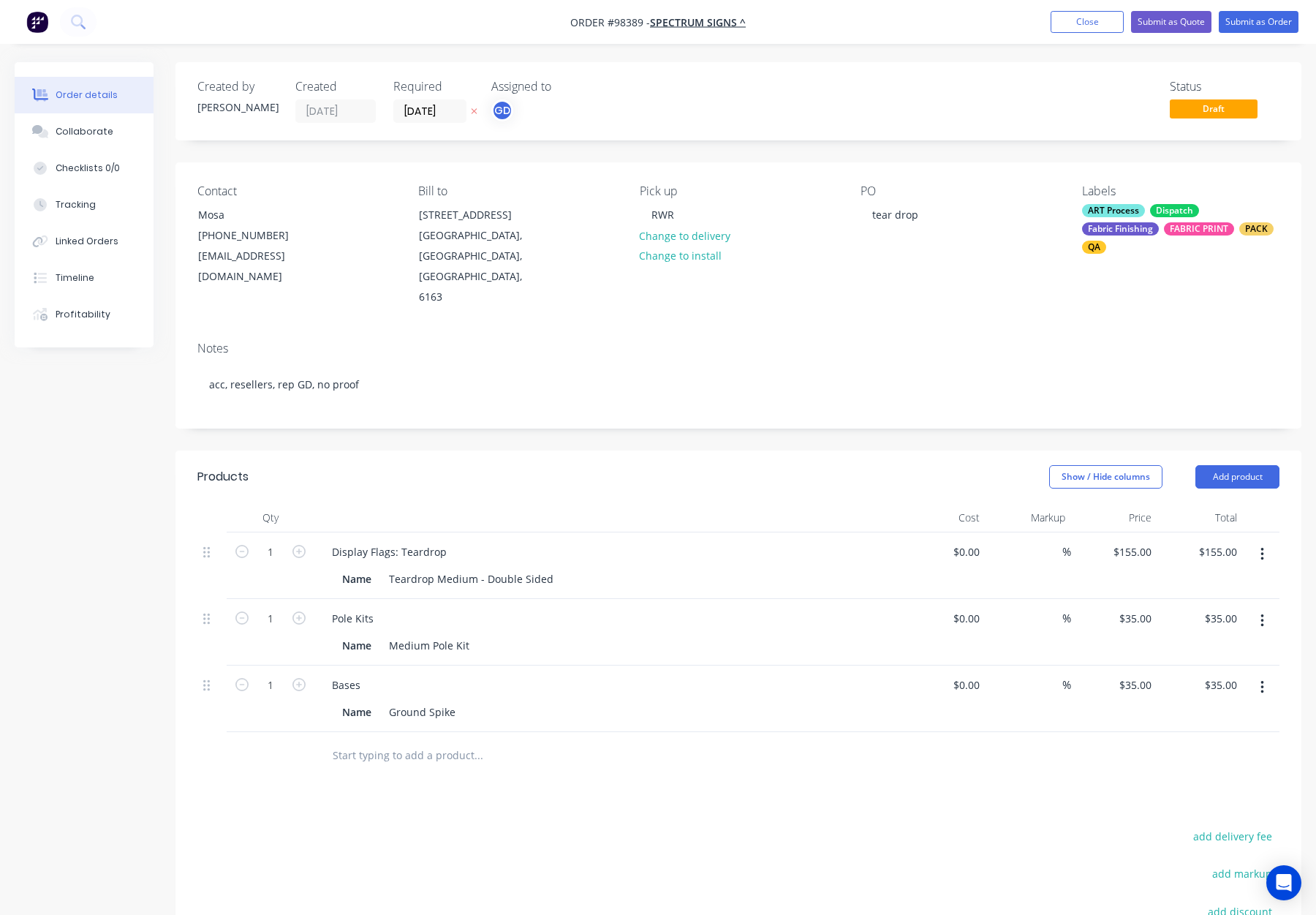
click at [994, 341] on div "Notes" at bounding box center [739, 348] width 1083 height 14
click at [1235, 23] on button "Submit as Order" at bounding box center [1259, 22] width 80 height 22
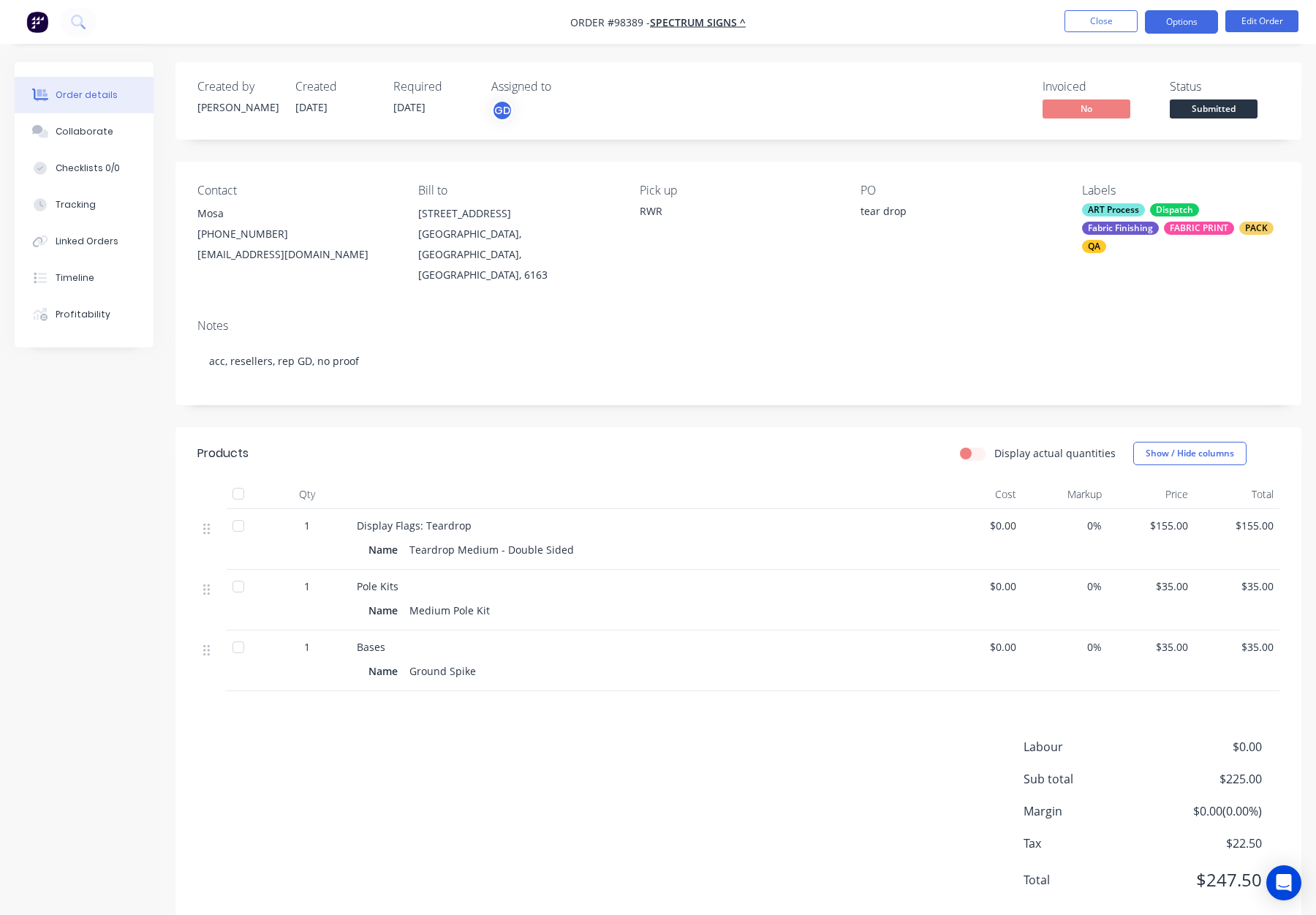
click at [1184, 21] on button "Options" at bounding box center [1182, 22] width 73 height 23
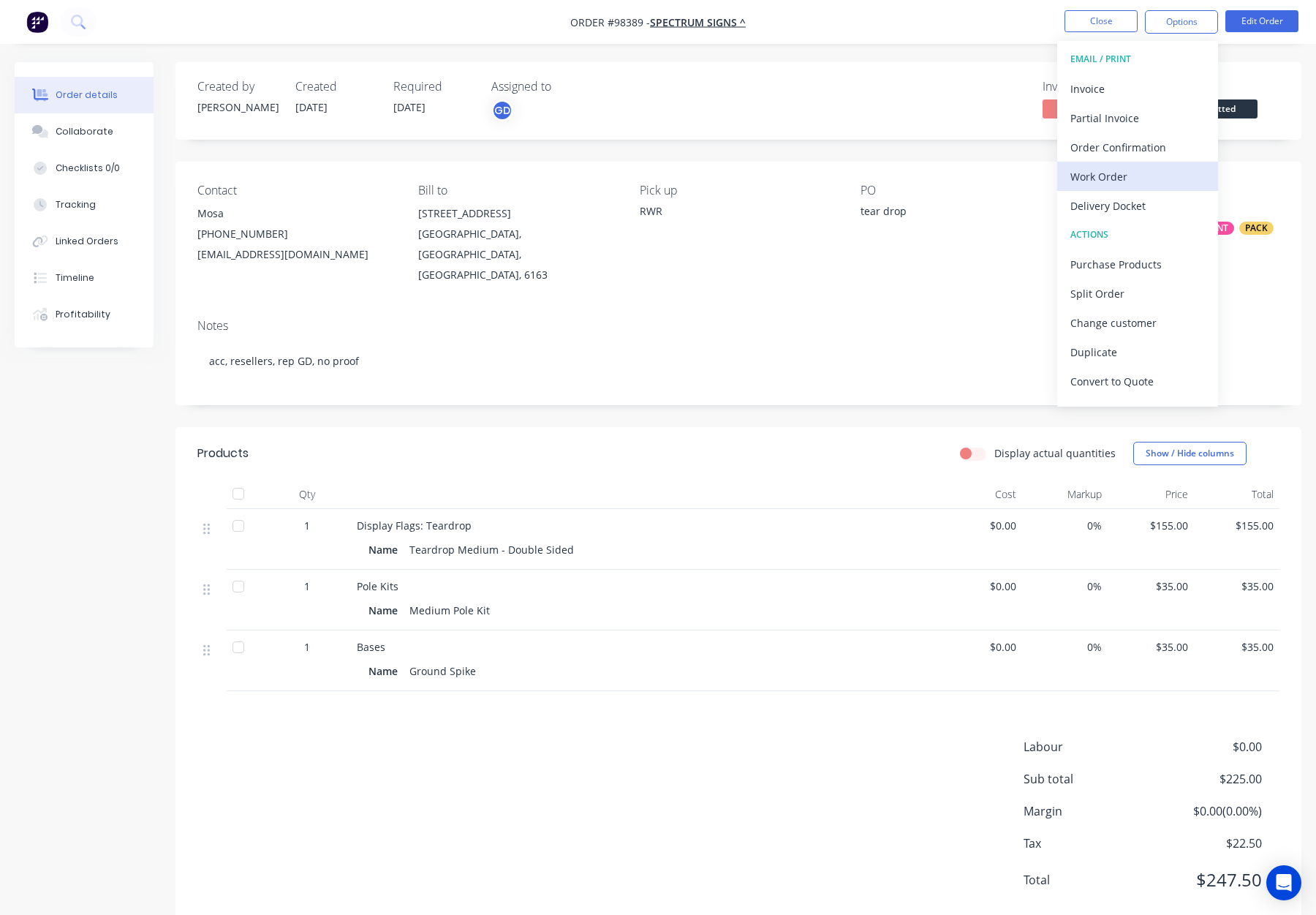
click at [1151, 172] on div "Work Order" at bounding box center [1138, 176] width 135 height 22
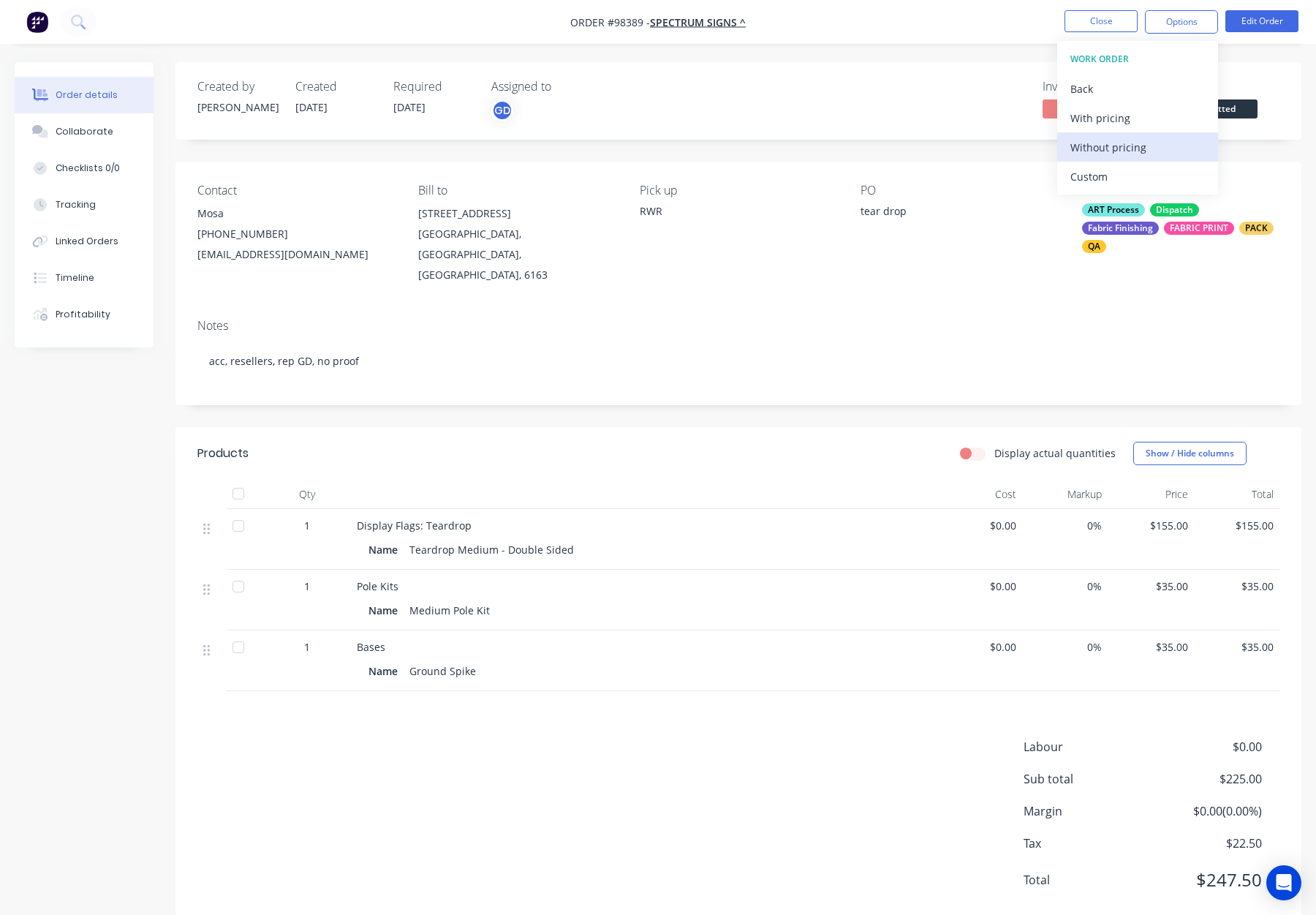
click at [1151, 145] on div "Without pricing" at bounding box center [1138, 147] width 135 height 22
click at [1088, 19] on button "Close" at bounding box center [1101, 21] width 73 height 22
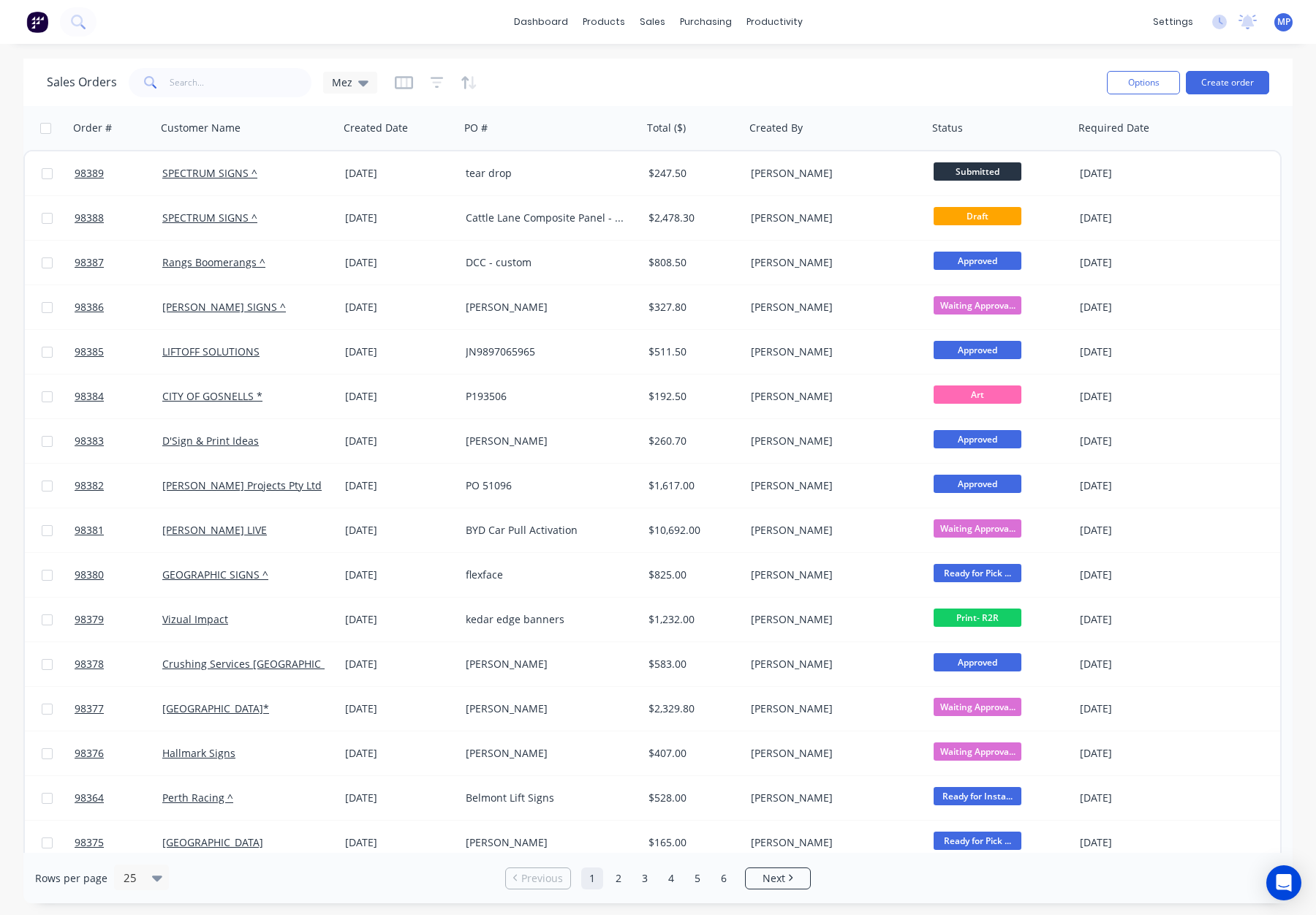
click at [666, 57] on div "dashboard products sales purchasing productivity dashboard products Product Cat…" at bounding box center [658, 458] width 1316 height 915
click at [196, 85] on input "text" at bounding box center [241, 82] width 142 height 29
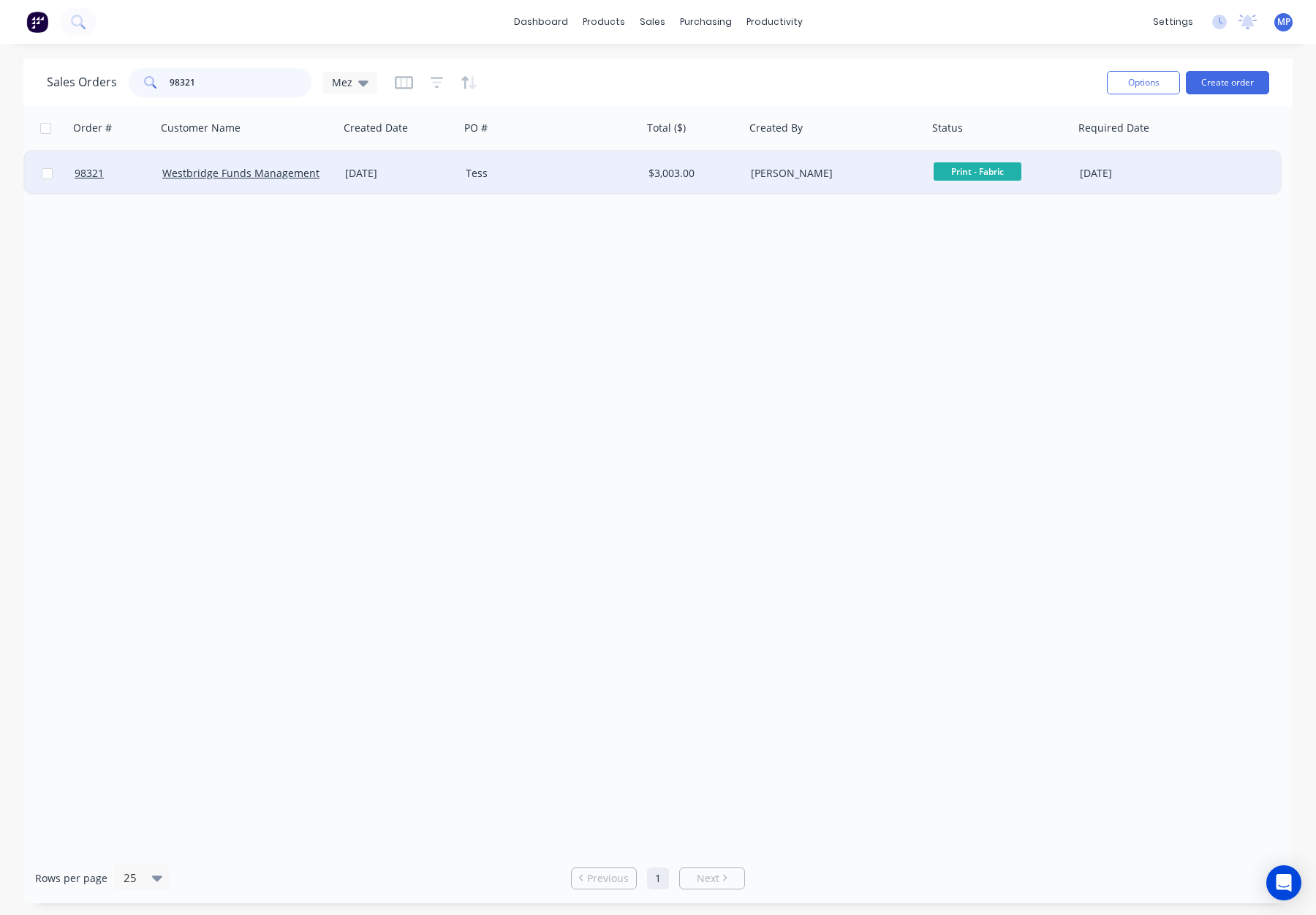
type input "98321"
click at [570, 173] on div "Tess" at bounding box center [546, 173] width 162 height 15
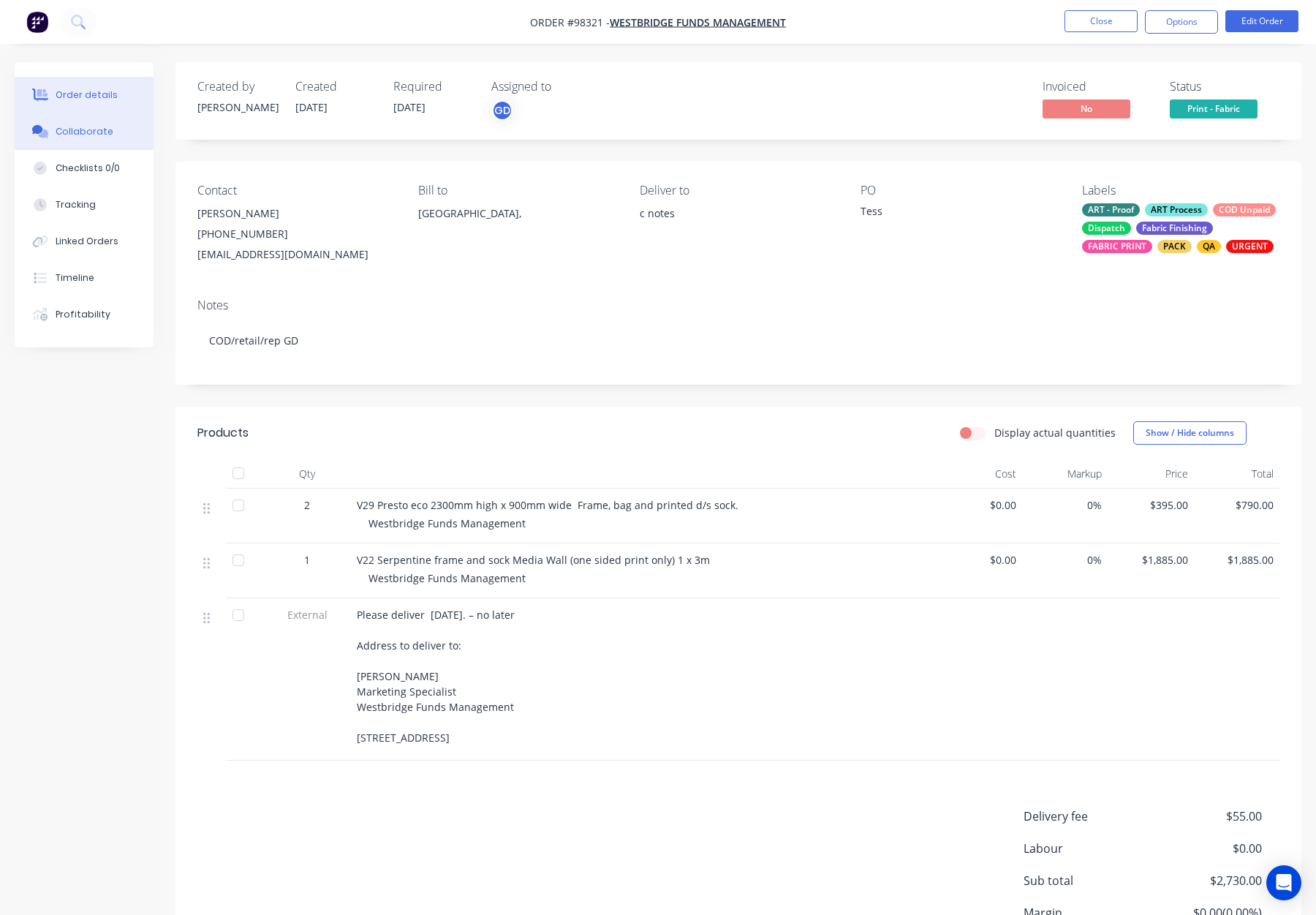
click at [65, 131] on div "Collaborate" at bounding box center [84, 131] width 58 height 13
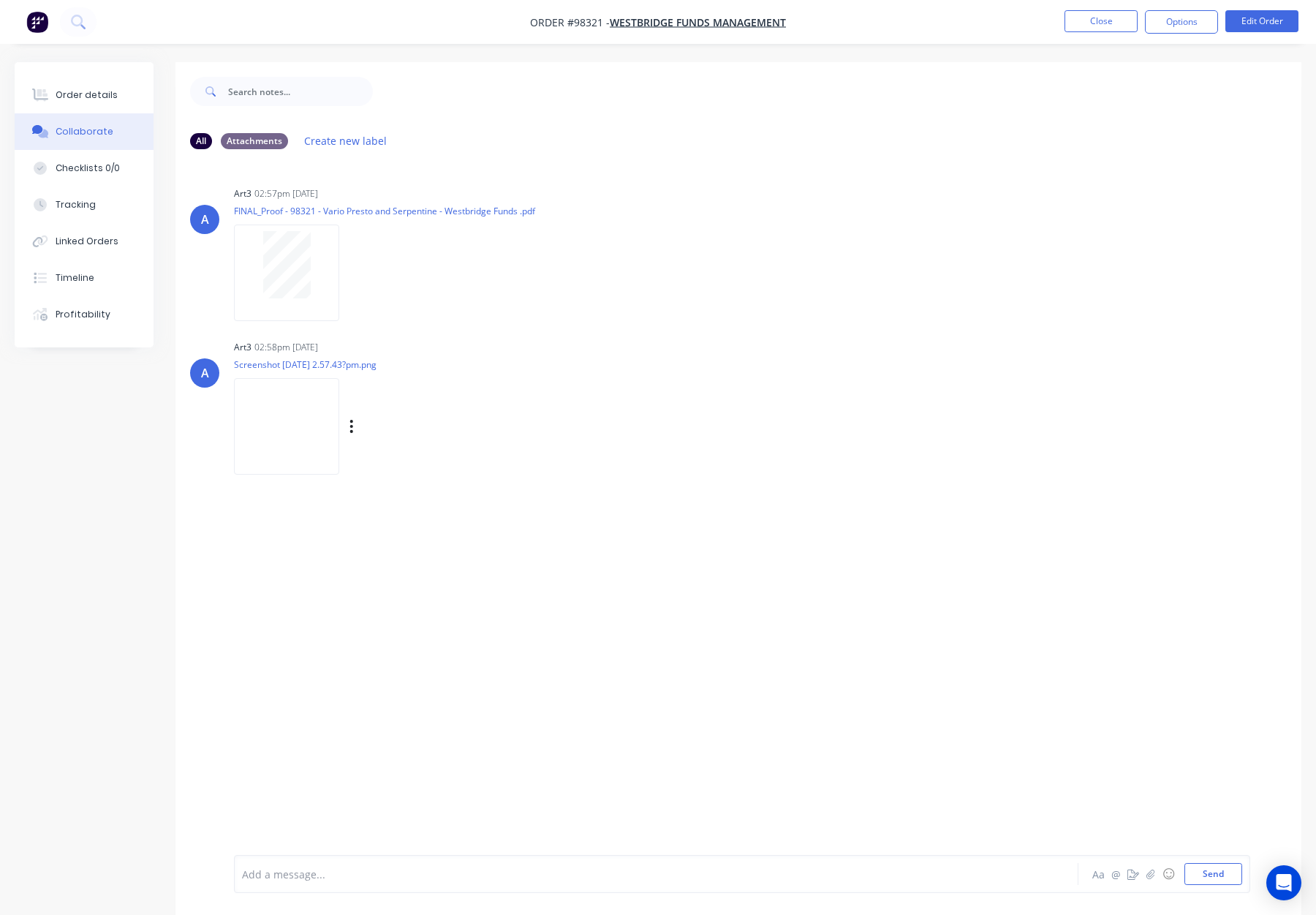
click at [281, 398] on img at bounding box center [287, 426] width 105 height 96
click at [339, 428] on img at bounding box center [287, 426] width 105 height 96
click at [104, 93] on div "Order details" at bounding box center [86, 95] width 62 height 13
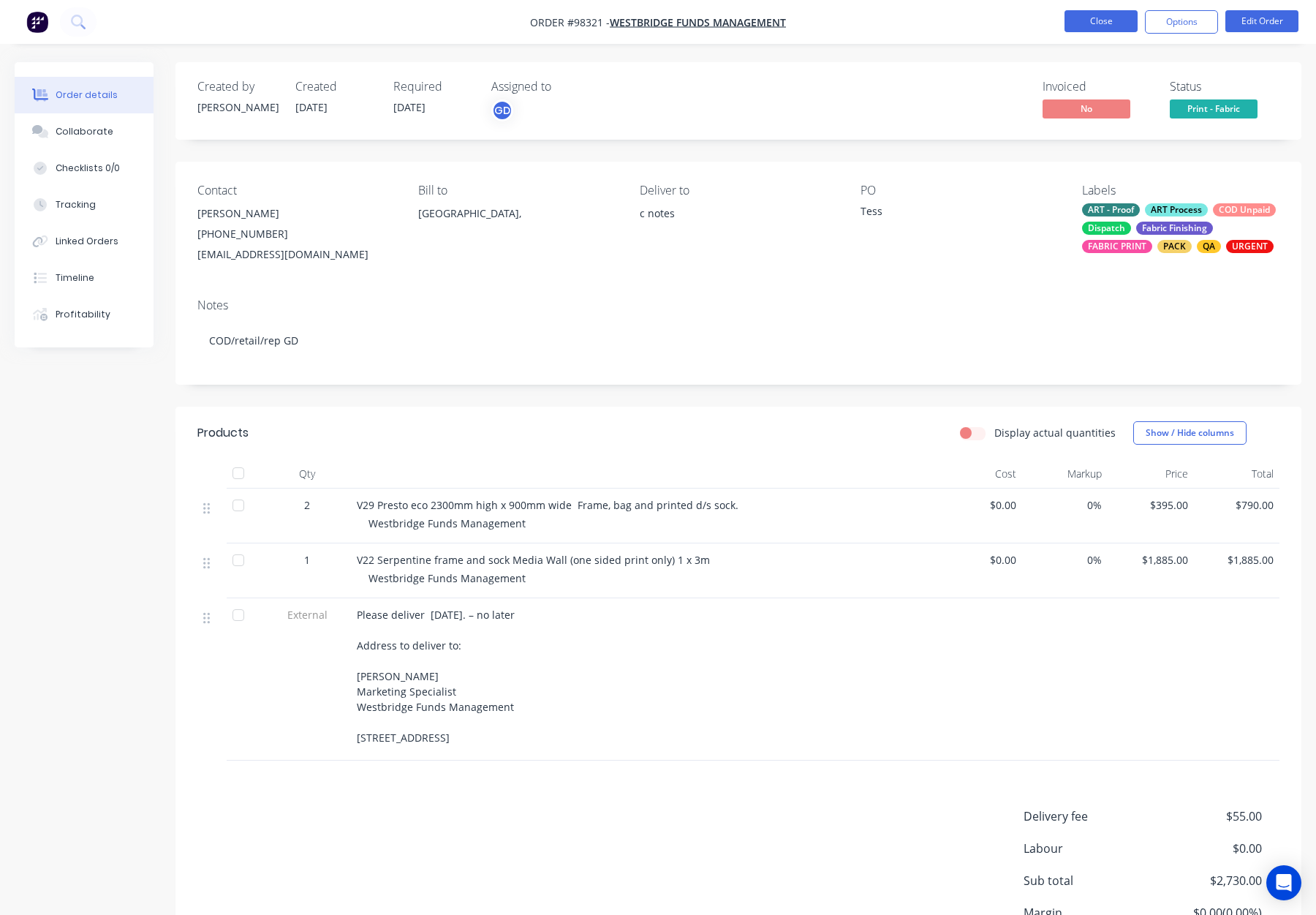
click at [1086, 25] on button "Close" at bounding box center [1101, 21] width 73 height 22
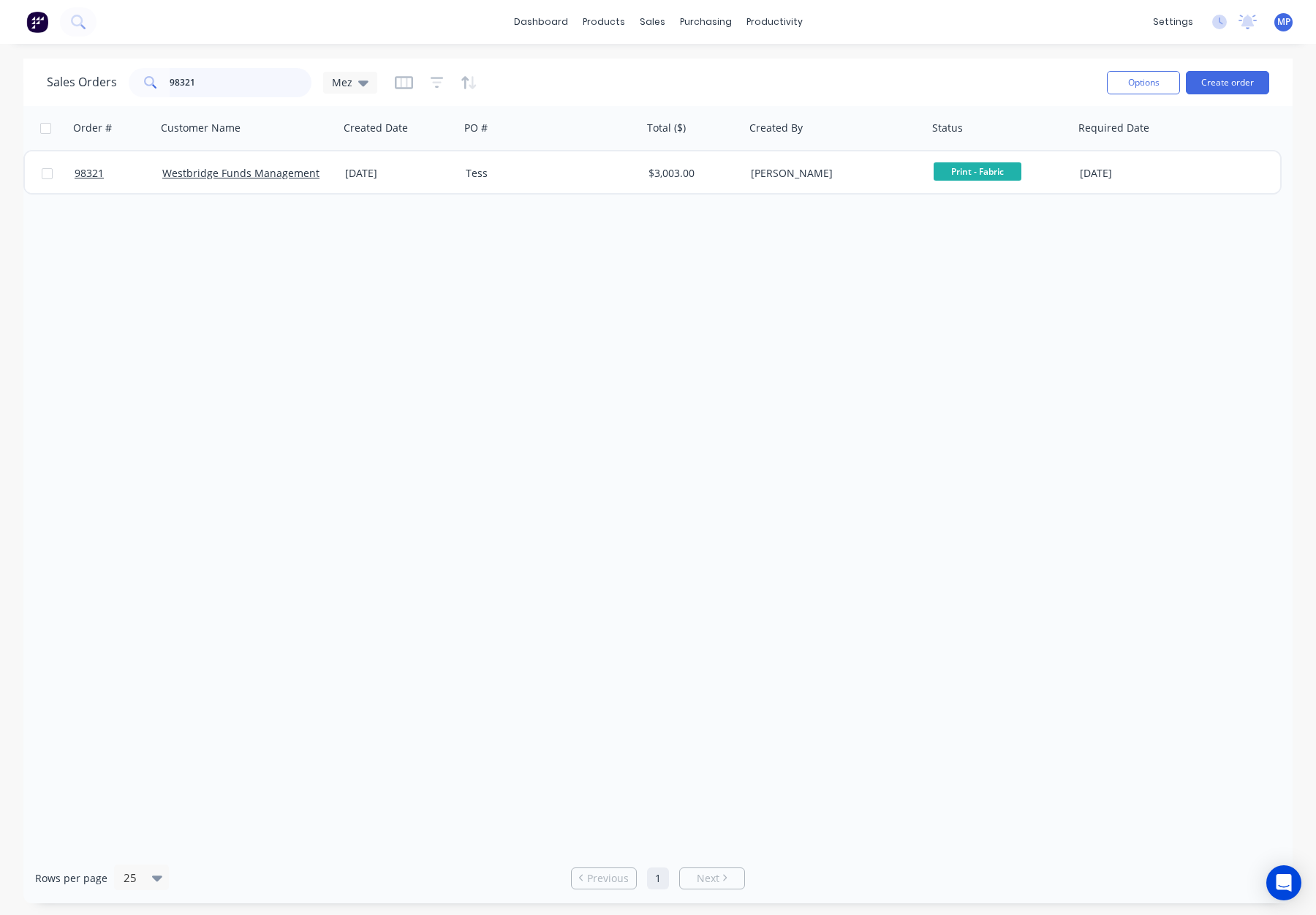
click at [223, 76] on input "98321" at bounding box center [241, 82] width 142 height 29
drag, startPoint x: 232, startPoint y: 82, endPoint x: 164, endPoint y: 80, distance: 68.0
click at [164, 80] on div "98321" at bounding box center [219, 82] width 183 height 29
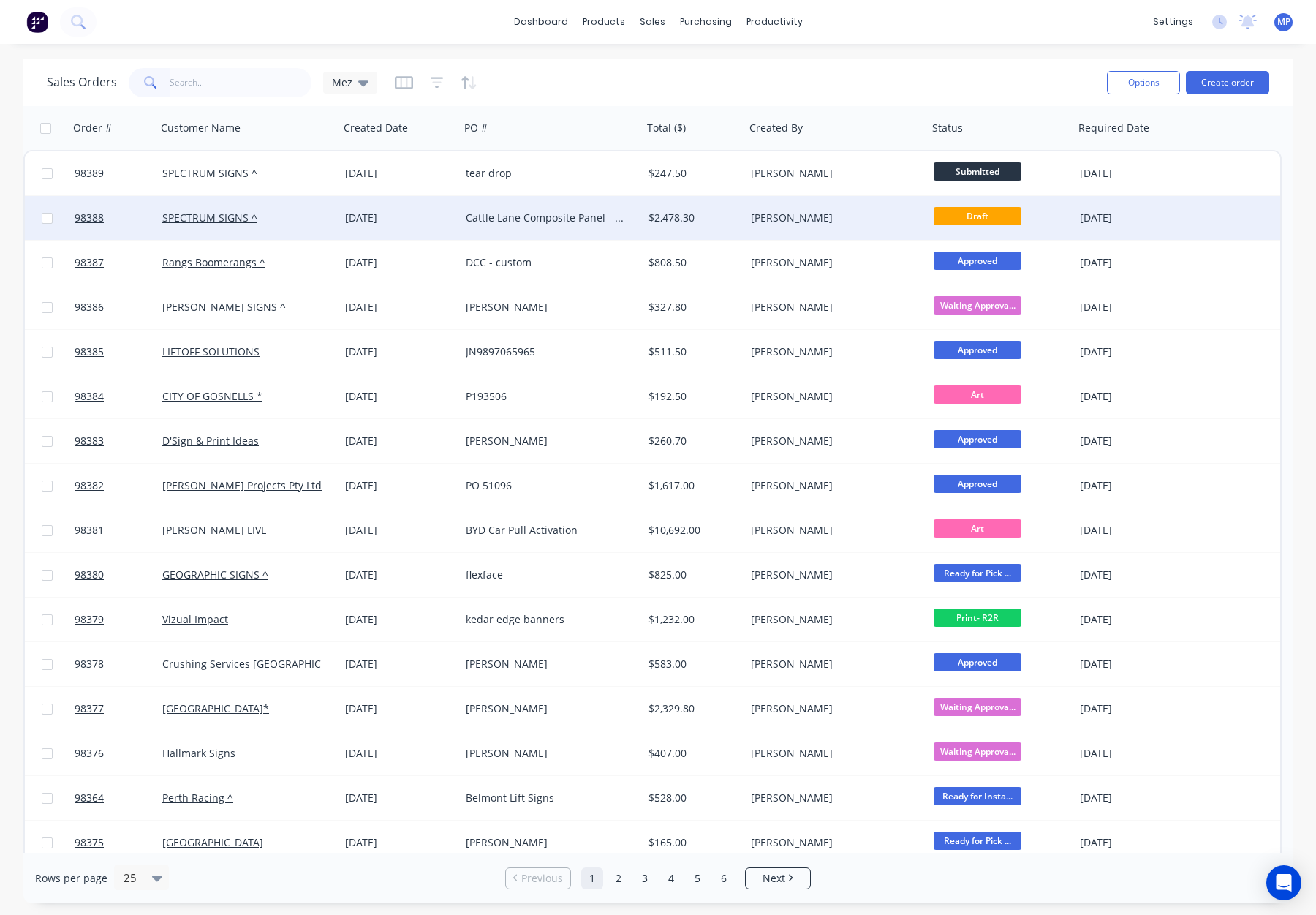
click at [858, 215] on div "[PERSON_NAME]" at bounding box center [831, 218] width 162 height 15
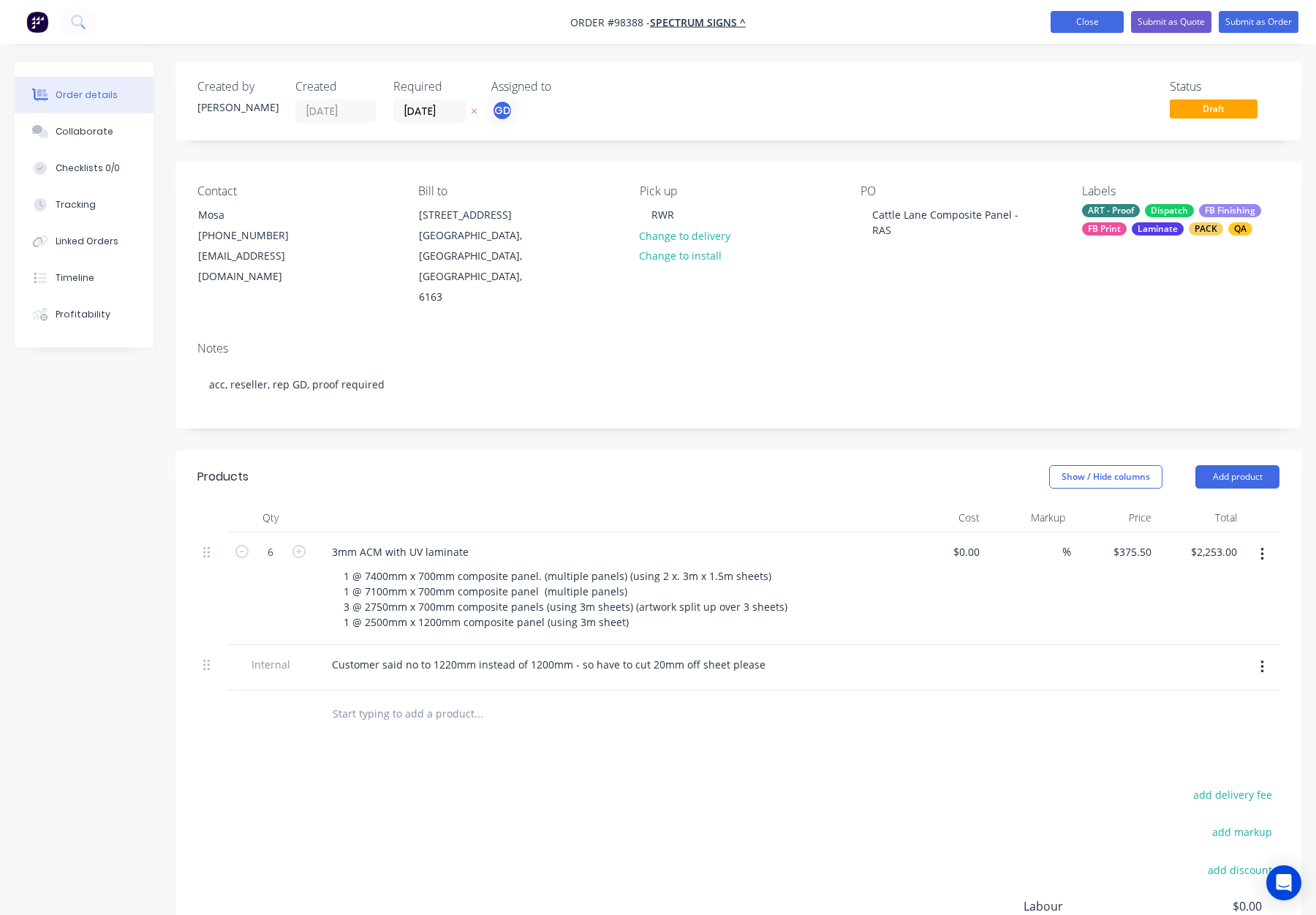
click at [1063, 27] on button "Close" at bounding box center [1087, 22] width 73 height 22
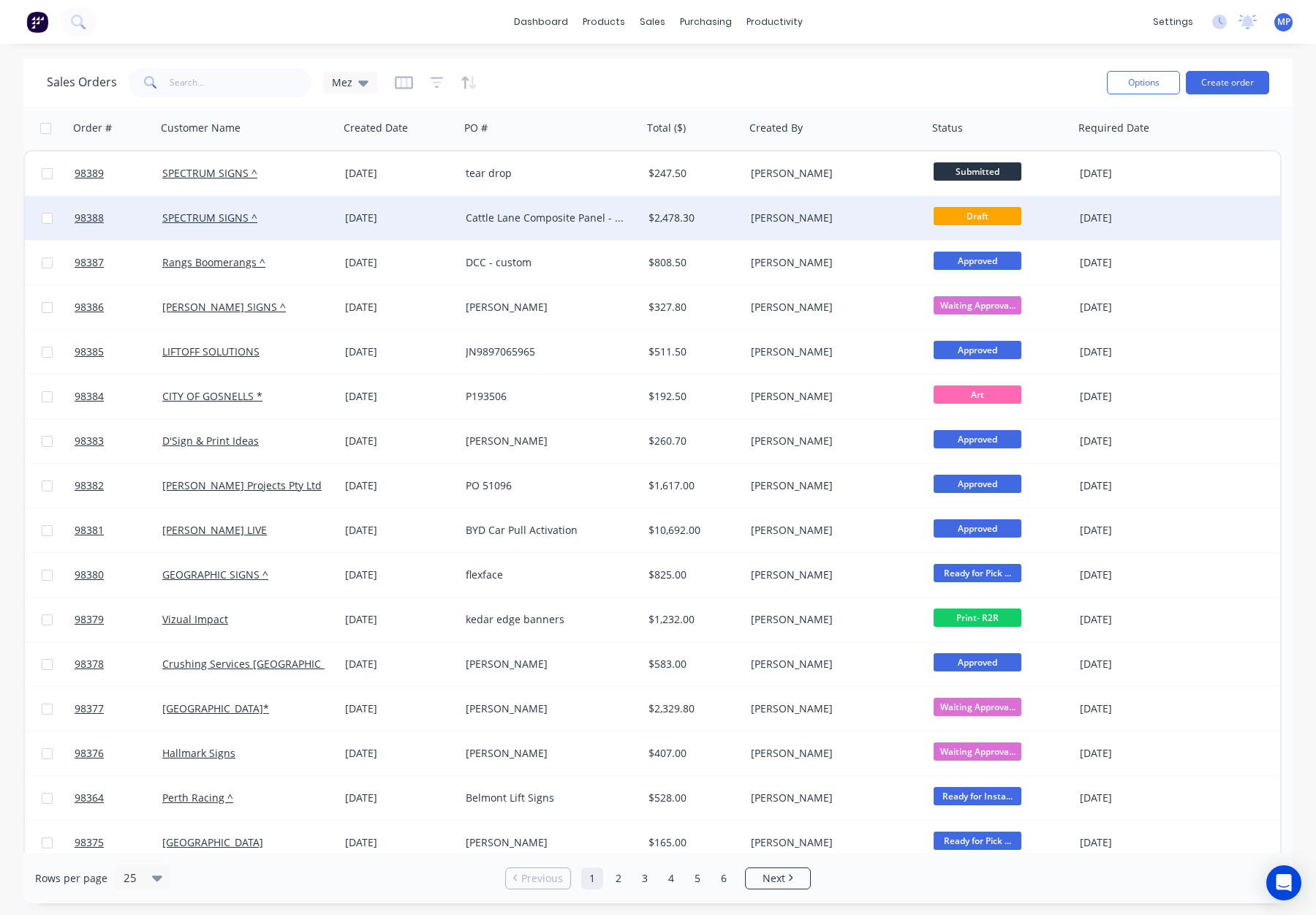
click at [820, 202] on div "[PERSON_NAME]" at bounding box center [836, 218] width 183 height 44
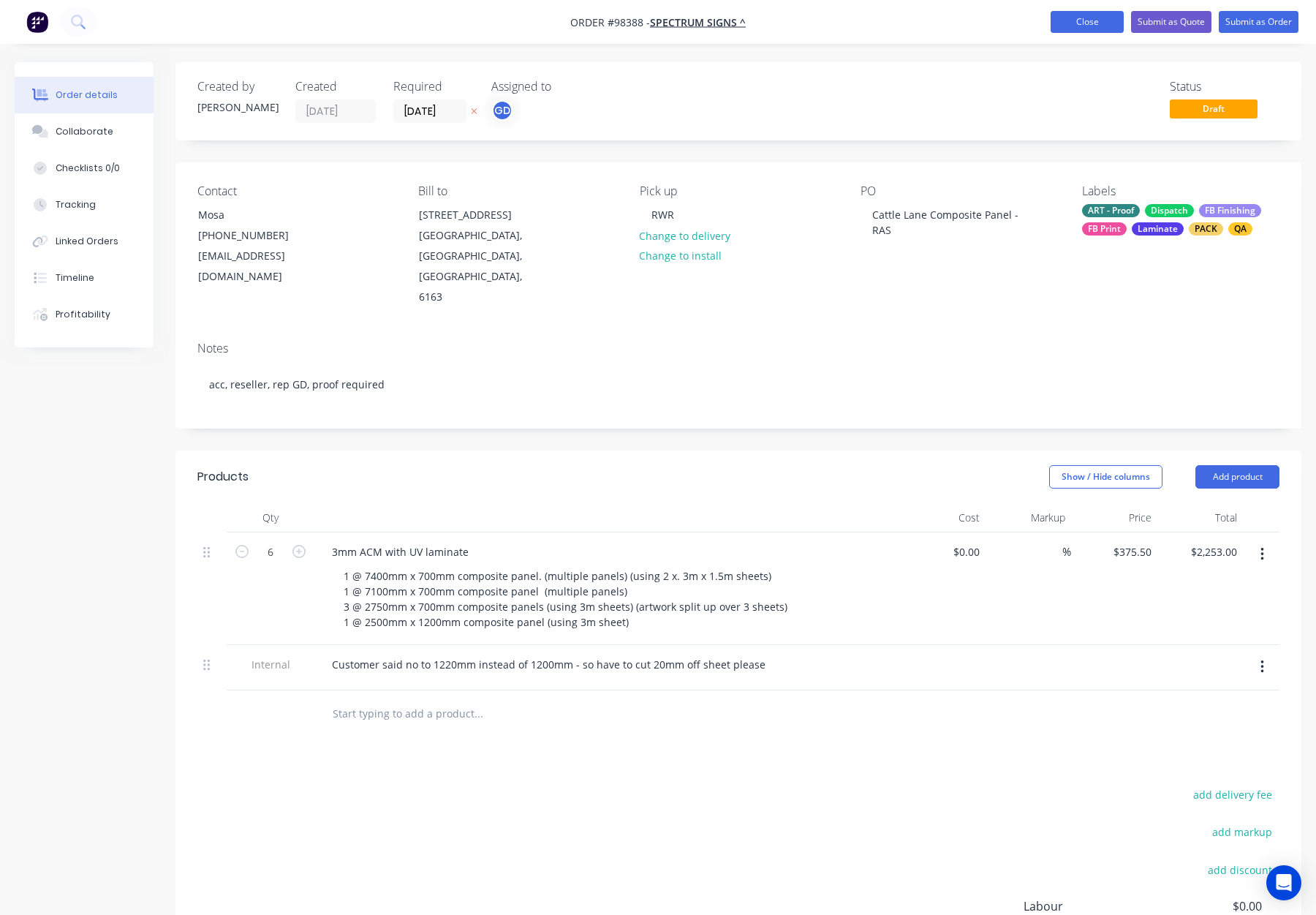
click at [1052, 25] on button "Close" at bounding box center [1087, 22] width 73 height 22
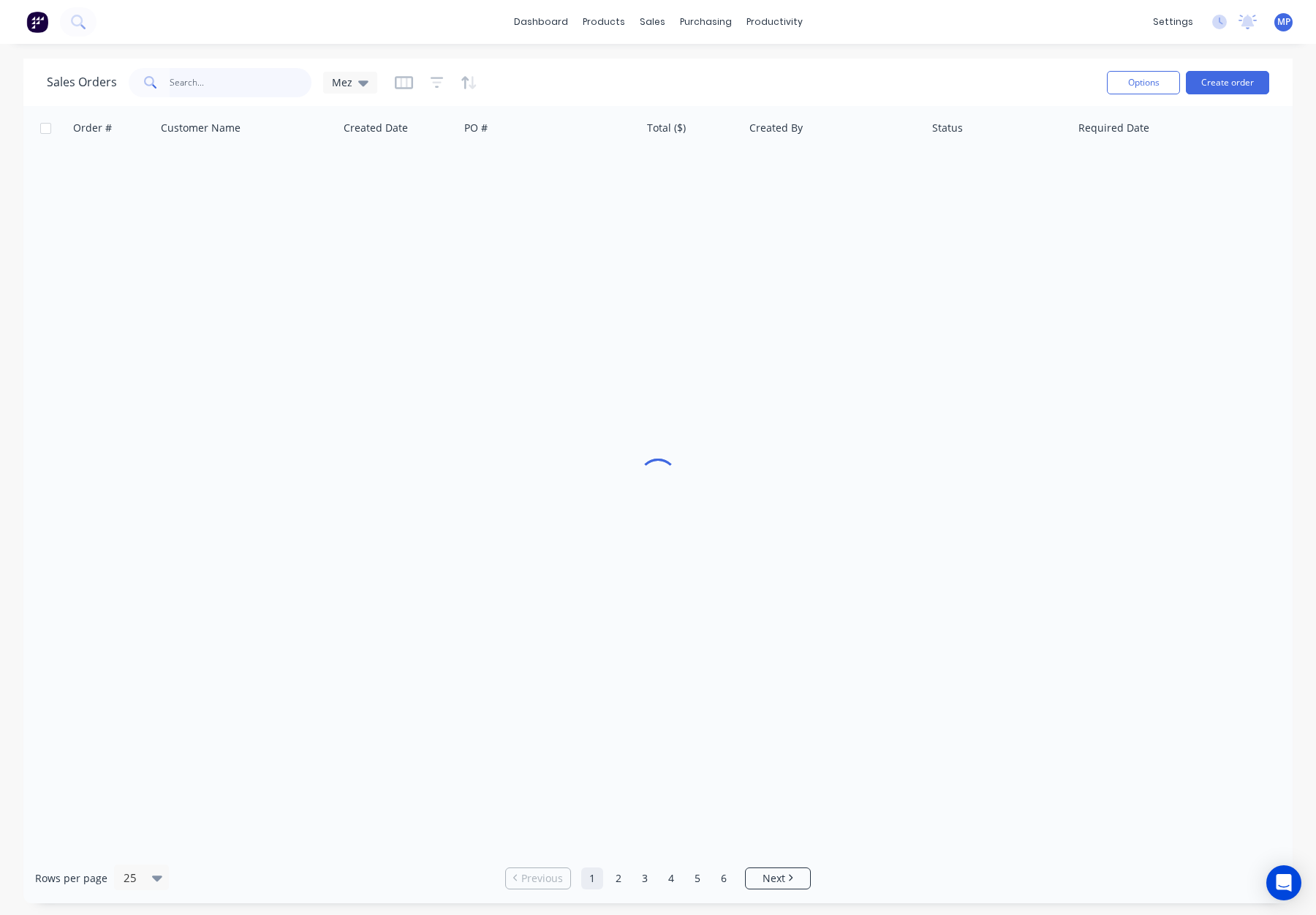
click at [254, 79] on input "text" at bounding box center [241, 82] width 142 height 29
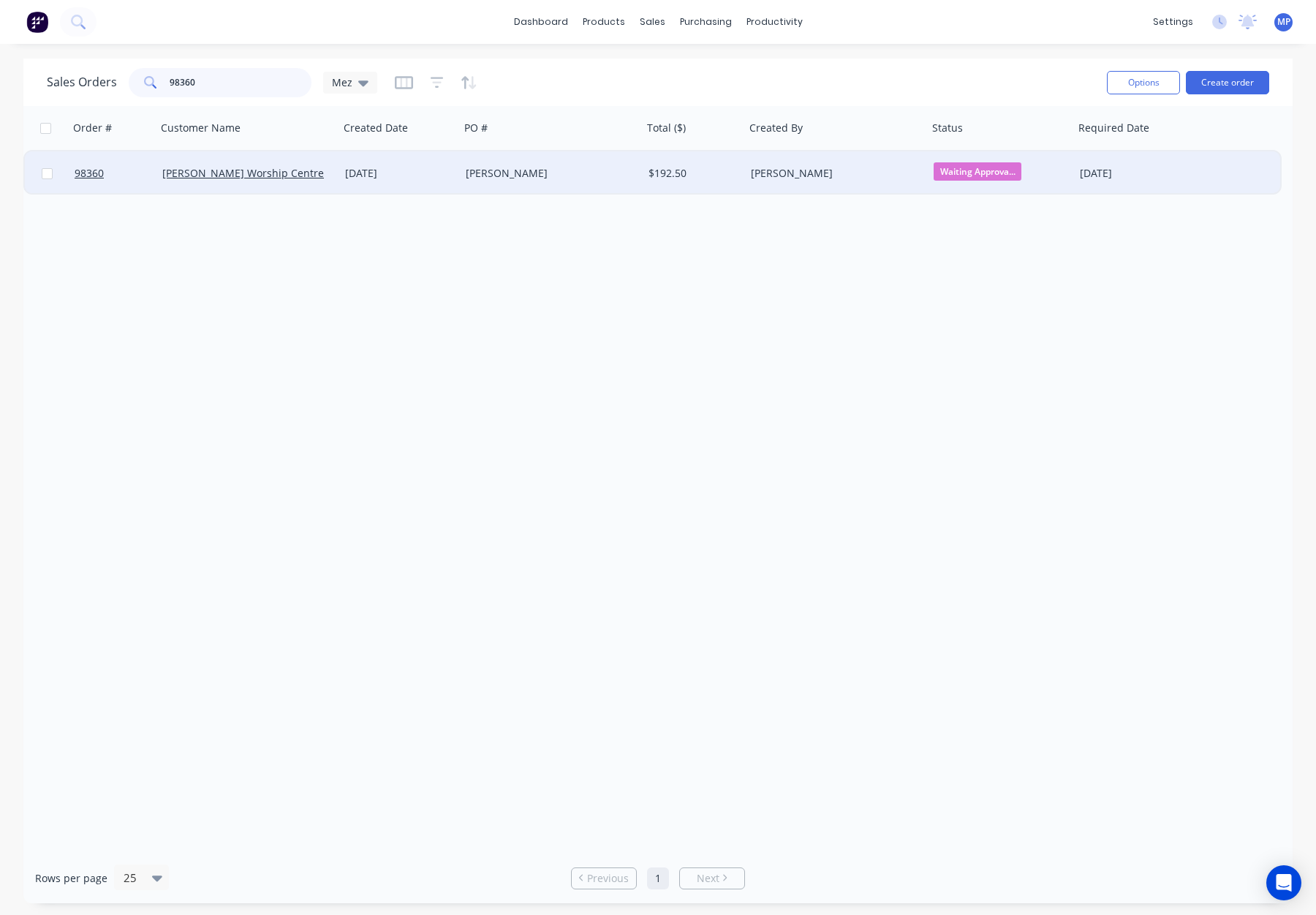
type input "98360"
click at [577, 172] on div "[PERSON_NAME]" at bounding box center [546, 173] width 162 height 15
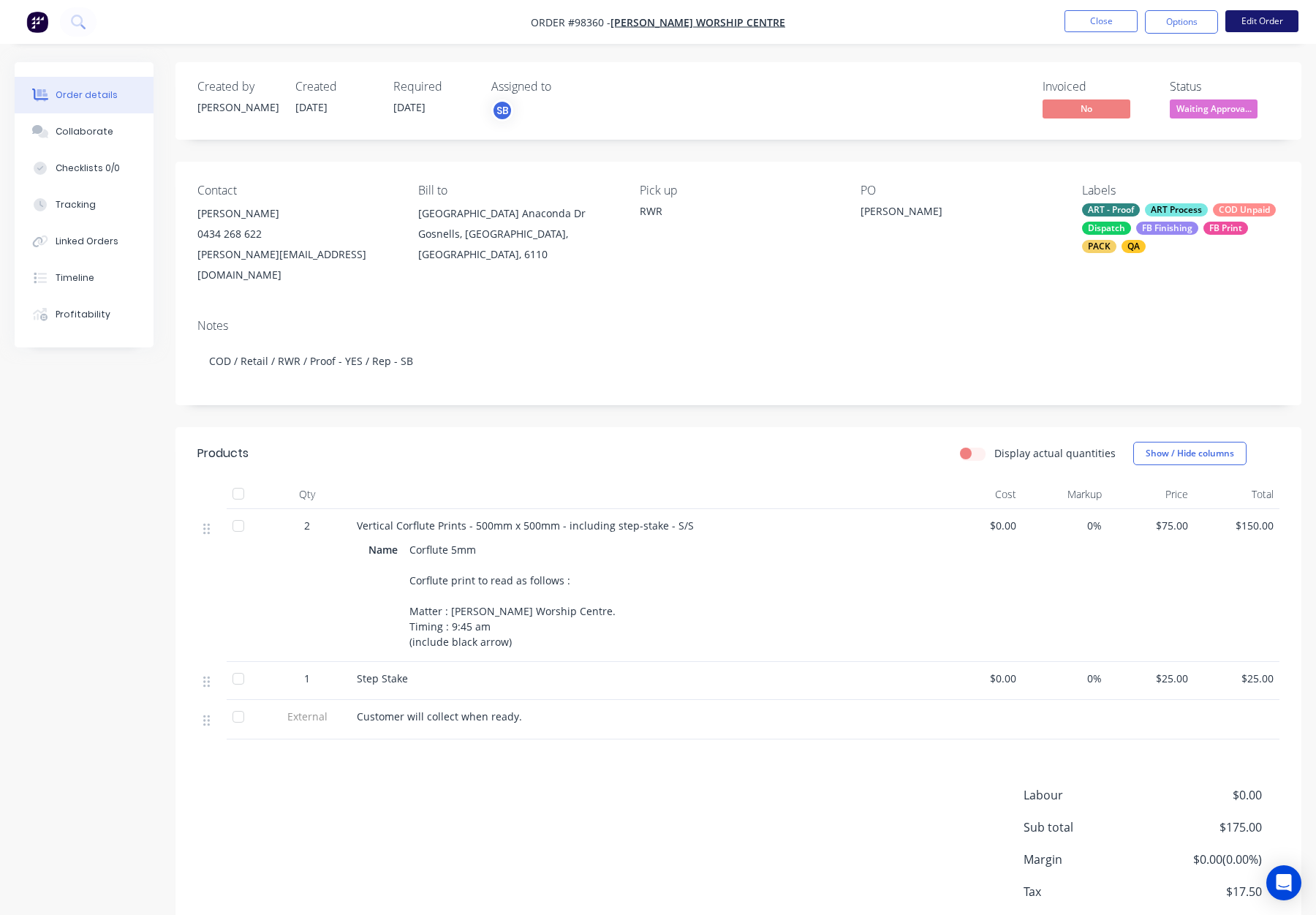
click at [1269, 22] on button "Edit Order" at bounding box center [1263, 21] width 73 height 22
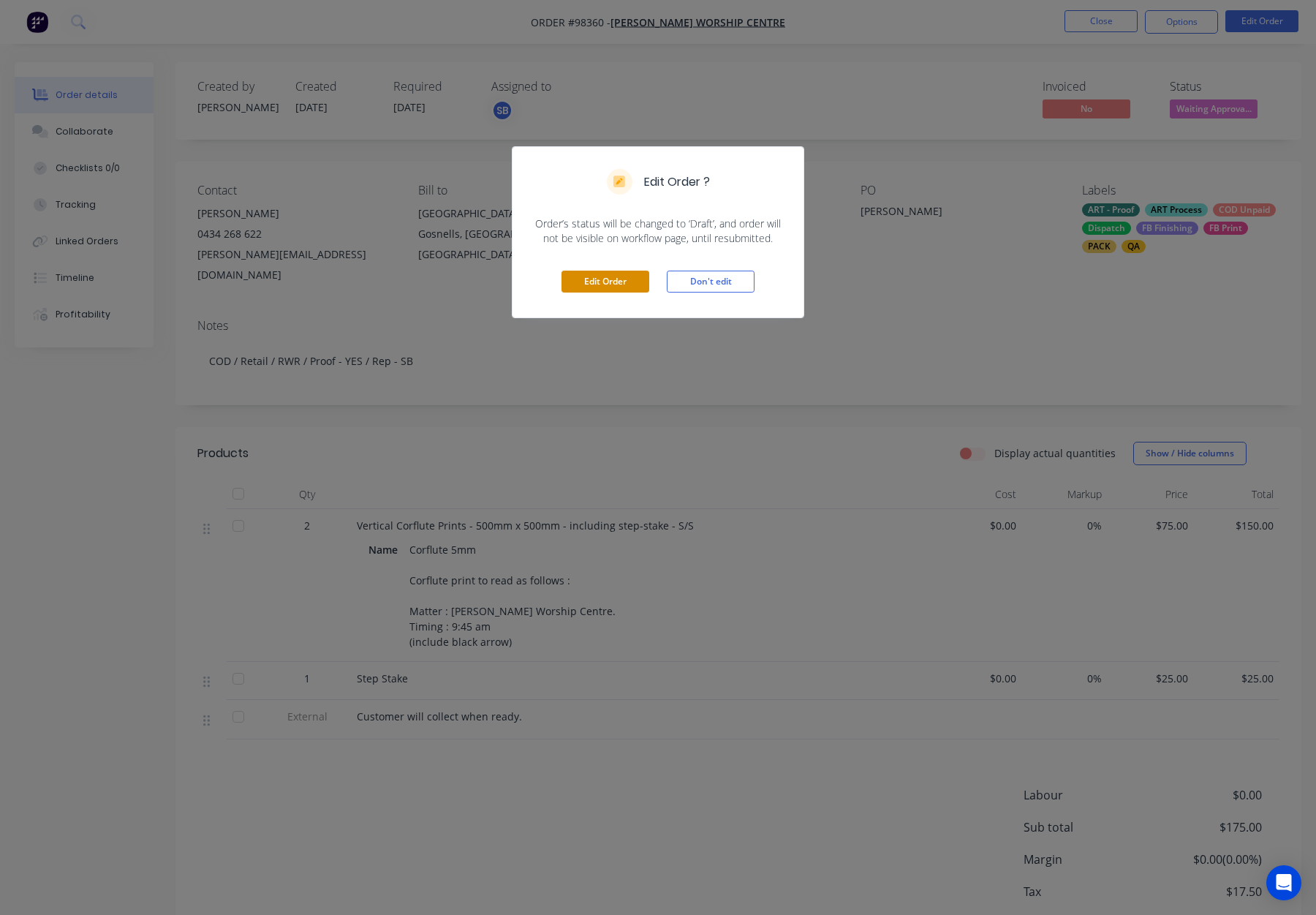
click at [610, 284] on button "Edit Order" at bounding box center [606, 281] width 88 height 22
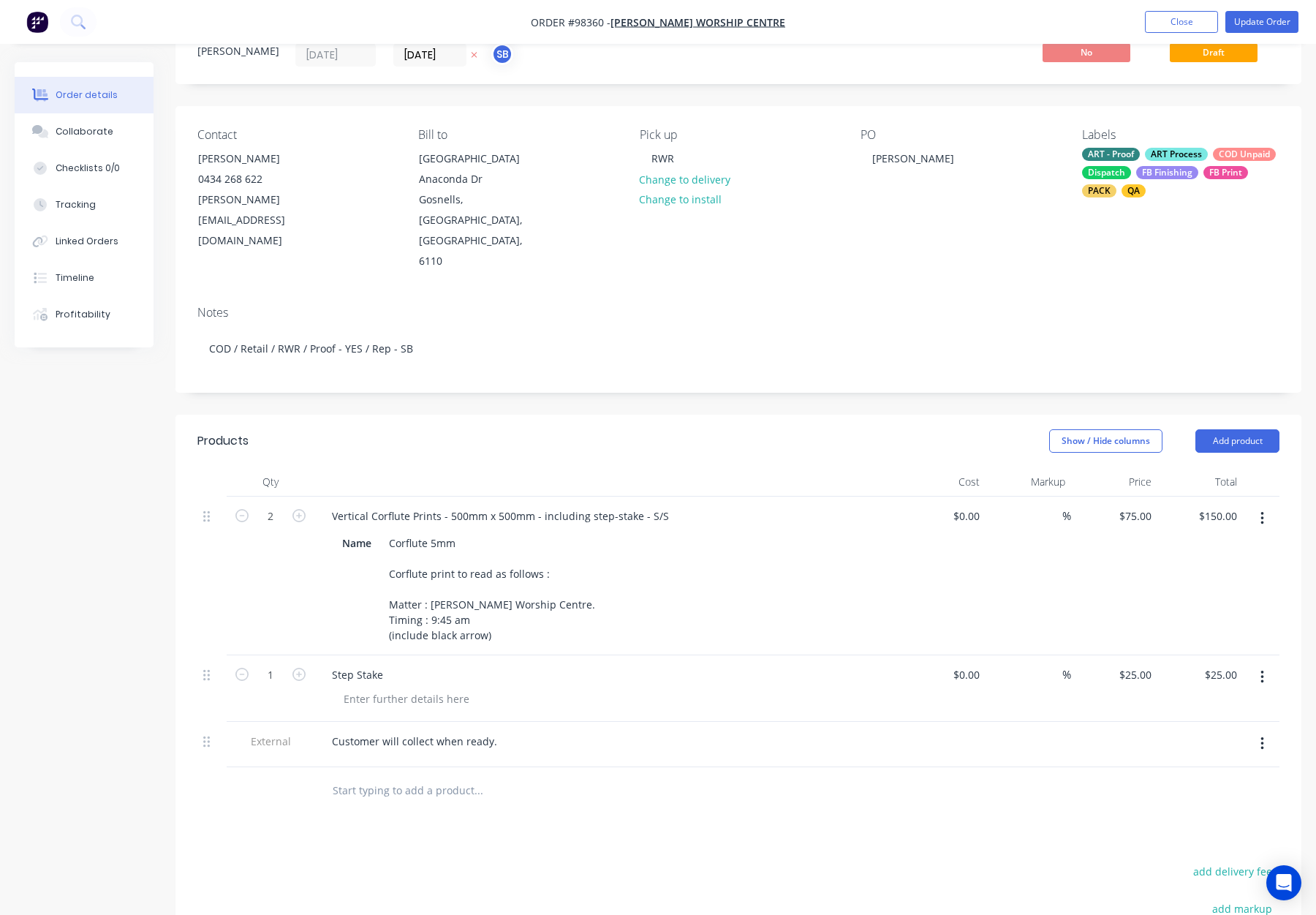
scroll to position [59, 0]
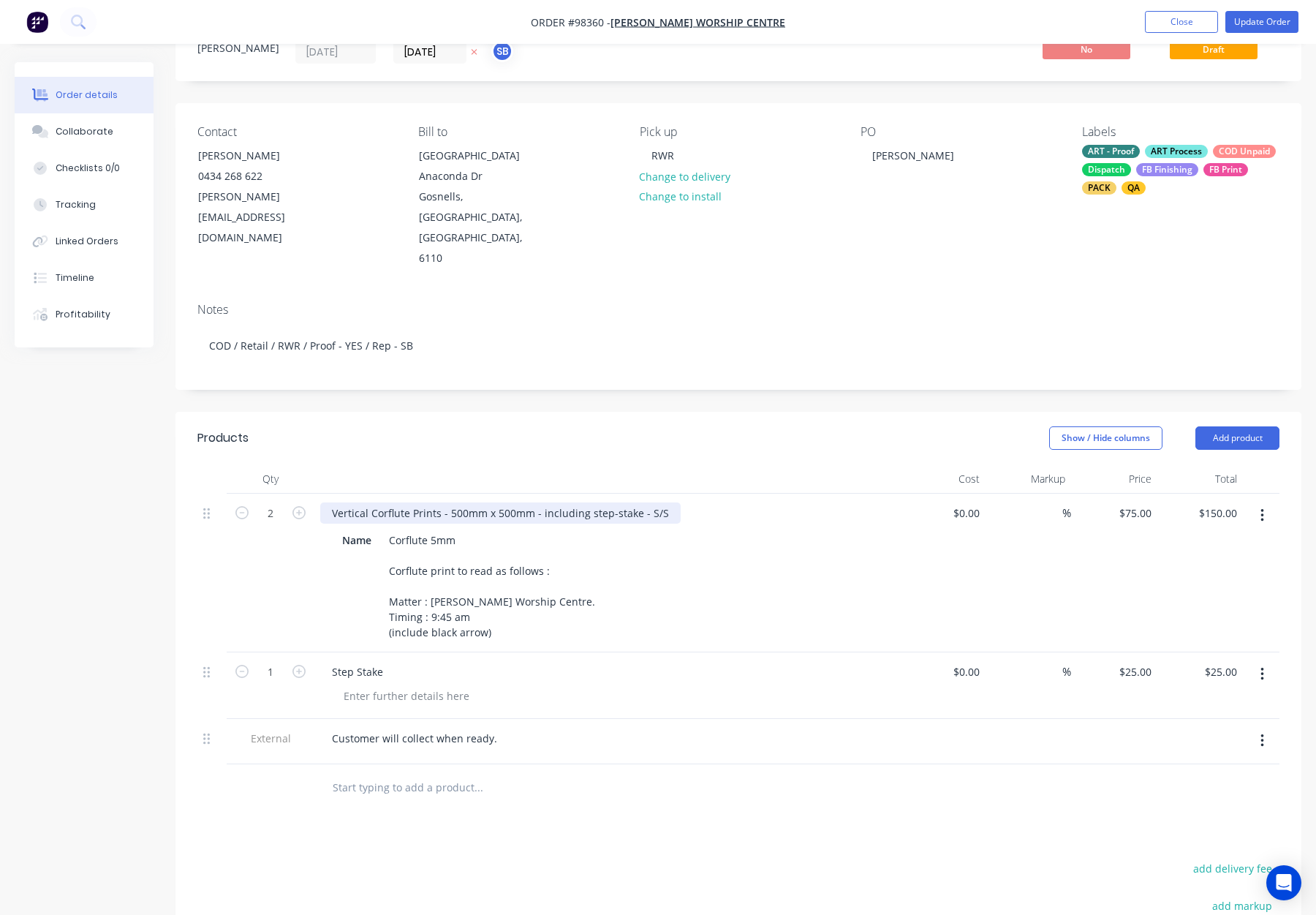
drag, startPoint x: 647, startPoint y: 471, endPoint x: 663, endPoint y: 478, distance: 17.5
click at [647, 502] on div "Vertical Corflute Prints - 500mm x 500mm - including step-stake - S/S" at bounding box center [501, 513] width 361 height 22
click at [1261, 22] on button "Update Order" at bounding box center [1263, 22] width 73 height 22
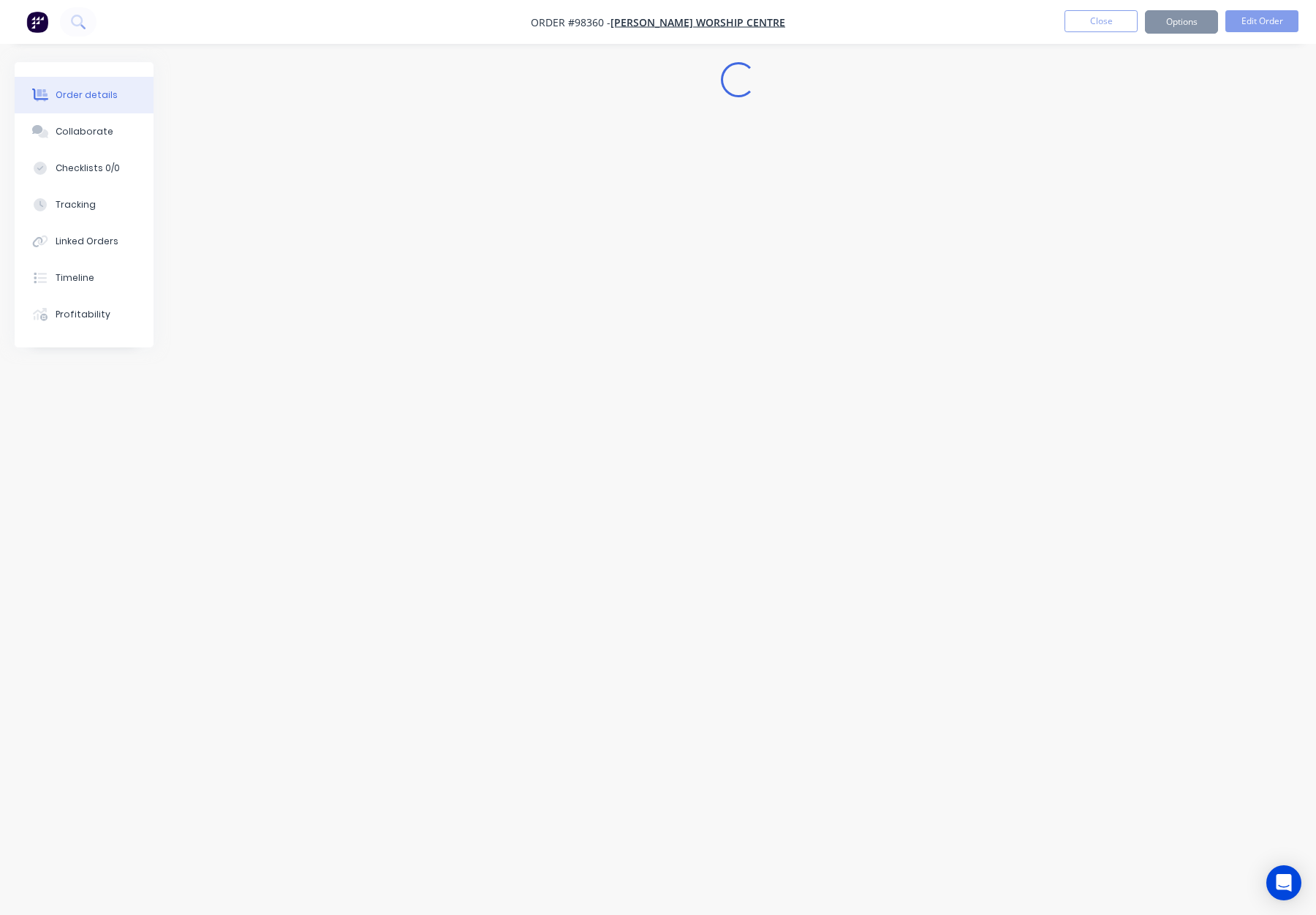
scroll to position [0, 0]
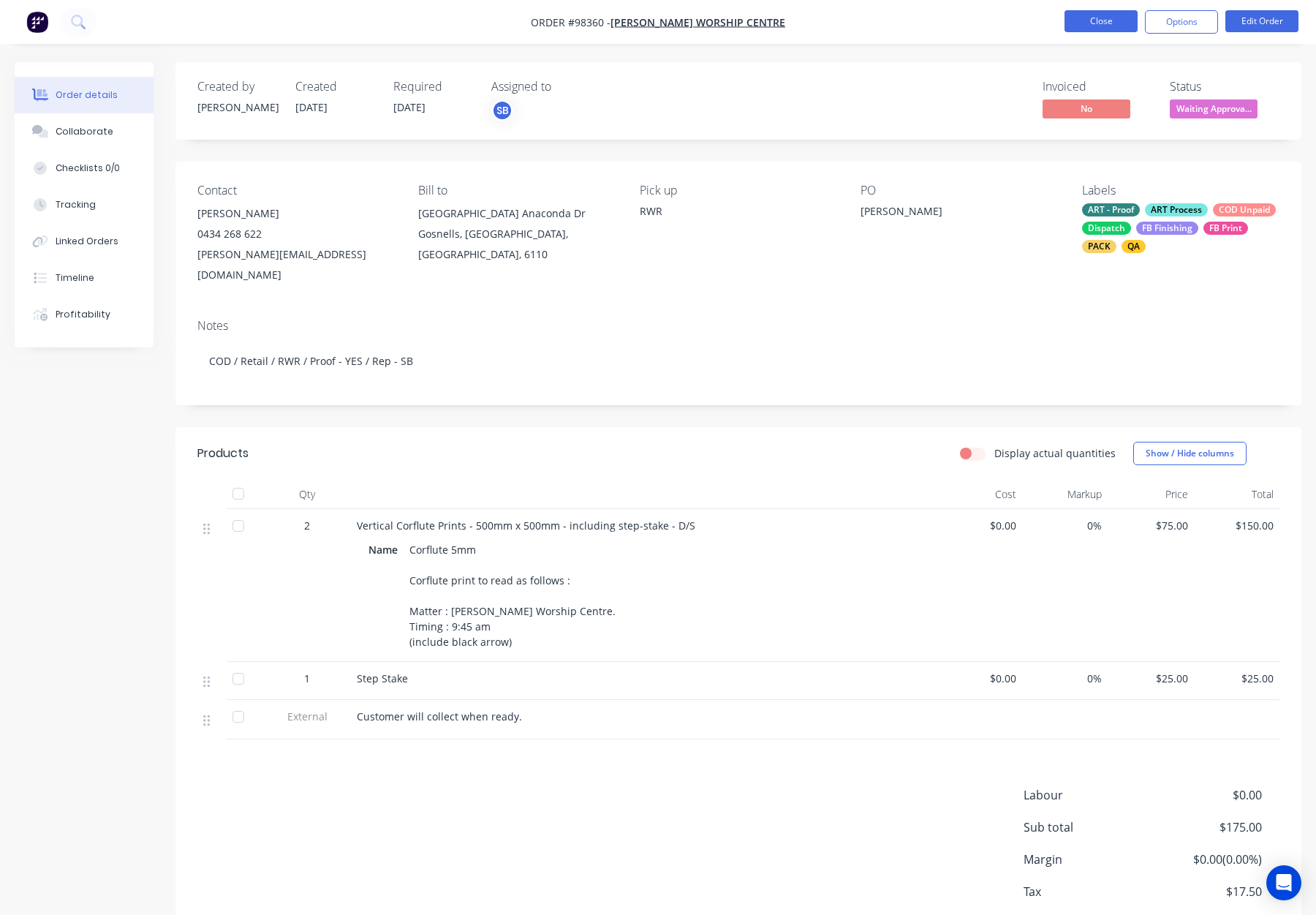
click at [1121, 22] on button "Close" at bounding box center [1101, 21] width 73 height 22
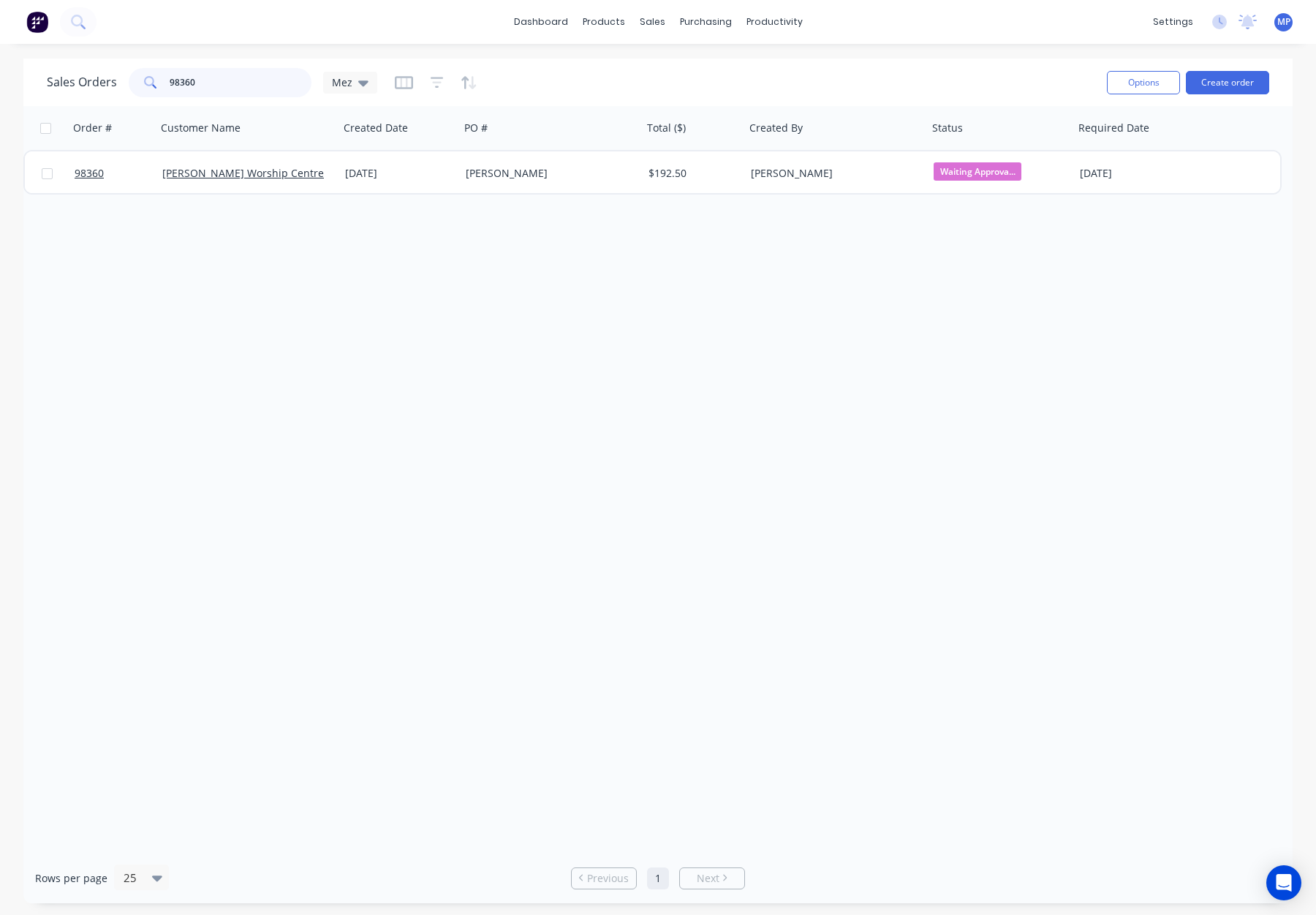
drag, startPoint x: 190, startPoint y: 84, endPoint x: 111, endPoint y: 84, distance: 79.0
click at [110, 84] on div "Sales Orders 98360 Mez" at bounding box center [212, 82] width 331 height 29
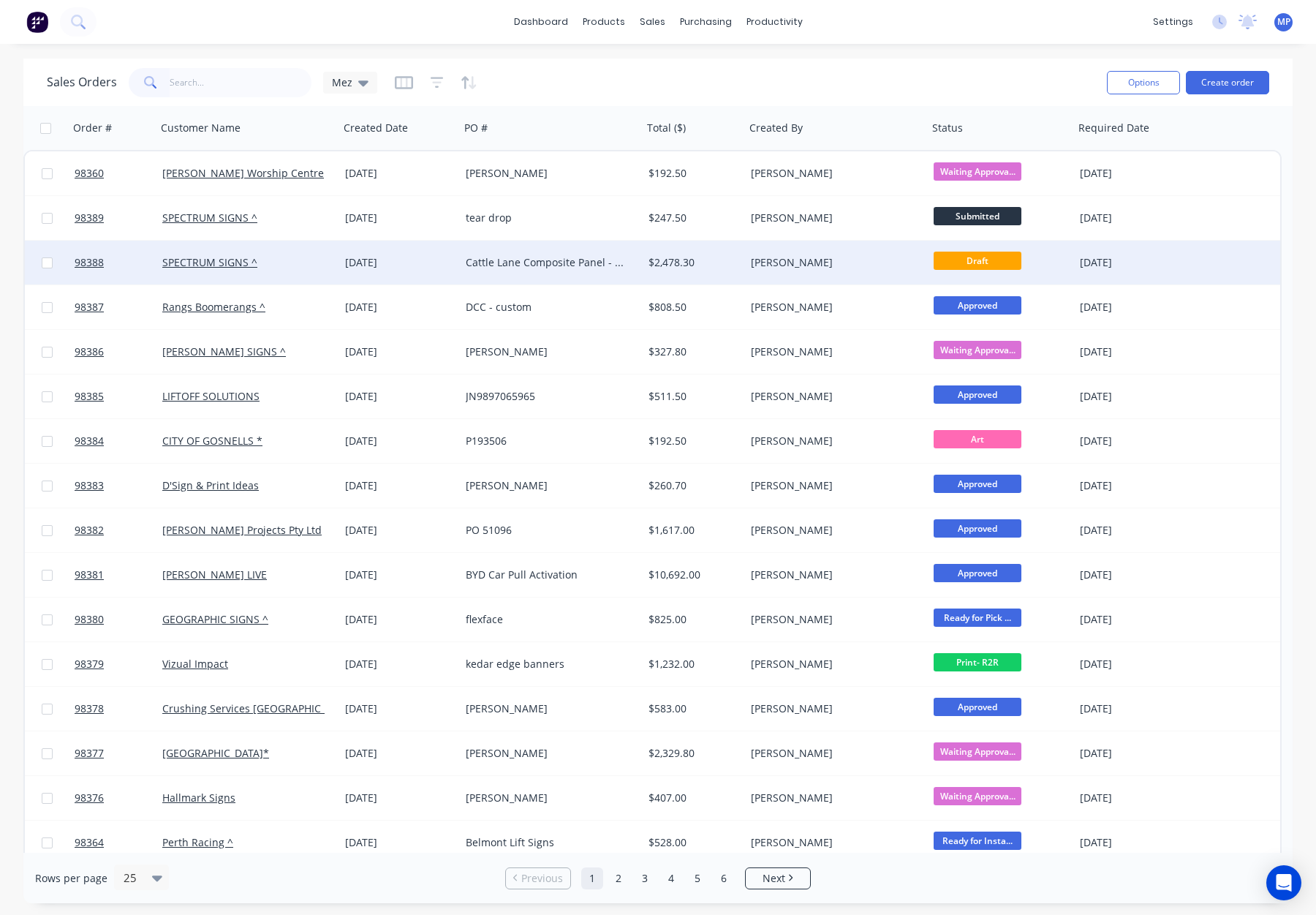
click at [830, 258] on div "[PERSON_NAME]" at bounding box center [831, 262] width 162 height 15
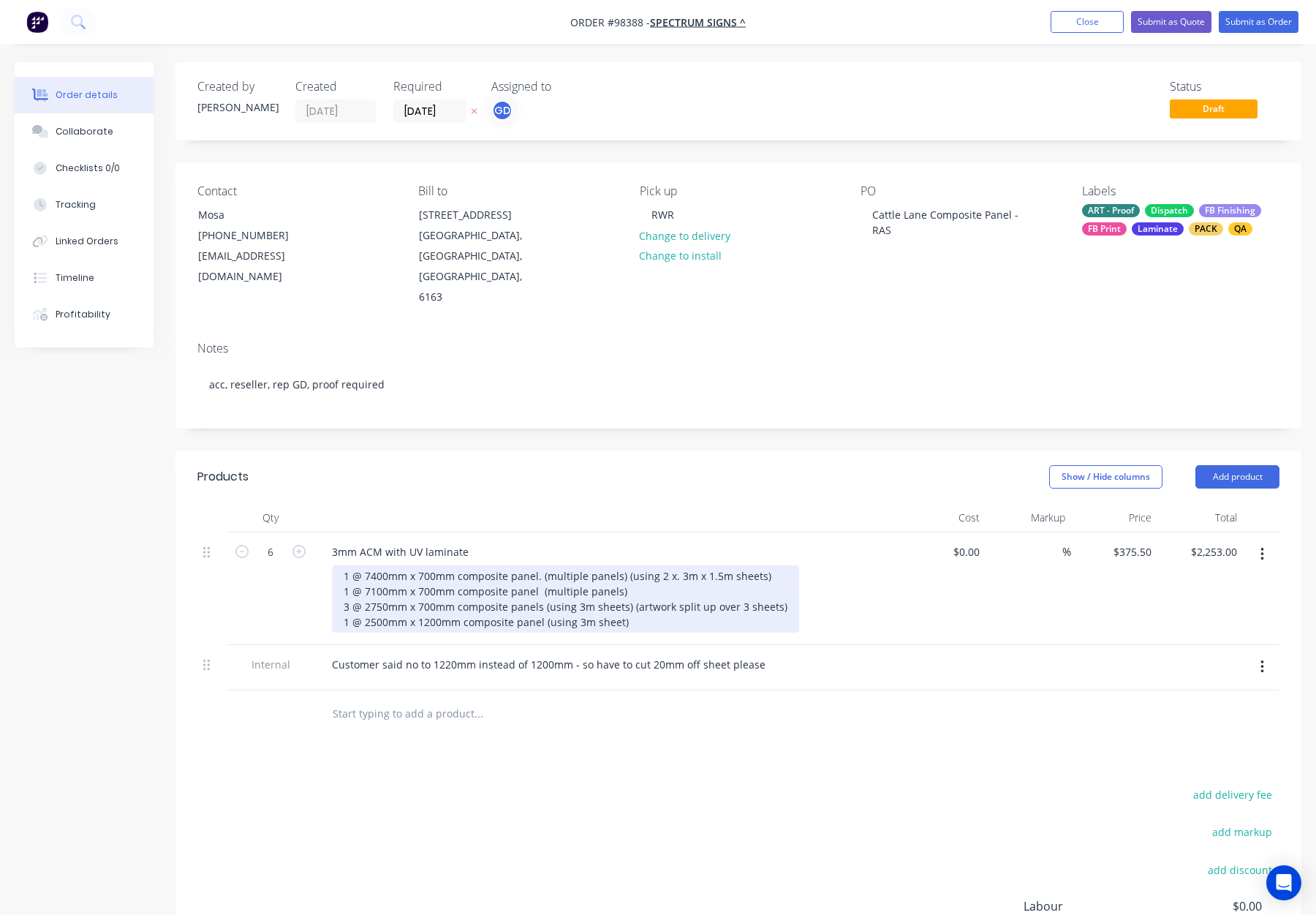
click at [732, 565] on div "1 @ 7400mm x 700mm composite panel. (multiple panels) (using 2 x. 3m x 1.5m she…" at bounding box center [565, 599] width 468 height 68
drag, startPoint x: 767, startPoint y: 537, endPoint x: 738, endPoint y: 550, distance: 31.8
click at [625, 565] on div "1 @ 7400mm x 700mm composite panel. (multiple panels) (using 2 x. 3m x 1.5m she…" at bounding box center [565, 599] width 468 height 68
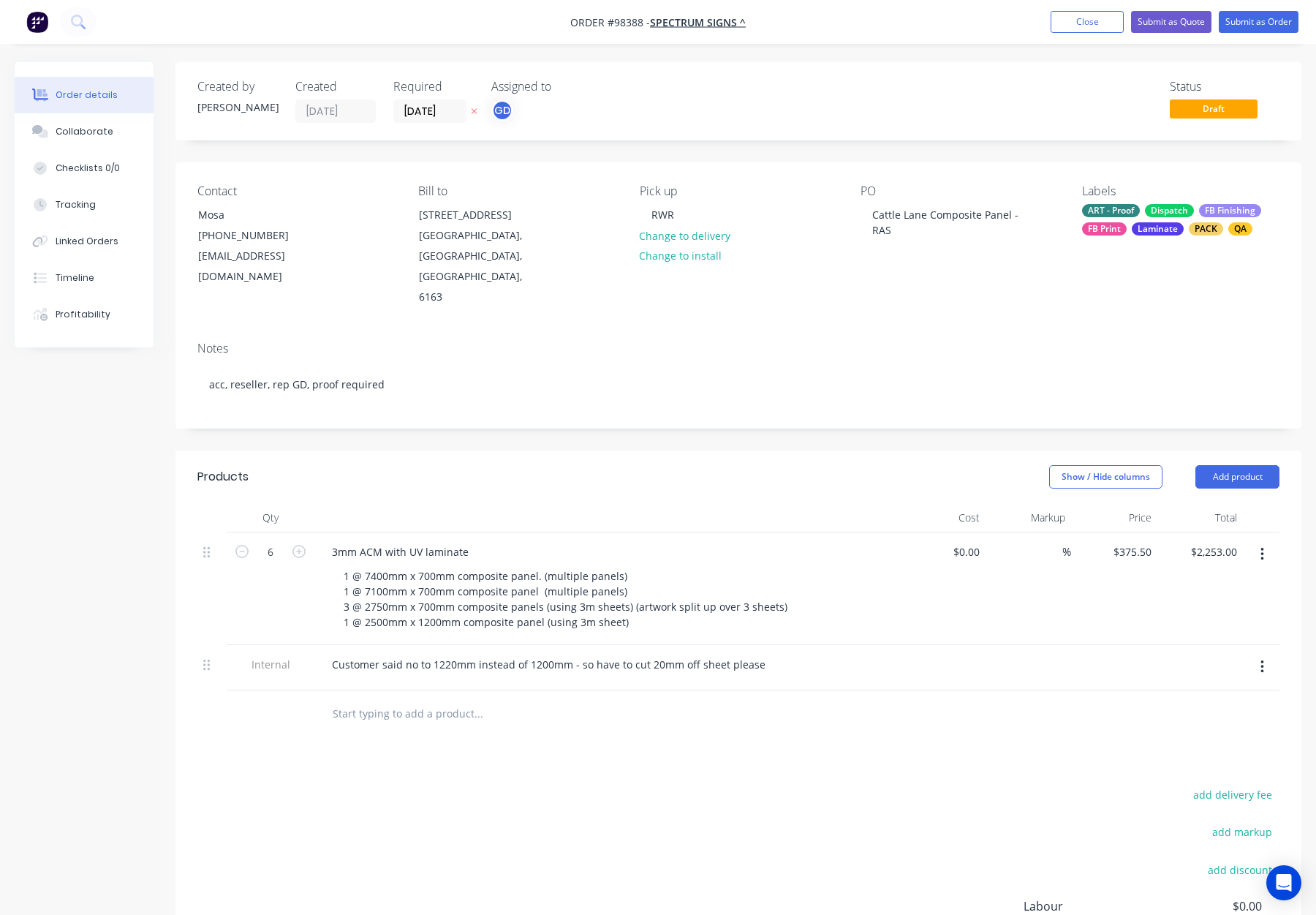
click at [649, 455] on header "Products Show / Hide columns Add product" at bounding box center [738, 477] width 1126 height 52
drag, startPoint x: 1241, startPoint y: 16, endPoint x: 1233, endPoint y: 17, distance: 8.1
click at [1241, 16] on button "Submit as Order" at bounding box center [1259, 22] width 80 height 22
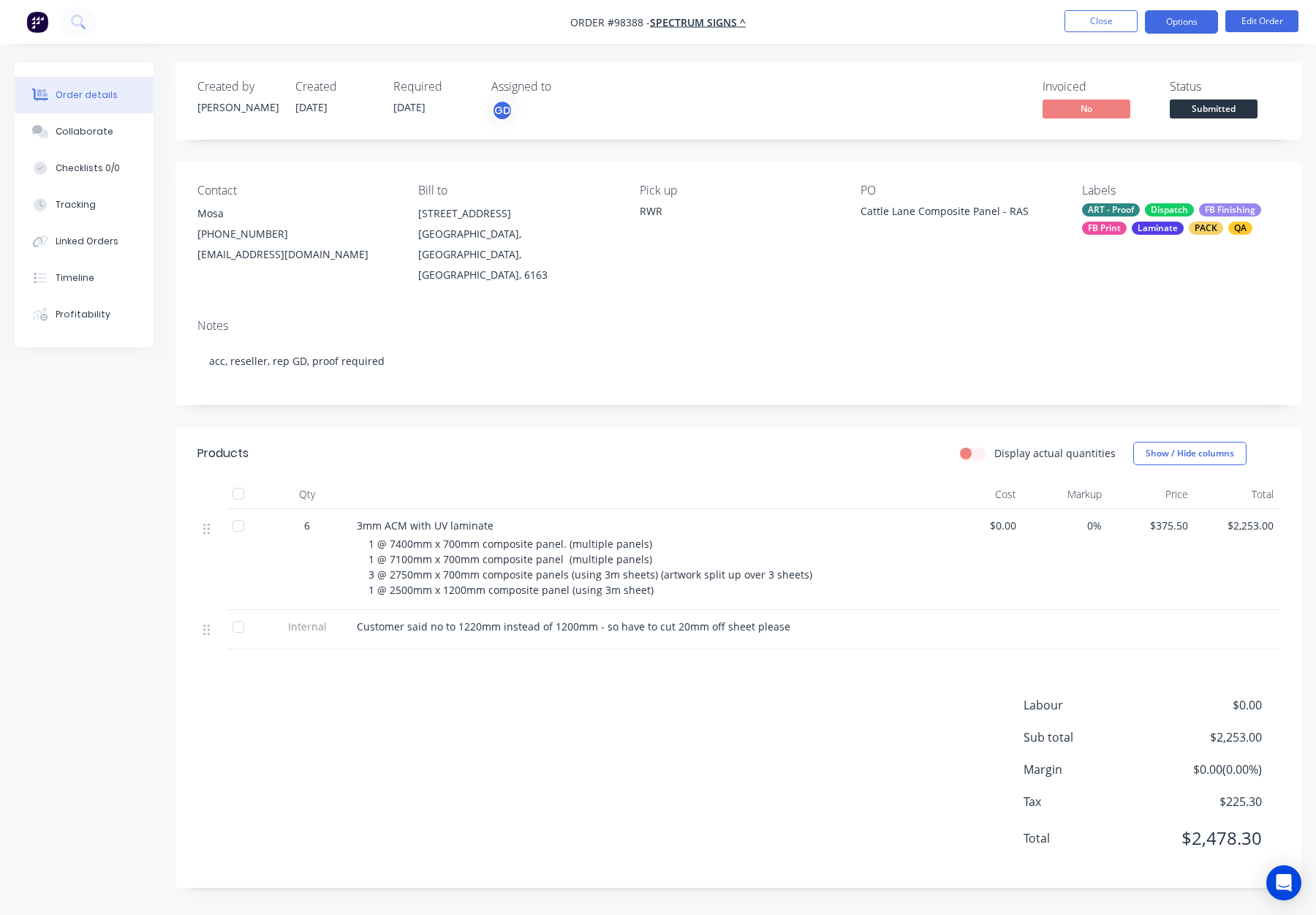
click at [1176, 24] on button "Options" at bounding box center [1182, 22] width 73 height 23
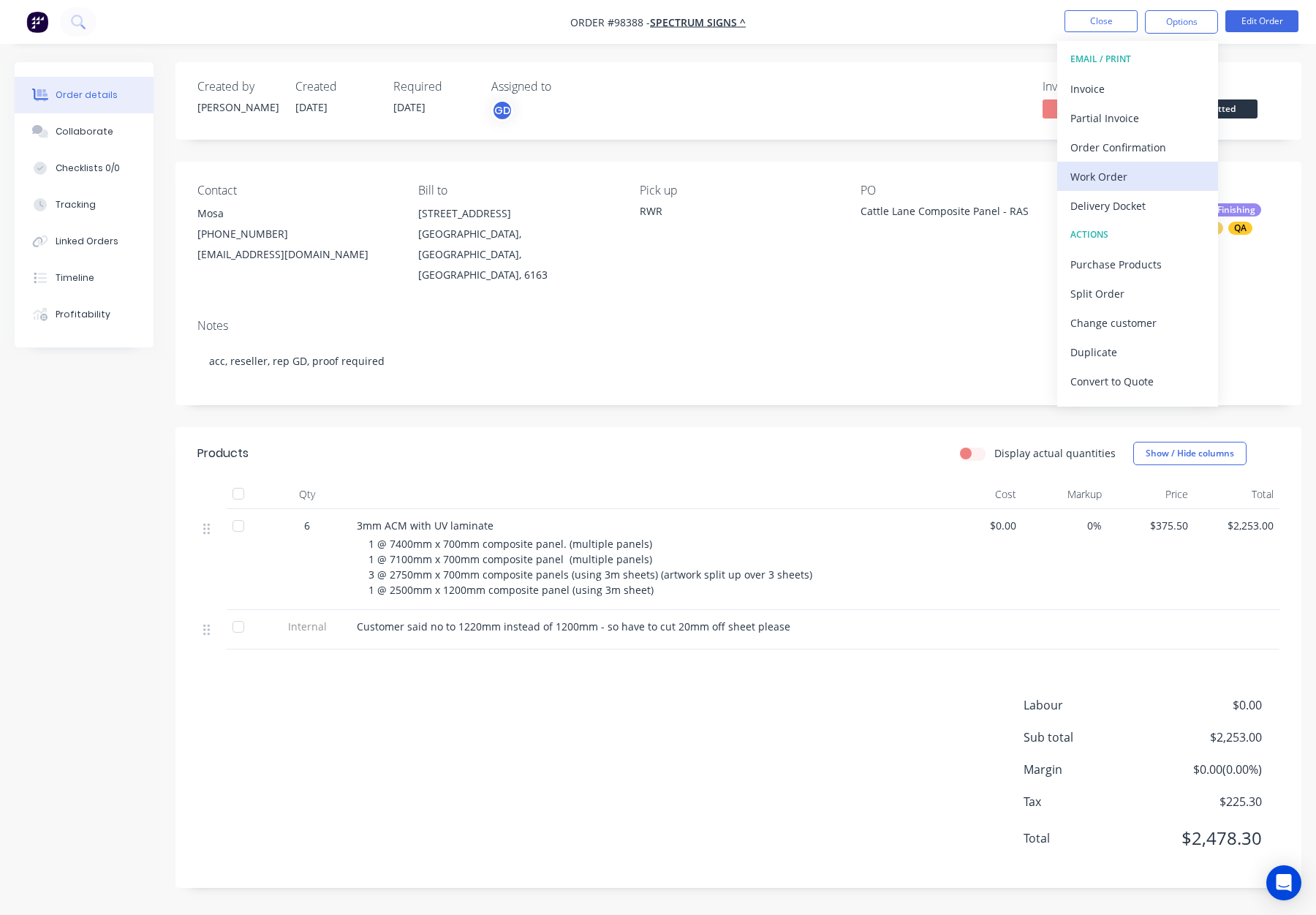
click at [1149, 174] on div "Work Order" at bounding box center [1138, 176] width 135 height 22
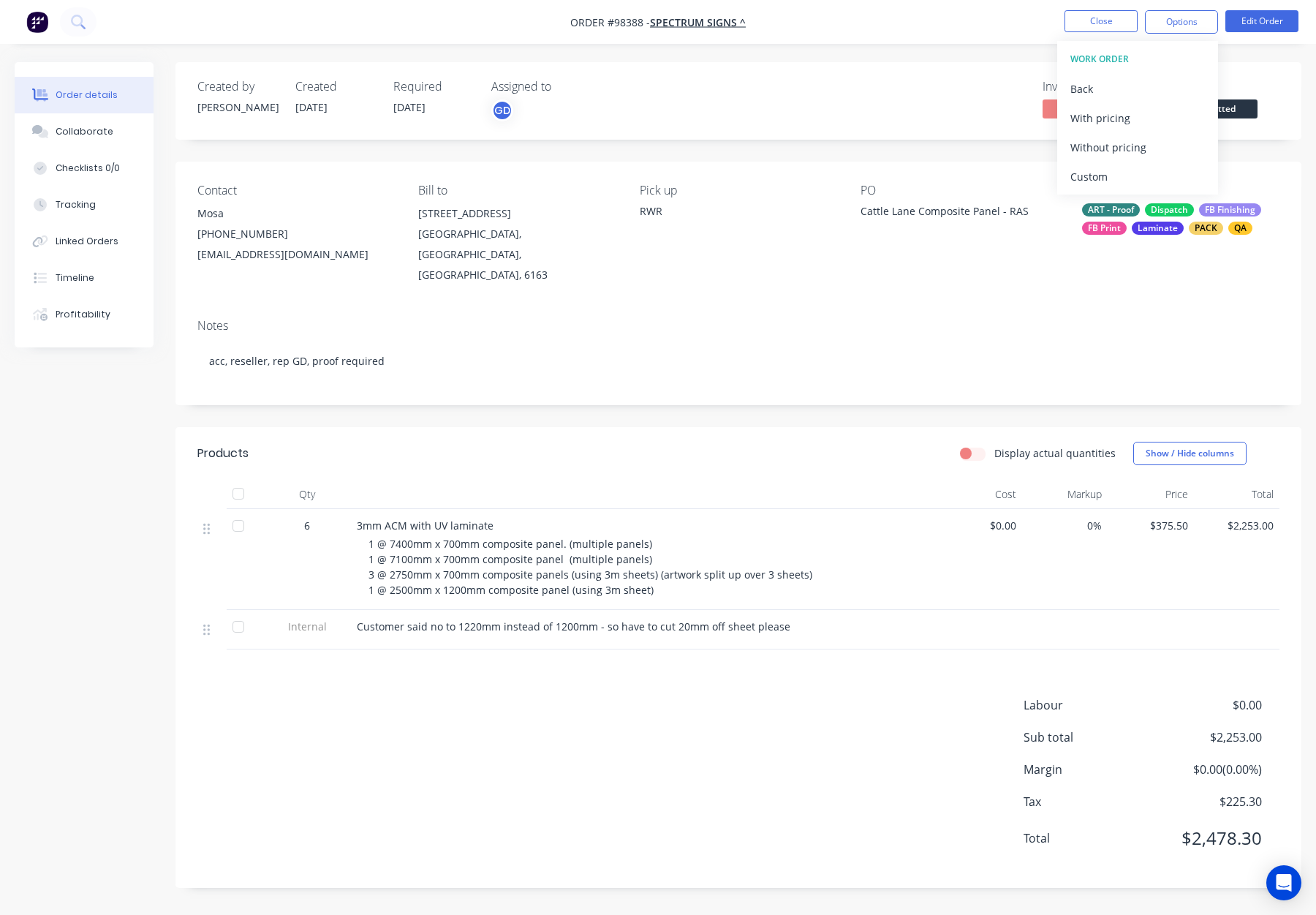
click at [1141, 139] on div "Without pricing" at bounding box center [1138, 147] width 135 height 22
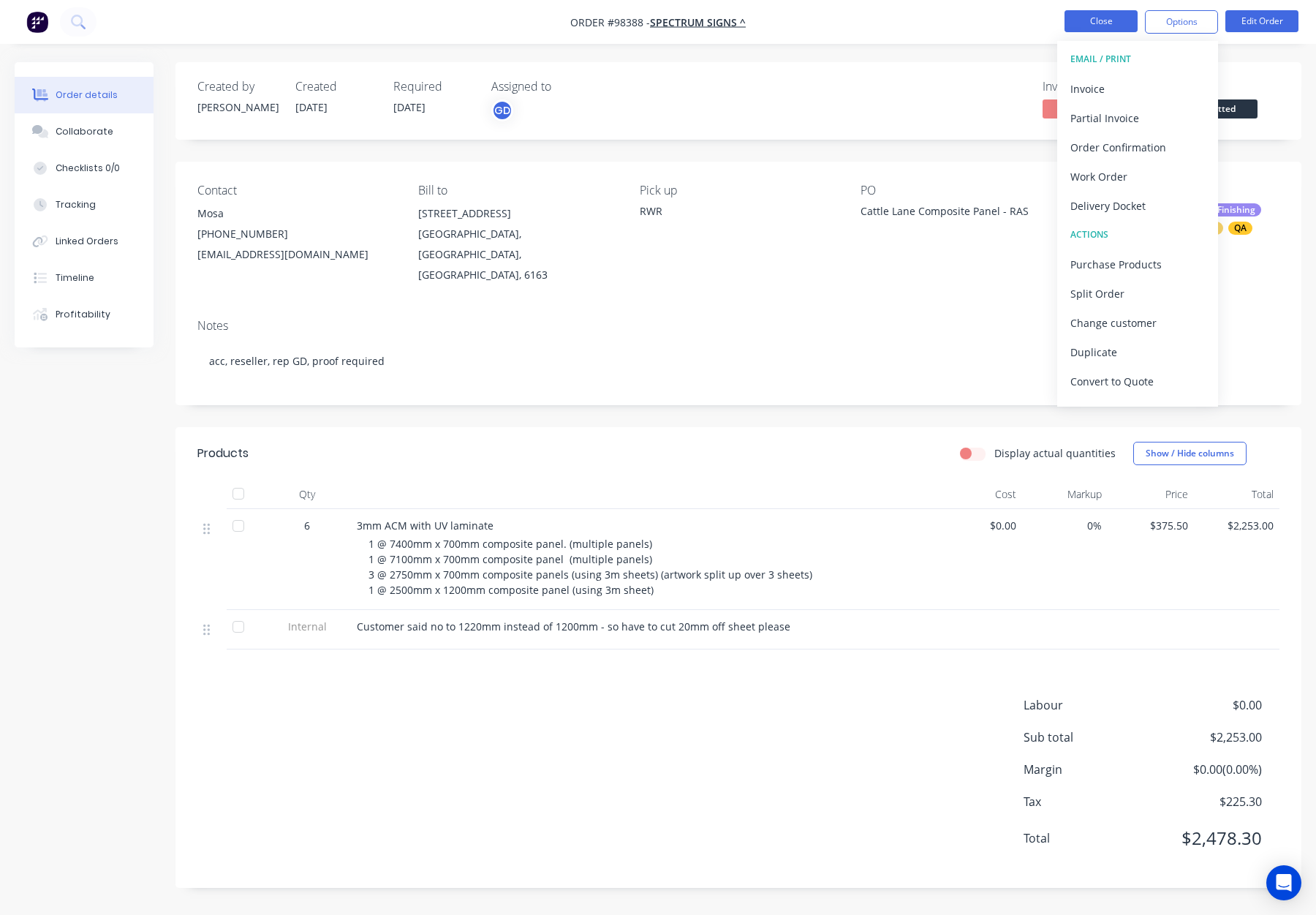
click at [1101, 14] on button "Close" at bounding box center [1101, 21] width 73 height 22
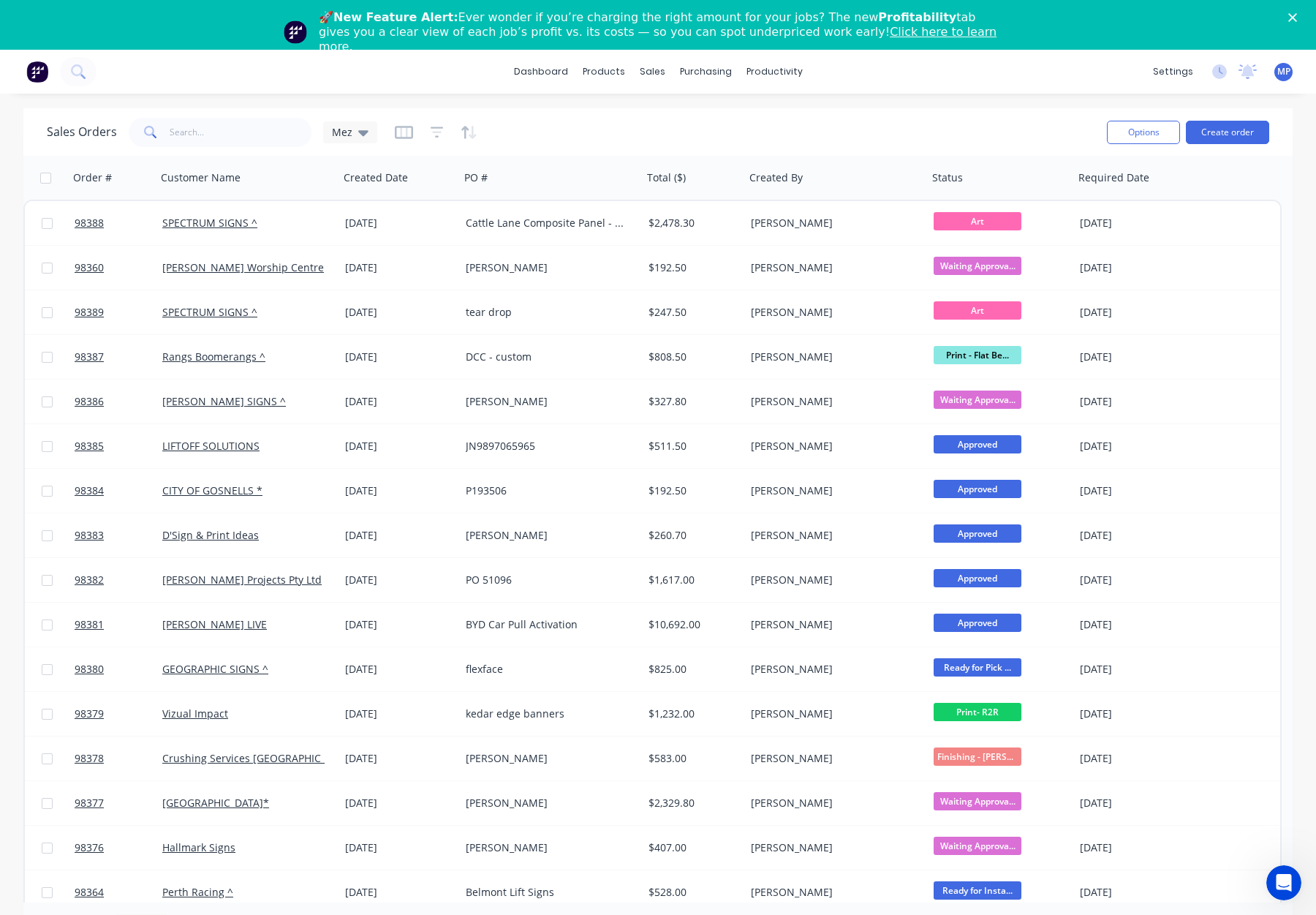
click at [1294, 15] on polygon "Close" at bounding box center [1293, 17] width 8 height 8
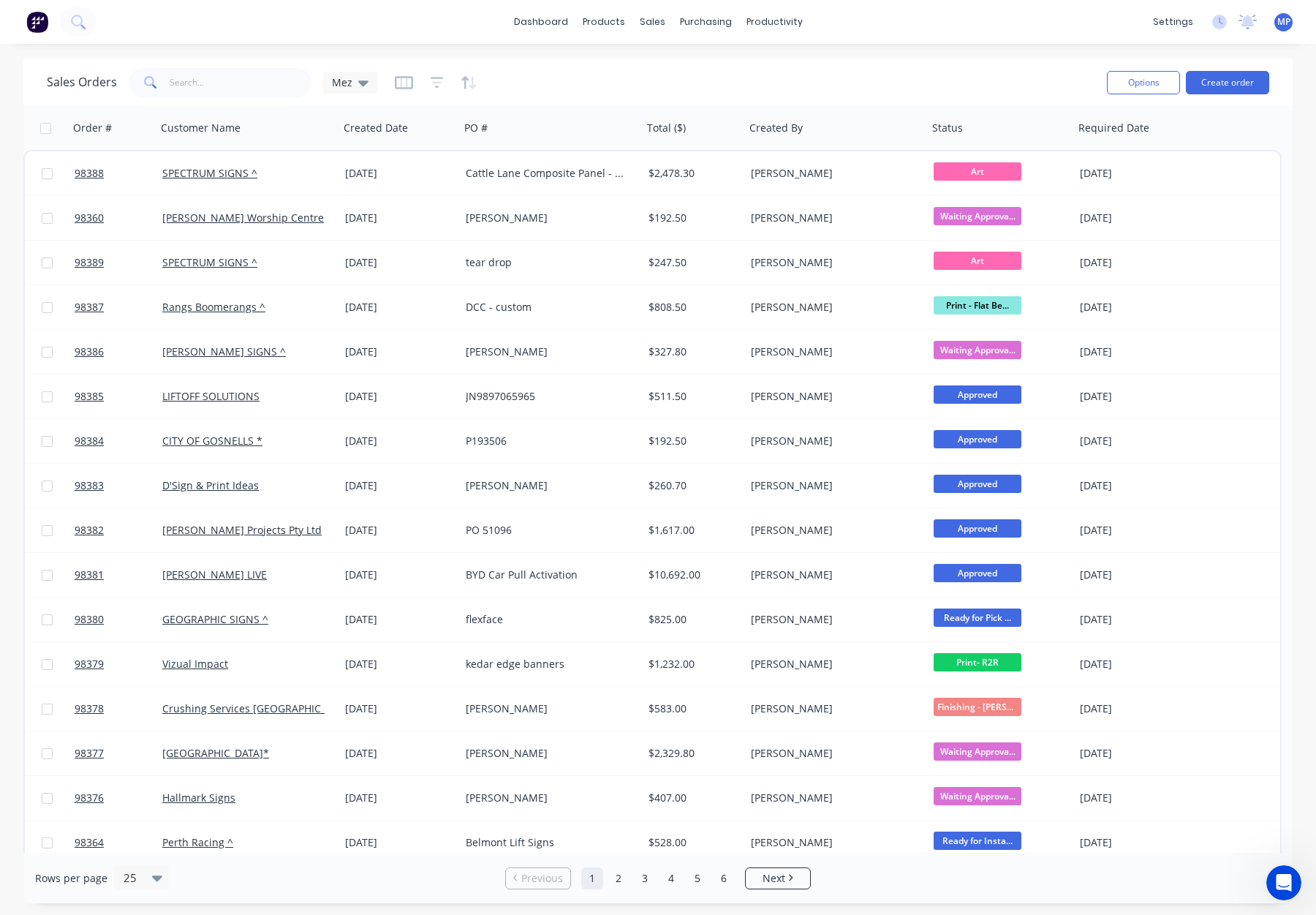
click at [950, 57] on div "dashboard products sales purchasing productivity dashboard products Product Cat…" at bounding box center [658, 458] width 1316 height 915
